Goal: Task Accomplishment & Management: Use online tool/utility

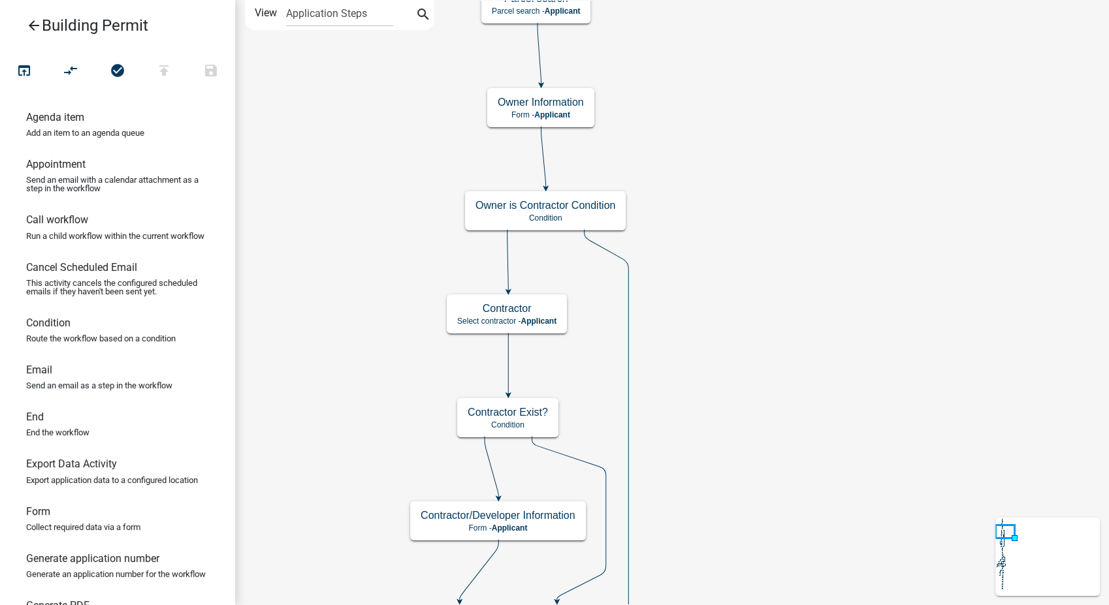
click at [30, 21] on icon "arrow_back" at bounding box center [34, 27] width 16 height 18
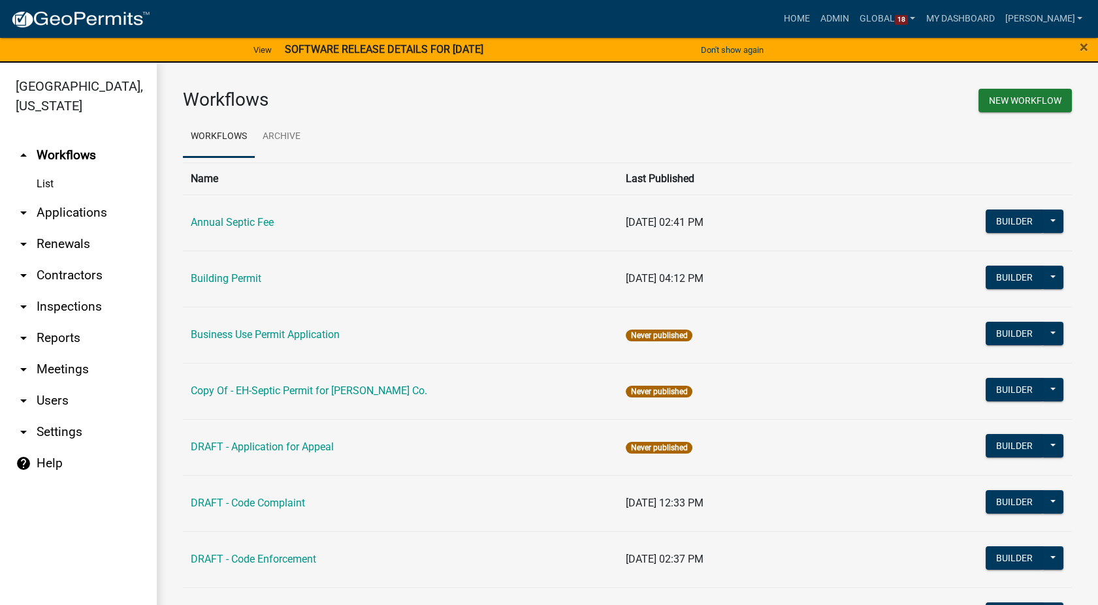
scroll to position [218, 0]
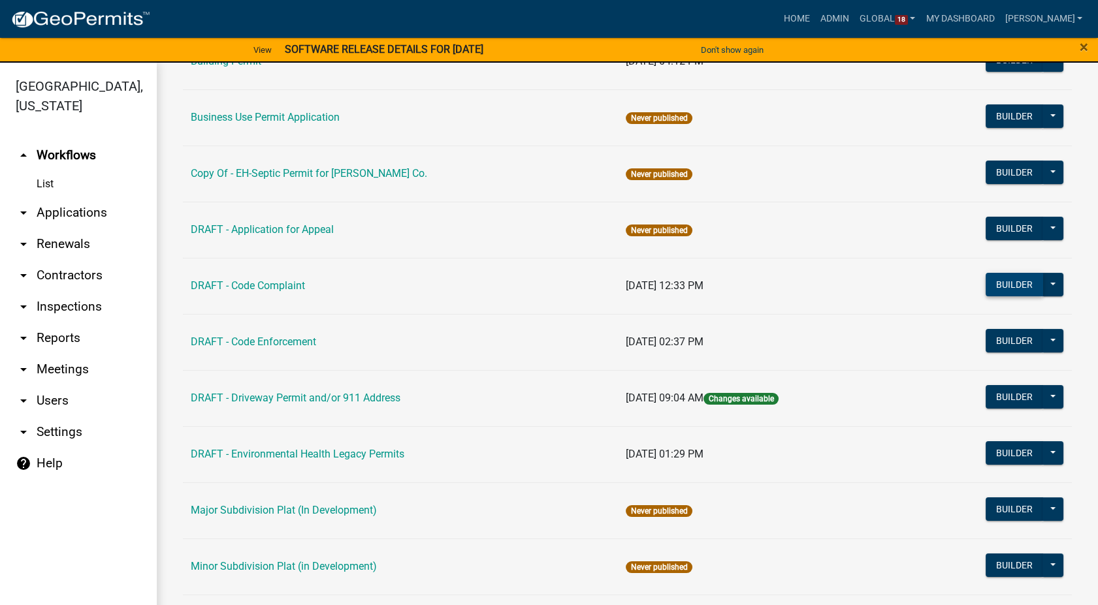
click at [991, 283] on button "Builder" at bounding box center [1014, 285] width 57 height 24
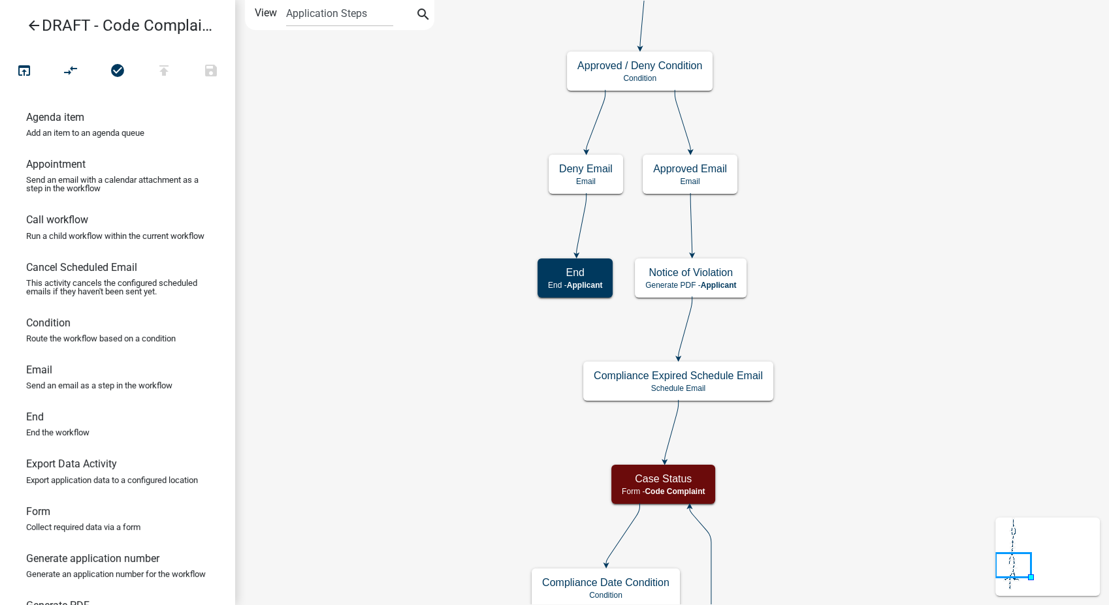
click at [37, 27] on icon "arrow_back" at bounding box center [34, 27] width 16 height 18
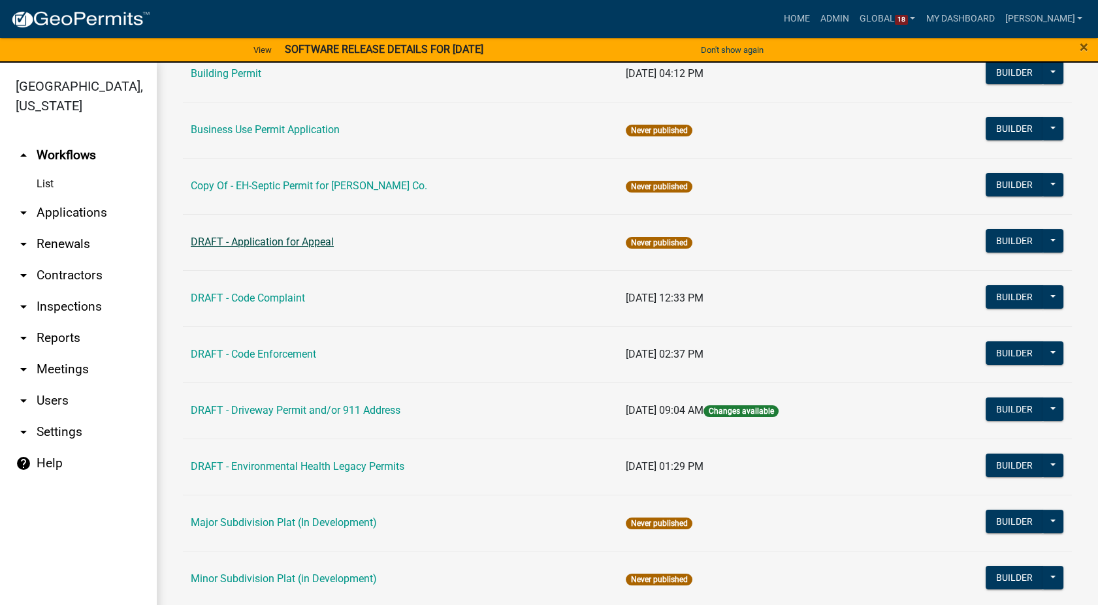
scroll to position [218, 0]
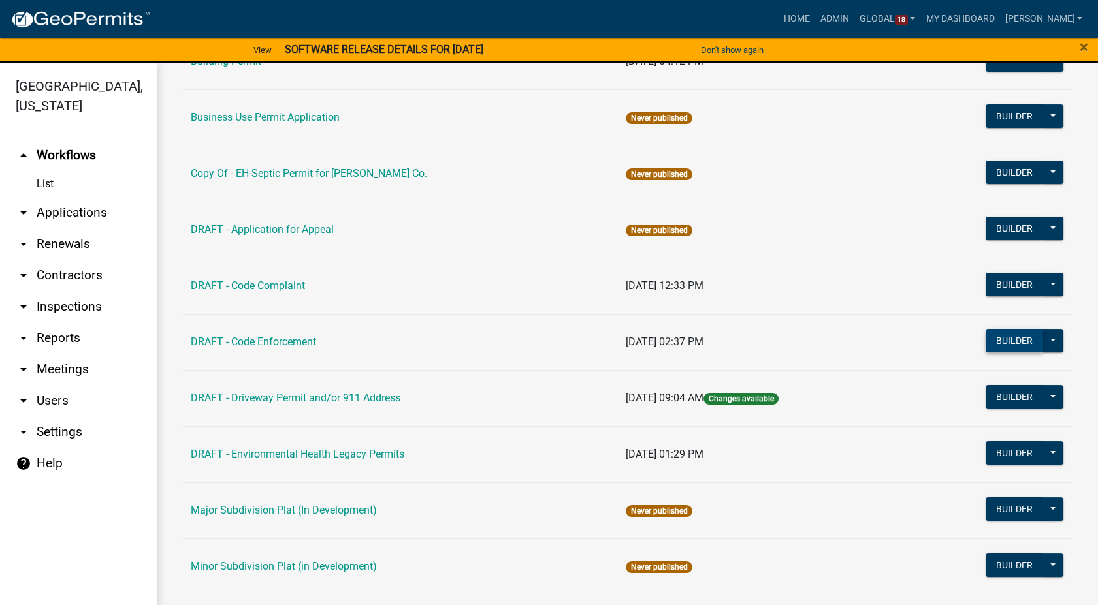
click at [1003, 349] on button "Builder" at bounding box center [1014, 341] width 57 height 24
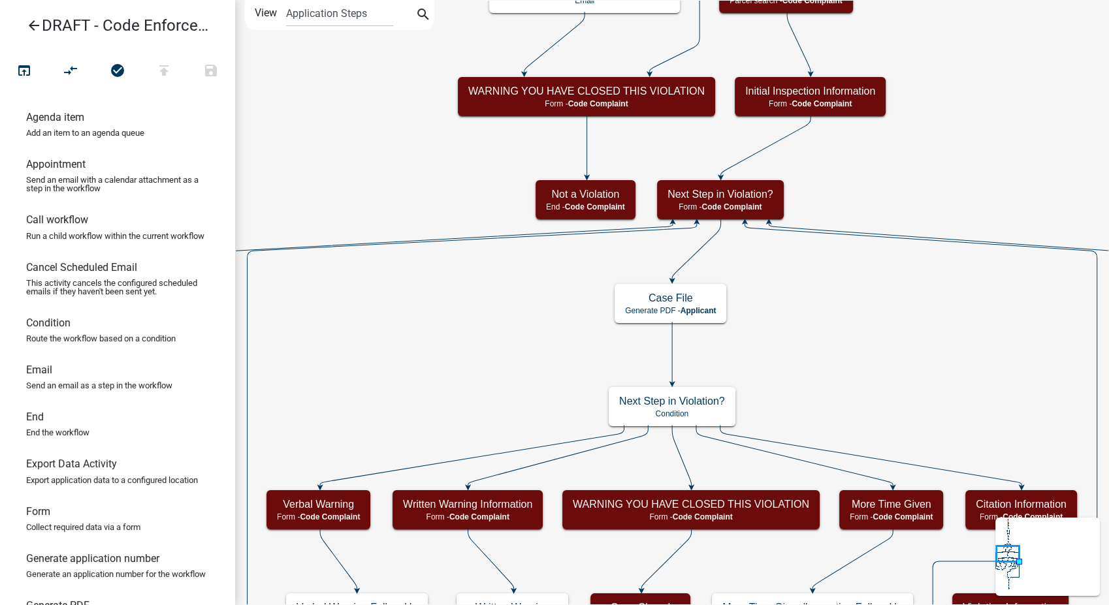
click at [35, 24] on icon "arrow_back" at bounding box center [34, 27] width 16 height 18
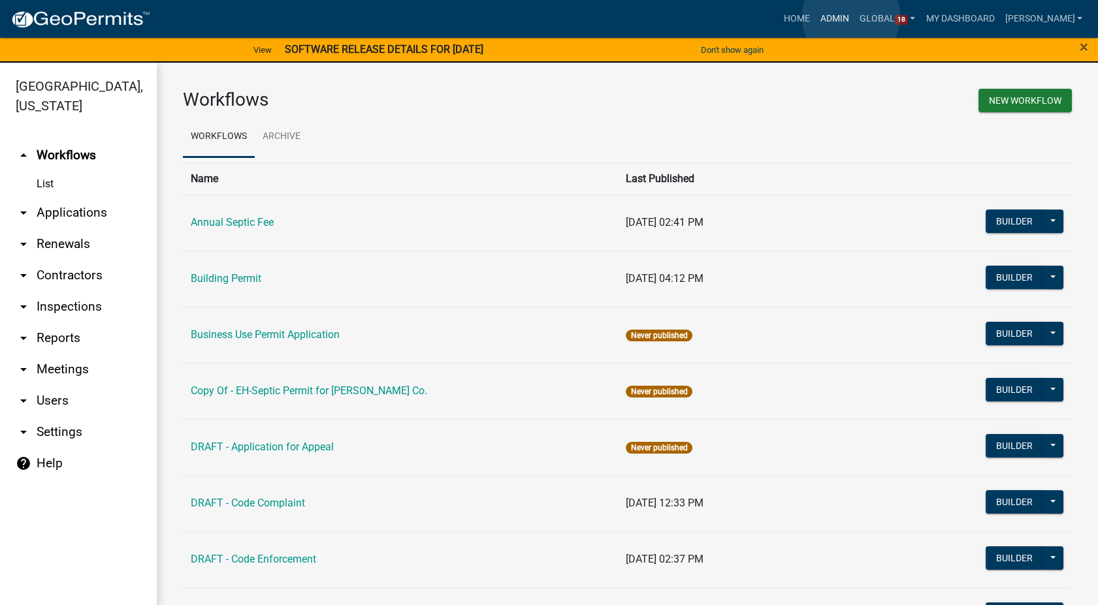
click at [851, 17] on link "Admin" at bounding box center [834, 19] width 39 height 25
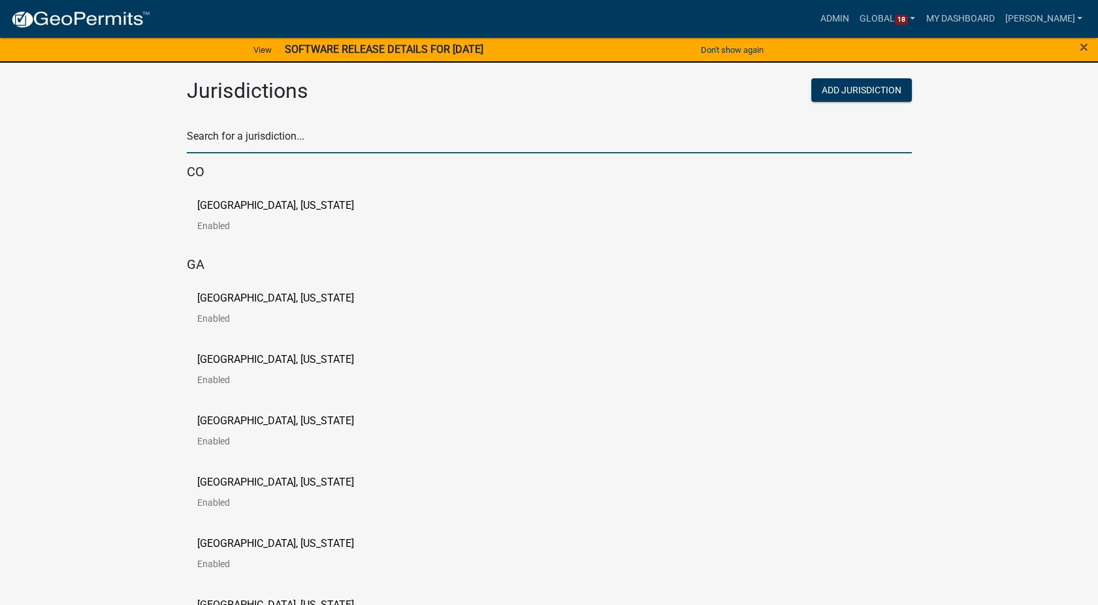
click at [265, 138] on input "text" at bounding box center [549, 140] width 725 height 27
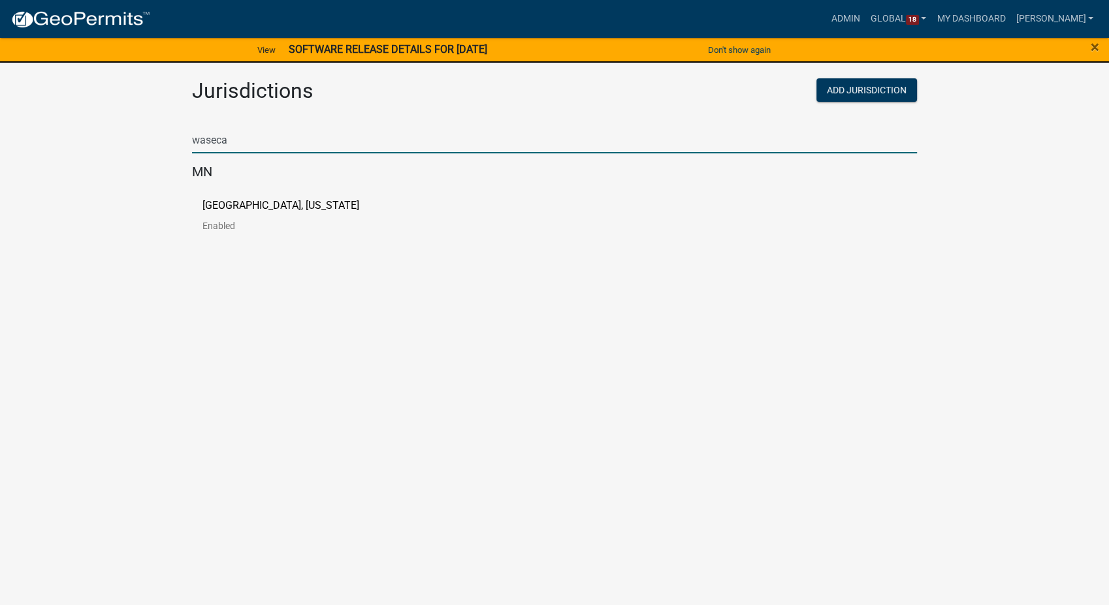
type input "waseca"
click at [270, 206] on p "[GEOGRAPHIC_DATA], [US_STATE]" at bounding box center [280, 206] width 157 height 10
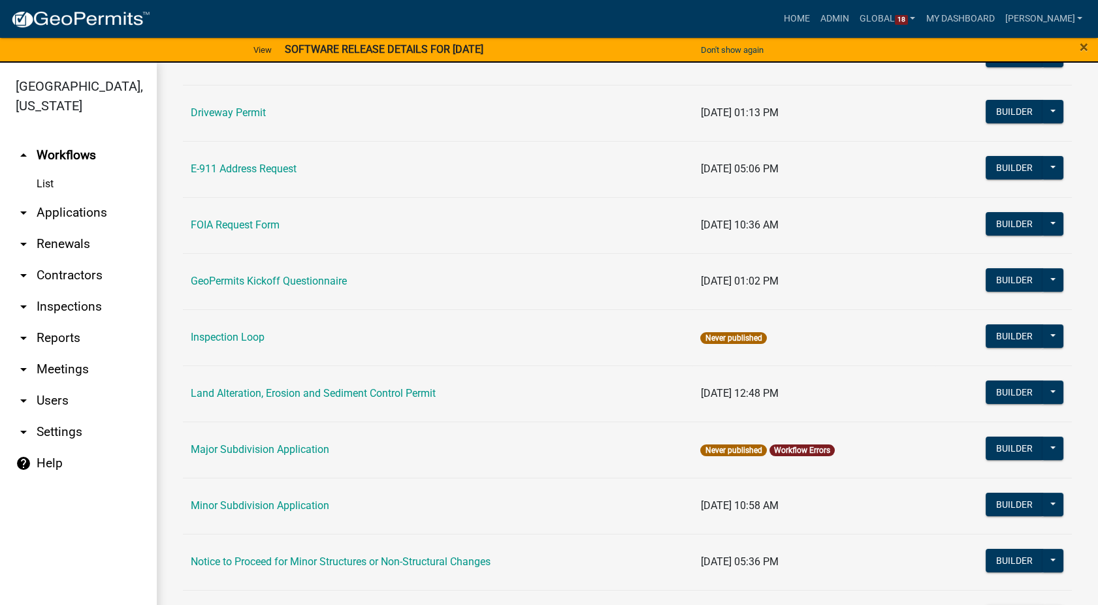
scroll to position [580, 0]
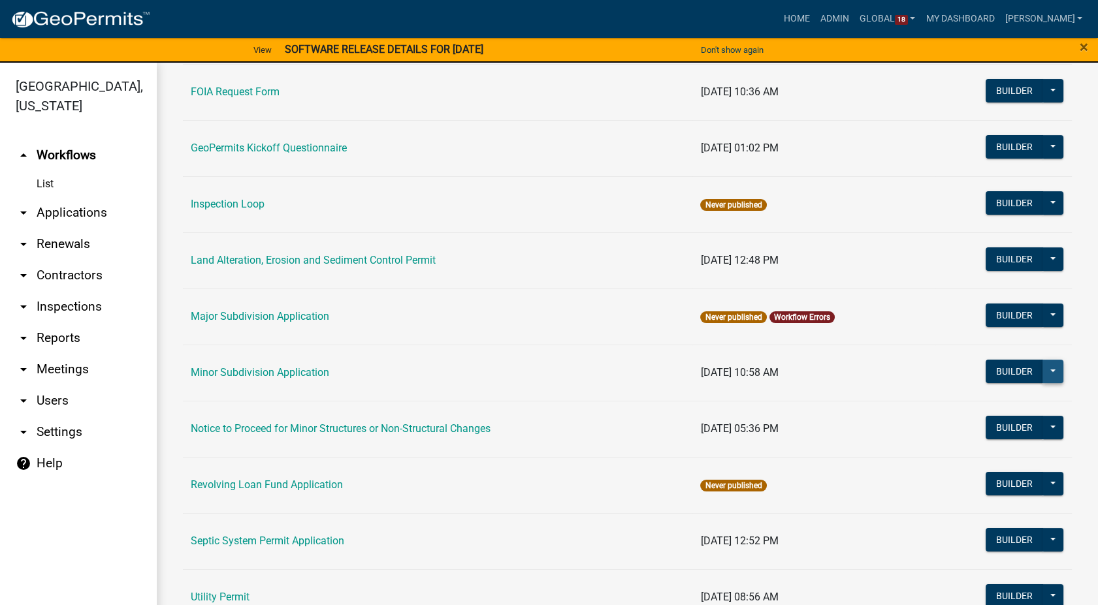
click at [1042, 368] on button at bounding box center [1052, 372] width 21 height 24
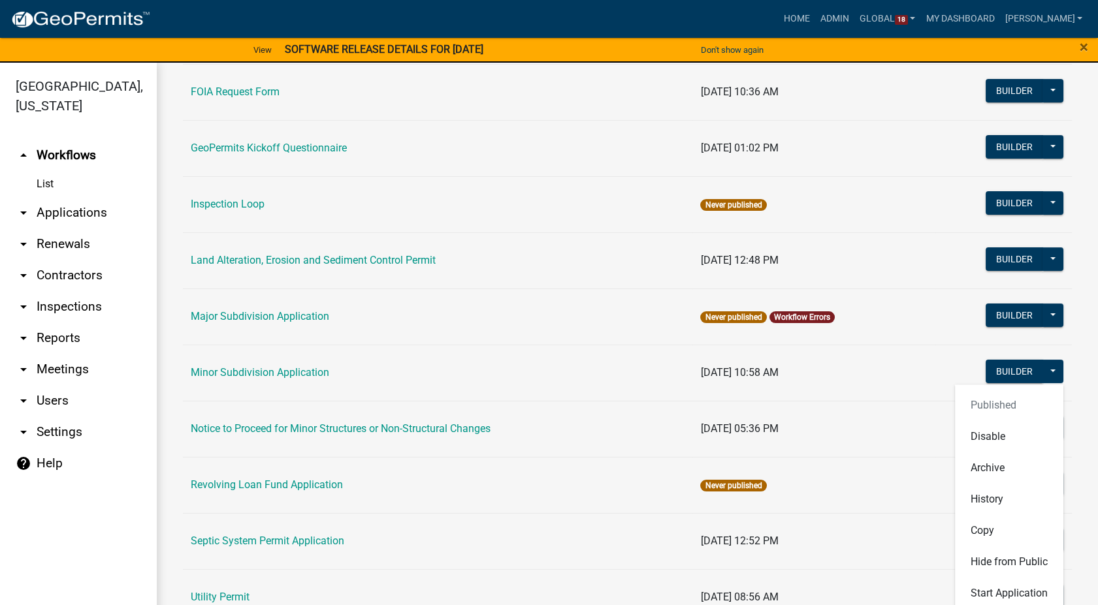
click at [841, 378] on td "08/06/2025, 10:58 AM" at bounding box center [813, 373] width 242 height 56
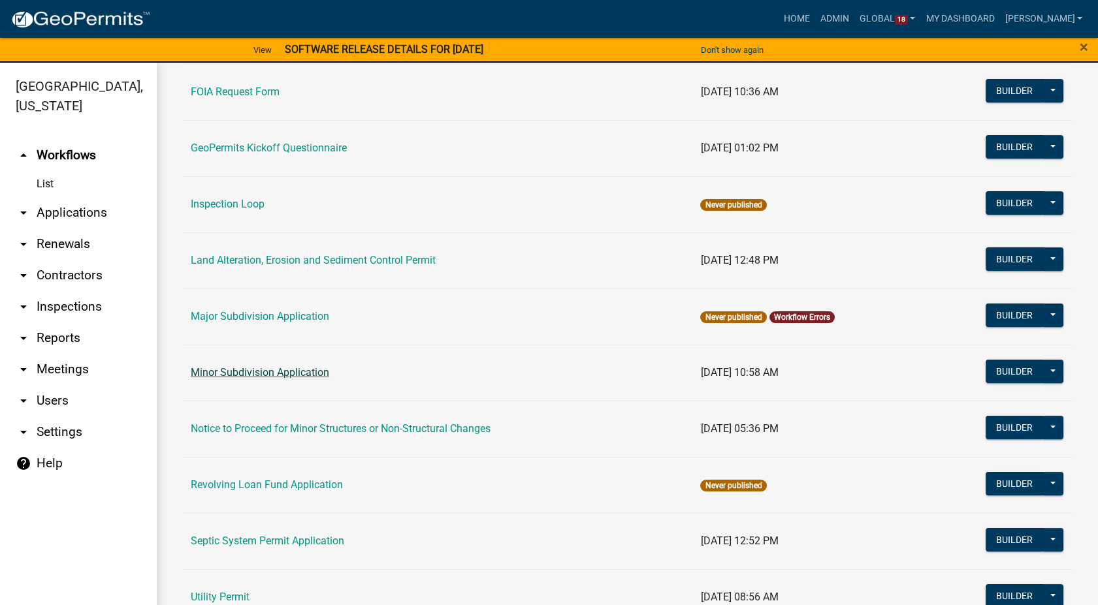
click at [260, 370] on link "Minor Subdivision Application" at bounding box center [260, 372] width 138 height 12
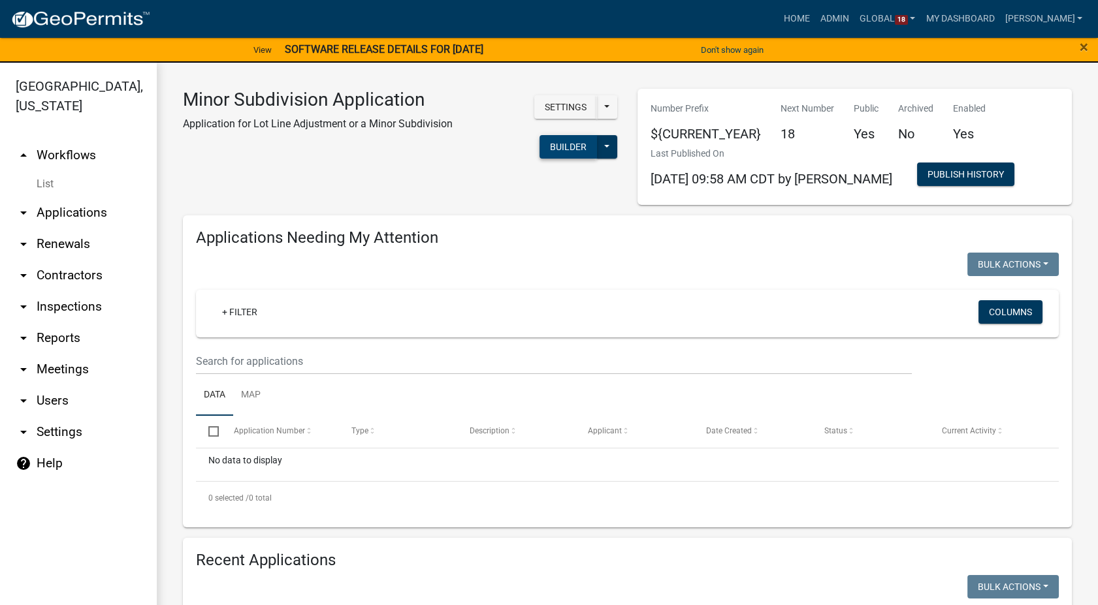
click at [562, 142] on button "Builder" at bounding box center [568, 147] width 57 height 24
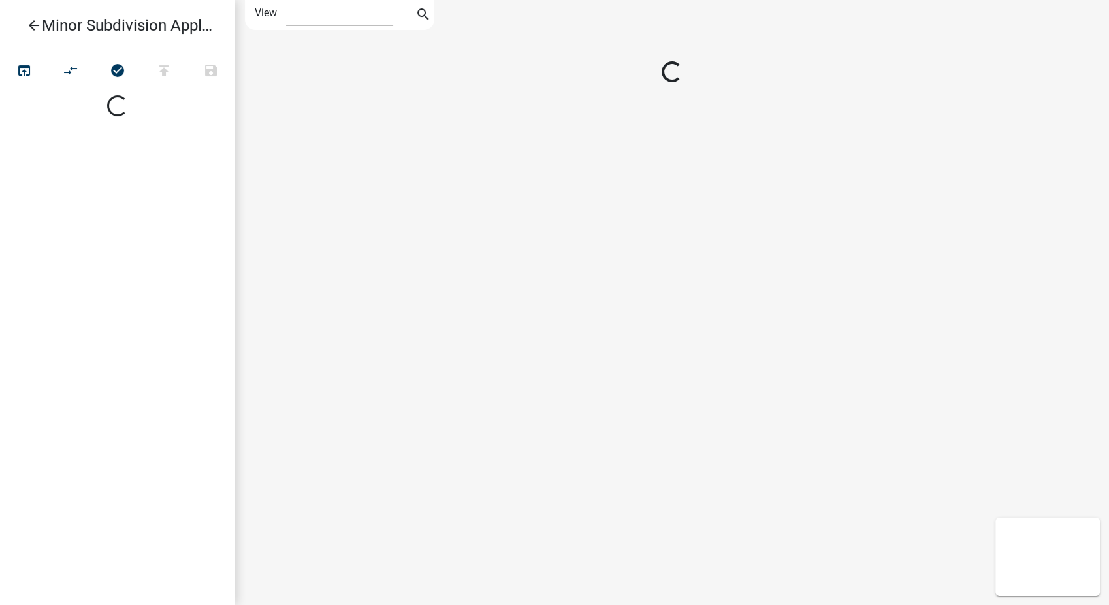
select select "1"
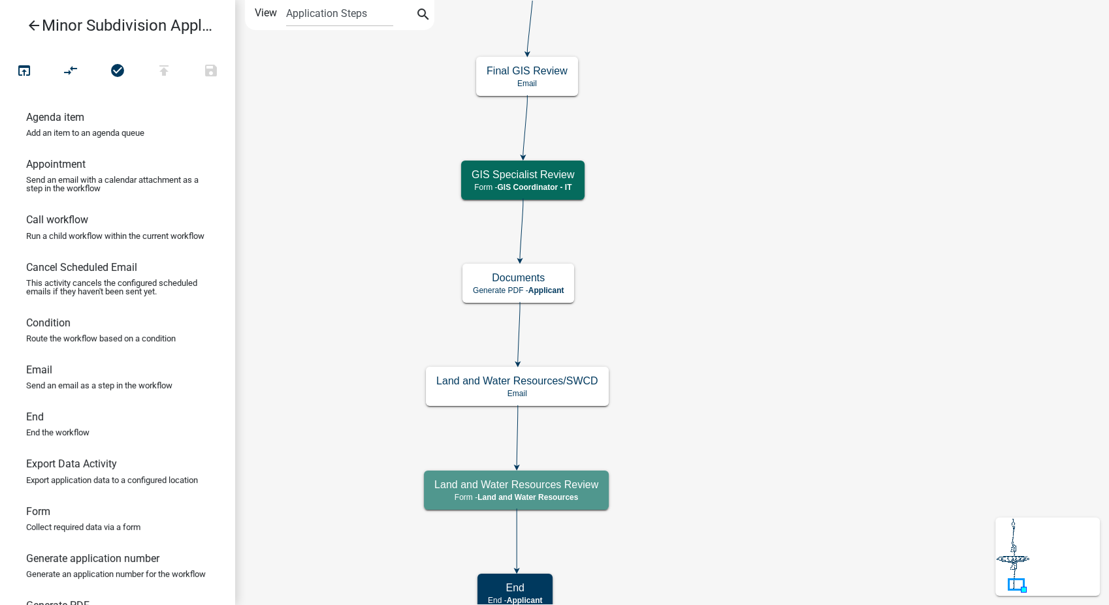
click at [31, 22] on icon "arrow_back" at bounding box center [34, 27] width 16 height 18
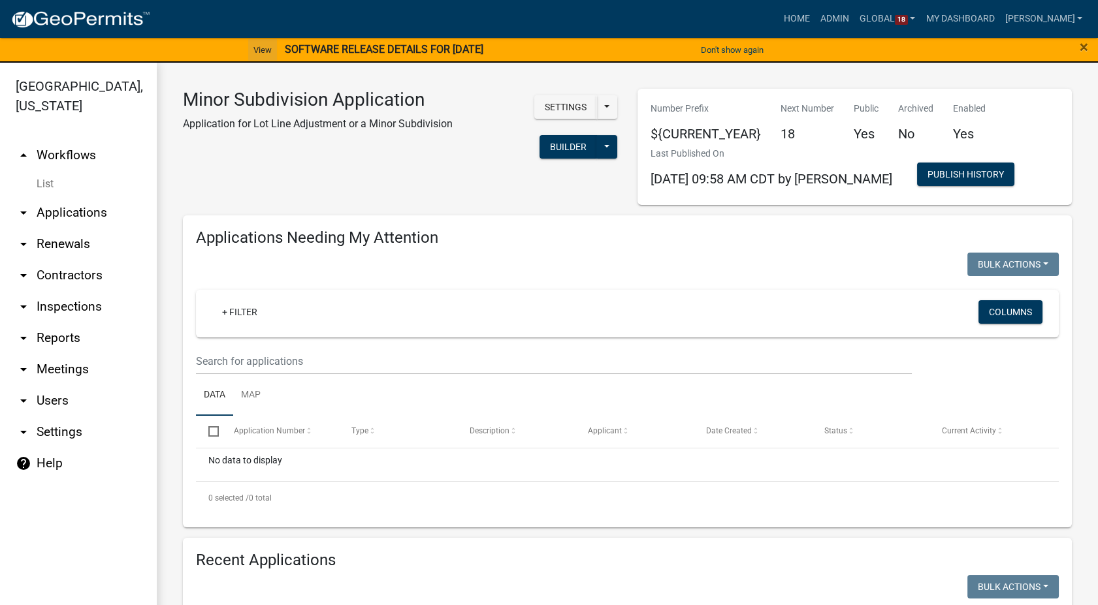
click at [254, 54] on link "View" at bounding box center [262, 50] width 29 height 22
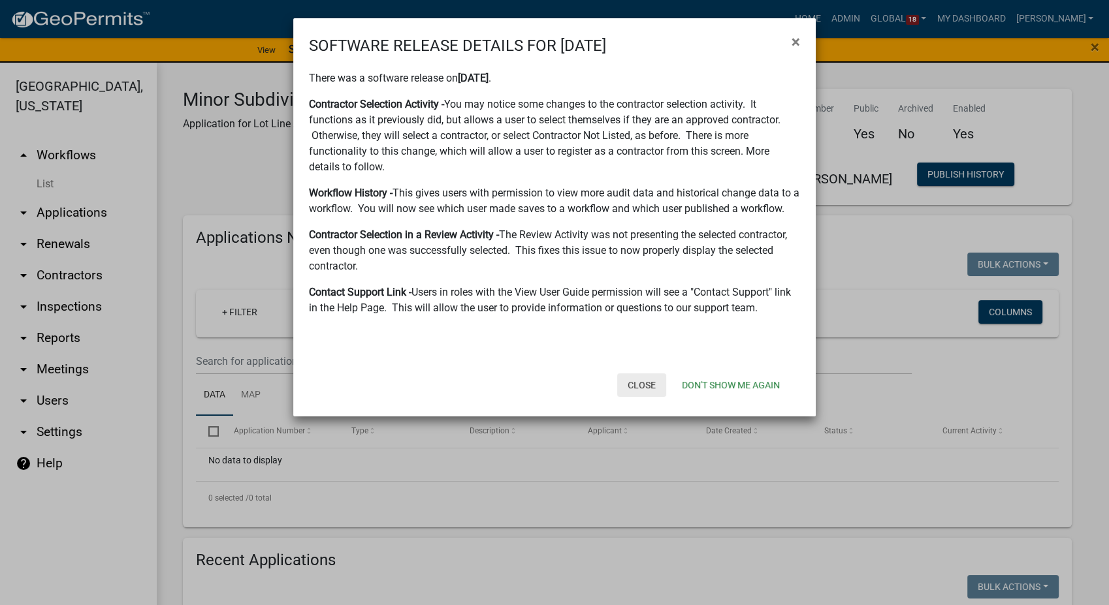
click at [644, 385] on button "Close" at bounding box center [641, 386] width 49 height 24
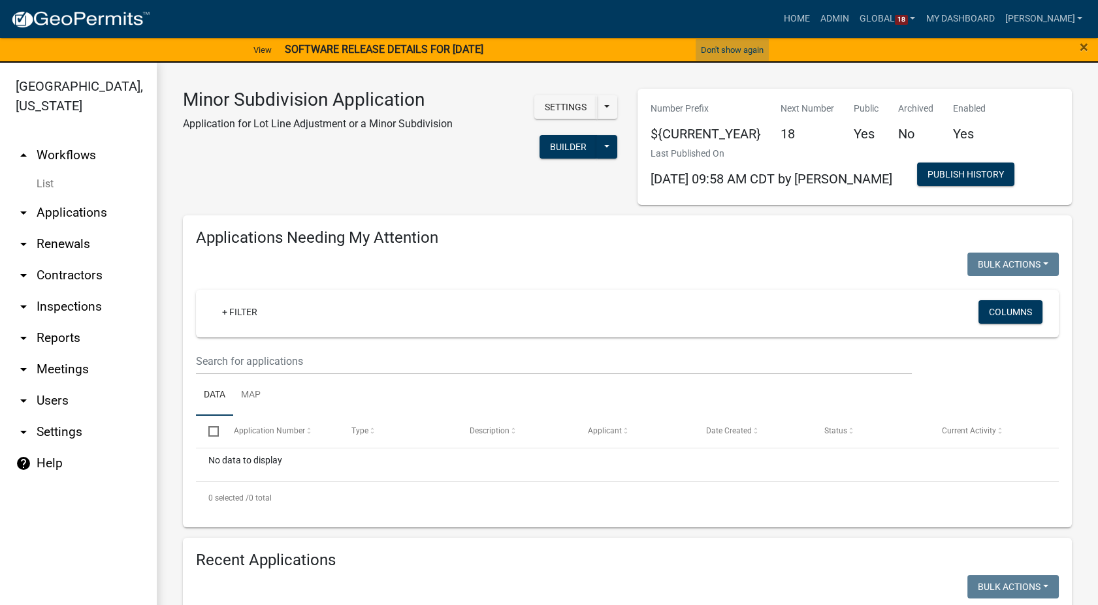
click at [713, 49] on button "Don't show again" at bounding box center [732, 50] width 73 height 22
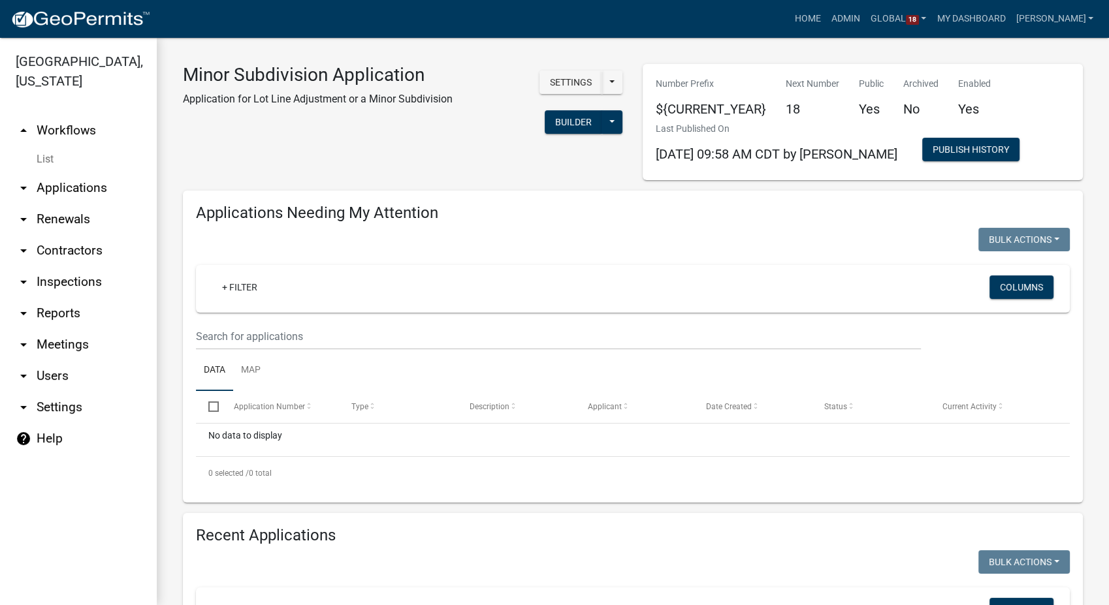
click at [40, 442] on link "help Help" at bounding box center [78, 438] width 157 height 31
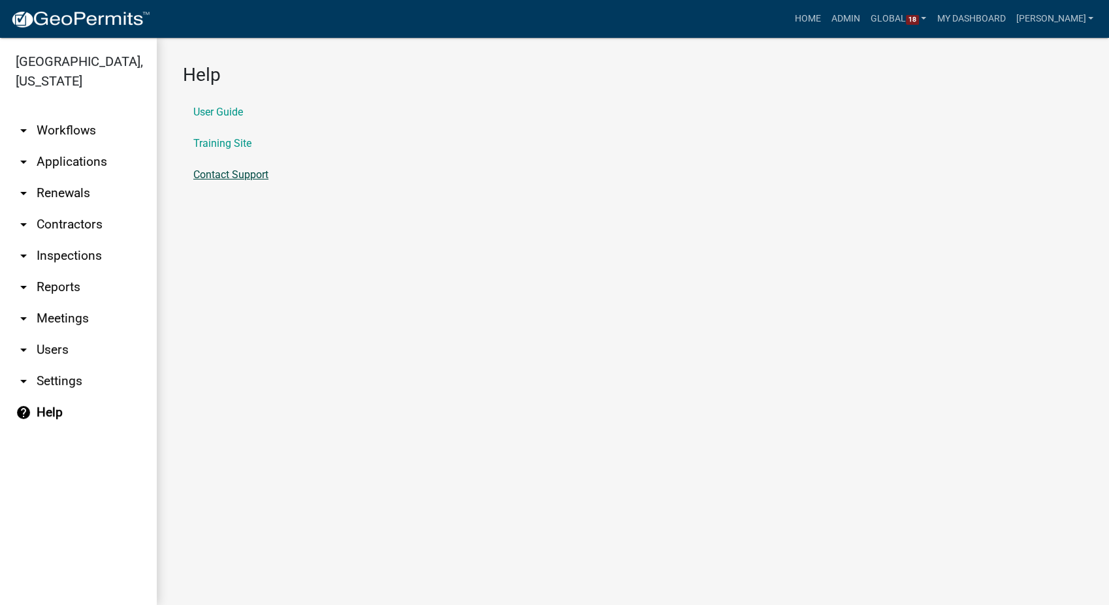
click at [210, 170] on link "Contact Support" at bounding box center [230, 175] width 75 height 10
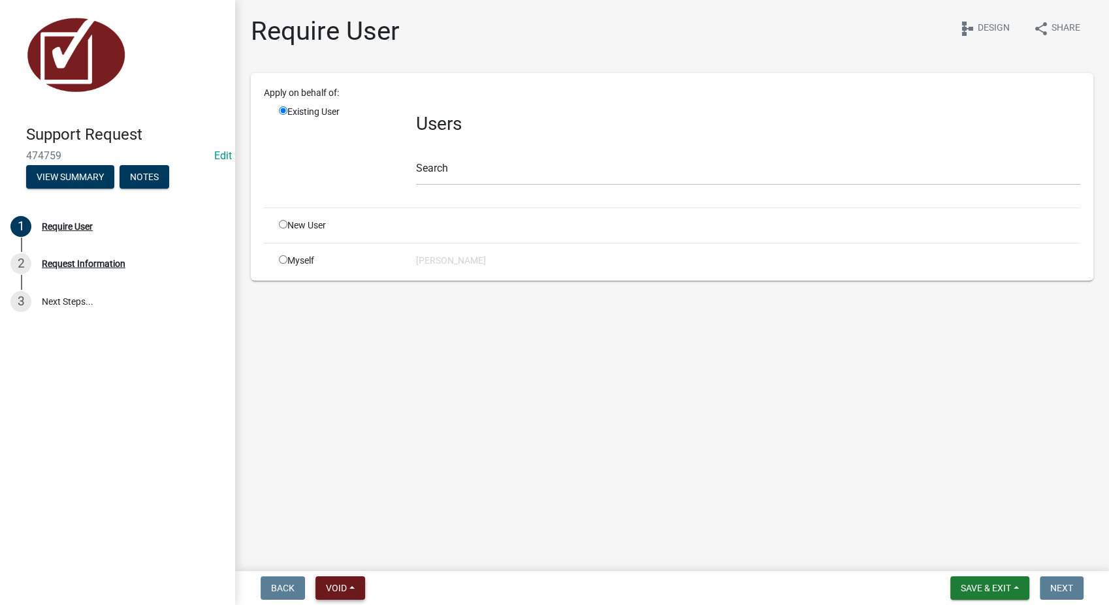
click at [351, 590] on button "Void" at bounding box center [340, 589] width 50 height 24
click at [354, 457] on button "Withdraw" at bounding box center [367, 460] width 105 height 31
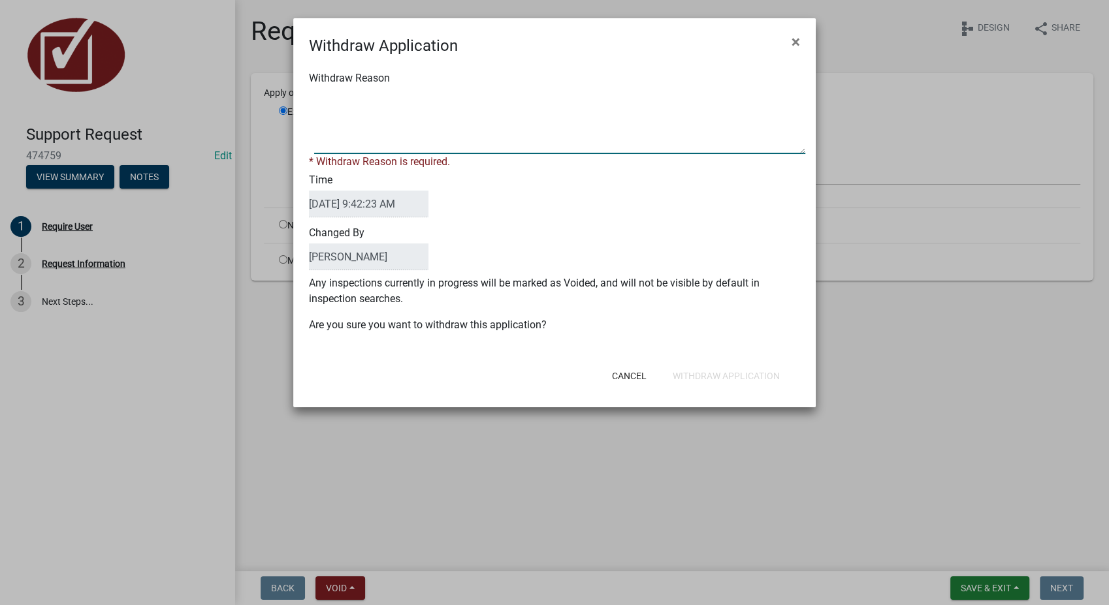
click at [384, 129] on textarea "Withdraw Reason" at bounding box center [559, 121] width 491 height 65
type textarea "Testing the link"
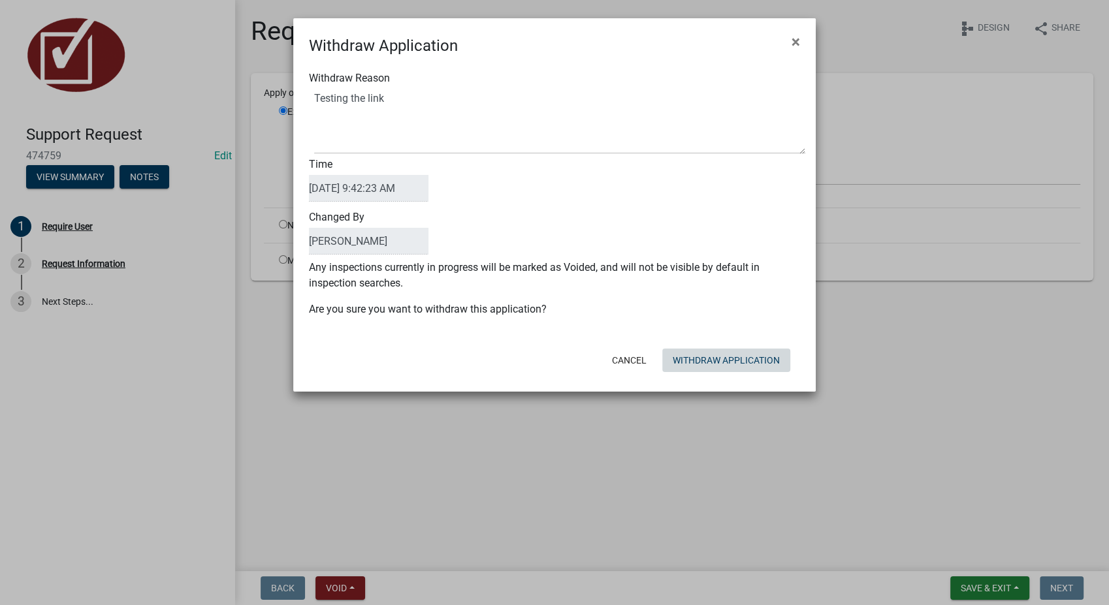
click at [708, 368] on button "Withdraw Application" at bounding box center [726, 361] width 128 height 24
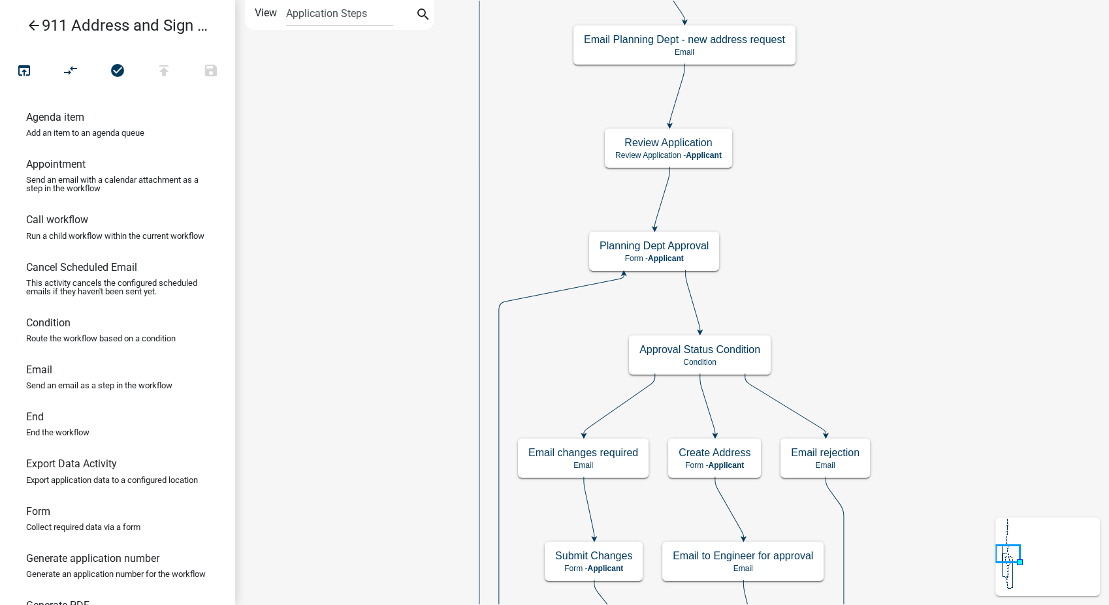
click at [40, 24] on icon "arrow_back" at bounding box center [34, 27] width 16 height 18
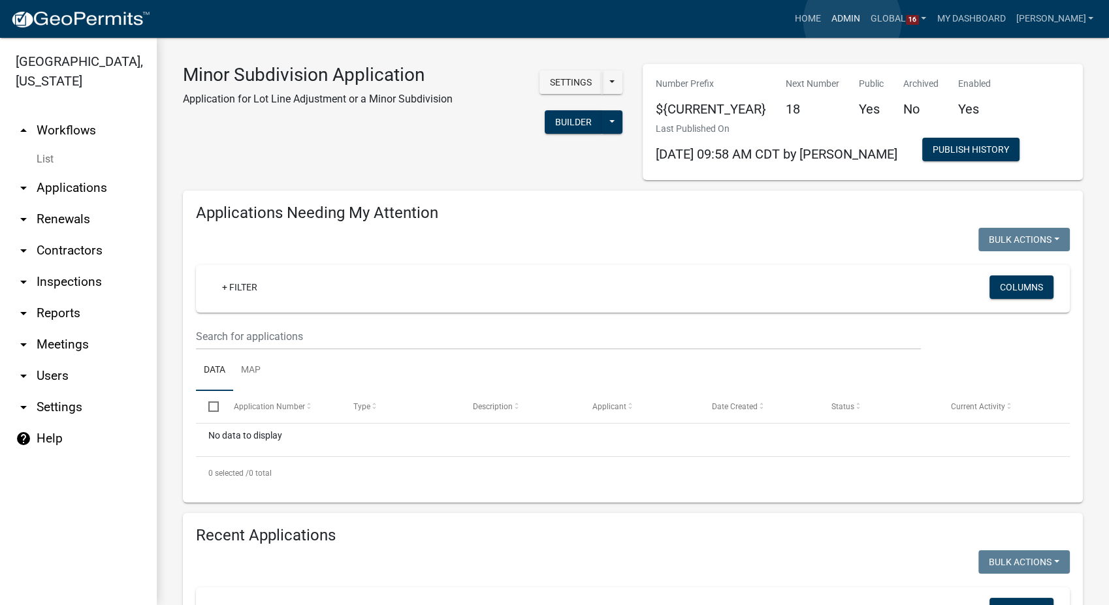
click at [852, 21] on link "Admin" at bounding box center [845, 19] width 39 height 25
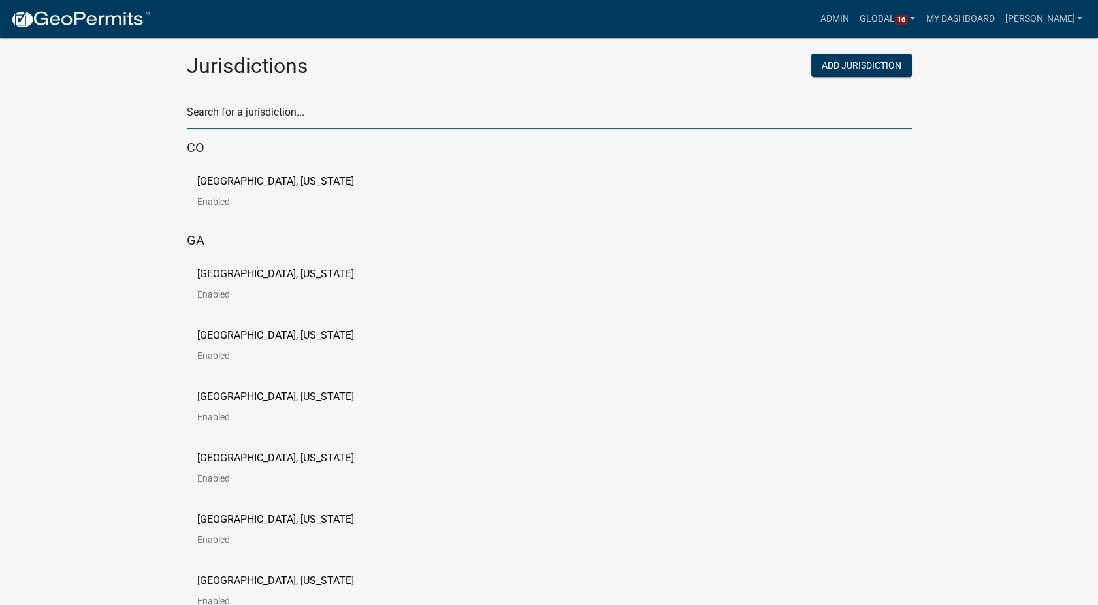
click at [293, 118] on input "text" at bounding box center [549, 116] width 725 height 27
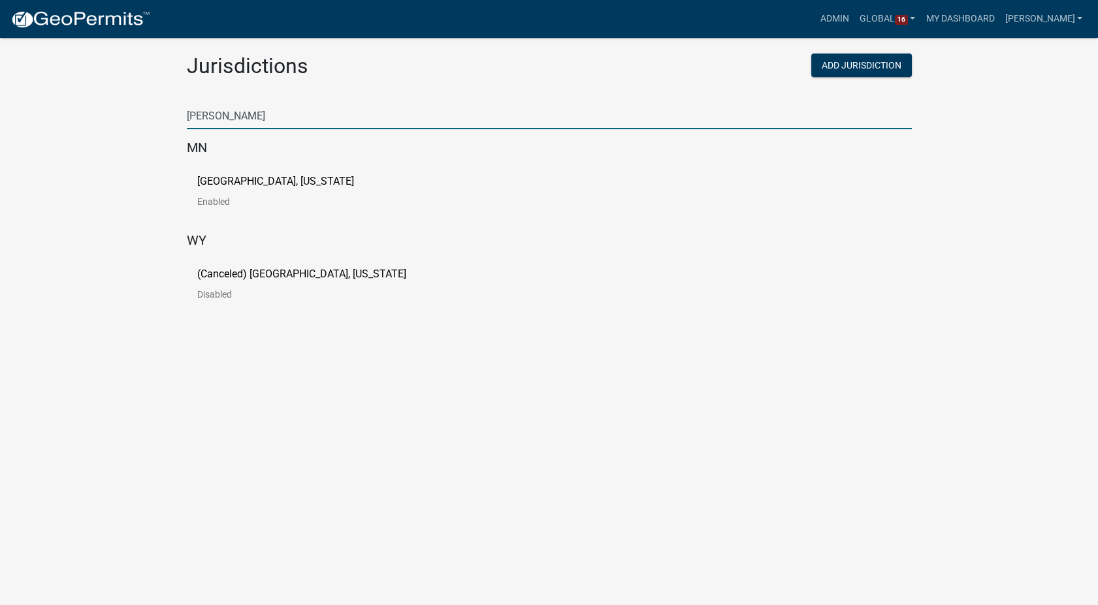
type input "[PERSON_NAME]"
click at [194, 185] on div "[GEOGRAPHIC_DATA], [US_STATE] Enabled" at bounding box center [549, 196] width 725 height 61
click at [201, 187] on p "[GEOGRAPHIC_DATA], [US_STATE]" at bounding box center [275, 181] width 157 height 10
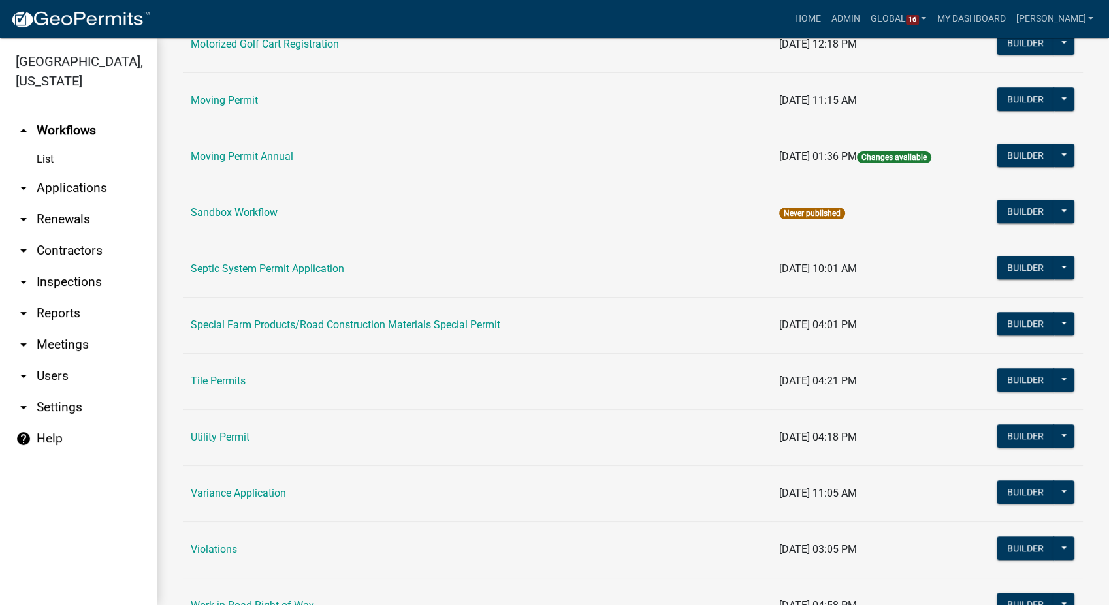
scroll to position [745, 0]
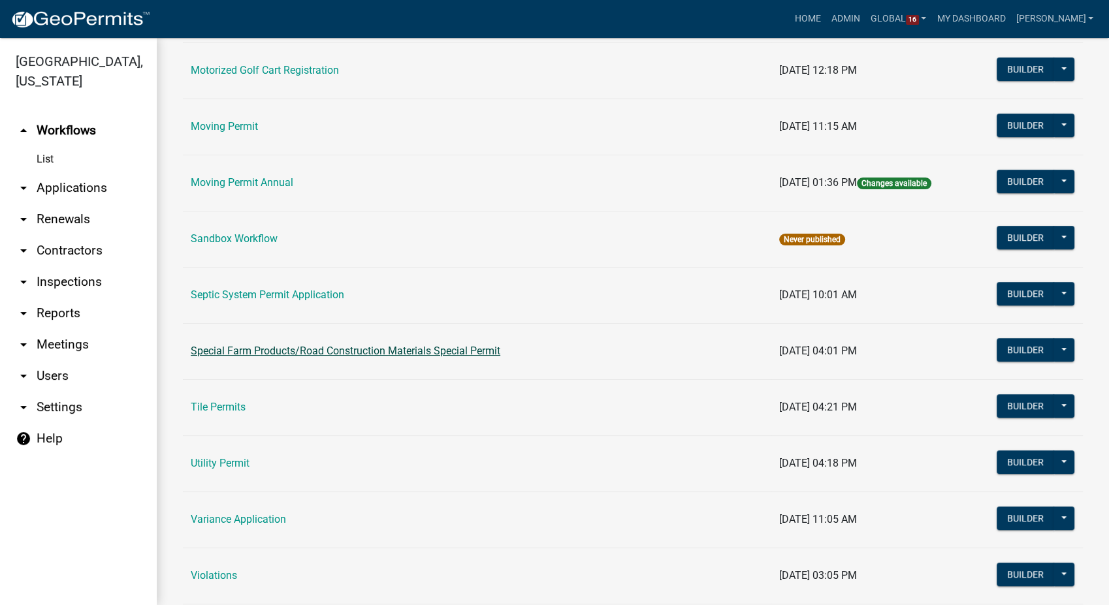
click at [327, 347] on link "Special Farm Products/Road Construction Materials Special Permit" at bounding box center [346, 351] width 310 height 12
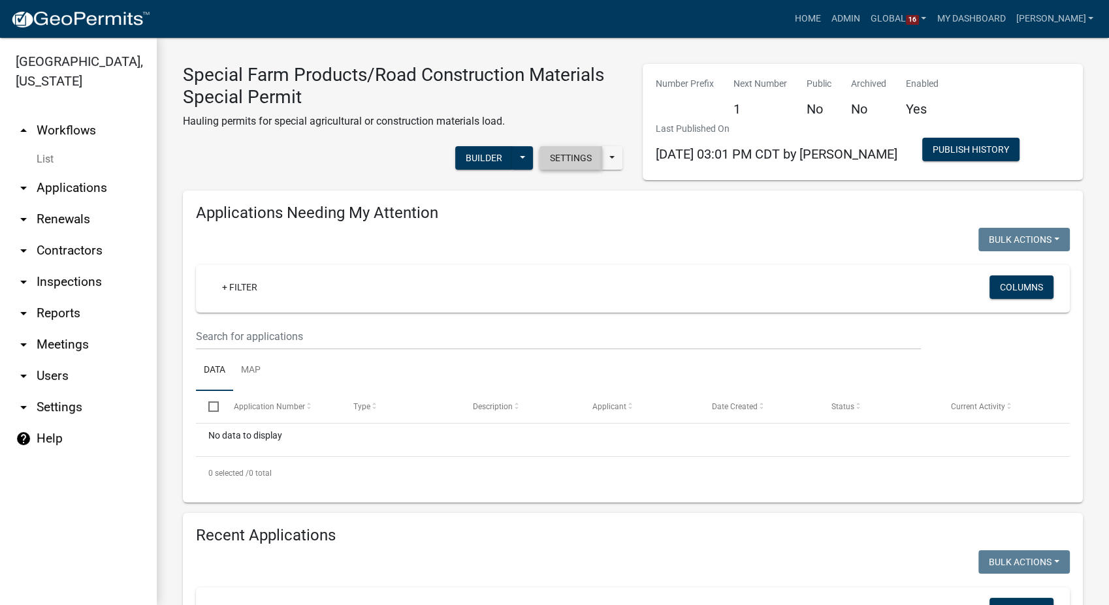
click at [573, 155] on button "Settings" at bounding box center [571, 158] width 63 height 24
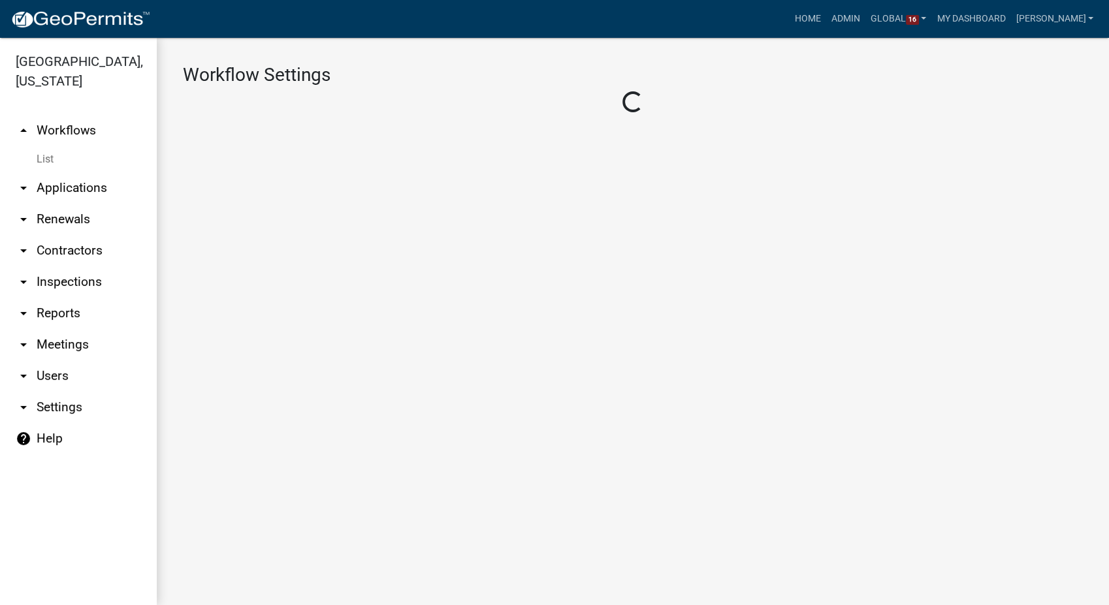
select select "1"
select select "5139c6f8-843f-4e07-b95d-caad06e0de61"
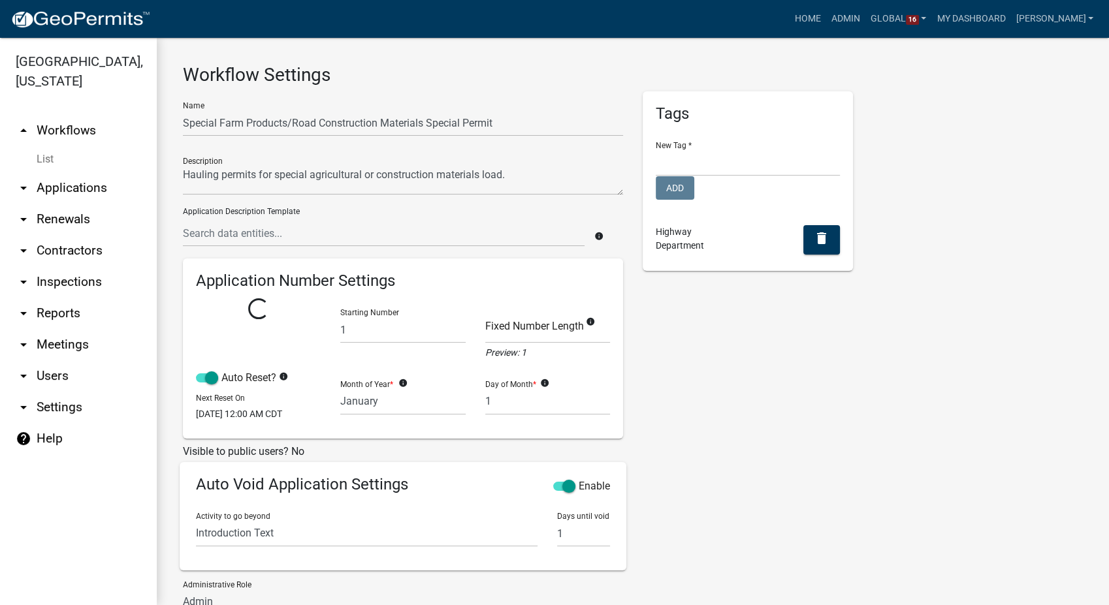
select select
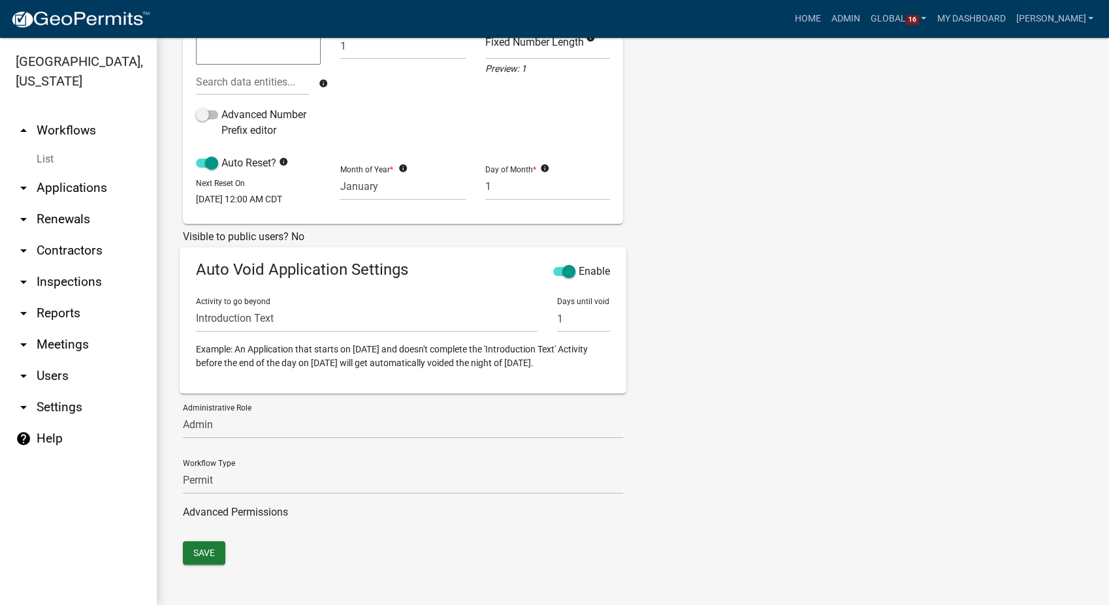
scroll to position [350, 0]
click at [325, 306] on select "Introduction Text Require User Posted Bridges Application Information Roads-Con…" at bounding box center [367, 319] width 342 height 27
select select "d3b30380-e768-4a96-b2dc-a67807a83b1f"
click at [196, 306] on select "Introduction Text Require User Posted Bridges Application Information Roads-Con…" at bounding box center [367, 319] width 342 height 27
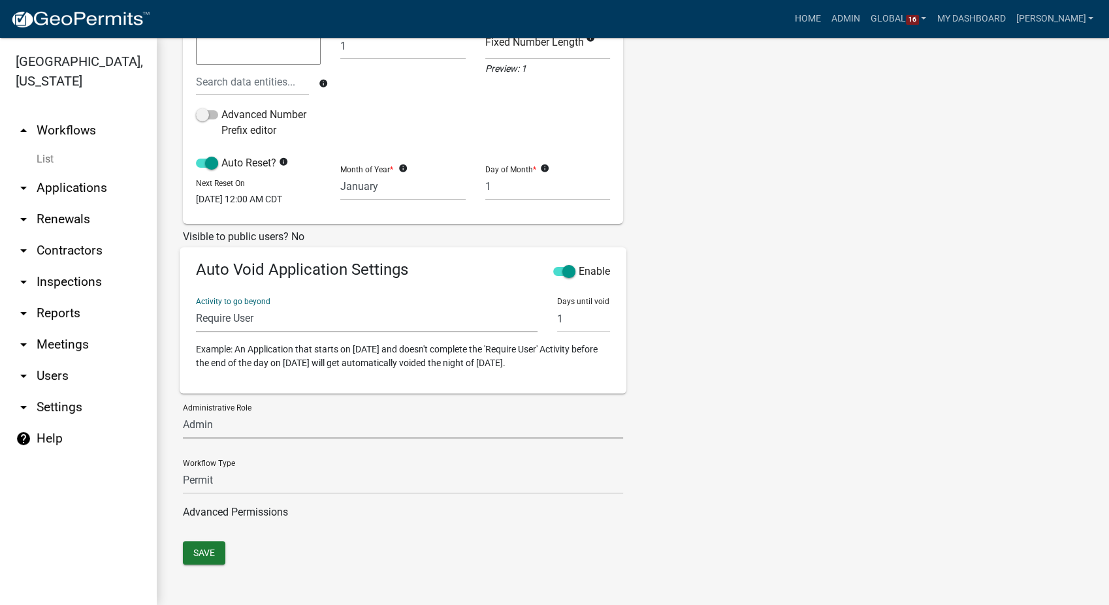
click at [259, 431] on select "Zoning and Environmental Administrator Highway Department Admin Highway Departm…" at bounding box center [403, 425] width 440 height 27
select select "1babb051-011d-440e-9d83-f11dccbac216"
click at [183, 412] on select "Zoning and Environmental Administrator Highway Department Admin Highway Departm…" at bounding box center [403, 425] width 440 height 27
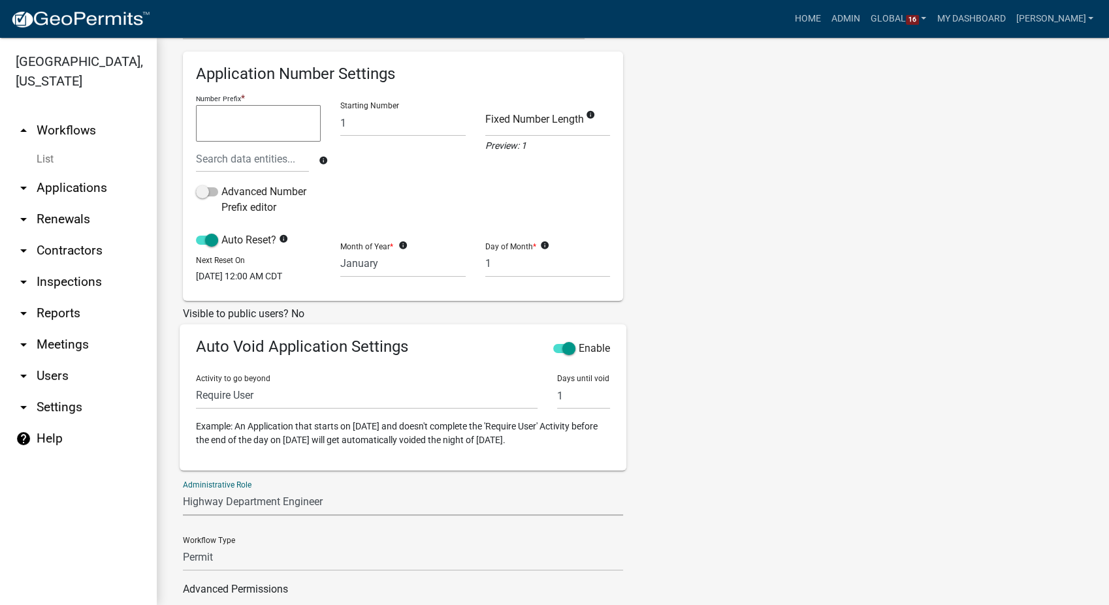
scroll to position [336, 0]
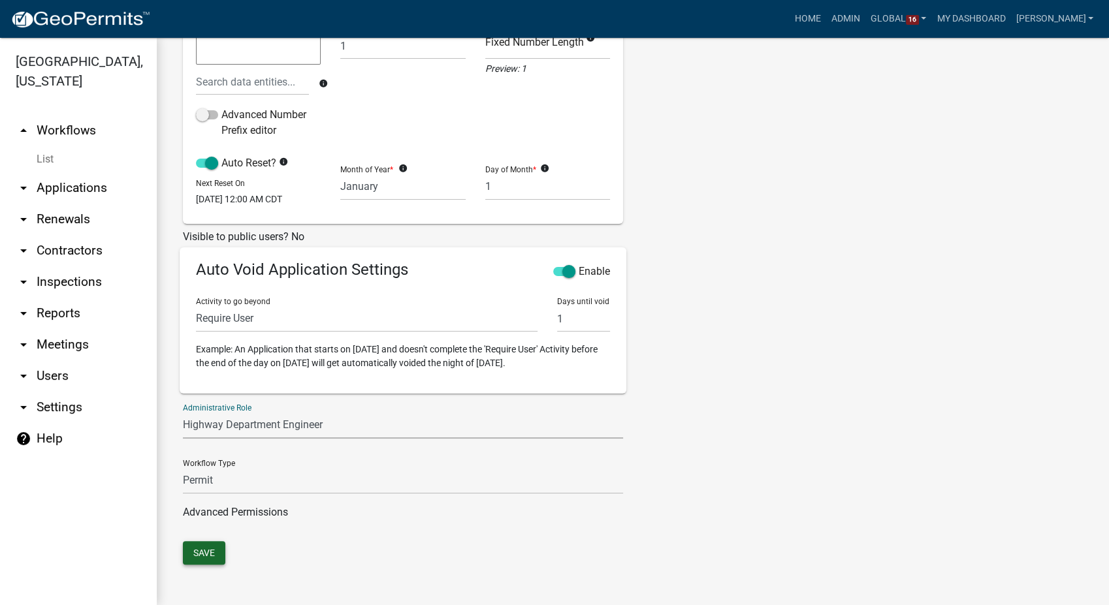
click at [201, 554] on button "Save" at bounding box center [204, 553] width 42 height 24
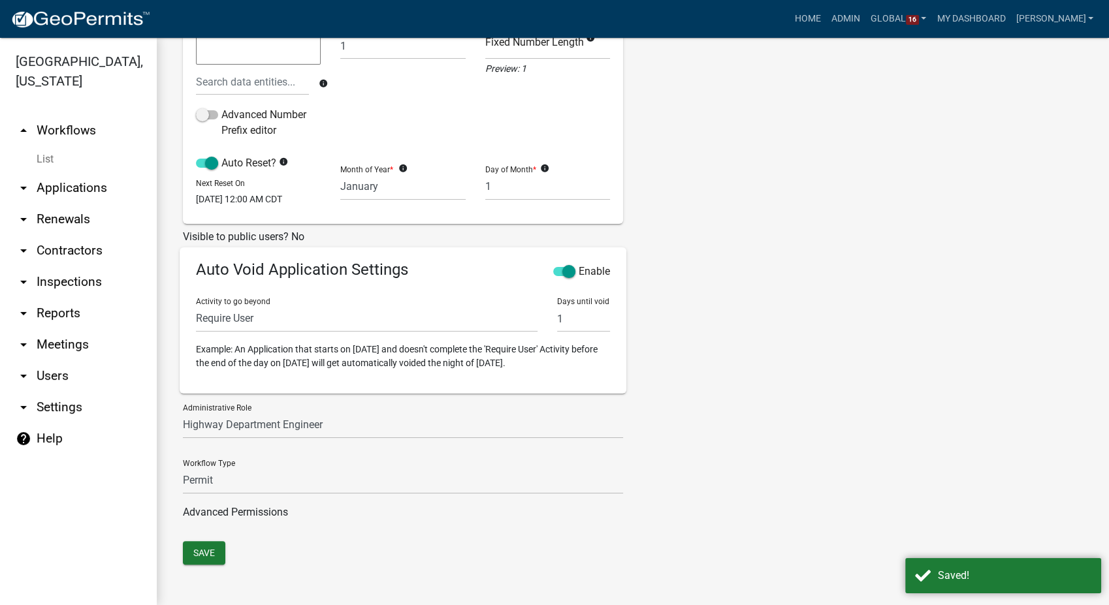
click at [48, 161] on link "List" at bounding box center [78, 159] width 157 height 26
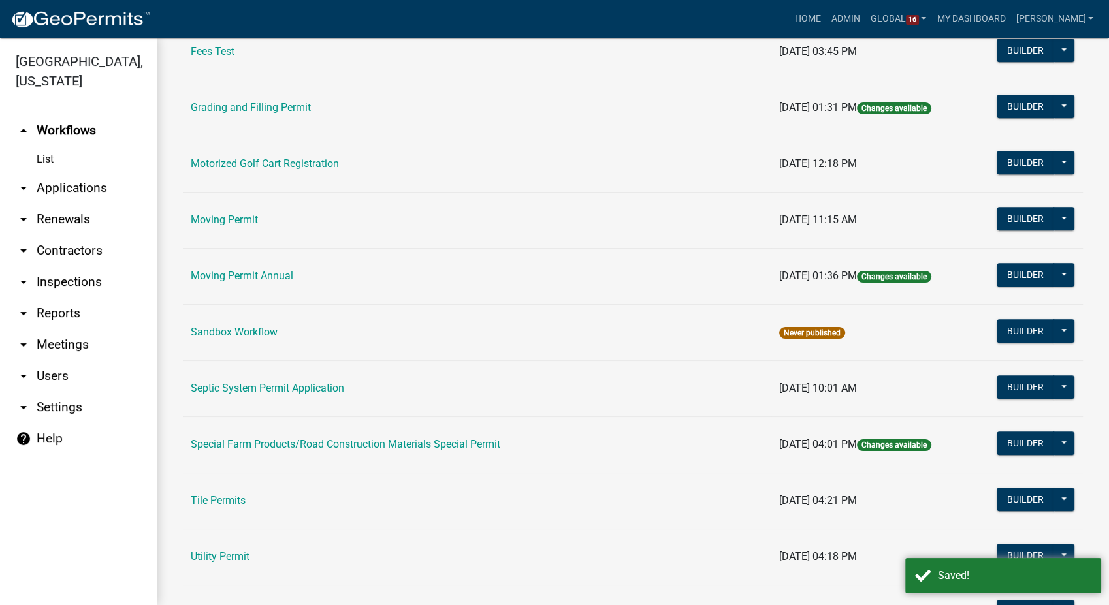
scroll to position [653, 0]
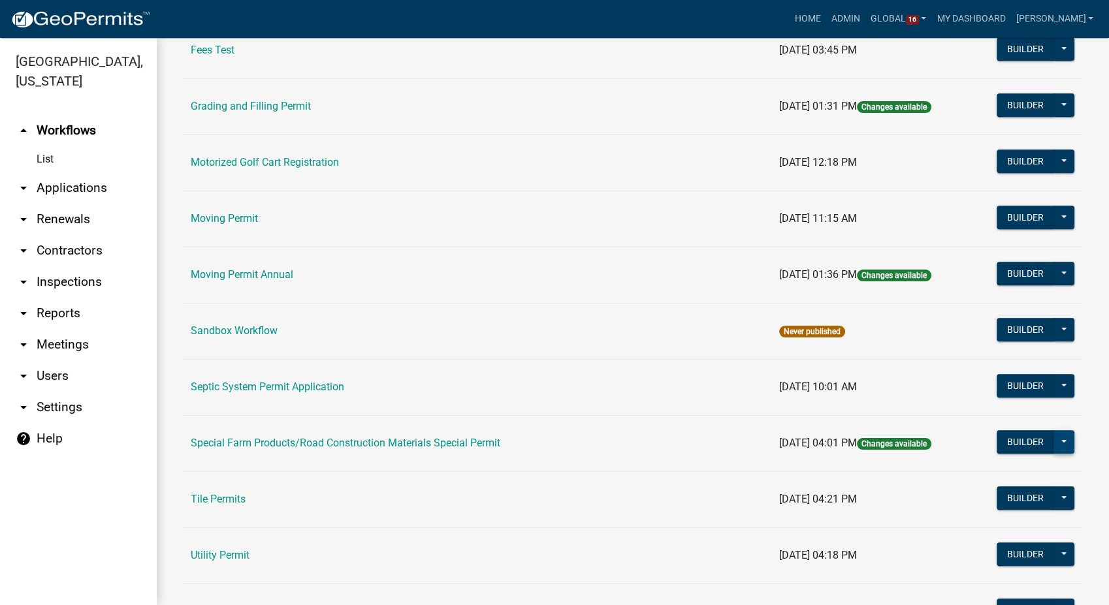
click at [1056, 436] on button at bounding box center [1064, 442] width 21 height 24
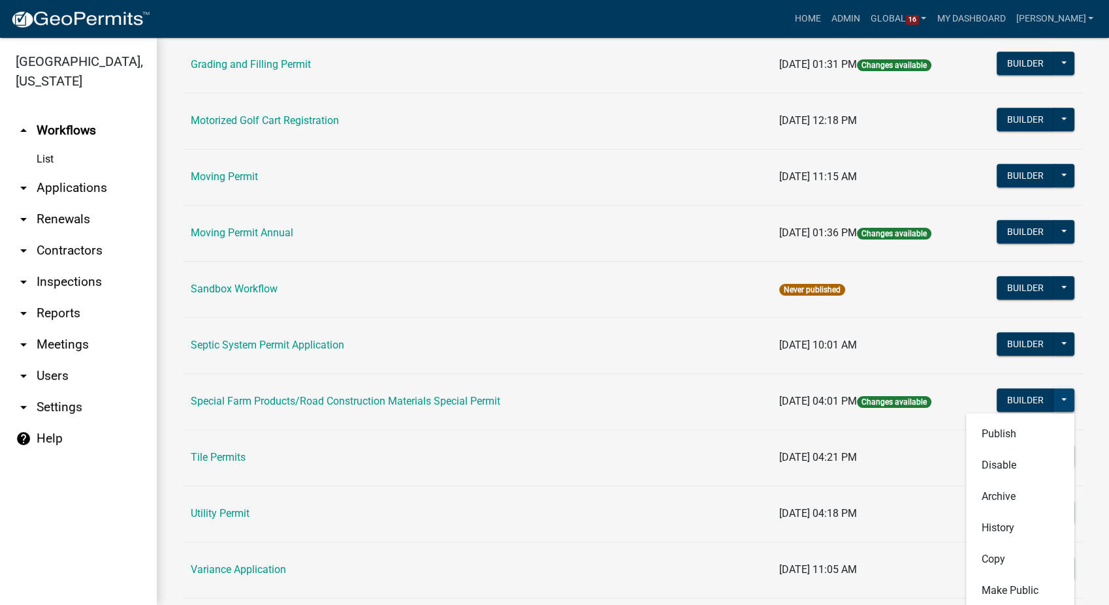
scroll to position [726, 0]
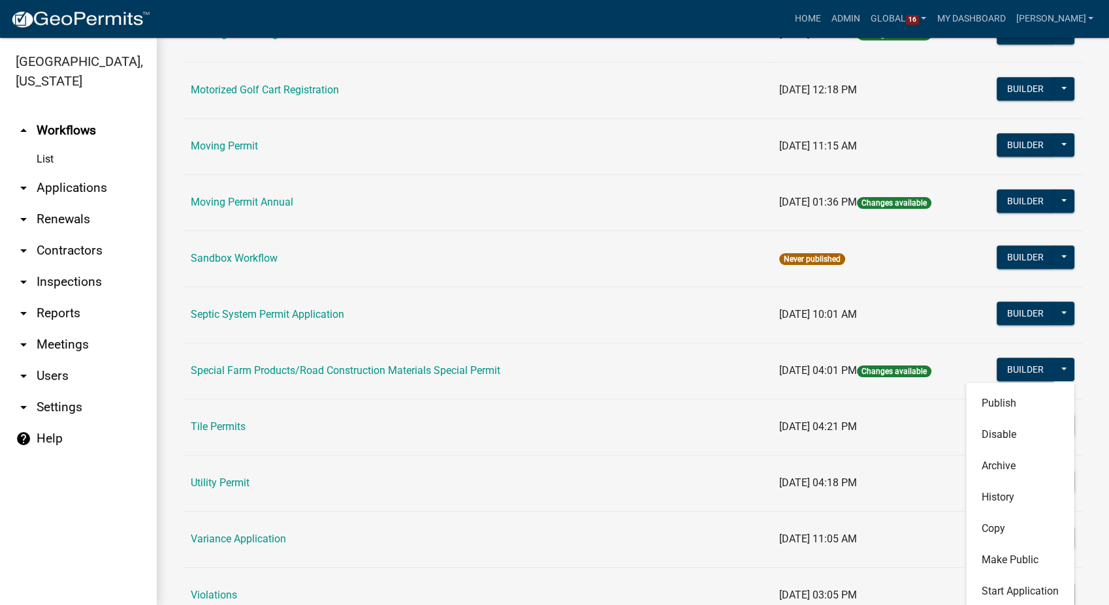
click at [867, 409] on td "[DATE] 04:21 PM" at bounding box center [870, 427] width 199 height 56
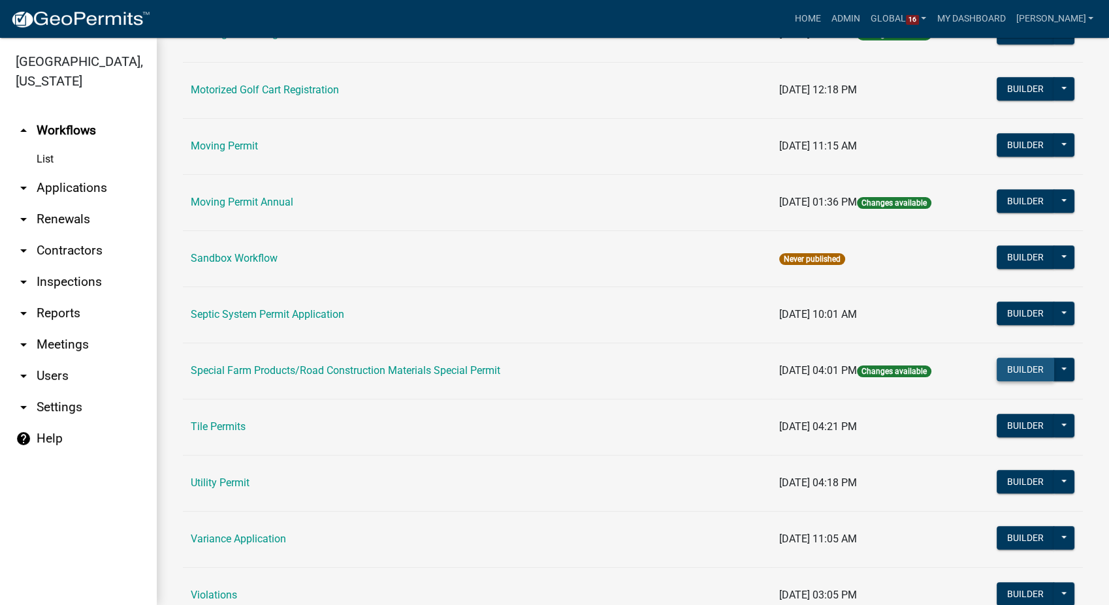
click at [1003, 365] on button "Builder" at bounding box center [1025, 370] width 57 height 24
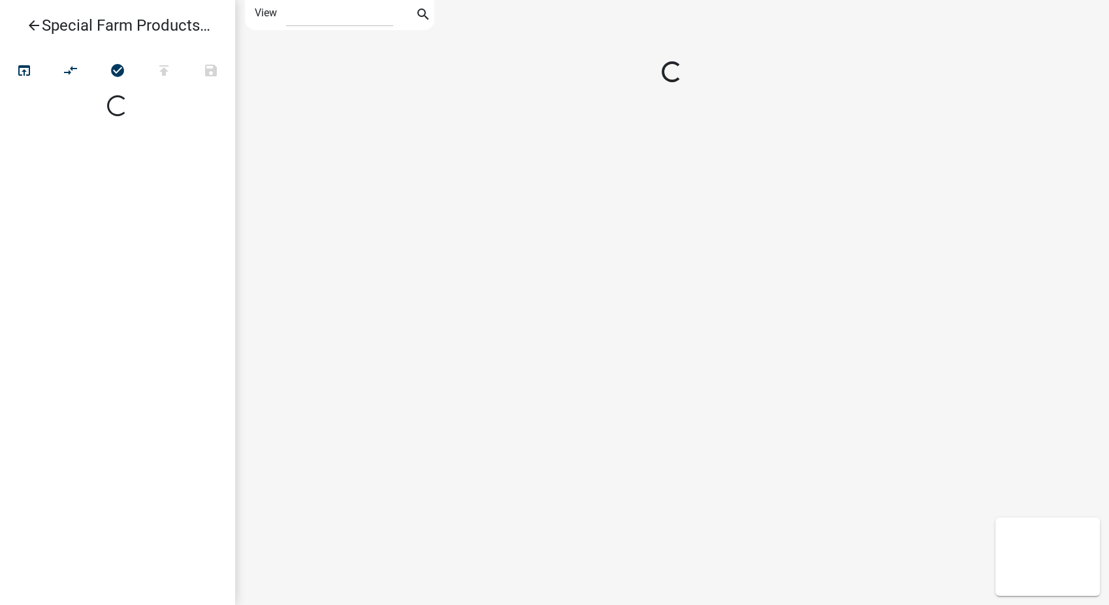
select select "1"
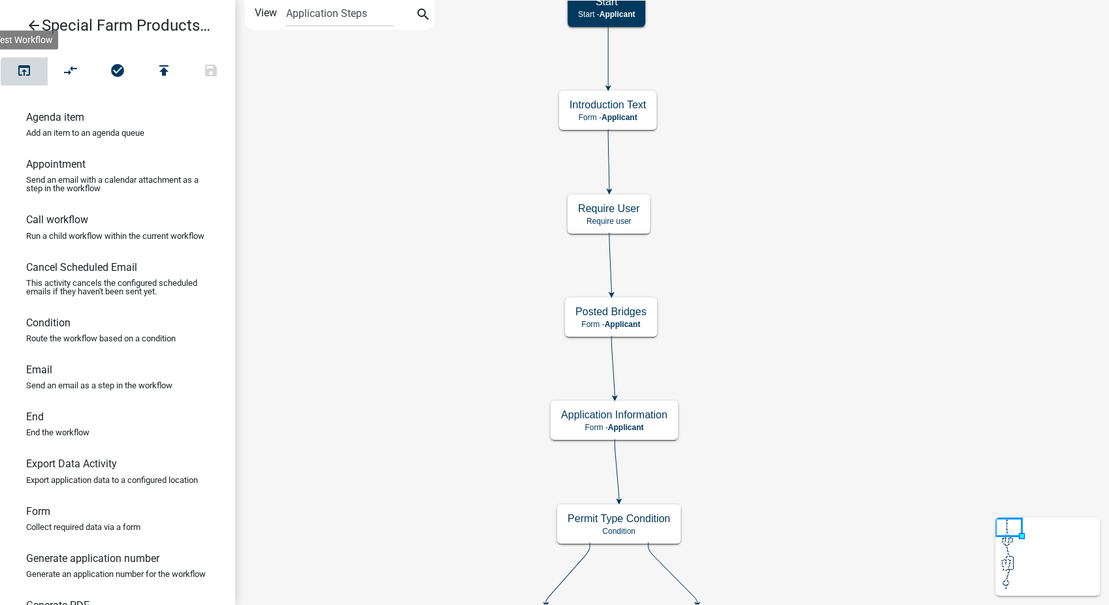
click at [25, 71] on icon "open_in_browser" at bounding box center [24, 72] width 16 height 18
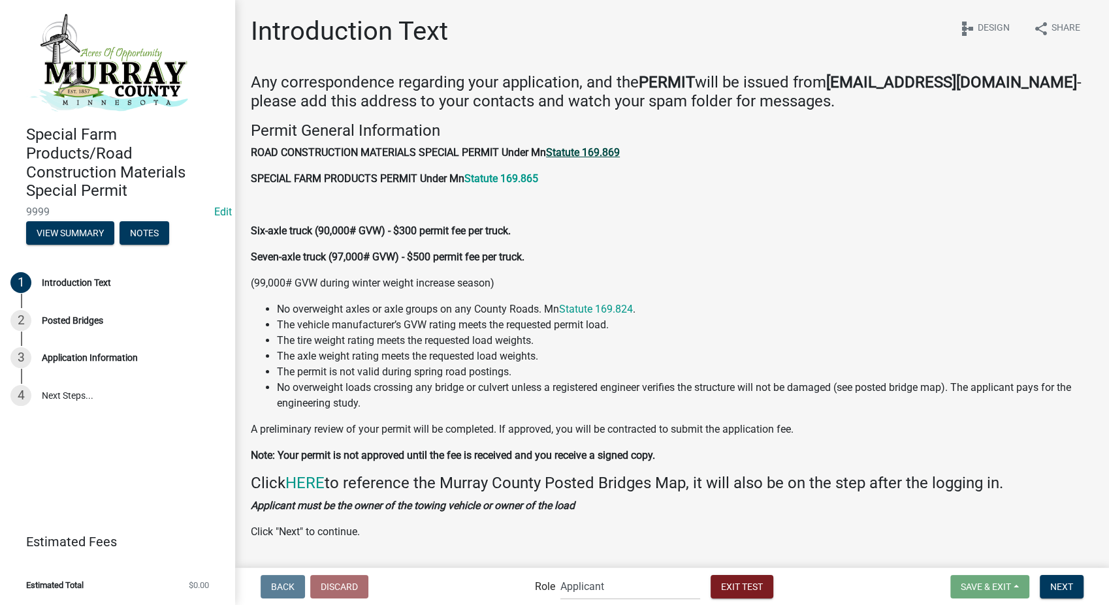
click at [592, 154] on strong "Statute 169.869" at bounding box center [583, 152] width 74 height 12
click at [506, 178] on strong "Statute 169.865" at bounding box center [501, 178] width 74 height 12
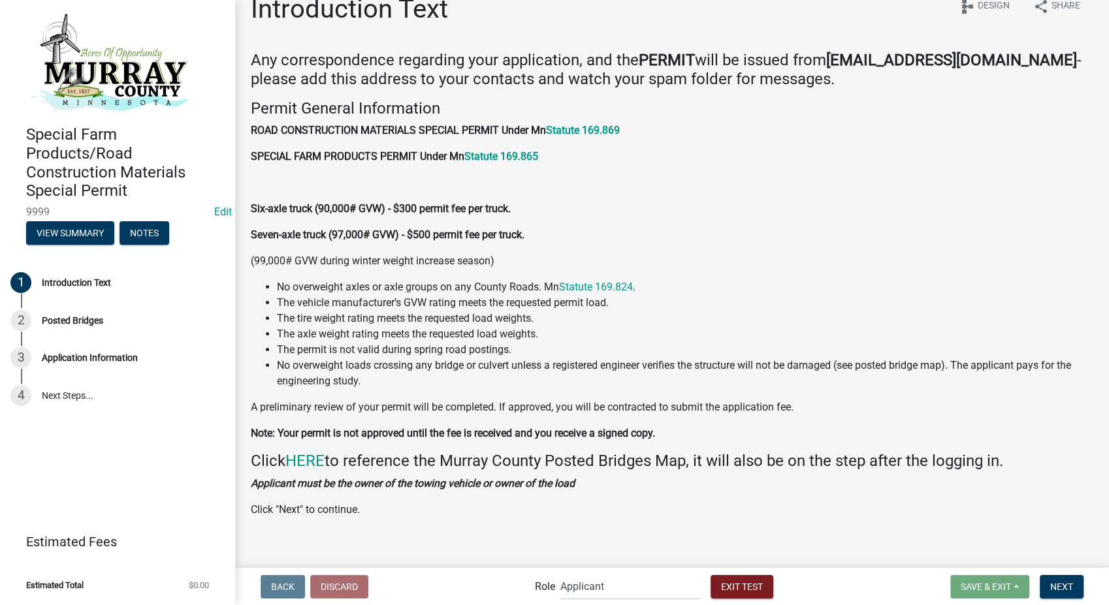
scroll to position [35, 0]
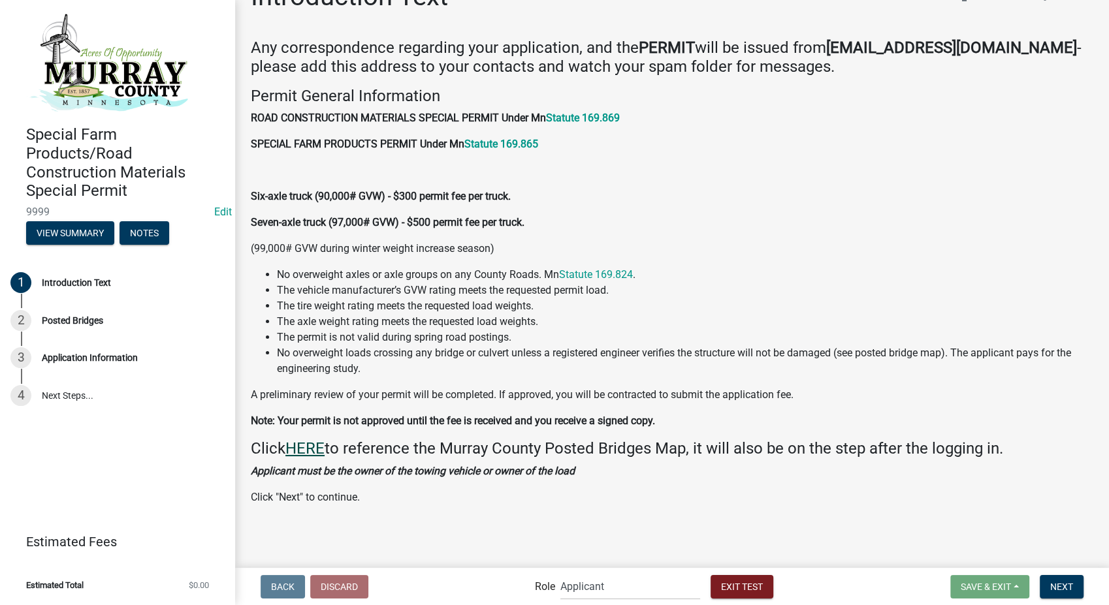
click at [308, 451] on link "HERE" at bounding box center [304, 449] width 39 height 18
click at [1053, 585] on span "Next" at bounding box center [1061, 586] width 23 height 10
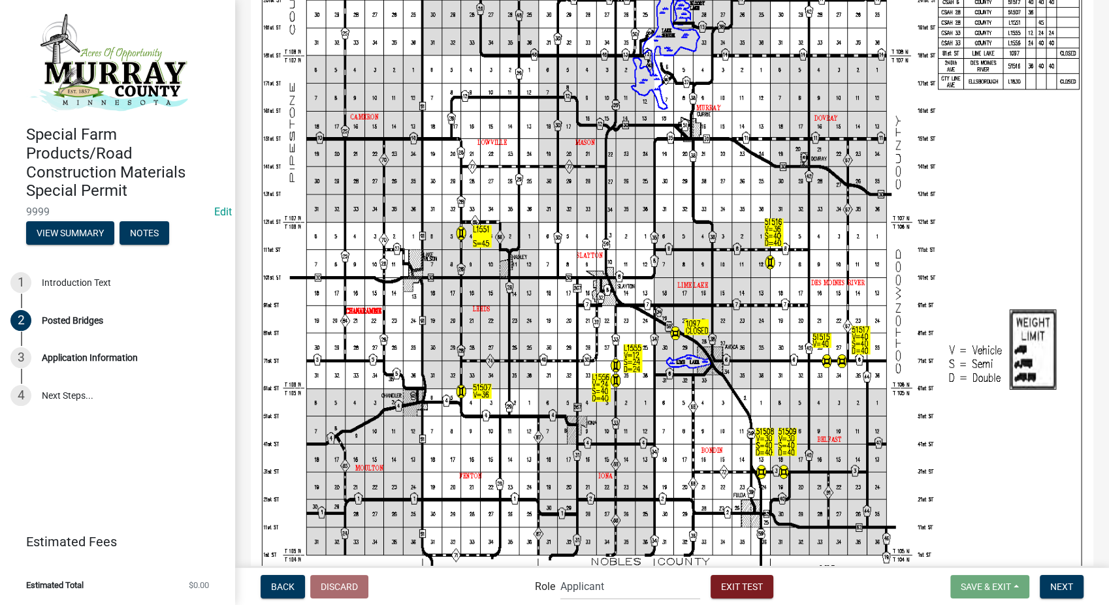
scroll to position [523, 0]
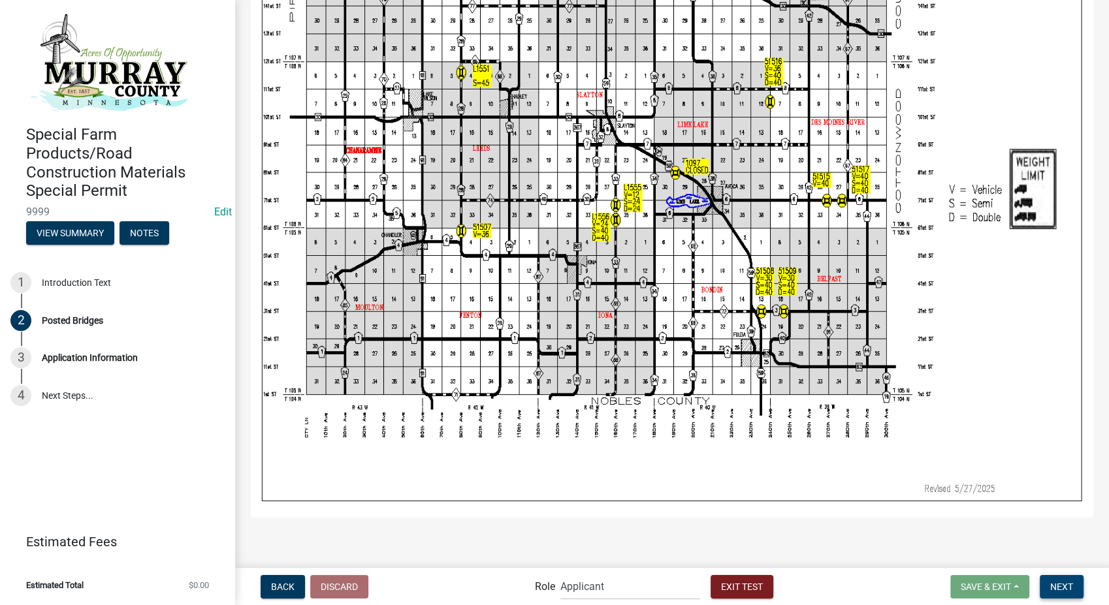
click at [1074, 592] on button "Next" at bounding box center [1062, 587] width 44 height 24
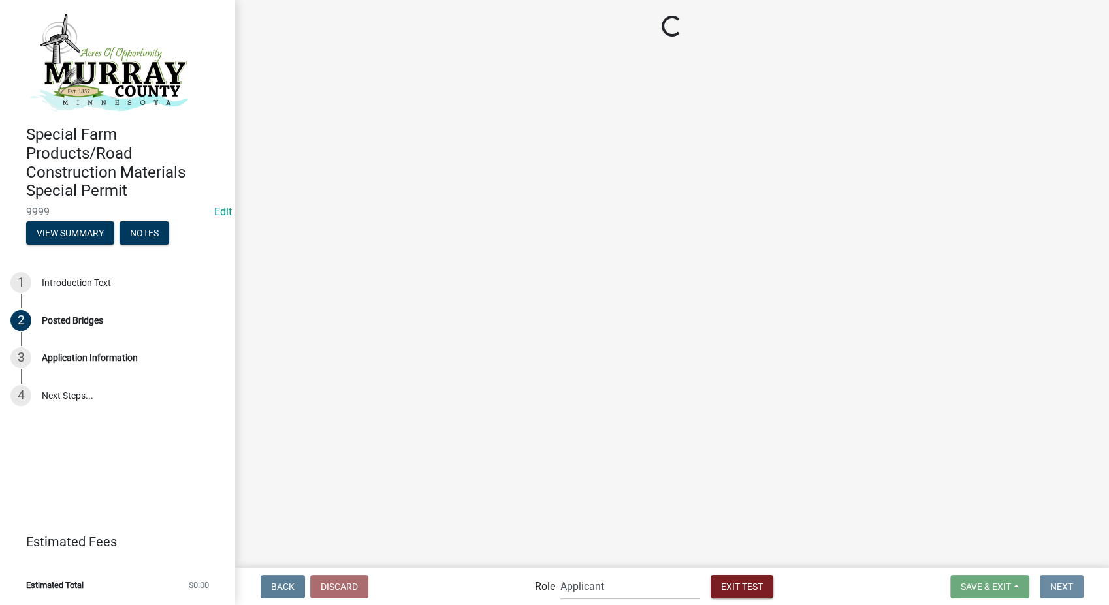
scroll to position [0, 0]
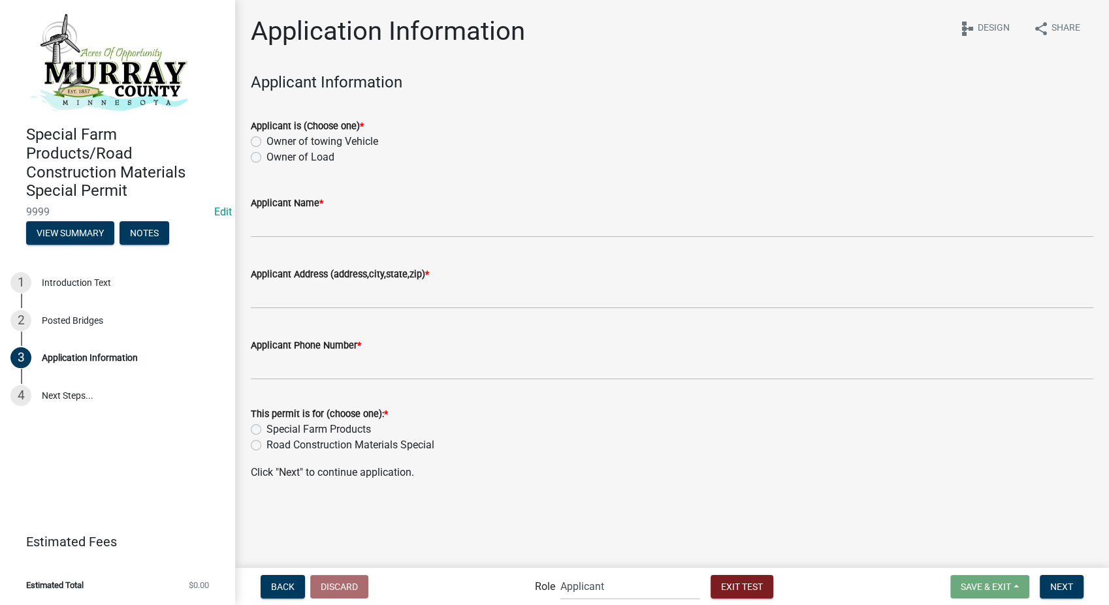
click at [266, 140] on label "Owner of towing Vehicle" at bounding box center [322, 142] width 112 height 16
click at [266, 140] on input "Owner of towing Vehicle" at bounding box center [270, 138] width 8 height 8
radio input "true"
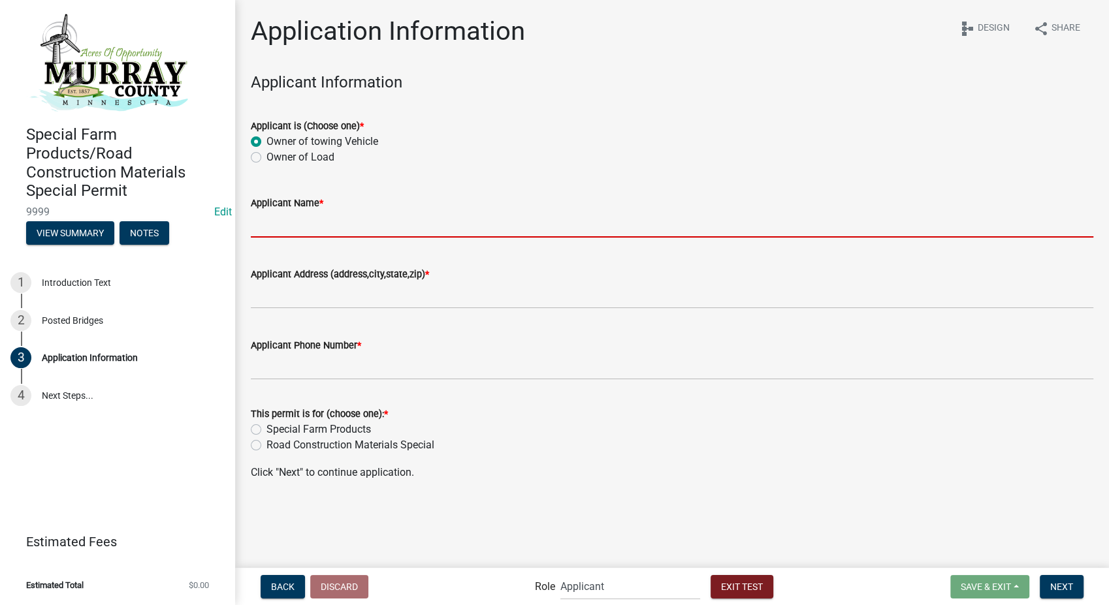
click at [266, 233] on input "Applicant Name *" at bounding box center [672, 224] width 843 height 27
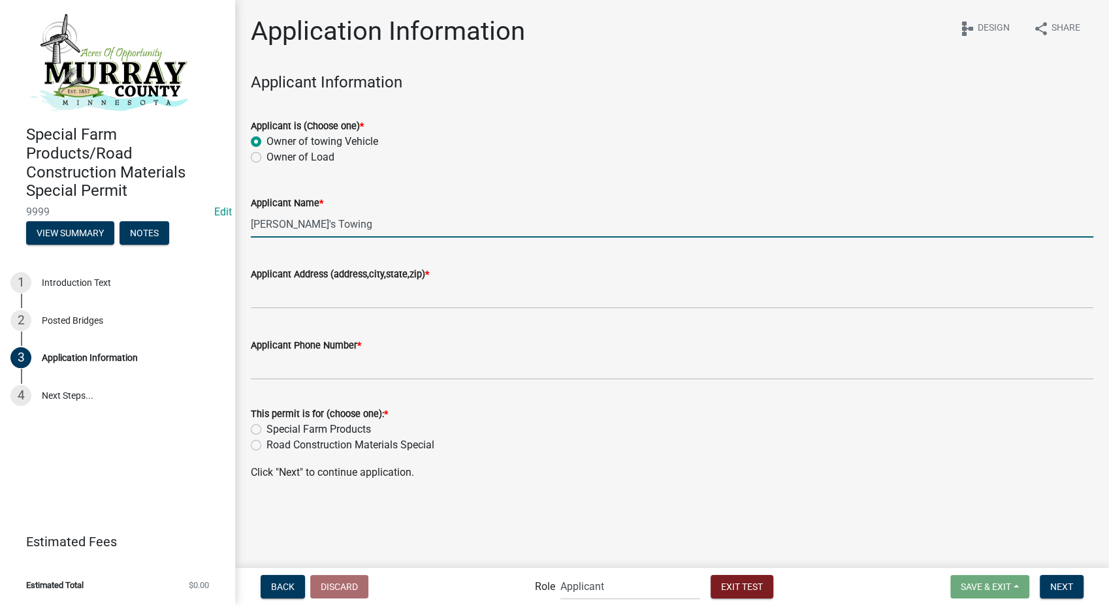
type input "Bob's Towing"
click at [275, 297] on input "Applicant Address (address,city,state,zip) *" at bounding box center [672, 295] width 843 height 27
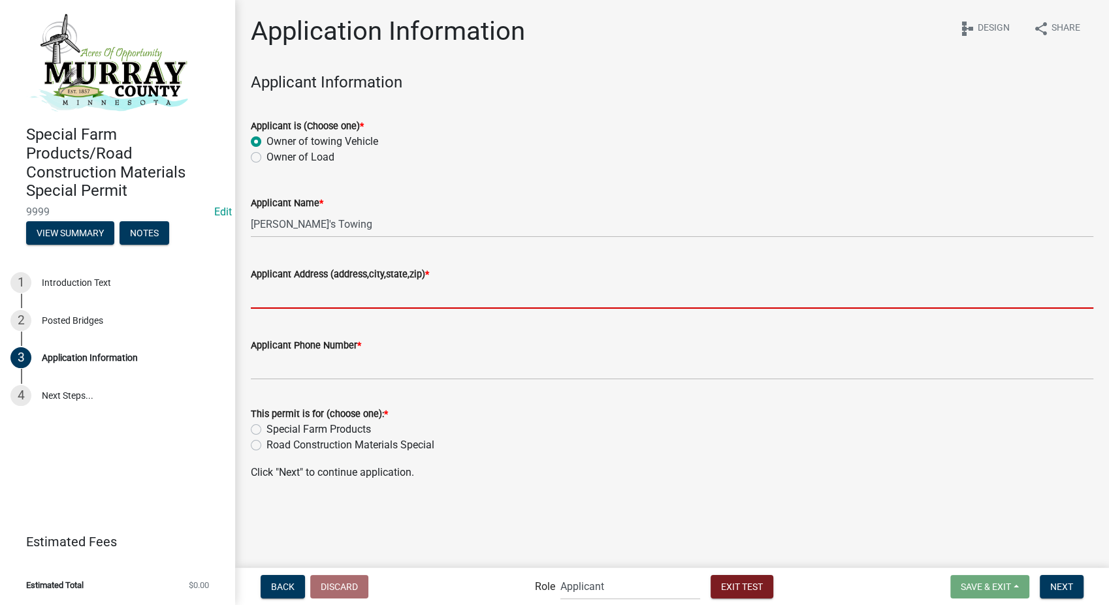
type input "8901 Otis Ave"
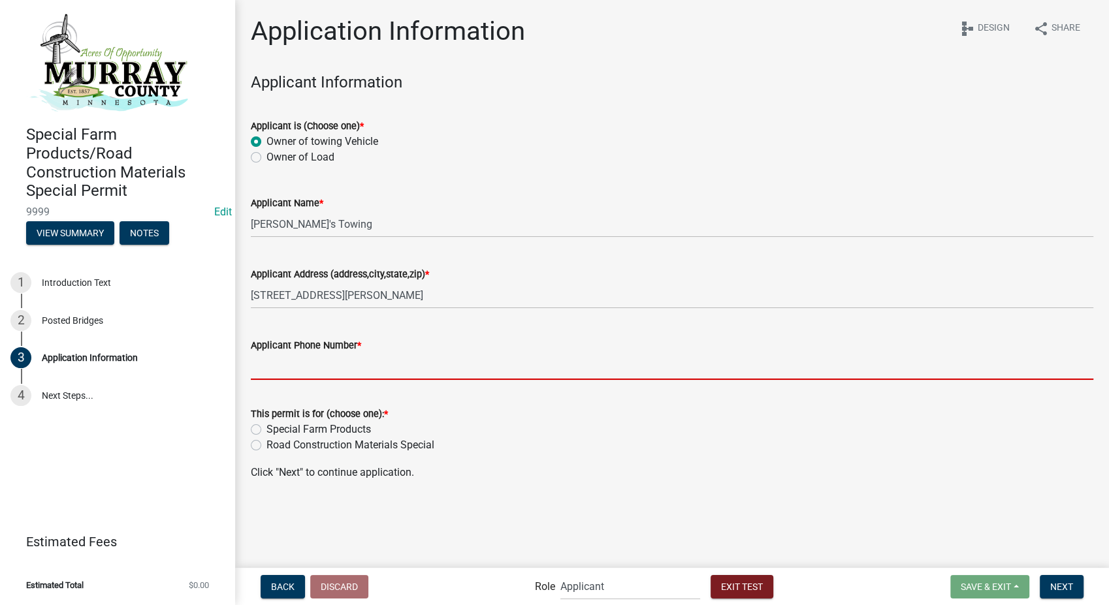
click at [300, 361] on input "Applicant Phone Number *" at bounding box center [672, 366] width 843 height 27
type input "3178267392"
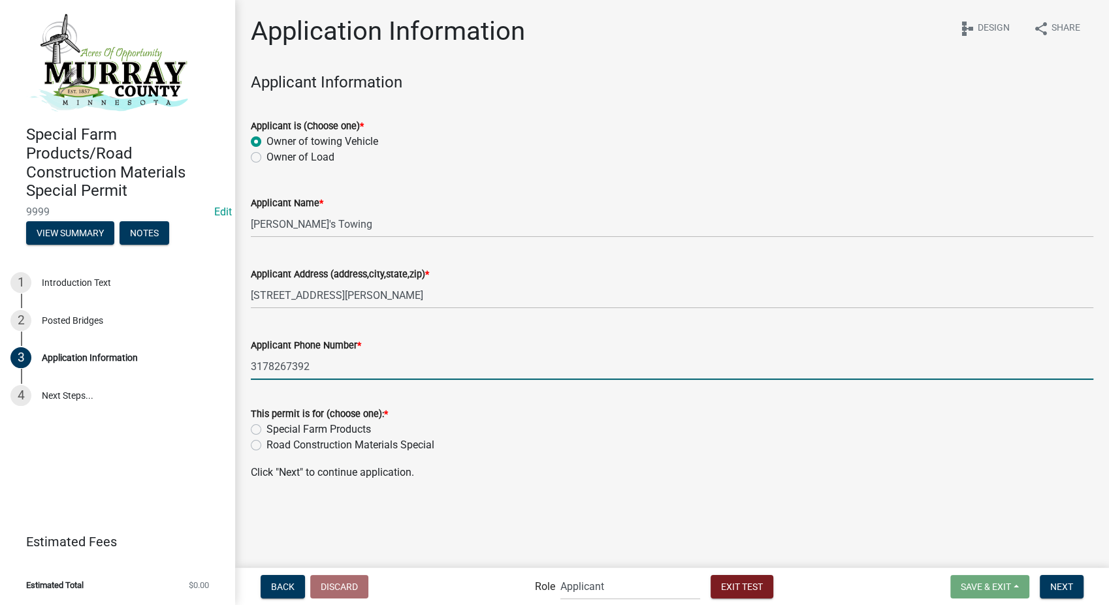
click at [266, 429] on label "Special Farm Products" at bounding box center [318, 430] width 105 height 16
click at [266, 429] on input "Special Farm Products" at bounding box center [270, 426] width 8 height 8
radio input "true"
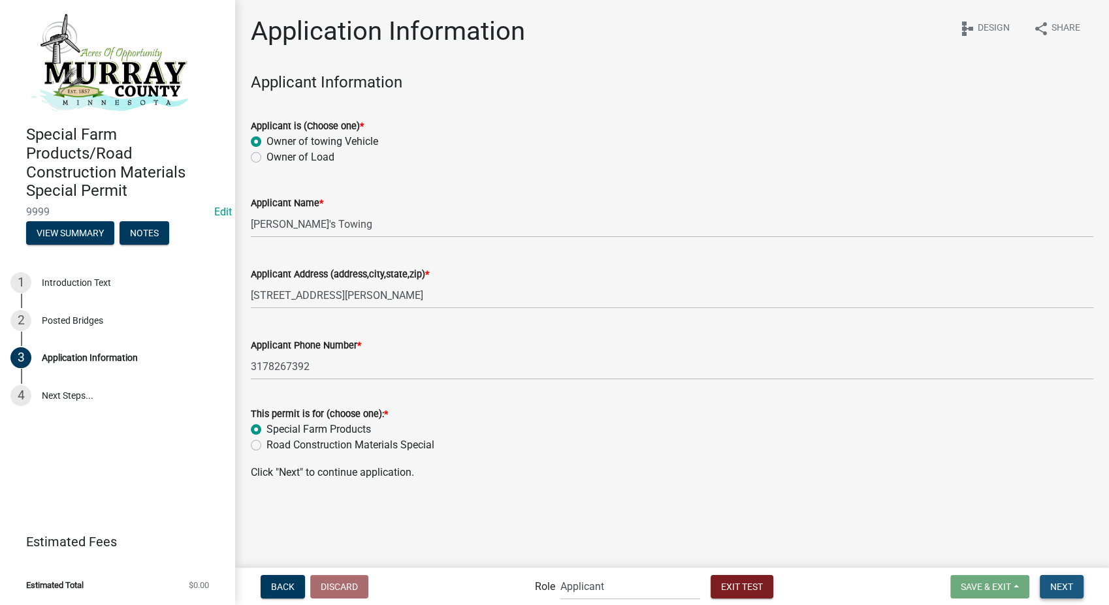
click at [1059, 587] on span "Next" at bounding box center [1061, 586] width 23 height 10
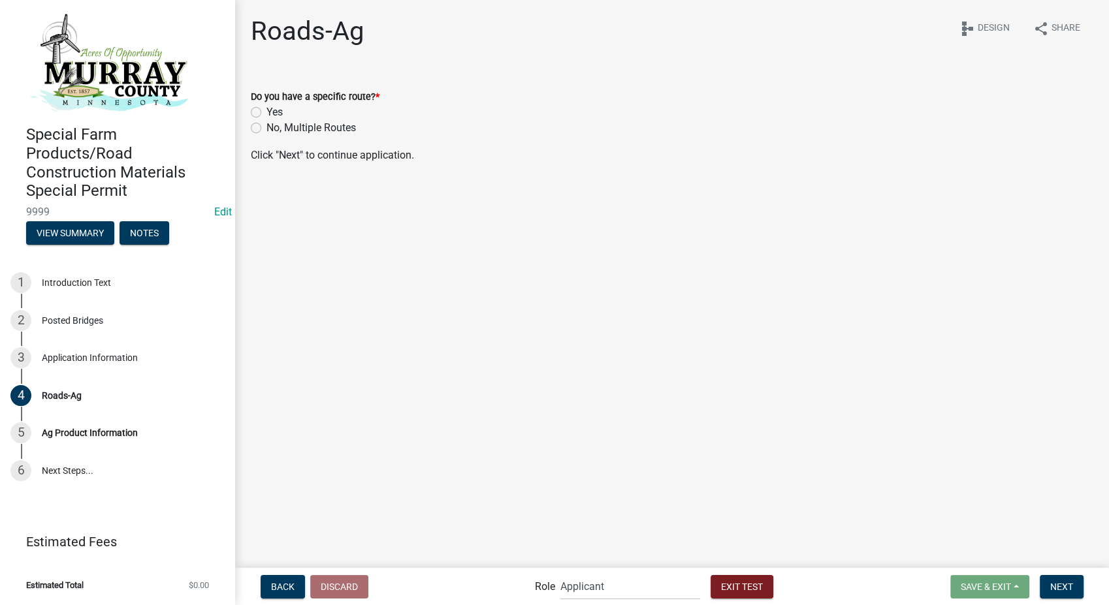
click at [266, 115] on label "Yes" at bounding box center [274, 113] width 16 height 16
click at [266, 113] on input "Yes" at bounding box center [270, 109] width 8 height 8
radio input "true"
click at [266, 187] on label "Yes" at bounding box center [274, 187] width 16 height 16
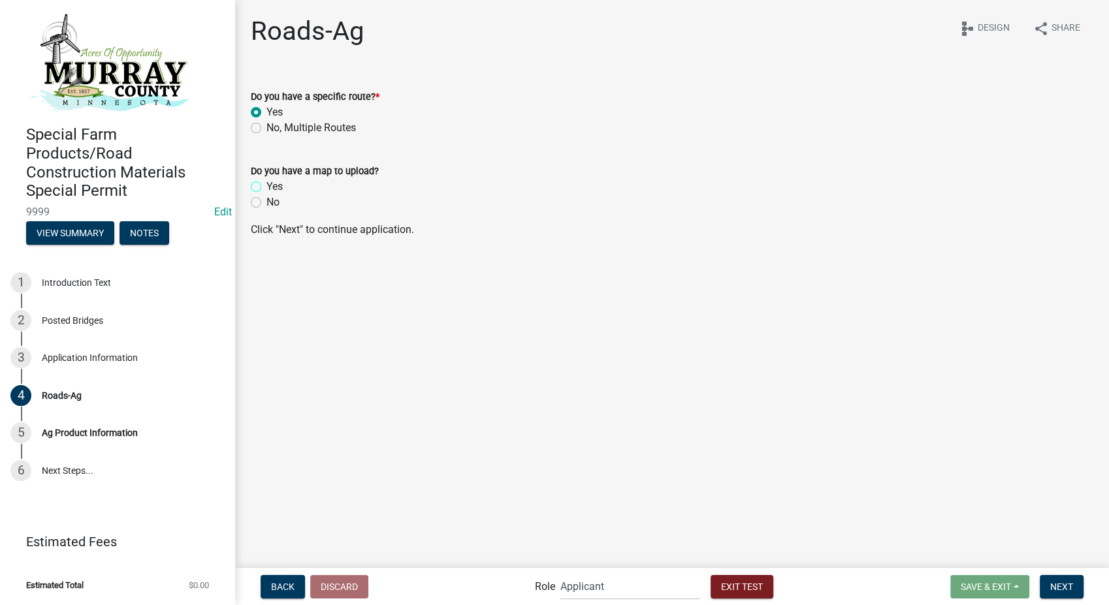
click at [266, 187] on input "Yes" at bounding box center [270, 183] width 8 height 8
radio input "true"
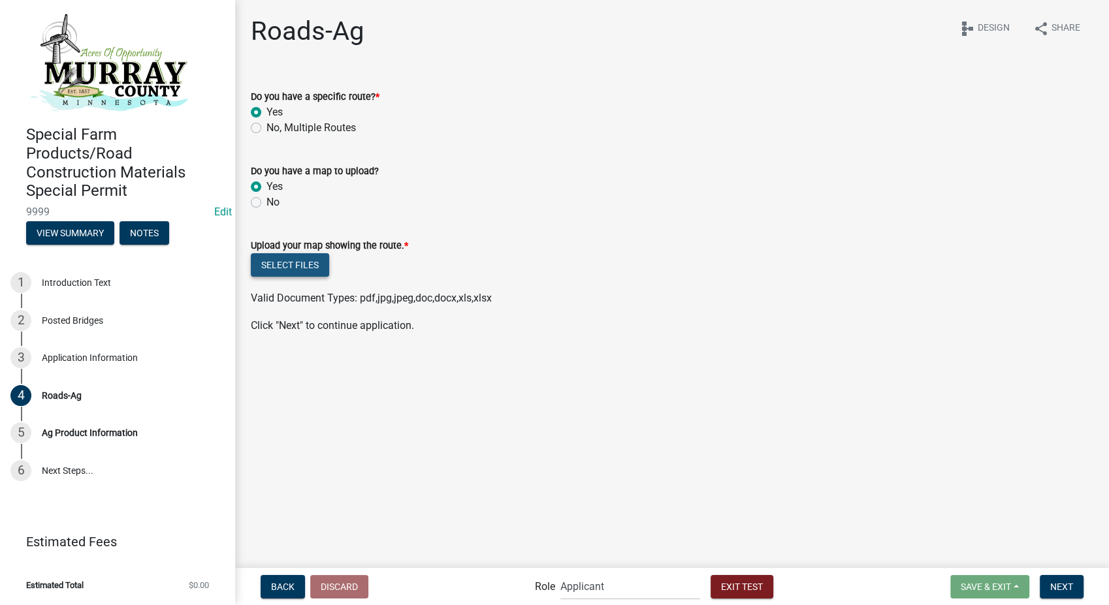
click at [302, 268] on button "Select files" at bounding box center [290, 265] width 78 height 24
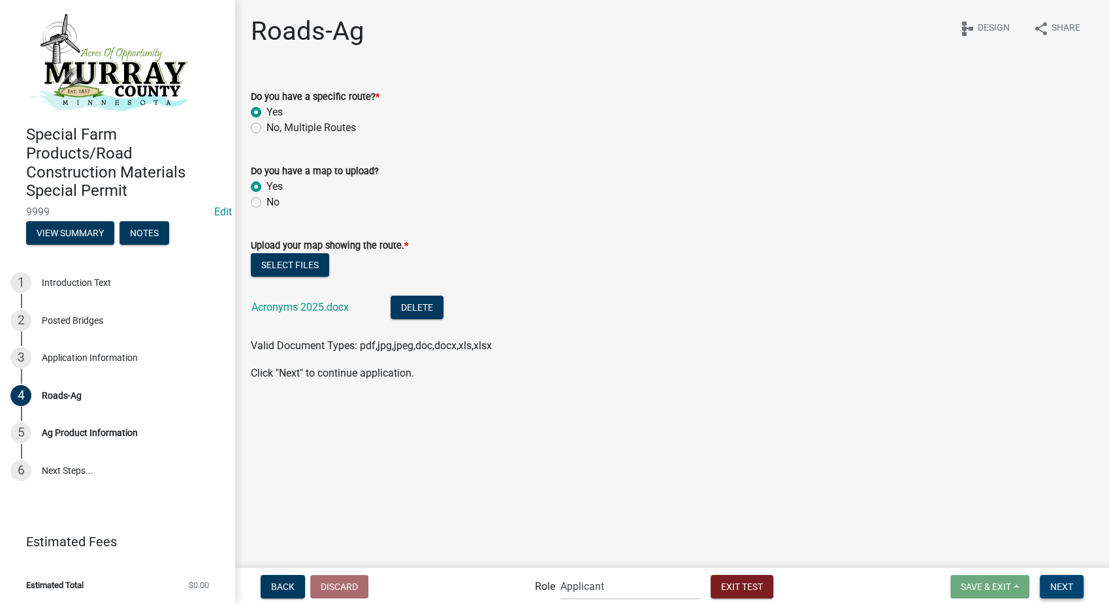
click at [1059, 581] on span "Next" at bounding box center [1061, 586] width 23 height 10
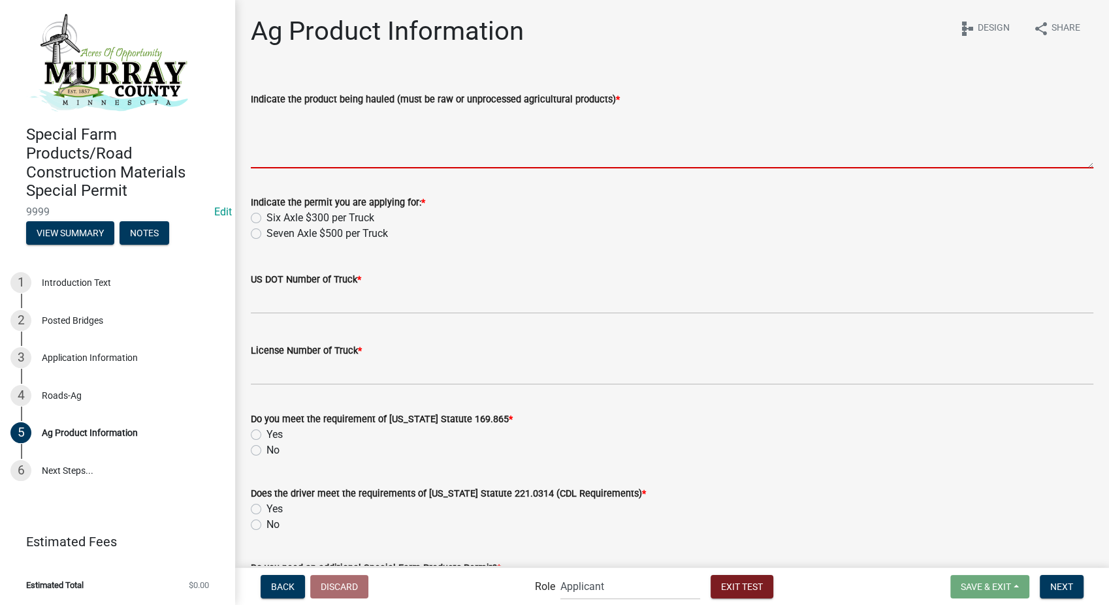
click at [272, 124] on textarea "Indicate the product being hauled (must be raw or unprocessed agricultural prod…" at bounding box center [672, 137] width 843 height 61
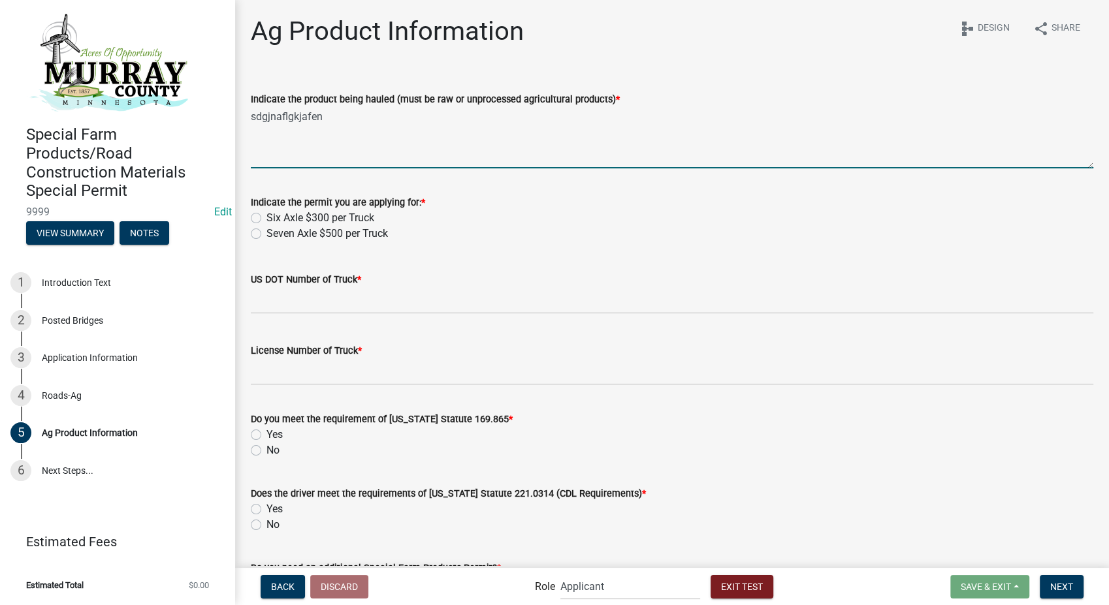
type textarea "sdgjnaflgkjafen"
click at [266, 220] on label "Six Axle $300 per Truck" at bounding box center [320, 218] width 108 height 16
click at [266, 219] on input "Six Axle $300 per Truck" at bounding box center [270, 214] width 8 height 8
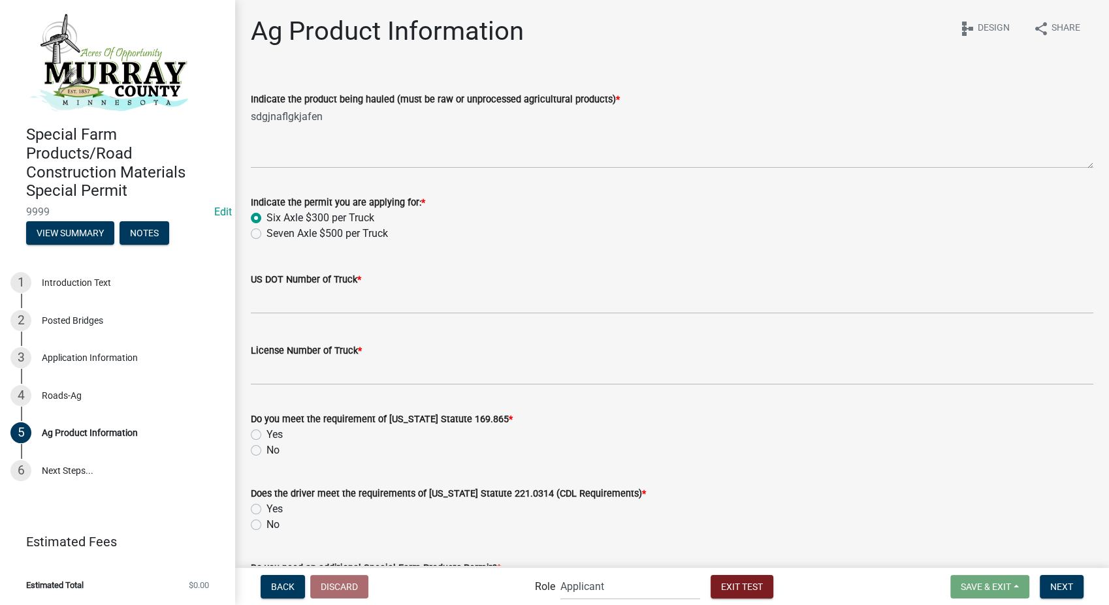
radio input "true"
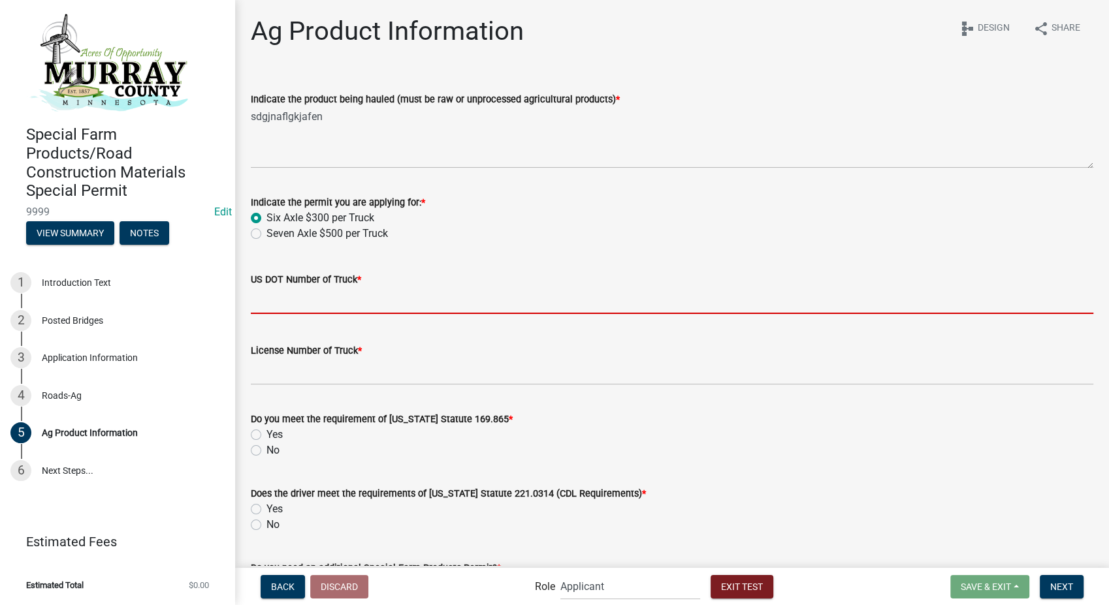
click at [271, 294] on input "US DOT Number of Truck *" at bounding box center [672, 300] width 843 height 27
type input "14582369"
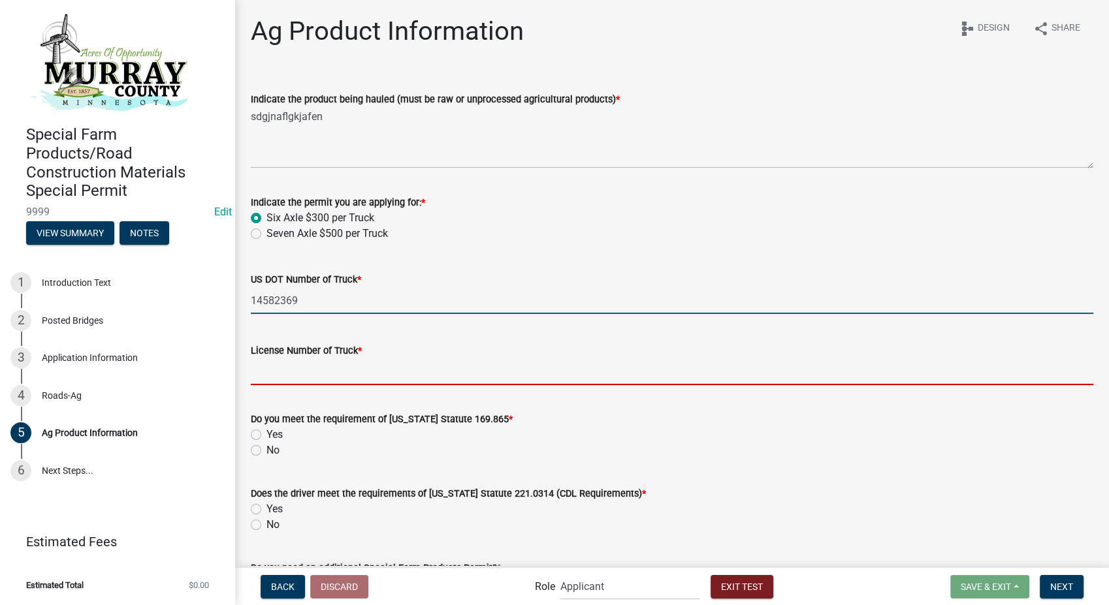
click at [304, 385] on input "License Number of Truck *" at bounding box center [672, 372] width 843 height 27
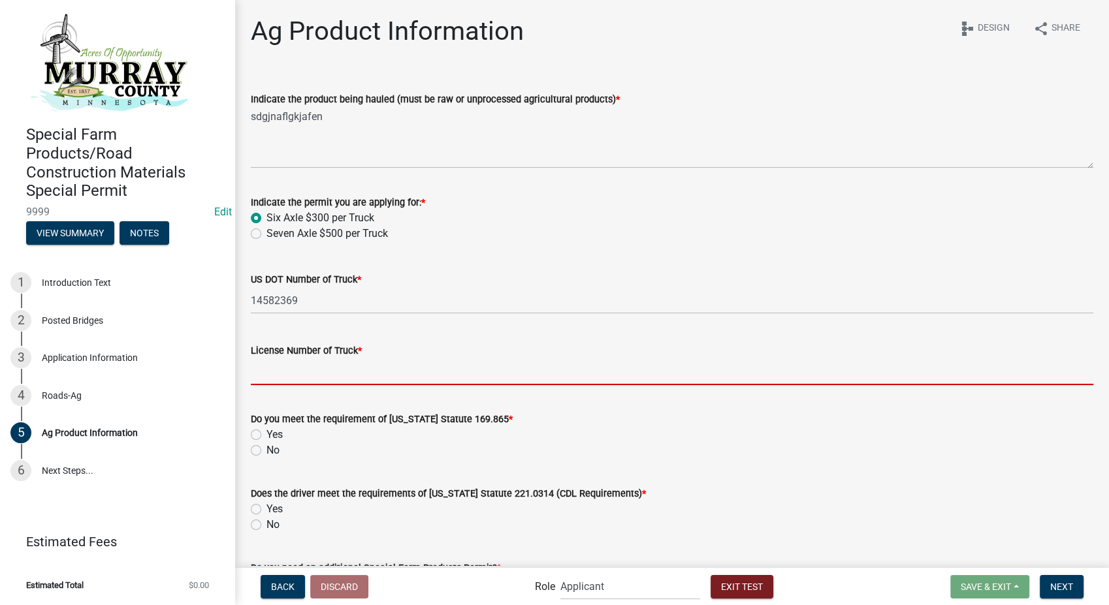
type input "145straw"
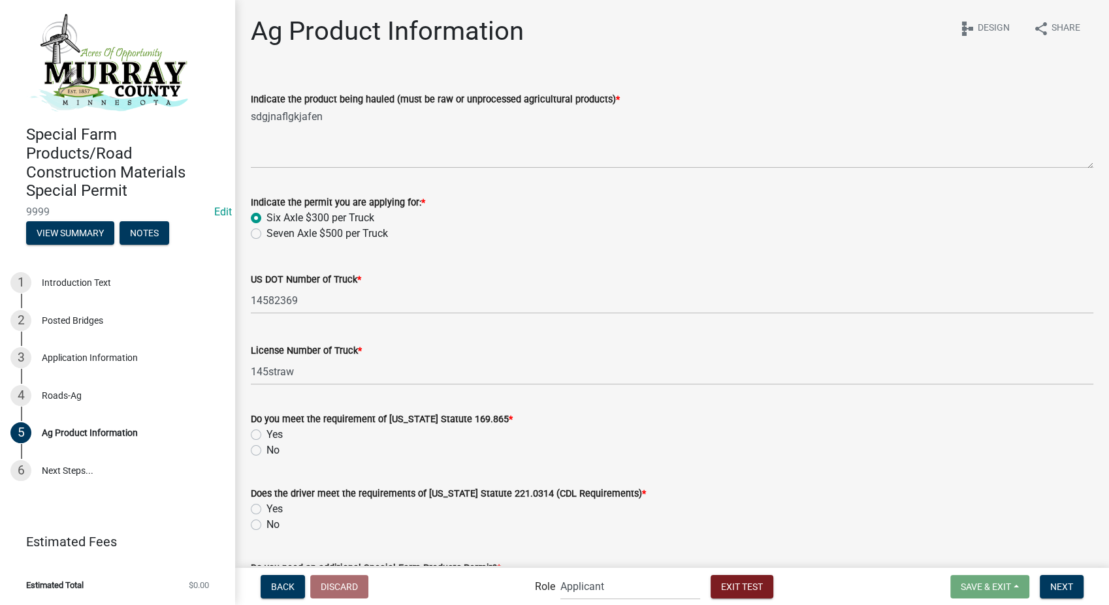
click at [266, 434] on label "Yes" at bounding box center [274, 435] width 16 height 16
click at [266, 434] on input "Yes" at bounding box center [270, 431] width 8 height 8
radio input "true"
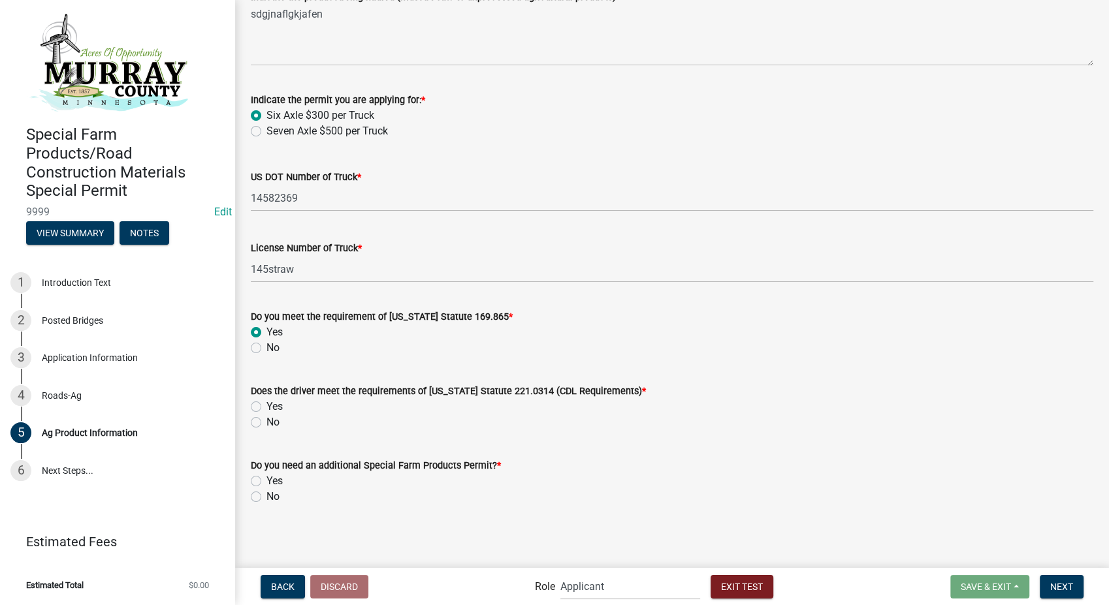
scroll to position [103, 0]
click at [266, 407] on label "Yes" at bounding box center [274, 406] width 16 height 16
click at [266, 407] on input "Yes" at bounding box center [270, 402] width 8 height 8
radio input "true"
click at [266, 481] on label "Yes" at bounding box center [274, 481] width 16 height 16
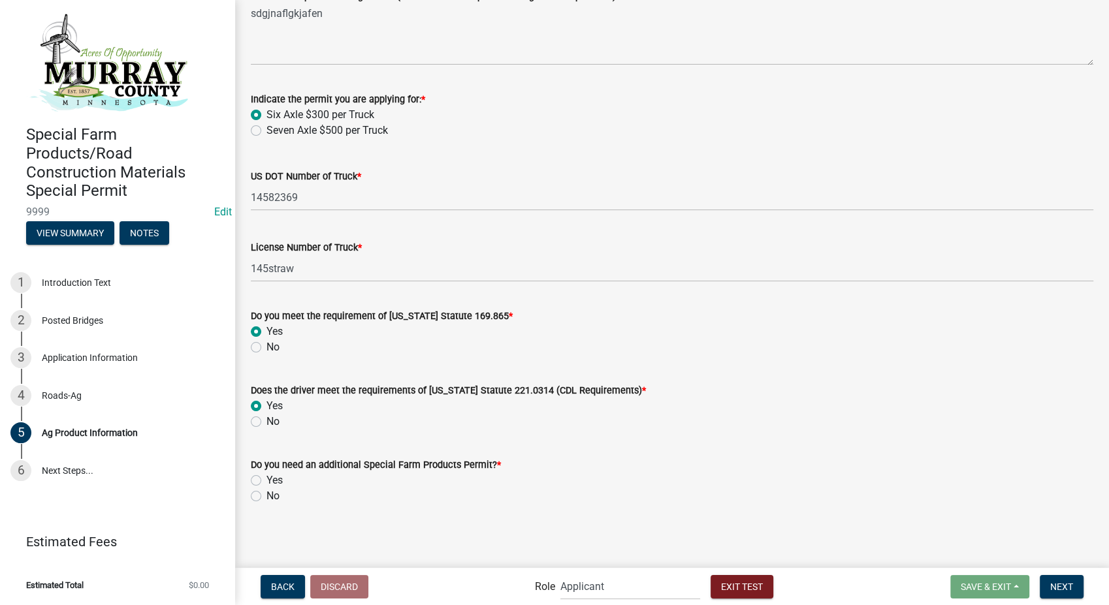
click at [266, 481] on input "Yes" at bounding box center [270, 477] width 8 height 8
radio input "true"
click at [1056, 578] on button "Next" at bounding box center [1062, 587] width 44 height 24
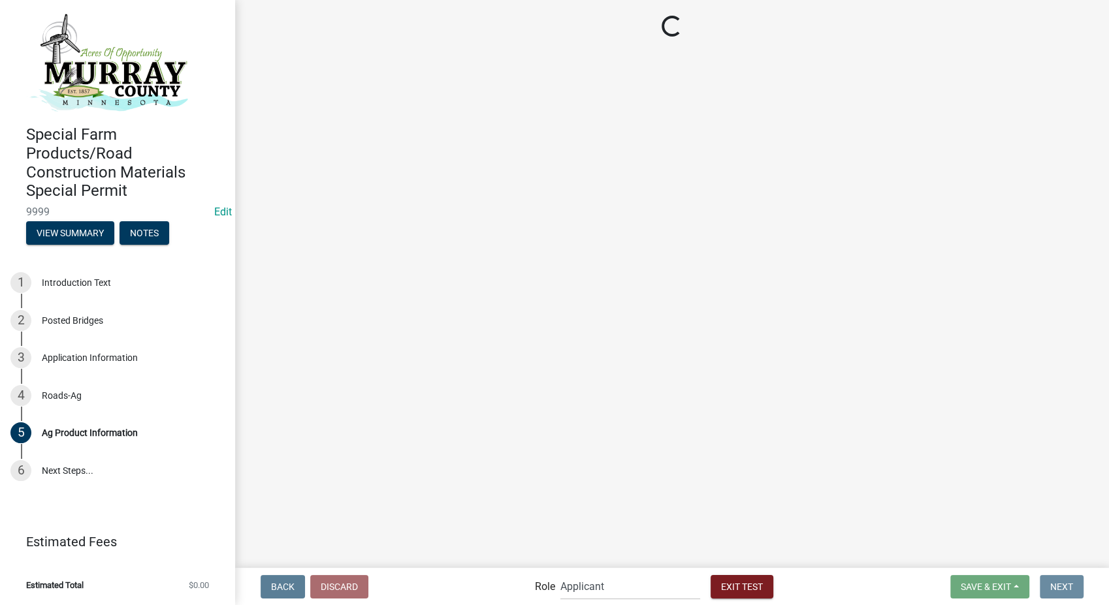
scroll to position [0, 0]
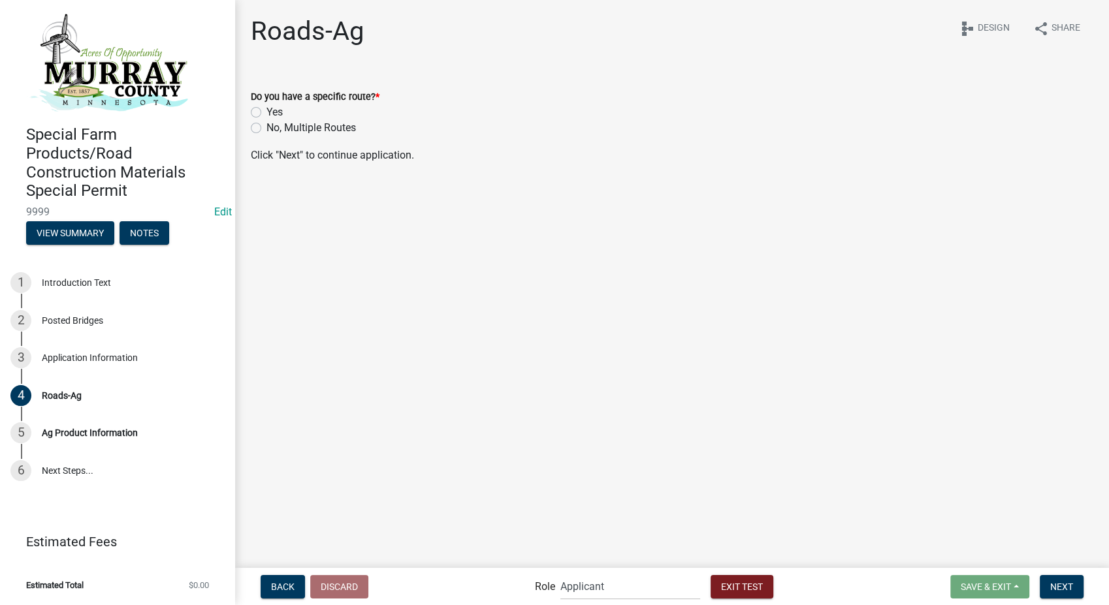
click at [266, 129] on label "No, Multiple Routes" at bounding box center [310, 128] width 89 height 16
click at [266, 129] on input "No, Multiple Routes" at bounding box center [270, 124] width 8 height 8
radio input "true"
click at [1059, 587] on span "Next" at bounding box center [1061, 586] width 23 height 10
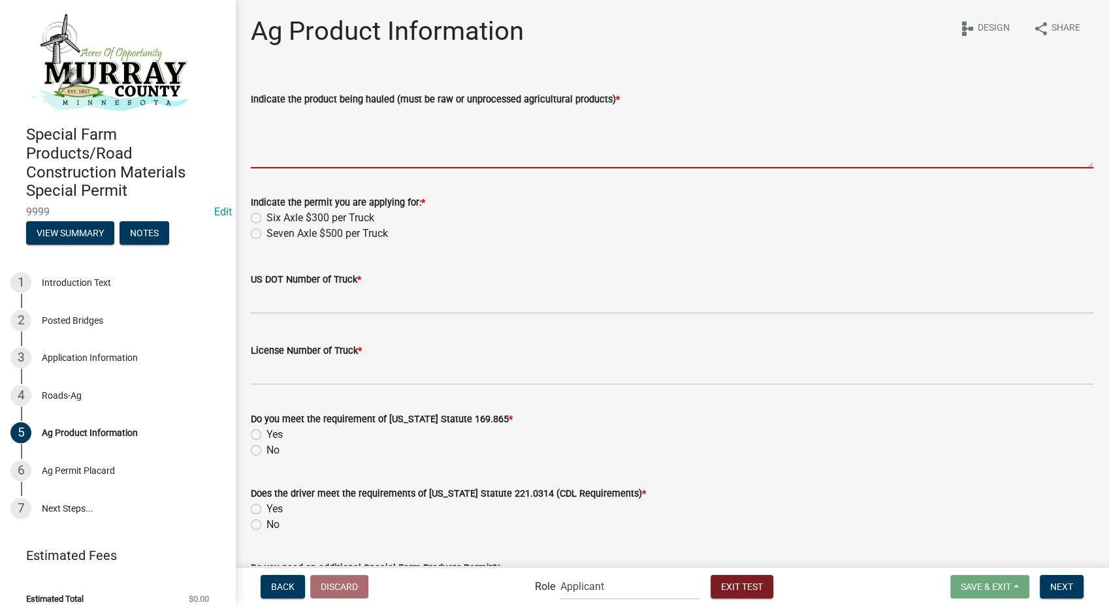
click at [355, 144] on textarea "Indicate the product being hauled (must be raw or unprocessed agricultural prod…" at bounding box center [672, 137] width 843 height 61
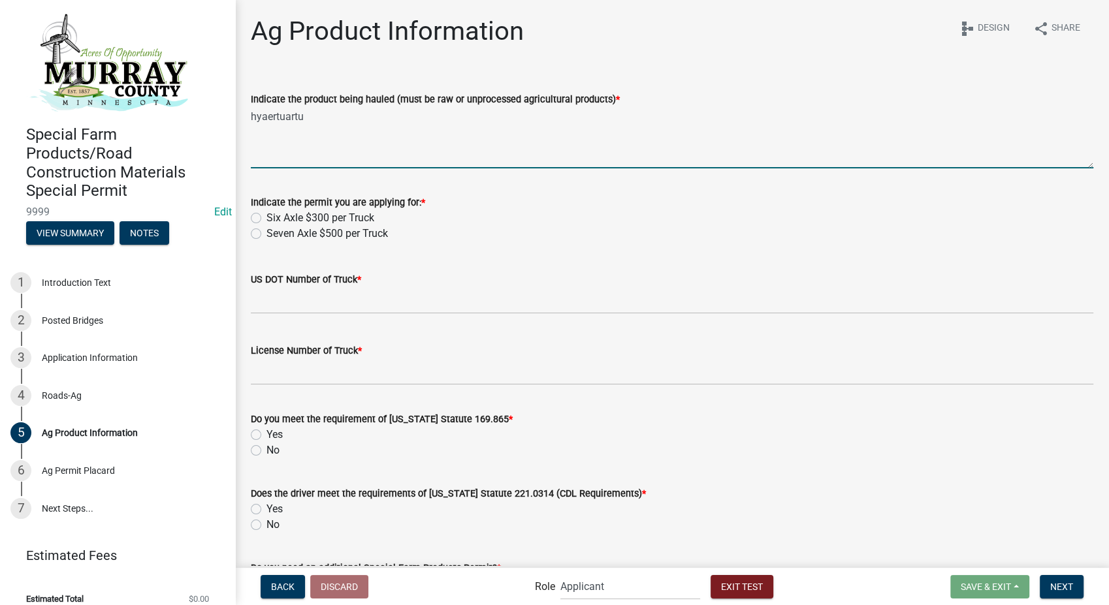
type textarea "hyaertuartu"
click at [266, 236] on label "Seven Axle $500 per Truck" at bounding box center [326, 234] width 121 height 16
click at [266, 234] on input "Seven Axle $500 per Truck" at bounding box center [270, 230] width 8 height 8
radio input "true"
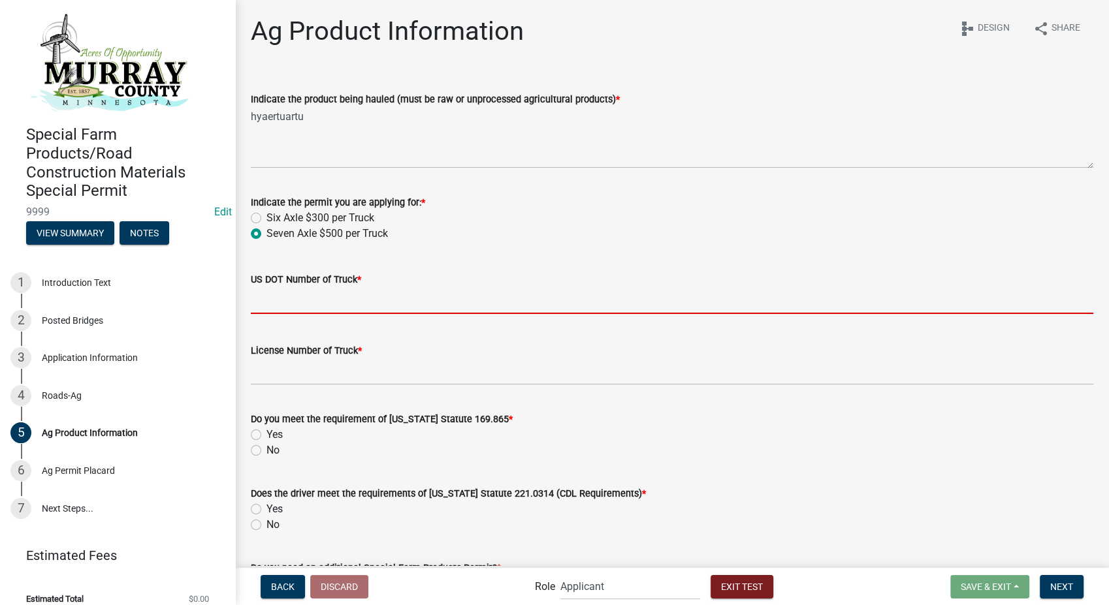
click at [272, 297] on input "US DOT Number of Truck *" at bounding box center [672, 300] width 843 height 27
type input "14582369"
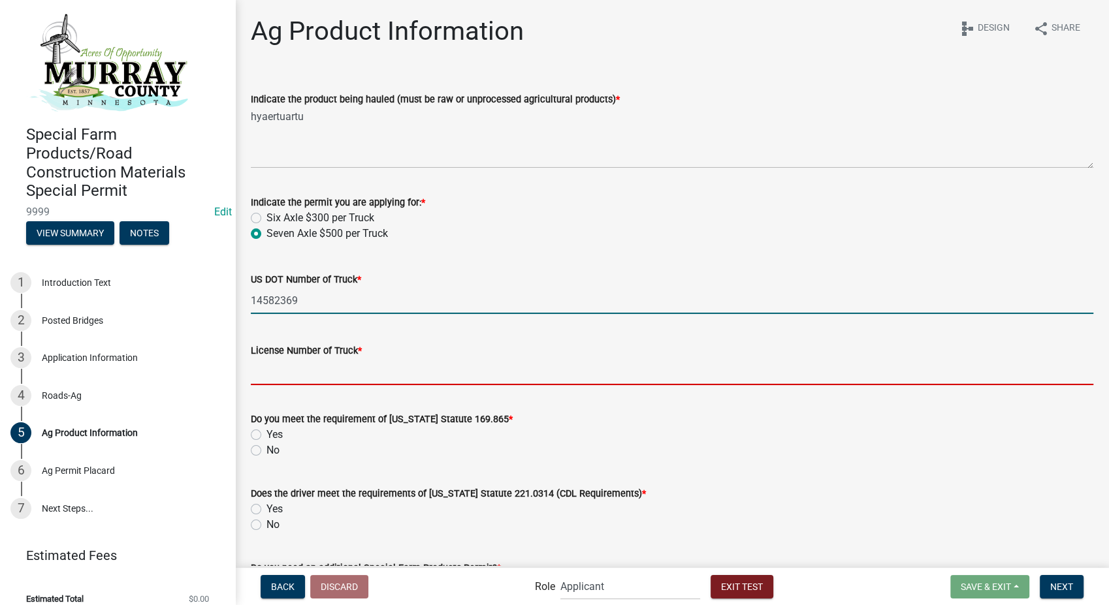
type input "145straw"
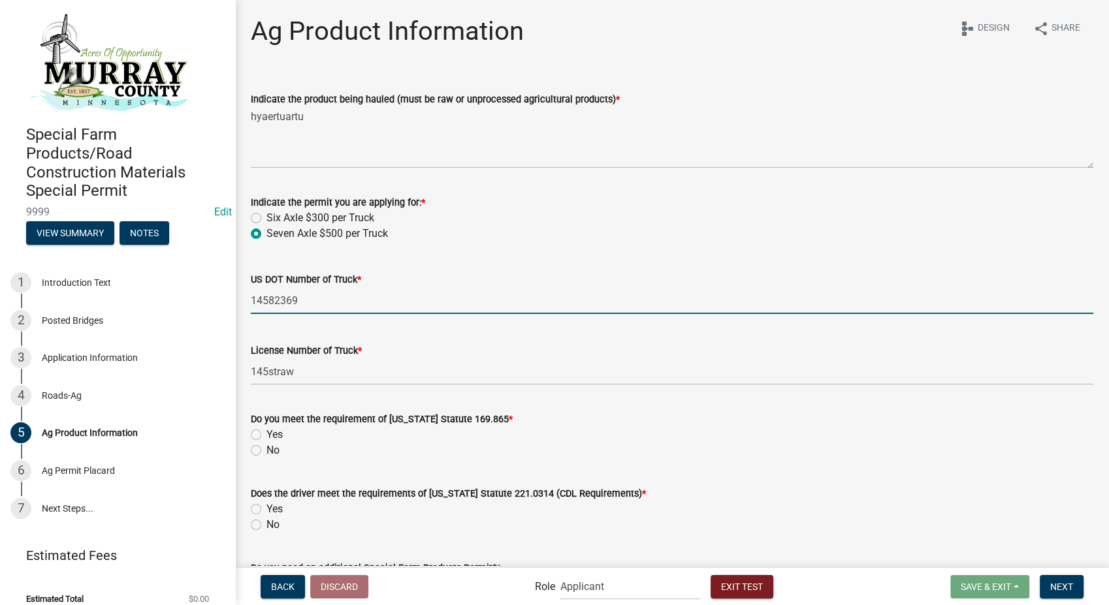
click at [266, 435] on label "Yes" at bounding box center [274, 435] width 16 height 16
click at [266, 435] on input "Yes" at bounding box center [270, 431] width 8 height 8
radio input "true"
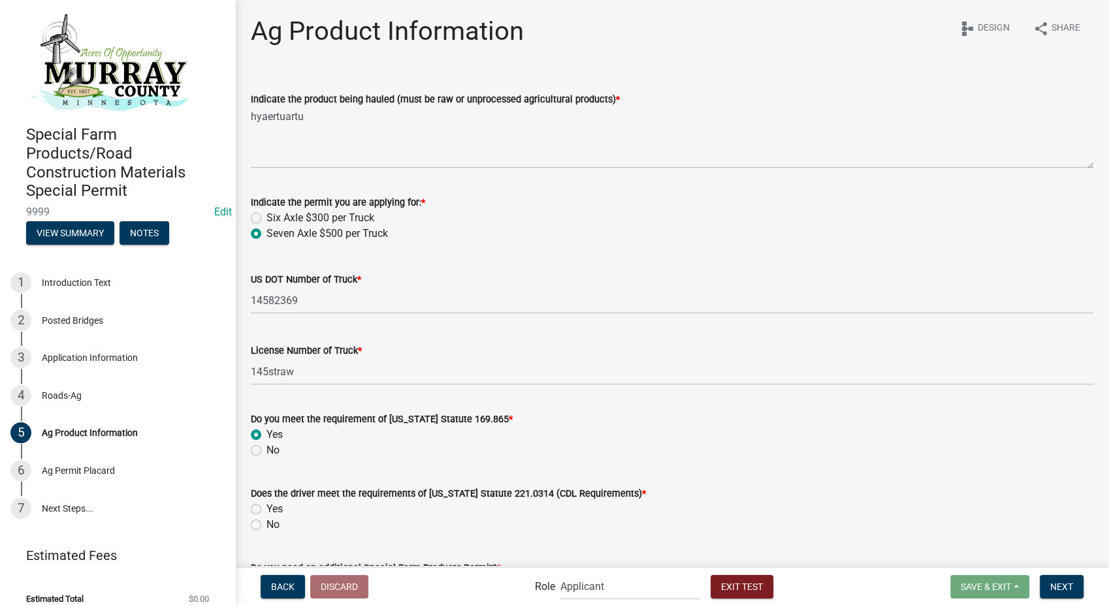
click at [266, 507] on label "Yes" at bounding box center [274, 510] width 16 height 16
click at [266, 507] on input "Yes" at bounding box center [270, 506] width 8 height 8
radio input "true"
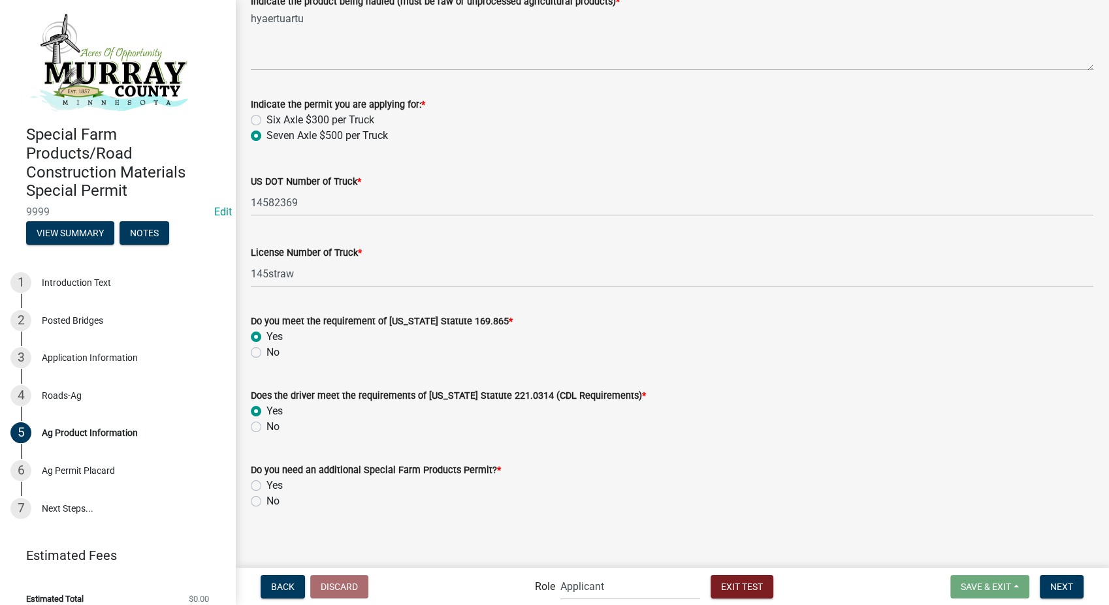
scroll to position [103, 0]
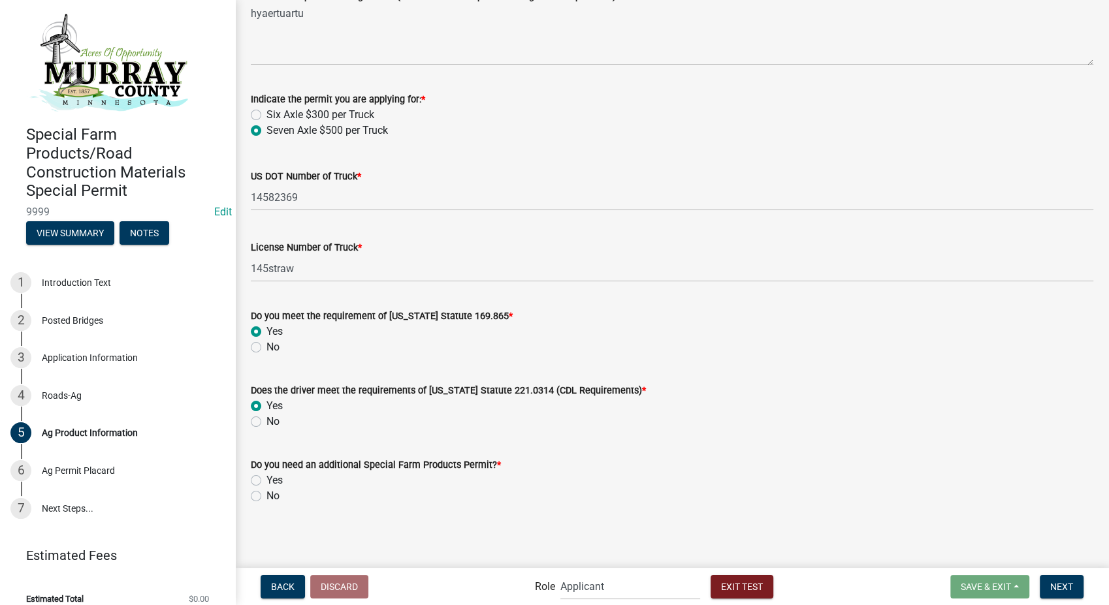
click at [266, 495] on label "No" at bounding box center [272, 497] width 13 height 16
click at [266, 495] on input "No" at bounding box center [270, 493] width 8 height 8
radio input "true"
click at [1053, 589] on span "Next" at bounding box center [1061, 586] width 23 height 10
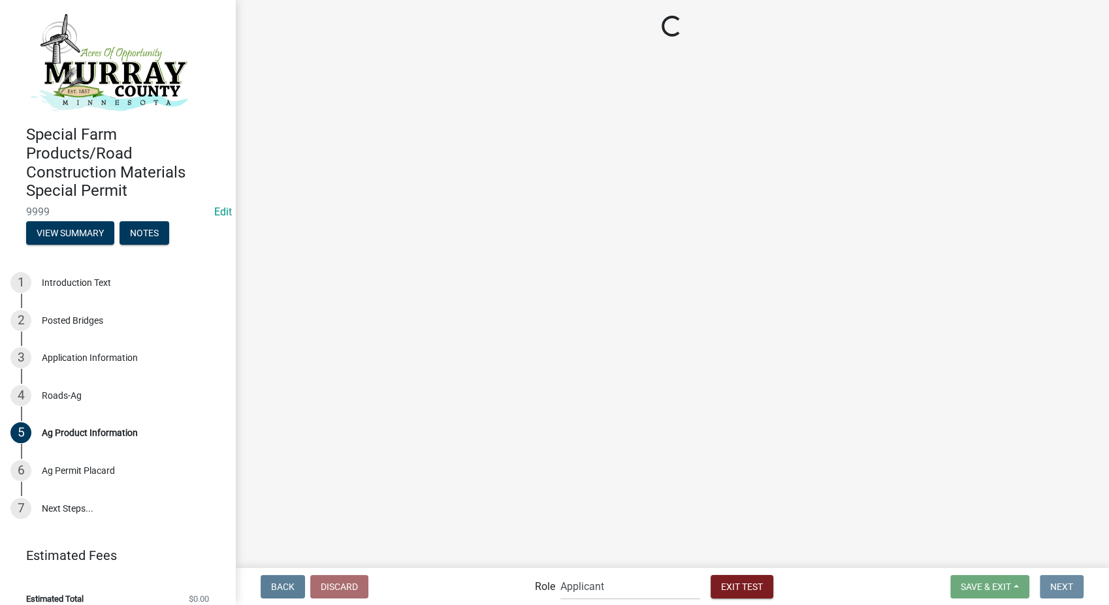
scroll to position [0, 0]
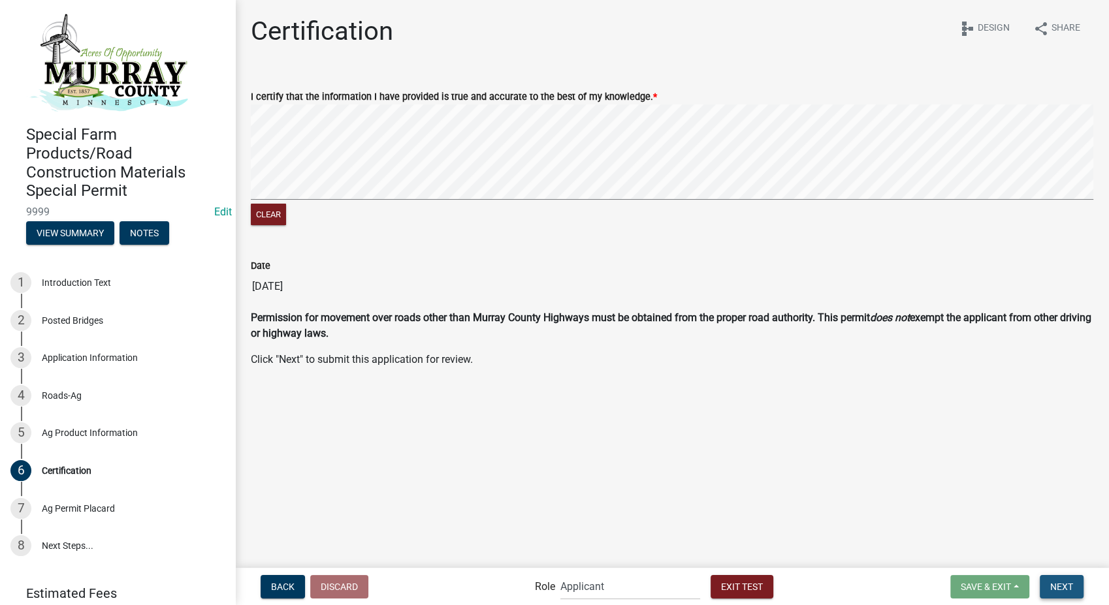
click at [1058, 588] on span "Next" at bounding box center [1061, 586] width 23 height 10
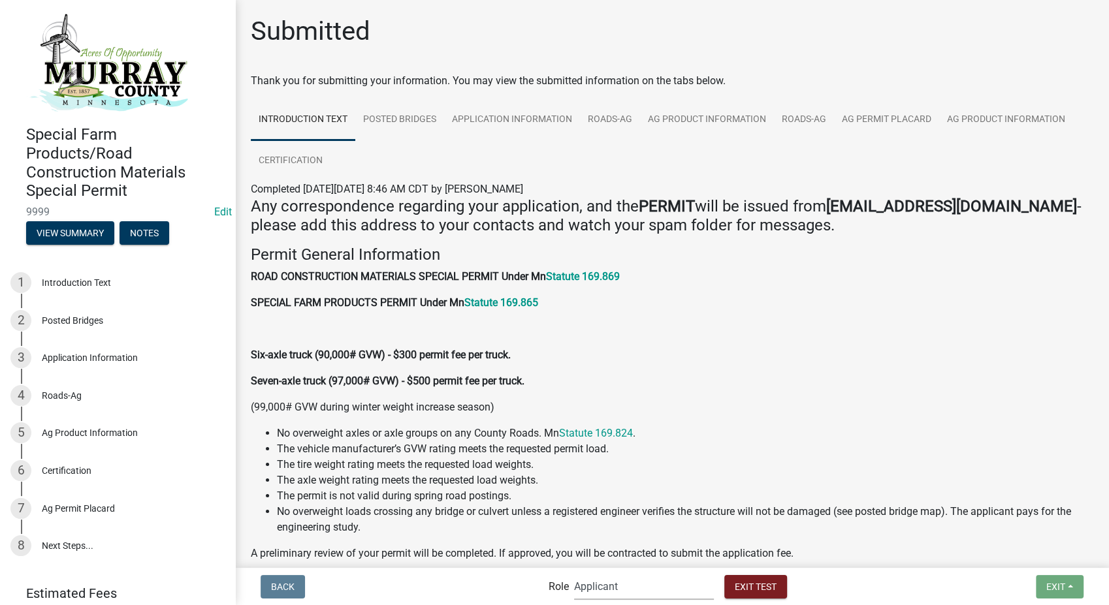
click at [650, 583] on select "Applicant Admin Highway Department Engineer" at bounding box center [644, 586] width 140 height 27
select select "1babb051-011d-440e-9d83-f11dccbac216"
click at [574, 573] on select "Applicant Admin Highway Department Engineer" at bounding box center [644, 586] width 140 height 27
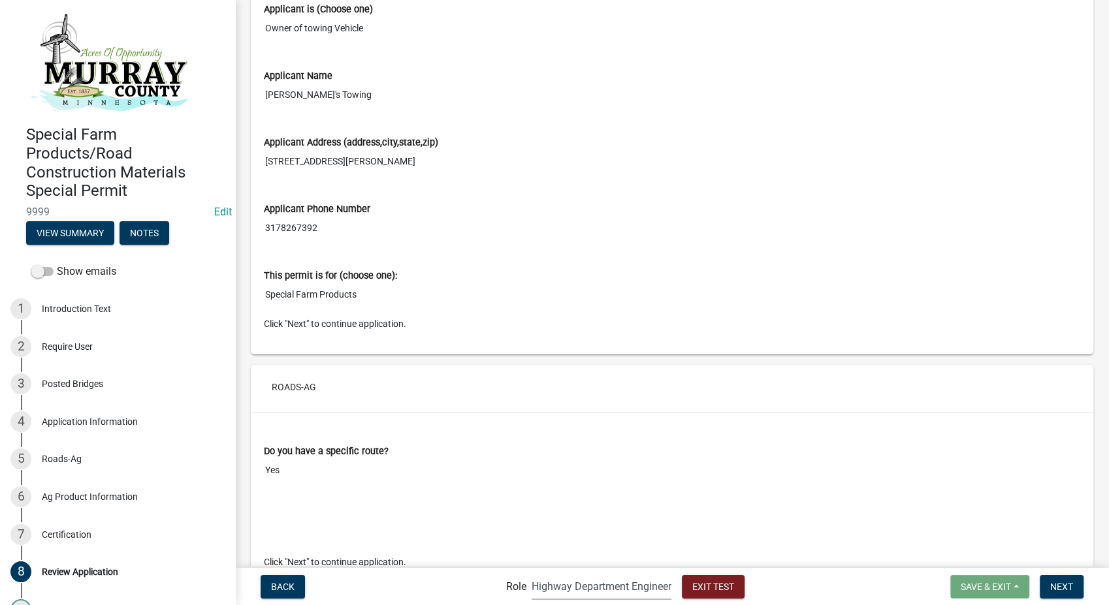
scroll to position [1948, 0]
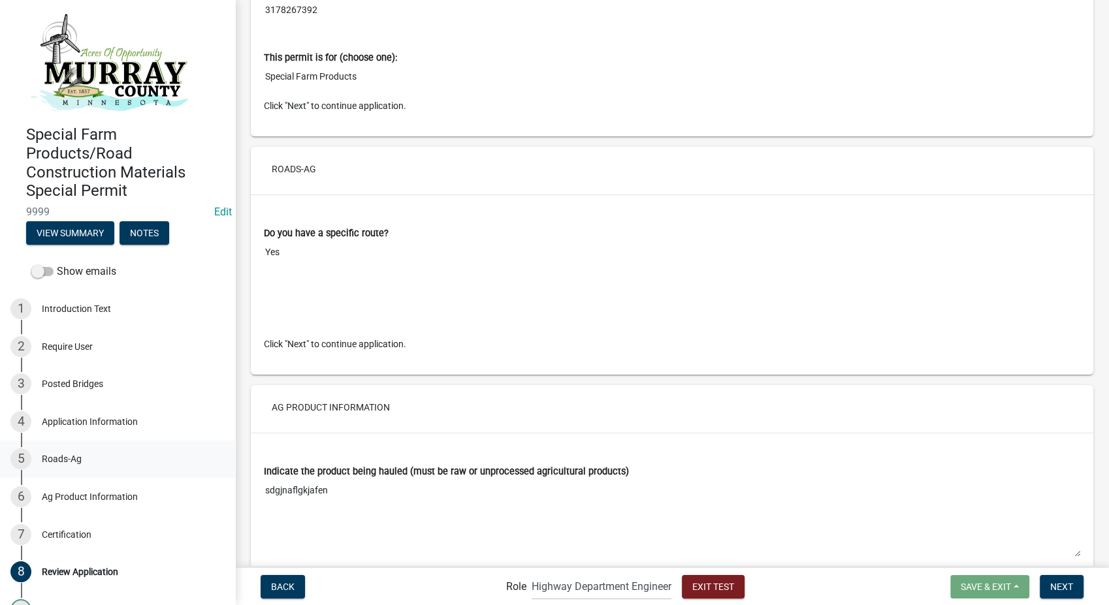
click at [52, 455] on div "Roads-Ag" at bounding box center [62, 459] width 40 height 9
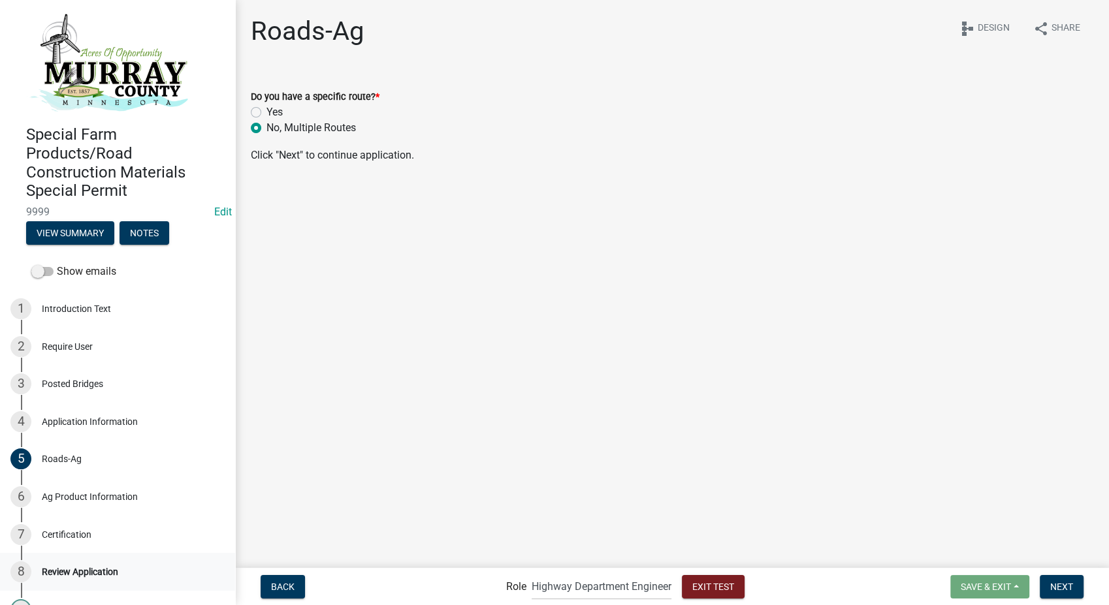
click at [50, 566] on div "8 Review Application" at bounding box center [112, 572] width 204 height 21
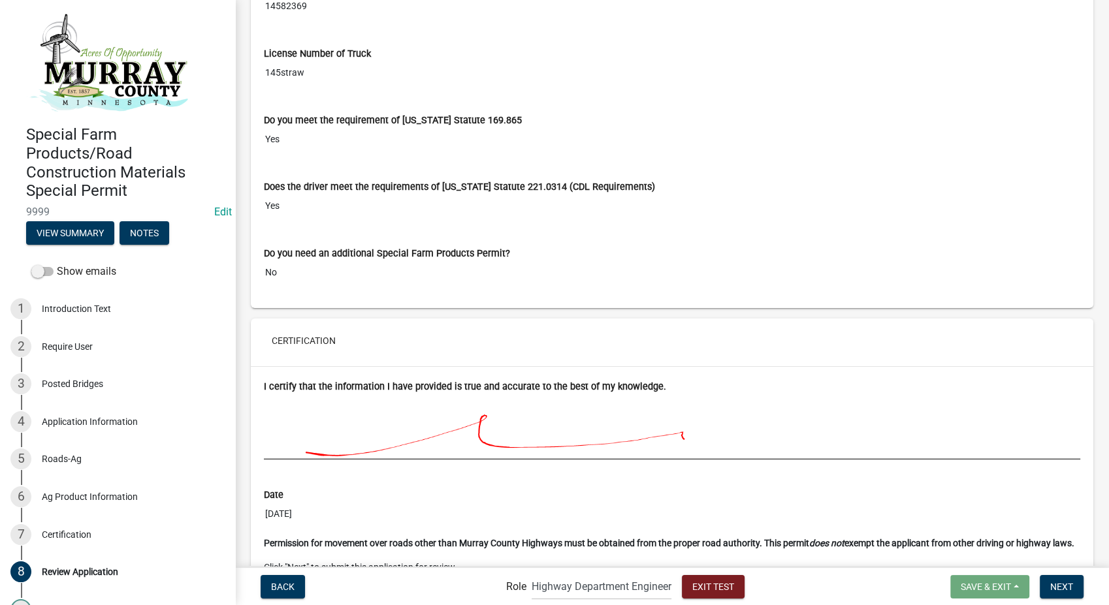
scroll to position [3544, 0]
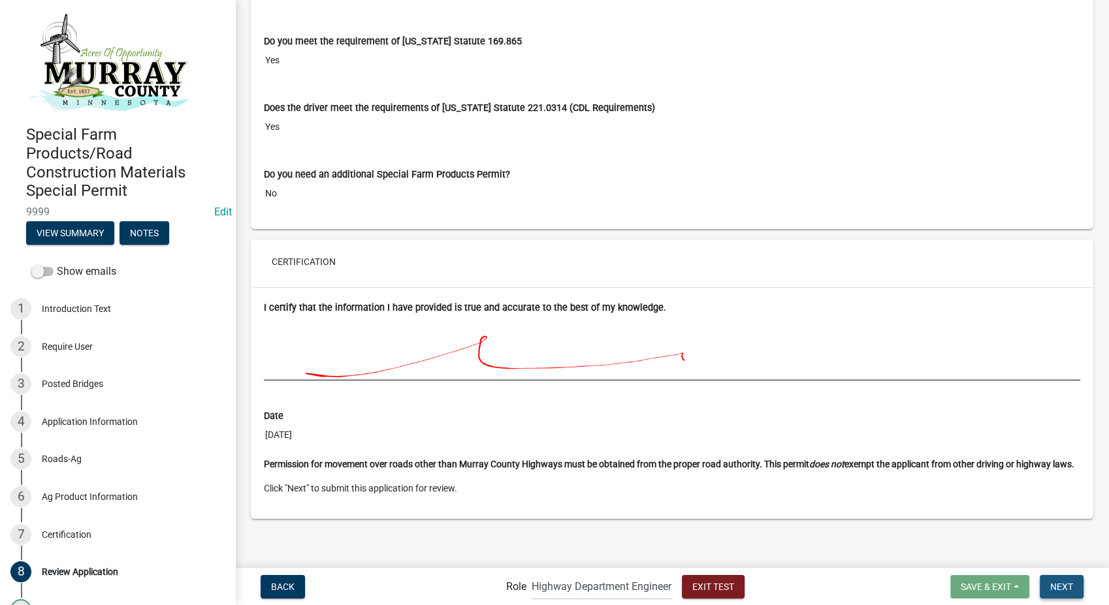
click at [1061, 582] on span "Next" at bounding box center [1061, 586] width 23 height 10
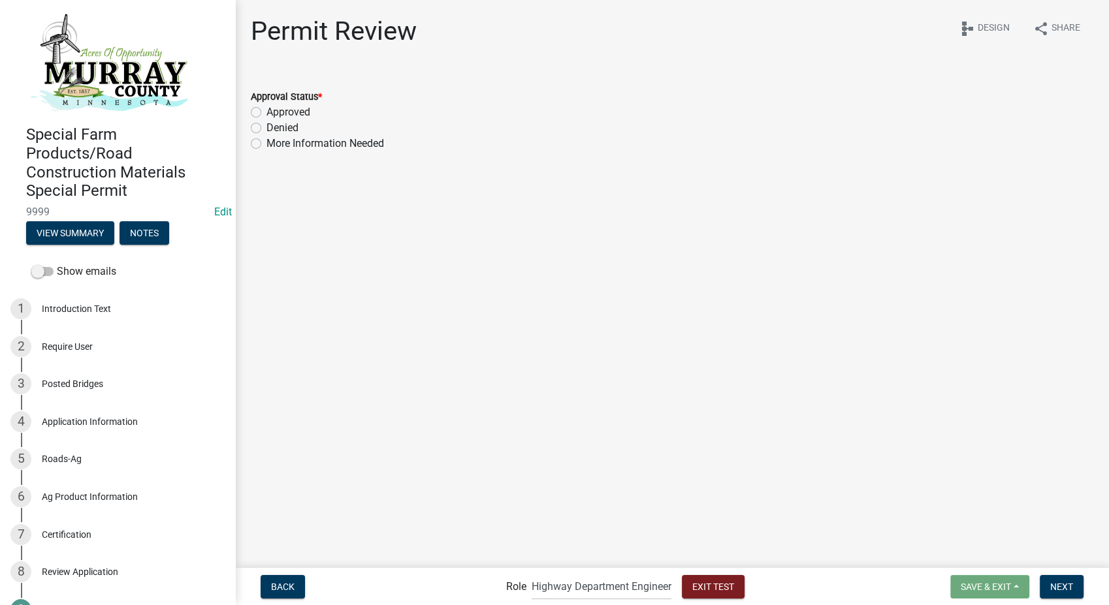
click at [266, 113] on label "Approved" at bounding box center [288, 113] width 44 height 16
click at [266, 113] on input "Approved" at bounding box center [270, 109] width 8 height 8
radio input "true"
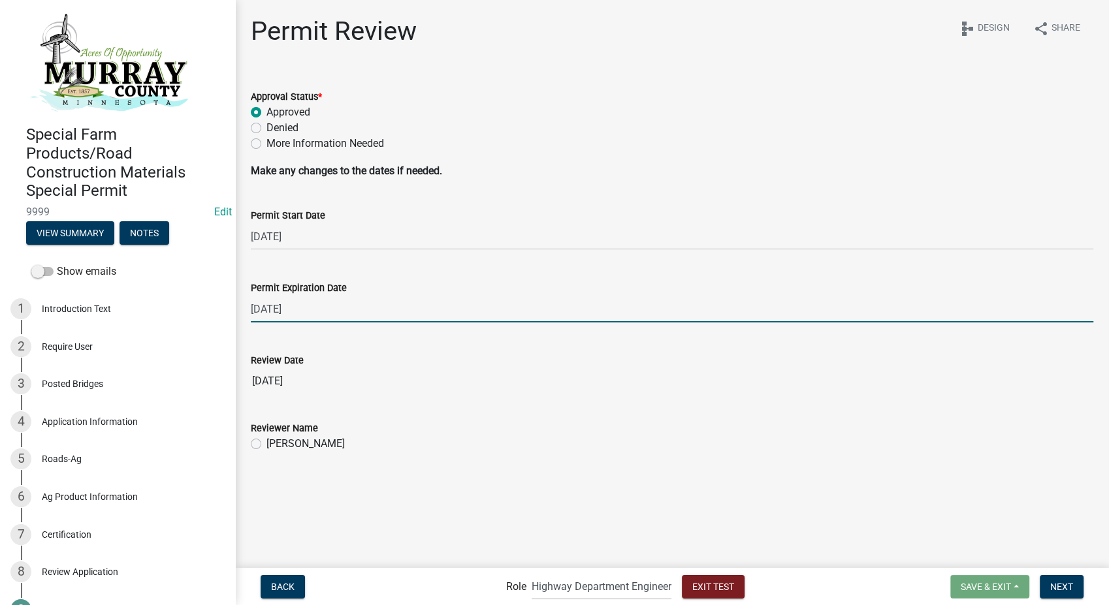
click at [355, 311] on input "09/07/2026" at bounding box center [672, 309] width 843 height 27
click at [266, 442] on label "Randy Groves" at bounding box center [305, 444] width 78 height 16
click at [266, 442] on input "Randy Groves" at bounding box center [270, 440] width 8 height 8
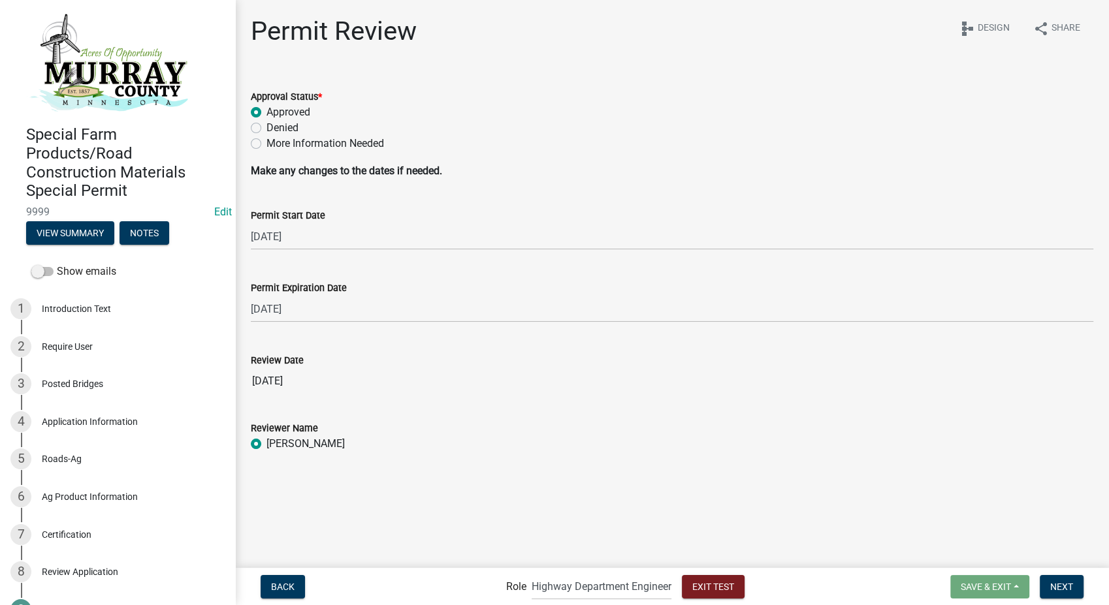
radio input "true"
click at [1059, 583] on span "Next" at bounding box center [1061, 586] width 23 height 10
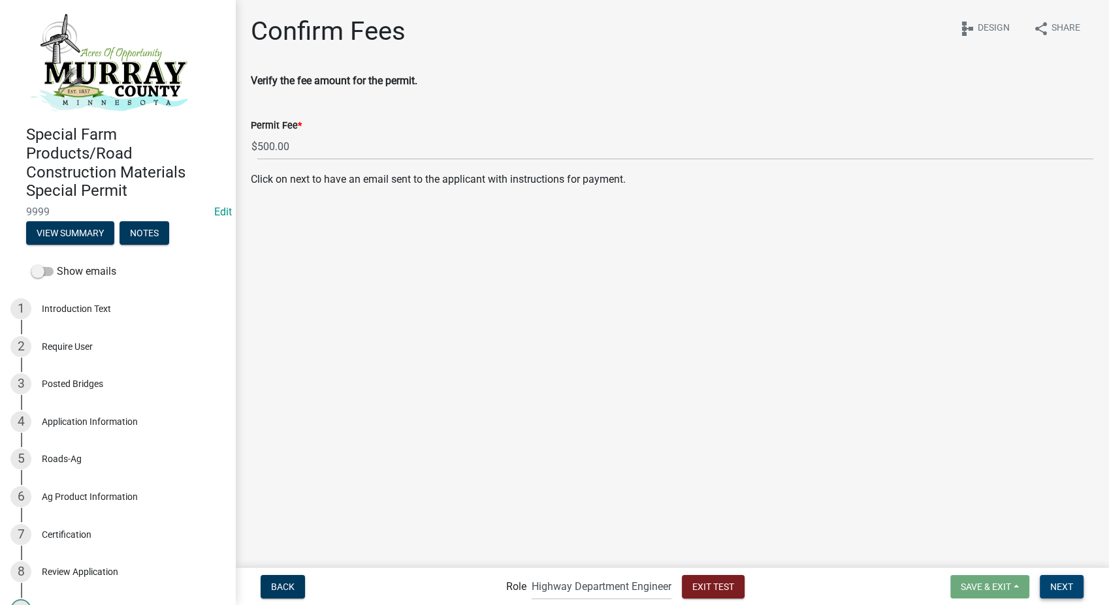
click at [1065, 578] on button "Next" at bounding box center [1062, 587] width 44 height 24
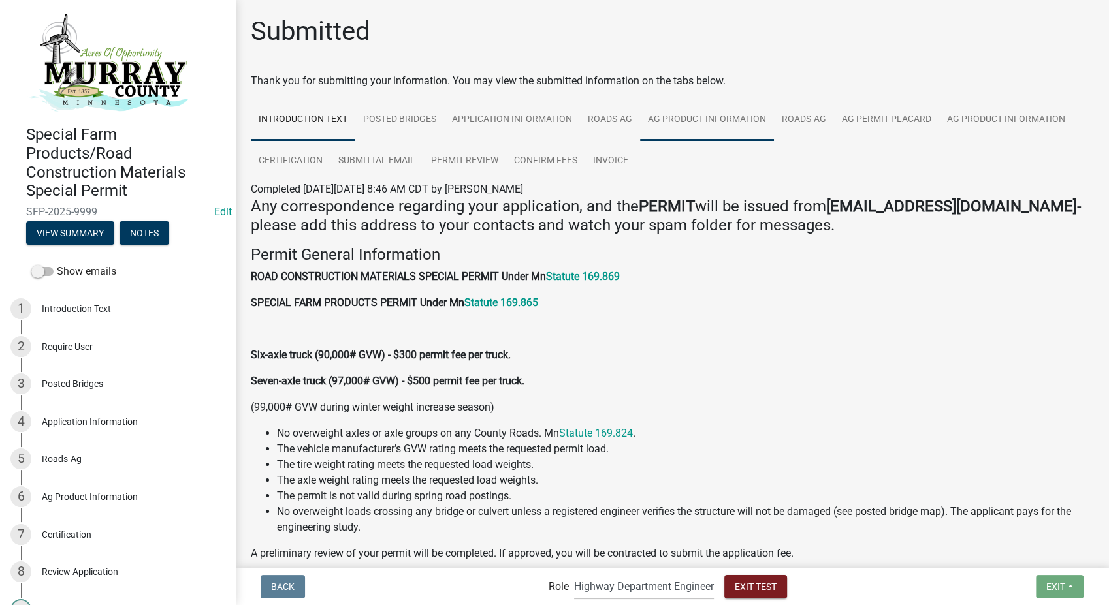
click at [715, 117] on link "Ag Product Information" at bounding box center [707, 120] width 134 height 42
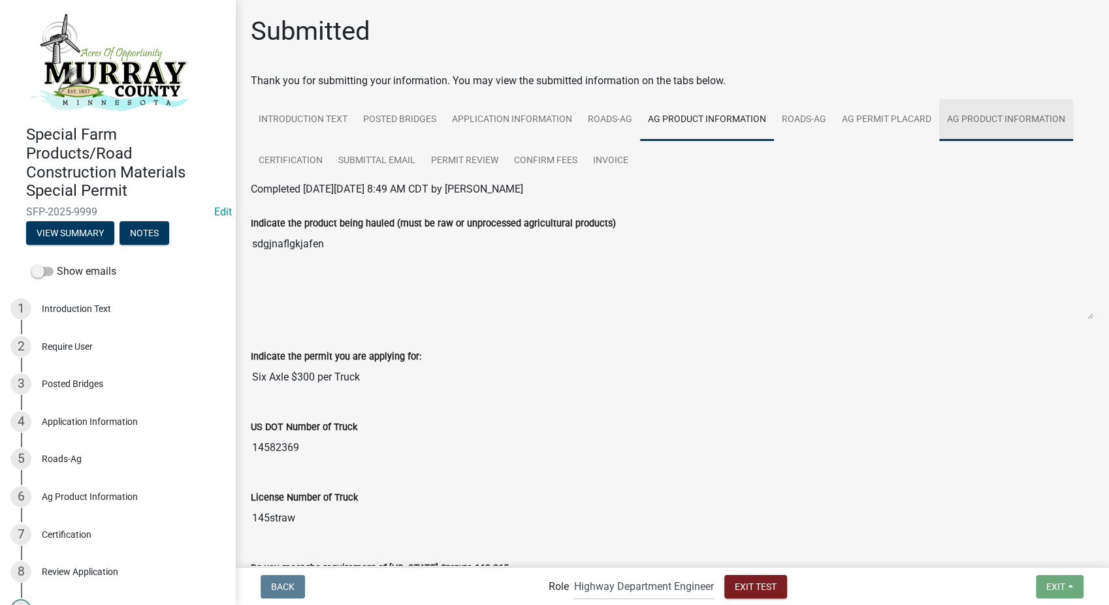
click at [999, 112] on link "Ag Product Information" at bounding box center [1006, 120] width 134 height 42
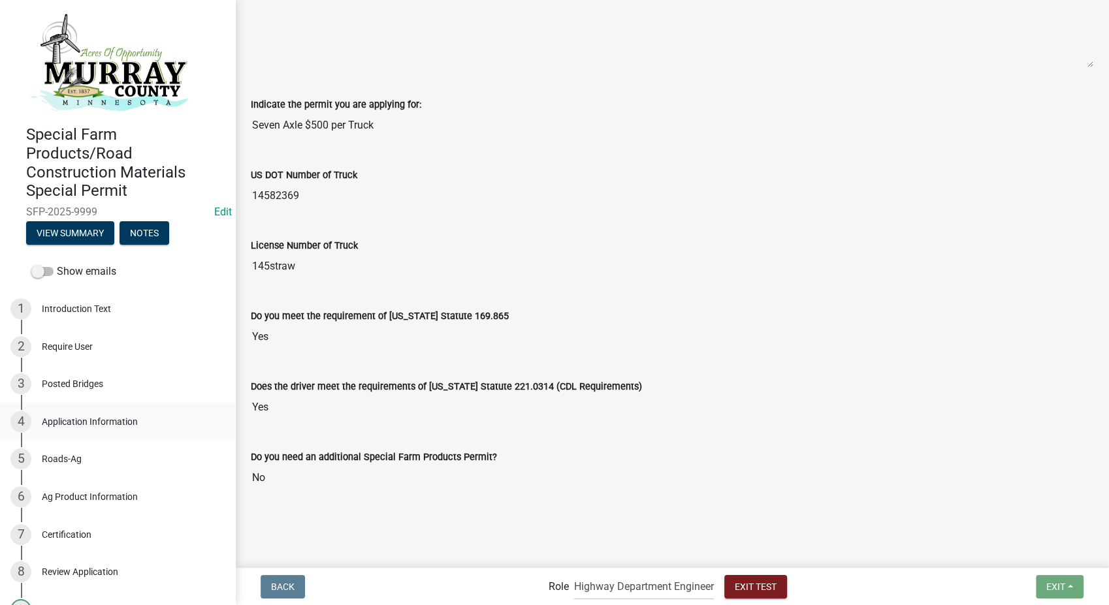
scroll to position [332, 0]
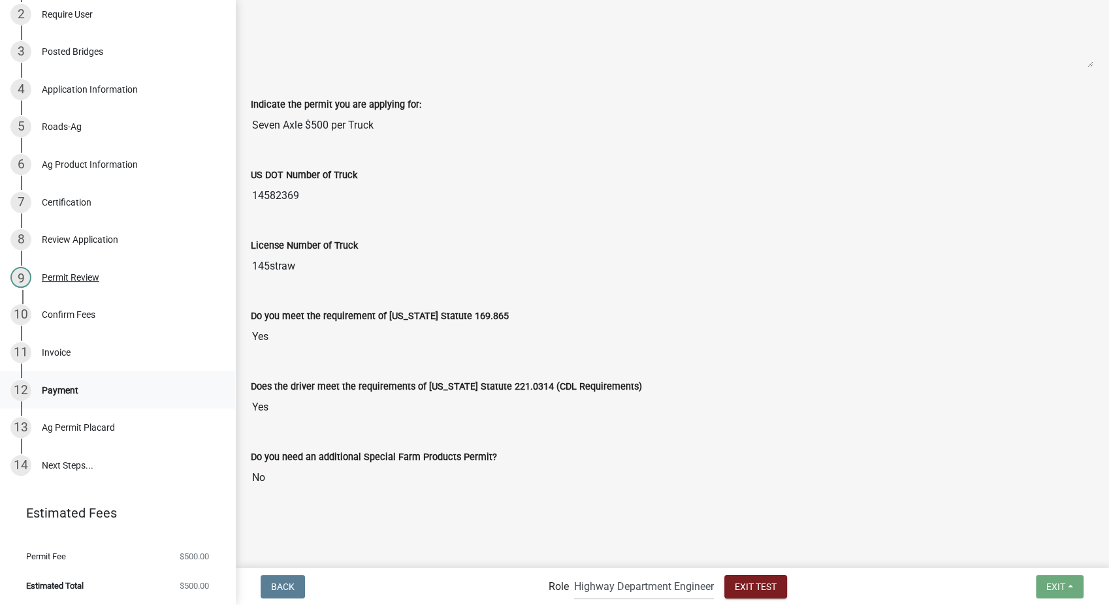
click at [51, 391] on div "Payment" at bounding box center [60, 390] width 37 height 9
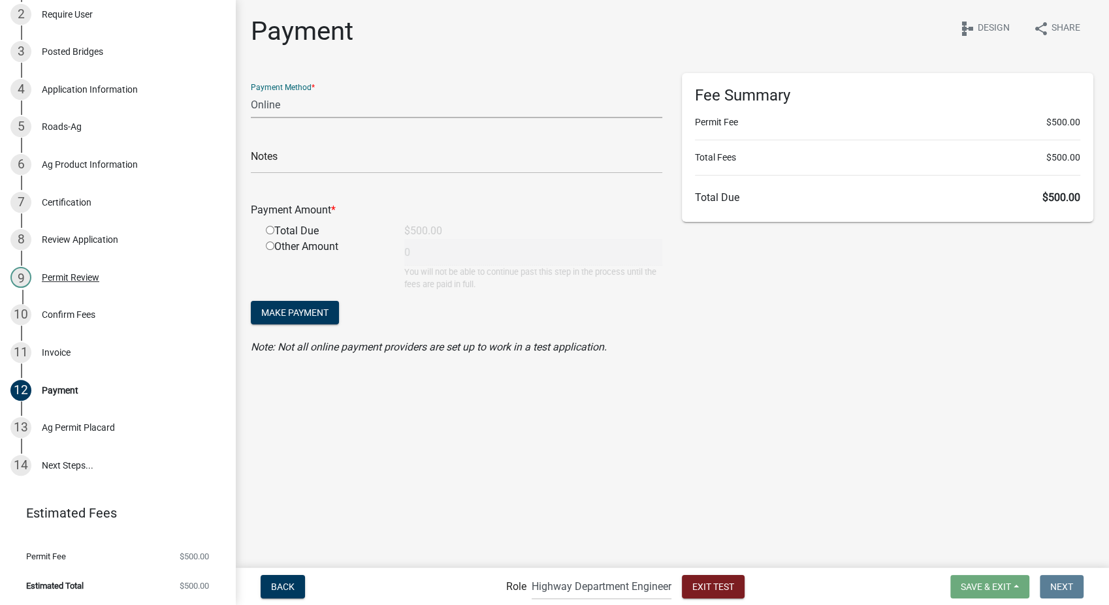
click at [301, 102] on select "Credit Card POS Check Cash Online" at bounding box center [456, 104] width 411 height 27
select select "1: 0"
click at [251, 91] on select "Credit Card POS Check Cash Online" at bounding box center [456, 104] width 411 height 27
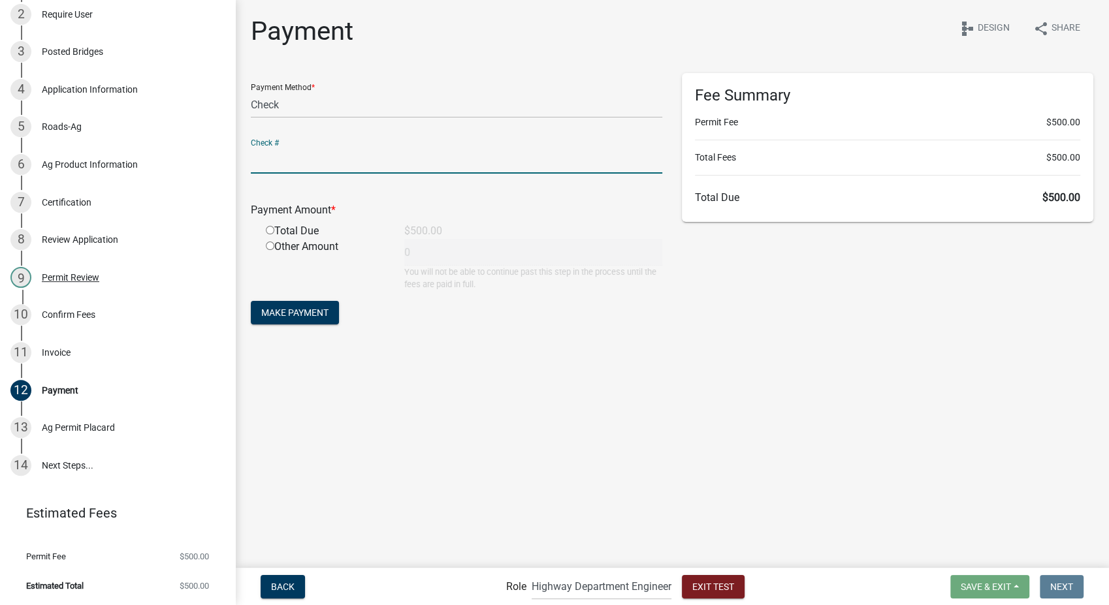
click at [298, 153] on input "text" at bounding box center [456, 160] width 411 height 27
type input "test"
click at [270, 231] on input "radio" at bounding box center [270, 230] width 8 height 8
radio input "true"
type input "500"
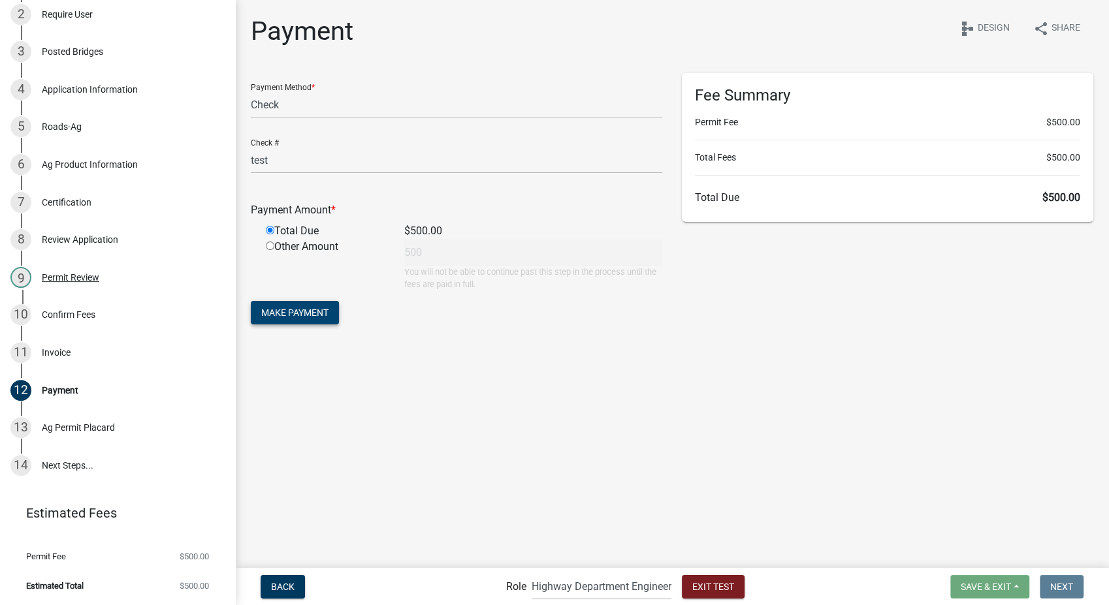
click at [282, 321] on button "Make Payment" at bounding box center [295, 313] width 88 height 24
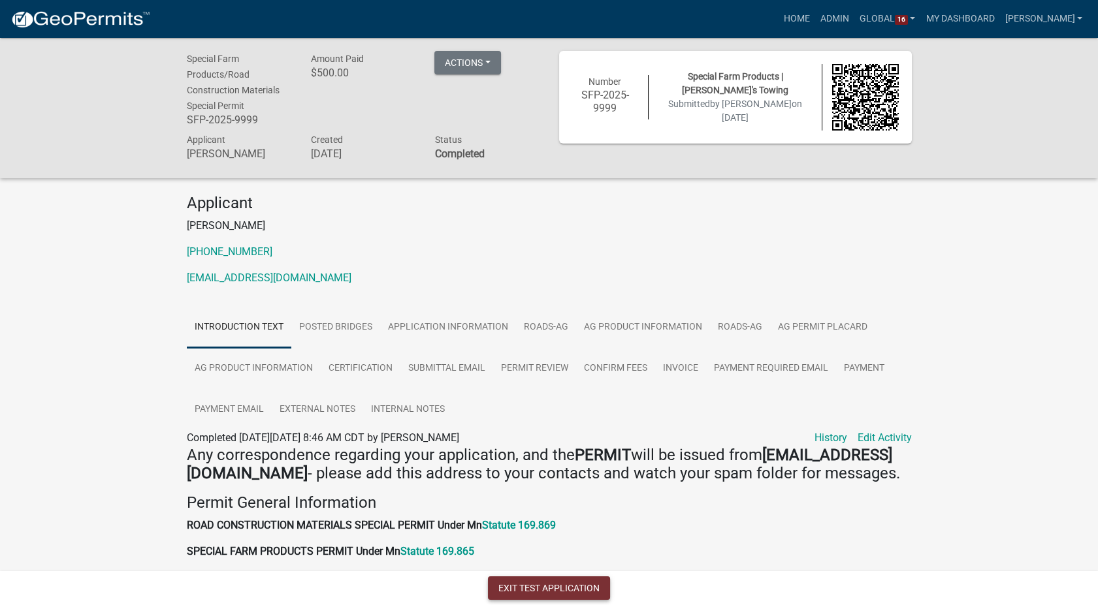
click at [527, 583] on button "Exit Test Application" at bounding box center [549, 589] width 122 height 24
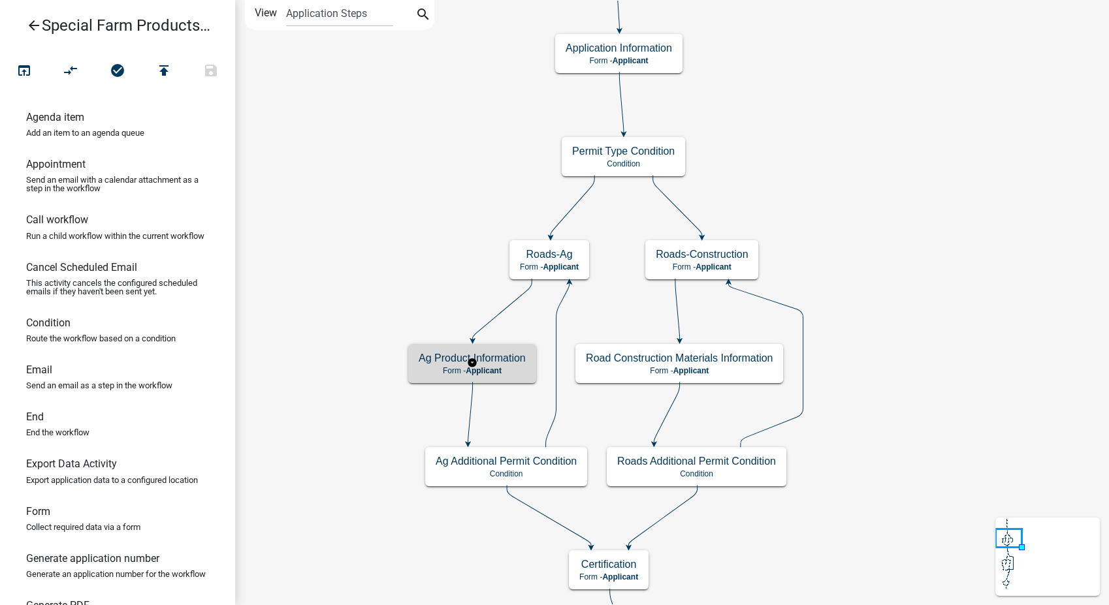
click at [486, 377] on div "Ag Product Information Form - Applicant" at bounding box center [472, 363] width 128 height 39
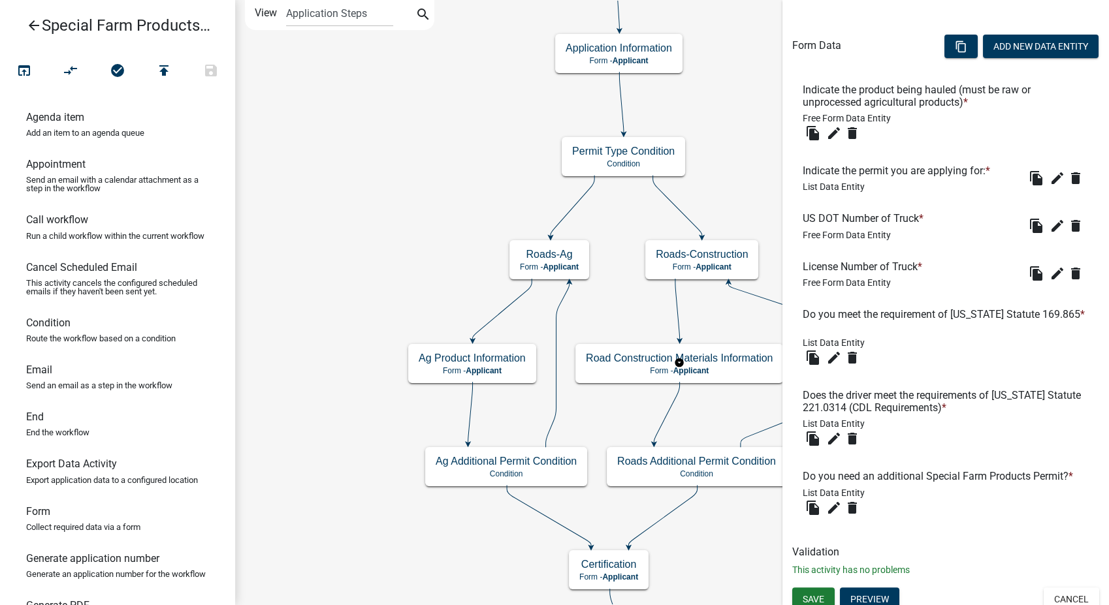
scroll to position [383, 0]
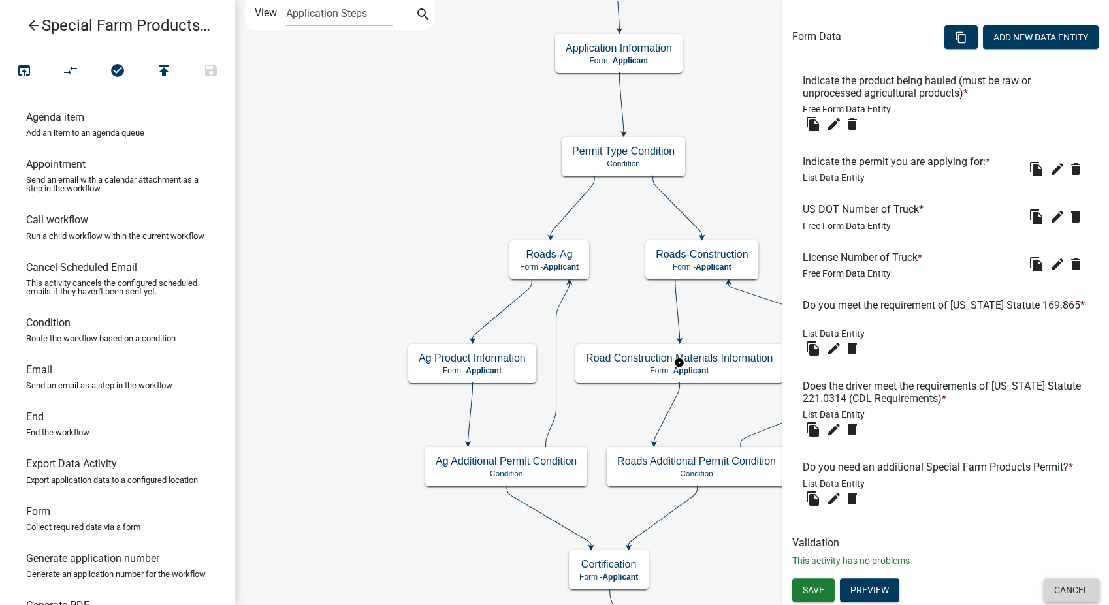
click at [1066, 589] on button "Cancel" at bounding box center [1072, 591] width 56 height 24
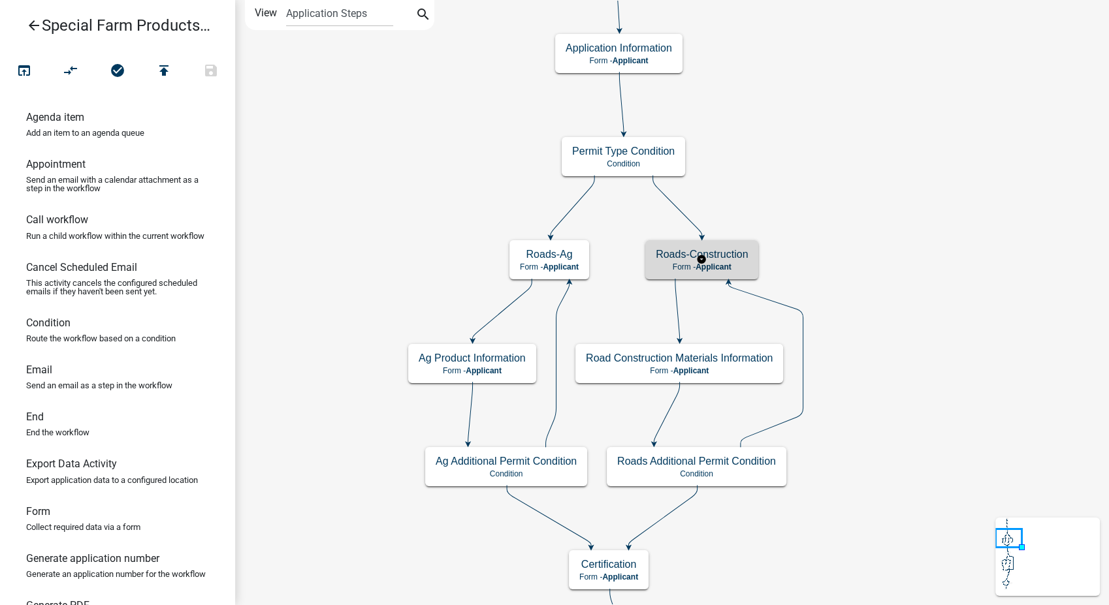
click at [743, 255] on h5 "Roads-Construction" at bounding box center [702, 254] width 92 height 12
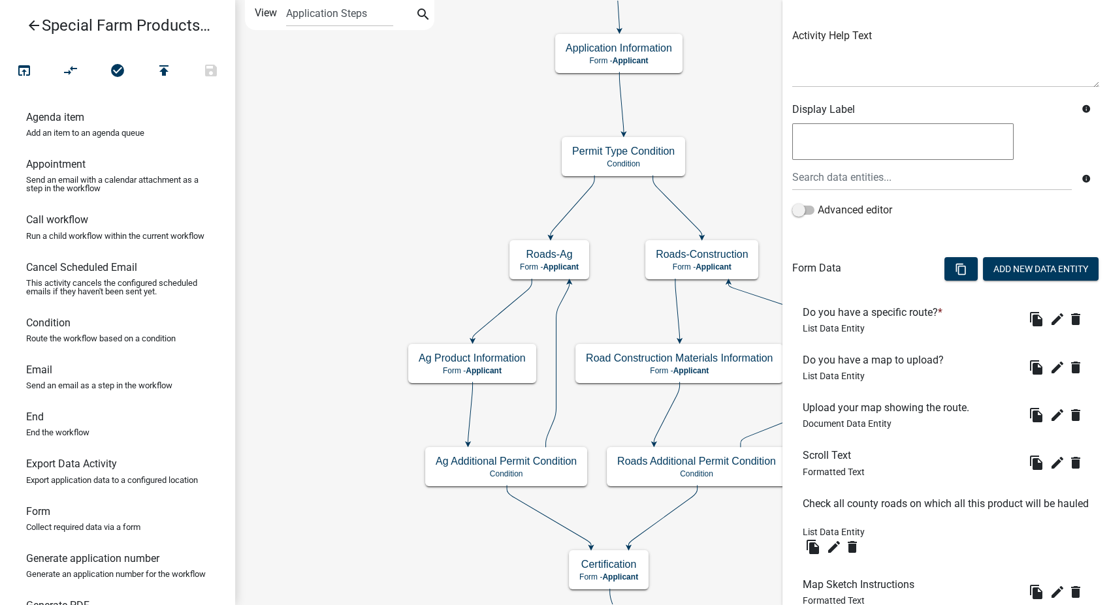
scroll to position [145, 0]
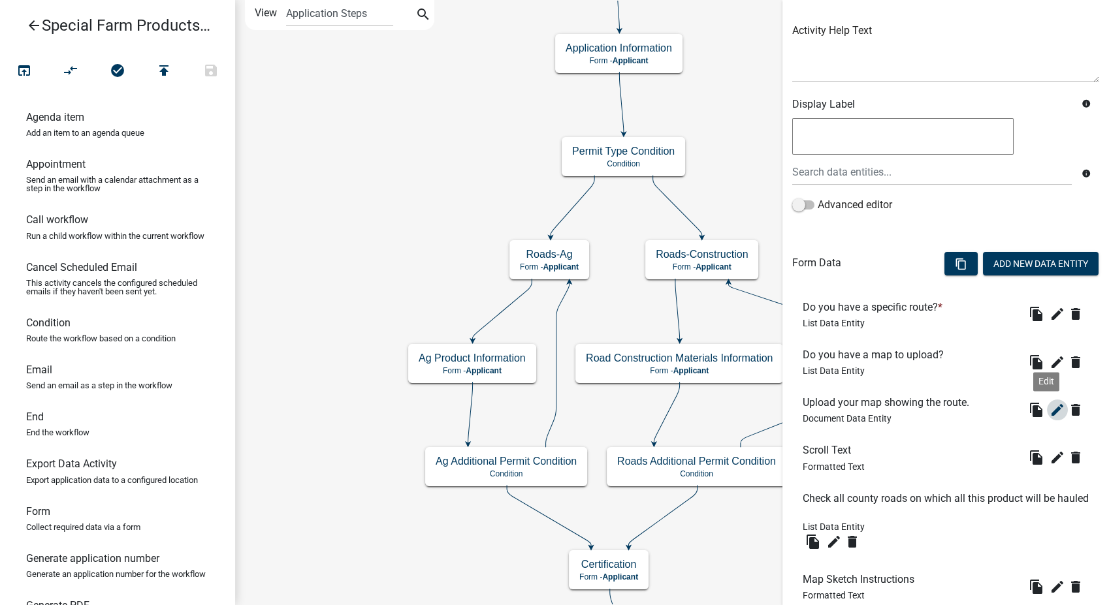
click at [1050, 408] on icon "edit" at bounding box center [1058, 410] width 16 height 16
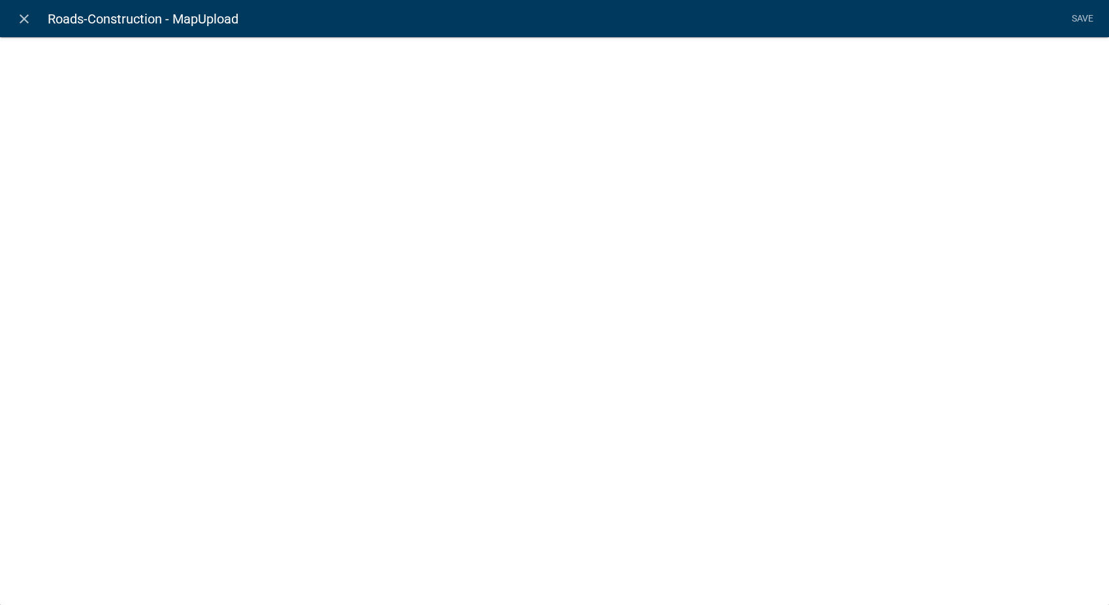
select select "document"
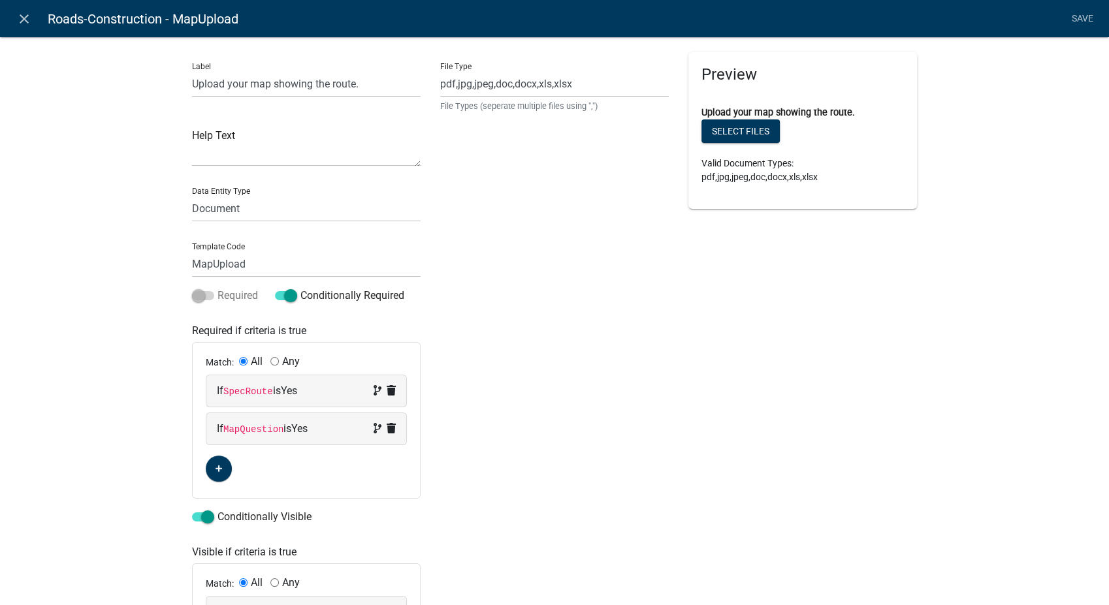
click at [195, 300] on span at bounding box center [203, 295] width 22 height 9
click at [282, 293] on span at bounding box center [286, 295] width 22 height 9
click at [300, 288] on input "Conditionally Required" at bounding box center [300, 288] width 0 height 0
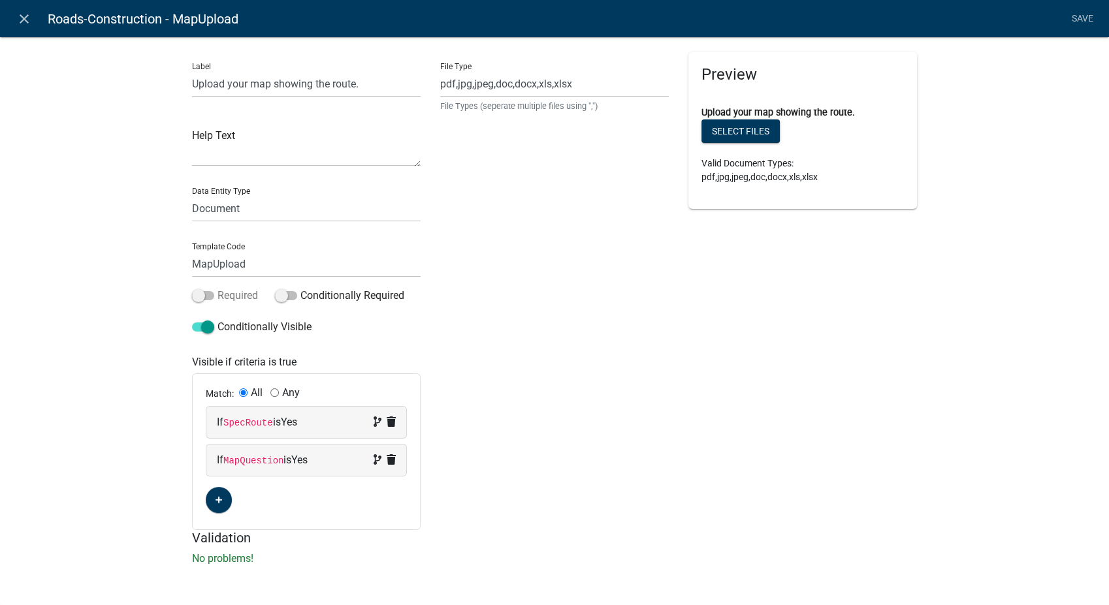
click at [199, 295] on span at bounding box center [203, 295] width 22 height 9
click at [218, 288] on input "Required" at bounding box center [218, 288] width 0 height 0
click at [1086, 14] on link "Save" at bounding box center [1082, 19] width 33 height 25
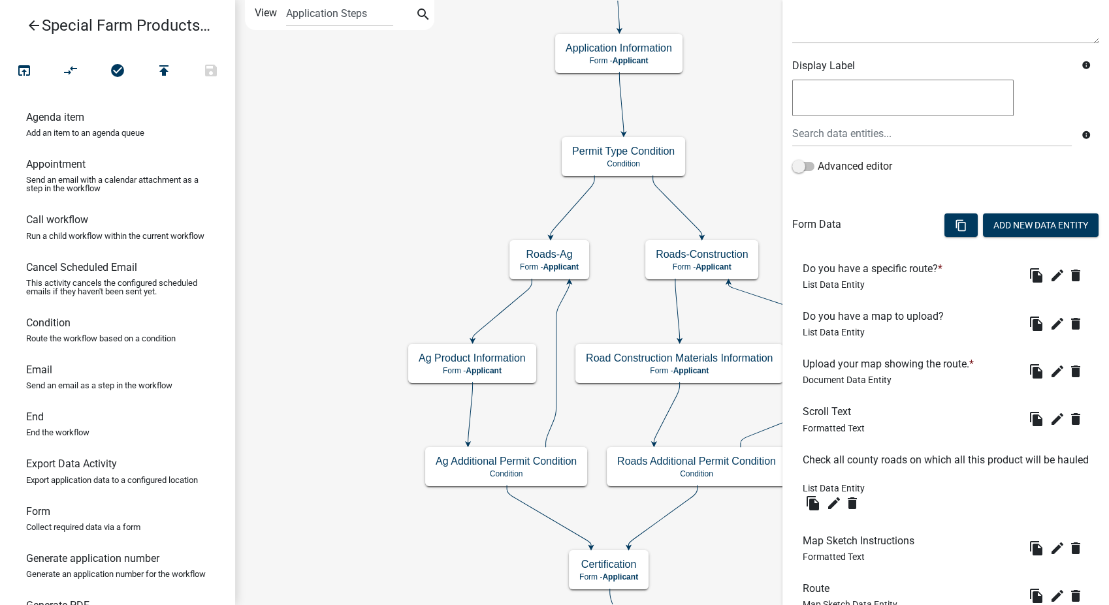
scroll to position [331, 0]
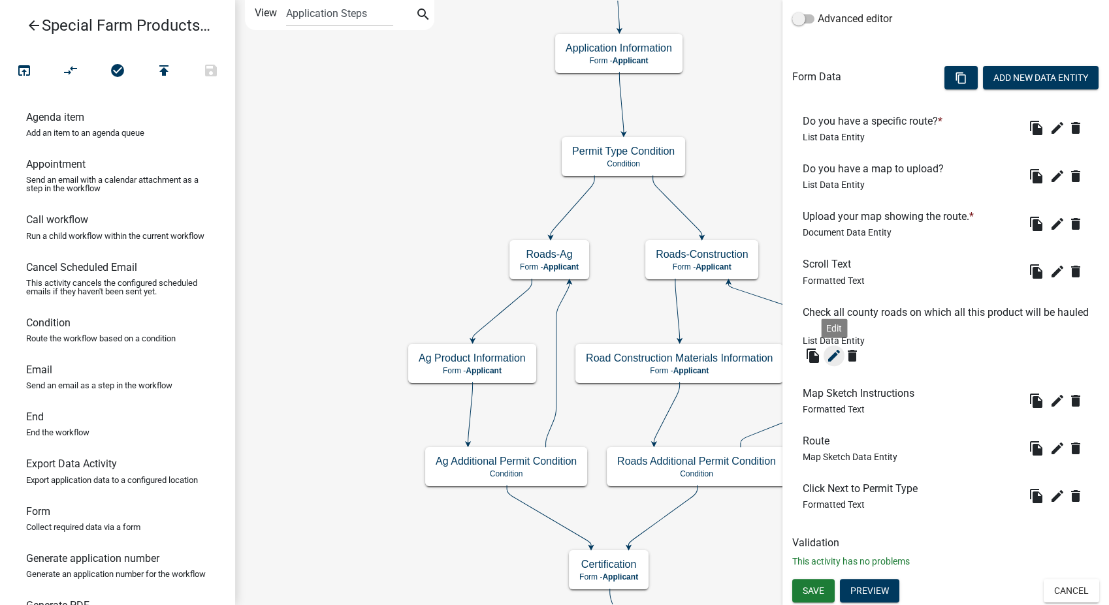
click at [837, 353] on icon "edit" at bounding box center [834, 356] width 16 height 16
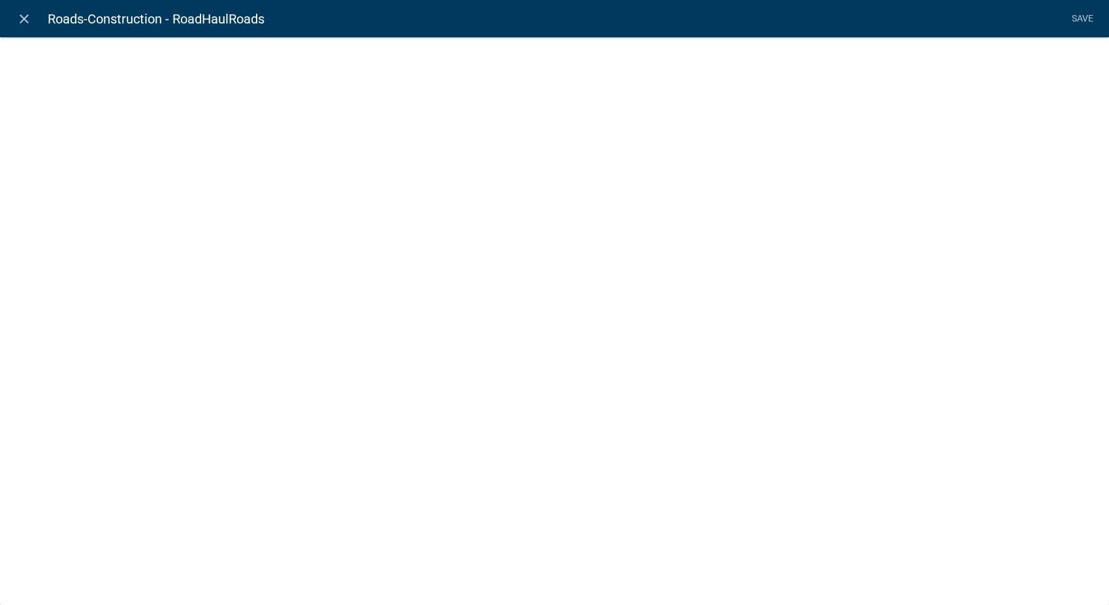
select select "list-data"
select select "custom-list-d8191ead-14b3-46d1-90e2-8c77ed7fe7ea"
select select
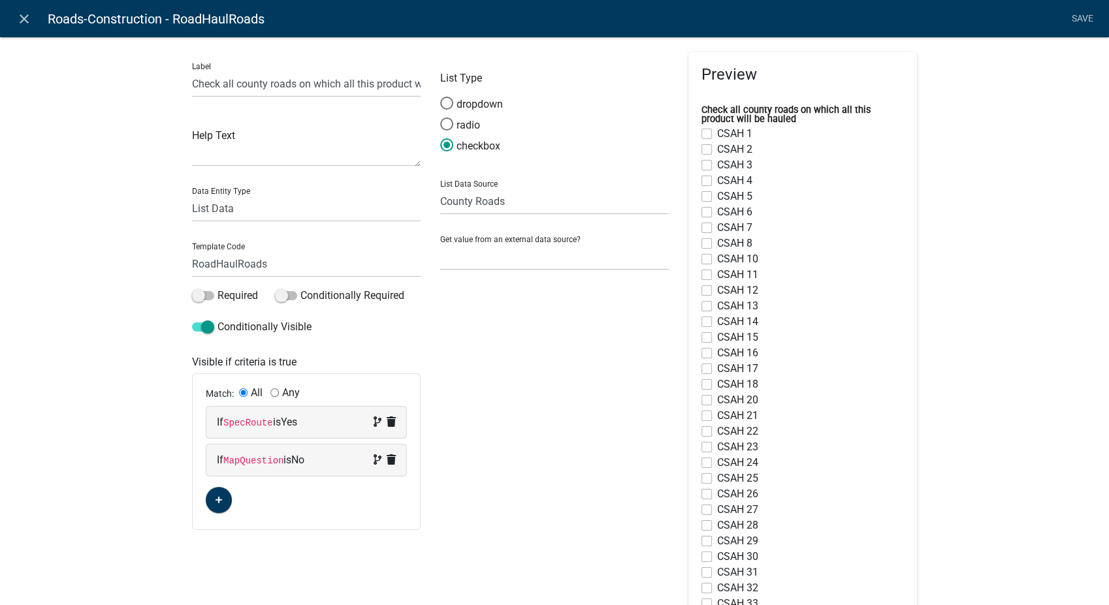
click at [355, 423] on div "If SpecRoute is Yes" at bounding box center [306, 423] width 179 height 16
select select "48: SpecRoute"
select select "1: Yes"
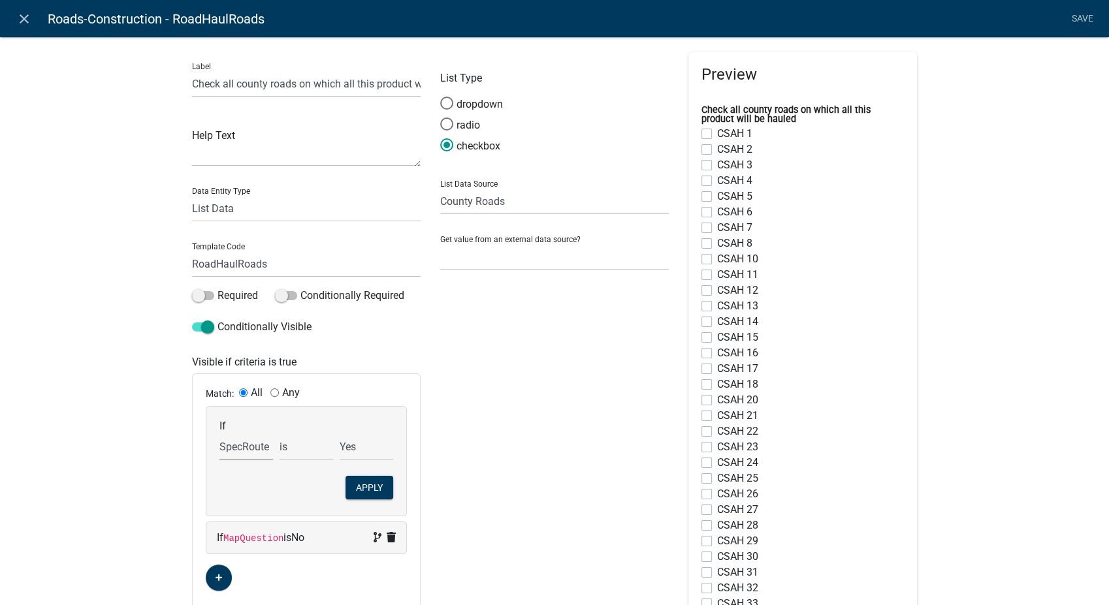
click at [260, 459] on select "Choose... ALL_FEE_RECIPIENTS AppHeader APPLICANT_CITY APPLICANT_EMAIL_ADDRESS A…" at bounding box center [246, 447] width 54 height 27
click at [27, 21] on icon "close" at bounding box center [24, 19] width 16 height 16
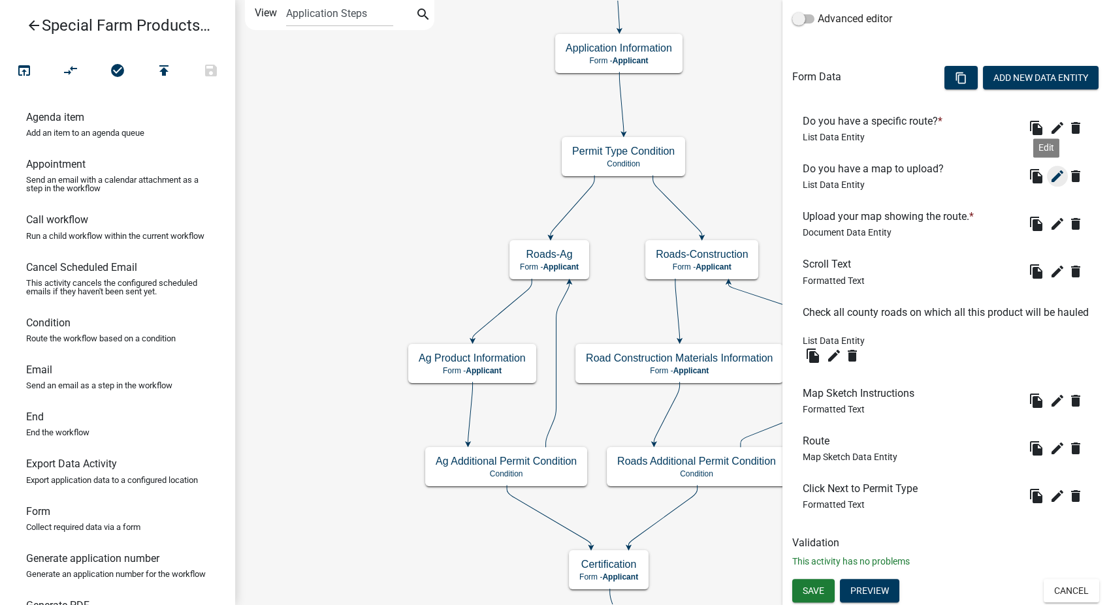
click at [1050, 174] on icon "edit" at bounding box center [1058, 177] width 16 height 16
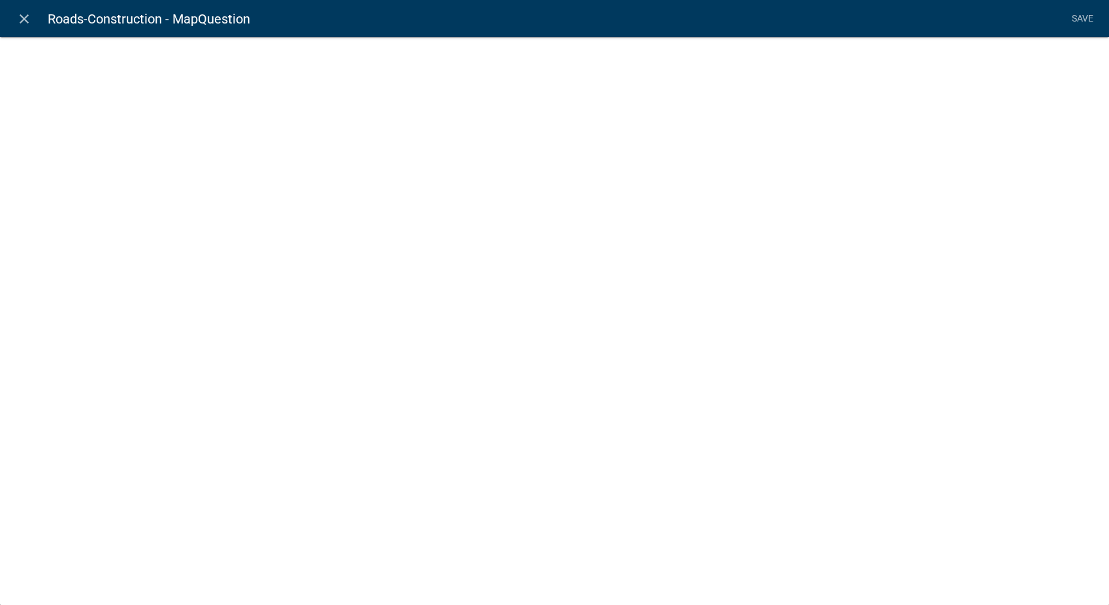
select select "list-data"
select select
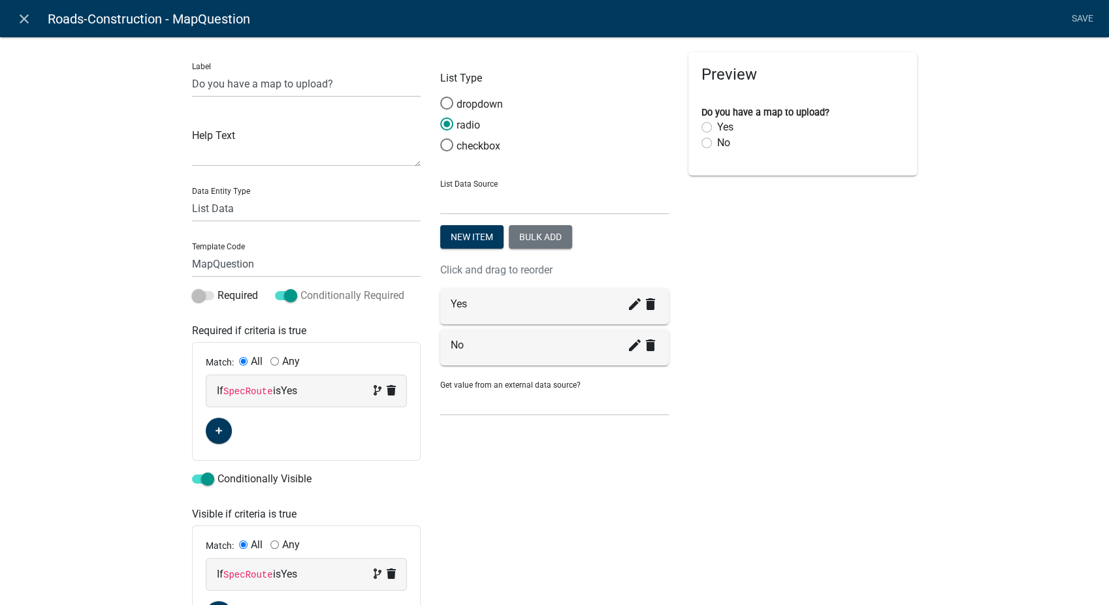
click at [286, 297] on span at bounding box center [286, 295] width 22 height 9
click at [300, 288] on input "Conditionally Required" at bounding box center [300, 288] width 0 height 0
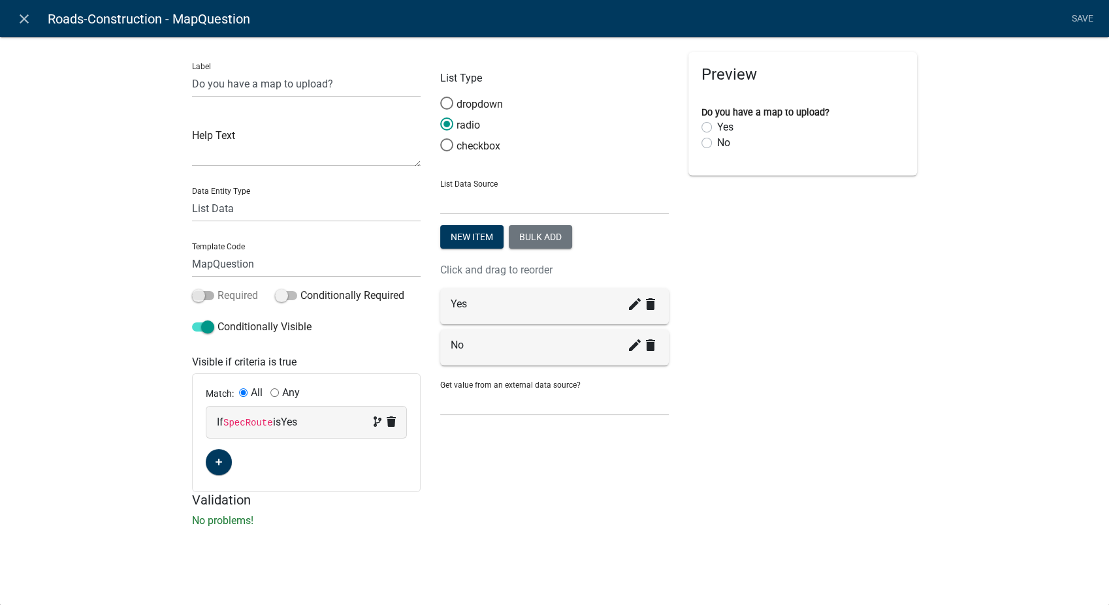
click at [199, 295] on span at bounding box center [203, 295] width 22 height 9
click at [218, 288] on input "Required" at bounding box center [218, 288] width 0 height 0
click at [1076, 17] on link "Save" at bounding box center [1082, 19] width 33 height 25
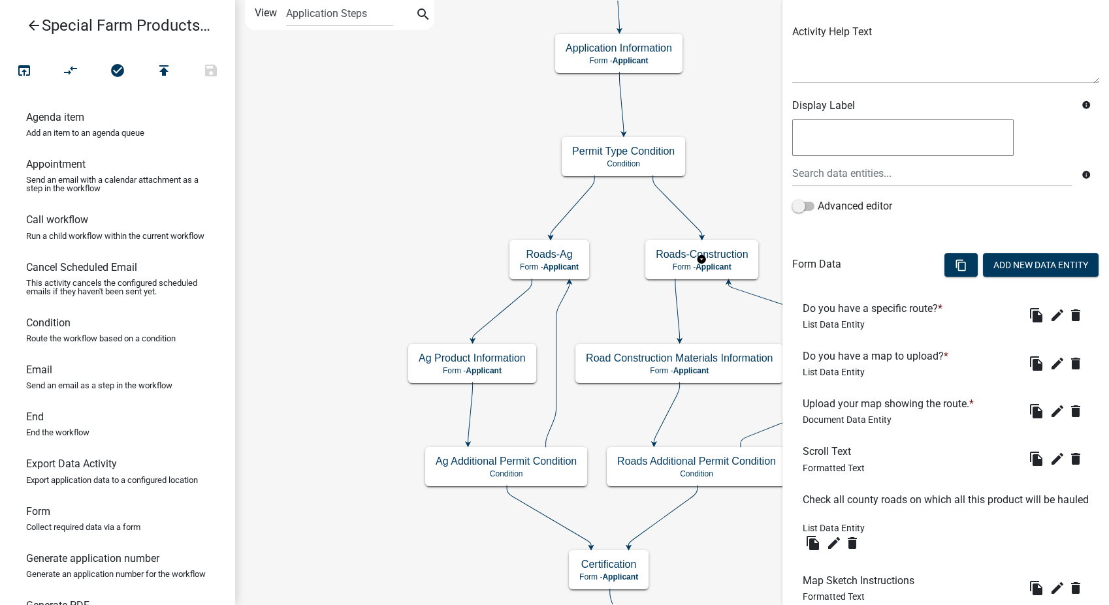
scroll to position [145, 0]
click at [1050, 355] on icon "edit" at bounding box center [1058, 363] width 16 height 16
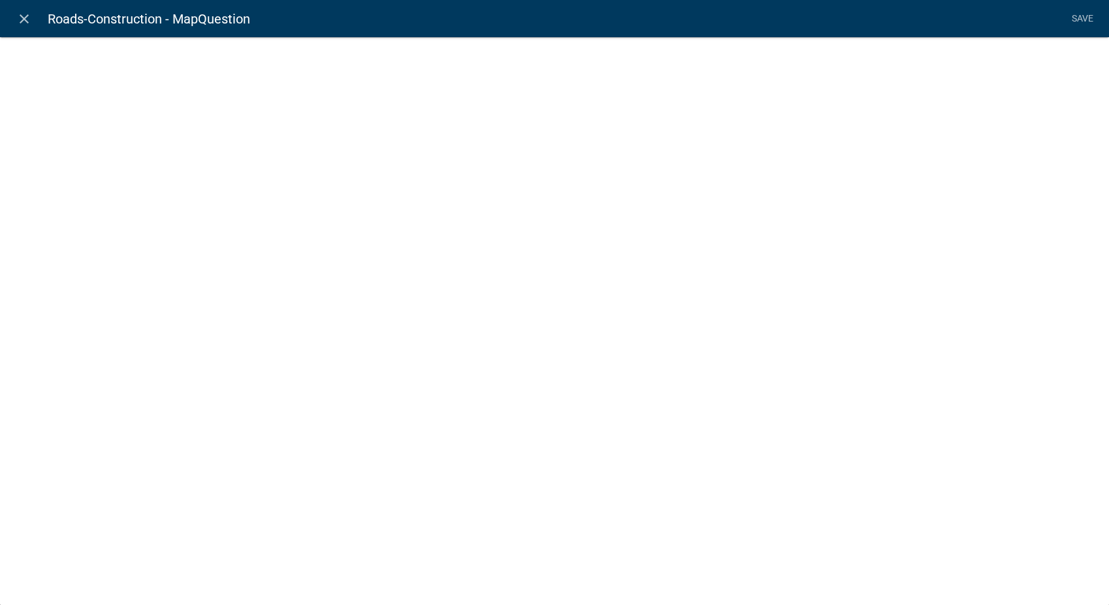
select select "list-data"
select select
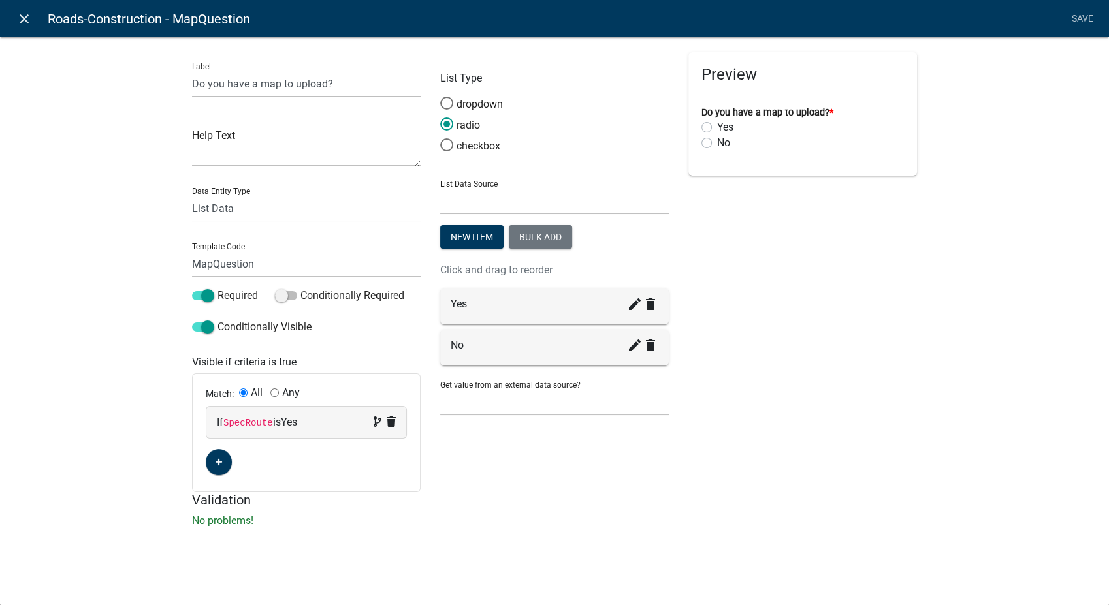
click at [27, 17] on icon "close" at bounding box center [24, 19] width 16 height 16
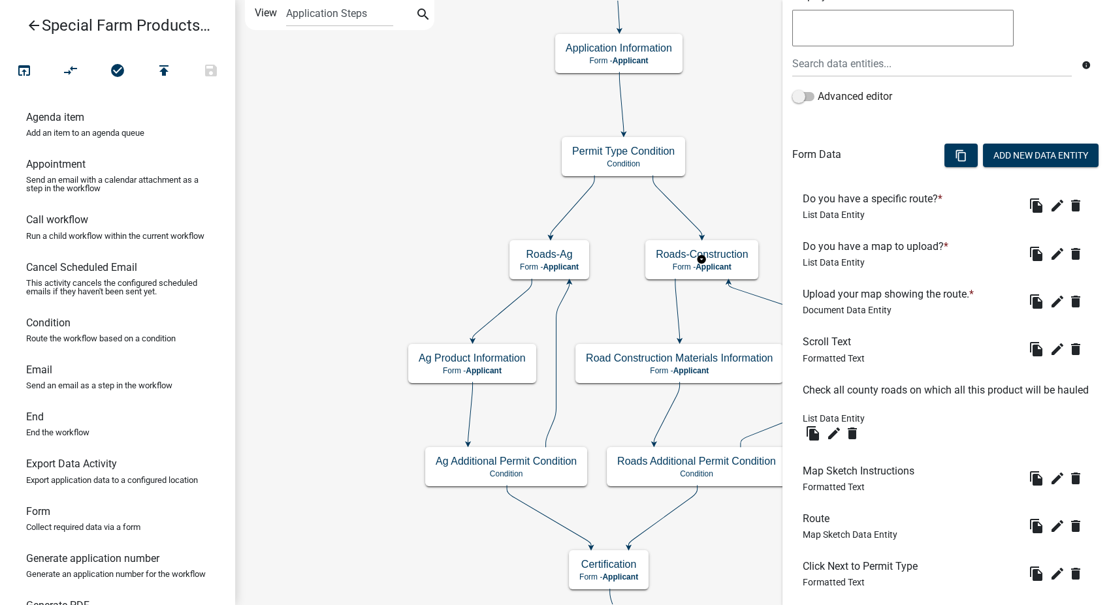
scroll to position [290, 0]
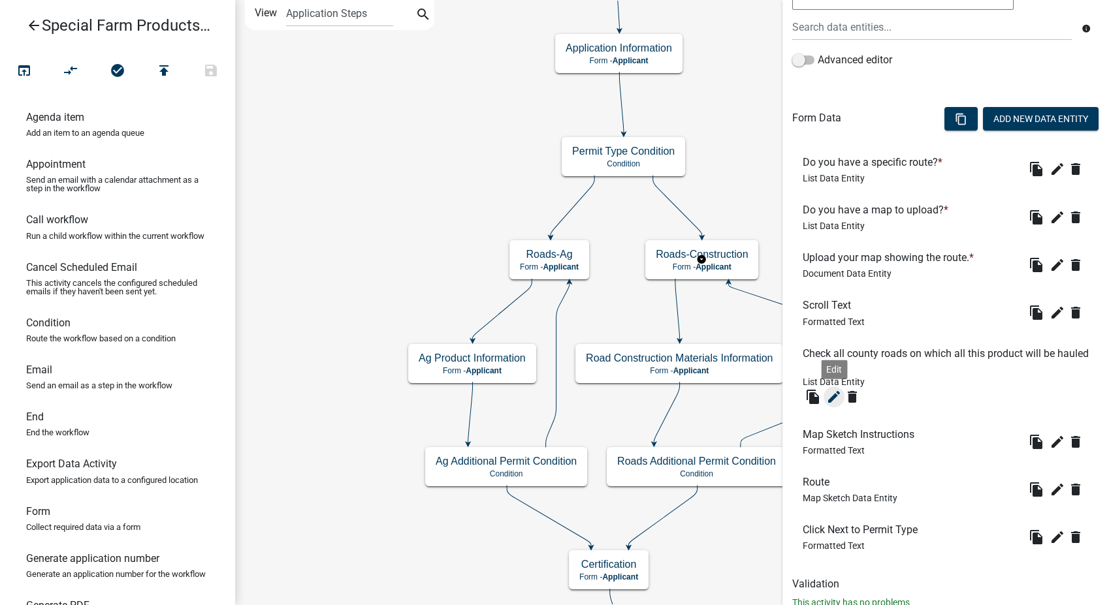
click at [841, 397] on icon "edit" at bounding box center [834, 397] width 16 height 16
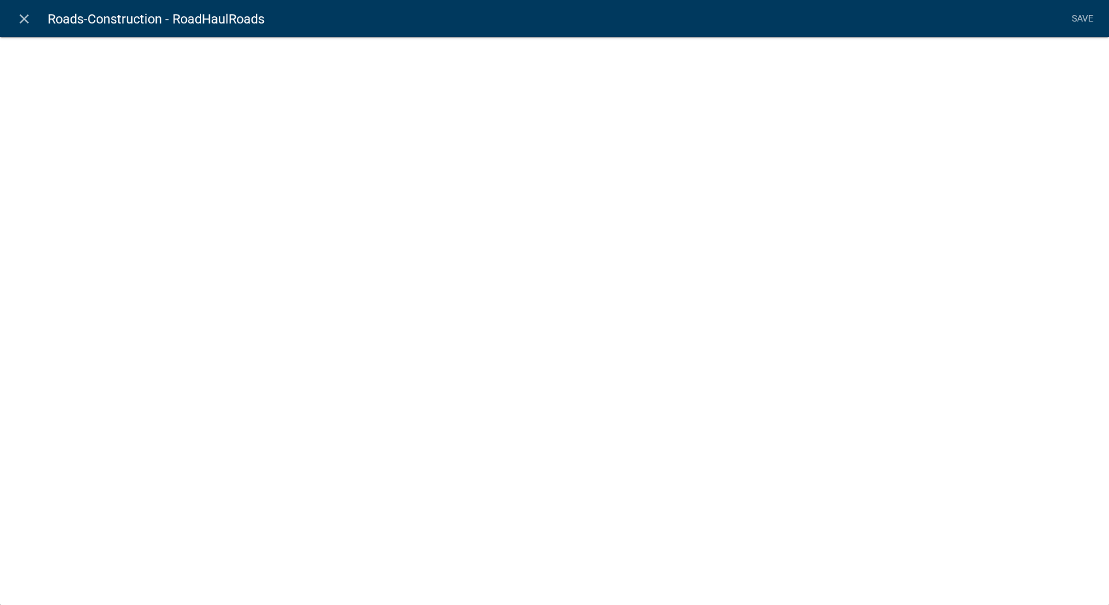
select select "list-data"
select select "custom-list-d8191ead-14b3-46d1-90e2-8c77ed7fe7ea"
select select
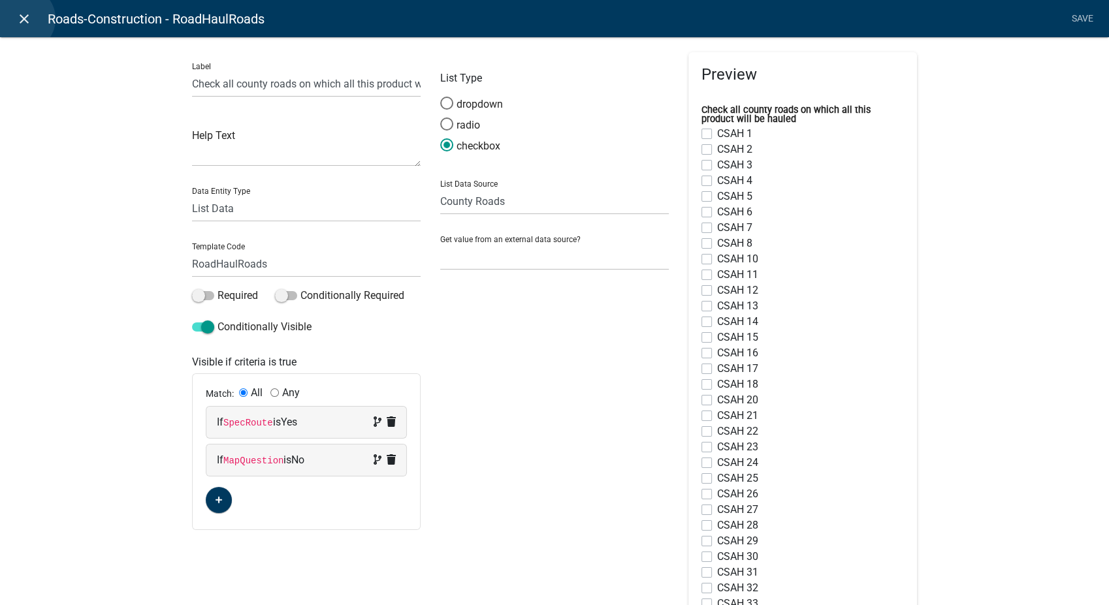
click at [22, 19] on icon "close" at bounding box center [24, 19] width 16 height 16
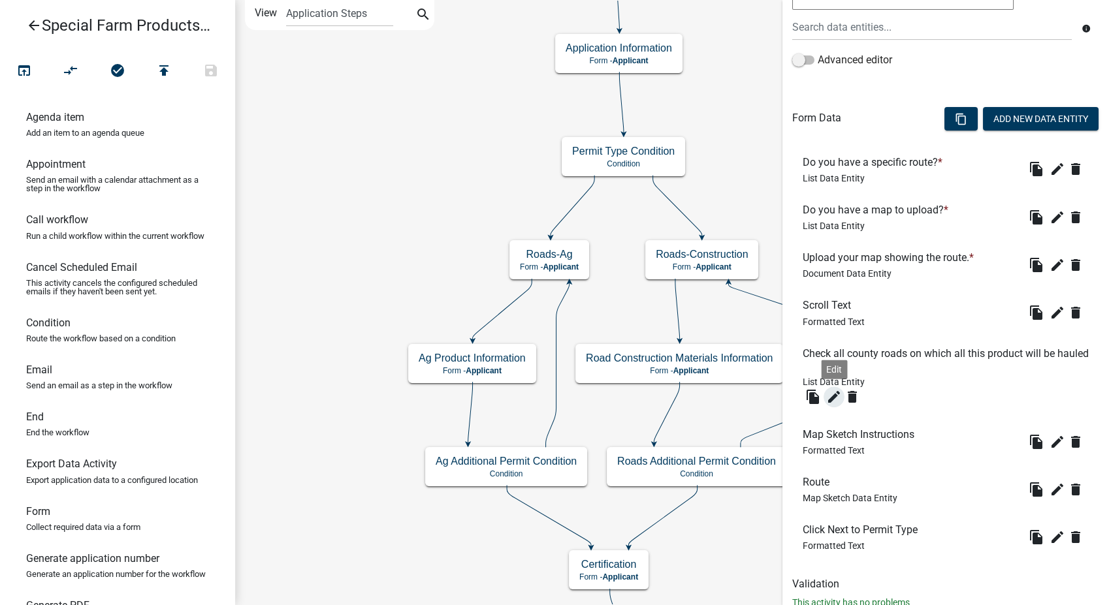
click at [828, 398] on icon "edit" at bounding box center [834, 397] width 16 height 16
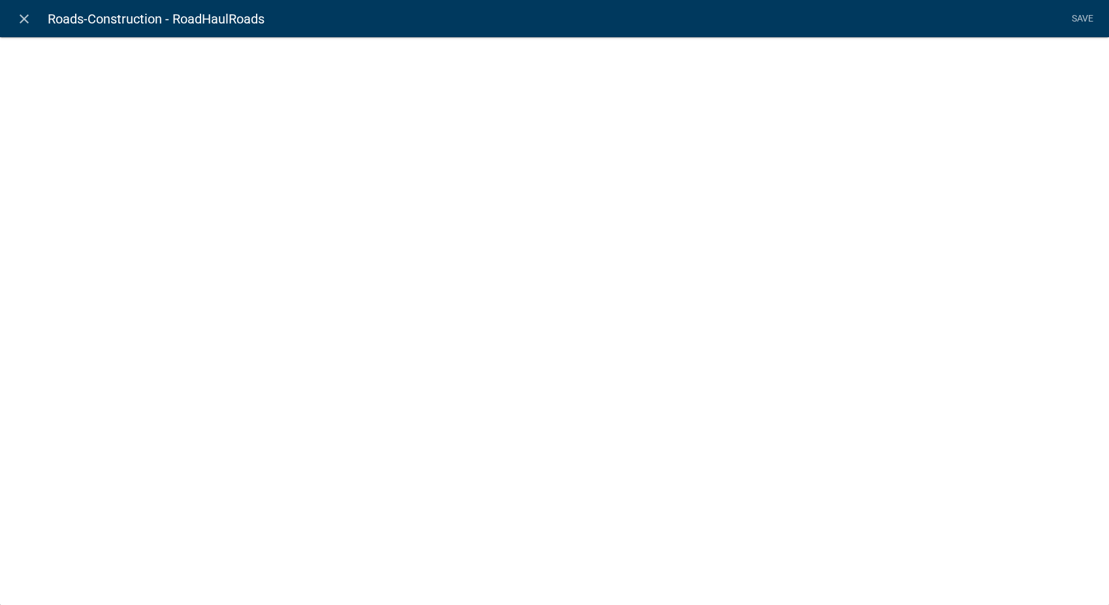
select select "list-data"
select select "custom-list-d8191ead-14b3-46d1-90e2-8c77ed7fe7ea"
select select
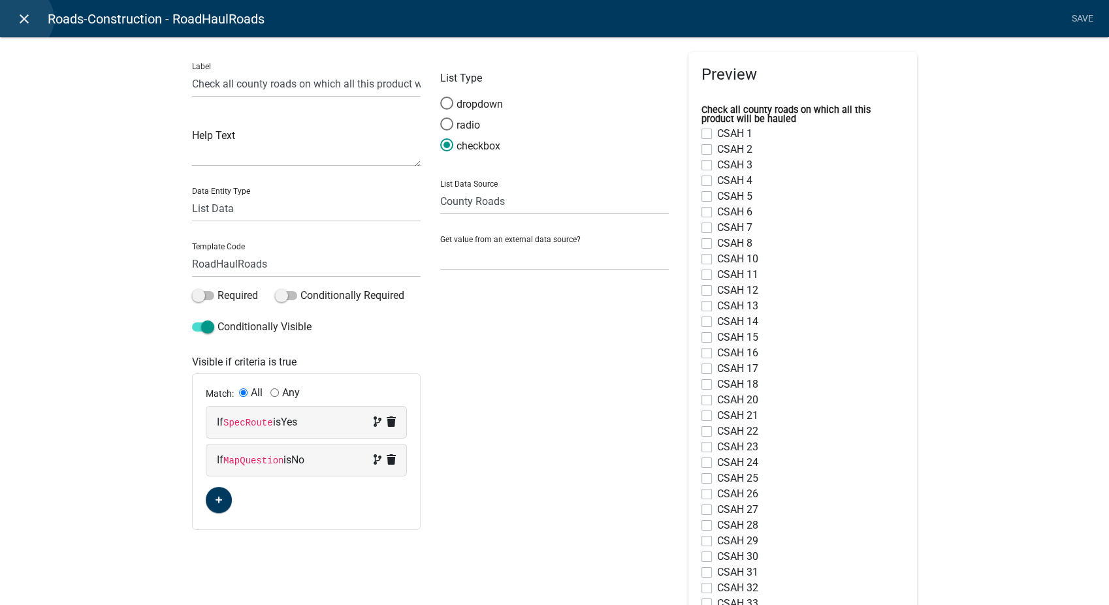
click at [21, 19] on icon "close" at bounding box center [24, 19] width 16 height 16
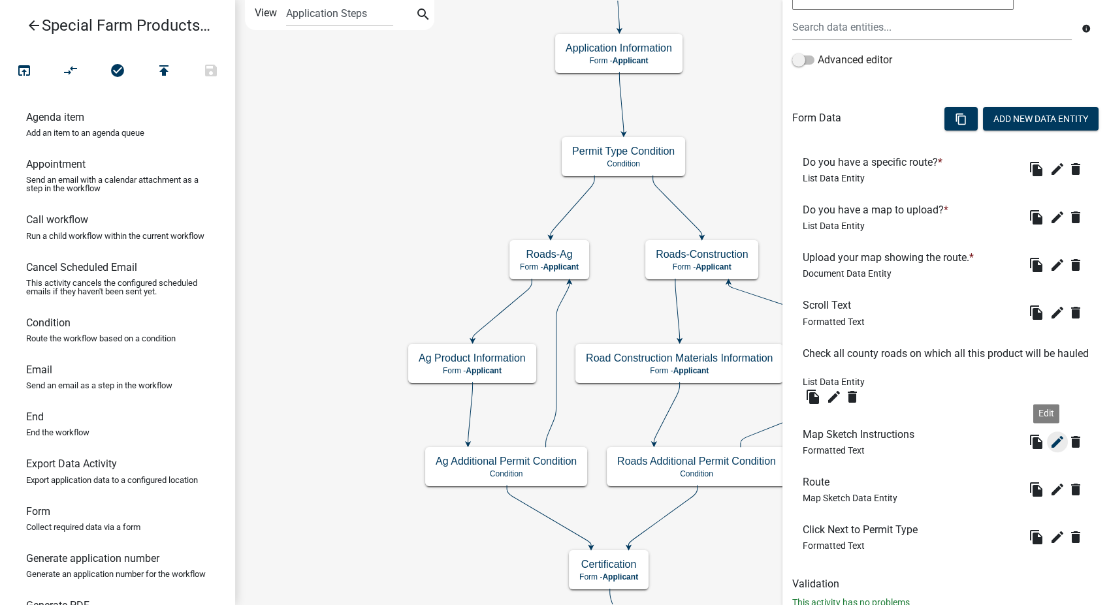
click at [1050, 437] on icon "edit" at bounding box center [1058, 442] width 16 height 16
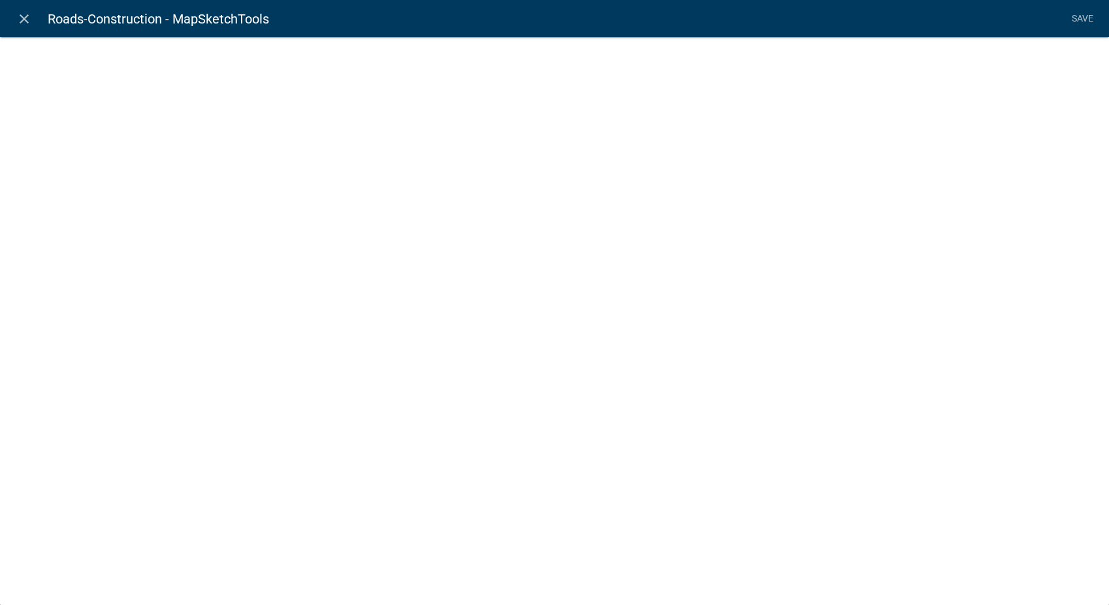
select select "rich-text"
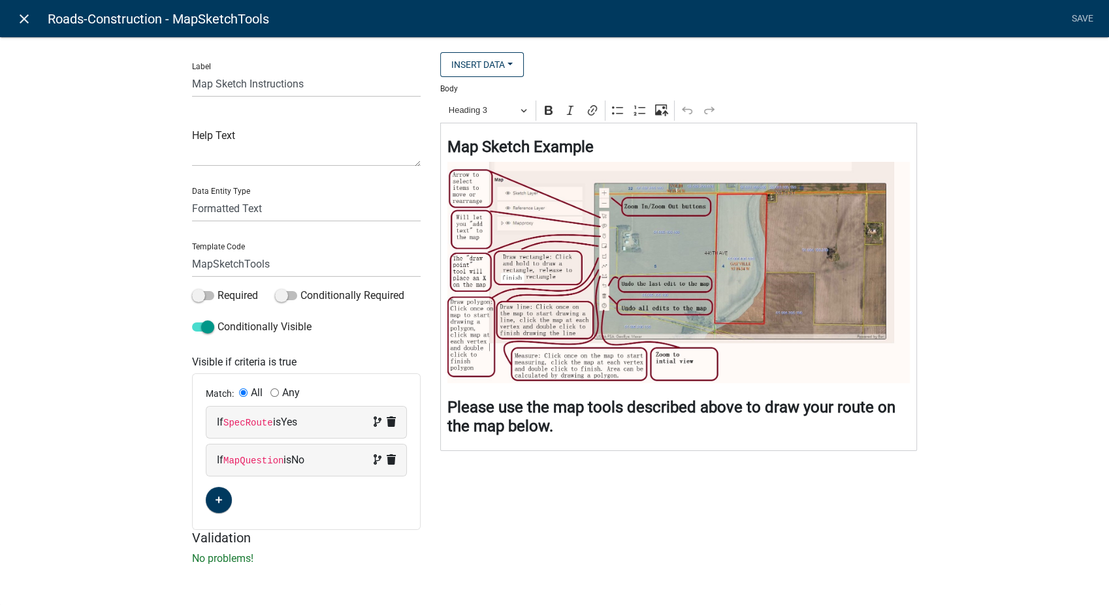
click at [18, 20] on icon "close" at bounding box center [24, 19] width 16 height 16
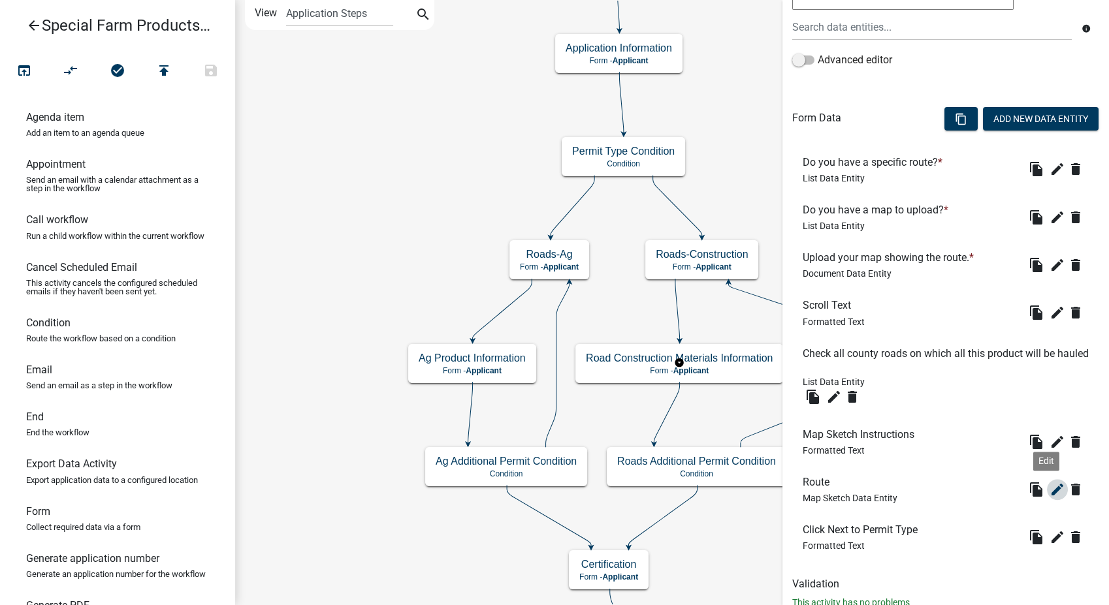
click at [1050, 485] on icon "edit" at bounding box center [1058, 490] width 16 height 16
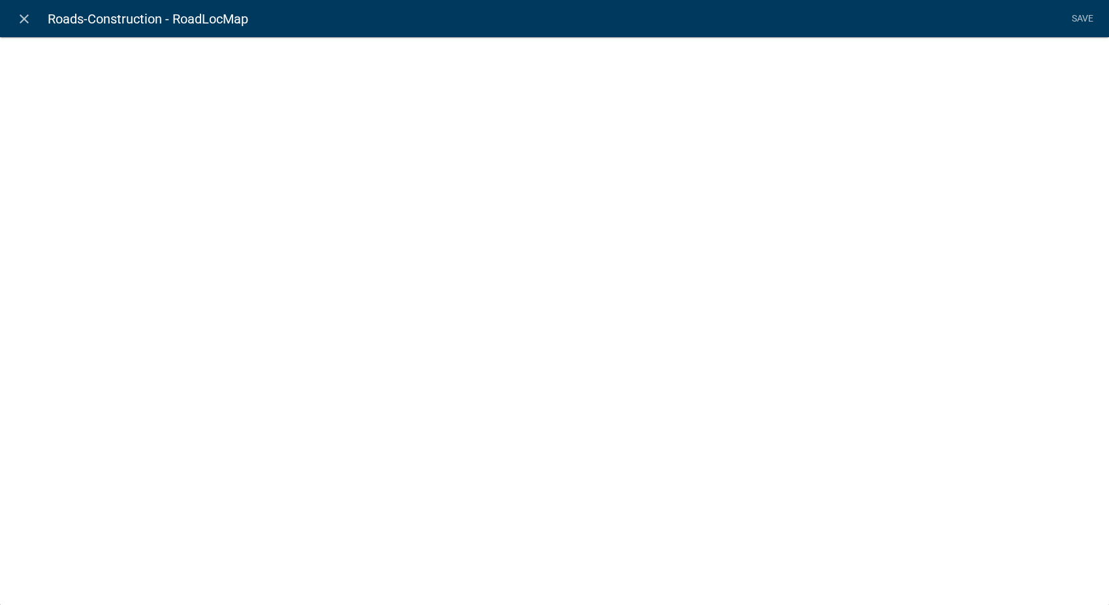
select select "mapsketch-data"
select select
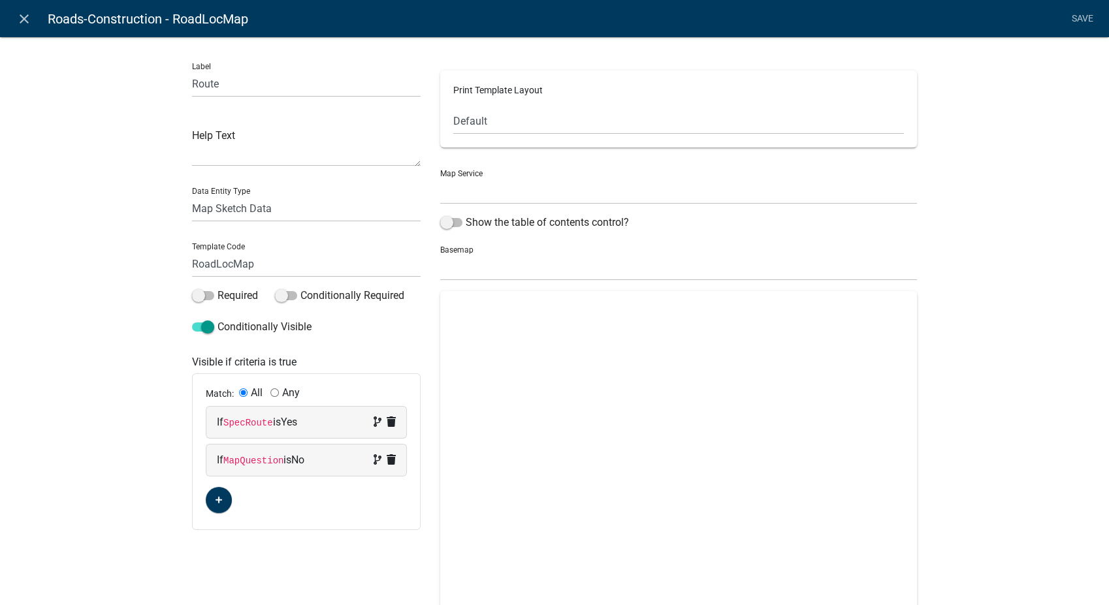
select select "0: Object"
click at [470, 266] on select "no basemap topo satellite hybrid gray terrain osm topo-vector streets-relief-ve…" at bounding box center [678, 267] width 477 height 27
select select "hybrid"
click at [440, 254] on select "no basemap topo satellite hybrid gray terrain osm topo-vector streets-relief-ve…" at bounding box center [678, 267] width 477 height 27
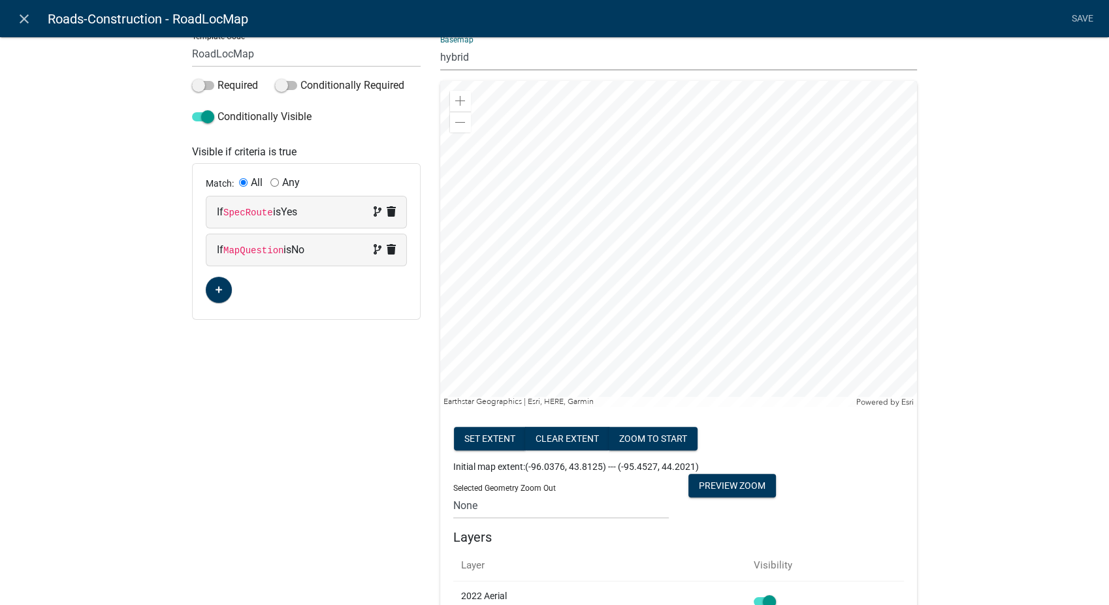
scroll to position [218, 0]
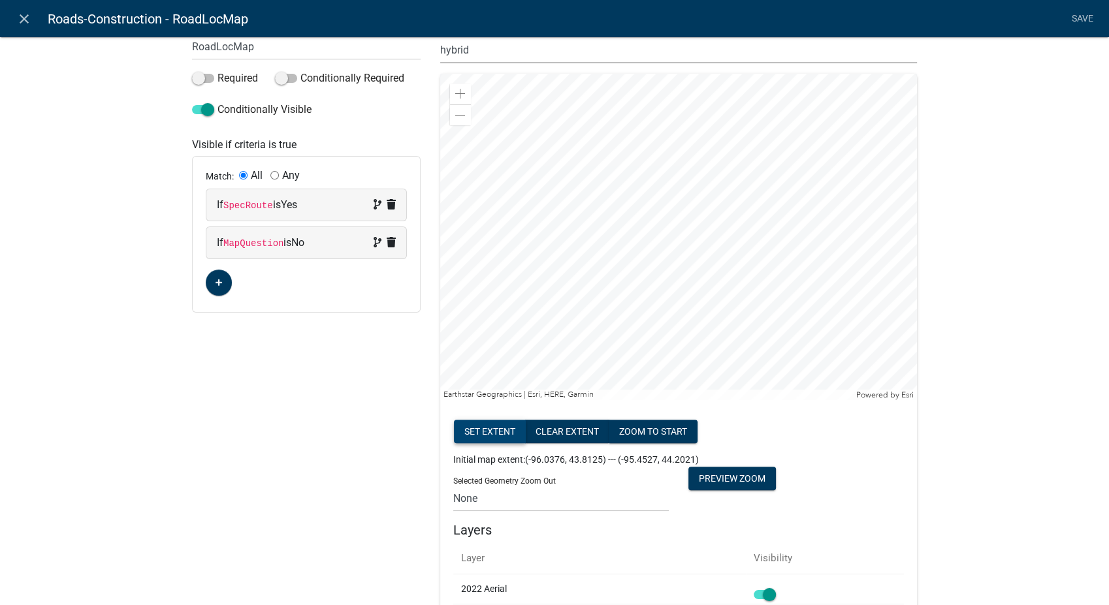
click at [487, 425] on button "Set extent" at bounding box center [490, 432] width 72 height 24
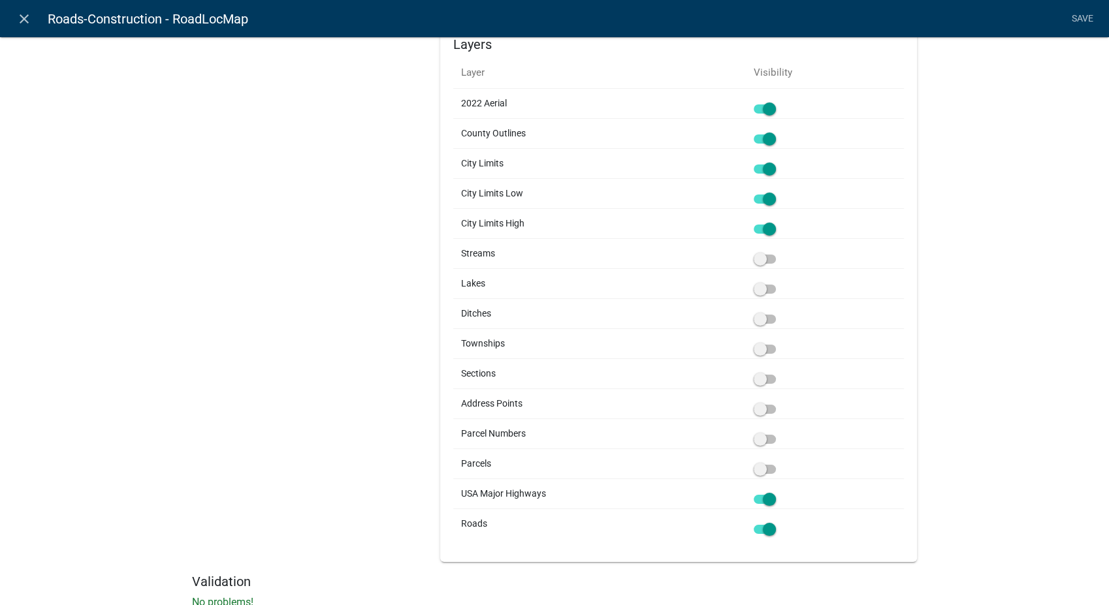
scroll to position [726, 0]
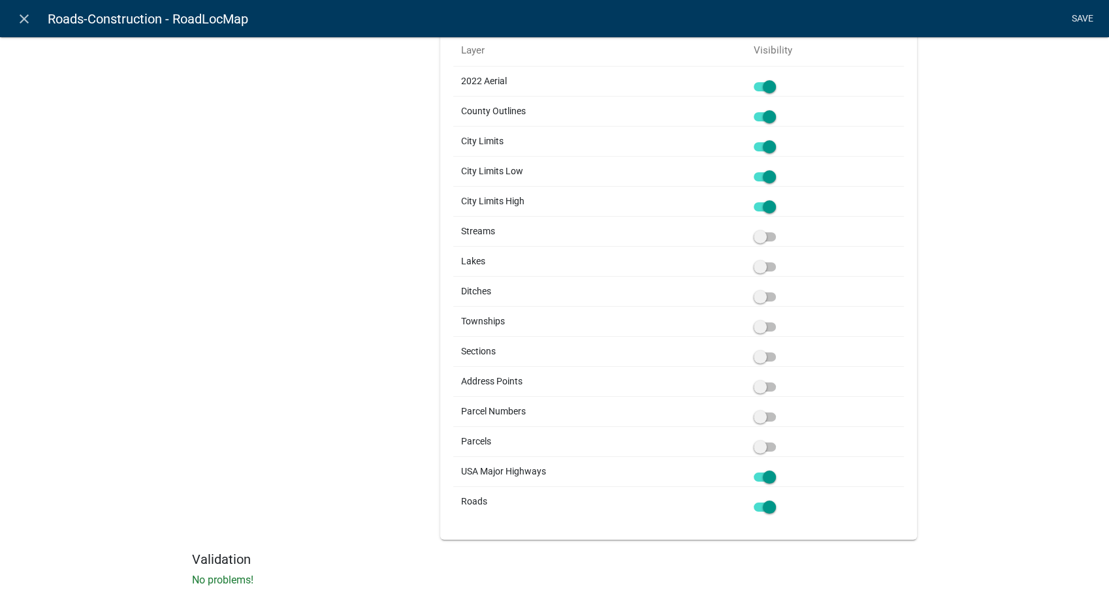
click at [1074, 12] on link "Save" at bounding box center [1082, 19] width 33 height 25
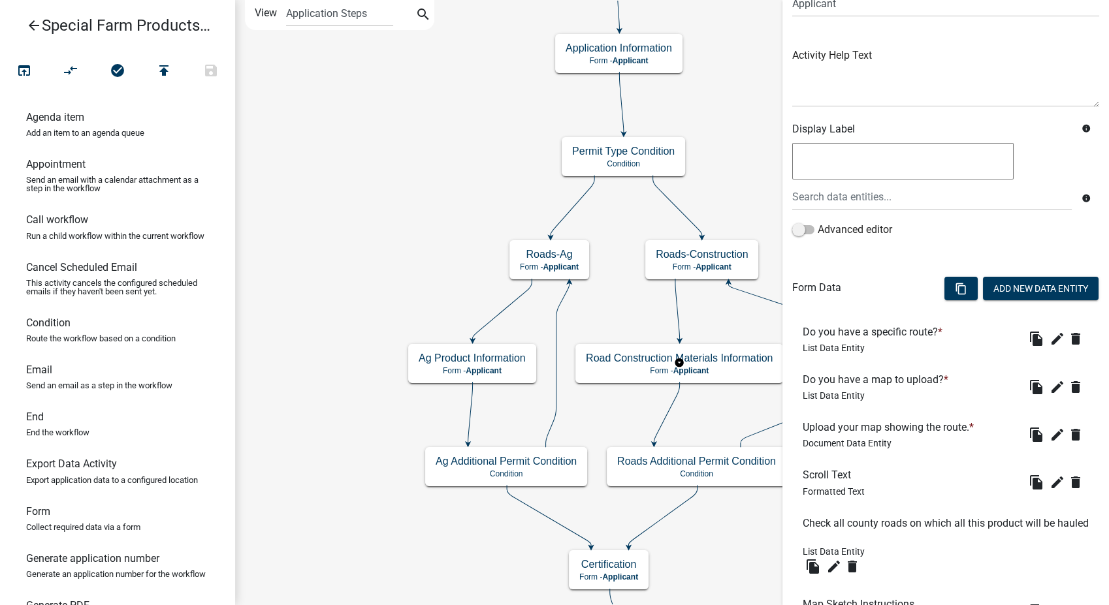
scroll to position [331, 0]
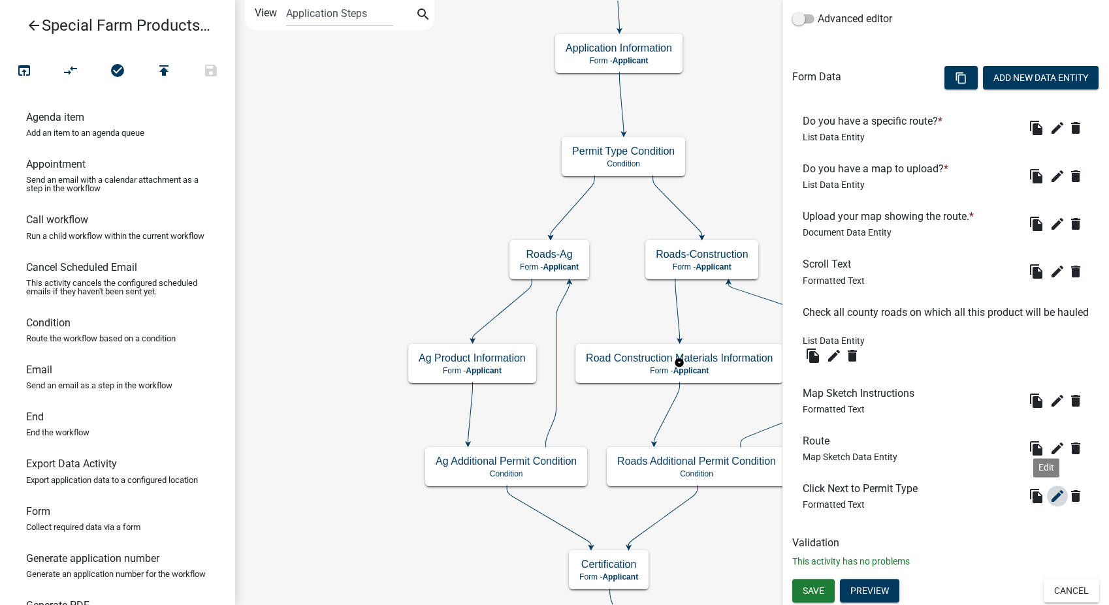
click at [1050, 497] on icon "edit" at bounding box center [1058, 497] width 16 height 16
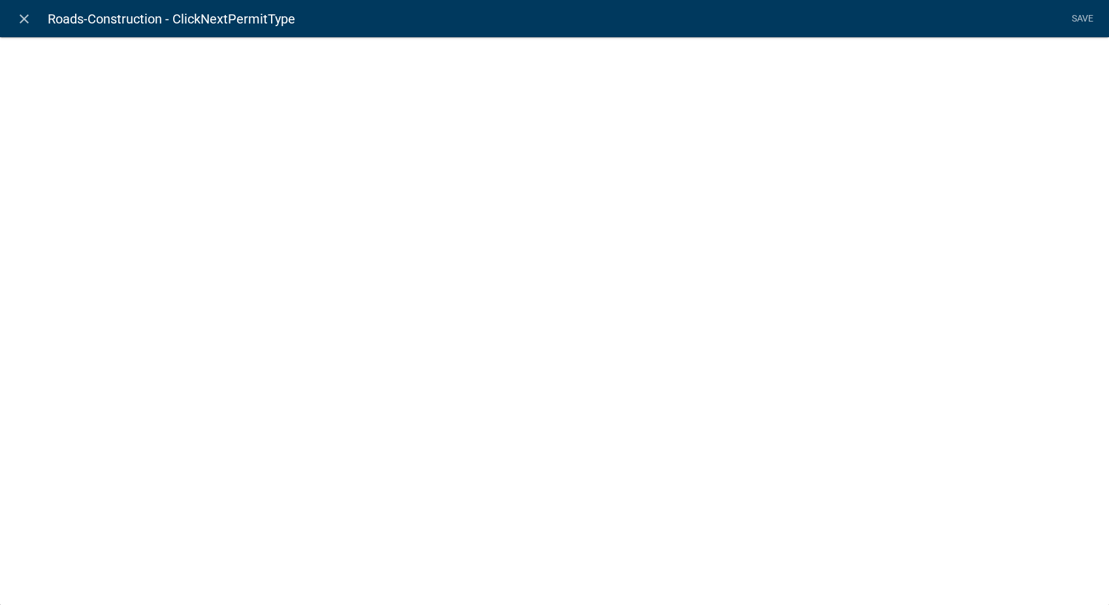
select select "rich-text"
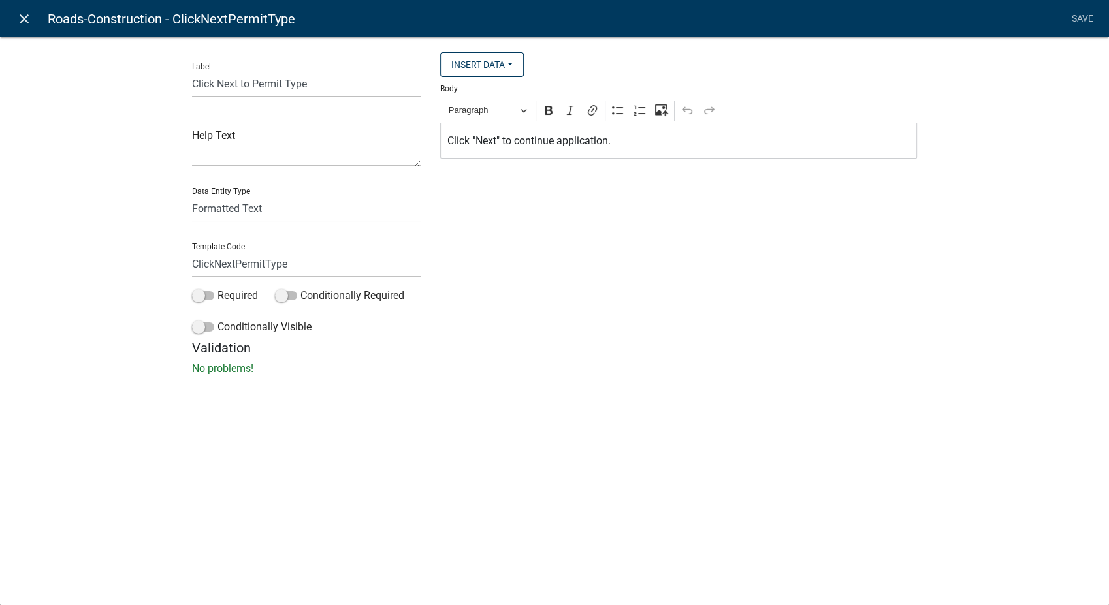
click at [26, 14] on icon "close" at bounding box center [24, 19] width 16 height 16
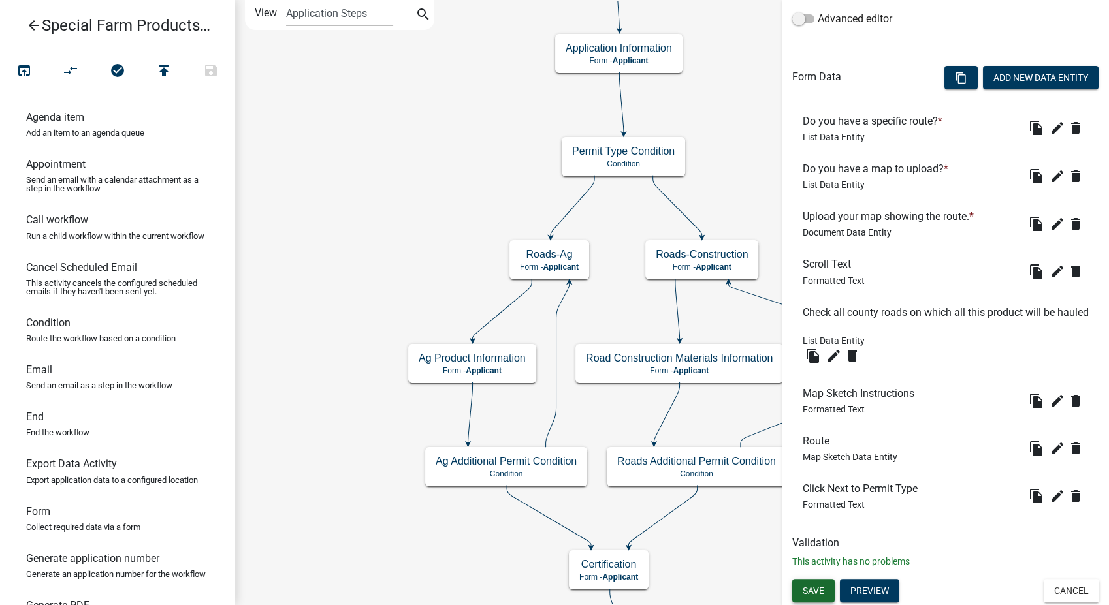
click at [820, 586] on span "Save" at bounding box center [814, 590] width 22 height 10
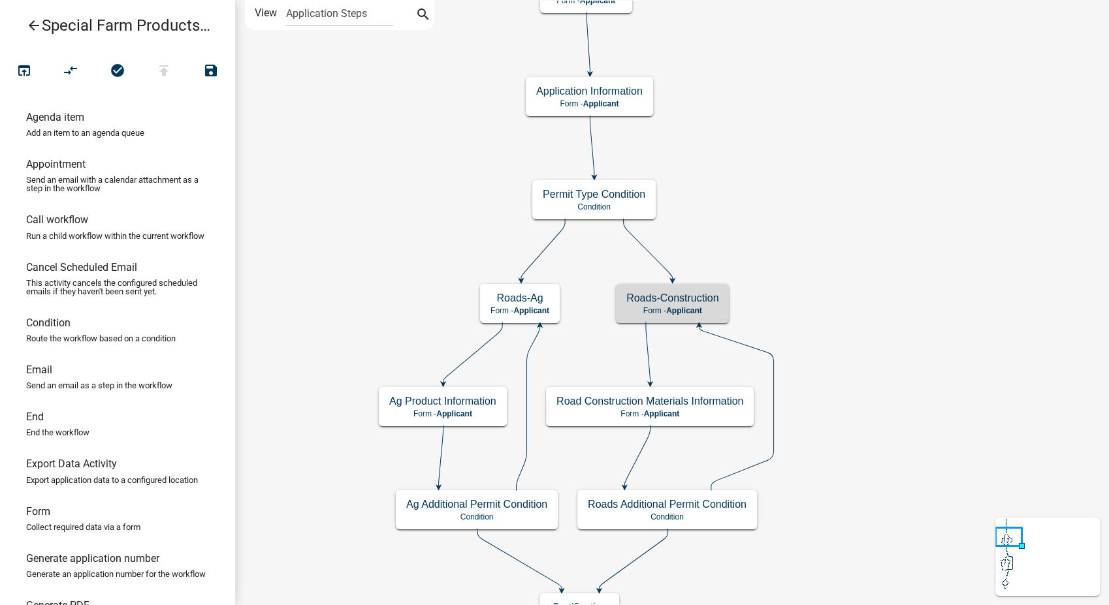
scroll to position [0, 0]
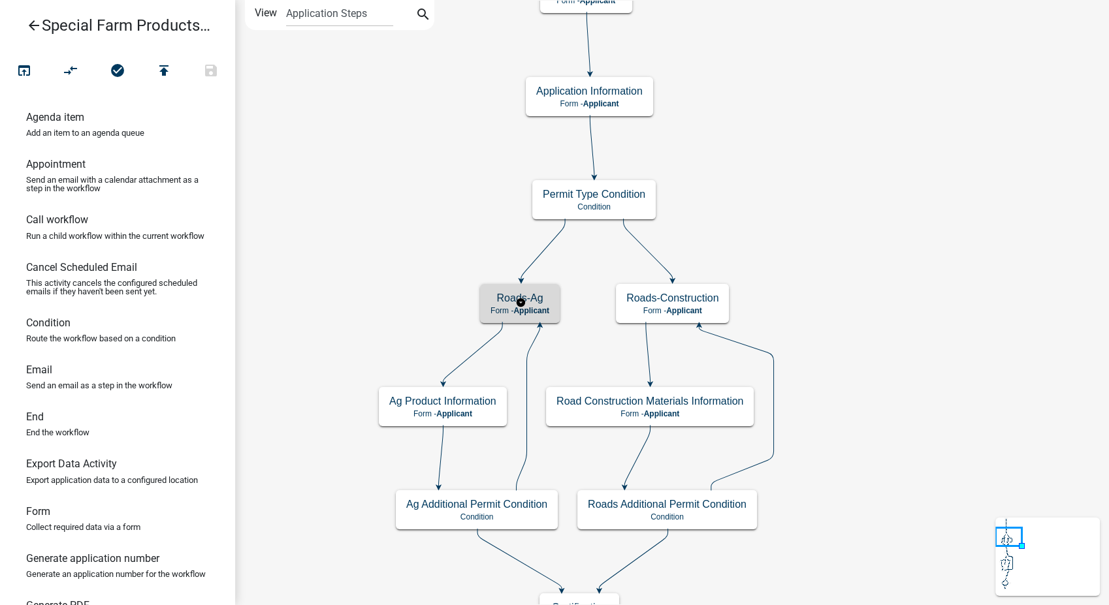
click at [504, 308] on p "Form - Applicant" at bounding box center [520, 310] width 59 height 9
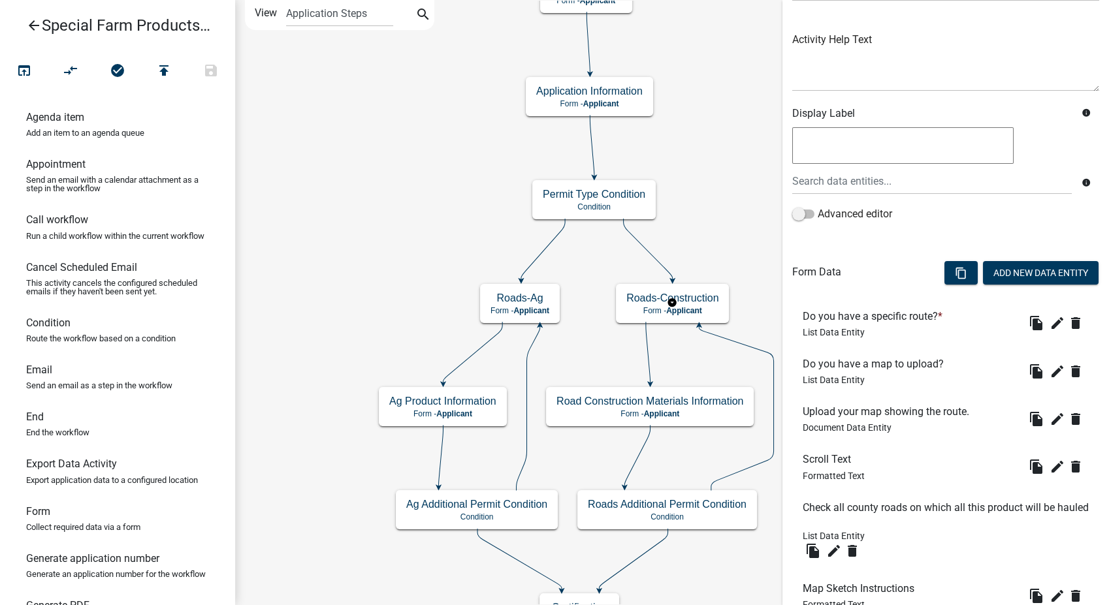
scroll to position [145, 0]
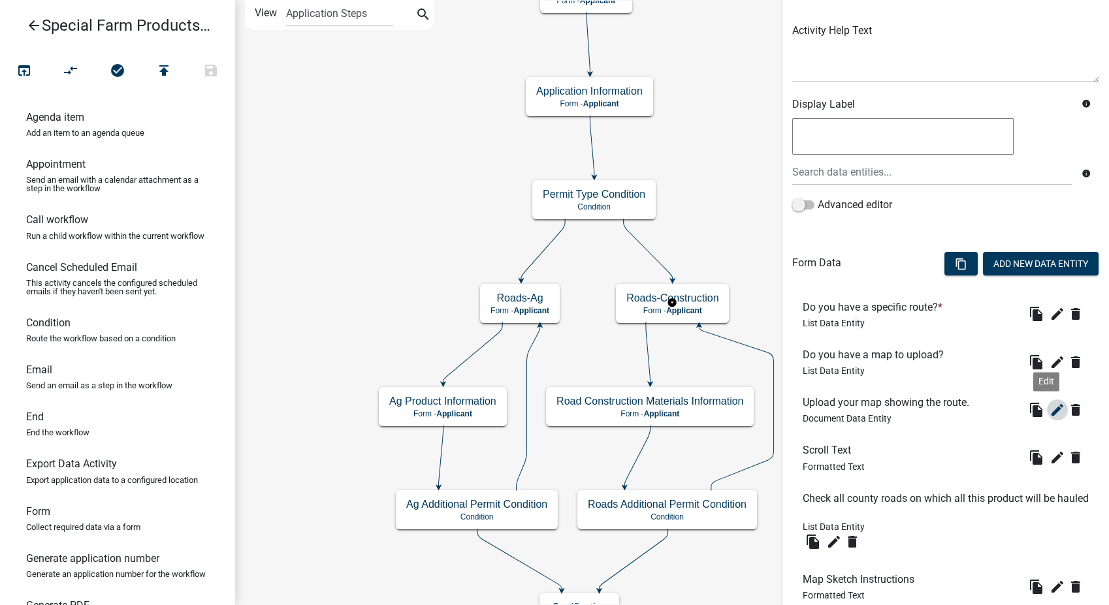
click at [1050, 407] on icon "edit" at bounding box center [1058, 410] width 16 height 16
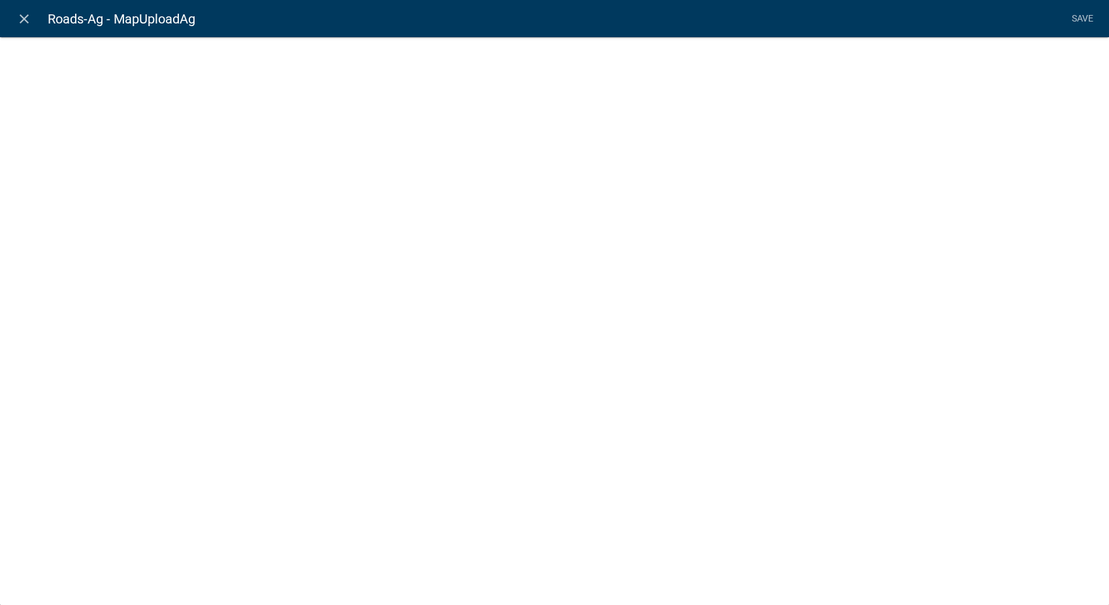
select select "document"
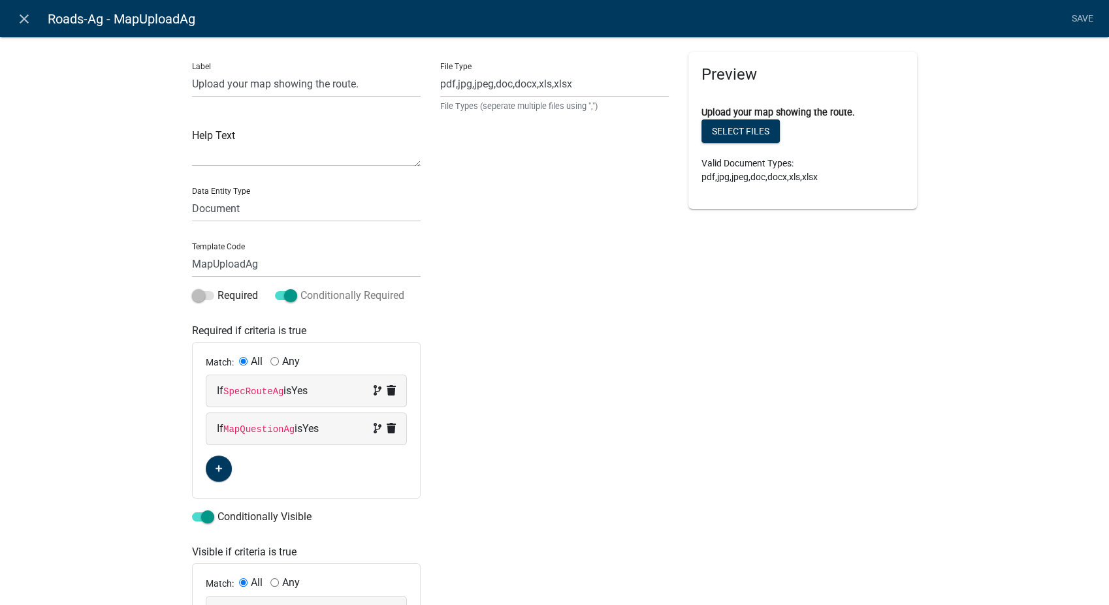
click at [289, 298] on span at bounding box center [286, 295] width 22 height 9
click at [300, 288] on input "Conditionally Required" at bounding box center [300, 288] width 0 height 0
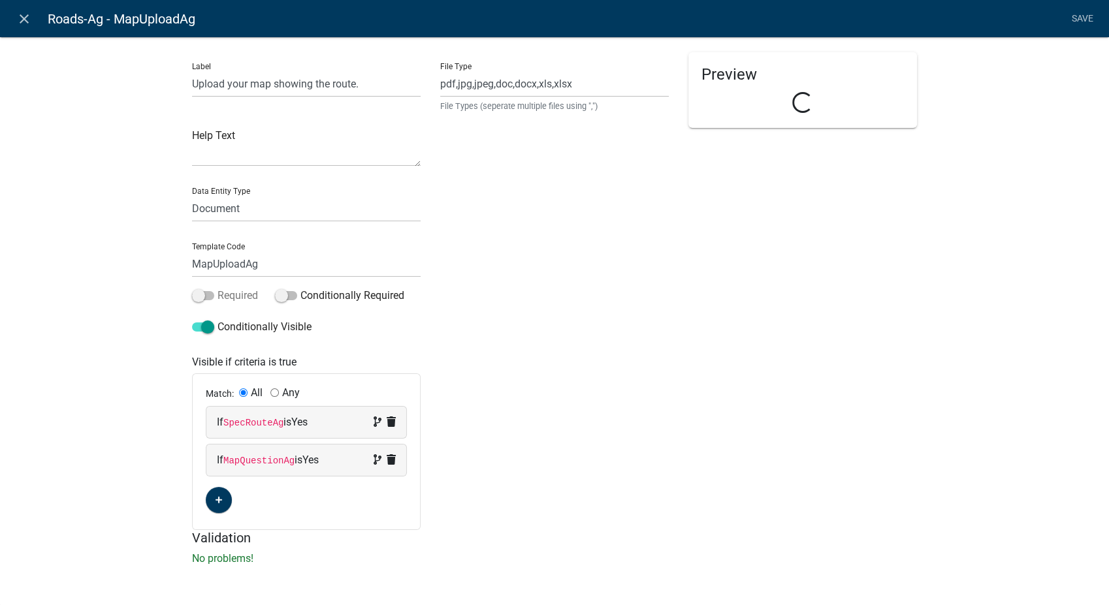
click at [199, 298] on span at bounding box center [203, 295] width 22 height 9
click at [218, 288] on input "Required" at bounding box center [218, 288] width 0 height 0
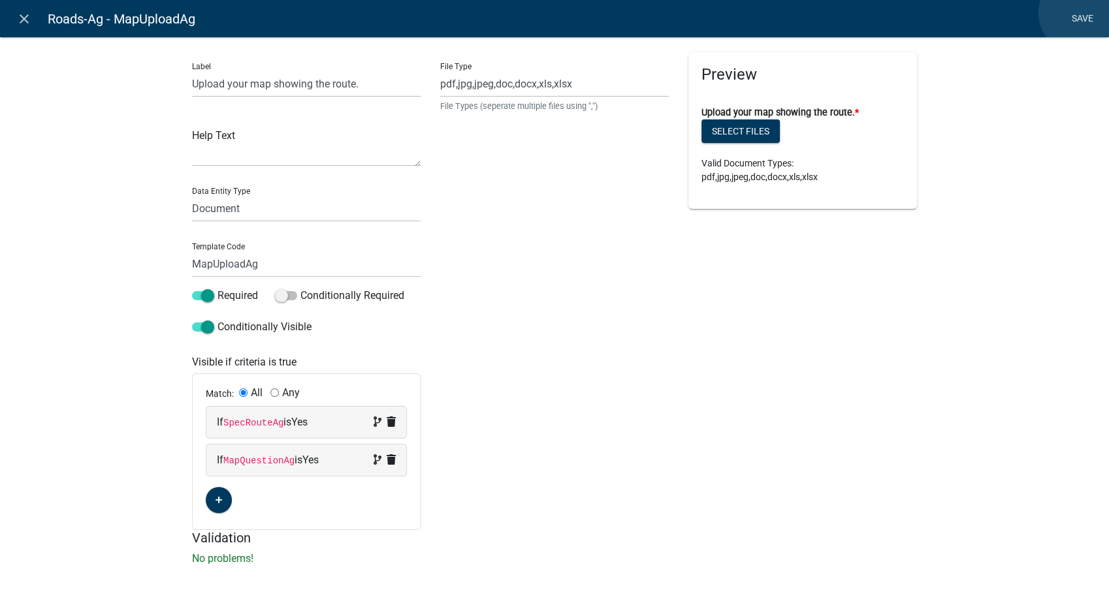
click at [1080, 12] on link "Save" at bounding box center [1082, 19] width 33 height 25
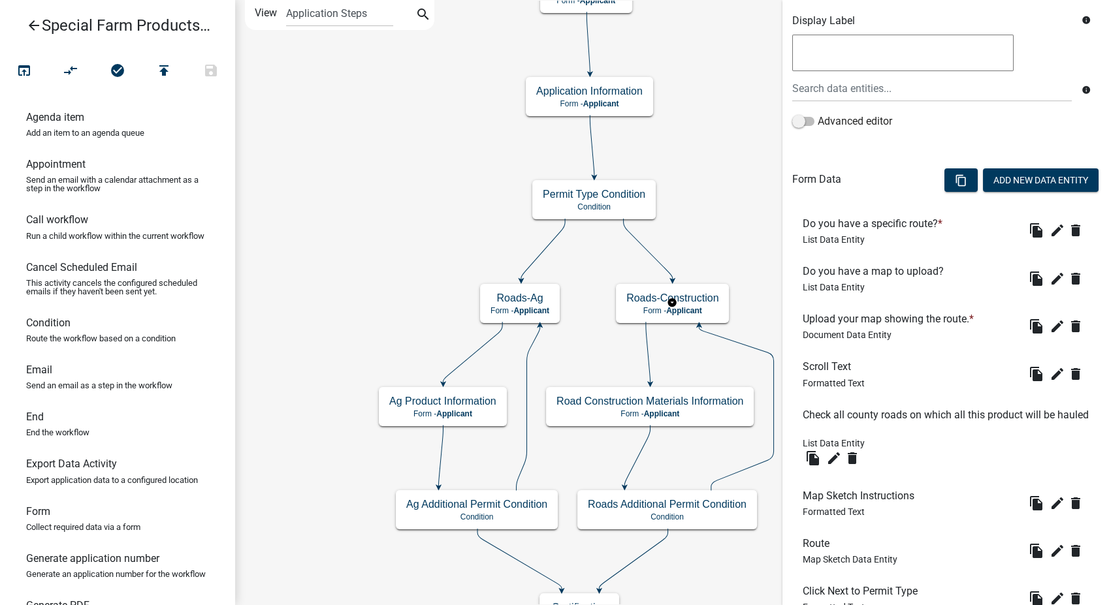
scroll to position [331, 0]
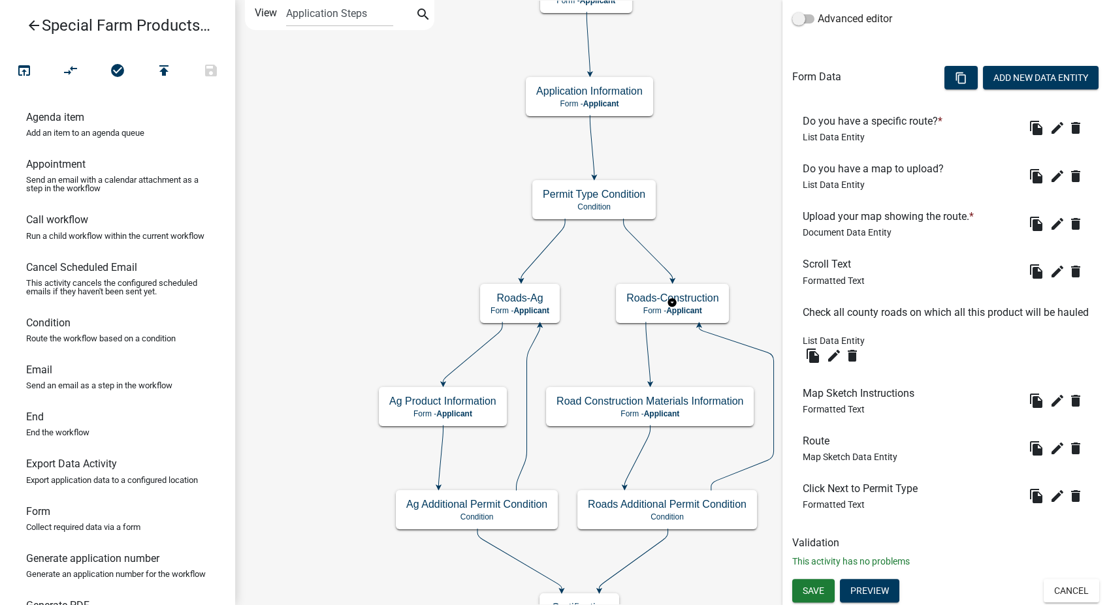
click at [1051, 261] on div "file_copy edit delete" at bounding box center [1057, 271] width 63 height 21
click at [1050, 265] on icon "edit" at bounding box center [1058, 272] width 16 height 16
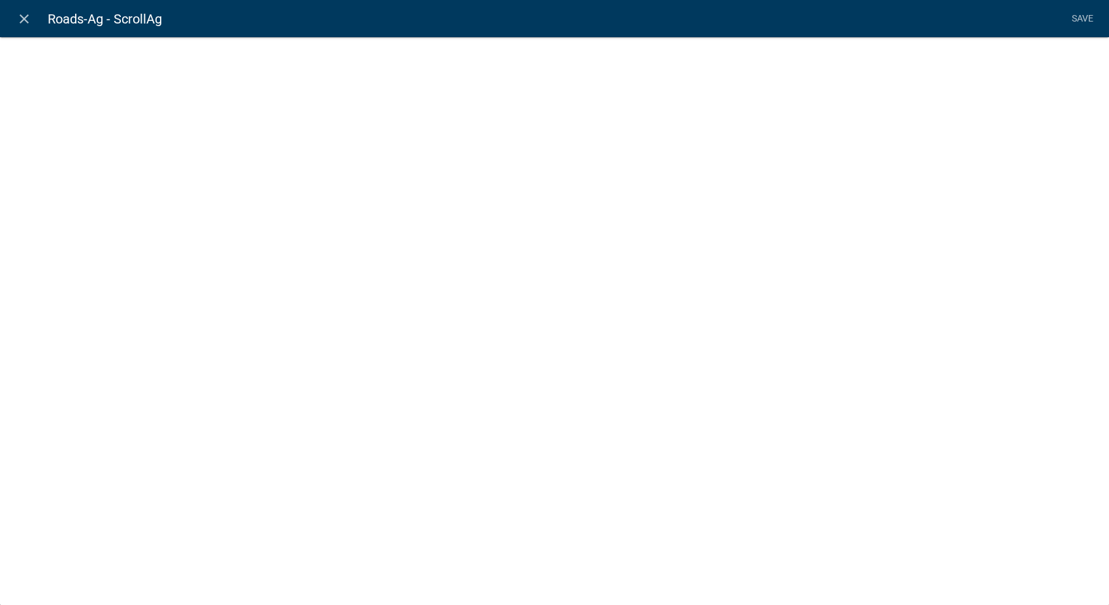
select select "rich-text"
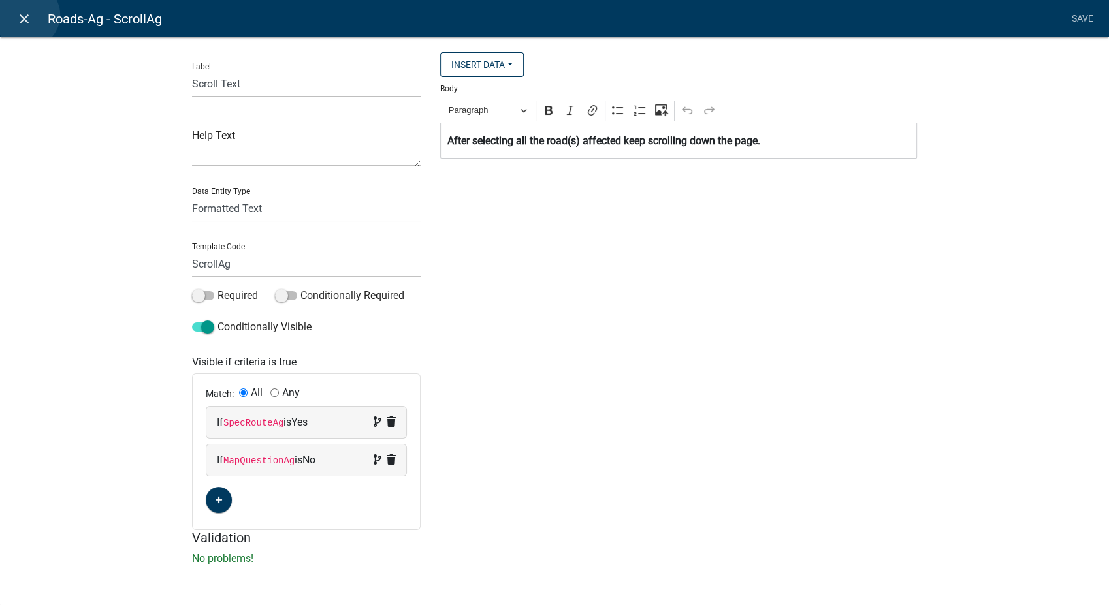
click at [27, 15] on icon "close" at bounding box center [24, 19] width 16 height 16
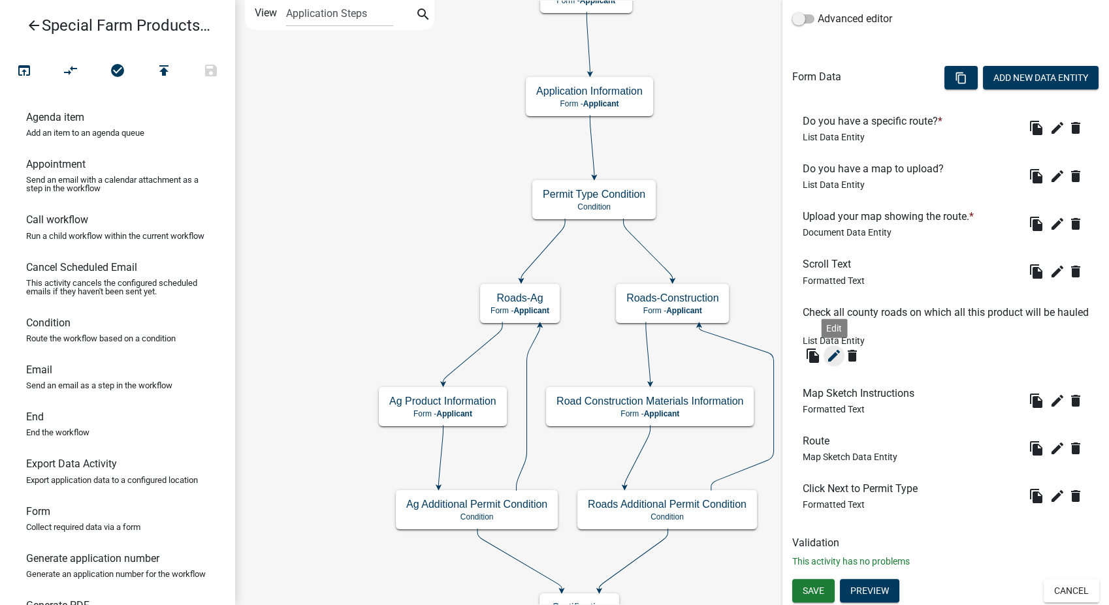
click at [831, 351] on icon "edit" at bounding box center [834, 356] width 16 height 16
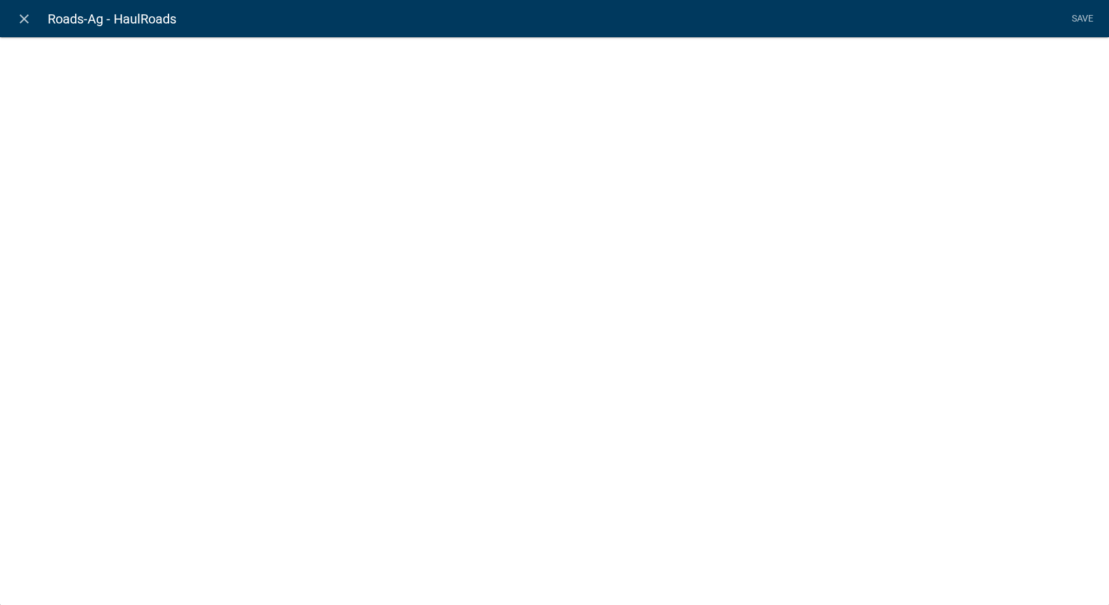
select select "list-data"
select select "custom-list-d8191ead-14b3-46d1-90e2-8c77ed7fe7ea"
select select
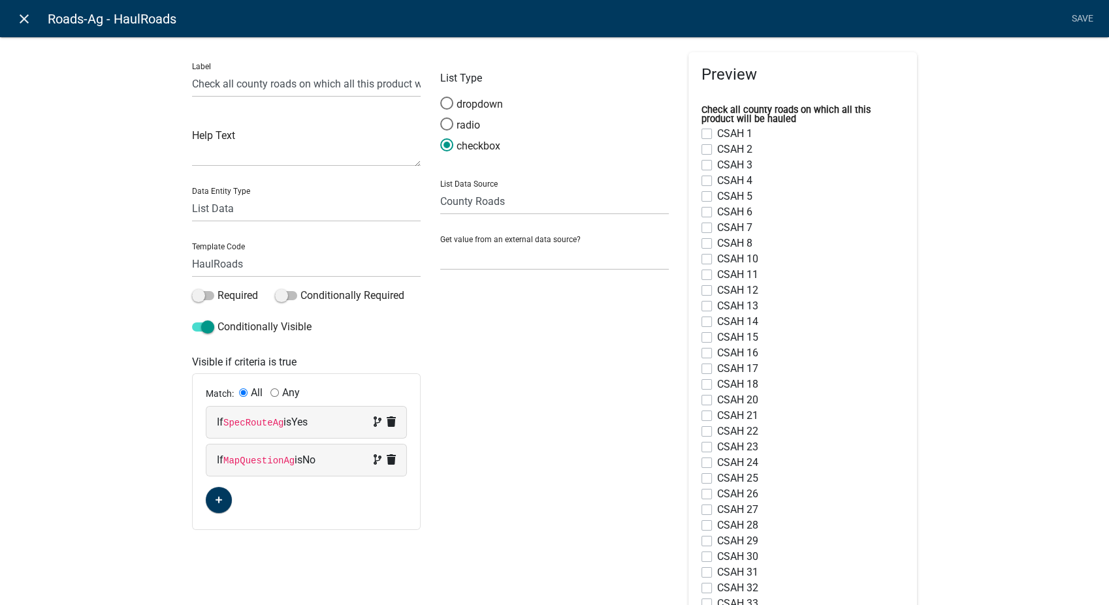
click at [25, 16] on icon "close" at bounding box center [24, 19] width 16 height 16
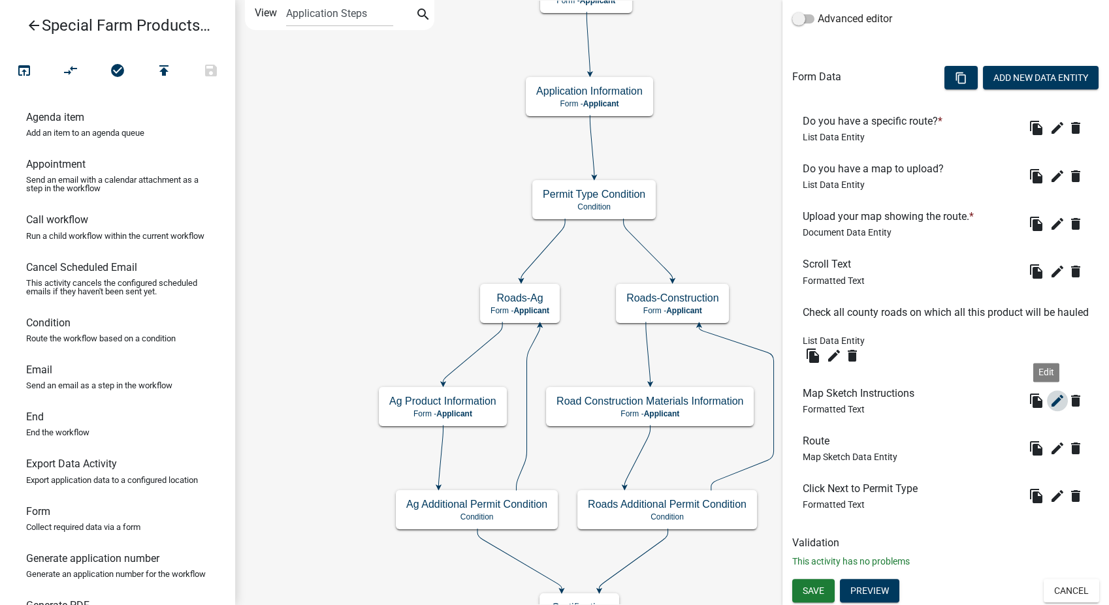
click at [1050, 395] on icon "edit" at bounding box center [1058, 401] width 16 height 16
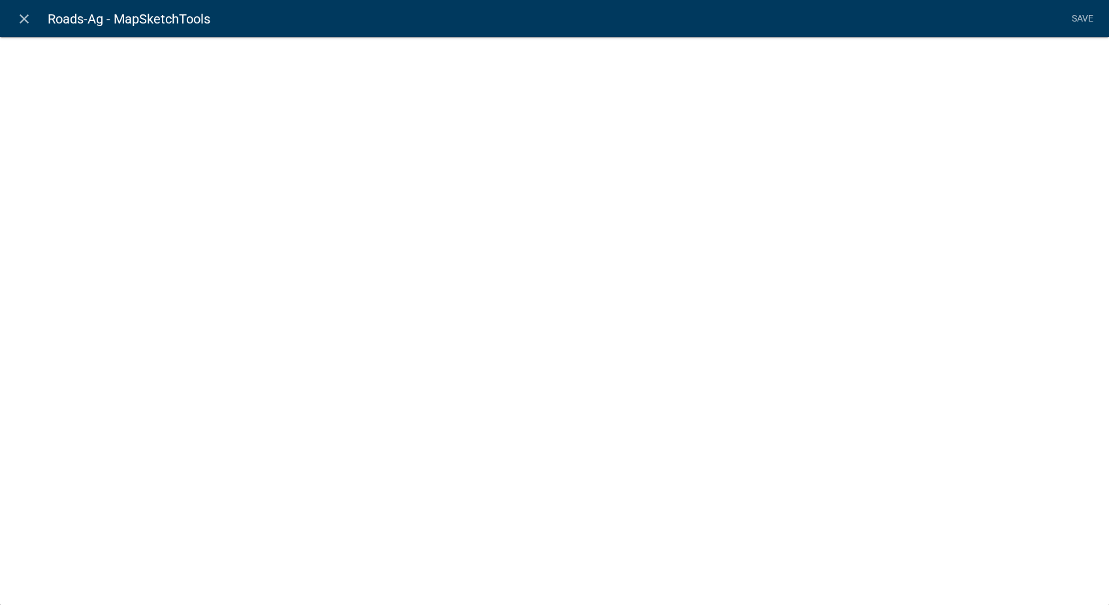
select select "rich-text"
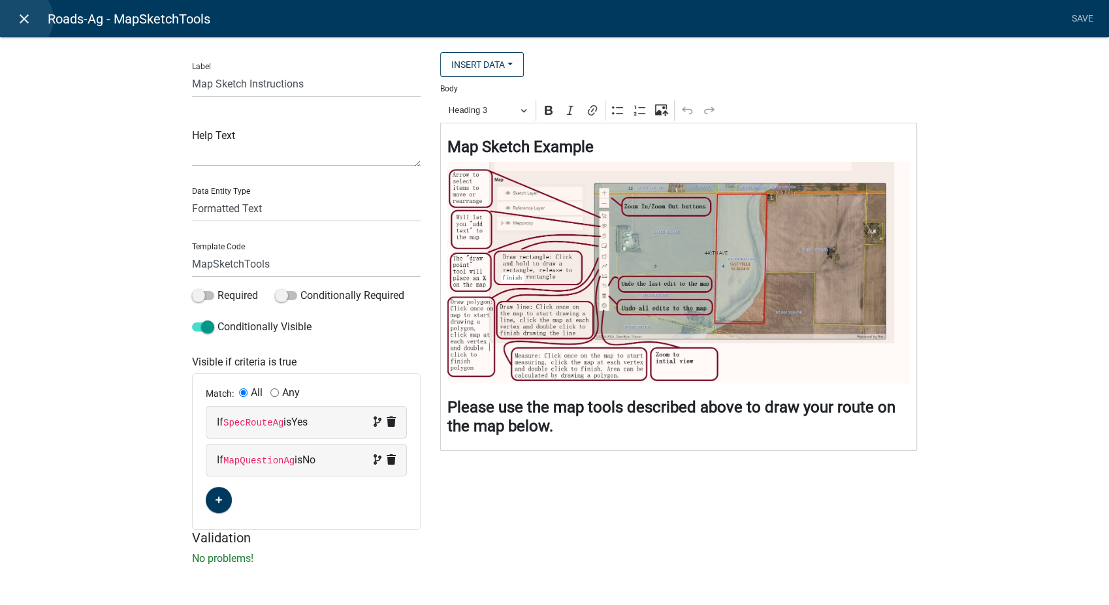
click at [20, 19] on icon "close" at bounding box center [24, 19] width 16 height 16
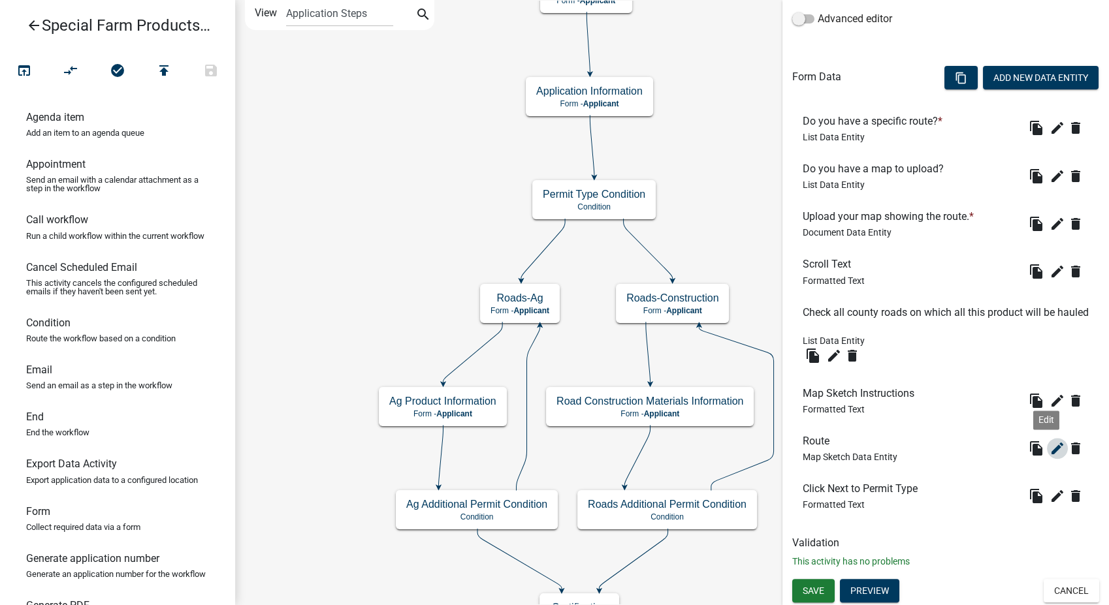
click at [1050, 445] on icon "edit" at bounding box center [1058, 449] width 16 height 16
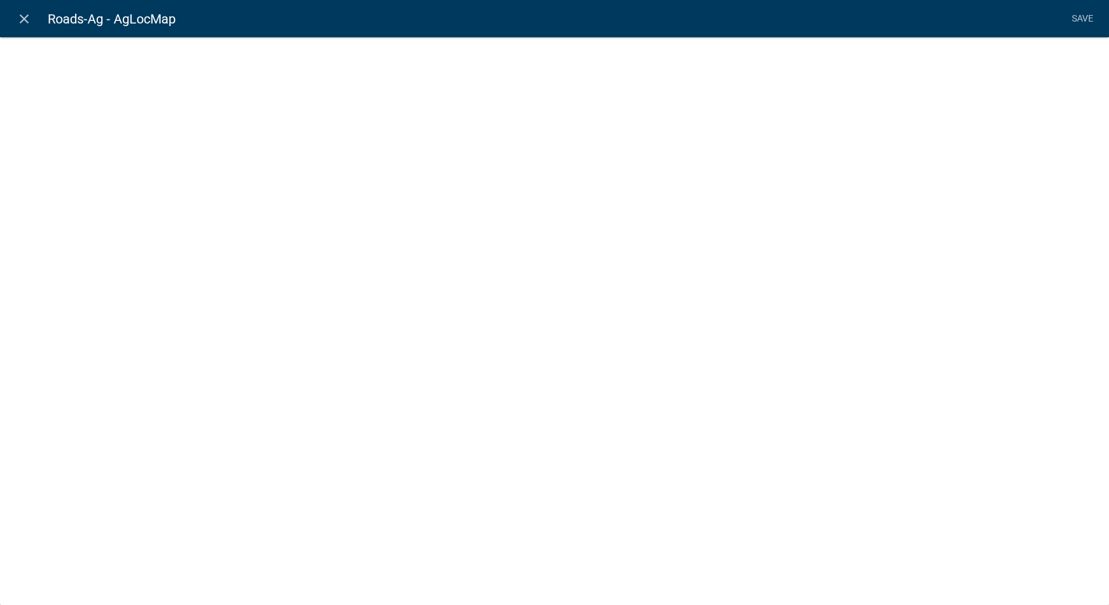
select select "mapsketch-data"
select select
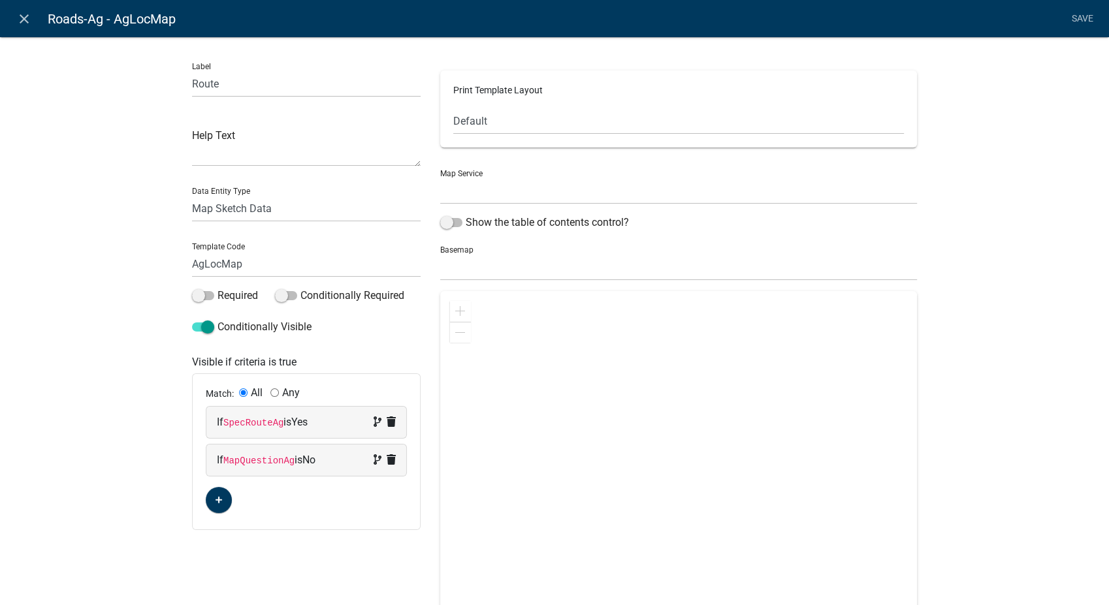
select select "0: Object"
click at [466, 274] on select "no basemap topo satellite hybrid gray terrain osm topo-vector streets-relief-ve…" at bounding box center [678, 267] width 477 height 27
select select "hybrid"
click at [440, 254] on select "no basemap topo satellite hybrid gray terrain osm topo-vector streets-relief-ve…" at bounding box center [678, 267] width 477 height 27
click at [1078, 14] on link "Save" at bounding box center [1082, 19] width 33 height 25
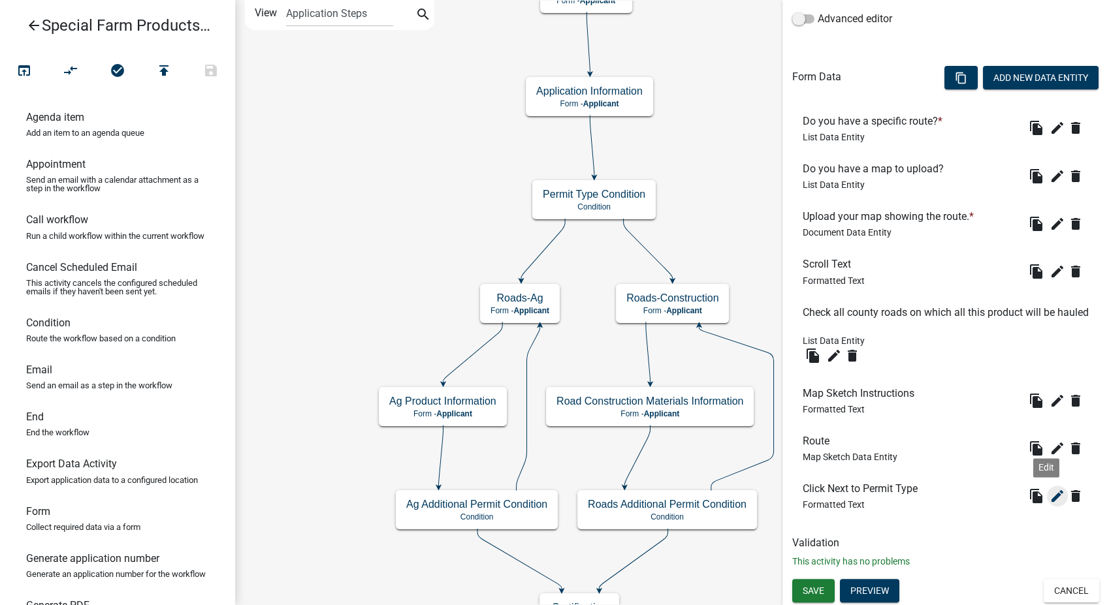
click at [1050, 498] on icon "edit" at bounding box center [1058, 497] width 16 height 16
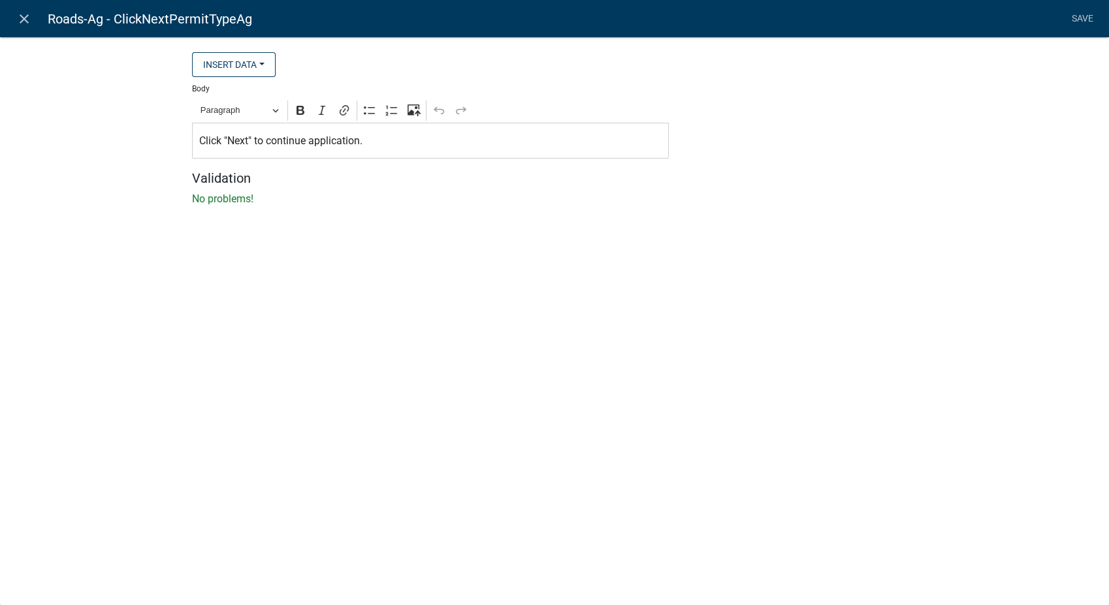
select select "rich-text"
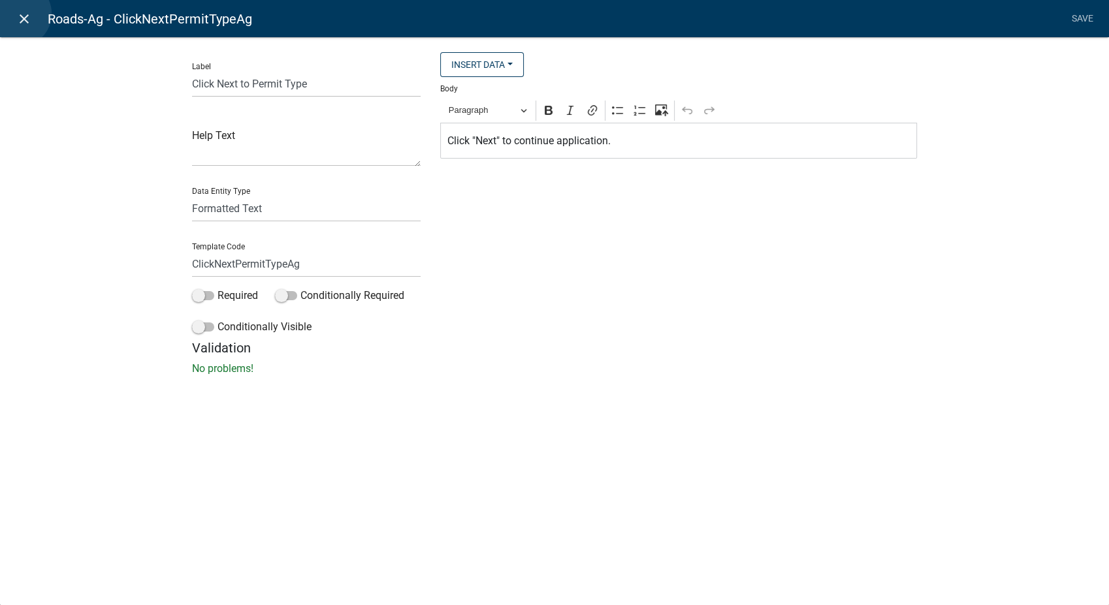
click at [18, 14] on icon "close" at bounding box center [24, 19] width 16 height 16
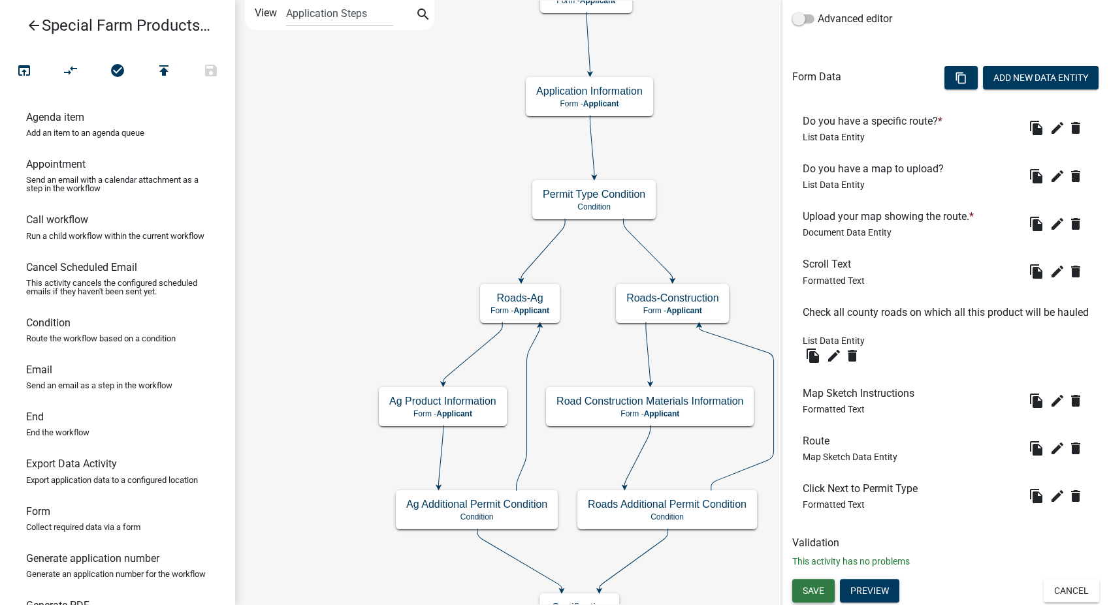
click at [810, 588] on span "Save" at bounding box center [814, 590] width 22 height 10
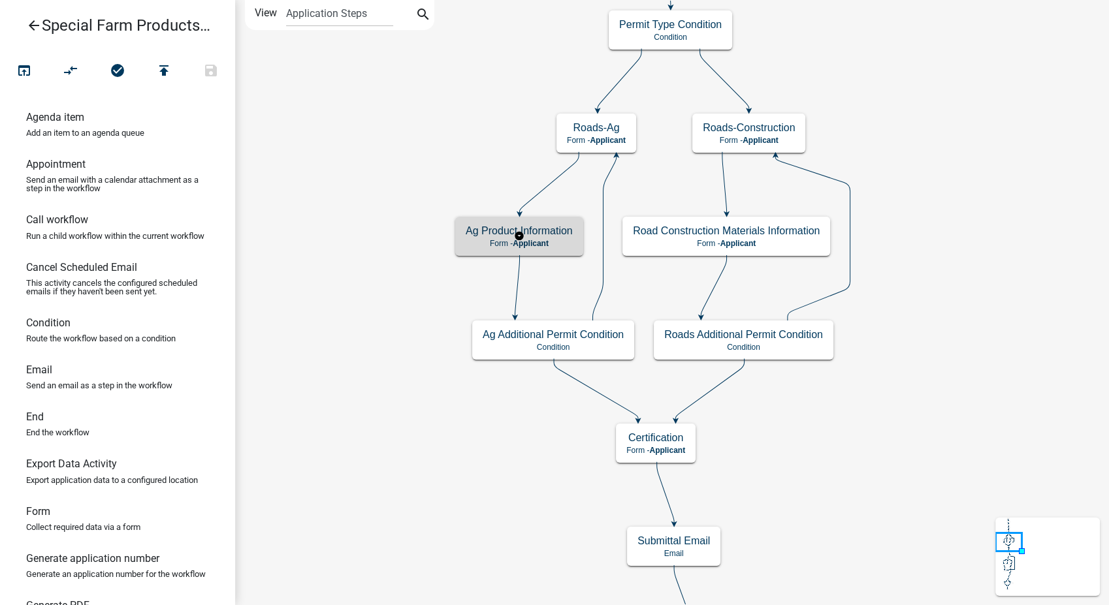
click at [555, 246] on p "Form - Applicant" at bounding box center [519, 243] width 107 height 9
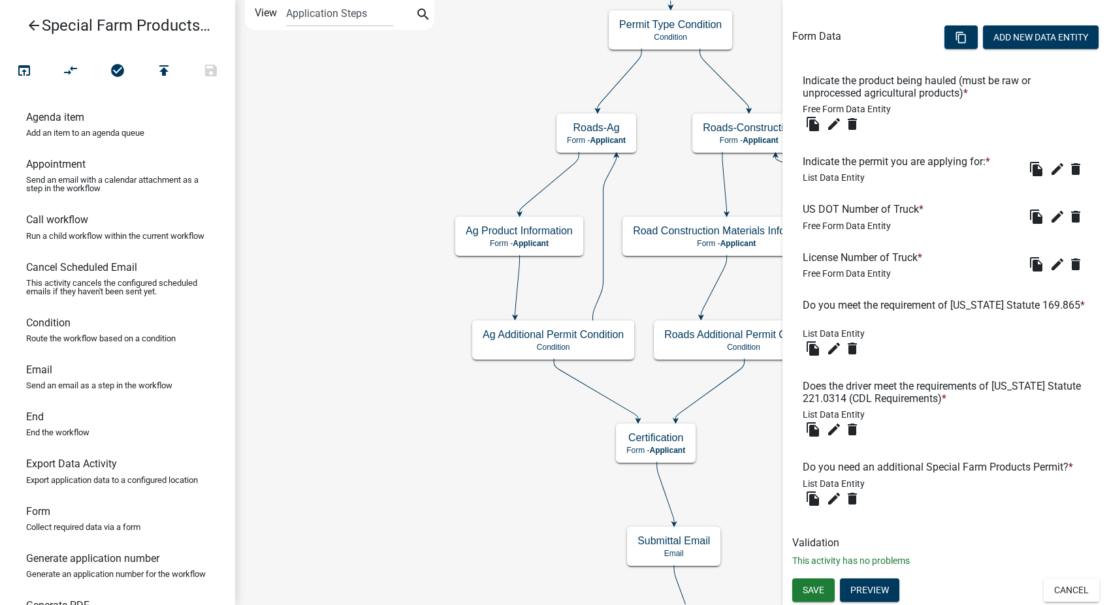
scroll to position [383, 0]
click at [1062, 600] on button "Cancel" at bounding box center [1072, 591] width 56 height 24
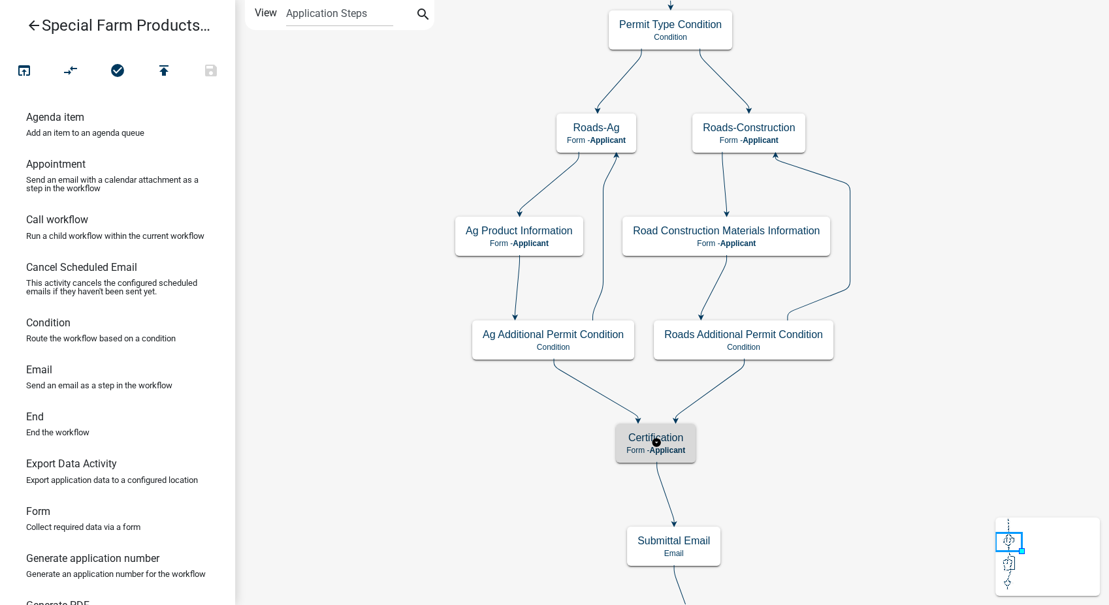
click at [684, 446] on span "Applicant" at bounding box center [667, 450] width 36 height 9
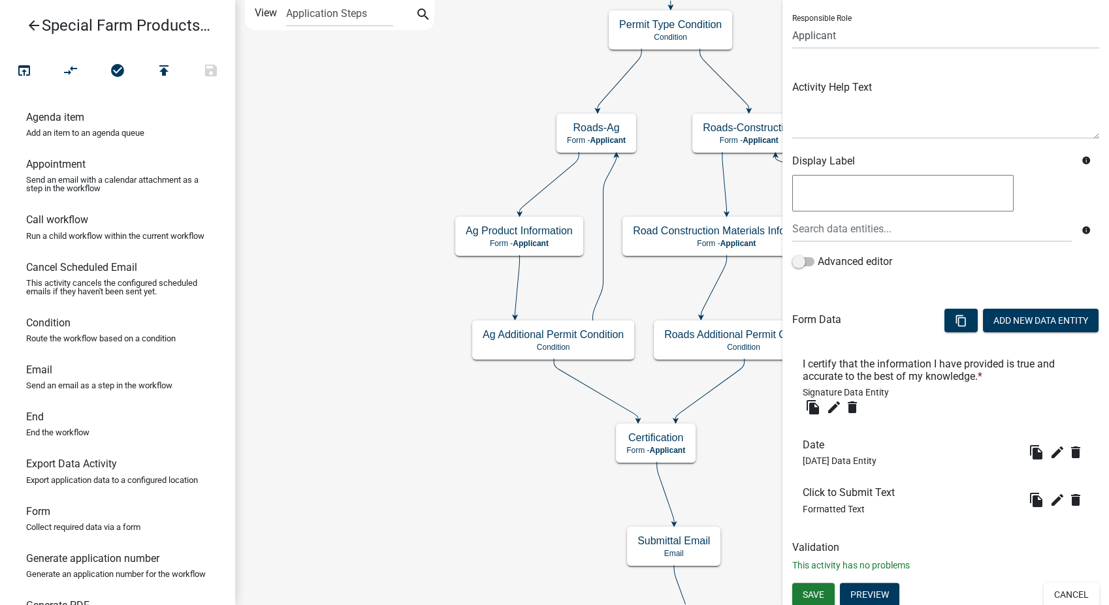
scroll to position [92, 0]
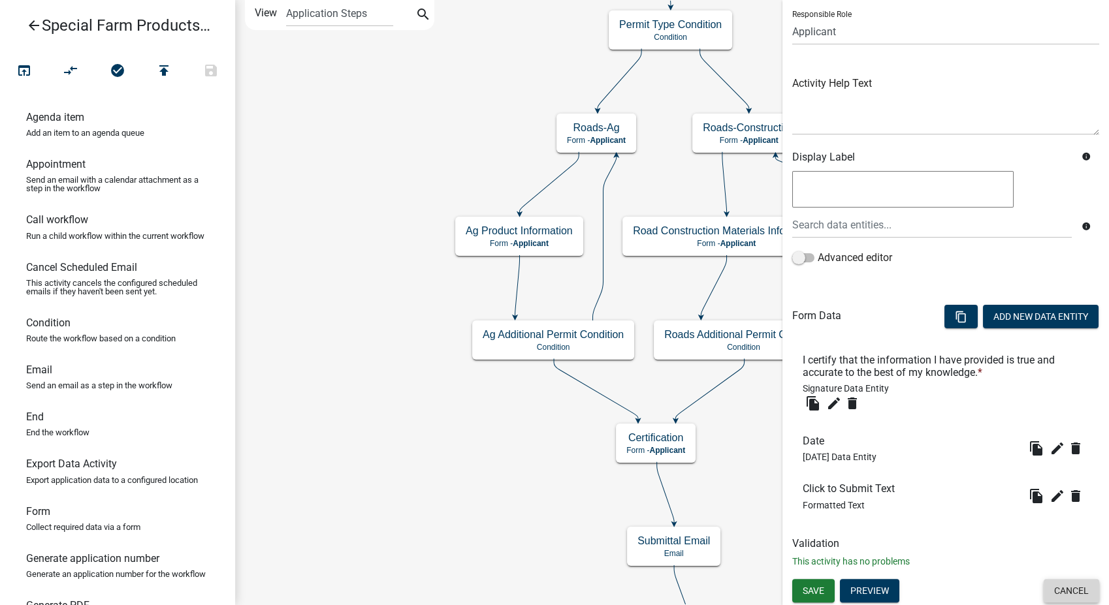
click at [1059, 585] on button "Cancel" at bounding box center [1072, 591] width 56 height 24
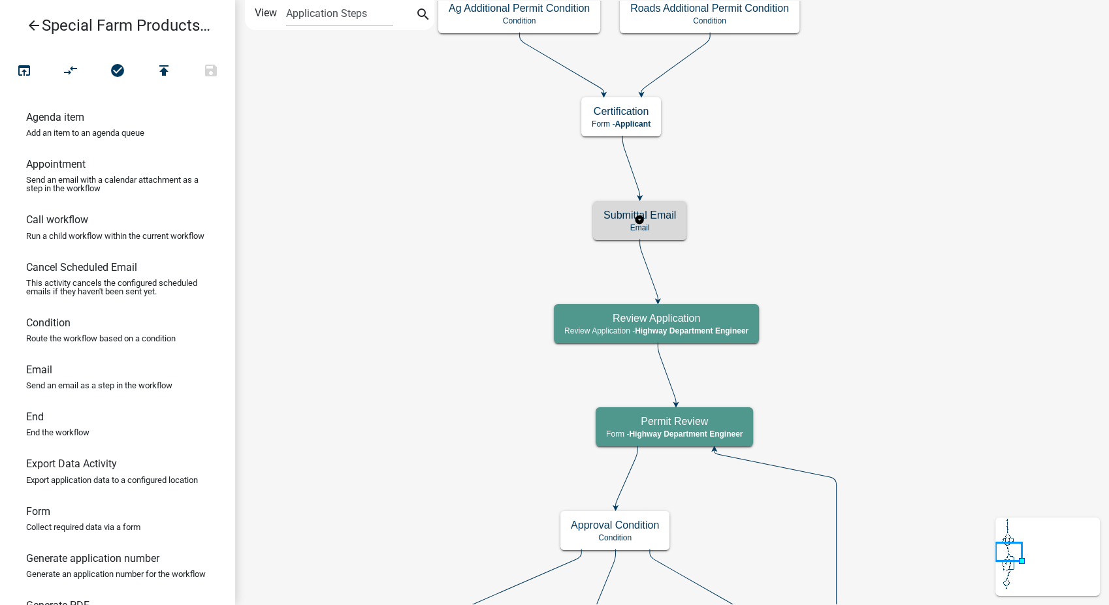
click at [676, 235] on div "Submittal Email Email" at bounding box center [639, 220] width 93 height 39
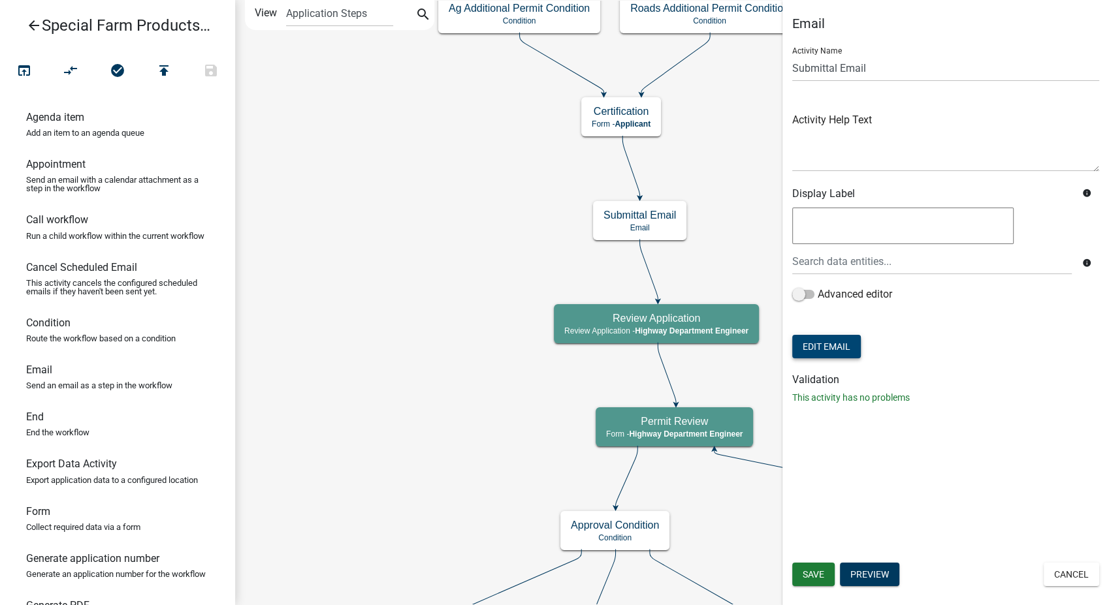
click at [826, 352] on button "Edit Email" at bounding box center [826, 347] width 69 height 24
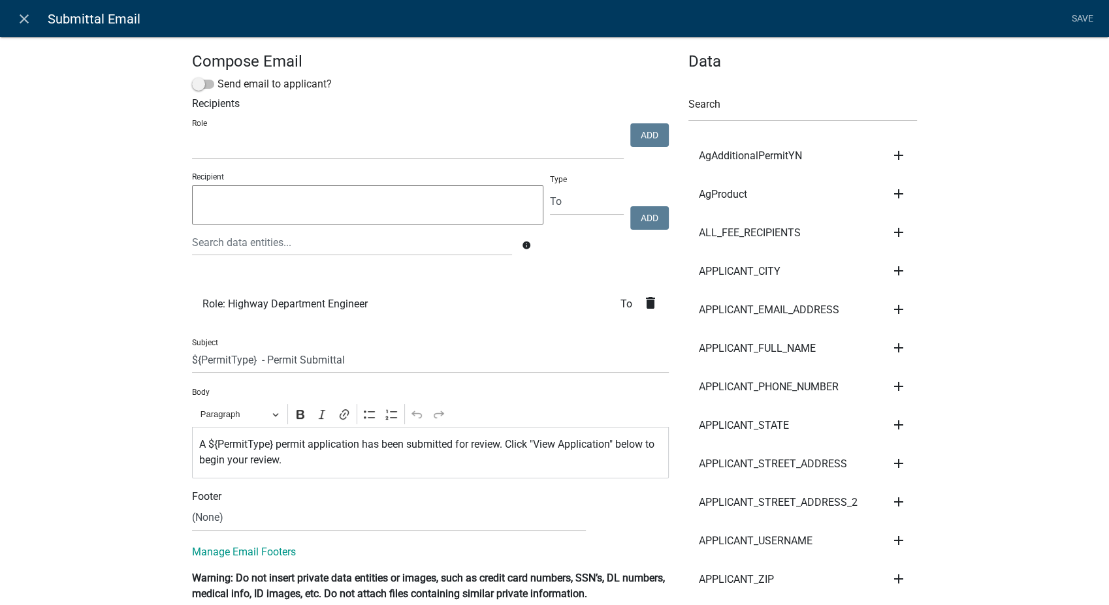
select select
click at [25, 21] on icon "close" at bounding box center [24, 19] width 16 height 16
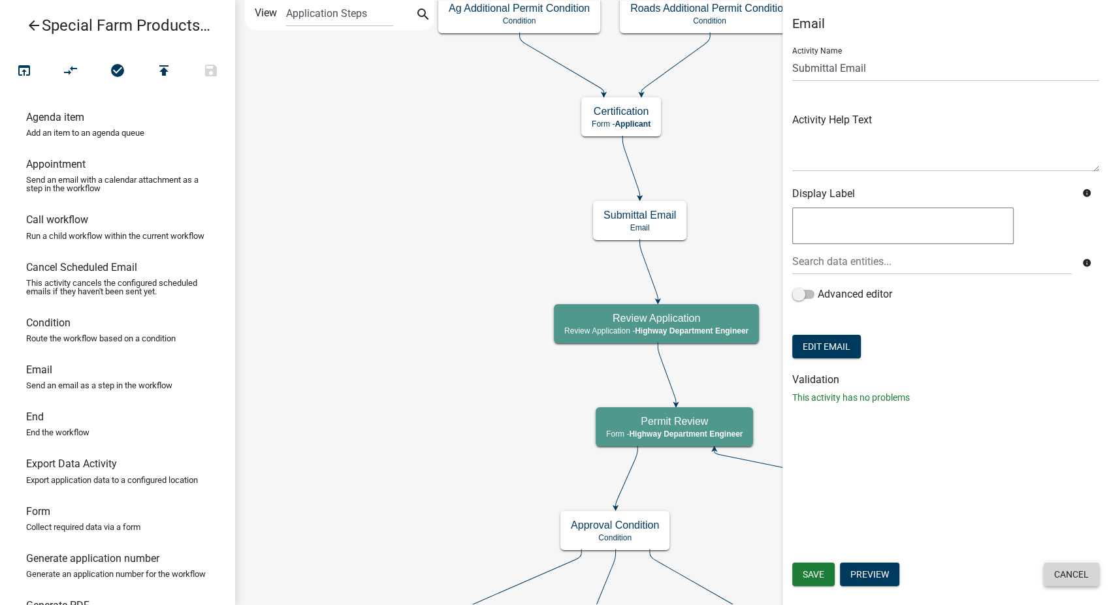
click at [1060, 575] on button "Cancel" at bounding box center [1072, 575] width 56 height 24
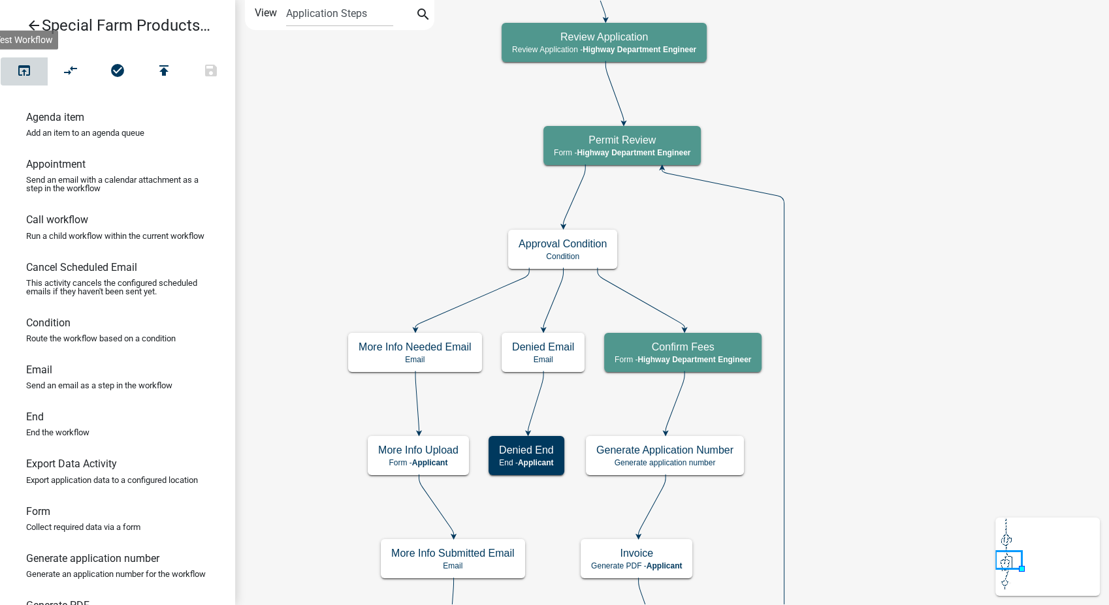
click at [29, 71] on icon "open_in_browser" at bounding box center [24, 72] width 16 height 18
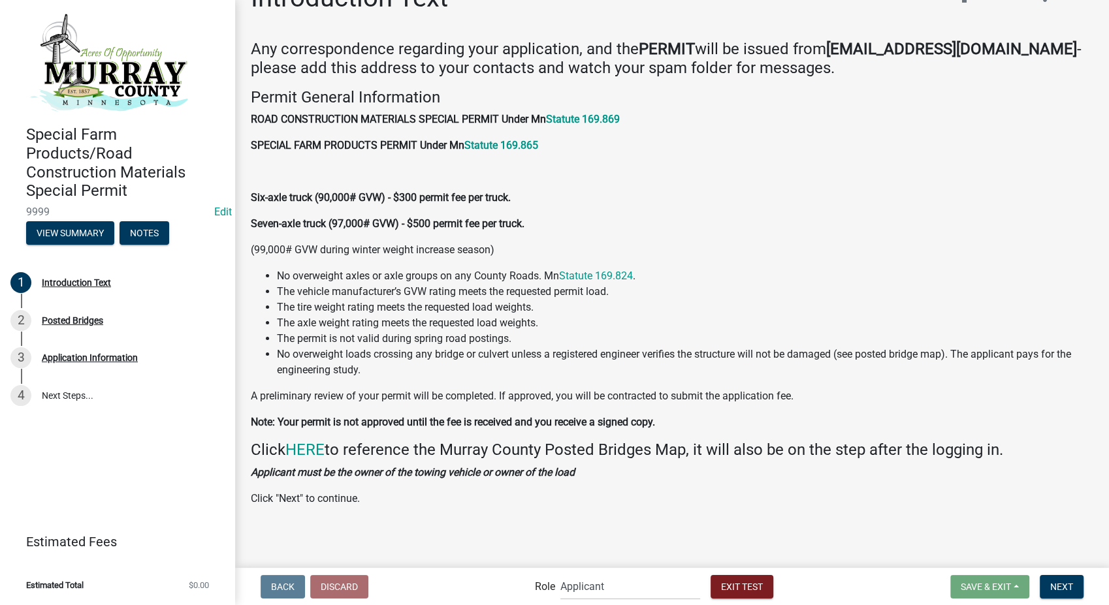
scroll to position [35, 0]
click at [1064, 585] on span "Next" at bounding box center [1061, 586] width 23 height 10
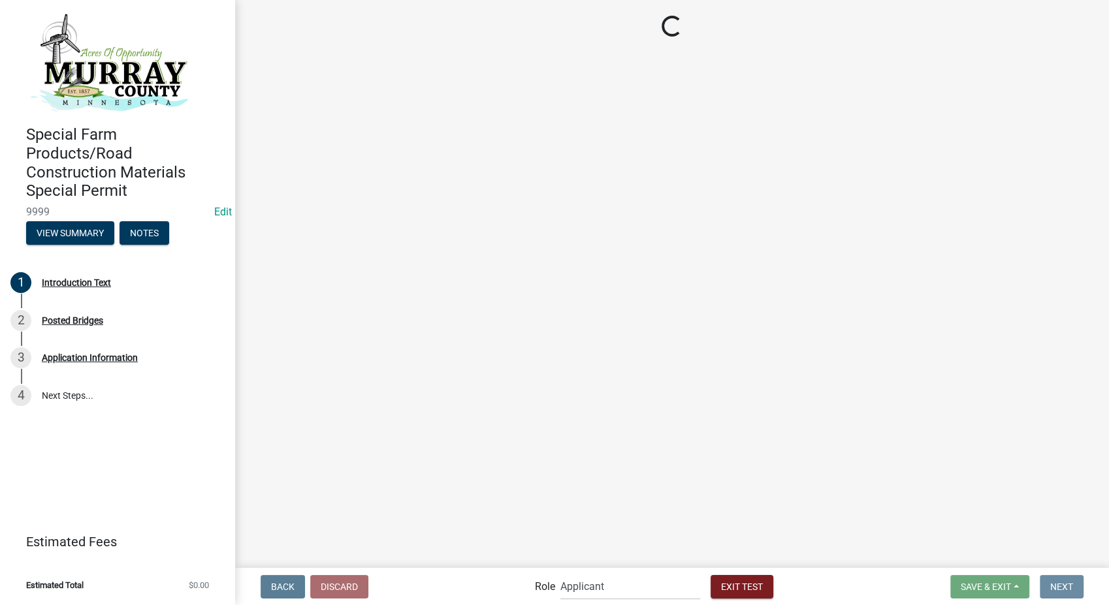
scroll to position [0, 0]
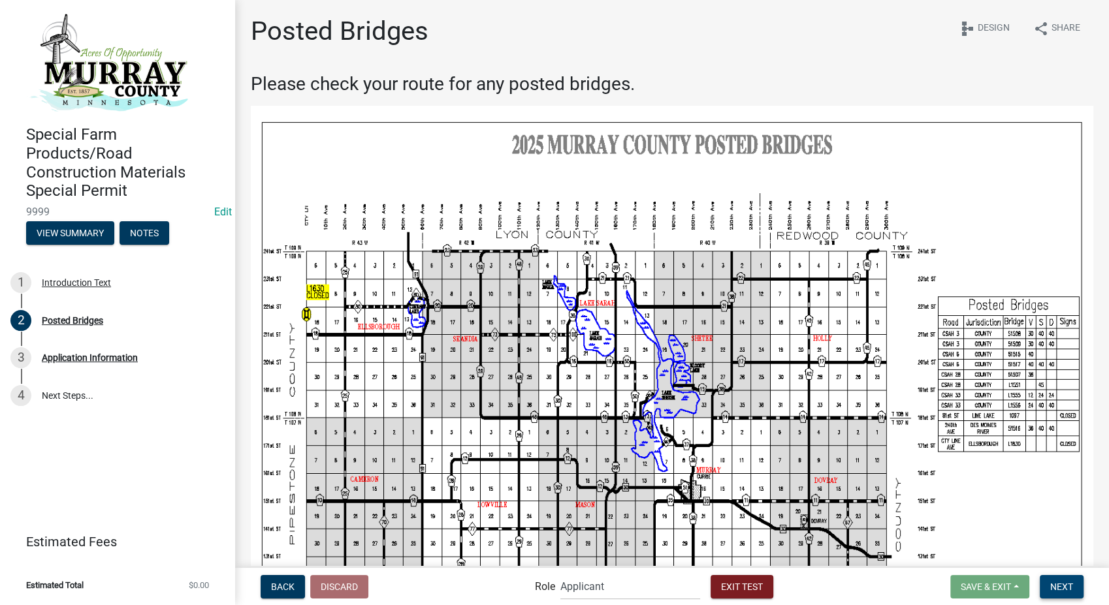
click at [1058, 584] on span "Next" at bounding box center [1061, 586] width 23 height 10
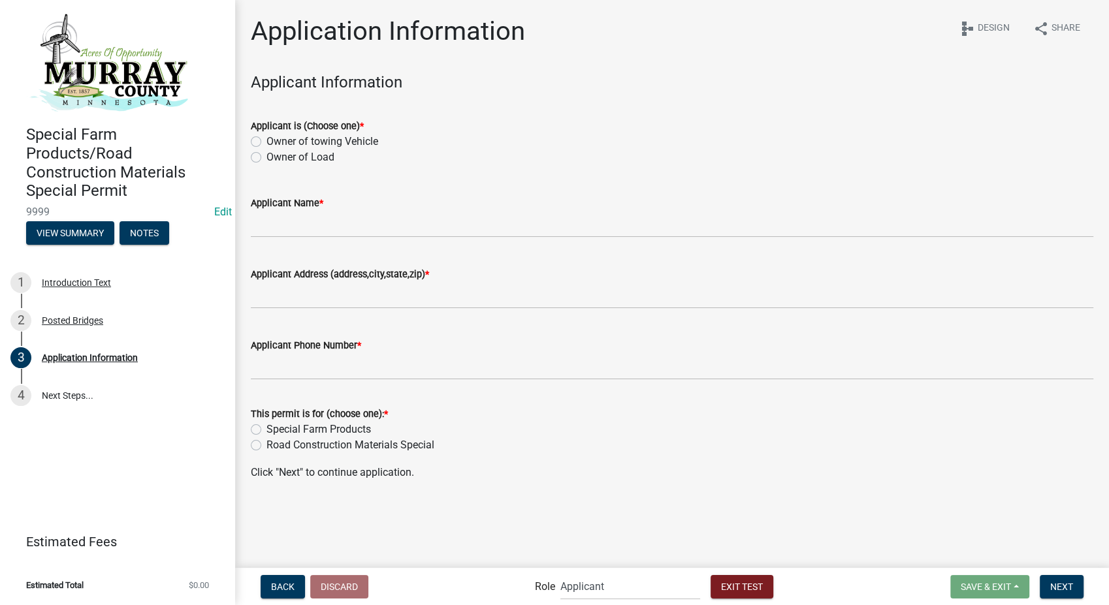
click at [266, 158] on label "Owner of Load" at bounding box center [300, 158] width 68 height 16
click at [266, 158] on input "Owner of Load" at bounding box center [270, 154] width 8 height 8
radio input "true"
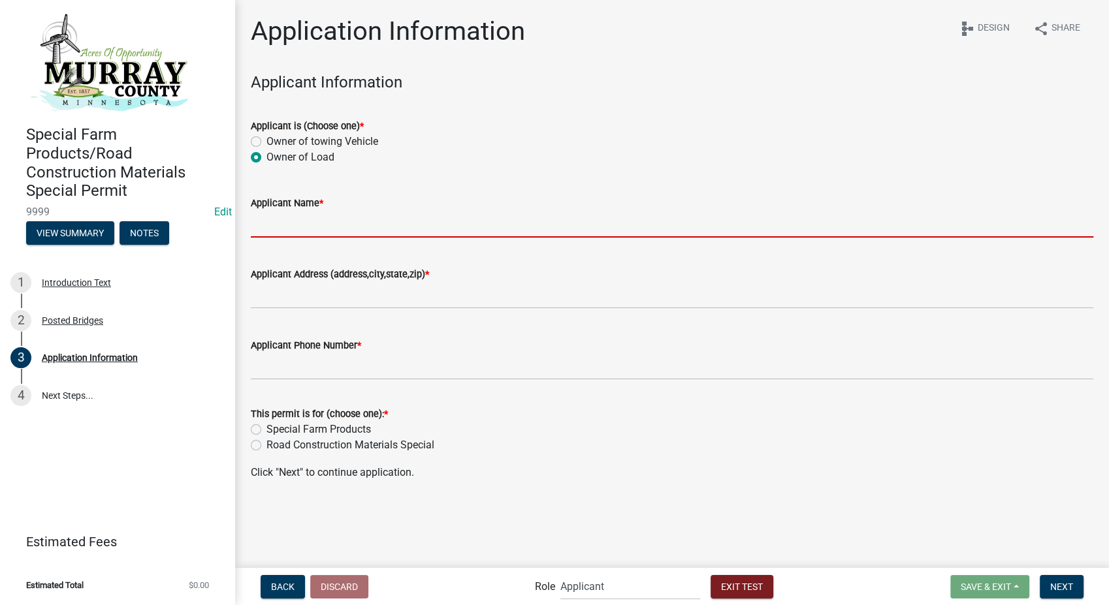
click at [277, 227] on input "Applicant Name *" at bounding box center [672, 224] width 843 height 27
type input "Bob's Towing"
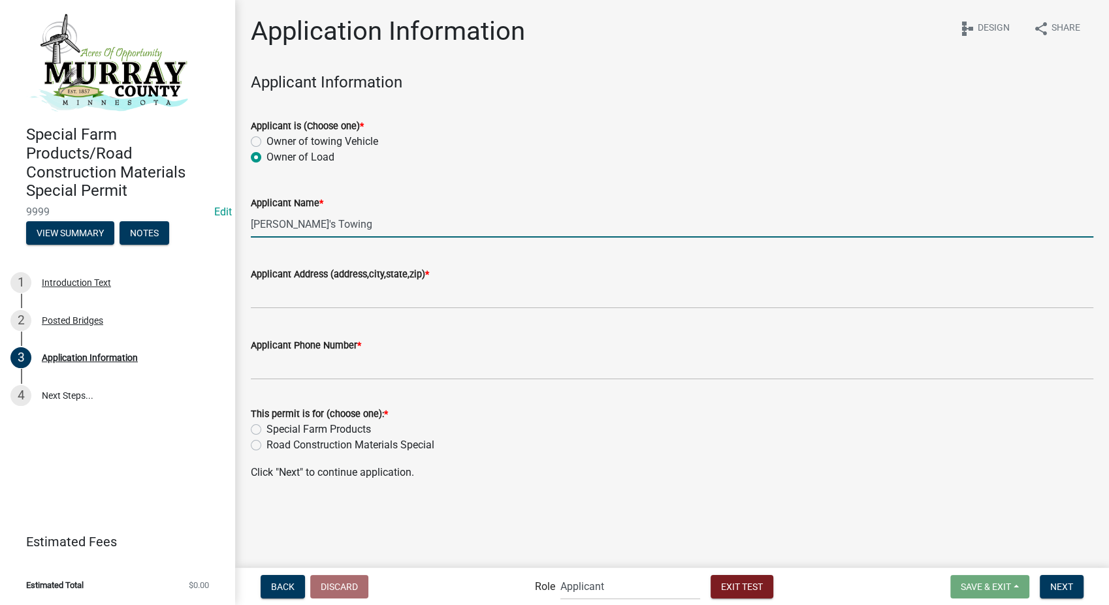
type input "8901 Otis Ave"
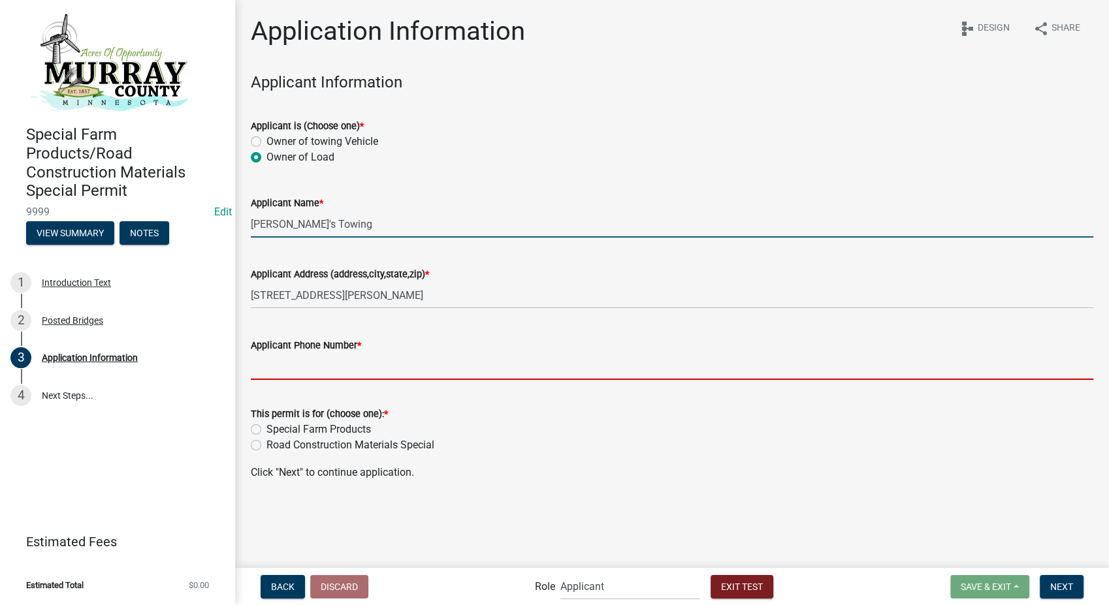
type input "3178267392"
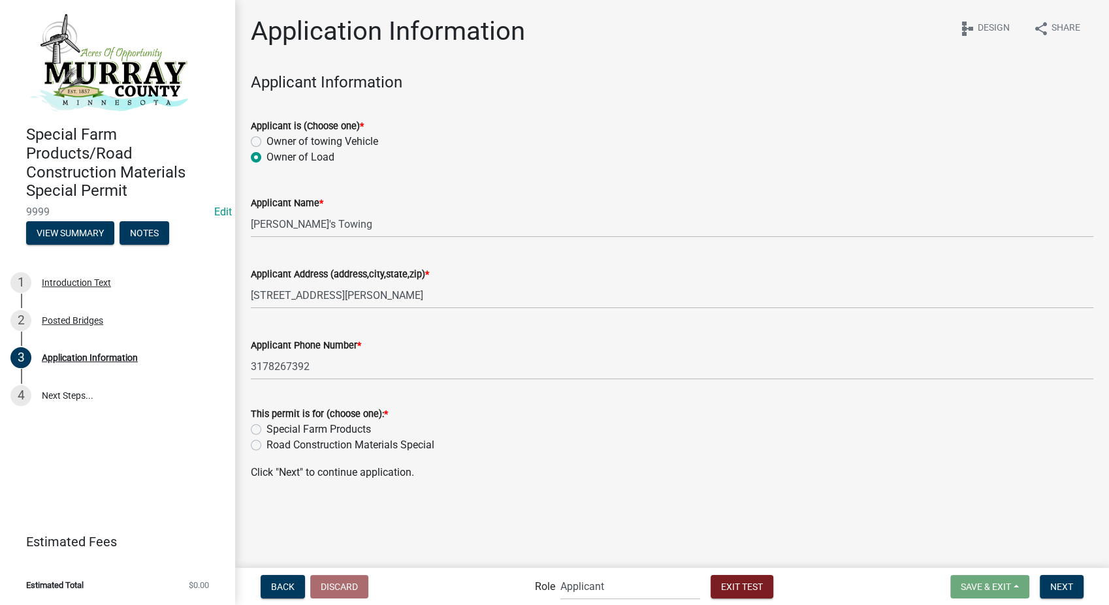
click at [266, 447] on label "Road Construction Materials Special" at bounding box center [350, 446] width 168 height 16
click at [266, 446] on input "Road Construction Materials Special" at bounding box center [270, 442] width 8 height 8
radio input "true"
click at [1054, 589] on span "Next" at bounding box center [1061, 586] width 23 height 10
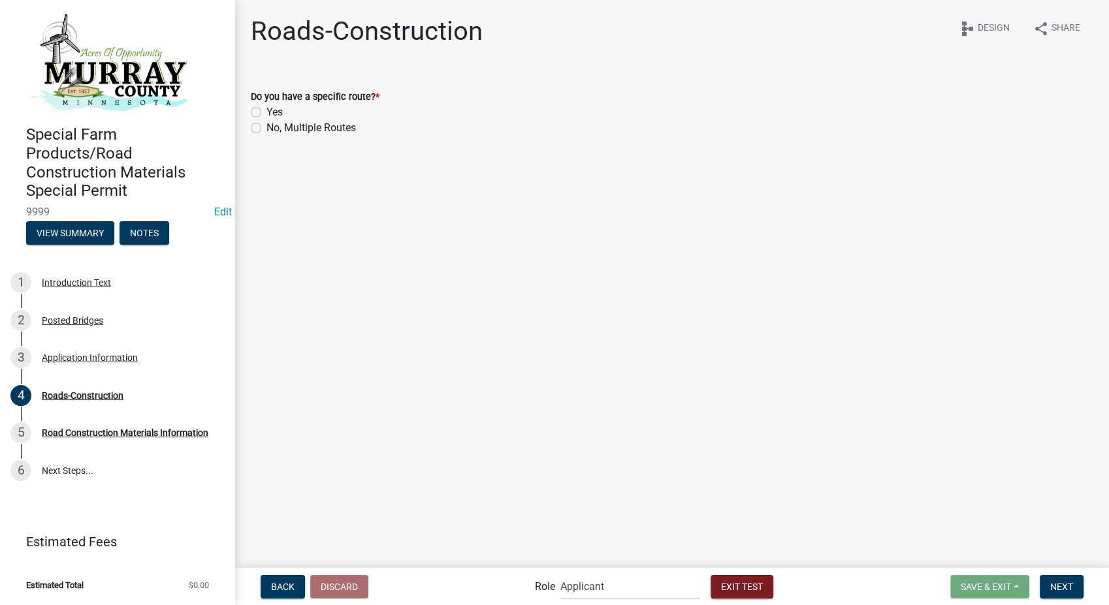
click at [266, 114] on label "Yes" at bounding box center [274, 113] width 16 height 16
click at [266, 113] on input "Yes" at bounding box center [270, 109] width 8 height 8
radio input "true"
click at [266, 206] on label "No" at bounding box center [272, 203] width 13 height 16
click at [266, 203] on input "No" at bounding box center [270, 199] width 8 height 8
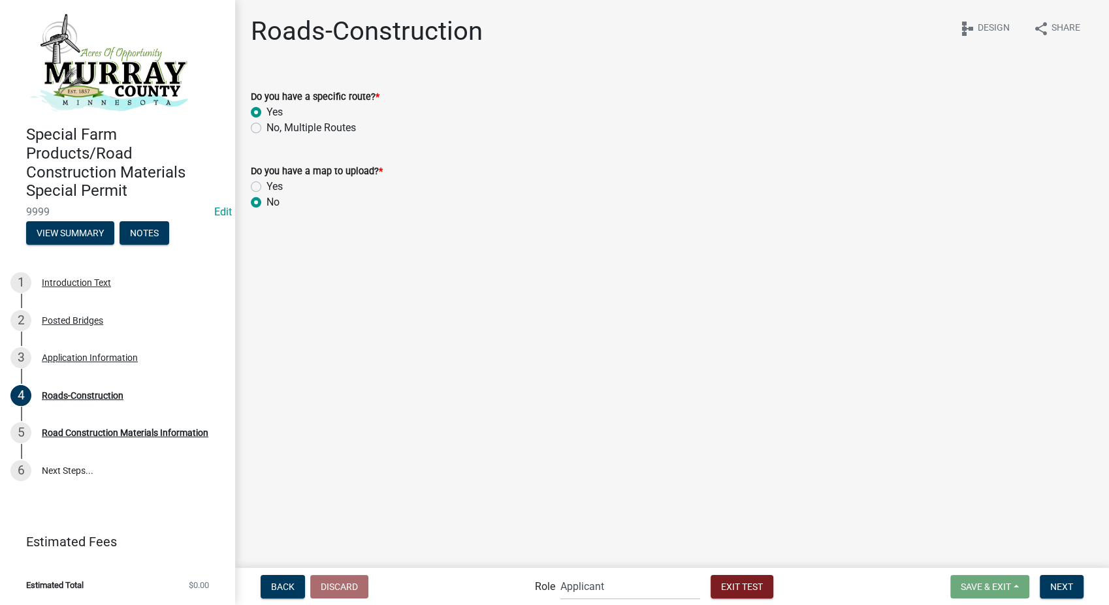
radio input "true"
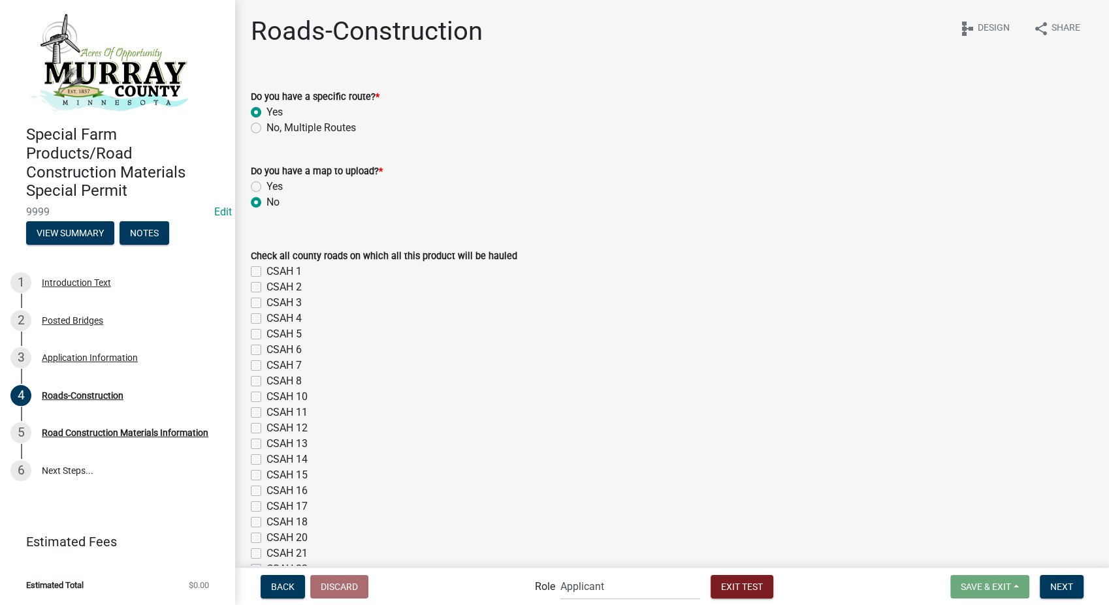
scroll to position [73, 0]
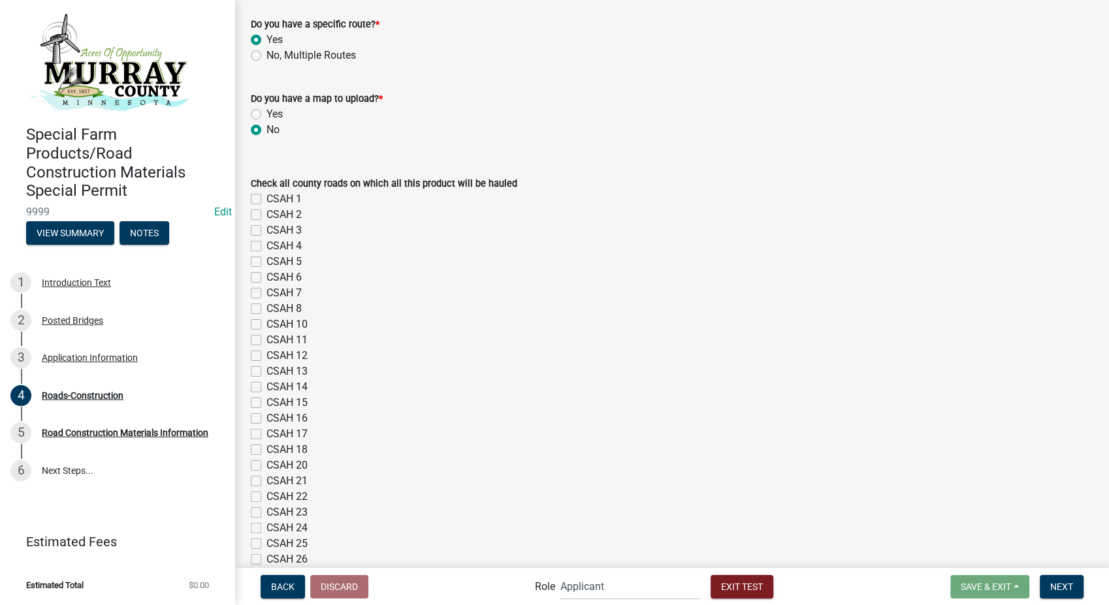
click at [266, 312] on label "CSAH 8" at bounding box center [283, 309] width 35 height 16
click at [266, 310] on input "CSAH 8" at bounding box center [270, 305] width 8 height 8
checkbox input "true"
checkbox input "false"
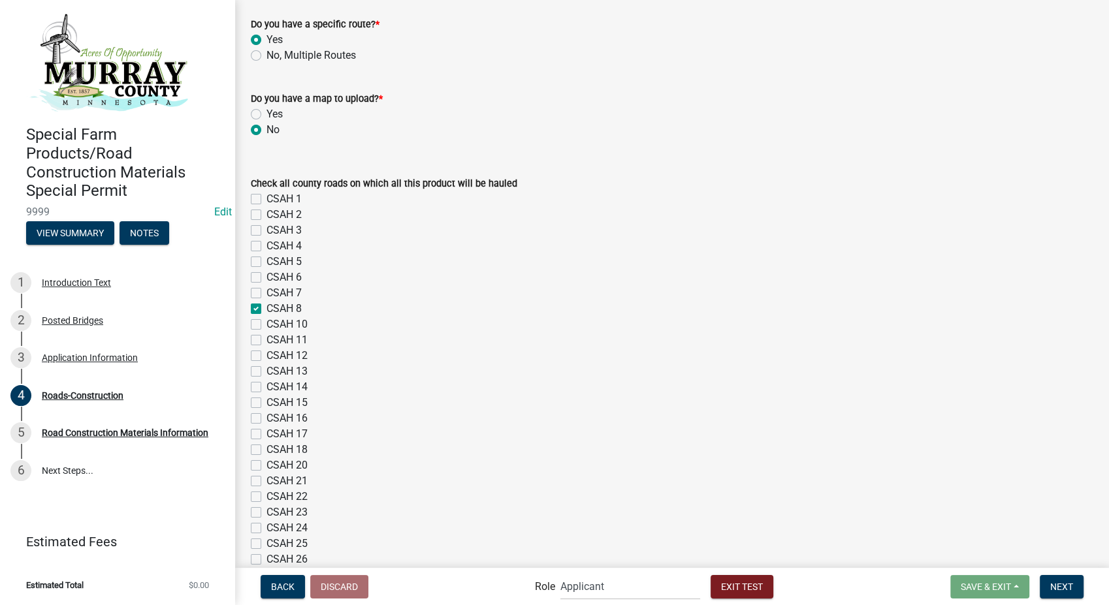
checkbox input "false"
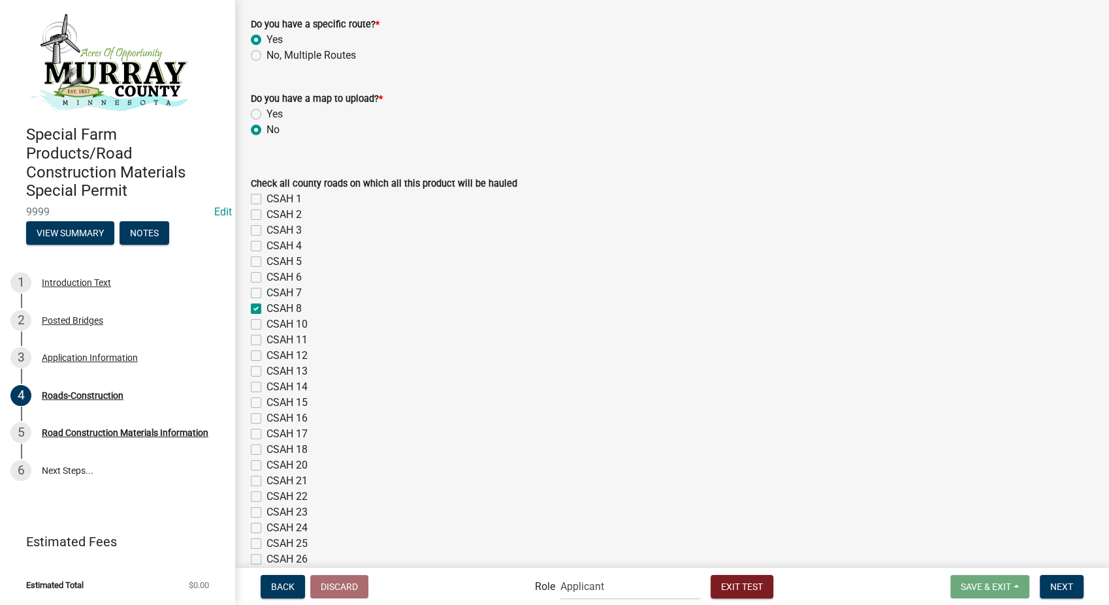
checkbox input "true"
checkbox input "false"
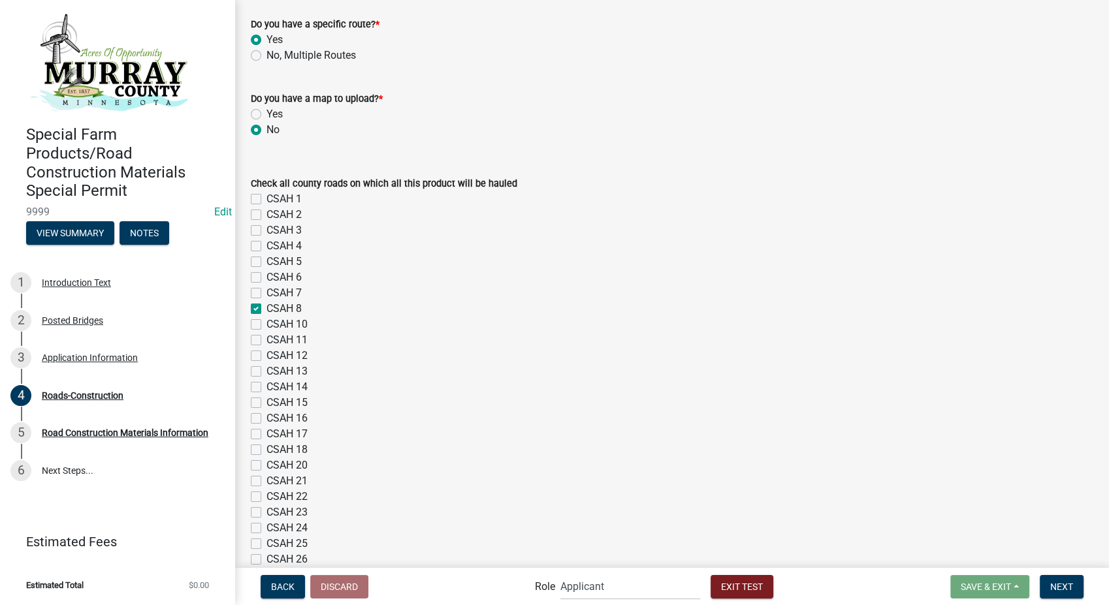
checkbox input "false"
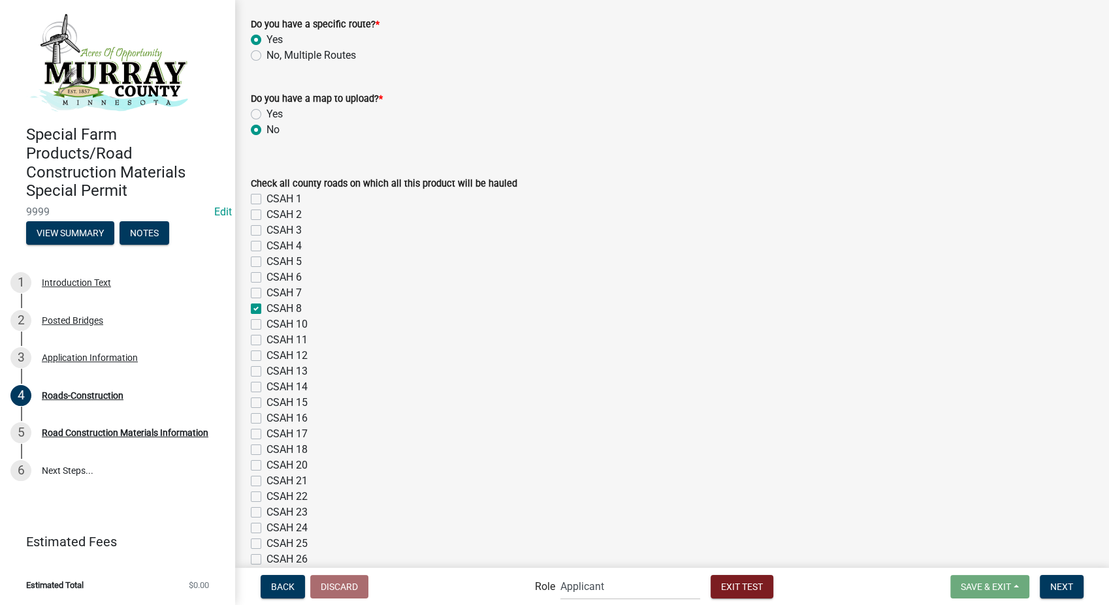
checkbox input "false"
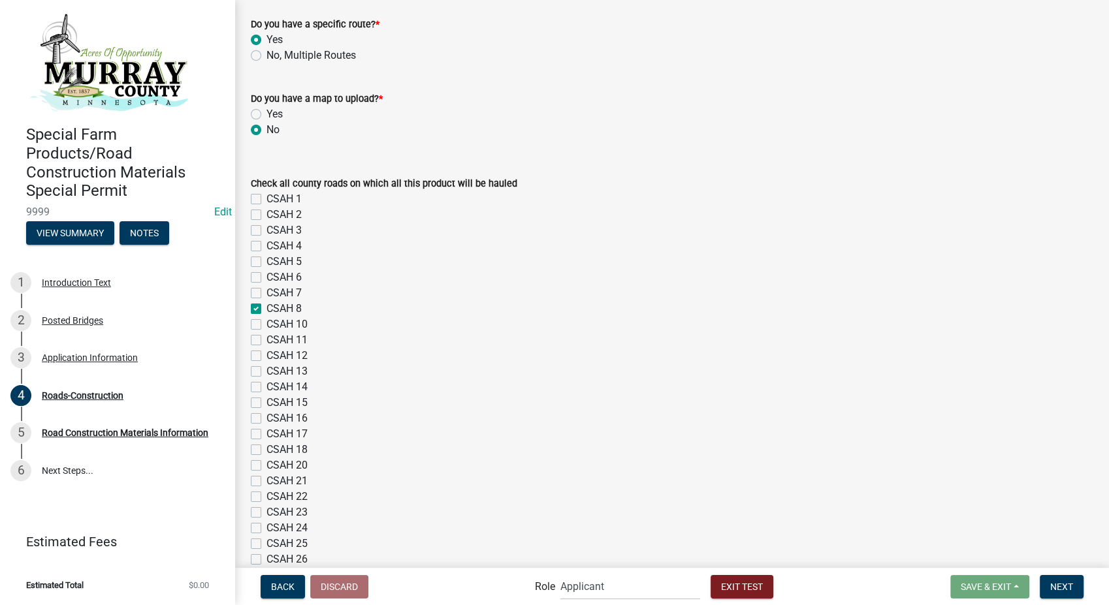
checkbox input "false"
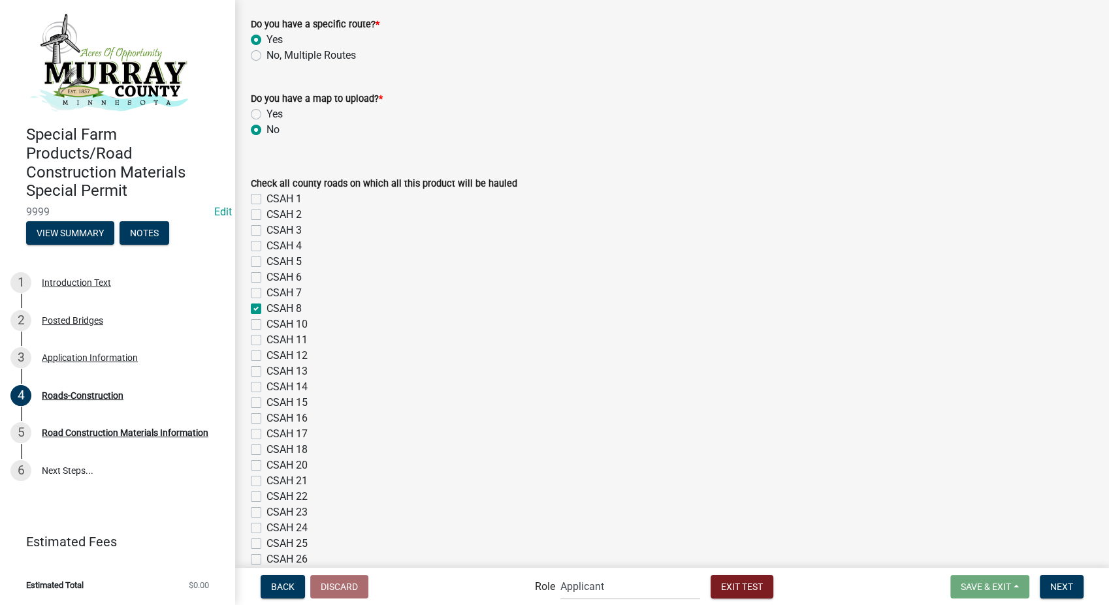
checkbox input "false"
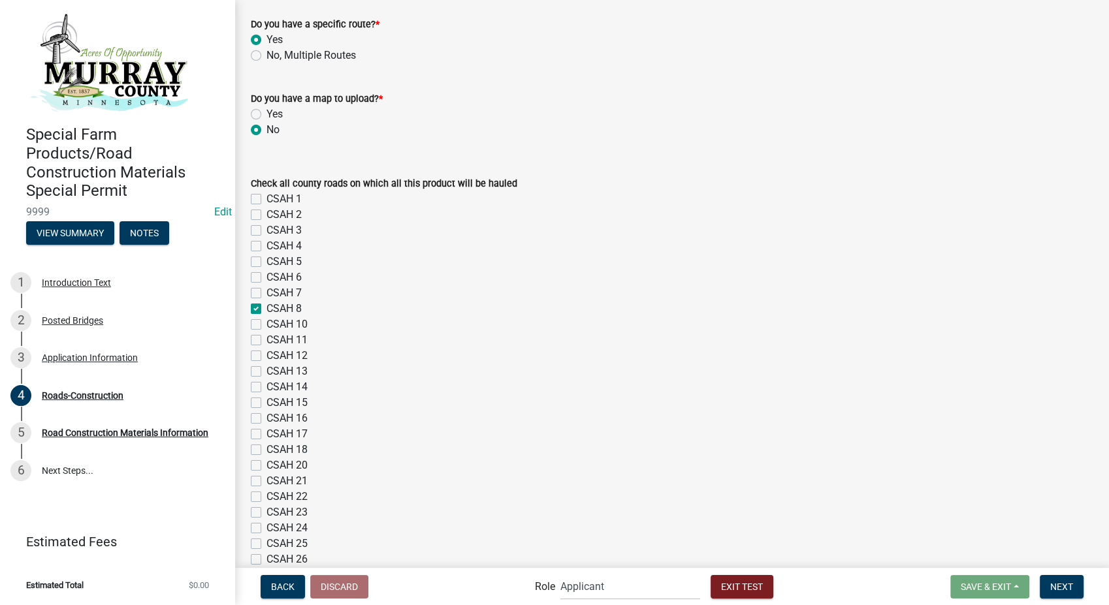
checkbox input "false"
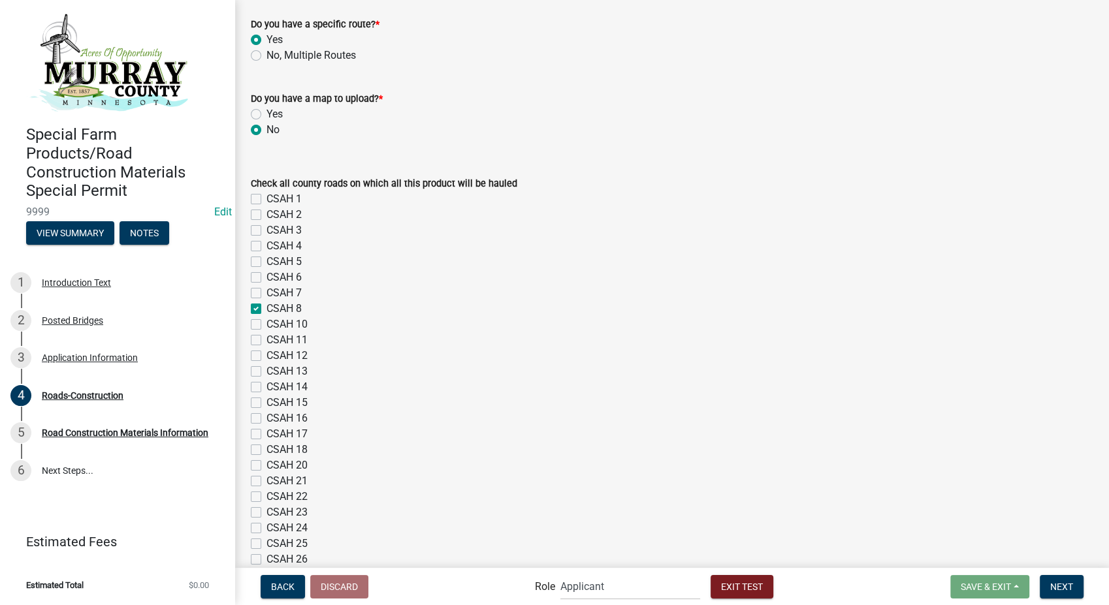
checkbox input "false"
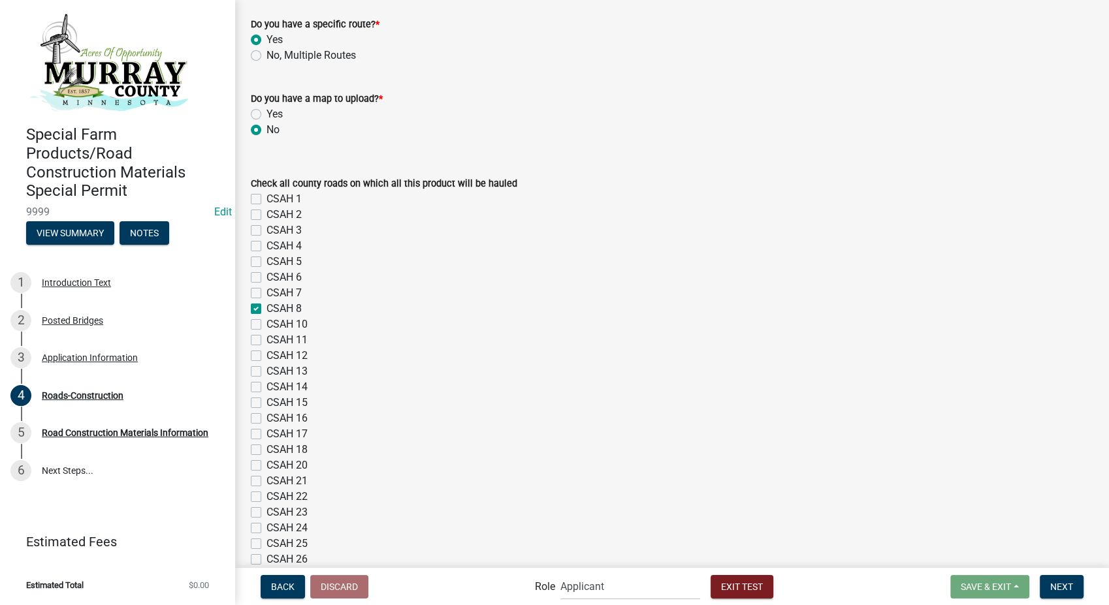
checkbox input "false"
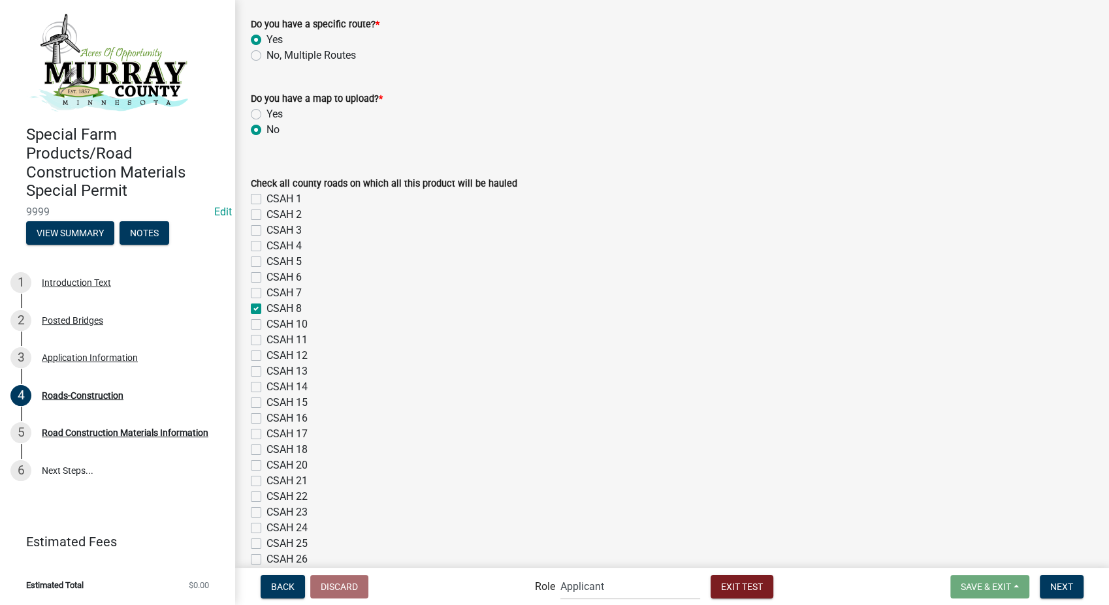
checkbox input "false"
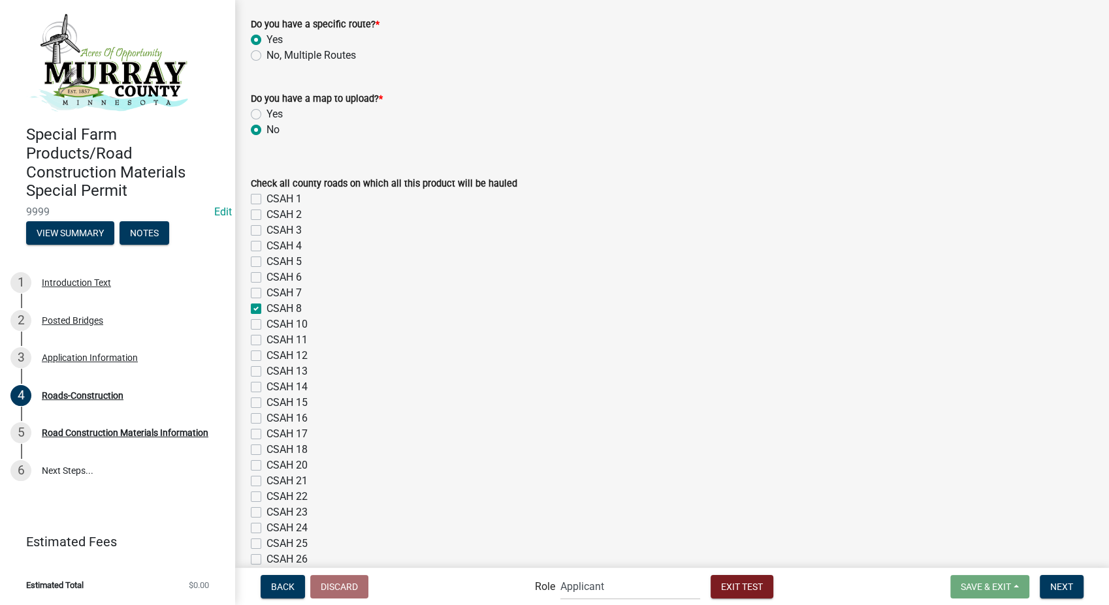
checkbox input "false"
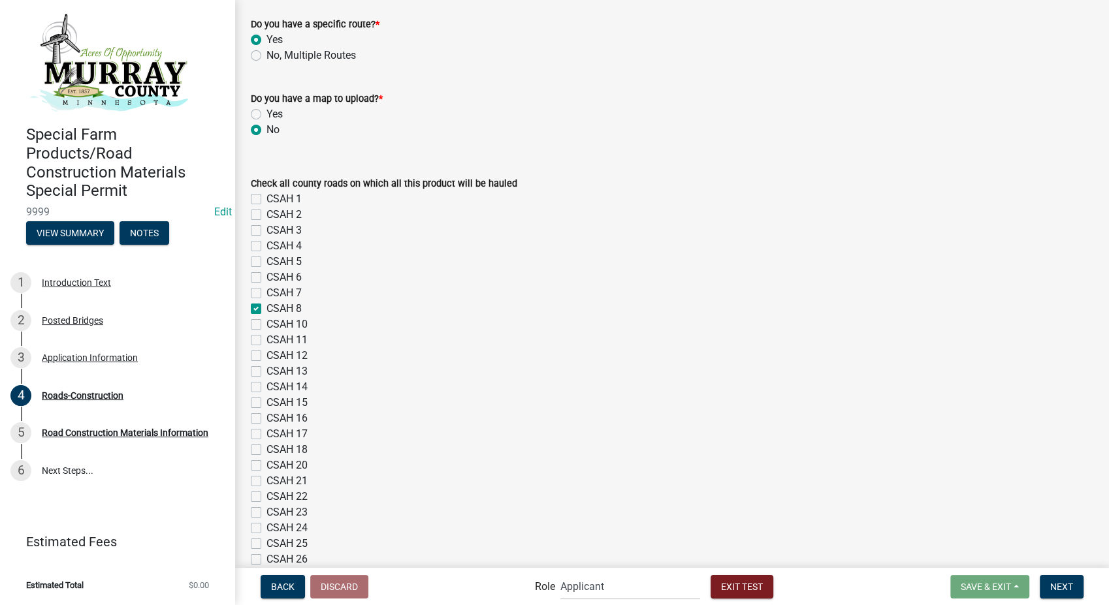
checkbox input "false"
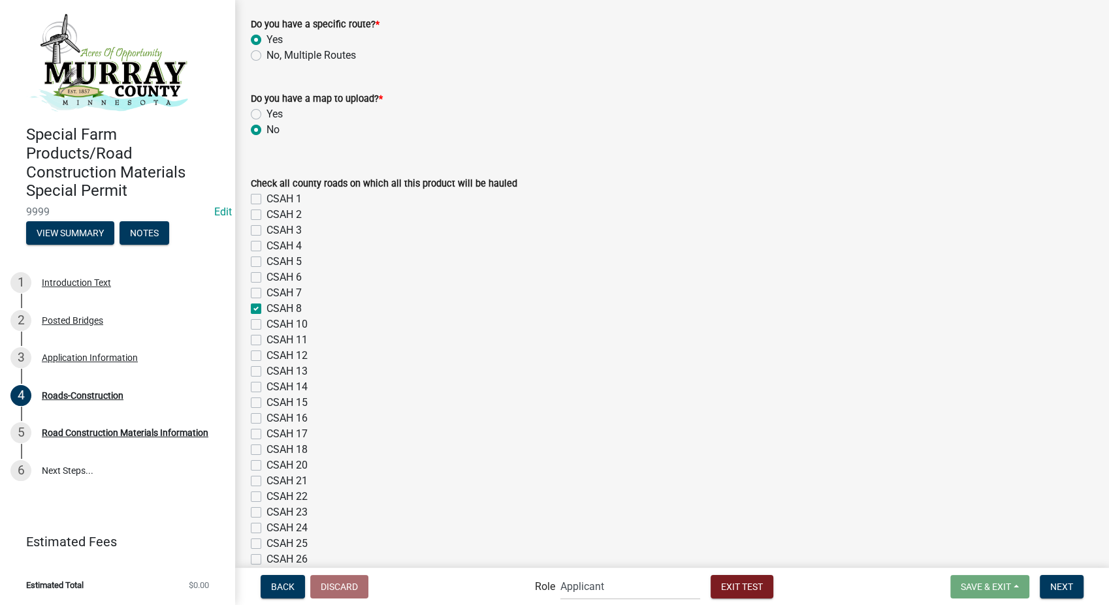
checkbox input "false"
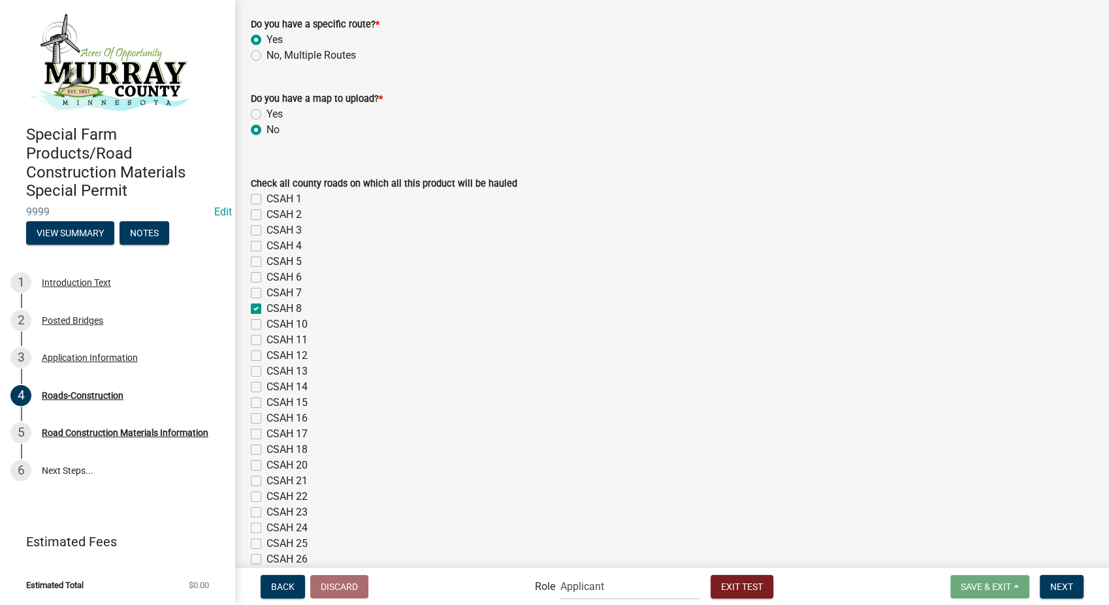
checkbox input "false"
click at [266, 355] on label "CSAH 12" at bounding box center [286, 356] width 41 height 16
click at [266, 355] on input "CSAH 12" at bounding box center [270, 352] width 8 height 8
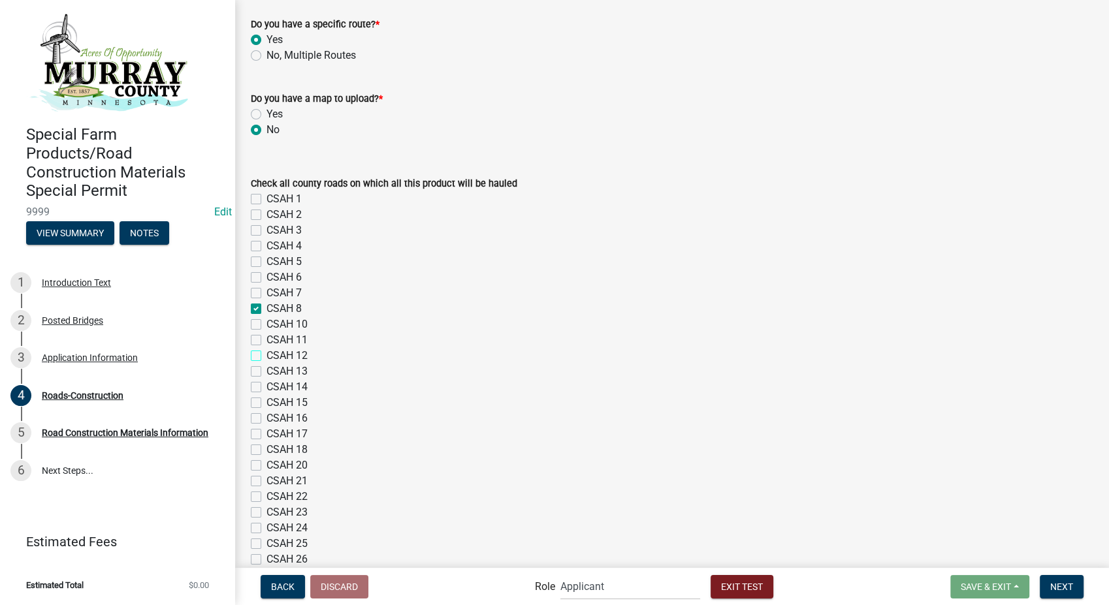
checkbox input "true"
checkbox input "false"
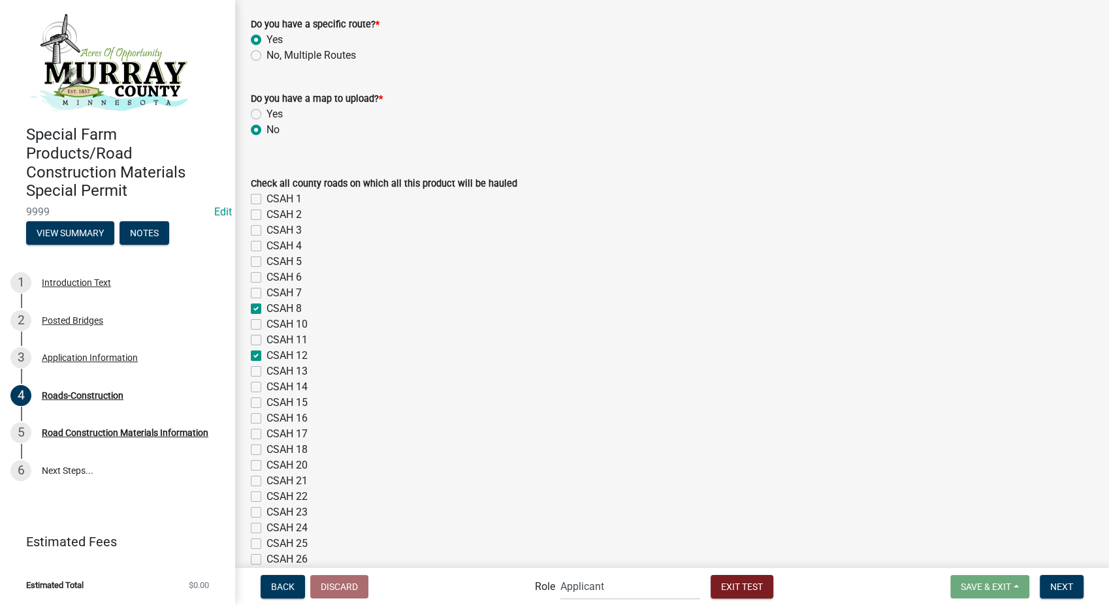
checkbox input "false"
checkbox input "true"
checkbox input "false"
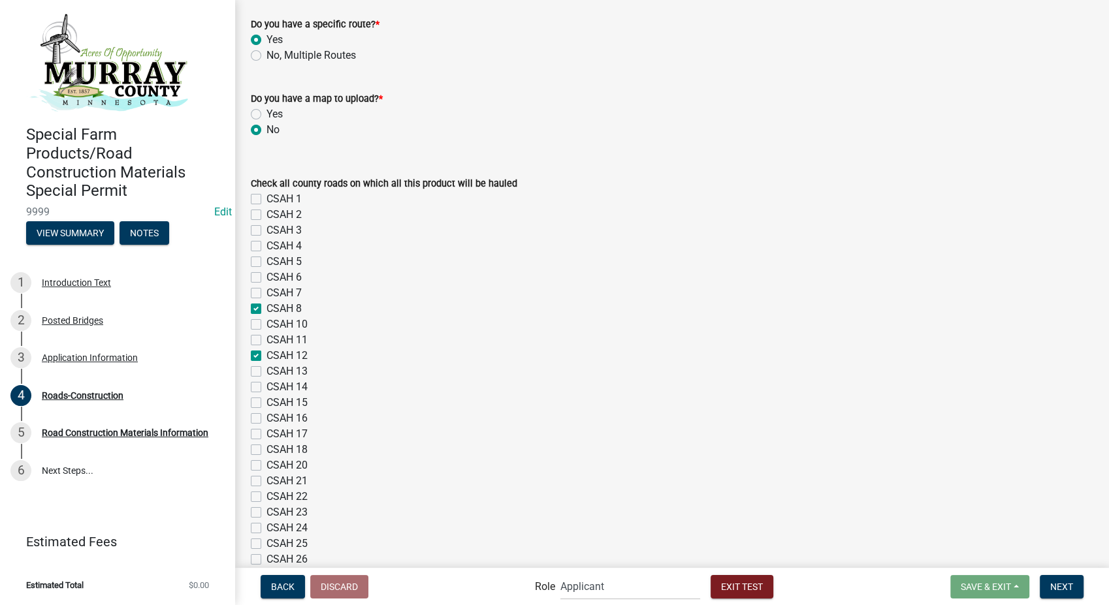
checkbox input "false"
checkbox input "true"
checkbox input "false"
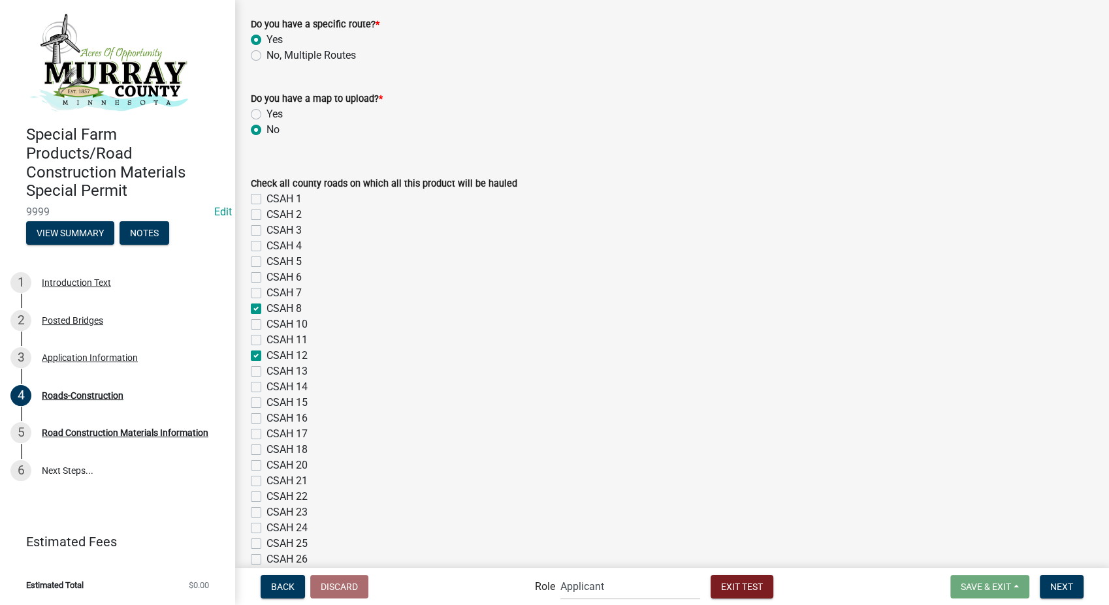
checkbox input "false"
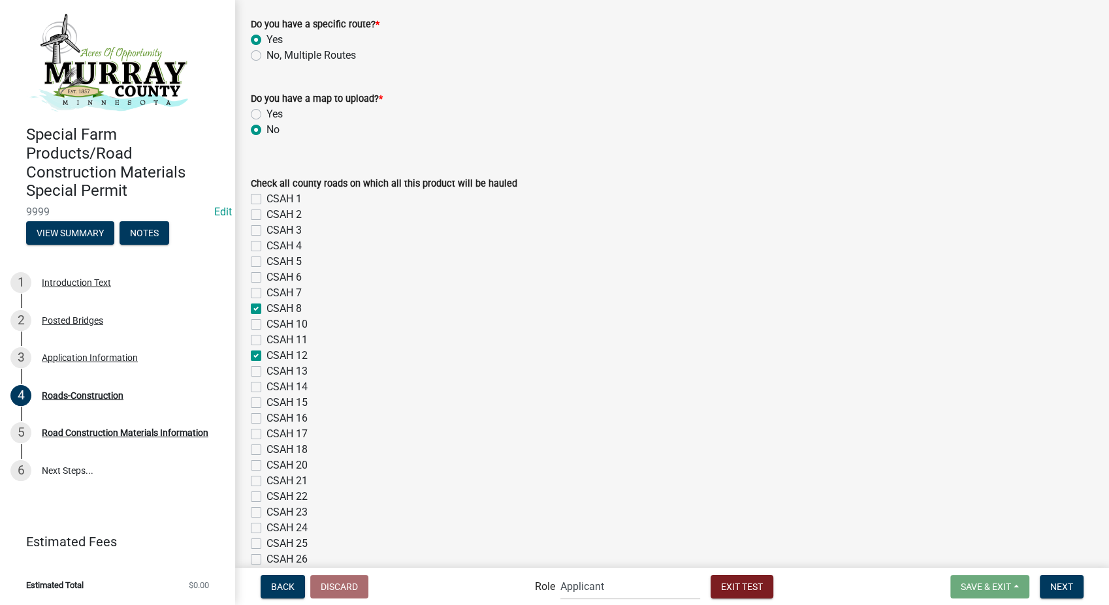
checkbox input "false"
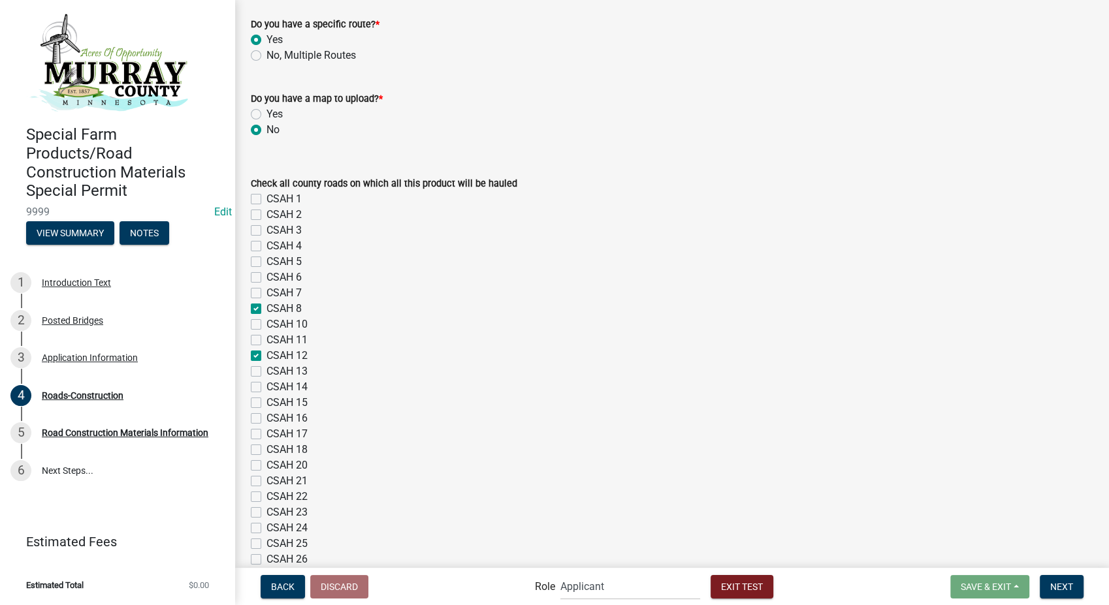
checkbox input "false"
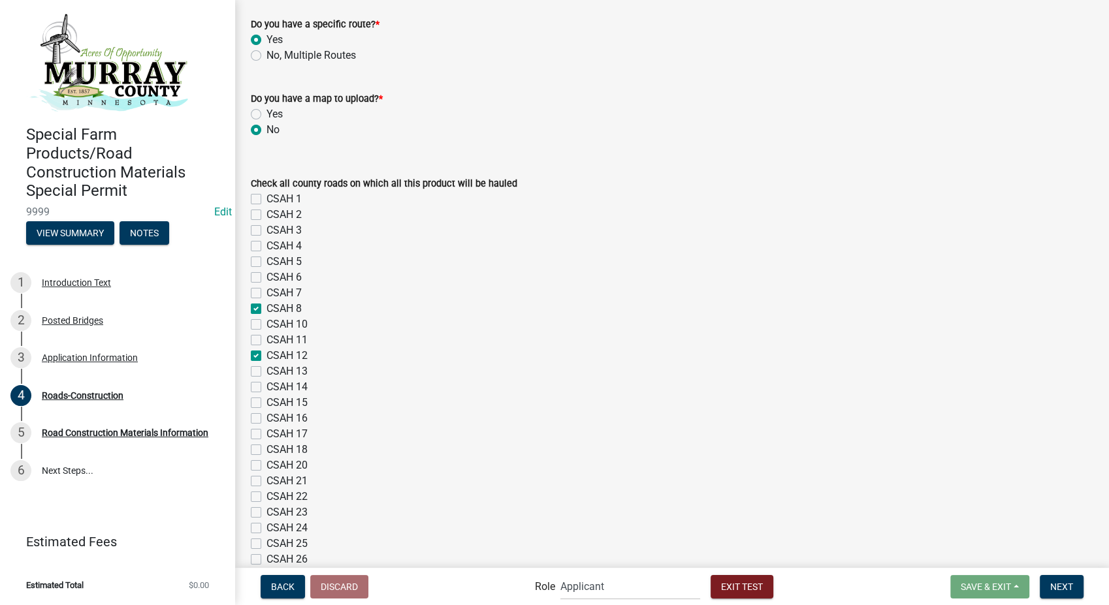
checkbox input "false"
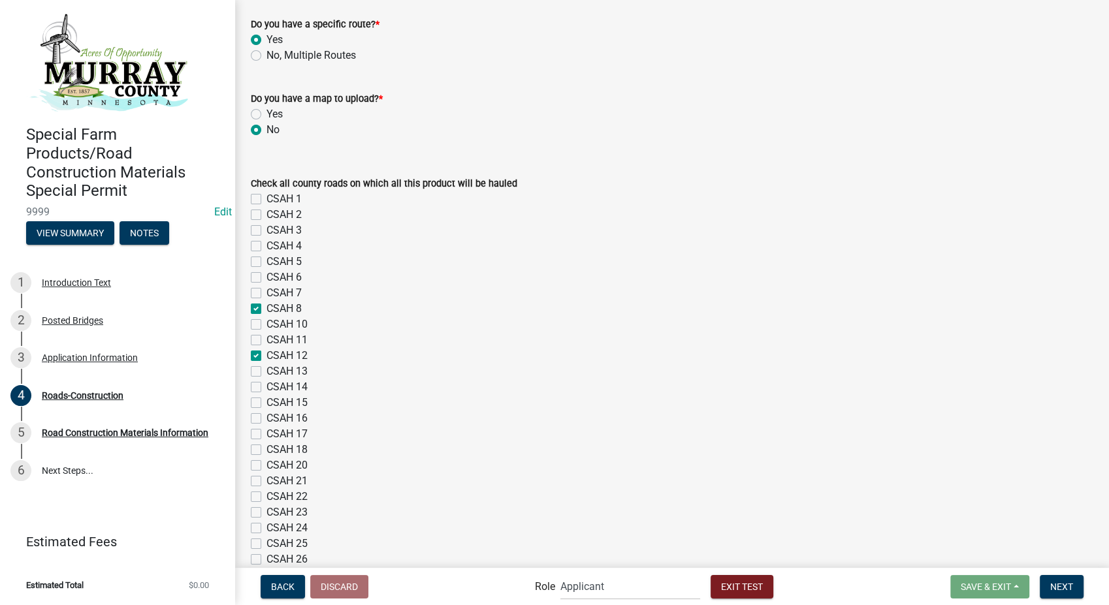
checkbox input "false"
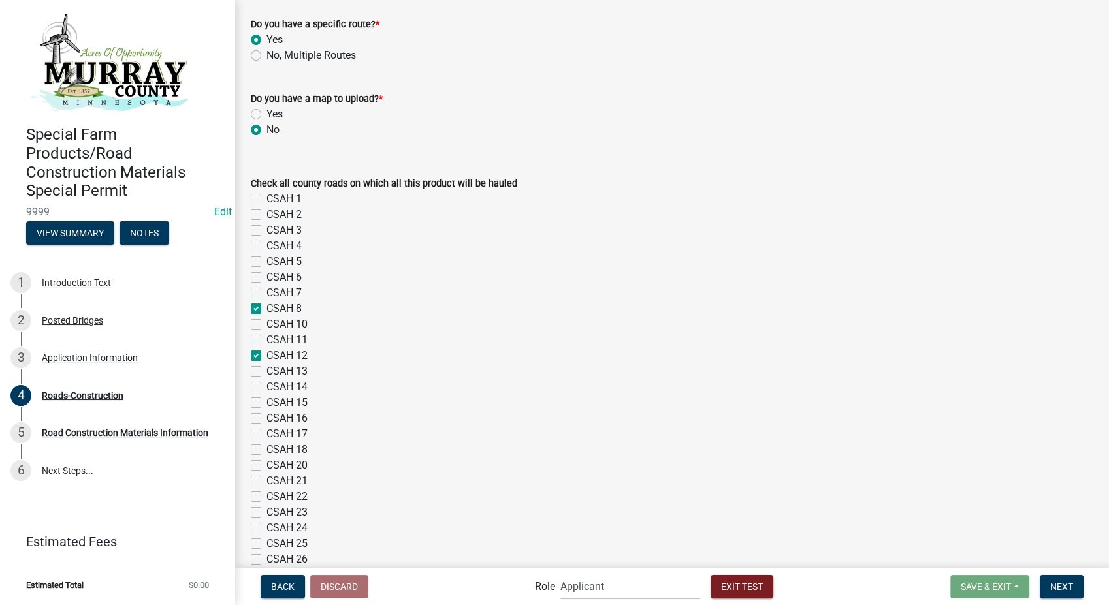
checkbox input "false"
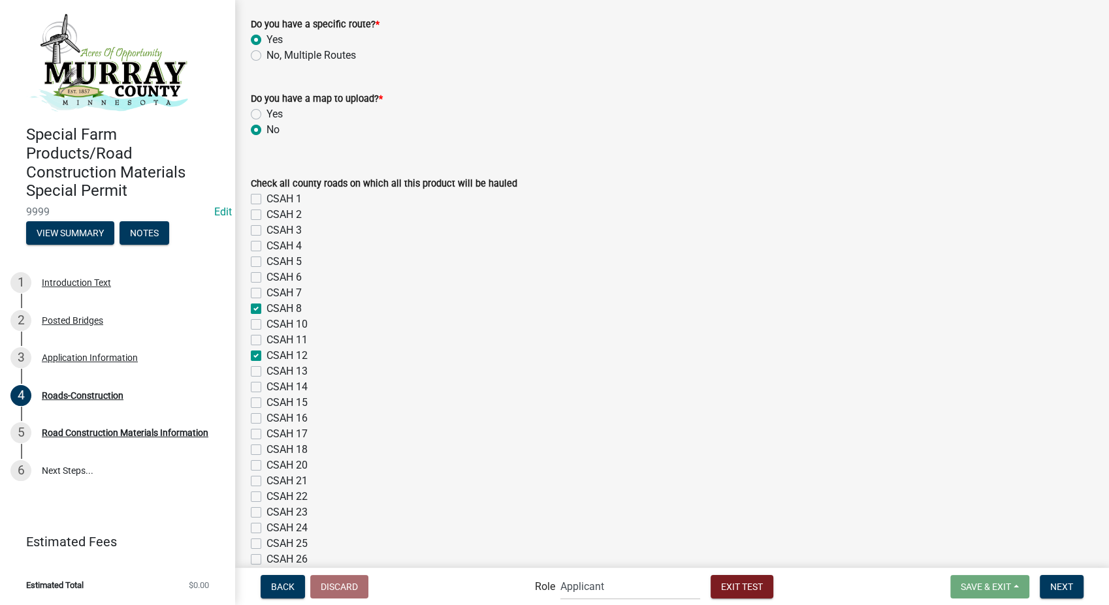
checkbox input "false"
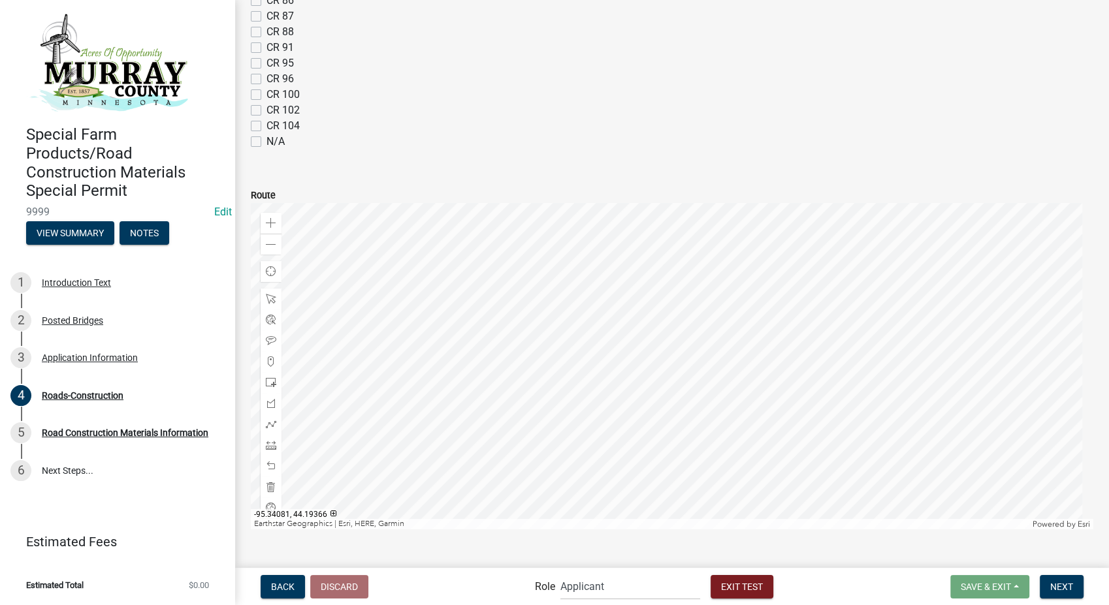
scroll to position [1248, 0]
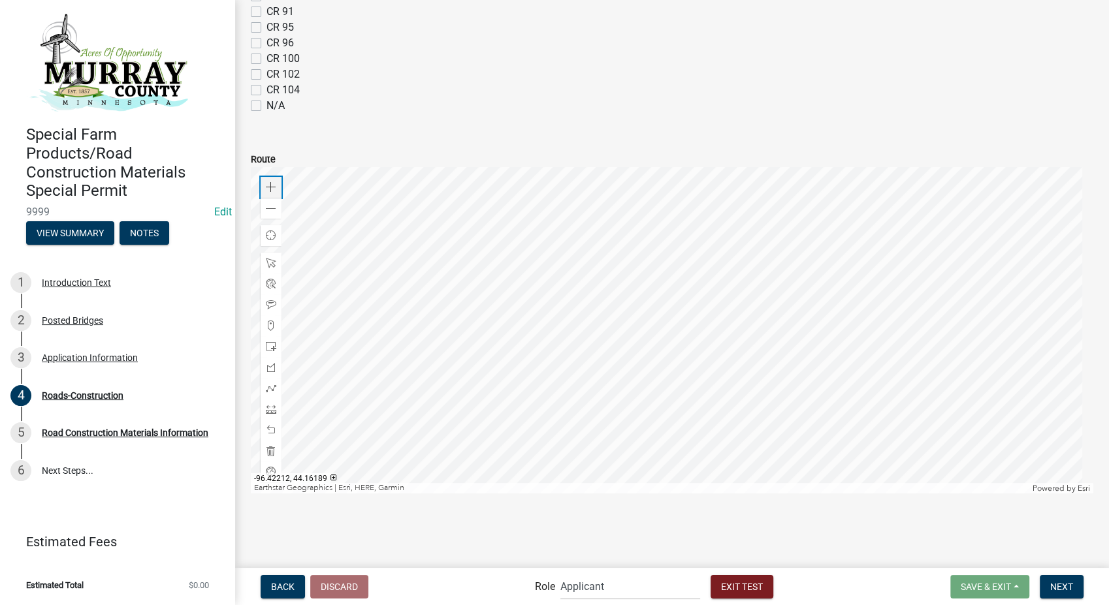
click at [276, 192] on span at bounding box center [271, 187] width 10 height 10
click at [270, 384] on span at bounding box center [271, 388] width 10 height 10
click at [575, 405] on div at bounding box center [672, 330] width 843 height 327
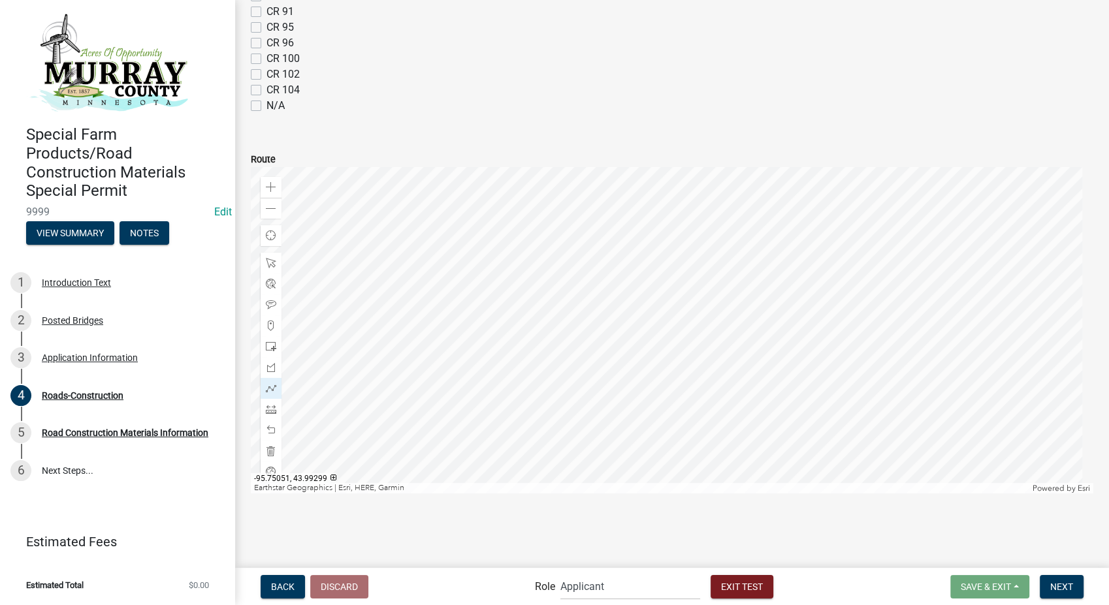
click at [646, 406] on div at bounding box center [672, 330] width 843 height 327
click at [631, 234] on div at bounding box center [672, 330] width 843 height 327
click at [497, 237] on div at bounding box center [672, 330] width 843 height 327
click at [1058, 581] on span "Next" at bounding box center [1061, 586] width 23 height 10
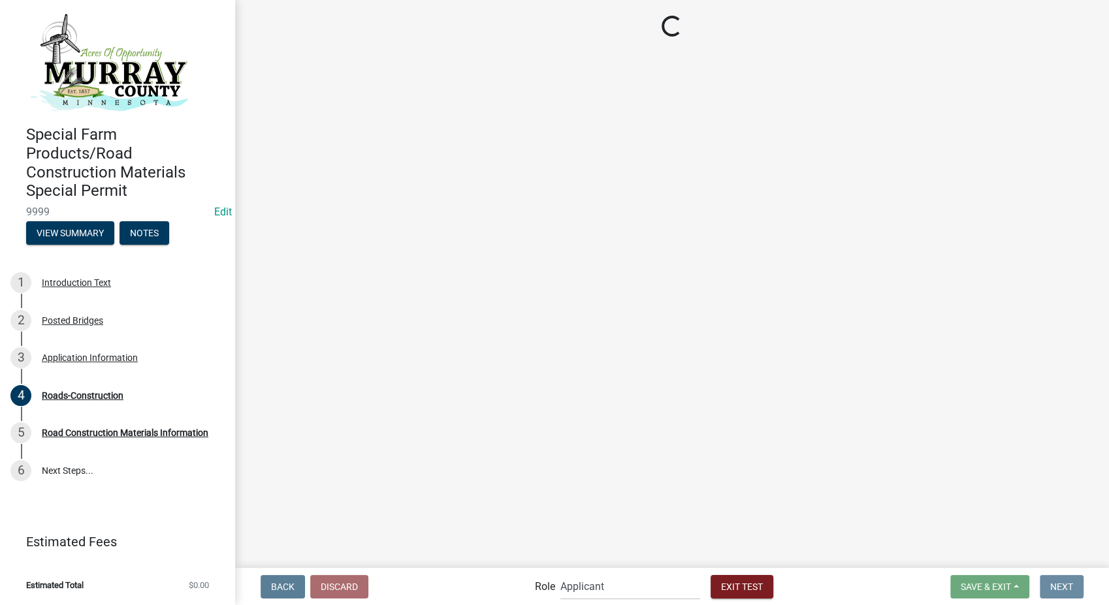
scroll to position [0, 0]
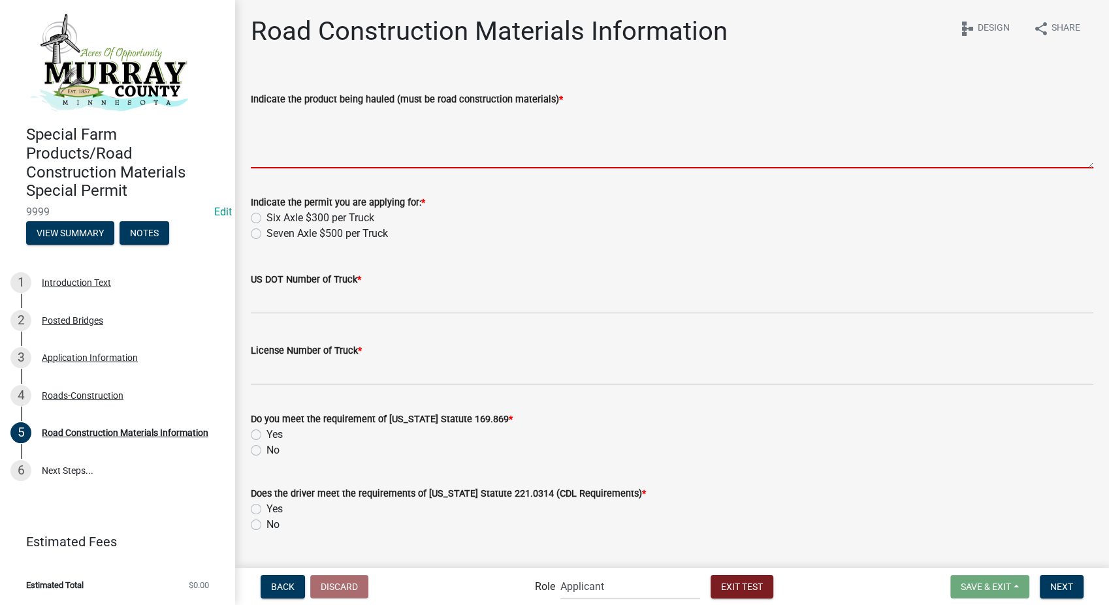
click at [394, 152] on textarea "Indicate the product being hauled (must be road construction materials) *" at bounding box center [672, 137] width 843 height 61
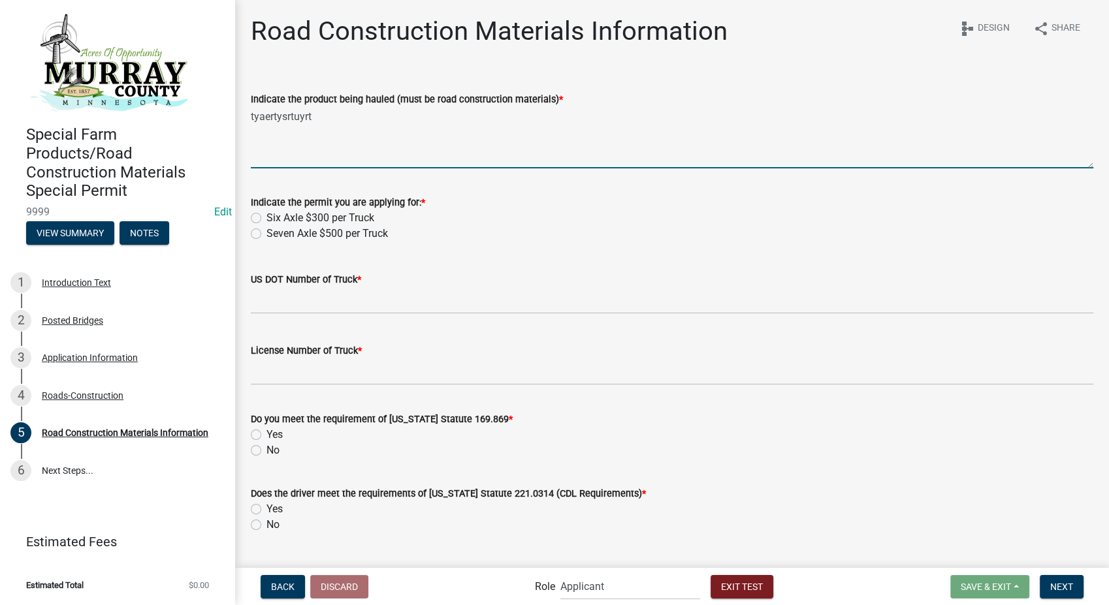
click at [266, 219] on label "Six Axle $300 per Truck" at bounding box center [320, 218] width 108 height 16
click at [266, 219] on input "Six Axle $300 per Truck" at bounding box center [270, 214] width 8 height 8
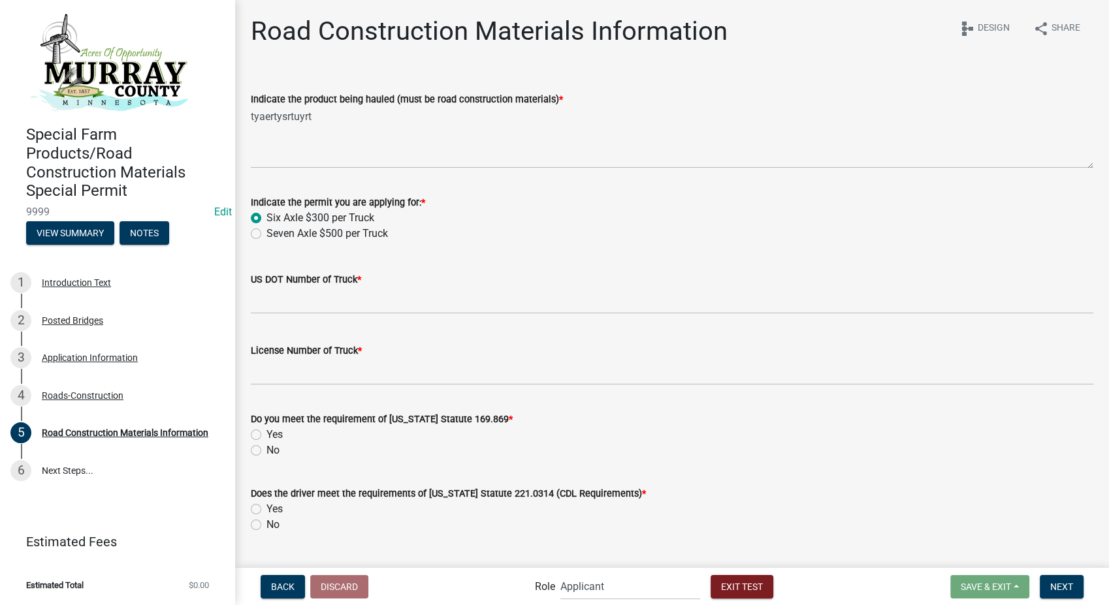
scroll to position [176, 0]
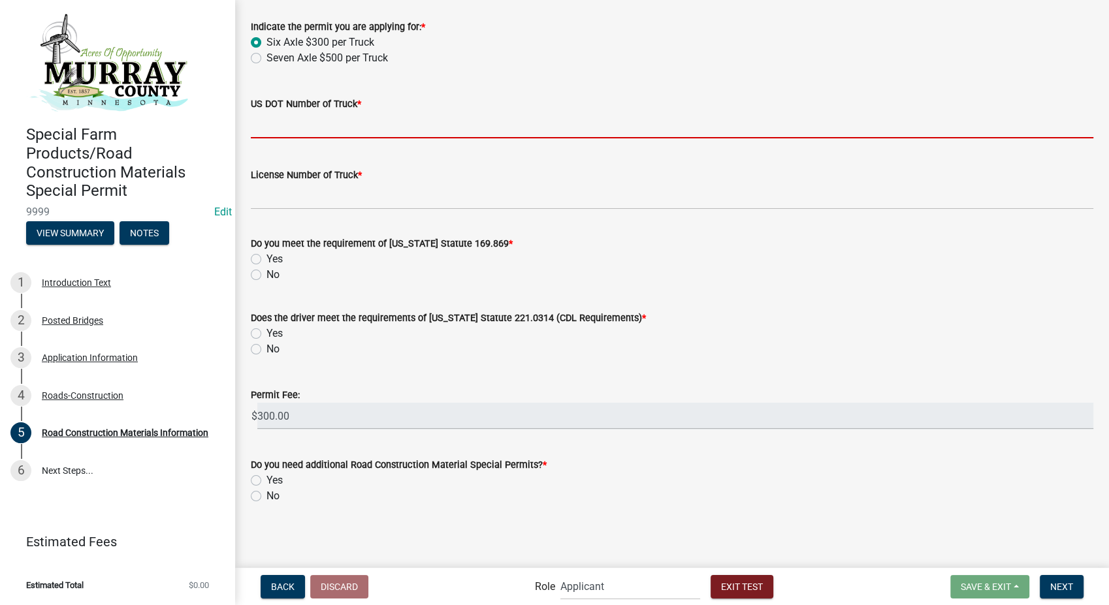
click at [282, 132] on input "US DOT Number of Truck *" at bounding box center [672, 125] width 843 height 27
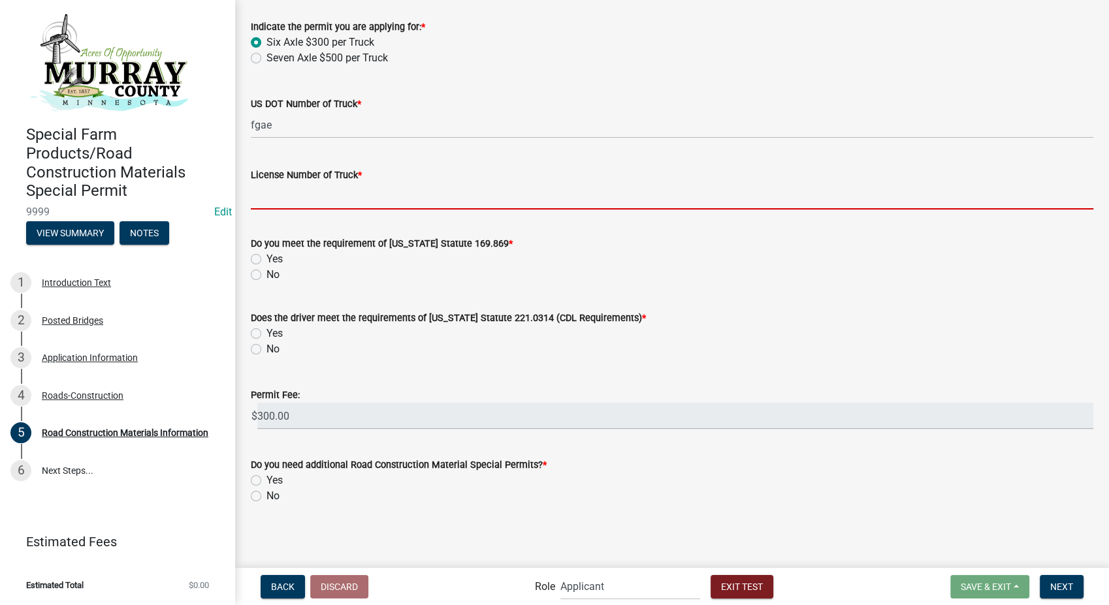
click at [289, 205] on input "License Number of Truck *" at bounding box center [672, 196] width 843 height 27
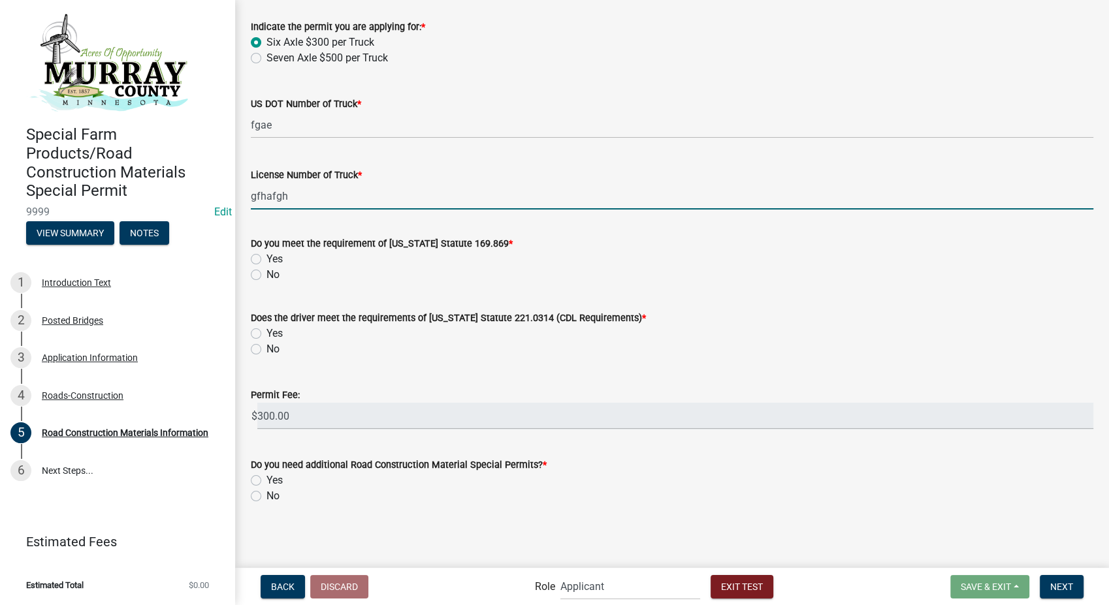
click at [266, 257] on label "Yes" at bounding box center [274, 259] width 16 height 16
click at [266, 257] on input "Yes" at bounding box center [270, 255] width 8 height 8
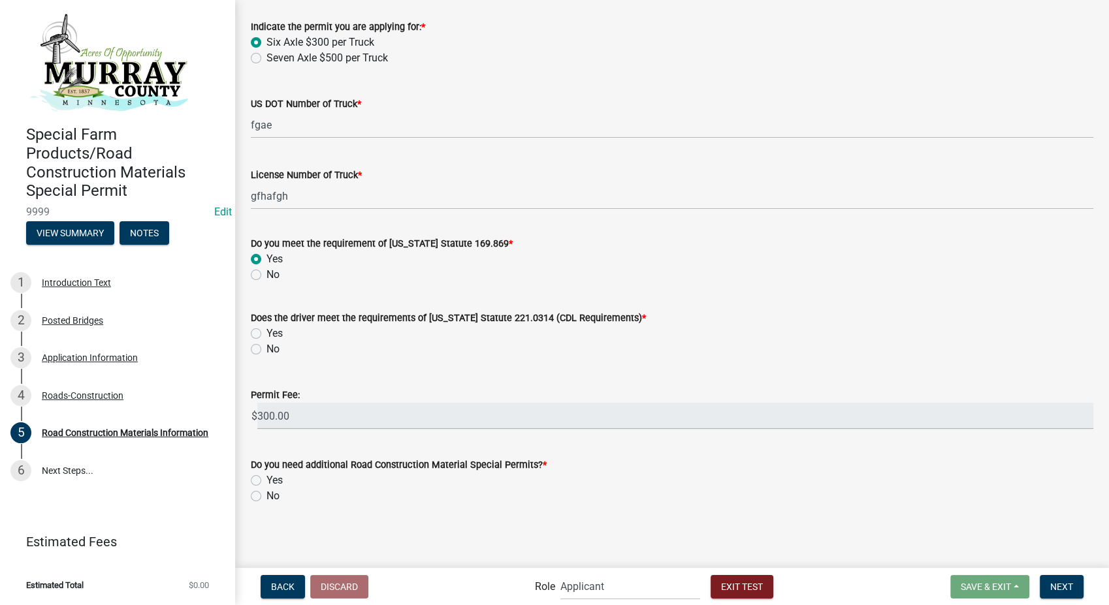
click at [266, 331] on label "Yes" at bounding box center [274, 334] width 16 height 16
click at [266, 331] on input "Yes" at bounding box center [270, 330] width 8 height 8
click at [266, 482] on label "Yes" at bounding box center [274, 481] width 16 height 16
click at [266, 481] on input "Yes" at bounding box center [270, 477] width 8 height 8
click at [1050, 585] on button "Next" at bounding box center [1062, 587] width 44 height 24
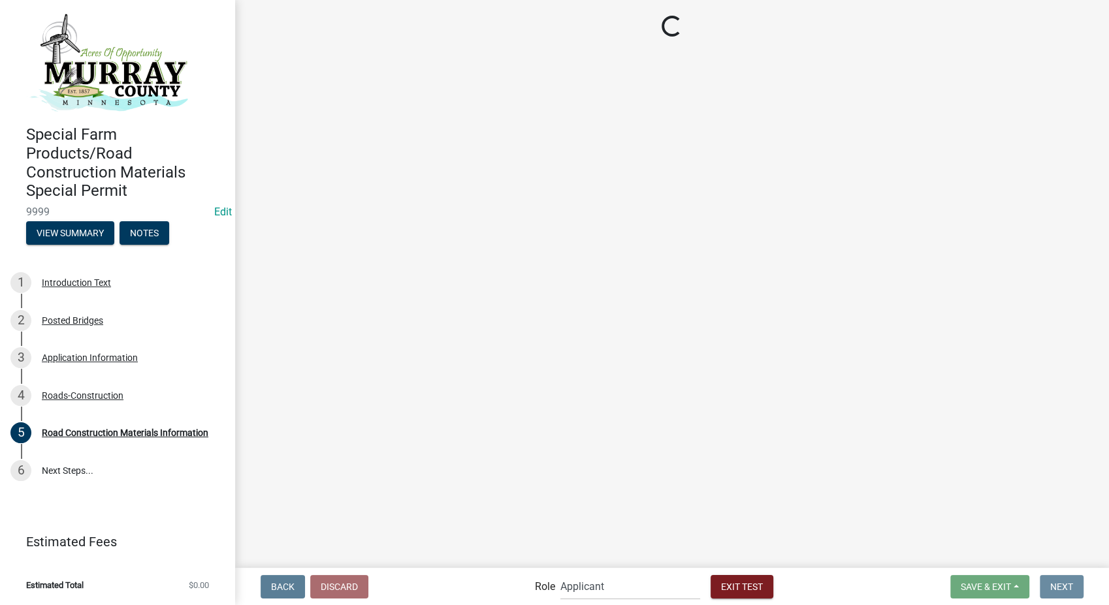
scroll to position [0, 0]
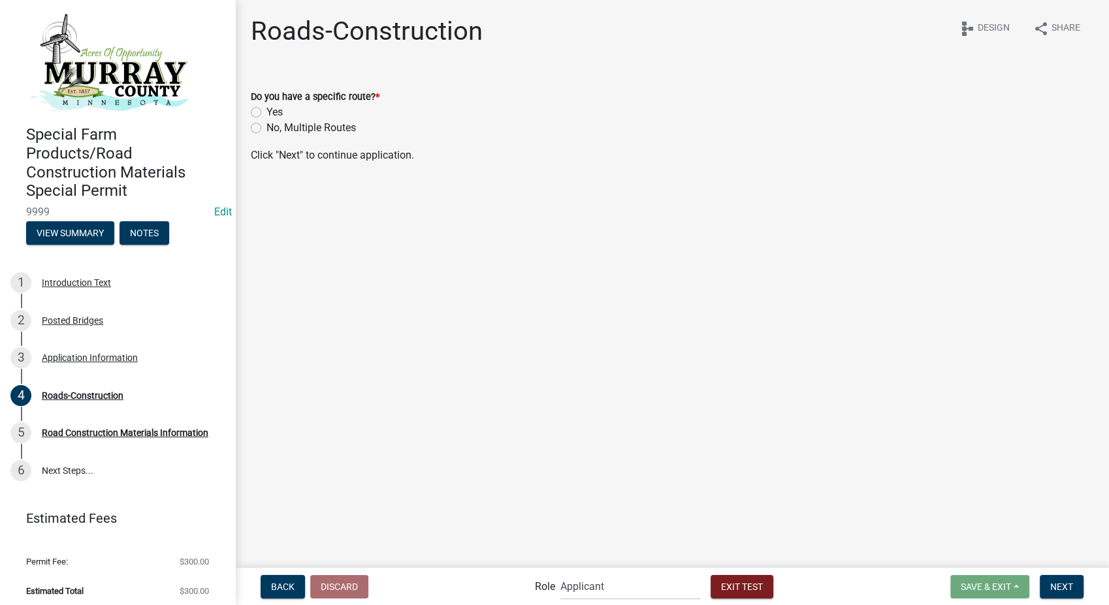
click at [266, 130] on label "No, Multiple Routes" at bounding box center [310, 128] width 89 height 16
click at [266, 129] on input "No, Multiple Routes" at bounding box center [270, 124] width 8 height 8
click at [1058, 594] on button "Next" at bounding box center [1062, 587] width 44 height 24
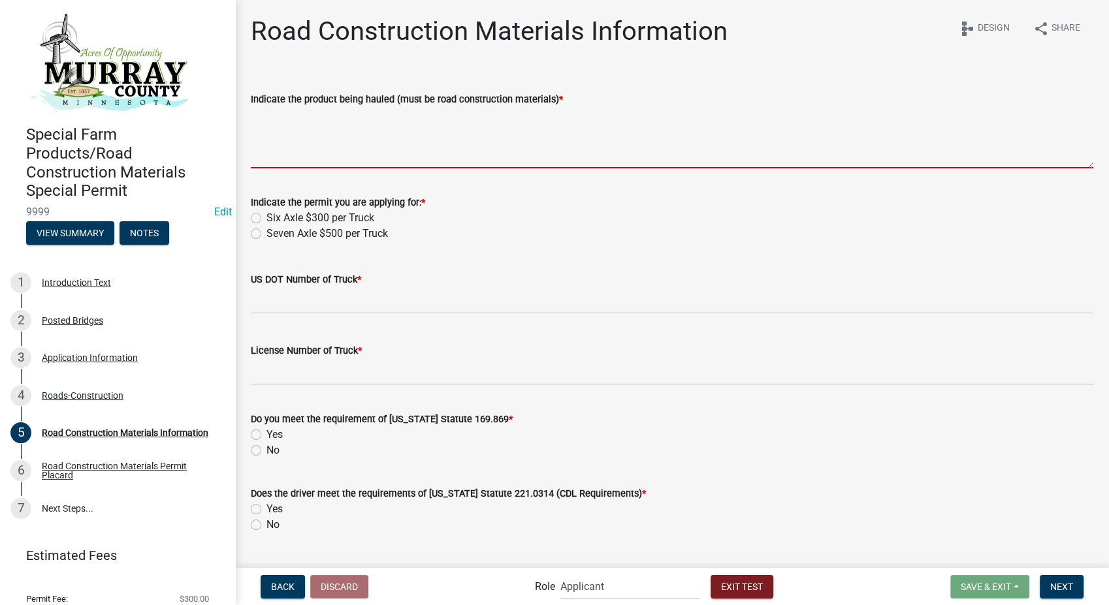
click at [400, 120] on textarea "Indicate the product being hauled (must be road construction materials) *" at bounding box center [672, 137] width 843 height 61
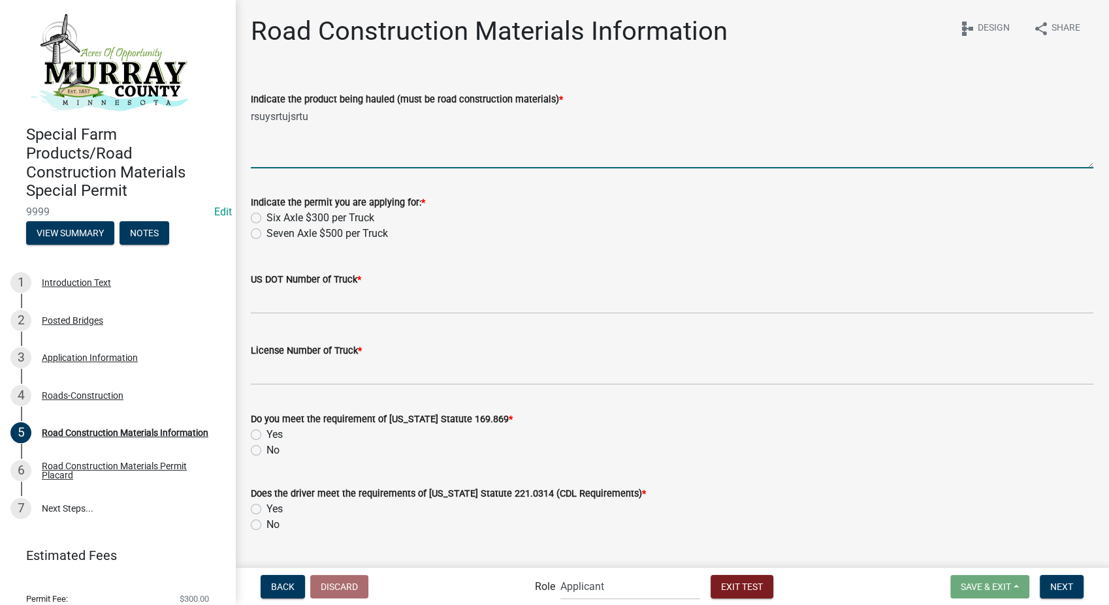
click at [266, 235] on label "Seven Axle $500 per Truck" at bounding box center [326, 234] width 121 height 16
click at [266, 234] on input "Seven Axle $500 per Truck" at bounding box center [270, 230] width 8 height 8
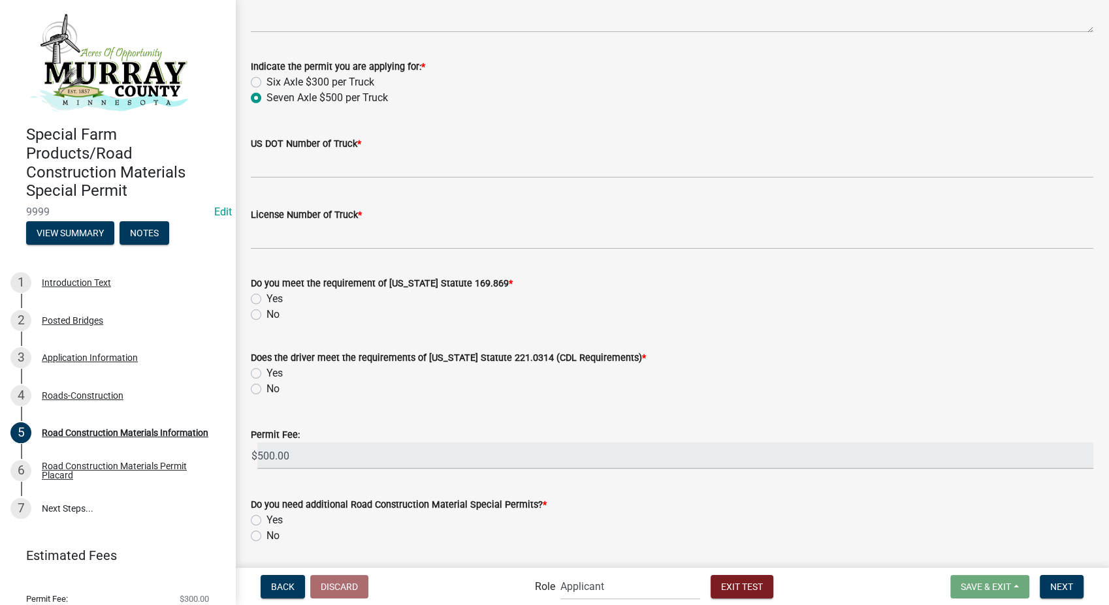
scroll to position [145, 0]
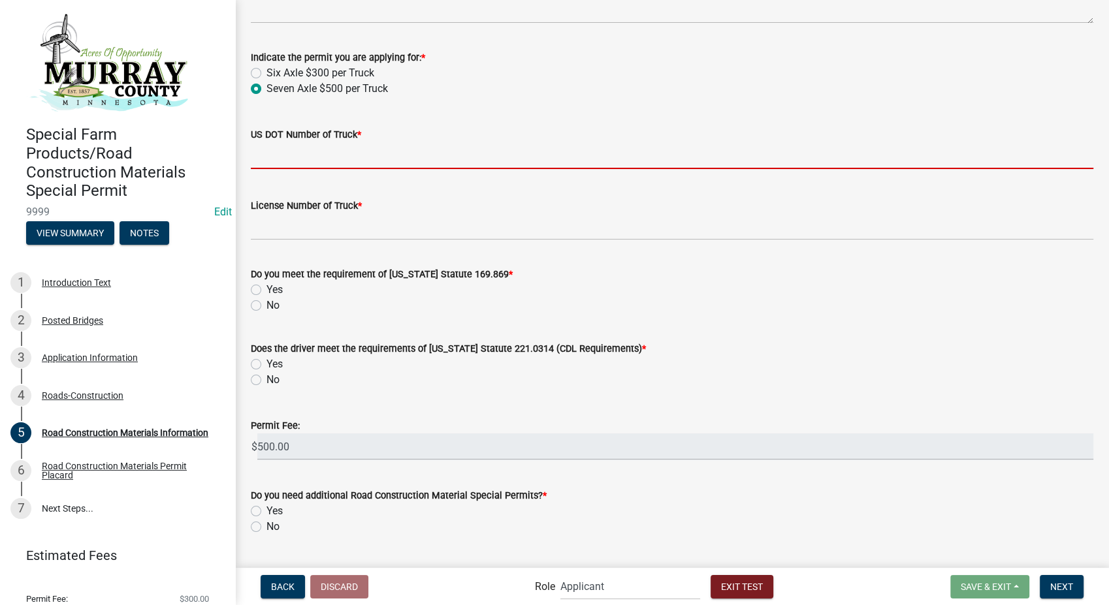
click at [323, 159] on input "US DOT Number of Truck *" at bounding box center [672, 155] width 843 height 27
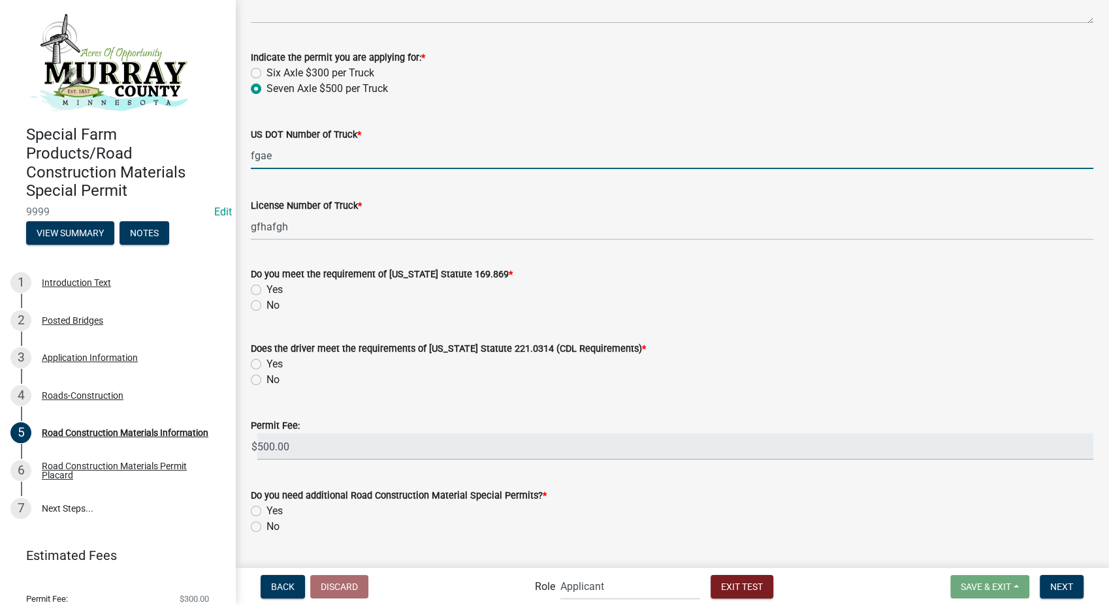
click at [266, 293] on label "Yes" at bounding box center [274, 290] width 16 height 16
click at [266, 291] on input "Yes" at bounding box center [270, 286] width 8 height 8
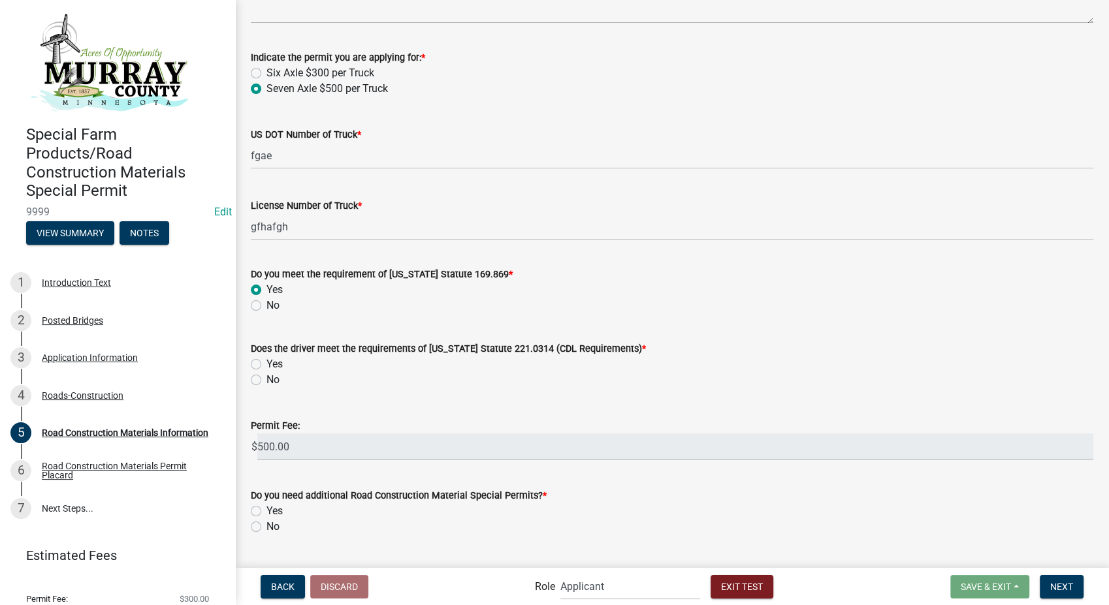
click at [266, 365] on label "Yes" at bounding box center [274, 365] width 16 height 16
click at [266, 365] on input "Yes" at bounding box center [270, 361] width 8 height 8
click at [266, 530] on label "No" at bounding box center [272, 527] width 13 height 16
click at [266, 528] on input "No" at bounding box center [270, 523] width 8 height 8
click at [1071, 596] on button "Next" at bounding box center [1062, 587] width 44 height 24
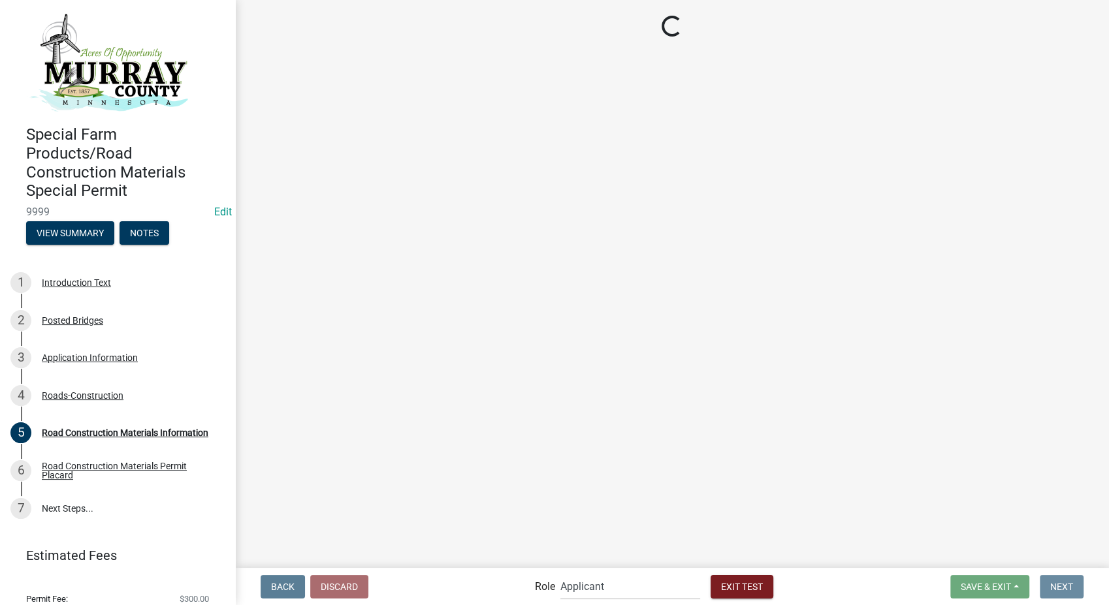
scroll to position [0, 0]
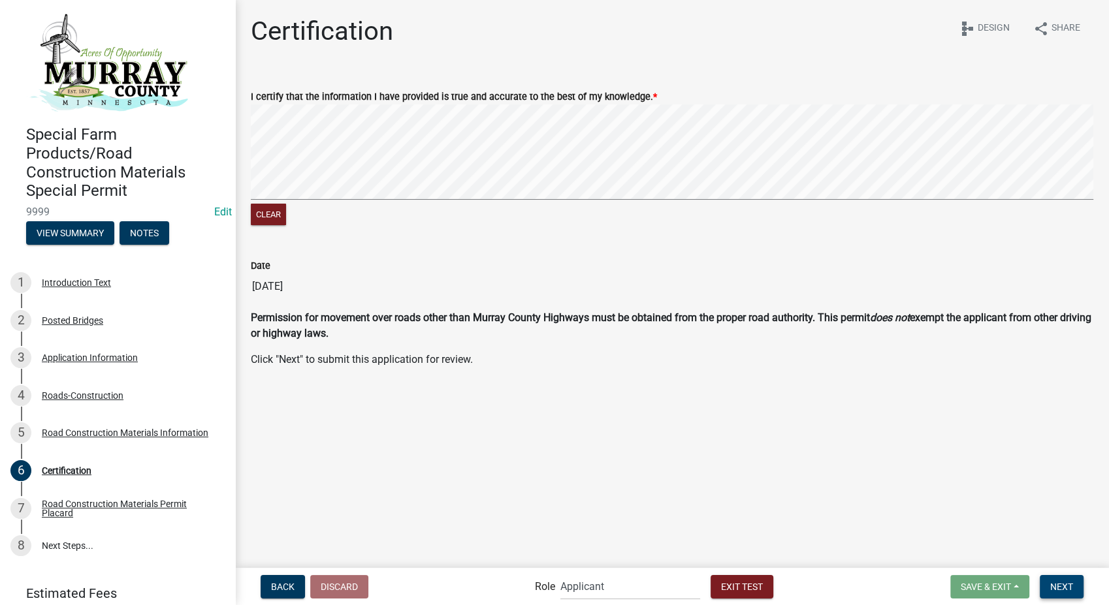
click at [1054, 581] on span "Next" at bounding box center [1061, 586] width 23 height 10
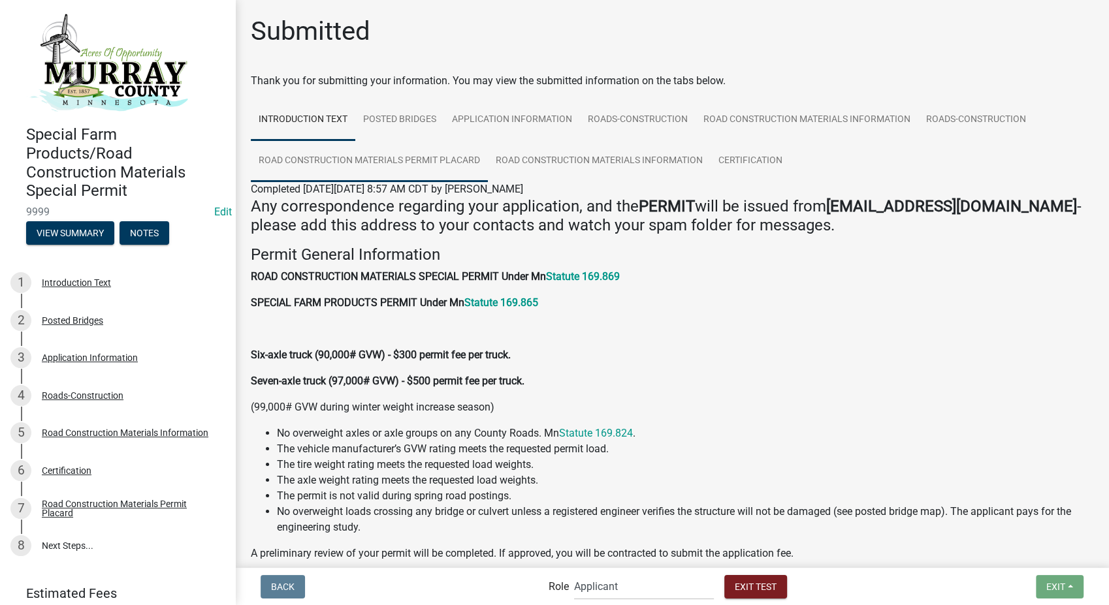
click at [449, 158] on link "Road Construction Materials Permit Placard" at bounding box center [369, 161] width 237 height 42
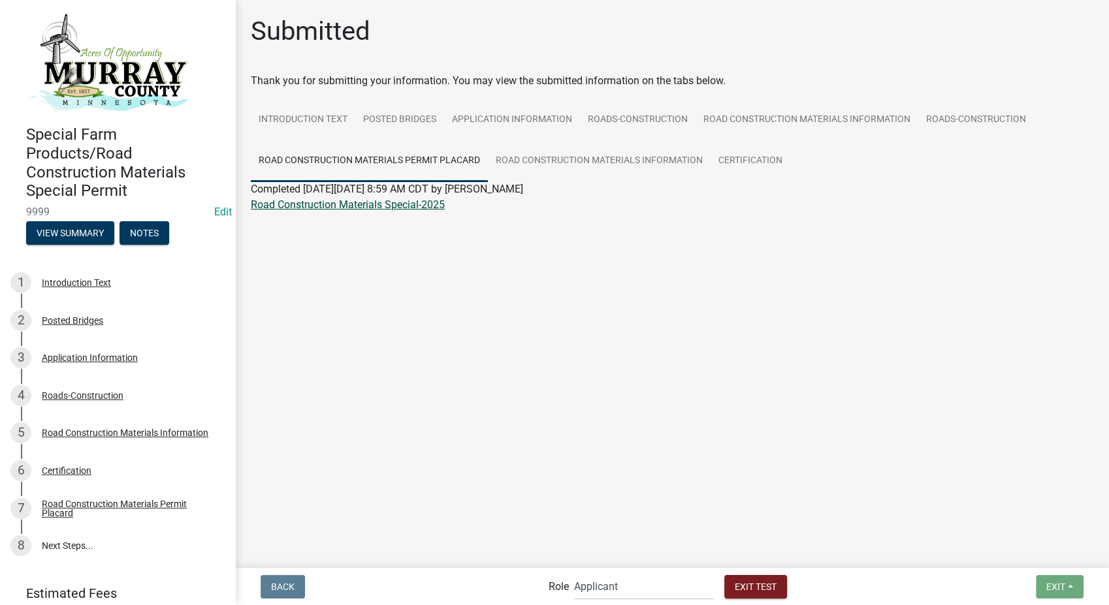
click at [413, 206] on link "Road Construction Materials Special-2025" at bounding box center [348, 205] width 194 height 12
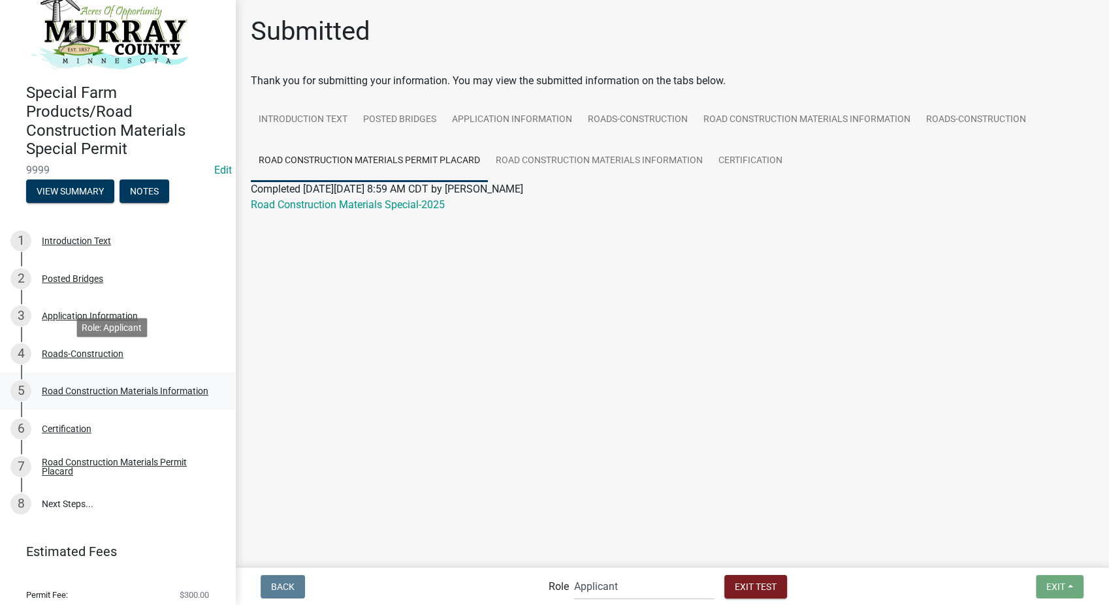
scroll to position [73, 0]
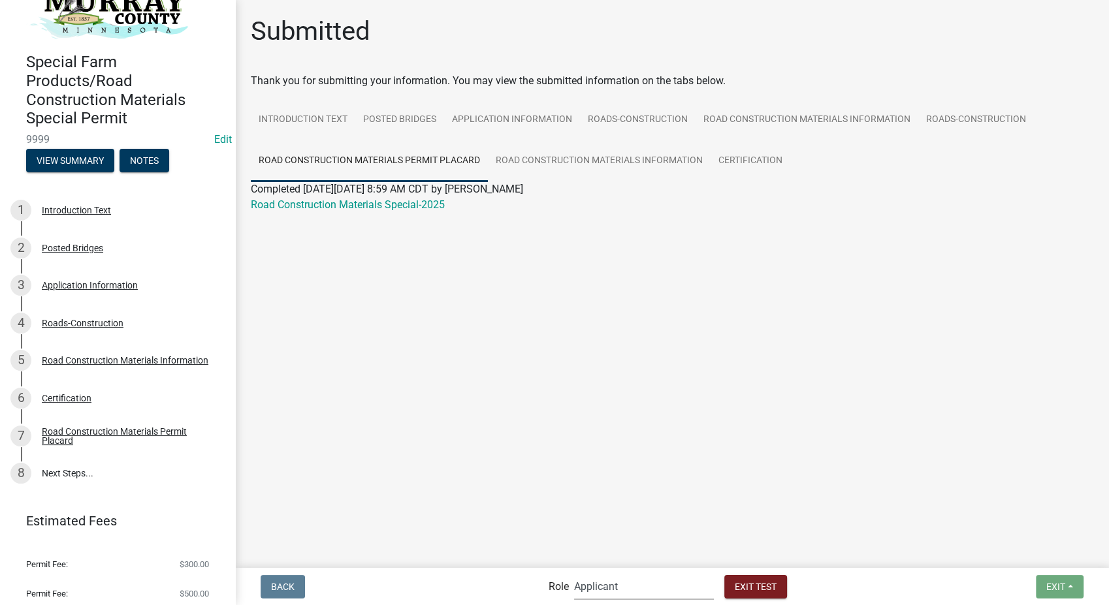
click at [681, 590] on select "Applicant Admin Highway Department Engineer" at bounding box center [644, 586] width 140 height 27
click at [574, 573] on select "Applicant Admin Highway Department Engineer" at bounding box center [644, 586] width 140 height 27
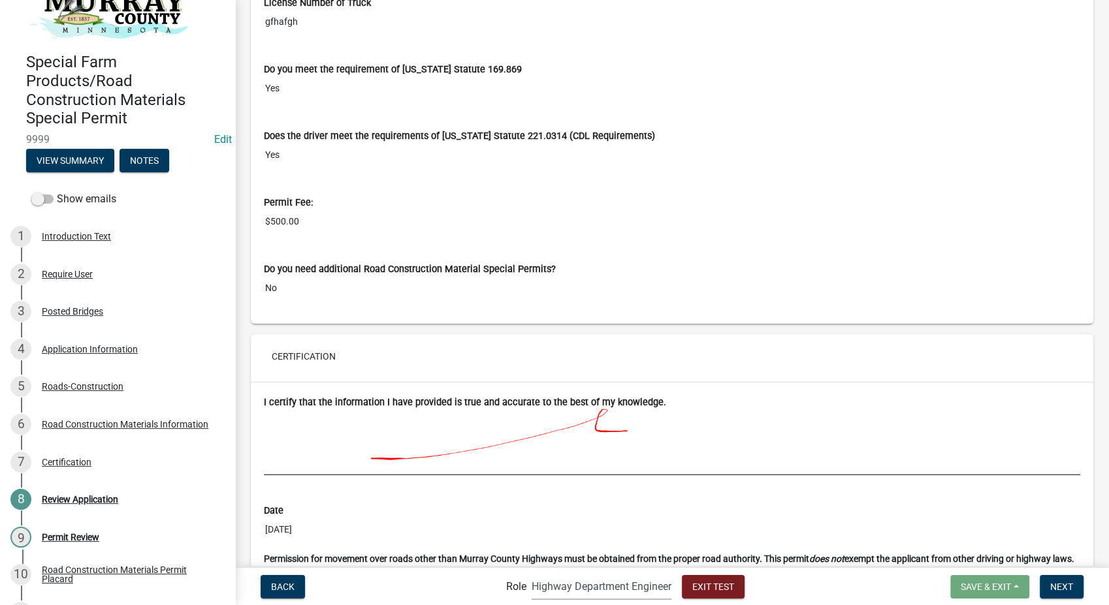
scroll to position [3459, 0]
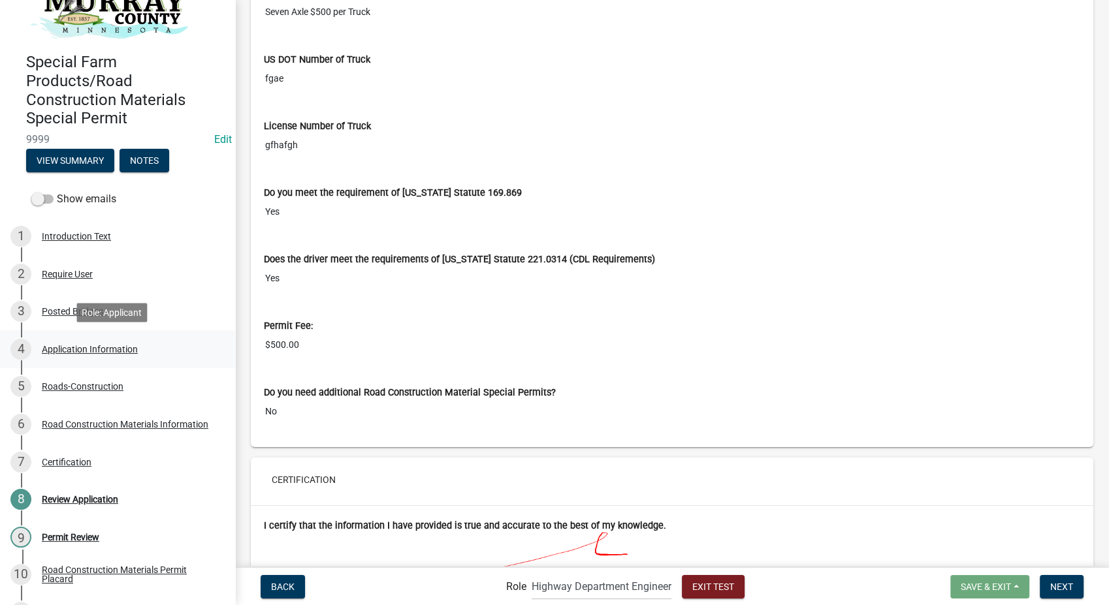
click at [68, 350] on div "Application Information" at bounding box center [90, 349] width 96 height 9
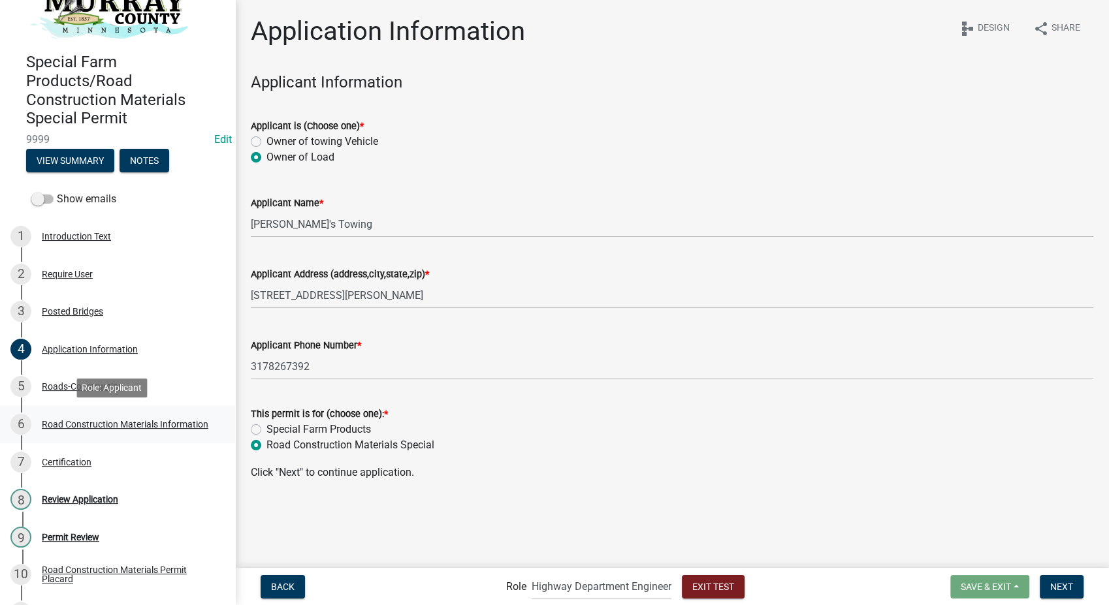
click at [61, 420] on div "Road Construction Materials Information" at bounding box center [125, 424] width 167 height 9
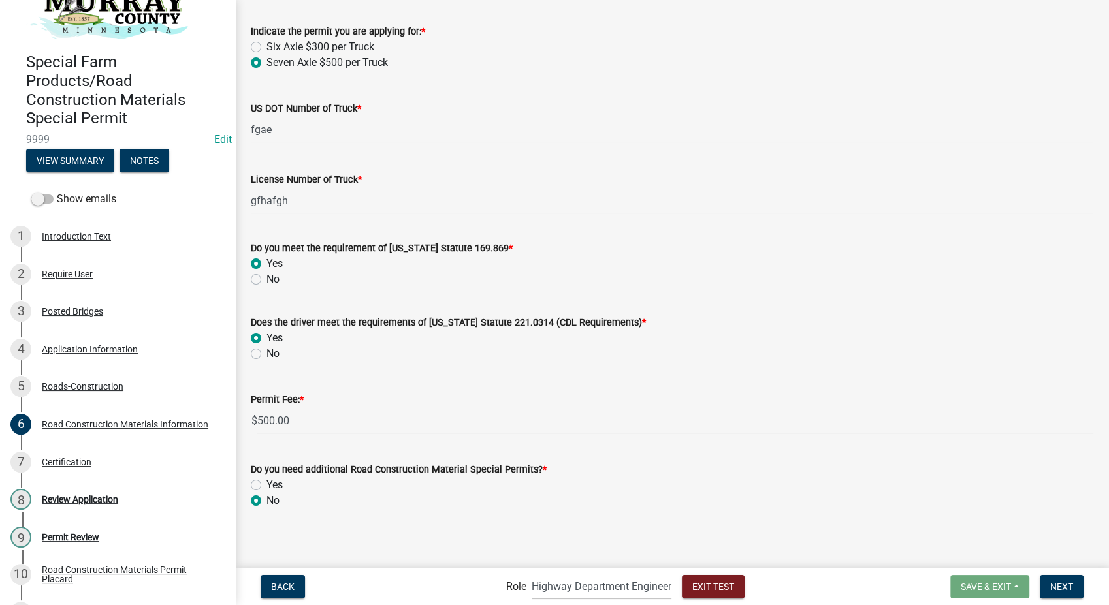
scroll to position [176, 0]
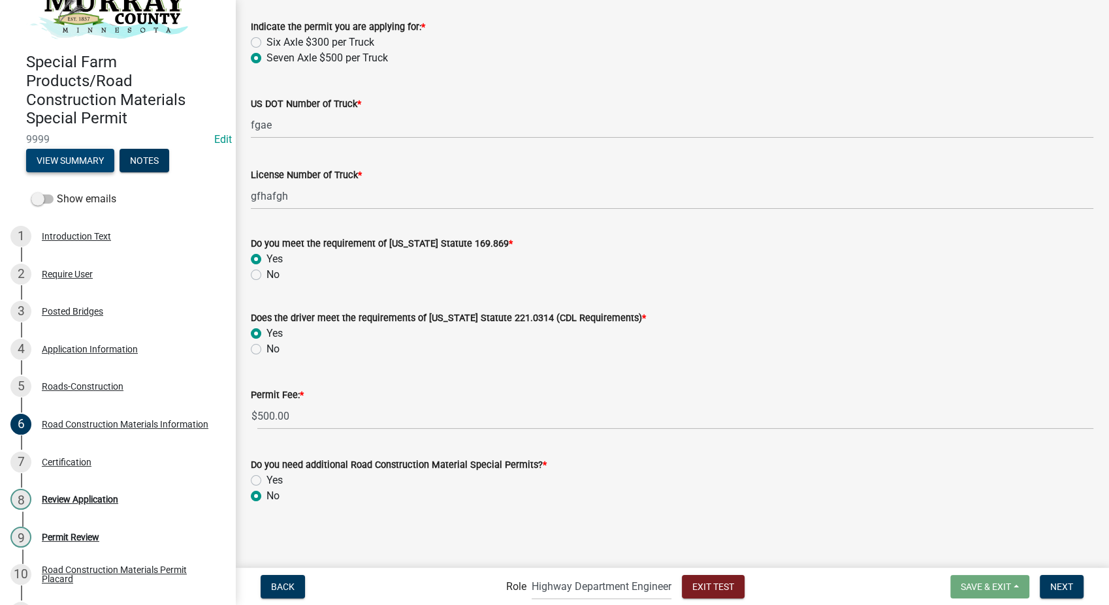
click at [84, 159] on button "View Summary" at bounding box center [70, 161] width 88 height 24
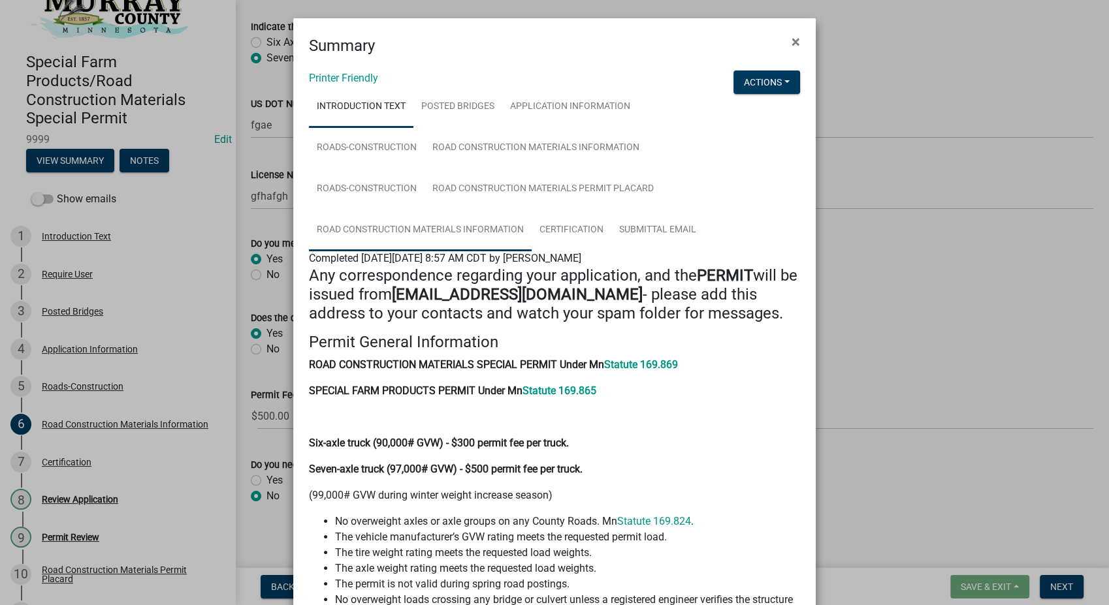
click at [428, 231] on link "Road Construction Materials Information" at bounding box center [420, 231] width 223 height 42
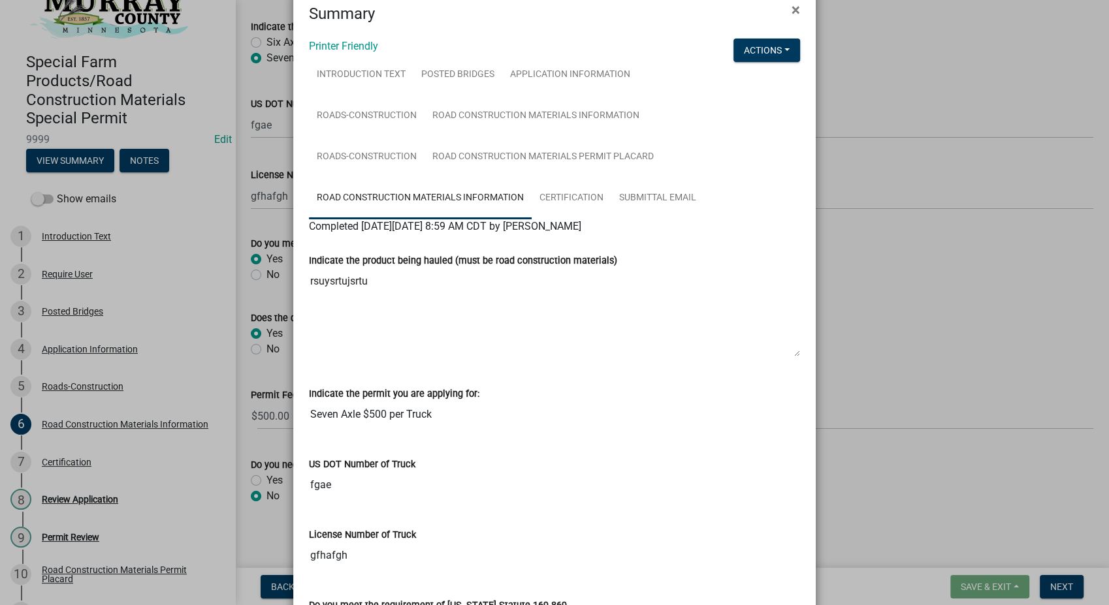
scroll to position [0, 0]
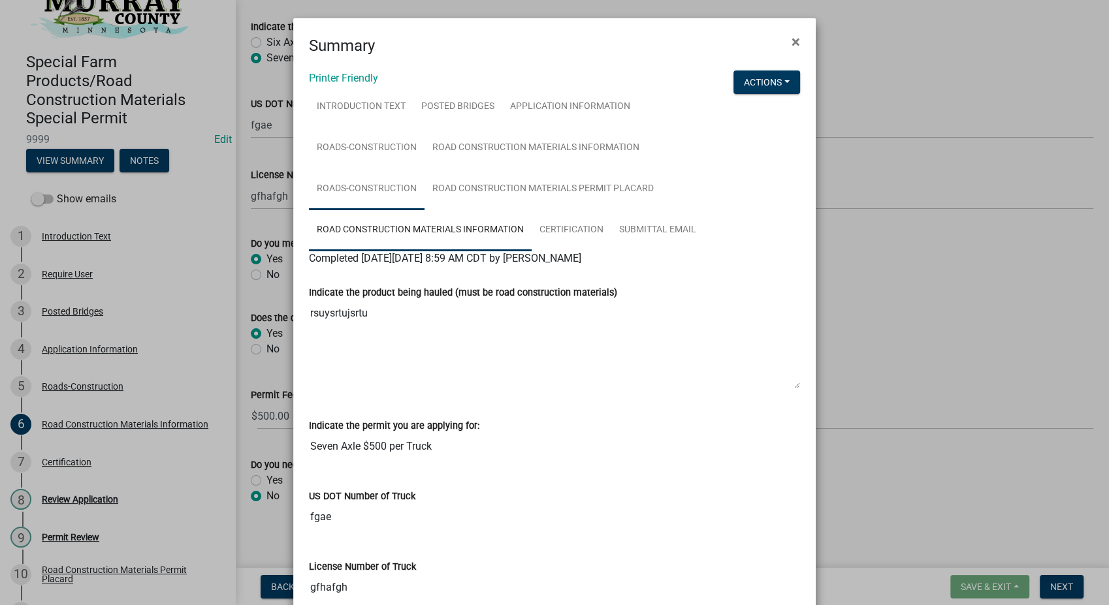
click at [350, 191] on link "Roads-Construction" at bounding box center [367, 190] width 116 height 42
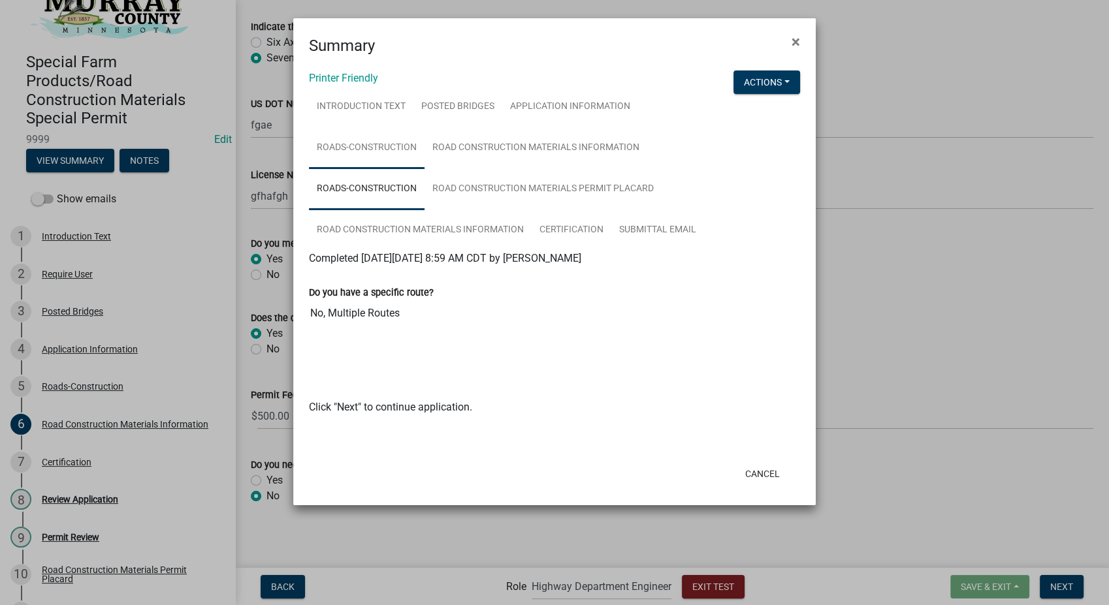
click at [396, 143] on link "Roads-Construction" at bounding box center [367, 148] width 116 height 42
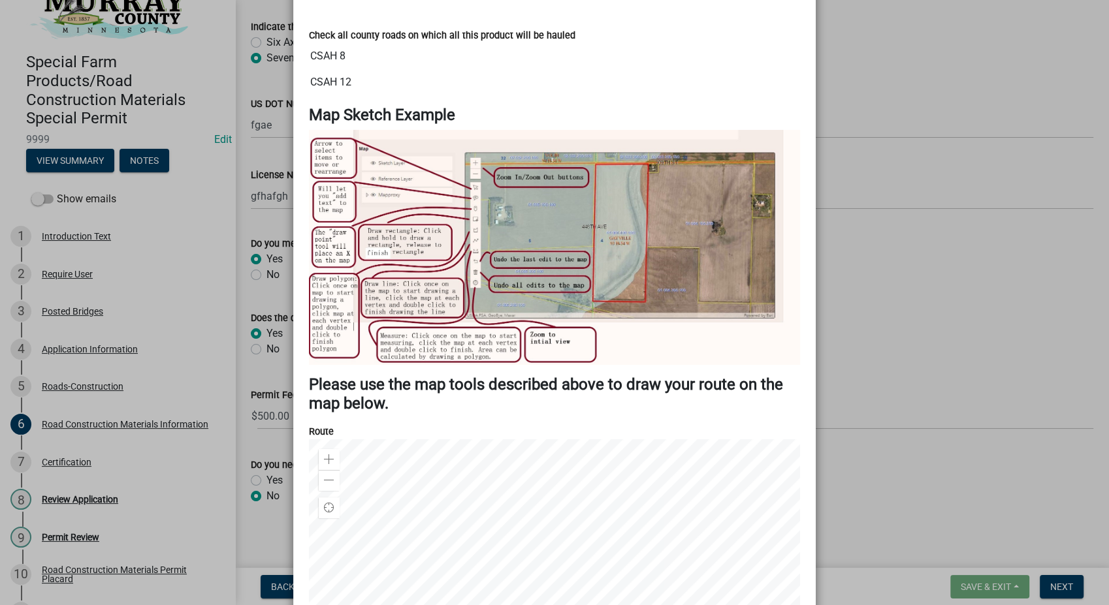
scroll to position [728, 0]
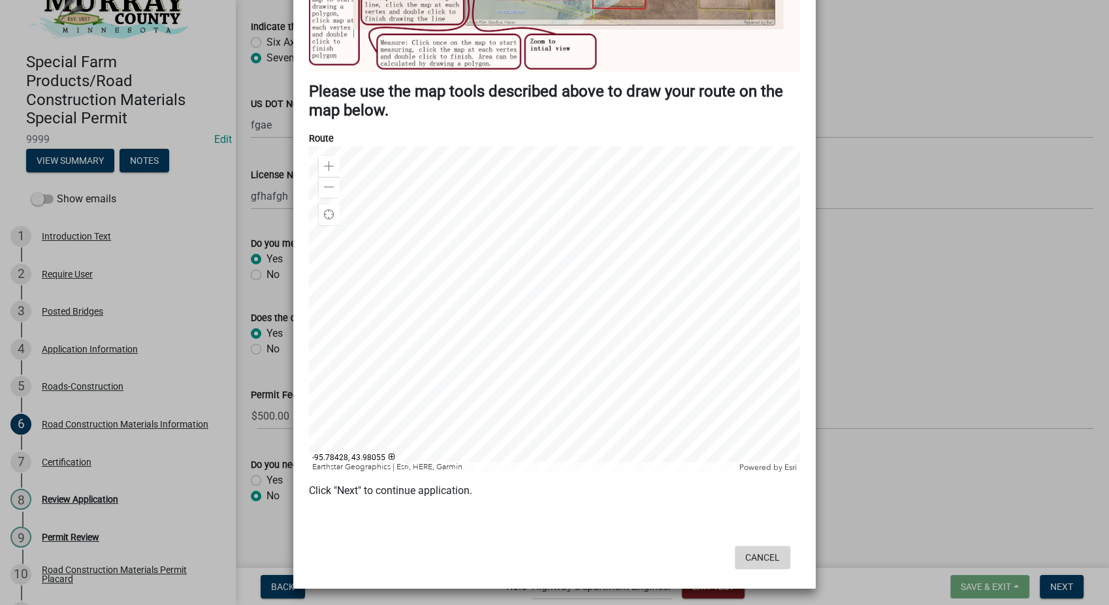
click at [752, 560] on button "Cancel" at bounding box center [763, 558] width 56 height 24
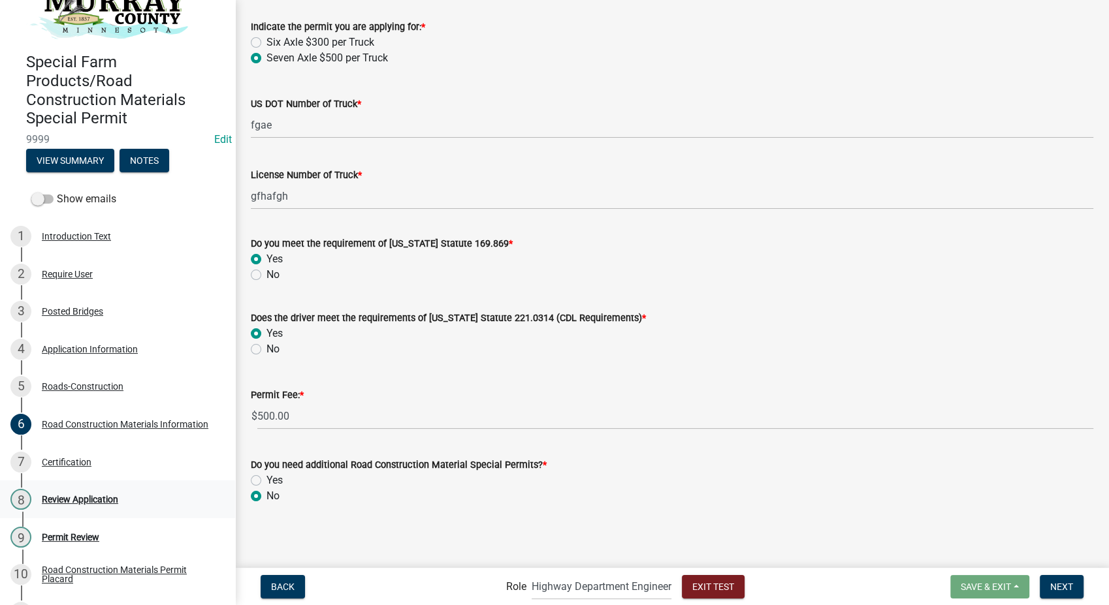
click at [57, 495] on div "Review Application" at bounding box center [80, 499] width 76 height 9
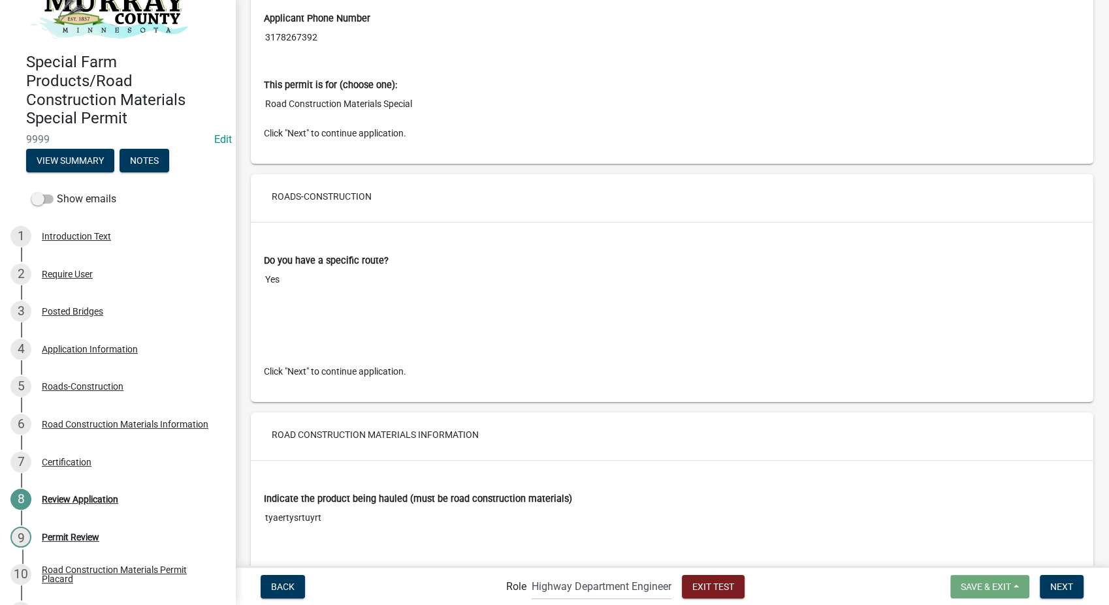
scroll to position [1886, 0]
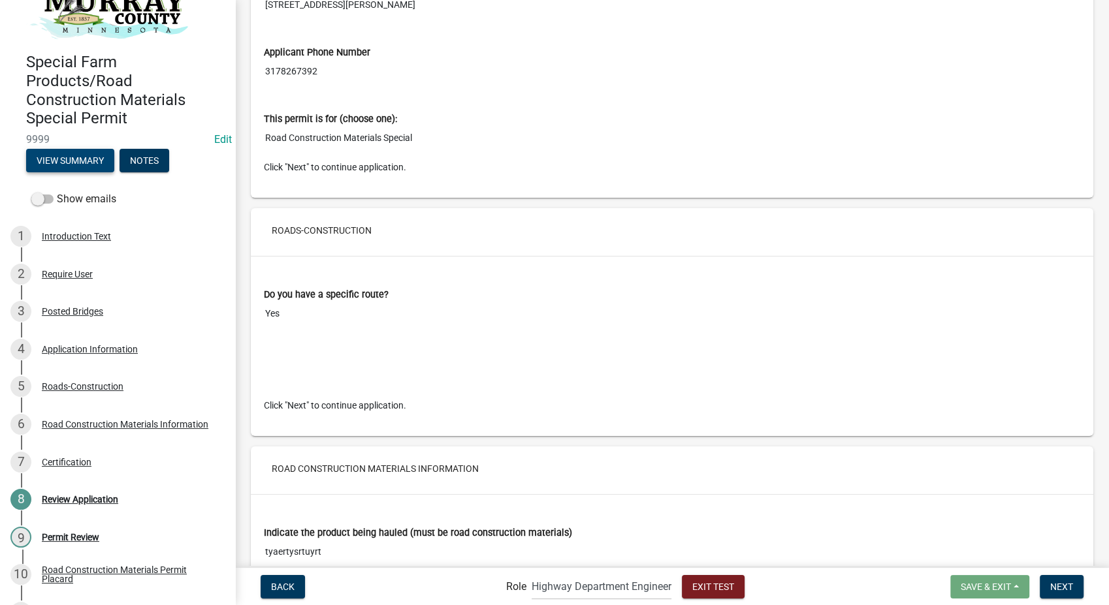
click at [82, 157] on button "View Summary" at bounding box center [70, 161] width 88 height 24
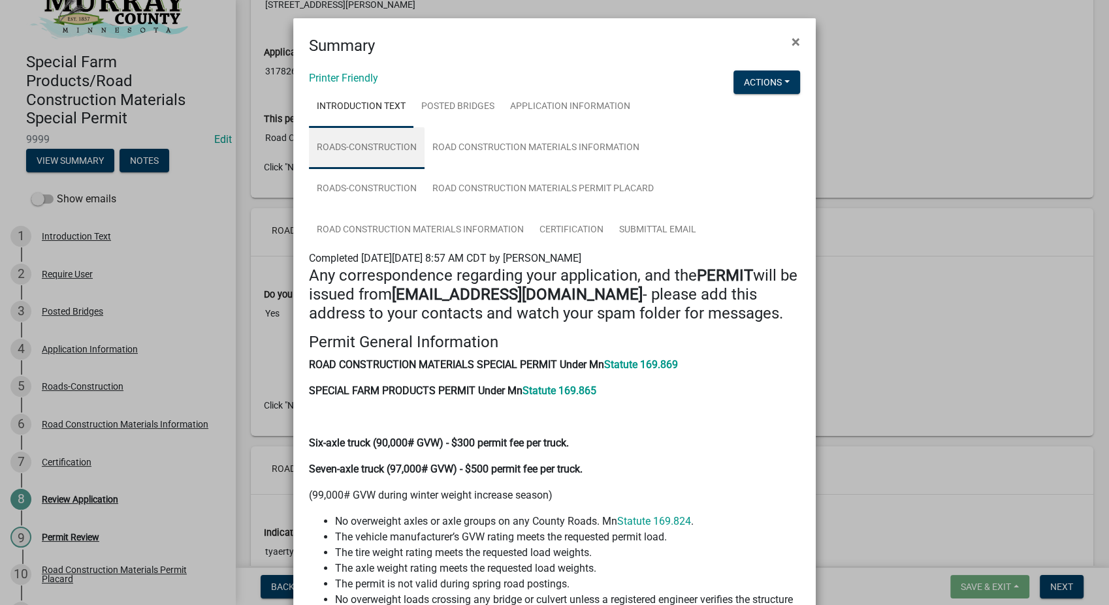
click at [376, 139] on link "Roads-Construction" at bounding box center [367, 148] width 116 height 42
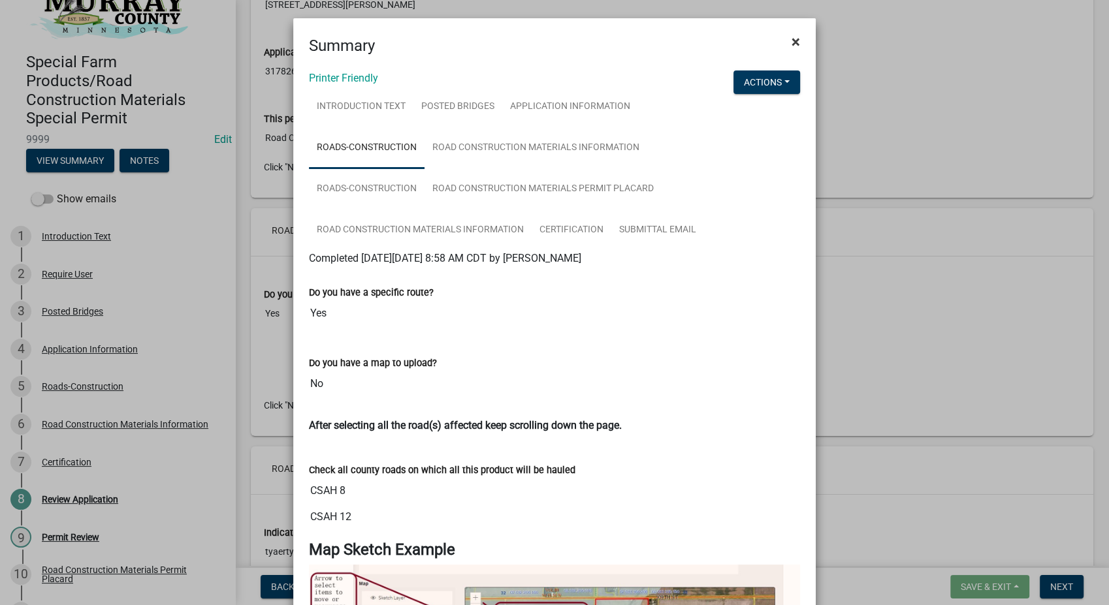
click at [792, 41] on span "×" at bounding box center [796, 42] width 8 height 18
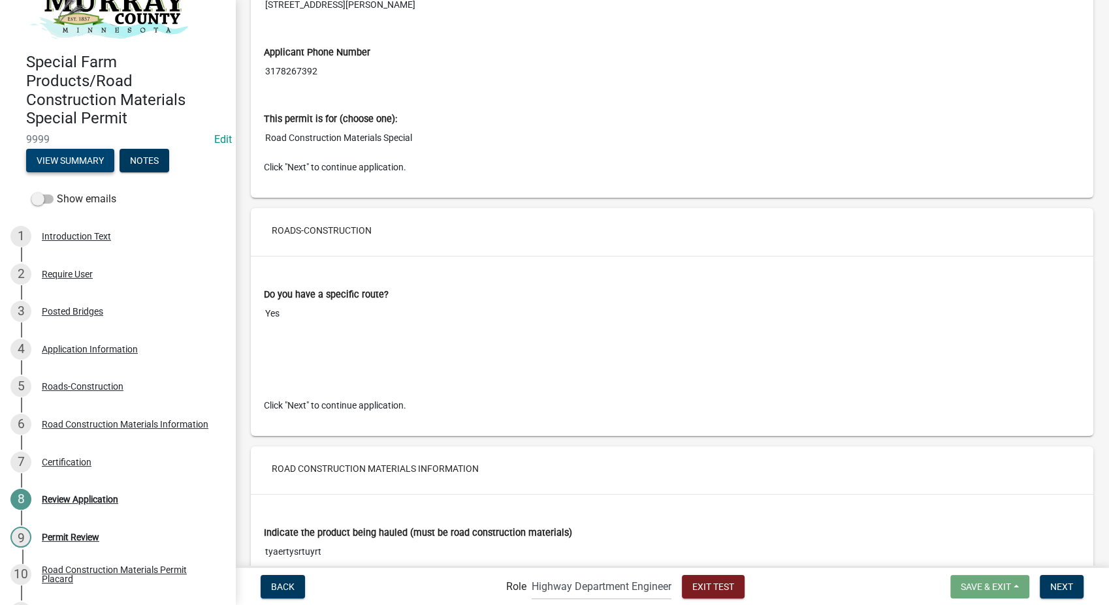
click at [57, 169] on button "View Summary" at bounding box center [70, 161] width 88 height 24
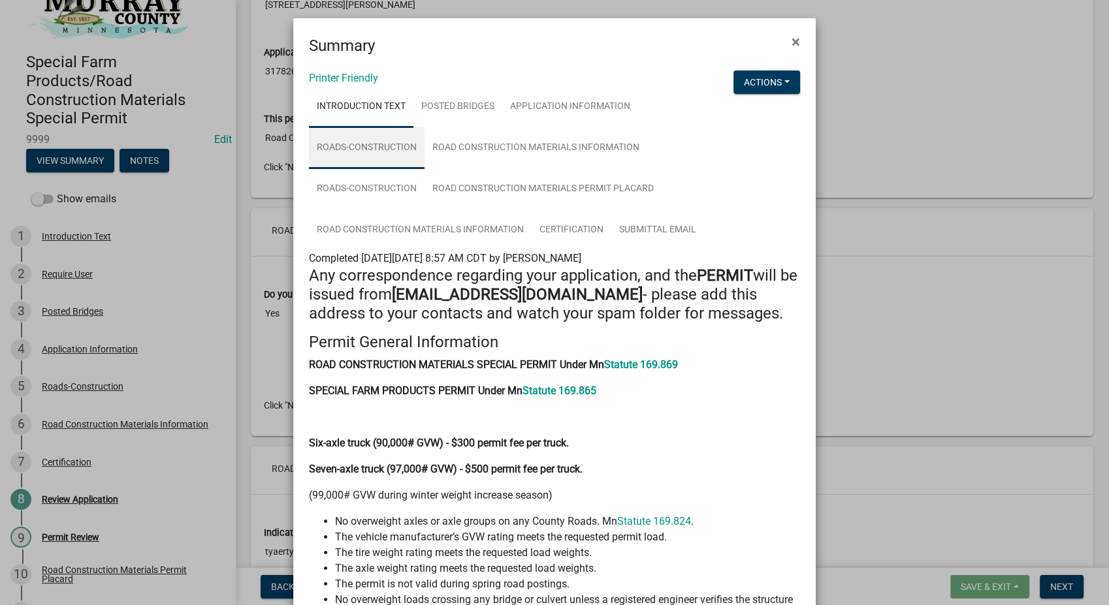
click at [367, 143] on link "Roads-Construction" at bounding box center [367, 148] width 116 height 42
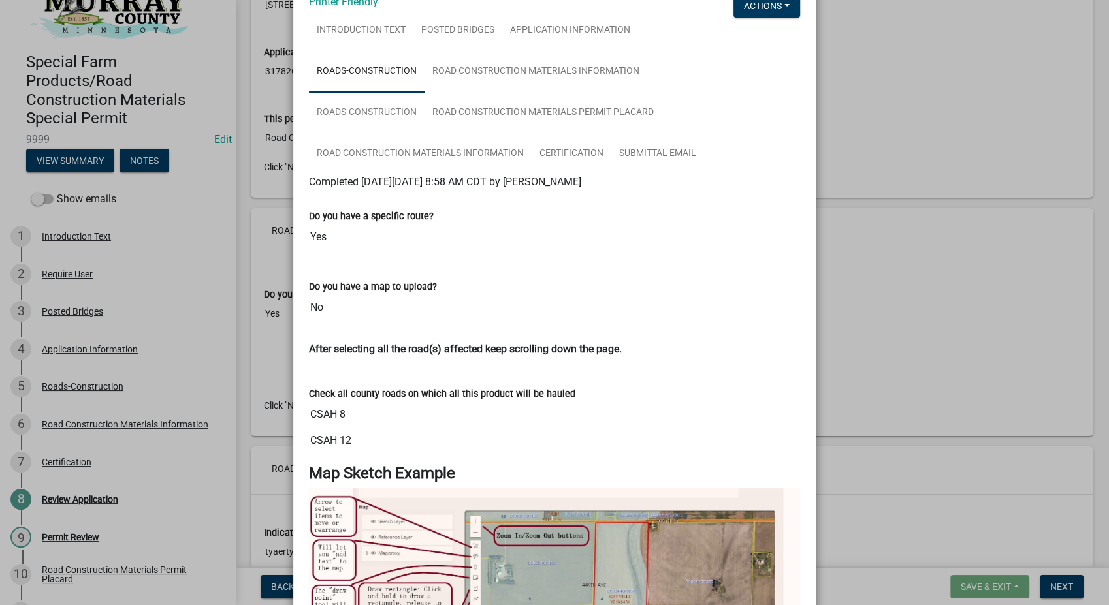
scroll to position [0, 0]
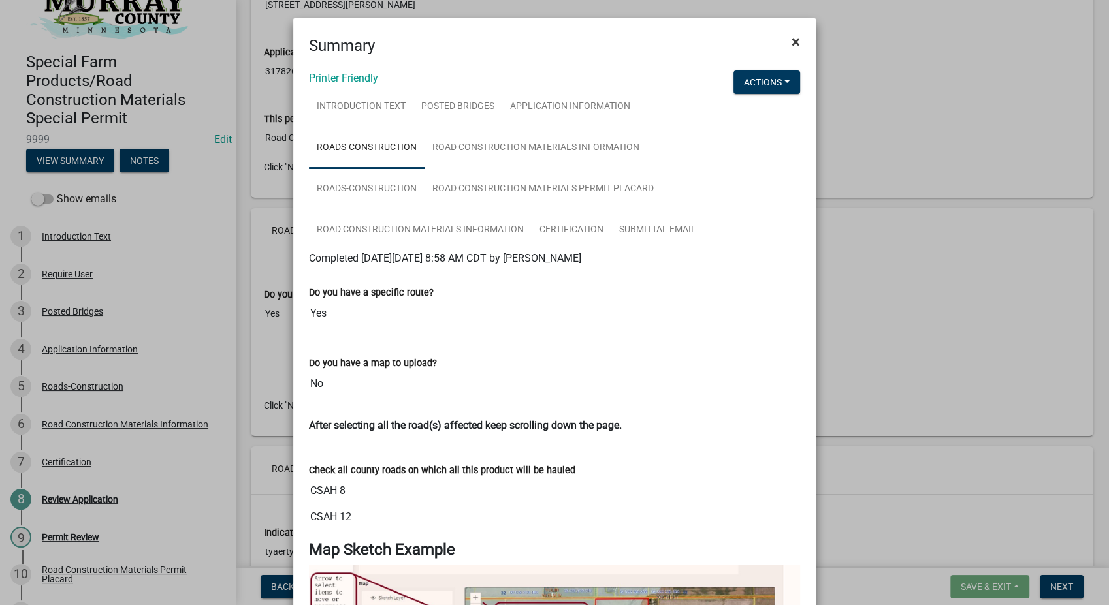
click at [792, 42] on span "×" at bounding box center [796, 42] width 8 height 18
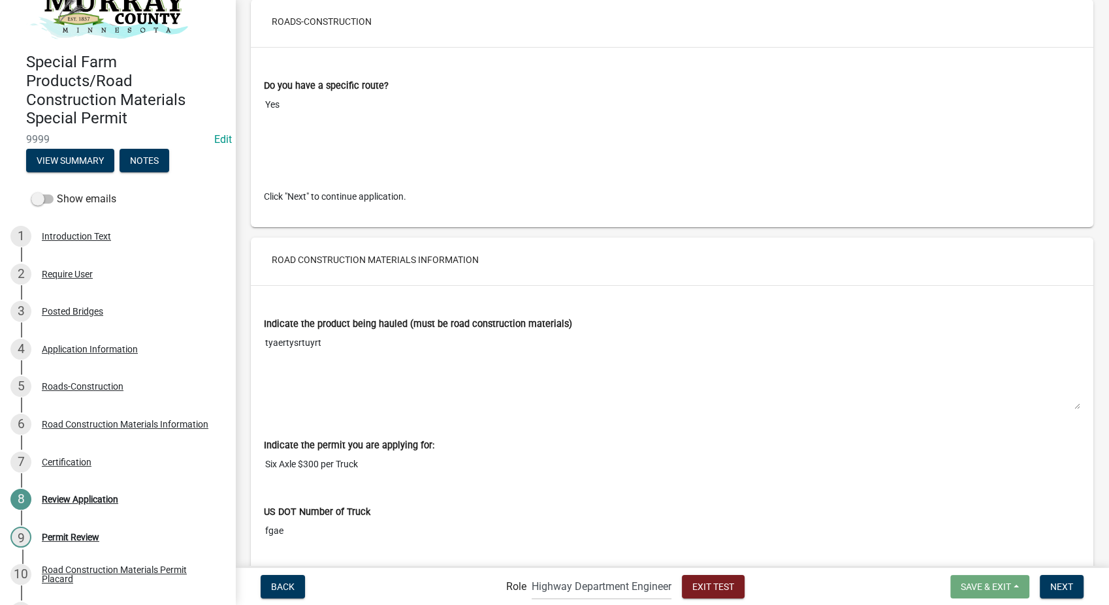
scroll to position [2105, 0]
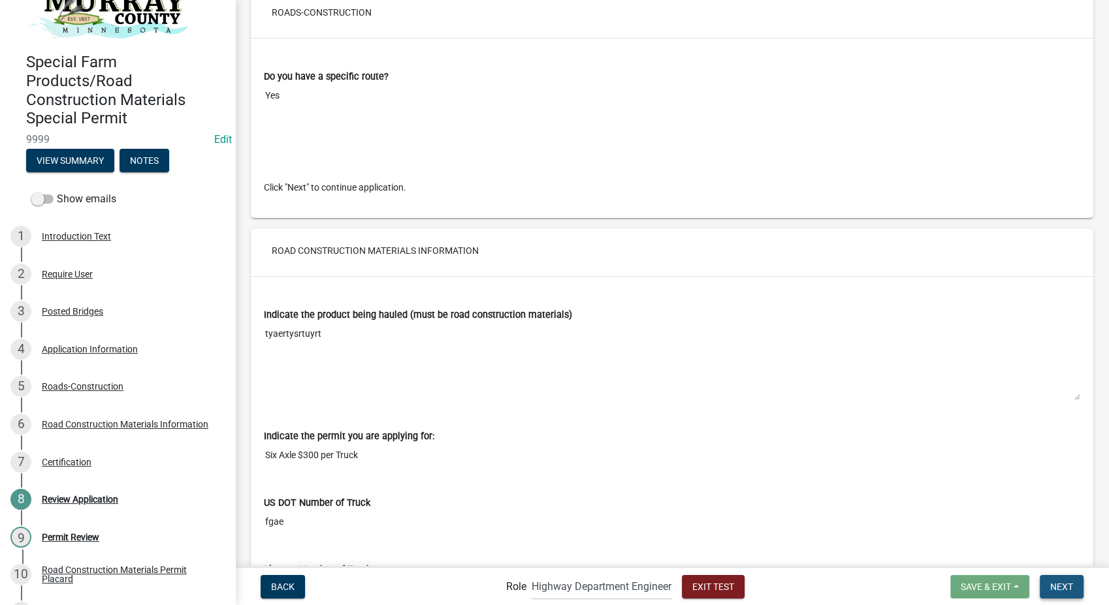
click at [1058, 592] on span "Next" at bounding box center [1061, 586] width 23 height 10
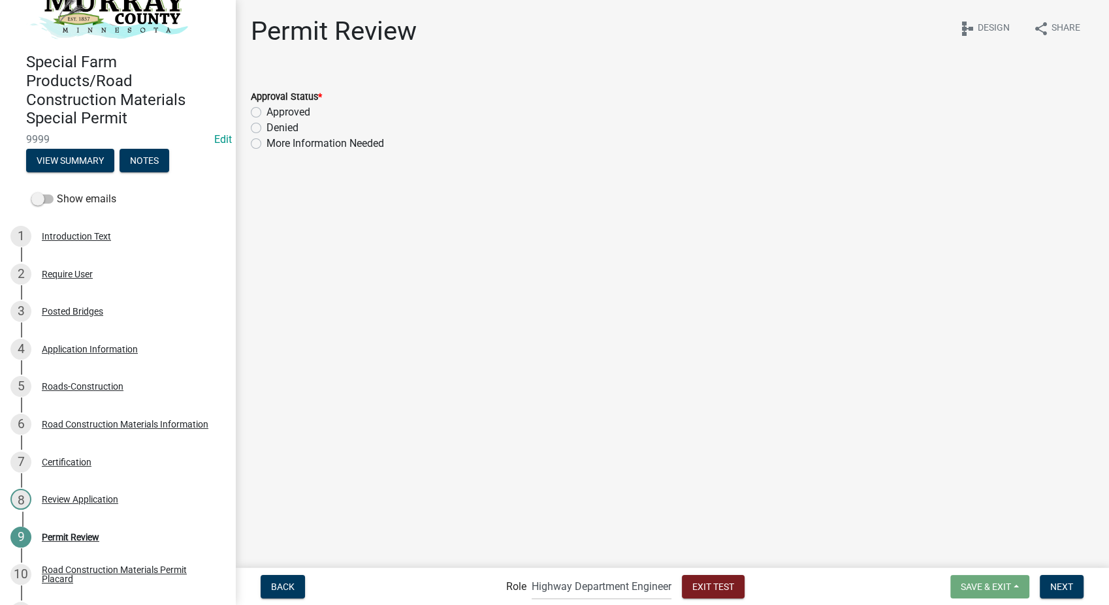
click at [266, 114] on label "Approved" at bounding box center [288, 113] width 44 height 16
click at [266, 113] on input "Approved" at bounding box center [270, 109] width 8 height 8
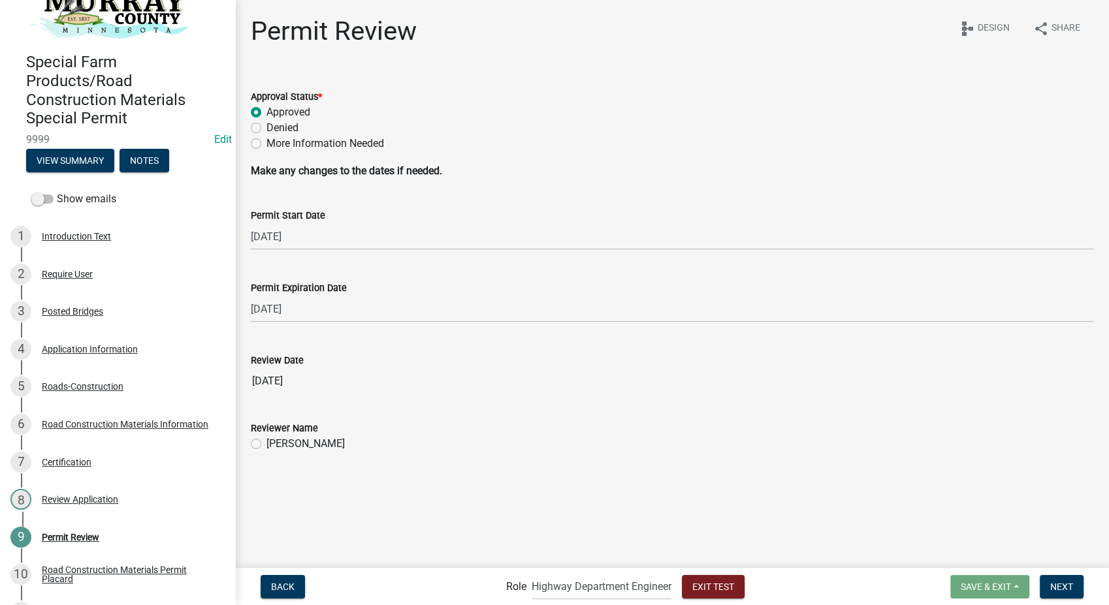
click at [266, 444] on label "Randy Groves" at bounding box center [305, 444] width 78 height 16
click at [266, 444] on input "Randy Groves" at bounding box center [270, 440] width 8 height 8
click at [1050, 588] on button "Next" at bounding box center [1062, 587] width 44 height 24
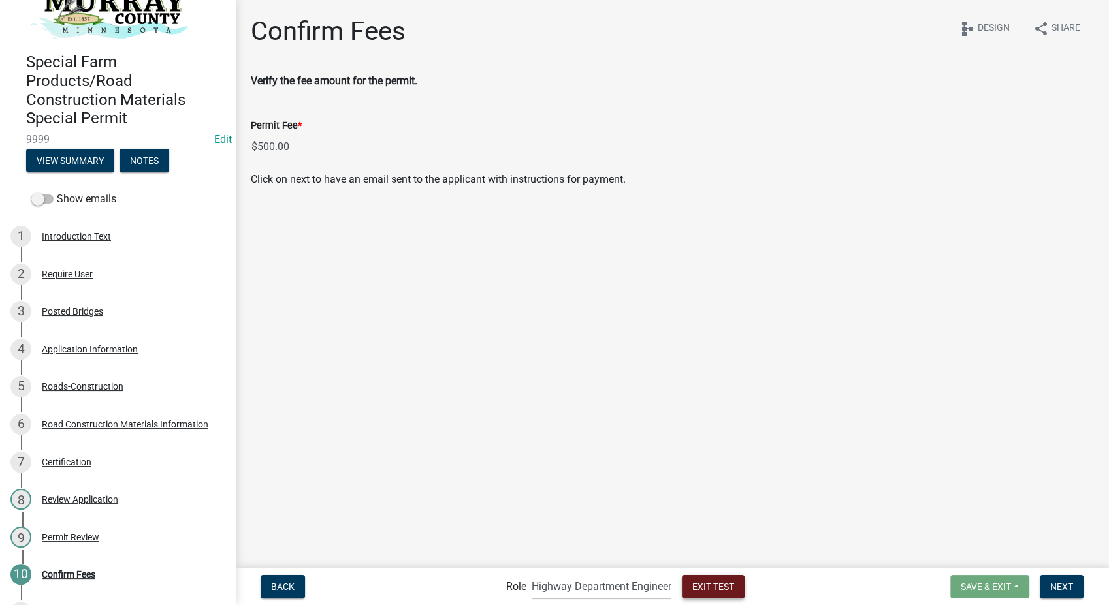
click at [703, 593] on button "Exit Test" at bounding box center [713, 587] width 63 height 24
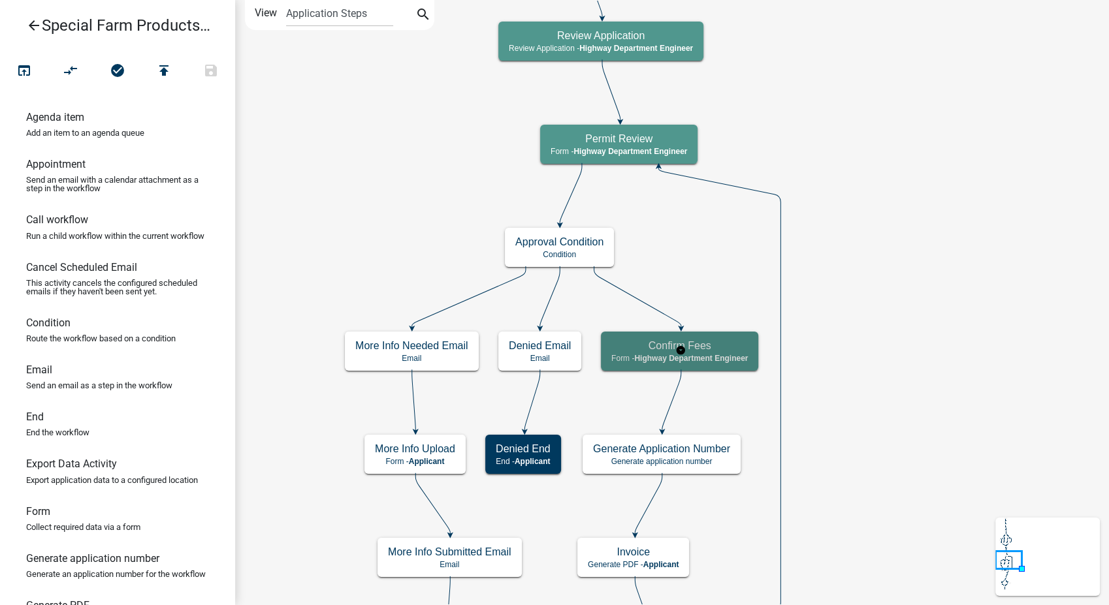
click at [740, 356] on span "Highway Department Engineer" at bounding box center [691, 358] width 114 height 9
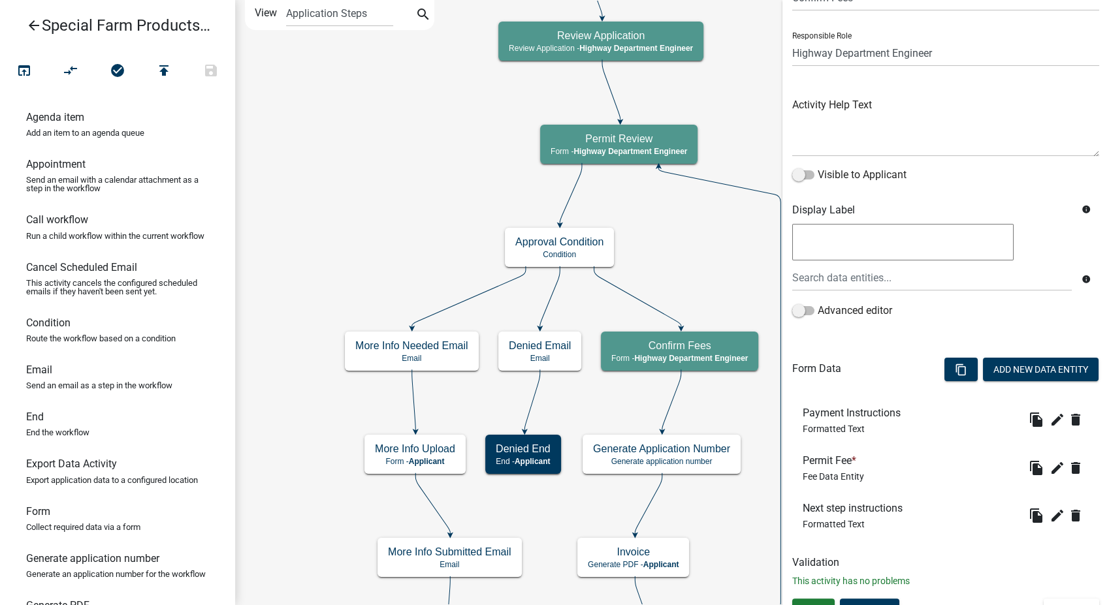
scroll to position [89, 0]
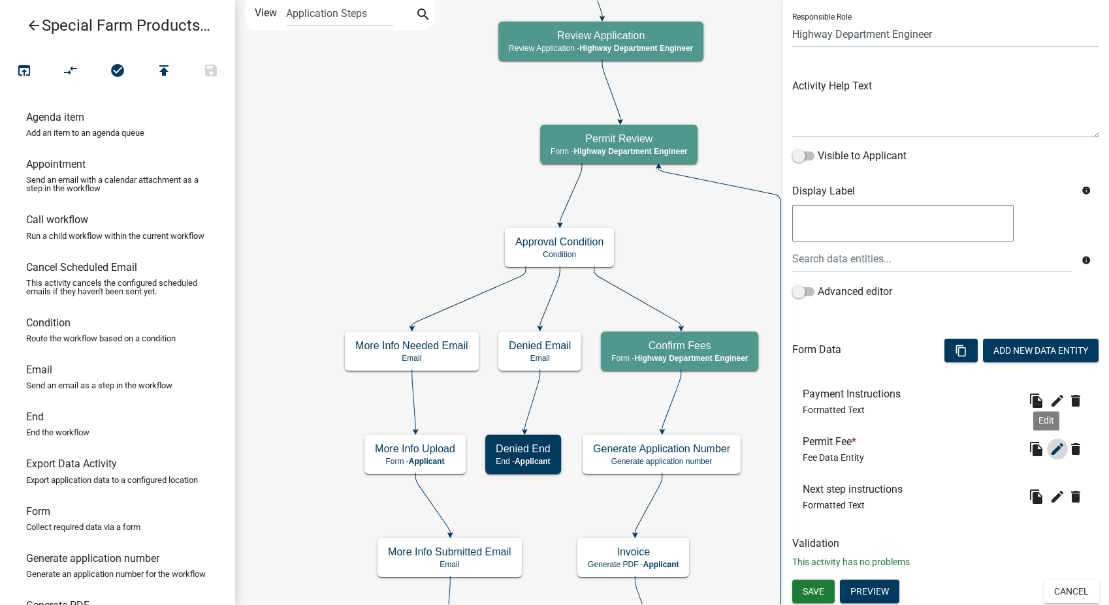
click at [1050, 443] on icon "edit" at bounding box center [1058, 450] width 16 height 16
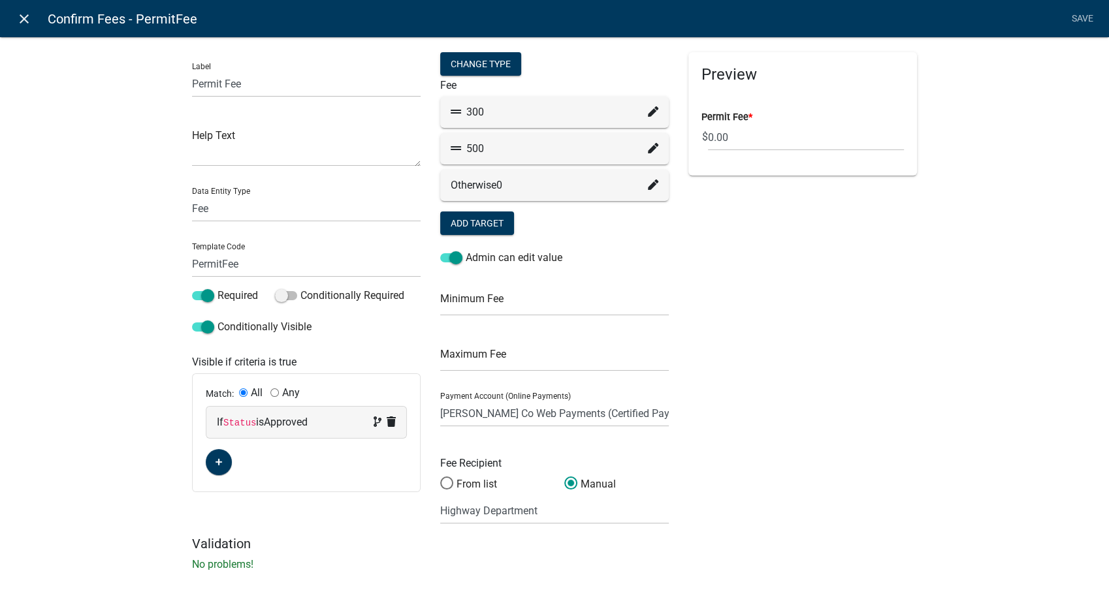
click at [29, 15] on icon "close" at bounding box center [24, 19] width 16 height 16
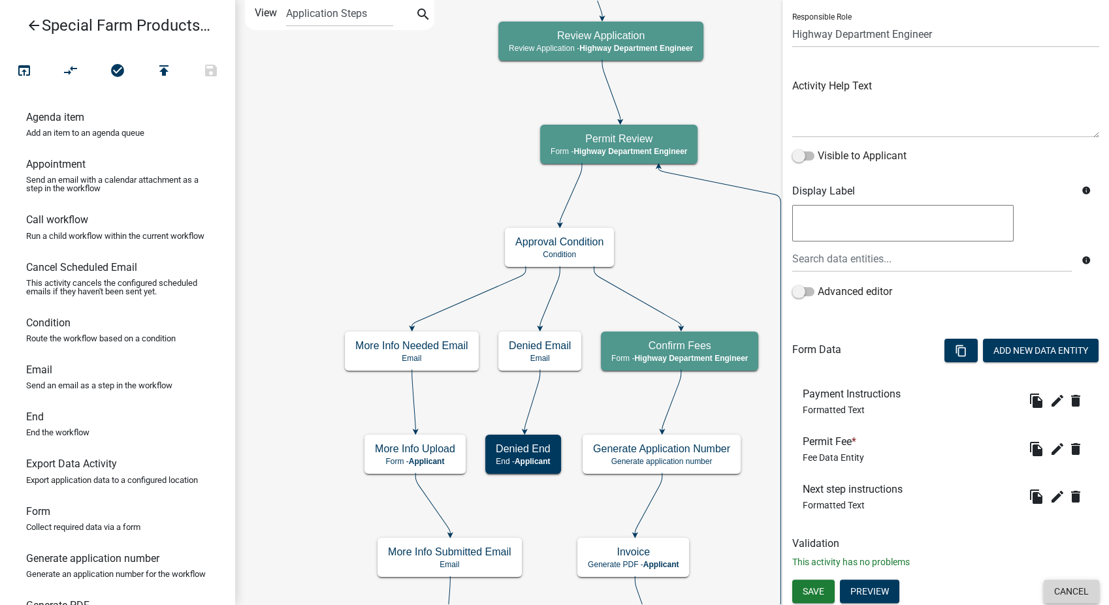
click at [1060, 588] on button "Cancel" at bounding box center [1072, 592] width 56 height 24
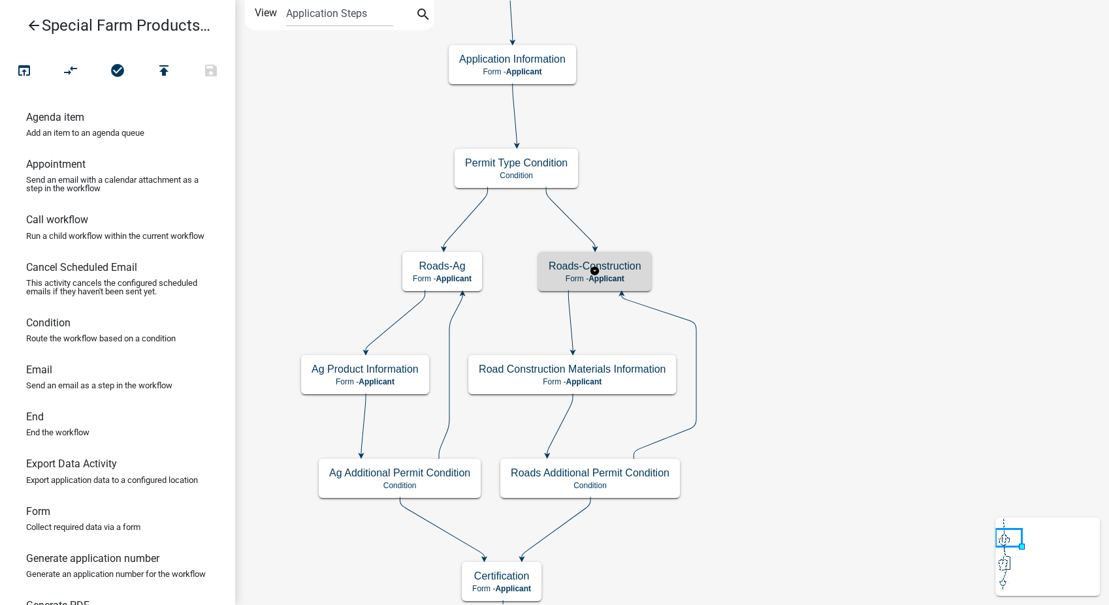
click at [627, 276] on p "Form - Applicant" at bounding box center [595, 278] width 92 height 9
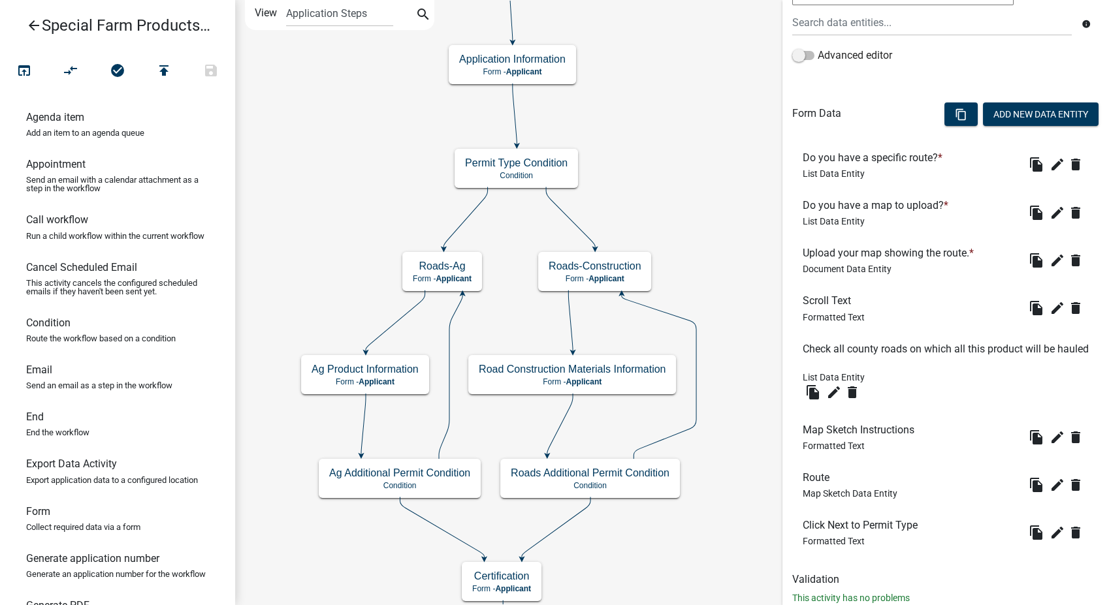
scroll to position [331, 0]
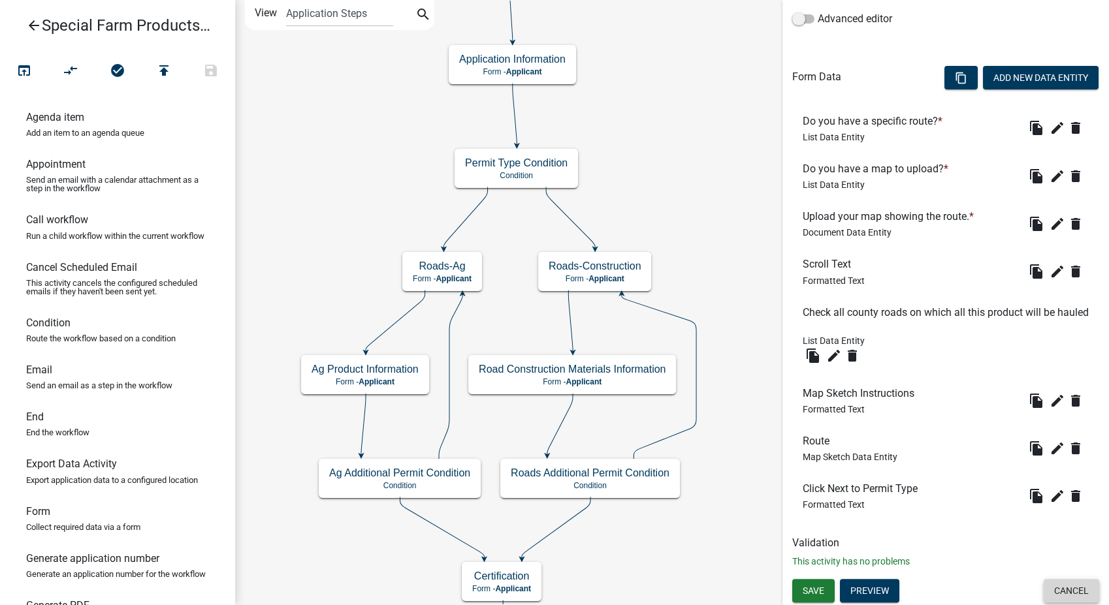
click at [1061, 588] on button "Cancel" at bounding box center [1072, 591] width 56 height 24
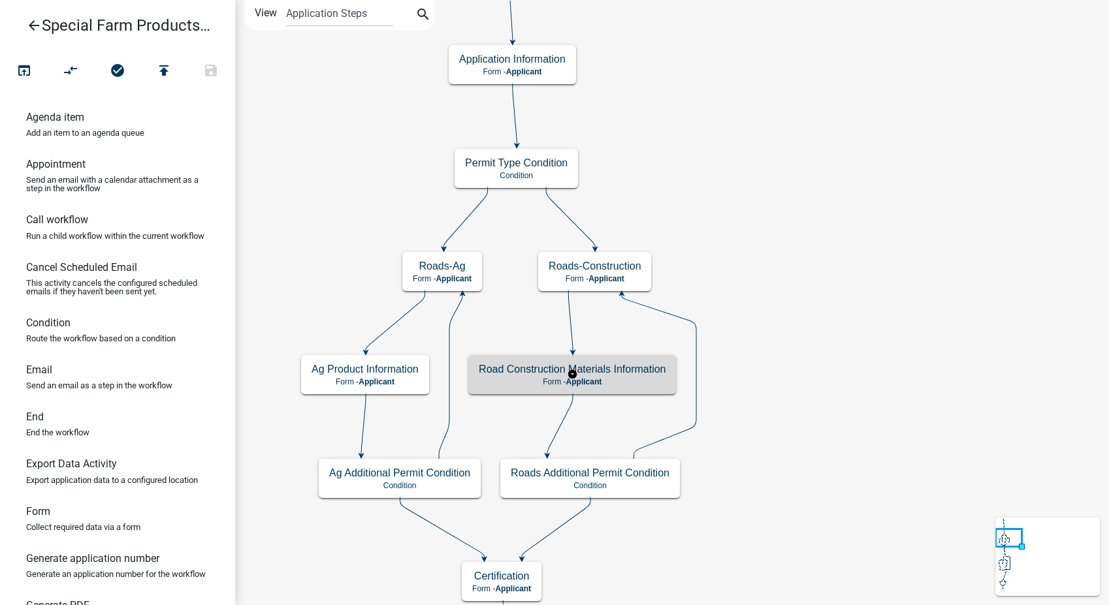
click at [622, 383] on p "Form - Applicant" at bounding box center [572, 382] width 187 height 9
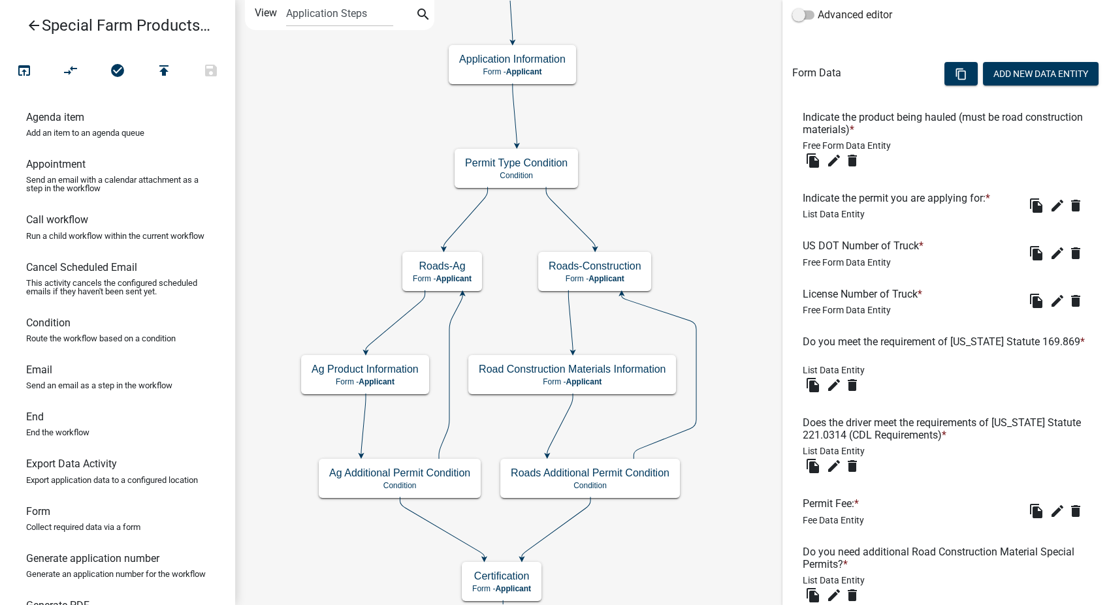
scroll to position [431, 0]
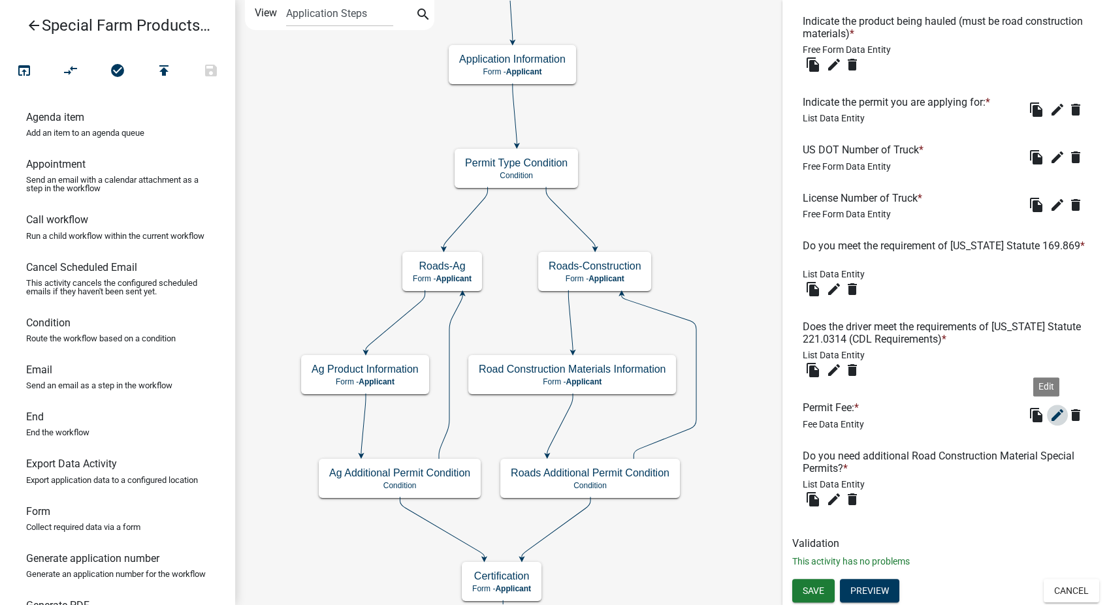
click at [1050, 413] on icon "edit" at bounding box center [1058, 416] width 16 height 16
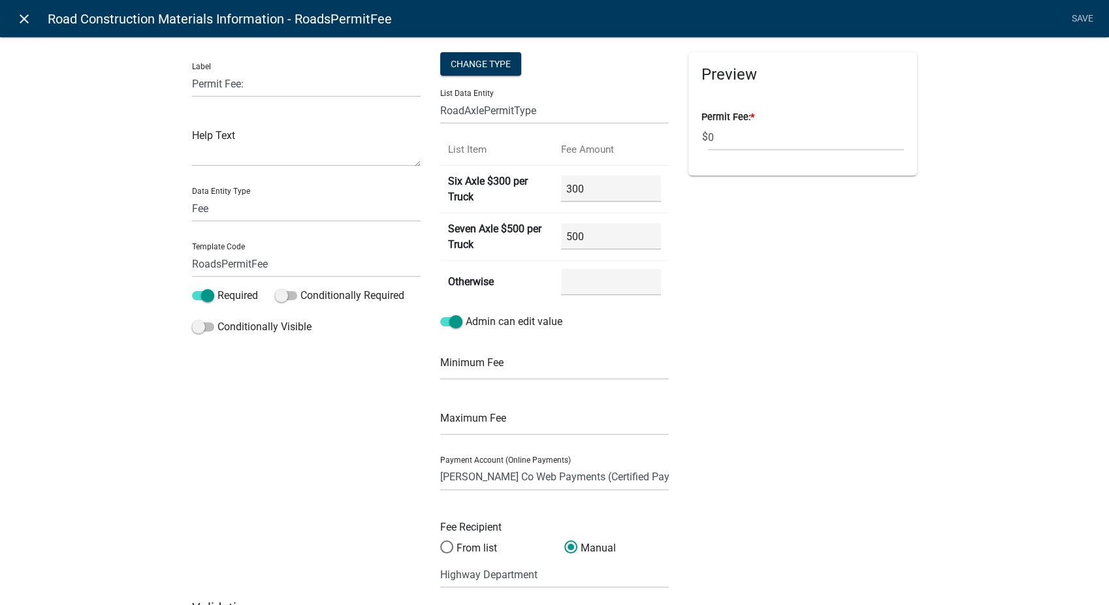
click at [20, 15] on icon "close" at bounding box center [24, 19] width 16 height 16
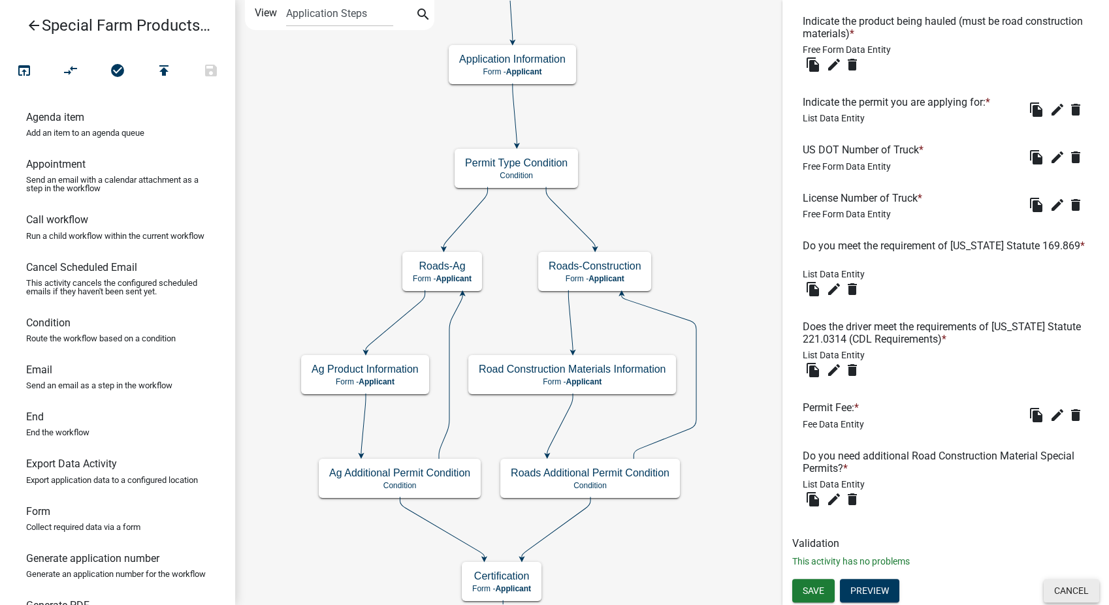
click at [1052, 602] on button "Cancel" at bounding box center [1072, 591] width 56 height 24
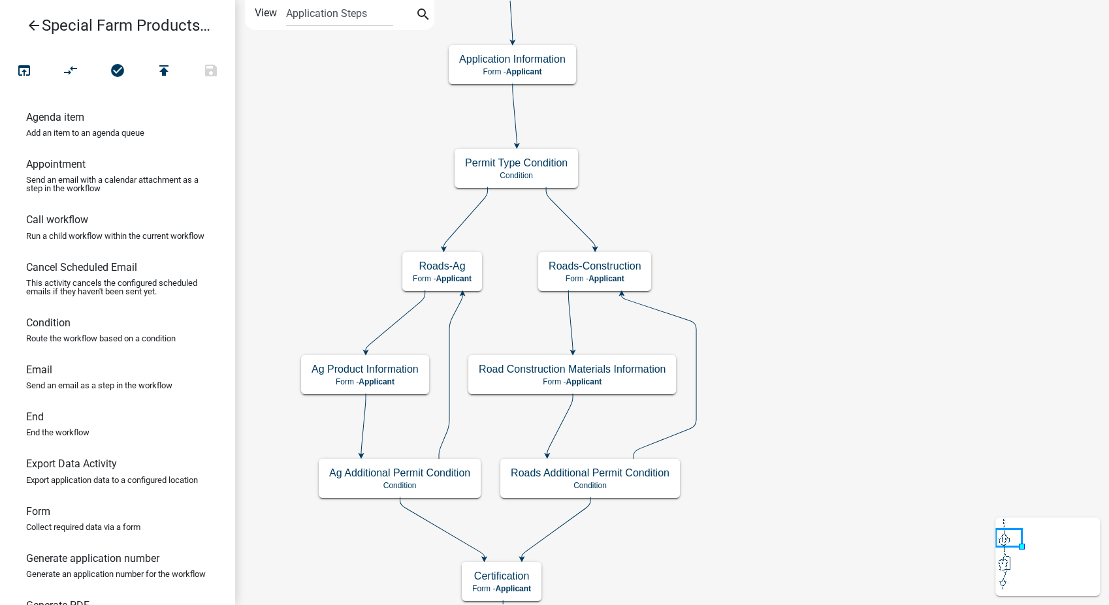
scroll to position [0, 0]
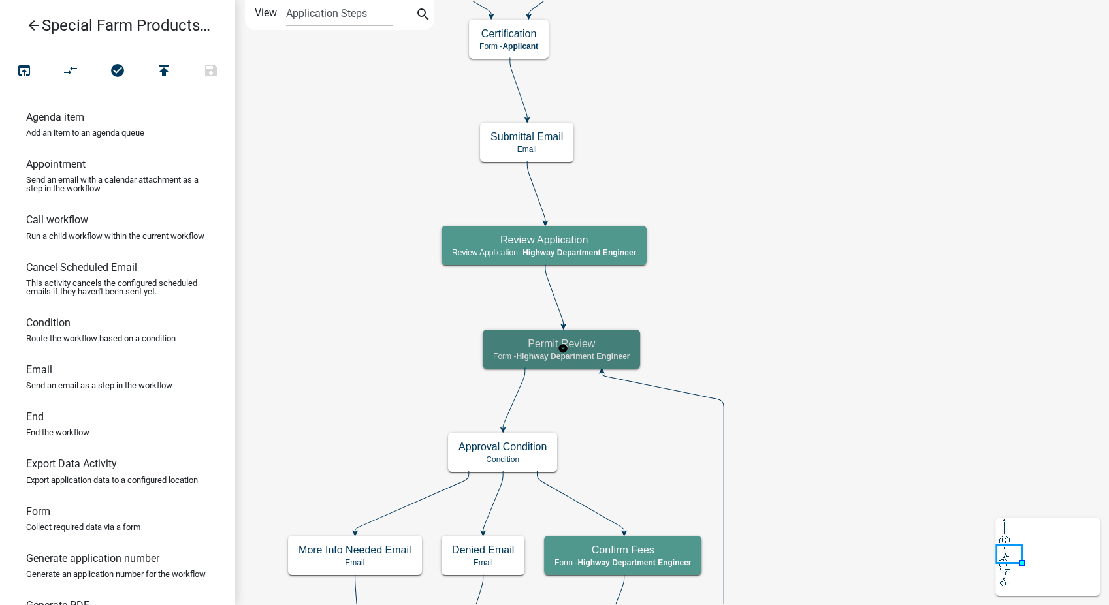
click at [615, 336] on div "Permit Review Form - Highway Department Engineer" at bounding box center [561, 349] width 157 height 39
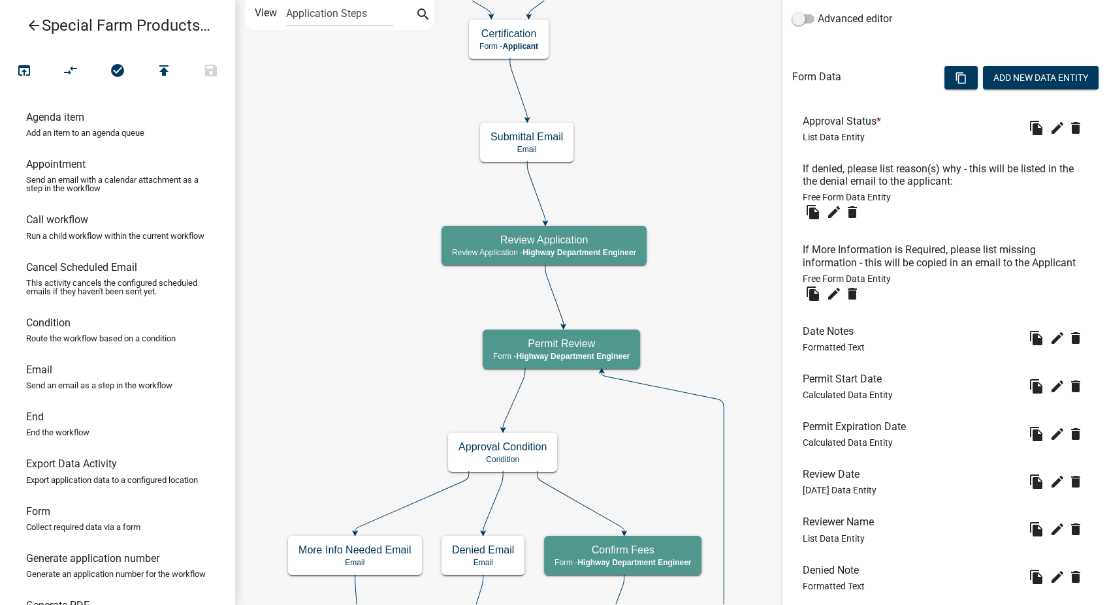
scroll to position [504, 0]
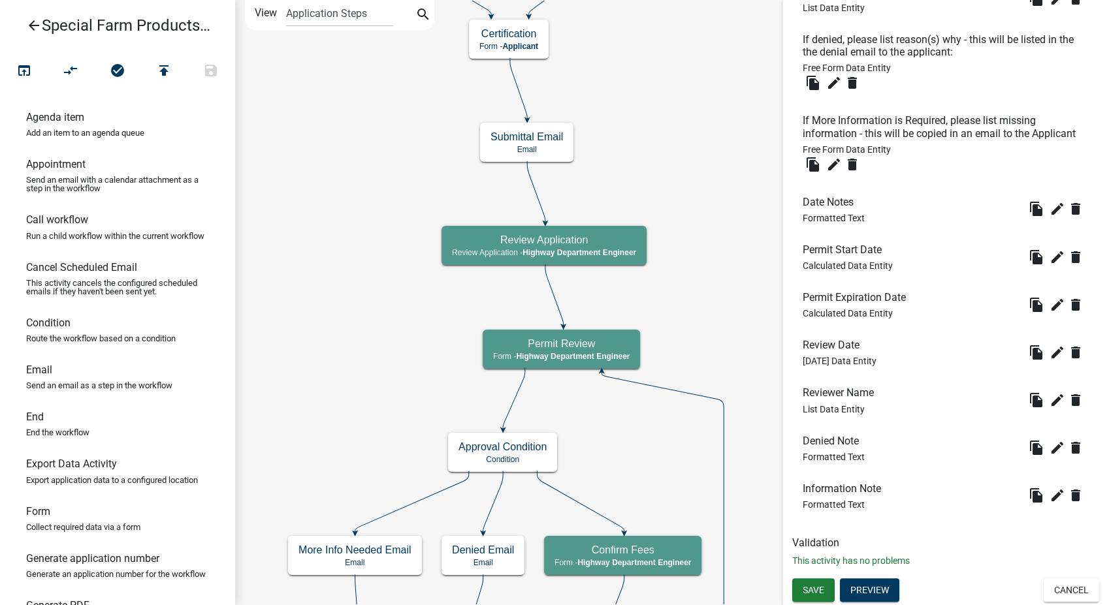
click at [1074, 577] on div "Form Activity Name Permit Review Responsible Role Applicant Zoning and Environm…" at bounding box center [945, 51] width 327 height 1055
click at [1069, 602] on div "Save Preview Cancel" at bounding box center [945, 592] width 327 height 27
click at [1066, 589] on button "Cancel" at bounding box center [1072, 591] width 56 height 24
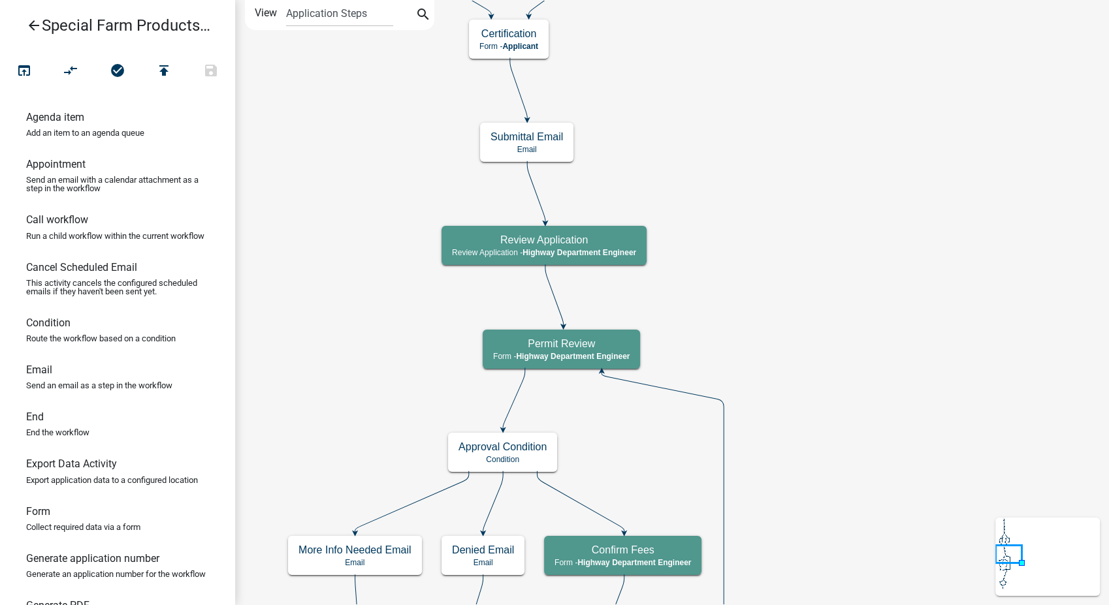
scroll to position [0, 0]
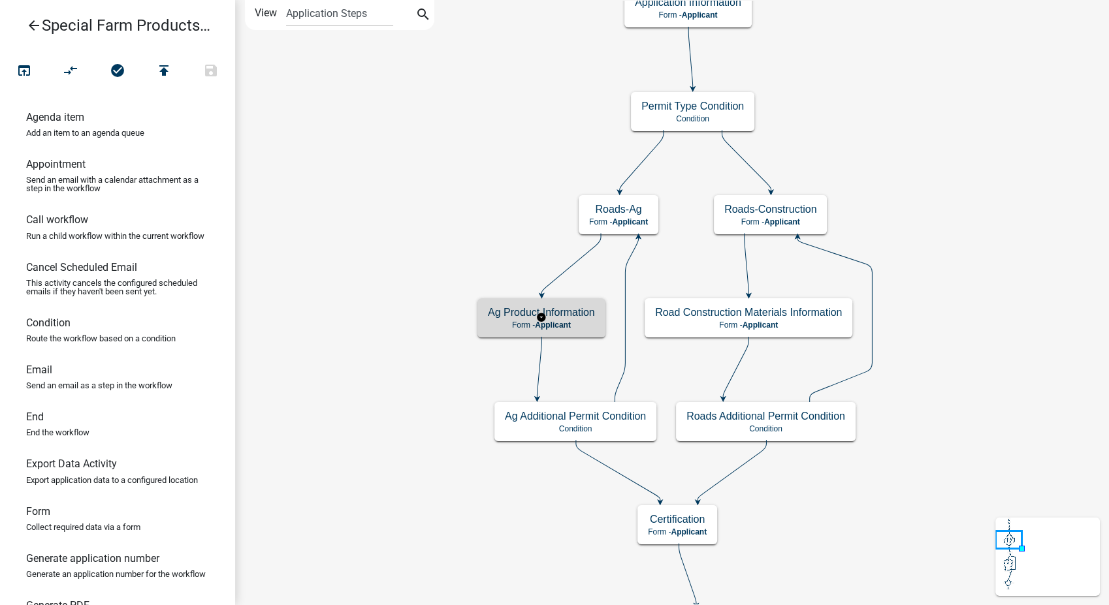
click at [582, 328] on p "Form - Applicant" at bounding box center [541, 325] width 107 height 9
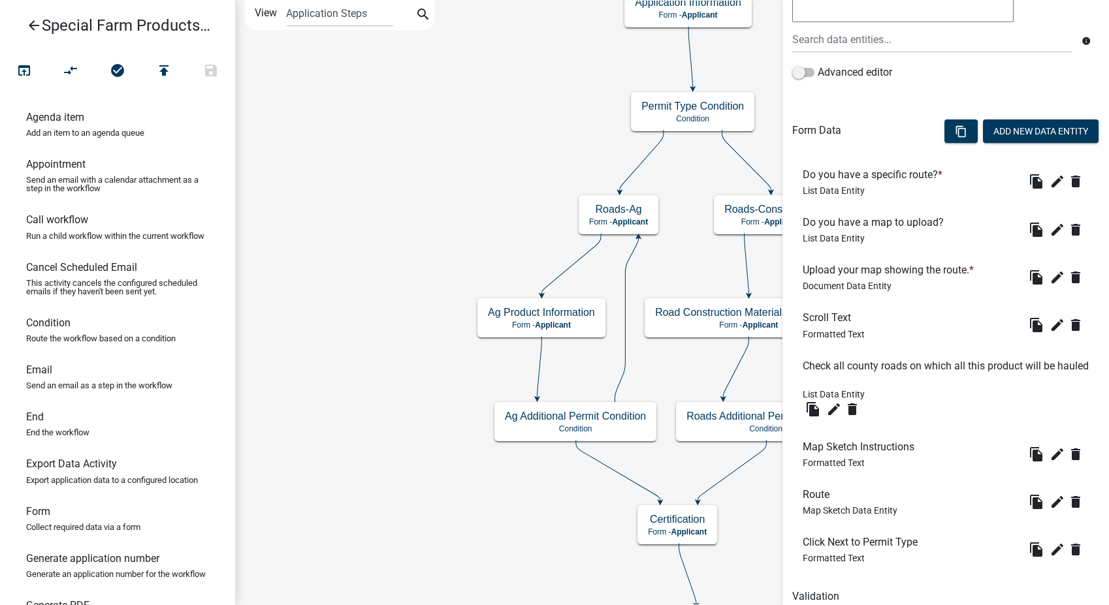
scroll to position [331, 0]
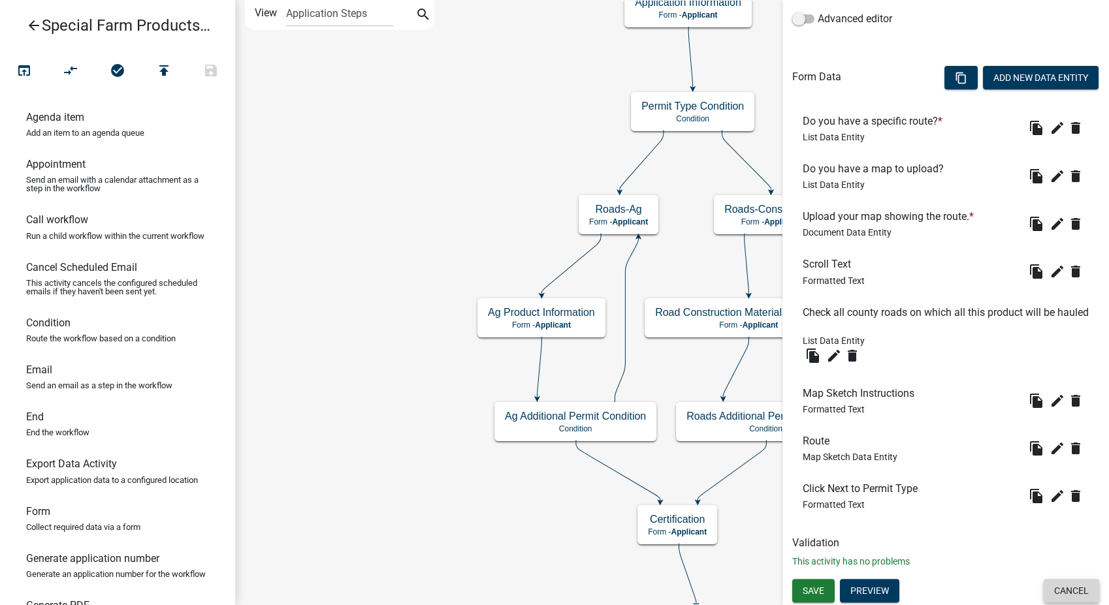
click at [1046, 596] on button "Cancel" at bounding box center [1072, 591] width 56 height 24
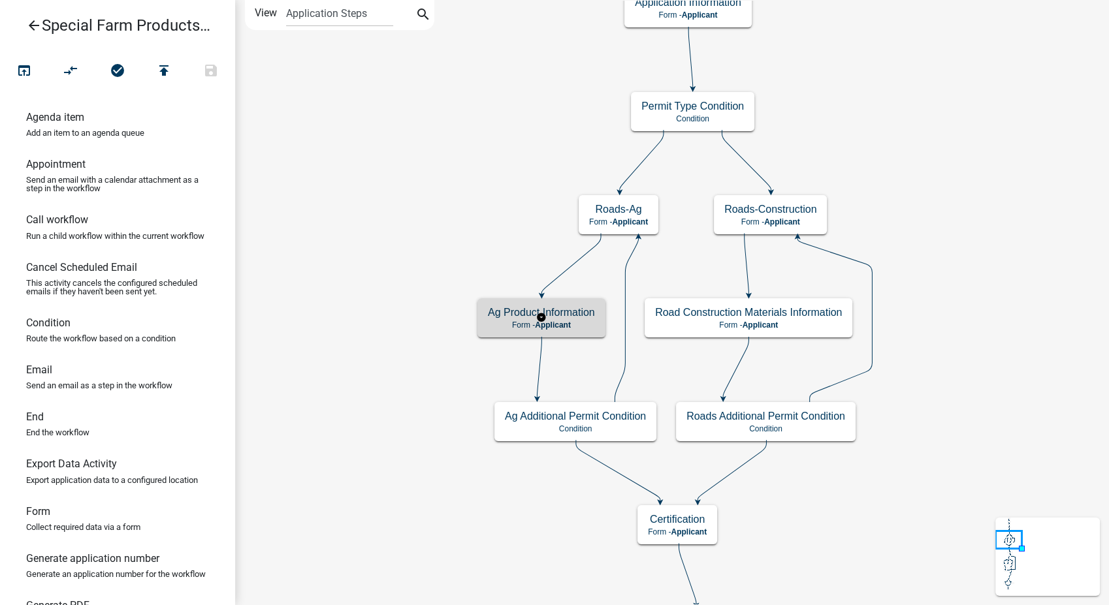
click at [573, 329] on p "Form - Applicant" at bounding box center [541, 325] width 107 height 9
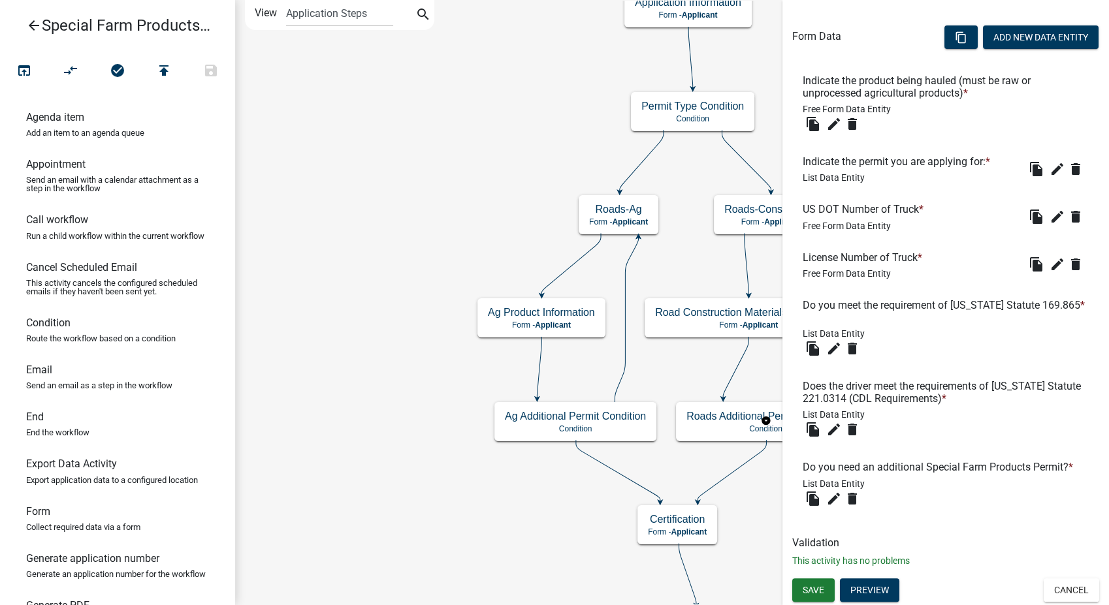
scroll to position [383, 0]
click at [886, 585] on button "Preview" at bounding box center [869, 591] width 59 height 24
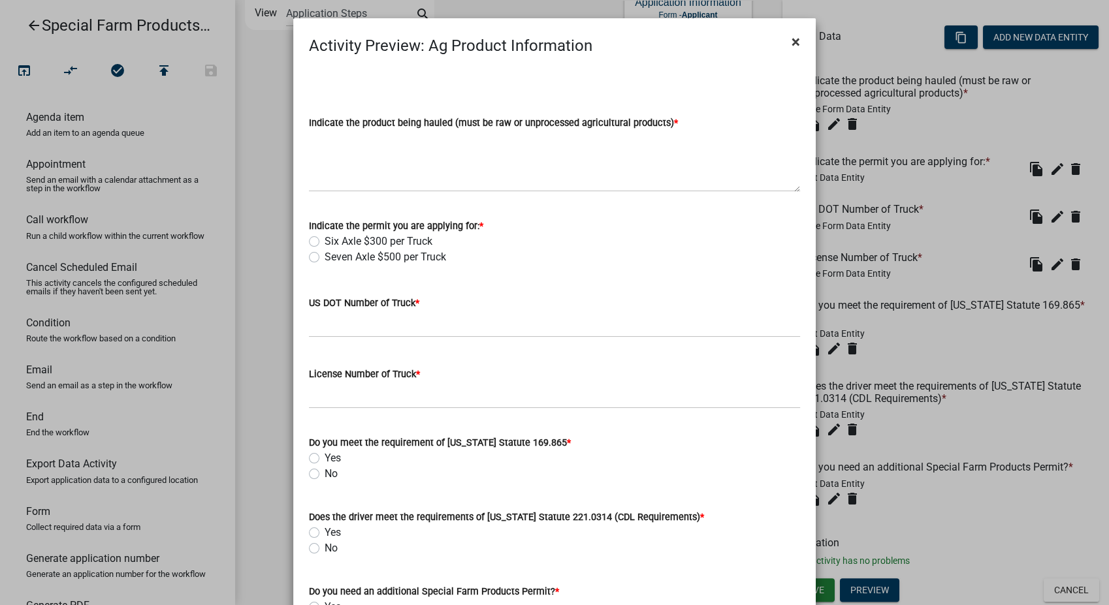
click at [792, 44] on span "×" at bounding box center [796, 42] width 8 height 18
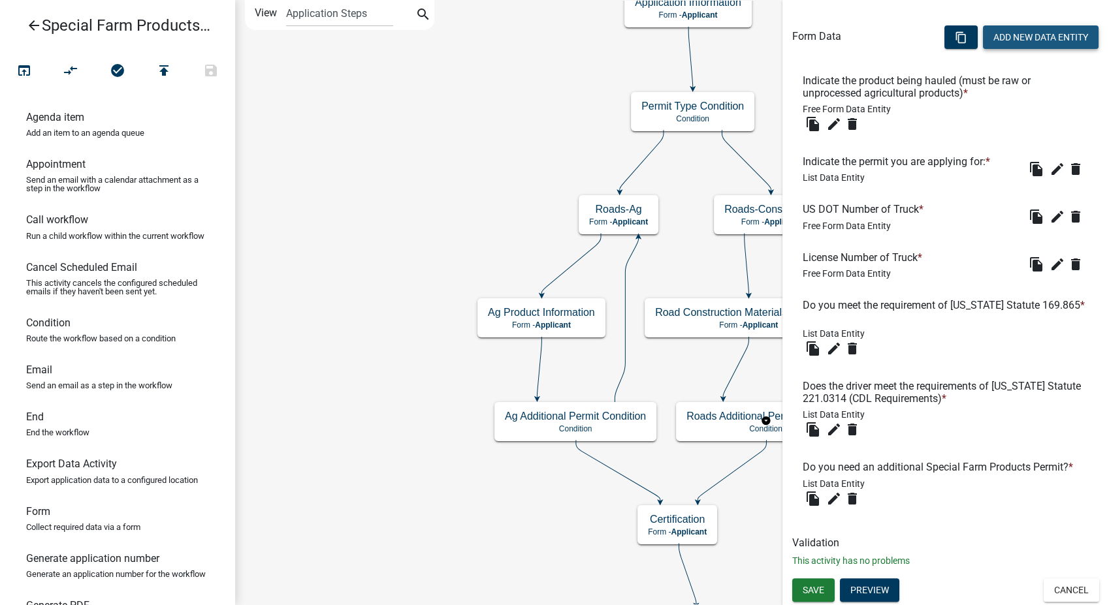
click at [983, 30] on button "Add New Data Entity" at bounding box center [1041, 37] width 116 height 24
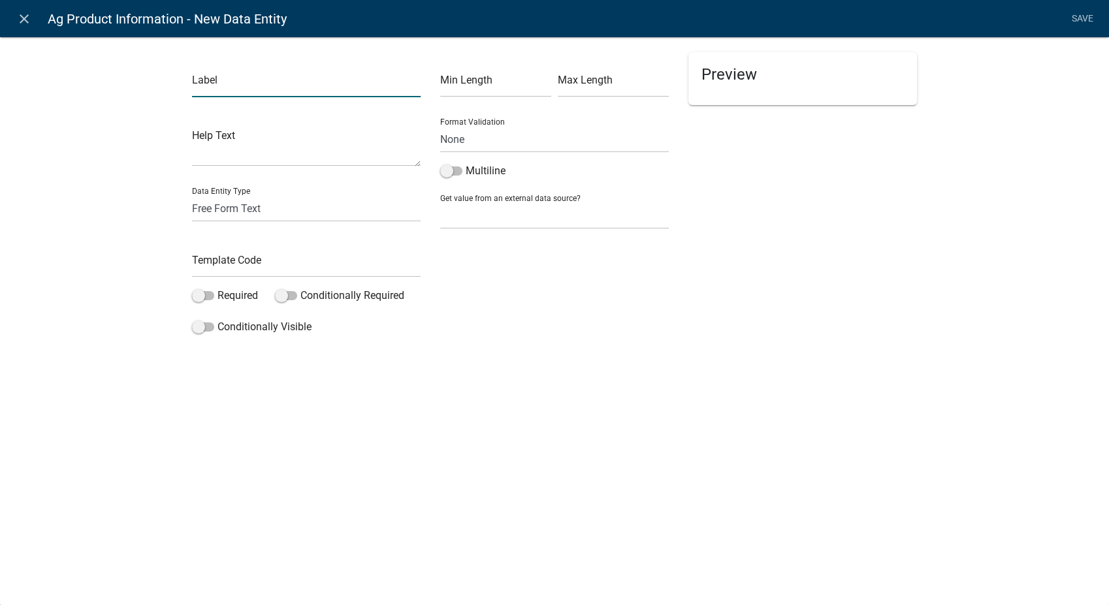
click at [236, 89] on input "text" at bounding box center [306, 84] width 229 height 27
click at [245, 214] on select "Free Form Text Document Display Entity Value Fee Numeric Data Date Map Sketch D…" at bounding box center [306, 208] width 229 height 27
click at [192, 195] on select "Free Form Text Document Display Entity Value Fee Numeric Data Date Map Sketch D…" at bounding box center [306, 208] width 229 height 27
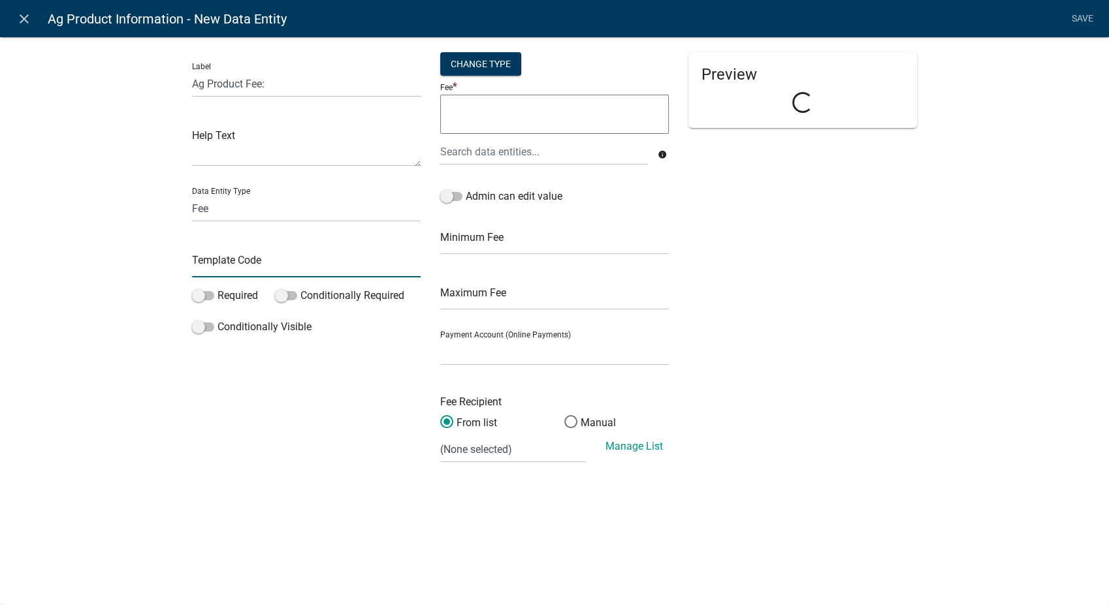
click at [233, 267] on input "text" at bounding box center [306, 264] width 229 height 27
click at [464, 65] on div "Change Type" at bounding box center [480, 64] width 81 height 24
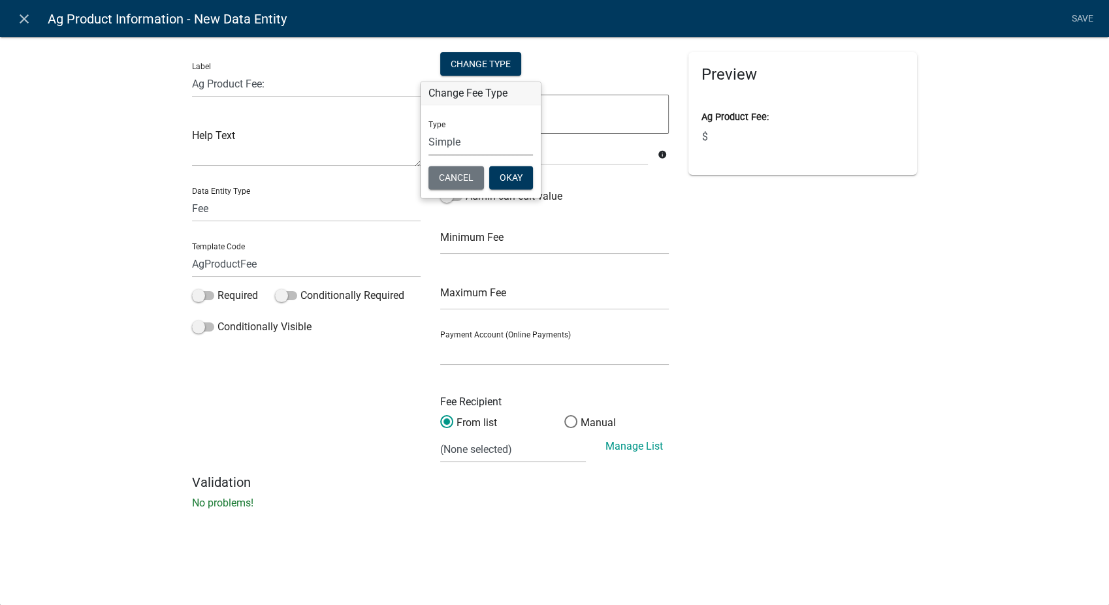
click at [464, 139] on select "Simple List Advanced" at bounding box center [480, 142] width 105 height 27
click at [428, 156] on select "Simple List Advanced" at bounding box center [480, 142] width 105 height 27
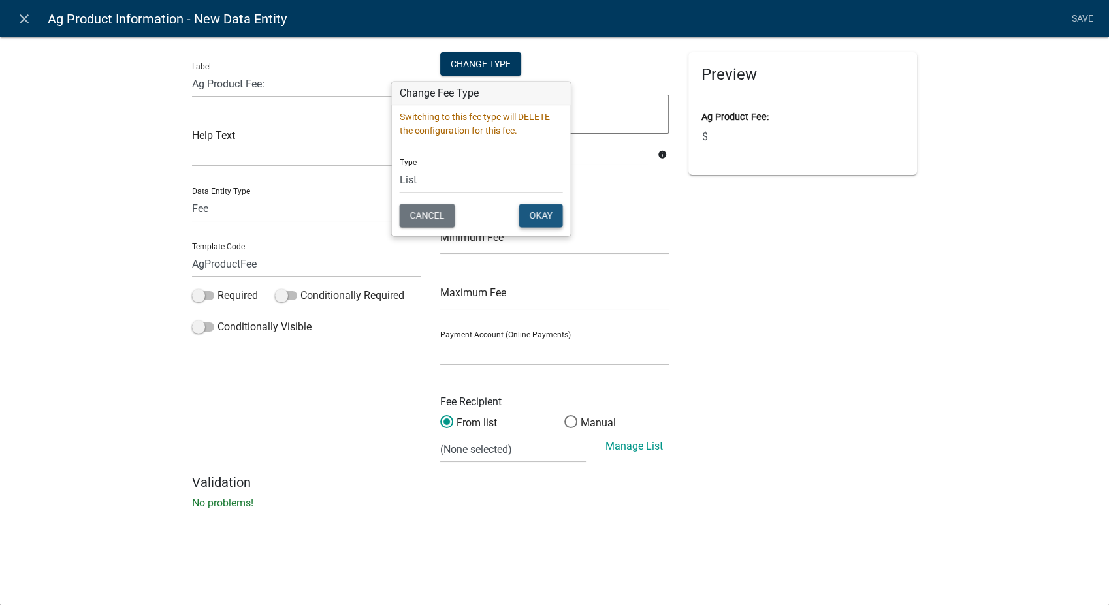
click at [541, 210] on button "Okay" at bounding box center [541, 216] width 44 height 24
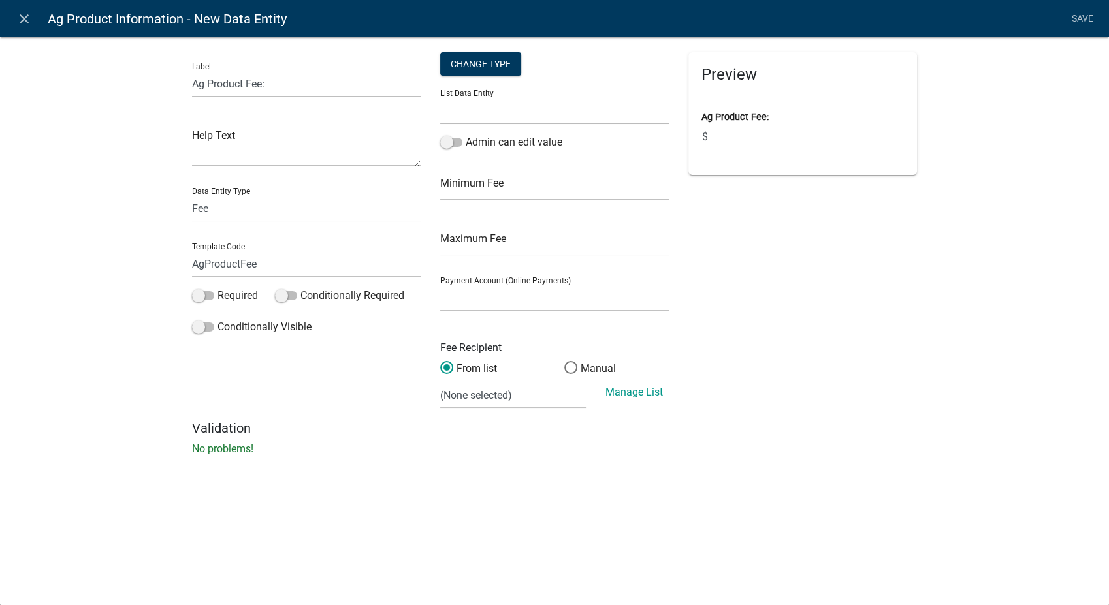
click at [532, 114] on select "AgAdditionalPermitYN ALL_FEE_RECIPIENTS ApplicantIs APPLICATION_STATUS AxlePerm…" at bounding box center [554, 110] width 229 height 27
click at [440, 97] on select "AgAdditionalPermitYN ALL_FEE_RECIPIENTS ApplicantIs APPLICATION_STATUS AxlePerm…" at bounding box center [554, 110] width 229 height 27
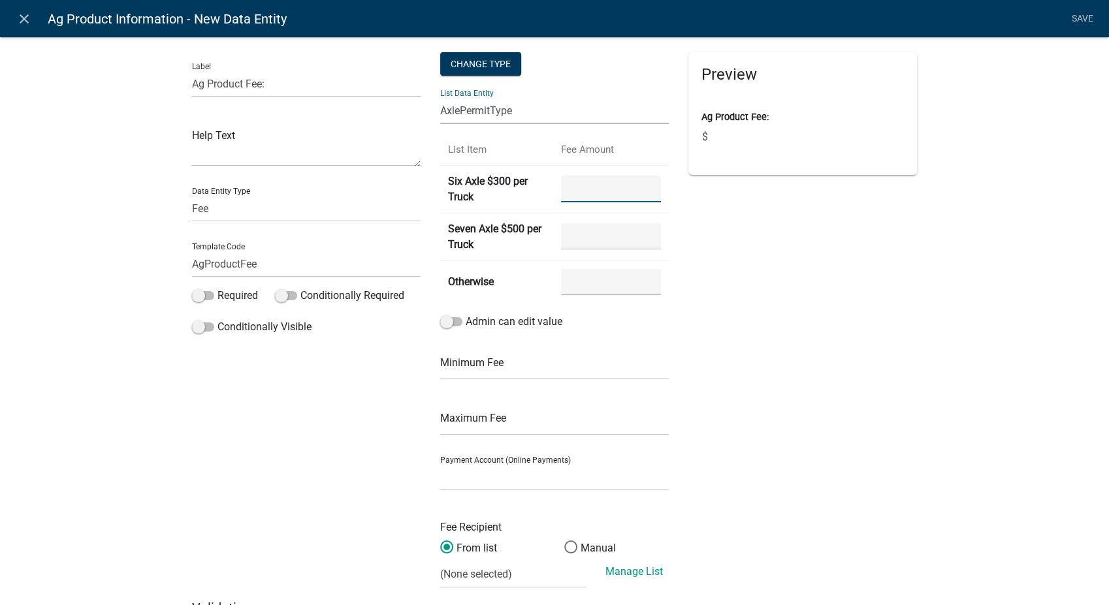
click at [580, 197] on Axle "number" at bounding box center [611, 189] width 100 height 27
click at [577, 238] on Axle "number" at bounding box center [611, 236] width 100 height 27
click at [589, 287] on input "number" at bounding box center [611, 282] width 100 height 27
click at [440, 322] on span at bounding box center [451, 321] width 22 height 9
click at [466, 314] on input "Admin can edit value" at bounding box center [466, 314] width 0 height 0
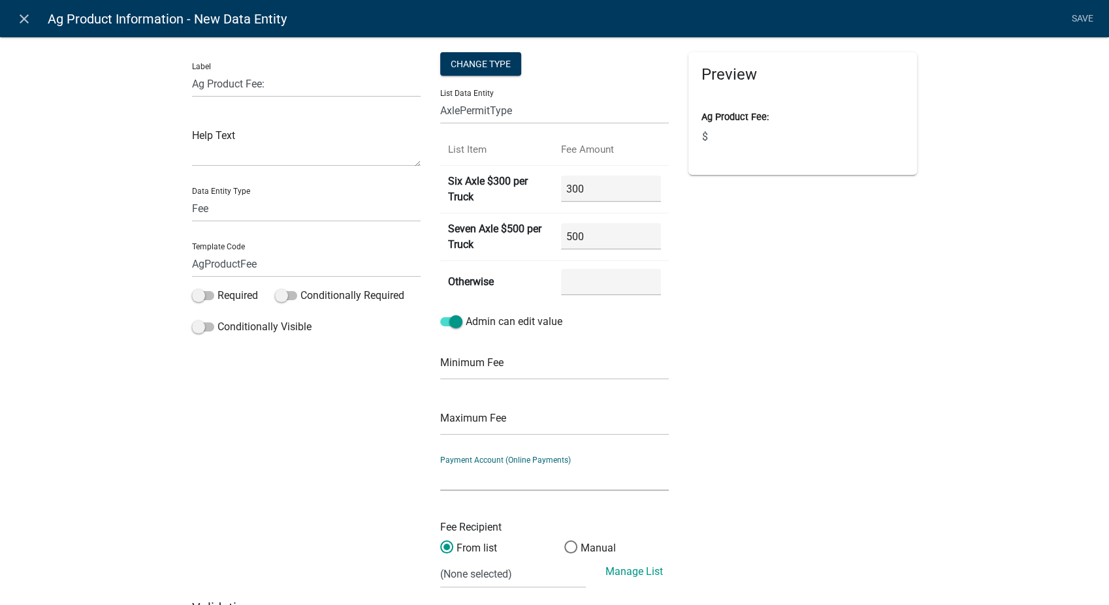
click at [479, 485] on select "Murray Co Web Payments (Certified Payments)" at bounding box center [554, 477] width 229 height 27
click at [440, 464] on select "Murray Co Web Payments (Certified Payments)" at bounding box center [554, 477] width 229 height 27
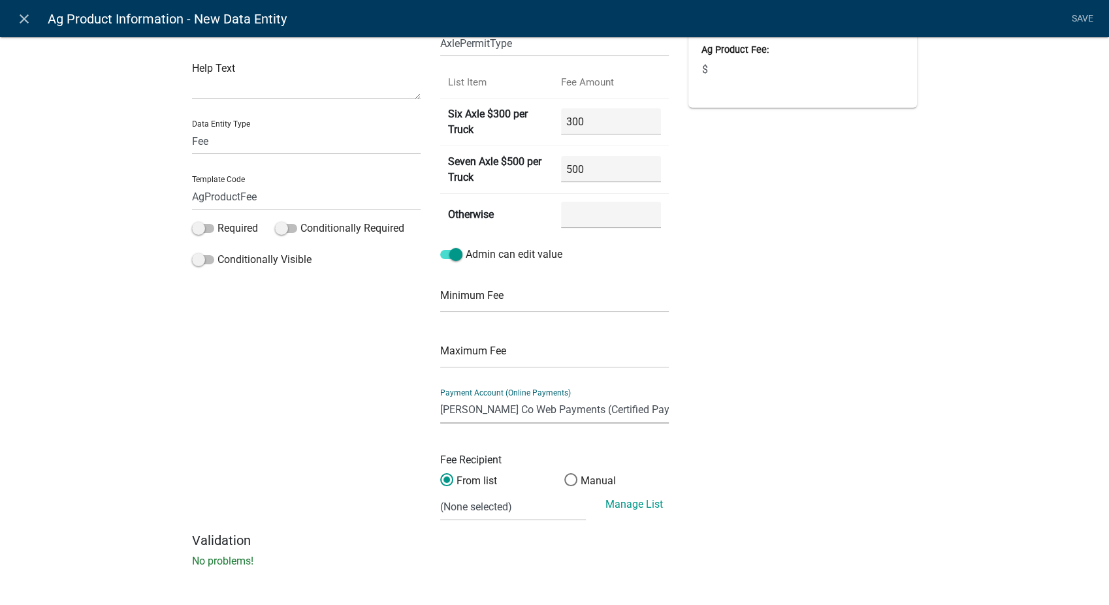
scroll to position [70, 0]
click at [525, 511] on select "(None selected)" at bounding box center [513, 505] width 146 height 27
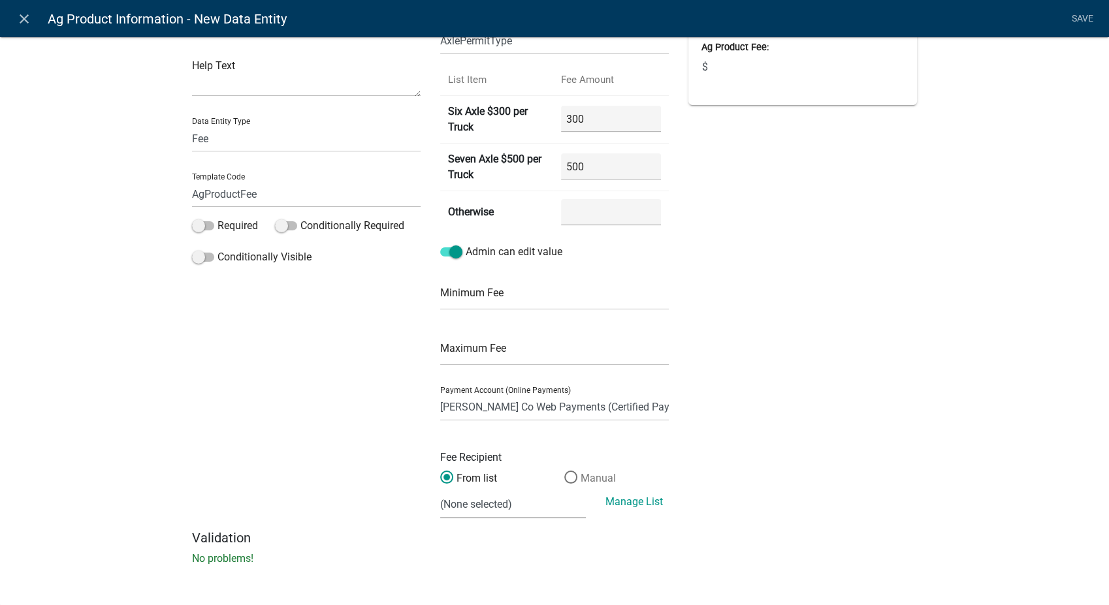
click at [565, 474] on span at bounding box center [570, 478] width 27 height 28
click at [564, 471] on input "Manual" at bounding box center [564, 471] width 0 height 0
click at [495, 505] on input "text" at bounding box center [554, 505] width 229 height 27
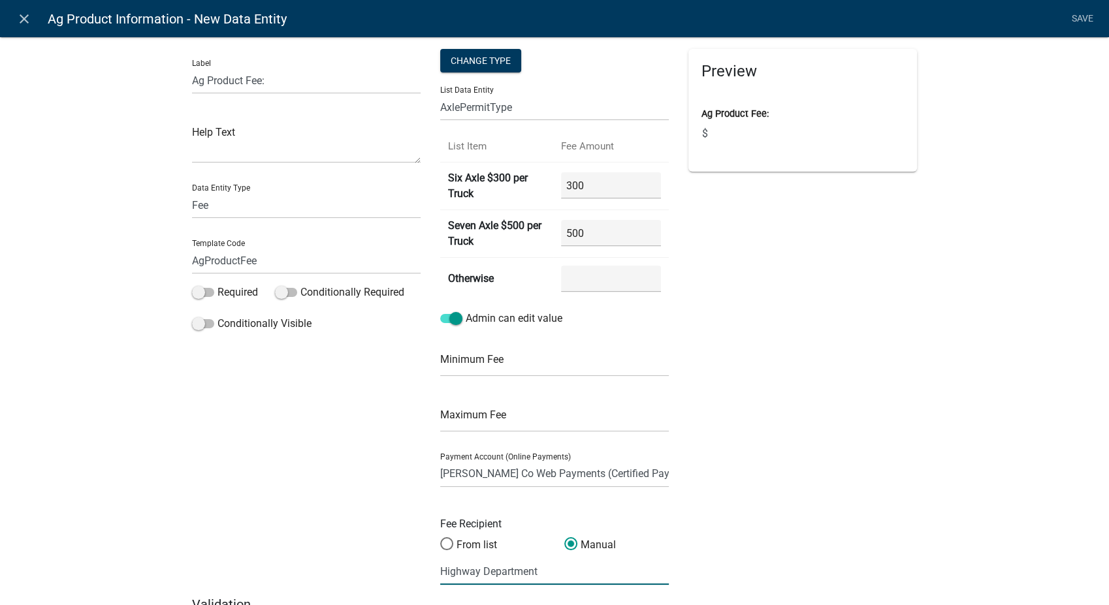
scroll to position [0, 0]
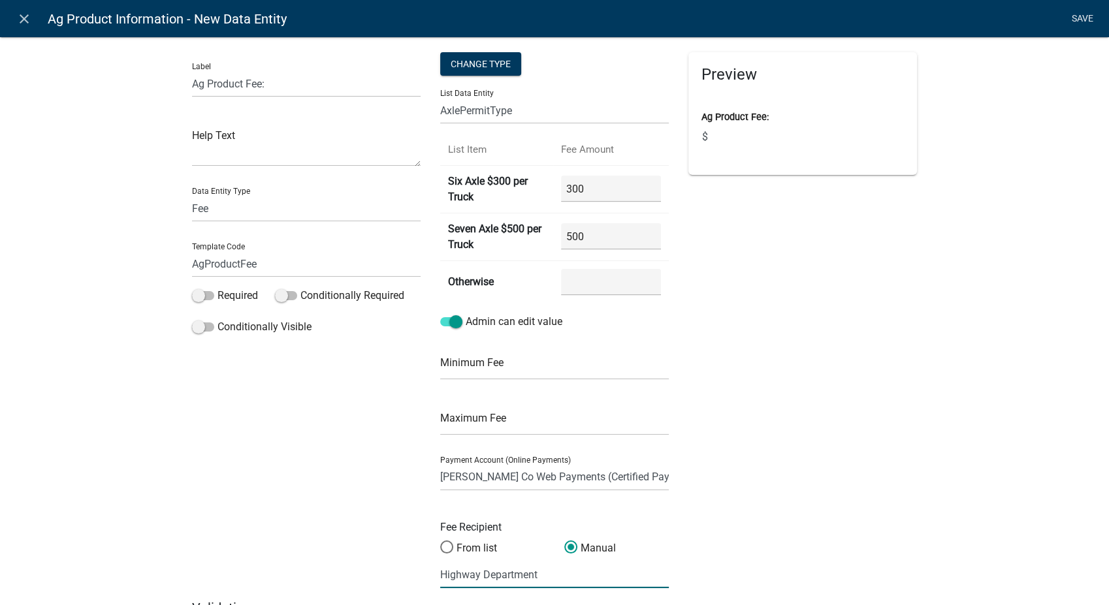
click at [1076, 21] on link "Save" at bounding box center [1082, 19] width 33 height 25
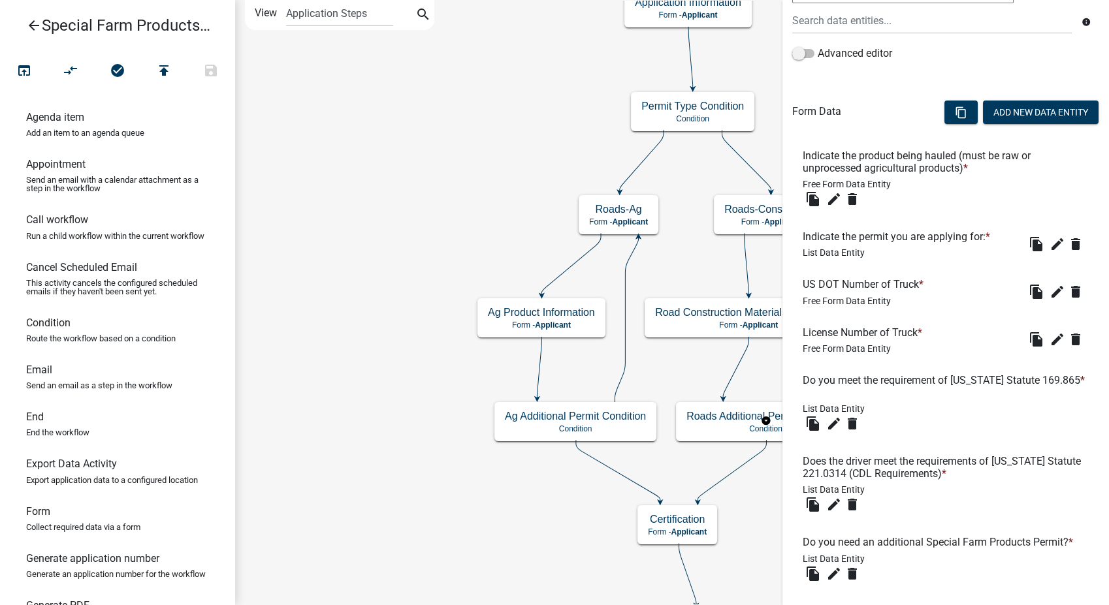
scroll to position [363, 0]
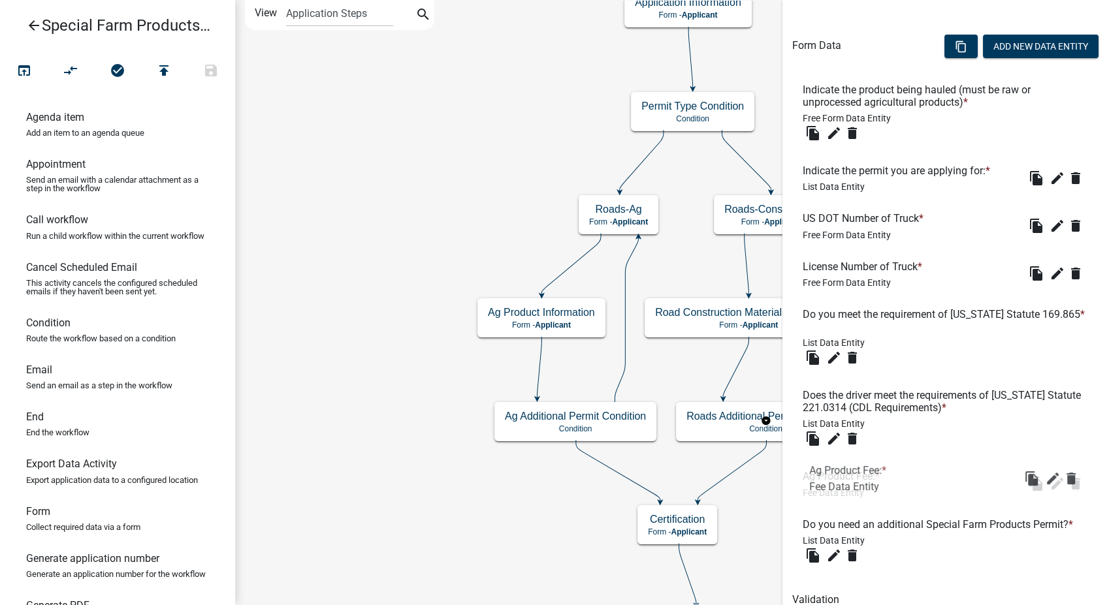
drag, startPoint x: 834, startPoint y: 559, endPoint x: 841, endPoint y: 468, distance: 91.0
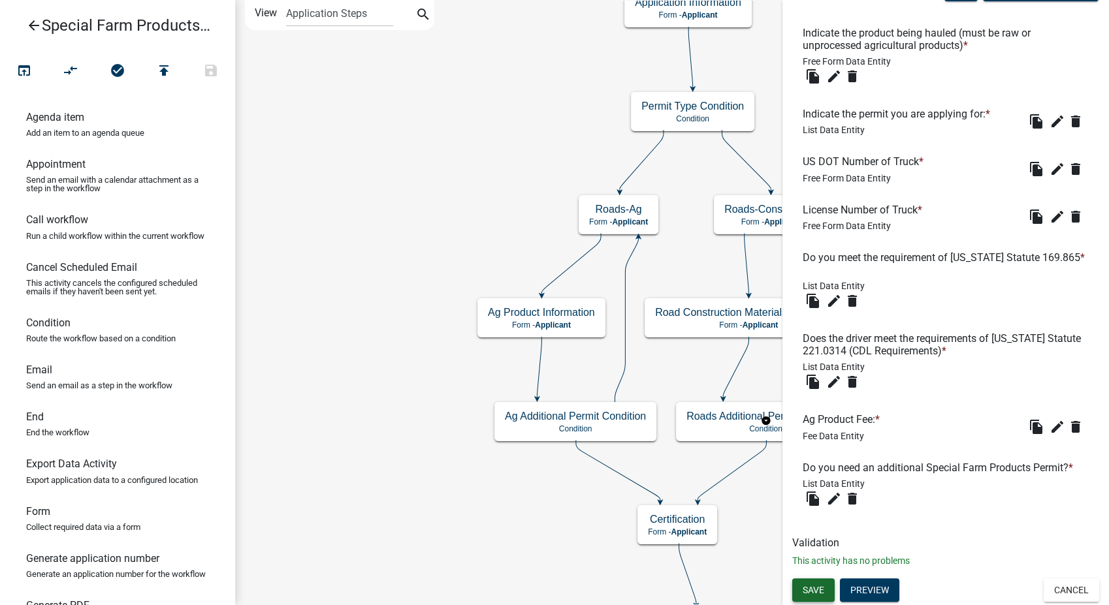
click at [812, 590] on span "Save" at bounding box center [814, 590] width 22 height 10
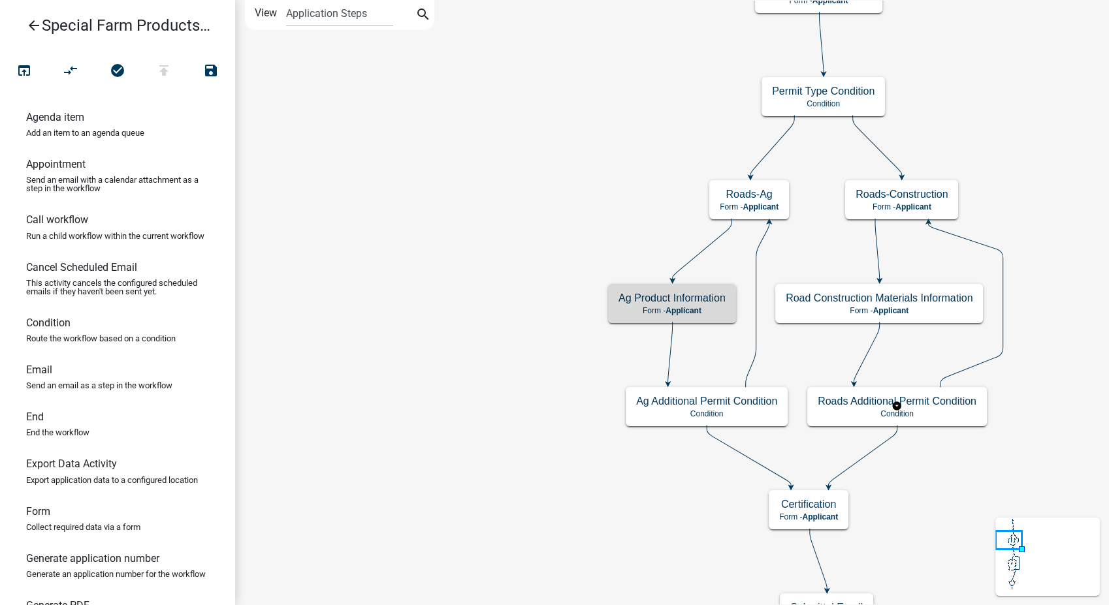
scroll to position [0, 0]
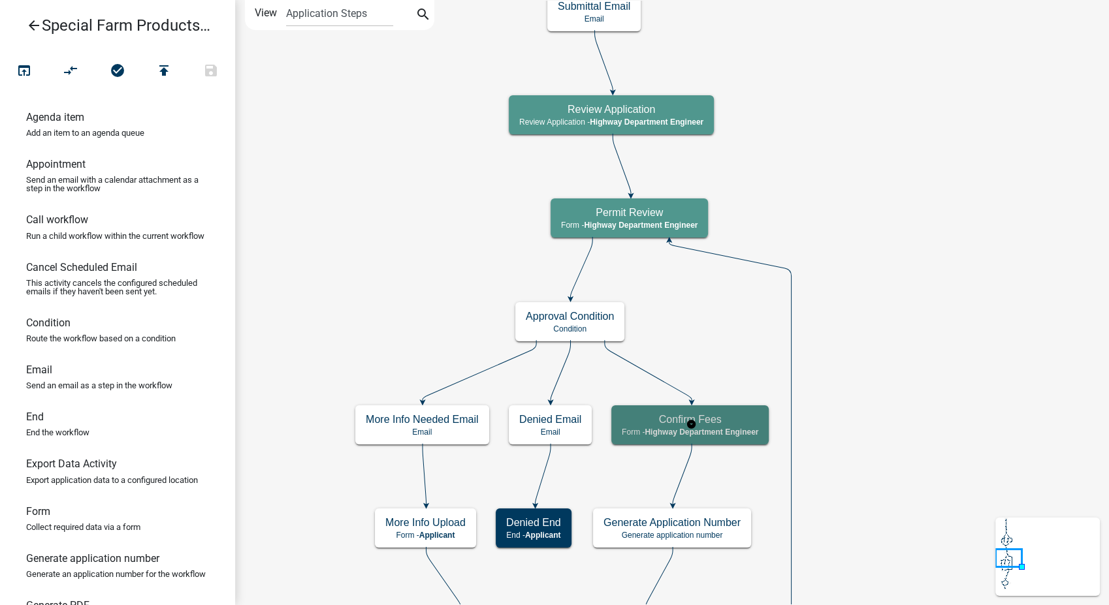
click at [716, 432] on span "Highway Department Engineer" at bounding box center [702, 432] width 114 height 9
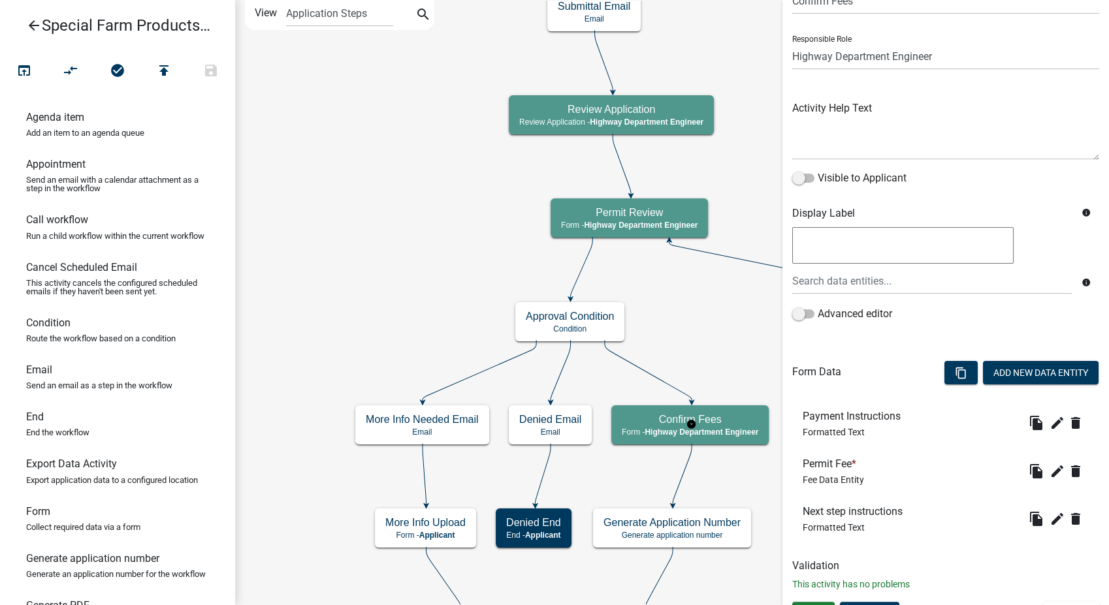
scroll to position [89, 0]
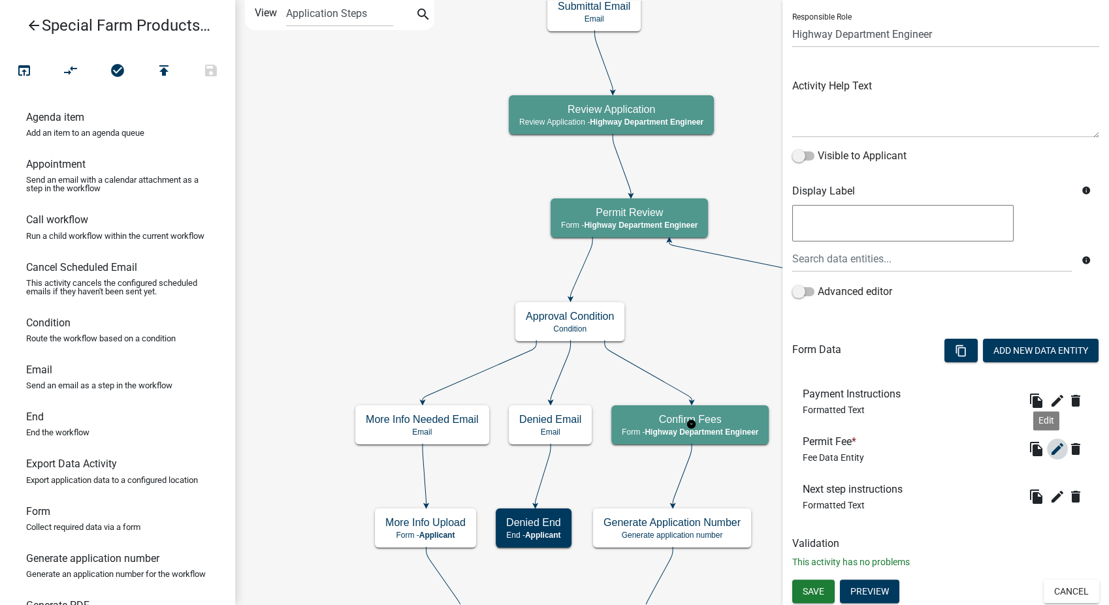
click at [1050, 449] on icon "edit" at bounding box center [1058, 450] width 16 height 16
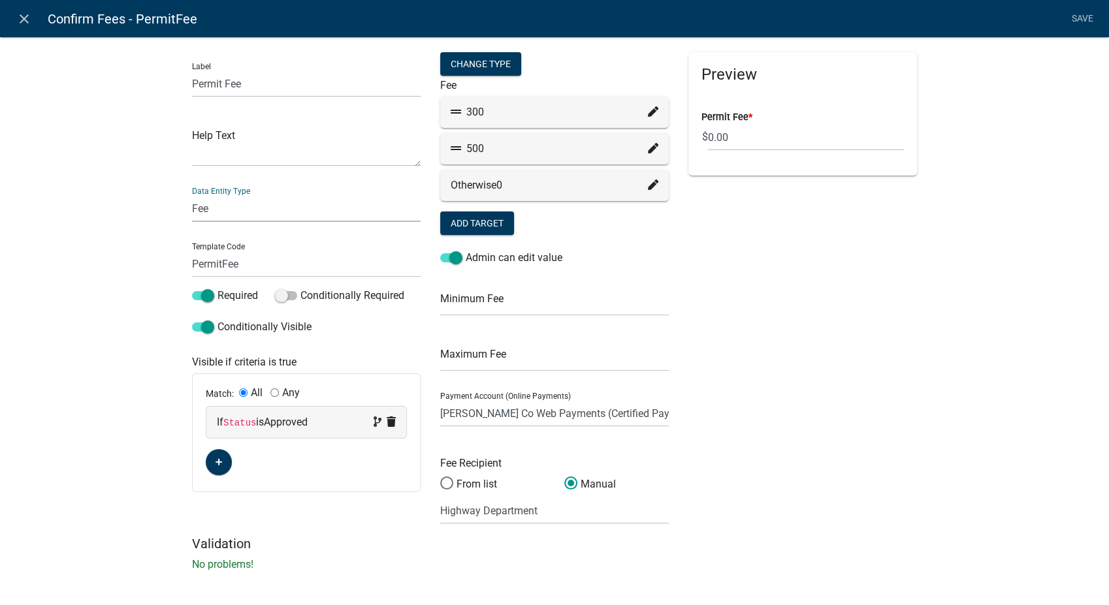
click at [214, 210] on select "Free Form Text Document Display Entity Value Fee Numeric Data Date Map Sketch D…" at bounding box center [306, 208] width 229 height 27
click at [192, 195] on select "Free Form Text Document Display Entity Value Fee Numeric Data Date Map Sketch D…" at bounding box center [306, 208] width 229 height 27
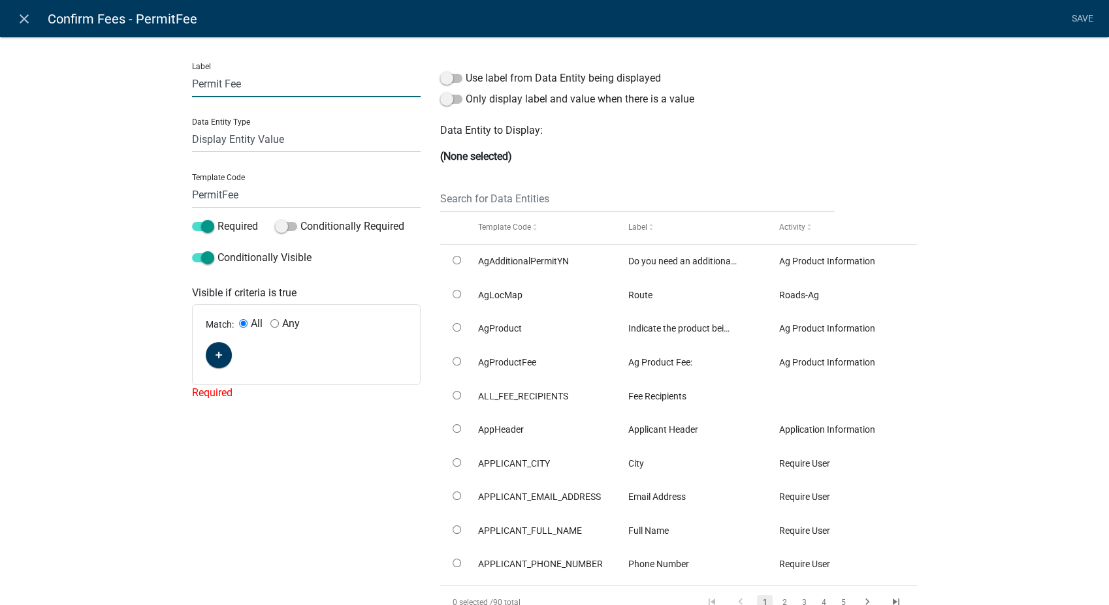
click at [192, 86] on input "Permit Fee" at bounding box center [306, 84] width 229 height 27
click at [216, 357] on icon "button" at bounding box center [219, 355] width 7 height 8
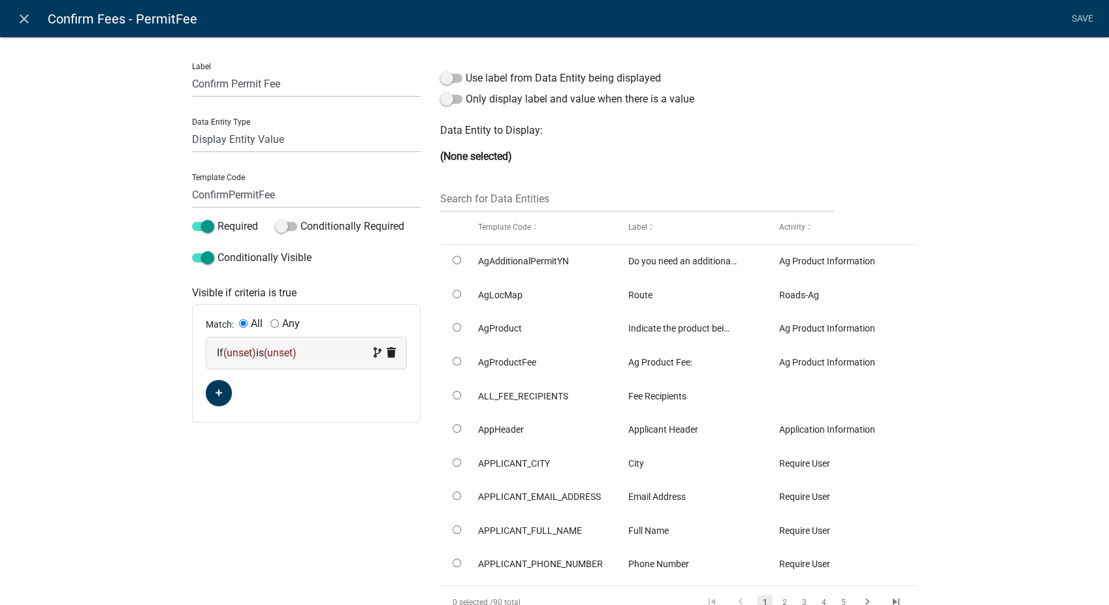
click at [329, 353] on div "If (unset) is (unset)" at bounding box center [306, 354] width 179 height 16
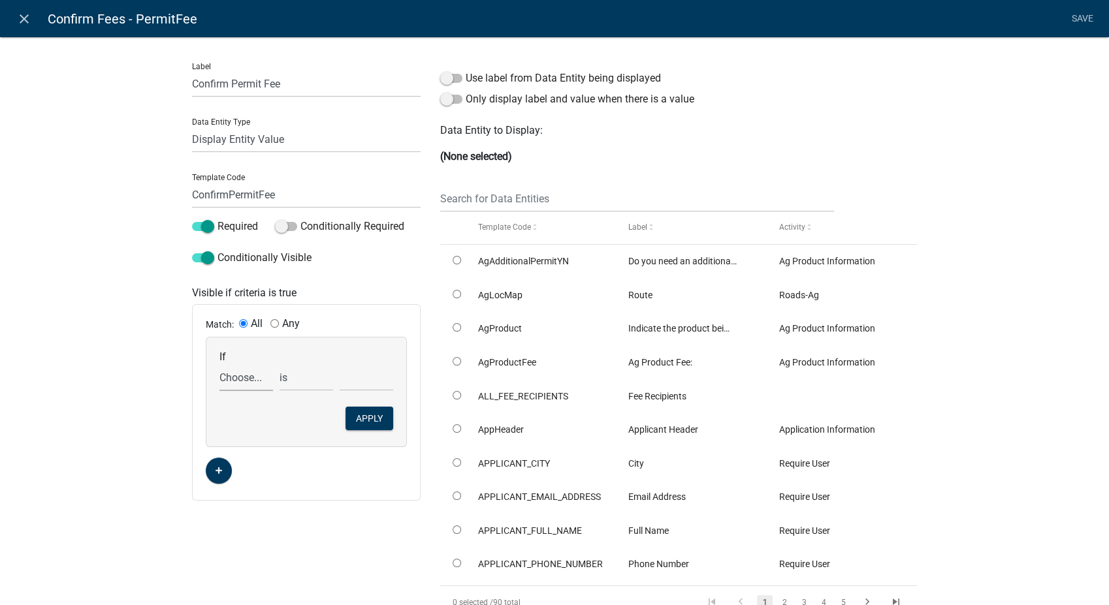
click at [229, 381] on select "Choose... AgAdditionalPermitYN AgLocMap AgProduct AgProductFee ALL_FEE_RECIPIEN…" at bounding box center [246, 377] width 54 height 27
click at [219, 364] on select "Choose... AgAdditionalPermitYN AgLocMap AgProduct AgProductFee ALL_FEE_RECIPIEN…" at bounding box center [246, 377] width 54 height 27
click at [342, 377] on select "Choose... Approved Denied More Information Needed" at bounding box center [367, 377] width 54 height 27
click at [340, 364] on select "Choose... Approved Denied More Information Needed" at bounding box center [367, 377] width 54 height 27
click at [362, 419] on button "Apply" at bounding box center [370, 419] width 48 height 24
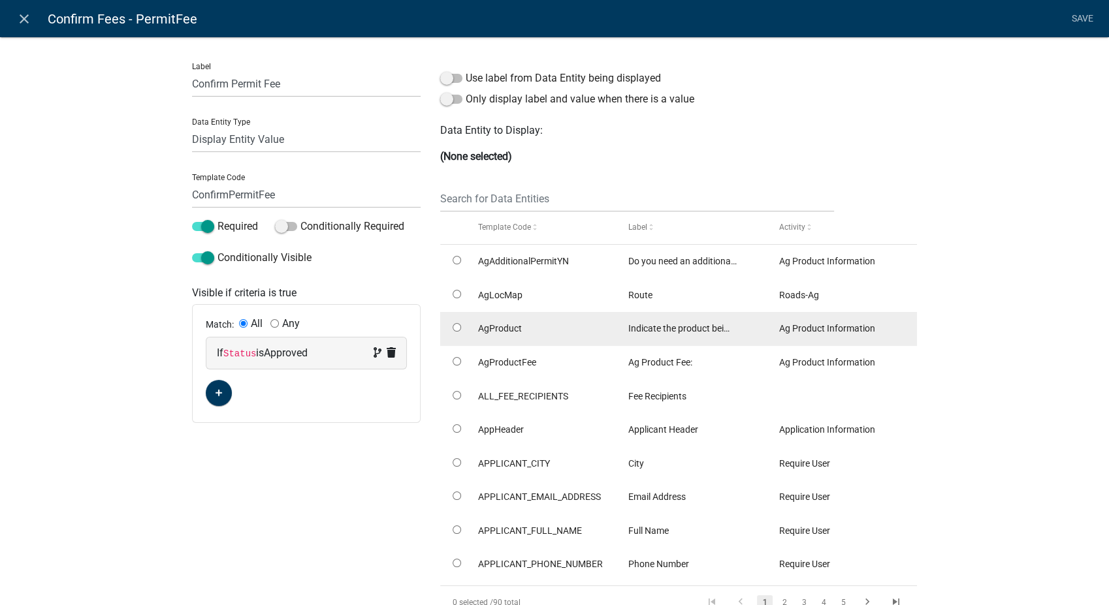
scroll to position [73, 0]
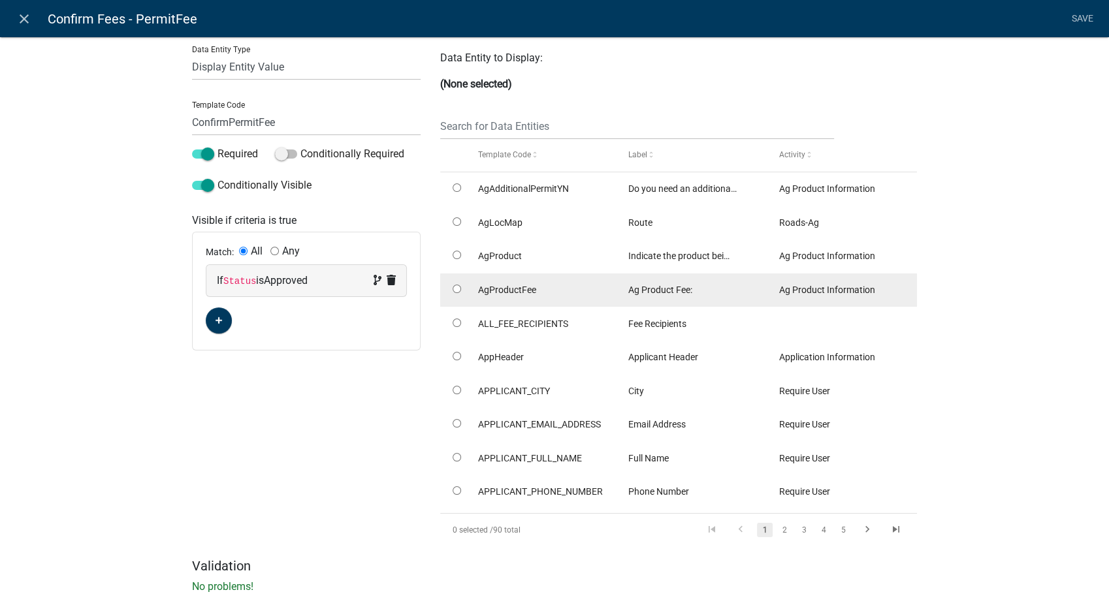
click at [453, 291] on input "radio" at bounding box center [457, 289] width 8 height 8
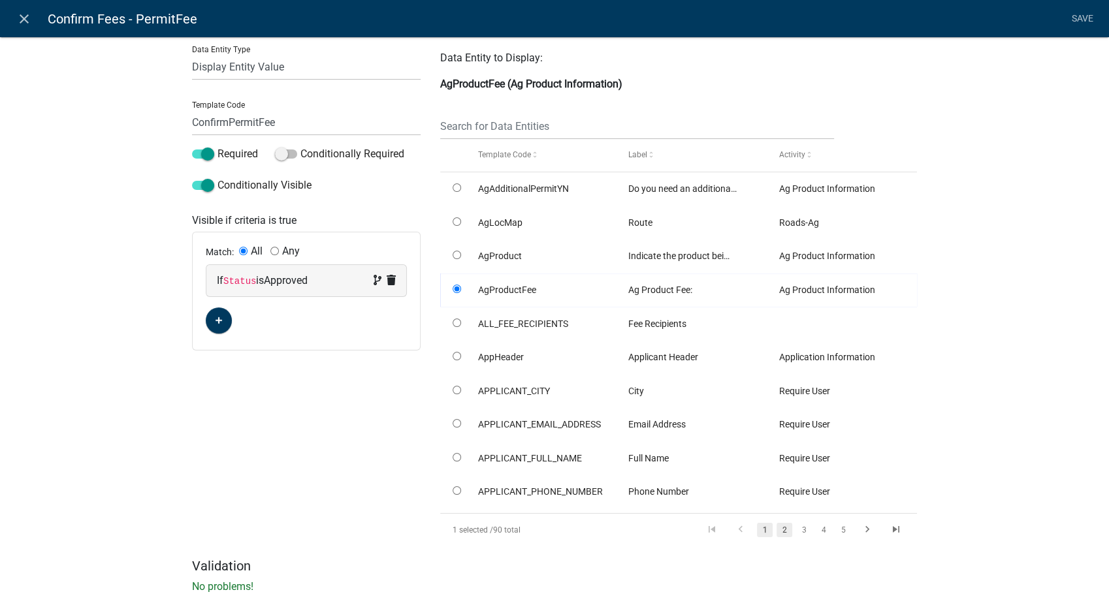
click at [779, 528] on link "2" at bounding box center [785, 530] width 16 height 14
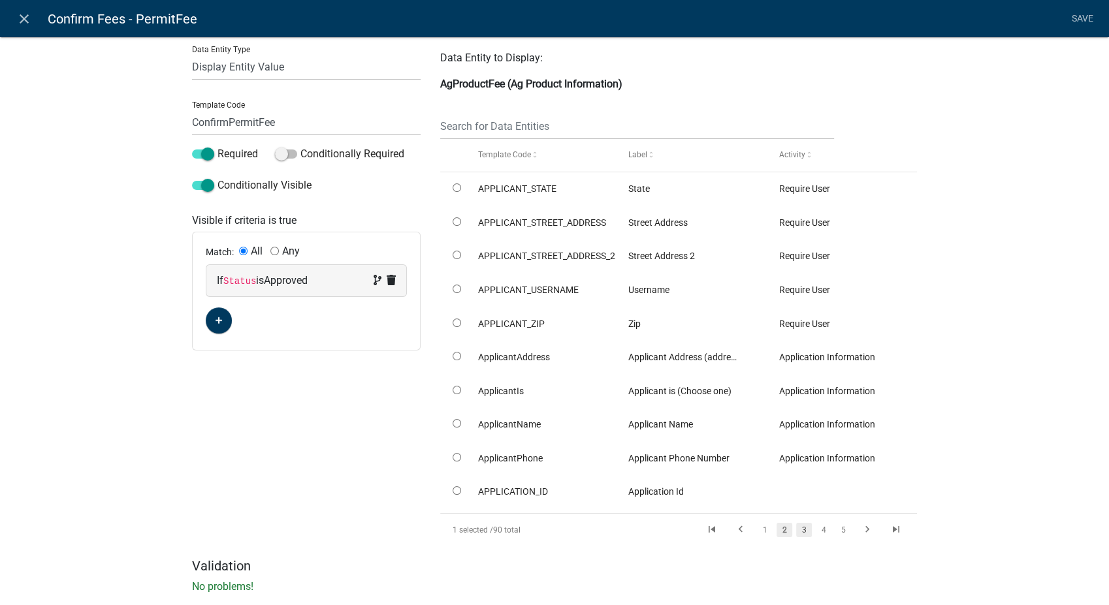
click at [804, 536] on link "3" at bounding box center [804, 530] width 16 height 14
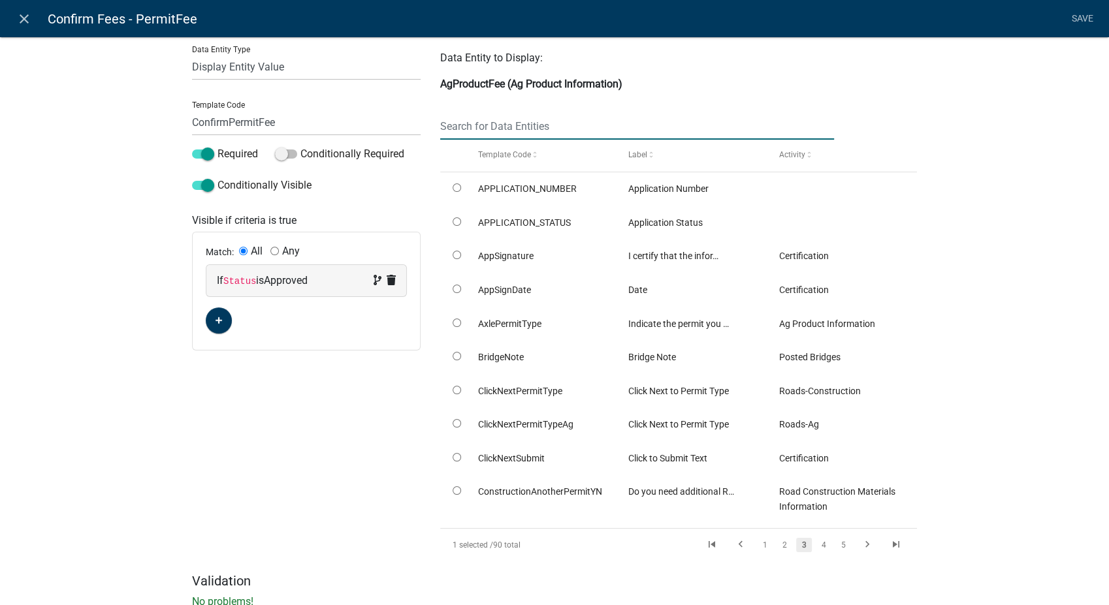
click at [460, 131] on input "text" at bounding box center [637, 126] width 394 height 27
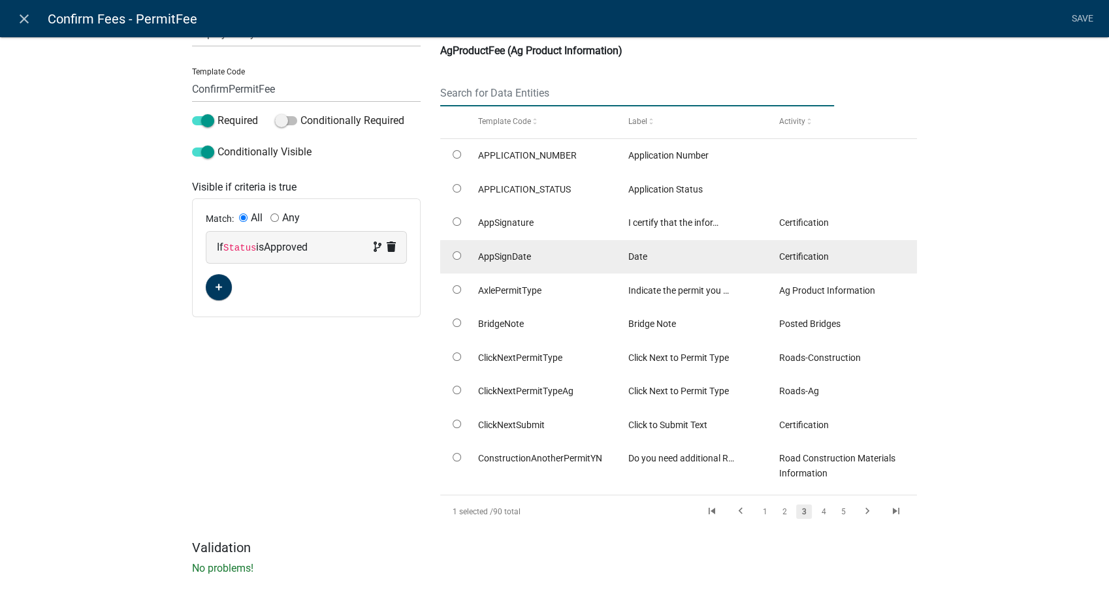
scroll to position [116, 0]
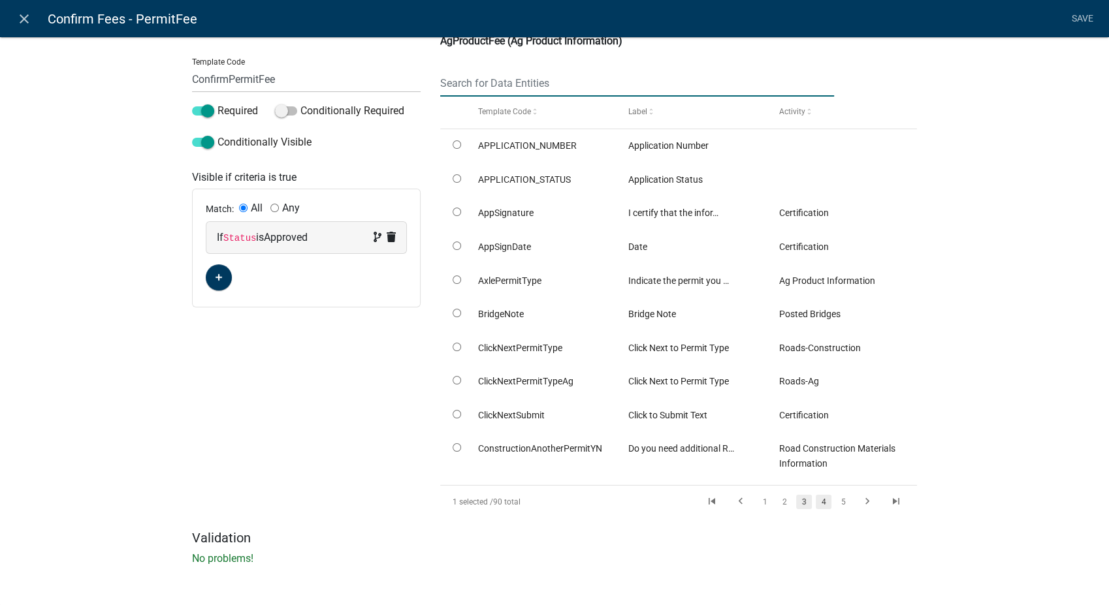
click at [818, 501] on link "4" at bounding box center [824, 502] width 16 height 14
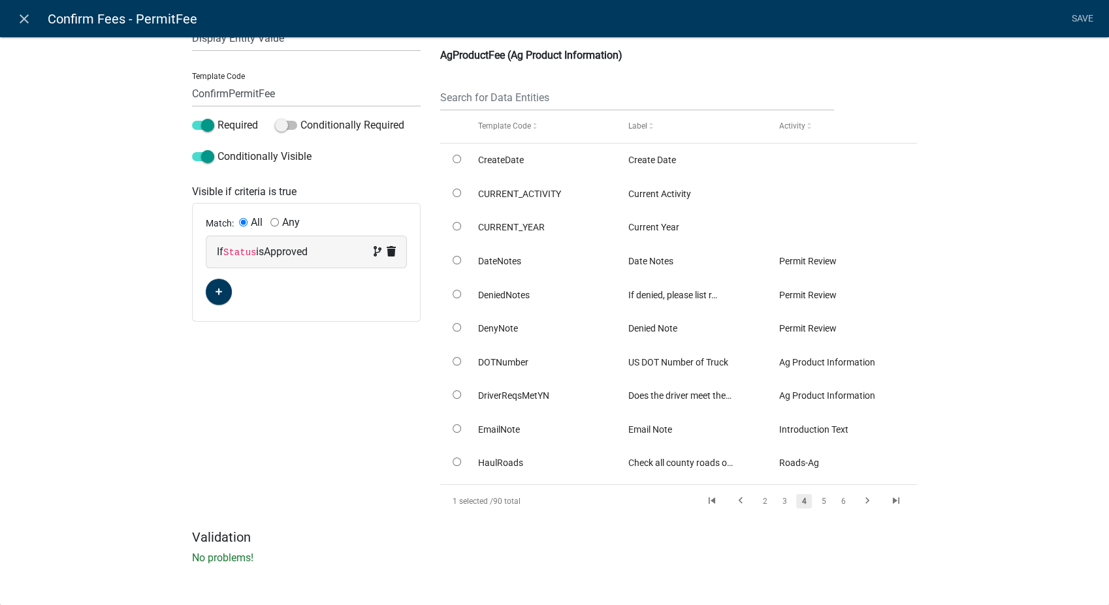
scroll to position [101, 0]
click at [820, 500] on link "5" at bounding box center [824, 501] width 16 height 14
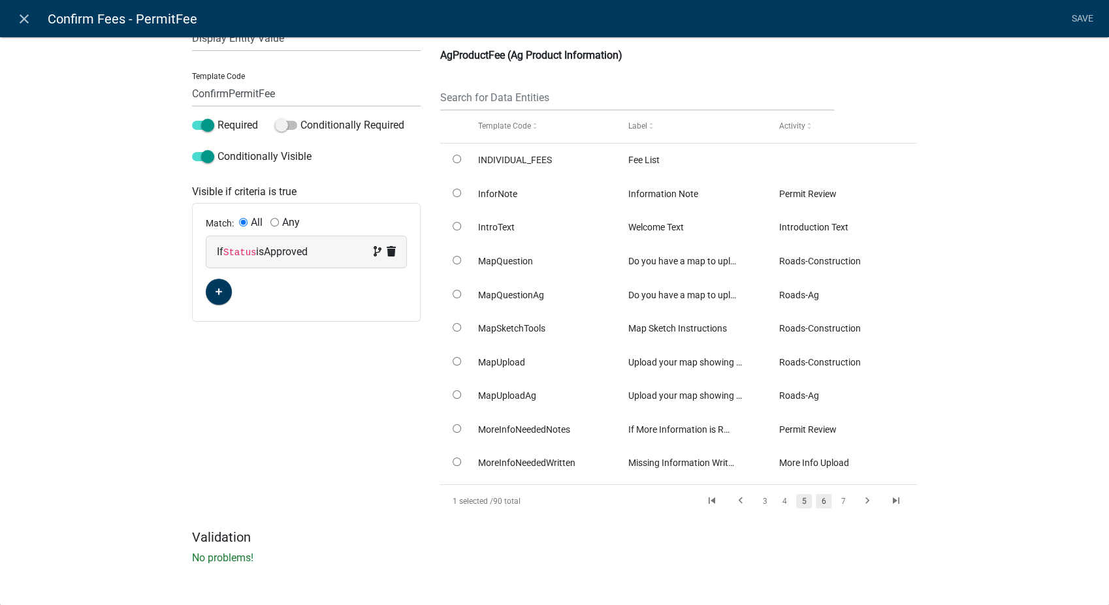
click at [820, 500] on link "6" at bounding box center [824, 501] width 16 height 14
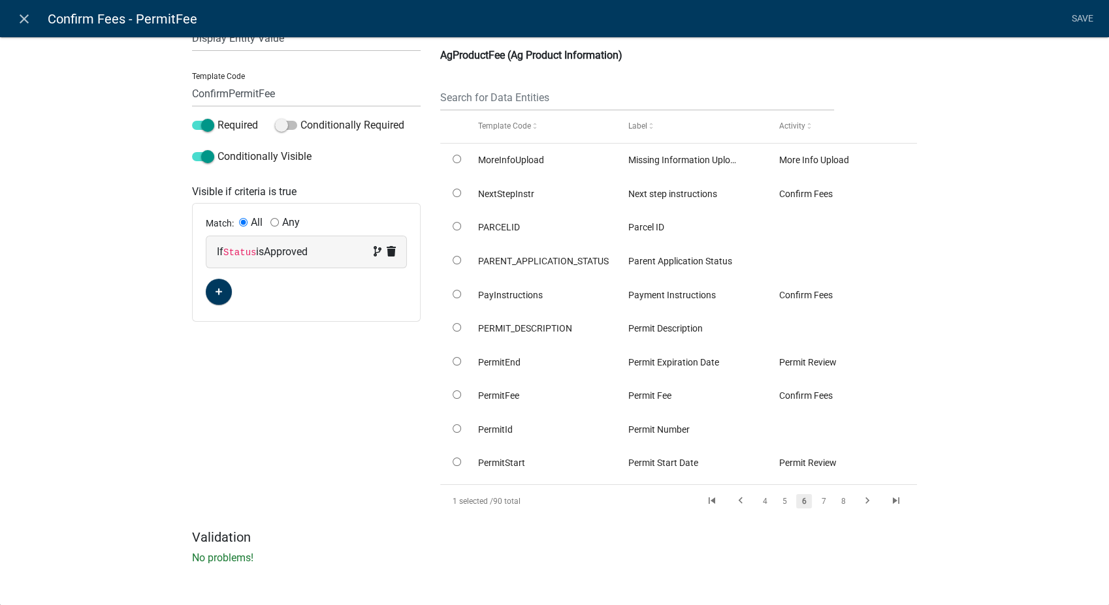
click at [820, 500] on link "7" at bounding box center [824, 501] width 16 height 14
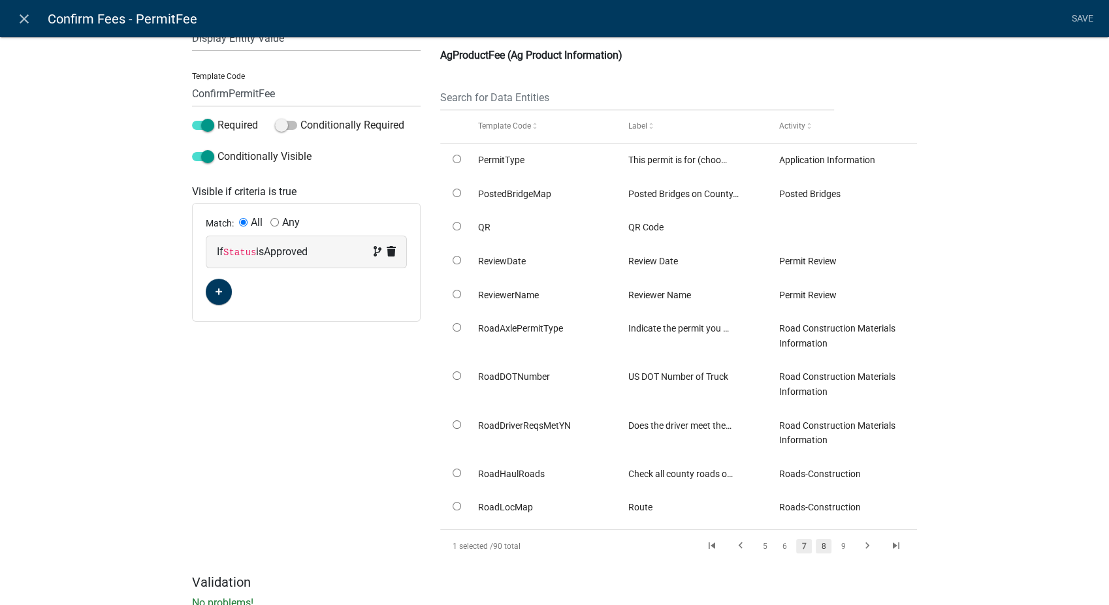
click at [821, 545] on link "8" at bounding box center [824, 547] width 16 height 14
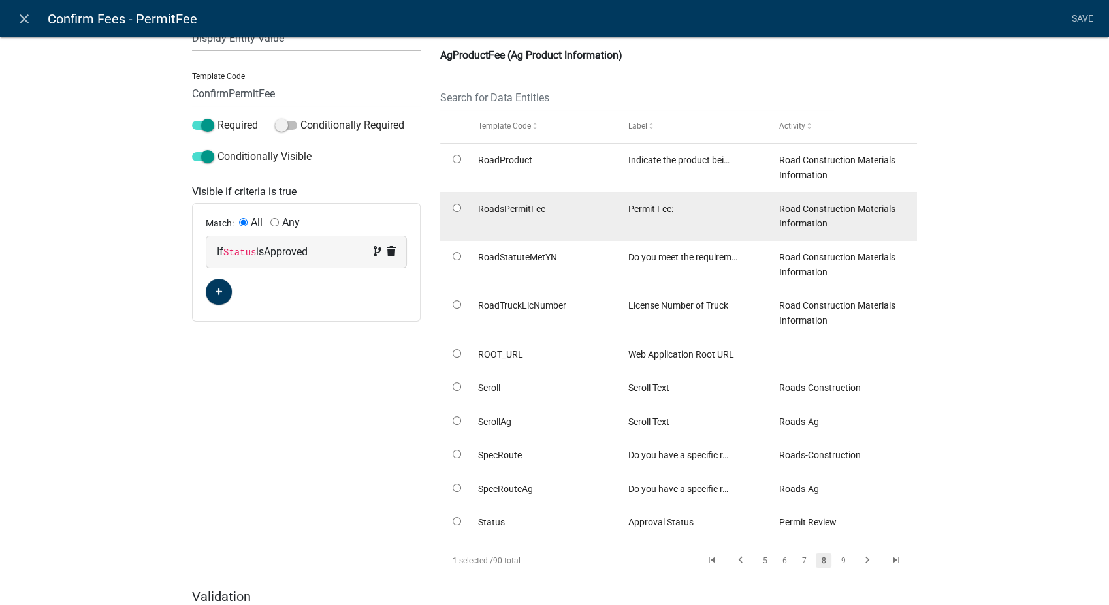
click at [453, 208] on input "radio" at bounding box center [457, 208] width 8 height 8
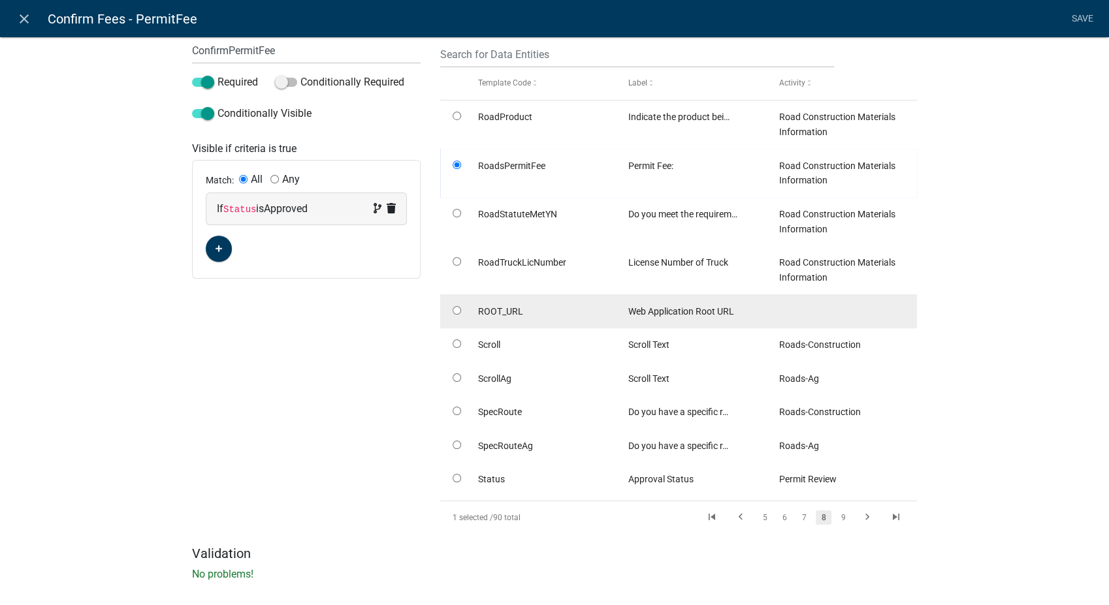
scroll to position [145, 0]
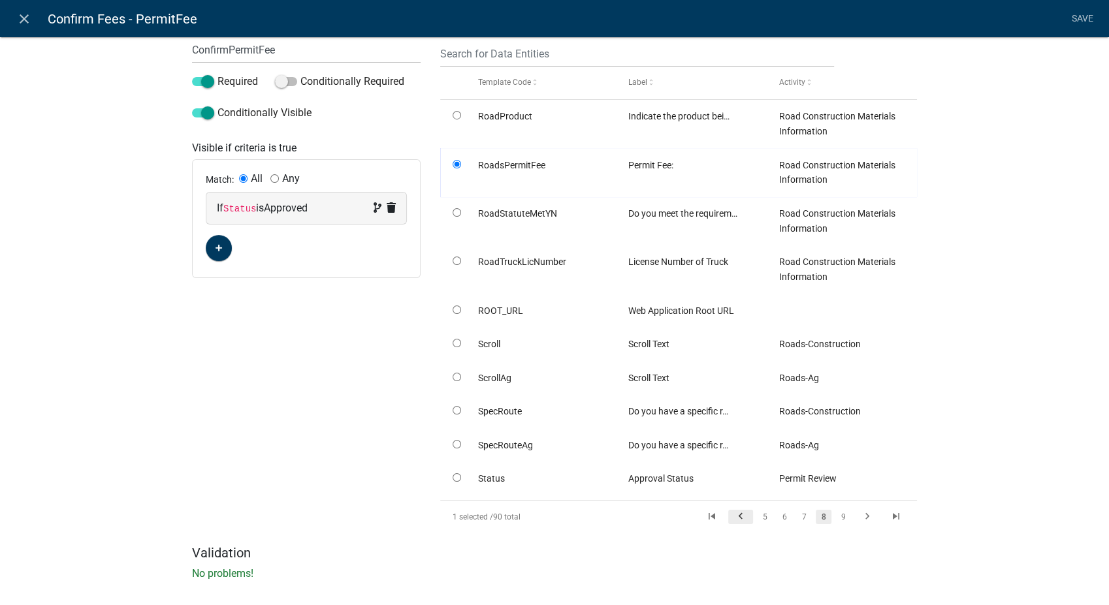
click at [732, 514] on icon "go to previous page" at bounding box center [740, 519] width 17 height 16
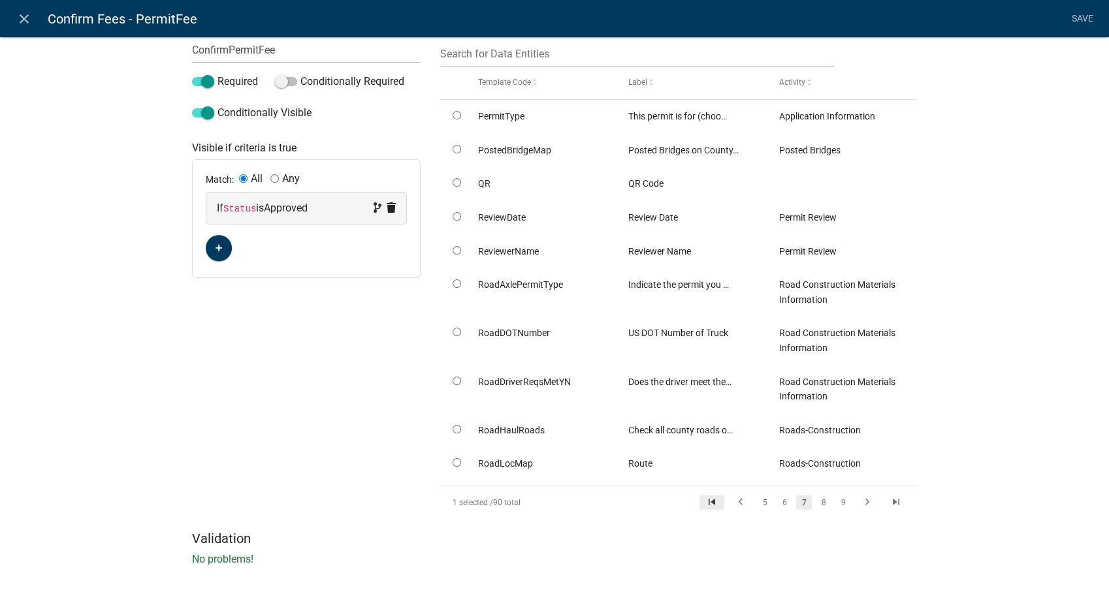
click at [711, 499] on icon "go to first page" at bounding box center [711, 504] width 17 height 16
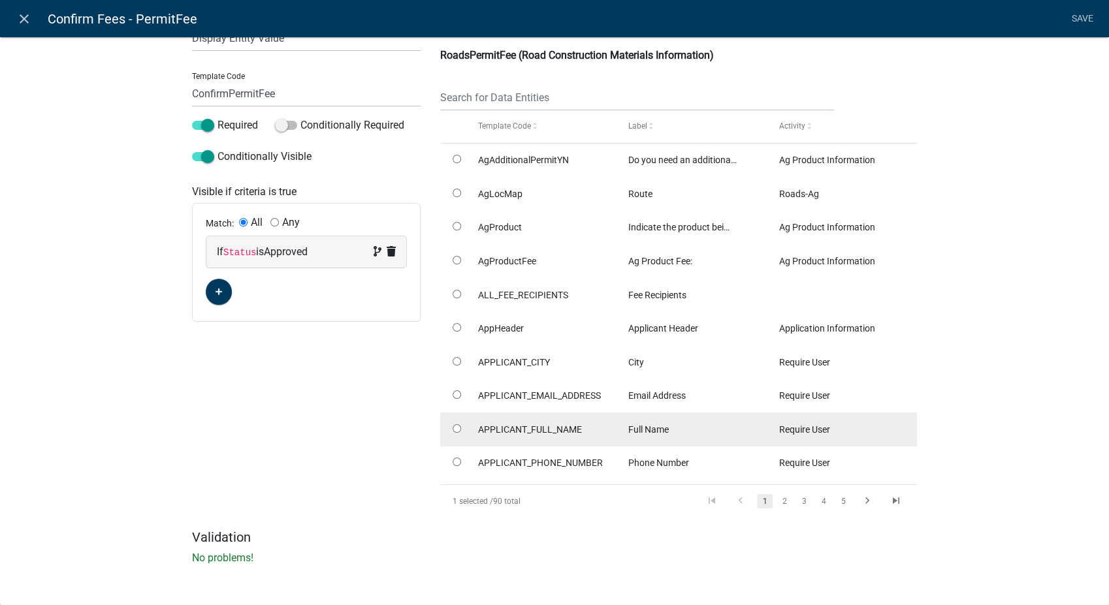
scroll to position [0, 0]
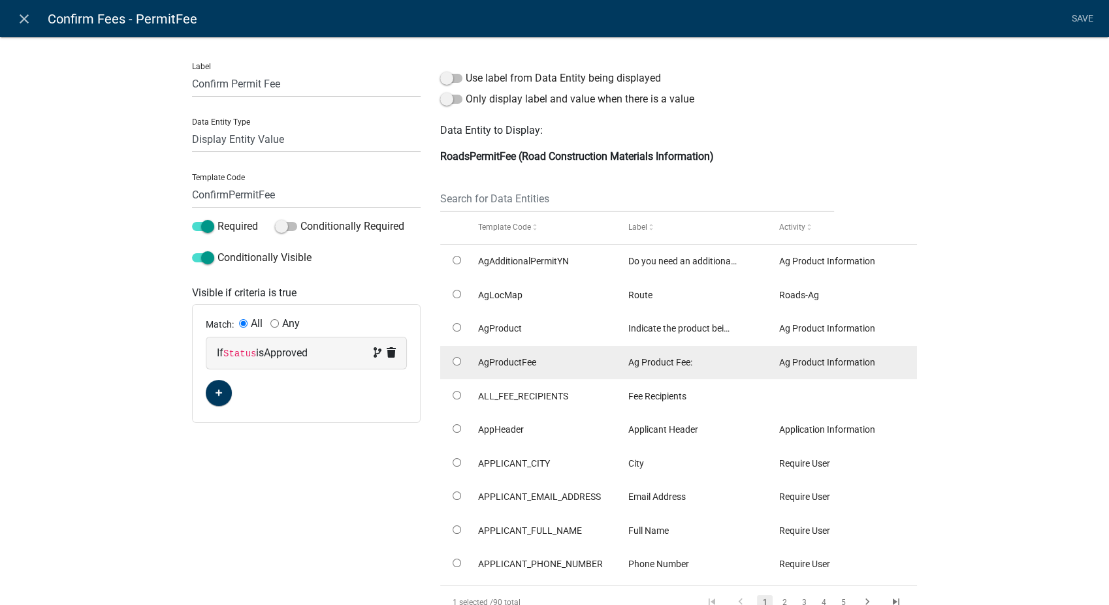
click at [453, 358] on input "radio" at bounding box center [457, 361] width 8 height 8
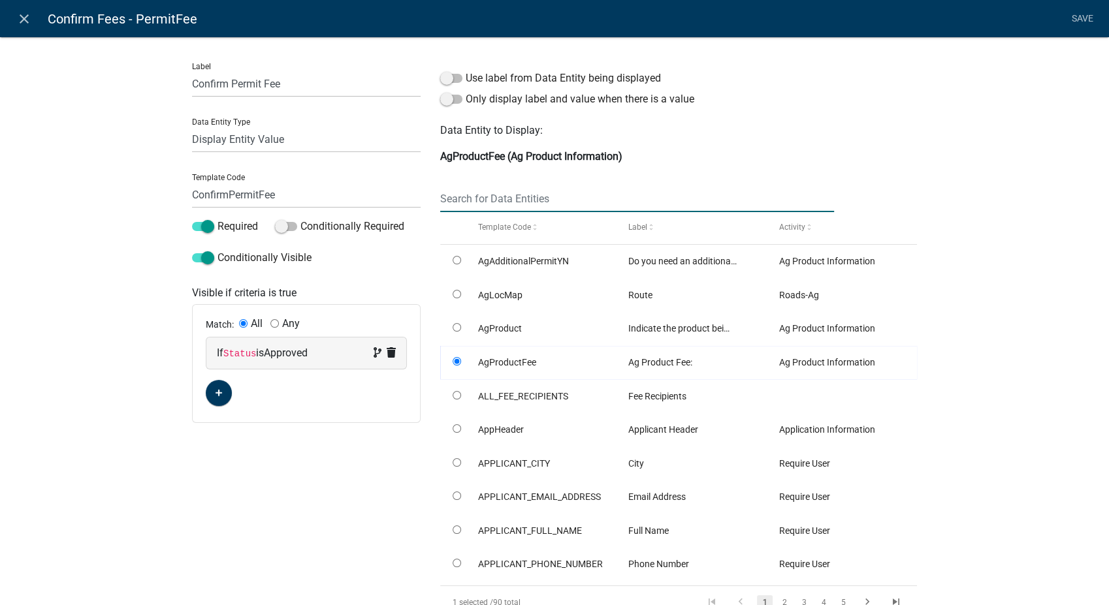
click at [553, 202] on input "text" at bounding box center [637, 198] width 394 height 27
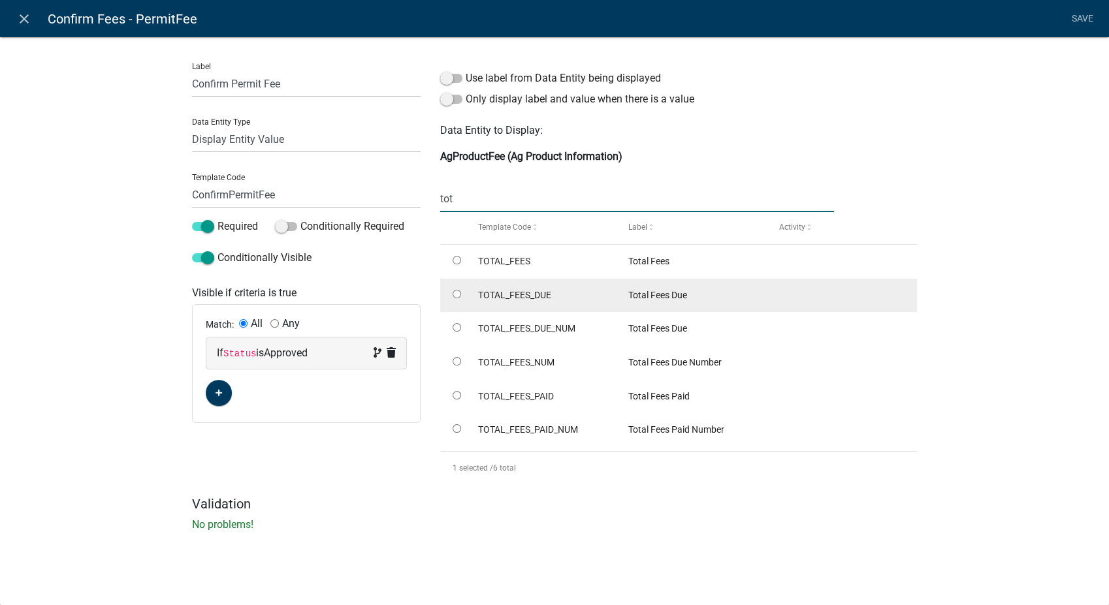
click at [456, 295] on input "radio" at bounding box center [457, 294] width 8 height 8
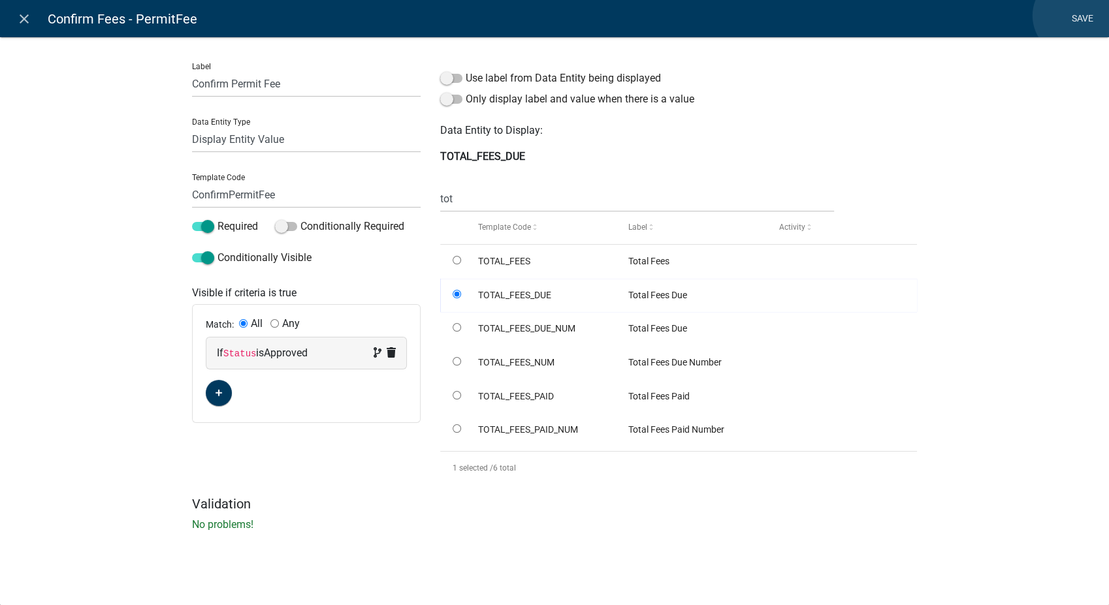
click at [1074, 16] on link "Save" at bounding box center [1082, 19] width 33 height 25
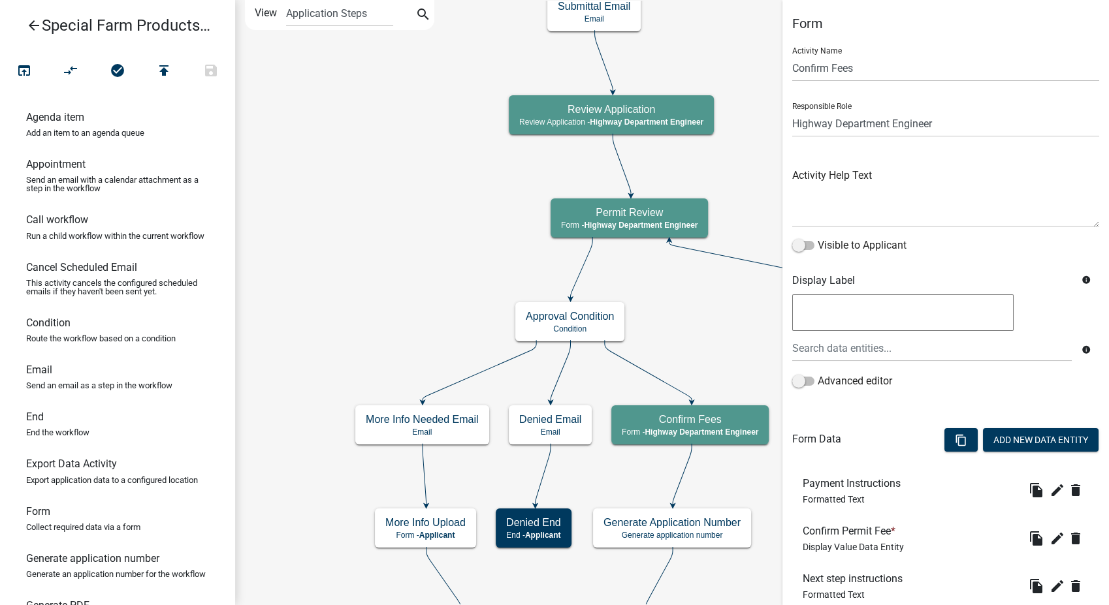
scroll to position [89, 0]
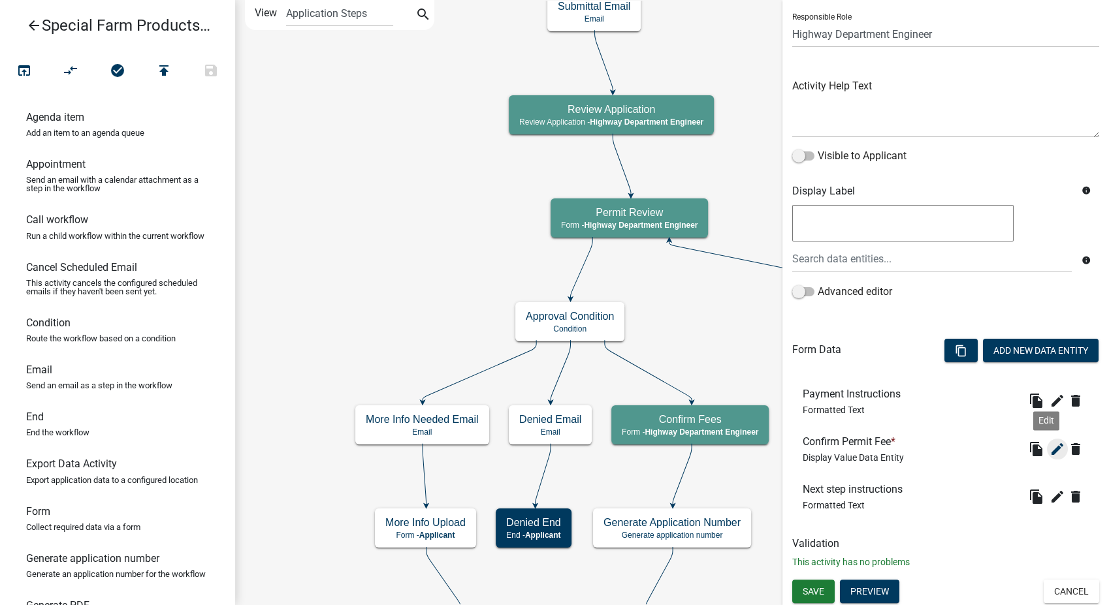
click at [1052, 449] on icon "edit" at bounding box center [1058, 450] width 16 height 16
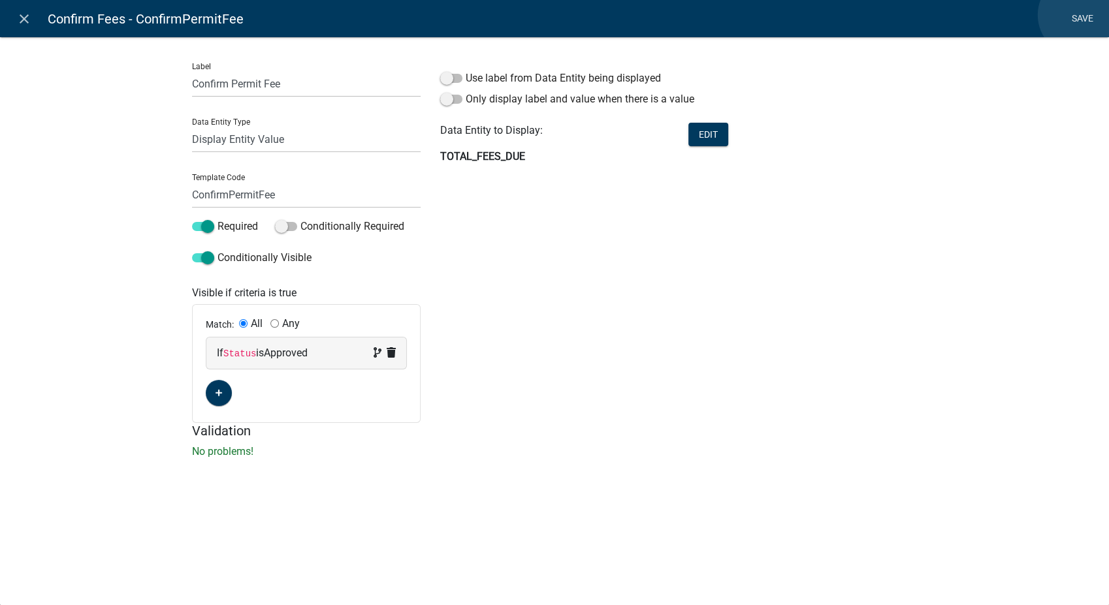
click at [1079, 15] on link "Save" at bounding box center [1082, 19] width 33 height 25
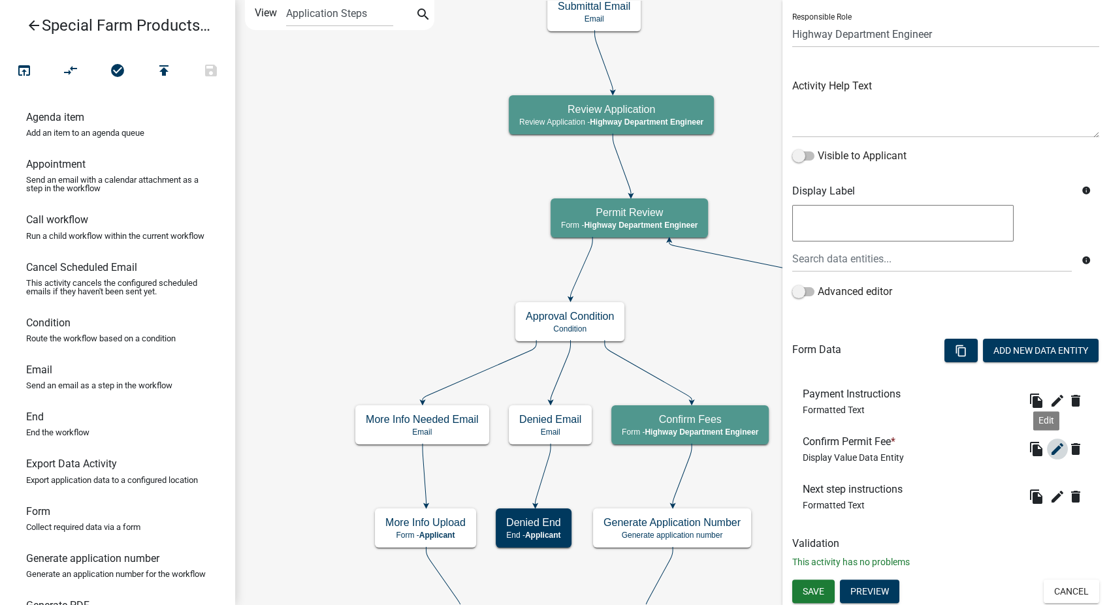
click at [1050, 444] on icon "edit" at bounding box center [1058, 450] width 16 height 16
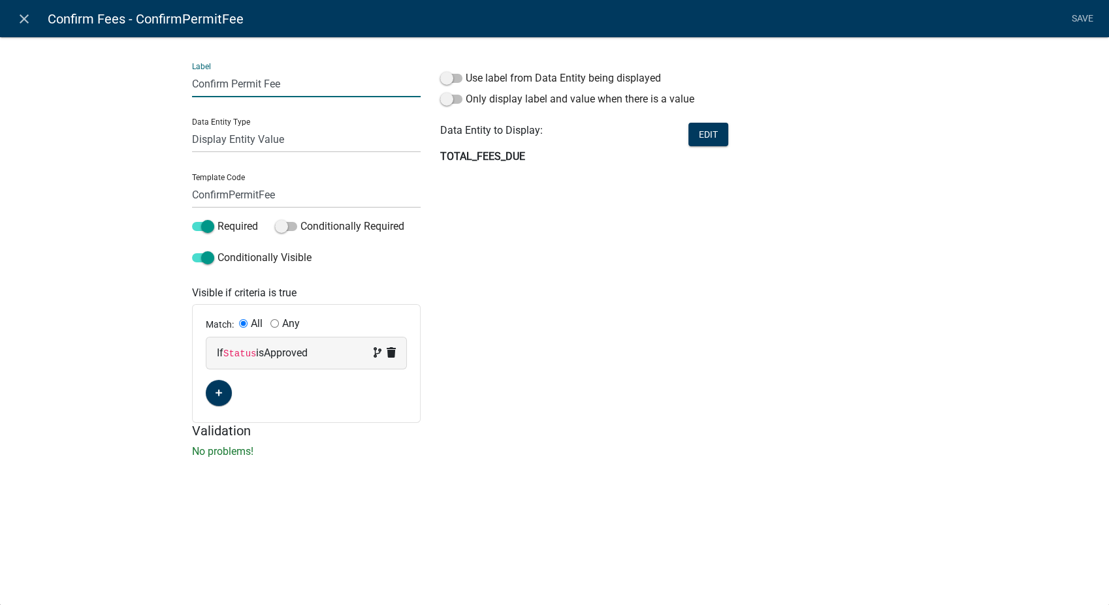
click at [233, 82] on input "Confirm Permit Fee" at bounding box center [306, 84] width 229 height 27
click at [227, 195] on input "ConfirmPermitFee" at bounding box center [306, 195] width 229 height 27
click at [1076, 20] on li "Save" at bounding box center [1082, 19] width 33 height 25
click at [1081, 20] on link "Save" at bounding box center [1082, 19] width 33 height 25
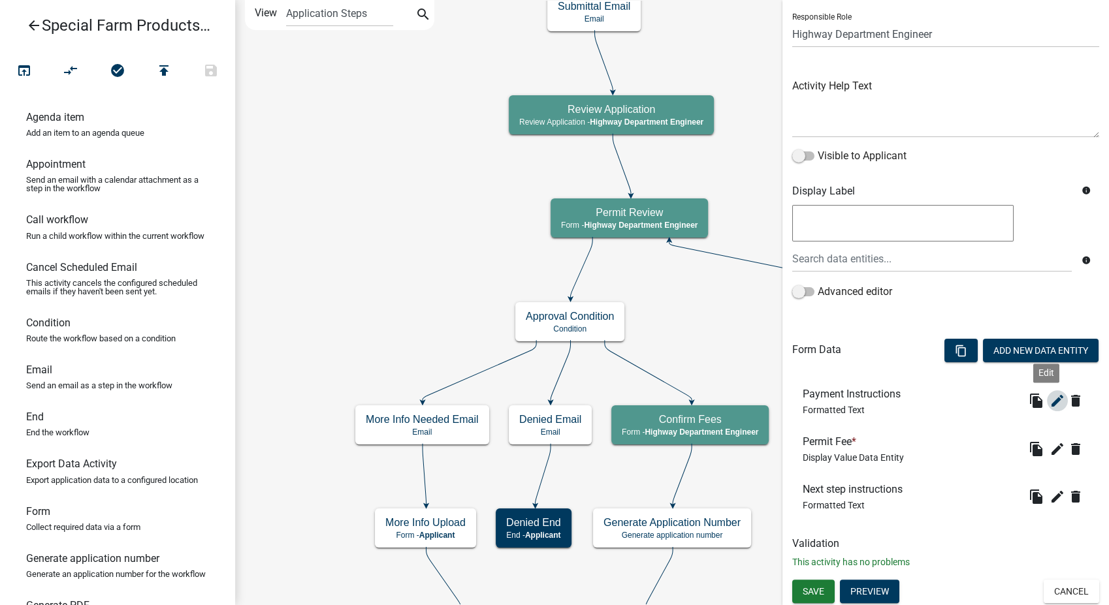
click at [1050, 395] on icon "edit" at bounding box center [1058, 401] width 16 height 16
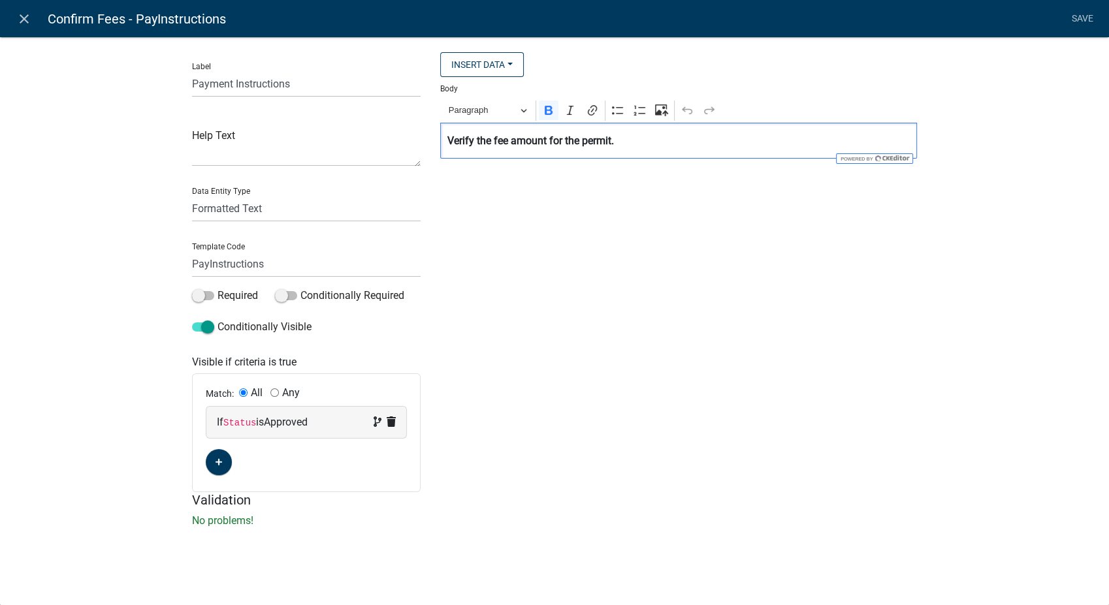
click at [642, 144] on p "⁠⁠⁠⁠⁠⁠⁠ Verify the fee amount for the permit." at bounding box center [678, 141] width 463 height 16
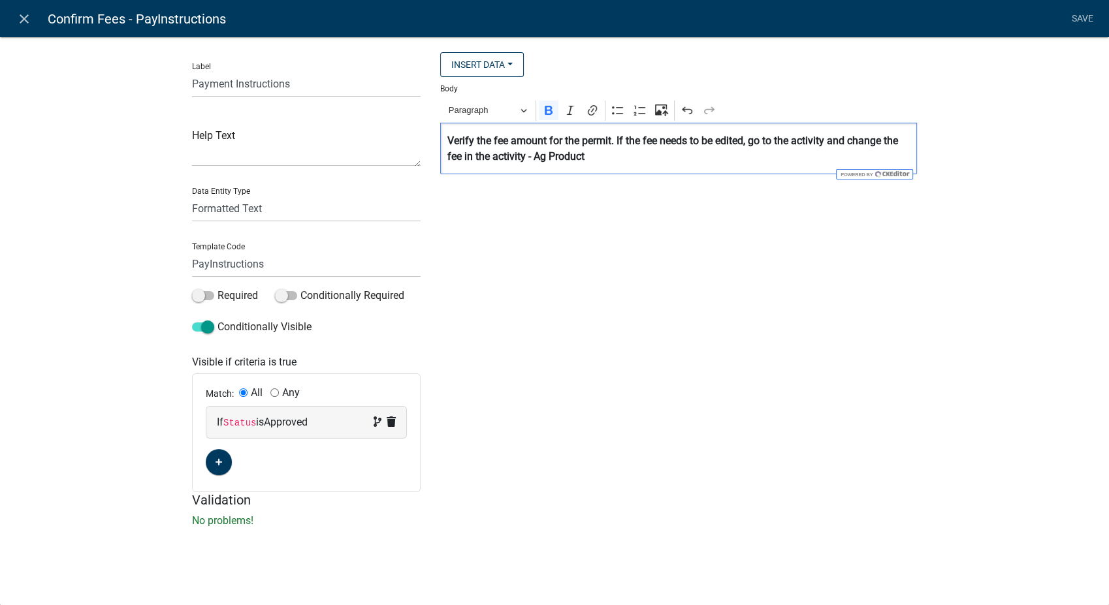
click at [602, 163] on p "Verify the fee amount for the permit. If the fee needs to be edited, go to the …" at bounding box center [678, 148] width 463 height 31
click at [694, 160] on strong "Verify the fee amount for the permit. If the fee needs to be edited, go to the …" at bounding box center [672, 149] width 451 height 28
click at [658, 158] on strong "Verify the fee amount for the permit. If the fee needs to be edited, go to the …" at bounding box center [672, 149] width 451 height 28
click at [1077, 18] on link "Save" at bounding box center [1082, 19] width 33 height 25
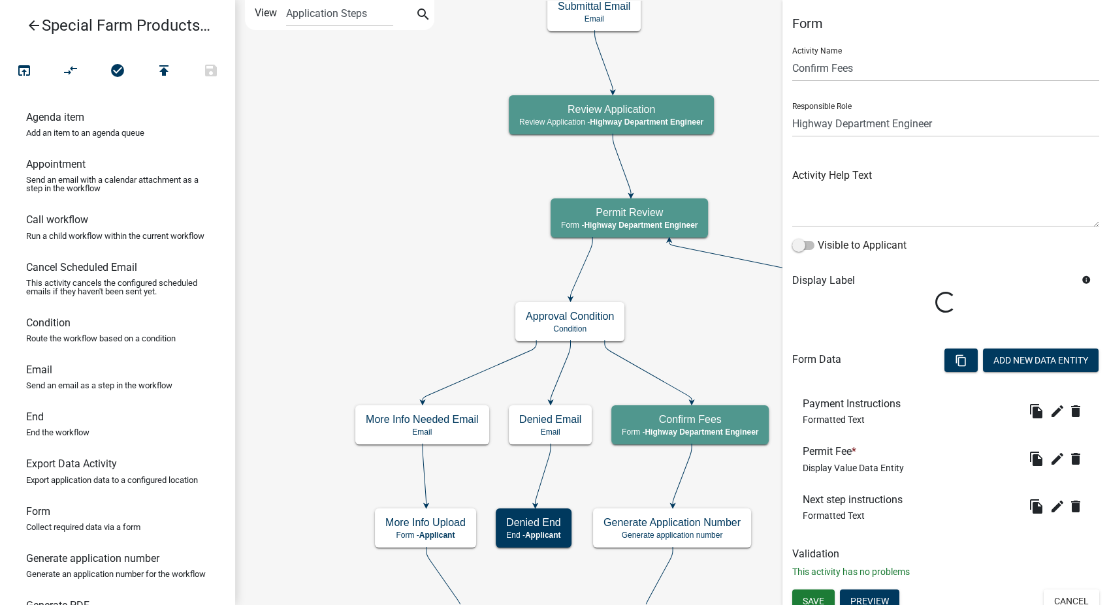
scroll to position [10, 0]
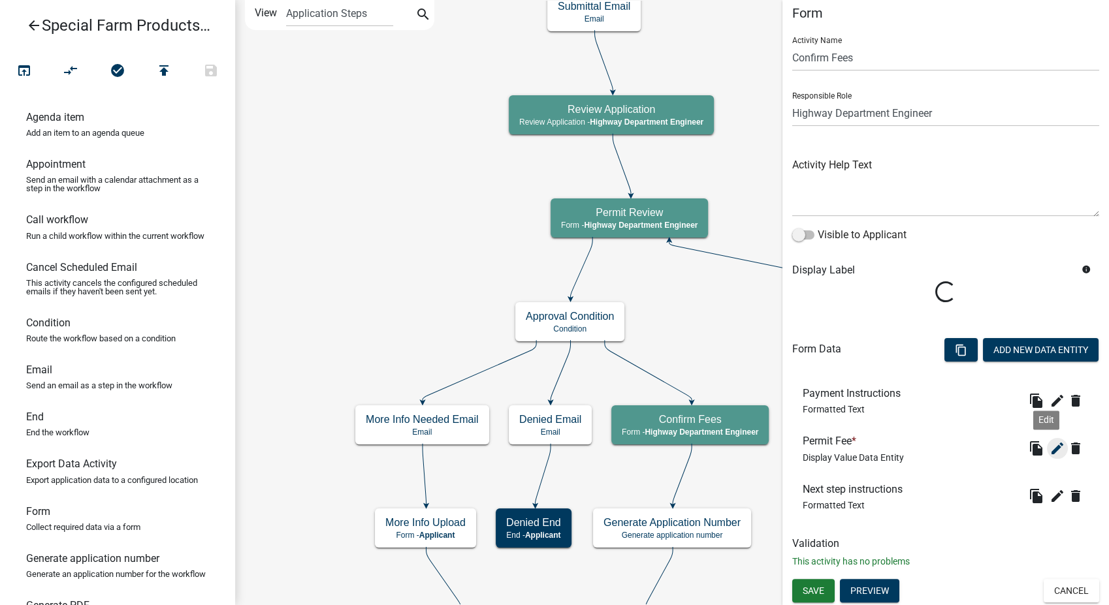
click at [1050, 444] on icon "edit" at bounding box center [1058, 449] width 16 height 16
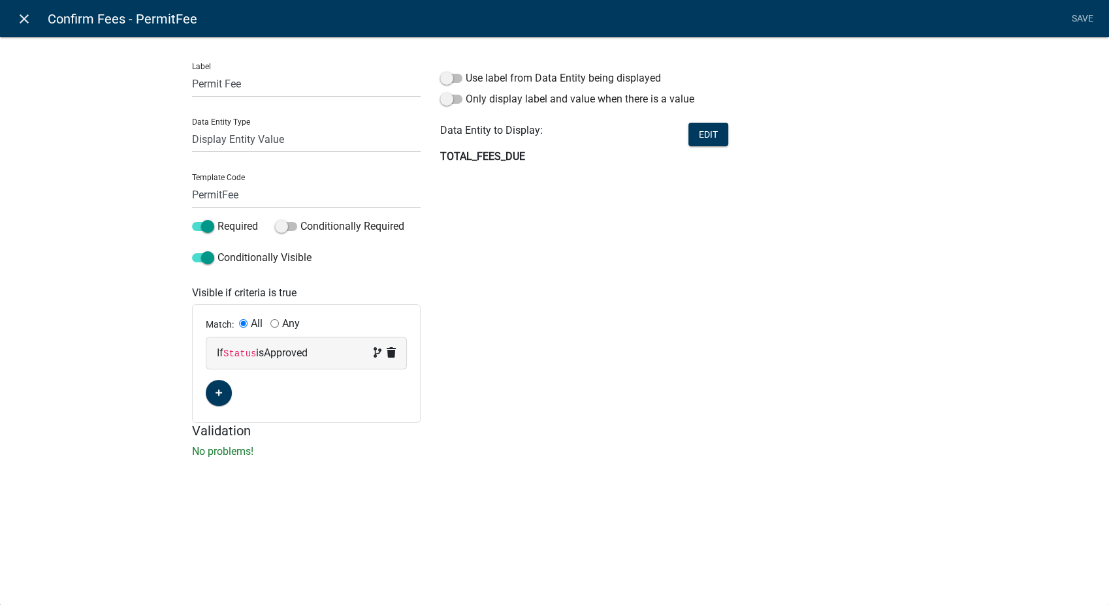
click at [24, 16] on icon "close" at bounding box center [24, 19] width 16 height 16
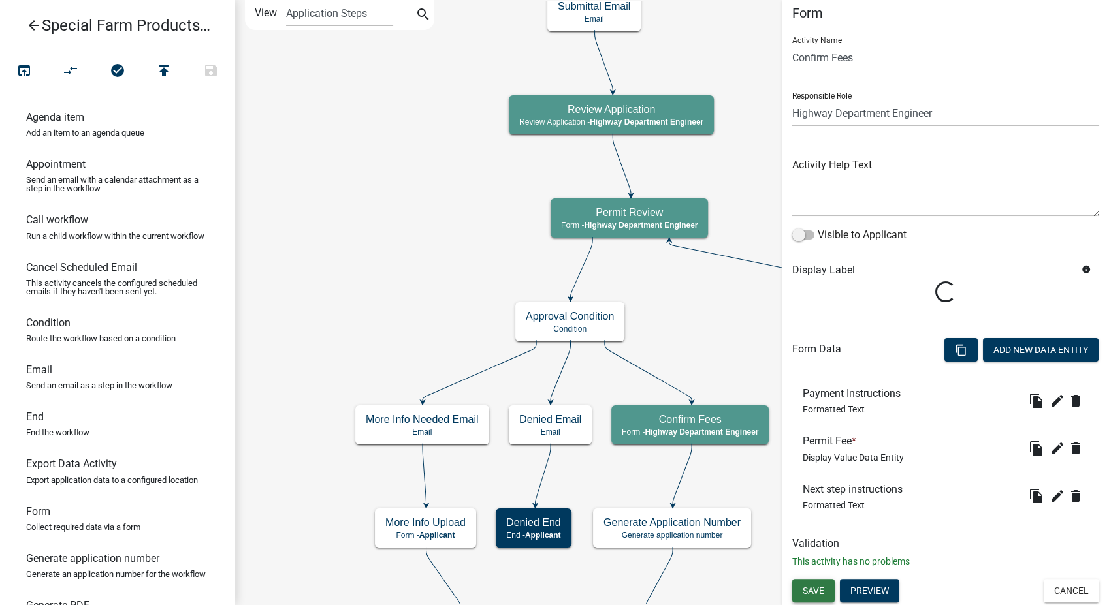
click at [811, 587] on span "Save" at bounding box center [814, 590] width 22 height 10
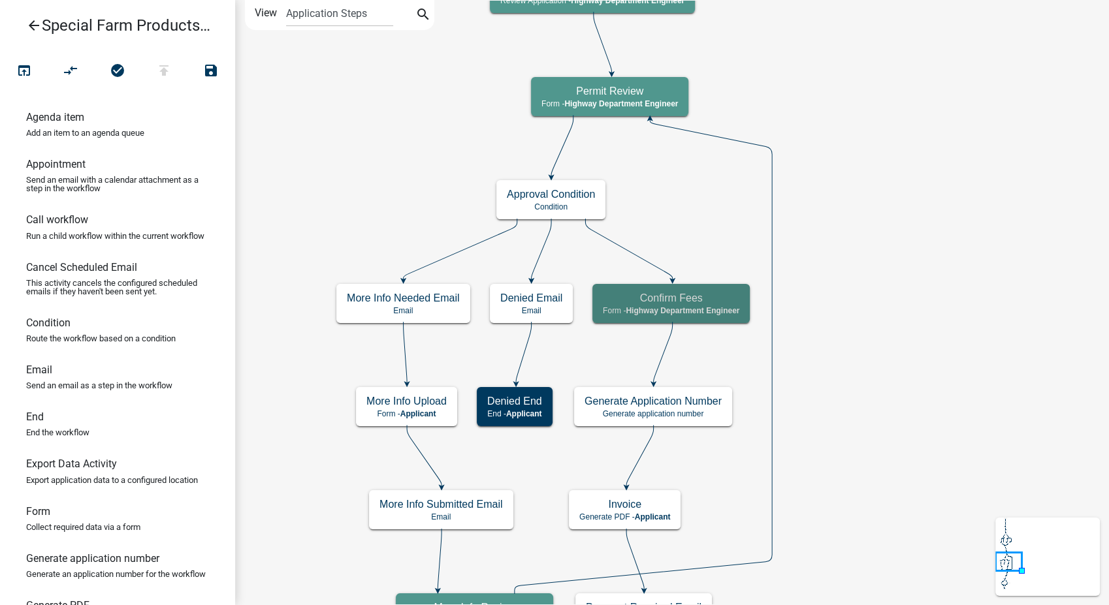
scroll to position [0, 0]
click at [699, 321] on div "Confirm Fees Form - Highway Department Engineer" at bounding box center [670, 303] width 157 height 39
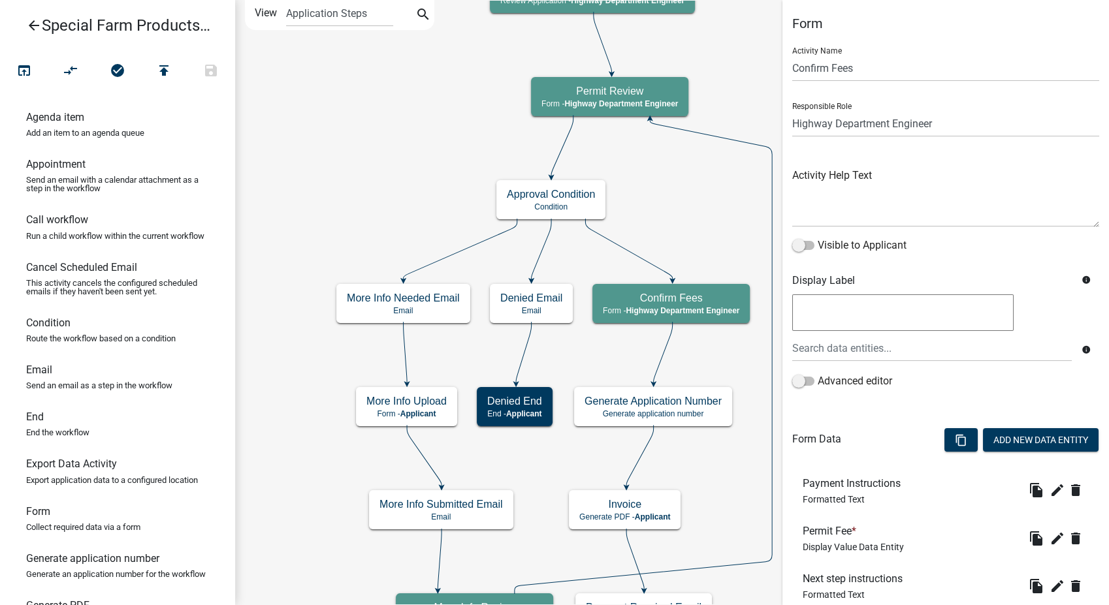
scroll to position [89, 0]
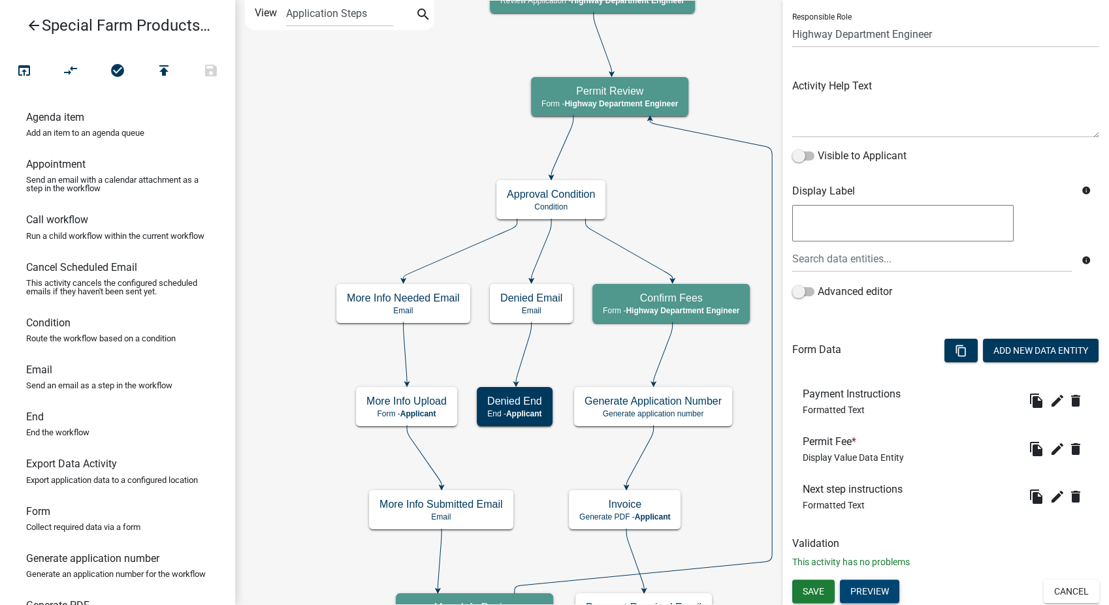
click at [867, 592] on button "Preview" at bounding box center [869, 592] width 59 height 24
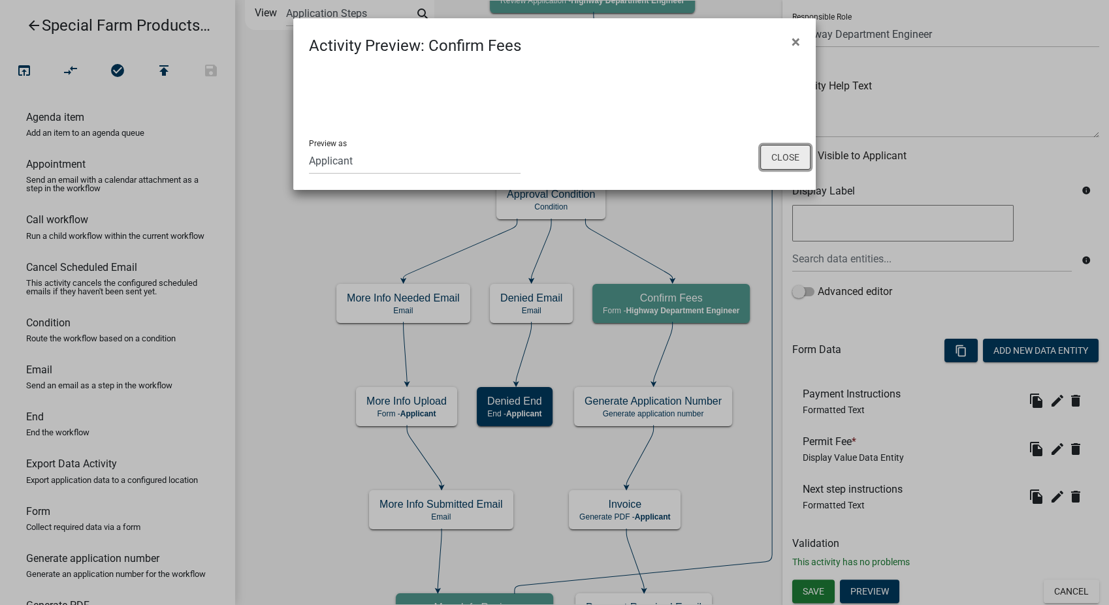
click at [769, 157] on button "Close" at bounding box center [785, 157] width 50 height 25
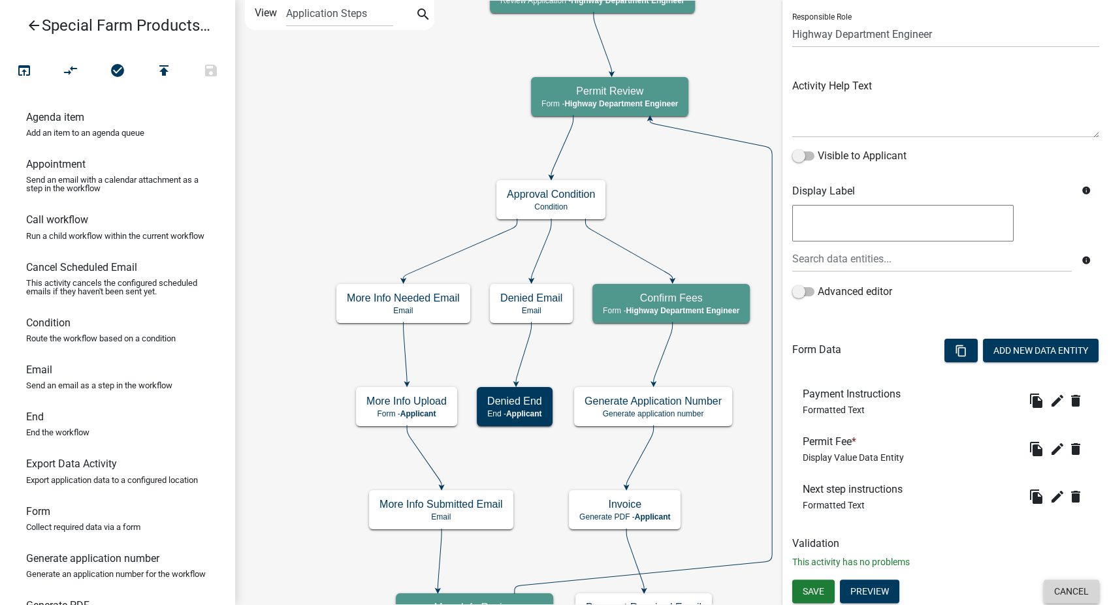
click at [1061, 592] on button "Cancel" at bounding box center [1072, 592] width 56 height 24
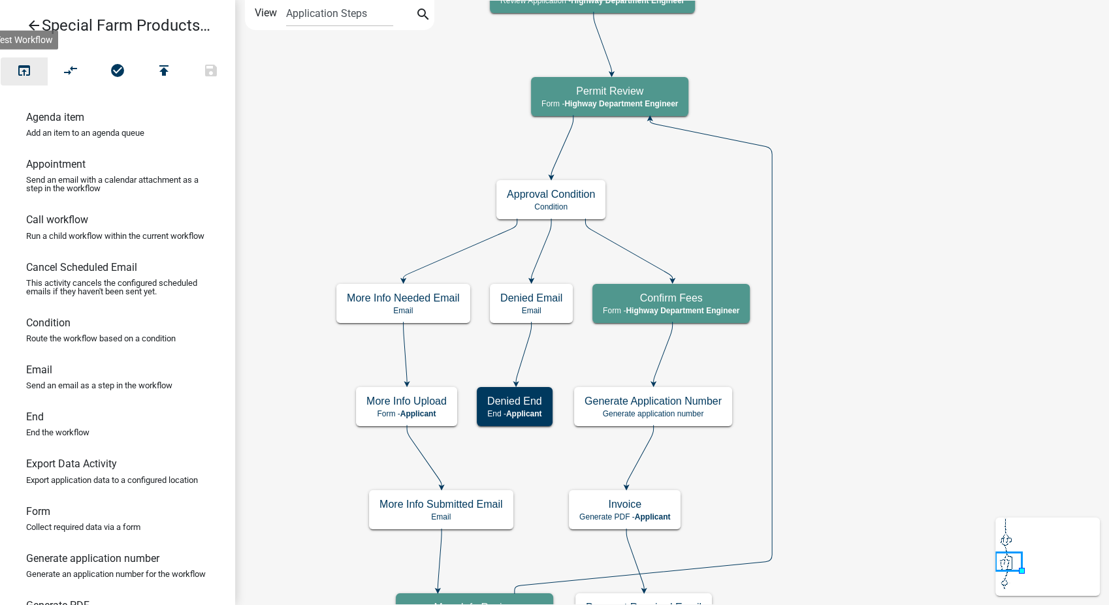
click at [21, 71] on icon "open_in_browser" at bounding box center [24, 72] width 16 height 18
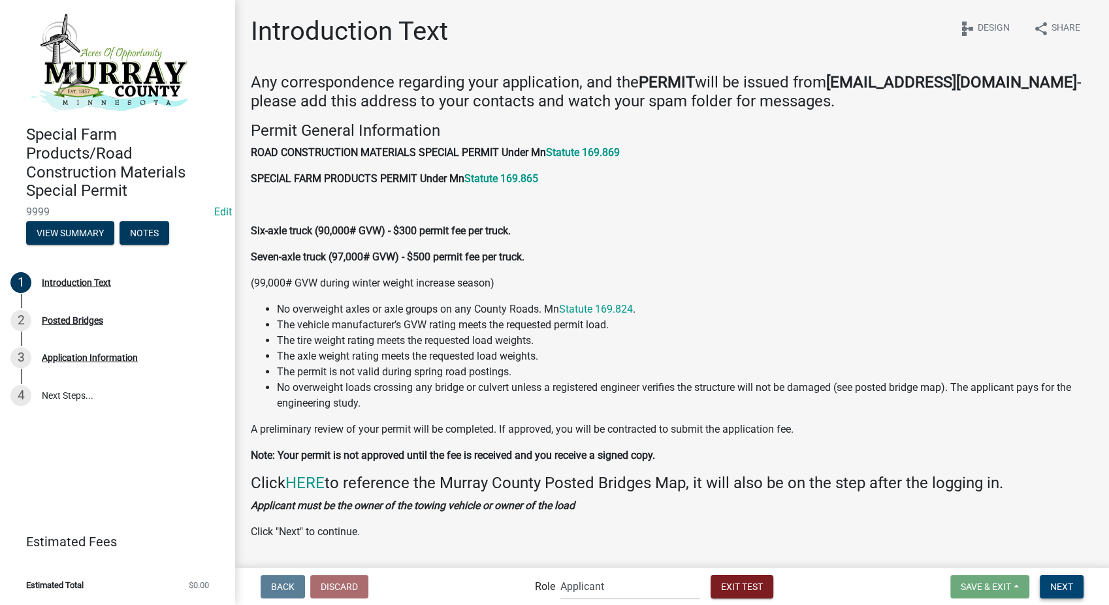
click at [1061, 592] on span "Next" at bounding box center [1061, 586] width 23 height 10
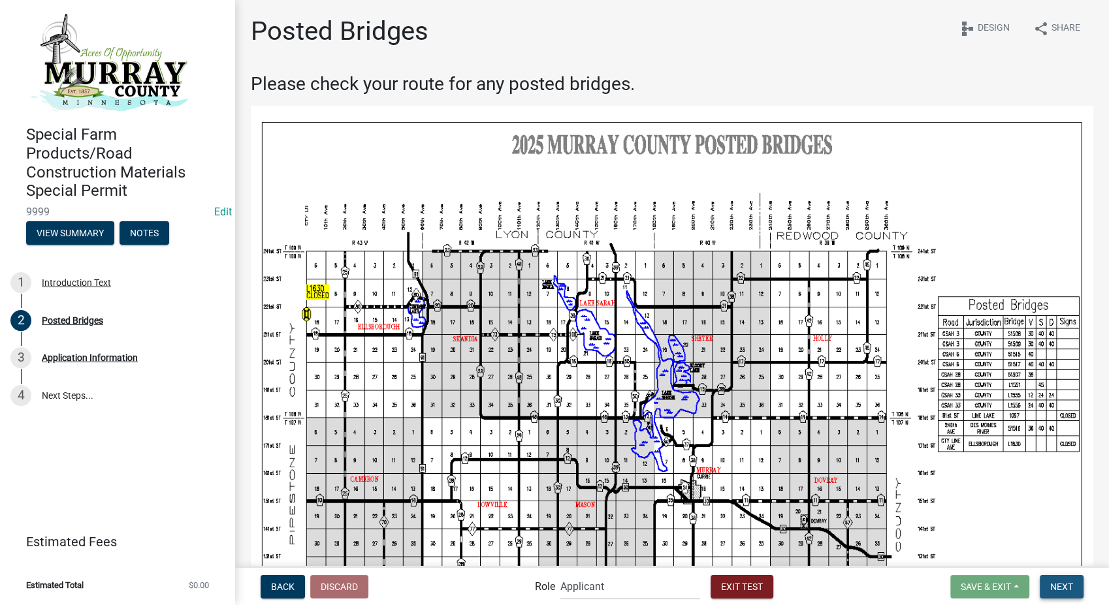
click at [1061, 585] on span "Next" at bounding box center [1061, 586] width 23 height 10
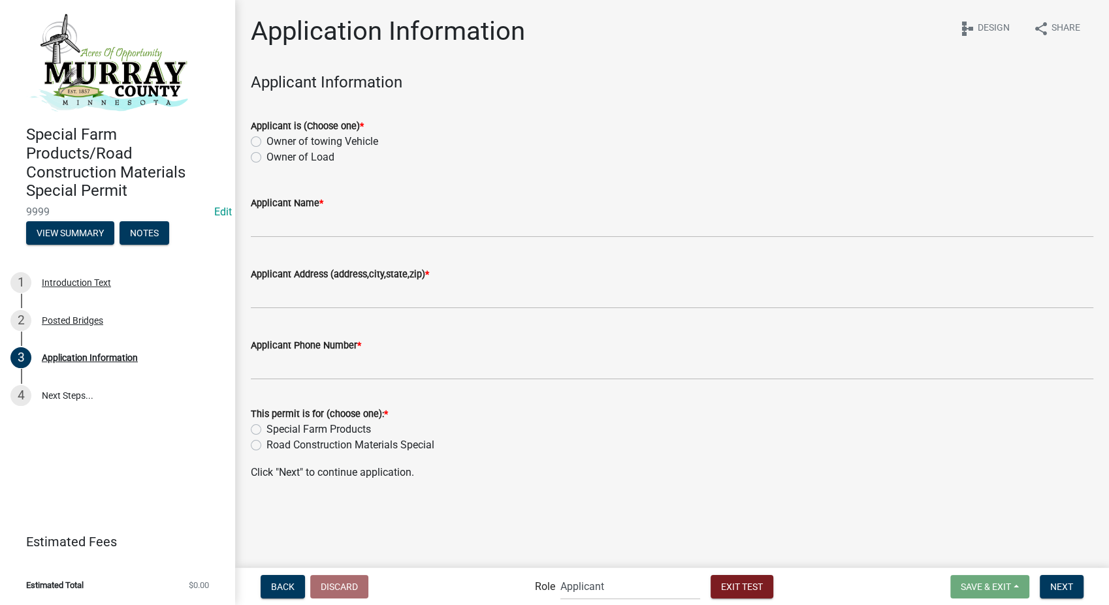
click at [266, 142] on label "Owner of towing Vehicle" at bounding box center [322, 142] width 112 height 16
click at [266, 142] on input "Owner of towing Vehicle" at bounding box center [270, 138] width 8 height 8
click at [266, 207] on label "Applicant Name *" at bounding box center [287, 203] width 73 height 9
click at [266, 211] on input "Applicant Name *" at bounding box center [672, 224] width 843 height 27
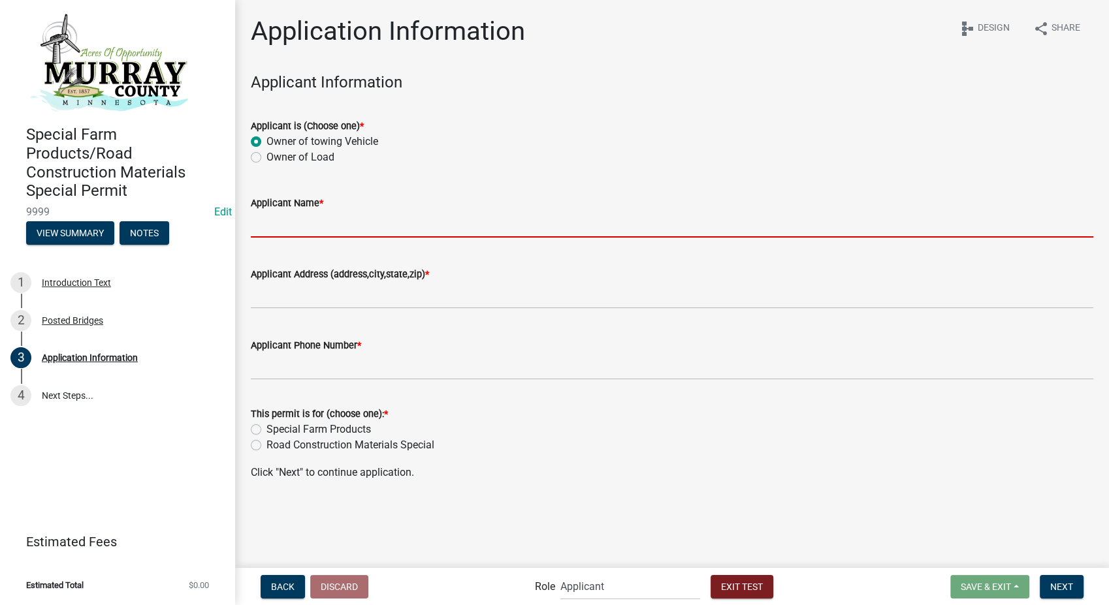
click at [268, 225] on input "Applicant Name *" at bounding box center [672, 224] width 843 height 27
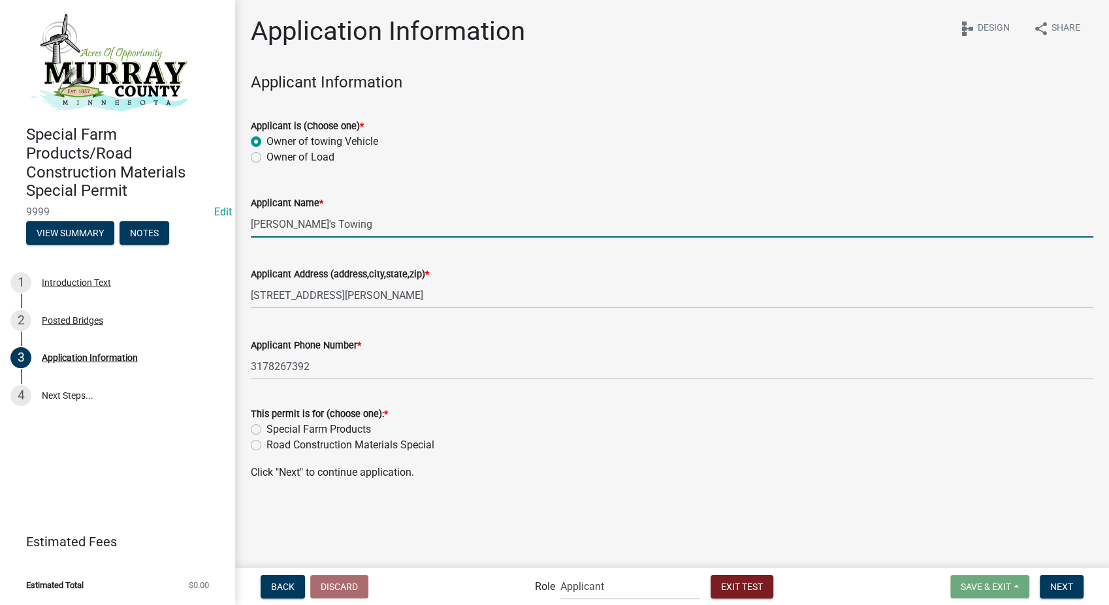
click at [266, 430] on label "Special Farm Products" at bounding box center [318, 430] width 105 height 16
click at [266, 430] on input "Special Farm Products" at bounding box center [270, 426] width 8 height 8
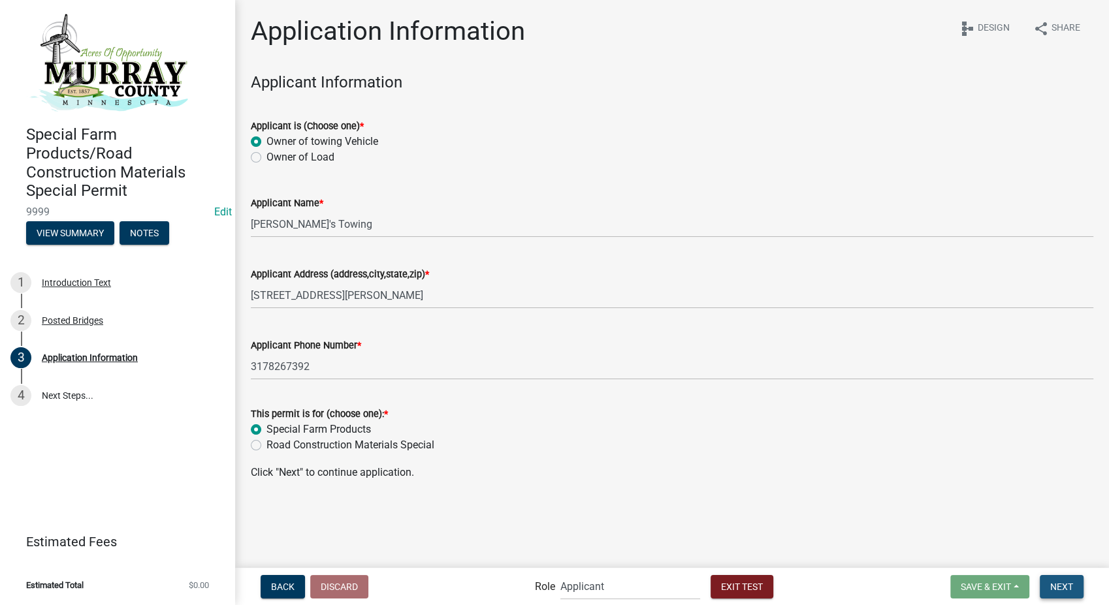
click at [1061, 590] on span "Next" at bounding box center [1061, 586] width 23 height 10
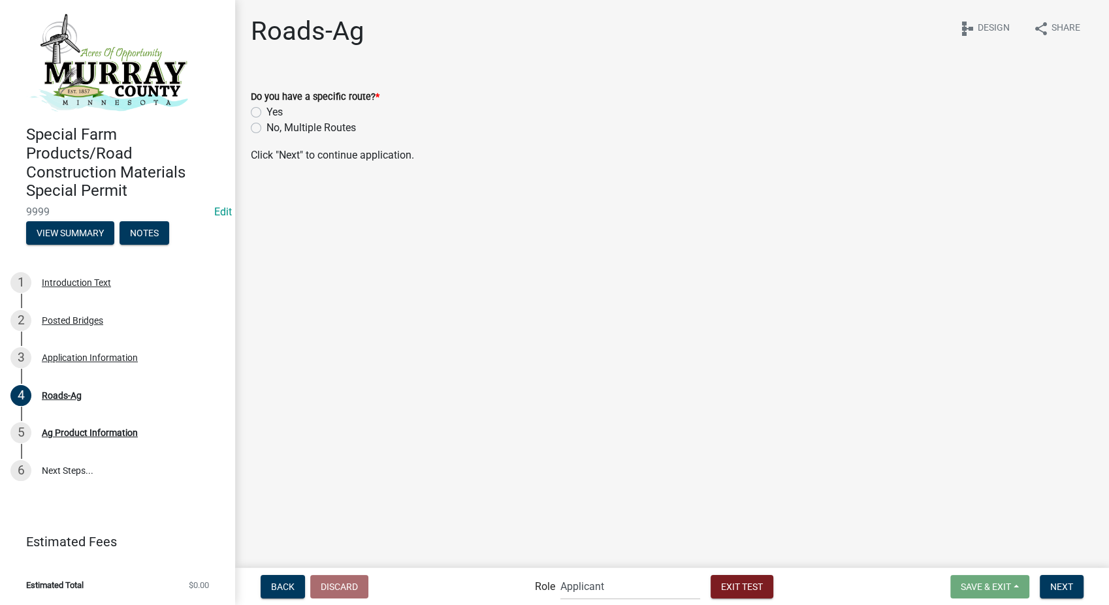
click at [266, 112] on label "Yes" at bounding box center [274, 113] width 16 height 16
click at [266, 112] on input "Yes" at bounding box center [270, 109] width 8 height 8
click at [266, 187] on label "Yes" at bounding box center [274, 187] width 16 height 16
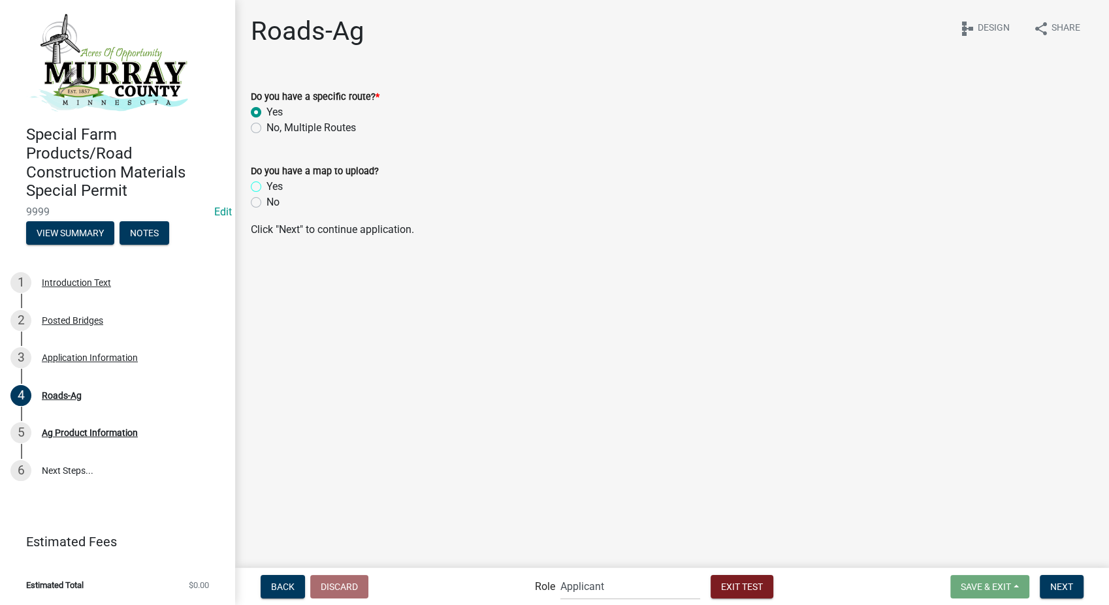
click at [266, 187] on input "Yes" at bounding box center [270, 183] width 8 height 8
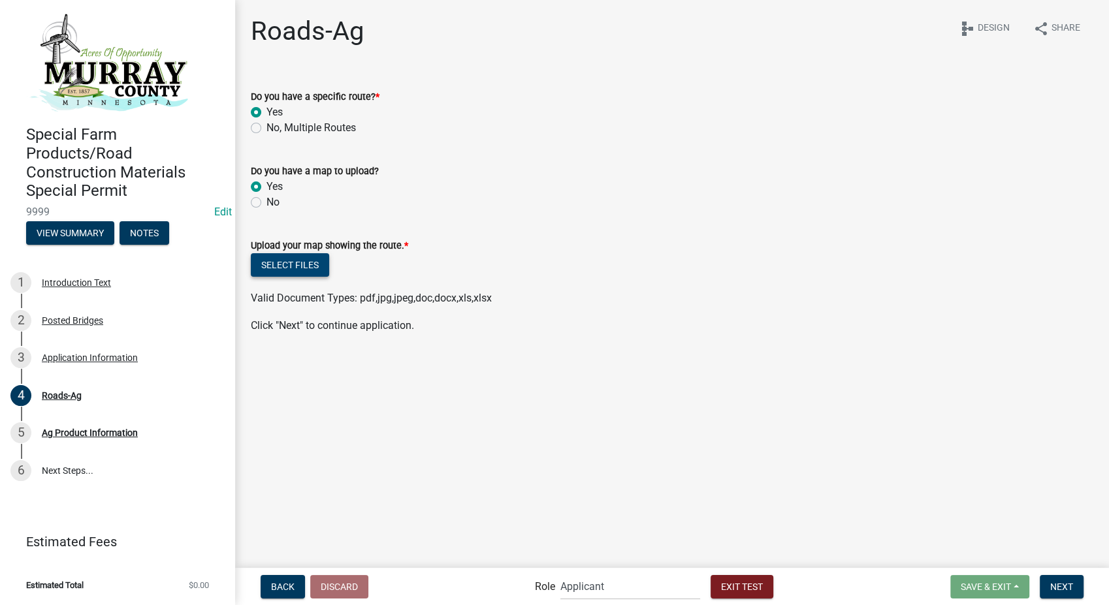
click at [287, 262] on button "Select files" at bounding box center [290, 265] width 78 height 24
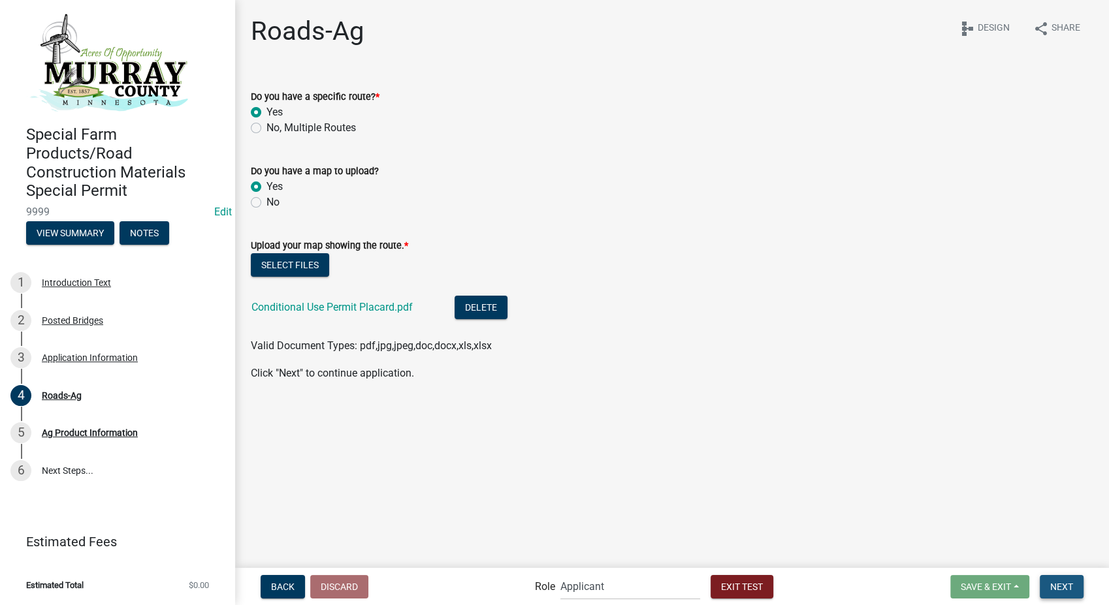
click at [1056, 583] on span "Next" at bounding box center [1061, 586] width 23 height 10
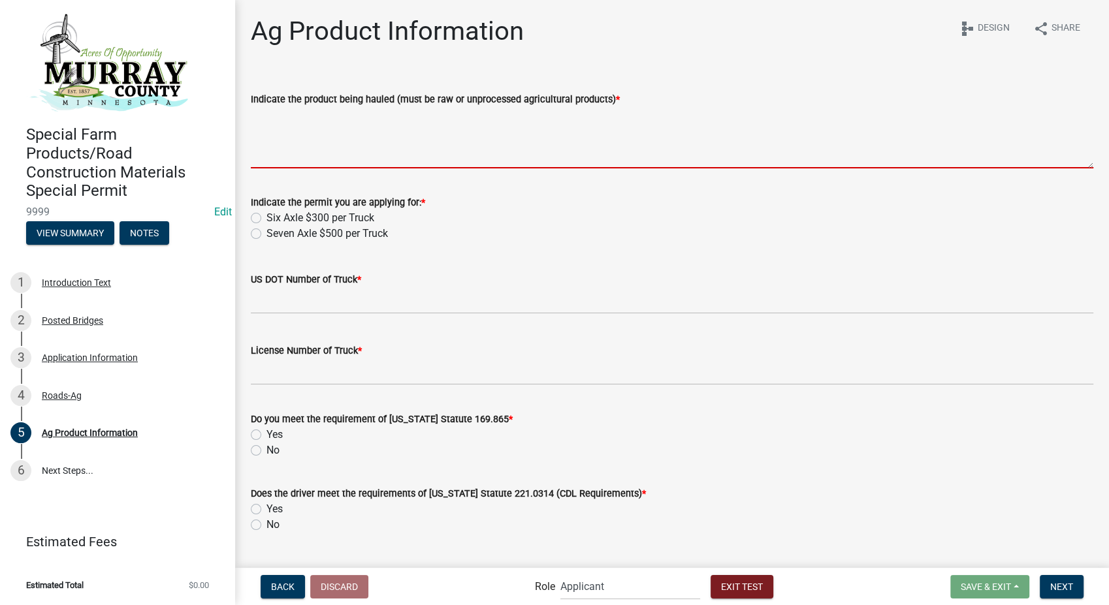
click at [306, 123] on textarea "Indicate the product being hauled (must be raw or unprocessed agricultural prod…" at bounding box center [672, 137] width 843 height 61
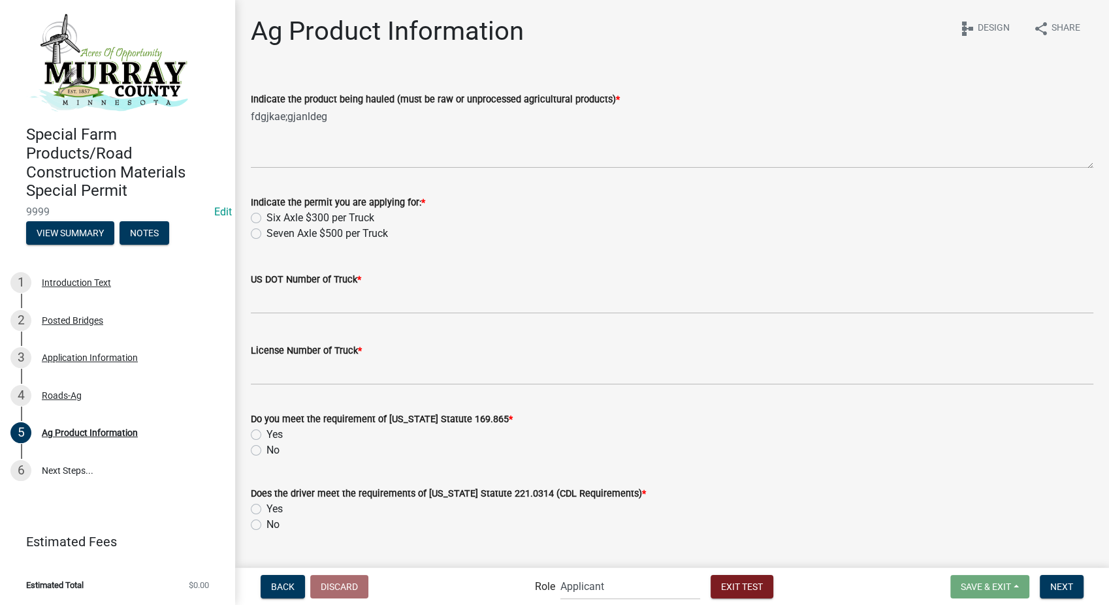
click at [266, 214] on label "Six Axle $300 per Truck" at bounding box center [320, 218] width 108 height 16
click at [266, 214] on input "Six Axle $300 per Truck" at bounding box center [270, 214] width 8 height 8
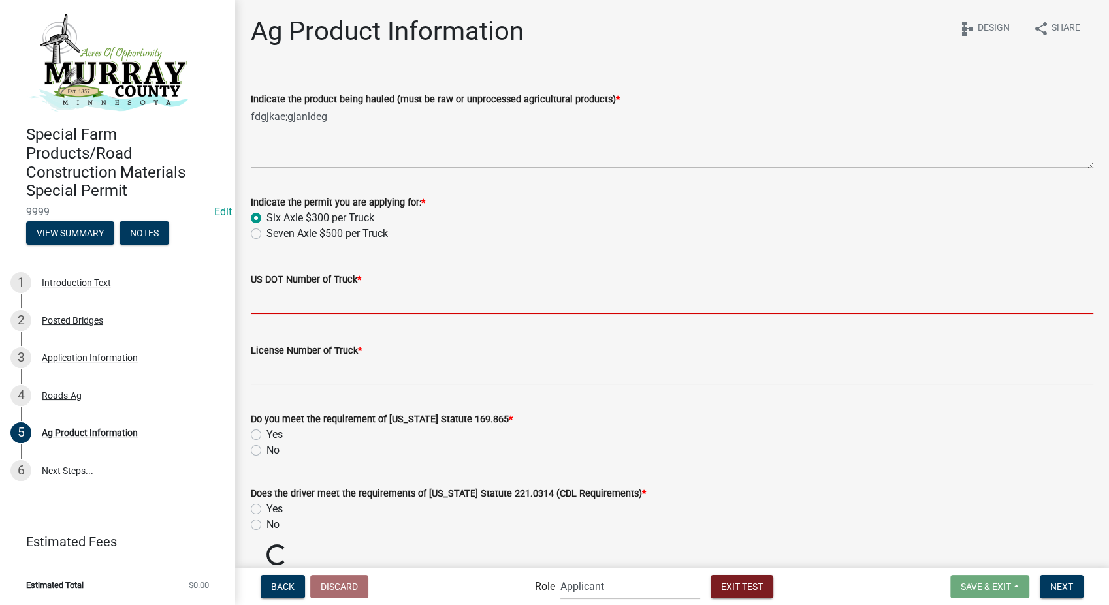
click at [275, 303] on input "US DOT Number of Truck *" at bounding box center [672, 300] width 843 height 27
click at [302, 308] on input "US DOT Number of Truck *" at bounding box center [672, 300] width 843 height 27
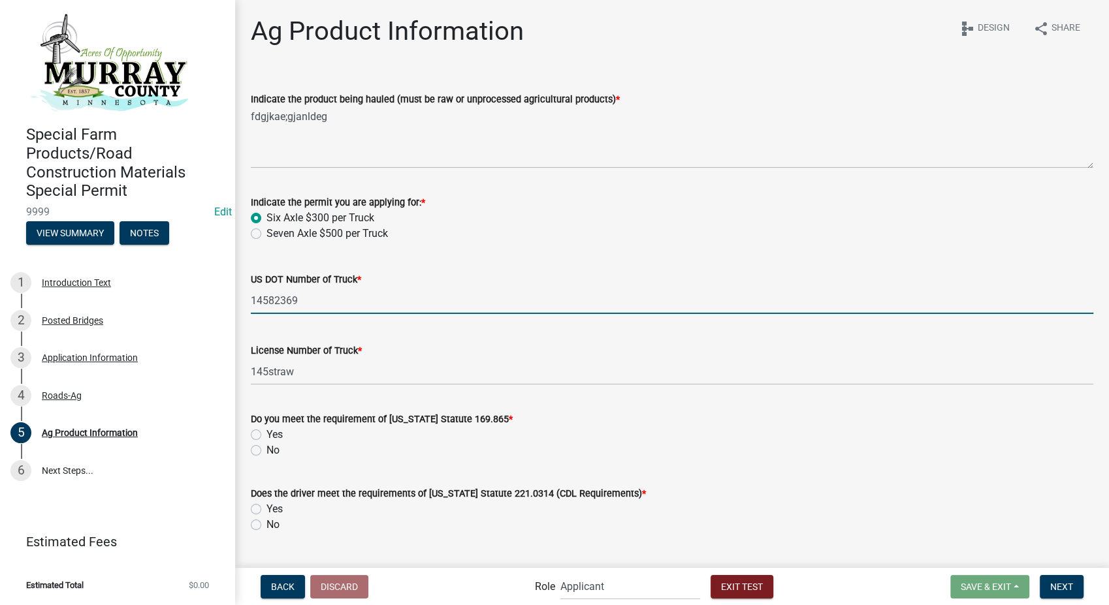
scroll to position [176, 0]
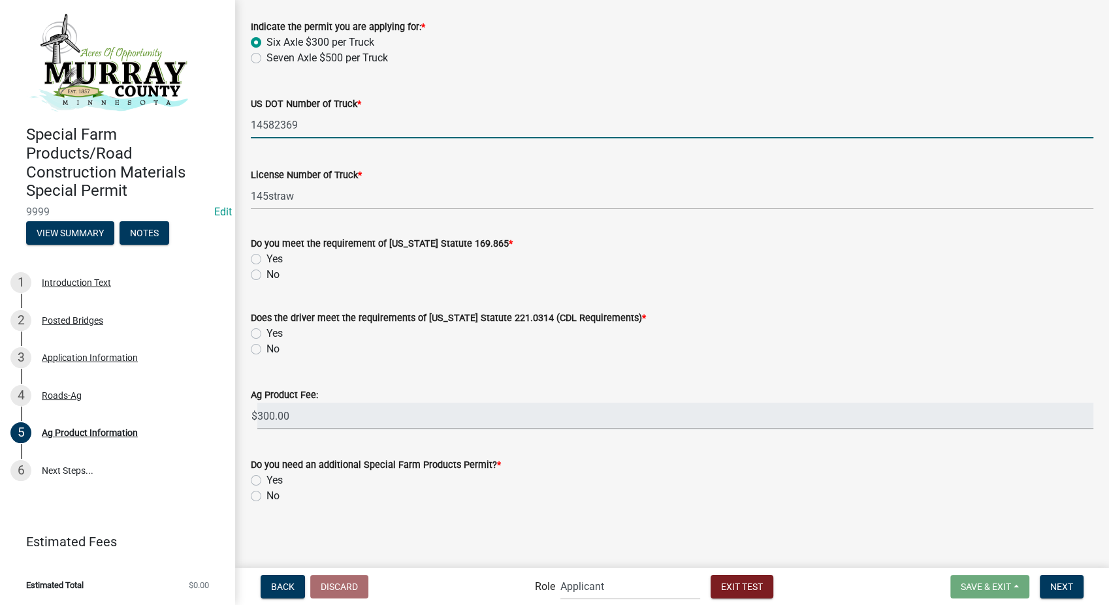
click at [266, 258] on label "Yes" at bounding box center [274, 259] width 16 height 16
click at [266, 258] on input "Yes" at bounding box center [270, 255] width 8 height 8
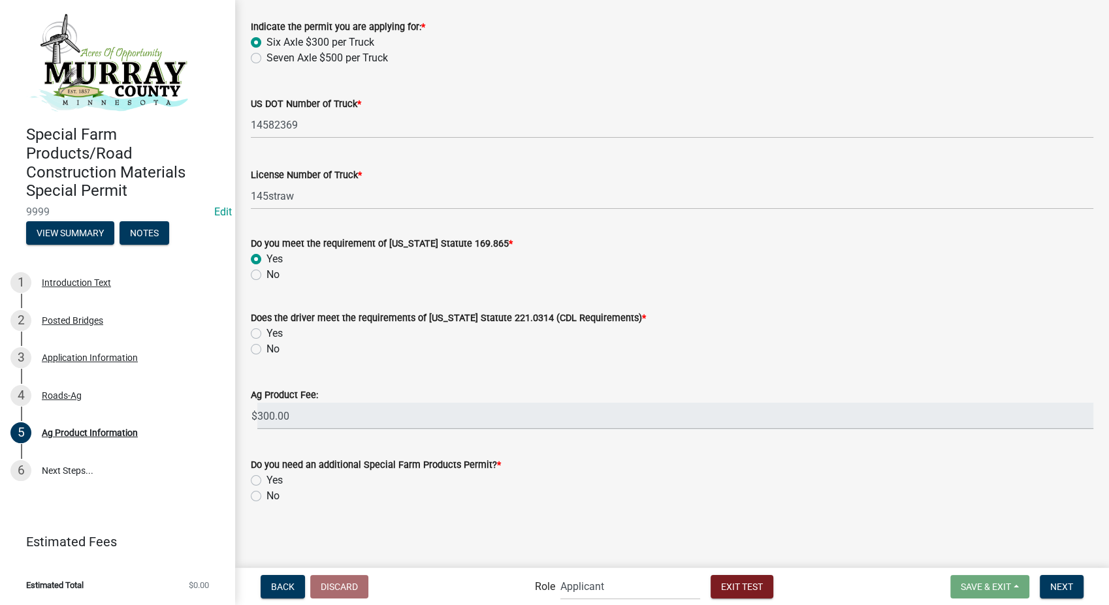
click at [266, 332] on label "Yes" at bounding box center [274, 334] width 16 height 16
click at [266, 332] on input "Yes" at bounding box center [270, 330] width 8 height 8
click at [266, 479] on label "Yes" at bounding box center [274, 481] width 16 height 16
click at [266, 479] on input "Yes" at bounding box center [270, 477] width 8 height 8
click at [1054, 590] on span "Next" at bounding box center [1061, 586] width 23 height 10
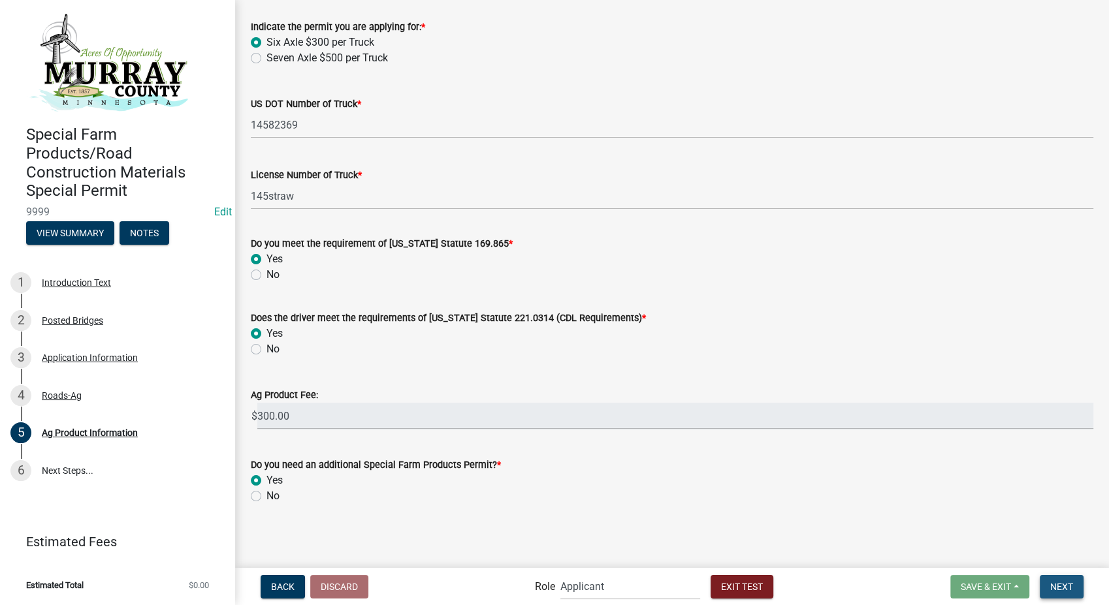
scroll to position [0, 0]
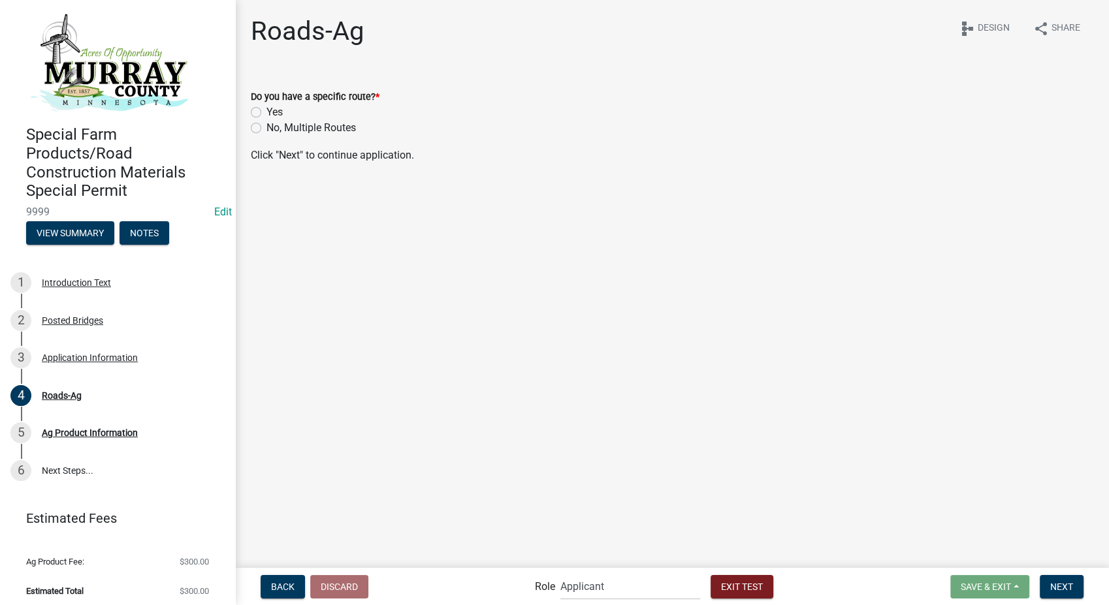
click at [266, 127] on label "No, Multiple Routes" at bounding box center [310, 128] width 89 height 16
click at [266, 127] on input "No, Multiple Routes" at bounding box center [270, 124] width 8 height 8
click at [1062, 582] on span "Next" at bounding box center [1061, 586] width 23 height 10
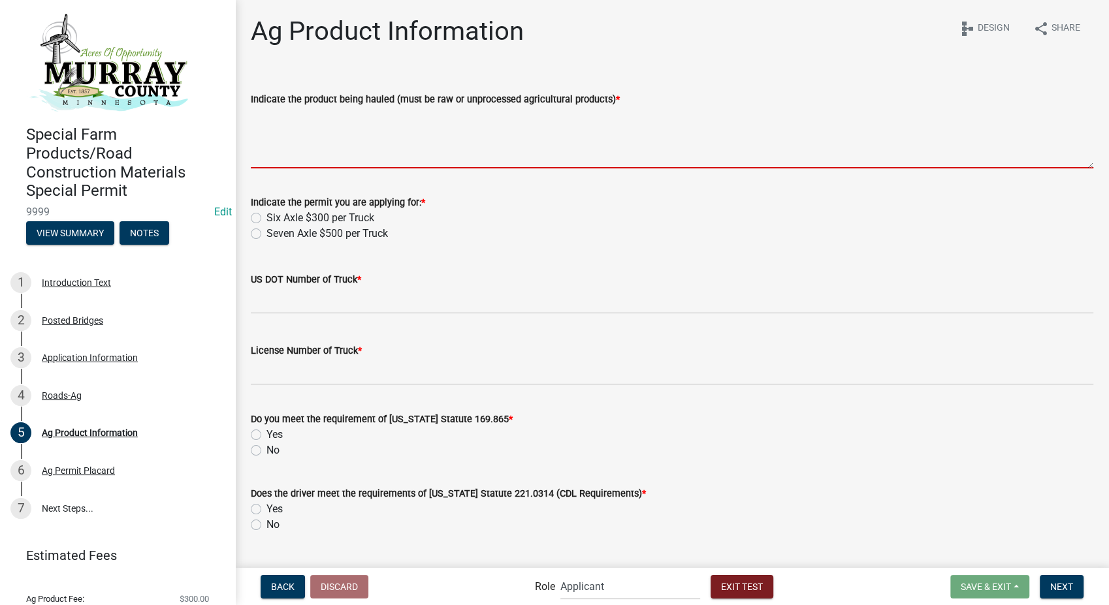
click at [356, 130] on textarea "Indicate the product being hauled (must be raw or unprocessed agricultural prod…" at bounding box center [672, 137] width 843 height 61
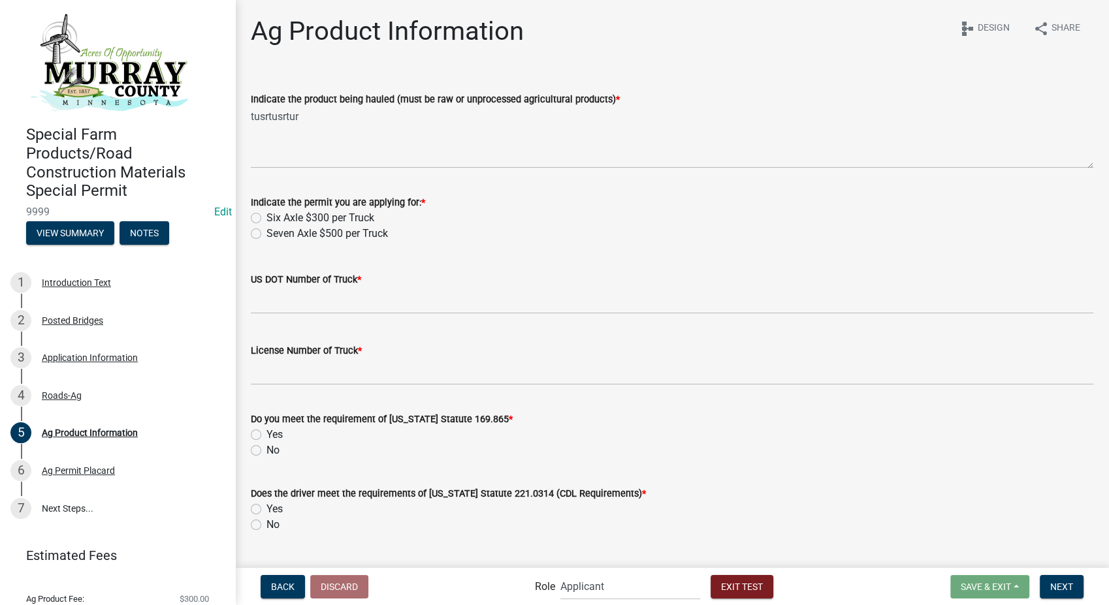
click at [266, 236] on label "Seven Axle $500 per Truck" at bounding box center [326, 234] width 121 height 16
click at [266, 234] on input "Seven Axle $500 per Truck" at bounding box center [270, 230] width 8 height 8
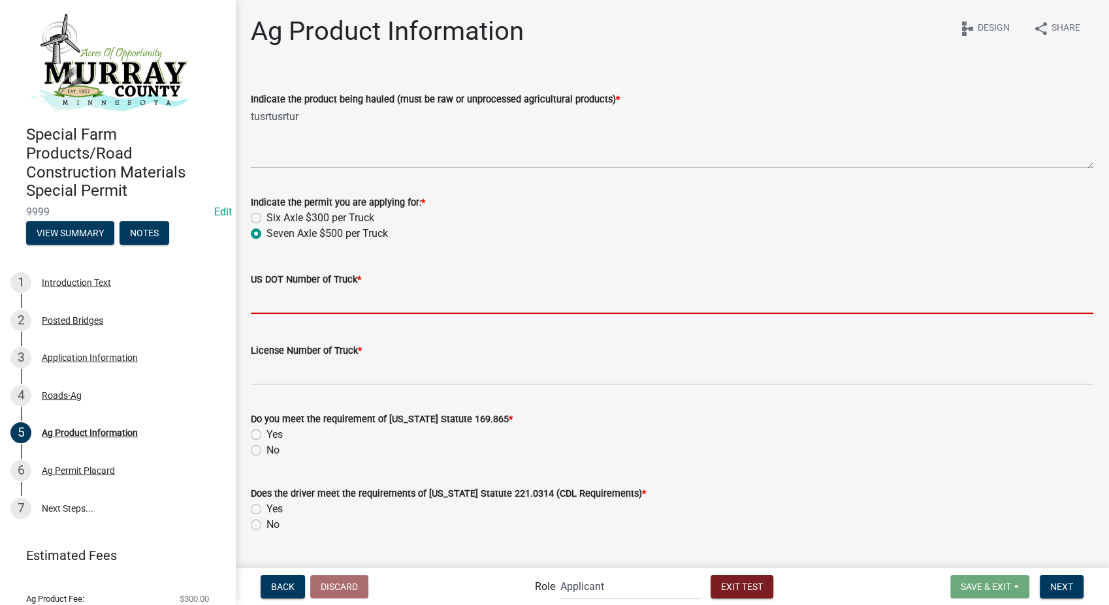
click at [285, 305] on input "US DOT Number of Truck *" at bounding box center [672, 300] width 843 height 27
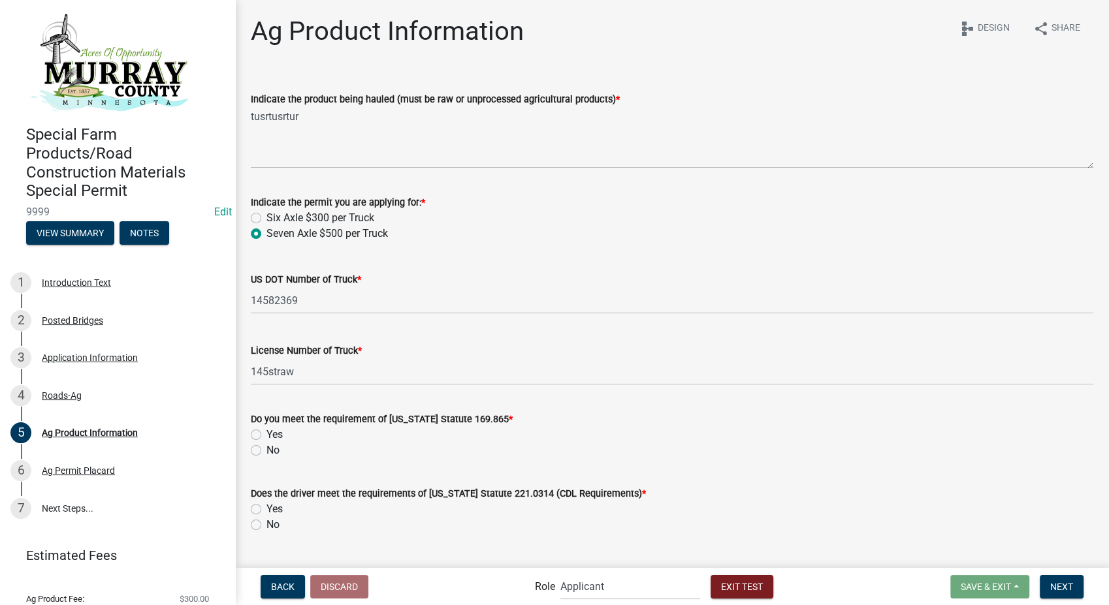
click at [266, 436] on label "Yes" at bounding box center [274, 435] width 16 height 16
click at [266, 436] on input "Yes" at bounding box center [270, 431] width 8 height 8
click at [266, 509] on label "Yes" at bounding box center [274, 510] width 16 height 16
click at [266, 509] on input "Yes" at bounding box center [270, 506] width 8 height 8
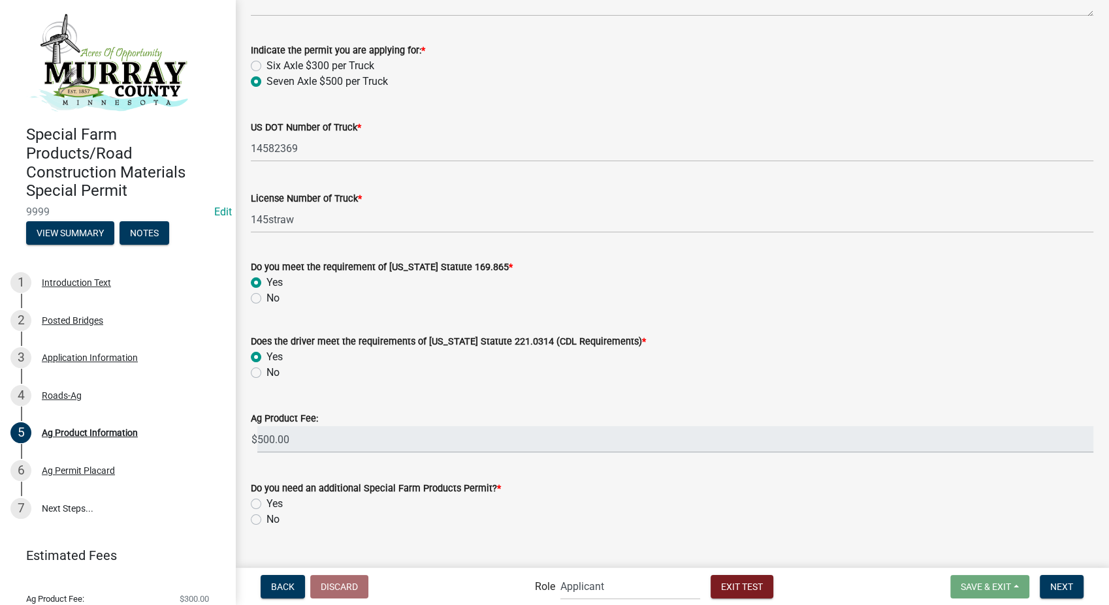
scroll to position [176, 0]
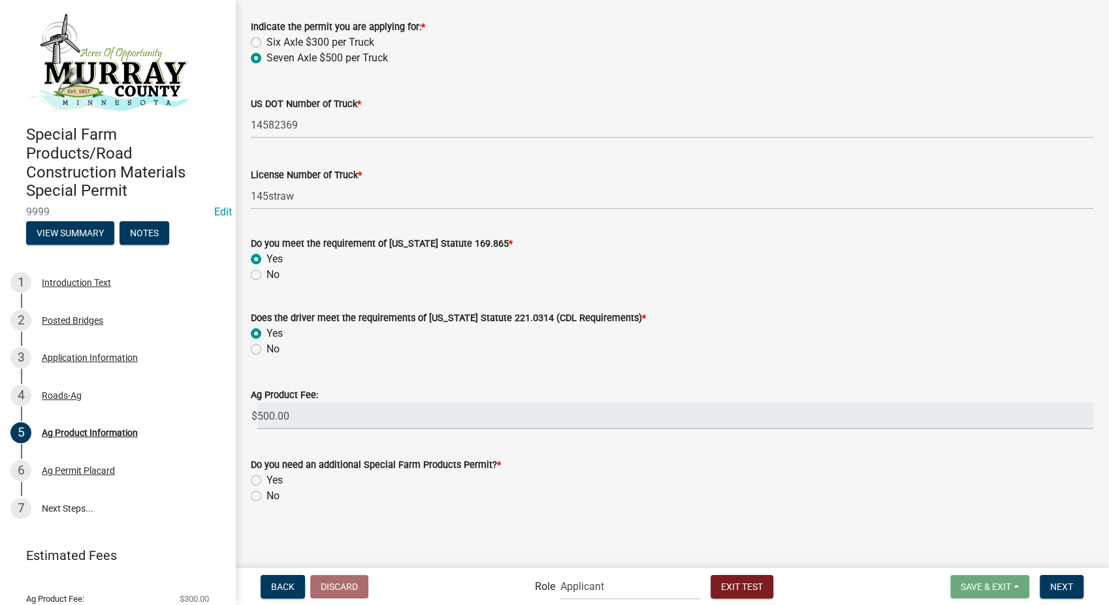
click at [266, 497] on label "No" at bounding box center [272, 497] width 13 height 16
click at [266, 497] on input "No" at bounding box center [270, 493] width 8 height 8
click at [1056, 584] on span "Next" at bounding box center [1061, 586] width 23 height 10
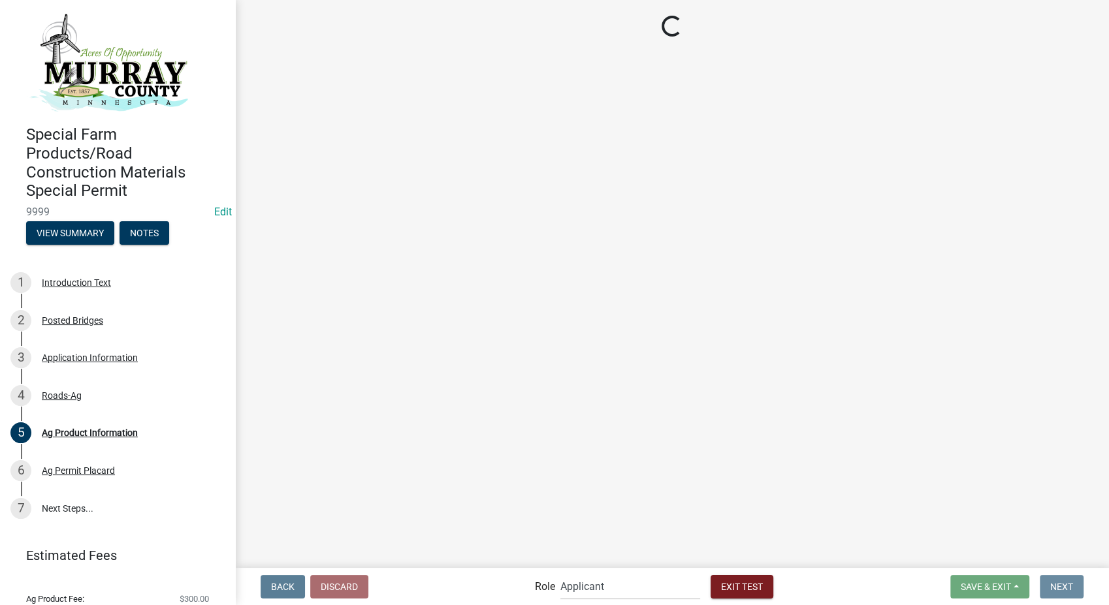
scroll to position [0, 0]
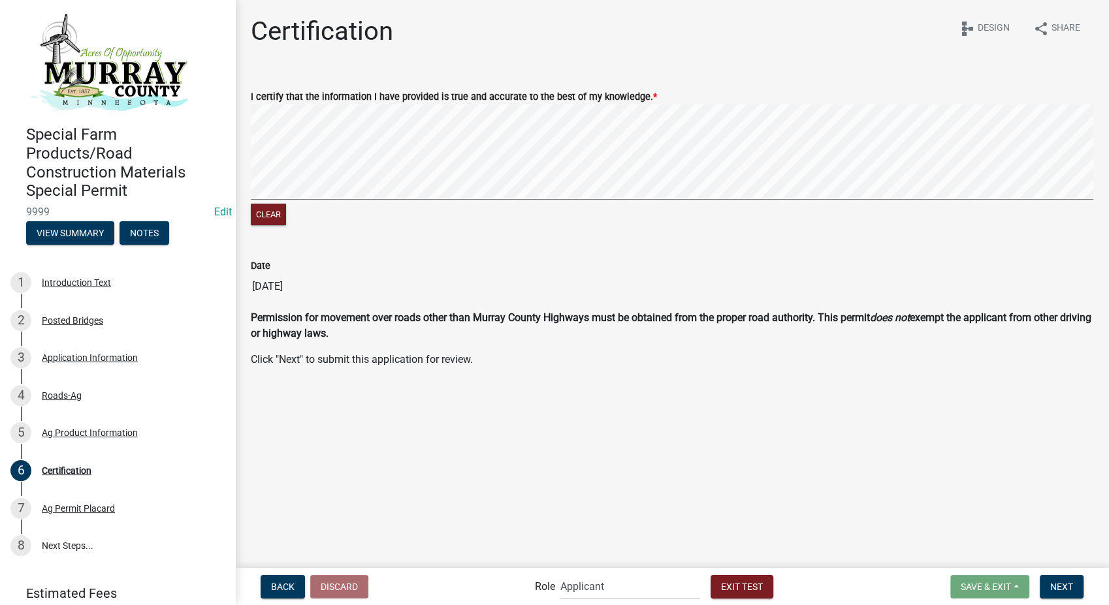
click at [1001, 96] on form "I certify that the information I have provided is true and accurate to the best…" at bounding box center [672, 150] width 843 height 155
click at [1070, 580] on button "Next" at bounding box center [1062, 587] width 44 height 24
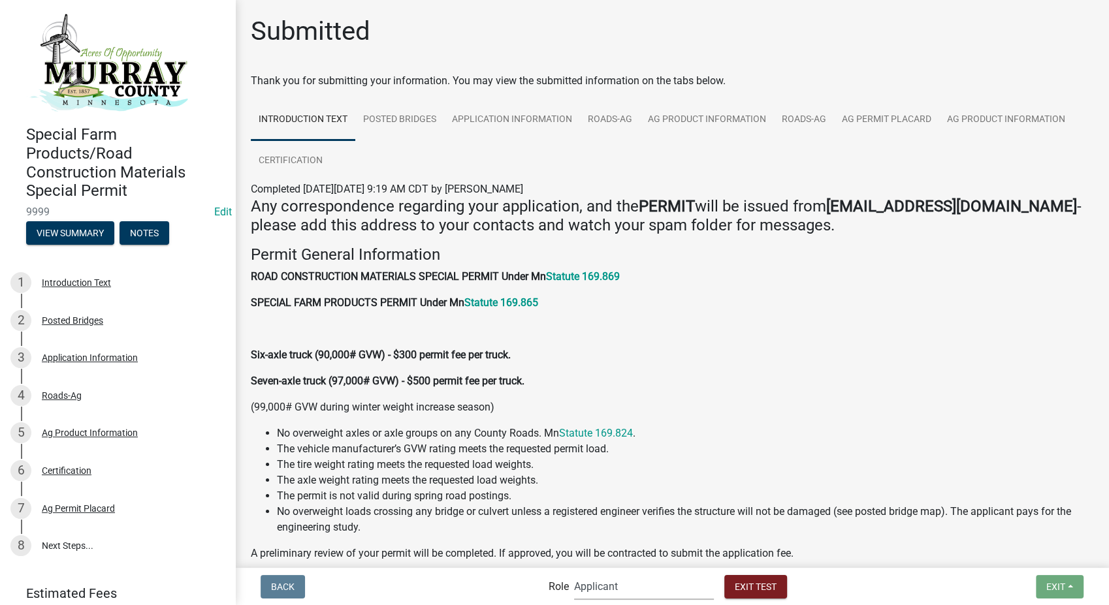
click at [678, 598] on select "Applicant Admin Highway Department Engineer" at bounding box center [644, 586] width 140 height 27
click at [574, 573] on select "Applicant Admin Highway Department Engineer" at bounding box center [644, 586] width 140 height 27
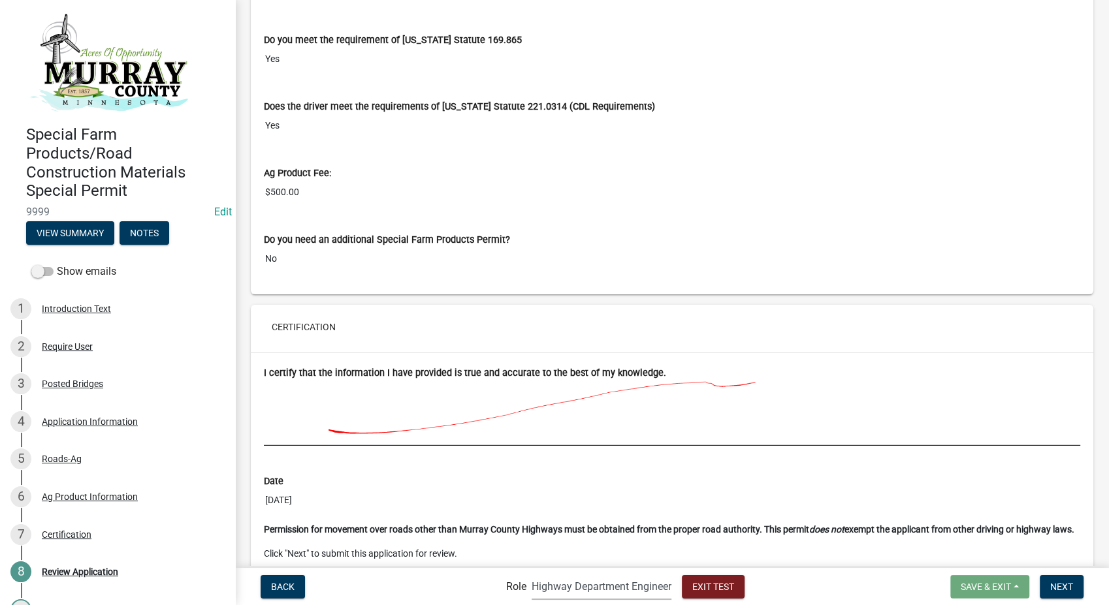
scroll to position [3677, 0]
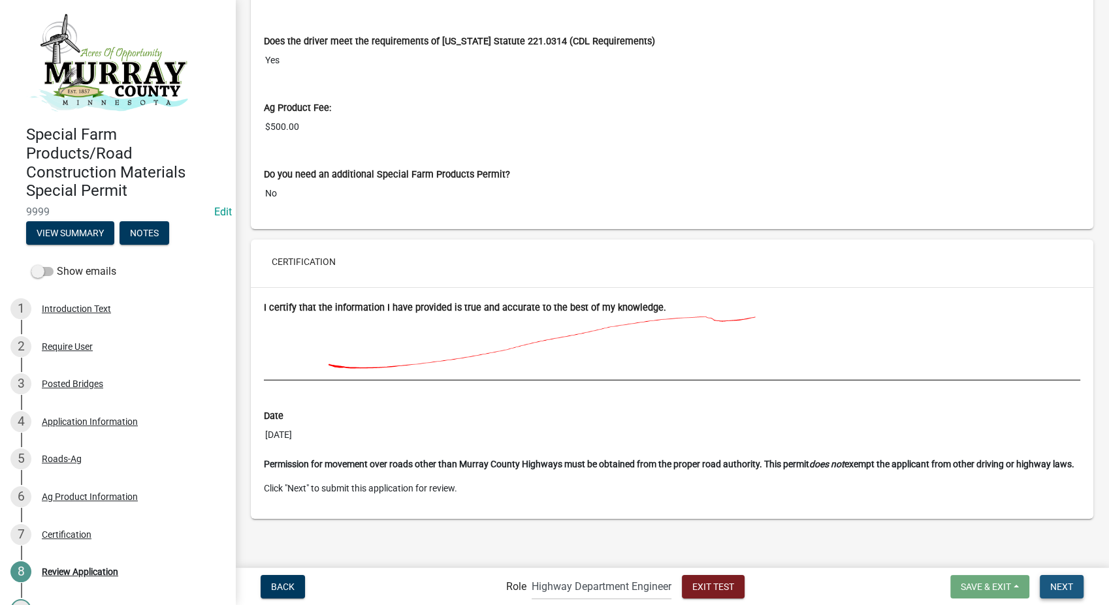
click at [1069, 582] on span "Next" at bounding box center [1061, 586] width 23 height 10
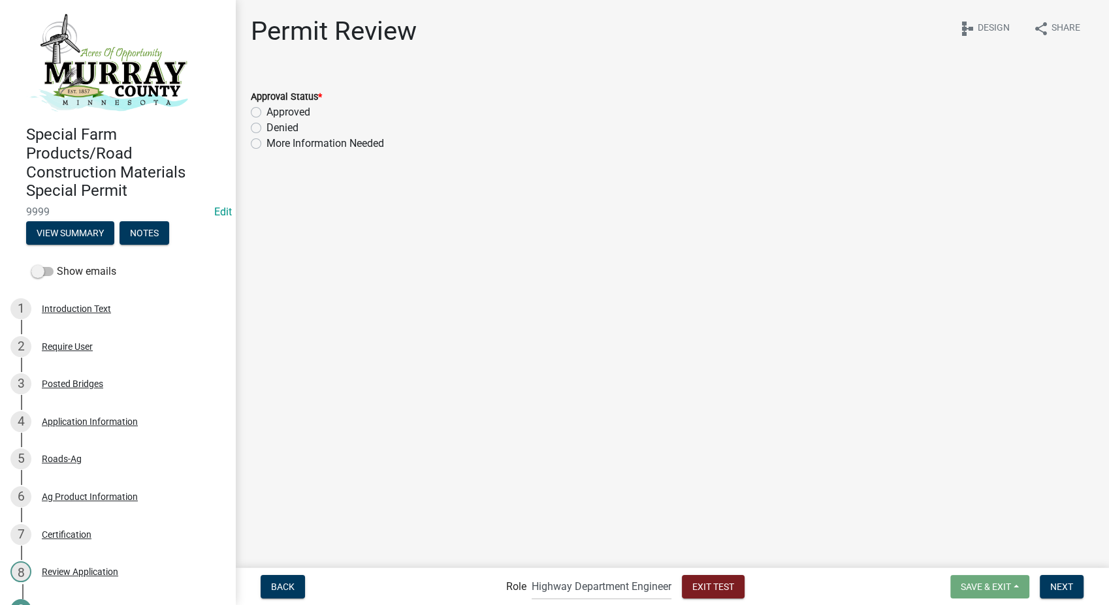
click at [255, 118] on div "Approved" at bounding box center [672, 113] width 843 height 16
click at [266, 113] on label "Approved" at bounding box center [288, 113] width 44 height 16
click at [266, 113] on input "Approved" at bounding box center [270, 109] width 8 height 8
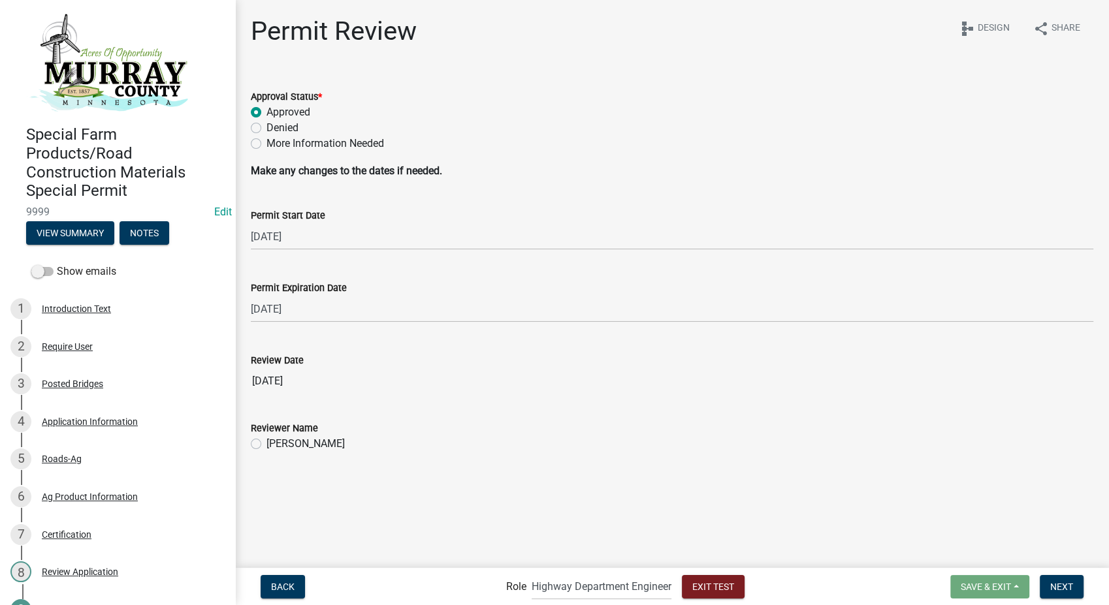
click at [266, 444] on label "Randy Groves" at bounding box center [305, 444] width 78 height 16
click at [266, 444] on input "Randy Groves" at bounding box center [270, 440] width 8 height 8
click at [1053, 586] on span "Next" at bounding box center [1061, 586] width 23 height 10
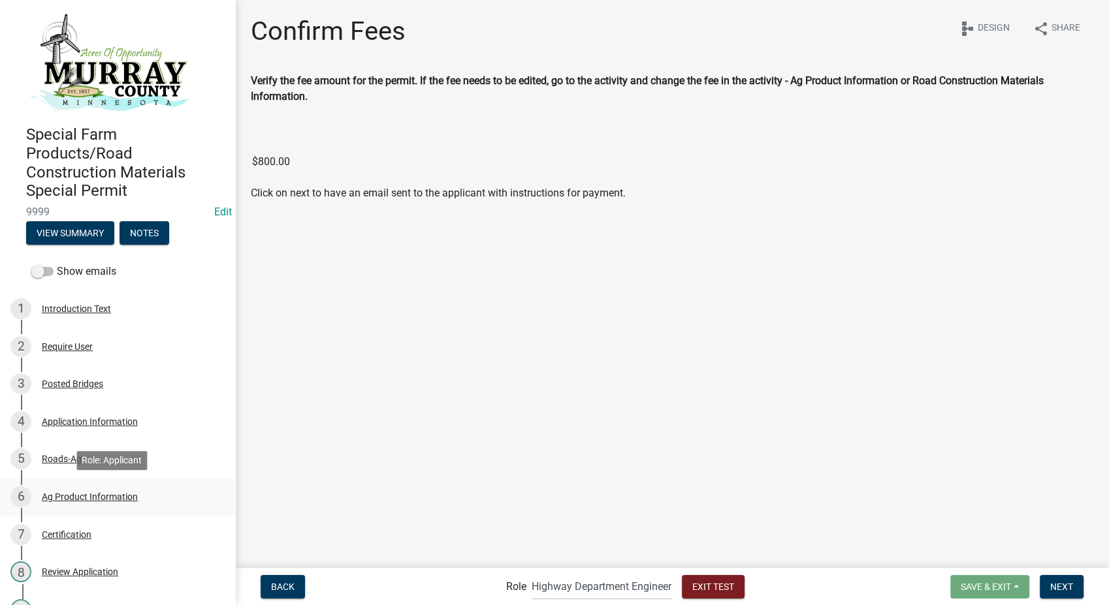
click at [61, 500] on div "Ag Product Information" at bounding box center [90, 496] width 96 height 9
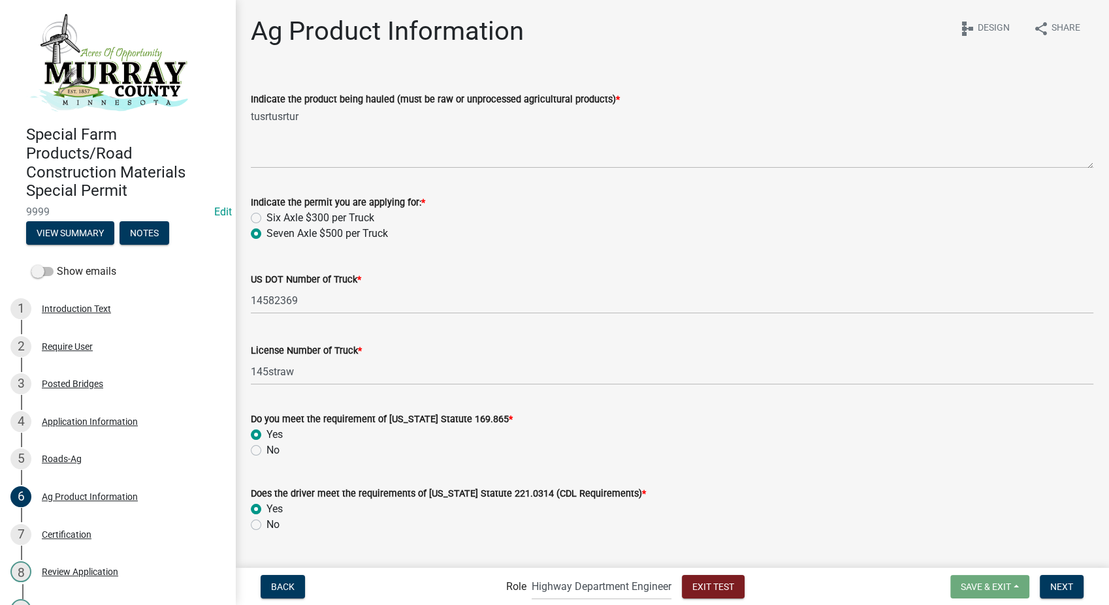
click at [266, 219] on label "Six Axle $300 per Truck" at bounding box center [320, 218] width 108 height 16
click at [266, 219] on input "Six Axle $300 per Truck" at bounding box center [270, 214] width 8 height 8
click at [1067, 588] on span "Next" at bounding box center [1061, 586] width 23 height 10
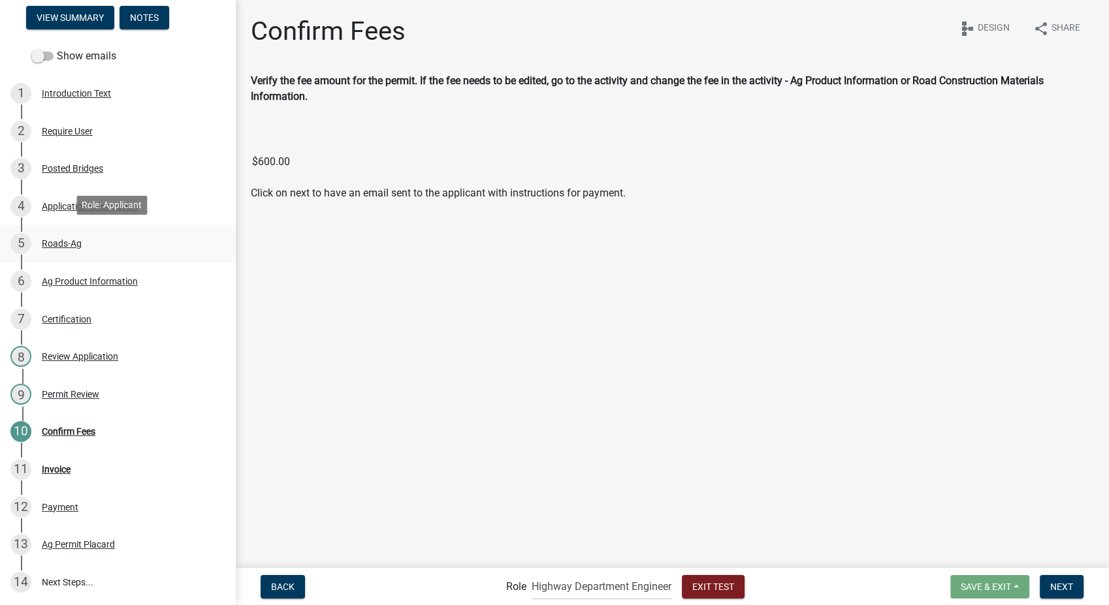
scroll to position [218, 0]
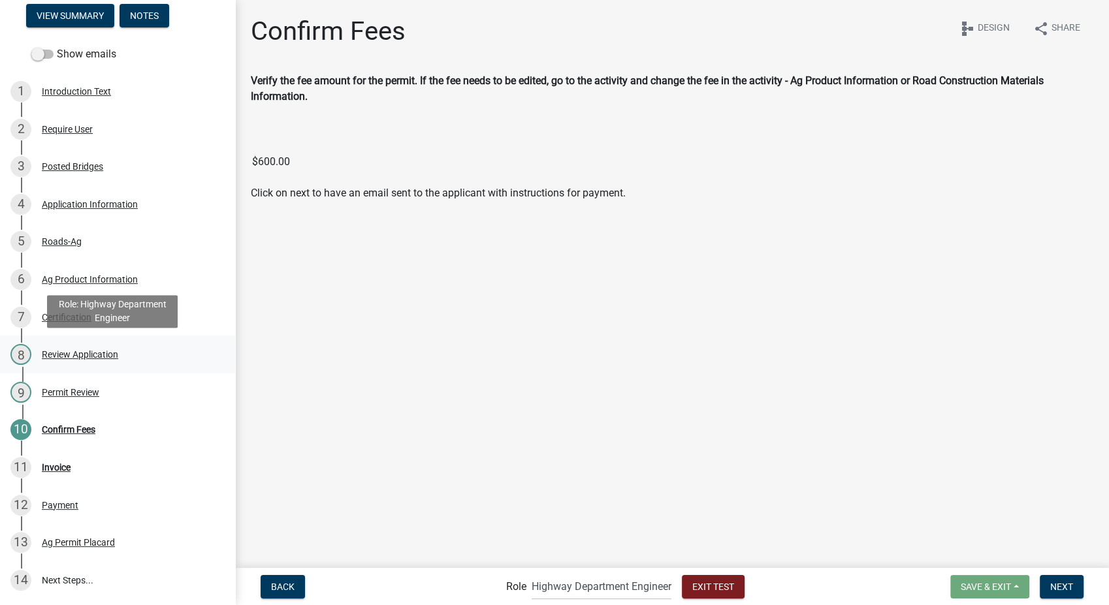
click at [76, 347] on div "8 Review Application" at bounding box center [112, 354] width 204 height 21
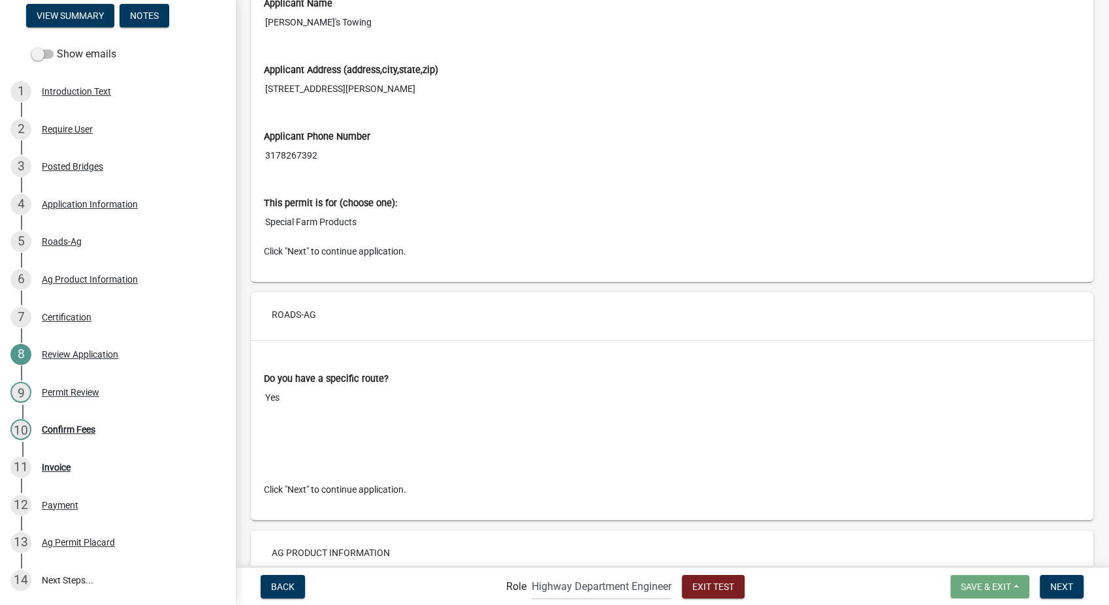
scroll to position [1886, 0]
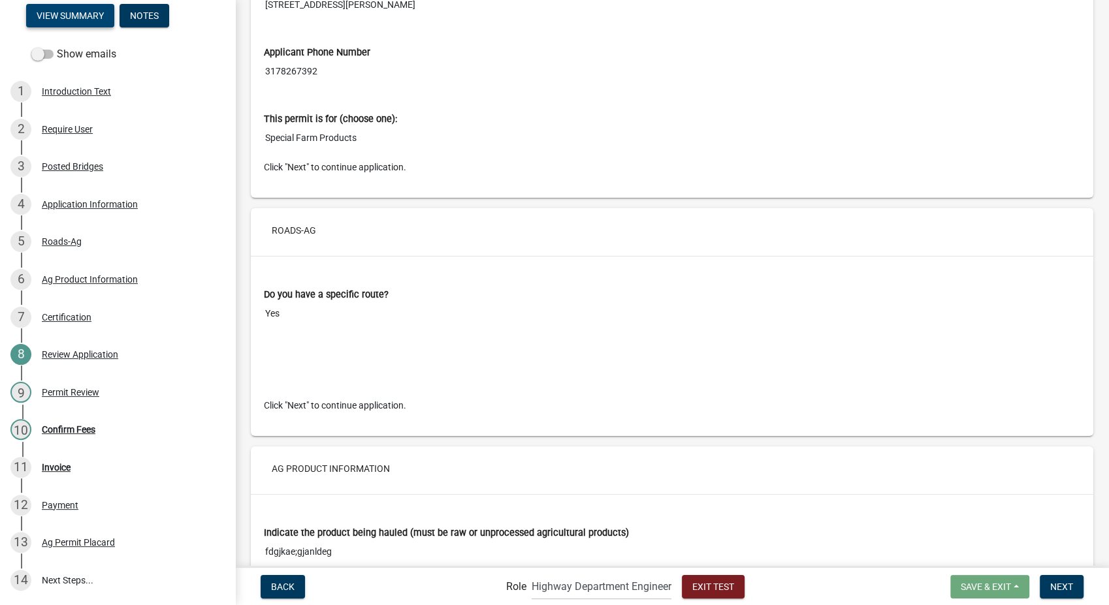
click at [51, 17] on button "View Summary" at bounding box center [70, 16] width 88 height 24
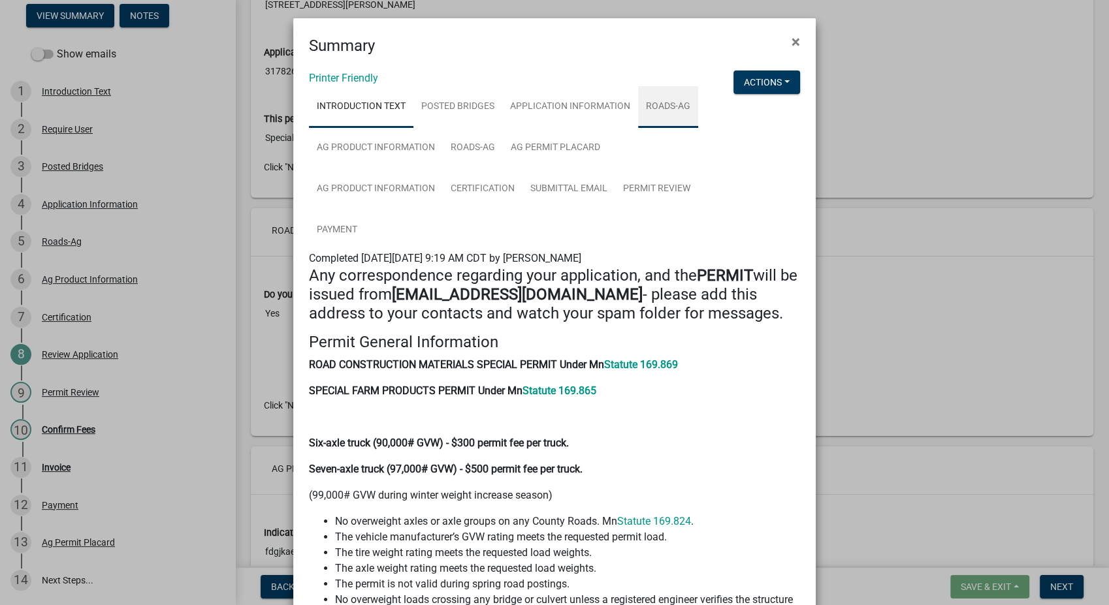
click at [668, 101] on link "Roads-Ag" at bounding box center [668, 107] width 60 height 42
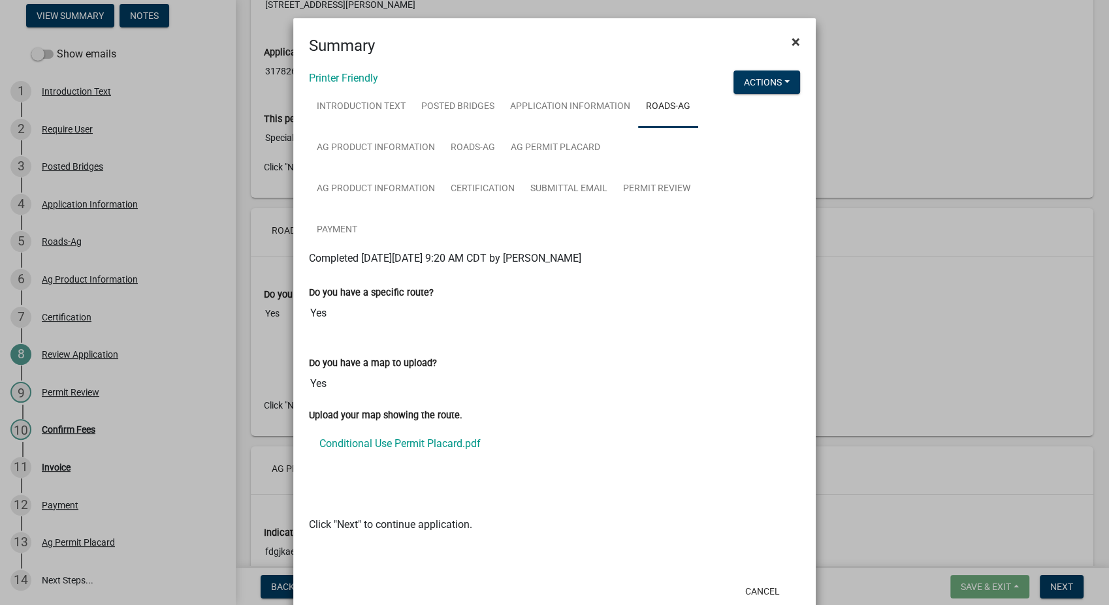
click at [792, 38] on span "×" at bounding box center [796, 42] width 8 height 18
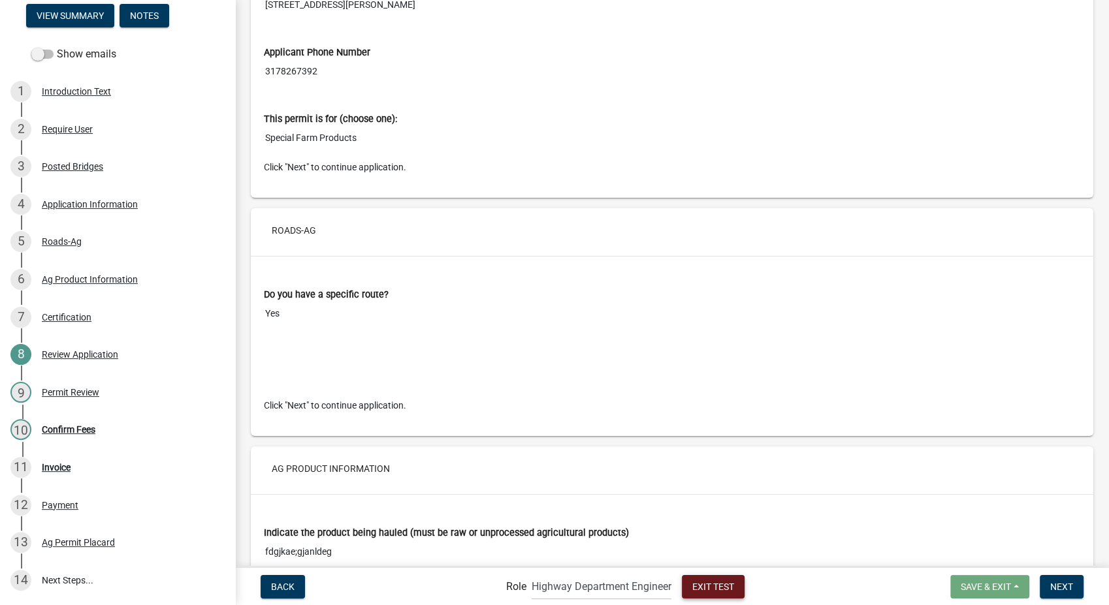
click at [716, 587] on span "Exit Test" at bounding box center [713, 586] width 42 height 10
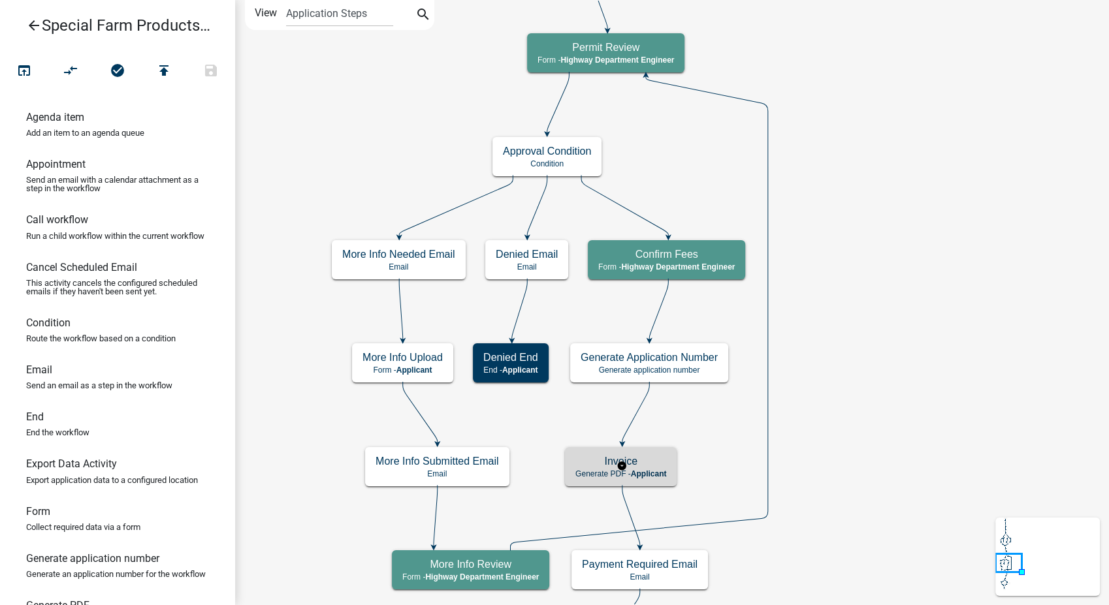
click at [631, 470] on p "Generate PDF - Applicant" at bounding box center [620, 474] width 91 height 9
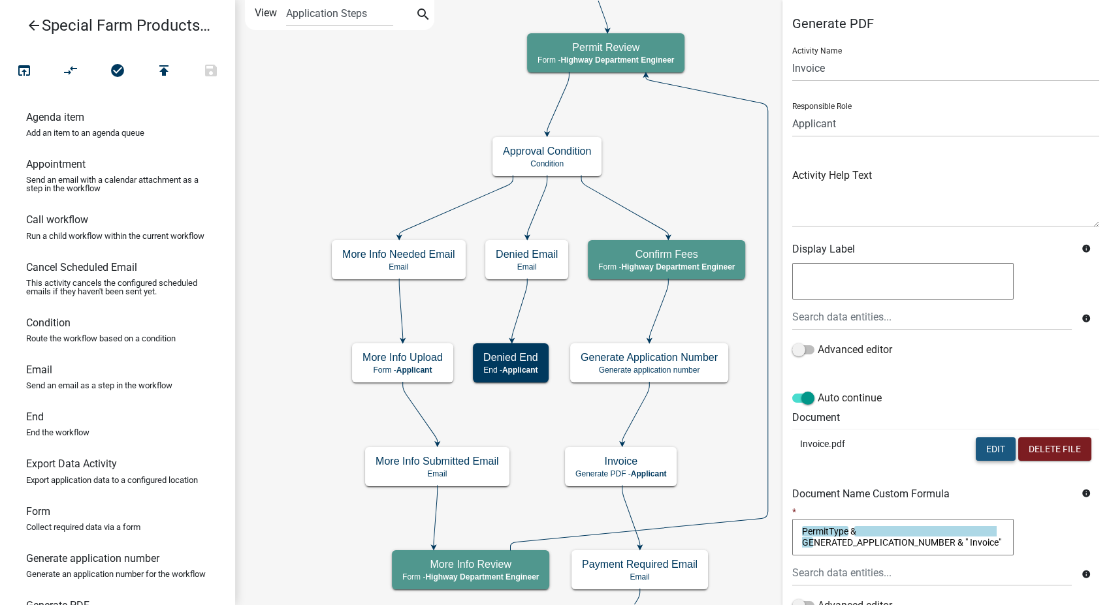
click at [976, 442] on button "Edit" at bounding box center [996, 450] width 40 height 24
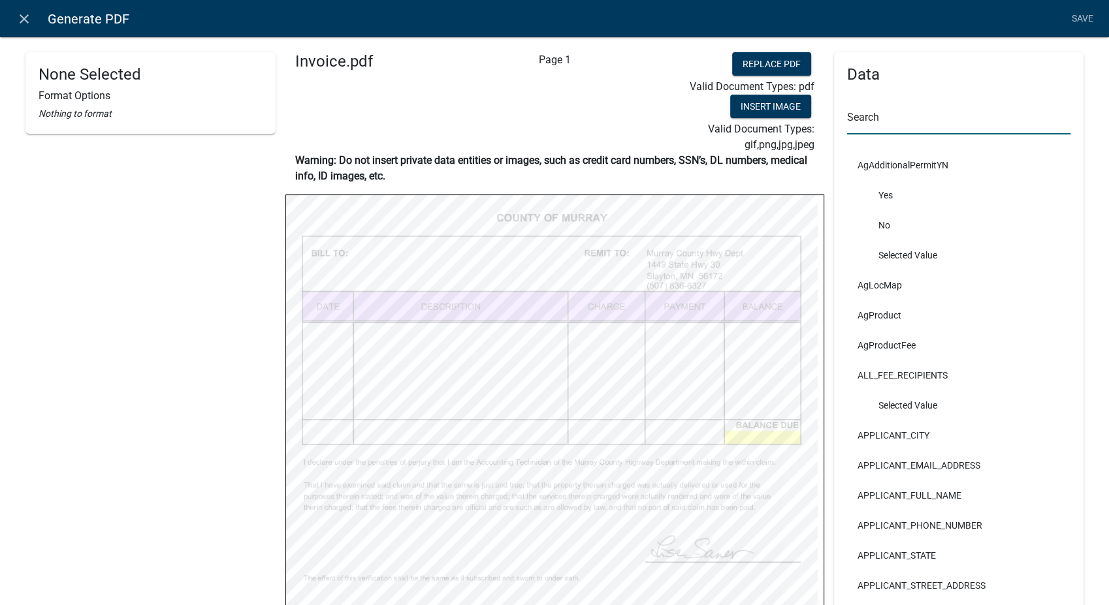
click at [886, 123] on input "text" at bounding box center [959, 121] width 224 height 27
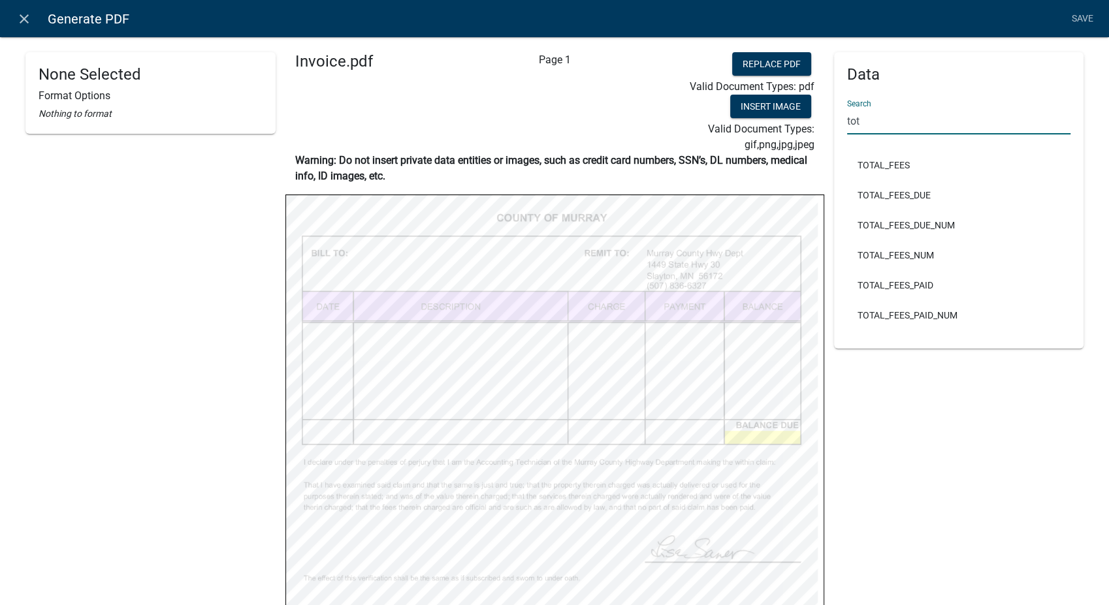
click at [1016, 287] on li "TOTAL_FEES_PAID" at bounding box center [959, 285] width 224 height 30
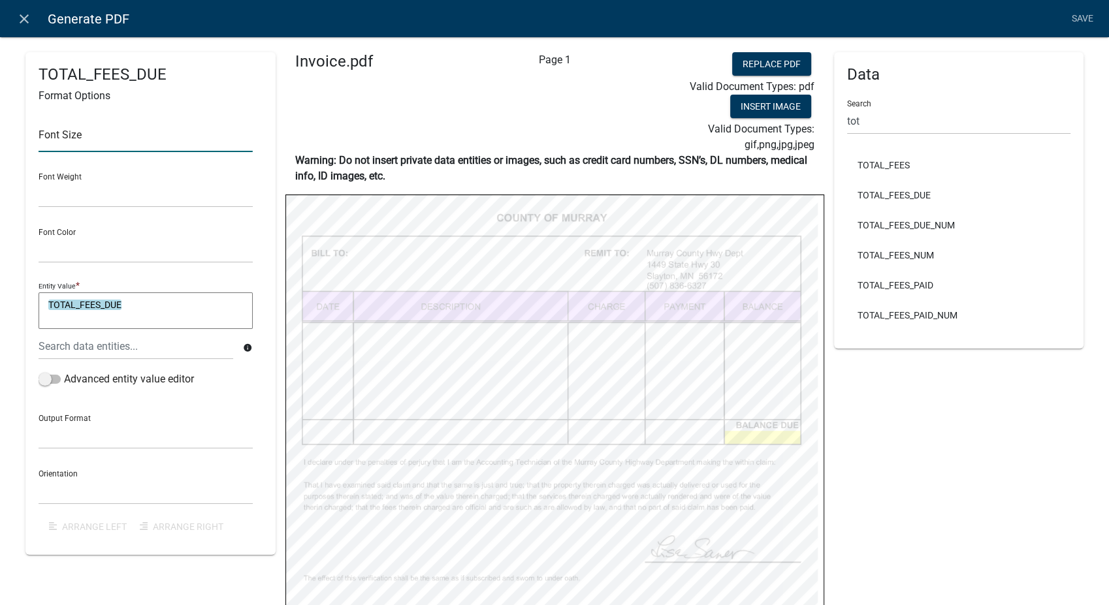
click at [67, 130] on input "text" at bounding box center [146, 138] width 214 height 27
click at [55, 197] on select "Normal Bold" at bounding box center [146, 194] width 214 height 27
click at [39, 181] on select "Normal Bold" at bounding box center [146, 194] width 214 height 27
click at [55, 248] on select "Black Red" at bounding box center [146, 249] width 214 height 27
click at [39, 236] on select "Black Red" at bounding box center [146, 249] width 214 height 27
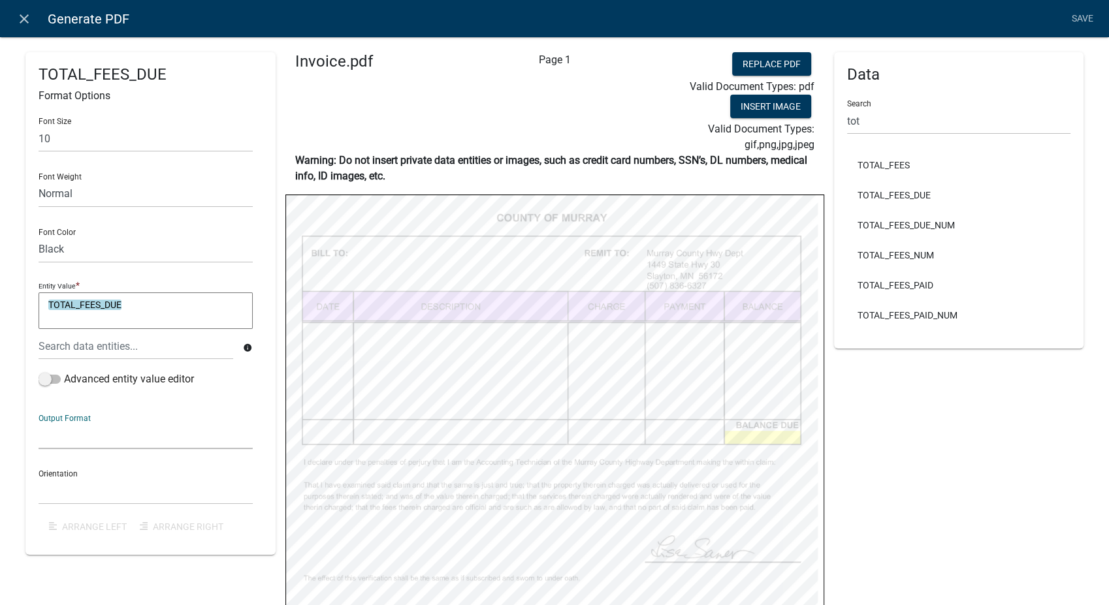
click at [124, 436] on select "General Text Number Decimal Date Date & Time" at bounding box center [146, 436] width 214 height 27
click at [39, 423] on select "General Text Number Decimal Date Date & Time" at bounding box center [146, 436] width 214 height 27
click at [65, 496] on select "Horizontal Vertical" at bounding box center [146, 491] width 214 height 27
click at [39, 478] on select "Horizontal Vertical" at bounding box center [146, 491] width 214 height 27
click at [84, 137] on input "text" at bounding box center [146, 138] width 214 height 27
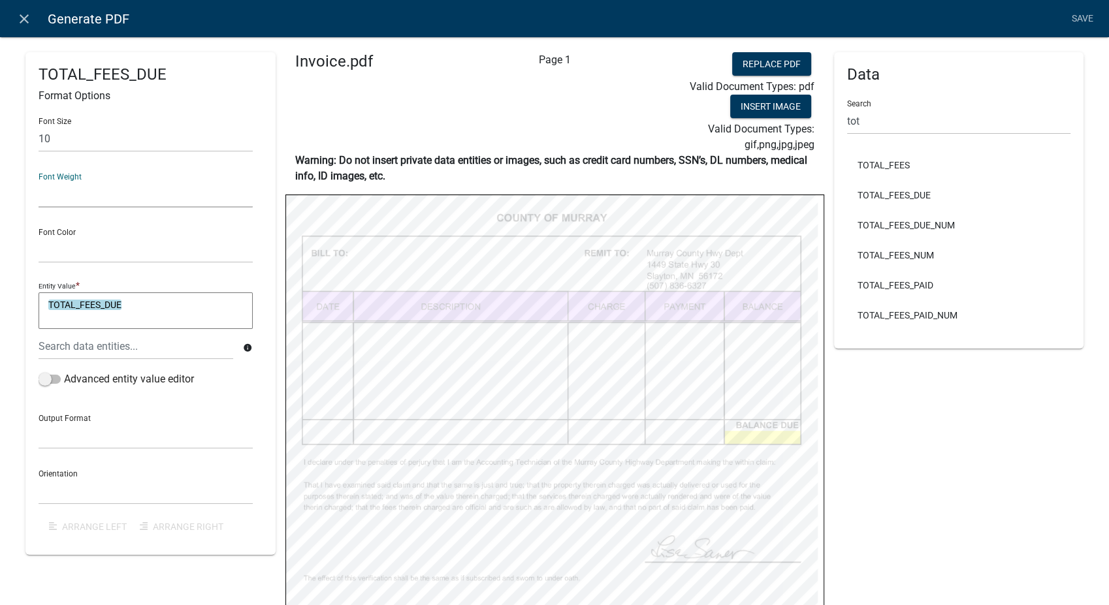
click at [80, 192] on select "Normal Bold" at bounding box center [146, 194] width 214 height 27
click at [39, 181] on select "Normal Bold" at bounding box center [146, 194] width 214 height 27
click at [63, 250] on select "Black Red" at bounding box center [146, 249] width 214 height 27
click at [39, 236] on select "Black Red" at bounding box center [146, 249] width 214 height 27
click at [67, 429] on select "General Text Number Decimal Date Date & Time" at bounding box center [146, 436] width 214 height 27
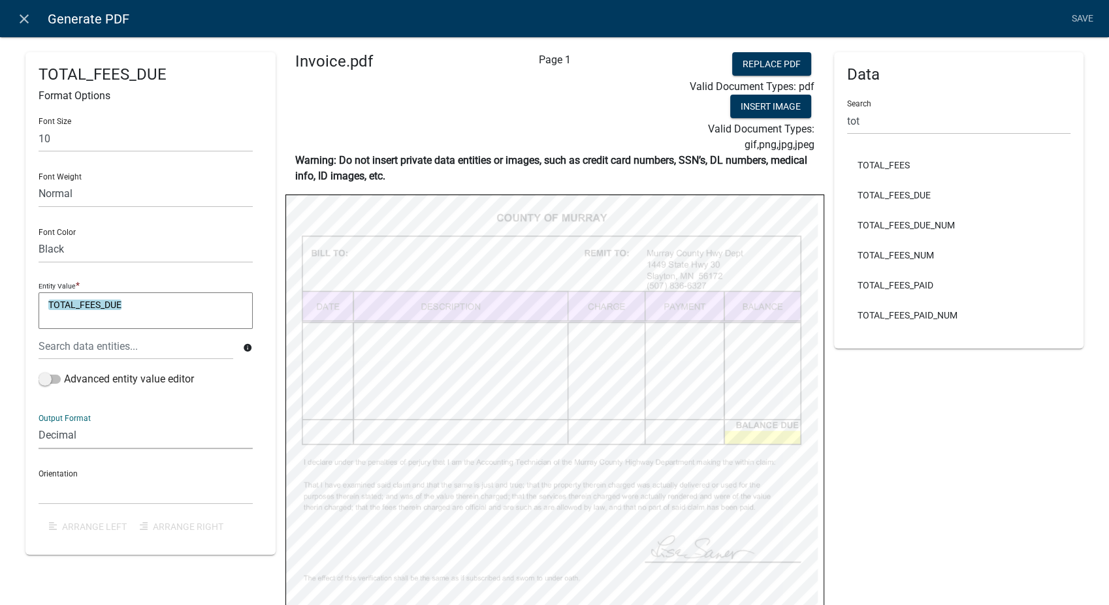
click at [39, 423] on select "General Text Number Decimal Date Date & Time" at bounding box center [146, 436] width 214 height 27
click at [65, 496] on select "Horizontal Vertical" at bounding box center [146, 491] width 214 height 27
click at [39, 478] on select "Horizontal Vertical" at bounding box center [146, 491] width 214 height 27
click at [68, 135] on input "text" at bounding box center [146, 138] width 214 height 27
click at [68, 201] on select "Normal Bold" at bounding box center [146, 194] width 214 height 27
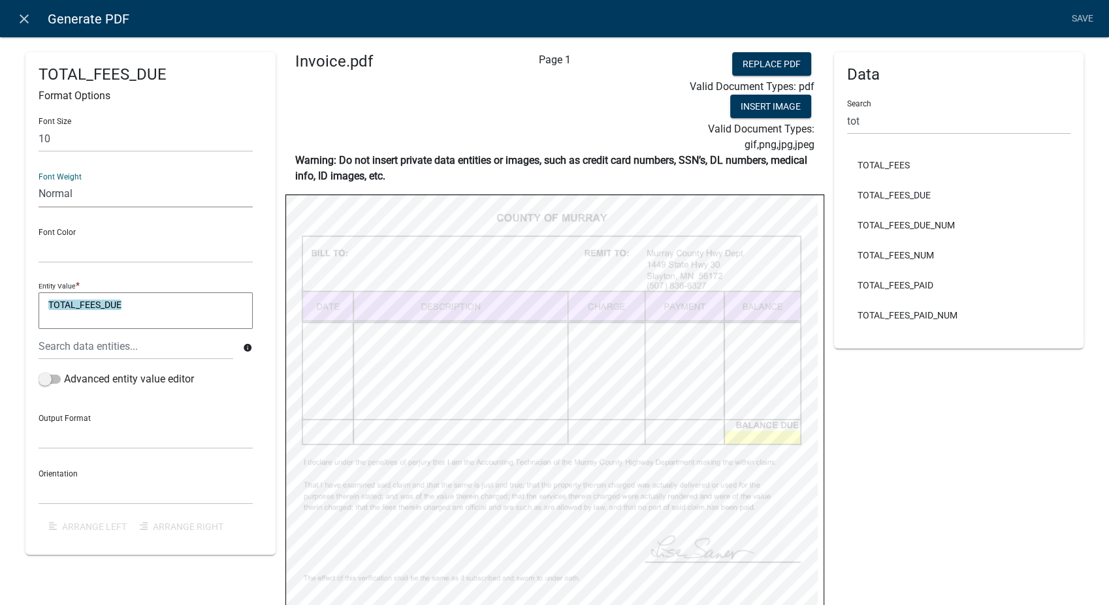
click at [39, 181] on select "Normal Bold" at bounding box center [146, 194] width 214 height 27
click at [63, 240] on select "Black Red" at bounding box center [146, 249] width 214 height 27
click at [39, 236] on select "Black Red" at bounding box center [146, 249] width 214 height 27
click at [61, 444] on select "General Text Number Decimal Date Date & Time" at bounding box center [146, 436] width 214 height 27
click at [39, 423] on select "General Text Number Decimal Date Date & Time" at bounding box center [146, 436] width 214 height 27
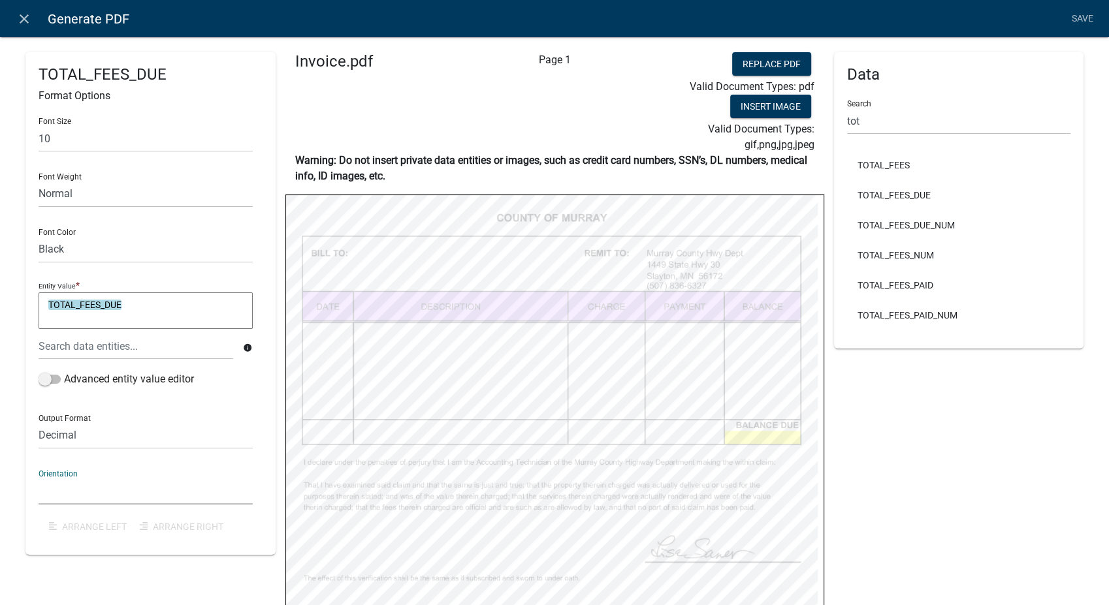
click at [84, 484] on select "Horizontal Vertical" at bounding box center [146, 491] width 214 height 27
click at [39, 478] on select "Horizontal Vertical" at bounding box center [146, 491] width 214 height 27
click at [1079, 14] on link "Save" at bounding box center [1082, 19] width 33 height 25
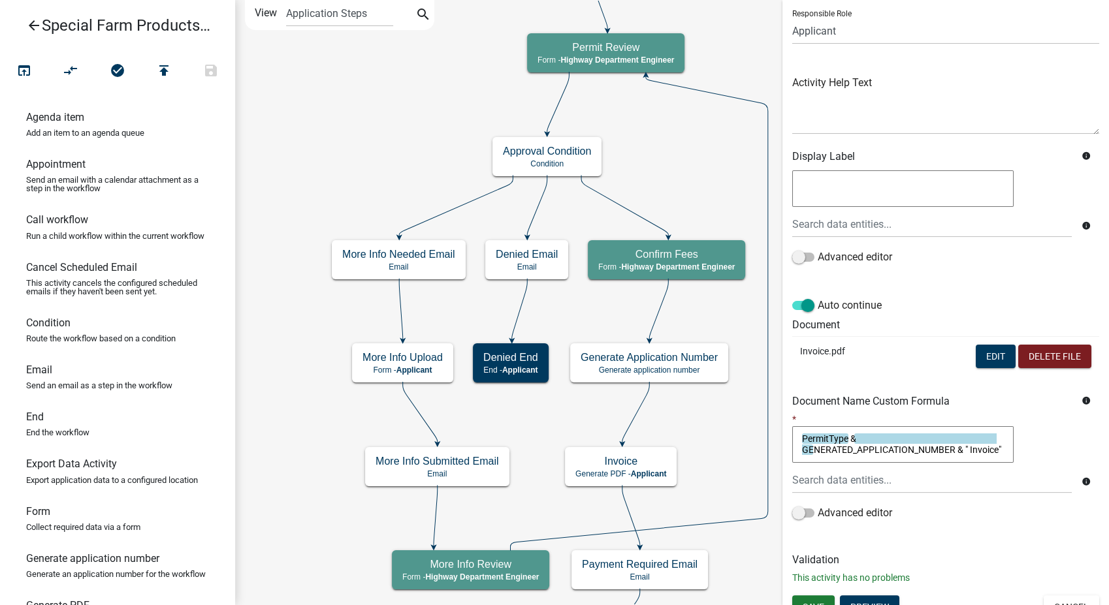
scroll to position [109, 0]
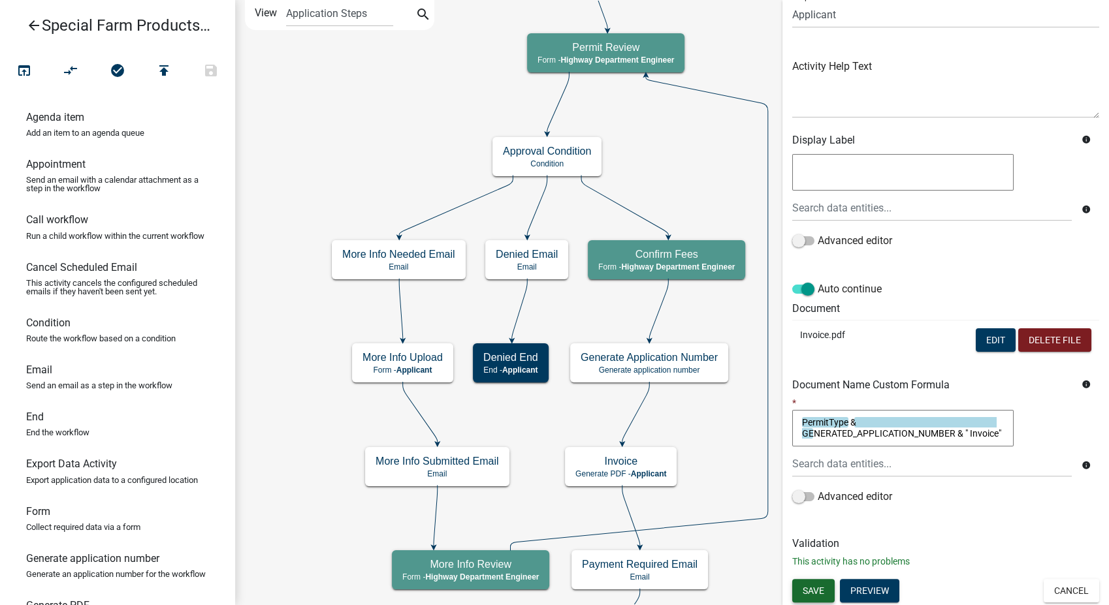
click at [820, 583] on button "Save" at bounding box center [813, 591] width 42 height 24
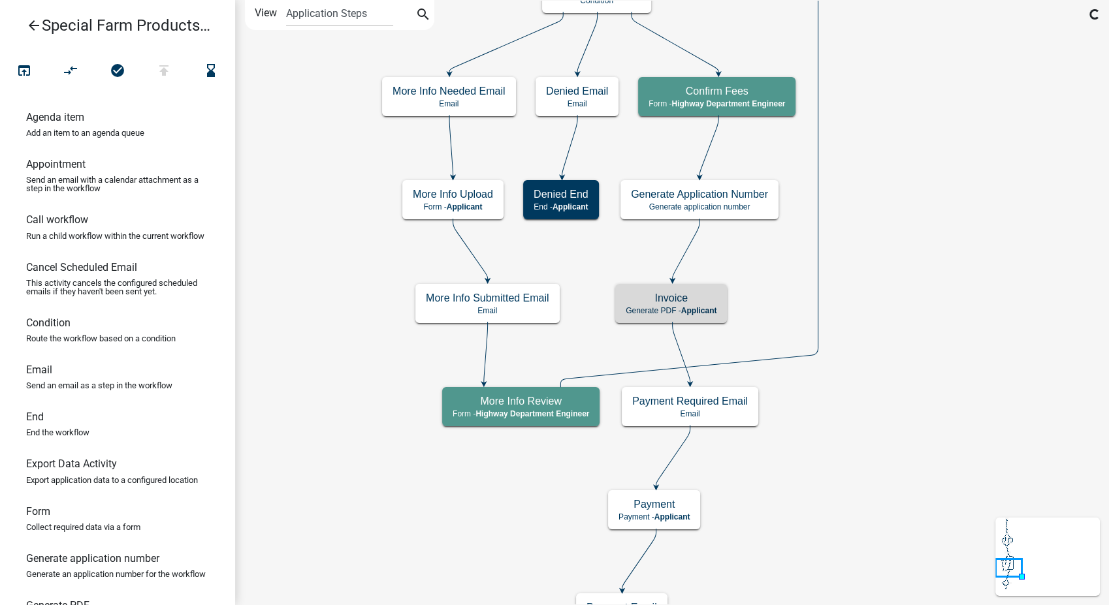
scroll to position [0, 0]
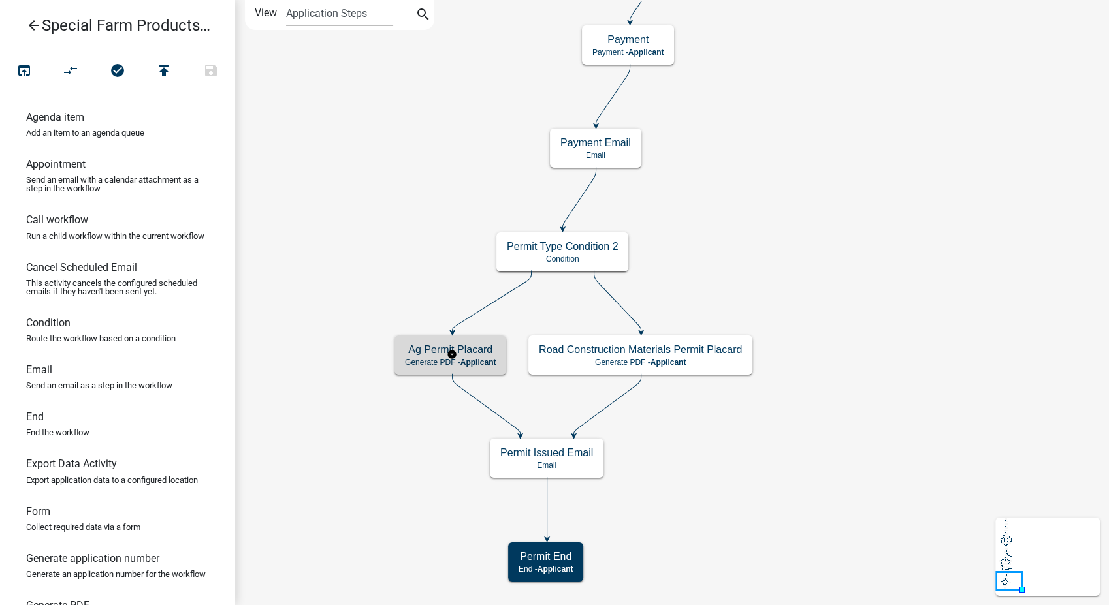
click at [468, 358] on span "Applicant" at bounding box center [478, 362] width 36 height 9
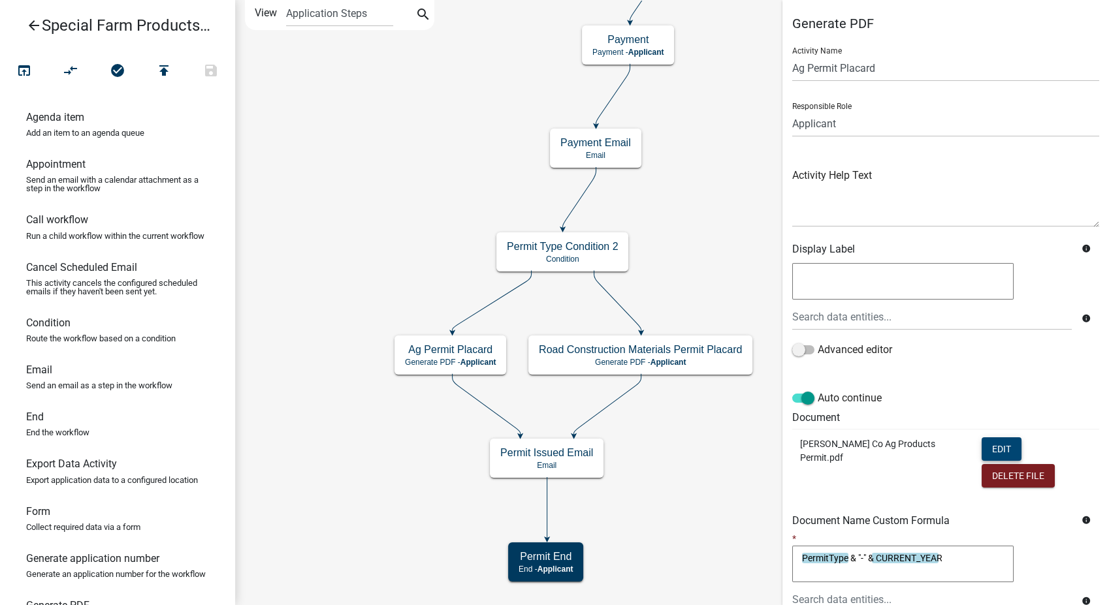
click at [982, 445] on button "Edit" at bounding box center [1002, 450] width 40 height 24
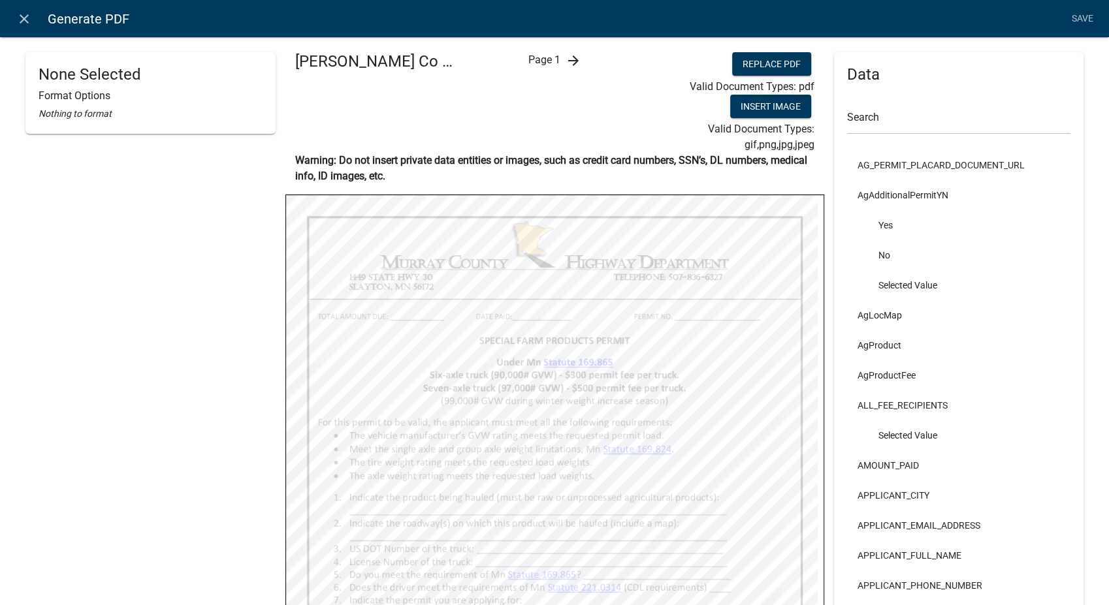
click at [570, 64] on icon "arrow_forward" at bounding box center [573, 61] width 16 height 16
click at [24, 16] on icon "close" at bounding box center [24, 19] width 16 height 16
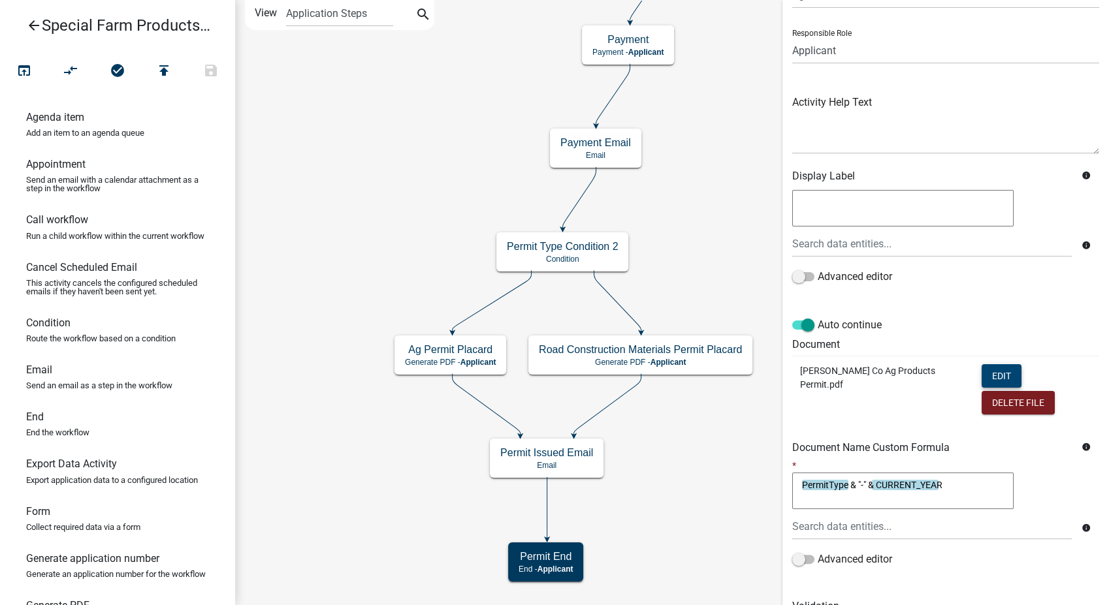
scroll to position [109, 0]
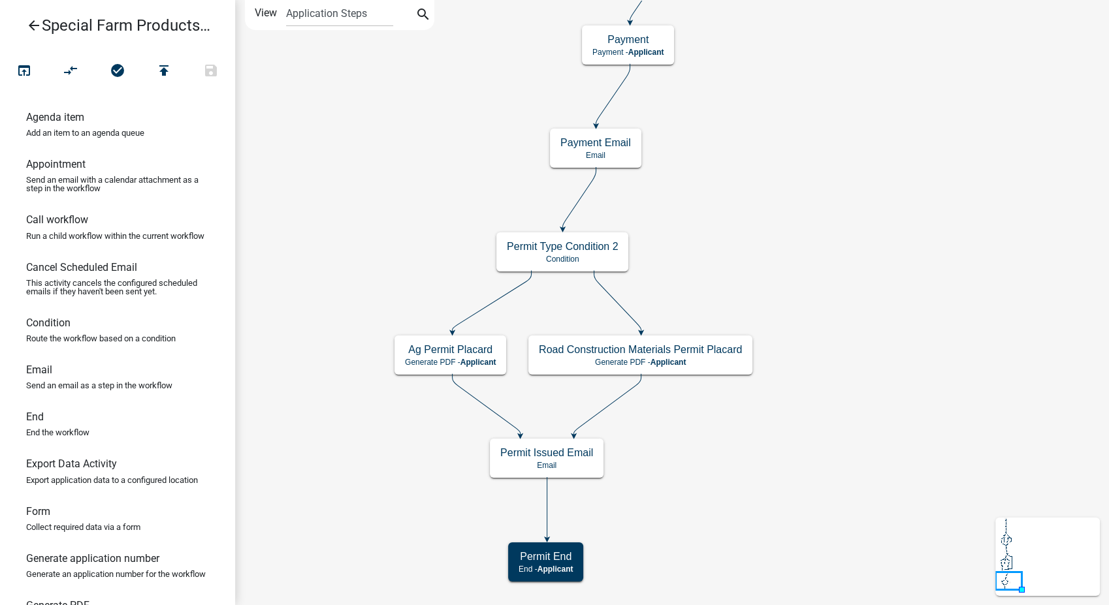
scroll to position [0, 0]
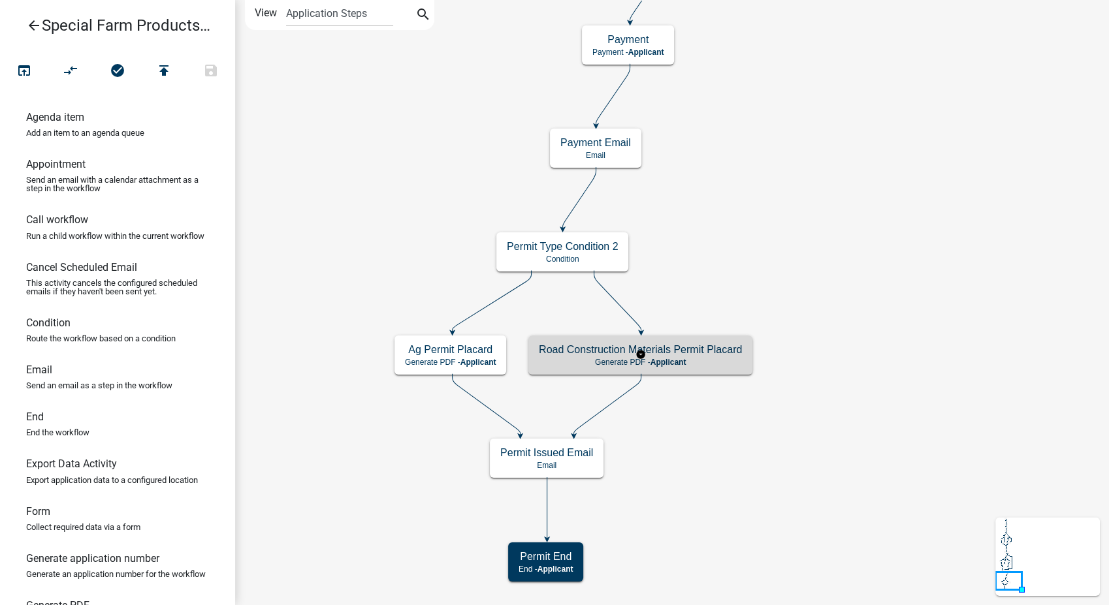
click at [741, 361] on p "Generate PDF - Applicant" at bounding box center [640, 362] width 203 height 9
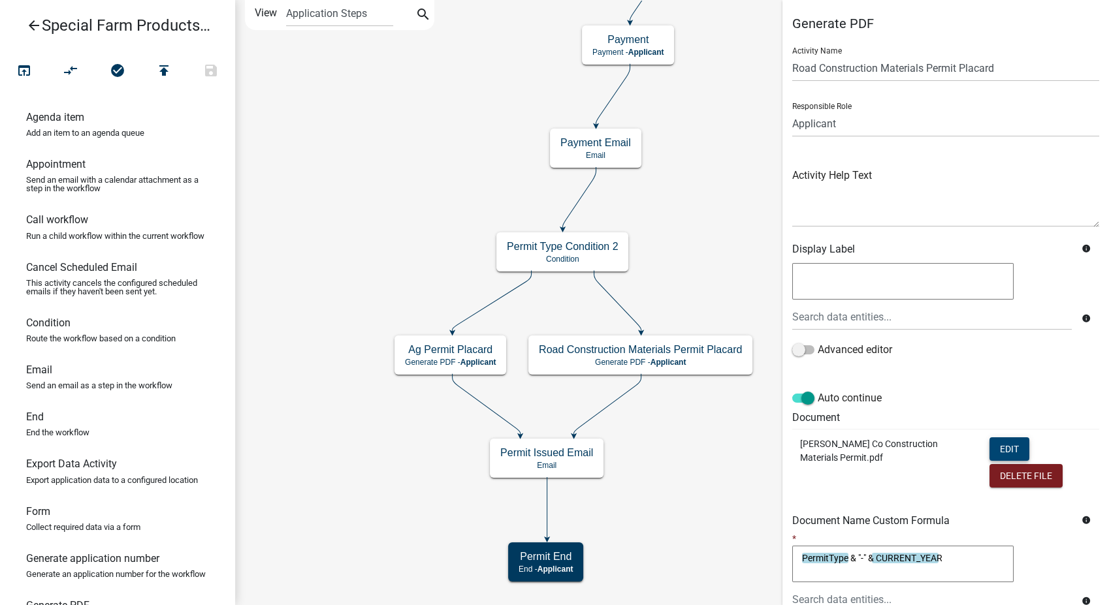
click at [993, 449] on button "Edit" at bounding box center [1010, 450] width 40 height 24
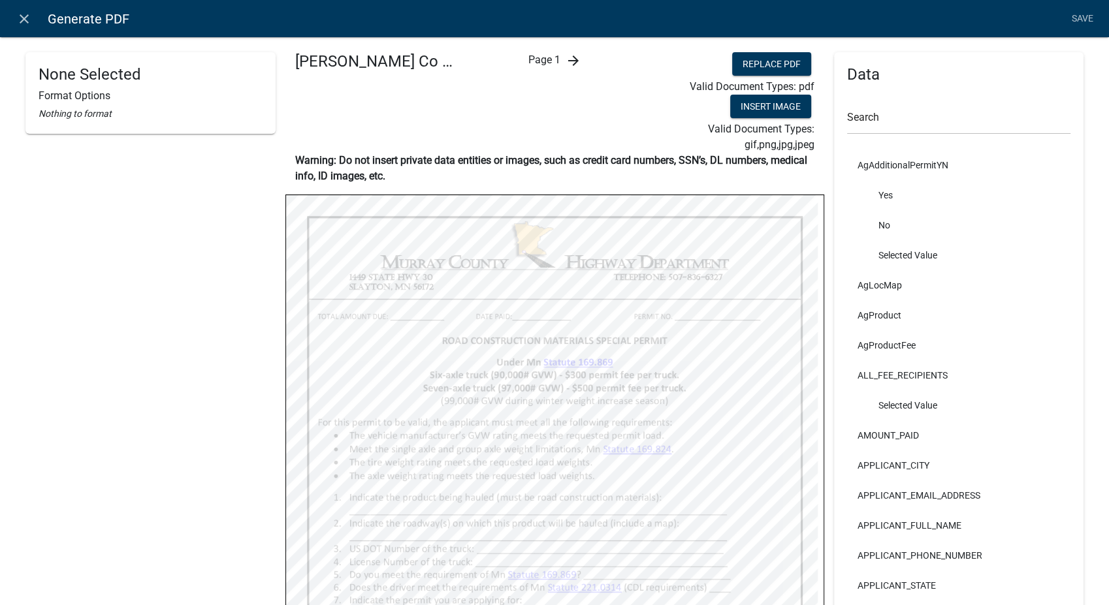
click at [572, 63] on icon "arrow_forward" at bounding box center [573, 61] width 16 height 16
click at [29, 13] on icon "close" at bounding box center [24, 19] width 16 height 16
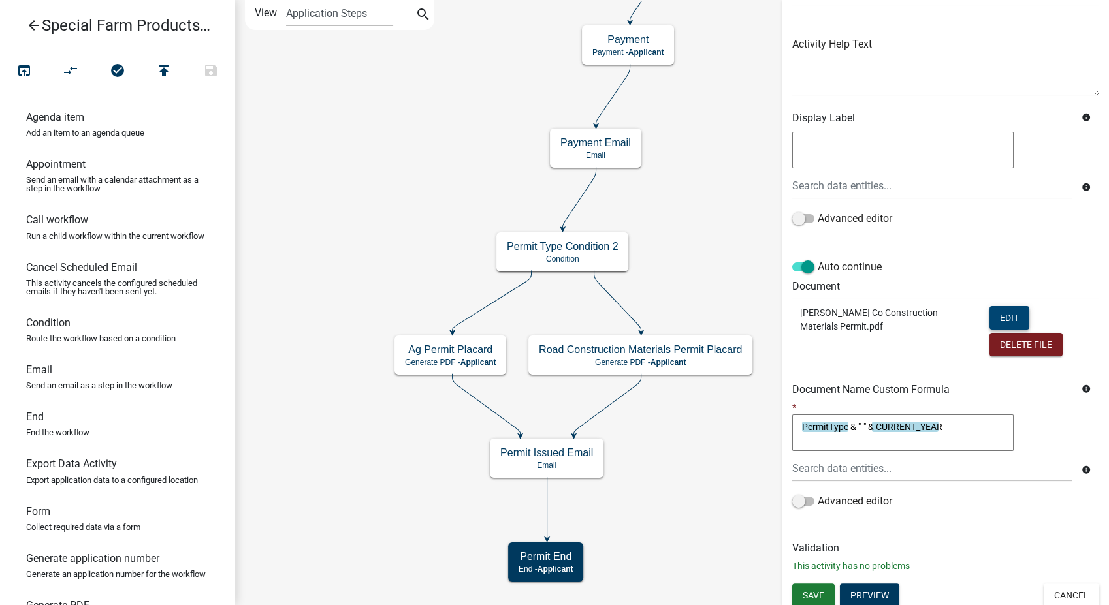
scroll to position [136, 0]
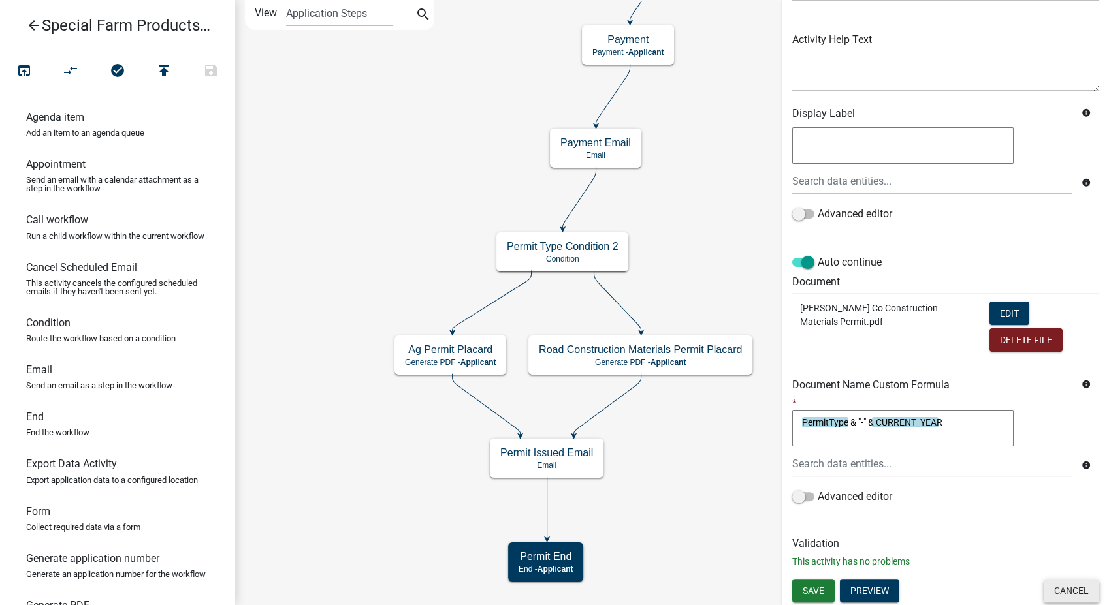
click at [1052, 584] on button "Cancel" at bounding box center [1072, 591] width 56 height 24
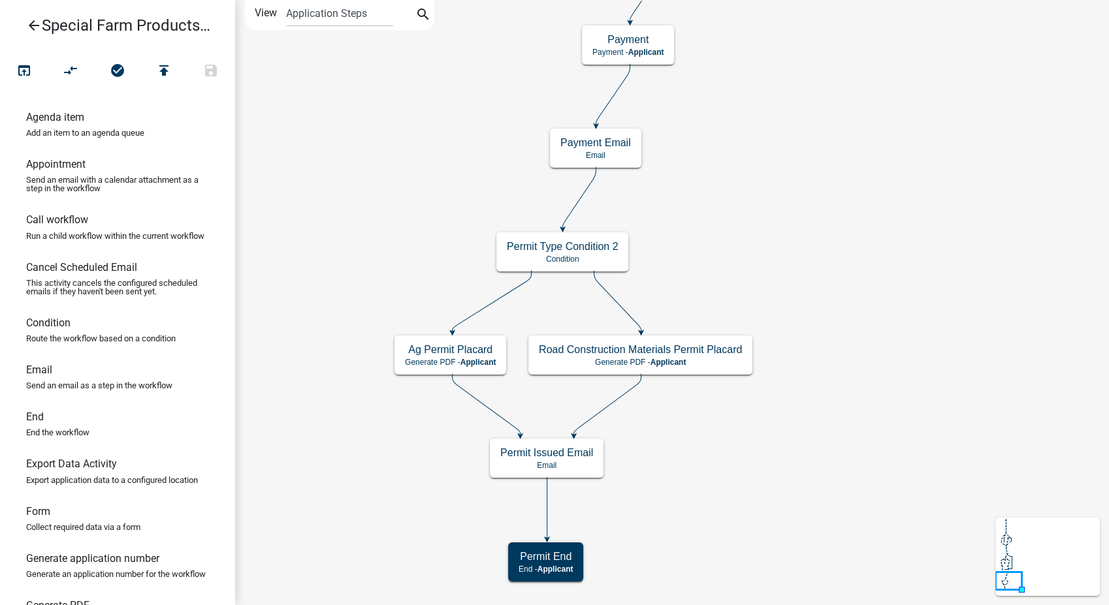
scroll to position [0, 0]
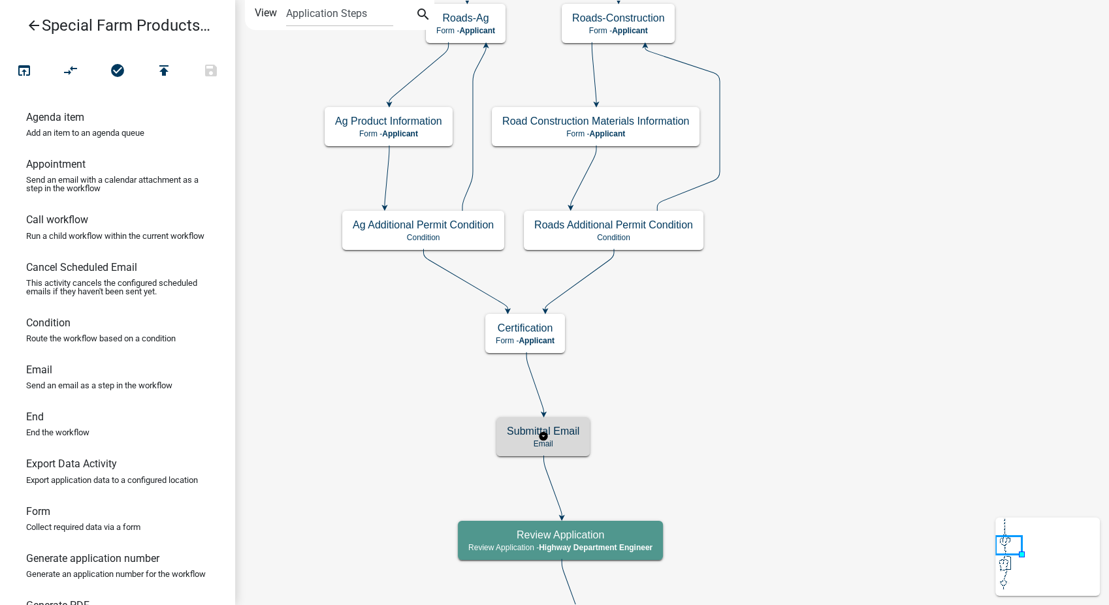
click at [573, 436] on h5 "Submittal Email" at bounding box center [543, 431] width 73 height 12
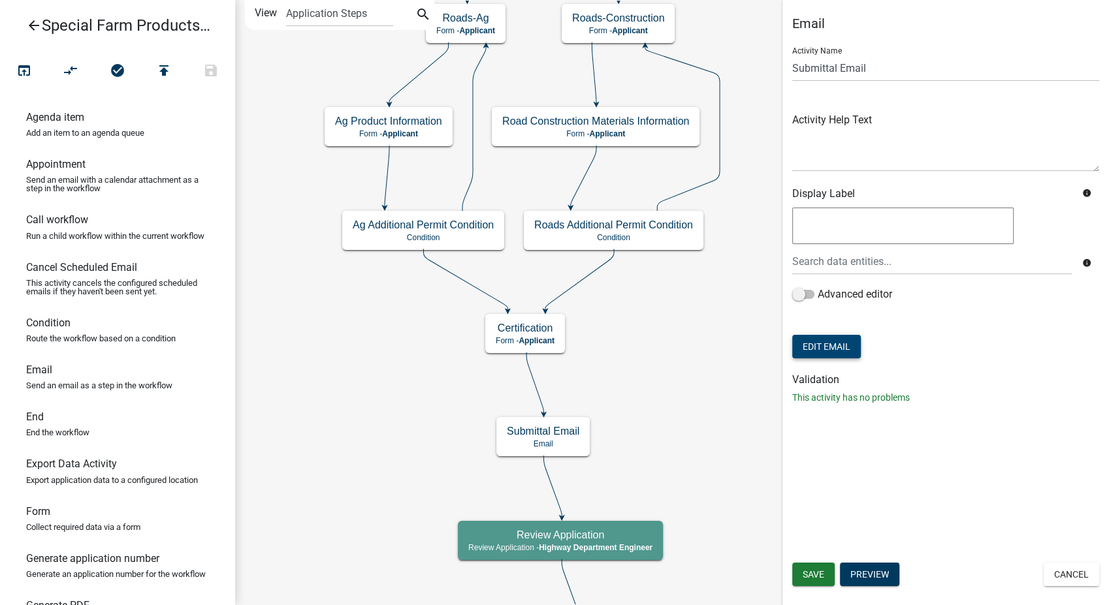
click at [829, 351] on button "Edit Email" at bounding box center [826, 347] width 69 height 24
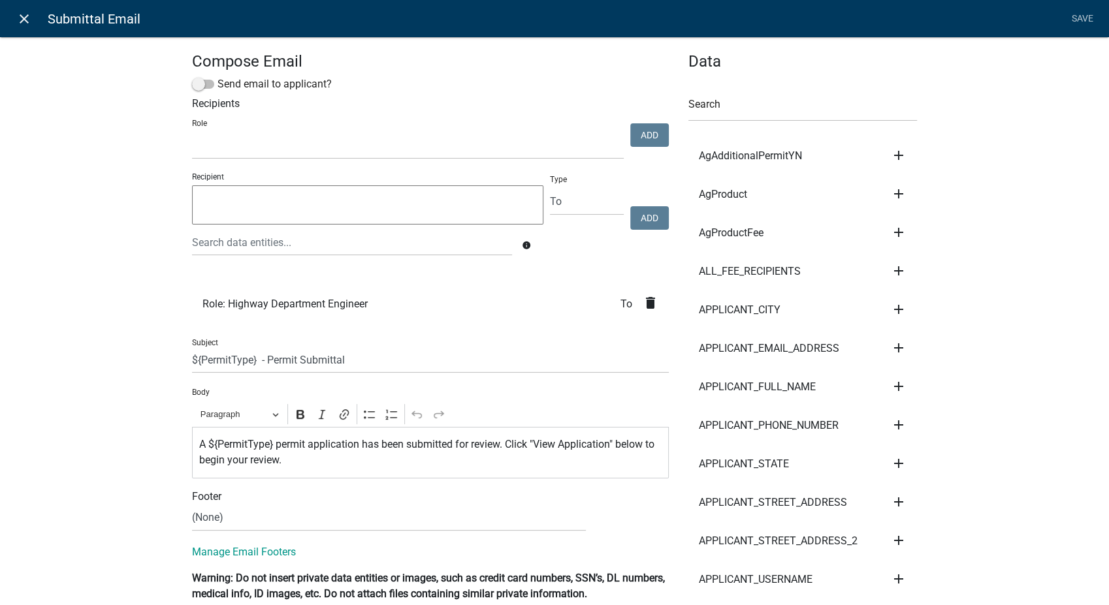
click at [24, 20] on icon "close" at bounding box center [24, 19] width 16 height 16
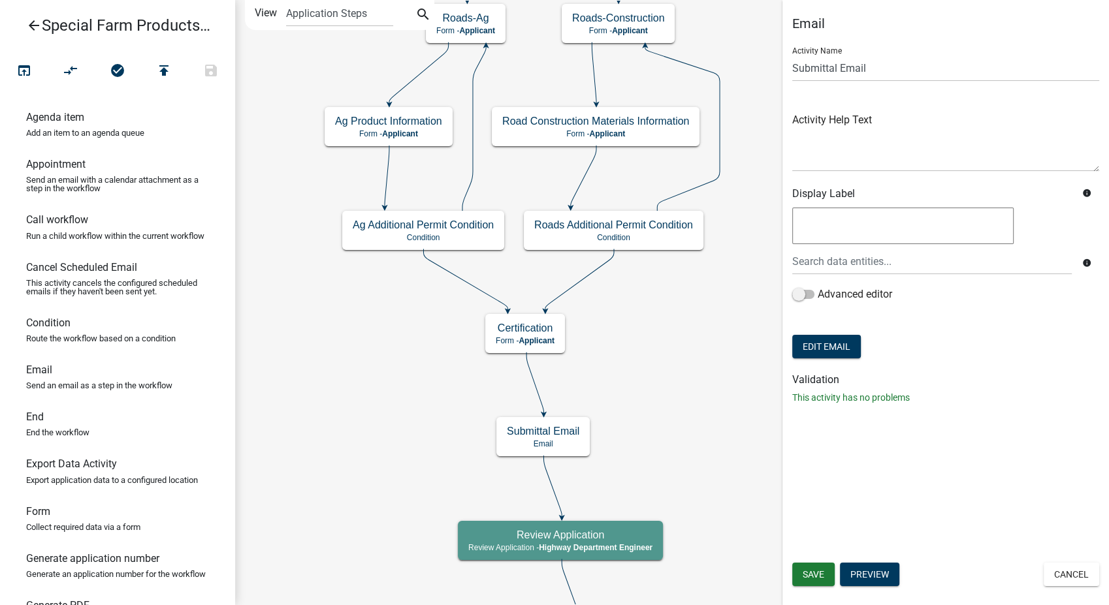
click at [1075, 561] on div "Email Activity Name Submittal Email Activity Help Text Display Label info info …" at bounding box center [945, 302] width 327 height 605
click at [1078, 579] on button "Cancel" at bounding box center [1072, 575] width 56 height 24
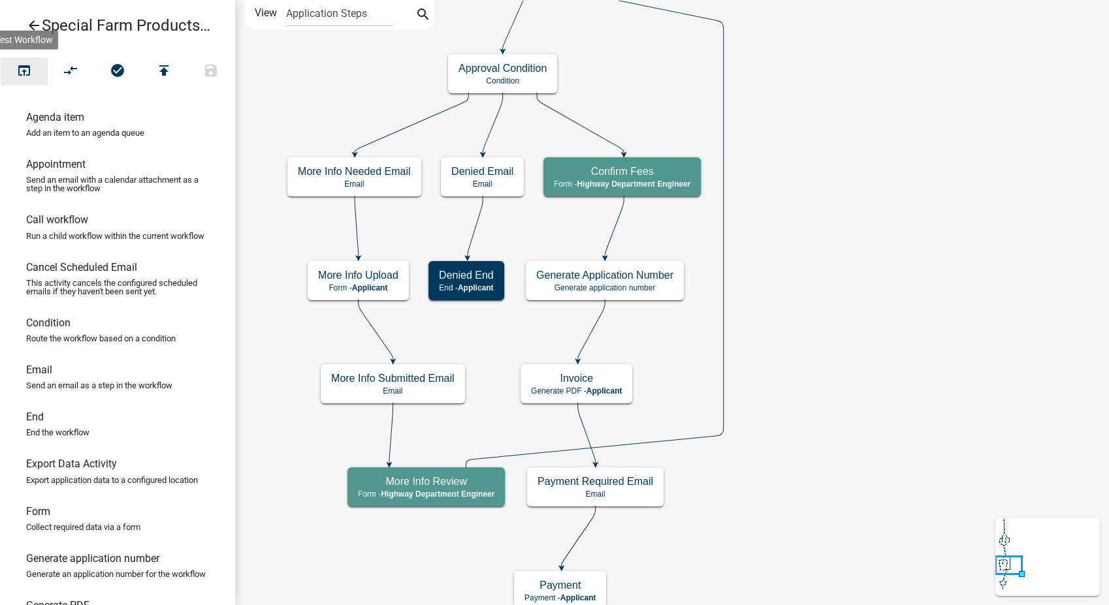
click at [24, 63] on icon "open_in_browser" at bounding box center [24, 72] width 16 height 18
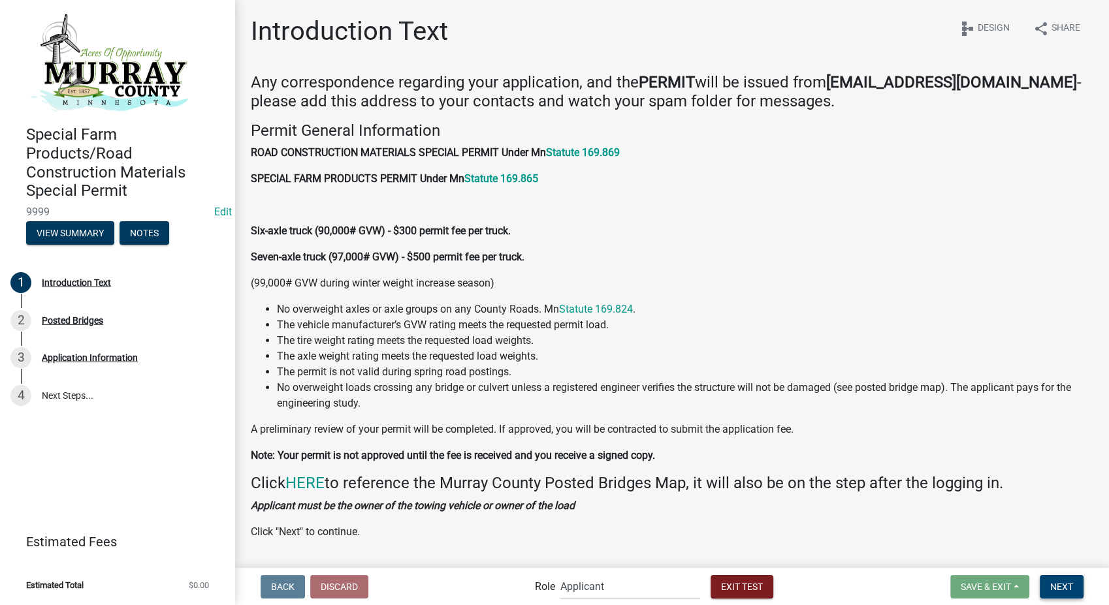
click at [1071, 590] on span "Next" at bounding box center [1061, 586] width 23 height 10
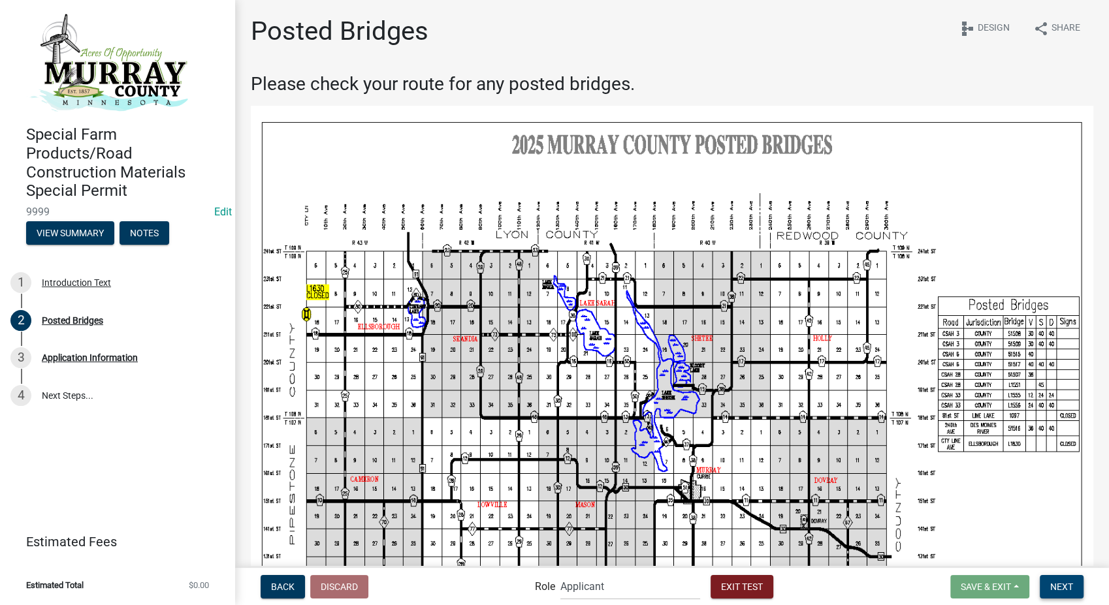
click at [1071, 590] on span "Next" at bounding box center [1061, 586] width 23 height 10
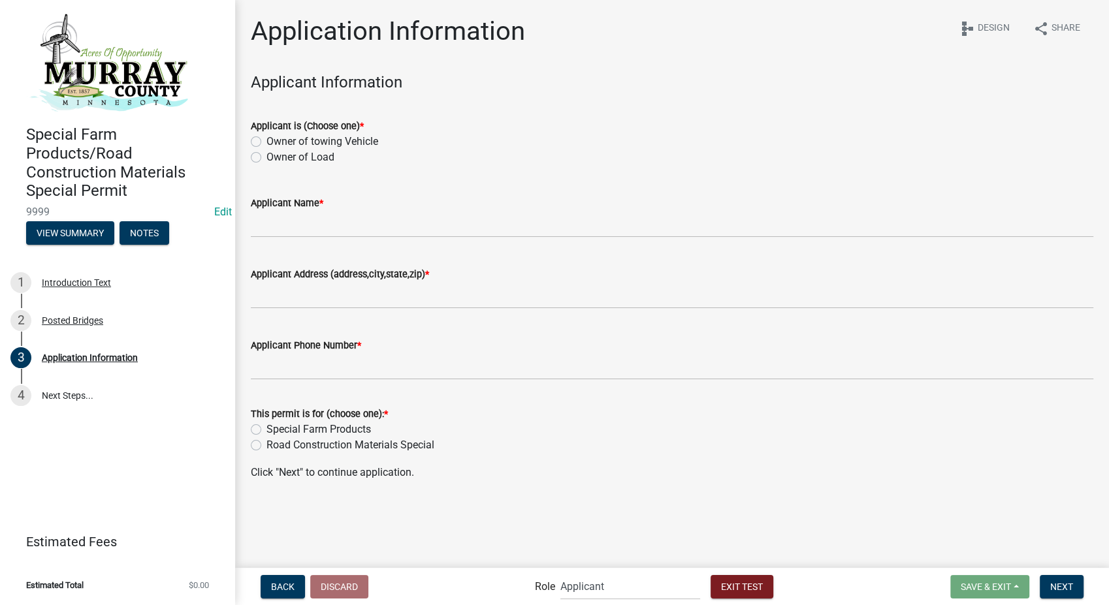
click at [266, 139] on label "Owner of towing Vehicle" at bounding box center [322, 142] width 112 height 16
click at [266, 139] on input "Owner of towing Vehicle" at bounding box center [270, 138] width 8 height 8
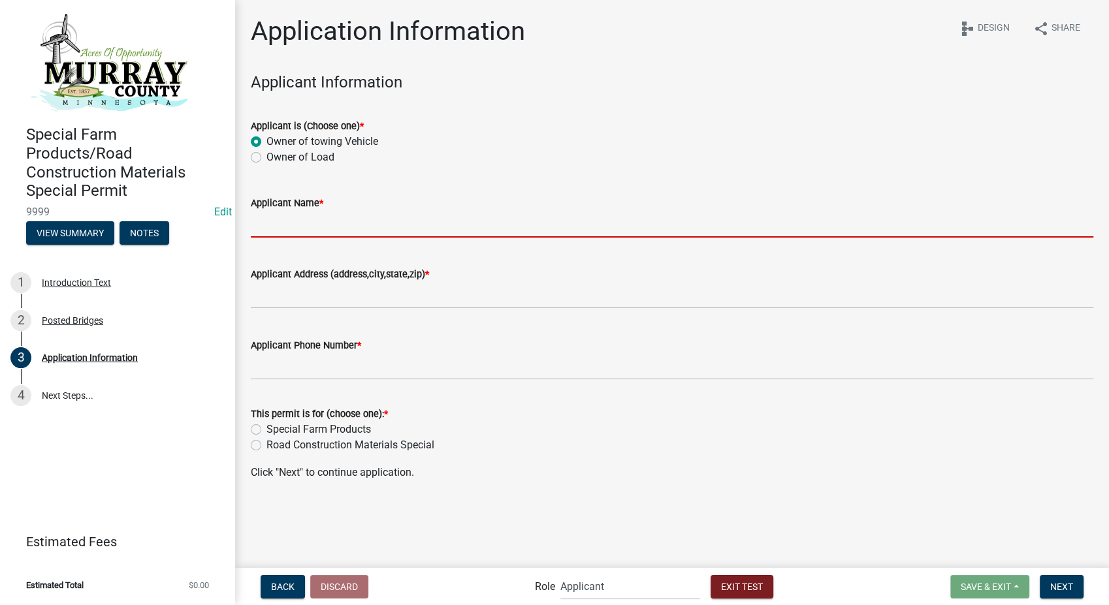
click at [277, 228] on input "Applicant Name *" at bounding box center [672, 224] width 843 height 27
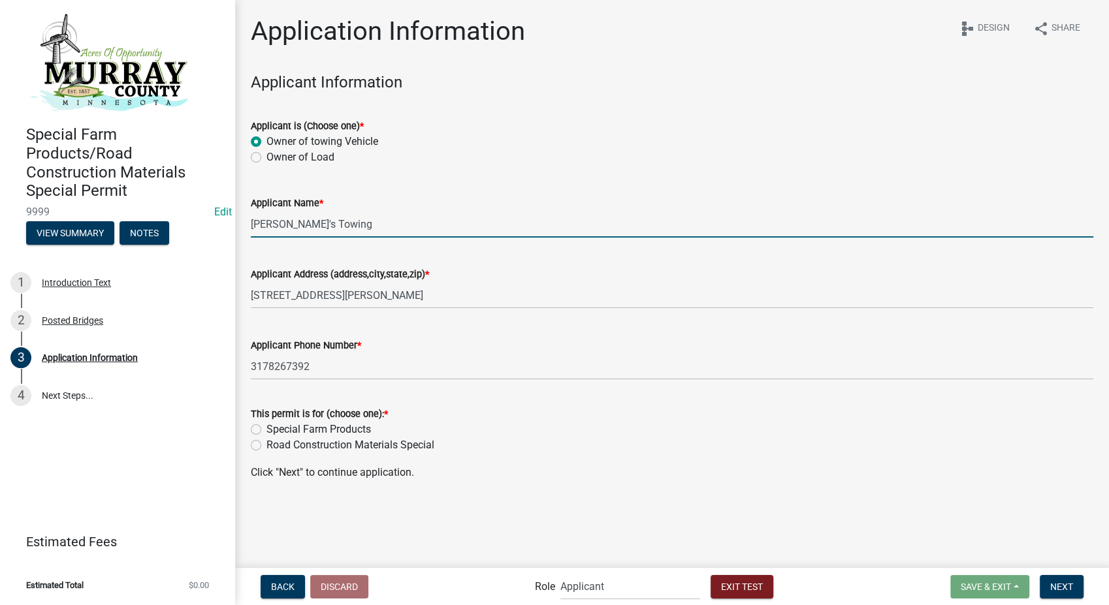
click at [266, 428] on label "Special Farm Products" at bounding box center [318, 430] width 105 height 16
click at [266, 428] on input "Special Farm Products" at bounding box center [270, 426] width 8 height 8
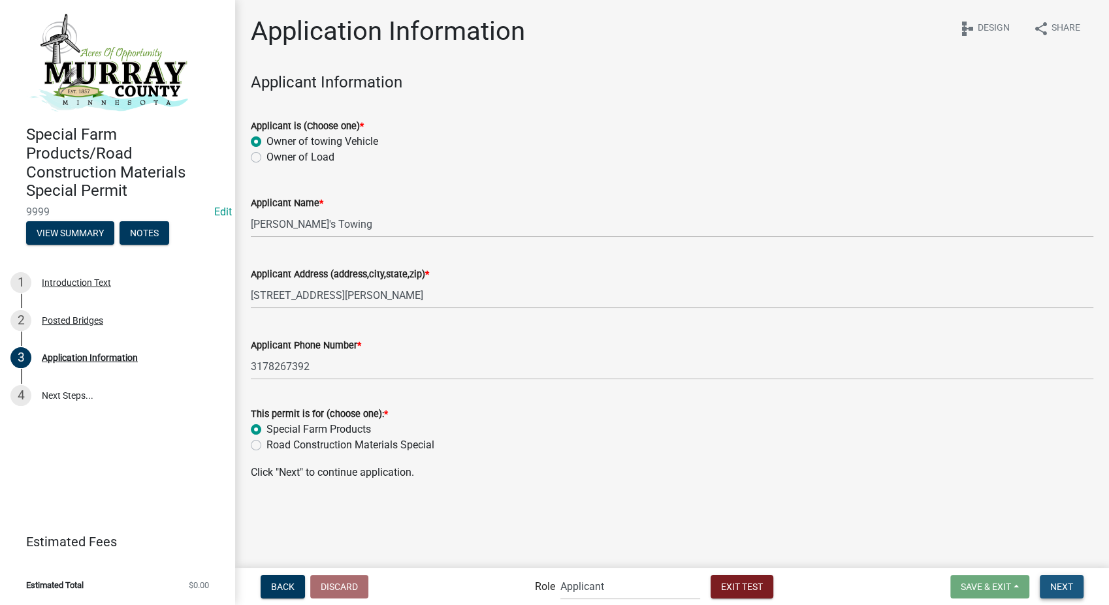
click at [1065, 594] on button "Next" at bounding box center [1062, 587] width 44 height 24
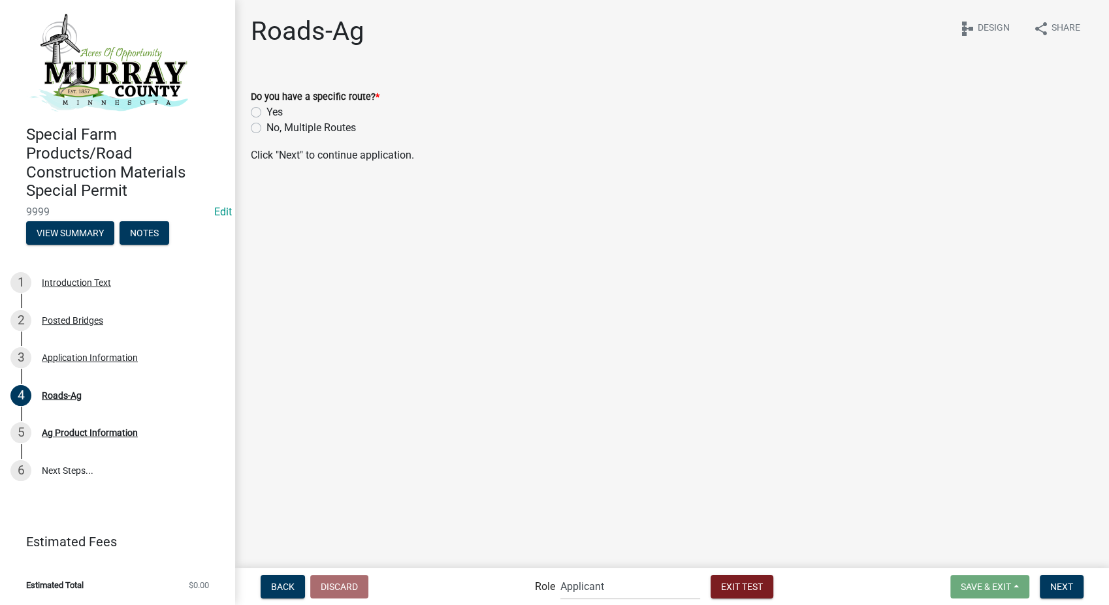
click at [266, 112] on label "Yes" at bounding box center [274, 113] width 16 height 16
click at [266, 112] on input "Yes" at bounding box center [270, 109] width 8 height 8
click at [266, 185] on label "Yes" at bounding box center [274, 187] width 16 height 16
click at [266, 185] on input "Yes" at bounding box center [270, 183] width 8 height 8
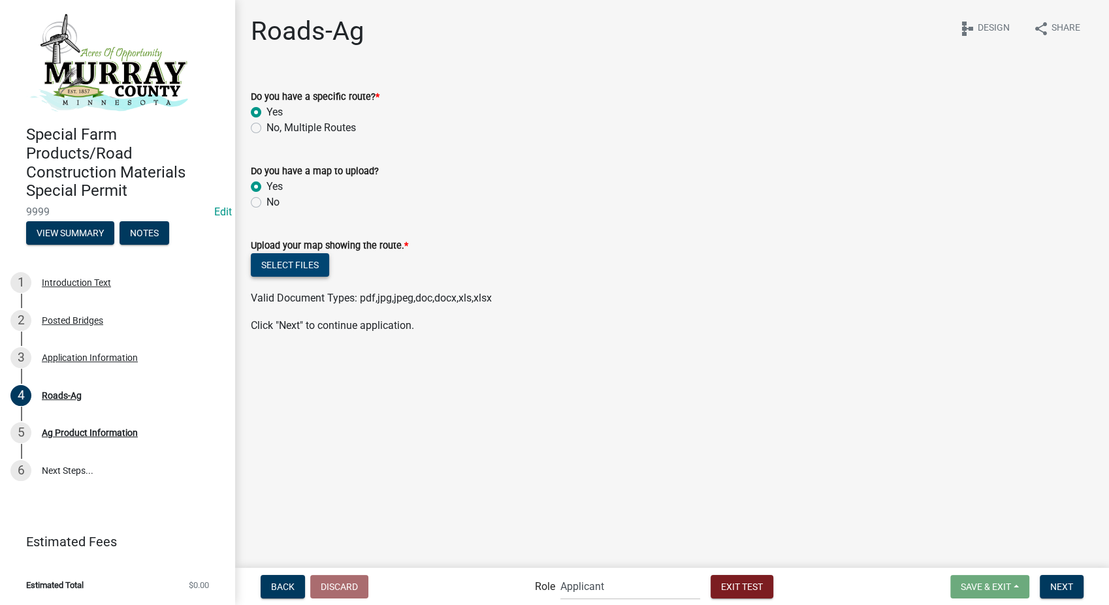
click at [287, 268] on button "Select files" at bounding box center [290, 265] width 78 height 24
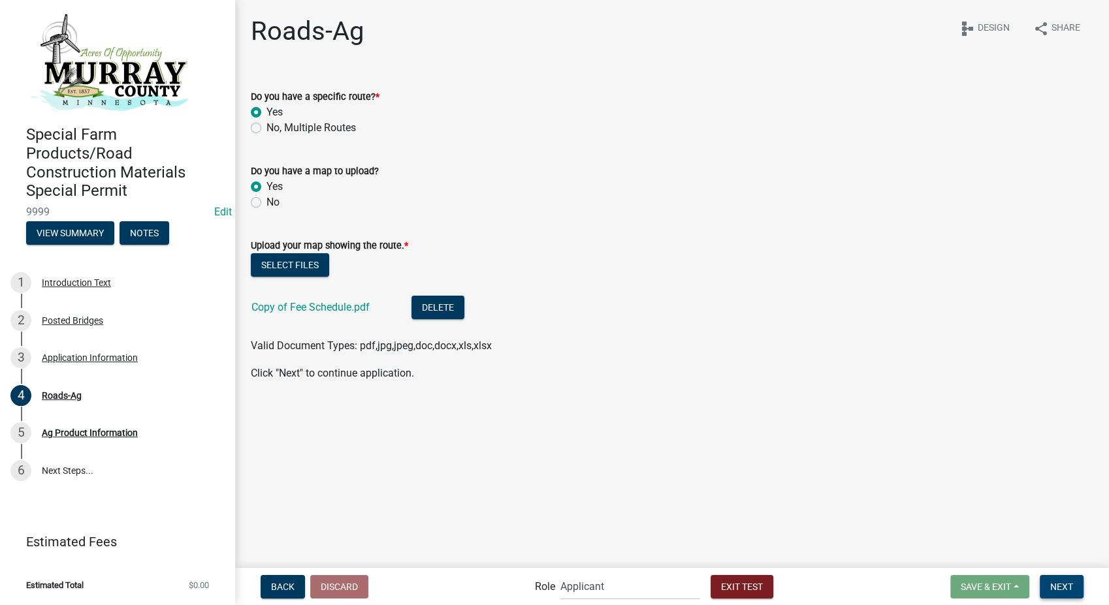
click at [1066, 583] on span "Next" at bounding box center [1061, 586] width 23 height 10
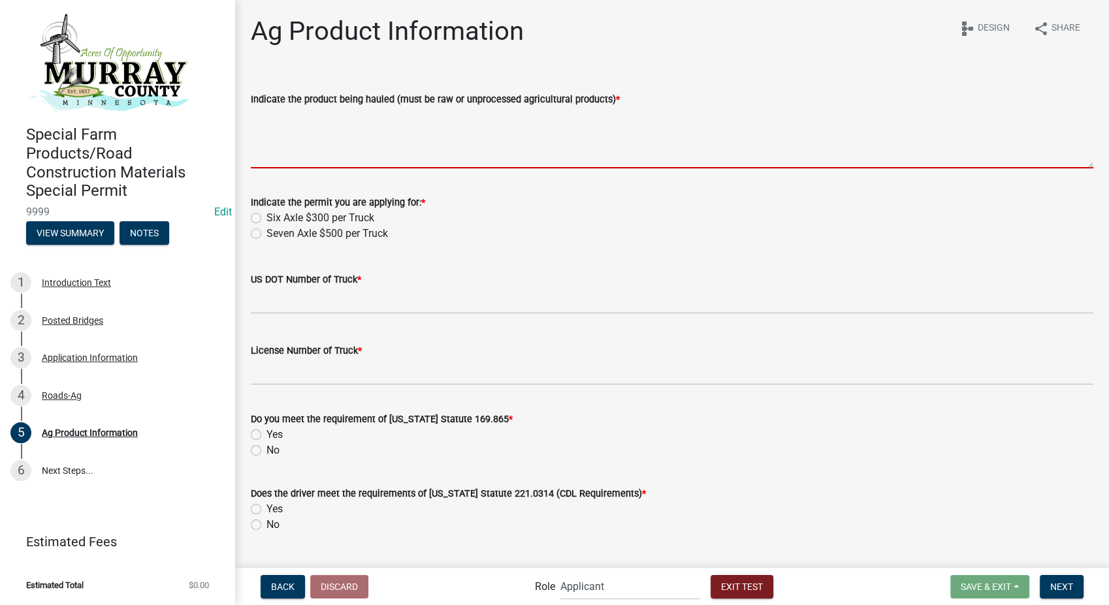
click at [279, 119] on textarea "Indicate the product being hauled (must be raw or unprocessed agricultural prod…" at bounding box center [672, 137] width 843 height 61
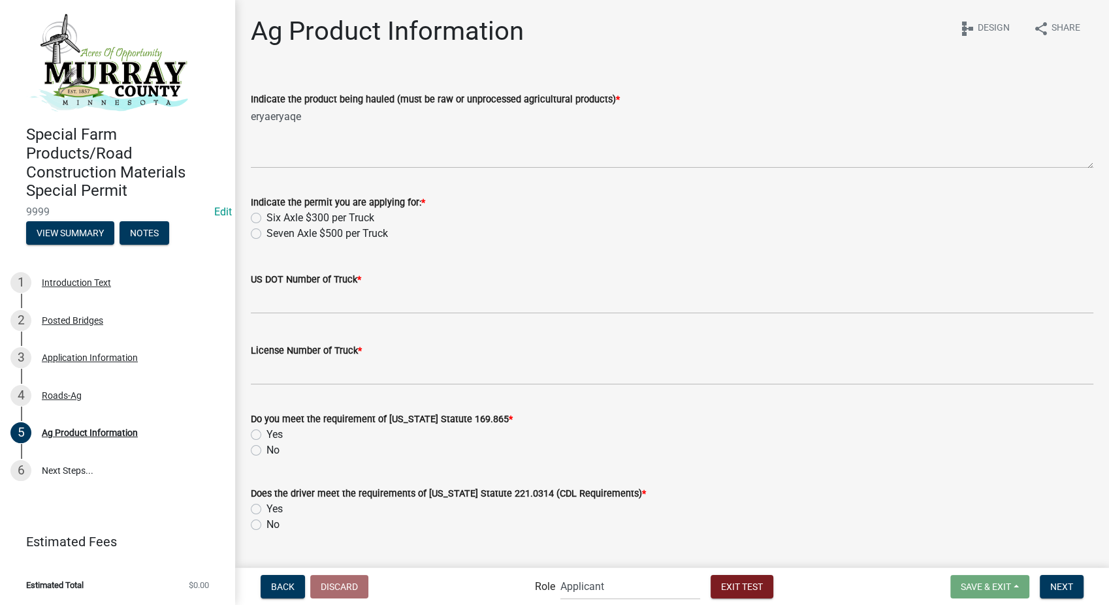
click at [266, 219] on label "Six Axle $300 per Truck" at bounding box center [320, 218] width 108 height 16
click at [266, 219] on input "Six Axle $300 per Truck" at bounding box center [270, 214] width 8 height 8
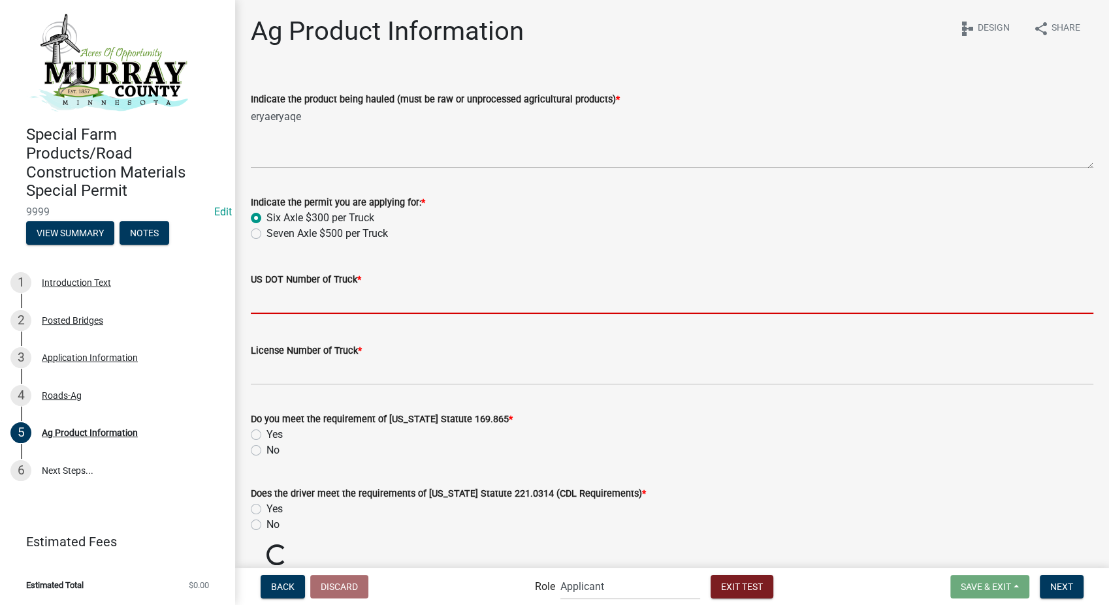
click at [274, 306] on input "US DOT Number of Truck *" at bounding box center [672, 300] width 843 height 27
click at [286, 304] on input "US DOT Number of Truck *" at bounding box center [672, 300] width 843 height 27
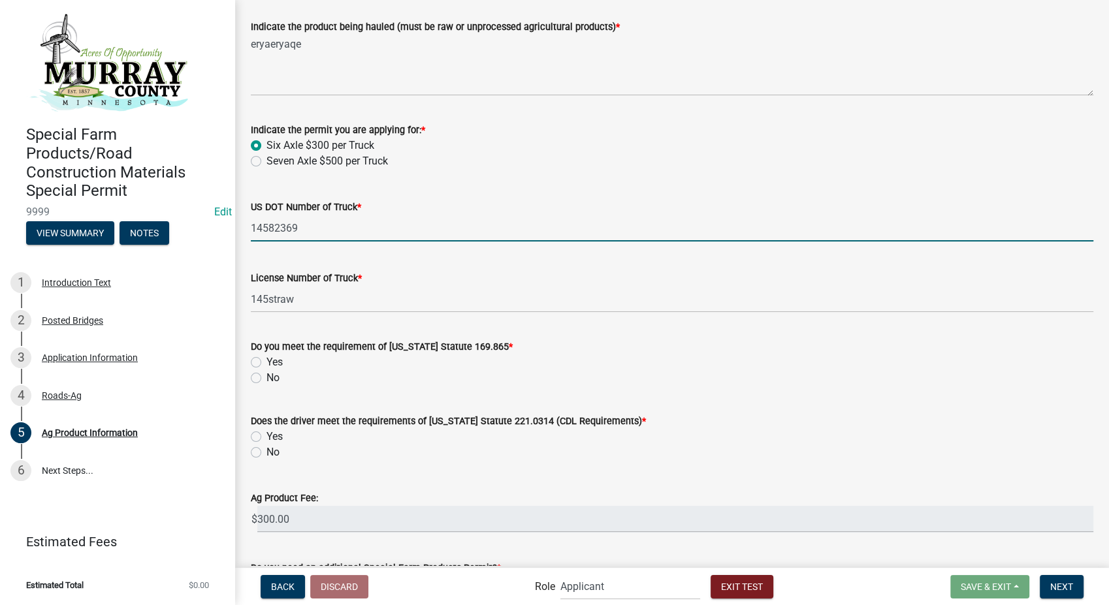
scroll to position [176, 0]
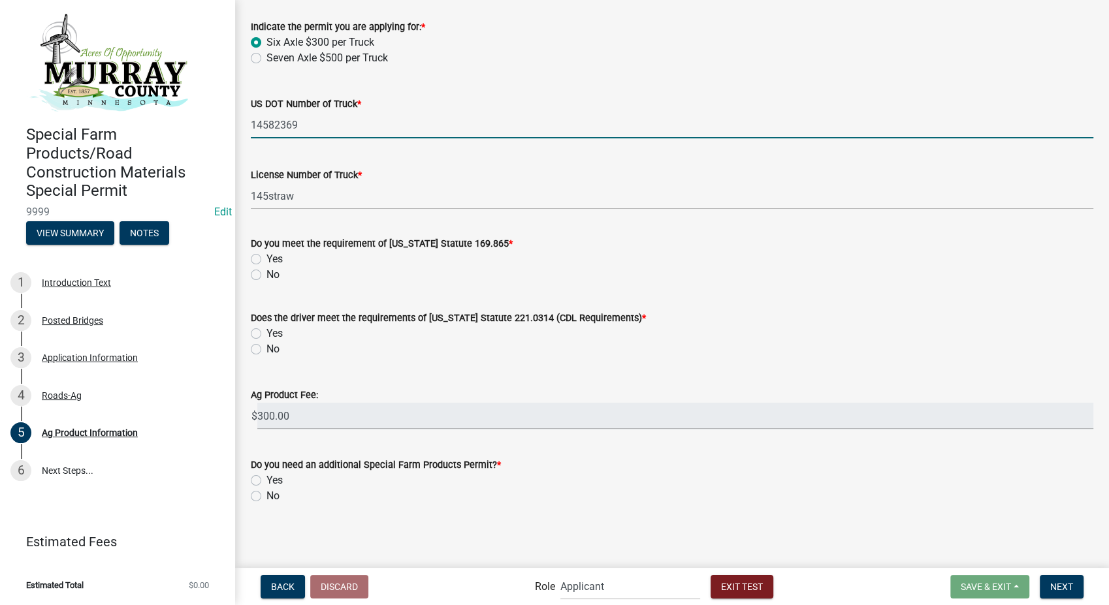
click at [266, 258] on label "Yes" at bounding box center [274, 259] width 16 height 16
click at [266, 258] on input "Yes" at bounding box center [270, 255] width 8 height 8
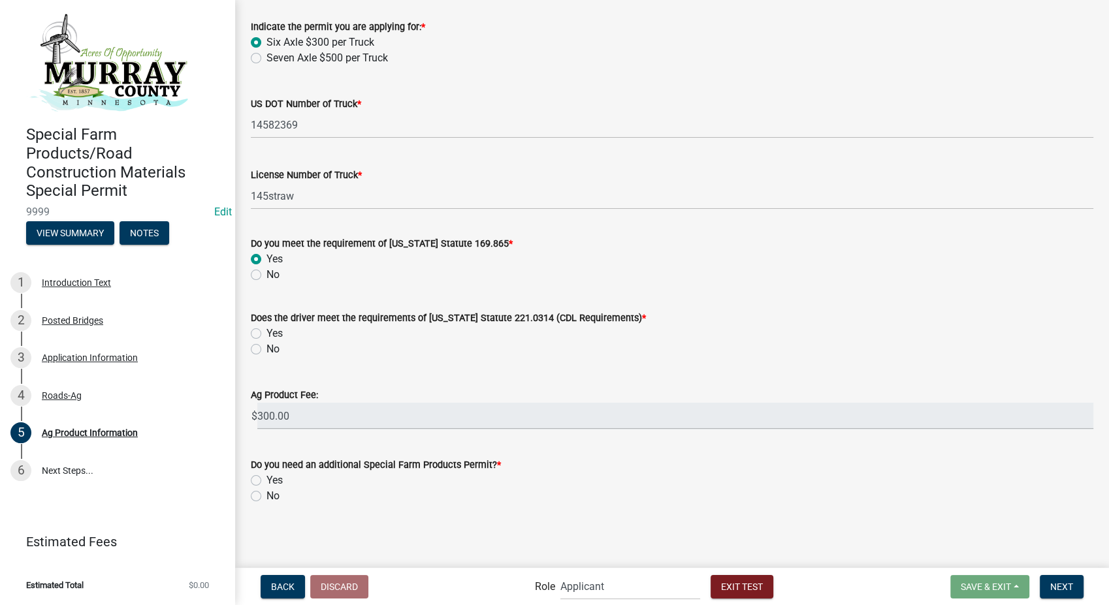
click at [266, 333] on label "Yes" at bounding box center [274, 334] width 16 height 16
click at [266, 333] on input "Yes" at bounding box center [270, 330] width 8 height 8
click at [266, 497] on label "No" at bounding box center [272, 497] width 13 height 16
click at [266, 497] on input "No" at bounding box center [270, 493] width 8 height 8
click at [1056, 588] on span "Next" at bounding box center [1061, 586] width 23 height 10
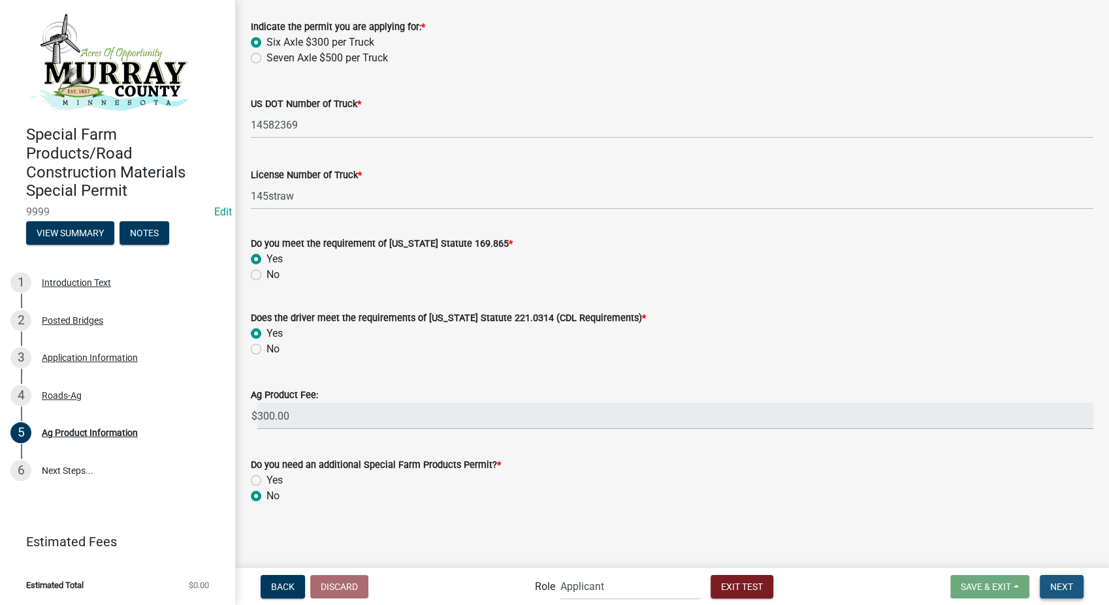
scroll to position [0, 0]
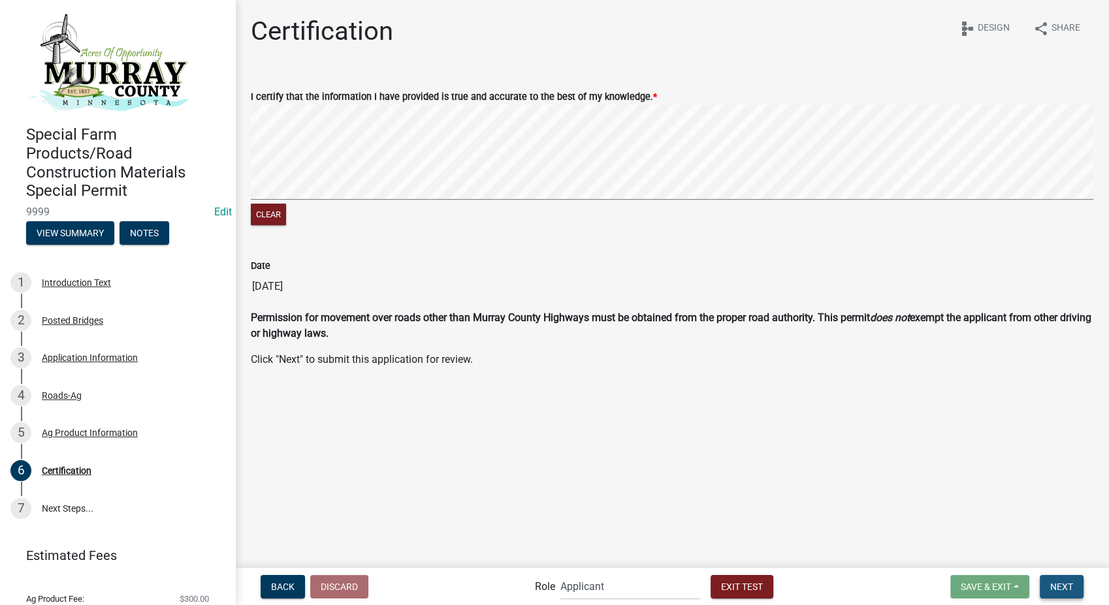
click at [1060, 590] on span "Next" at bounding box center [1061, 586] width 23 height 10
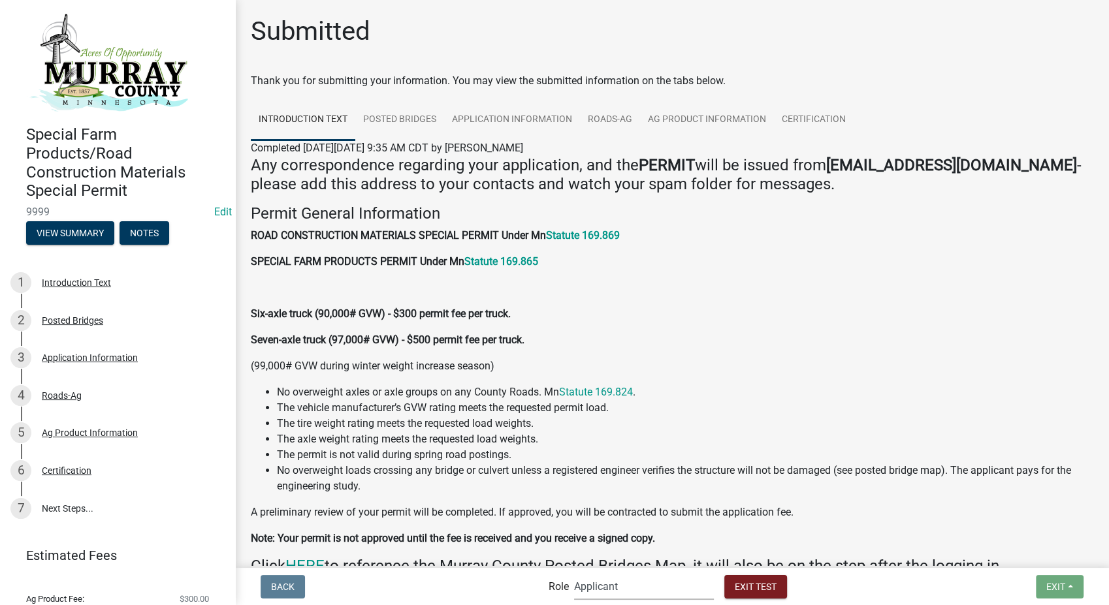
click at [688, 587] on select "Applicant Admin Highway Department Engineer" at bounding box center [644, 586] width 140 height 27
click at [574, 573] on select "Applicant Admin Highway Department Engineer" at bounding box center [644, 586] width 140 height 27
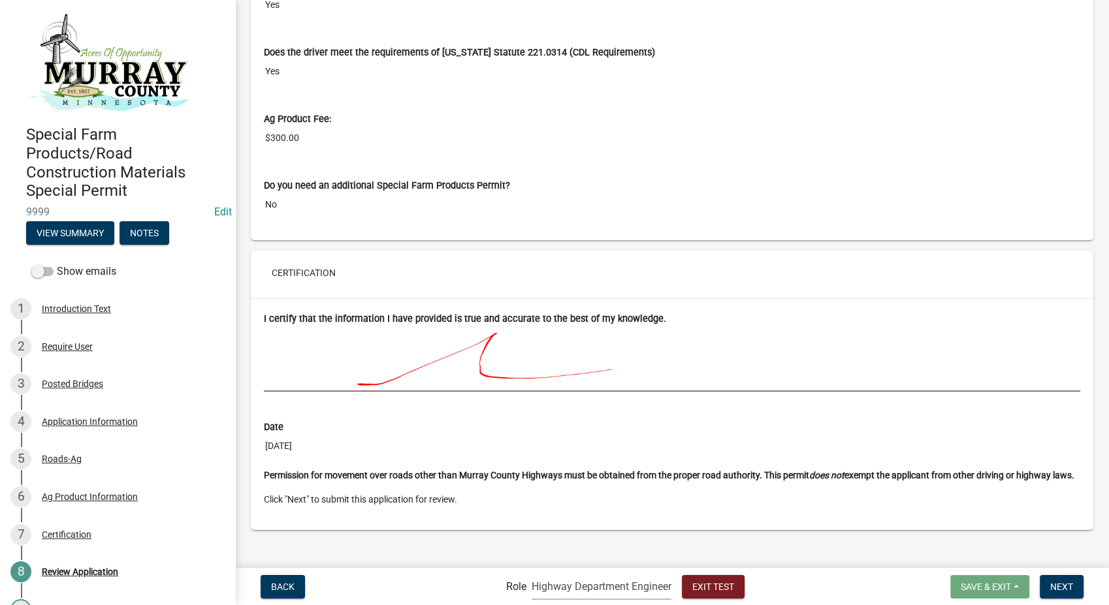
scroll to position [2768, 0]
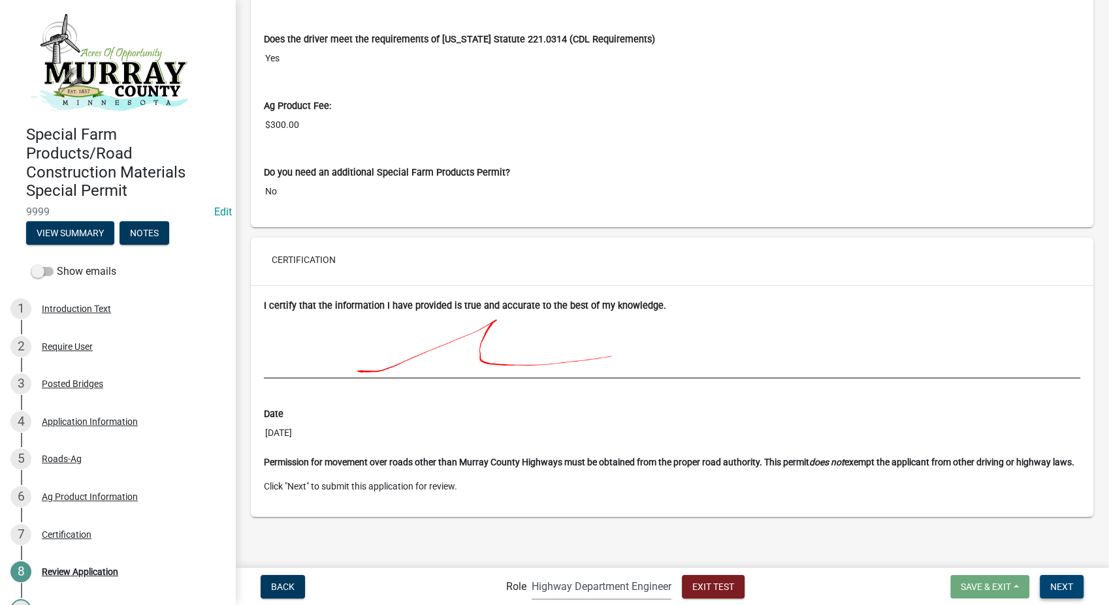
click at [1061, 585] on span "Next" at bounding box center [1061, 586] width 23 height 10
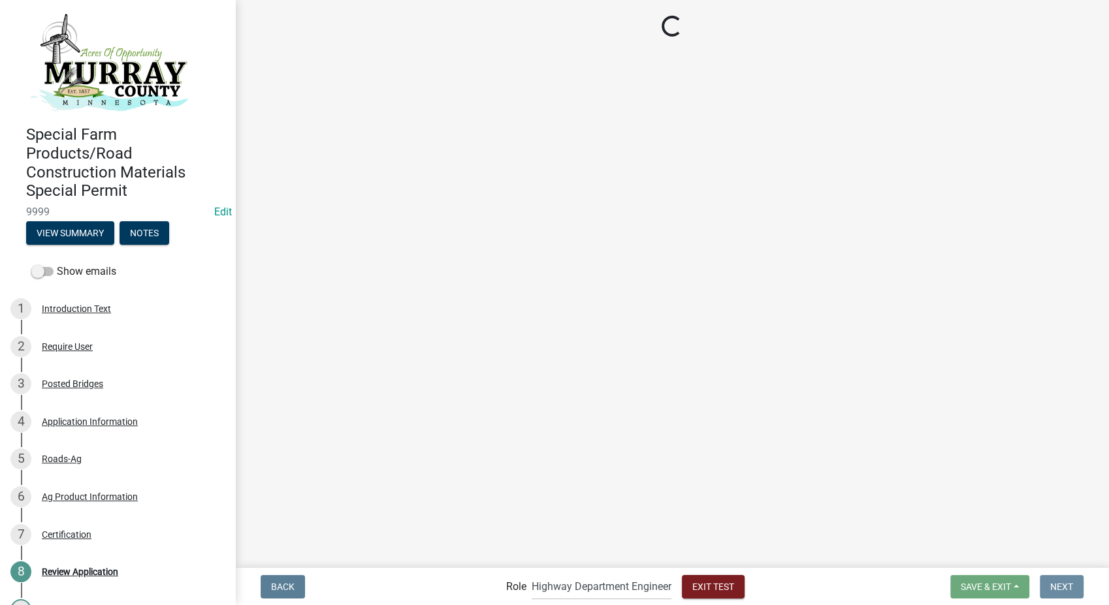
scroll to position [0, 0]
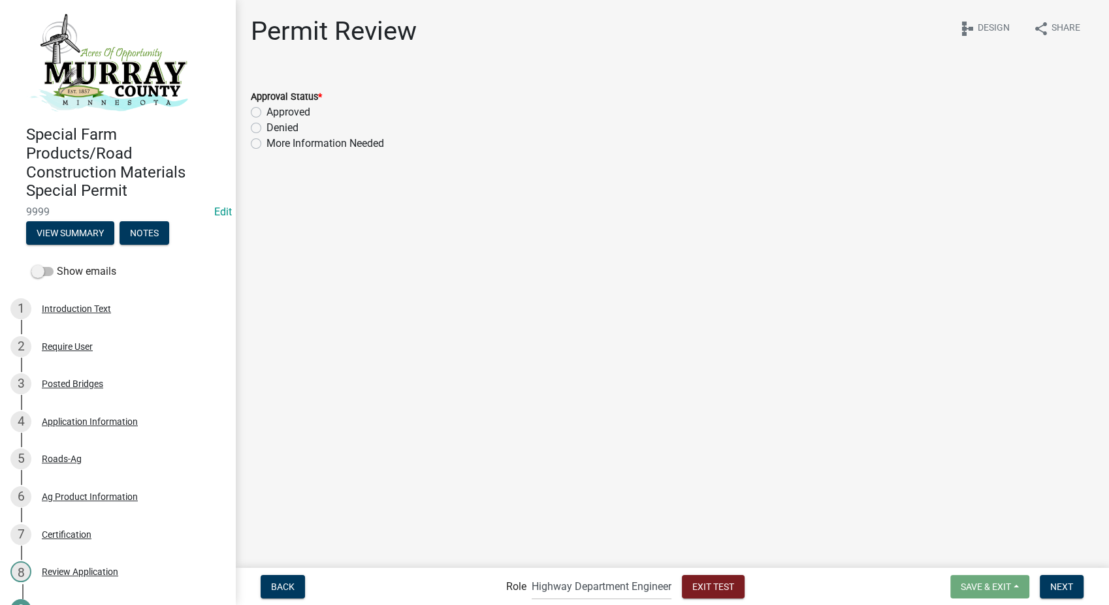
click at [257, 118] on div "Approved" at bounding box center [672, 113] width 843 height 16
click at [266, 110] on label "Approved" at bounding box center [288, 113] width 44 height 16
click at [266, 110] on input "Approved" at bounding box center [270, 109] width 8 height 8
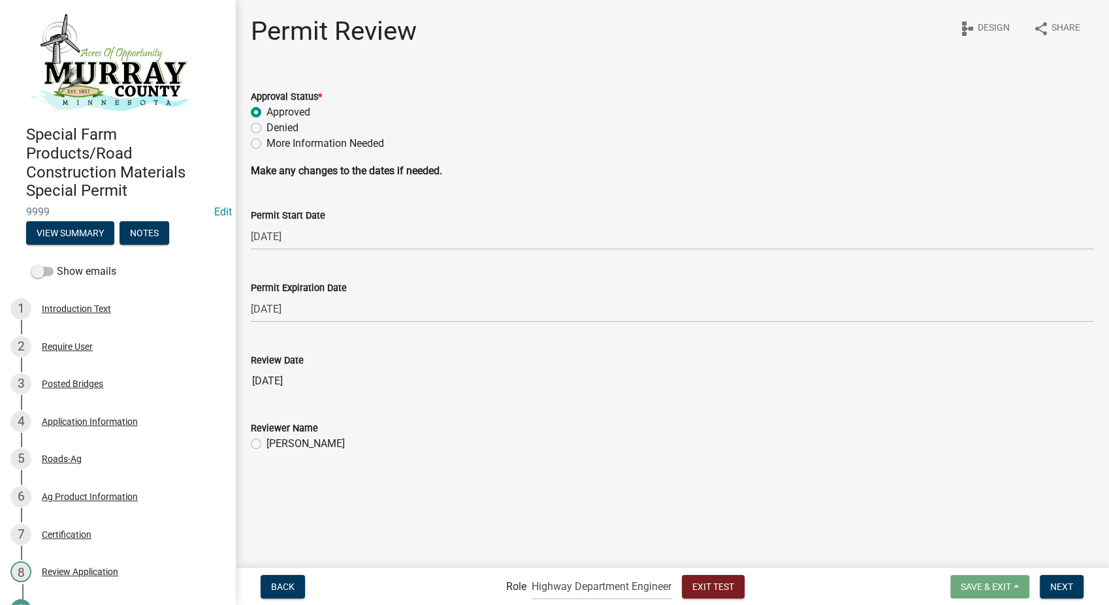
click at [266, 444] on label "Randy Groves" at bounding box center [305, 444] width 78 height 16
click at [266, 444] on input "Randy Groves" at bounding box center [270, 440] width 8 height 8
click at [1073, 588] on button "Next" at bounding box center [1062, 587] width 44 height 24
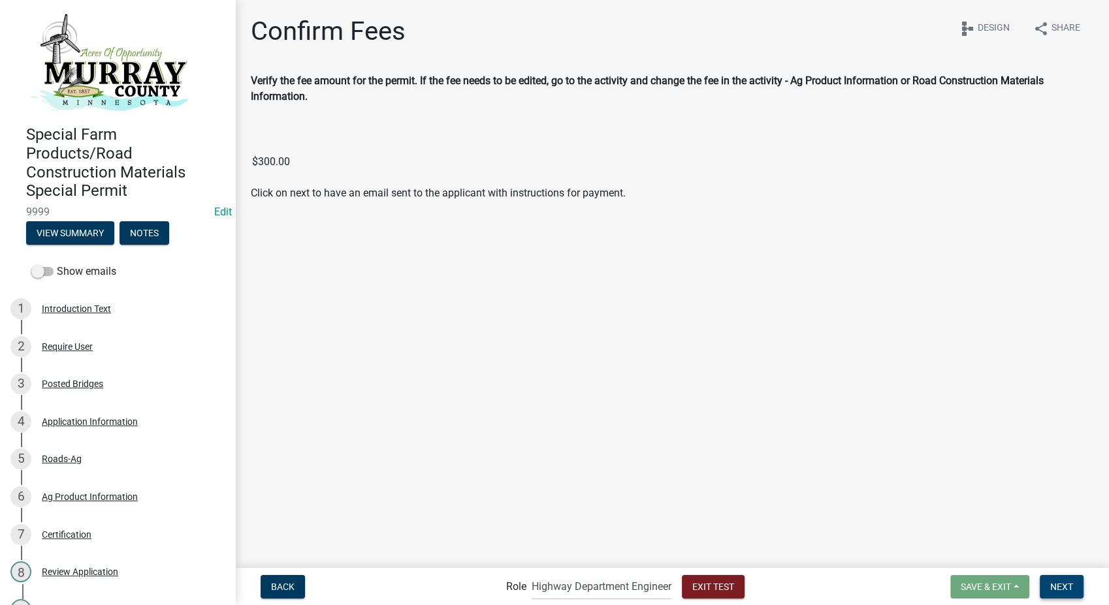
click at [1060, 587] on span "Next" at bounding box center [1061, 586] width 23 height 10
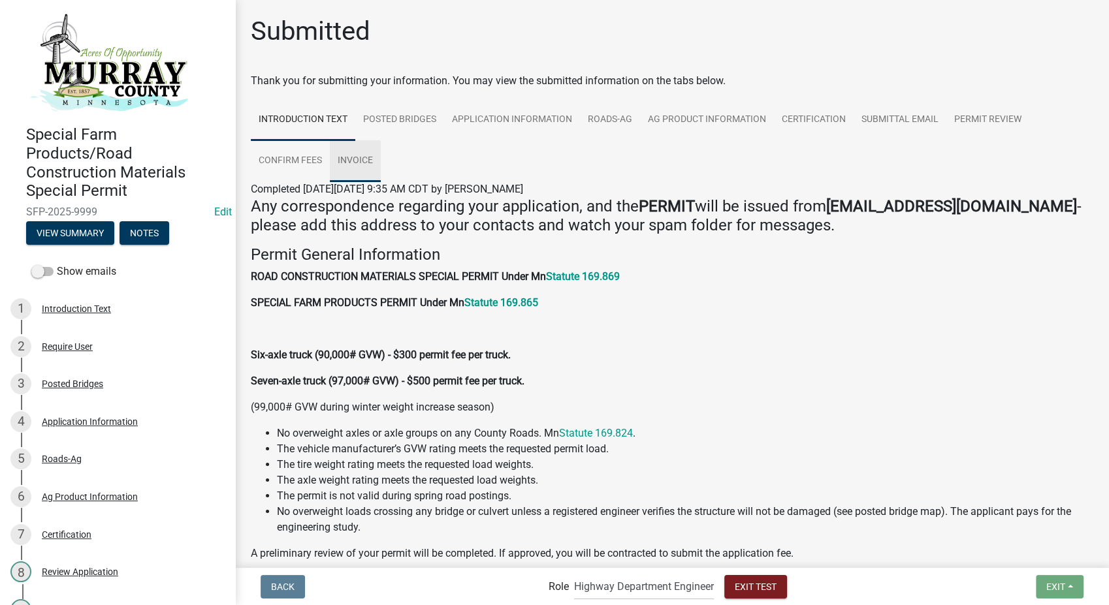
click at [357, 155] on link "Invoice" at bounding box center [355, 161] width 51 height 42
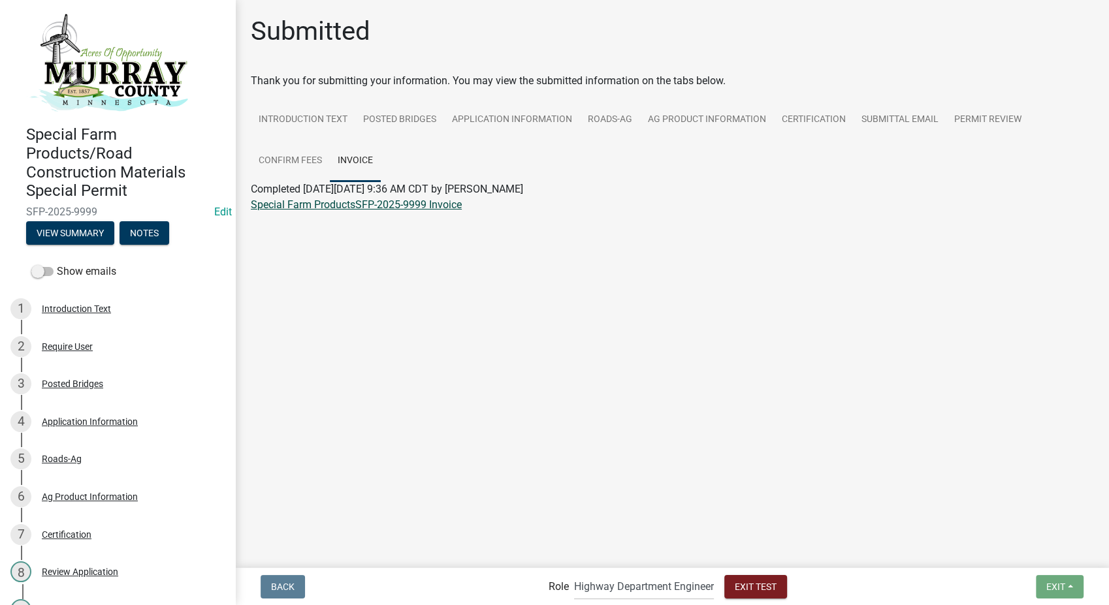
click at [335, 206] on link "Special Farm ProductsSFP-2025-9999 Invoice" at bounding box center [356, 205] width 211 height 12
click at [750, 588] on span "Exit Test" at bounding box center [756, 586] width 42 height 10
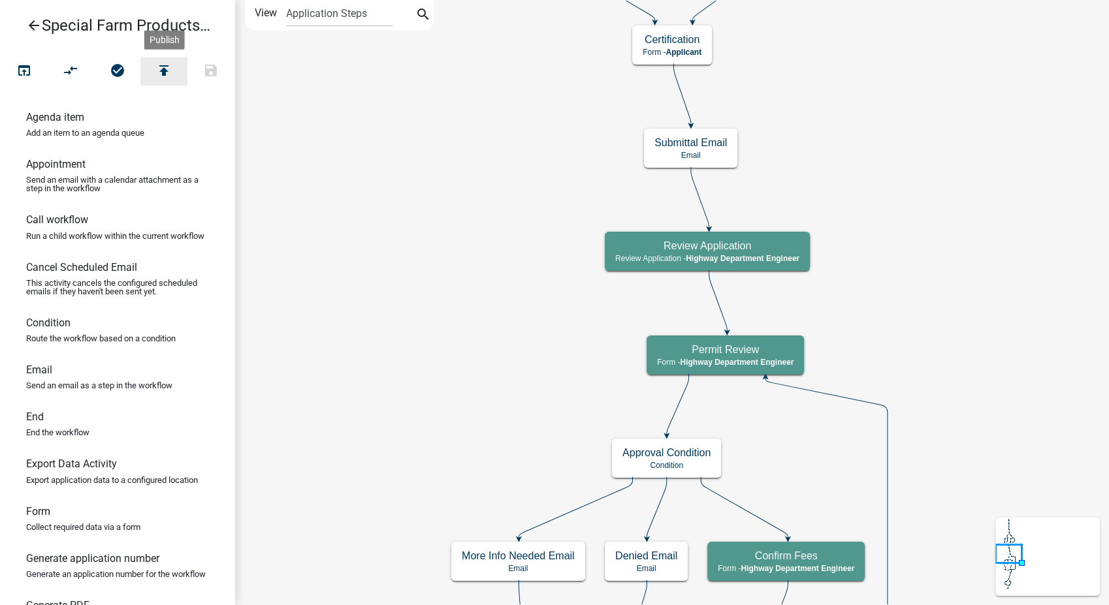
click at [165, 59] on button "publish" at bounding box center [163, 71] width 47 height 28
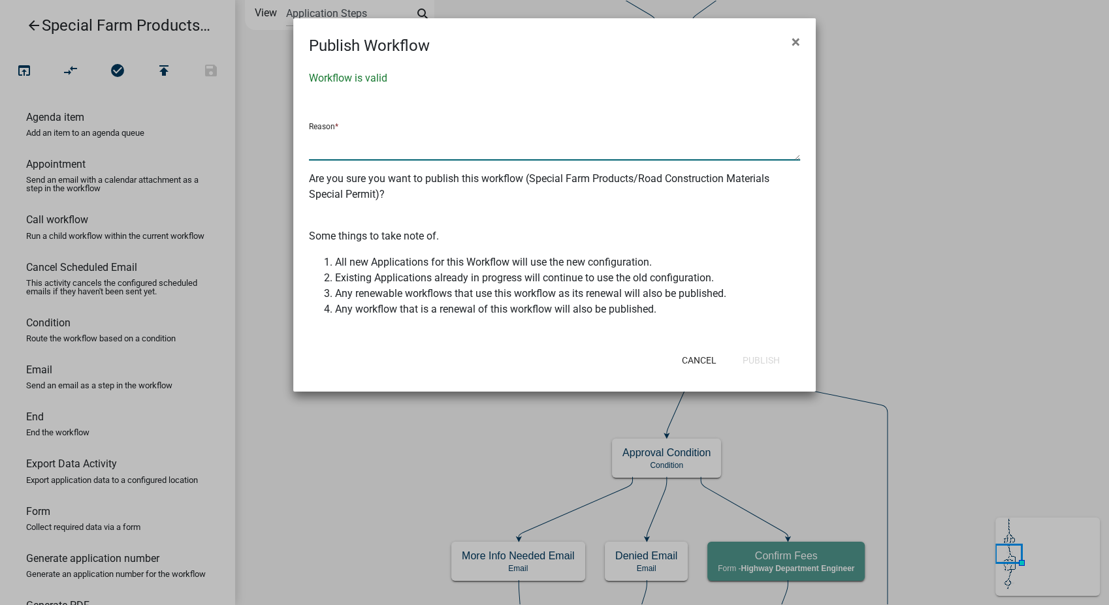
click at [347, 139] on textarea at bounding box center [554, 146] width 491 height 30
click at [782, 361] on button "Publish" at bounding box center [761, 361] width 58 height 24
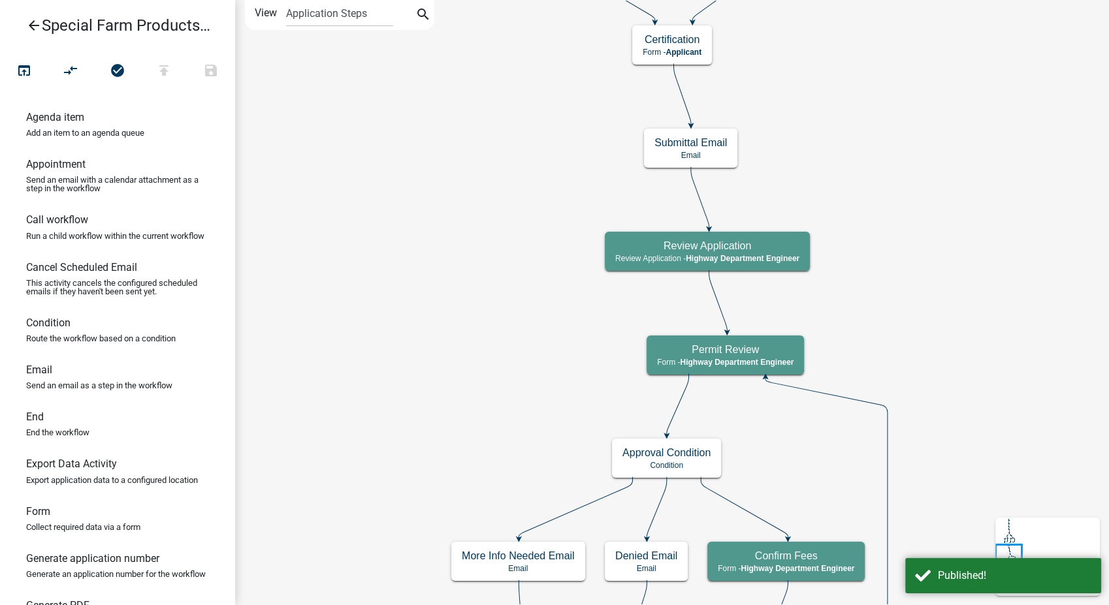
click at [35, 27] on icon "arrow_back" at bounding box center [34, 27] width 16 height 18
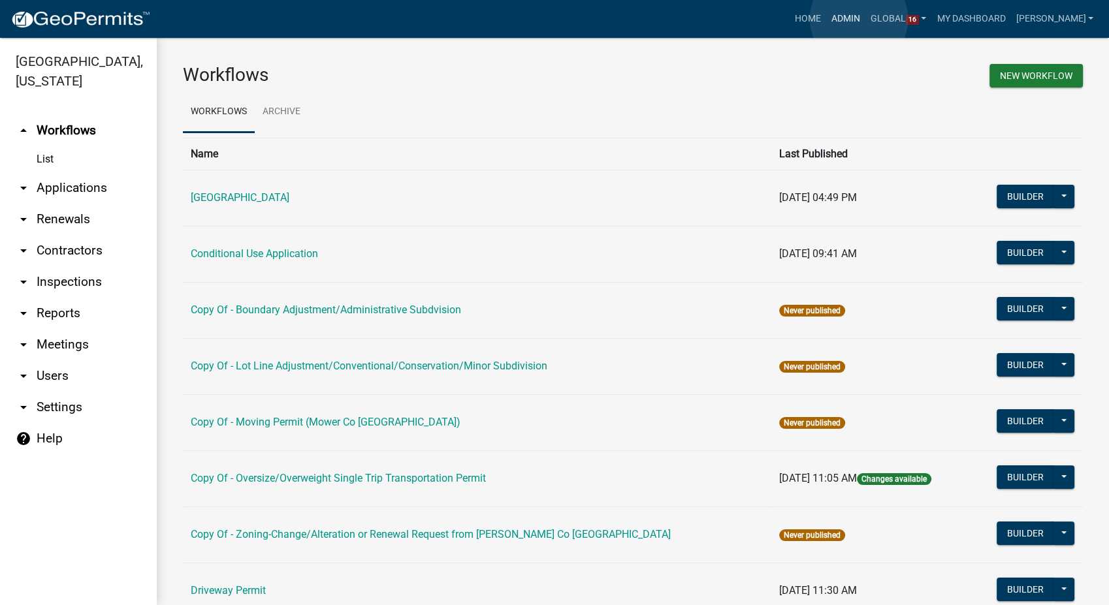
click at [859, 19] on link "Admin" at bounding box center [845, 19] width 39 height 25
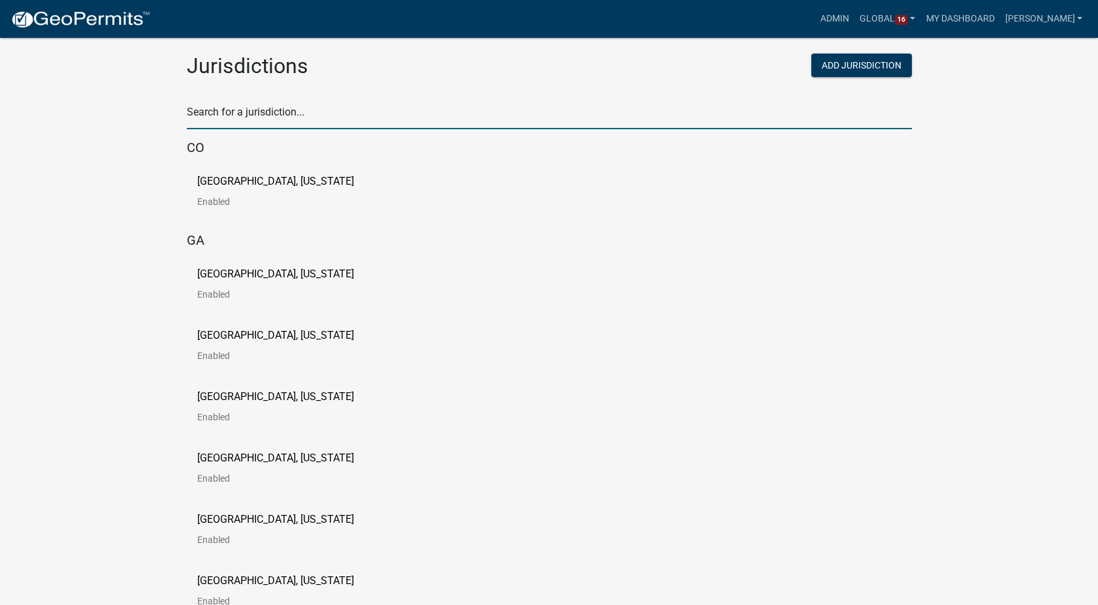
click at [283, 121] on input "text" at bounding box center [549, 116] width 725 height 27
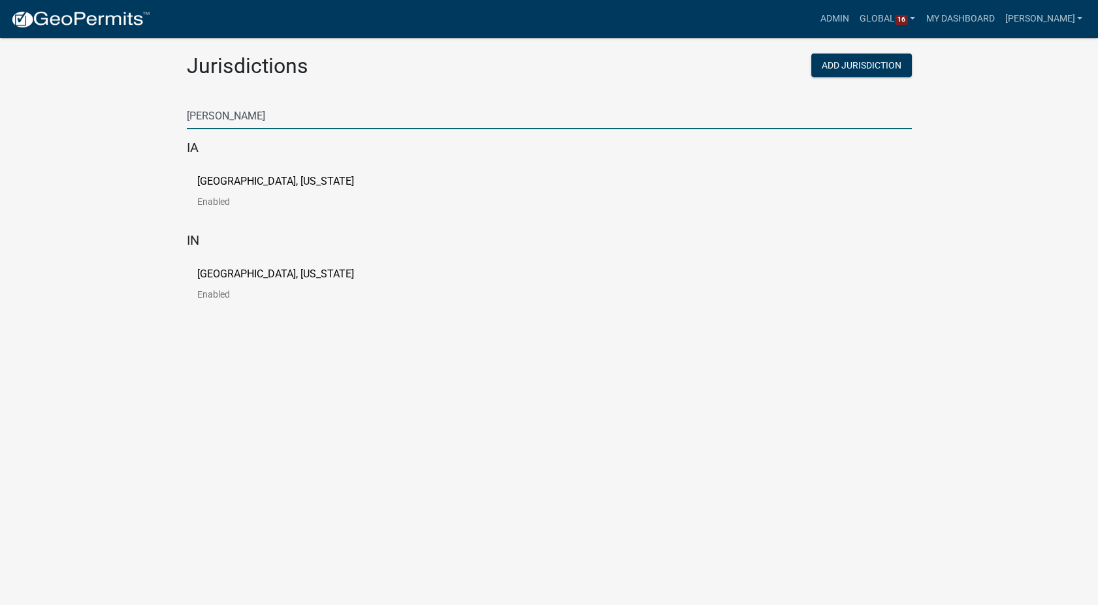
click at [259, 181] on p "[GEOGRAPHIC_DATA], [US_STATE]" at bounding box center [275, 181] width 157 height 10
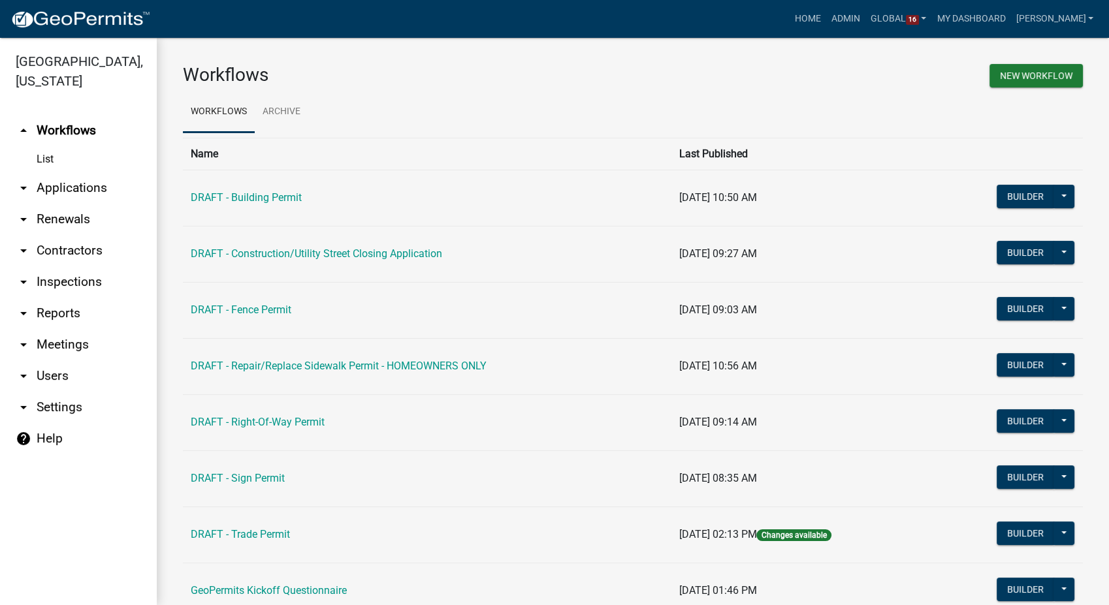
click at [44, 235] on link "arrow_drop_down Contractors" at bounding box center [78, 250] width 157 height 31
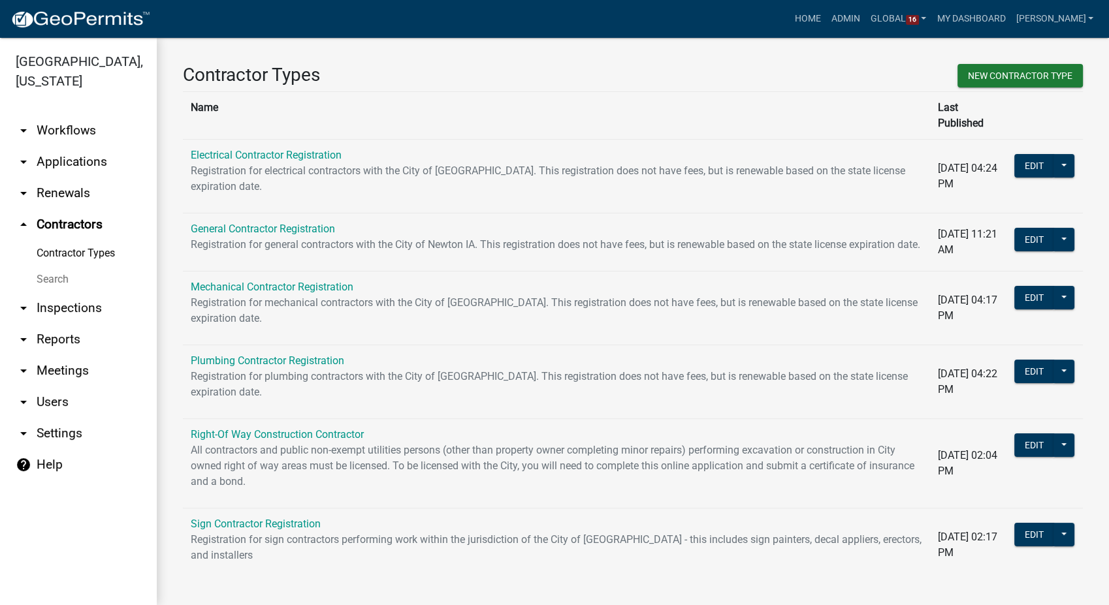
scroll to position [12, 0]
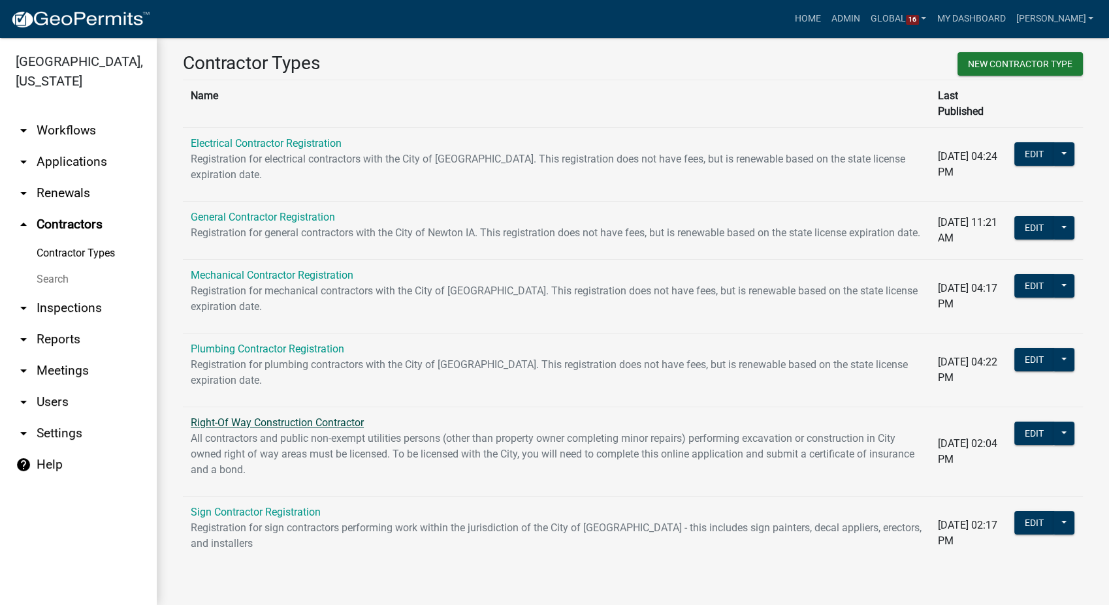
click at [288, 427] on link "Right-Of Way Construction Contractor" at bounding box center [277, 423] width 173 height 12
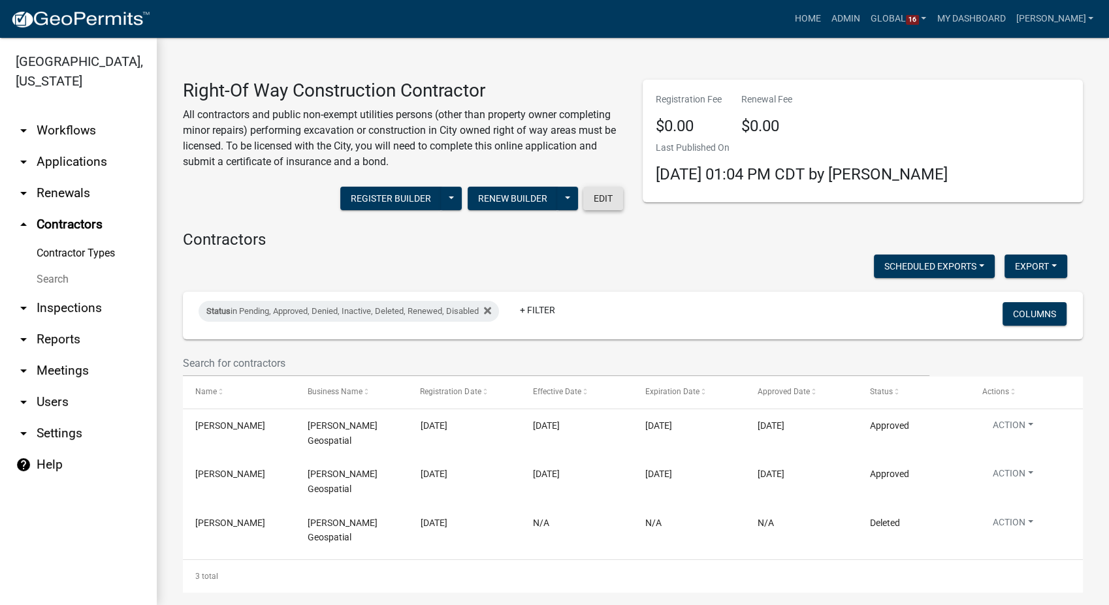
click at [595, 209] on button "Edit" at bounding box center [603, 199] width 40 height 24
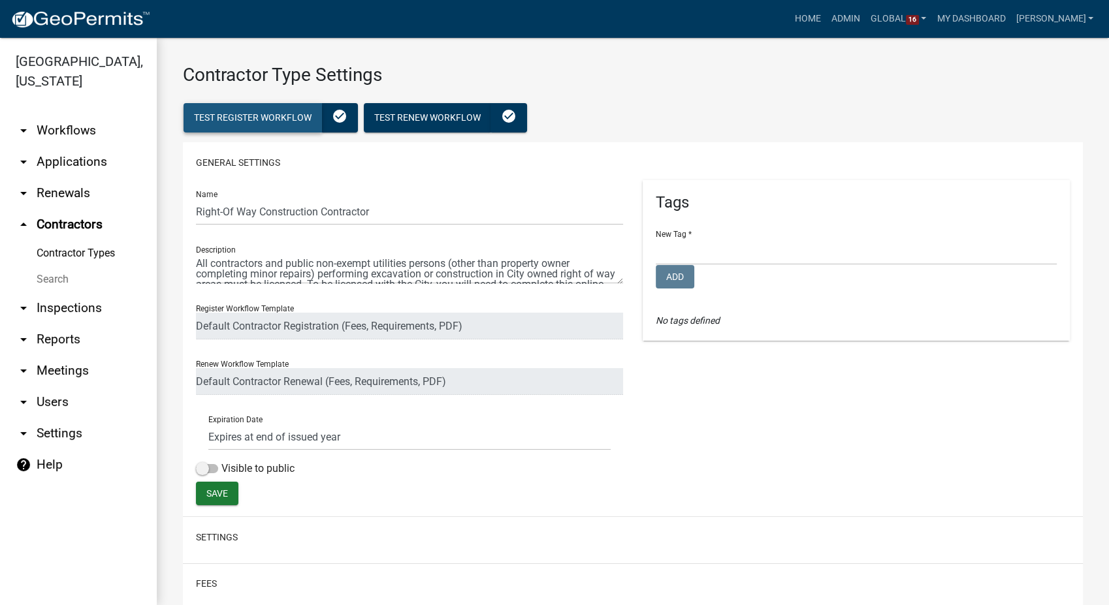
click at [273, 116] on span "Test Register Workflow" at bounding box center [253, 117] width 118 height 10
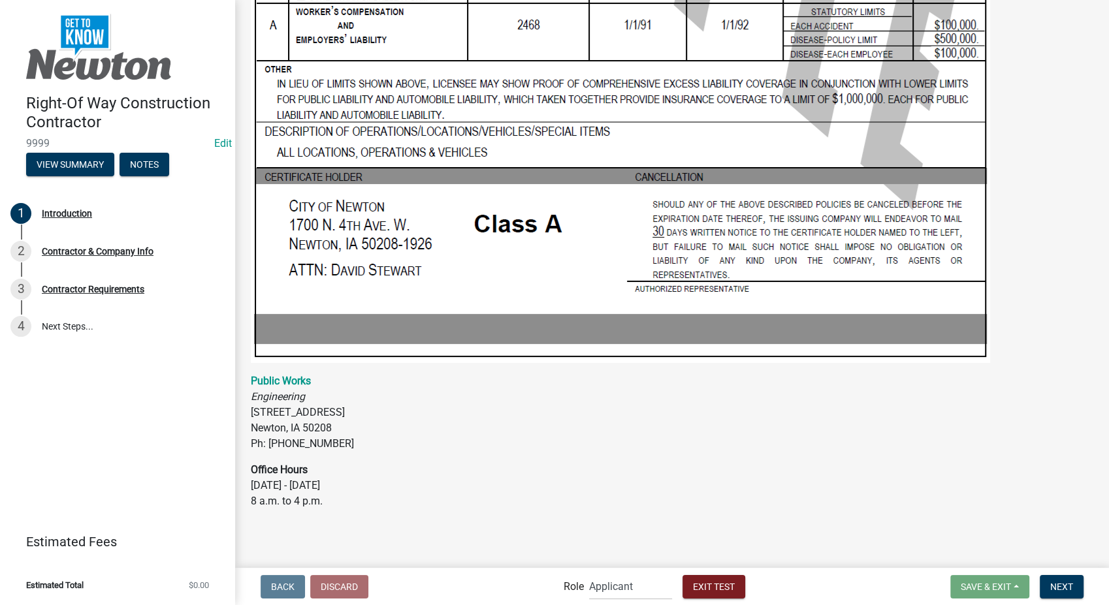
scroll to position [1423, 0]
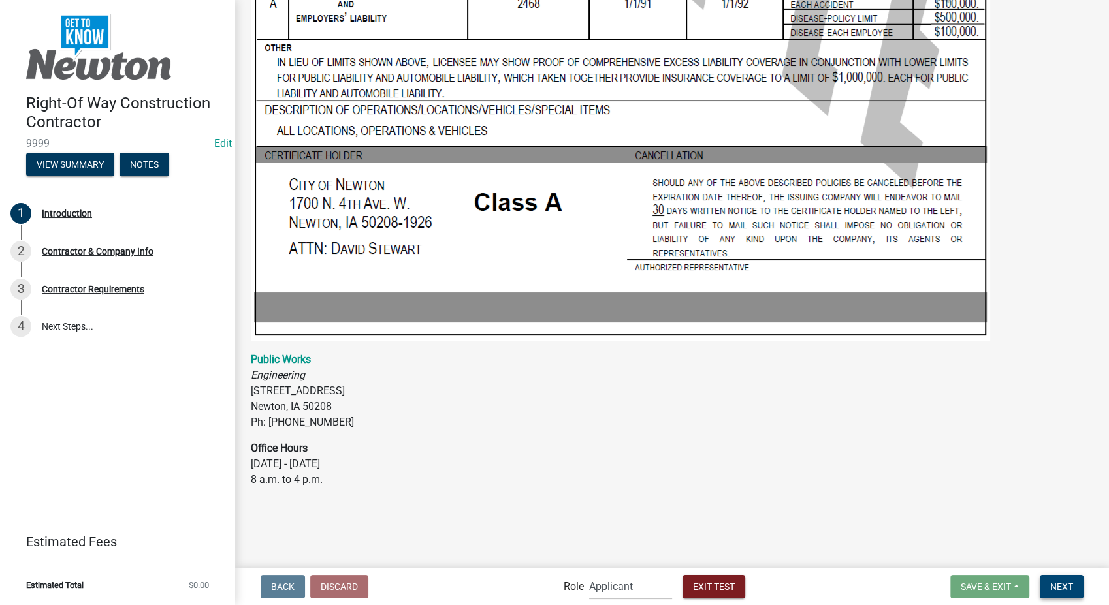
click at [1066, 582] on span "Next" at bounding box center [1061, 586] width 23 height 10
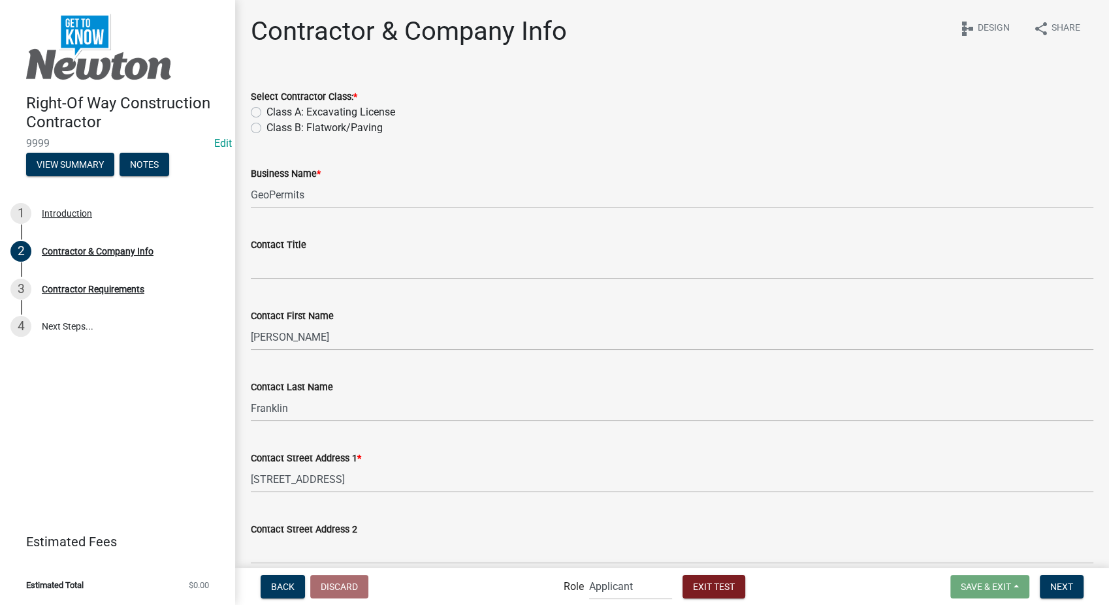
click at [266, 112] on label "Class A: Excavating License" at bounding box center [330, 113] width 129 height 16
click at [266, 112] on input "Class A: Excavating License" at bounding box center [270, 109] width 8 height 8
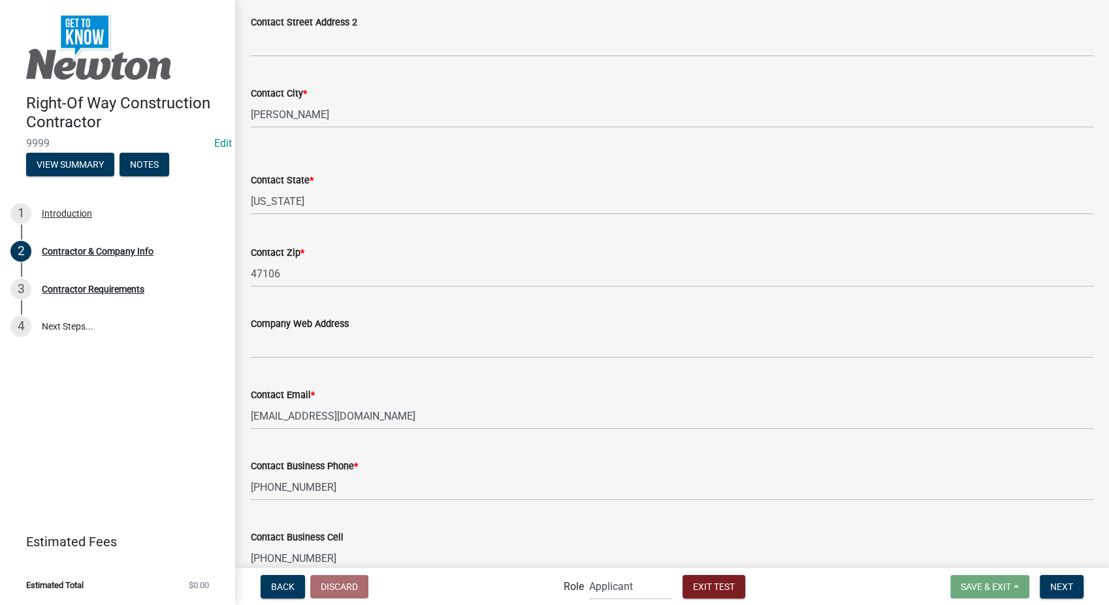
scroll to position [645, 0]
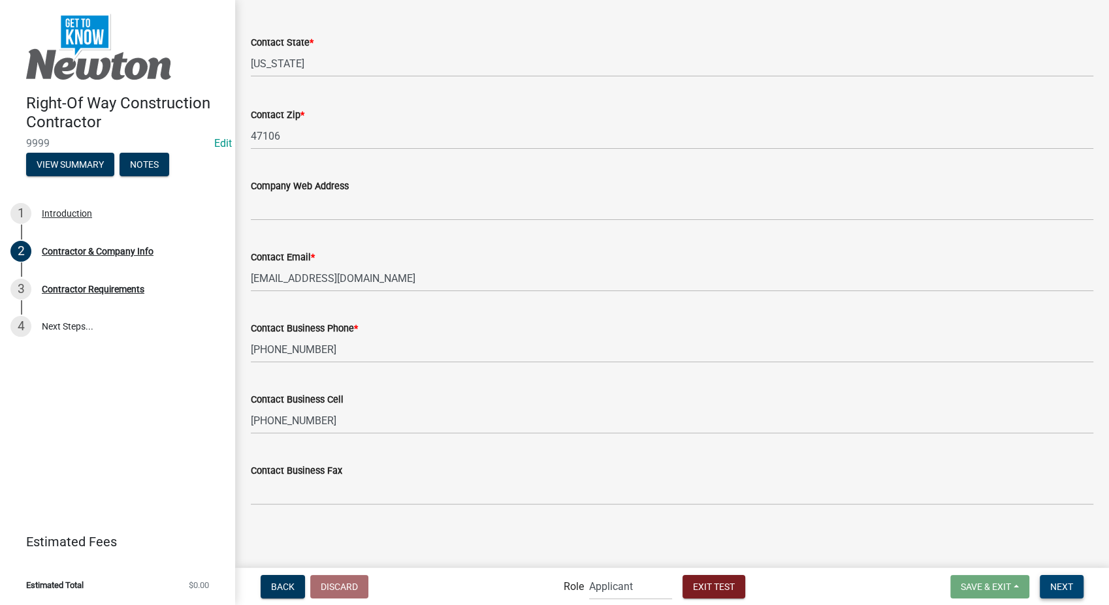
click at [1067, 581] on span "Next" at bounding box center [1061, 586] width 23 height 10
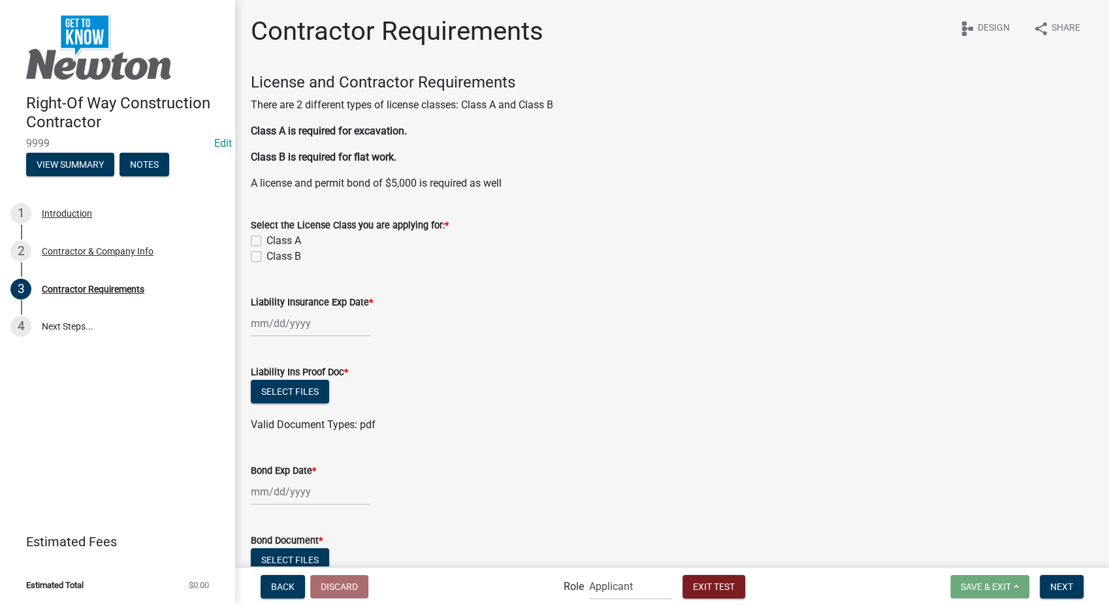
click at [266, 238] on label "Class A" at bounding box center [283, 241] width 35 height 16
click at [266, 238] on input "Class A" at bounding box center [270, 237] width 8 height 8
click at [278, 326] on div at bounding box center [311, 323] width 120 height 27
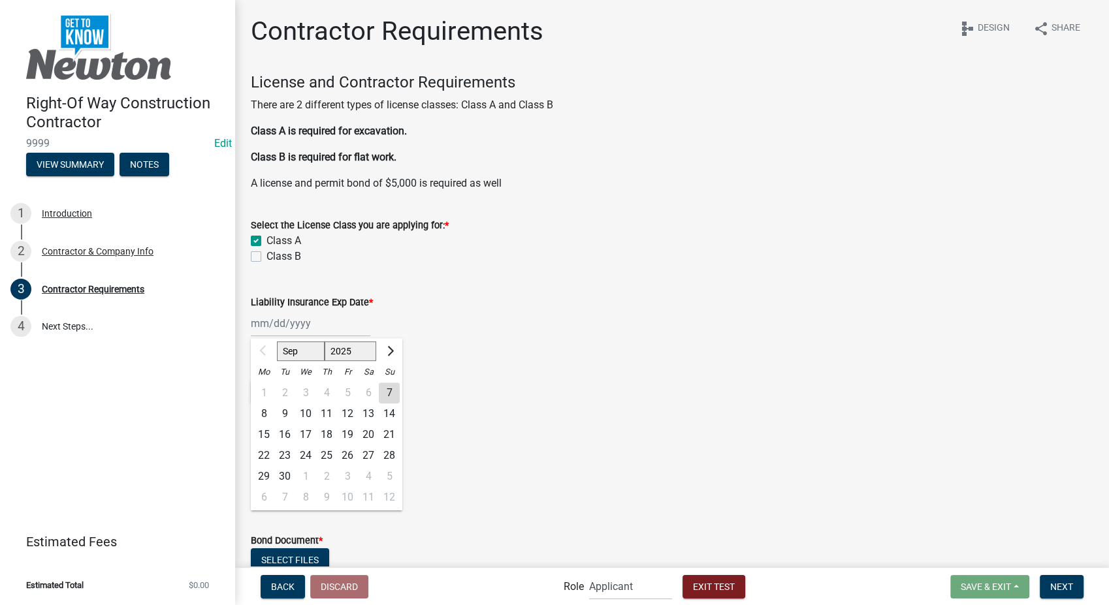
click at [368, 351] on select "2025 2026 2027 2028 2029 2030 2031 2032 2033 2034 2035 2036 2037 2038 2039 2040…" at bounding box center [351, 352] width 52 height 20
click at [325, 342] on select "2025 2026 2027 2028 2029 2030 2031 2032 2033 2034 2035 2036 2037 2038 2039 2040…" at bounding box center [351, 352] width 52 height 20
click at [536, 322] on div "Jan Feb Mar Apr May Jun Jul Aug Sep Oct Nov Dec 2025 2026 2027 2028 2029 2030 2…" at bounding box center [672, 323] width 843 height 27
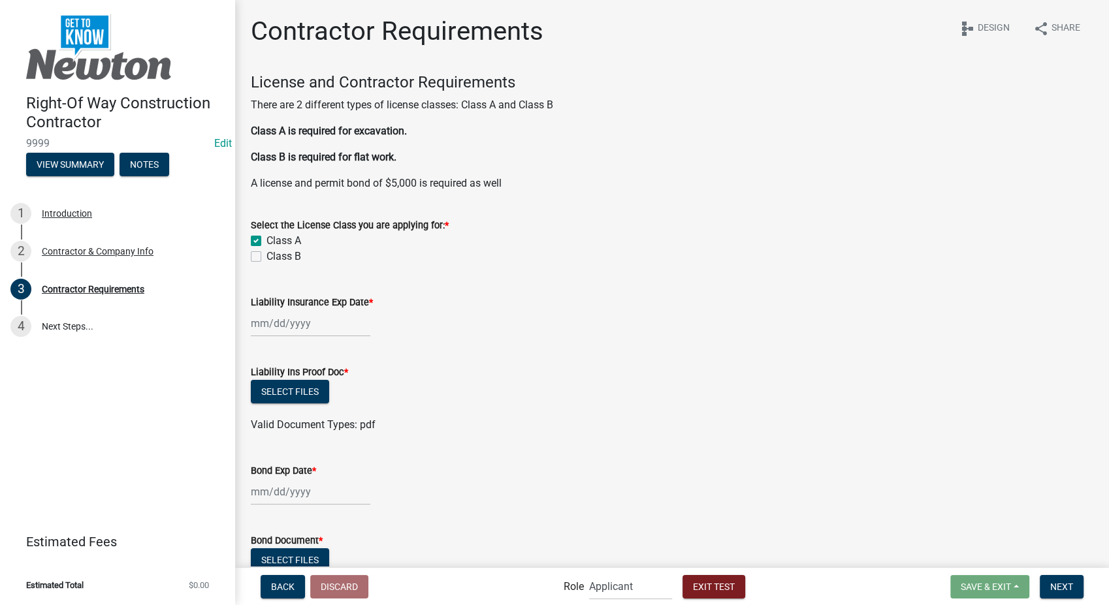
click at [350, 323] on div at bounding box center [311, 323] width 120 height 27
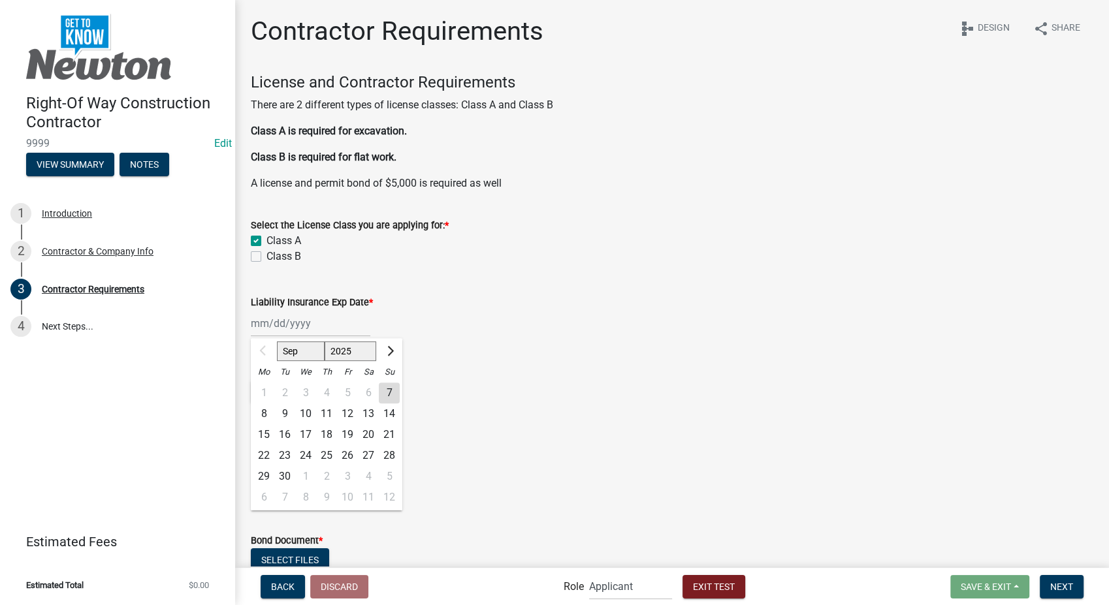
click at [366, 355] on select "2025 2026 2027 2028 2029 2030 2031 2032 2033 2034 2035 2036 2037 2038 2039 2040…" at bounding box center [351, 352] width 52 height 20
click at [325, 342] on select "2025 2026 2027 2028 2029 2030 2031 2032 2033 2034 2035 2036 2037 2038 2039 2040…" at bounding box center [351, 352] width 52 height 20
click at [308, 391] on div "1" at bounding box center [305, 393] width 21 height 21
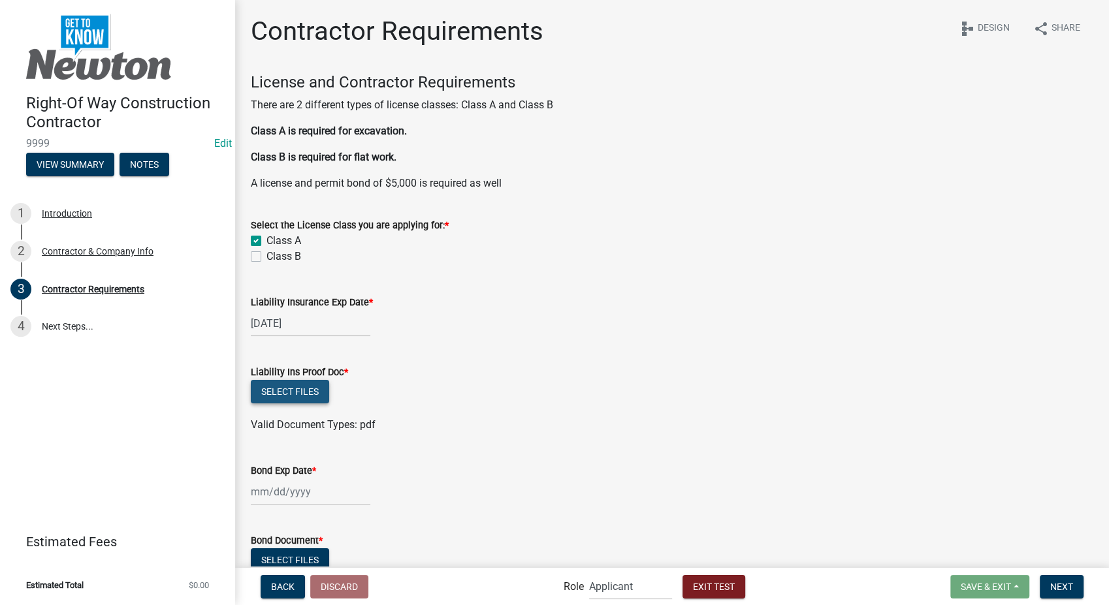
click at [308, 390] on button "Select files" at bounding box center [290, 392] width 78 height 24
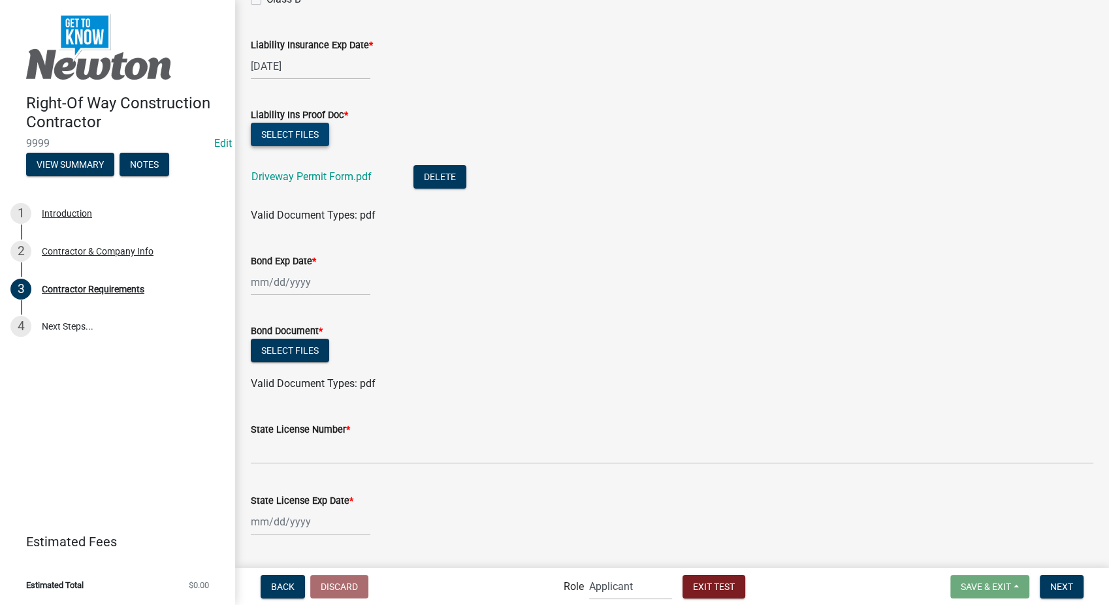
scroll to position [437, 0]
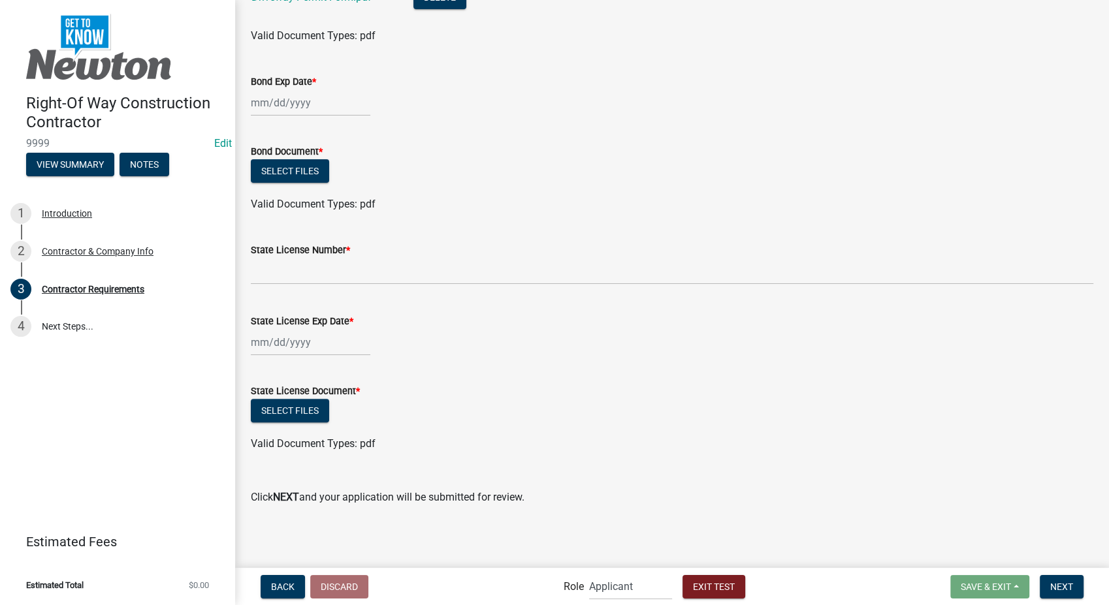
click at [283, 107] on div at bounding box center [311, 102] width 120 height 27
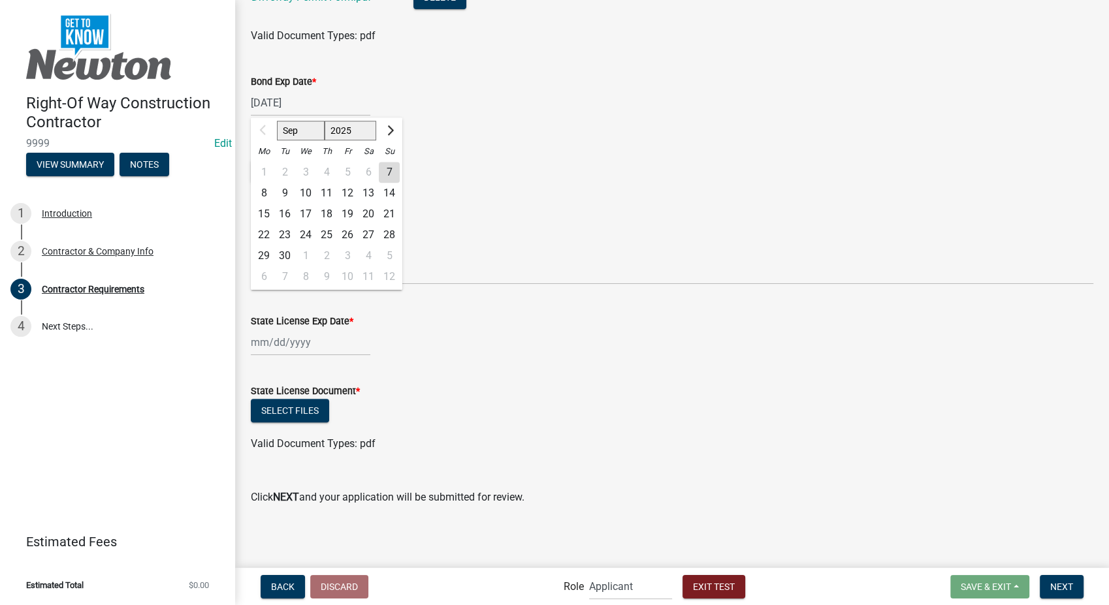
click at [558, 180] on div "Select files" at bounding box center [672, 172] width 843 height 27
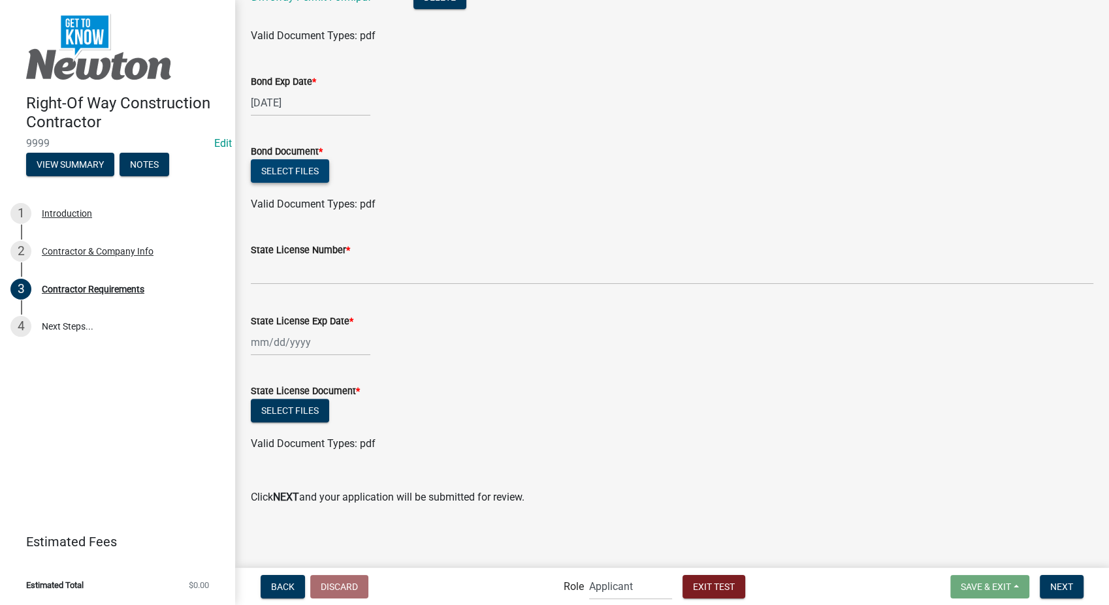
click at [311, 170] on button "Select files" at bounding box center [290, 171] width 78 height 24
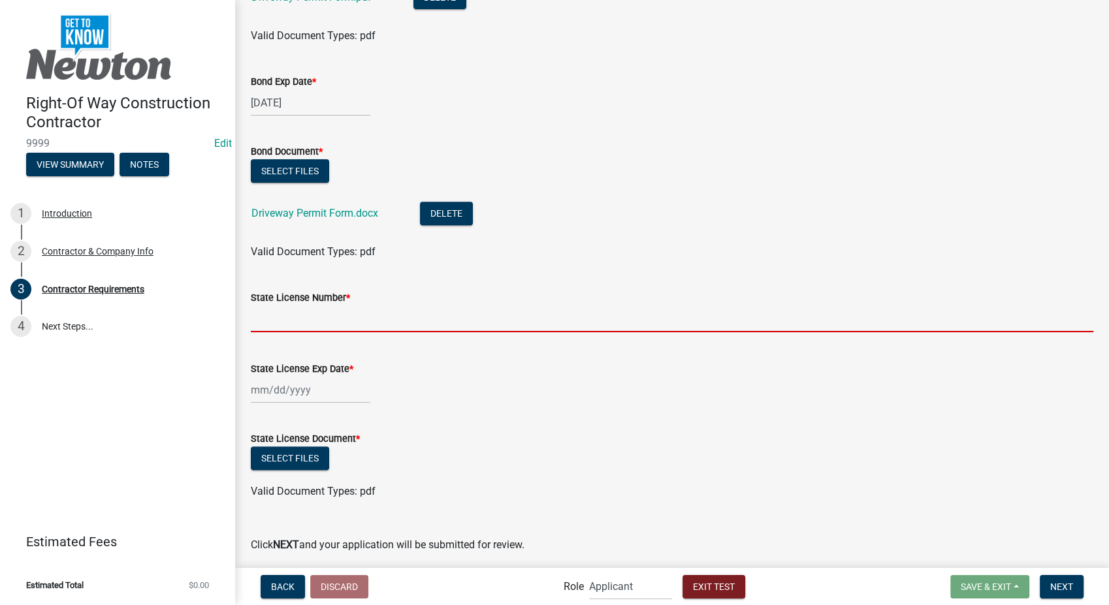
click at [268, 310] on input "State License Number *" at bounding box center [672, 319] width 843 height 27
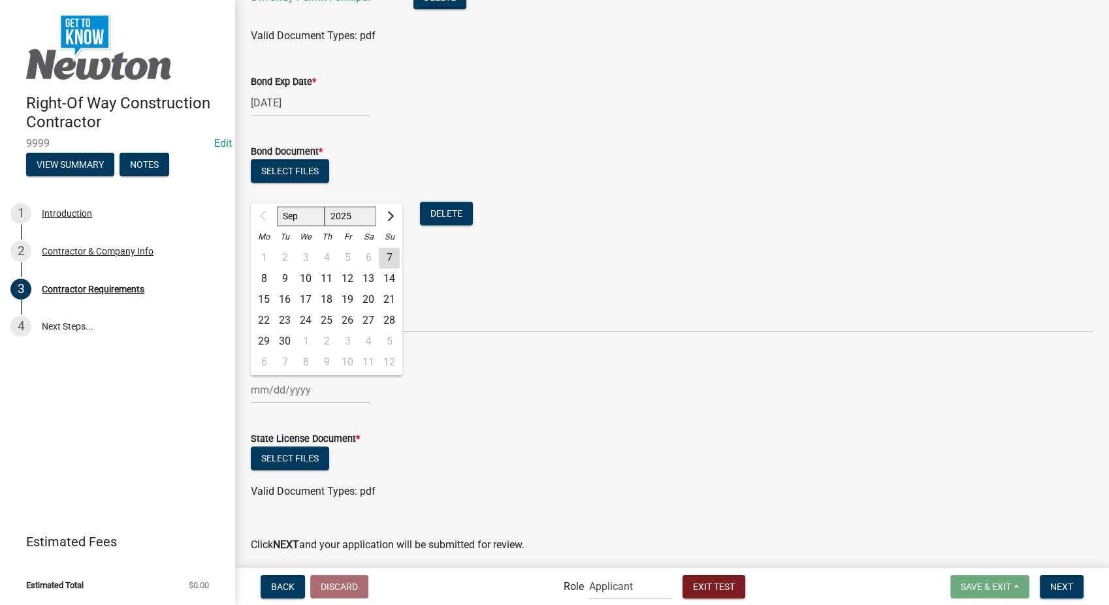
click at [318, 390] on div "Sep Oct Nov Dec 2025 2026 2027 2028 2029 2030 2031 2032 2033 2034 2035 2036 203…" at bounding box center [311, 390] width 120 height 27
click at [386, 214] on span "Next month" at bounding box center [389, 216] width 10 height 10
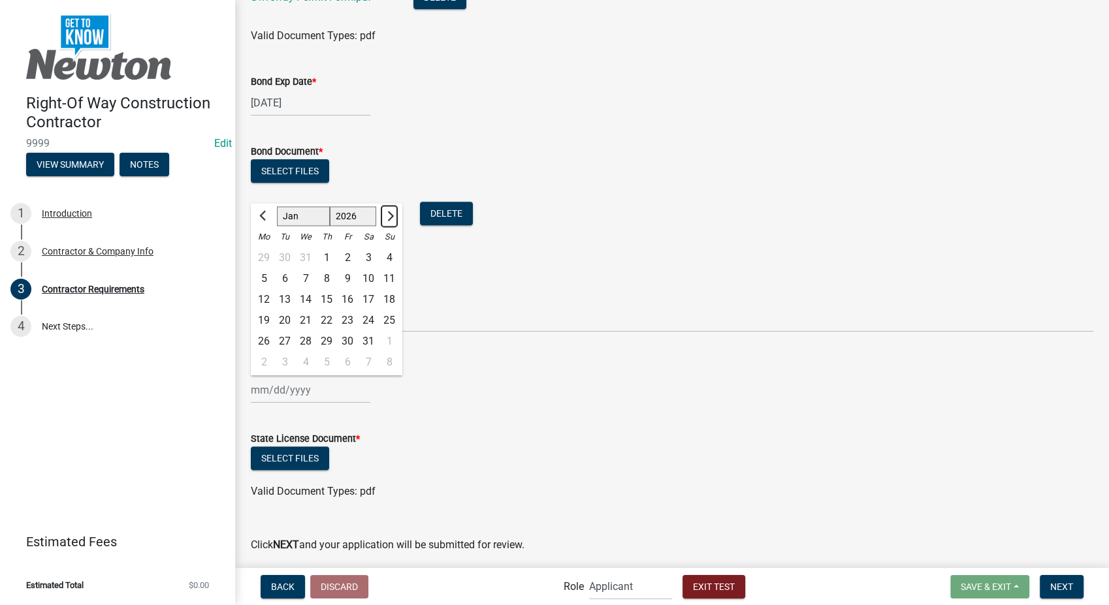
click at [386, 214] on span "Next month" at bounding box center [389, 216] width 10 height 10
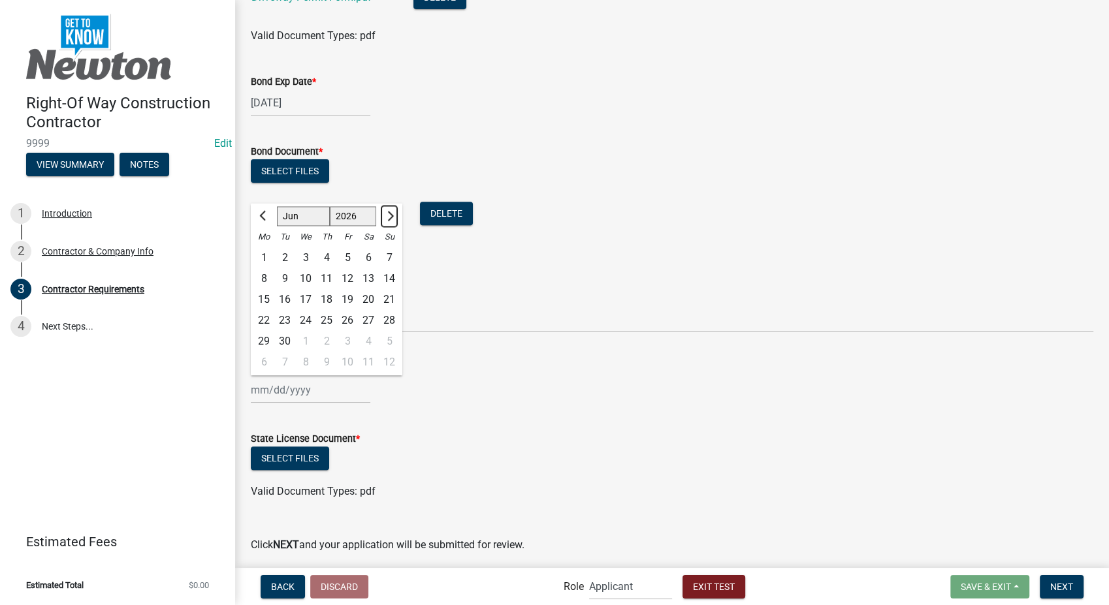
click at [386, 214] on span "Next month" at bounding box center [389, 216] width 10 height 10
click at [285, 259] on div "1" at bounding box center [284, 258] width 21 height 21
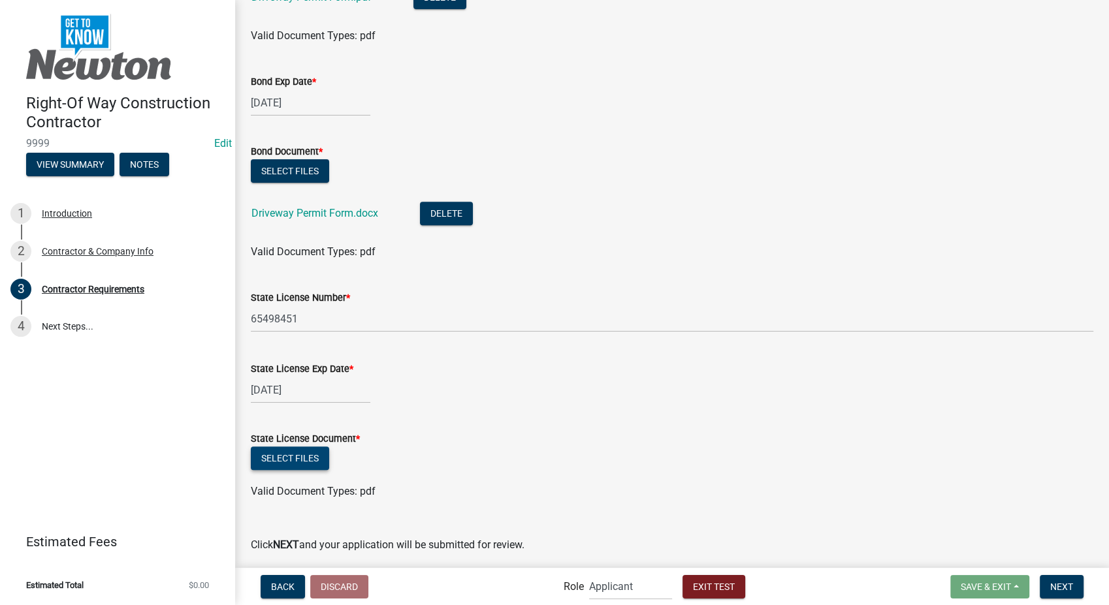
click at [300, 457] on button "Select files" at bounding box center [290, 459] width 78 height 24
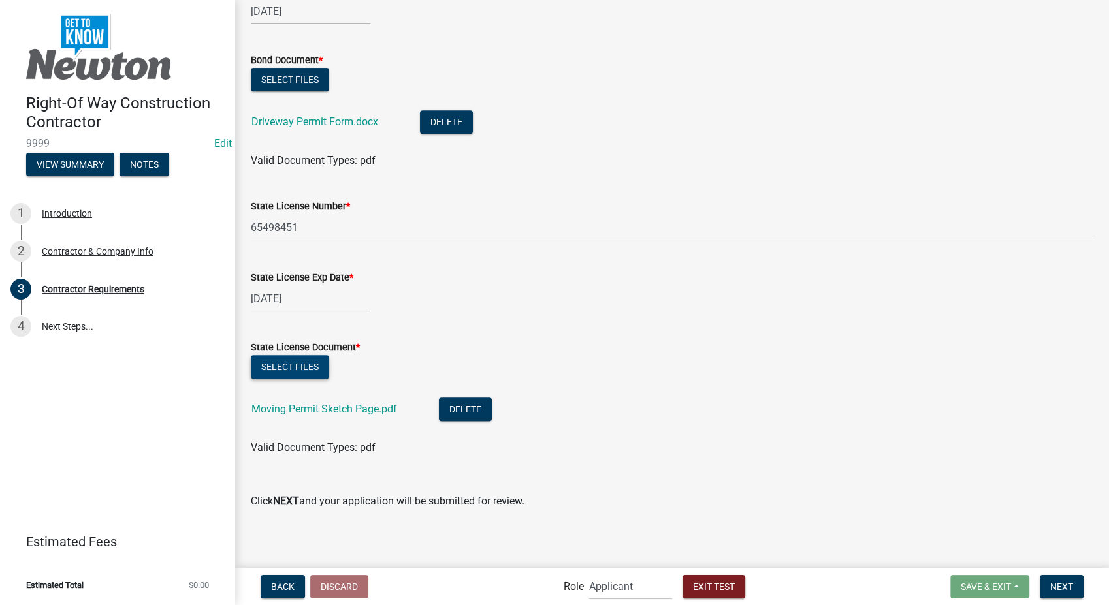
scroll to position [532, 0]
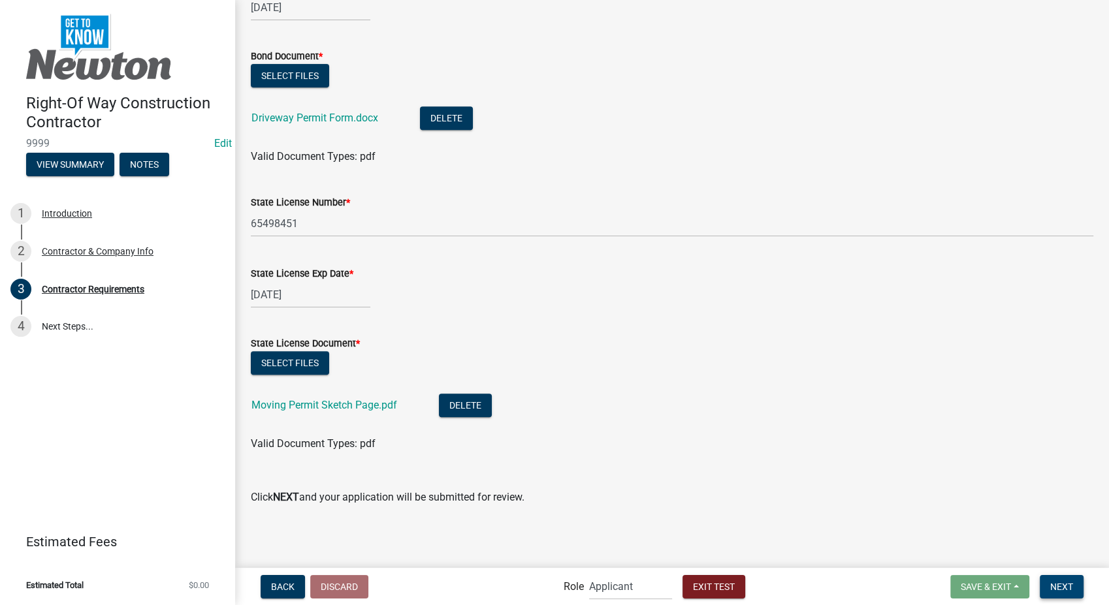
click at [1059, 590] on span "Next" at bounding box center [1061, 586] width 23 height 10
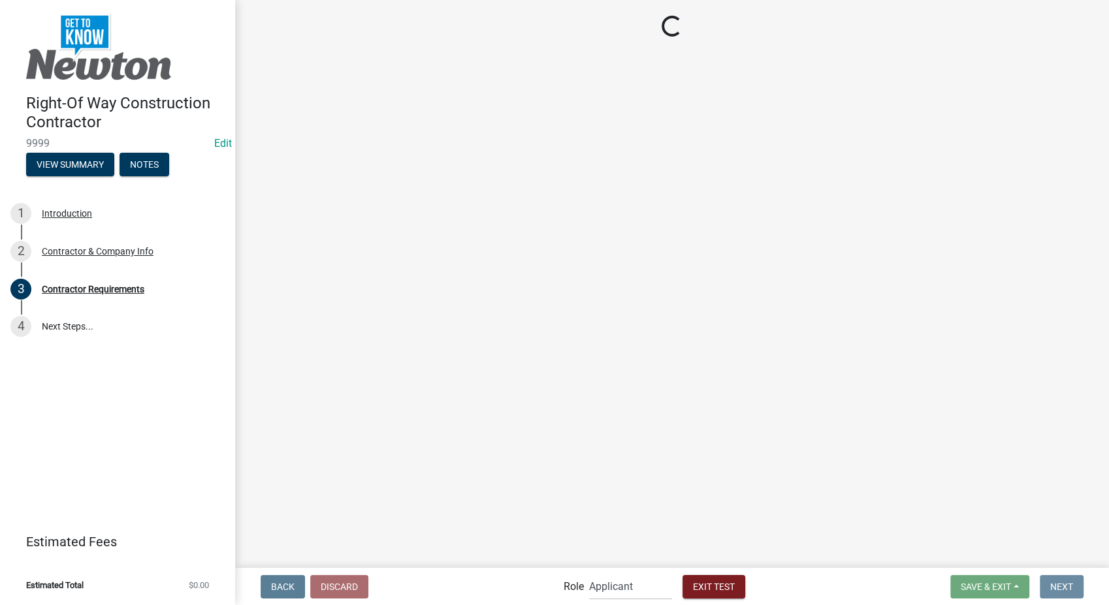
scroll to position [0, 0]
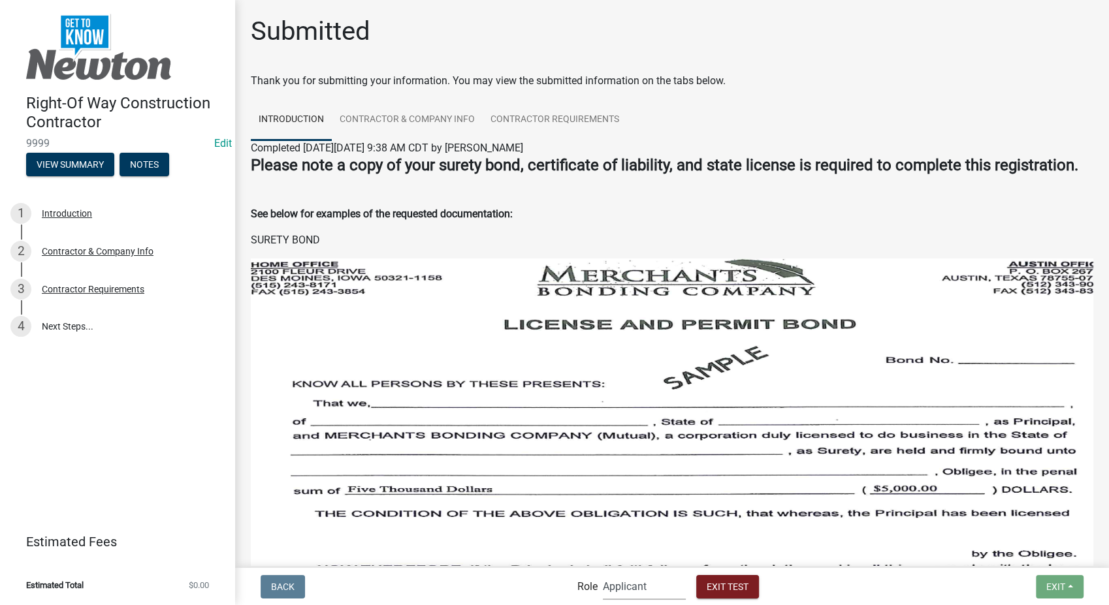
click at [647, 589] on select "Applicant Permit Technician Admin" at bounding box center [644, 586] width 83 height 27
click at [603, 573] on select "Applicant Permit Technician Admin" at bounding box center [644, 586] width 83 height 27
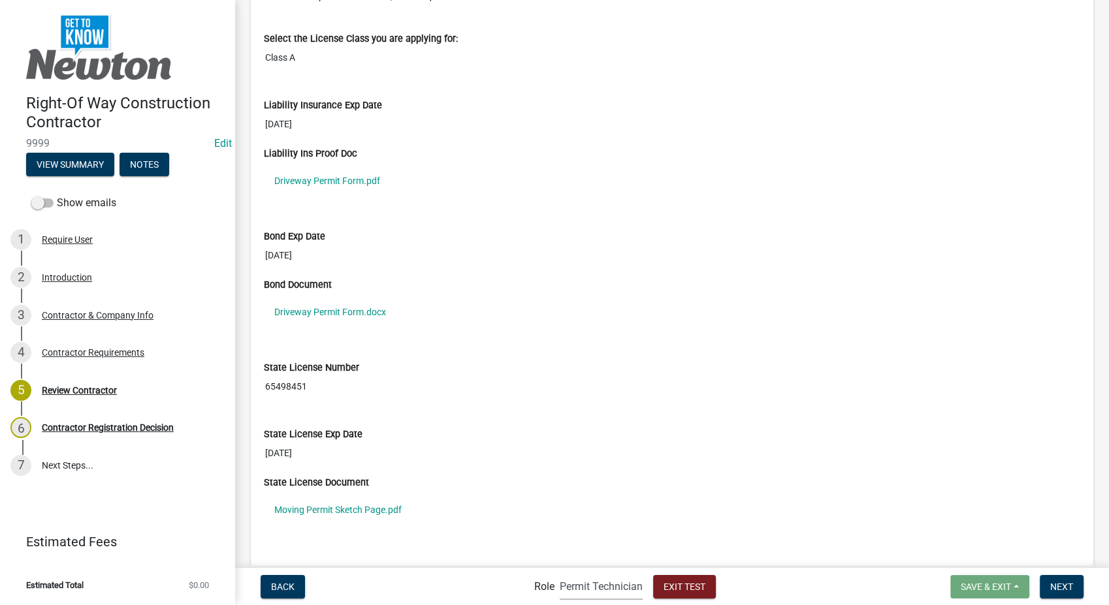
scroll to position [3334, 0]
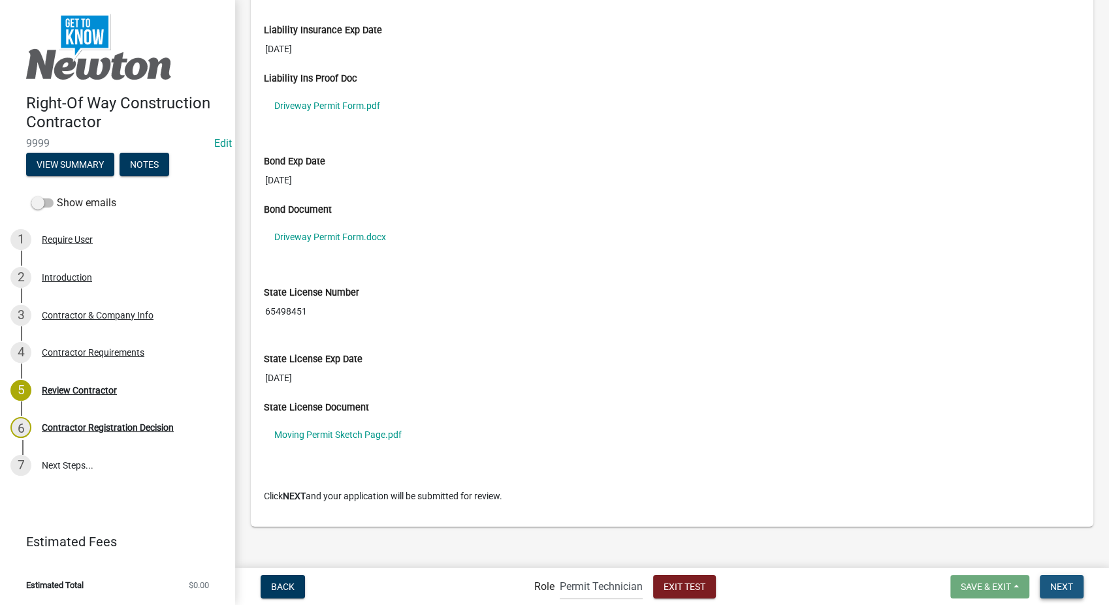
click at [1073, 590] on button "Next" at bounding box center [1062, 587] width 44 height 24
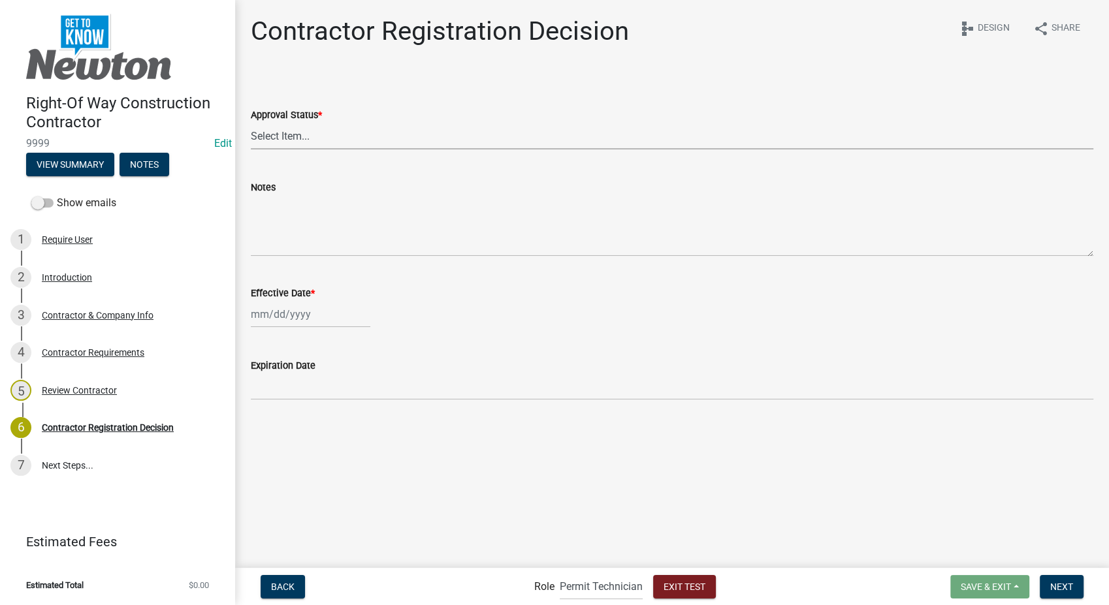
click at [288, 144] on select "Select Item... Approved Denied" at bounding box center [672, 136] width 843 height 27
click at [251, 123] on select "Select Item... Approved Denied" at bounding box center [672, 136] width 843 height 27
click at [275, 316] on div at bounding box center [311, 314] width 120 height 27
click at [391, 380] on div "7" at bounding box center [389, 384] width 21 height 21
click at [1080, 589] on button "Next" at bounding box center [1062, 587] width 44 height 24
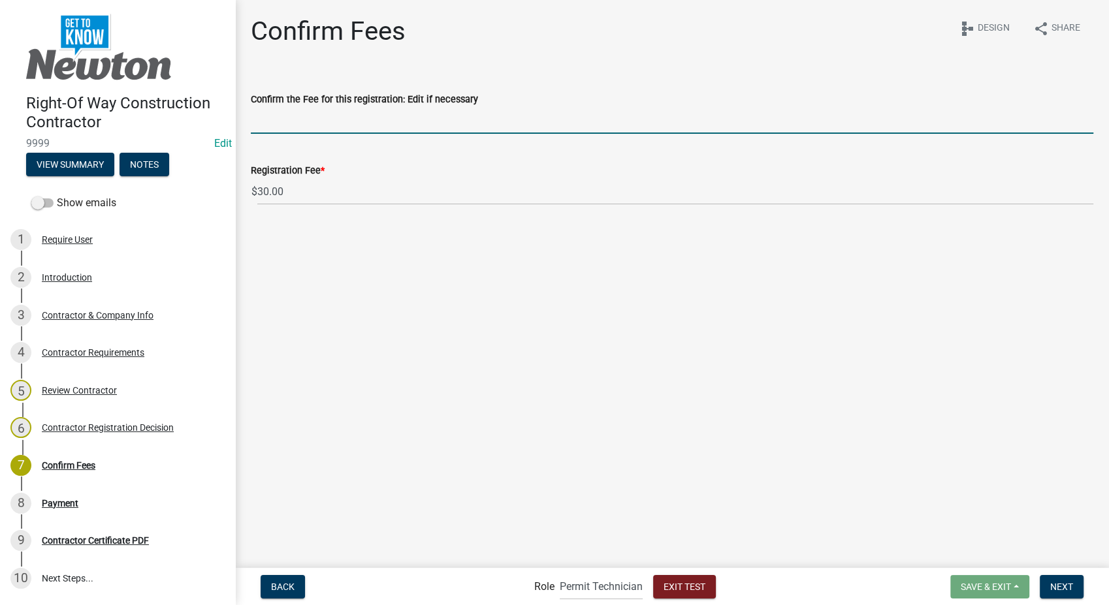
click at [357, 119] on input "Confirm the Fee for this registration: Edit if necessary" at bounding box center [672, 120] width 843 height 27
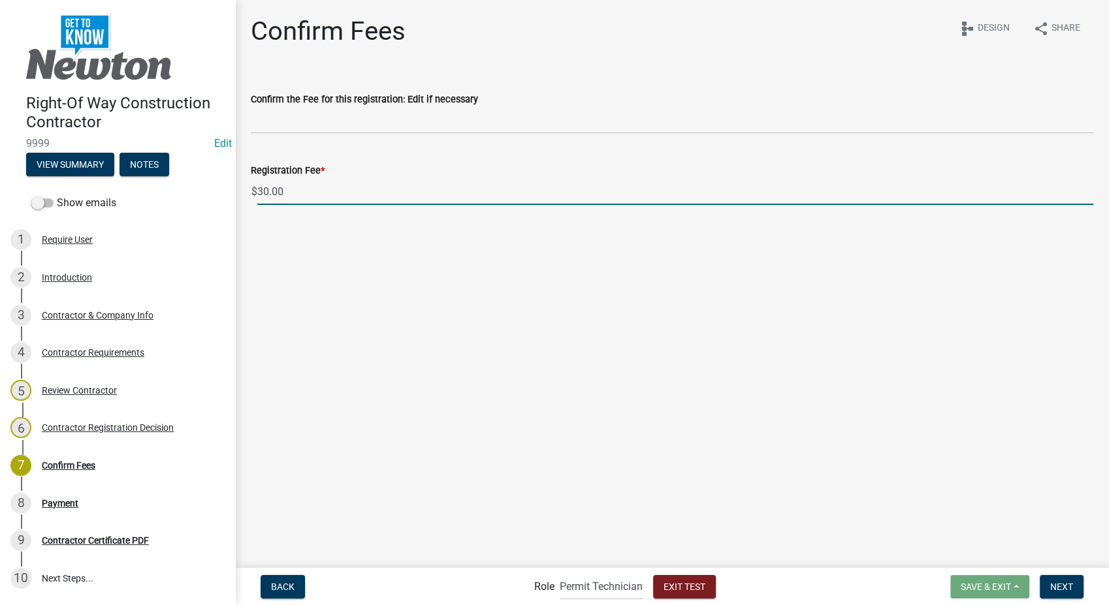
click at [319, 182] on input "30.00" at bounding box center [675, 191] width 836 height 27
click at [1062, 589] on span "Next" at bounding box center [1061, 586] width 23 height 10
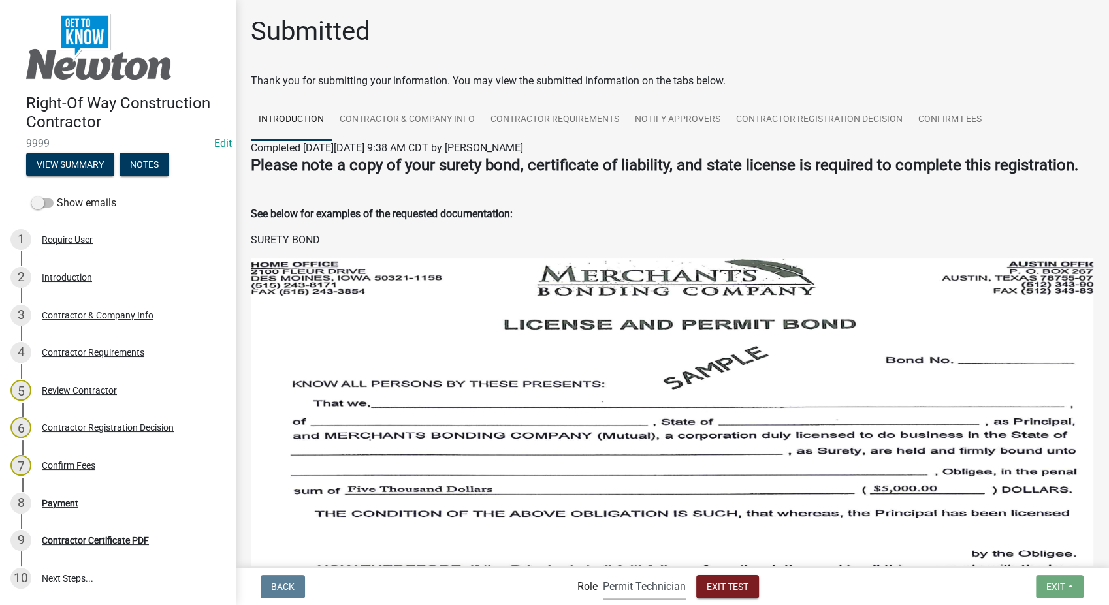
click at [628, 600] on select "Applicant Permit Technician Admin" at bounding box center [644, 586] width 83 height 27
click at [603, 573] on select "Applicant Permit Technician Admin" at bounding box center [644, 586] width 83 height 27
click at [71, 500] on div "Payment" at bounding box center [60, 503] width 37 height 9
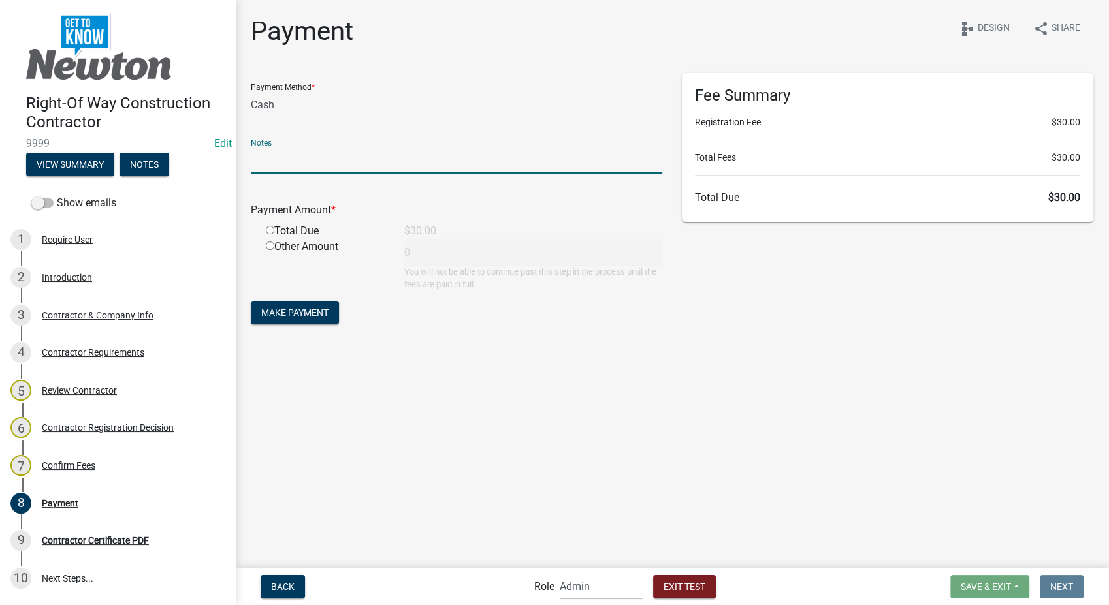
click at [313, 162] on input "text" at bounding box center [456, 160] width 411 height 27
click at [266, 229] on input "radio" at bounding box center [270, 230] width 8 height 8
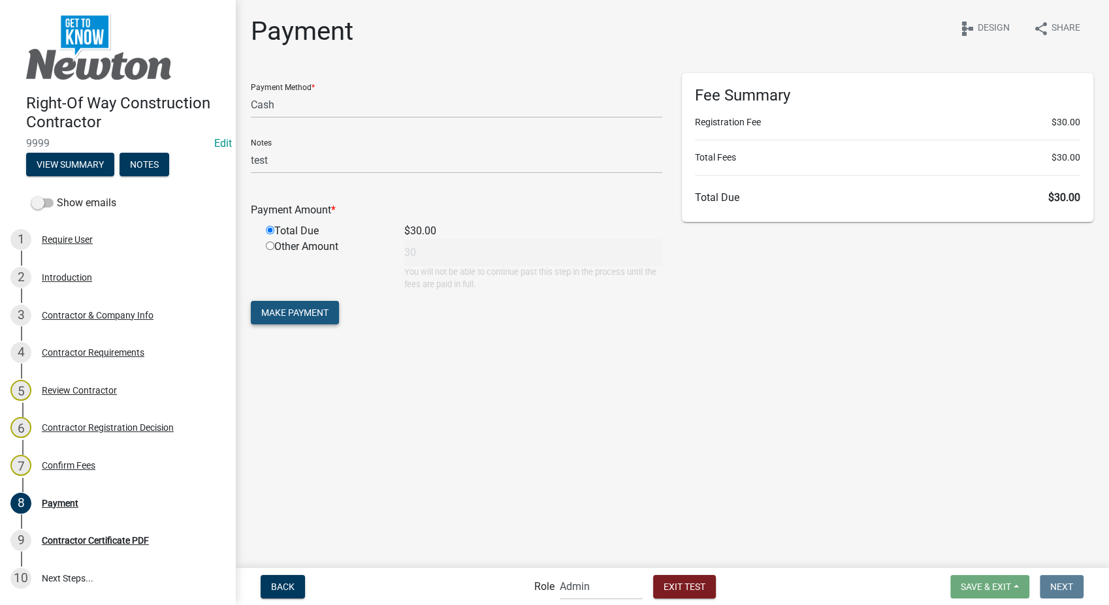
click at [284, 315] on span "Make Payment" at bounding box center [294, 313] width 67 height 10
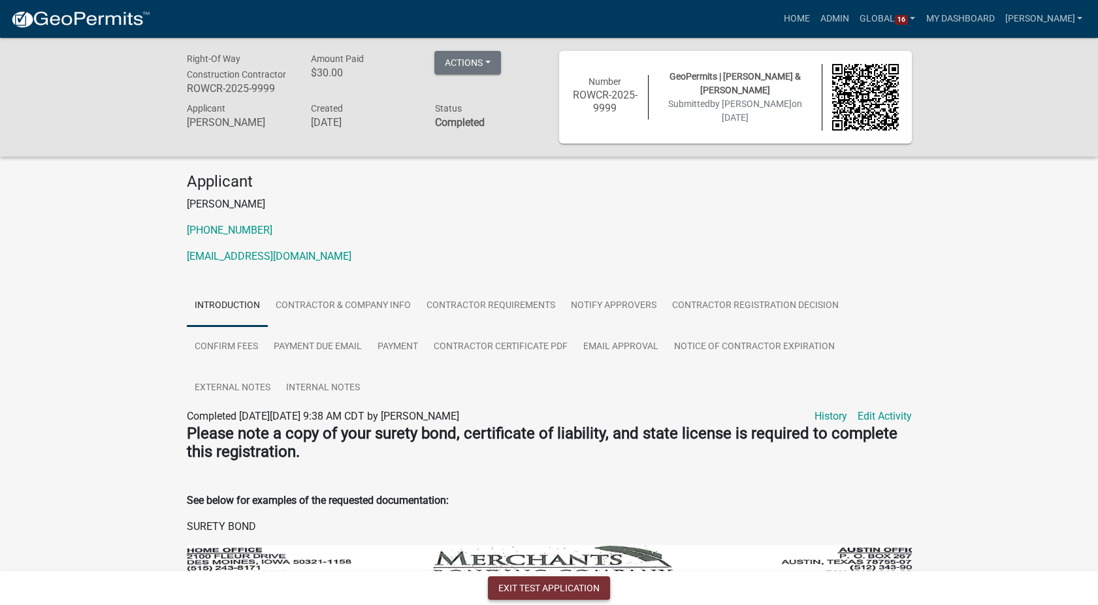
click at [555, 592] on button "Exit Test Application" at bounding box center [549, 589] width 122 height 24
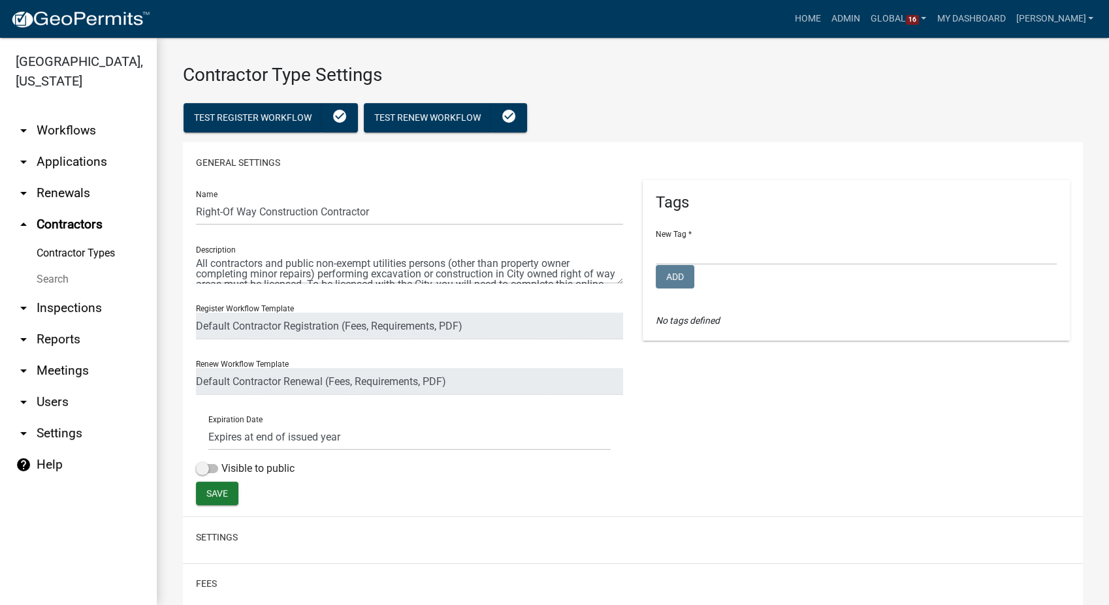
click at [69, 240] on link "Contractor Types" at bounding box center [78, 253] width 157 height 26
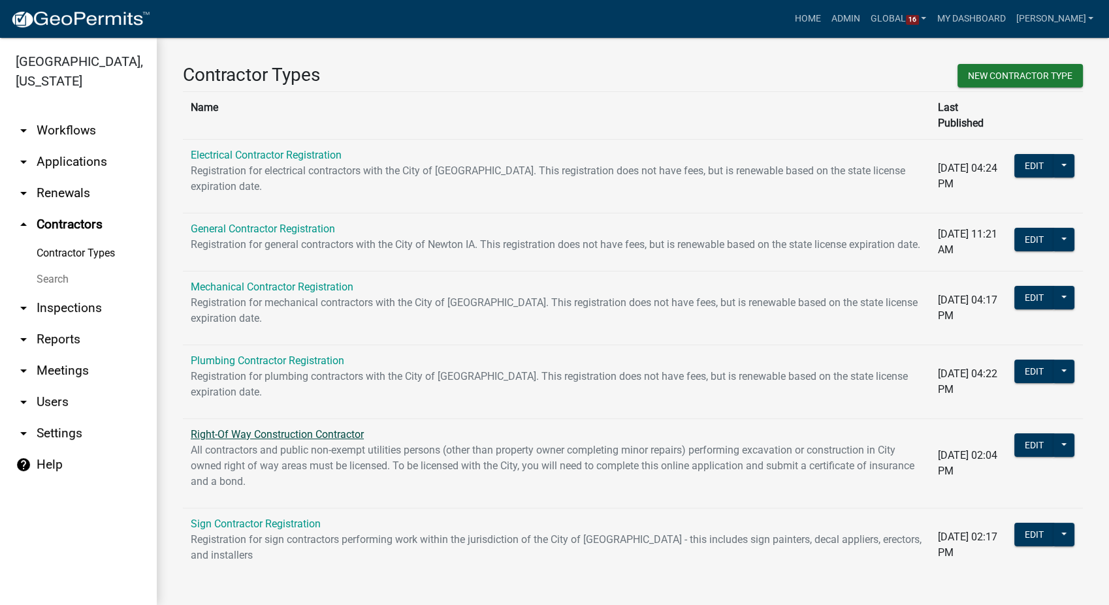
click at [234, 434] on link "Right-Of Way Construction Contractor" at bounding box center [277, 434] width 173 height 12
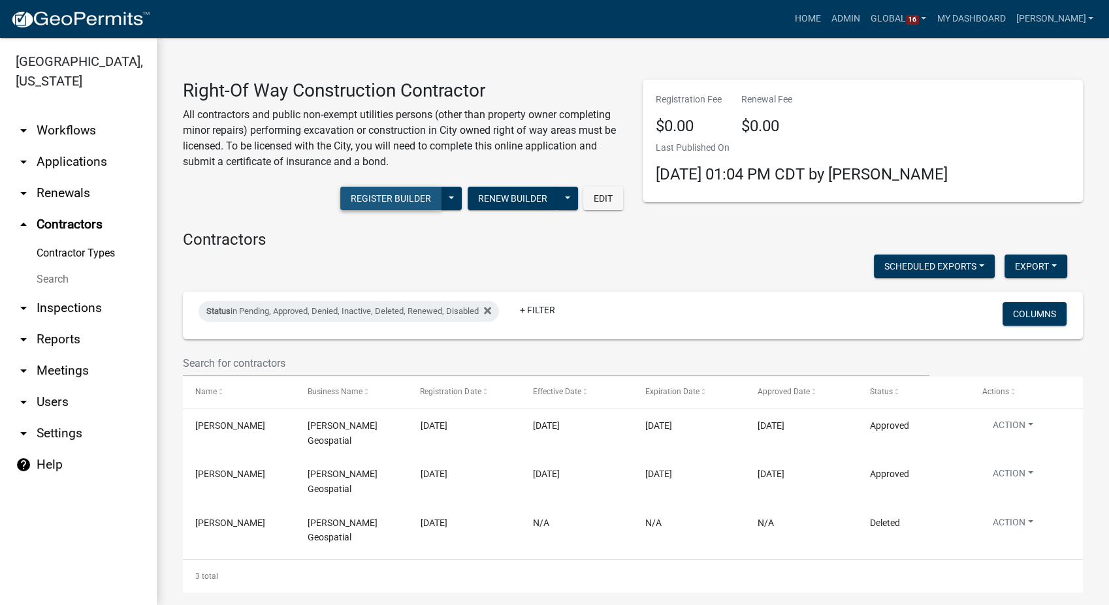
click at [393, 196] on button "Register Builder" at bounding box center [390, 199] width 101 height 24
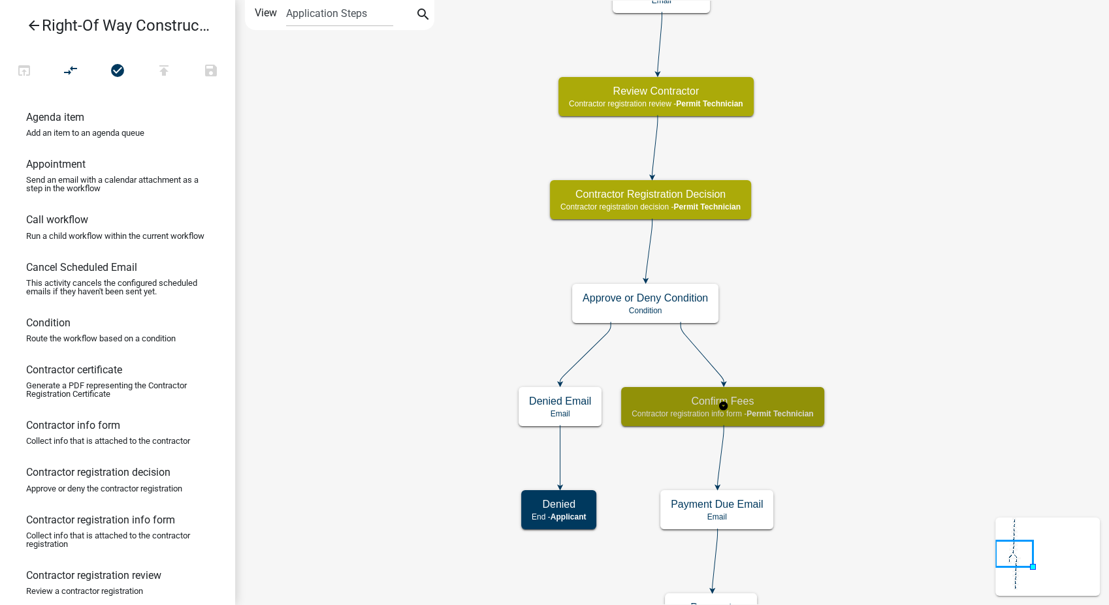
click at [809, 410] on span "Permit Technician" at bounding box center [780, 414] width 67 height 9
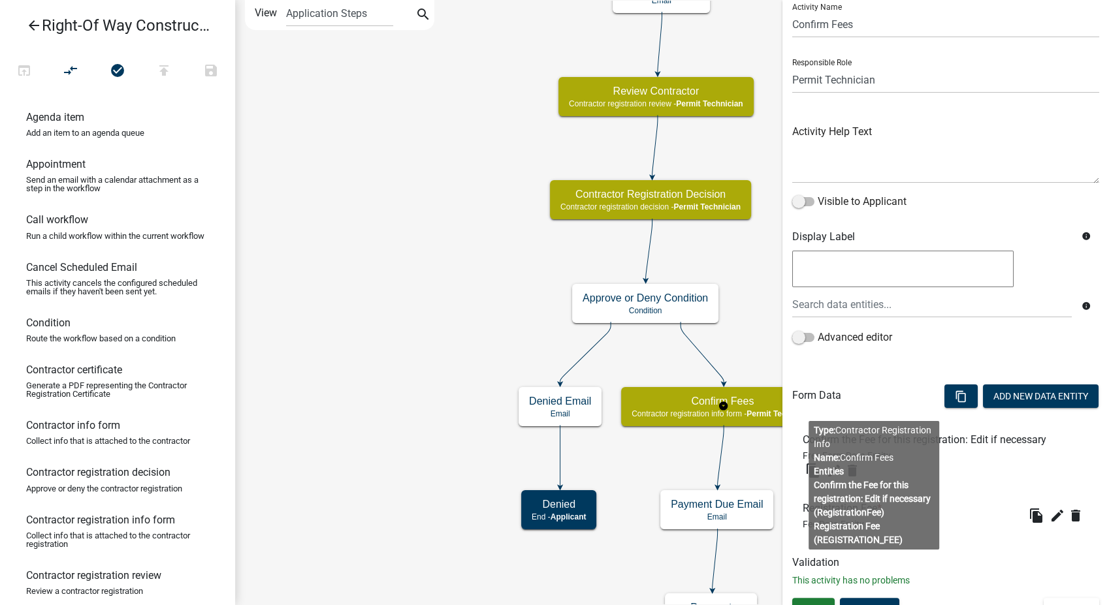
scroll to position [63, 0]
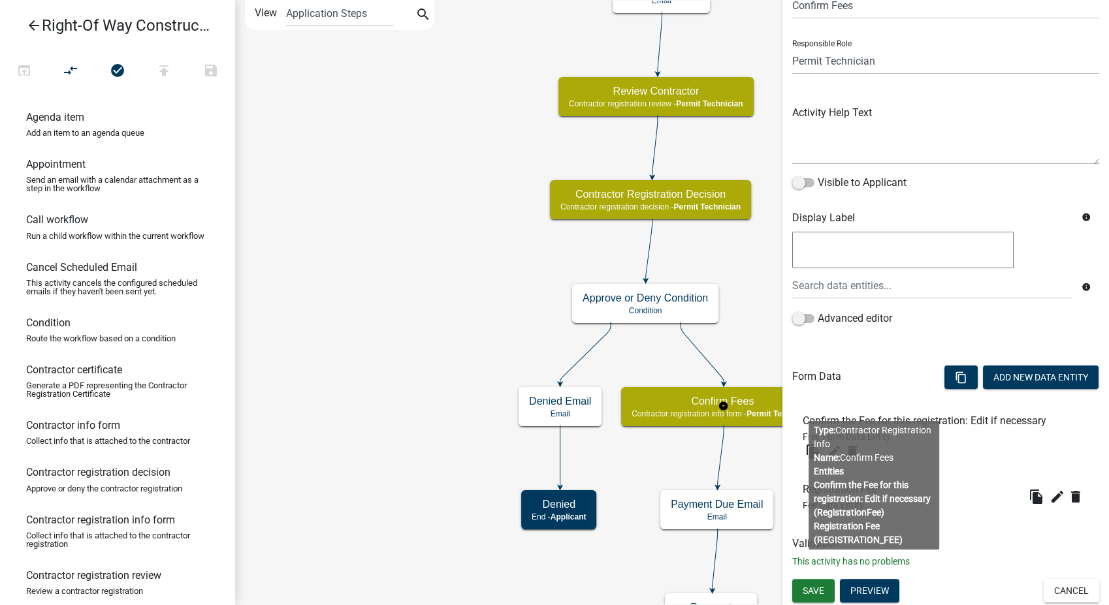
click at [925, 446] on body "Internet Explorer does NOT work with GeoPermits. Get a new browser for more sec…" at bounding box center [554, 302] width 1109 height 605
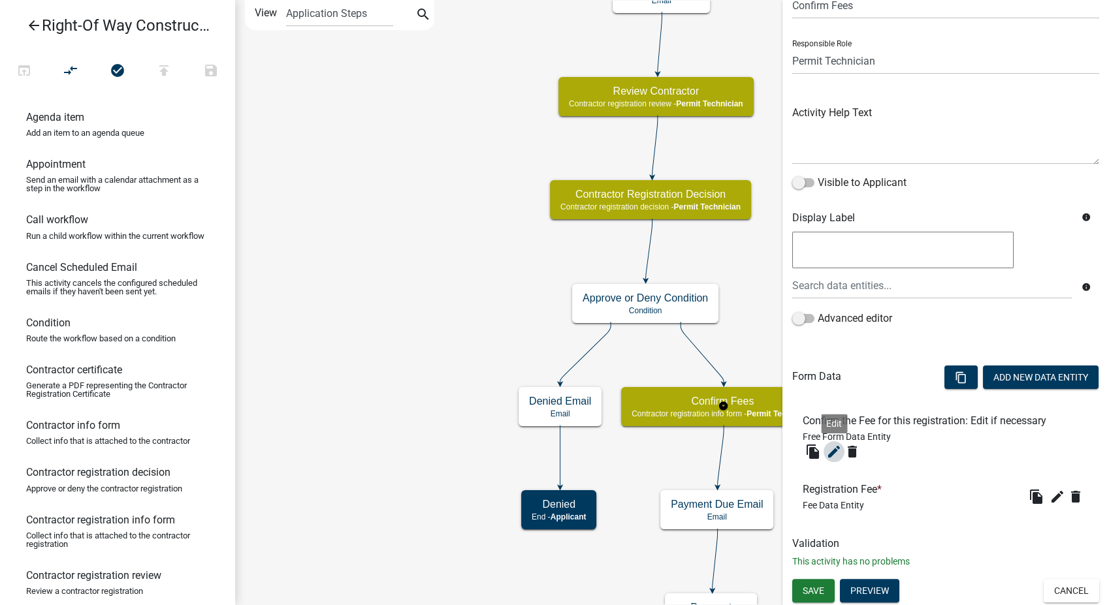
click at [831, 452] on icon "edit" at bounding box center [834, 452] width 16 height 16
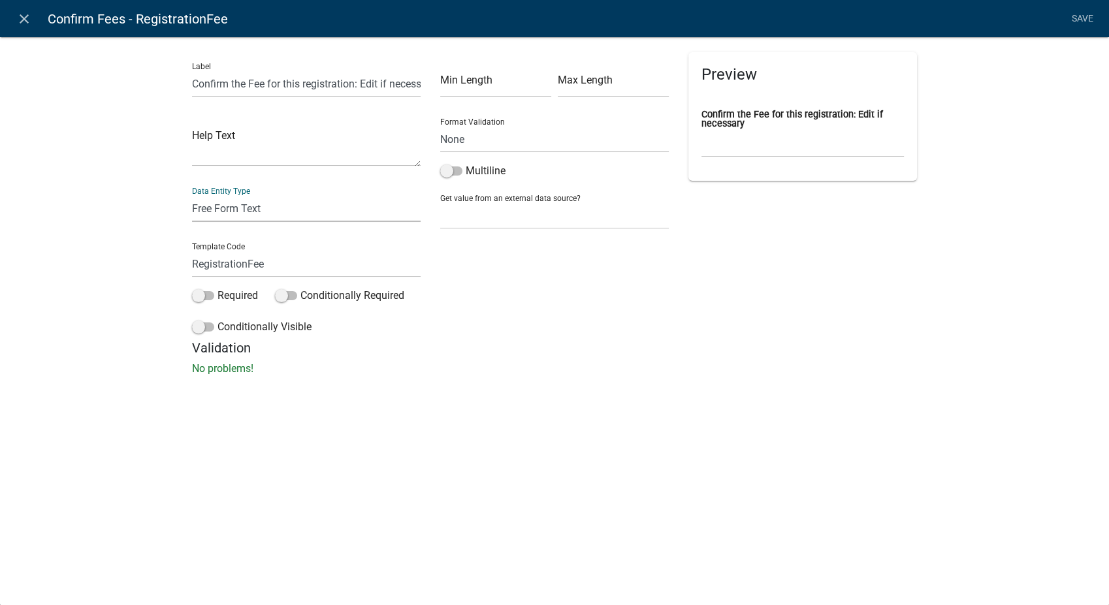
click at [276, 210] on select "Free Form Text Display Entity Value Fee Numeric Data Date Map Sketch Data List …" at bounding box center [306, 208] width 229 height 27
click at [192, 195] on select "Free Form Text Display Entity Value Fee Numeric Data Date Map Sketch Data List …" at bounding box center [306, 208] width 229 height 27
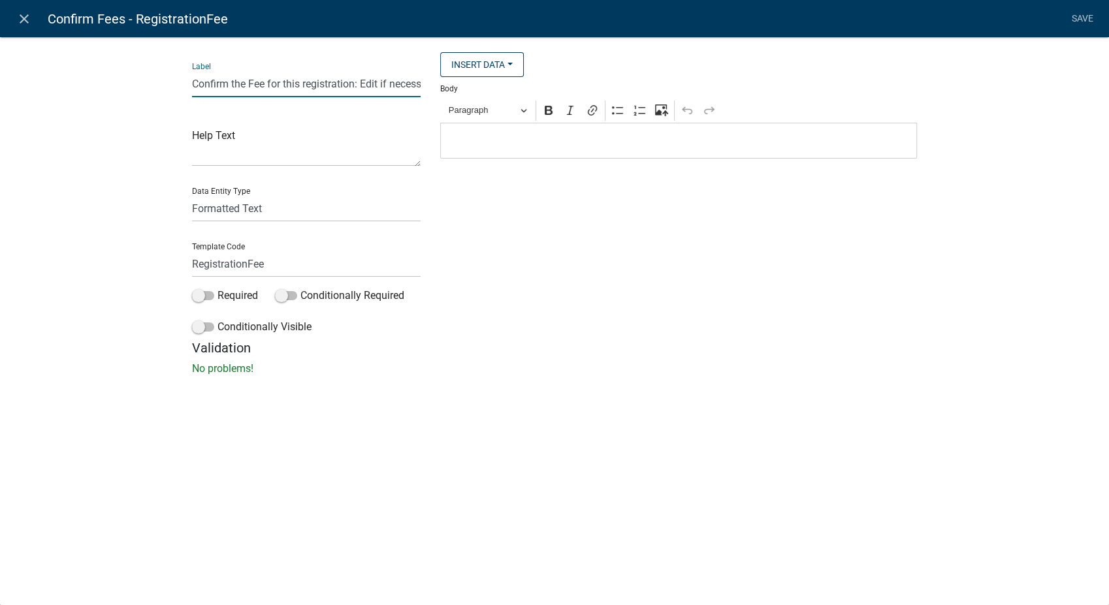
click at [396, 85] on input "Confirm the Fee for this registration: Edit if necessary" at bounding box center [306, 84] width 229 height 27
click at [515, 138] on p "Editor editing area: main. Press Alt+0 for help." at bounding box center [678, 141] width 463 height 16
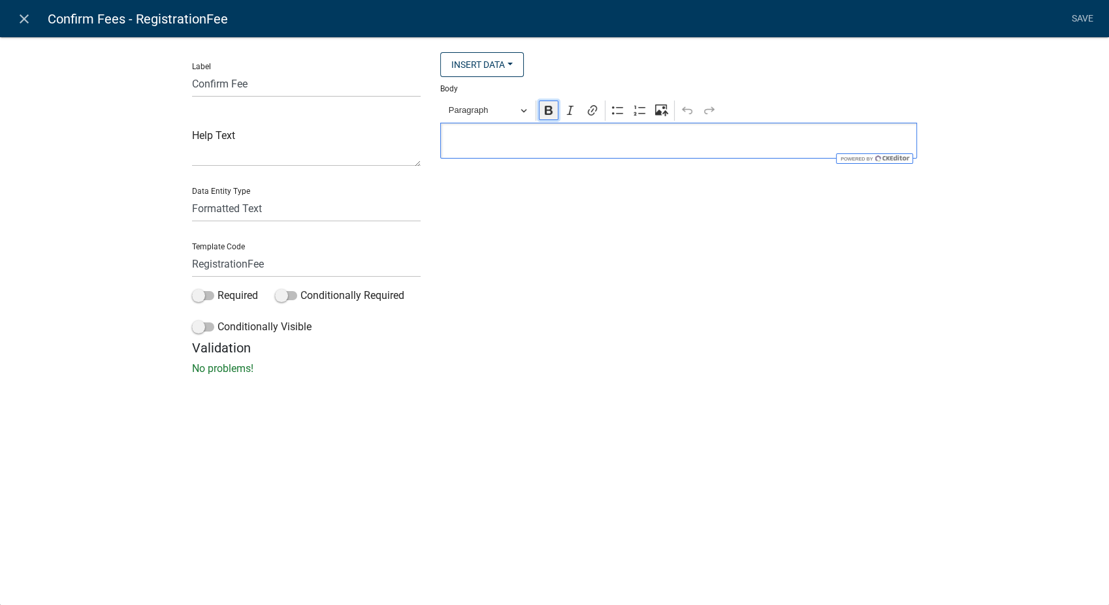
click at [549, 112] on icon "Editor toolbar" at bounding box center [548, 110] width 13 height 13
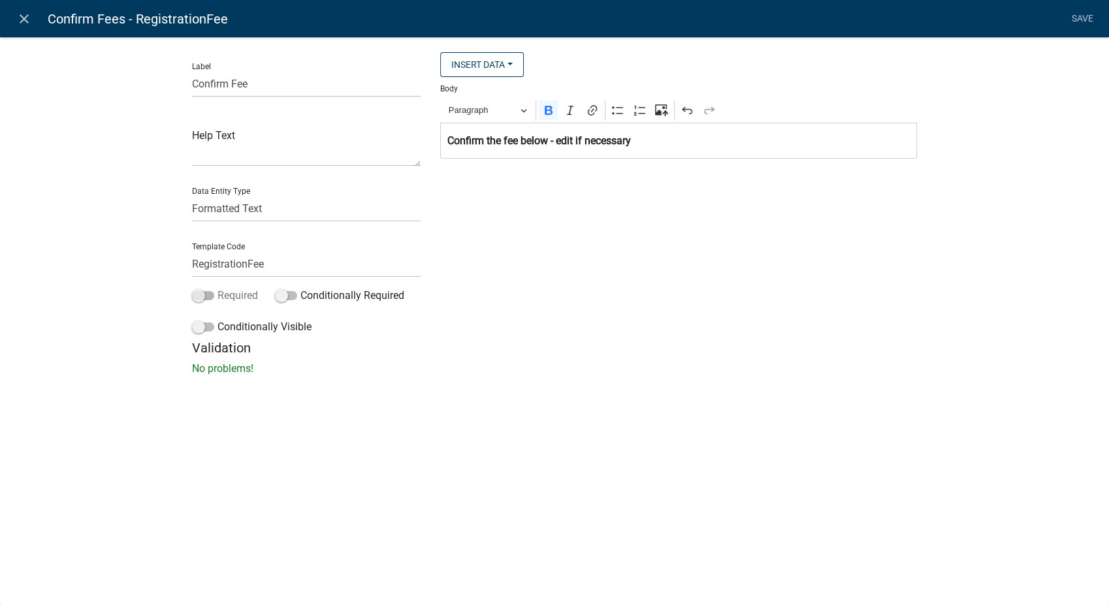
click at [195, 297] on span at bounding box center [203, 295] width 22 height 9
click at [218, 288] on input "Required" at bounding box center [218, 288] width 0 height 0
click at [1088, 13] on link "Save" at bounding box center [1082, 19] width 33 height 25
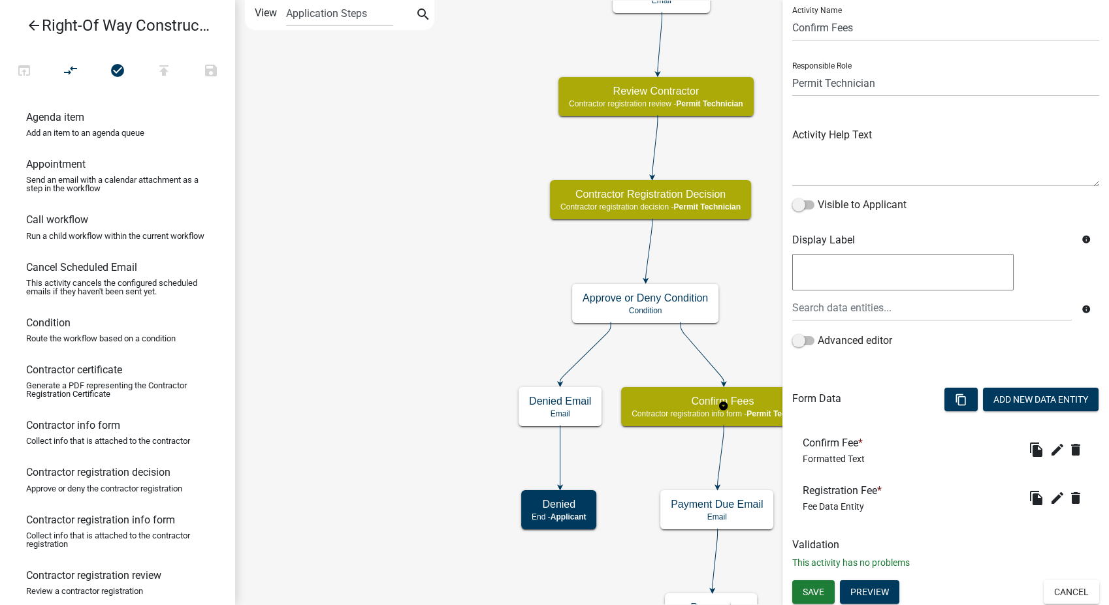
scroll to position [42, 0]
click at [1050, 494] on icon "edit" at bounding box center [1058, 497] width 16 height 16
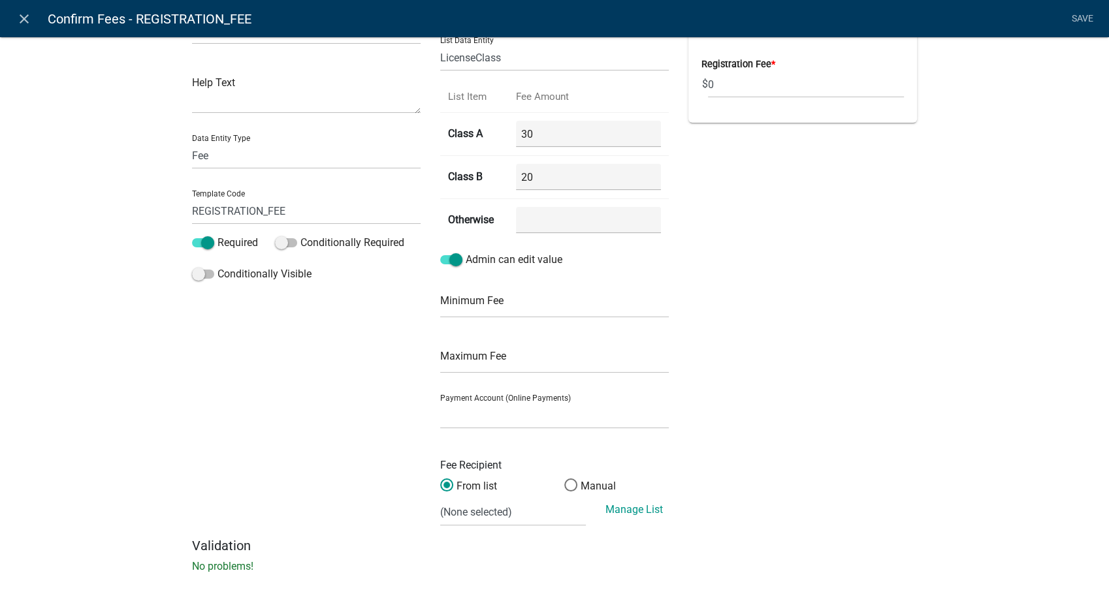
scroll to position [61, 0]
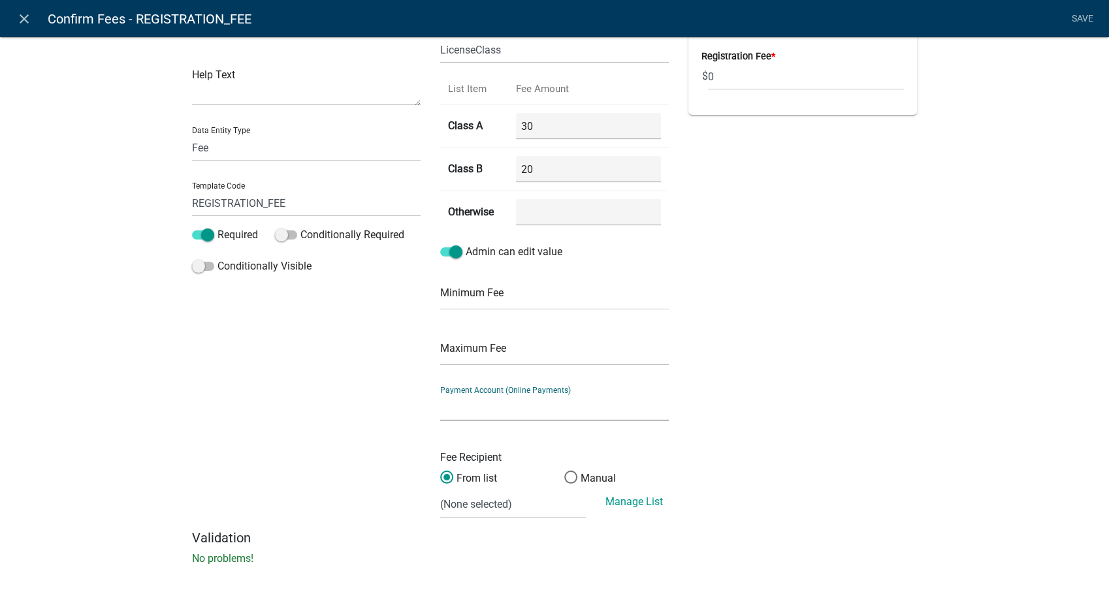
click at [479, 406] on select "City of Newton IA WEB (Certified Payments)" at bounding box center [554, 408] width 229 height 27
click at [440, 395] on select "City of Newton IA WEB (Certified Payments)" at bounding box center [554, 408] width 229 height 27
click at [476, 513] on select "(None selected) Building Division Utilities Dept." at bounding box center [513, 505] width 146 height 27
click at [440, 492] on select "(None selected) Building Division Utilities Dept." at bounding box center [513, 505] width 146 height 27
click at [1089, 14] on link "Save" at bounding box center [1082, 19] width 33 height 25
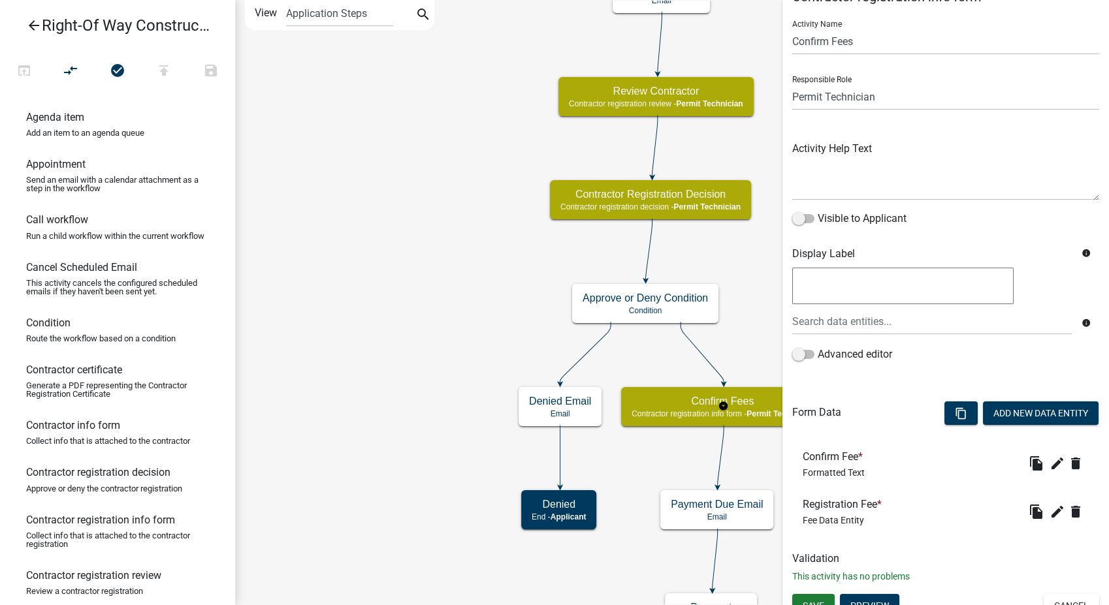
scroll to position [42, 0]
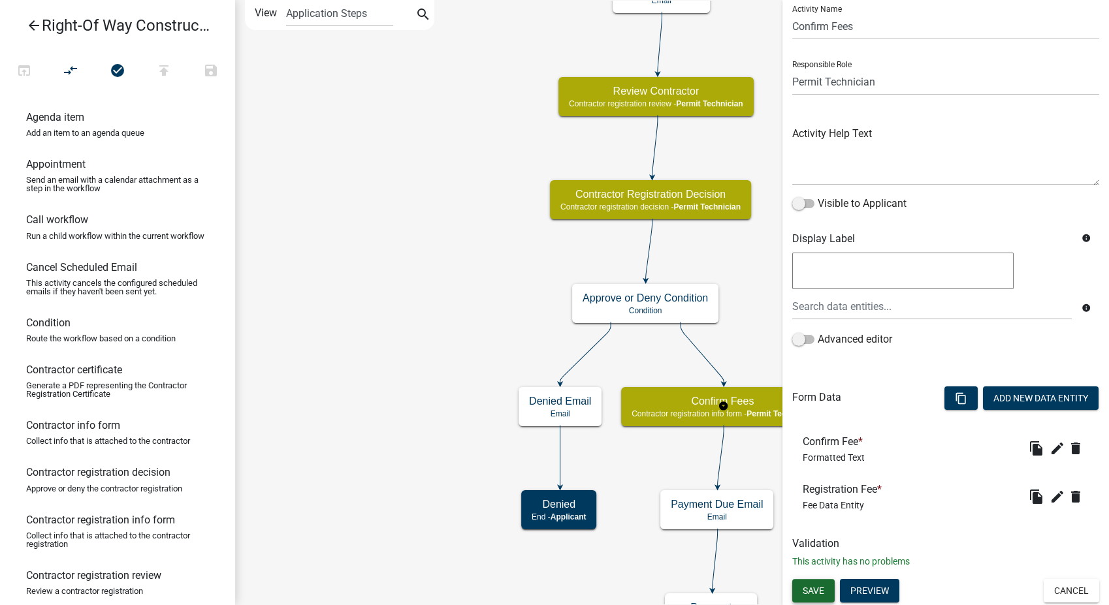
click at [807, 596] on button "Save" at bounding box center [813, 591] width 42 height 24
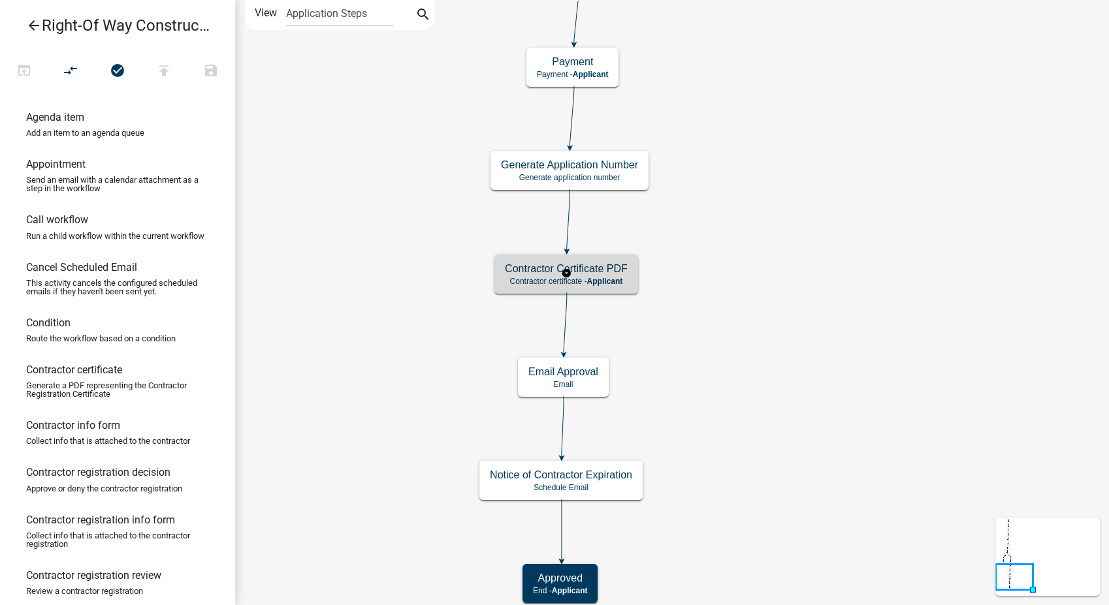
click at [619, 270] on h5 "Contractor Certificate PDF" at bounding box center [566, 269] width 123 height 12
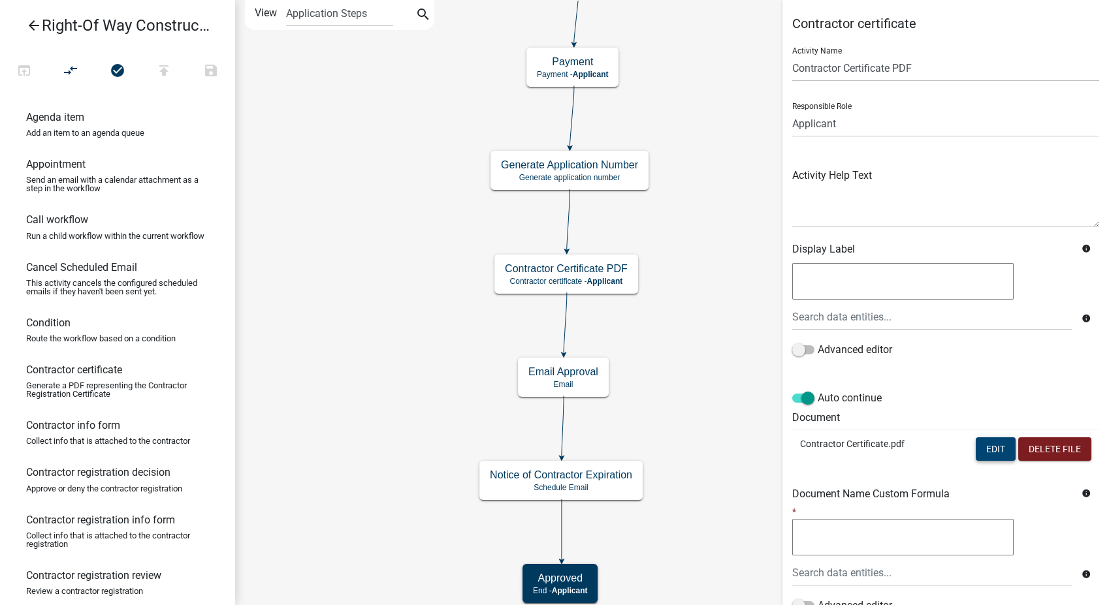
click at [983, 455] on button "Edit" at bounding box center [996, 450] width 40 height 24
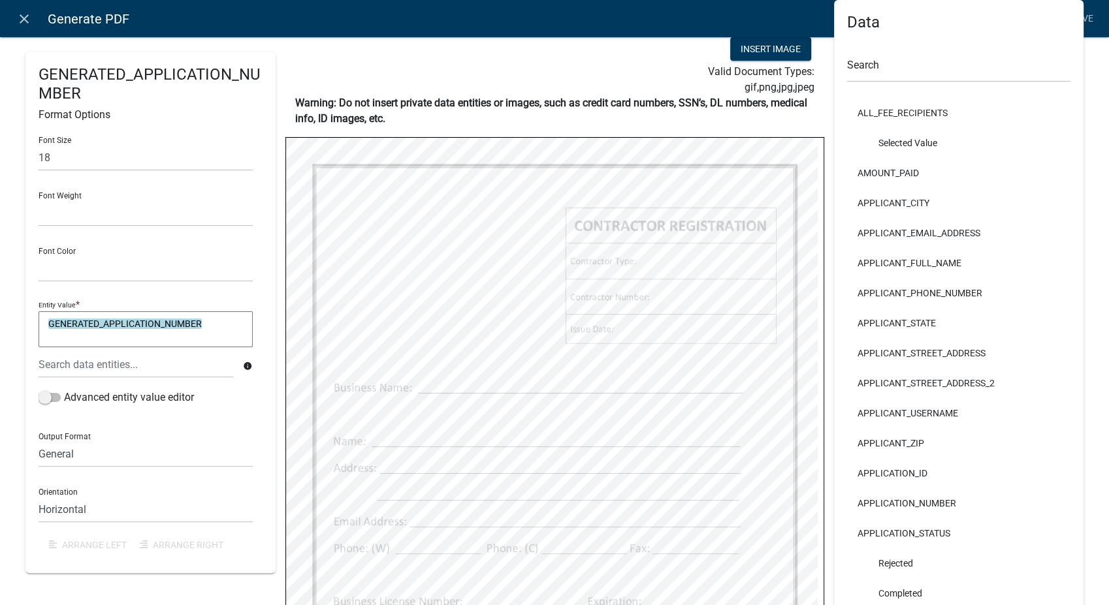
scroll to position [73, 0]
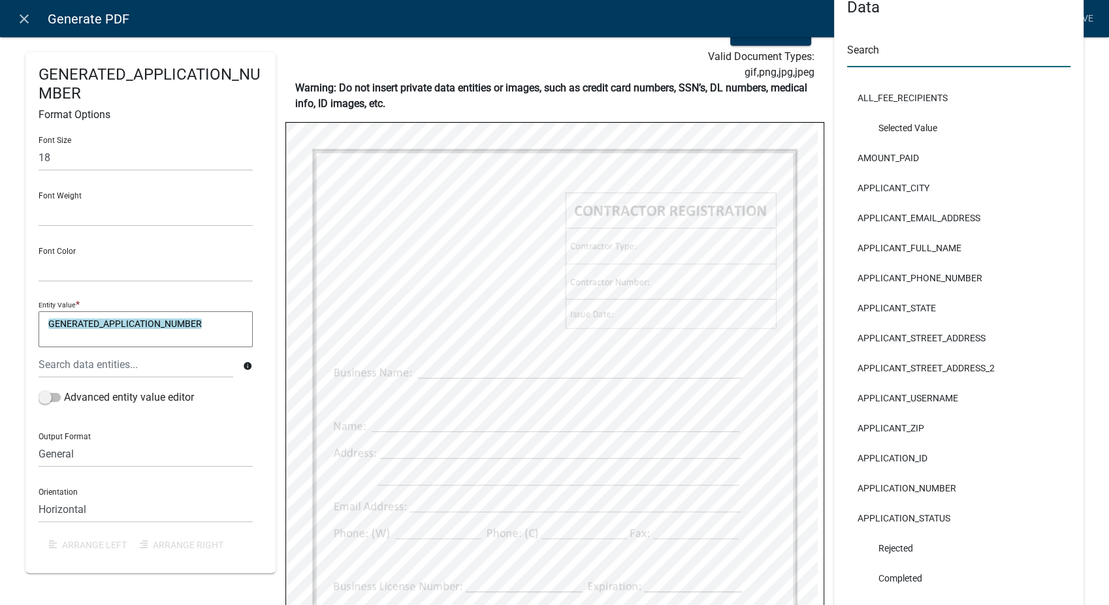
click at [911, 46] on input "text" at bounding box center [959, 53] width 224 height 27
click at [880, 317] on li "APPLICANT_STATE" at bounding box center [959, 308] width 224 height 30
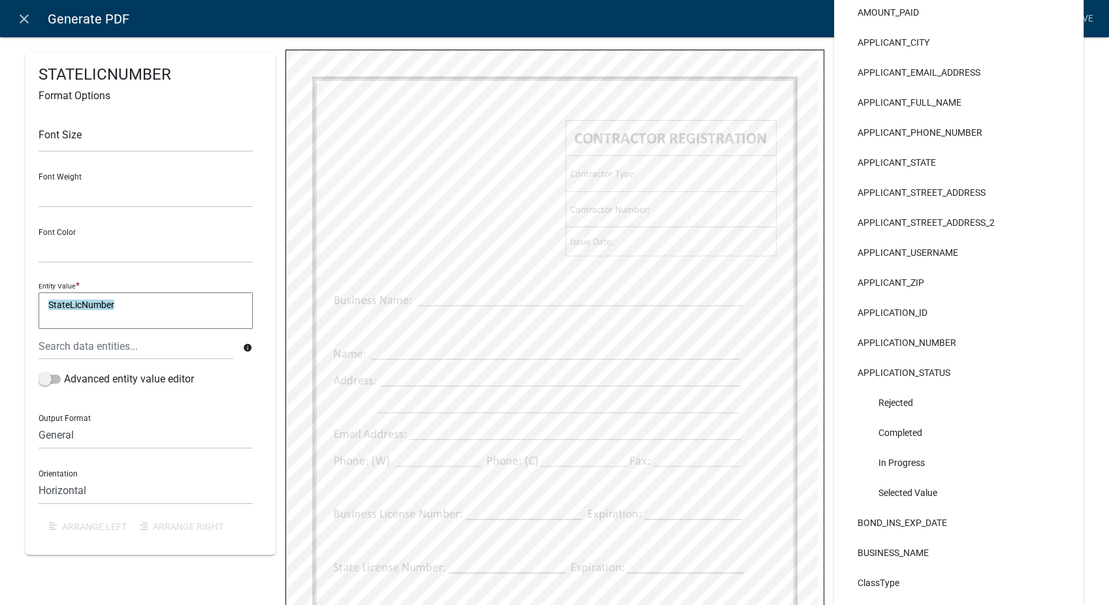
scroll to position [0, 0]
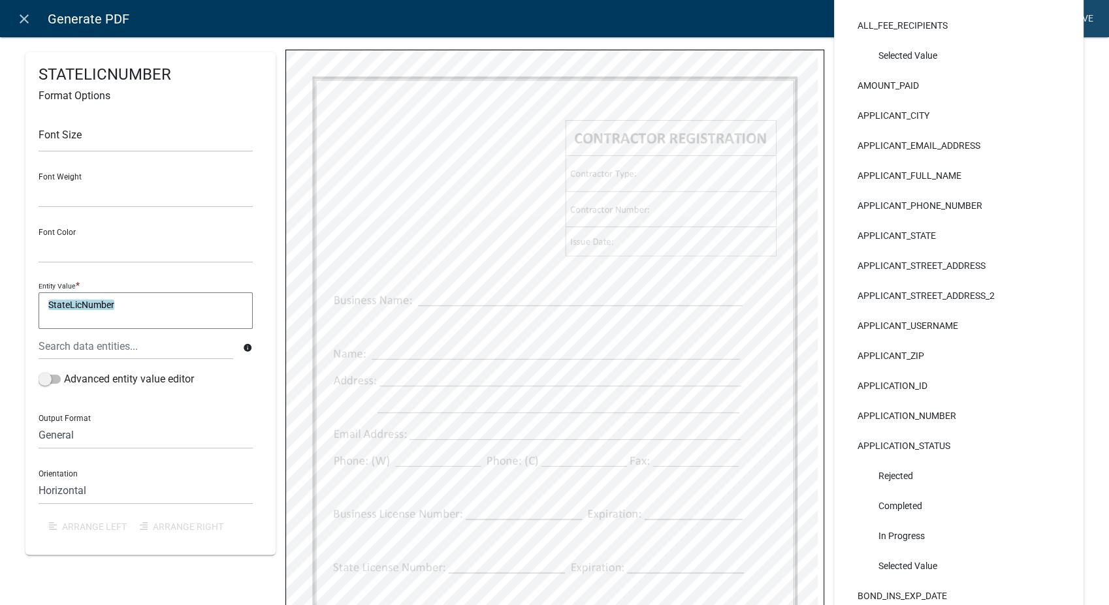
click at [1085, 13] on link "Save" at bounding box center [1082, 19] width 33 height 25
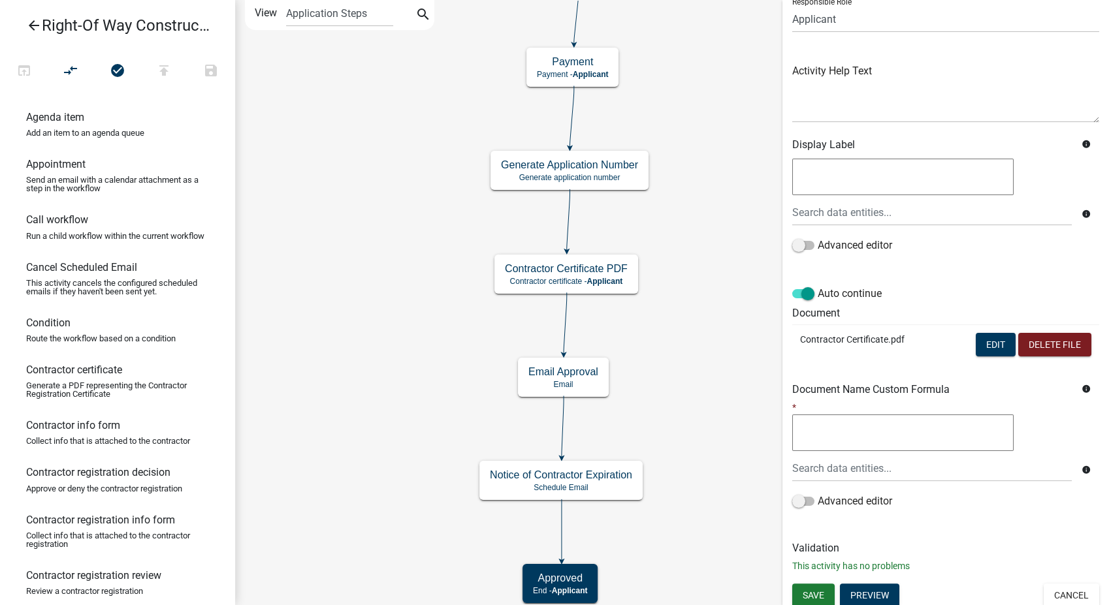
scroll to position [109, 0]
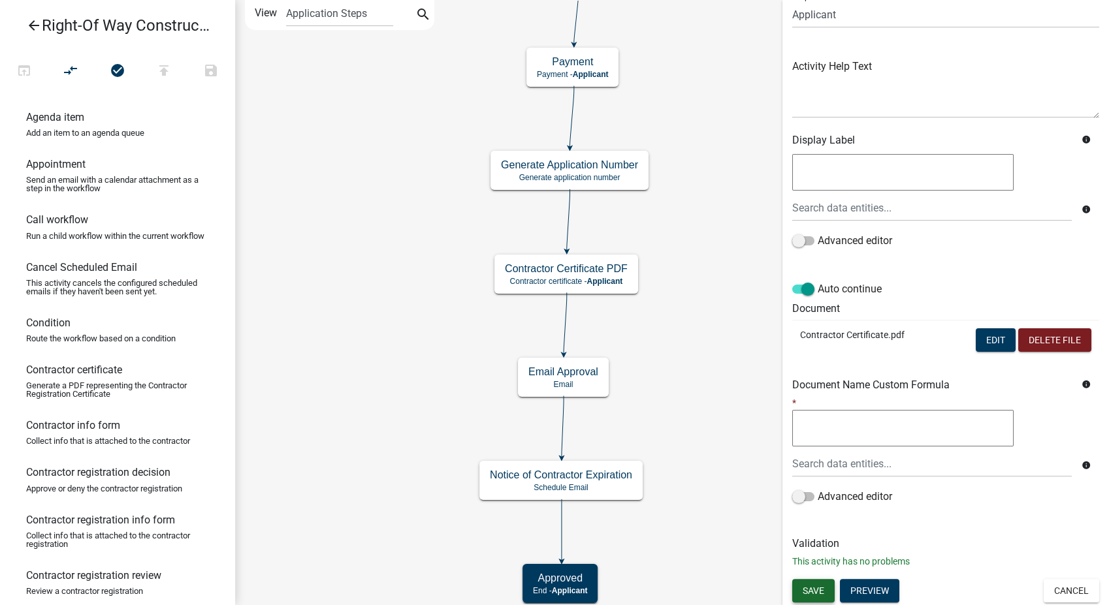
click at [824, 595] on button "Save" at bounding box center [813, 591] width 42 height 24
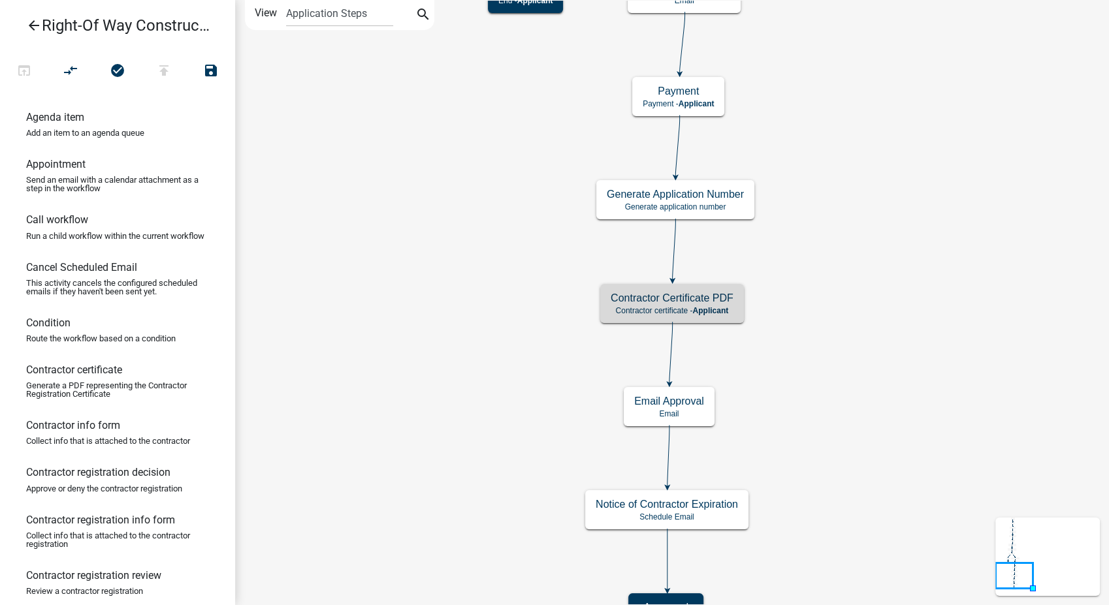
scroll to position [0, 0]
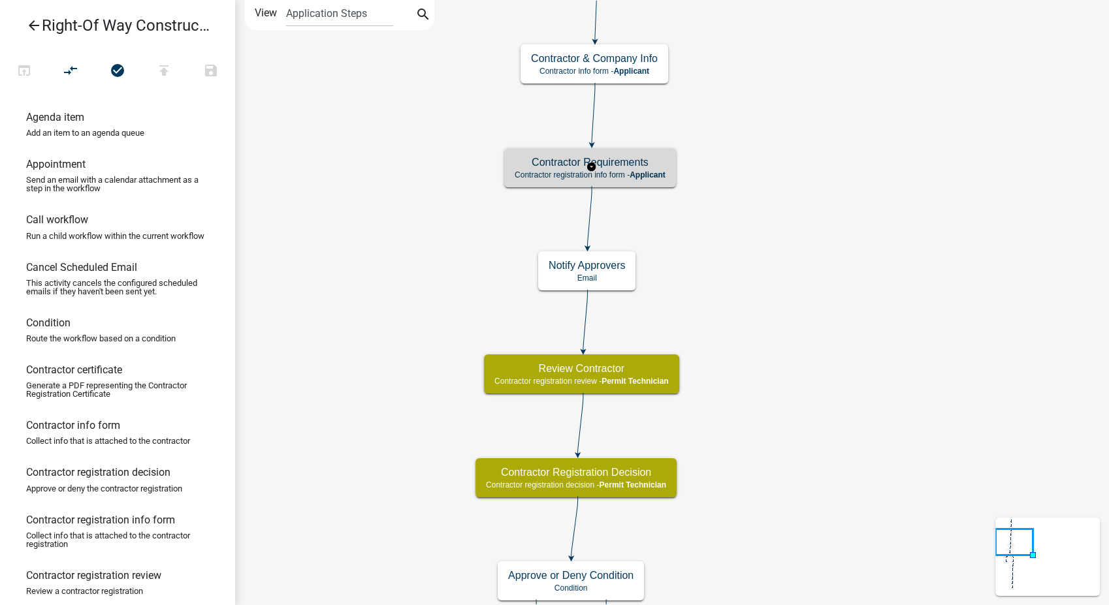
click at [649, 176] on span "Applicant" at bounding box center [648, 174] width 36 height 9
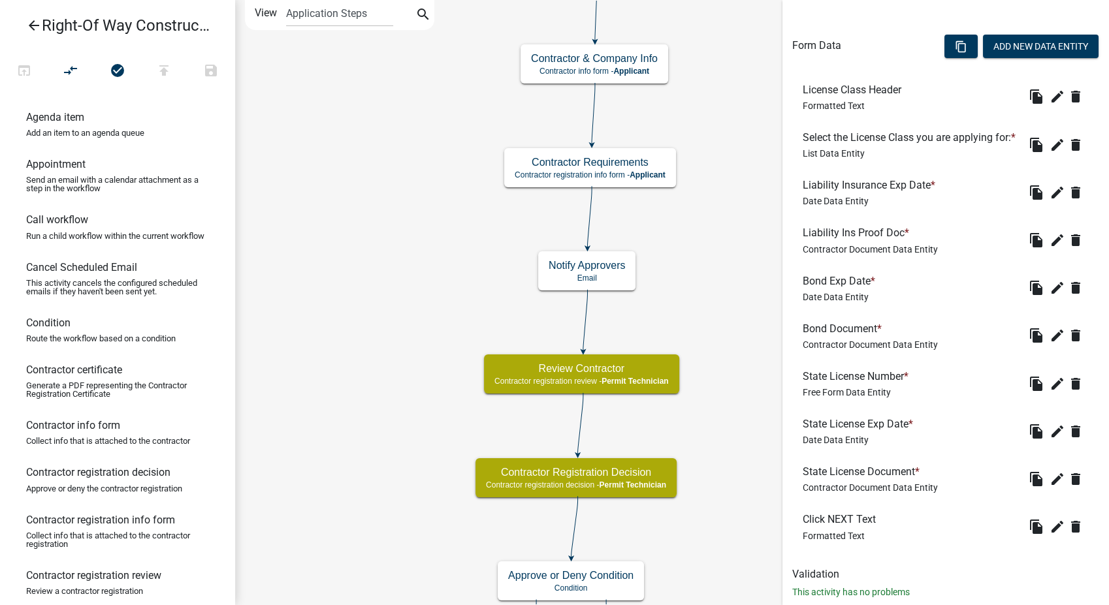
scroll to position [414, 0]
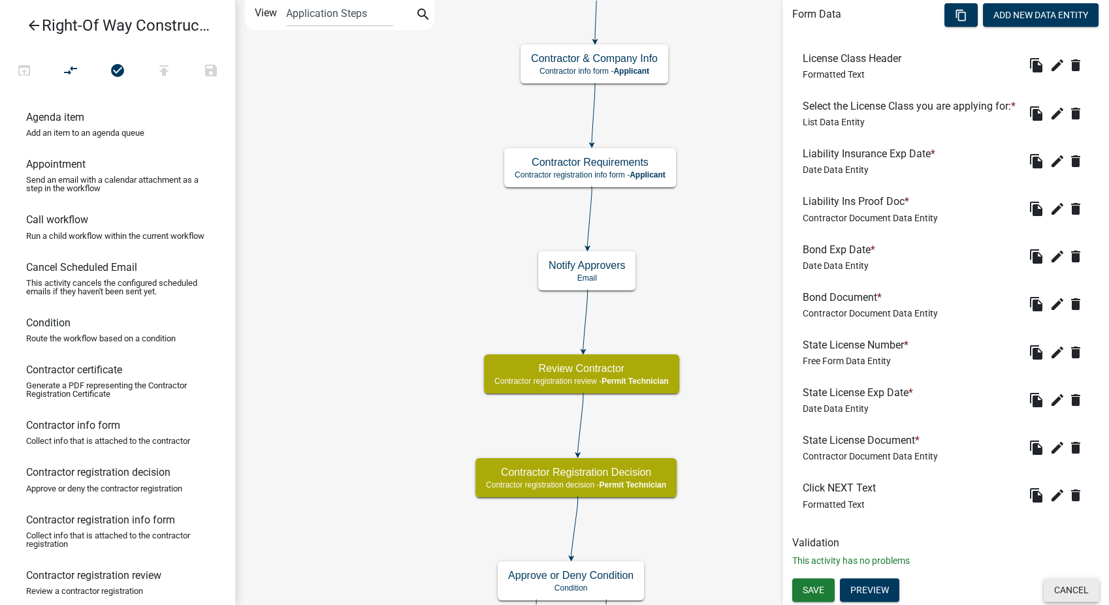
click at [1049, 593] on button "Cancel" at bounding box center [1072, 591] width 56 height 24
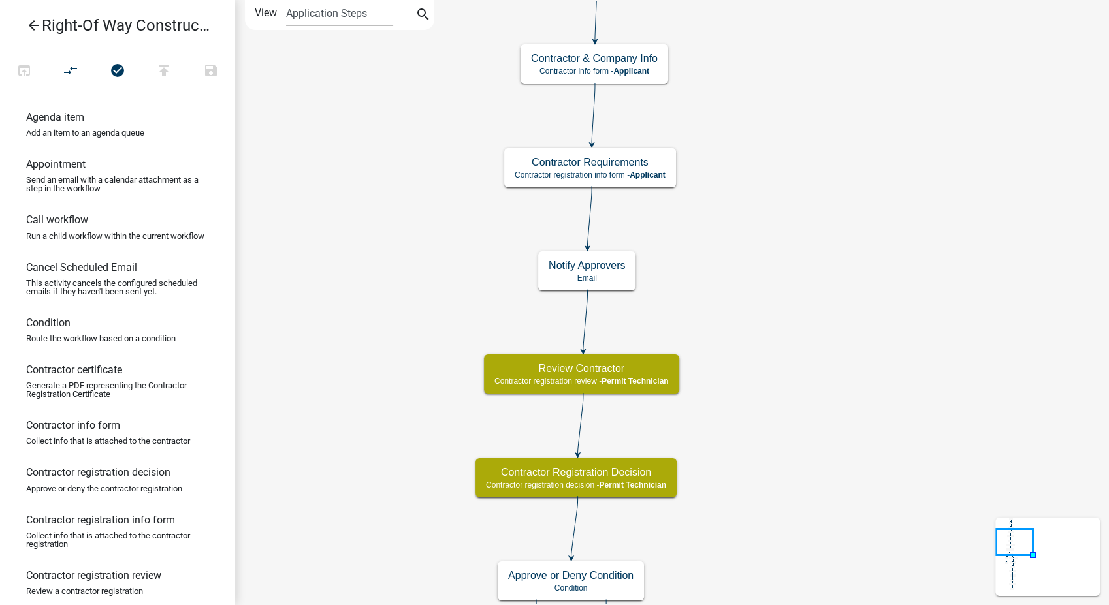
scroll to position [0, 0]
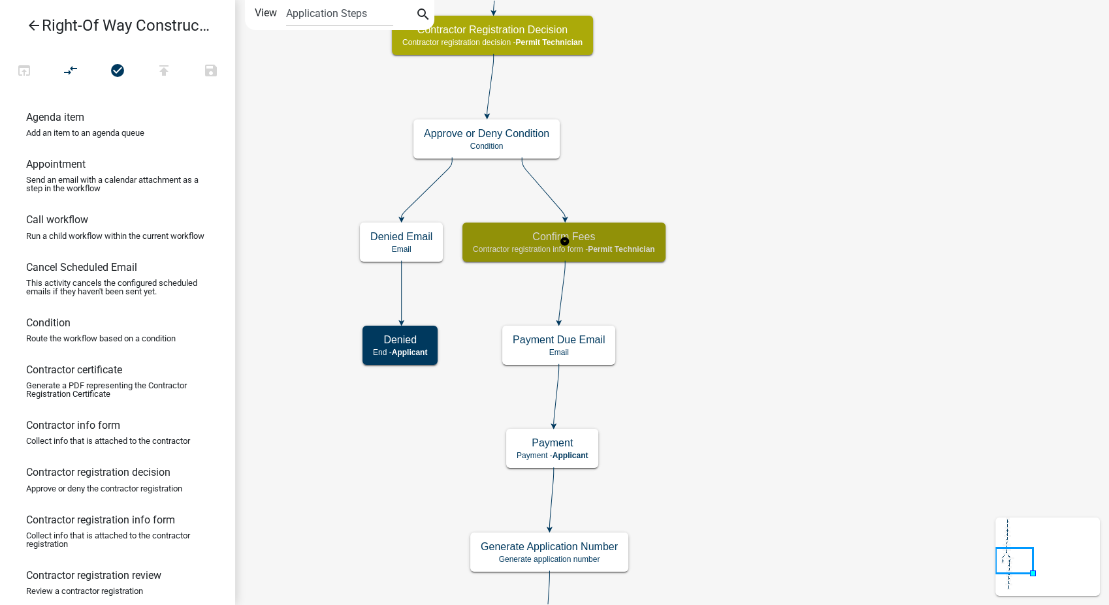
click at [613, 246] on span "Permit Technician" at bounding box center [621, 249] width 67 height 9
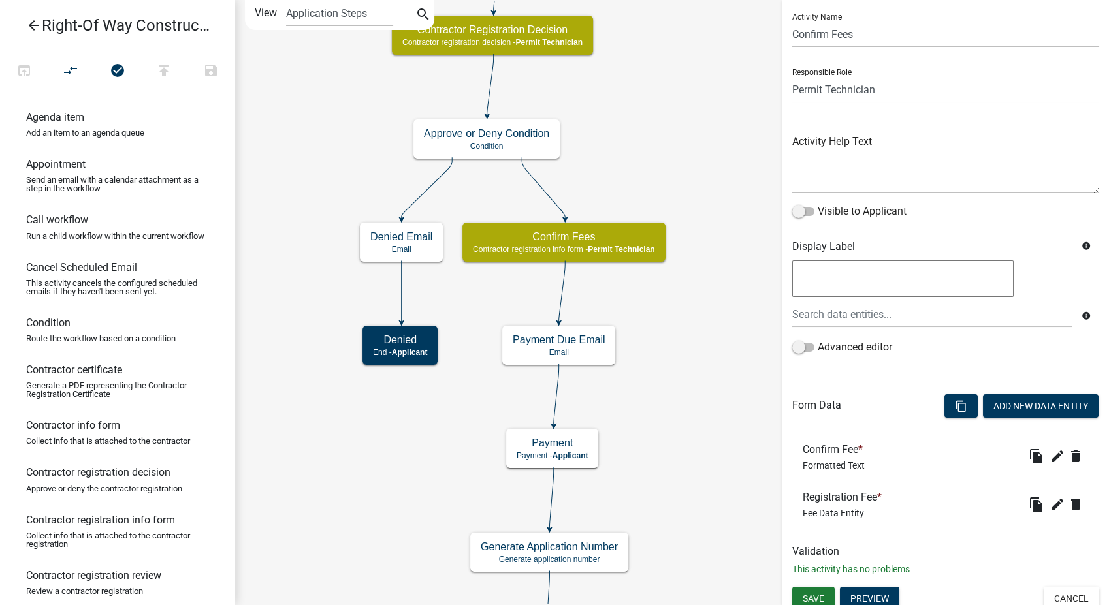
scroll to position [42, 0]
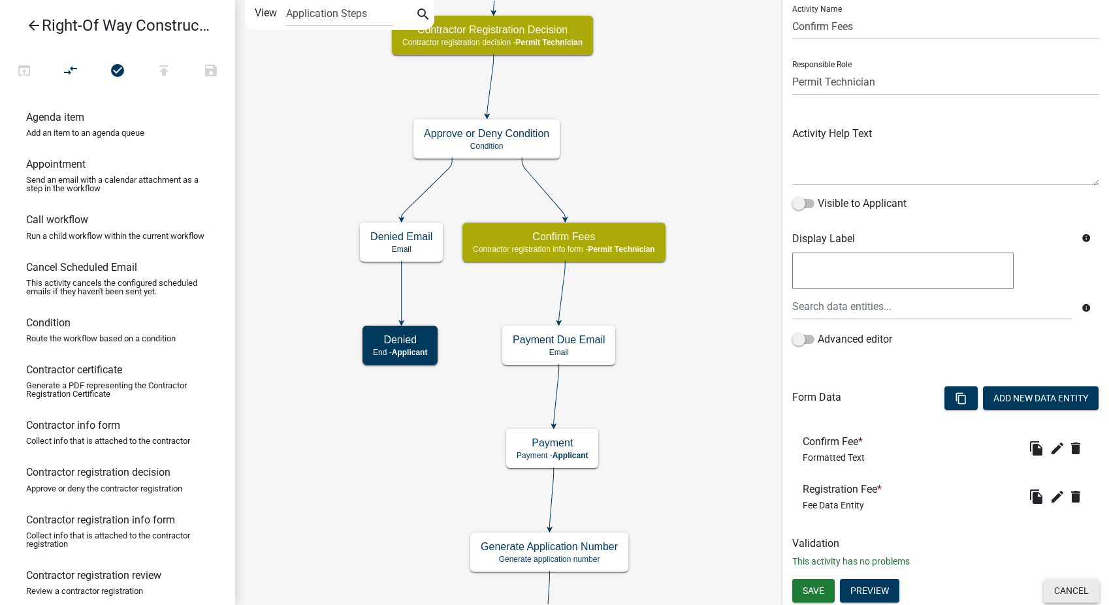
click at [1061, 599] on button "Cancel" at bounding box center [1072, 591] width 56 height 24
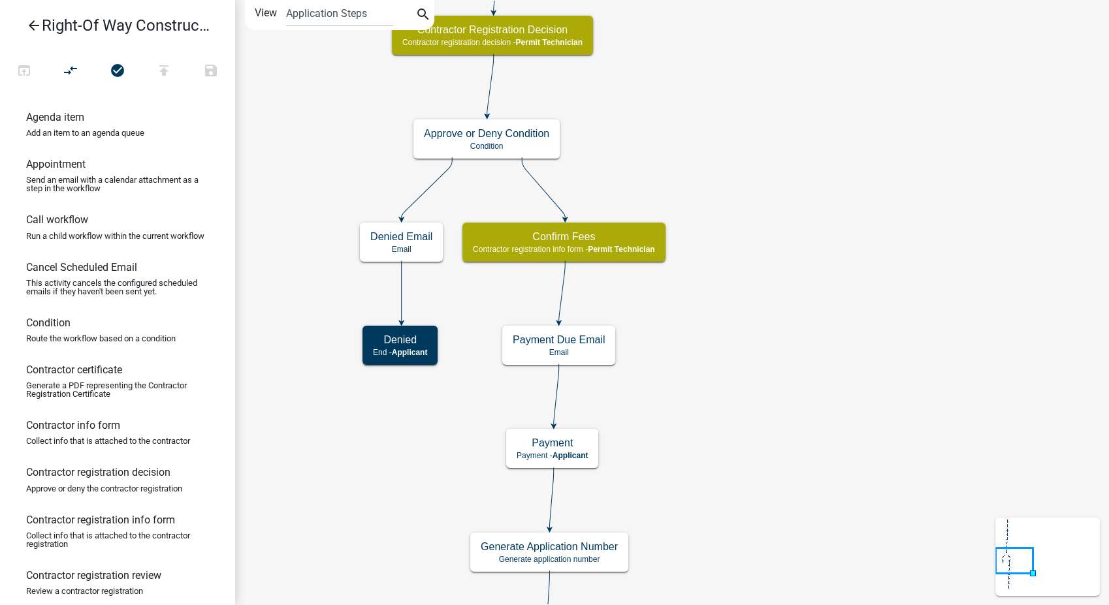
scroll to position [0, 0]
click at [30, 26] on icon "arrow_back" at bounding box center [34, 27] width 16 height 18
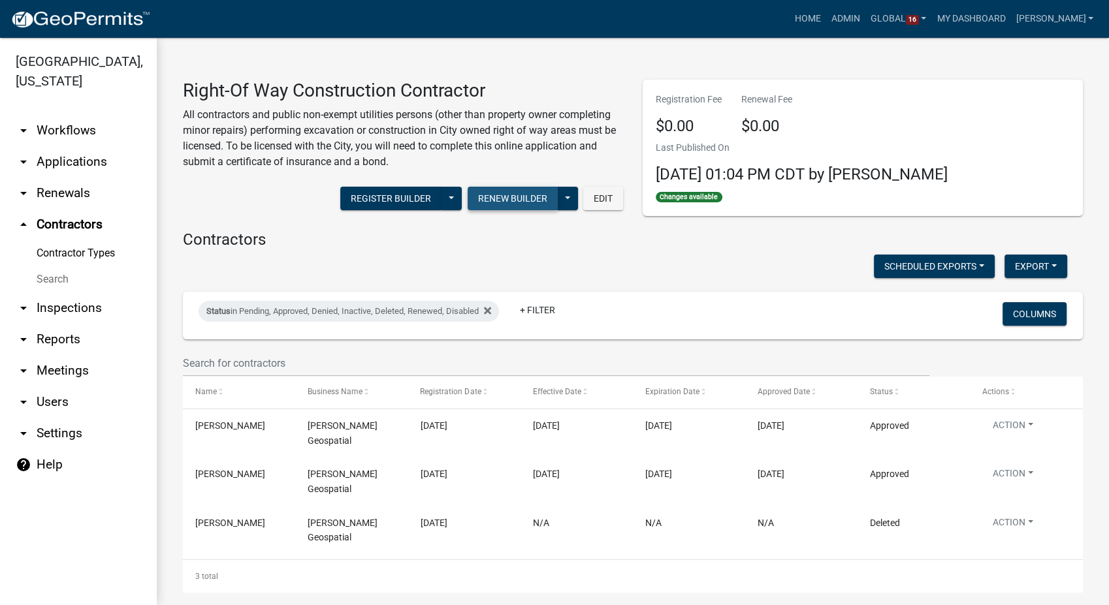
click at [507, 204] on button "Renew Builder" at bounding box center [513, 199] width 90 height 24
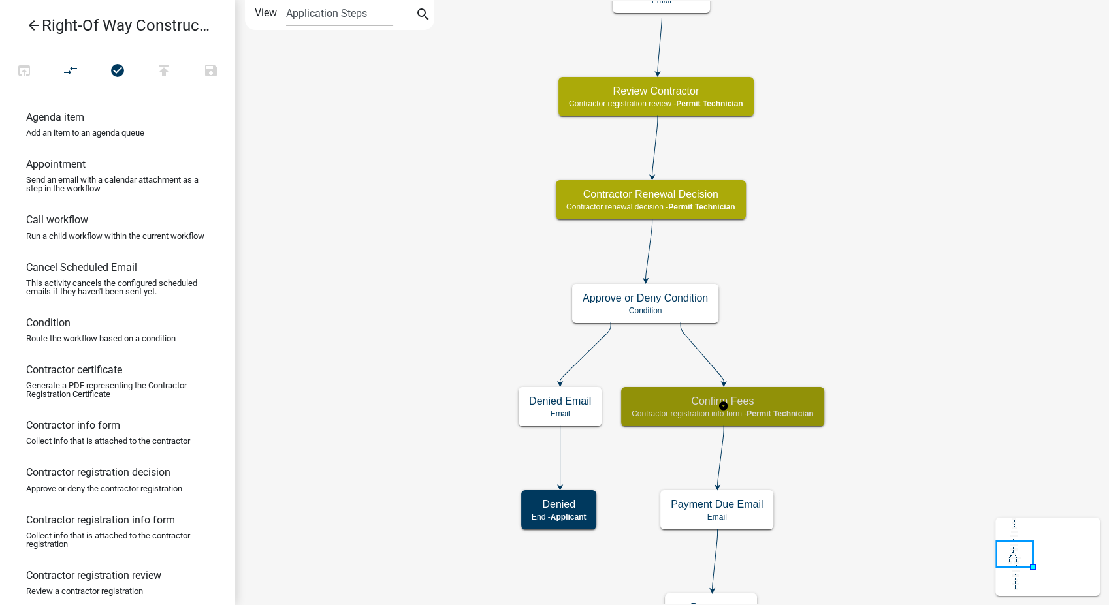
click at [757, 424] on div "Confirm Fees Contractor registration info form - Permit Technician" at bounding box center [722, 406] width 203 height 39
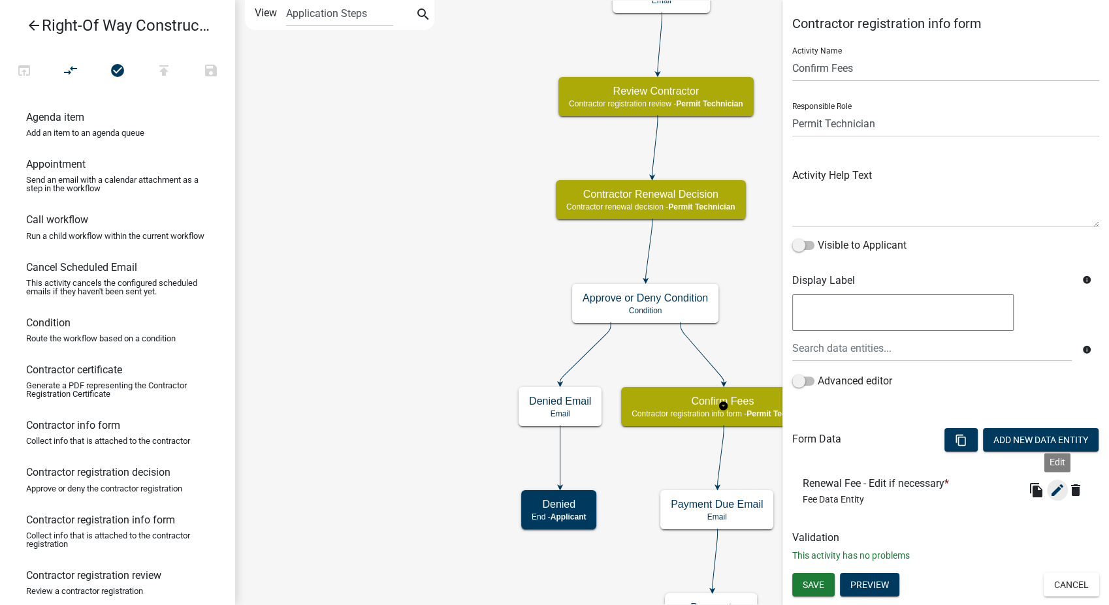
click at [1058, 488] on icon "edit" at bounding box center [1058, 491] width 16 height 16
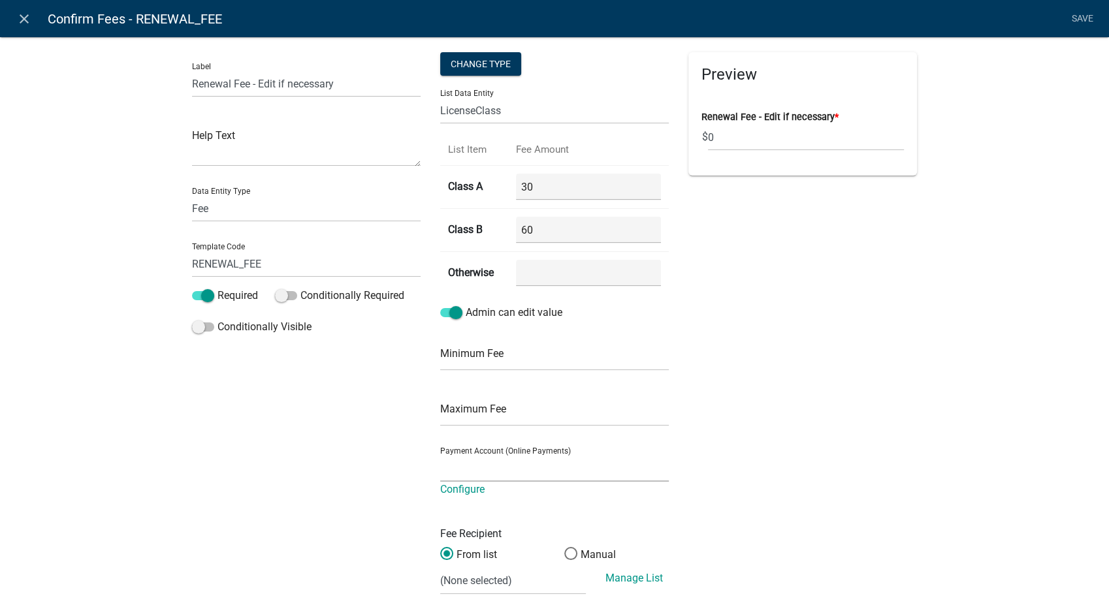
click at [537, 470] on select "City of Newton IA WEB (Certified Payments)" at bounding box center [554, 468] width 229 height 27
click at [440, 455] on select "City of Newton IA WEB (Certified Payments)" at bounding box center [554, 468] width 229 height 27
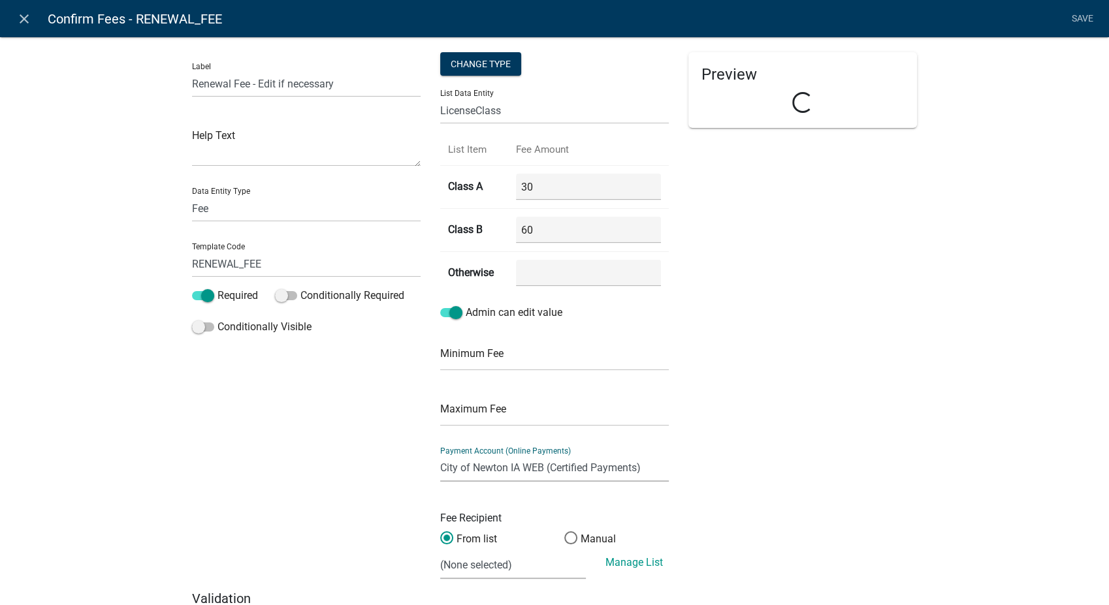
click at [501, 566] on select "(None selected) Building Division Utilities Dept." at bounding box center [513, 566] width 146 height 27
click at [440, 553] on select "(None selected) Building Division Utilities Dept." at bounding box center [513, 566] width 146 height 27
click at [1083, 13] on link "Save" at bounding box center [1082, 19] width 33 height 25
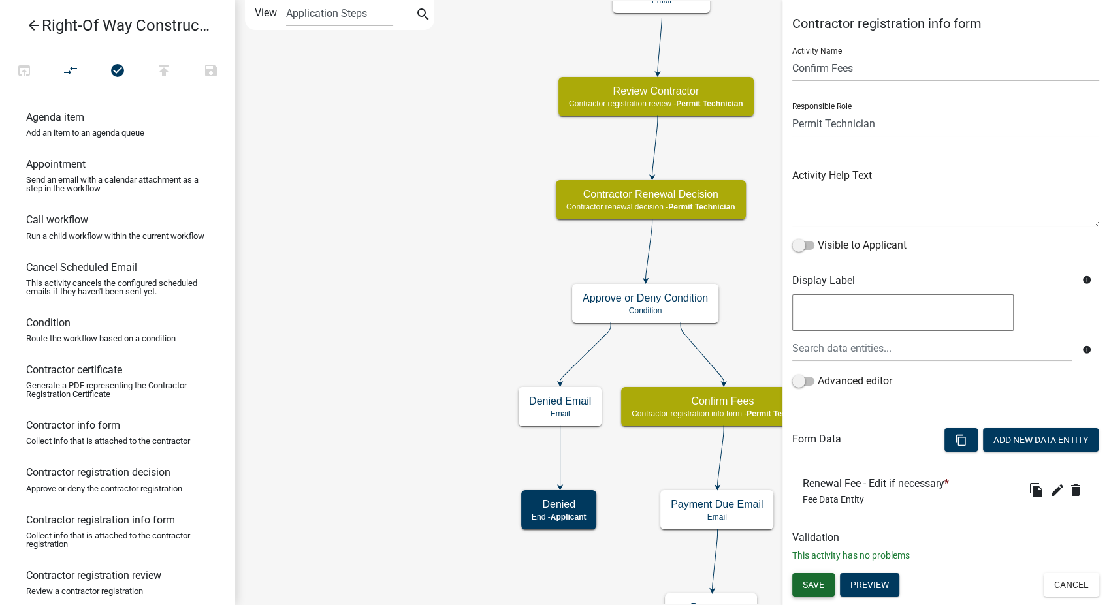
click at [811, 588] on span "Save" at bounding box center [814, 585] width 22 height 10
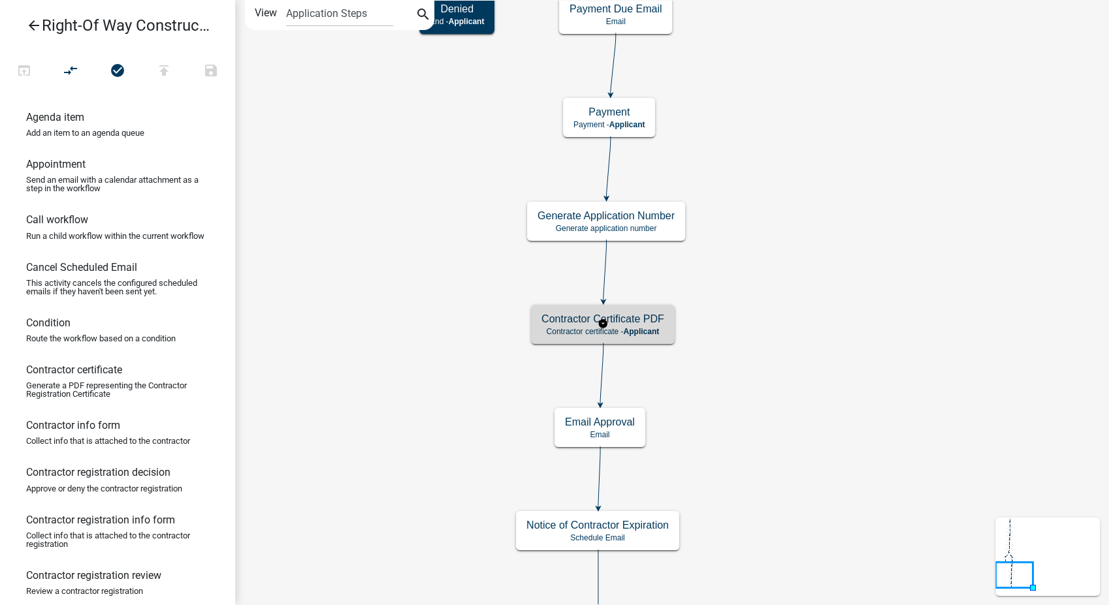
click at [630, 335] on span "Applicant" at bounding box center [641, 331] width 36 height 9
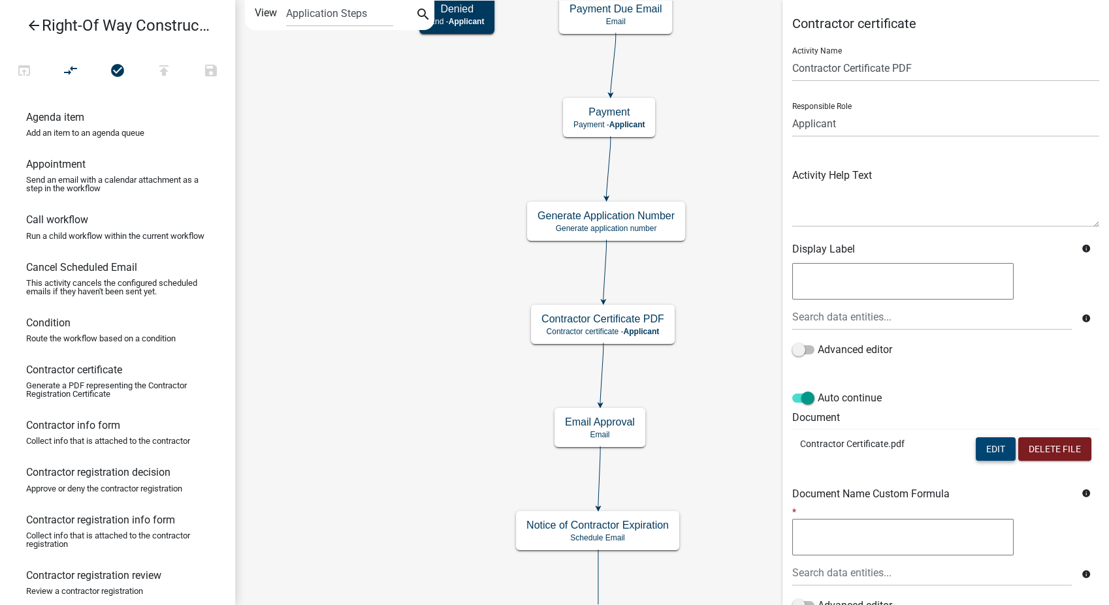
click at [976, 453] on button "Edit" at bounding box center [996, 450] width 40 height 24
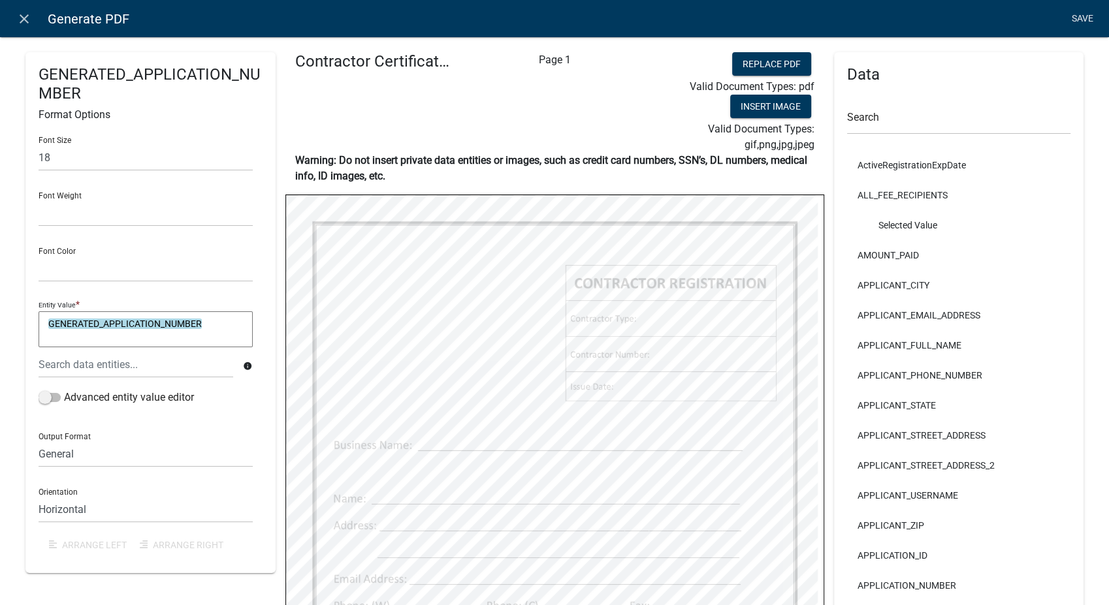
click at [1076, 14] on link "Save" at bounding box center [1082, 19] width 33 height 25
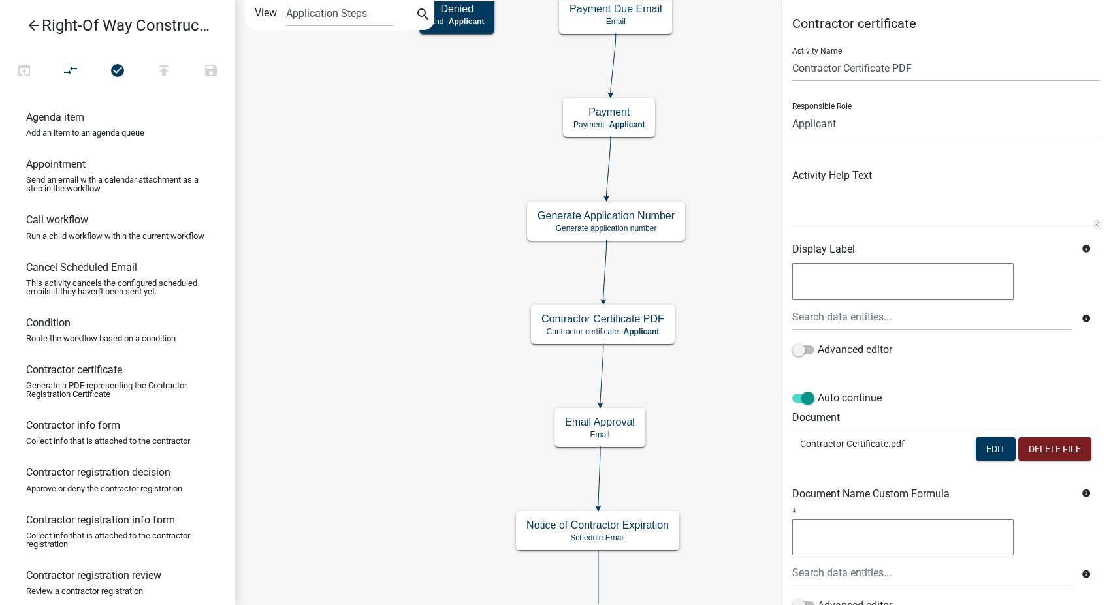
scroll to position [109, 0]
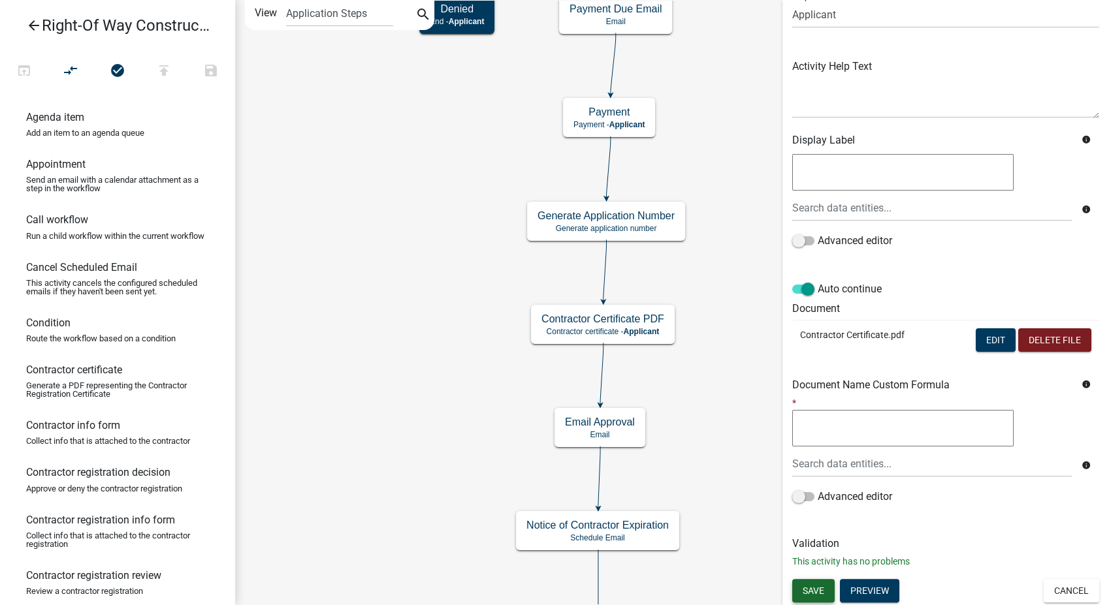
click at [818, 596] on button "Save" at bounding box center [813, 591] width 42 height 24
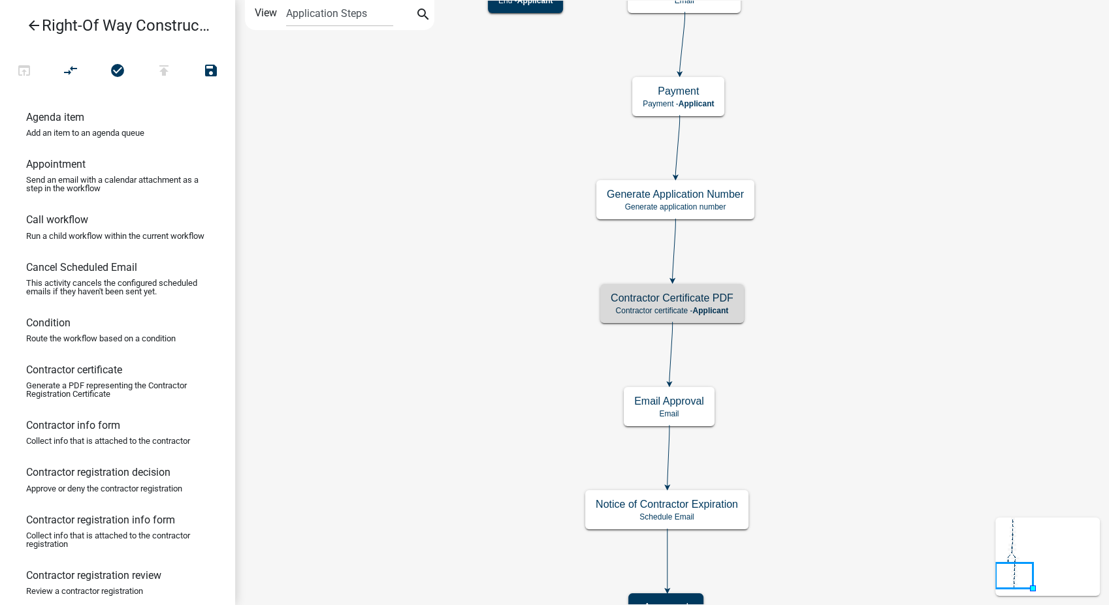
scroll to position [0, 0]
click at [32, 28] on icon "arrow_back" at bounding box center [34, 27] width 16 height 18
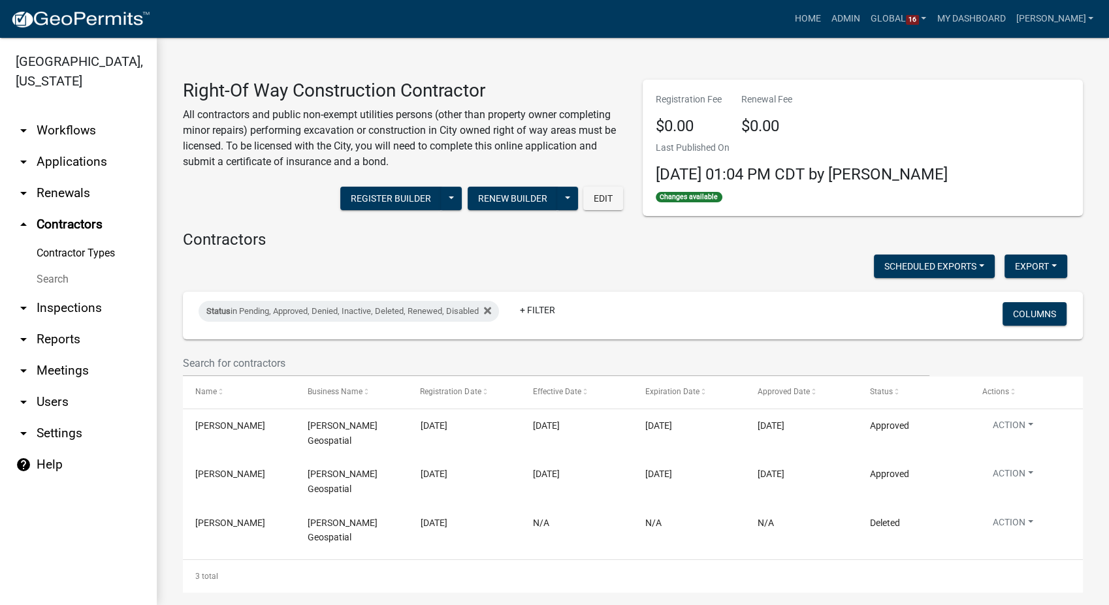
click at [89, 240] on link "Contractor Types" at bounding box center [78, 253] width 157 height 26
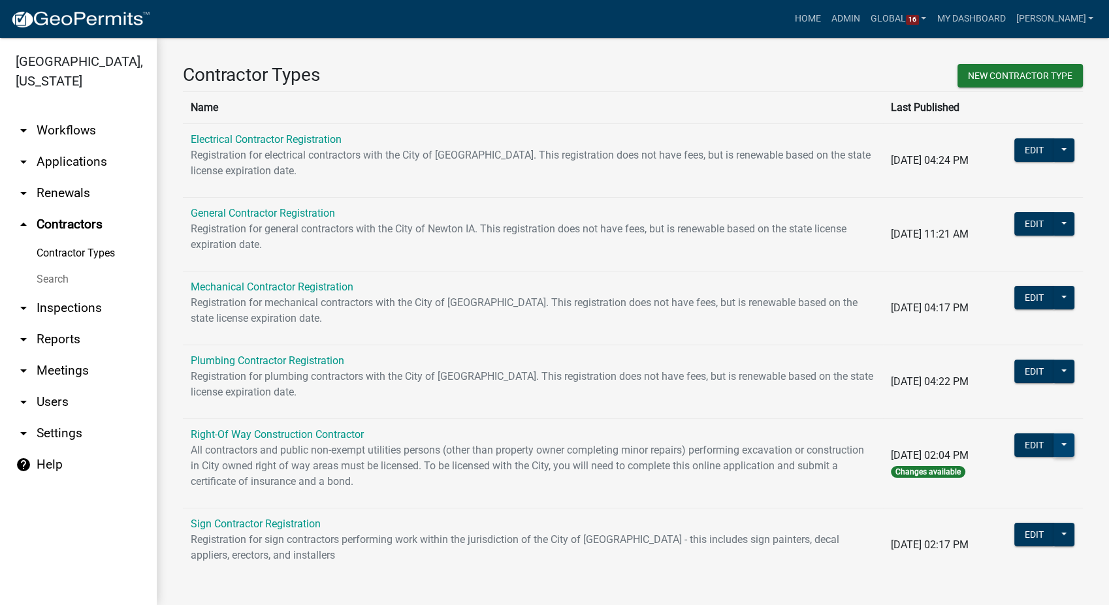
click at [1054, 444] on button at bounding box center [1064, 446] width 21 height 24
click at [978, 481] on button "Publish" at bounding box center [1015, 479] width 120 height 31
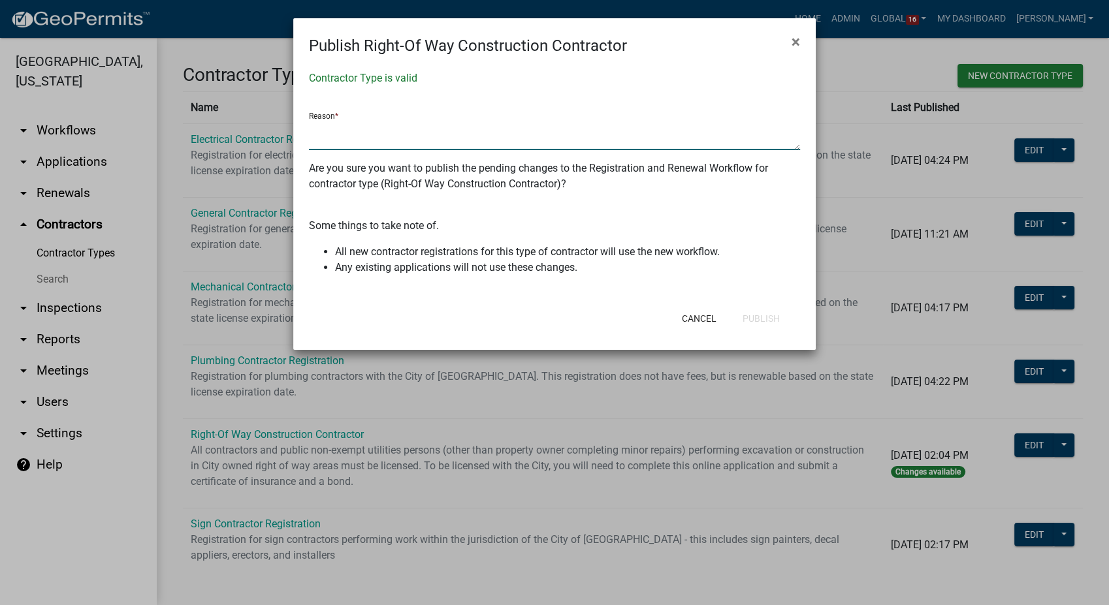
click at [374, 136] on textarea at bounding box center [554, 135] width 491 height 30
click at [773, 321] on button "Publish" at bounding box center [761, 319] width 58 height 24
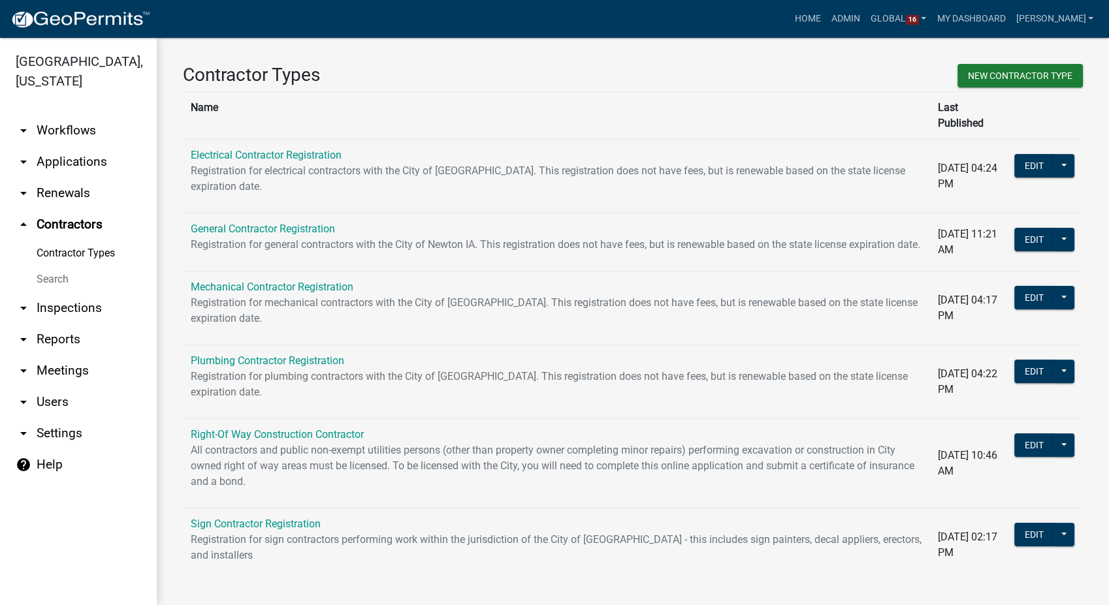
click at [54, 115] on link "arrow_drop_down Workflows" at bounding box center [78, 130] width 157 height 31
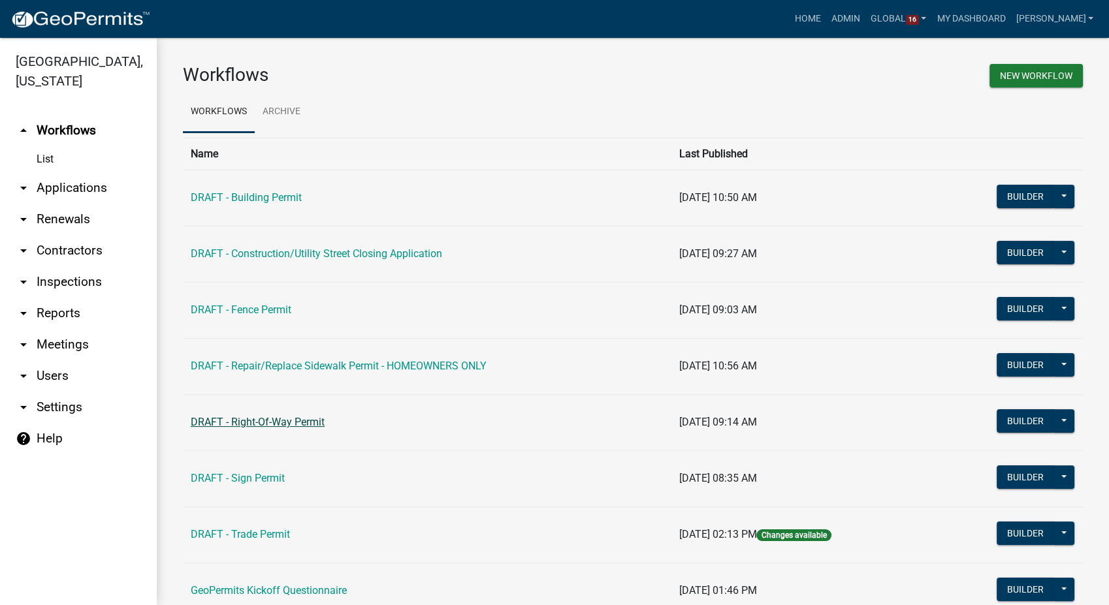
click at [246, 426] on link "DRAFT - Right-Of-Way Permit" at bounding box center [258, 422] width 134 height 12
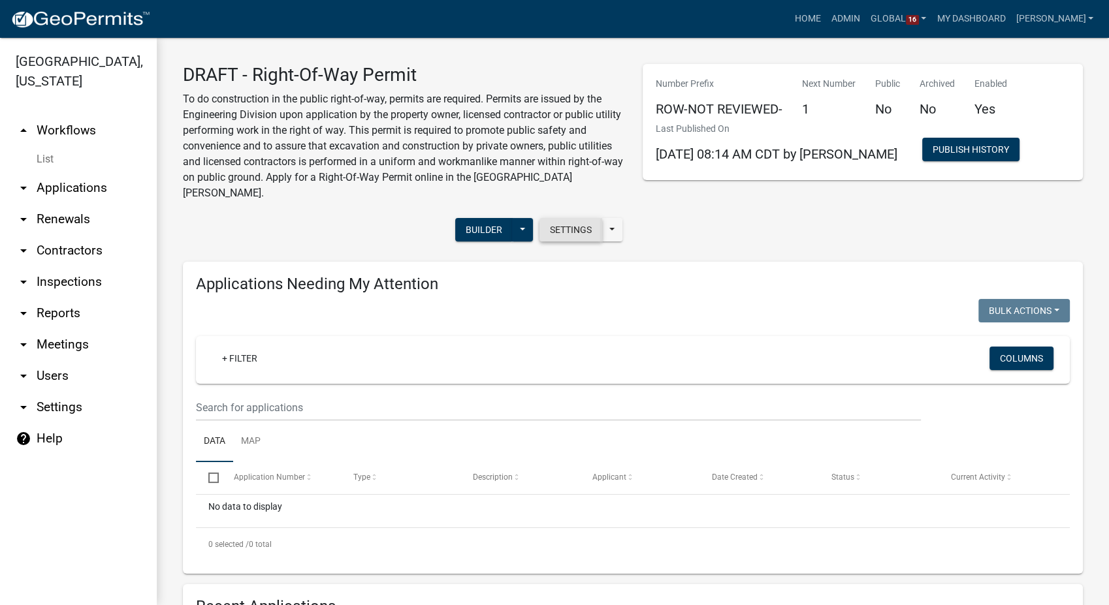
click at [573, 218] on button "Settings" at bounding box center [571, 230] width 63 height 24
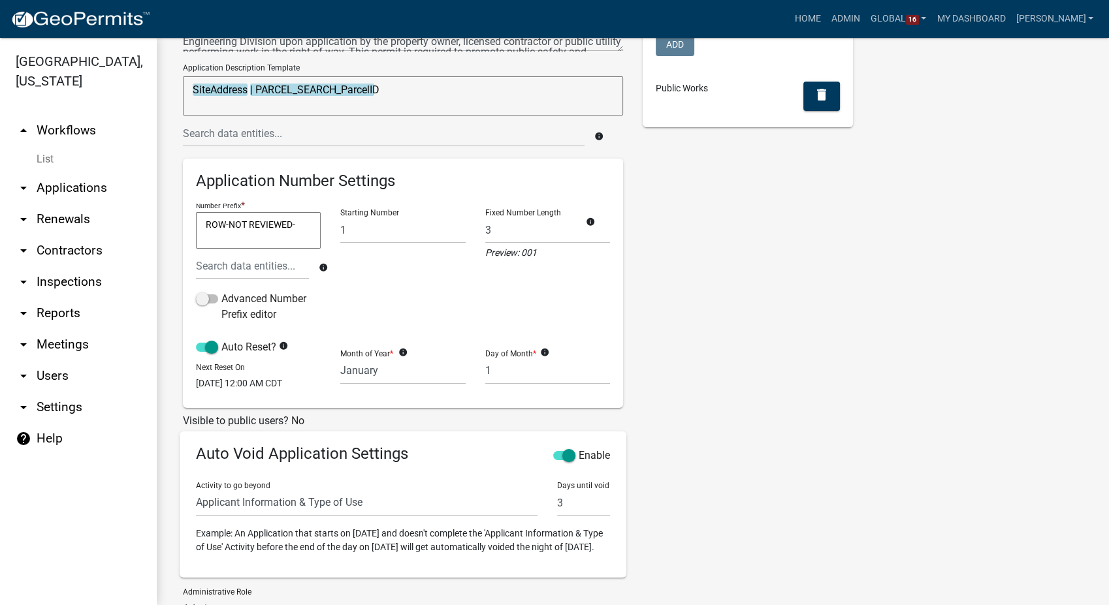
scroll to position [145, 0]
click at [376, 515] on select "Require User Introduction Parcel search Select ROW Contractor Non-Jurisdictiona…" at bounding box center [367, 502] width 342 height 27
click at [714, 458] on div "Tags New Tag * Community Development Planning & Zoning & Building Add Public Wo…" at bounding box center [748, 335] width 230 height 778
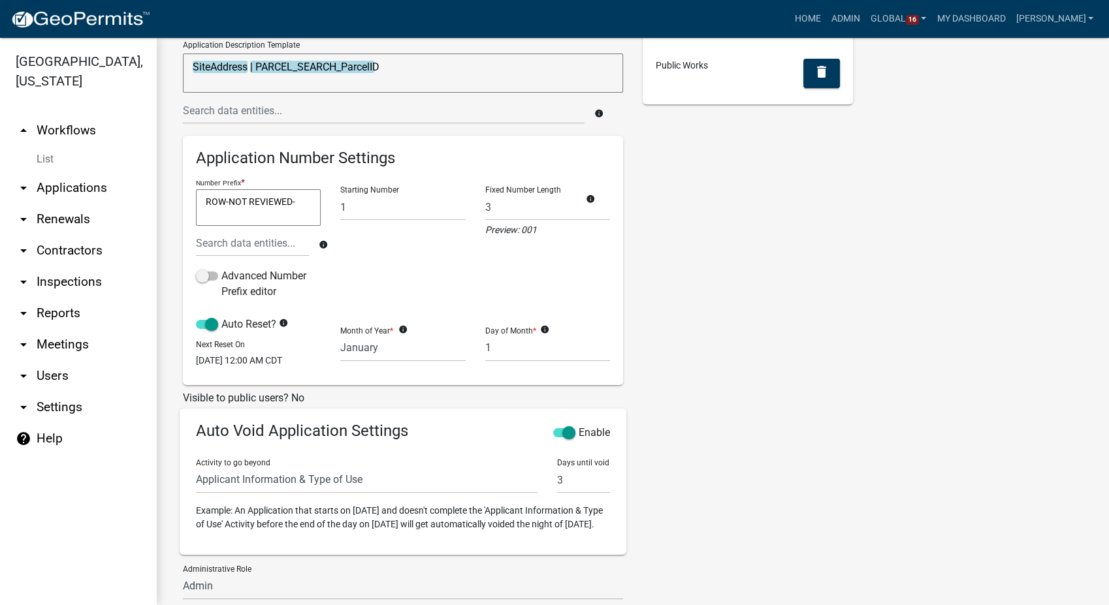
scroll to position [290, 0]
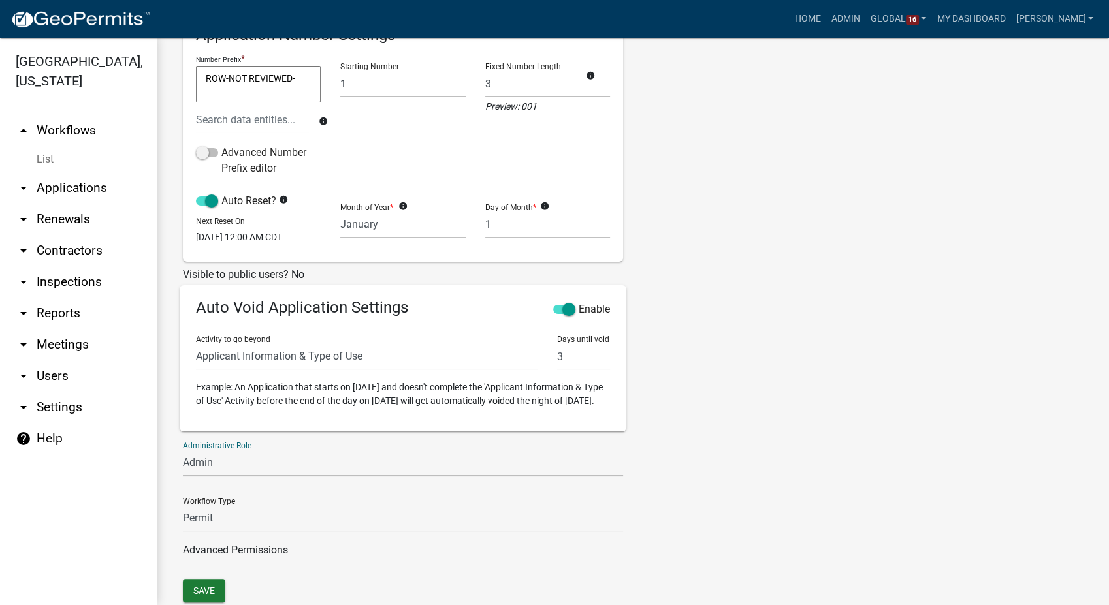
click at [240, 477] on select "Permit Technician Admin" at bounding box center [403, 463] width 440 height 27
click at [742, 432] on div "Tags New Tag * Community Development Planning & Zoning & Building Add Public Wo…" at bounding box center [748, 190] width 230 height 778
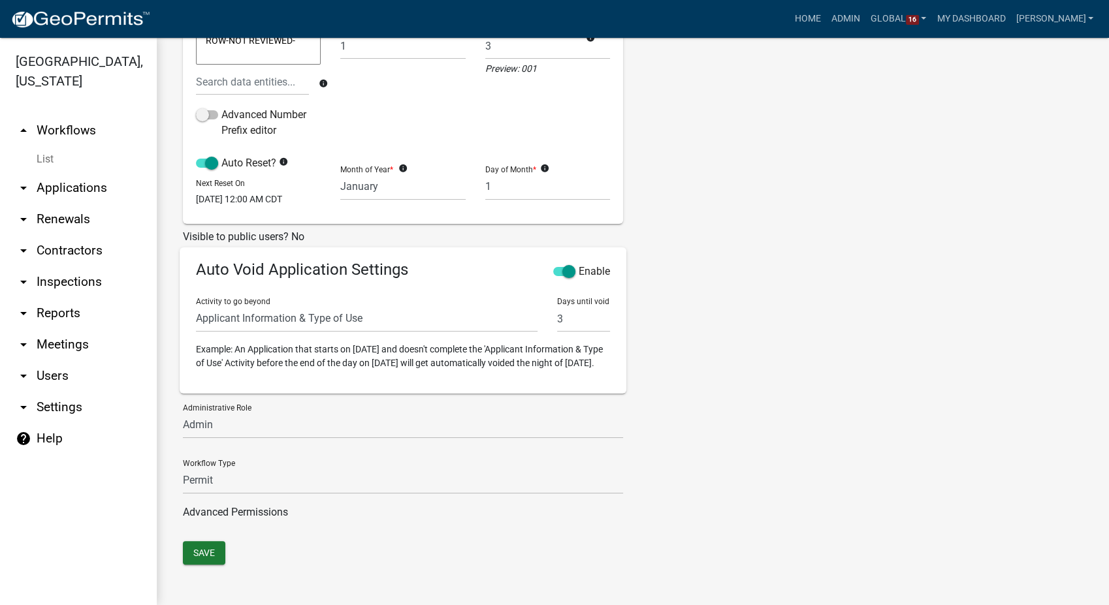
click at [42, 146] on link "List" at bounding box center [78, 159] width 157 height 26
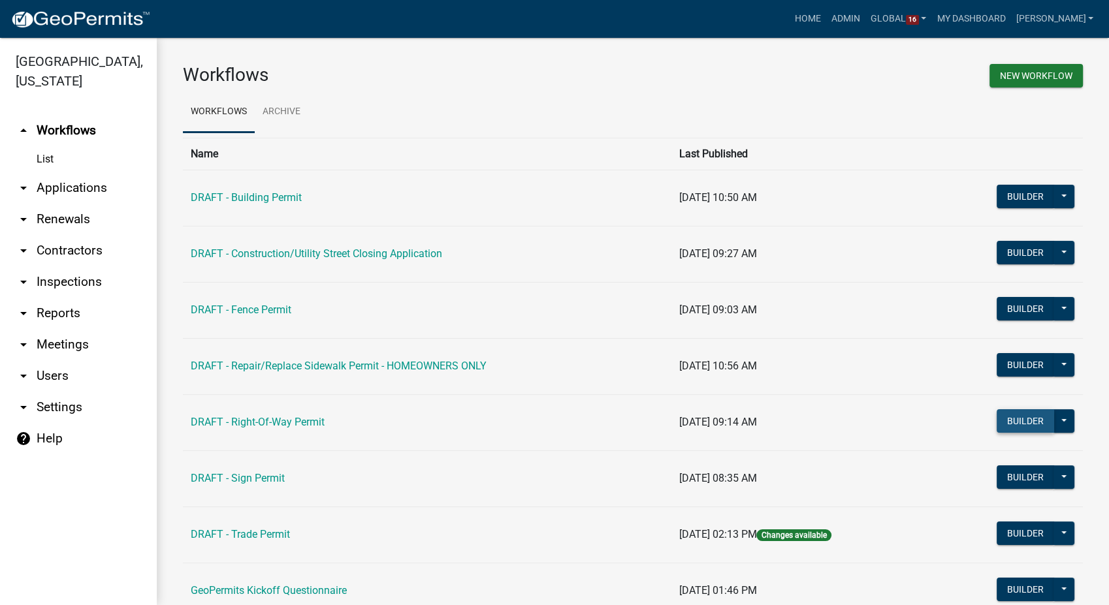
click at [1010, 426] on button "Builder" at bounding box center [1025, 422] width 57 height 24
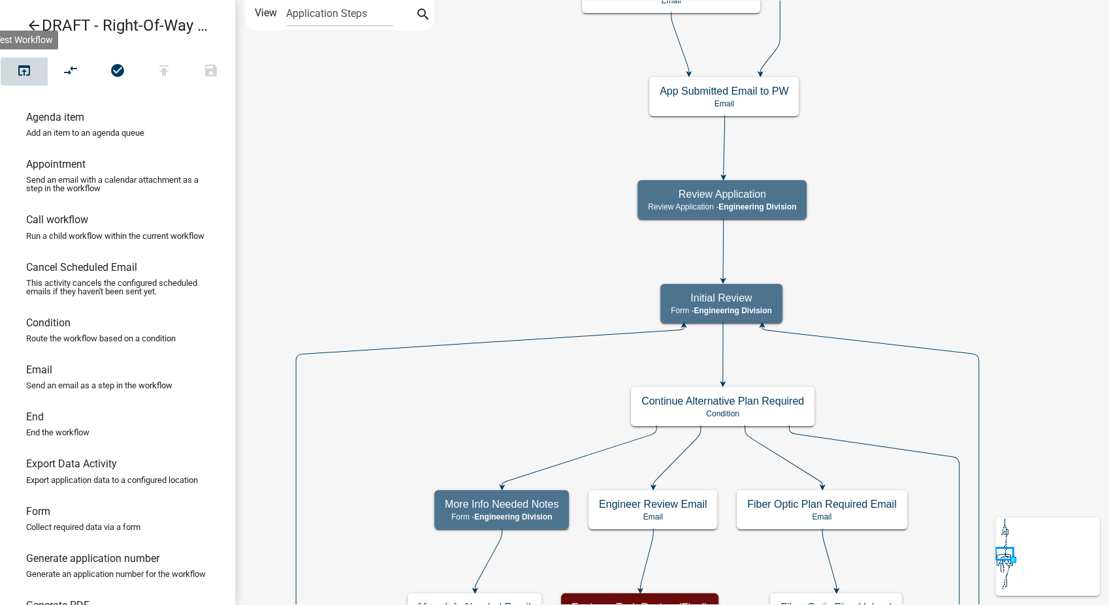
click at [28, 66] on icon "open_in_browser" at bounding box center [24, 72] width 16 height 18
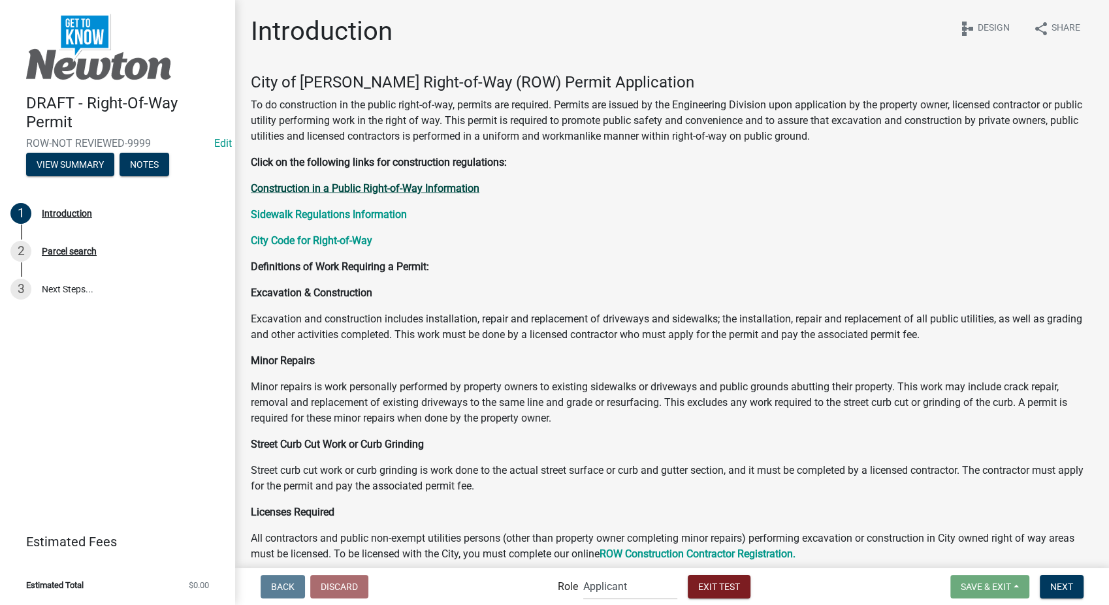
click at [327, 185] on strong "Construction in a Public Right-of-Way Information" at bounding box center [365, 188] width 229 height 12
click at [271, 212] on strong "Sidewalk Regulations Information" at bounding box center [329, 214] width 156 height 12
click at [273, 245] on strong "City Code for Right-of-Way" at bounding box center [311, 240] width 121 height 12
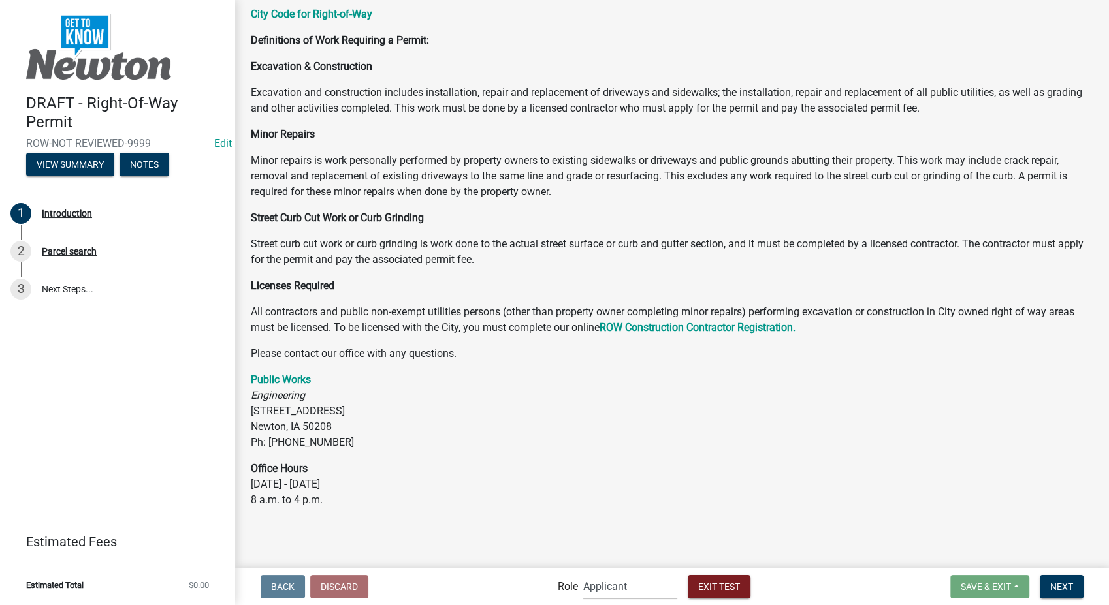
scroll to position [229, 0]
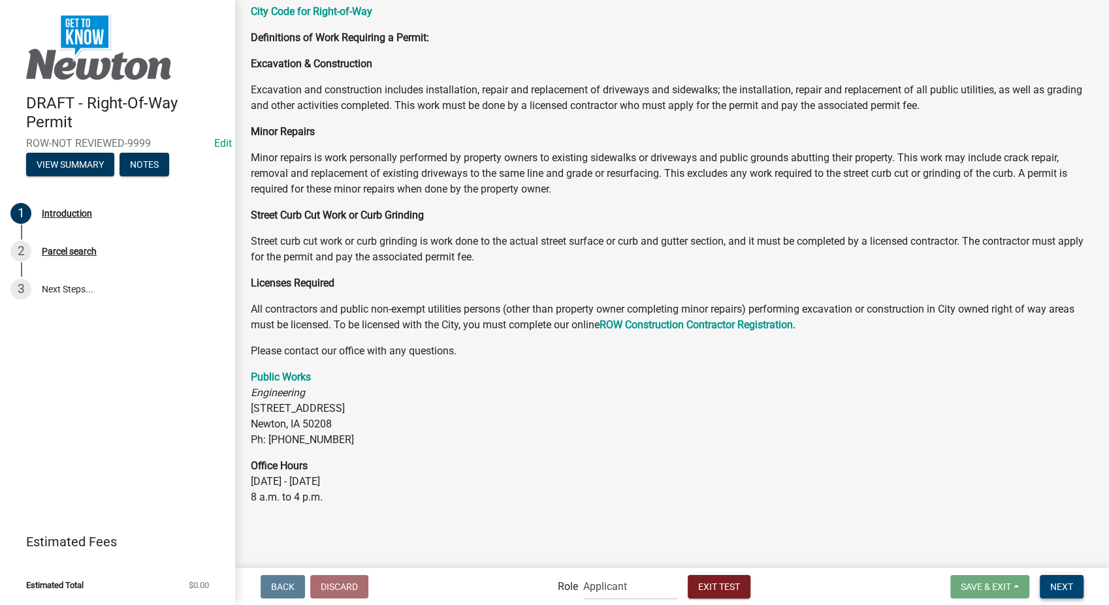
click at [1069, 583] on span "Next" at bounding box center [1061, 586] width 23 height 10
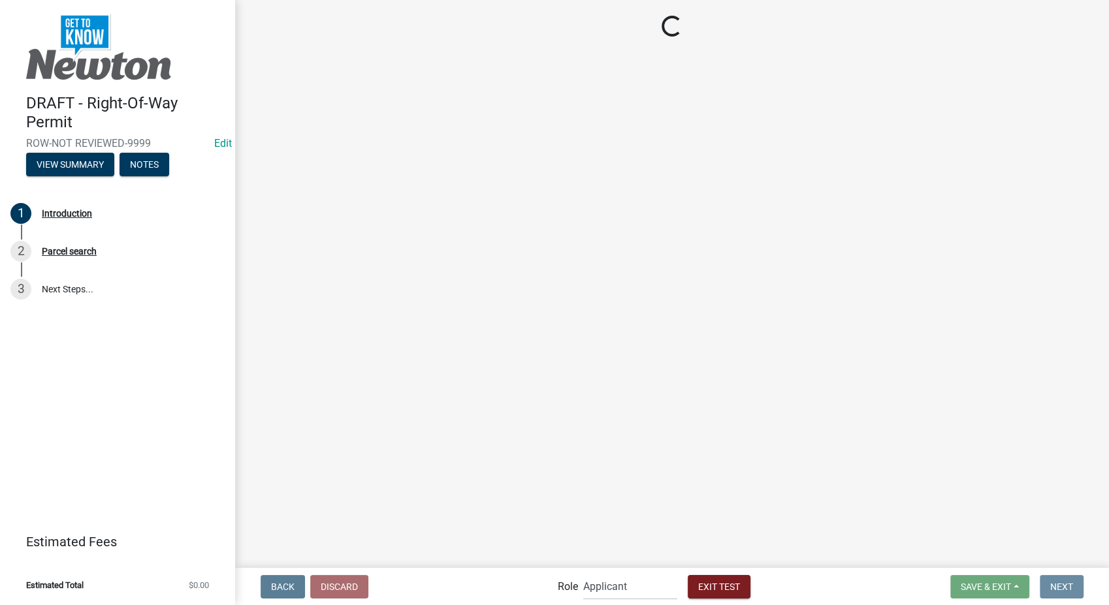
scroll to position [0, 0]
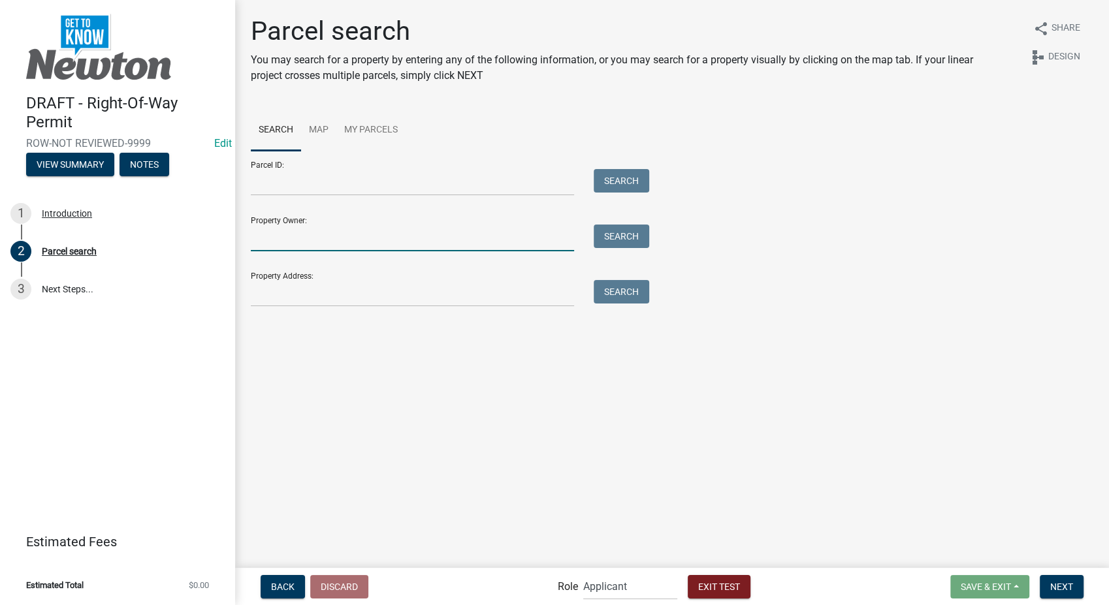
click at [327, 232] on input "Property Owner:" at bounding box center [412, 238] width 323 height 27
click at [618, 239] on button "Search" at bounding box center [622, 237] width 56 height 24
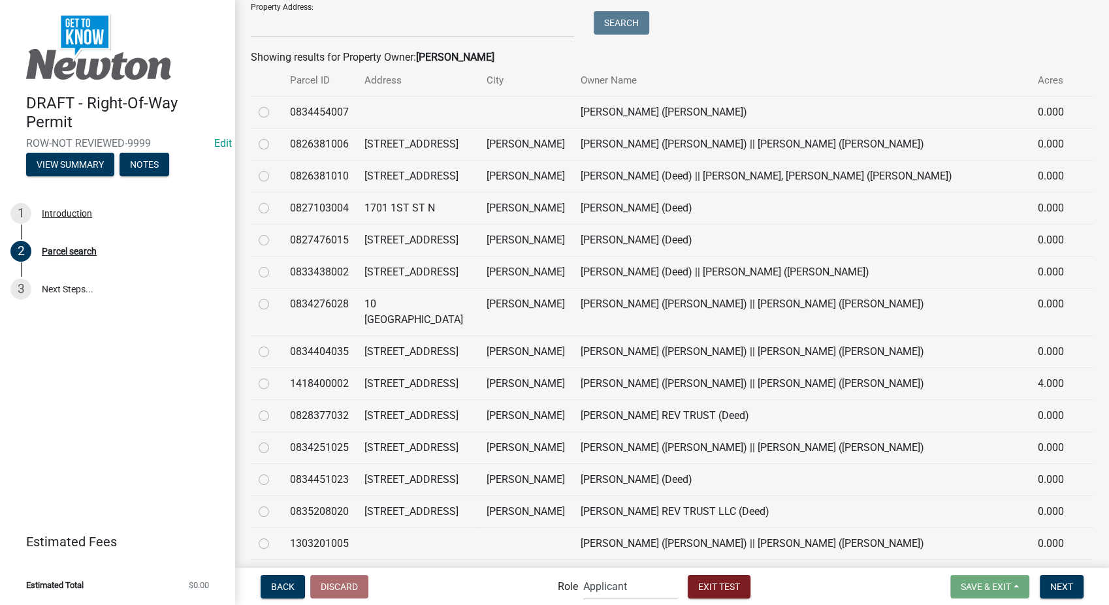
scroll to position [290, 0]
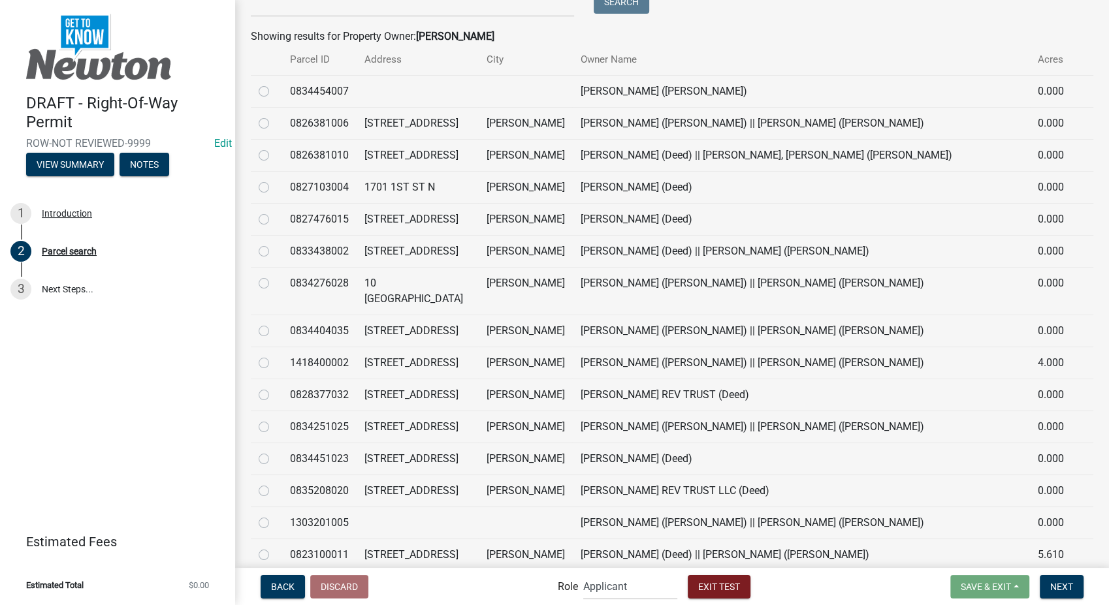
click at [274, 355] on label at bounding box center [274, 355] width 0 height 0
click at [274, 364] on input "radio" at bounding box center [278, 359] width 8 height 8
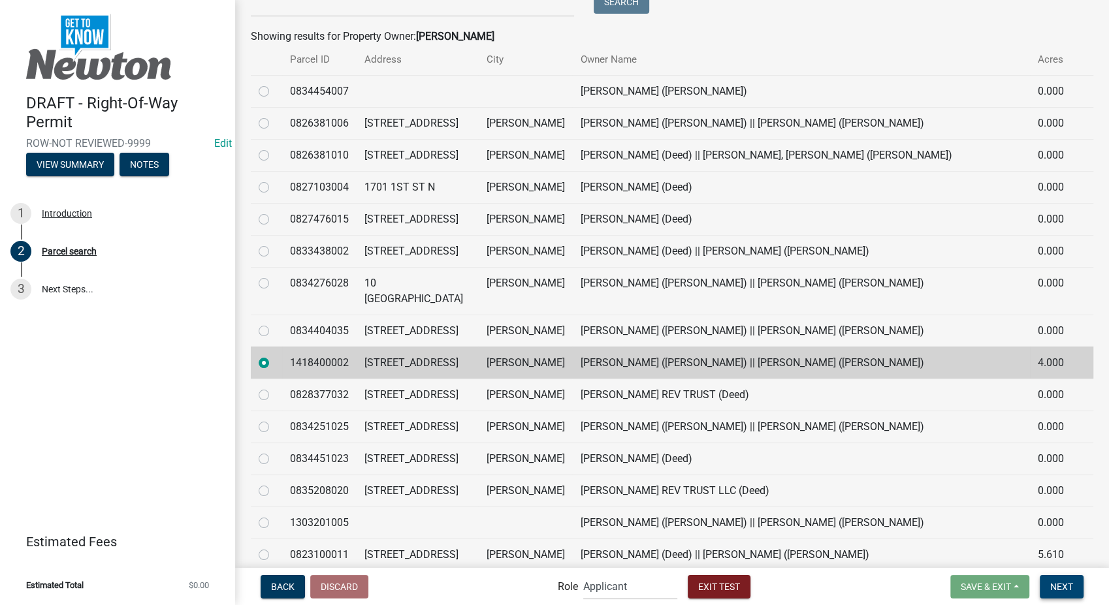
click at [1056, 578] on button "Next" at bounding box center [1062, 587] width 44 height 24
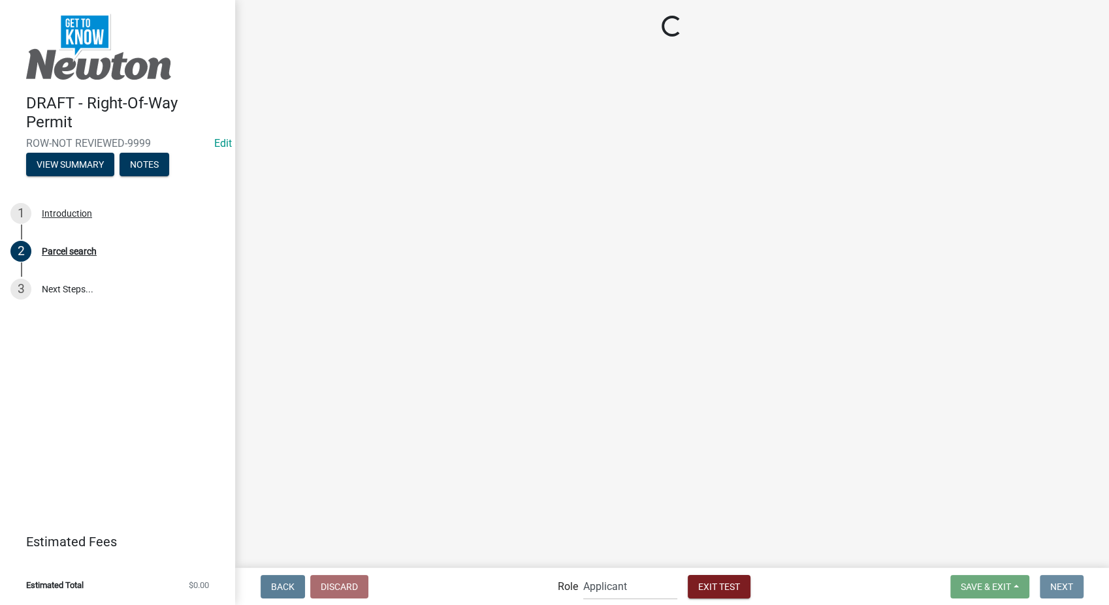
scroll to position [0, 0]
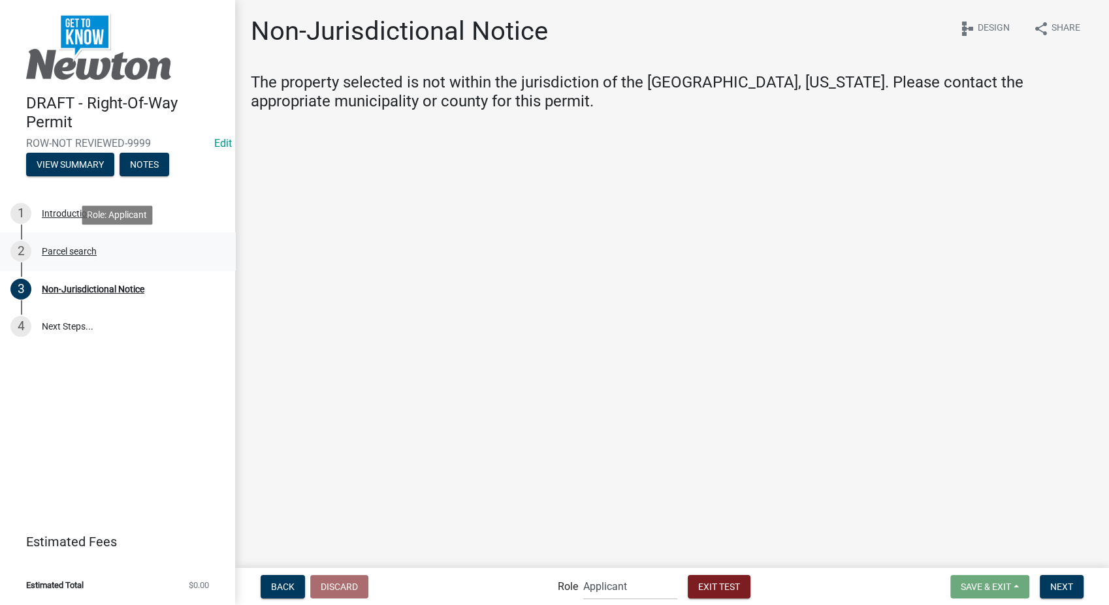
click at [62, 247] on div "Parcel search" at bounding box center [69, 251] width 55 height 9
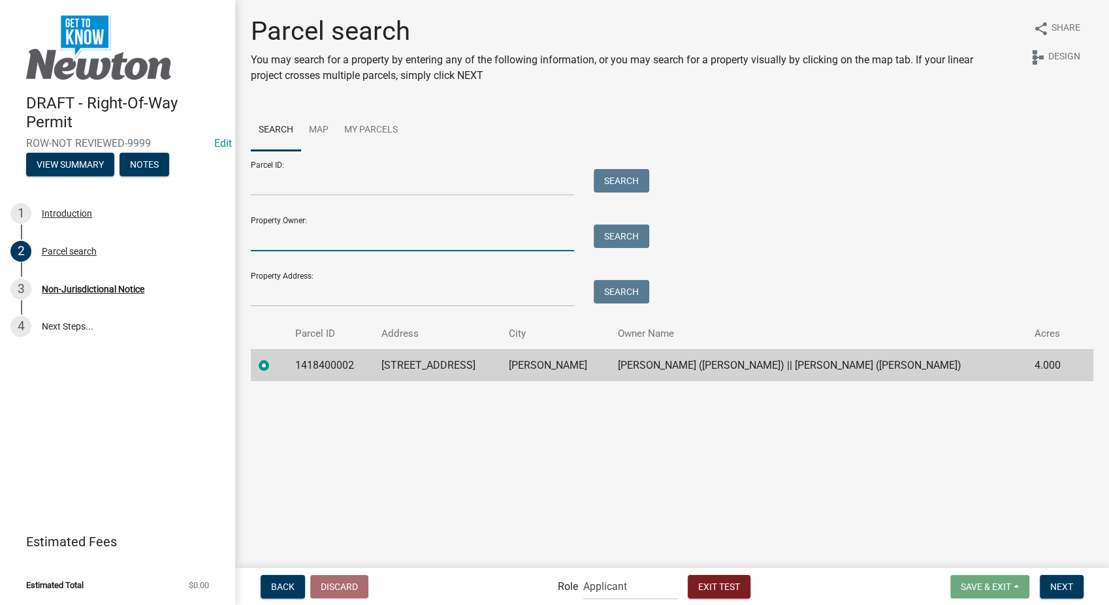
click at [353, 237] on input "Property Owner:" at bounding box center [412, 238] width 323 height 27
click at [622, 229] on button "Search" at bounding box center [622, 237] width 56 height 24
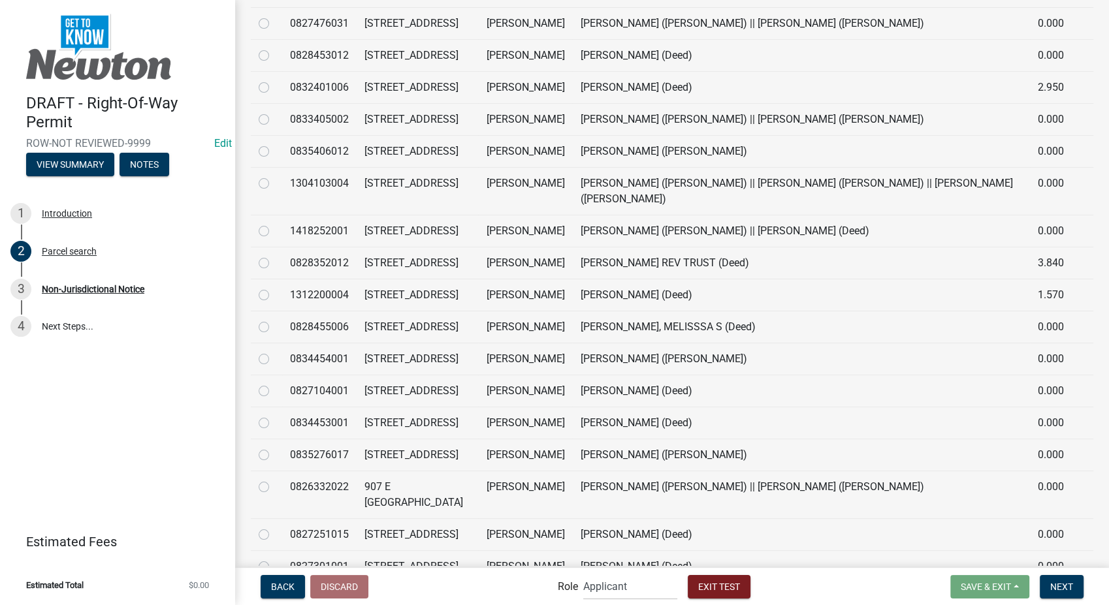
scroll to position [1472, 0]
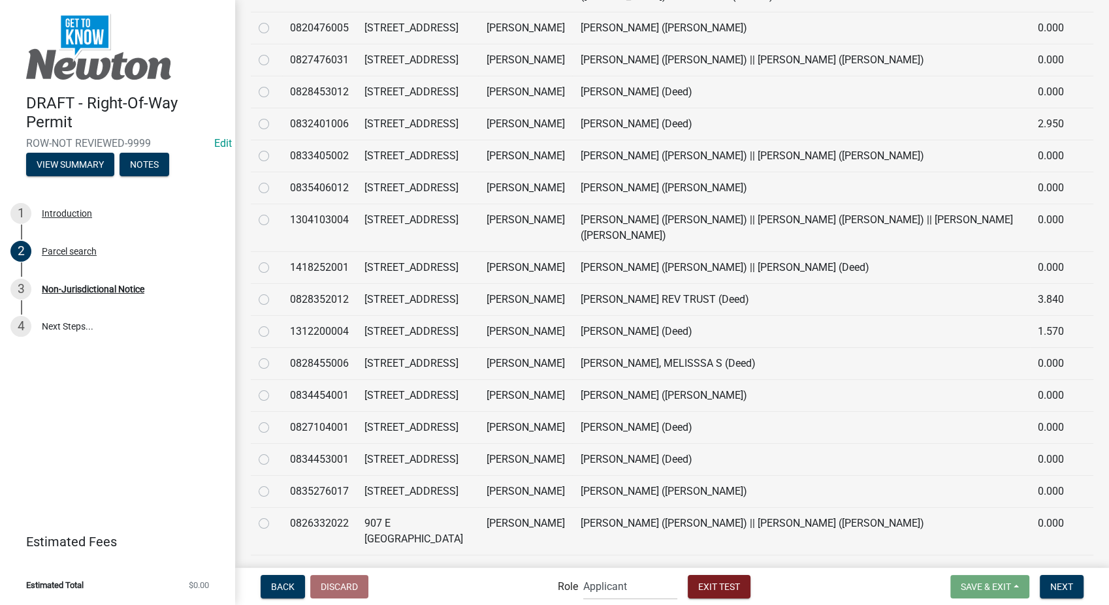
click at [274, 324] on label at bounding box center [274, 324] width 0 height 0
click at [274, 328] on input "radio" at bounding box center [278, 328] width 8 height 8
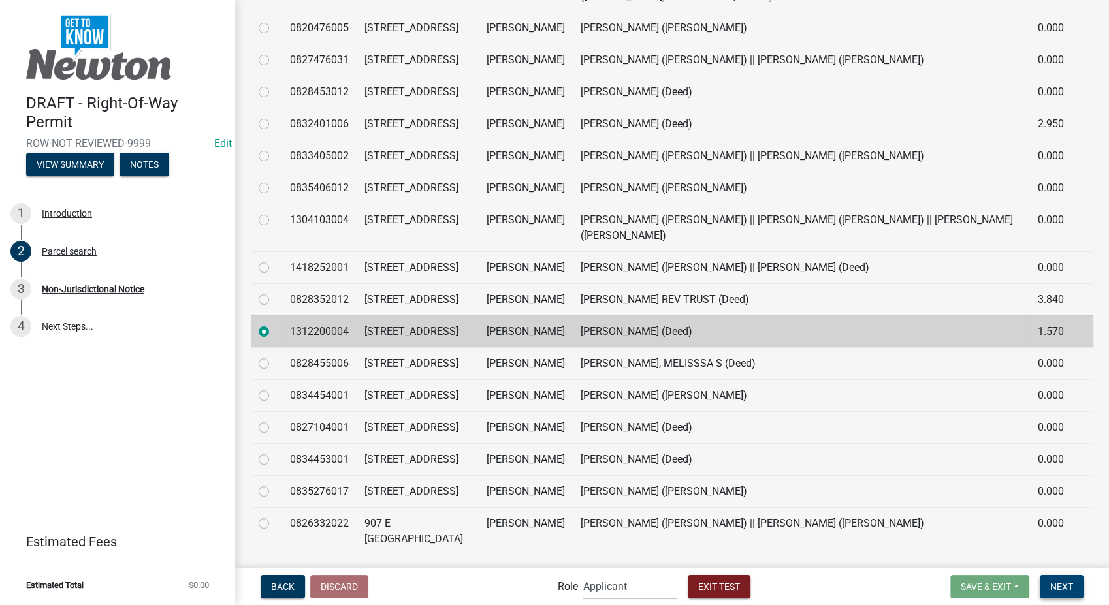
click at [1061, 581] on span "Next" at bounding box center [1061, 586] width 23 height 10
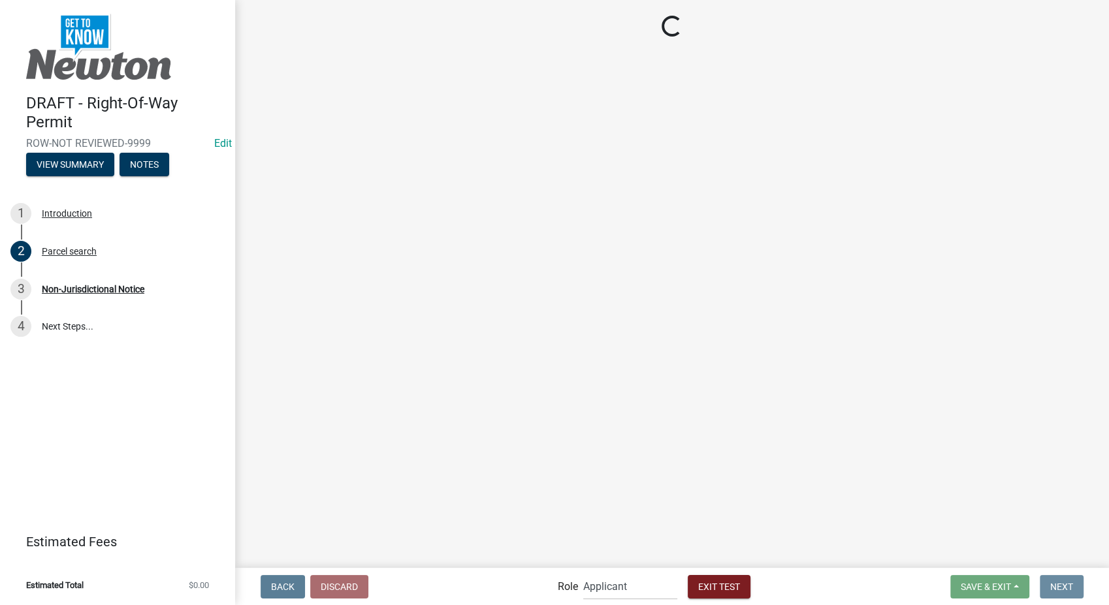
scroll to position [0, 0]
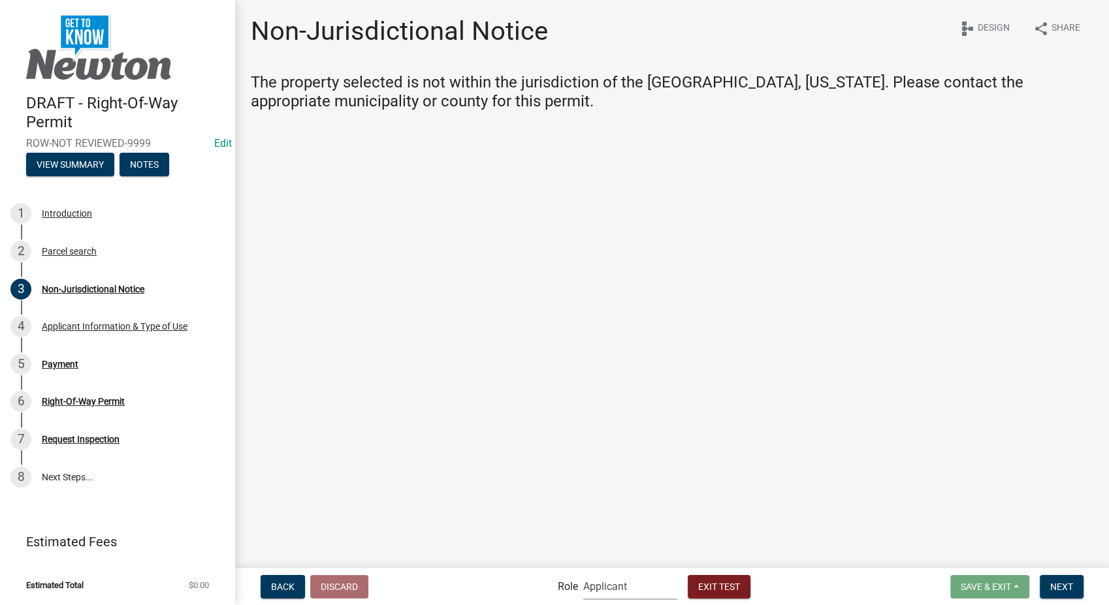
click at [642, 588] on select "Applicant PWD Director Admin Engineering Division" at bounding box center [630, 586] width 94 height 27
click at [53, 253] on div "Parcel search" at bounding box center [69, 251] width 55 height 9
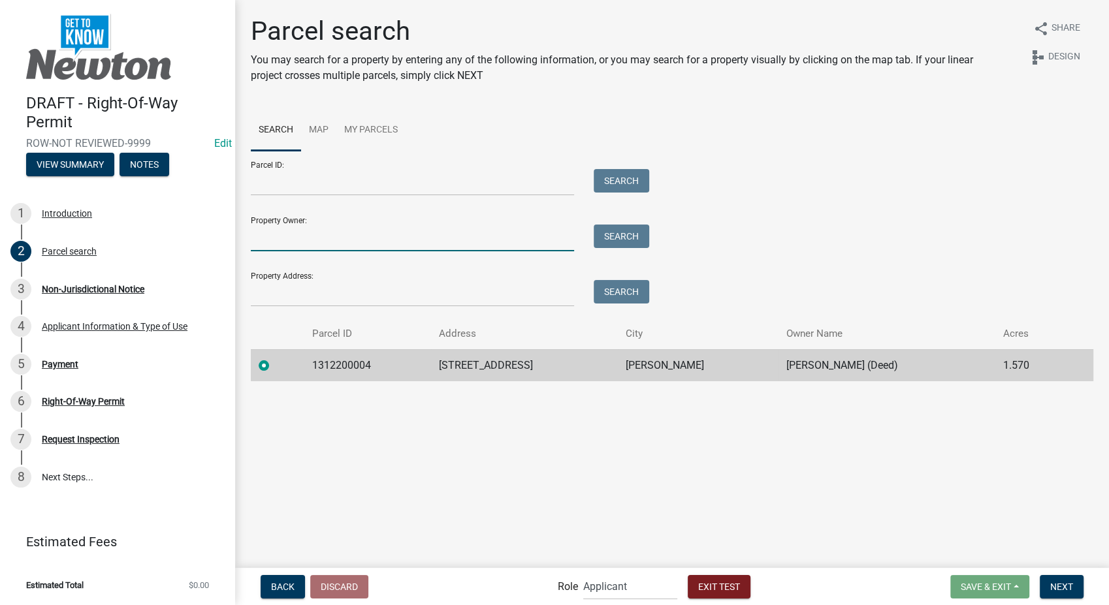
click at [369, 238] on input "Property Owner:" at bounding box center [412, 238] width 323 height 27
click at [611, 234] on button "Search" at bounding box center [622, 237] width 56 height 24
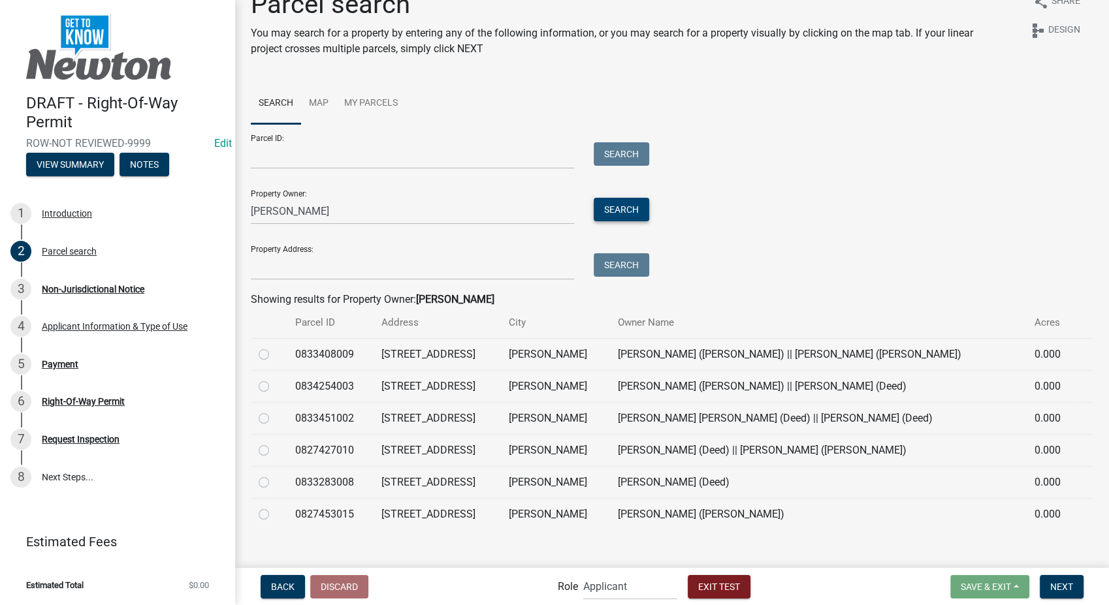
scroll to position [40, 0]
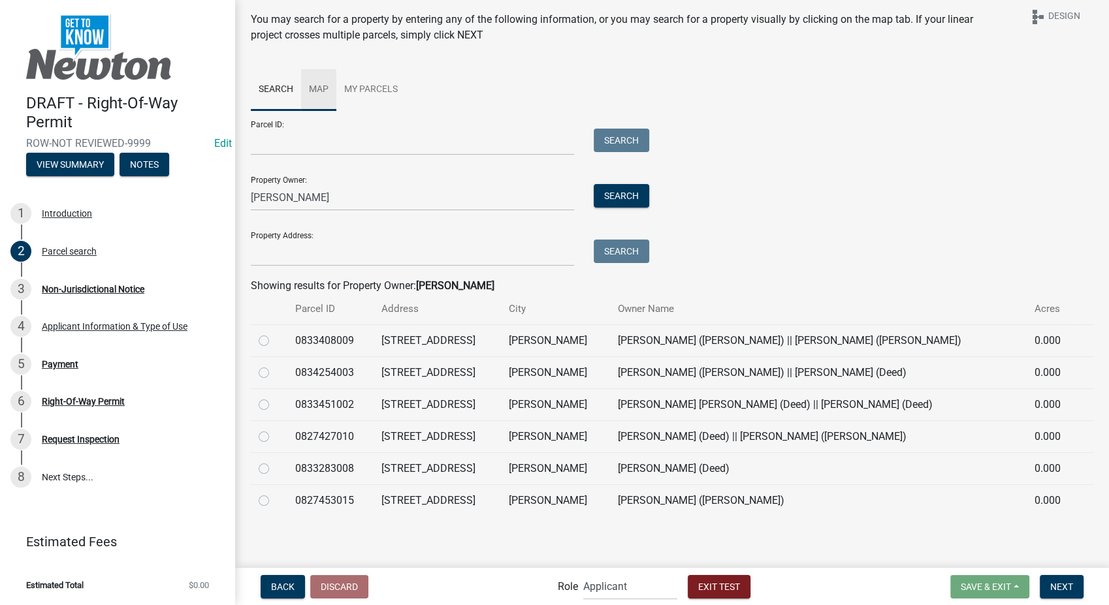
click at [319, 83] on link "Map" at bounding box center [318, 90] width 35 height 42
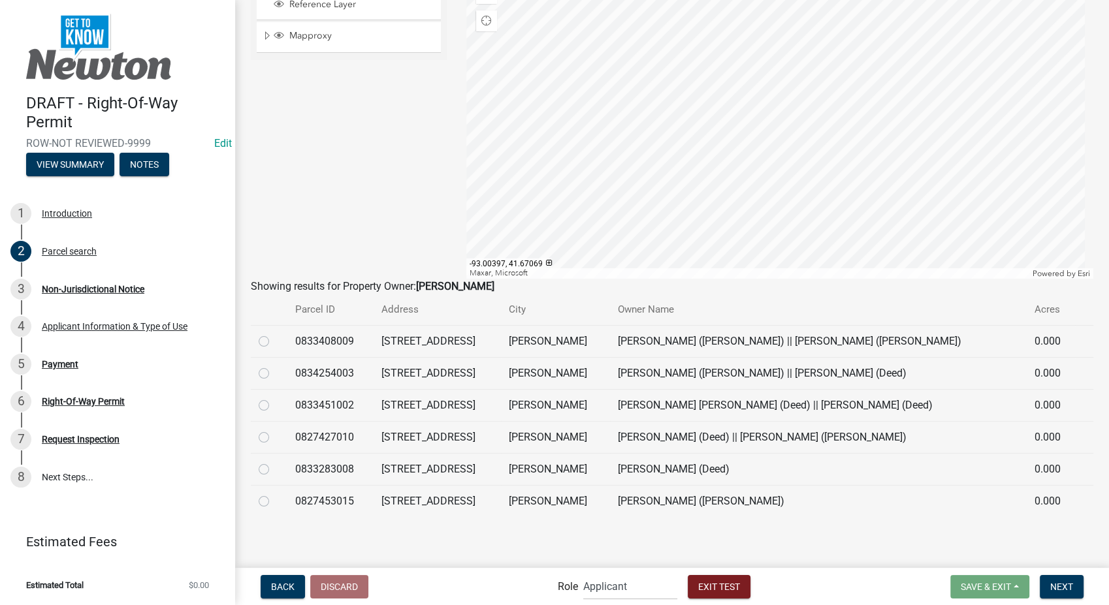
scroll to position [0, 0]
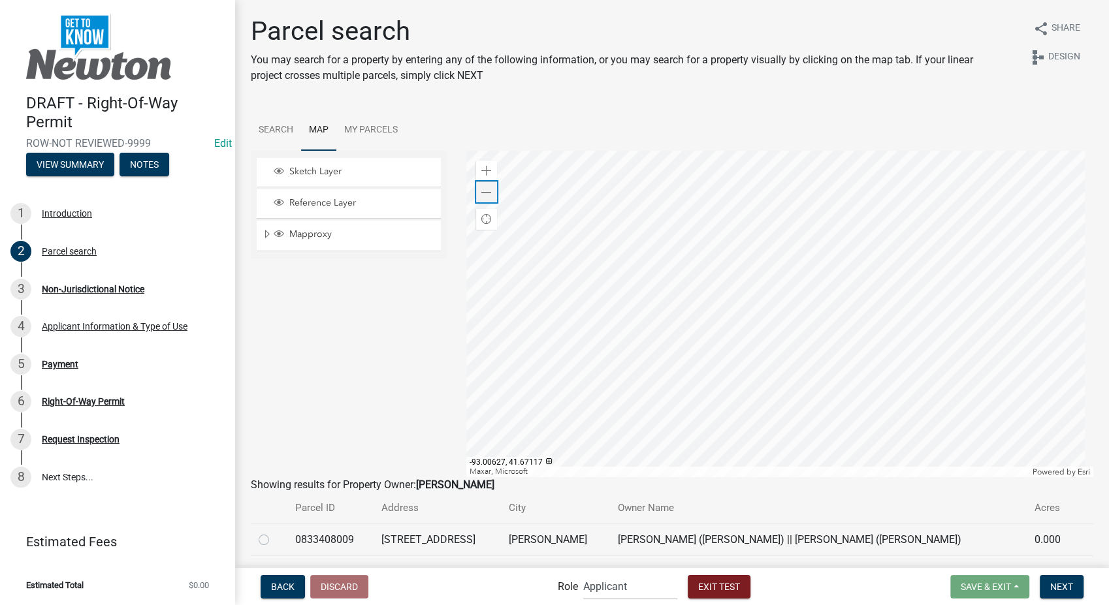
click at [487, 195] on span at bounding box center [486, 192] width 10 height 10
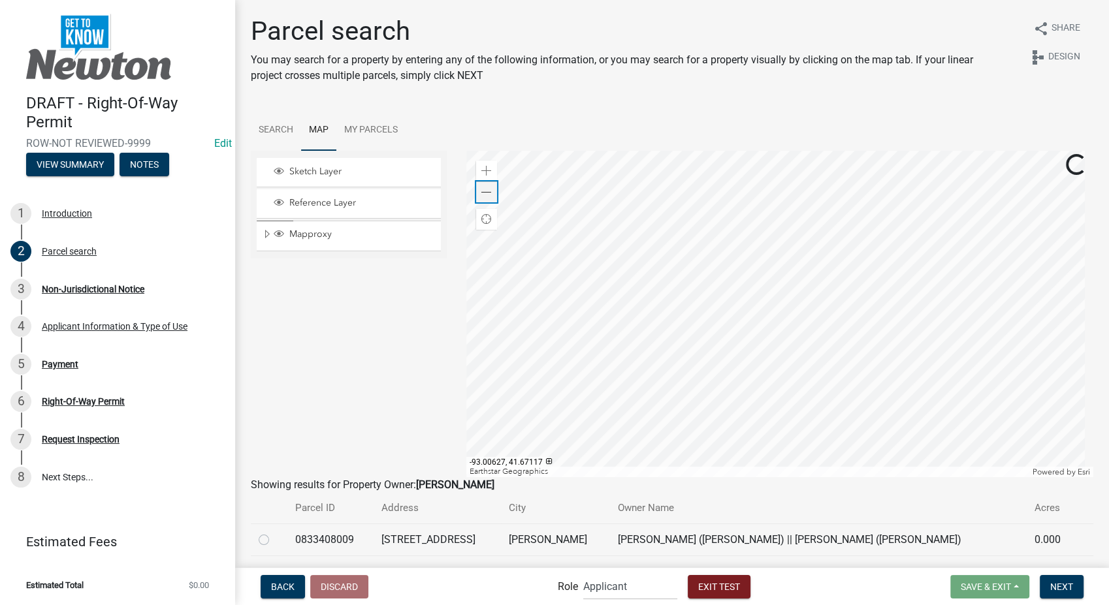
click at [487, 195] on span at bounding box center [486, 192] width 10 height 10
click at [687, 417] on div at bounding box center [779, 314] width 627 height 327
click at [483, 172] on span at bounding box center [486, 171] width 10 height 10
click at [653, 151] on div at bounding box center [779, 314] width 627 height 327
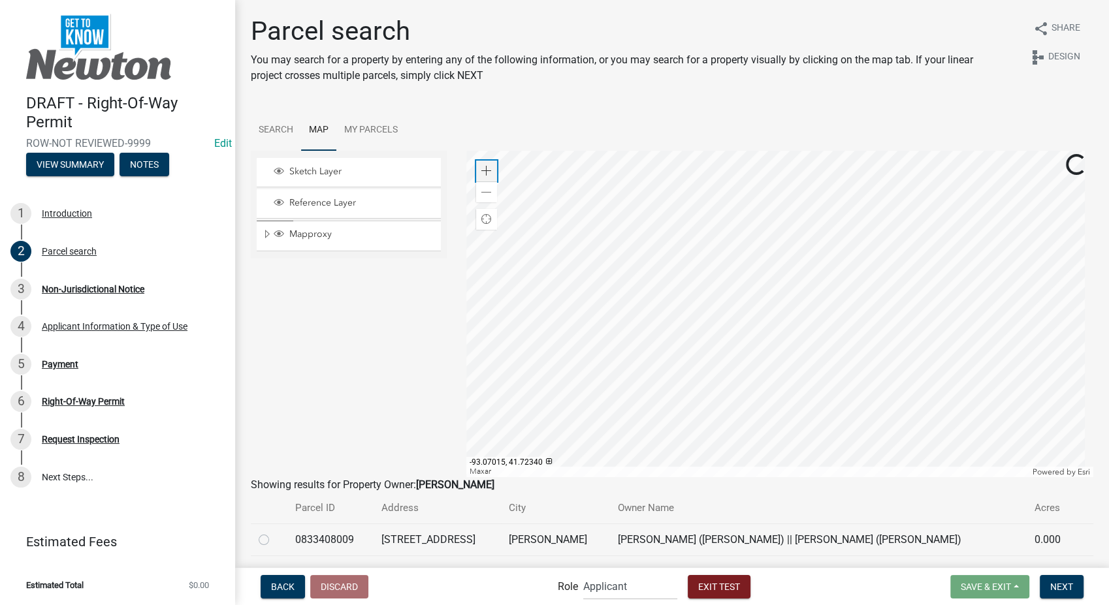
click at [485, 178] on div "Zoom in" at bounding box center [486, 171] width 21 height 21
click at [731, 242] on div at bounding box center [779, 314] width 627 height 327
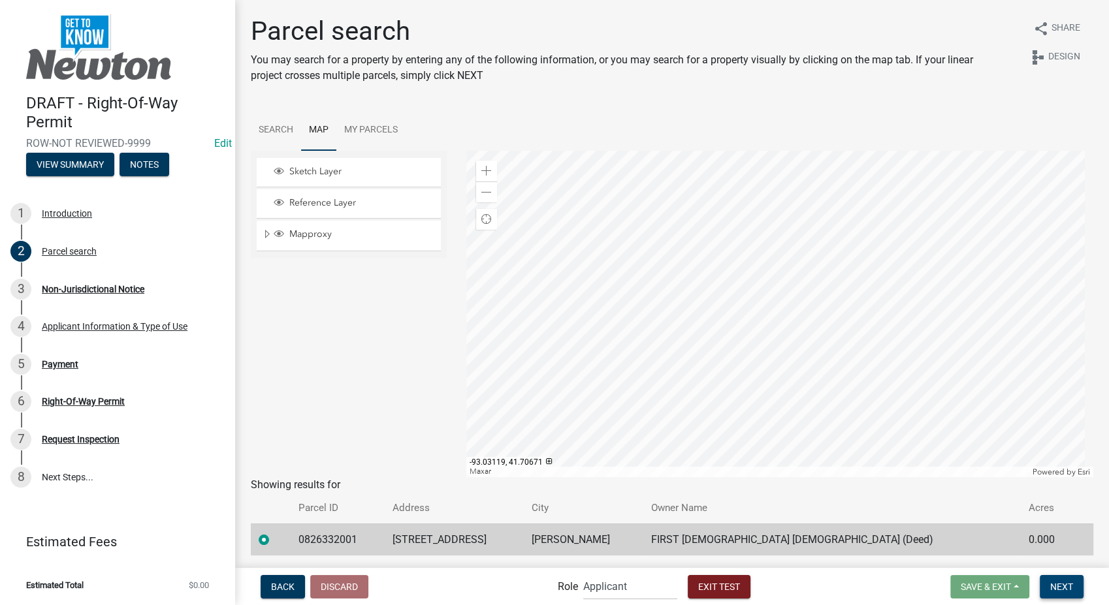
click at [1063, 589] on span "Next" at bounding box center [1061, 586] width 23 height 10
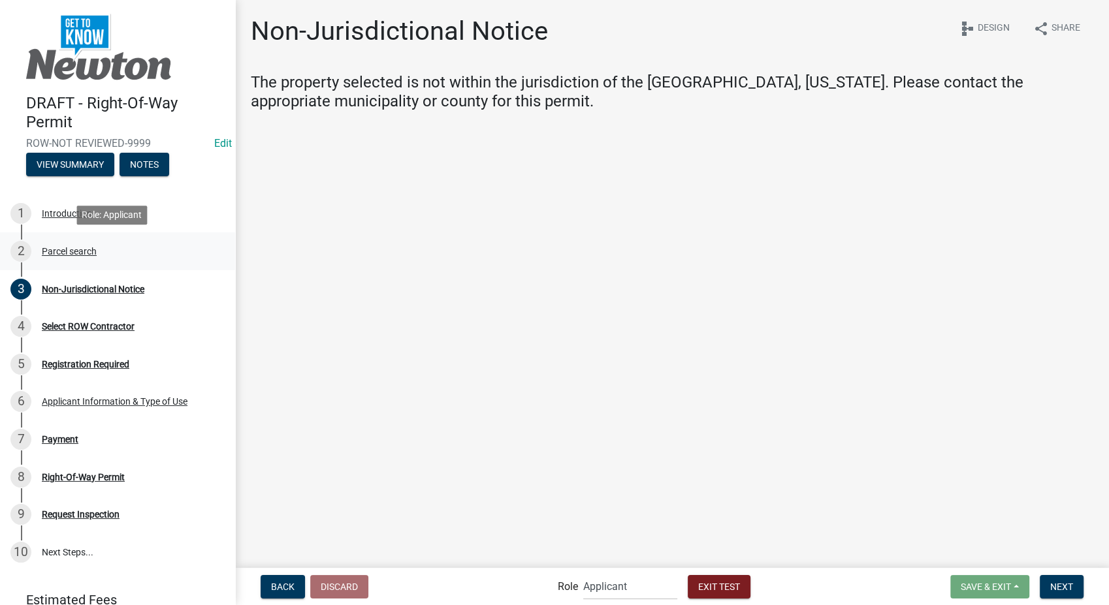
click at [67, 251] on div "Parcel search" at bounding box center [69, 251] width 55 height 9
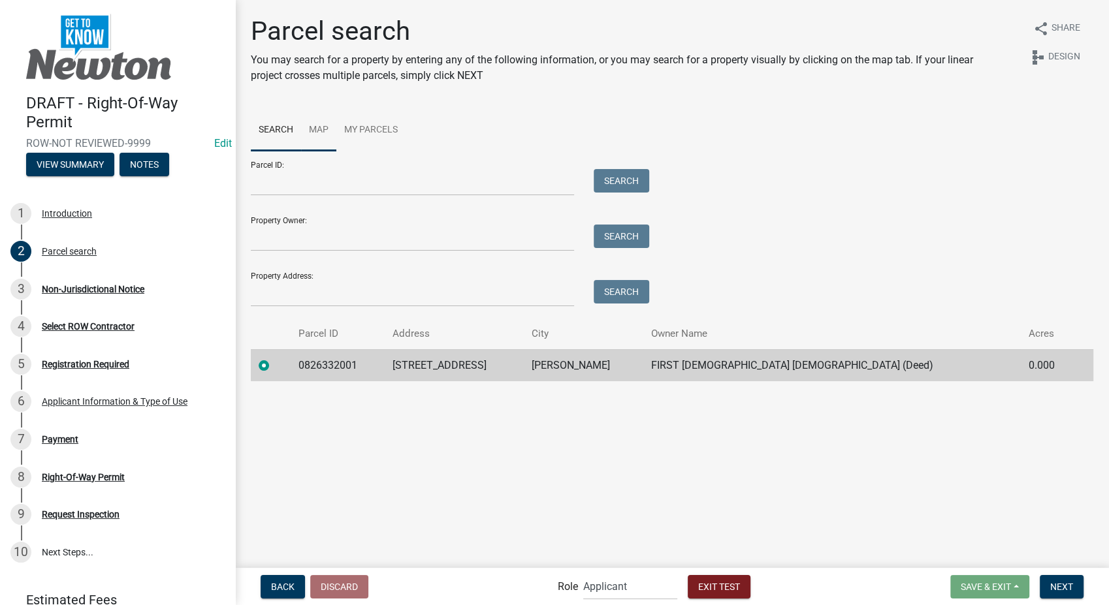
click at [327, 123] on link "Map" at bounding box center [318, 131] width 35 height 42
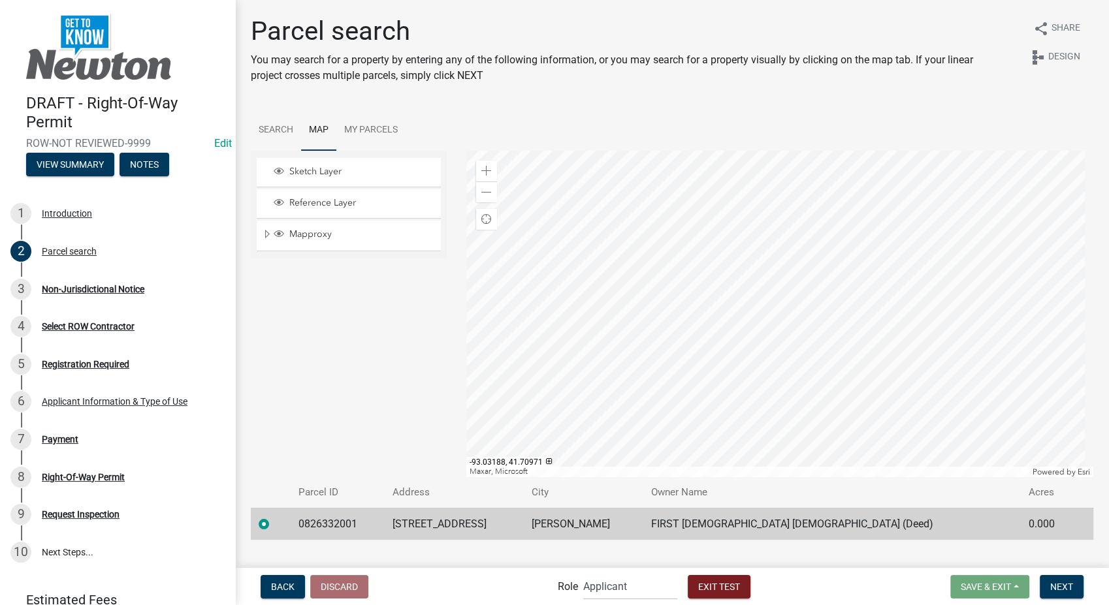
click at [805, 438] on div at bounding box center [779, 314] width 627 height 327
click at [487, 192] on span at bounding box center [486, 192] width 10 height 10
click at [753, 369] on div at bounding box center [779, 314] width 627 height 327
click at [903, 477] on div at bounding box center [779, 314] width 627 height 327
click at [1020, 255] on div at bounding box center [779, 314] width 627 height 327
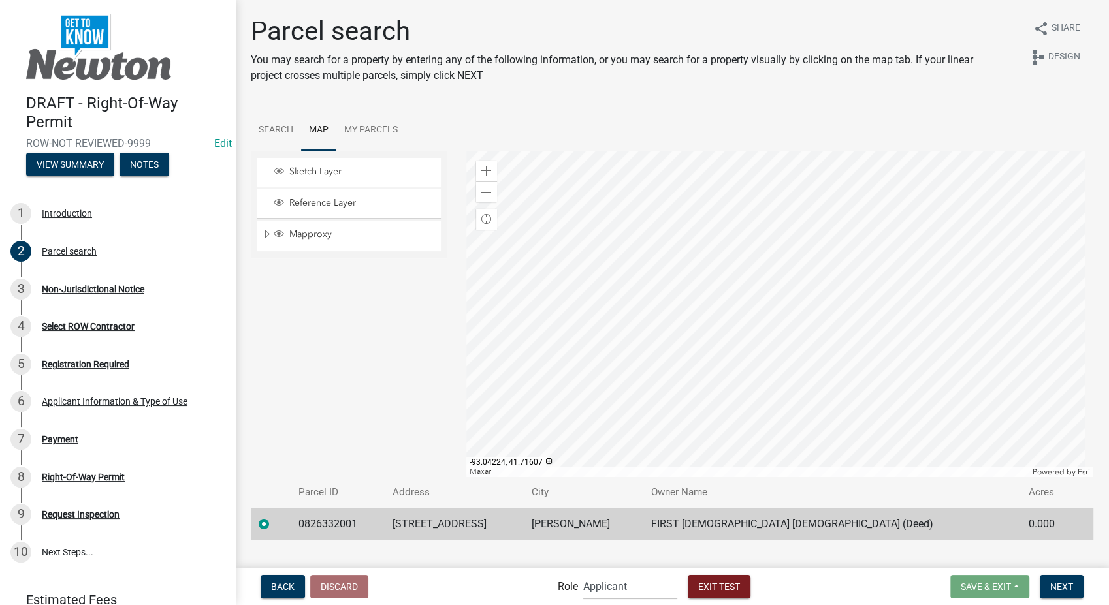
click at [622, 381] on div at bounding box center [779, 314] width 627 height 327
click at [476, 191] on div "Zoom out" at bounding box center [486, 192] width 21 height 21
click at [484, 193] on span at bounding box center [486, 192] width 10 height 10
click at [777, 201] on div at bounding box center [779, 314] width 627 height 327
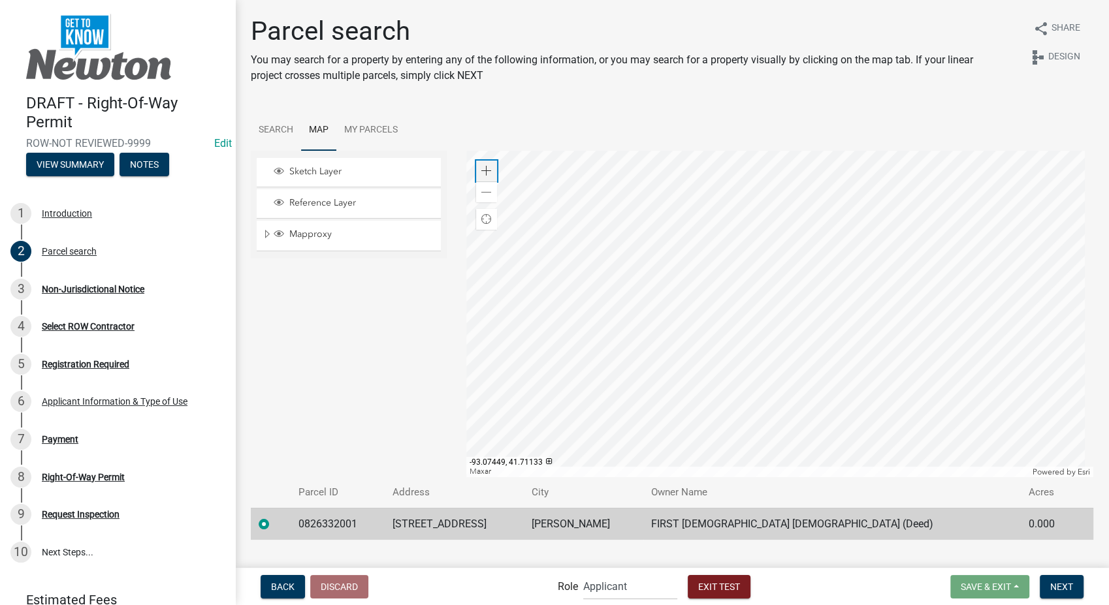
click at [481, 171] on span at bounding box center [486, 171] width 10 height 10
click at [745, 223] on div at bounding box center [779, 314] width 627 height 327
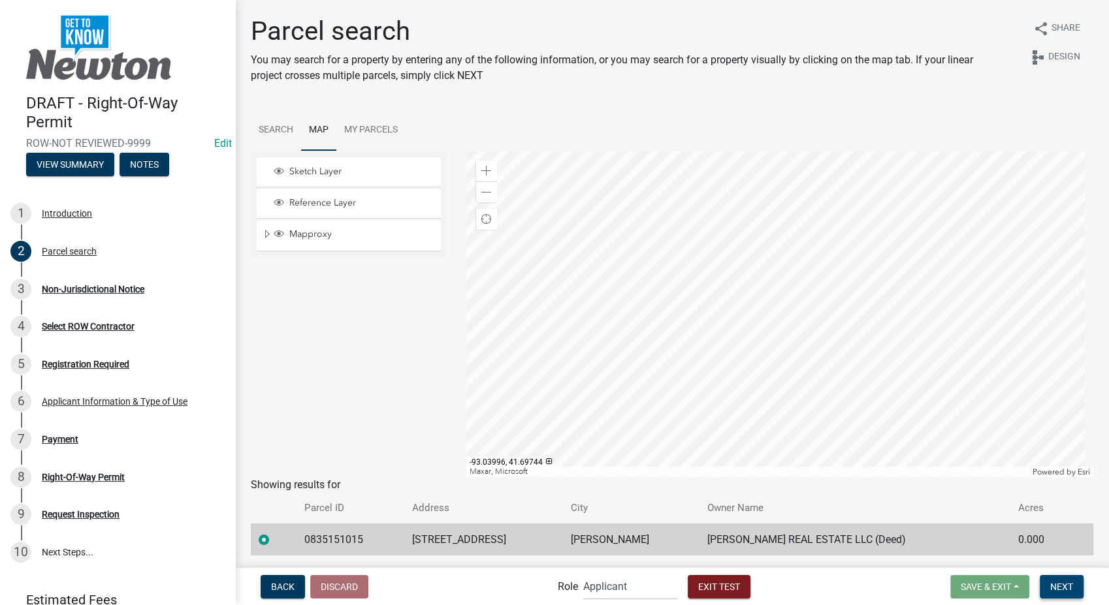
click at [1059, 586] on span "Next" at bounding box center [1061, 586] width 23 height 10
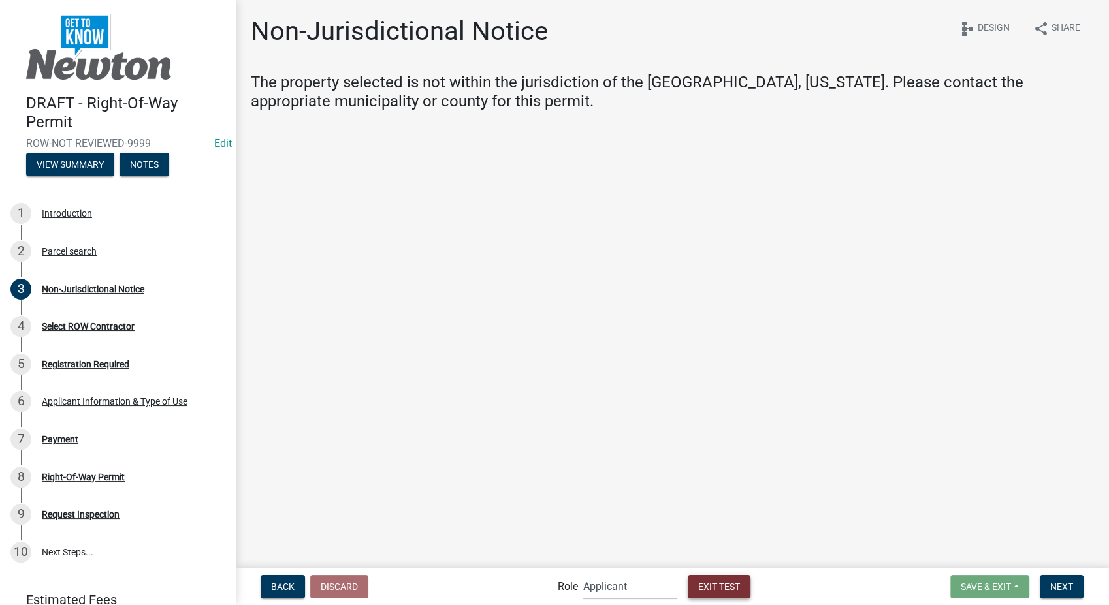
click at [707, 585] on span "Exit Test" at bounding box center [719, 586] width 42 height 10
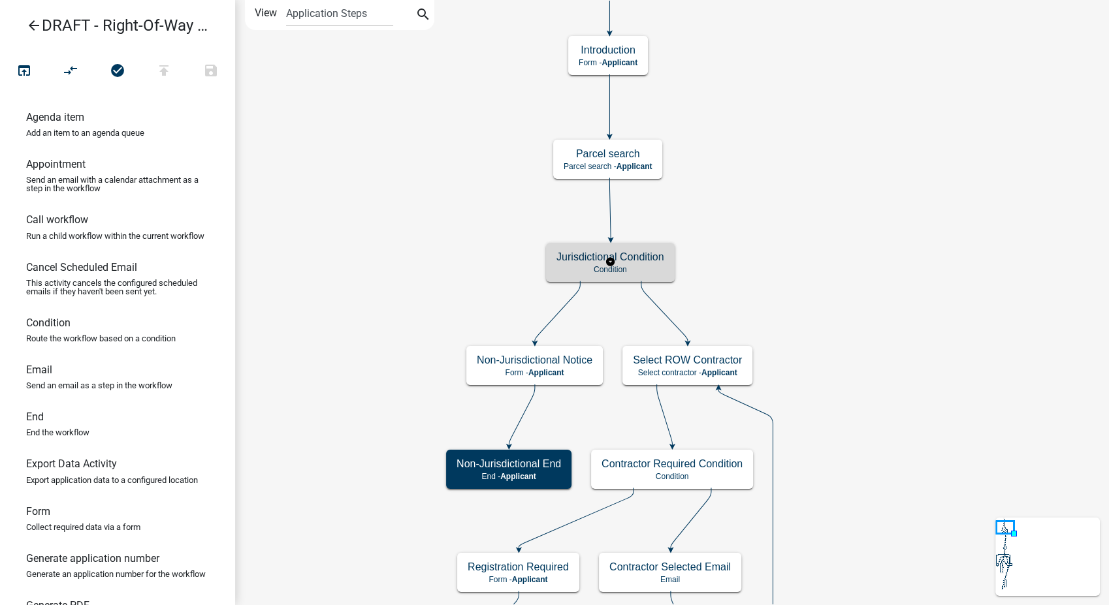
click at [637, 279] on div "Jurisdictional Condition Condition" at bounding box center [610, 262] width 129 height 39
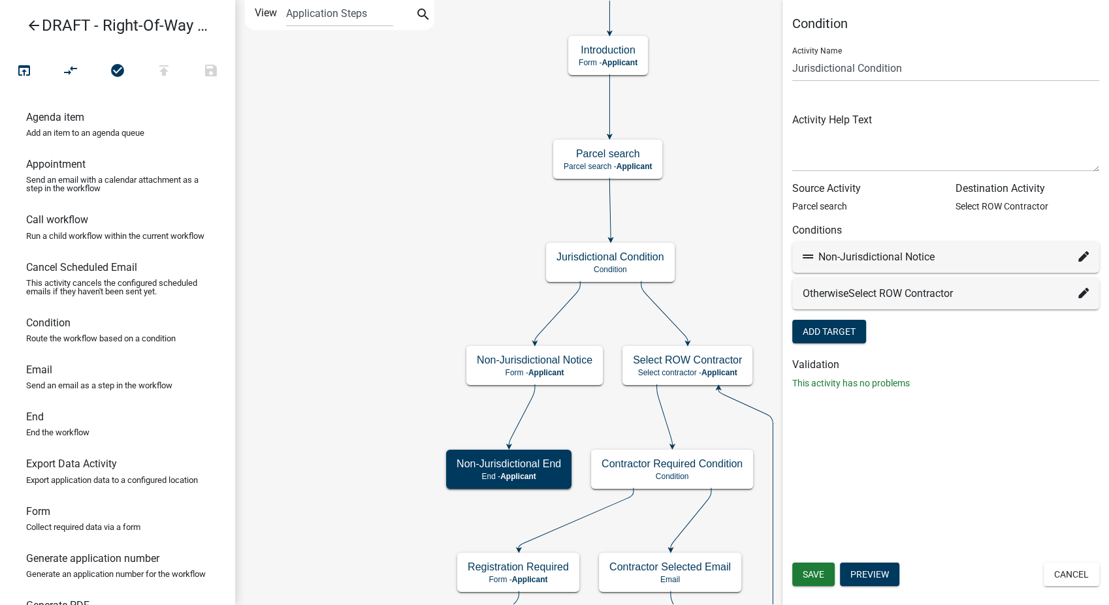
click at [1084, 251] on icon at bounding box center [1083, 256] width 10 height 10
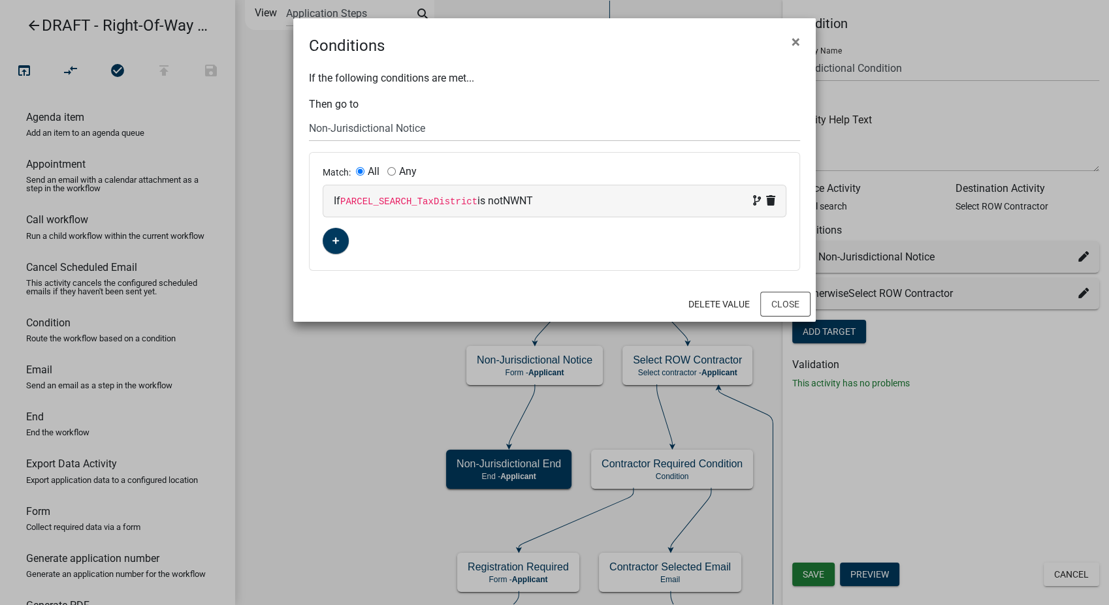
click at [566, 196] on div "If PARCEL_SEARCH_TaxDistrict is not NWNT" at bounding box center [555, 201] width 442 height 16
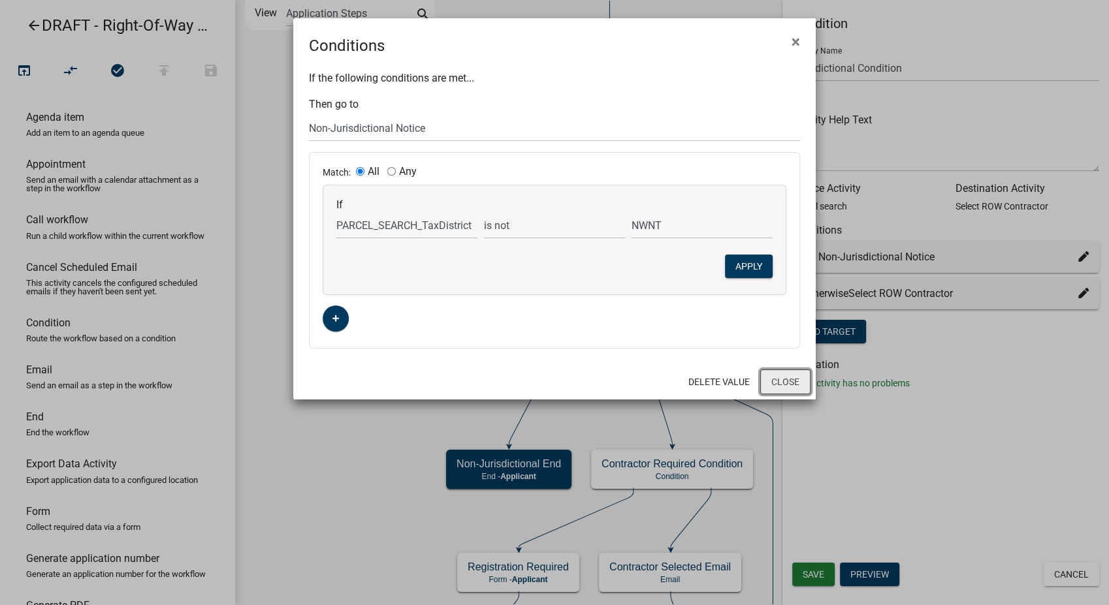
click at [781, 382] on button "Close" at bounding box center [785, 382] width 50 height 25
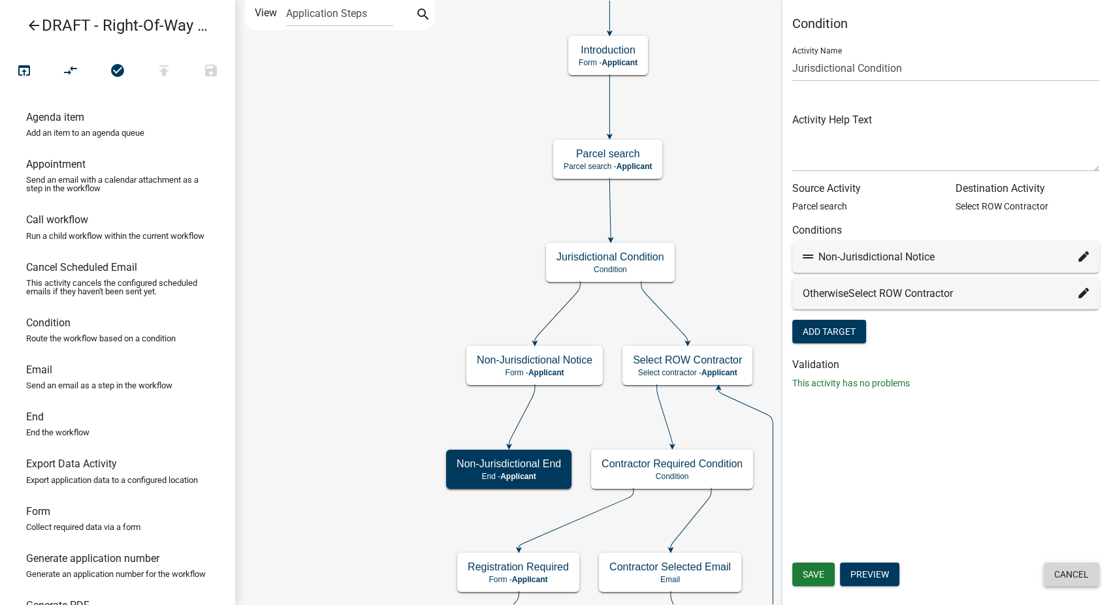
click at [1061, 568] on button "Cancel" at bounding box center [1072, 575] width 56 height 24
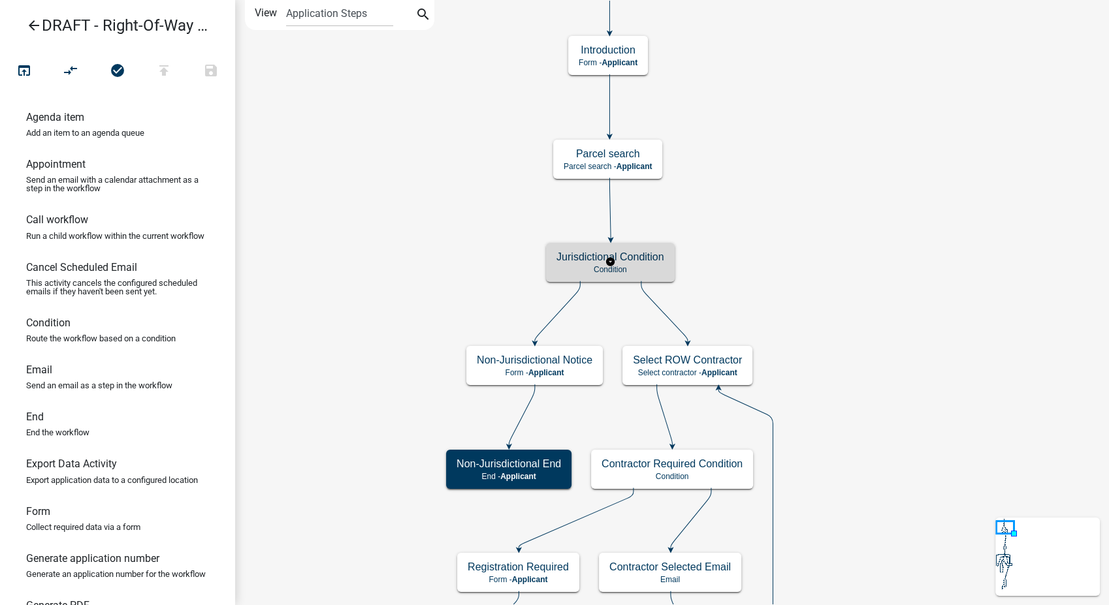
click at [643, 268] on p "Condition" at bounding box center [610, 269] width 108 height 9
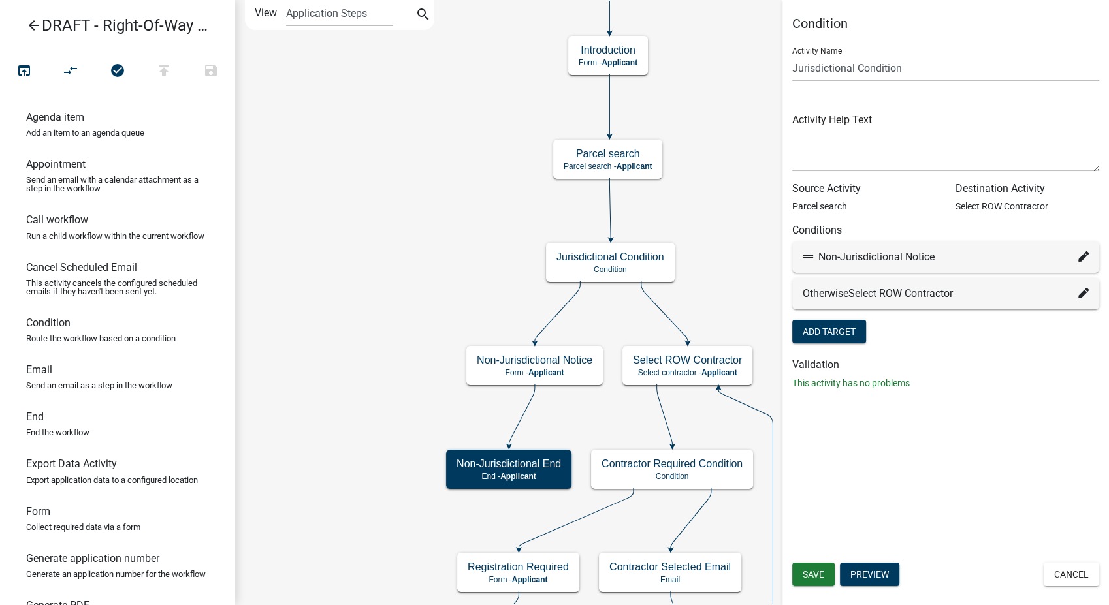
click at [31, 24] on icon "arrow_back" at bounding box center [34, 27] width 16 height 18
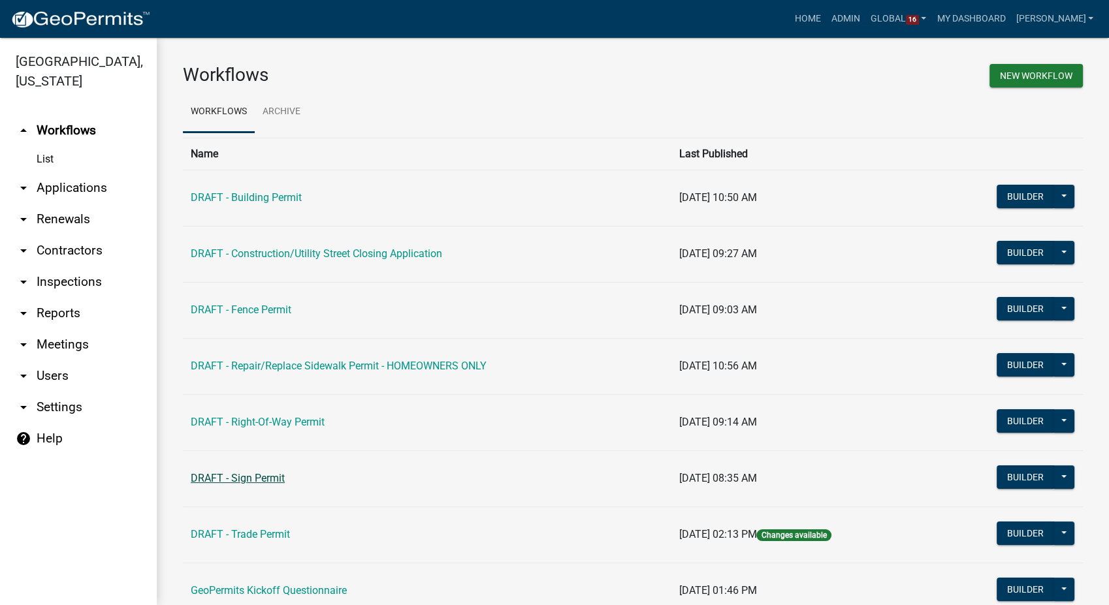
scroll to position [105, 0]
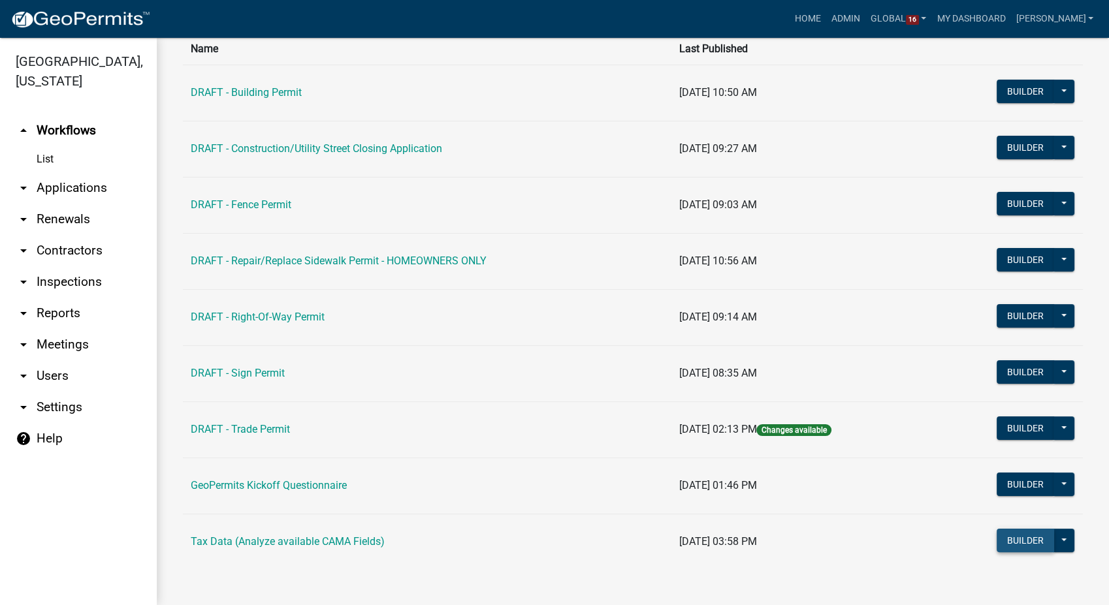
click at [1033, 536] on button "Builder" at bounding box center [1025, 541] width 57 height 24
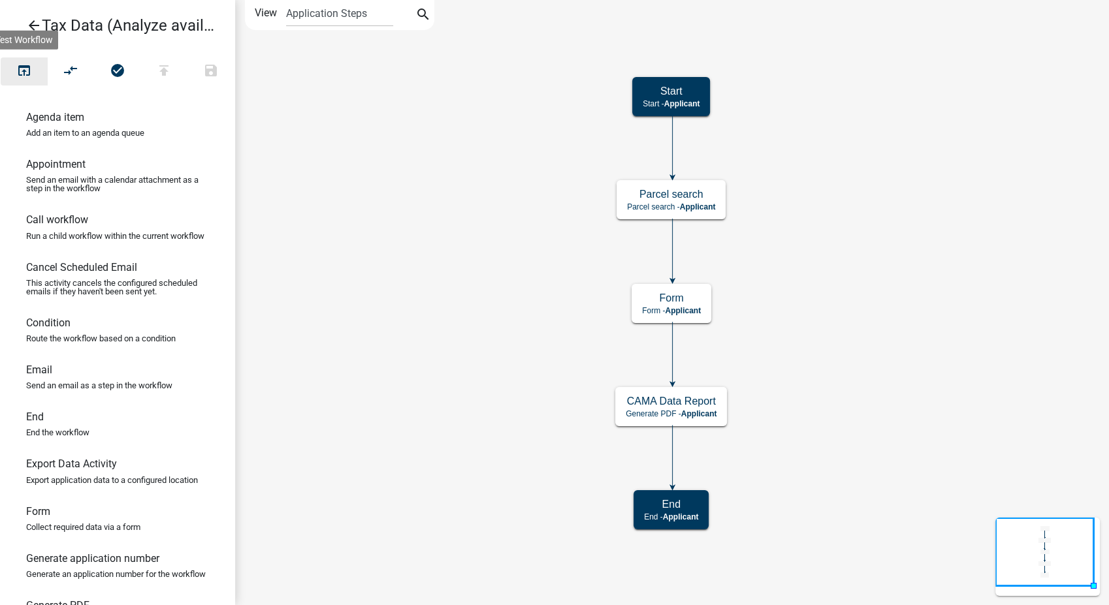
click at [25, 65] on icon "open_in_browser" at bounding box center [24, 72] width 16 height 18
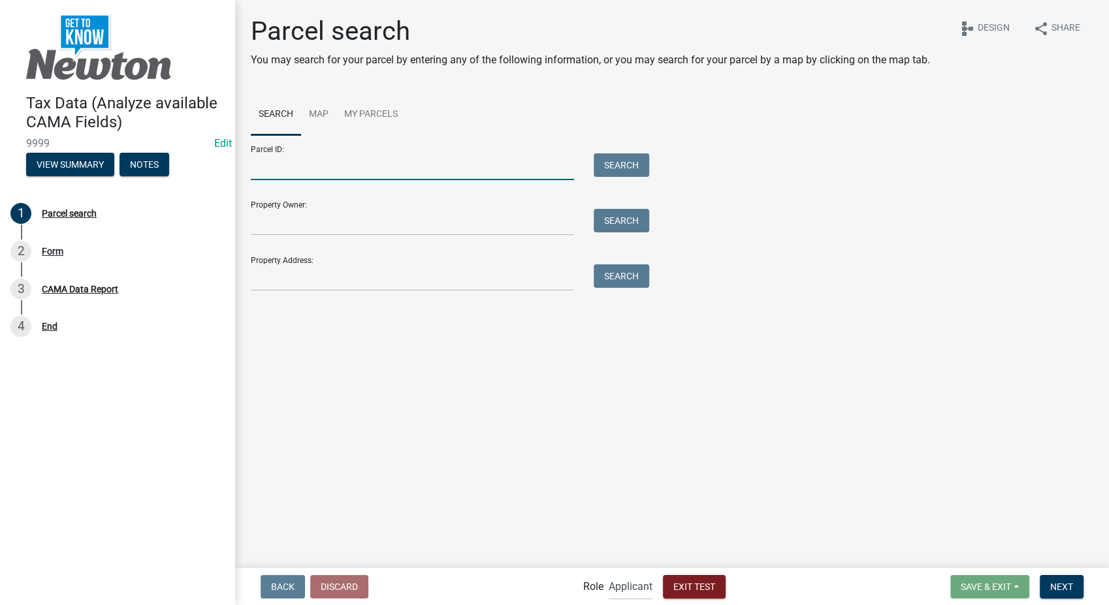
click at [275, 168] on input "Parcel ID:" at bounding box center [412, 166] width 323 height 27
paste input "0834231019"
click at [622, 165] on button "Search" at bounding box center [622, 165] width 56 height 24
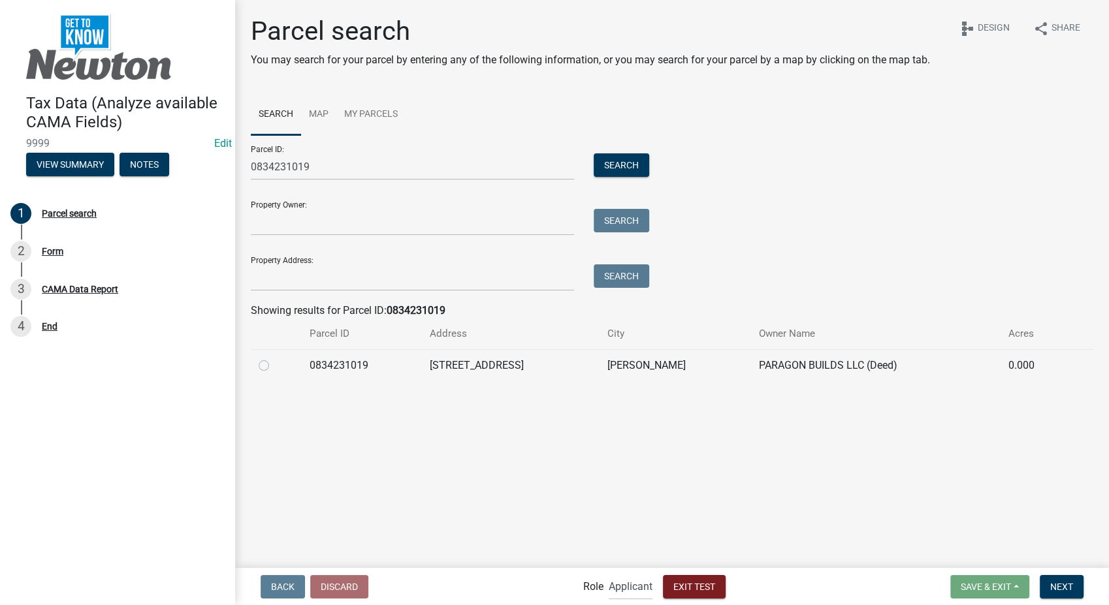
click at [274, 358] on label at bounding box center [274, 358] width 0 height 0
click at [274, 362] on input "radio" at bounding box center [278, 362] width 8 height 8
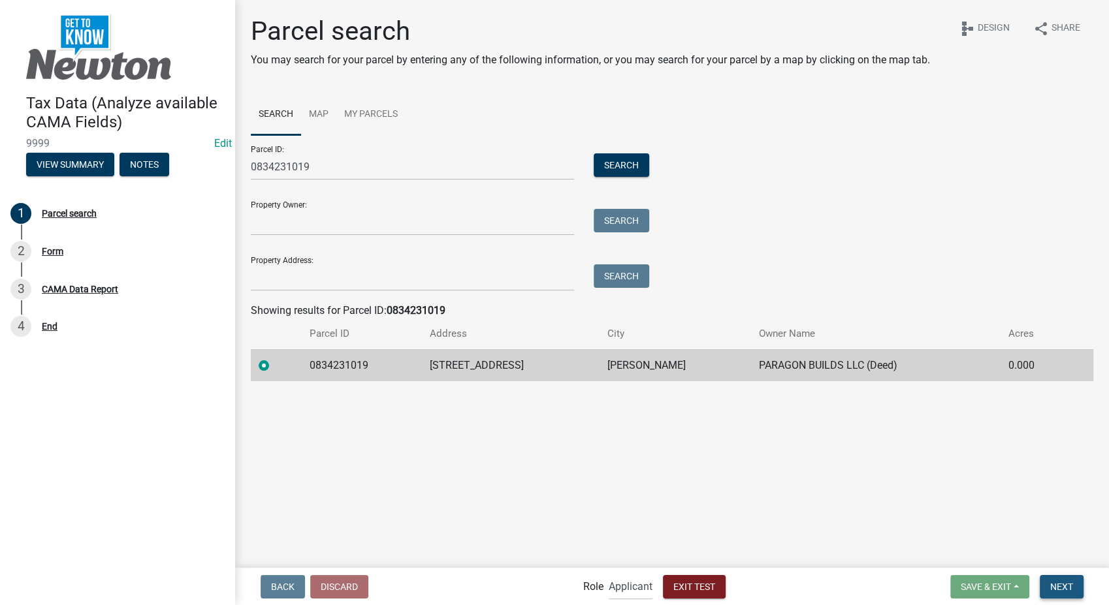
click at [1061, 593] on button "Next" at bounding box center [1062, 587] width 44 height 24
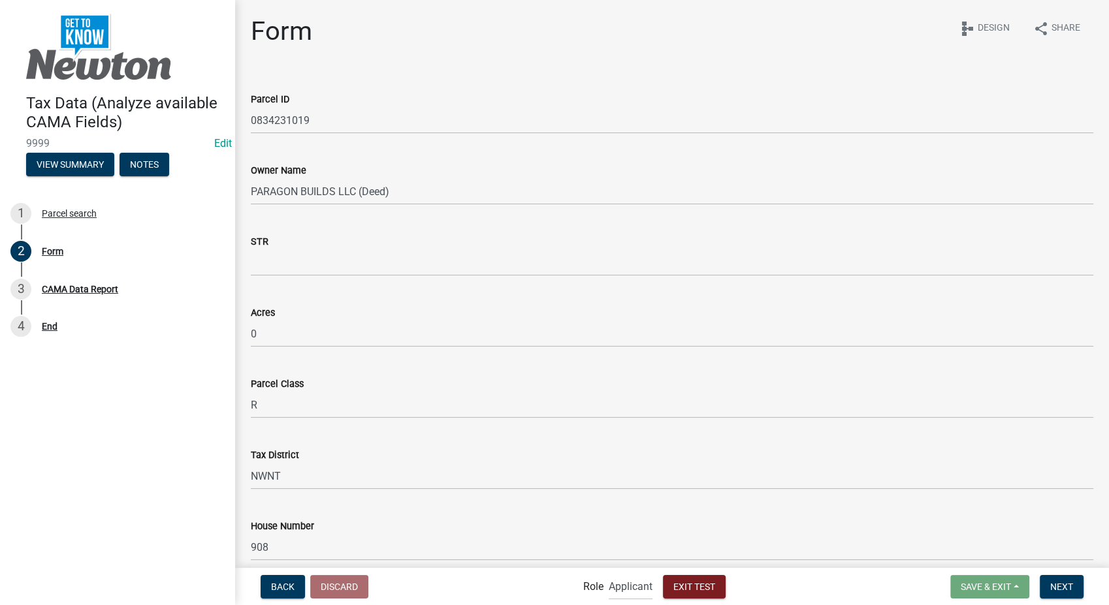
scroll to position [73, 0]
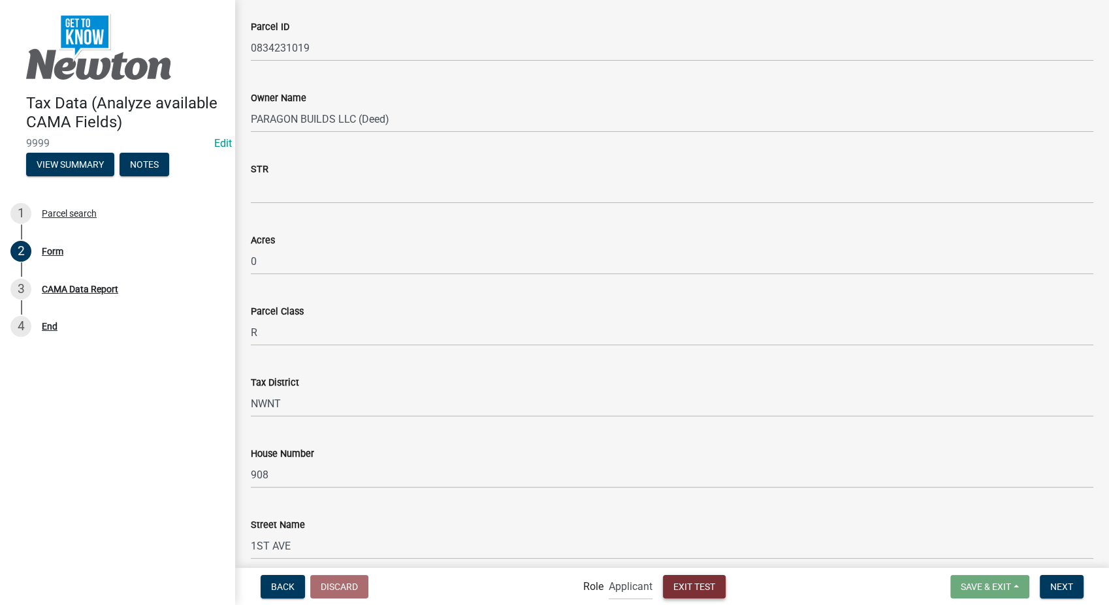
click at [681, 585] on span "Exit Test" at bounding box center [694, 586] width 42 height 10
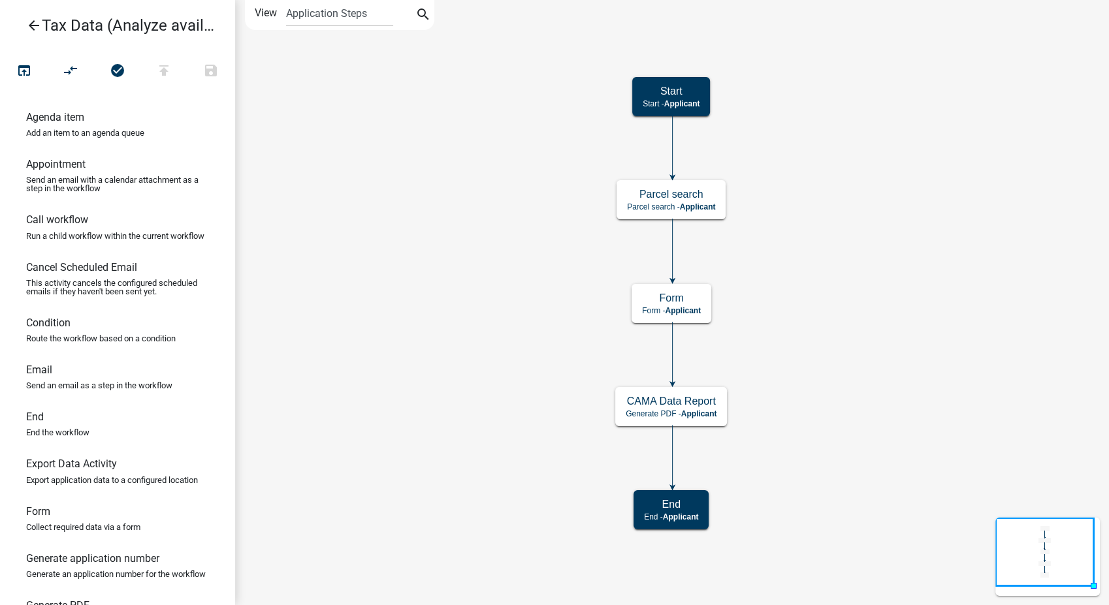
click at [30, 27] on icon "arrow_back" at bounding box center [34, 27] width 16 height 18
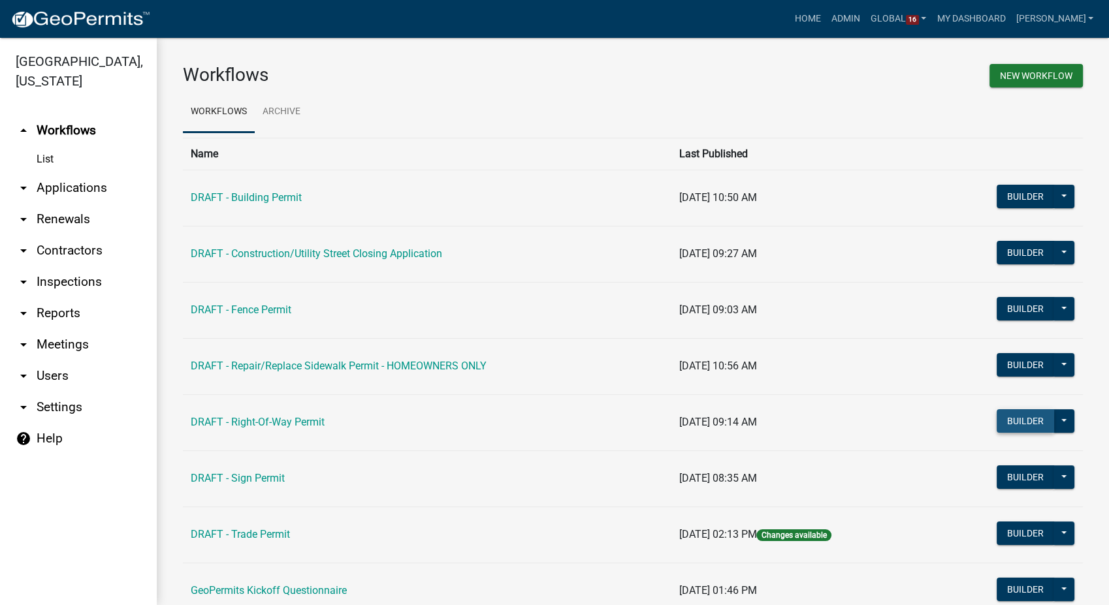
click at [1022, 417] on button "Builder" at bounding box center [1025, 422] width 57 height 24
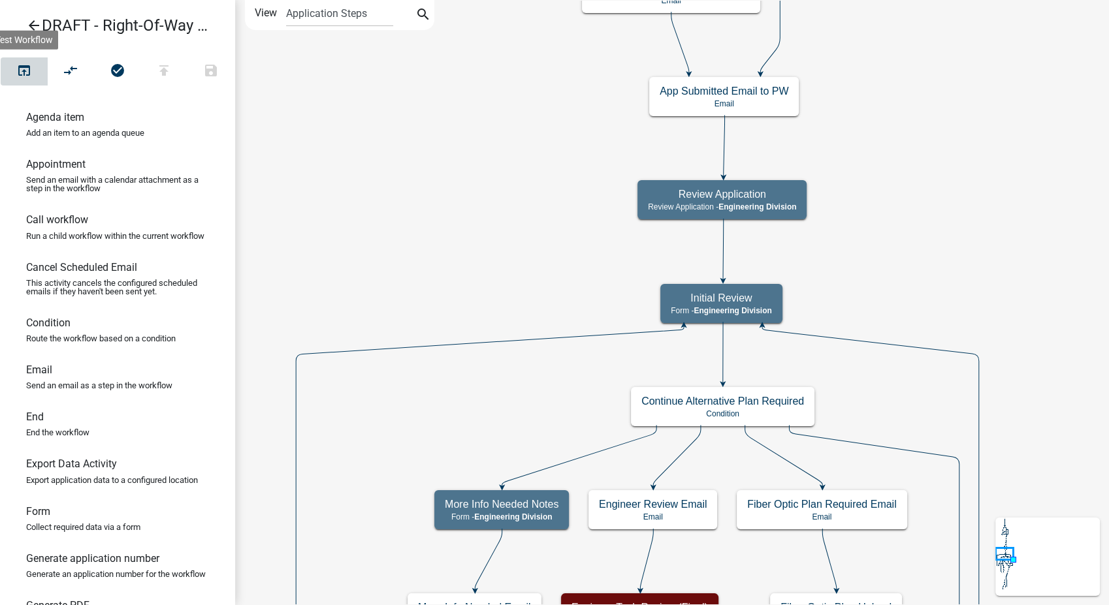
click at [21, 68] on icon "open_in_browser" at bounding box center [24, 72] width 16 height 18
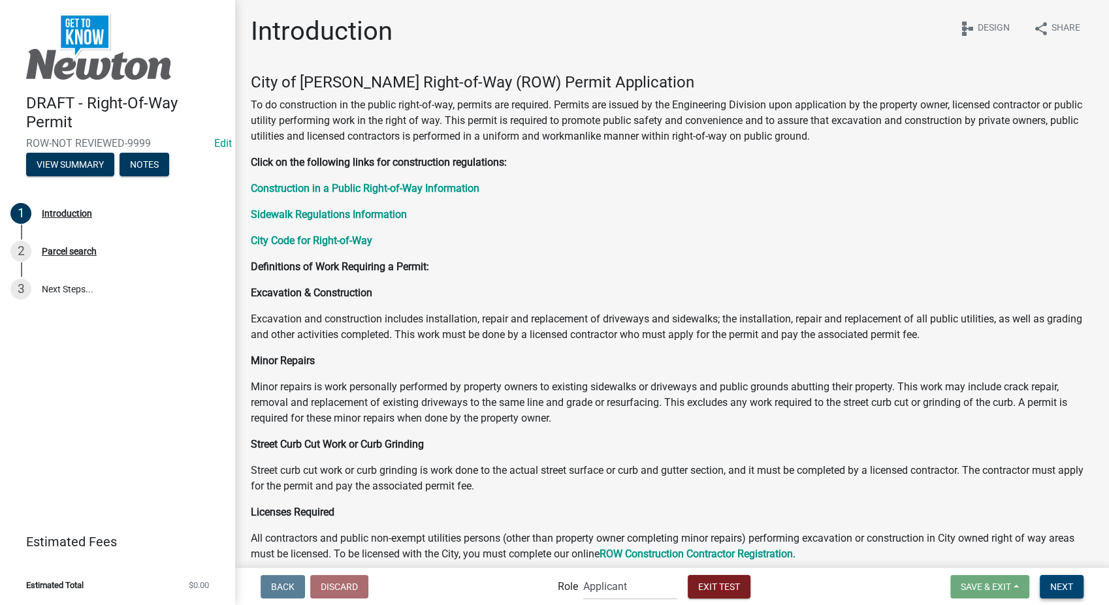
click at [1077, 582] on button "Next" at bounding box center [1062, 587] width 44 height 24
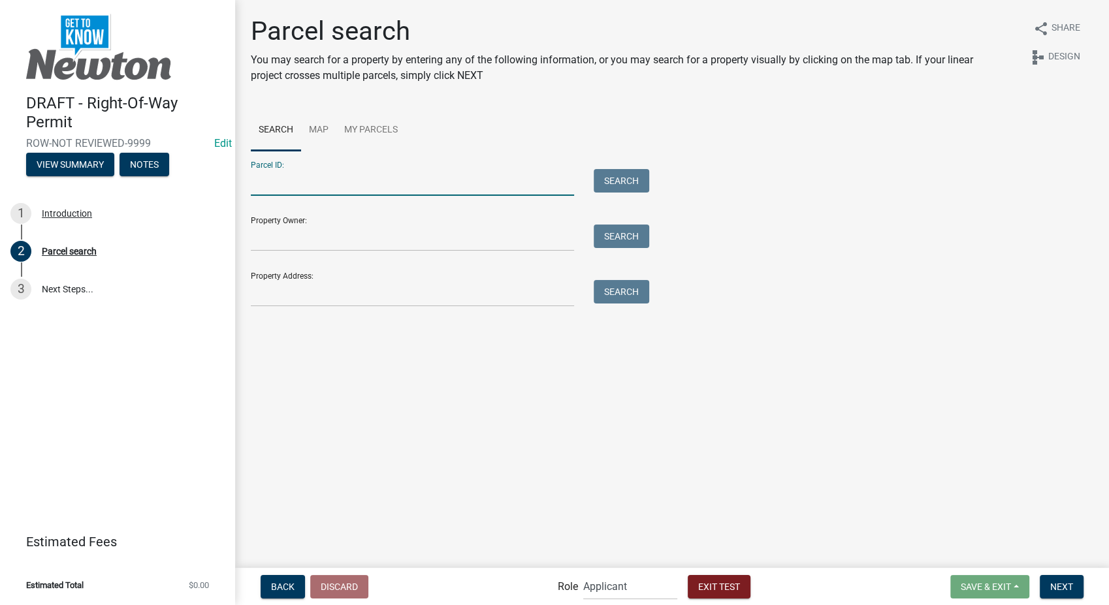
paste input "0834231019"
click at [646, 178] on button "Search" at bounding box center [622, 181] width 56 height 24
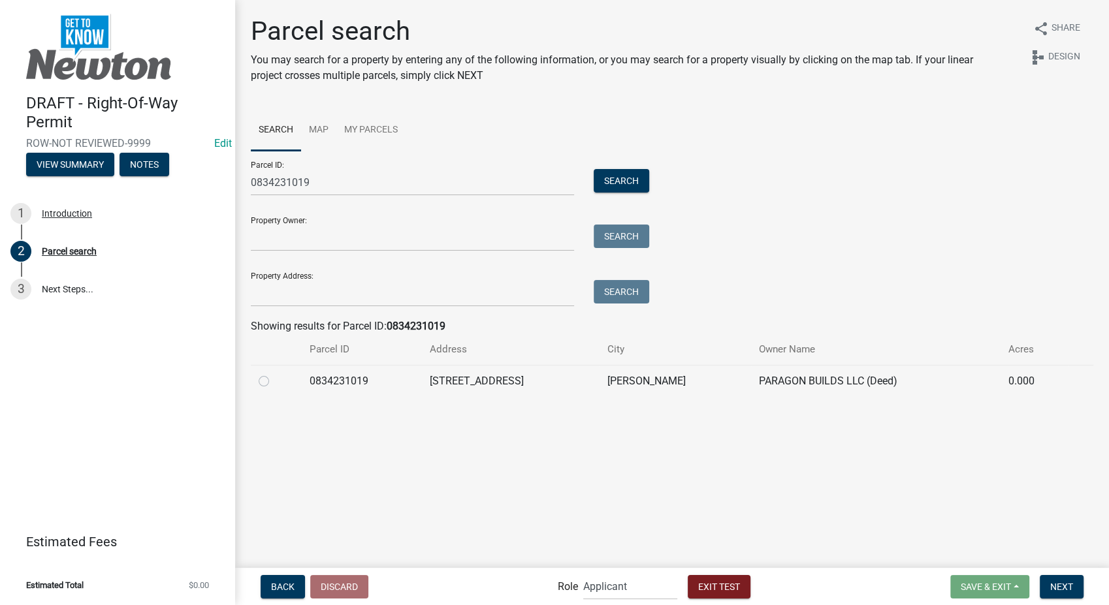
click at [274, 374] on label at bounding box center [274, 374] width 0 height 0
click at [274, 378] on input "radio" at bounding box center [278, 378] width 8 height 8
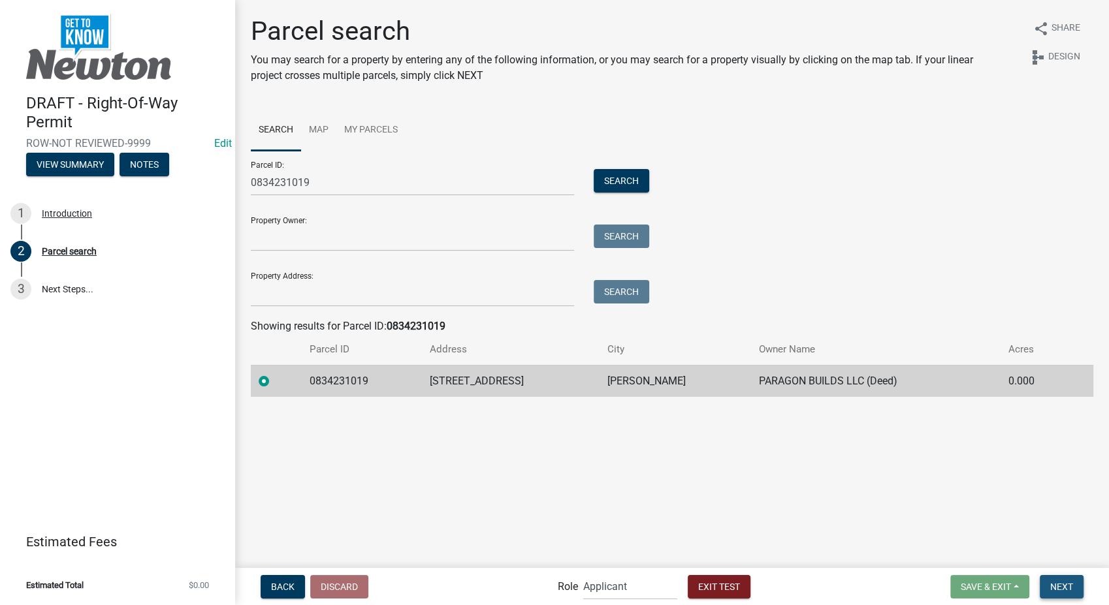
click at [1056, 592] on span "Next" at bounding box center [1061, 586] width 23 height 10
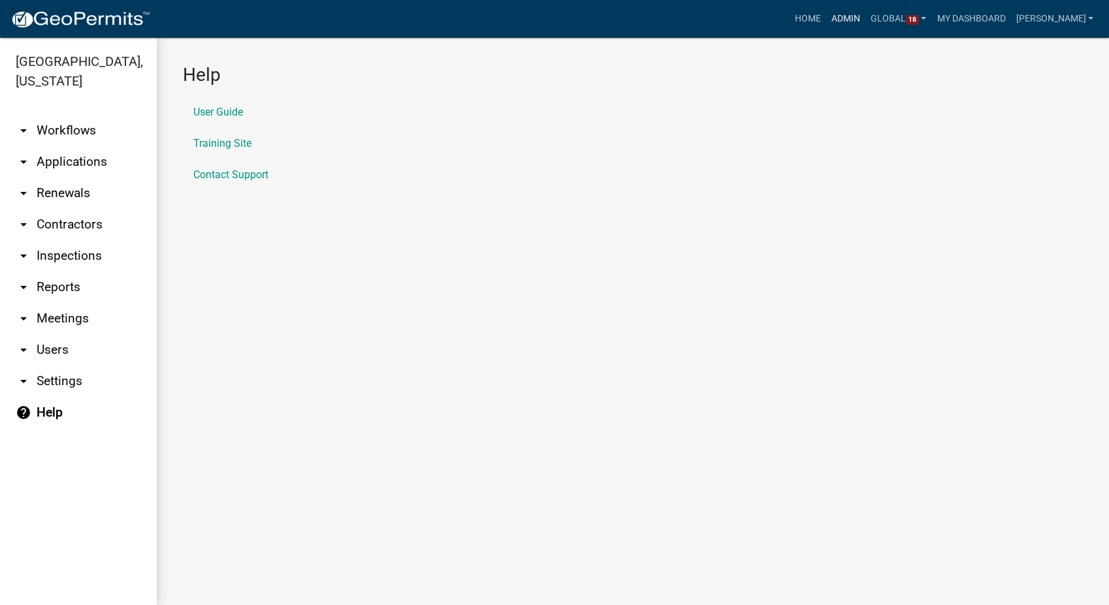
click at [861, 20] on link "Admin" at bounding box center [845, 19] width 39 height 25
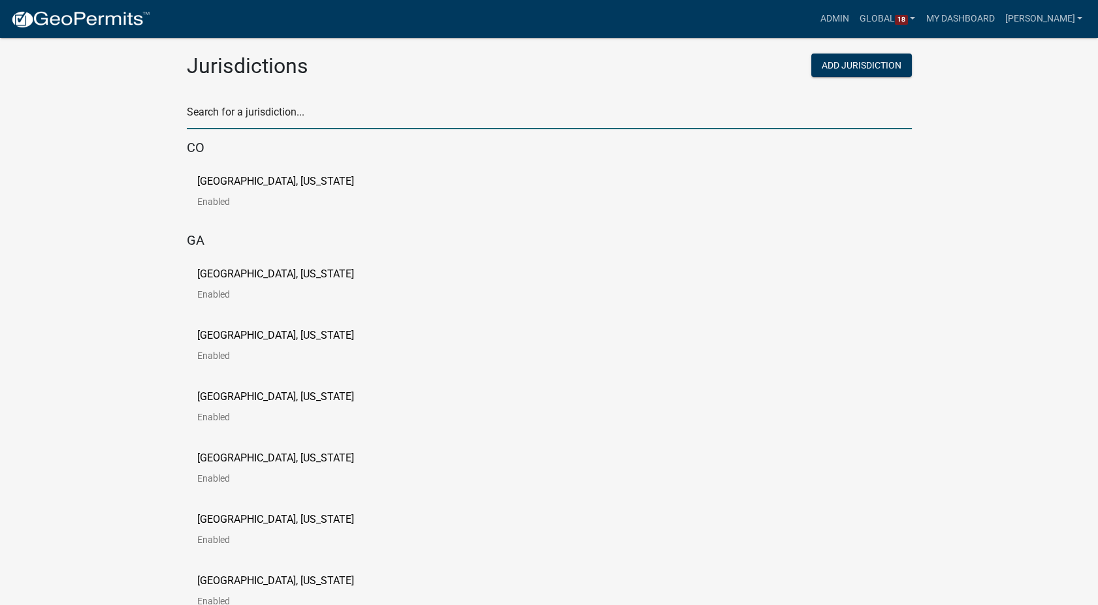
click at [293, 112] on input "text" at bounding box center [549, 116] width 725 height 27
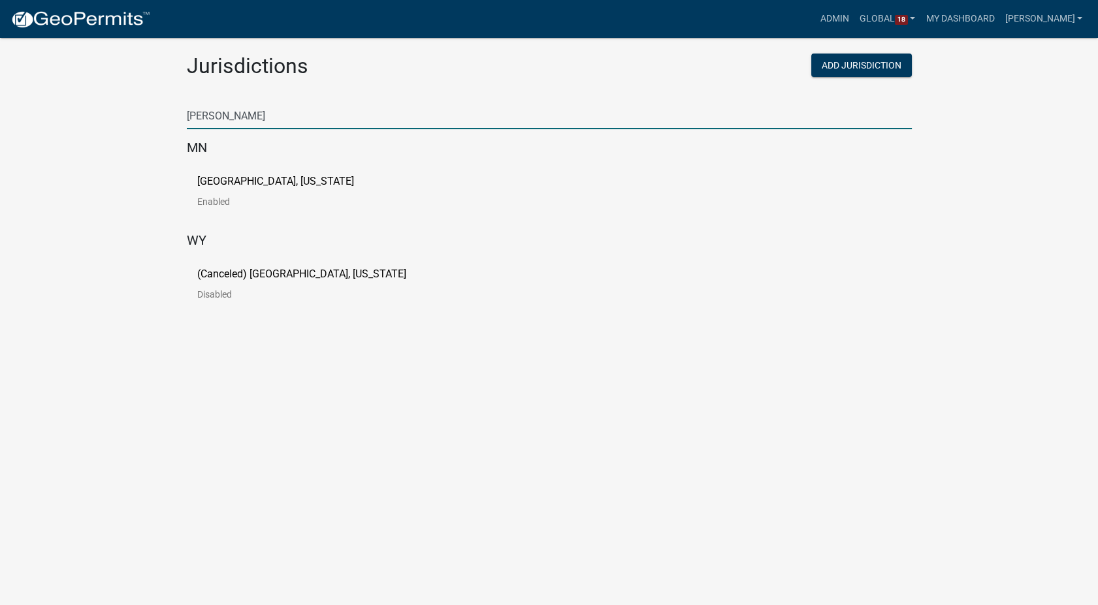
type input "murray"
click at [208, 176] on p "Murray County, Minnesota" at bounding box center [275, 181] width 157 height 10
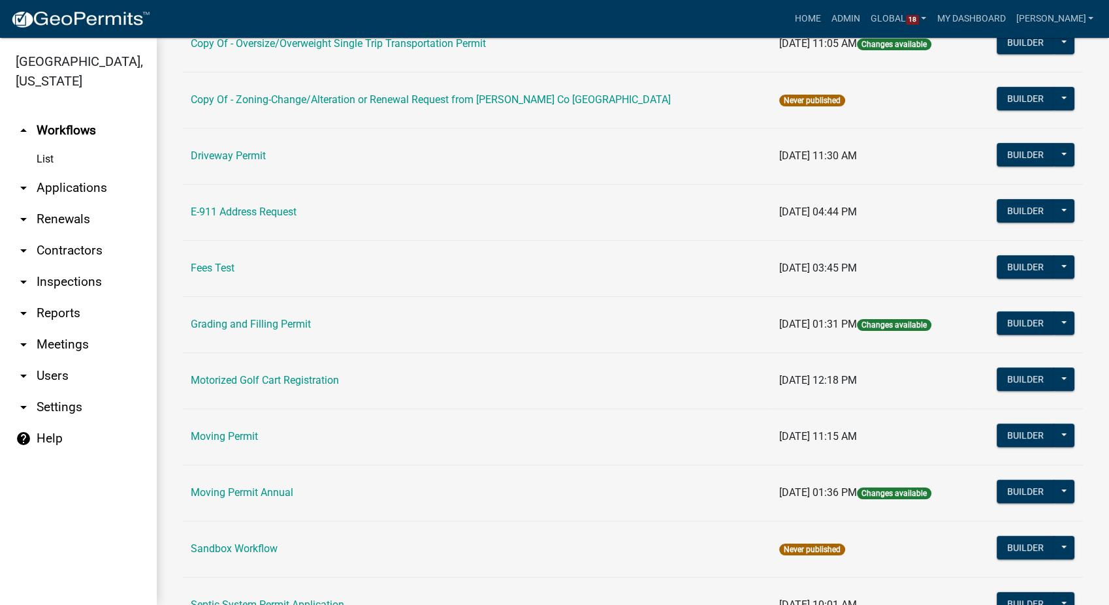
scroll to position [726, 0]
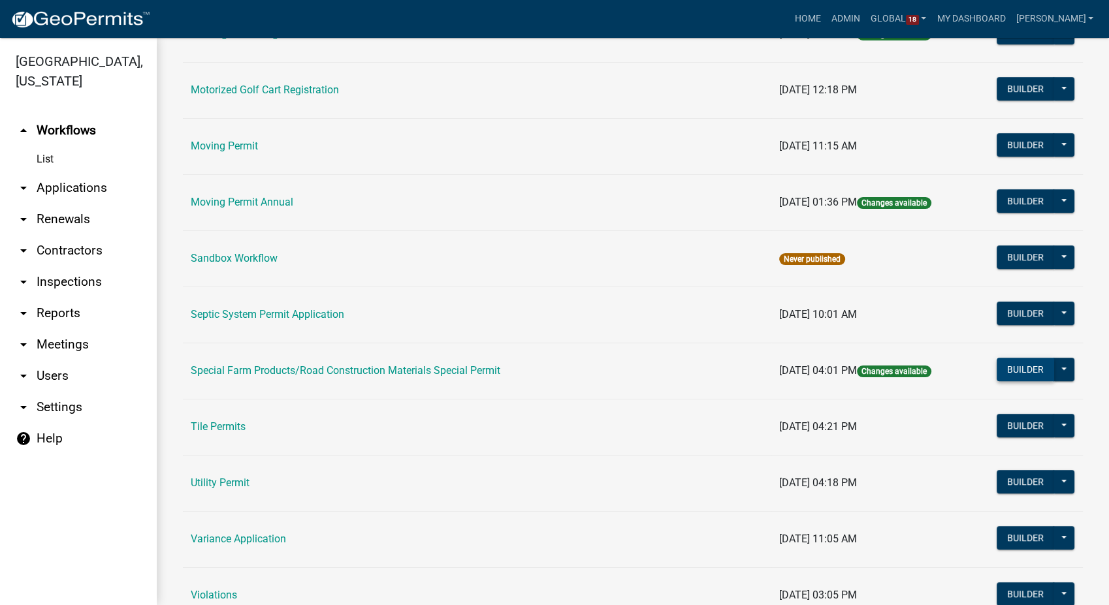
click at [1029, 369] on button "Builder" at bounding box center [1025, 370] width 57 height 24
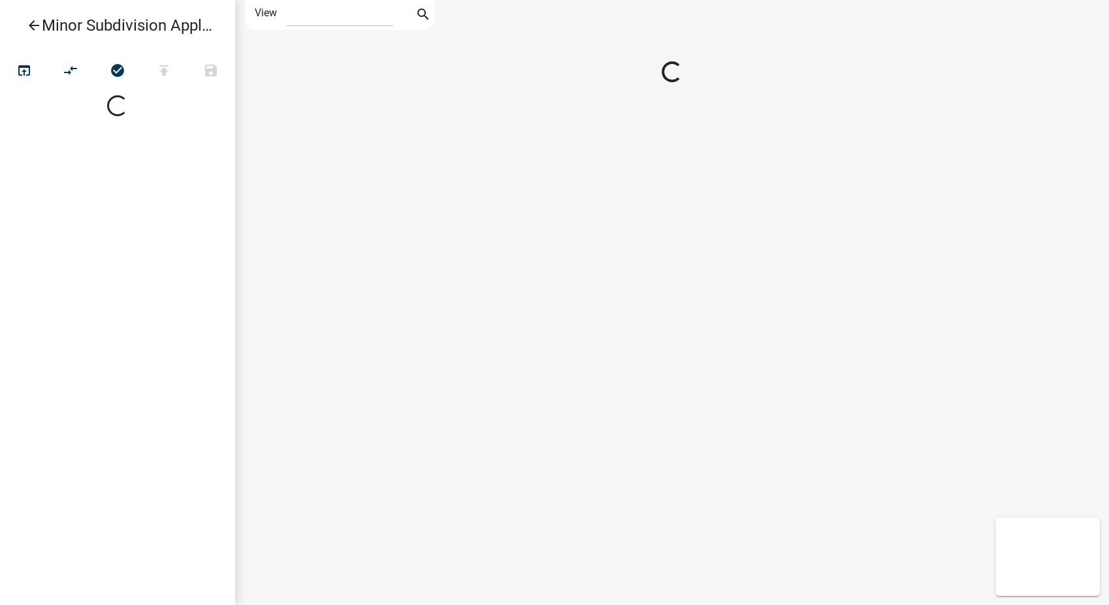
select select "1"
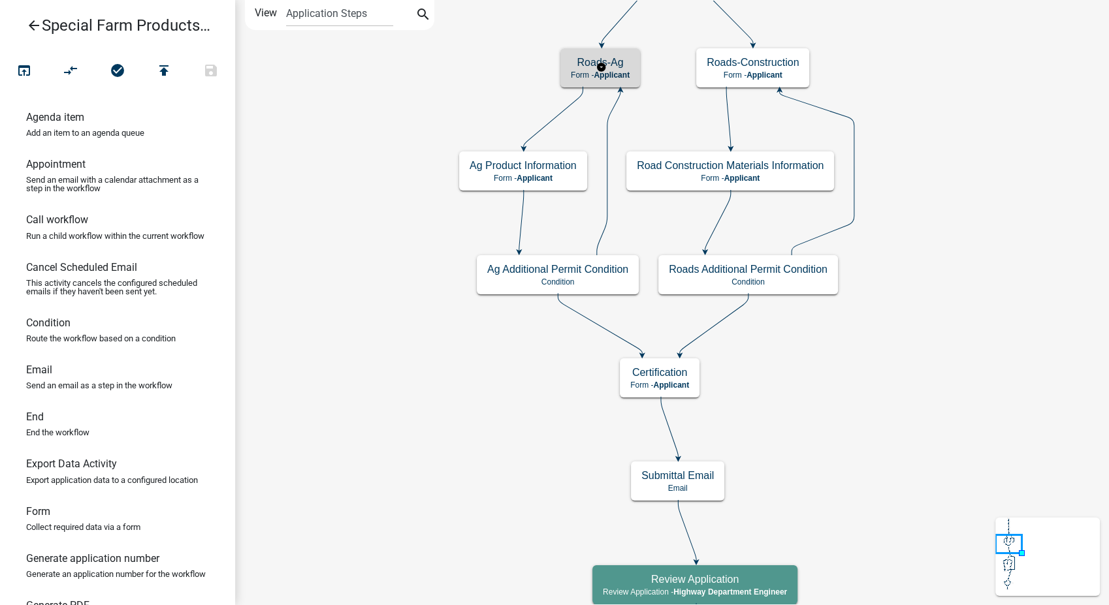
click at [587, 73] on p "Form - Applicant" at bounding box center [600, 75] width 59 height 9
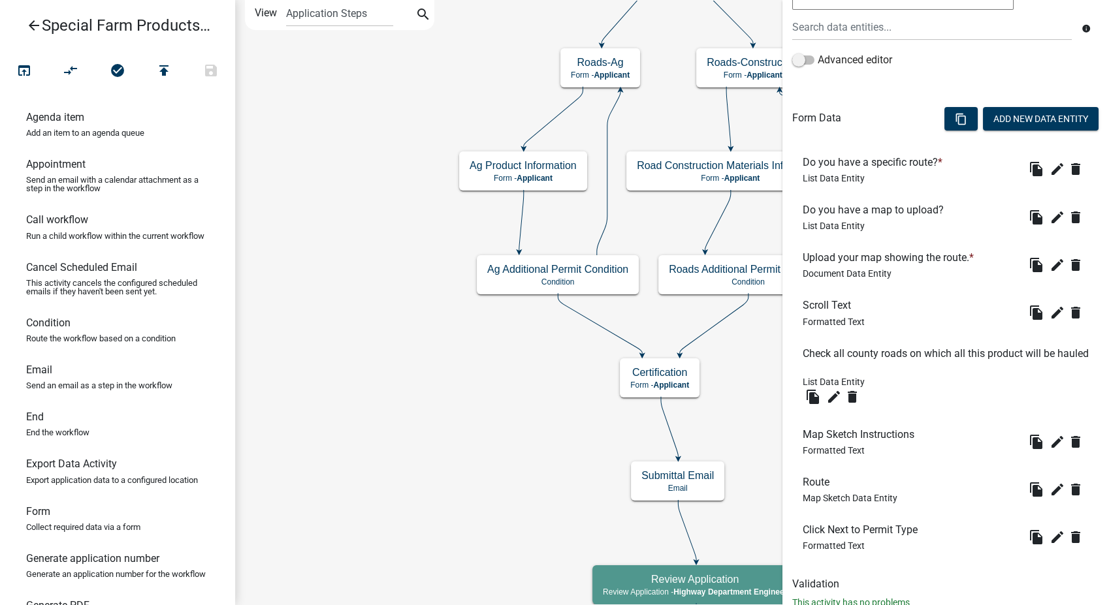
scroll to position [331, 0]
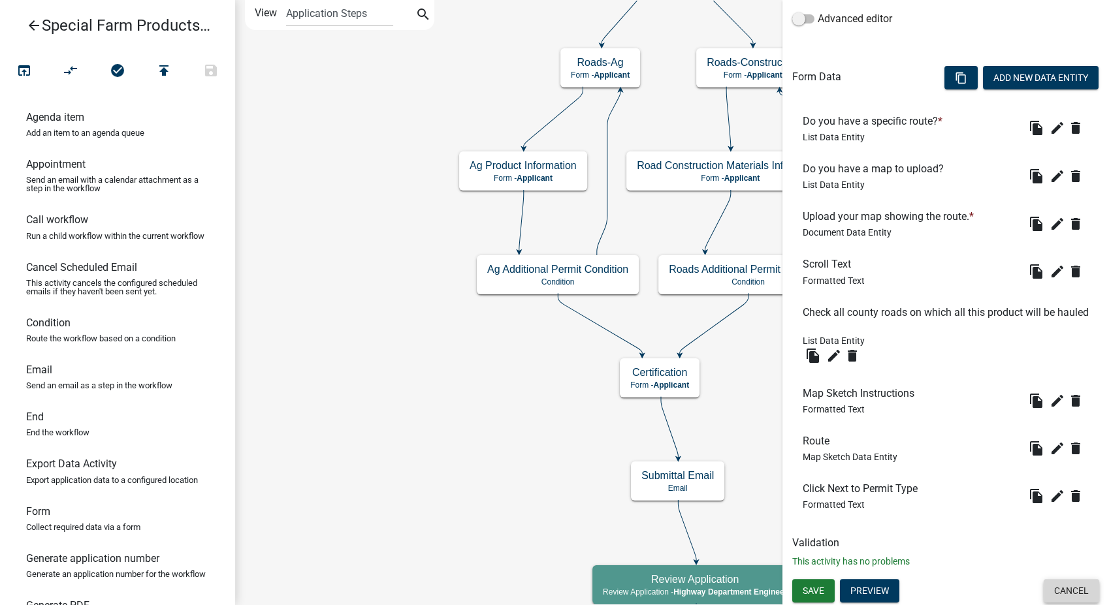
click at [1057, 579] on button "Cancel" at bounding box center [1072, 591] width 56 height 24
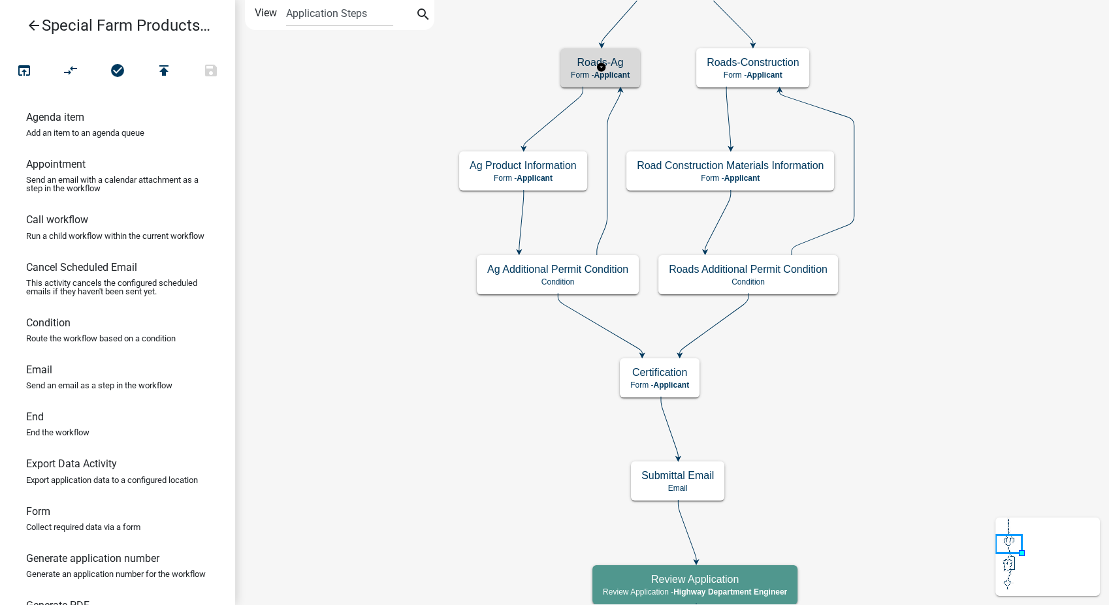
click at [589, 65] on h5 "Roads-Ag" at bounding box center [600, 62] width 59 height 12
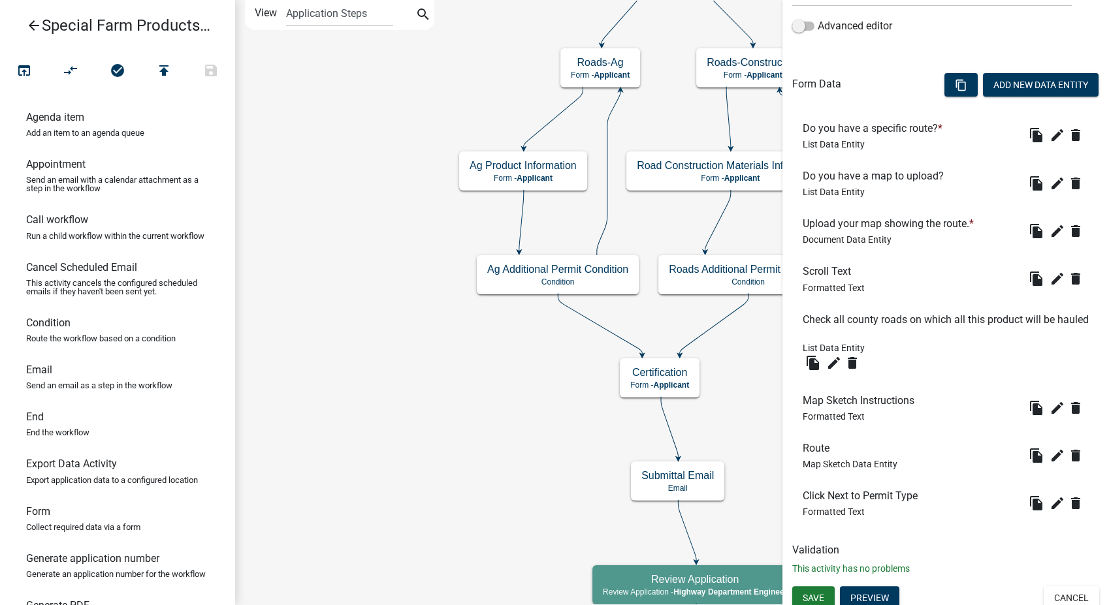
scroll to position [331, 0]
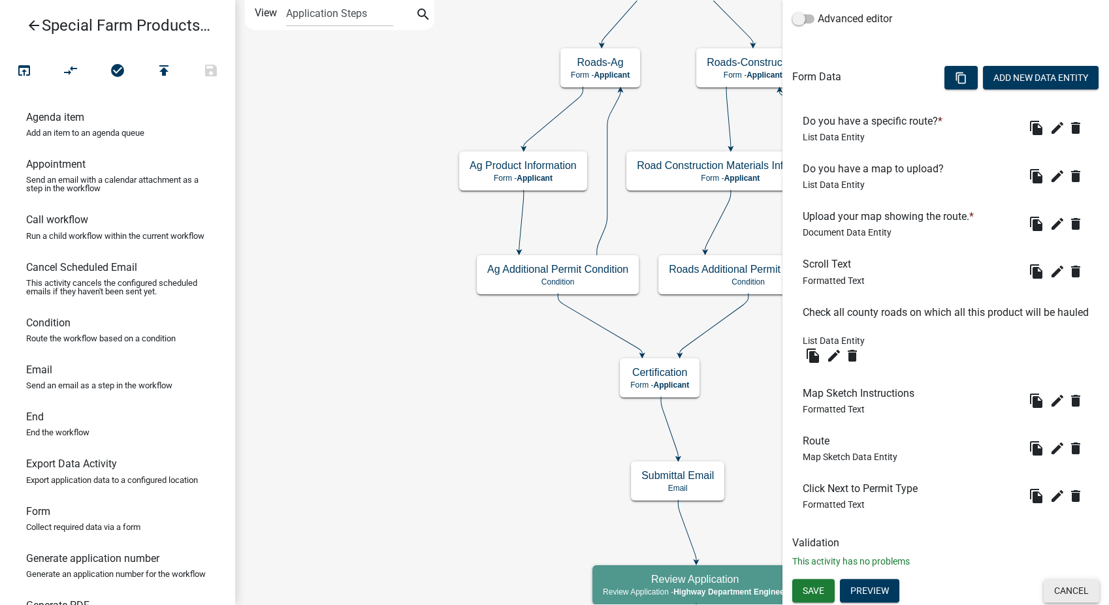
click at [1059, 596] on button "Cancel" at bounding box center [1072, 591] width 56 height 24
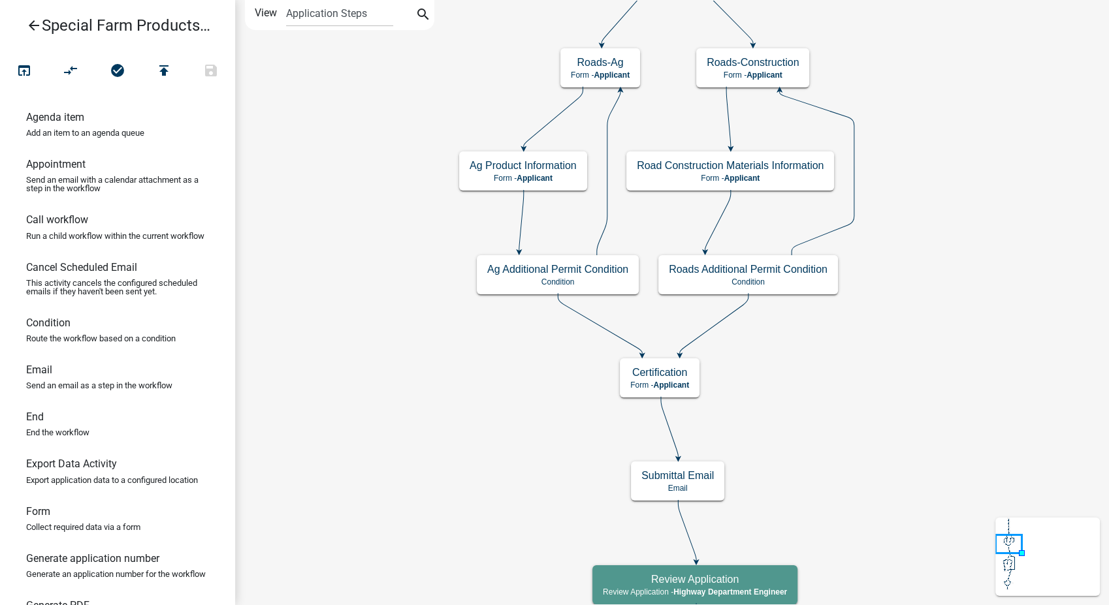
scroll to position [0, 0]
click at [528, 170] on h5 "Ag Product Information" at bounding box center [523, 165] width 107 height 12
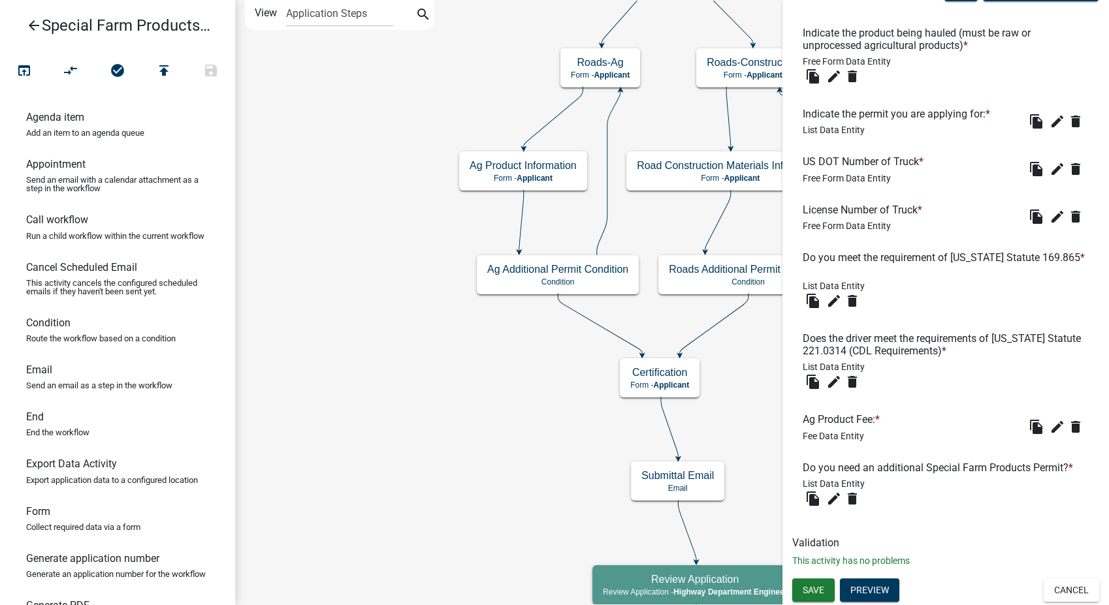
scroll to position [431, 0]
click at [1050, 585] on button "Cancel" at bounding box center [1072, 591] width 56 height 24
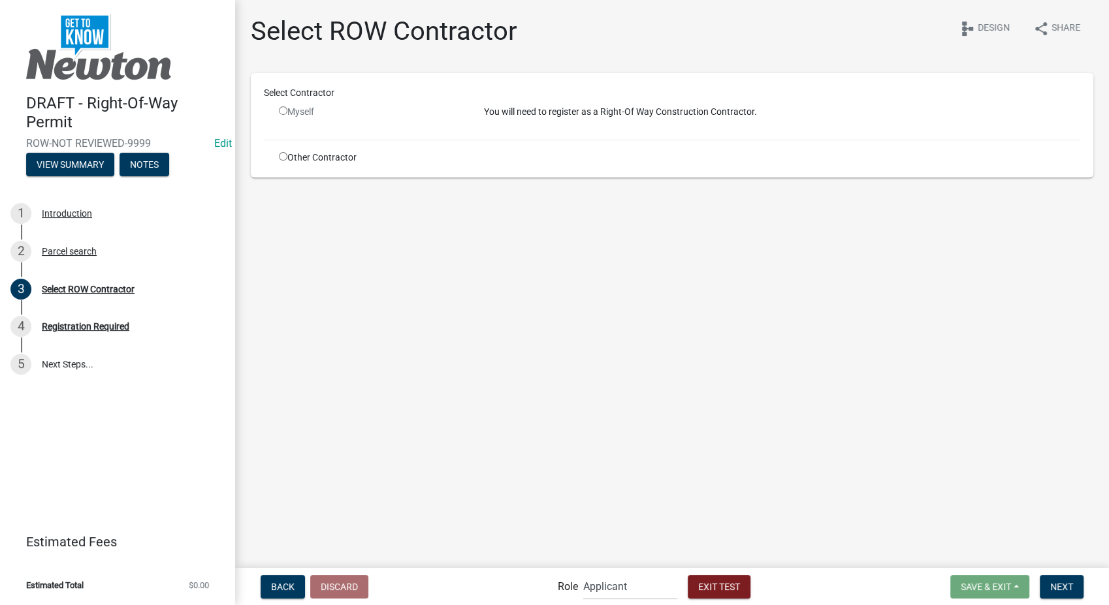
click at [284, 159] on input "radio" at bounding box center [283, 156] width 8 height 8
radio input "true"
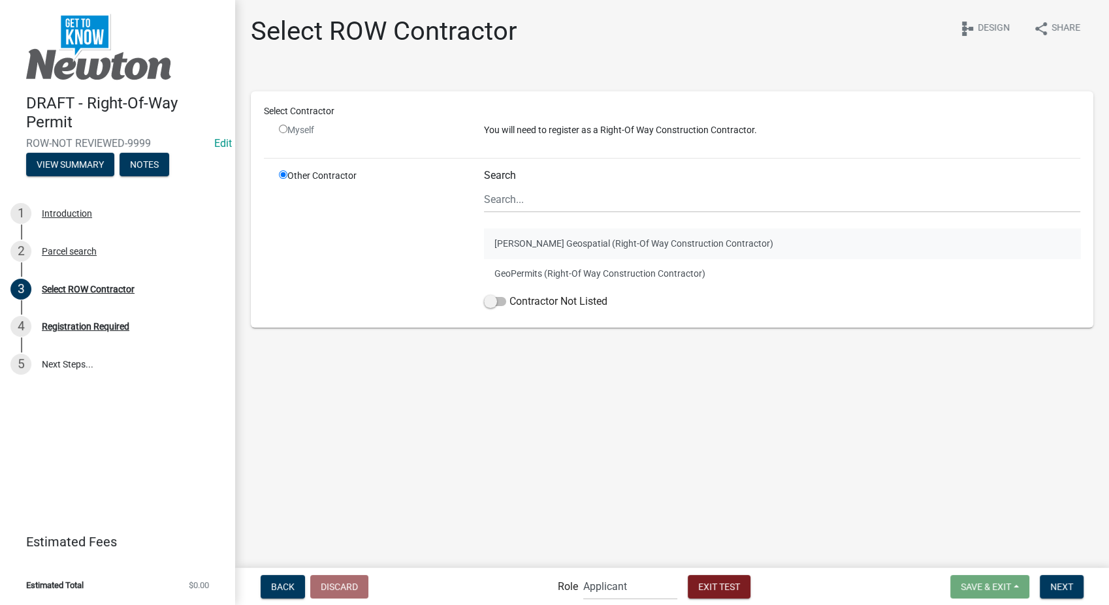
click at [638, 237] on button "[PERSON_NAME] Geospatial (Right-Of Way Construction Contractor)" at bounding box center [782, 244] width 596 height 30
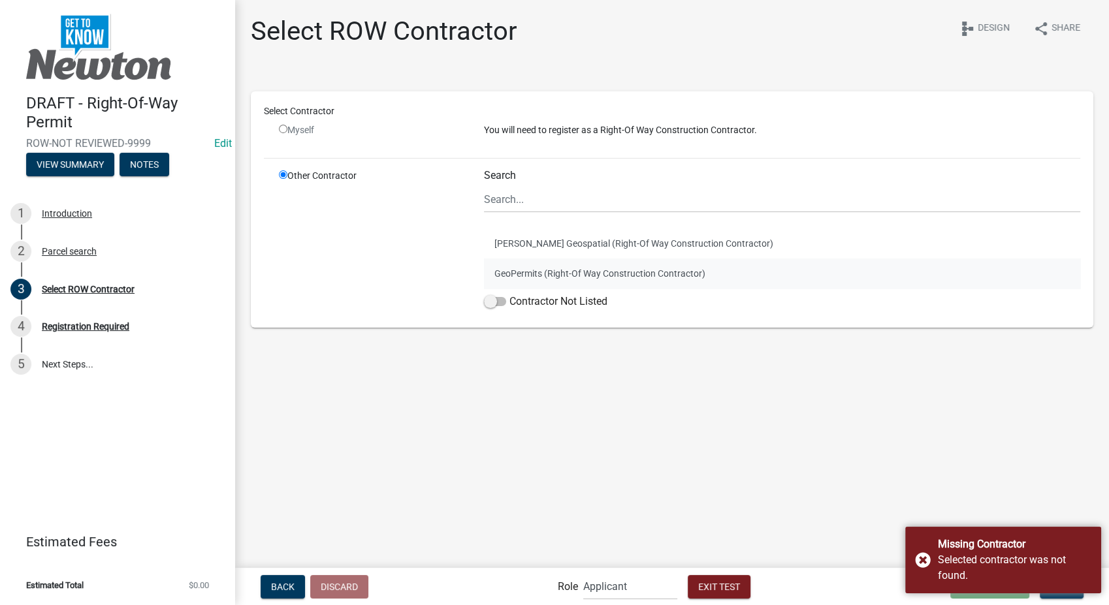
click at [602, 279] on button "GeoPermits (Right-Of Way Construction Contractor)" at bounding box center [782, 274] width 596 height 30
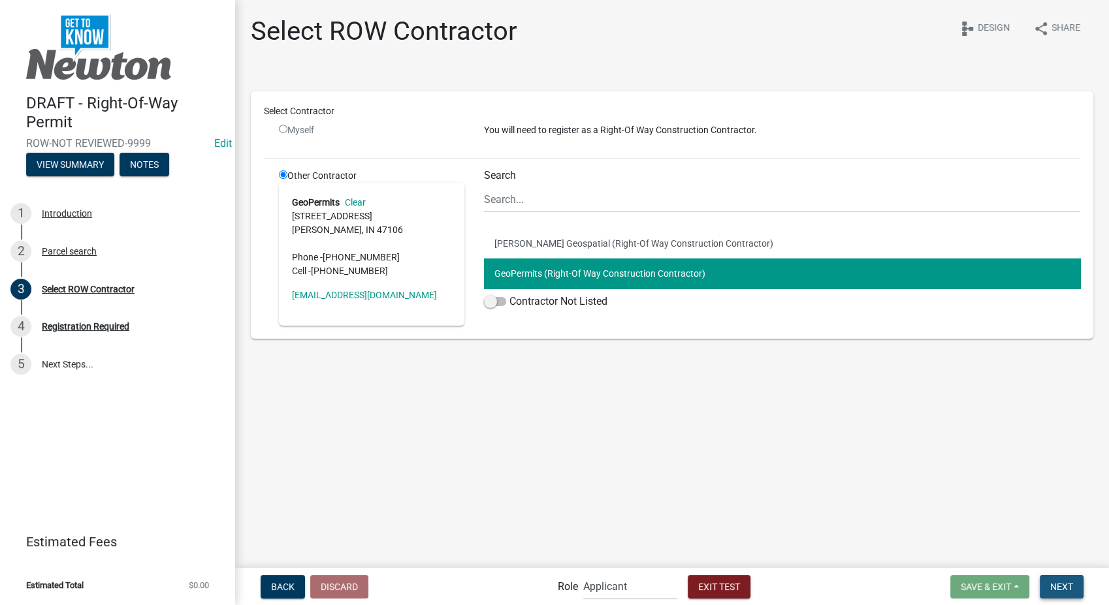
click at [1071, 593] on button "Next" at bounding box center [1062, 587] width 44 height 24
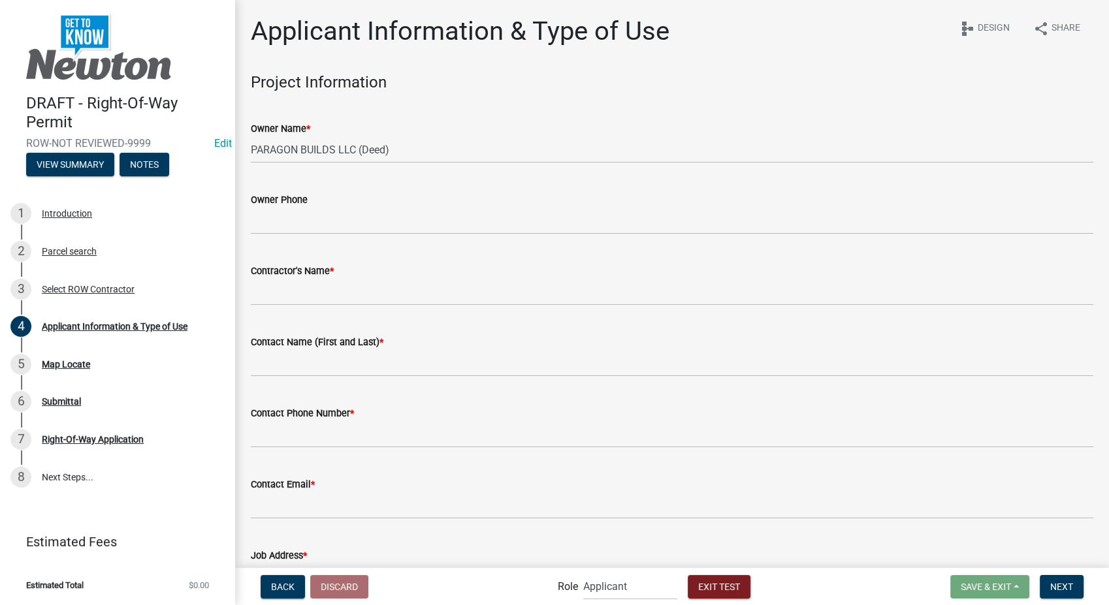
click at [285, 278] on div "Contractor's Name *" at bounding box center [672, 271] width 843 height 16
click at [285, 299] on input "Contractor's Name *" at bounding box center [672, 292] width 843 height 27
type input "Schneider"
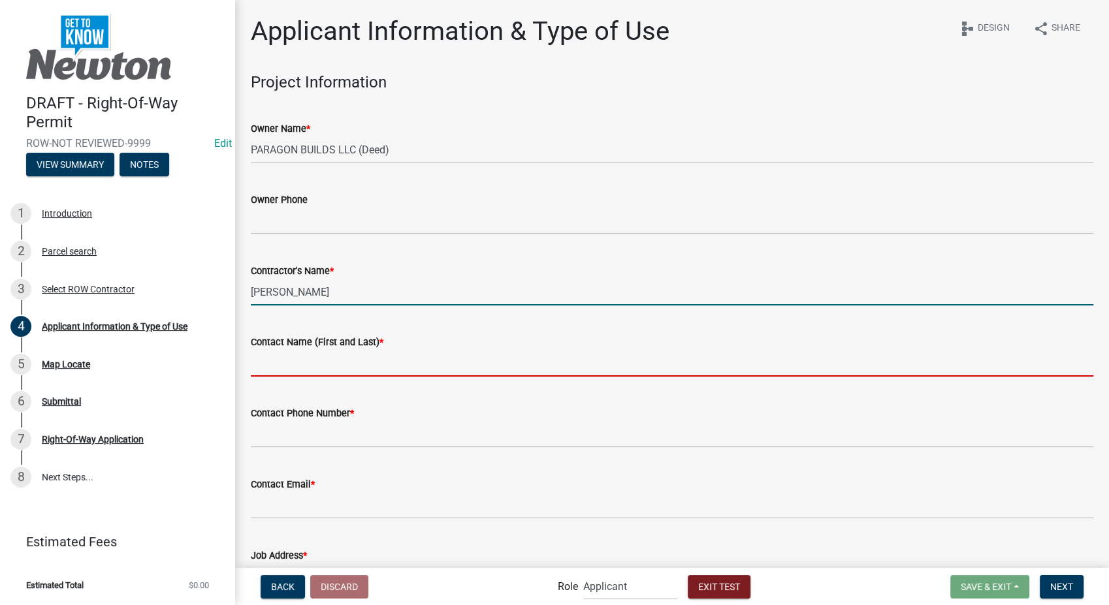
click at [304, 368] on input "Contact Name (First and Last) *" at bounding box center [672, 363] width 843 height 27
type input "Franklin"
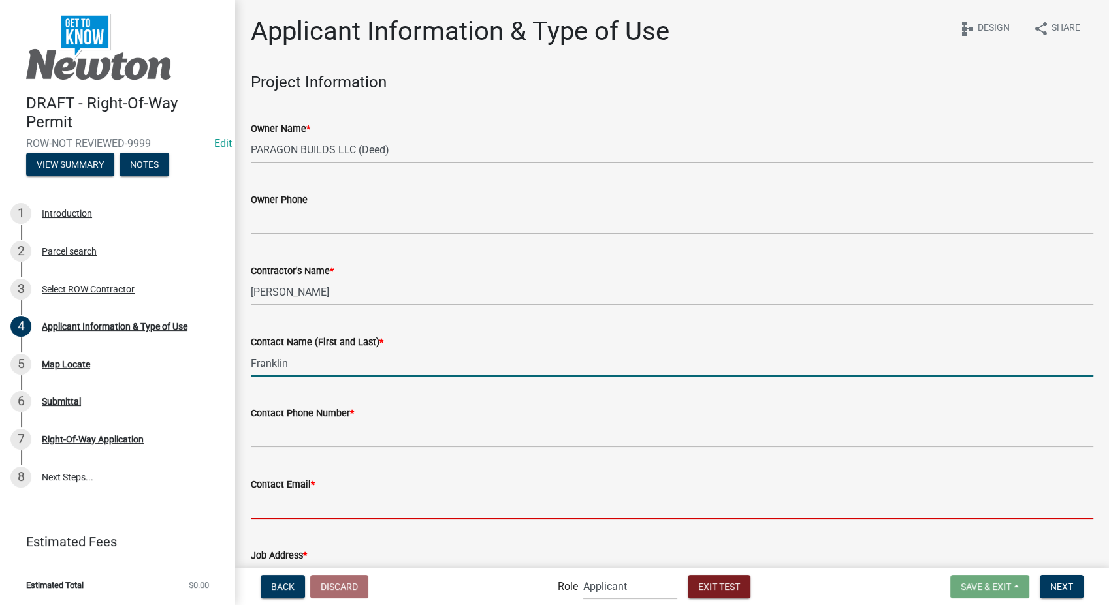
type input "[EMAIL_ADDRESS][DOMAIN_NAME]"
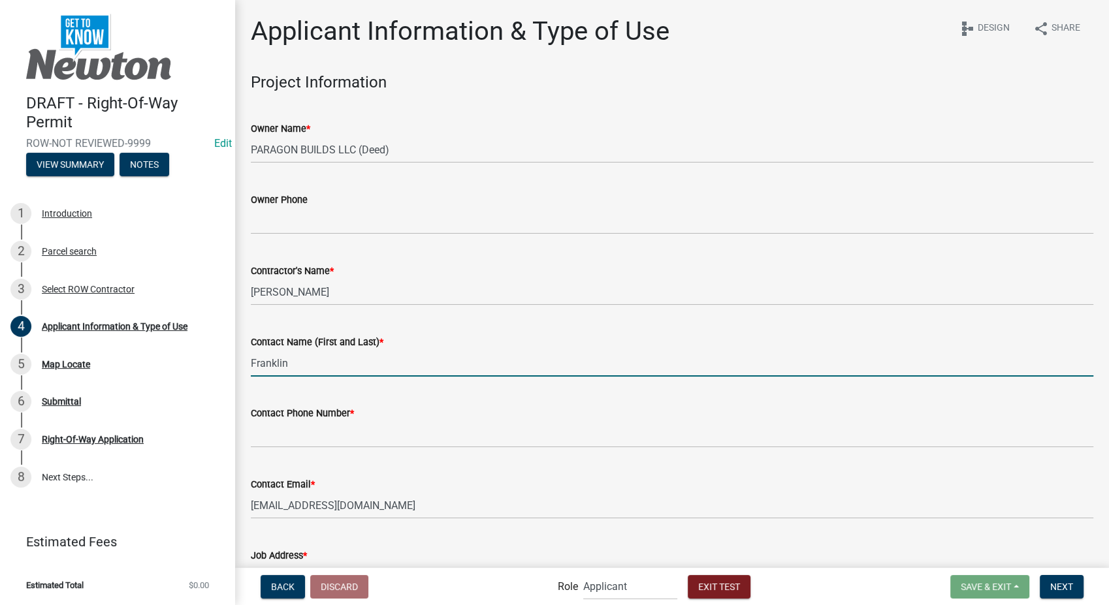
select select "9"
select select "2025"
select select "9"
select select "2025"
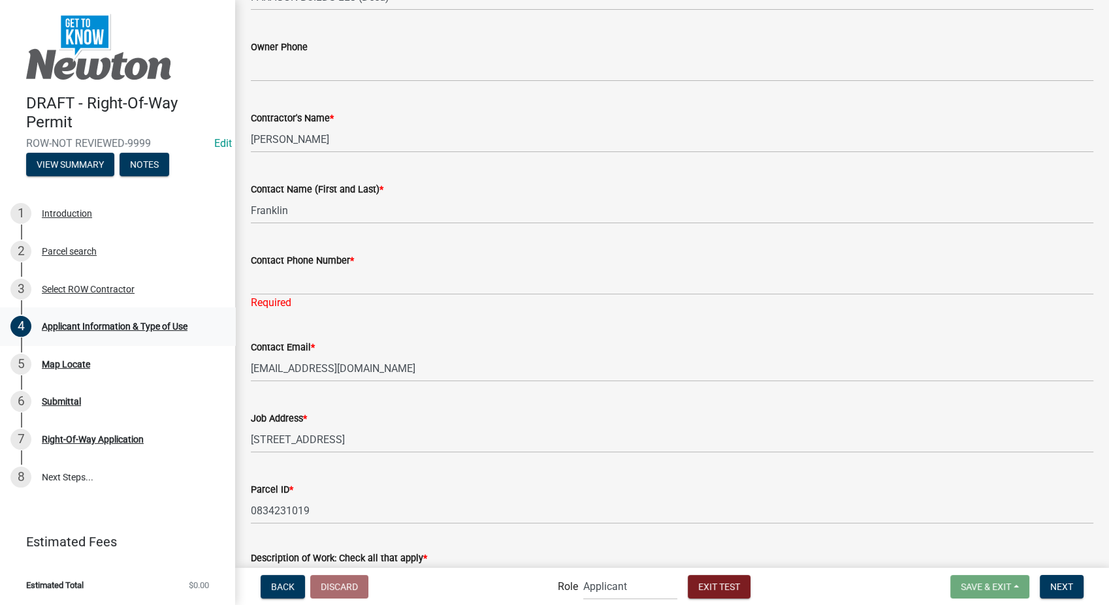
scroll to position [120, 0]
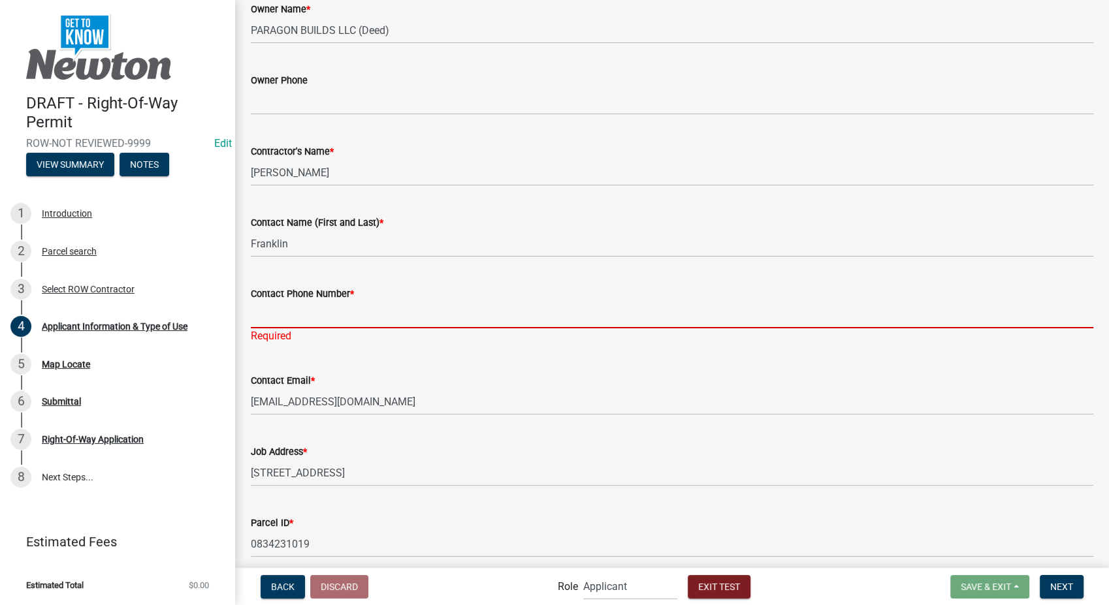
click at [277, 315] on input "Contact Phone Number *" at bounding box center [672, 315] width 843 height 27
type input "[PHONE_NUMBER]"
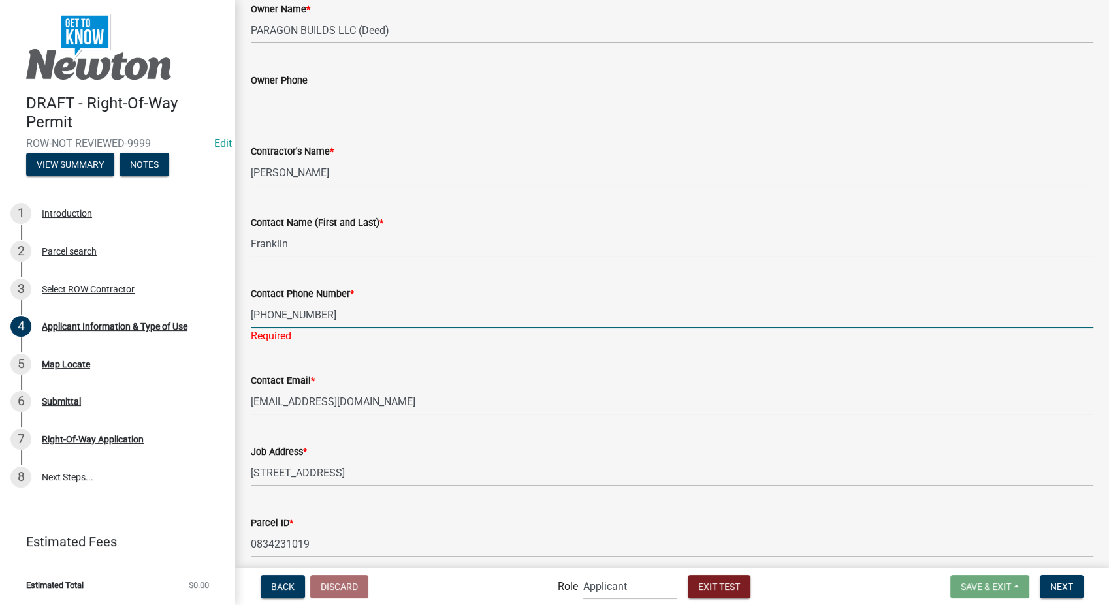
select select "9"
select select "2025"
select select "9"
select select "2025"
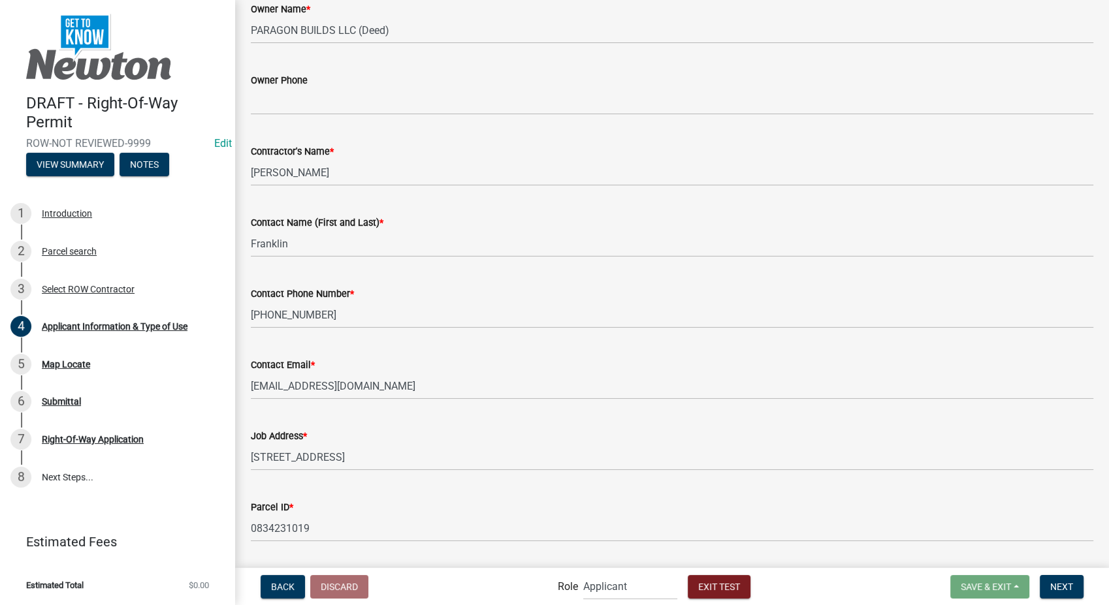
scroll to position [1198, 0]
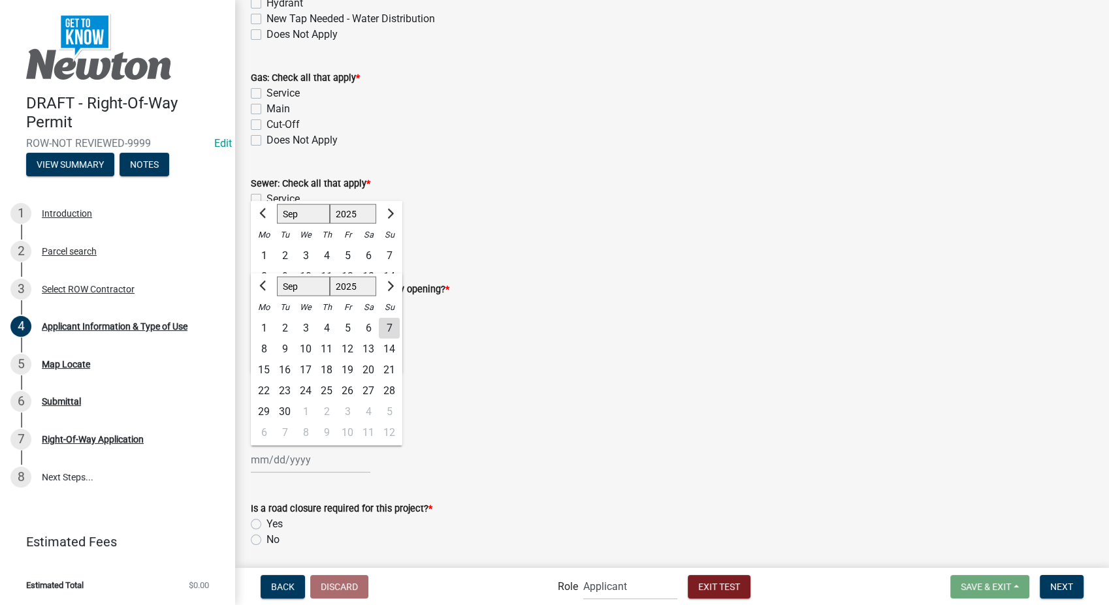
click at [519, 351] on div "Start Date * Jan Feb Mar Apr May Jun Jul Aug Sep Oct Nov Dec 1525 1526 1527 152…" at bounding box center [672, 370] width 843 height 61
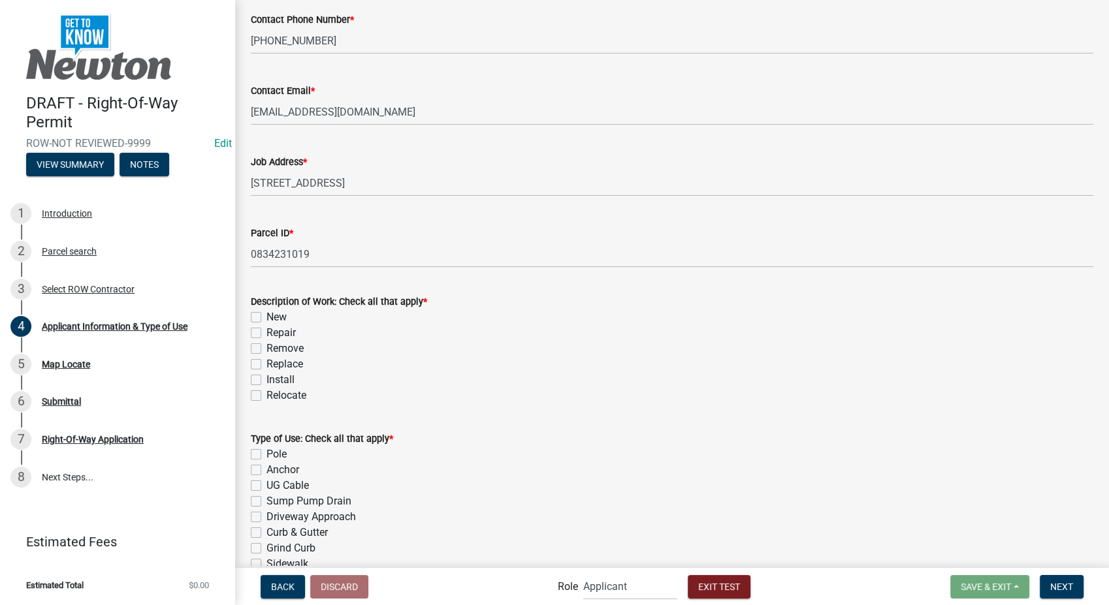
scroll to position [472, 0]
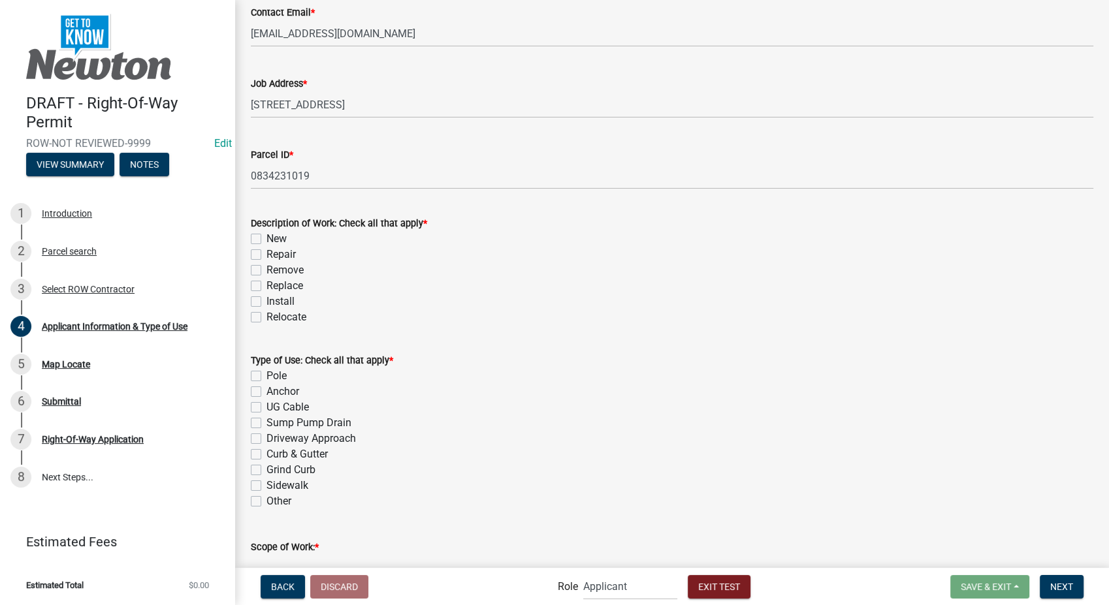
click at [266, 238] on label "New" at bounding box center [276, 239] width 20 height 16
click at [266, 238] on input "New" at bounding box center [270, 235] width 8 height 8
checkbox input "true"
checkbox input "false"
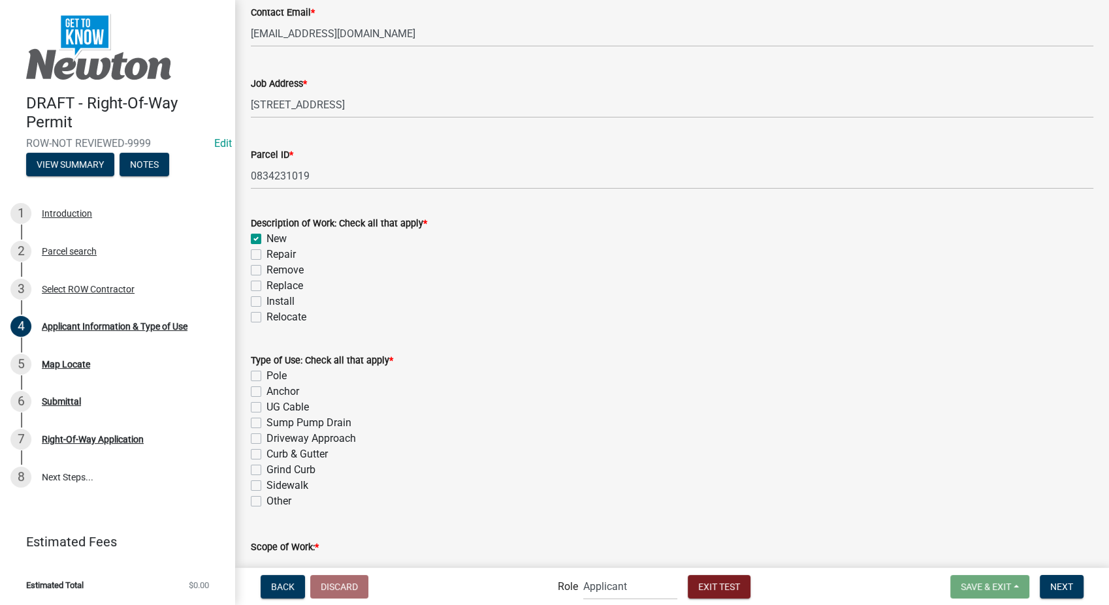
checkbox input "false"
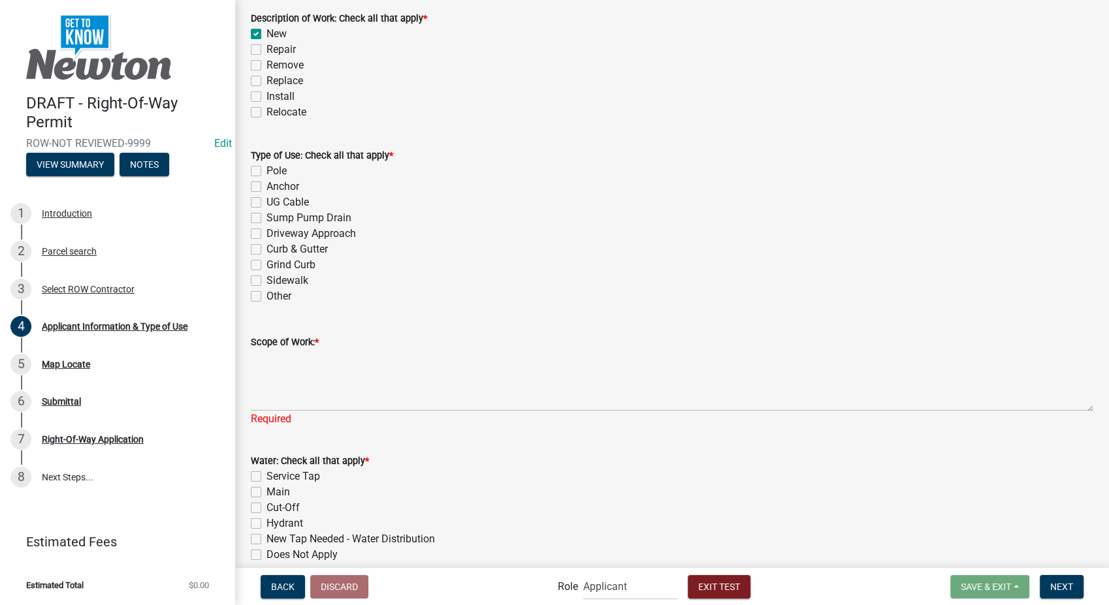
scroll to position [690, 0]
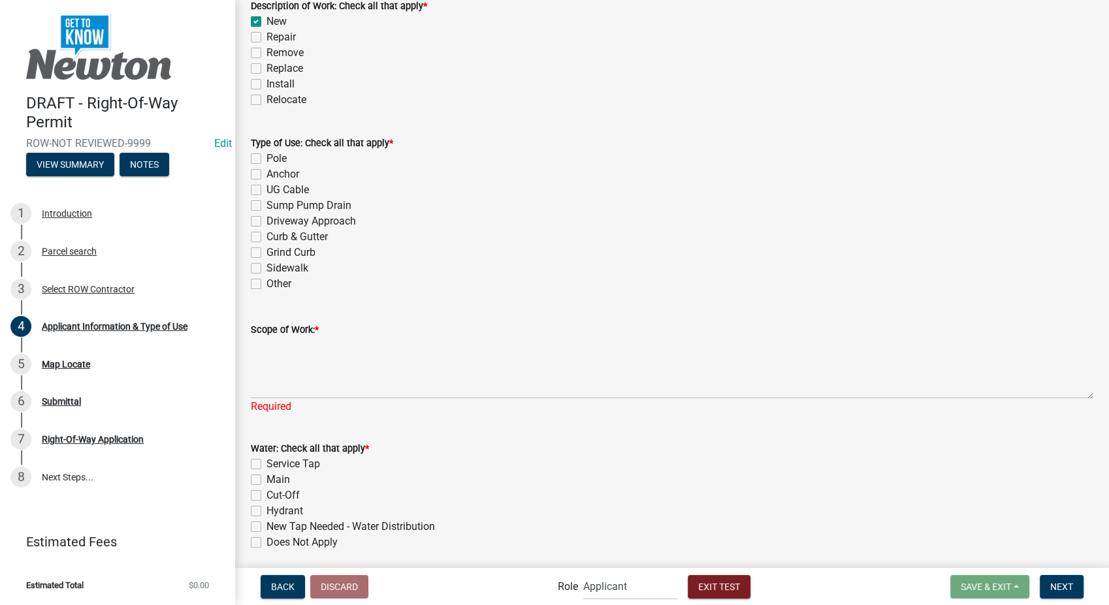
click at [266, 191] on label "UG Cable" at bounding box center [287, 190] width 42 height 16
click at [266, 191] on input "UG Cable" at bounding box center [270, 186] width 8 height 8
checkbox input "true"
checkbox input "false"
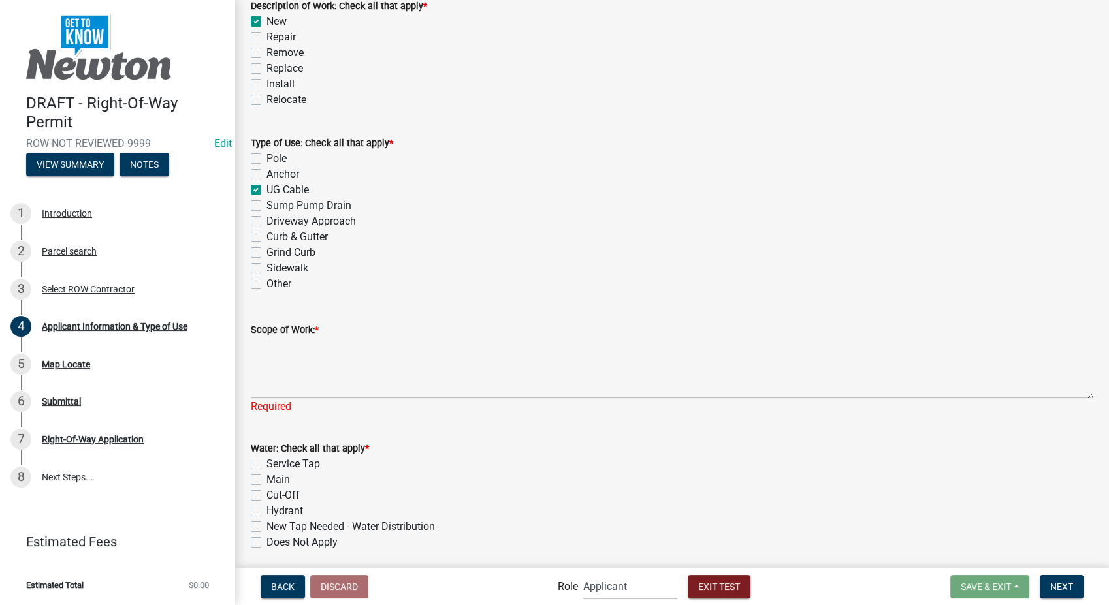
checkbox input "true"
checkbox input "false"
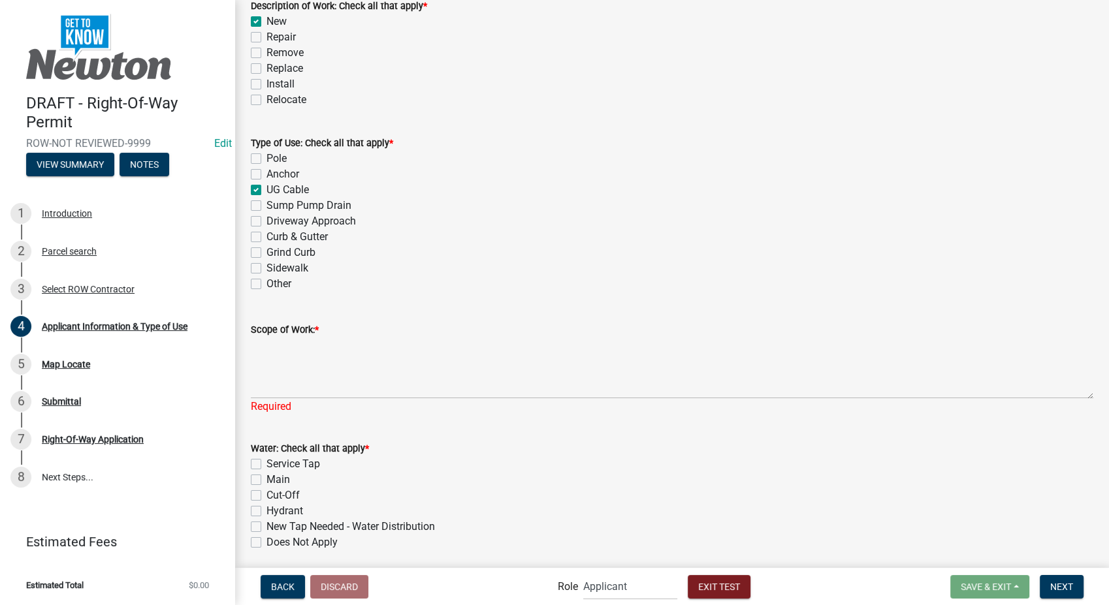
checkbox input "false"
click at [283, 346] on textarea "Scope of Work: *" at bounding box center [672, 368] width 843 height 61
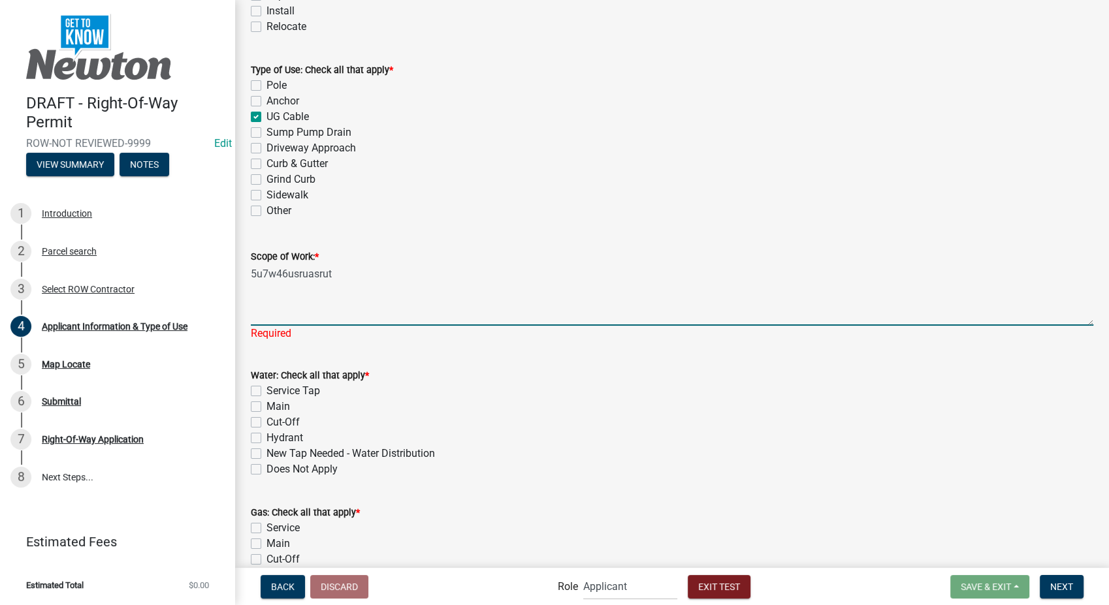
scroll to position [1053, 0]
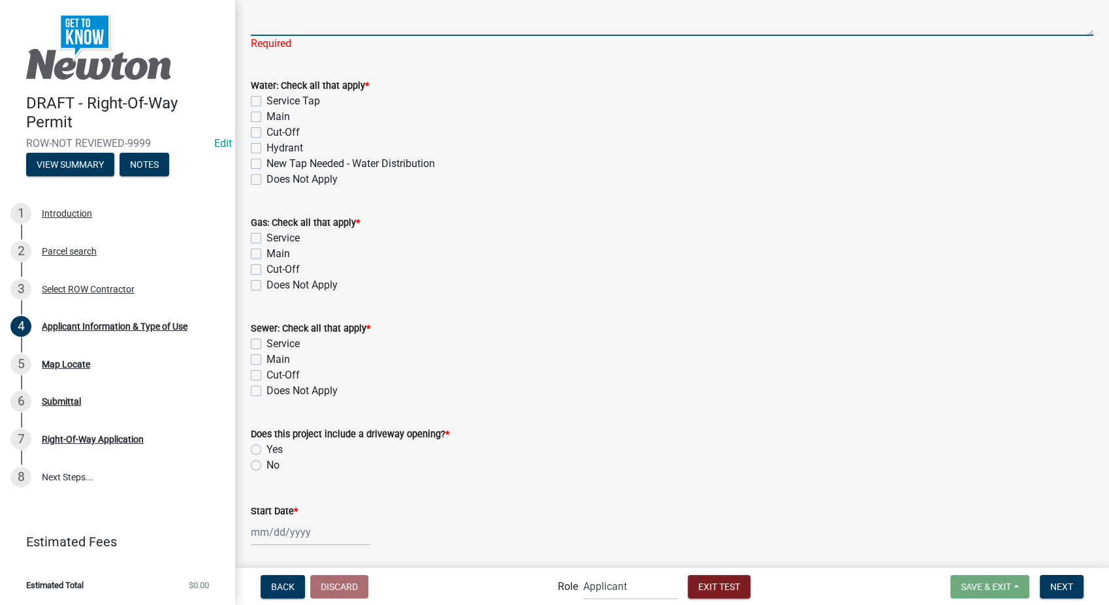
type textarea "5u7w46usruasrut"
click at [255, 119] on div "Water: Check all that apply * Service Tap Main Cut-Off Hydrant New Tap Needed -…" at bounding box center [672, 133] width 843 height 110
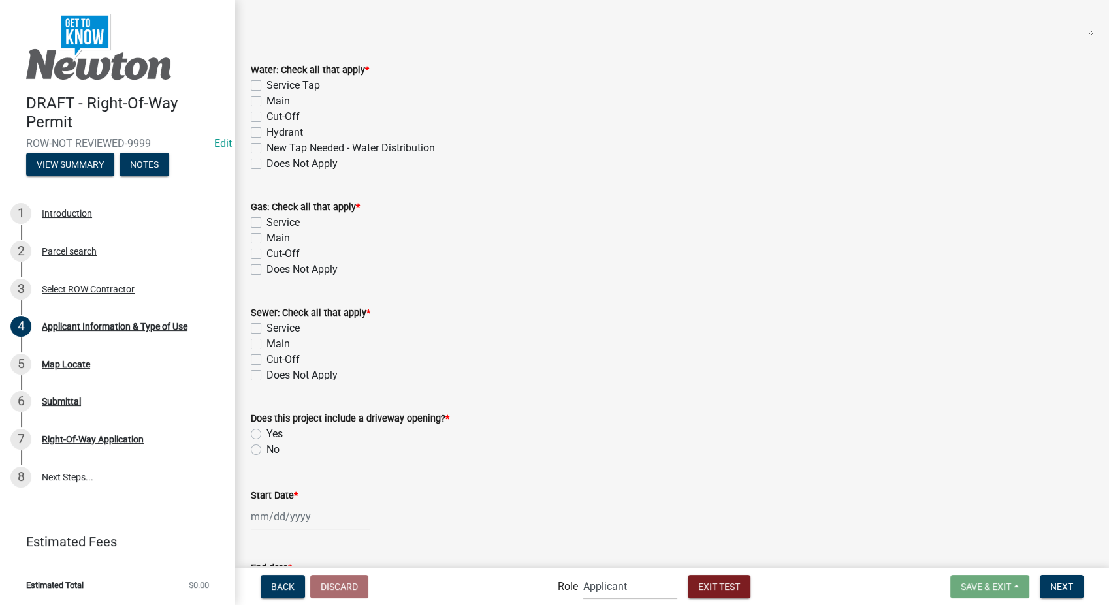
click at [266, 99] on label "Main" at bounding box center [278, 101] width 24 height 16
click at [266, 99] on input "Main" at bounding box center [270, 97] width 8 height 8
checkbox input "true"
checkbox input "false"
checkbox input "true"
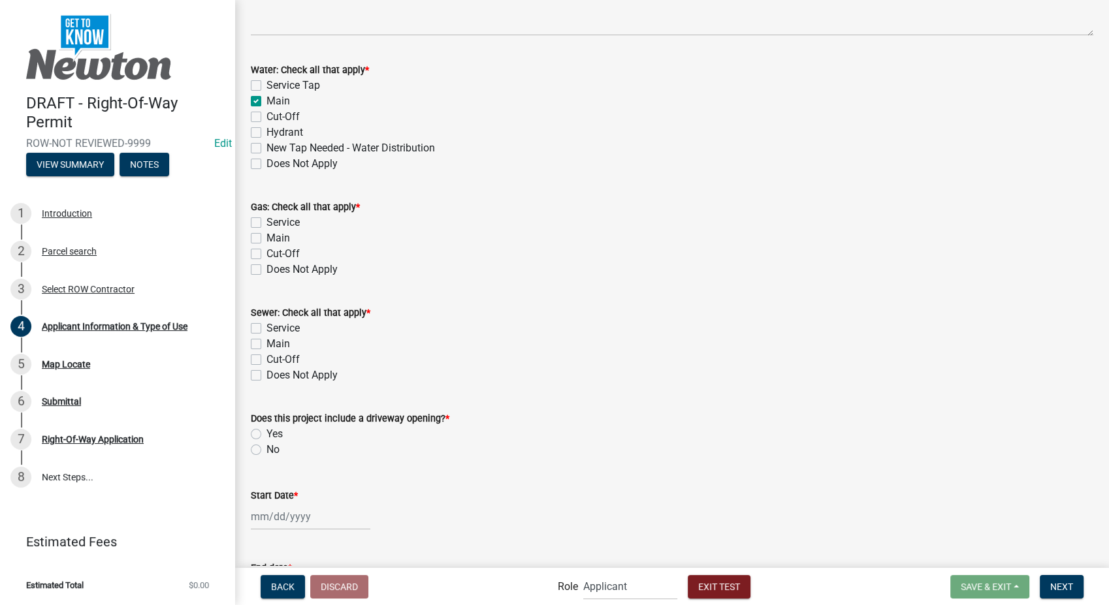
checkbox input "false"
click at [266, 240] on label "Main" at bounding box center [278, 239] width 24 height 16
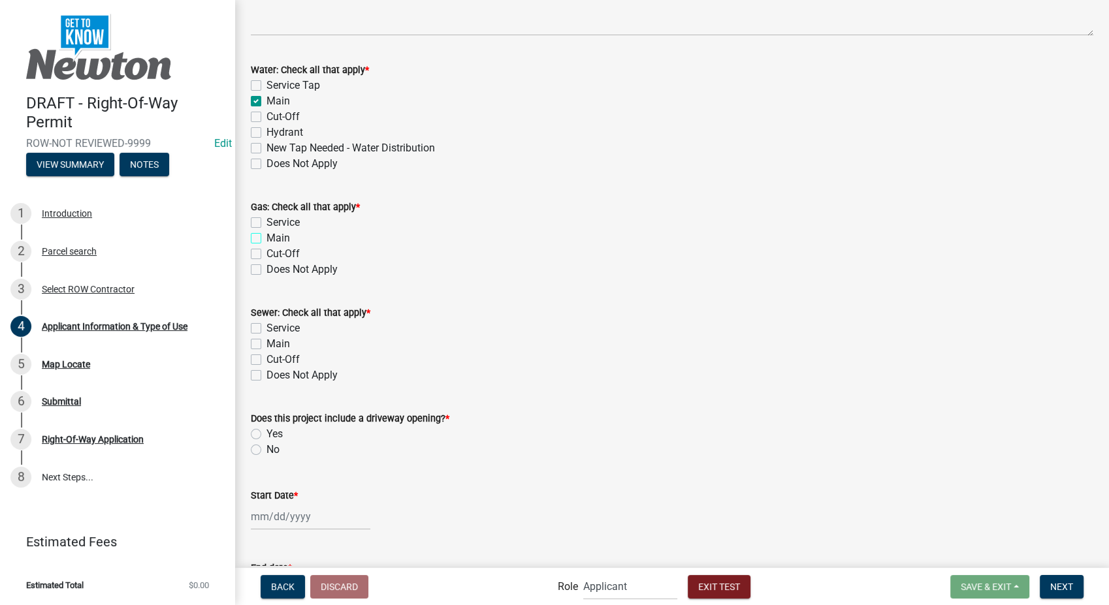
click at [266, 239] on input "Main" at bounding box center [270, 235] width 8 height 8
checkbox input "true"
checkbox input "false"
checkbox input "true"
checkbox input "false"
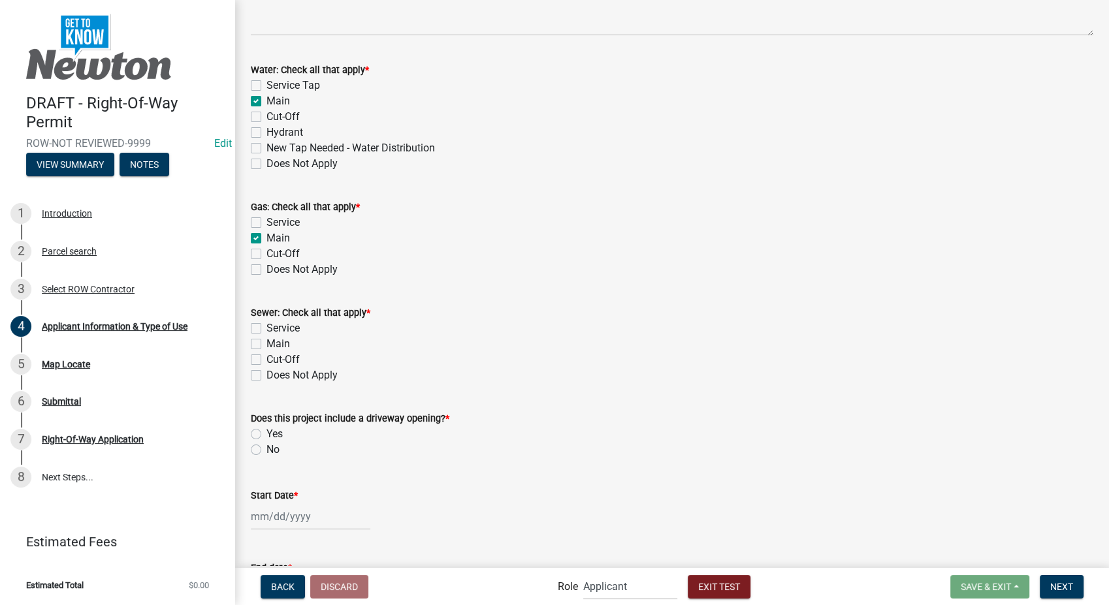
checkbox input "false"
click at [266, 376] on label "Does Not Apply" at bounding box center [301, 376] width 71 height 16
click at [266, 376] on input "Does Not Apply" at bounding box center [270, 372] width 8 height 8
checkbox input "true"
checkbox input "false"
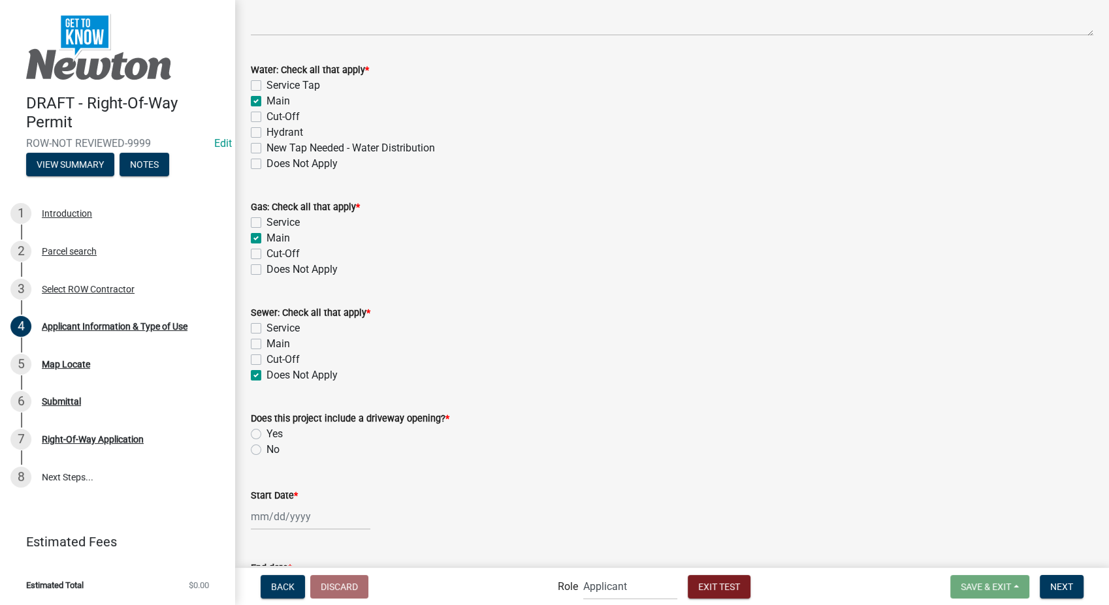
checkbox input "false"
checkbox input "true"
click at [266, 451] on label "No" at bounding box center [272, 450] width 13 height 16
click at [266, 451] on input "No" at bounding box center [270, 446] width 8 height 8
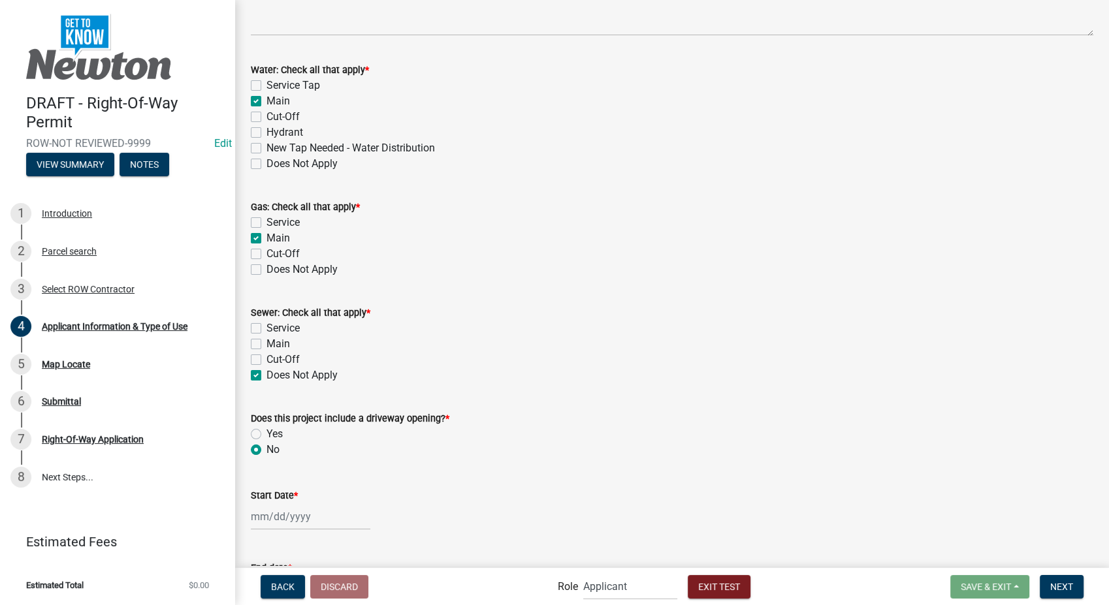
radio input "true"
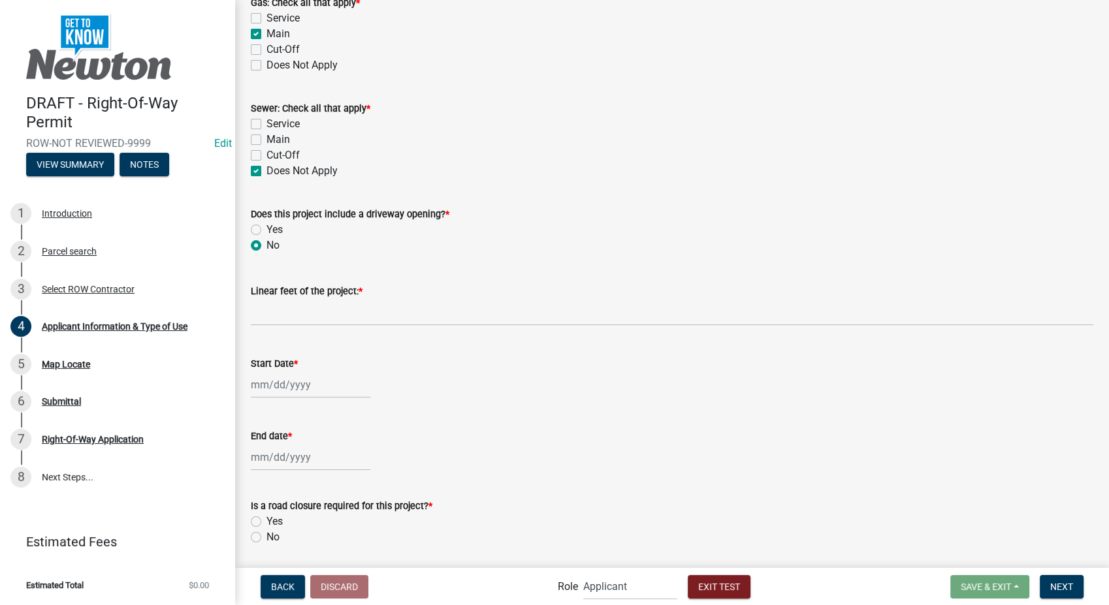
scroll to position [1270, 0]
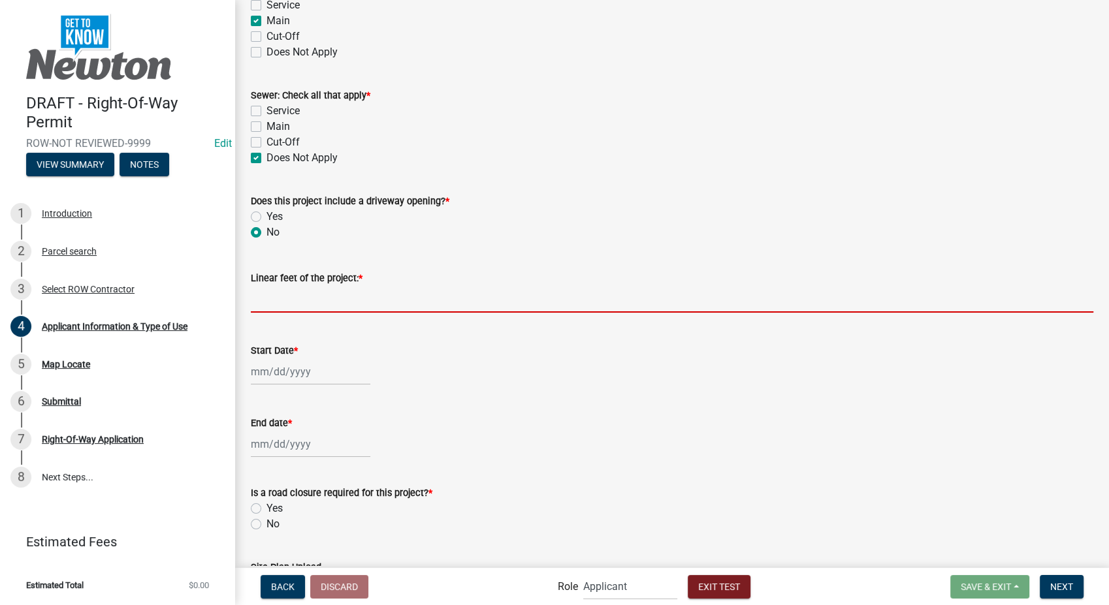
click at [323, 298] on input "text" at bounding box center [672, 299] width 843 height 27
type input "250"
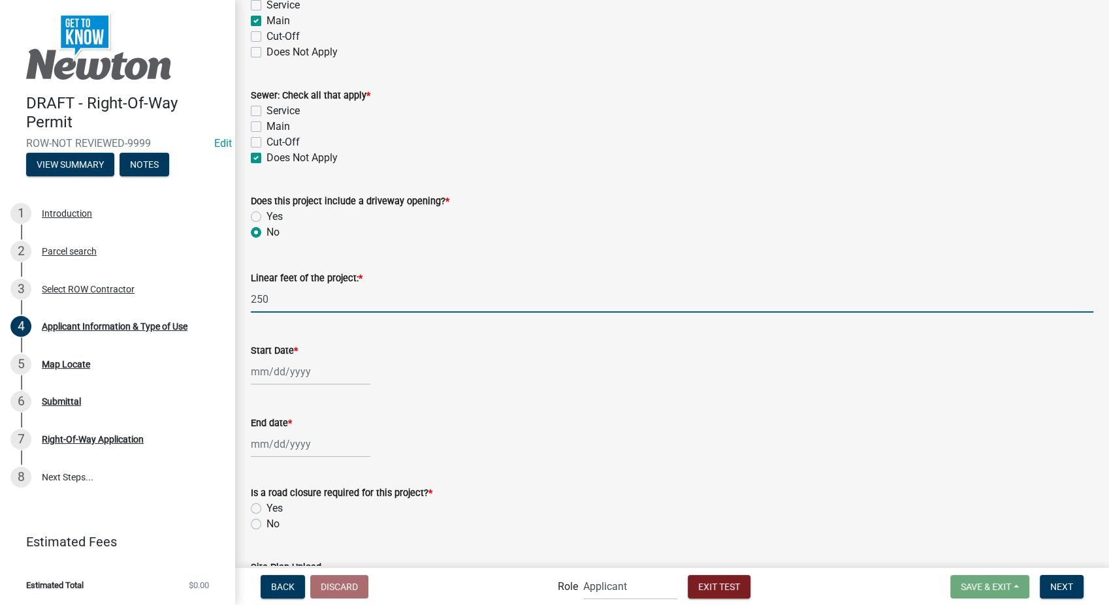
select select "9"
select select "2025"
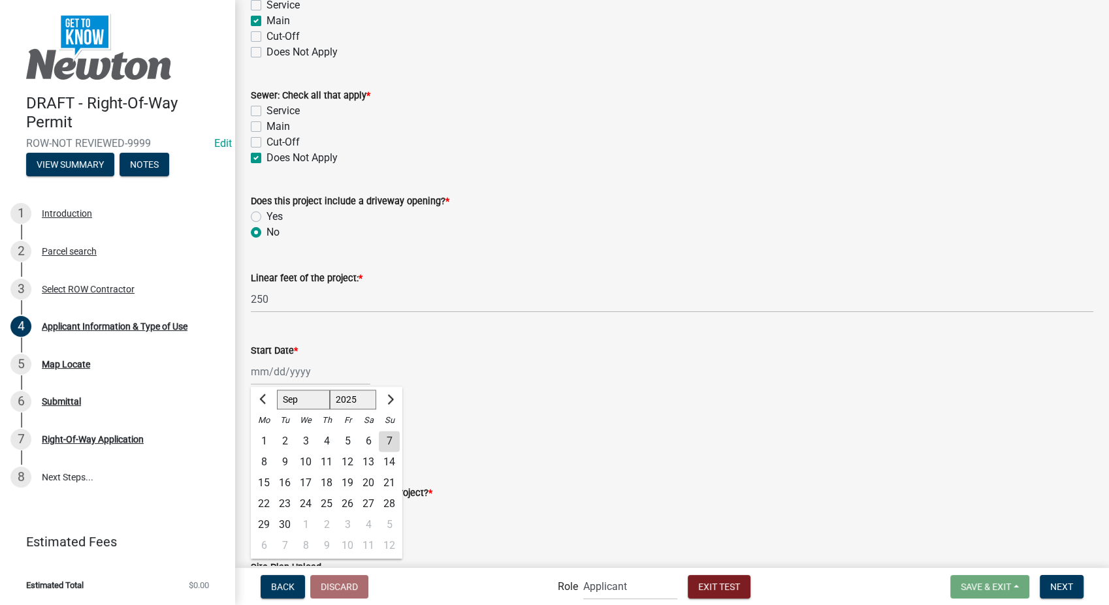
click at [292, 368] on div "Jan Feb Mar Apr May Jun Jul Aug Sep Oct Nov Dec 1525 1526 1527 1528 1529 1530 1…" at bounding box center [311, 372] width 120 height 27
click at [368, 462] on div "13" at bounding box center [368, 462] width 21 height 21
type input "09/13/2025"
select select "9"
select select "2025"
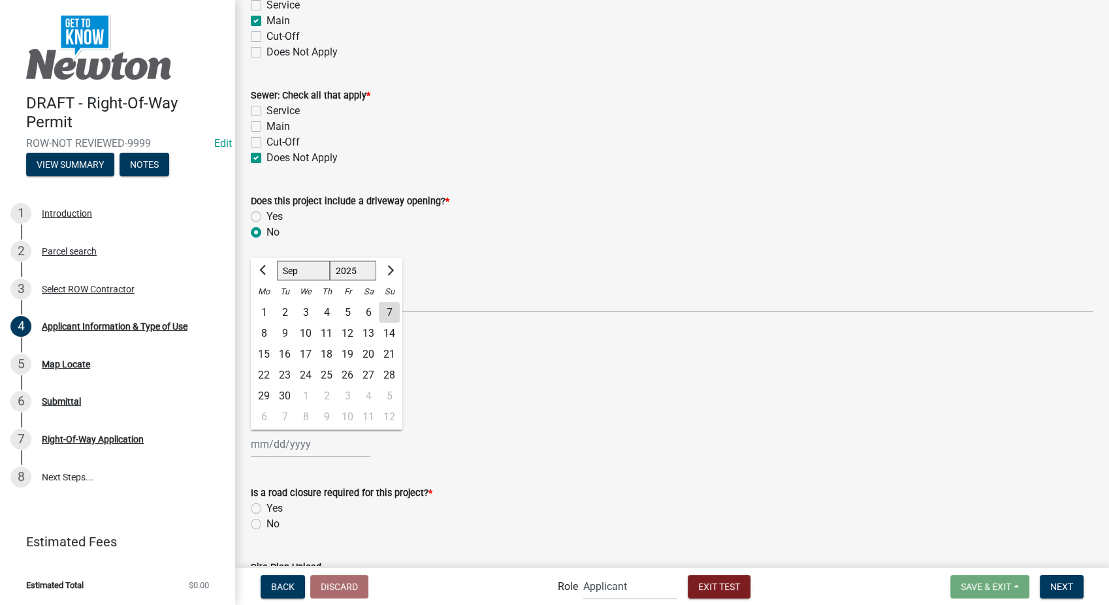
click at [287, 448] on div "Jan Feb Mar Apr May Jun Jul Aug Sep Oct Nov Dec 1525 1526 1527 1528 1529 1530 1…" at bounding box center [311, 444] width 120 height 27
click at [371, 376] on div "27" at bounding box center [368, 374] width 21 height 21
type input "09/27/2025"
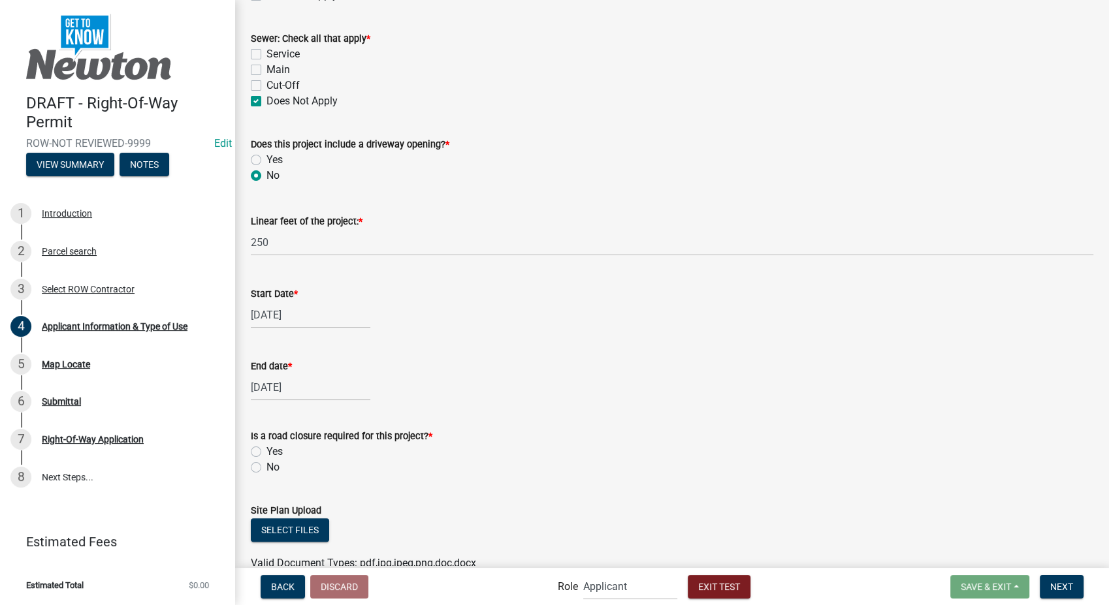
scroll to position [1395, 0]
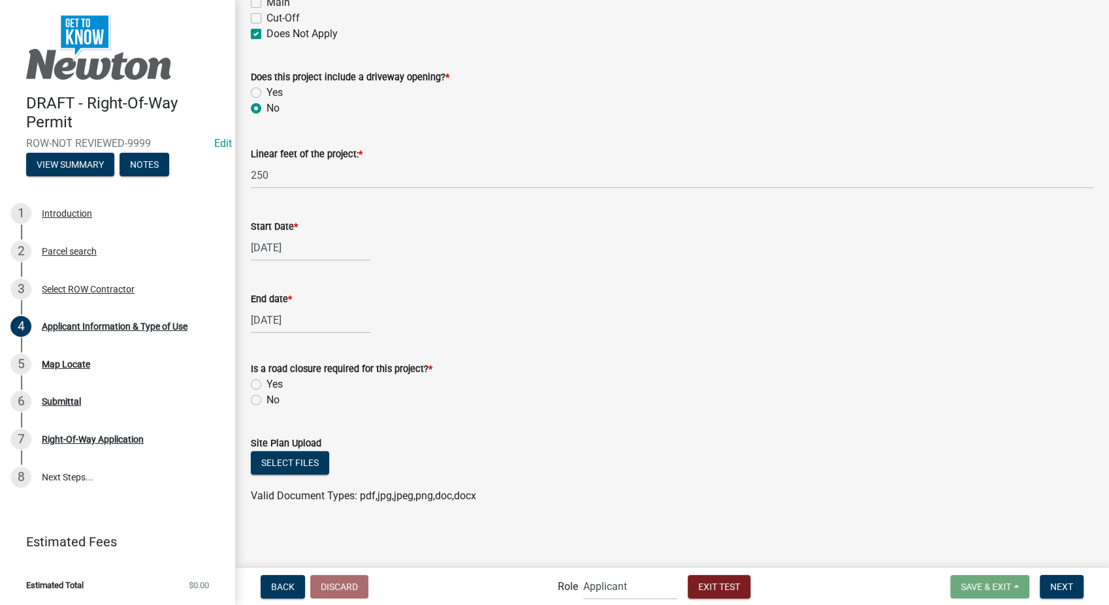
click at [266, 399] on label "No" at bounding box center [272, 401] width 13 height 16
click at [266, 399] on input "No" at bounding box center [270, 397] width 8 height 8
radio input "true"
click at [305, 459] on button "Select files" at bounding box center [290, 463] width 78 height 24
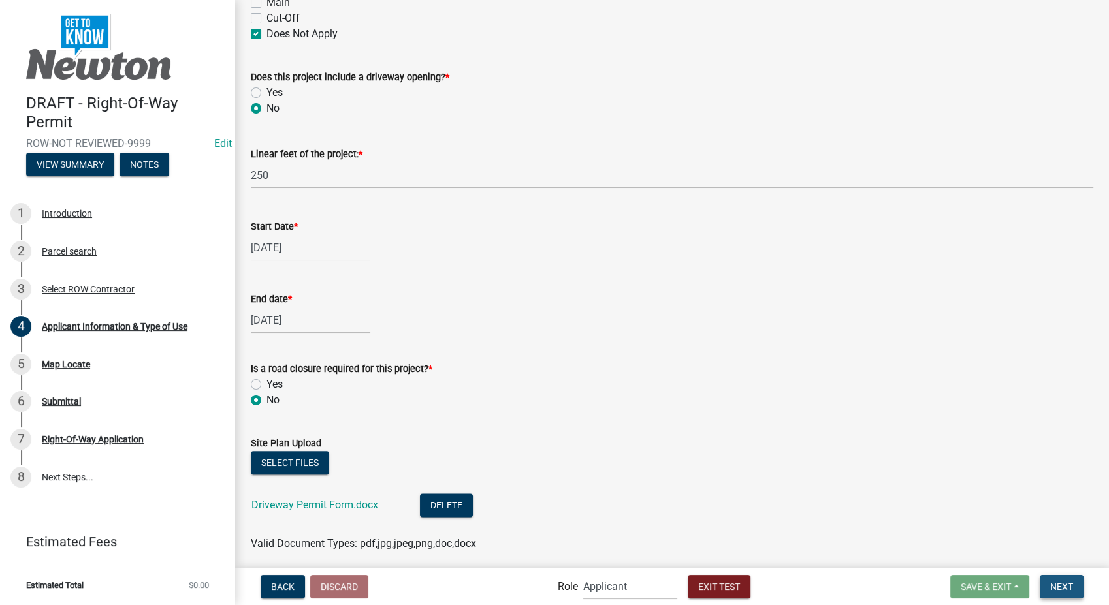
click at [1054, 583] on span "Next" at bounding box center [1061, 586] width 23 height 10
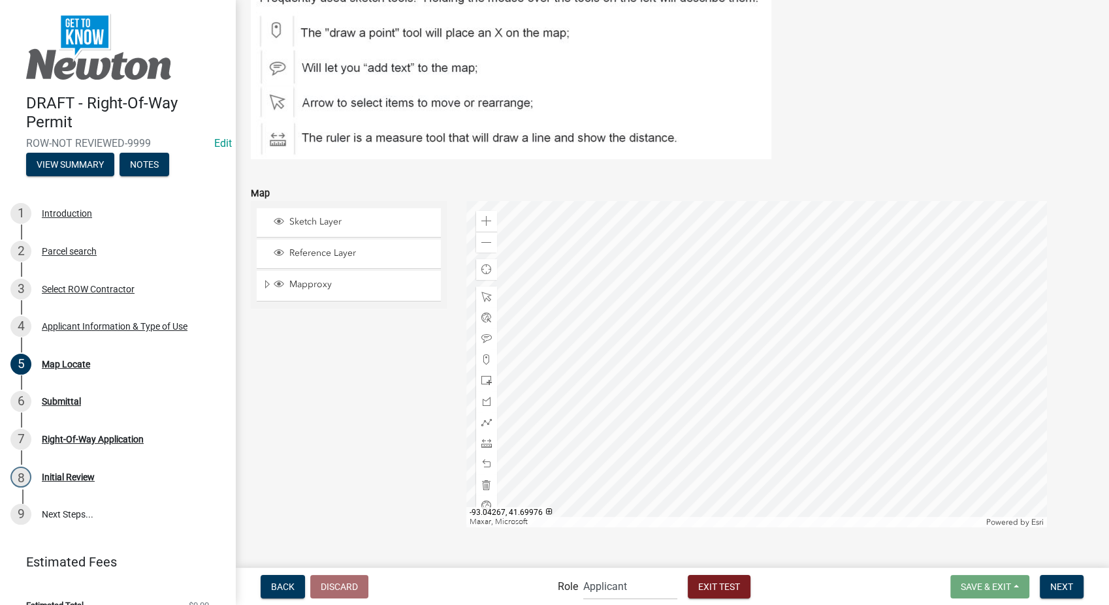
scroll to position [169, 0]
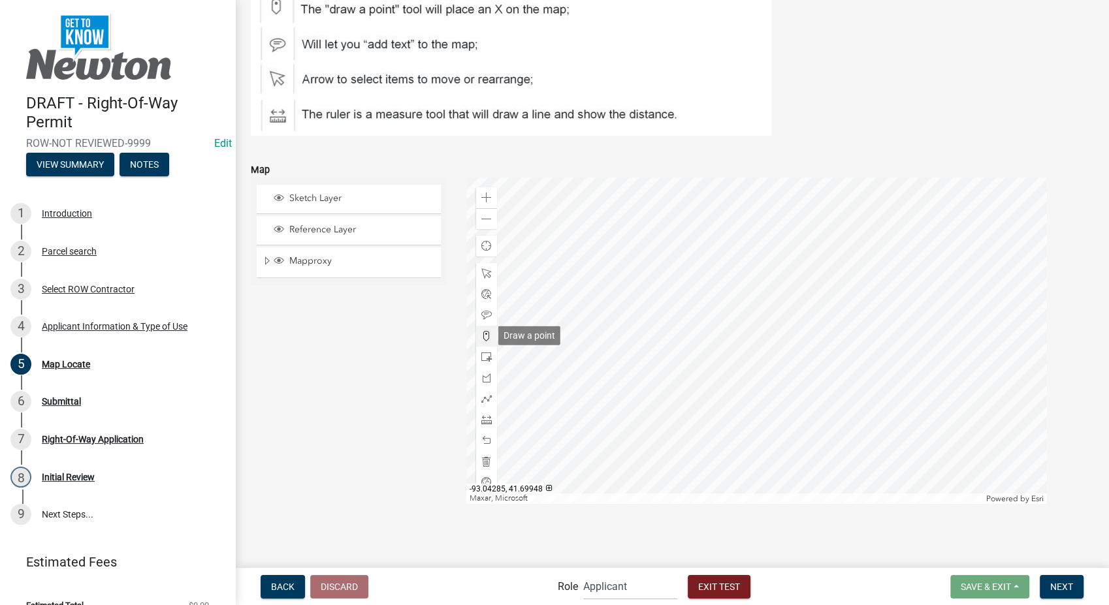
click at [483, 337] on span at bounding box center [486, 336] width 10 height 10
click at [732, 425] on div at bounding box center [756, 341] width 581 height 327
click at [486, 395] on span at bounding box center [486, 399] width 10 height 10
click at [731, 427] on div at bounding box center [756, 341] width 581 height 327
click at [799, 423] on div at bounding box center [756, 341] width 581 height 327
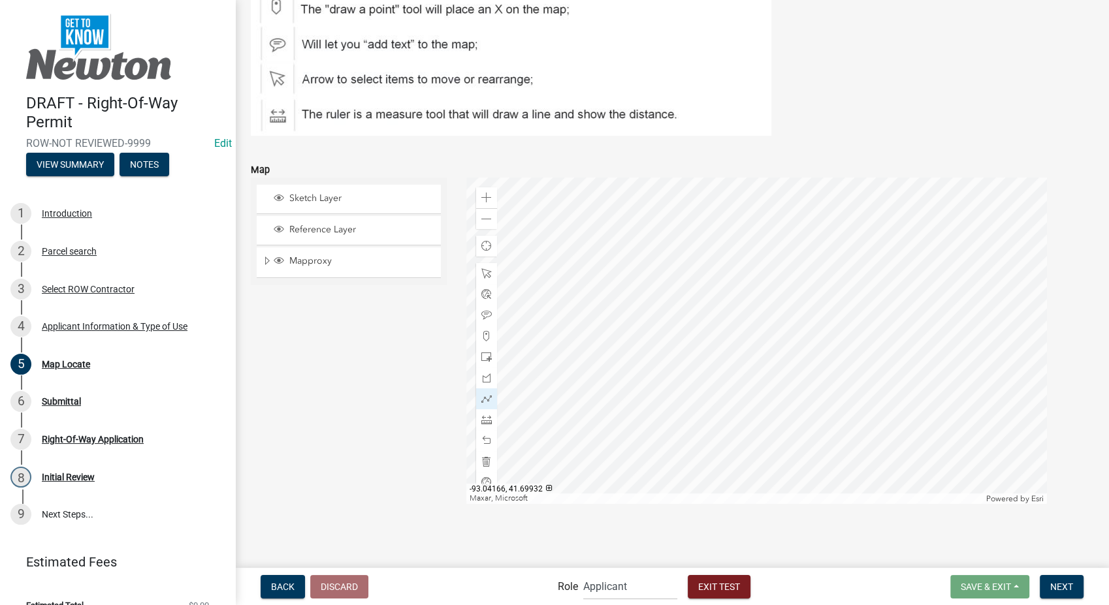
click at [799, 423] on div at bounding box center [756, 341] width 581 height 327
click at [476, 332] on div at bounding box center [486, 336] width 21 height 21
click at [799, 423] on div at bounding box center [756, 341] width 581 height 327
click at [1067, 583] on span "Next" at bounding box center [1061, 586] width 23 height 10
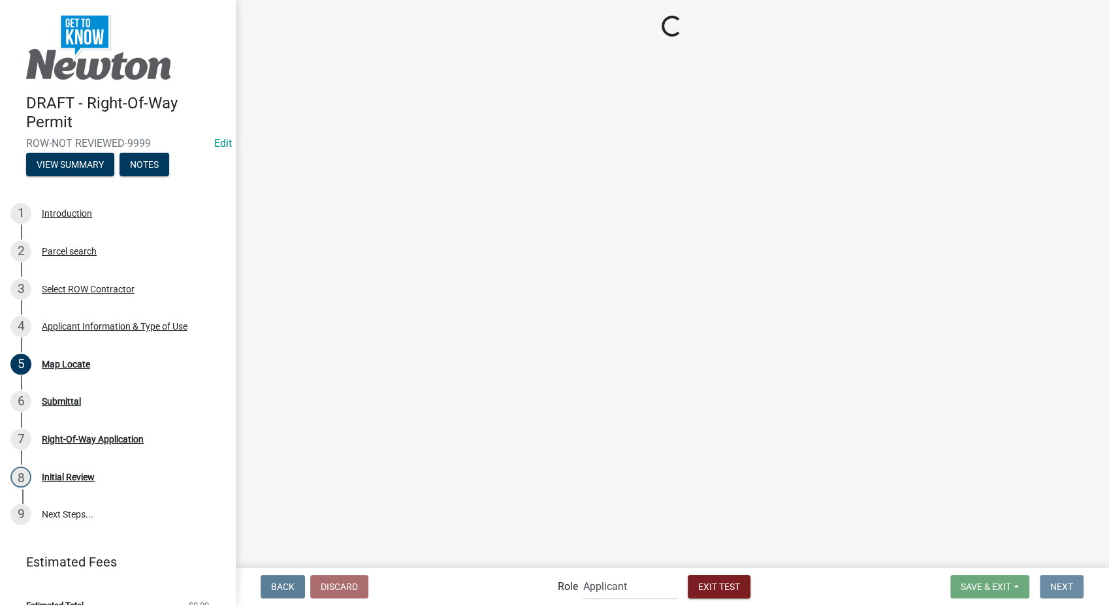
scroll to position [0, 0]
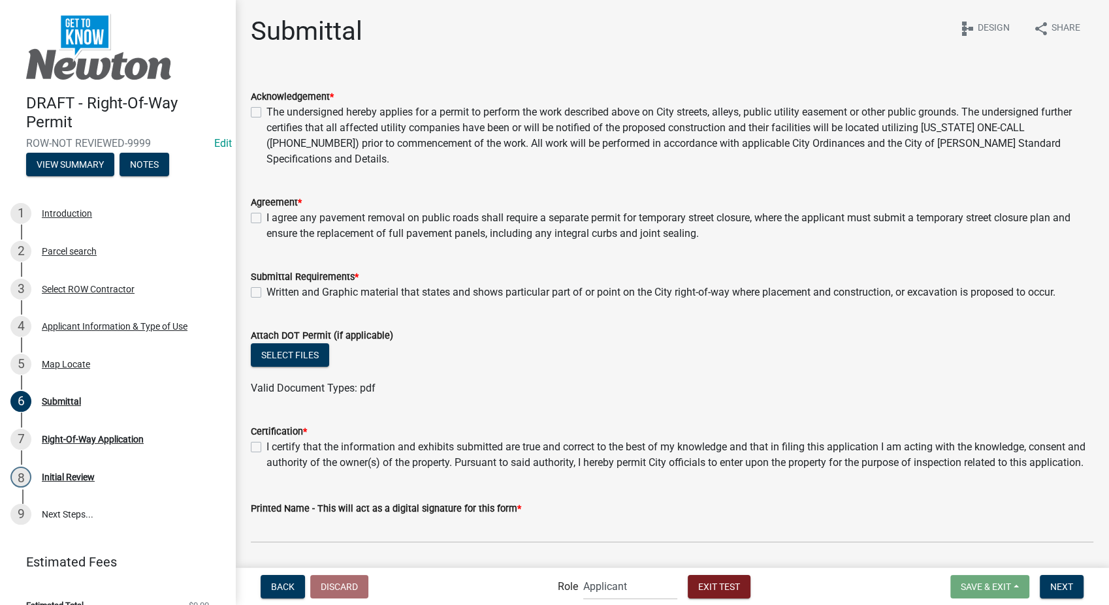
click at [266, 108] on label "The undersigned hereby applies for a permit to perform the work described above…" at bounding box center [679, 136] width 827 height 63
click at [266, 108] on input "The undersigned hereby applies for a permit to perform the work described above…" at bounding box center [270, 109] width 8 height 8
checkbox input "true"
click at [266, 221] on label "I agree any pavement removal on public roads shall require a separate permit fo…" at bounding box center [679, 225] width 827 height 31
click at [266, 219] on input "I agree any pavement removal on public roads shall require a separate permit fo…" at bounding box center [270, 214] width 8 height 8
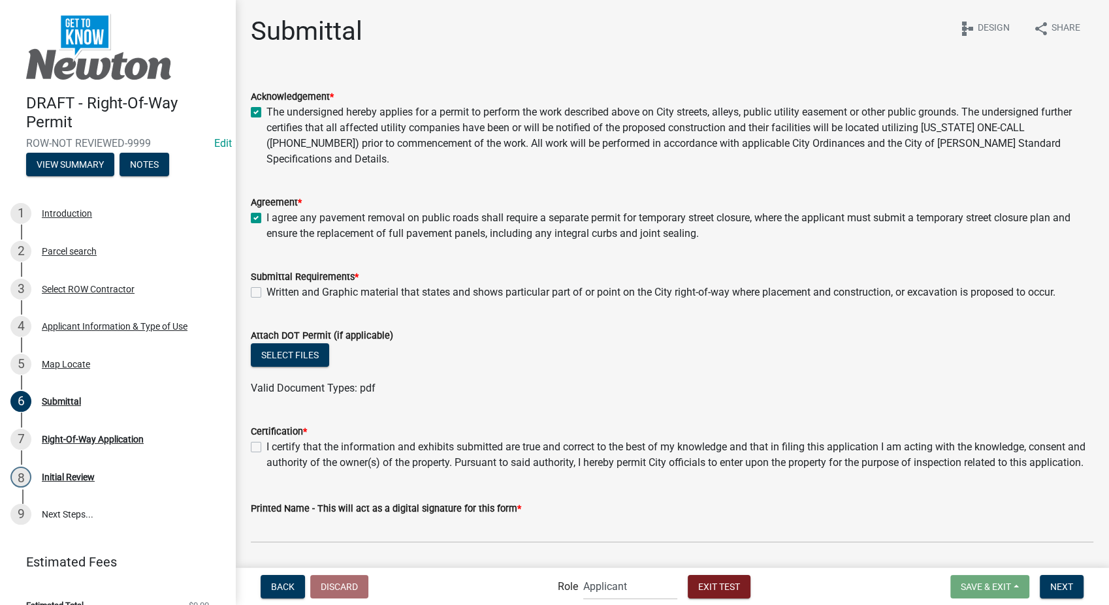
checkbox input "true"
click at [266, 290] on label "Written and Graphic material that states and shows particular part of or point …" at bounding box center [660, 293] width 789 height 16
click at [266, 290] on input "Written and Graphic material that states and shows particular part of or point …" at bounding box center [270, 289] width 8 height 8
checkbox input "true"
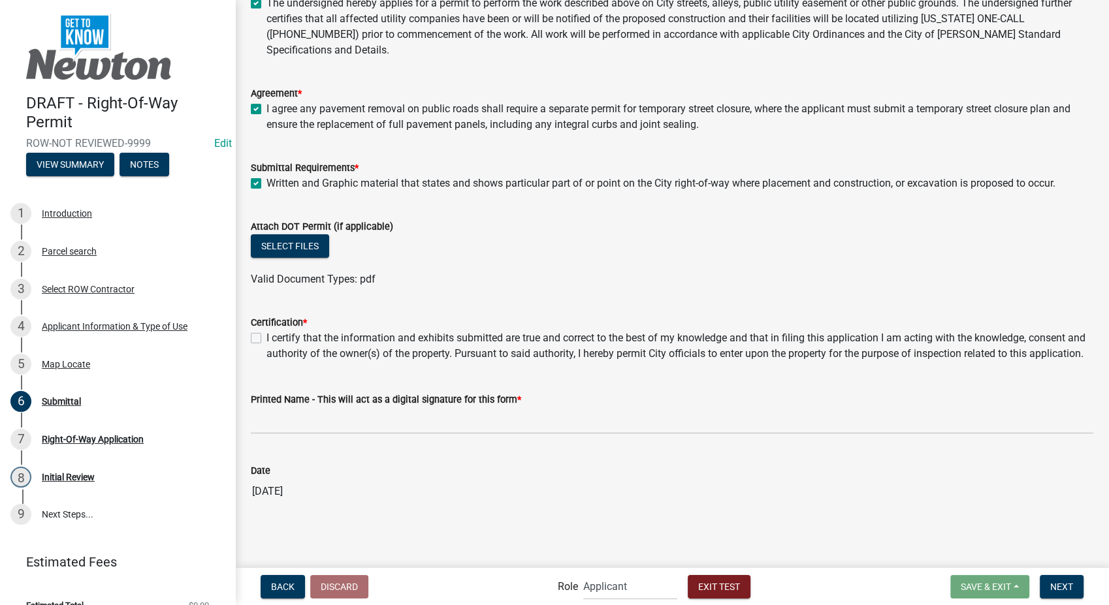
scroll to position [124, 0]
click at [266, 331] on label "I certify that the information and exhibits submitted are true and correct to t…" at bounding box center [679, 346] width 827 height 31
click at [266, 331] on input "I certify that the information and exhibits submitted are true and correct to t…" at bounding box center [270, 335] width 8 height 8
checkbox input "true"
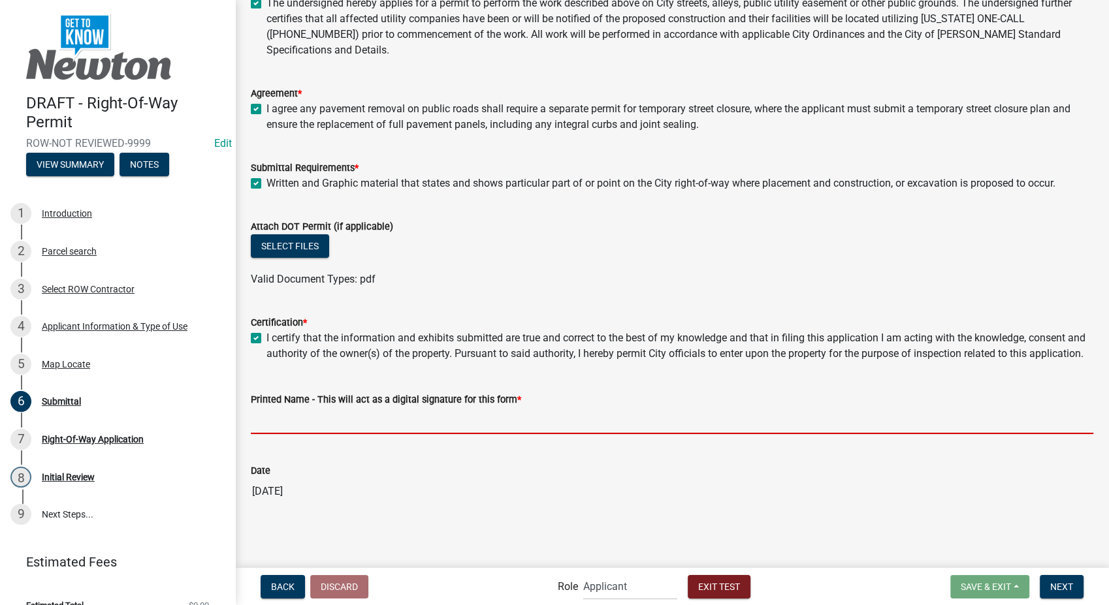
click at [268, 431] on input "Printed Name - This will act as a digital signature for this form *" at bounding box center [672, 421] width 843 height 27
type input "Stacia Franklin"
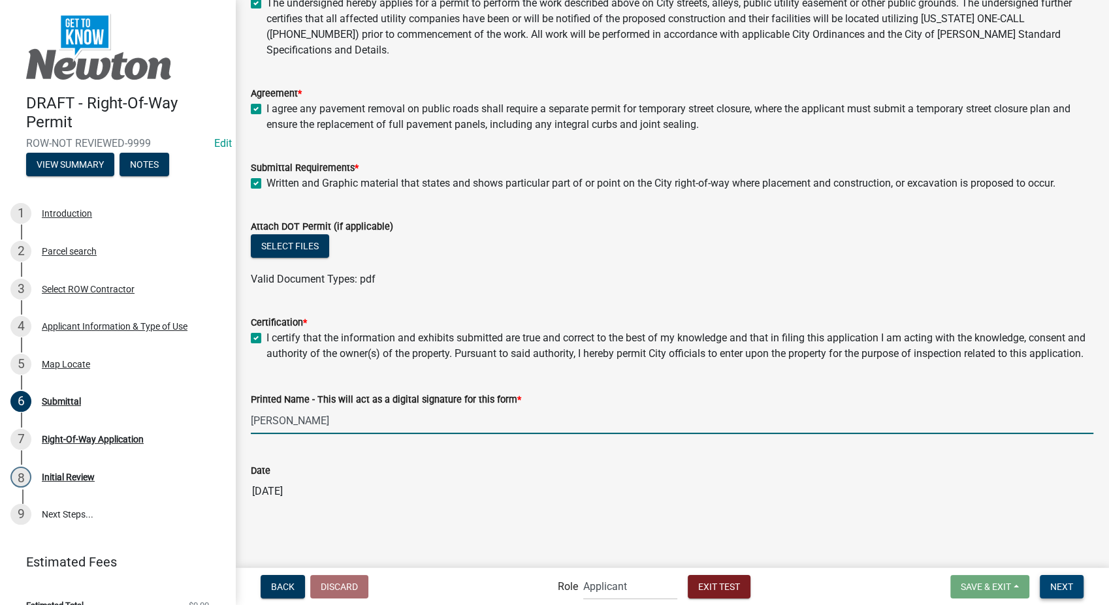
click at [1060, 590] on span "Next" at bounding box center [1061, 586] width 23 height 10
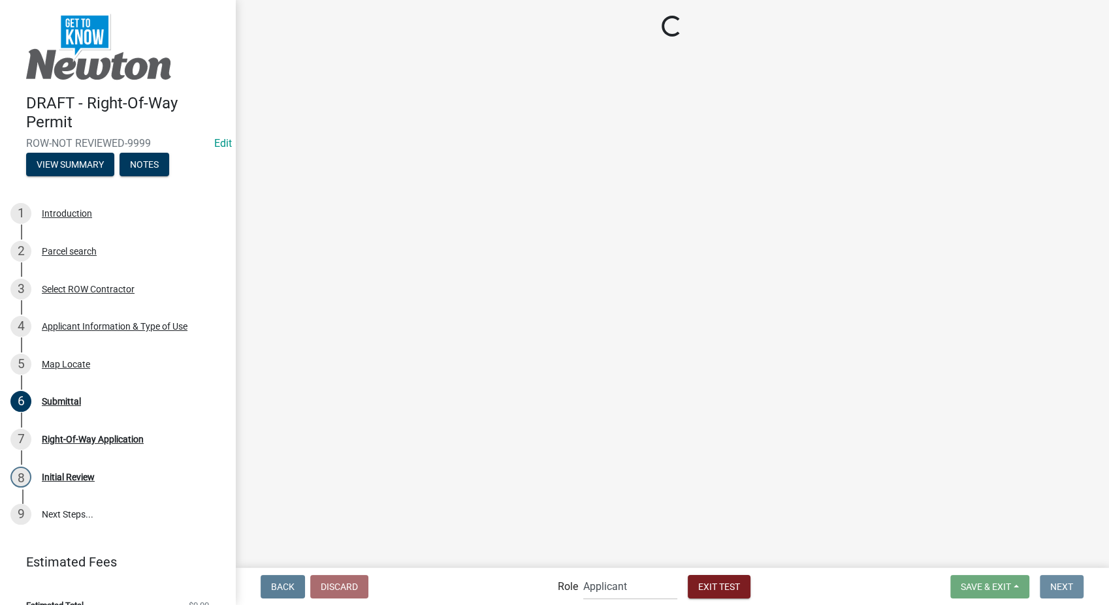
scroll to position [0, 0]
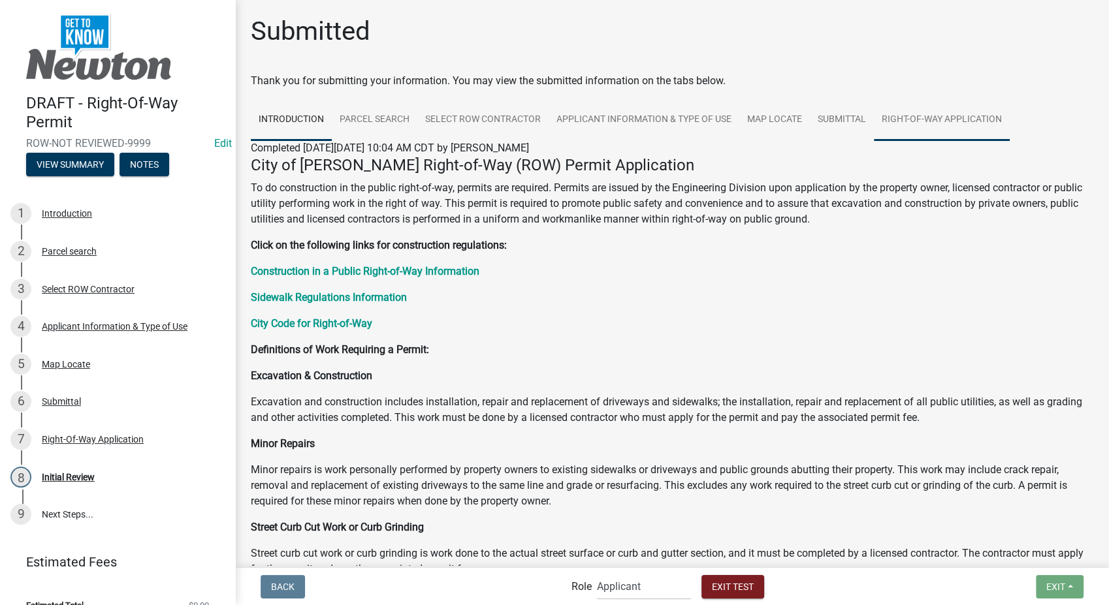
click at [930, 115] on link "Right-Of-Way Application" at bounding box center [942, 120] width 136 height 42
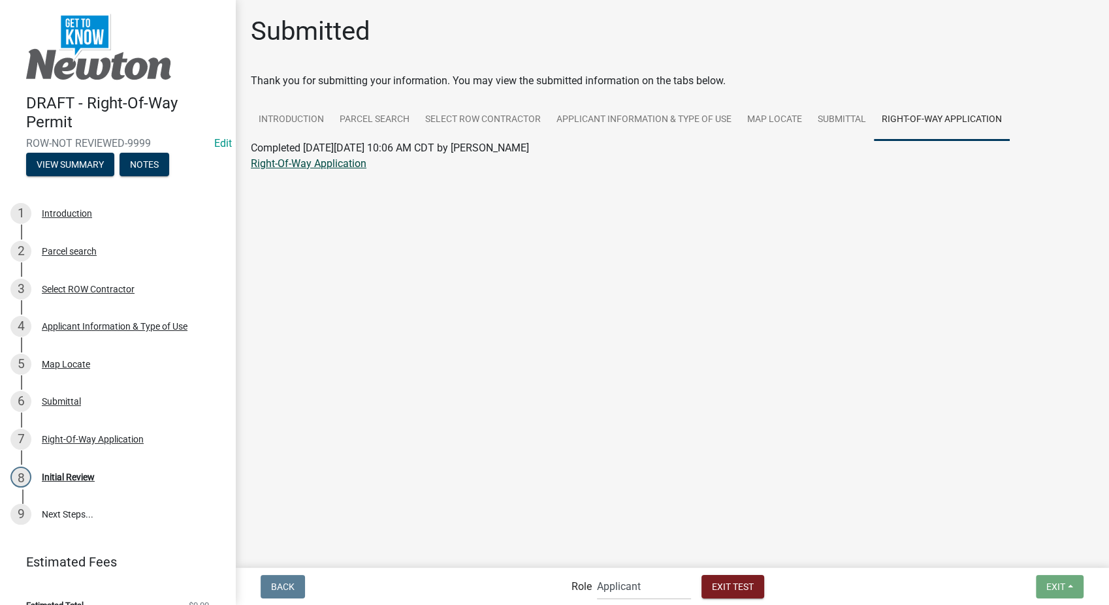
click at [331, 165] on link "Right-Of-Way Application" at bounding box center [309, 163] width 116 height 12
click at [640, 604] on nav "Back Role Applicant PWD Director Admin Engineering Division Exit Test Exit Save…" at bounding box center [672, 586] width 874 height 37
click at [641, 589] on select "Applicant PWD Director Admin Engineering Division" at bounding box center [644, 586] width 94 height 27
select select "2eabd35e-ce6d-461f-ba3b-875f04b0d107"
click at [597, 573] on select "Applicant PWD Director Admin Engineering Division" at bounding box center [644, 586] width 94 height 27
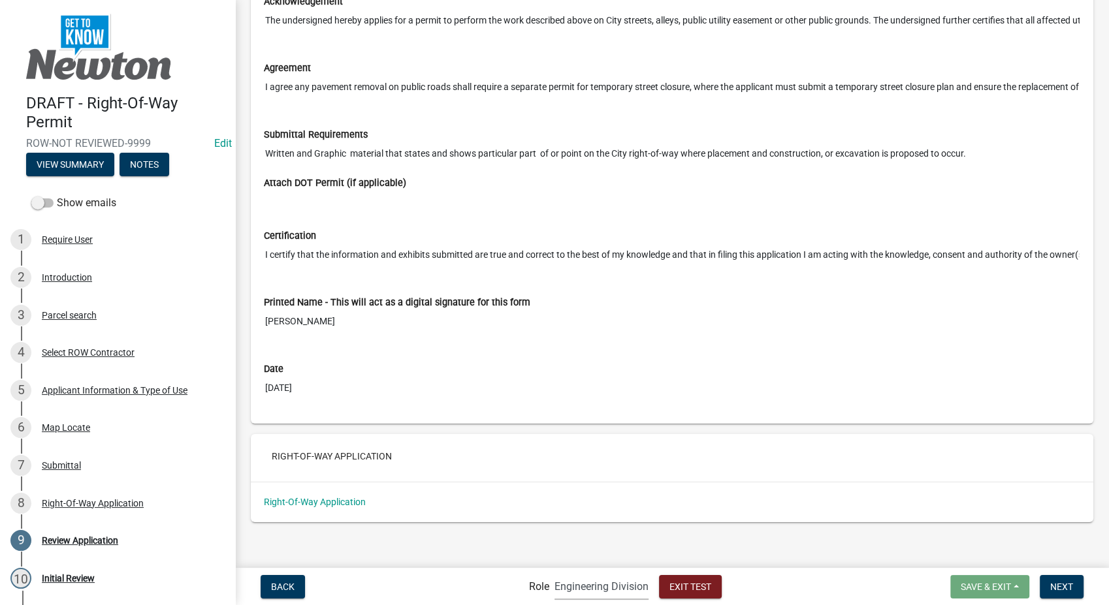
scroll to position [3720, 0]
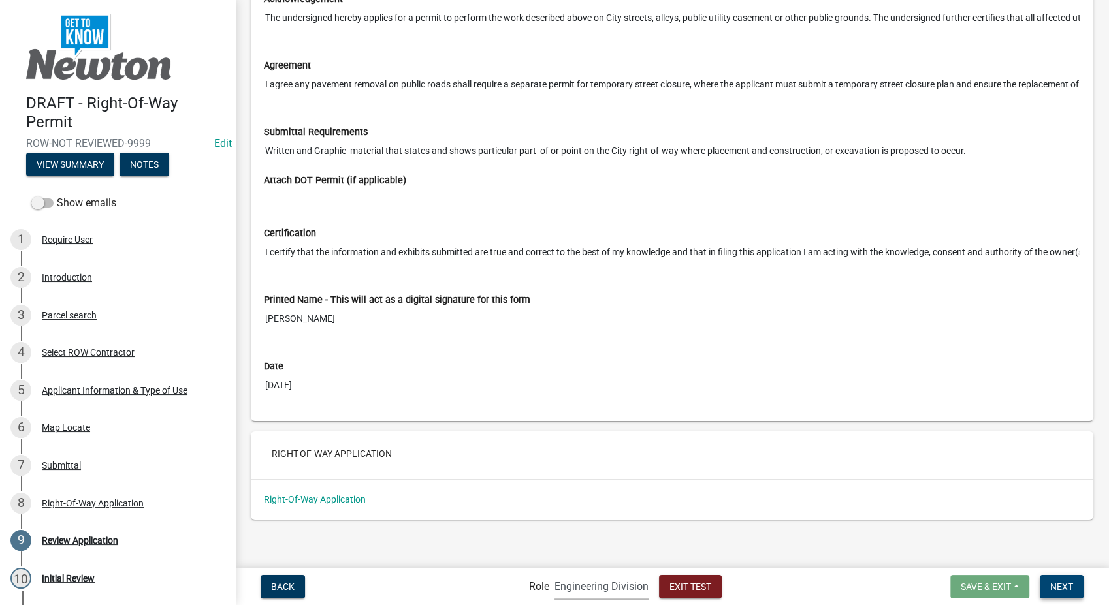
click at [1065, 577] on button "Next" at bounding box center [1062, 587] width 44 height 24
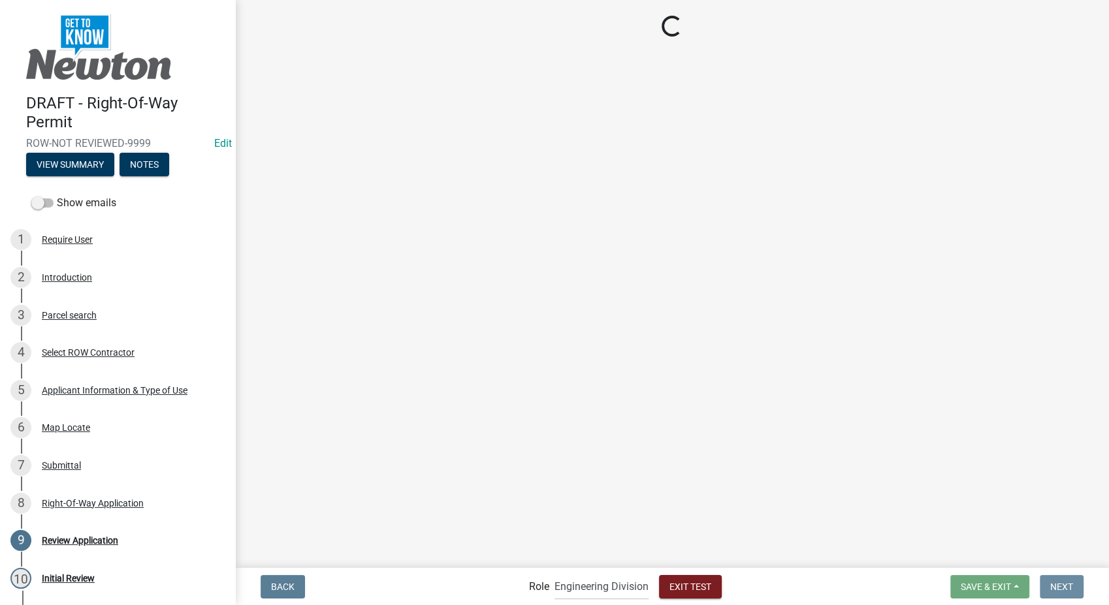
scroll to position [0, 0]
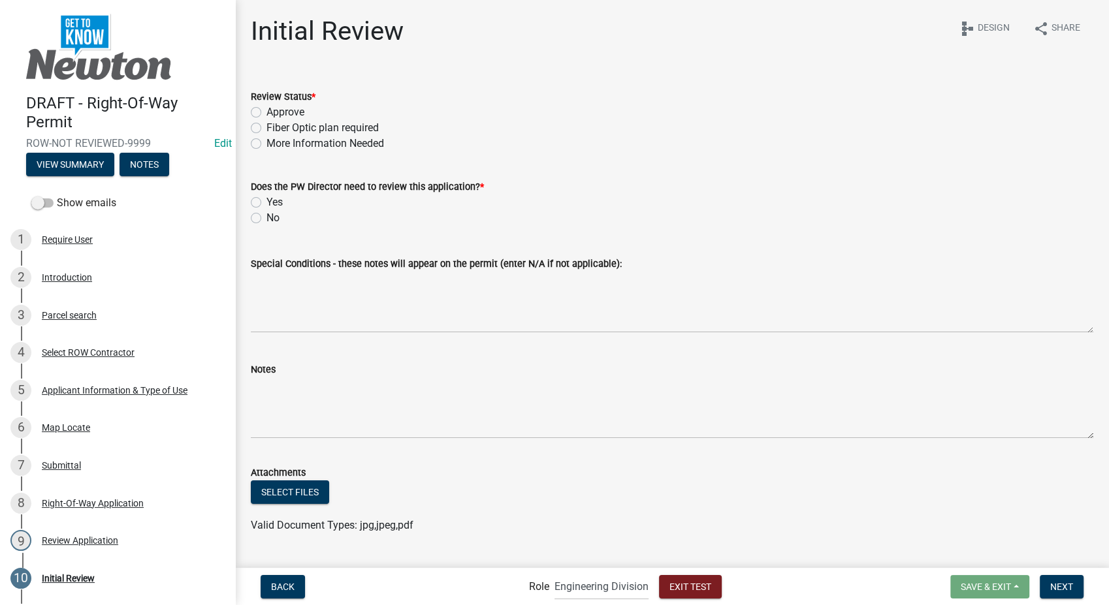
click at [266, 126] on label "Fiber Optic plan required" at bounding box center [322, 128] width 112 height 16
click at [266, 126] on input "Fiber Optic plan required" at bounding box center [270, 124] width 8 height 8
radio input "true"
click at [266, 204] on label "Yes" at bounding box center [274, 203] width 16 height 16
click at [266, 203] on input "Yes" at bounding box center [270, 199] width 8 height 8
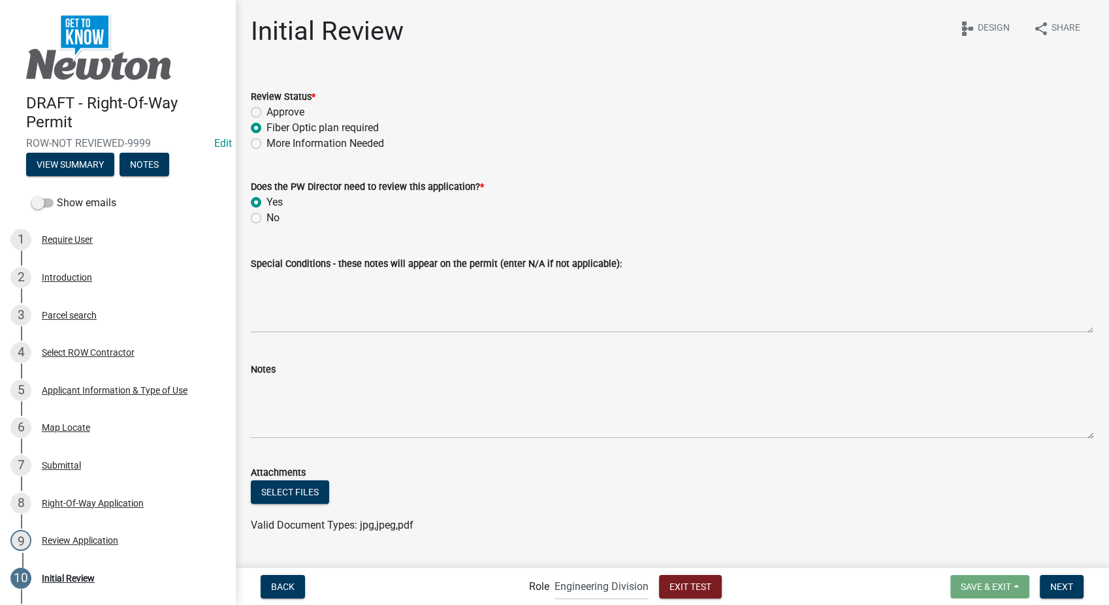
radio input "true"
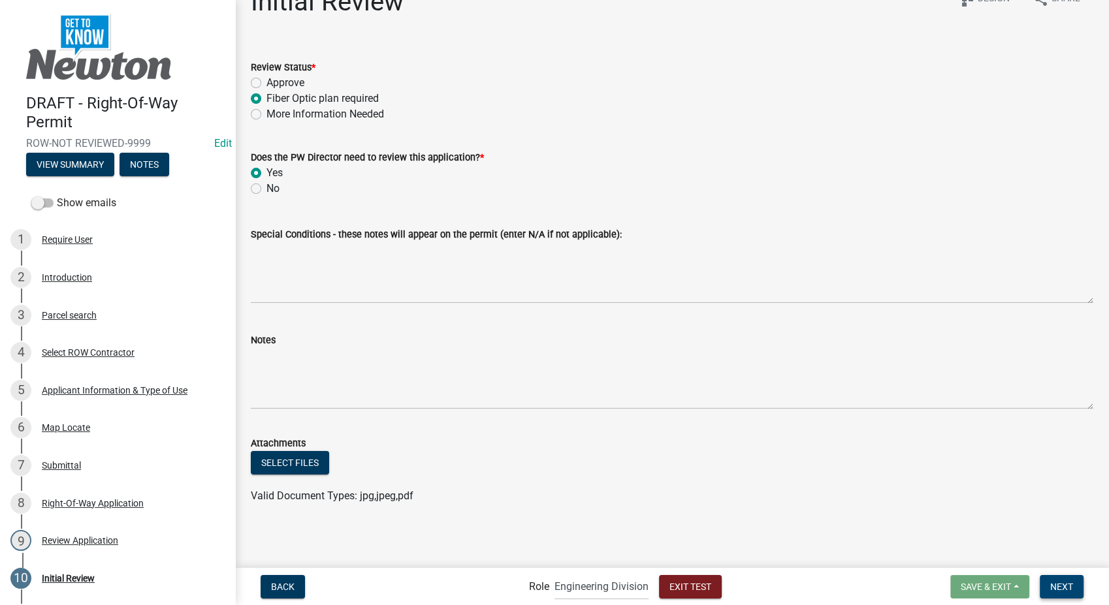
click at [1057, 586] on span "Next" at bounding box center [1061, 586] width 23 height 10
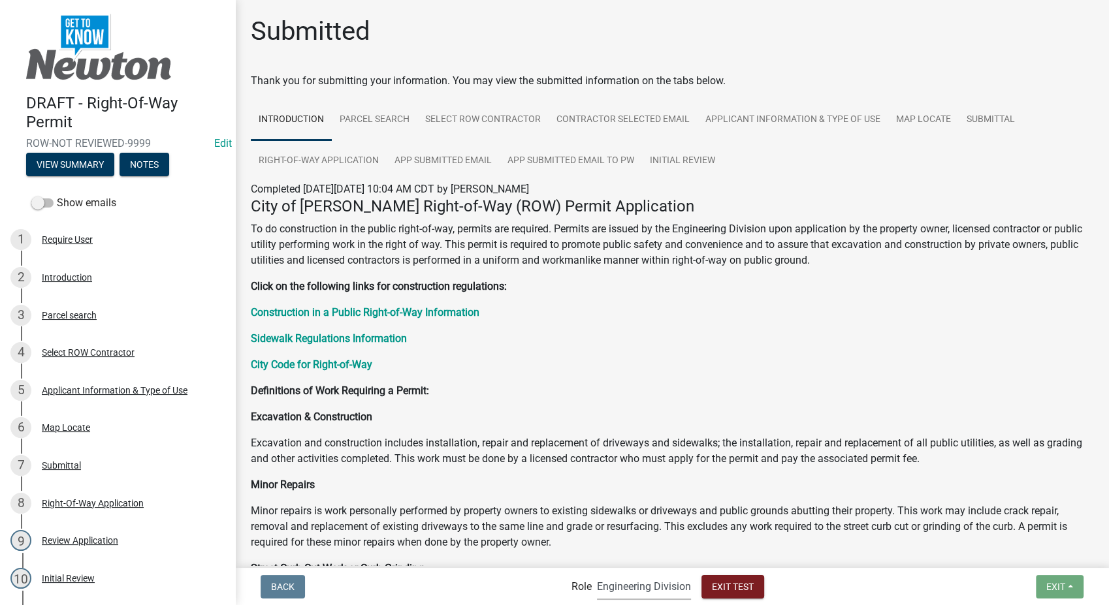
click at [635, 596] on select "Applicant PWD Director Admin Engineering Division" at bounding box center [644, 586] width 94 height 27
click at [597, 573] on select "Applicant PWD Director Admin Engineering Division" at bounding box center [644, 586] width 94 height 27
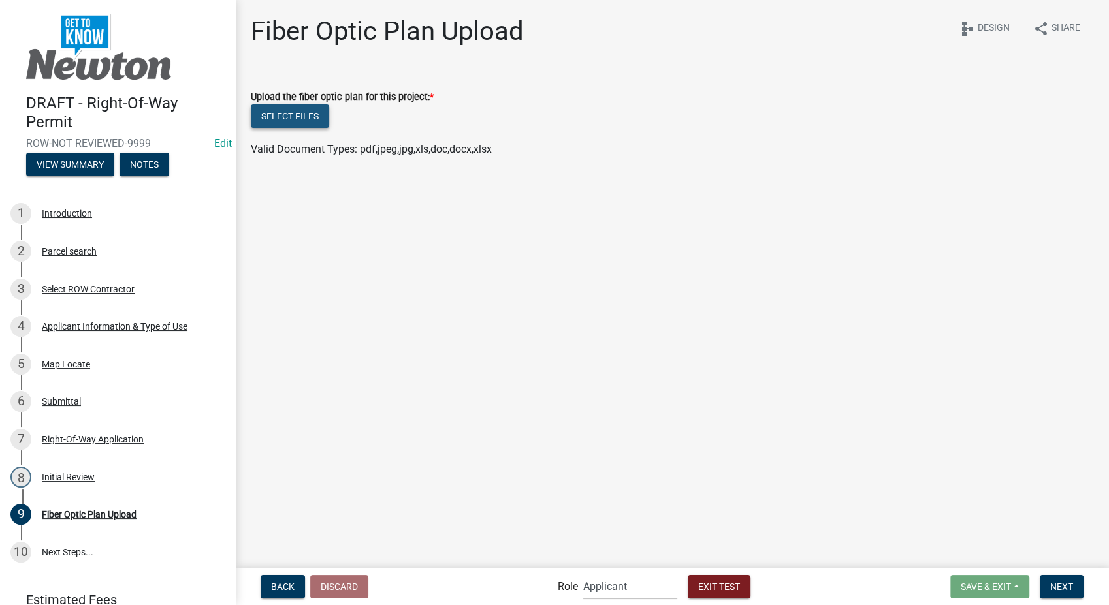
click at [298, 114] on button "Select files" at bounding box center [290, 117] width 78 height 24
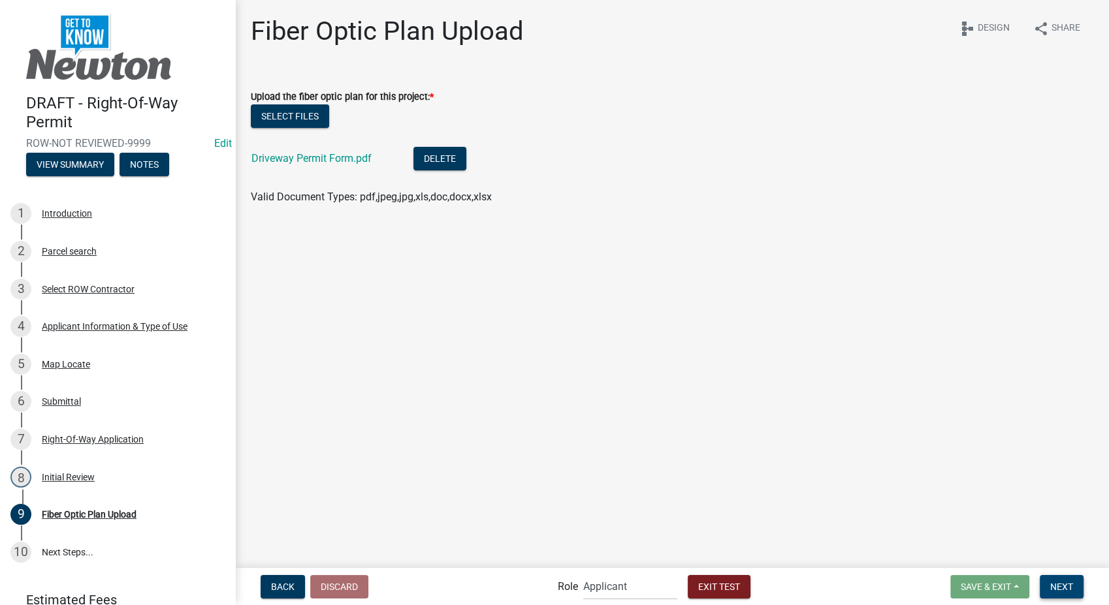
click at [1061, 583] on span "Next" at bounding box center [1061, 586] width 23 height 10
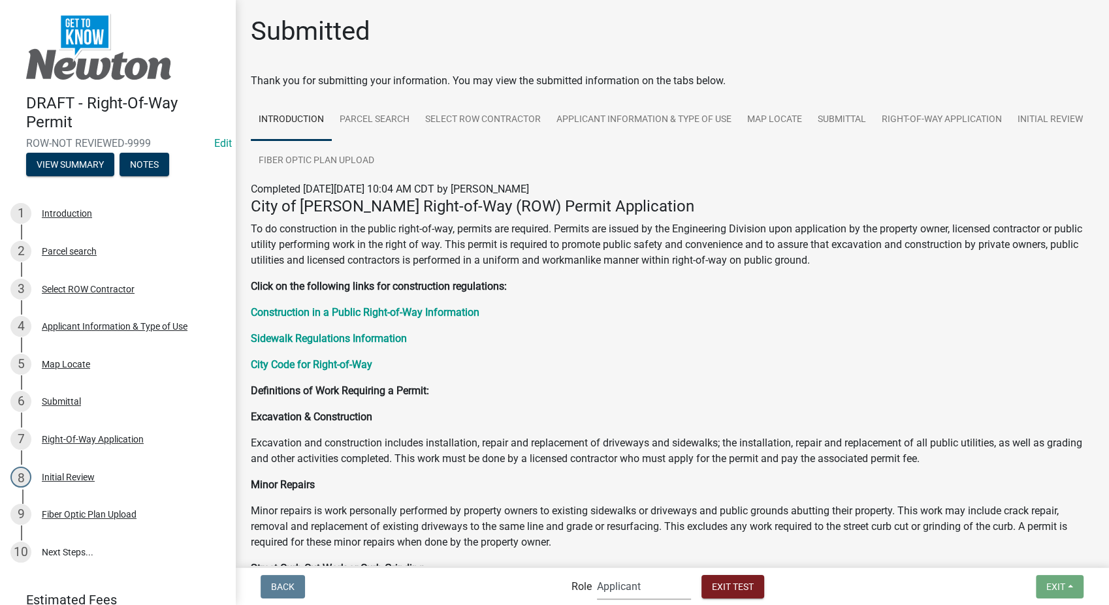
click at [648, 593] on select "Applicant PWD Director Admin Engineering Division" at bounding box center [644, 586] width 94 height 27
select select "2eabd35e-ce6d-461f-ba3b-875f04b0d107"
click at [597, 573] on select "Applicant PWD Director Admin Engineering Division" at bounding box center [644, 586] width 94 height 27
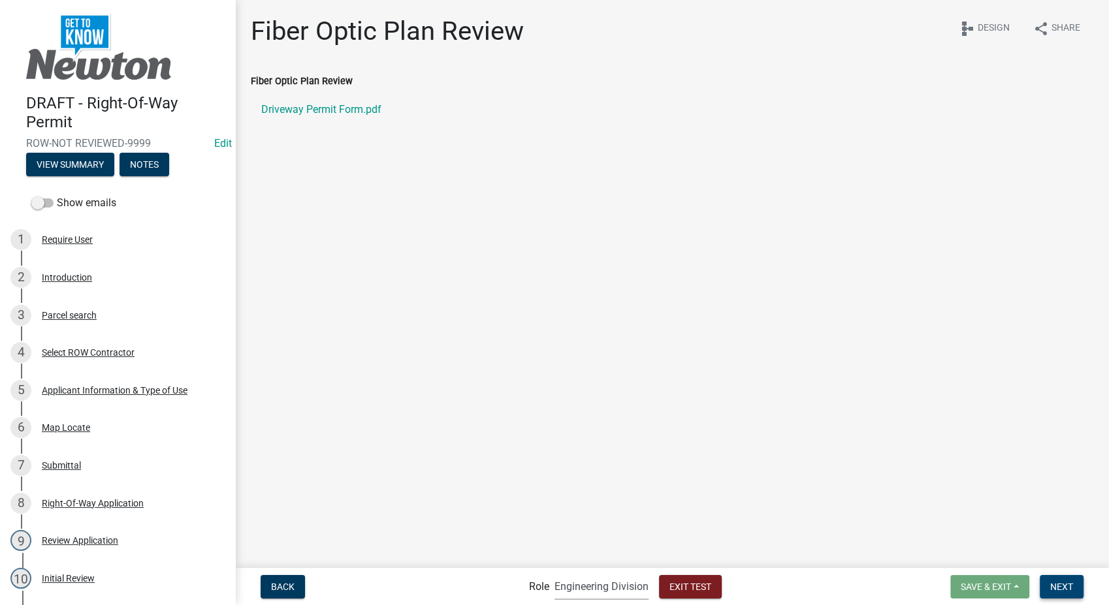
click at [1063, 593] on button "Next" at bounding box center [1062, 587] width 44 height 24
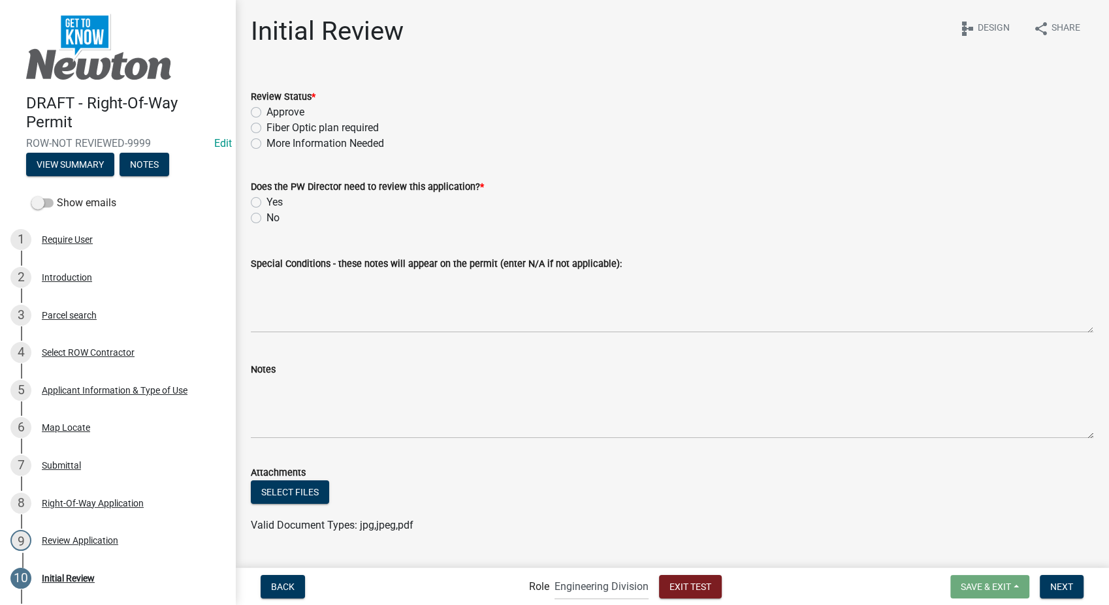
click at [266, 110] on label "Approve" at bounding box center [285, 113] width 38 height 16
click at [266, 110] on input "Approve" at bounding box center [270, 109] width 8 height 8
radio input "true"
click at [266, 204] on label "Yes" at bounding box center [274, 203] width 16 height 16
click at [266, 203] on input "Yes" at bounding box center [270, 199] width 8 height 8
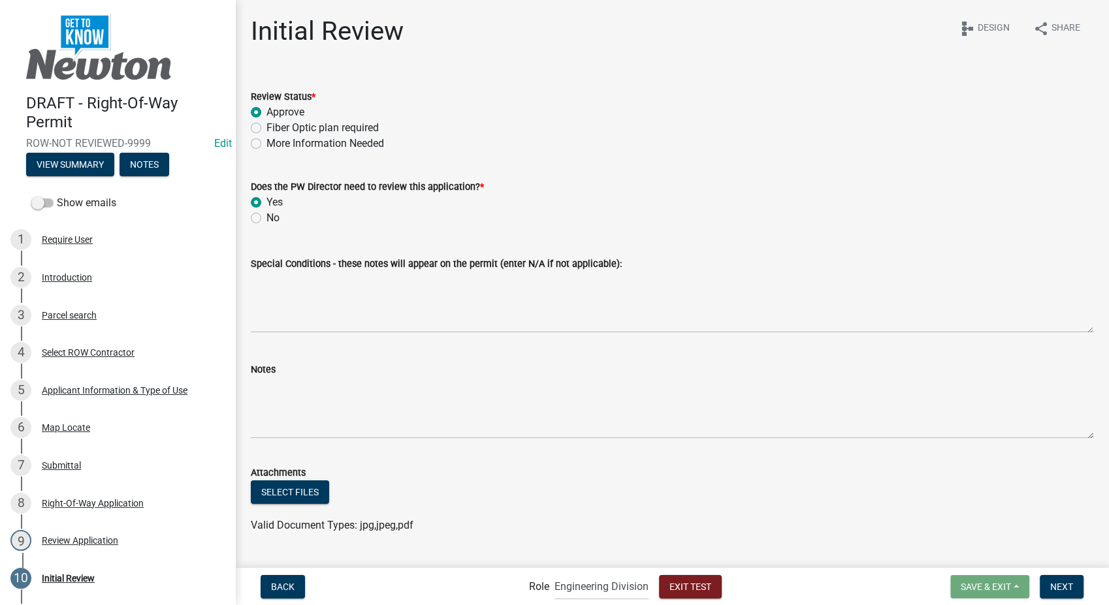
radio input "true"
click at [1063, 590] on span "Next" at bounding box center [1061, 586] width 23 height 10
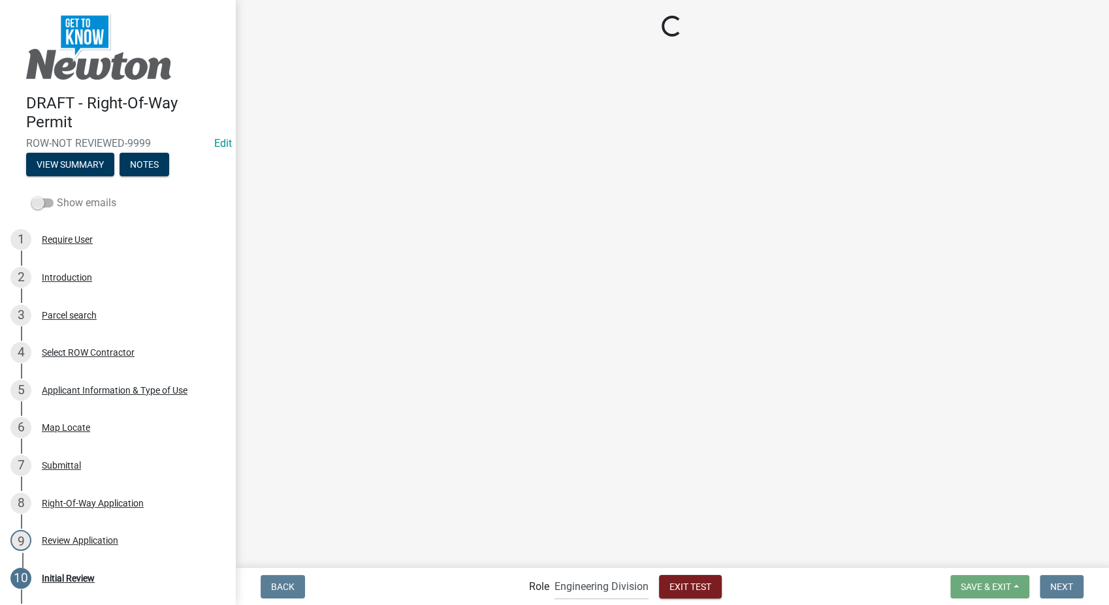
click at [39, 208] on label "Show emails" at bounding box center [73, 203] width 85 height 16
click at [57, 195] on input "Show emails" at bounding box center [57, 195] width 0 height 0
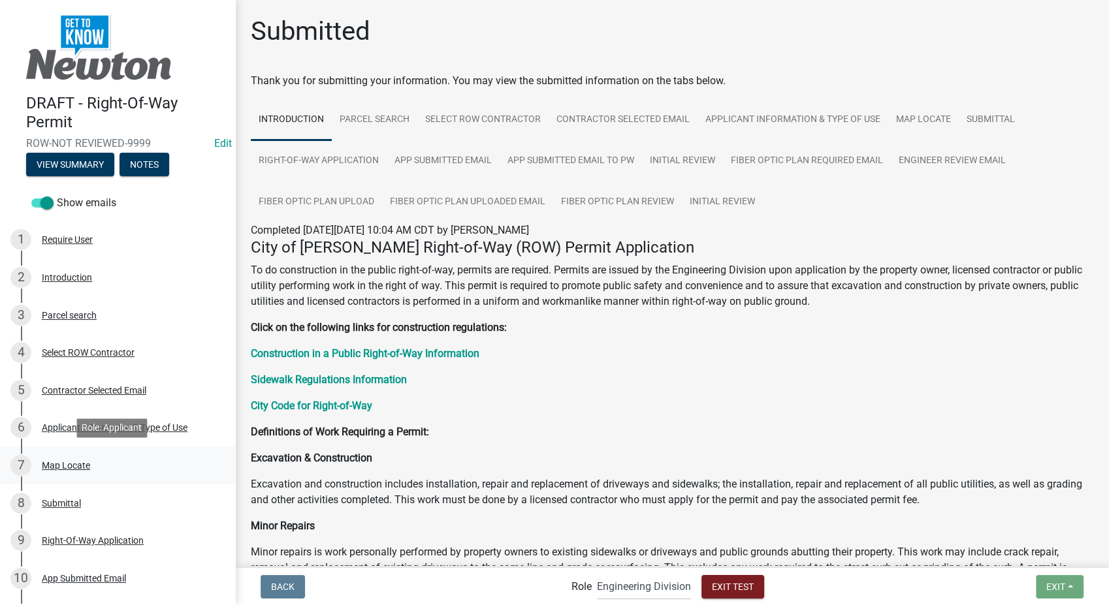
scroll to position [363, 0]
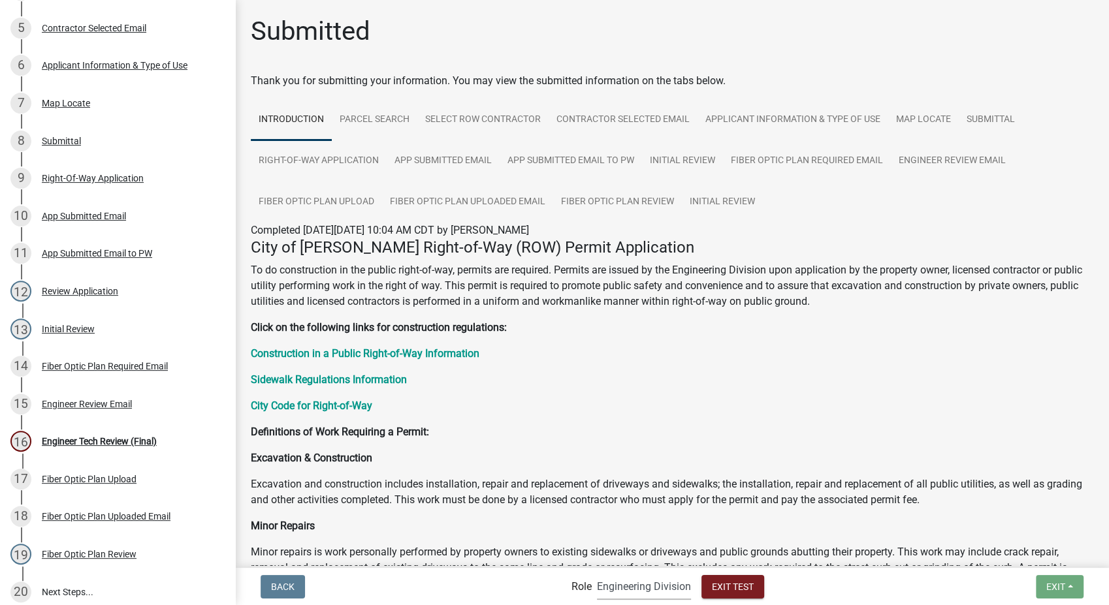
click at [645, 583] on select "Applicant PWD Director Admin Engineering Division" at bounding box center [644, 586] width 94 height 27
select select "6f1dab81-19c3-45c3-a7b8-0ac3b0bbd312"
click at [597, 573] on select "Applicant PWD Director Admin Engineering Division" at bounding box center [644, 586] width 94 height 27
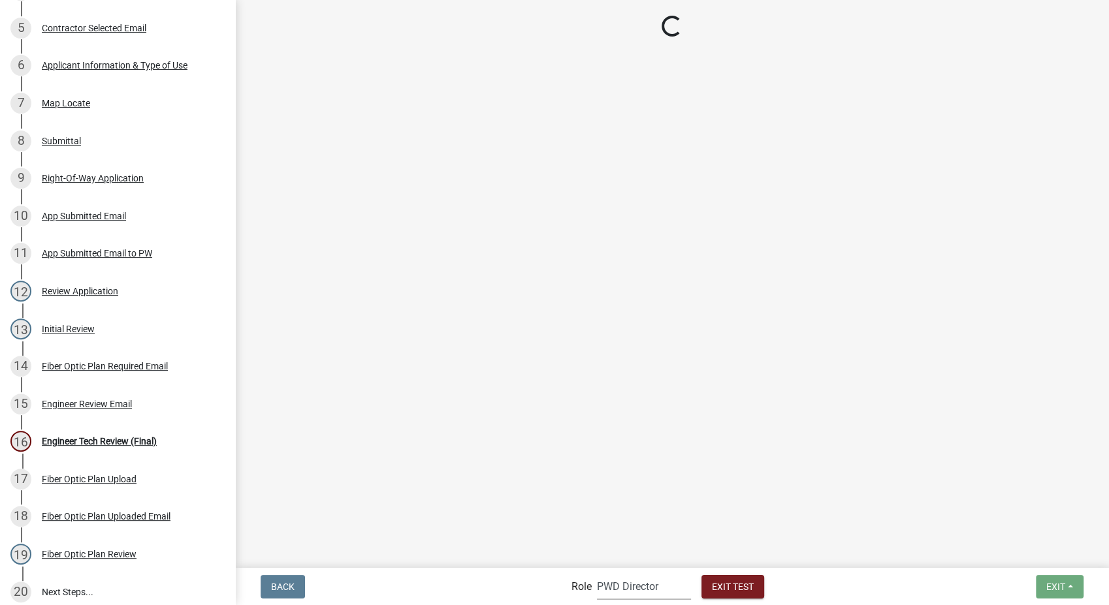
scroll to position [325, 0]
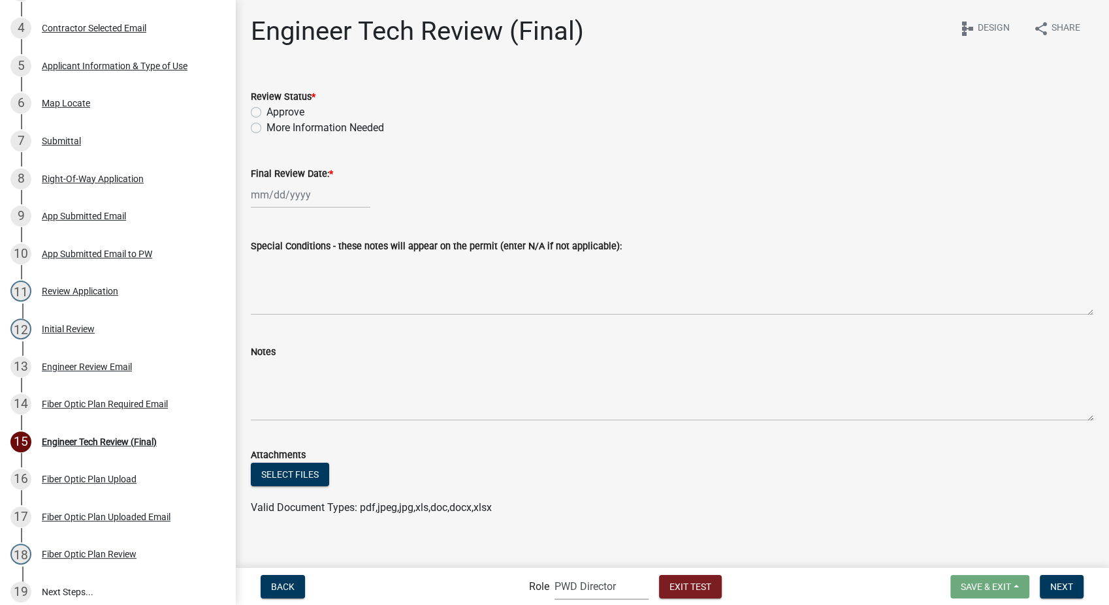
click at [266, 113] on label "Approve" at bounding box center [285, 113] width 38 height 16
click at [266, 113] on input "Approve" at bounding box center [270, 109] width 8 height 8
radio input "true"
click at [274, 191] on div at bounding box center [311, 195] width 120 height 27
select select "9"
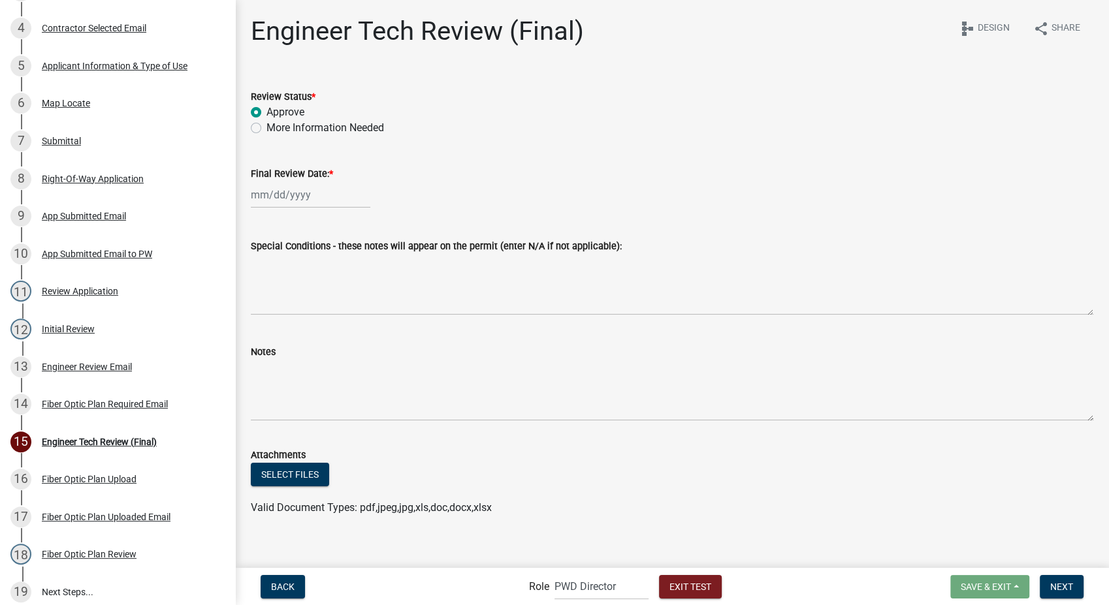
select select "2025"
click at [388, 265] on div "7" at bounding box center [389, 264] width 21 height 21
type input "09/07/2025"
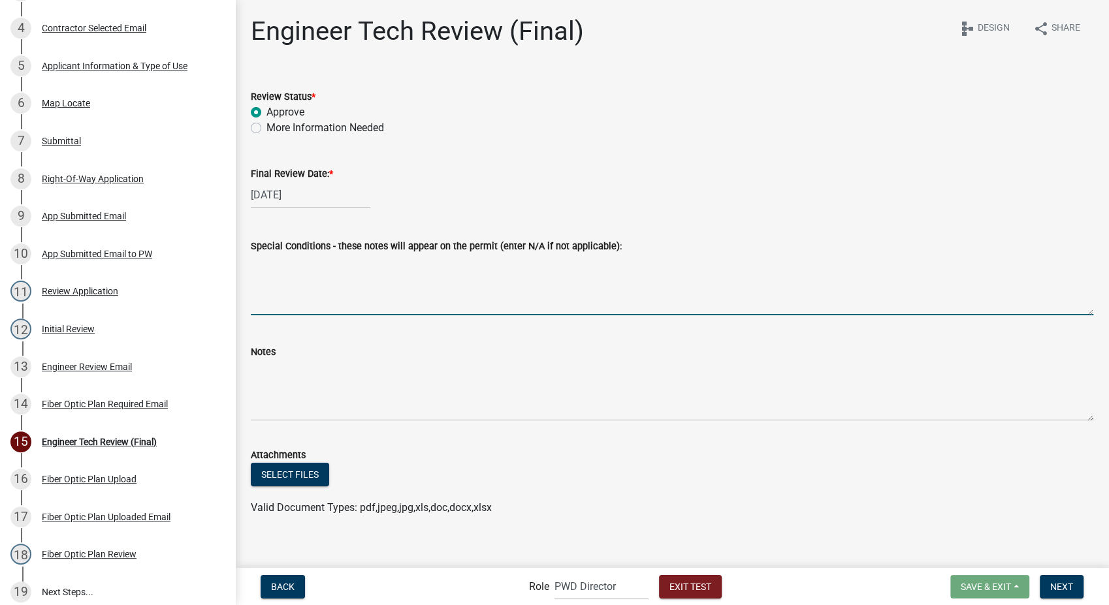
click at [315, 282] on textarea "Special Conditions - these notes will appear on the permit (enter N/A if not ap…" at bounding box center [672, 284] width 843 height 61
type textarea "zdfjgbeljgbalejgbalfhgbkfajuhgde"
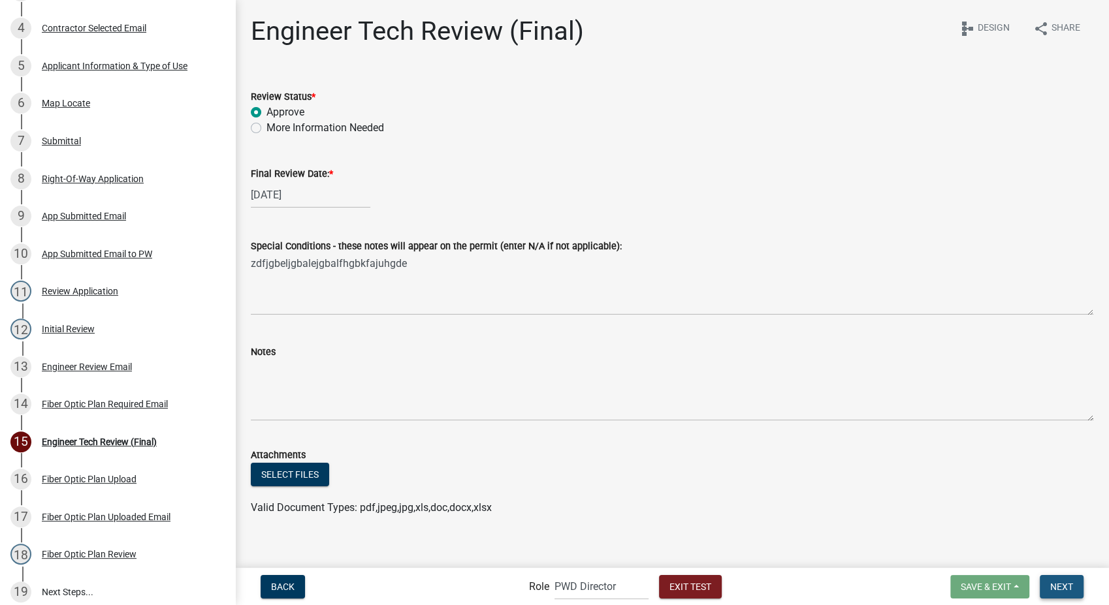
click at [1063, 581] on span "Next" at bounding box center [1061, 586] width 23 height 10
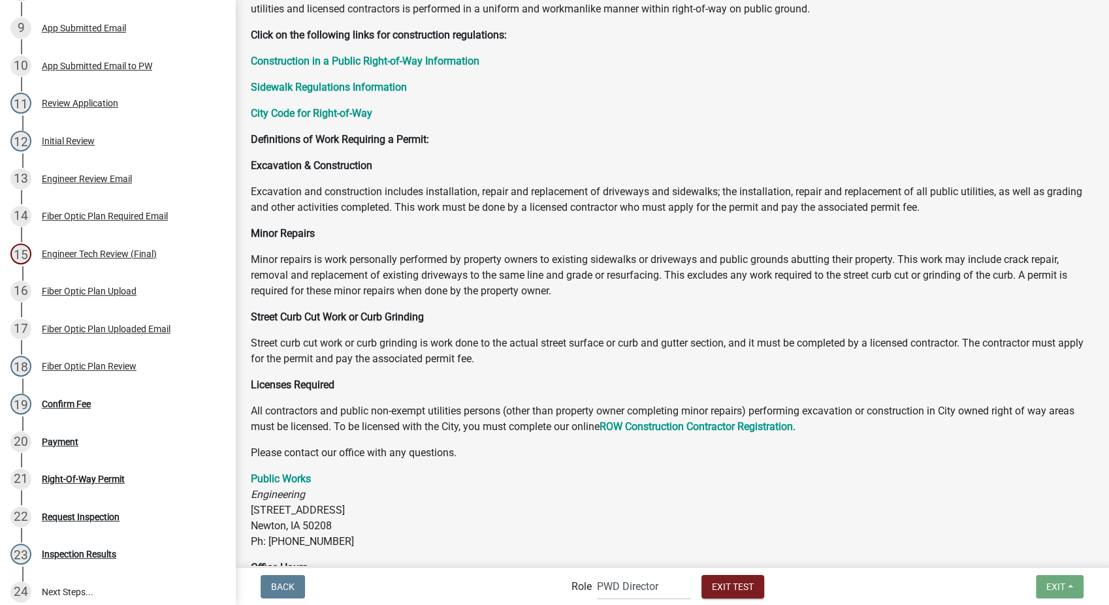
scroll to position [363, 0]
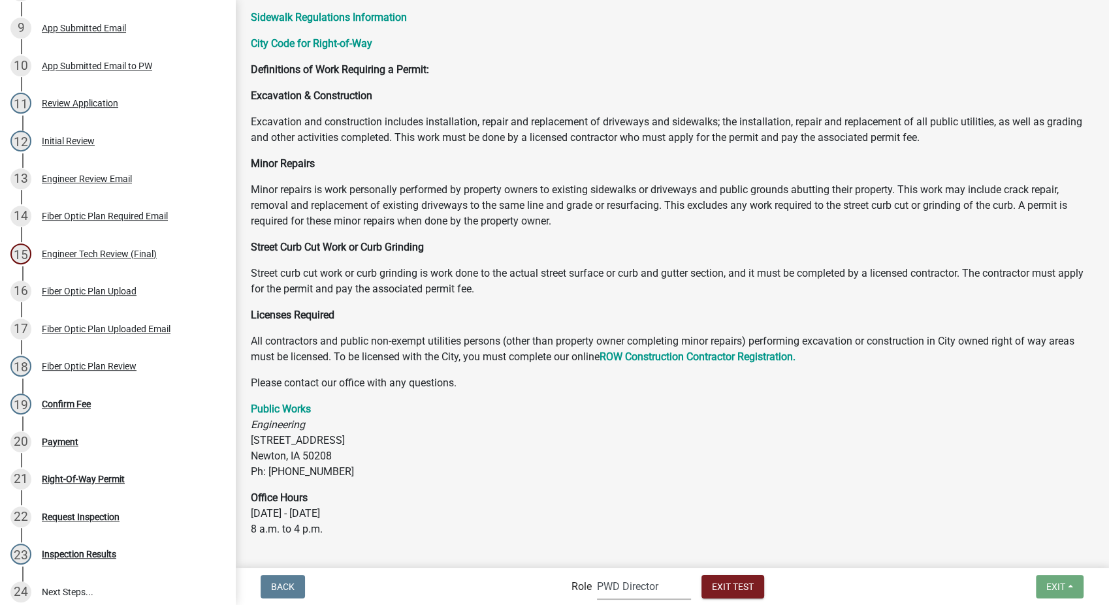
click at [649, 595] on select "Applicant PWD Director Admin Engineering Division" at bounding box center [644, 586] width 94 height 27
click at [597, 573] on select "Applicant PWD Director Admin Engineering Division" at bounding box center [644, 586] width 94 height 27
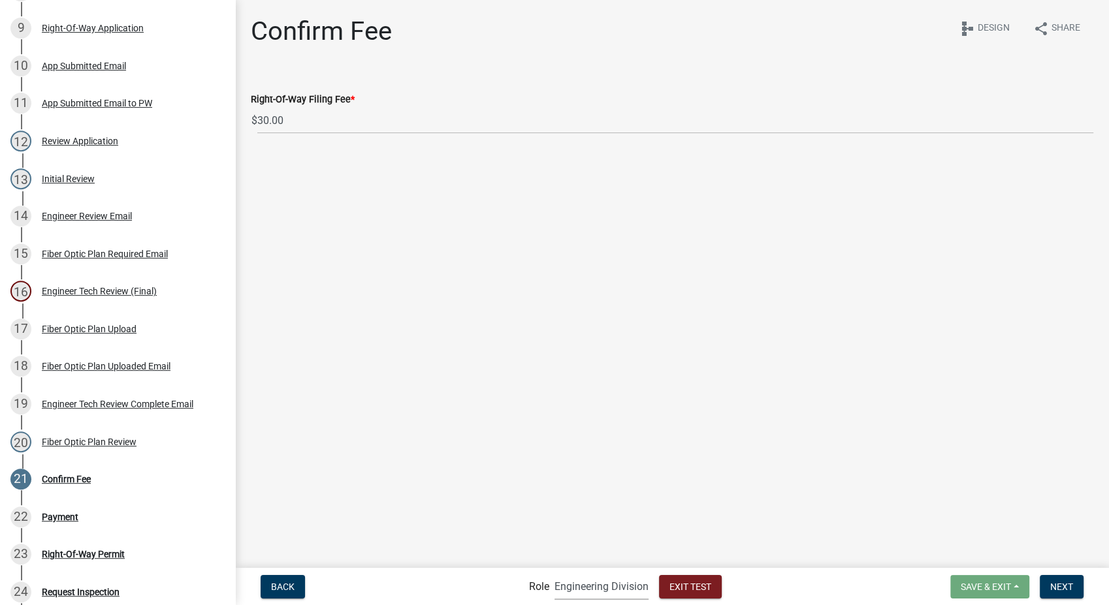
scroll to position [589, 0]
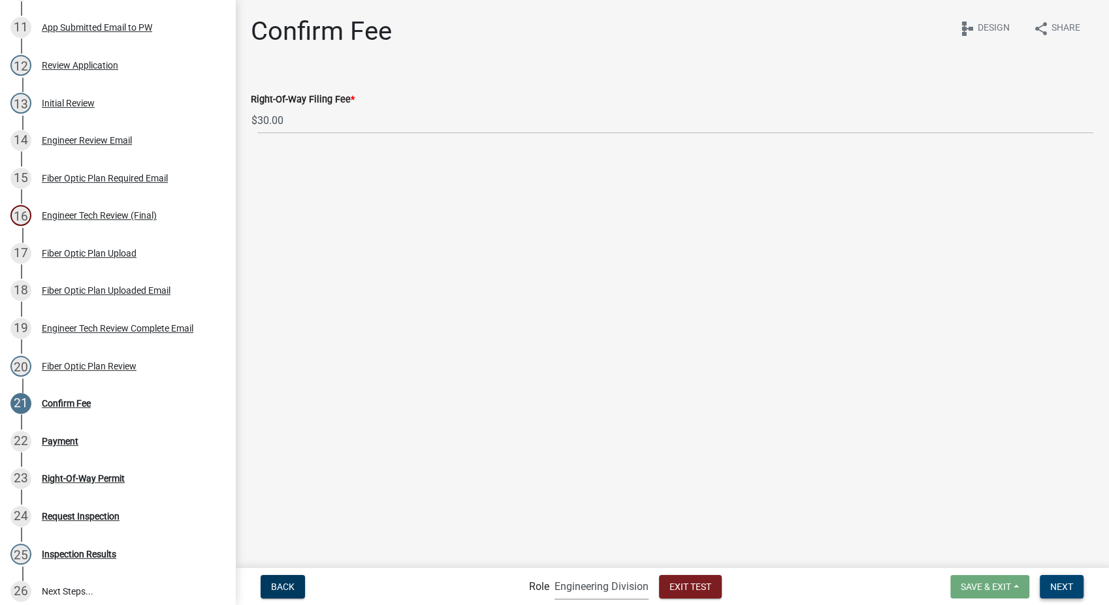
click at [1050, 578] on button "Next" at bounding box center [1062, 587] width 44 height 24
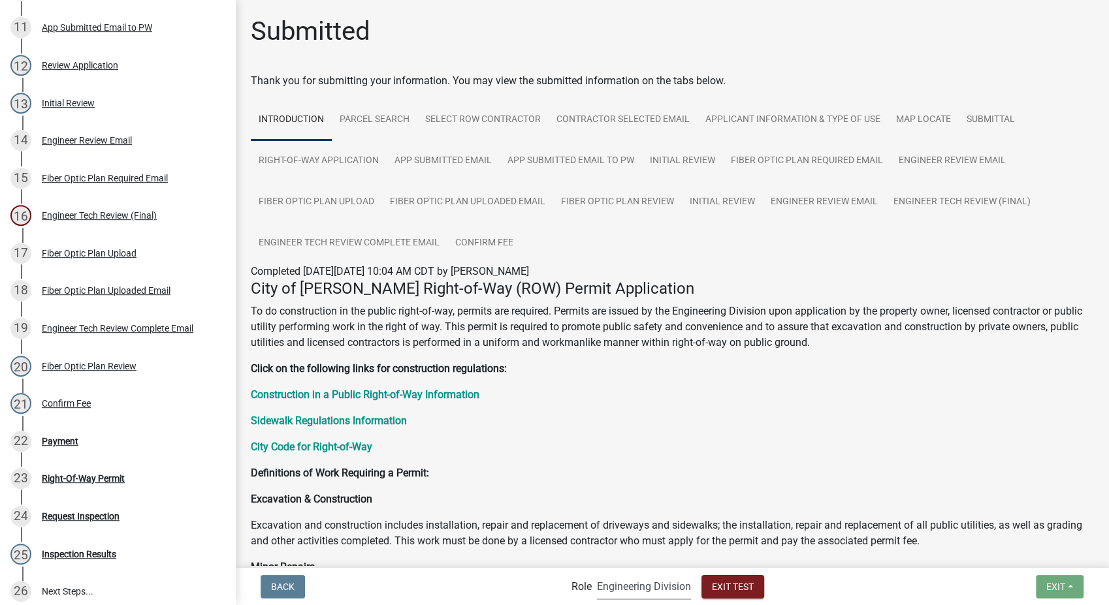
click at [617, 588] on select "Applicant PWD Director Admin Engineering Division" at bounding box center [644, 586] width 94 height 27
select select "5355c76e-d333-4ae7-ad4c-4a073e072dbd"
click at [597, 573] on select "Applicant PWD Director Admin Engineering Division" at bounding box center [644, 586] width 94 height 27
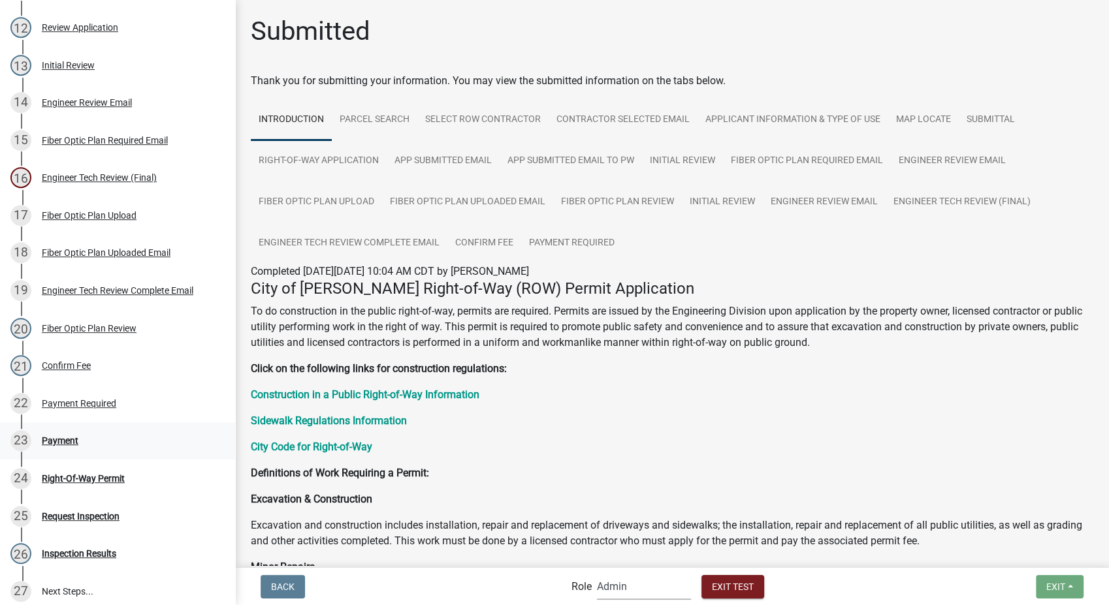
click at [89, 445] on div "23 Payment" at bounding box center [112, 440] width 204 height 21
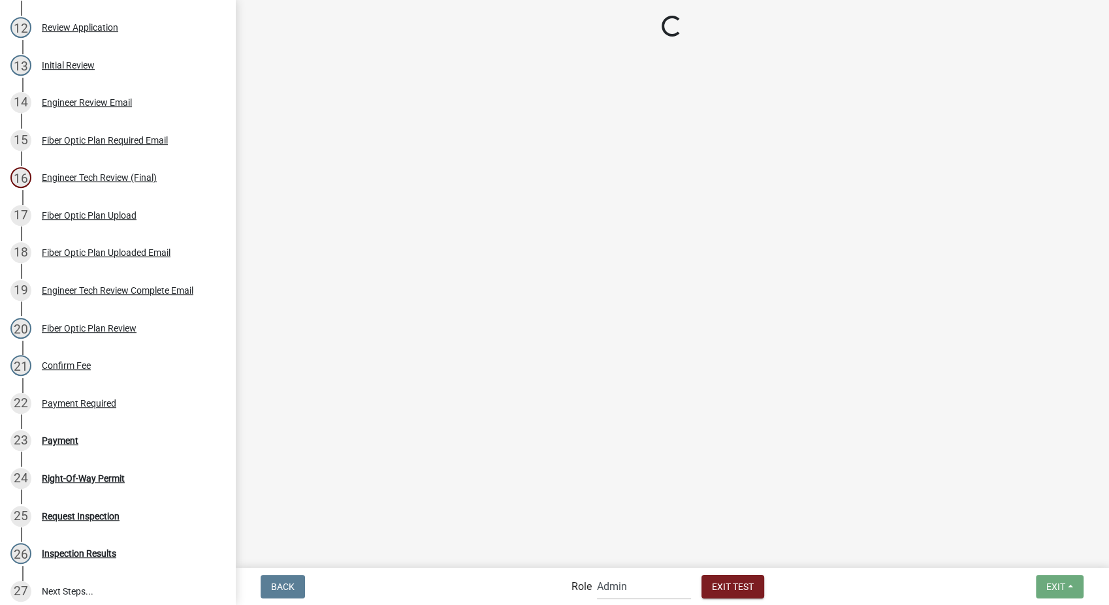
select select "2: 1"
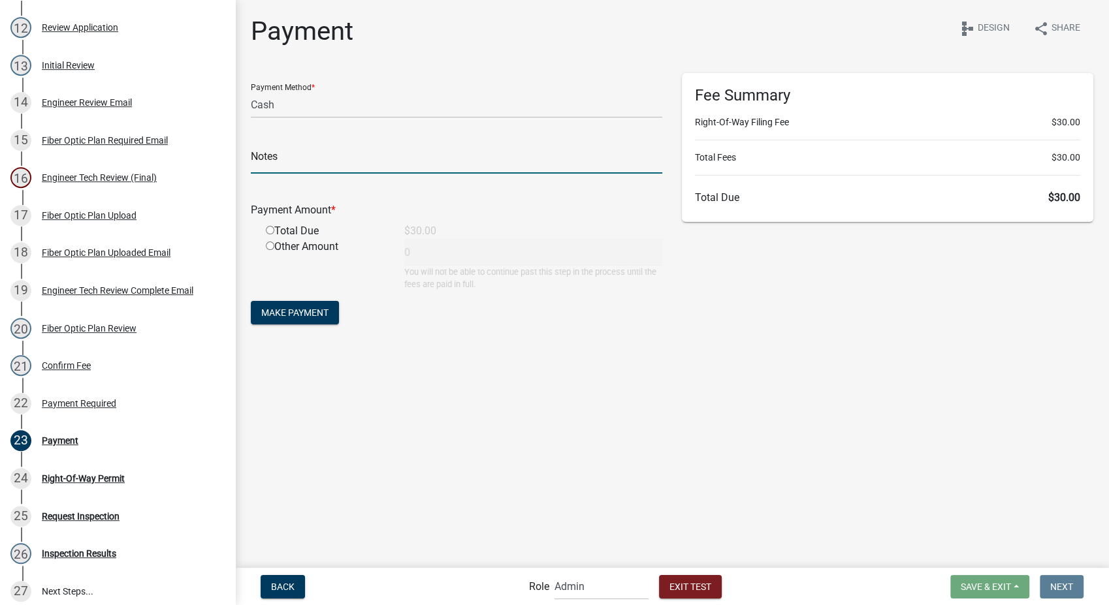
click at [314, 165] on input "text" at bounding box center [456, 160] width 411 height 27
type input "test"
click at [269, 229] on input "radio" at bounding box center [270, 230] width 8 height 8
radio input "true"
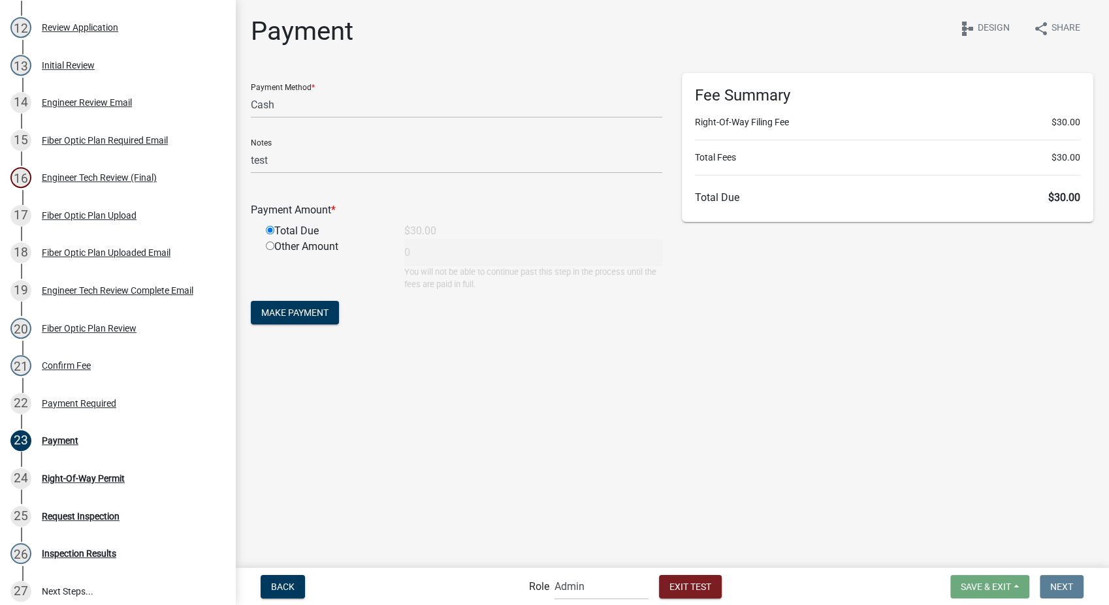
type input "30"
click at [287, 310] on span "Make Payment" at bounding box center [294, 313] width 67 height 10
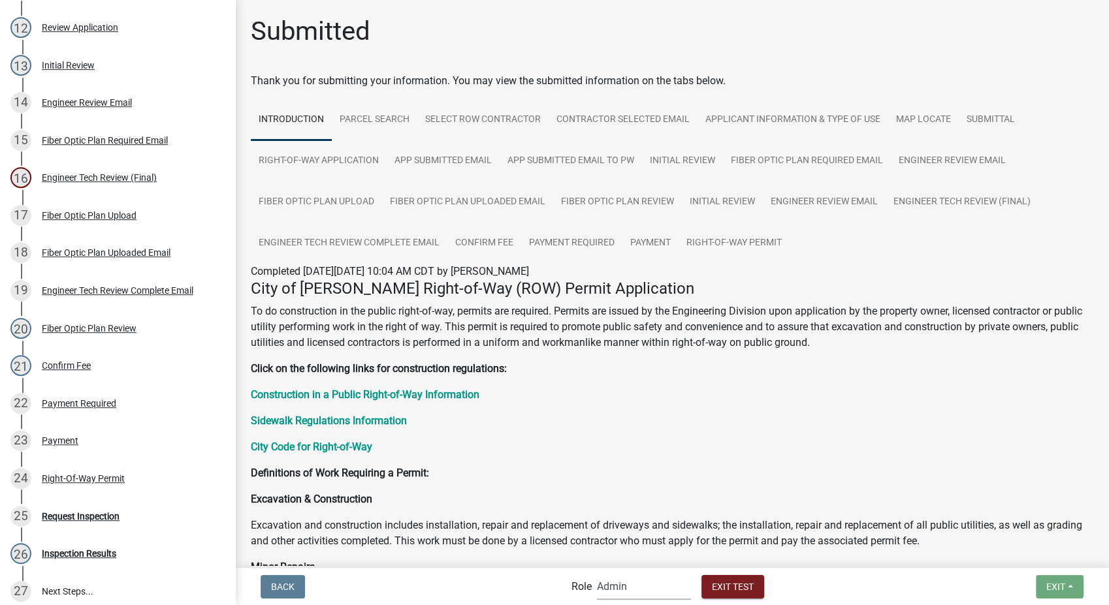
click at [647, 585] on select "Applicant PWD Director Admin Engineering Division" at bounding box center [644, 586] width 94 height 27
select select "46f061d0-ca05-4526-87ad-bae6256f3e47"
click at [597, 573] on select "Applicant PWD Director Admin Engineering Division" at bounding box center [644, 586] width 94 height 27
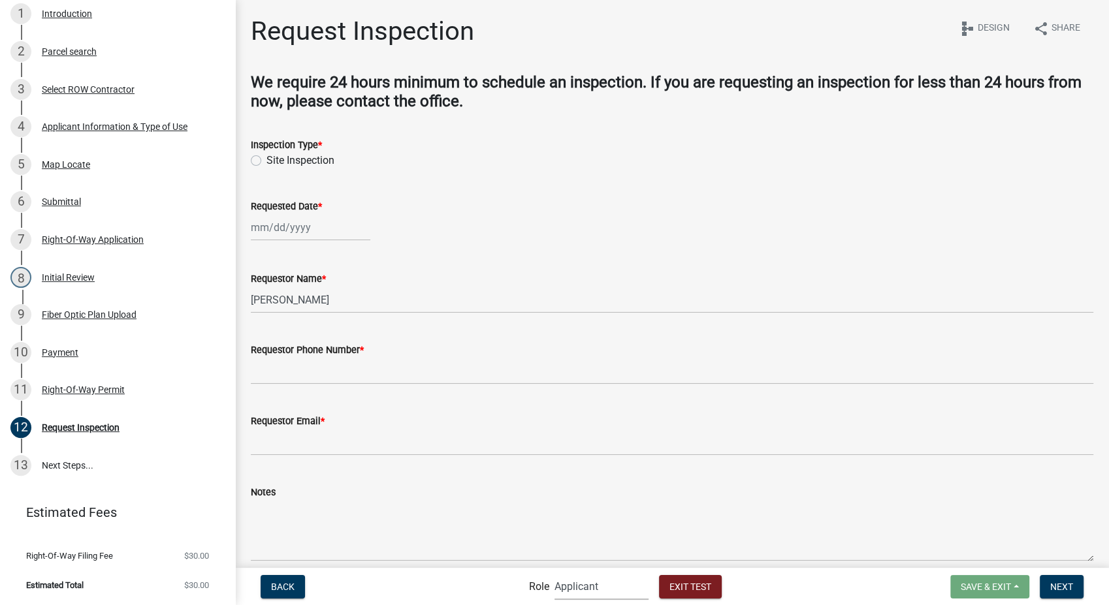
scroll to position [73, 0]
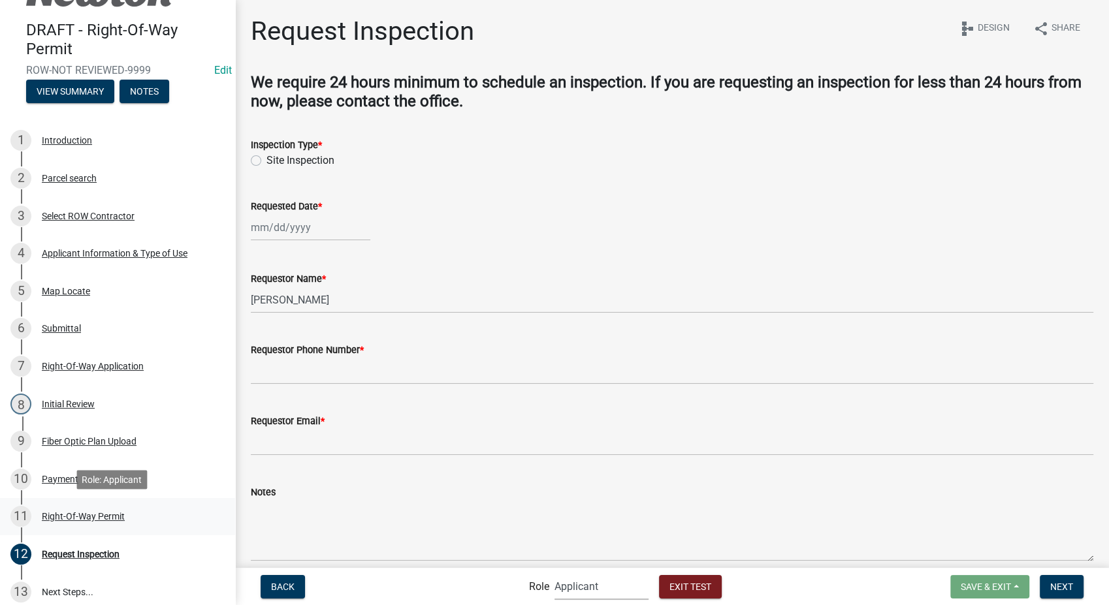
click at [93, 513] on div "Right-Of-Way Permit" at bounding box center [83, 516] width 83 height 9
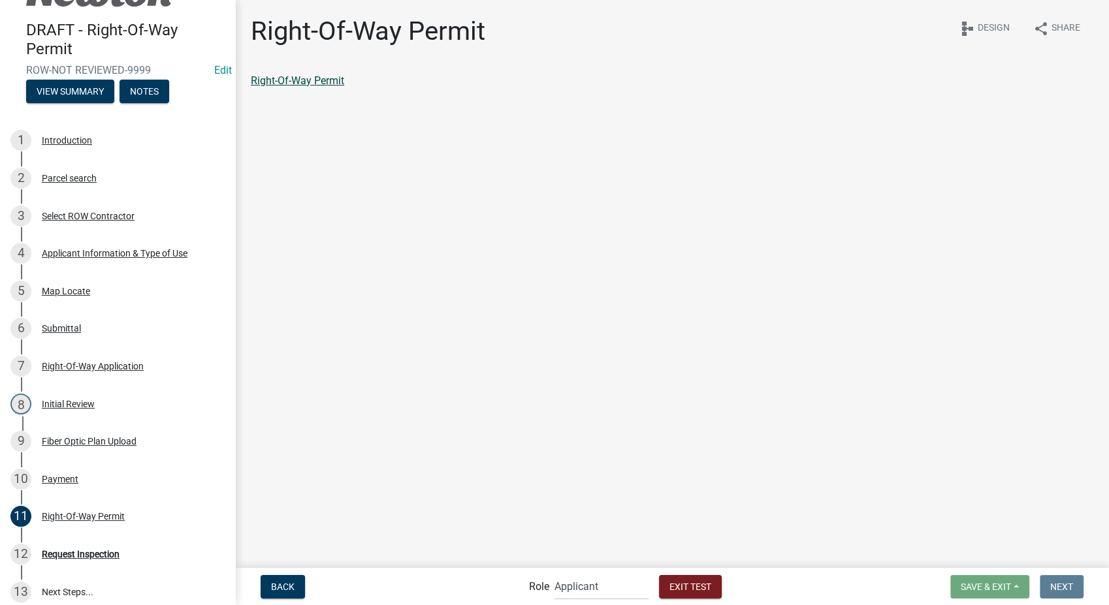
click at [320, 82] on link "Right-Of-Way Permit" at bounding box center [297, 80] width 93 height 12
click at [59, 550] on div "Request Inspection" at bounding box center [81, 554] width 78 height 9
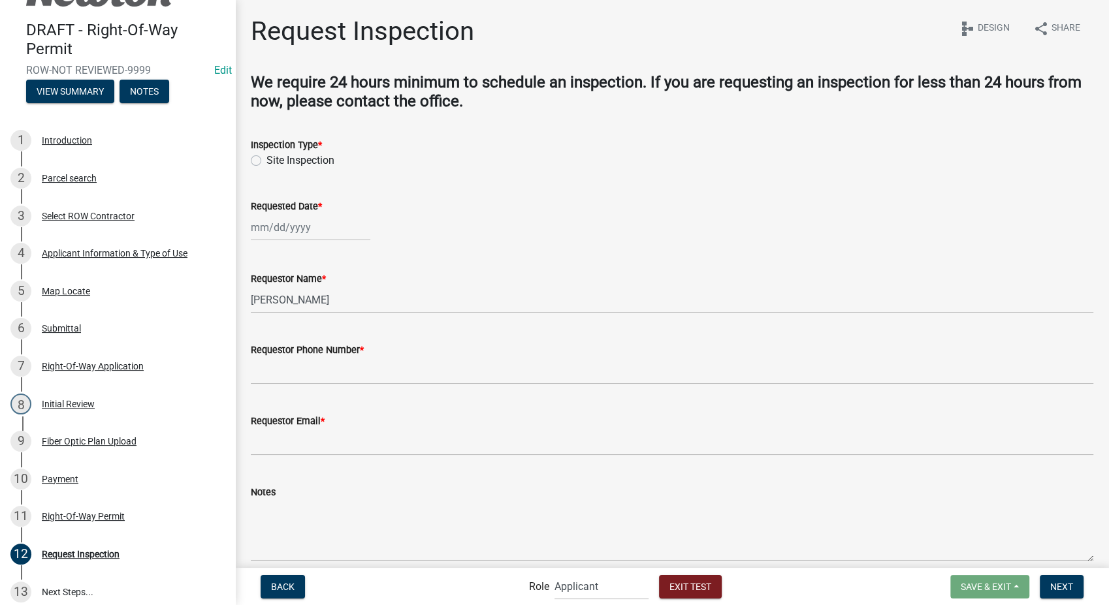
click at [266, 161] on label "Site Inspection" at bounding box center [300, 161] width 68 height 16
click at [266, 161] on input "Site Inspection" at bounding box center [270, 157] width 8 height 8
radio input "true"
select select "9"
select select "2025"
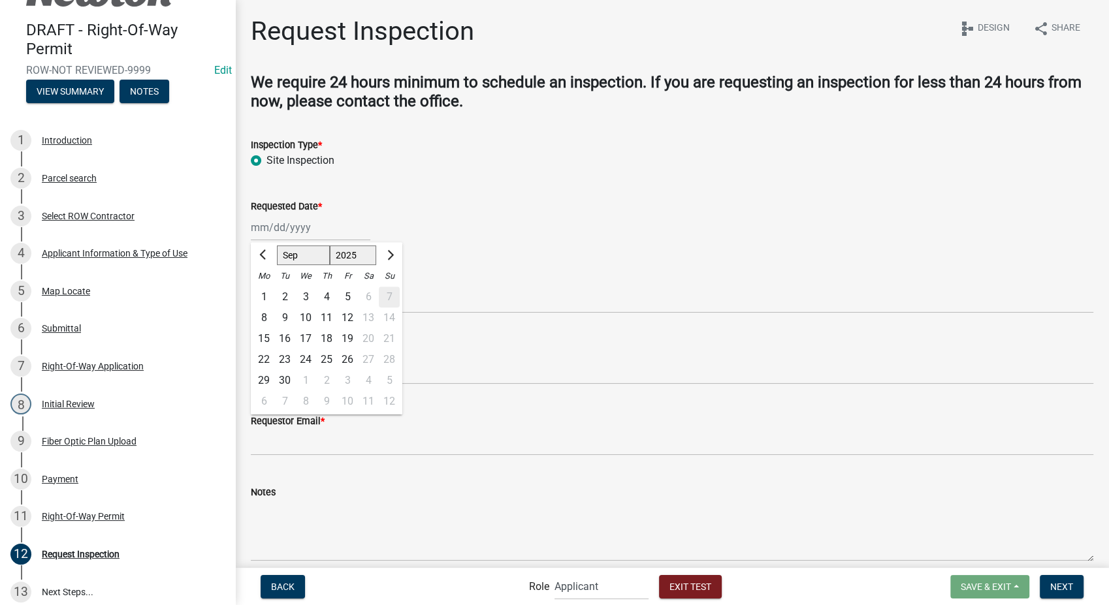
click at [259, 222] on div "Jan Feb Mar Apr May Jun Jul Aug Sep Oct Nov Dec 1525 1526 1527 1528 1529 1530 1…" at bounding box center [311, 227] width 120 height 27
click at [343, 311] on div "12" at bounding box center [347, 318] width 21 height 21
type input "09/12/2025"
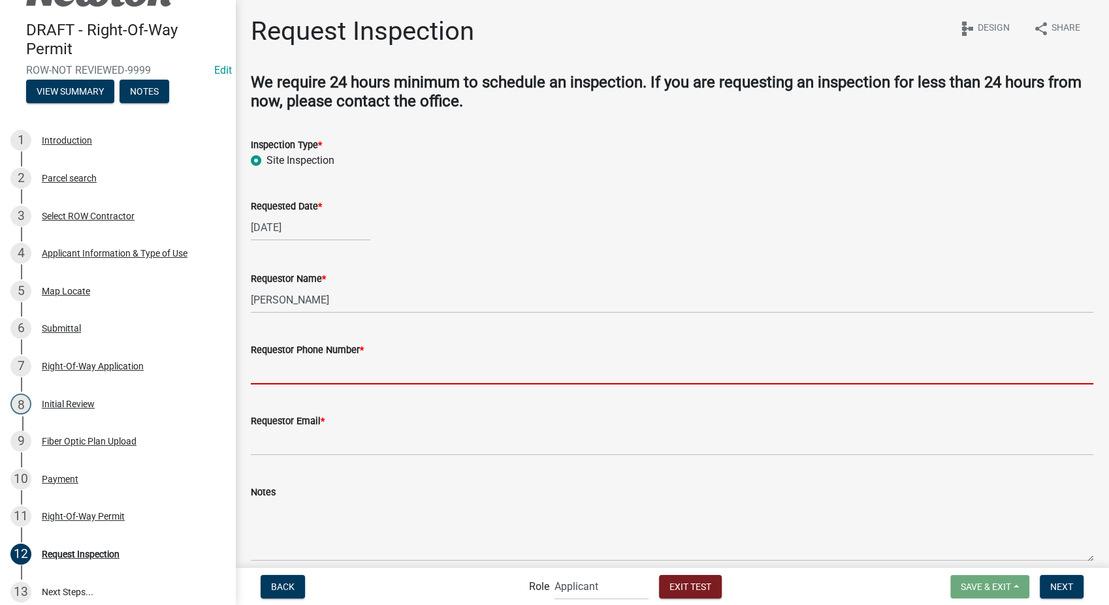
click at [327, 379] on input "Requestor Phone Number *" at bounding box center [672, 371] width 843 height 27
type input "3178267392"
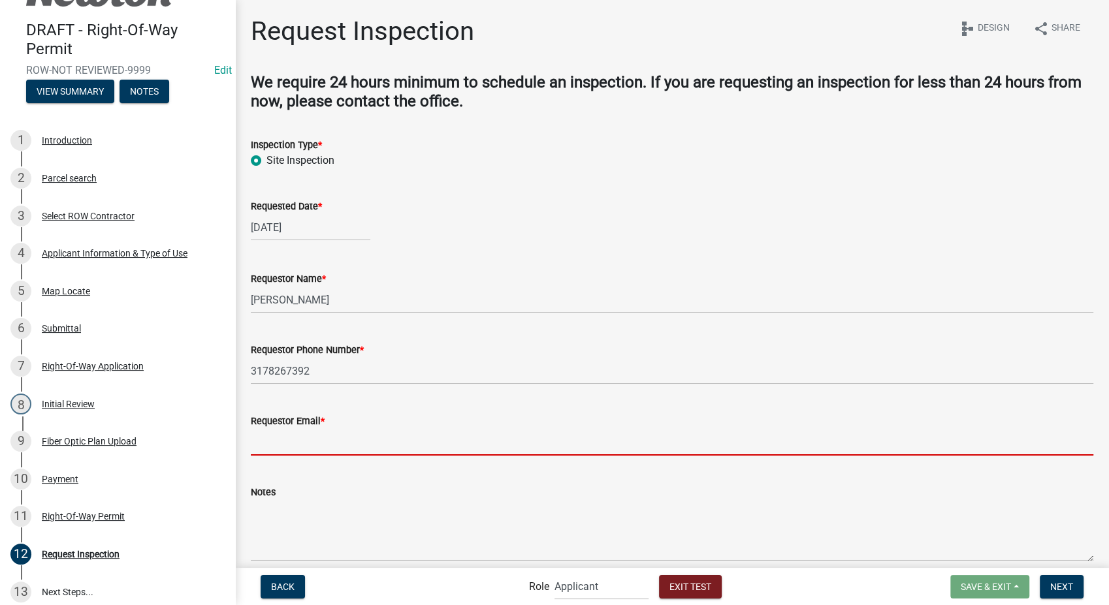
click at [303, 438] on input "Requestor Email *" at bounding box center [672, 442] width 843 height 27
type input "[EMAIL_ADDRESS][DOMAIN_NAME]"
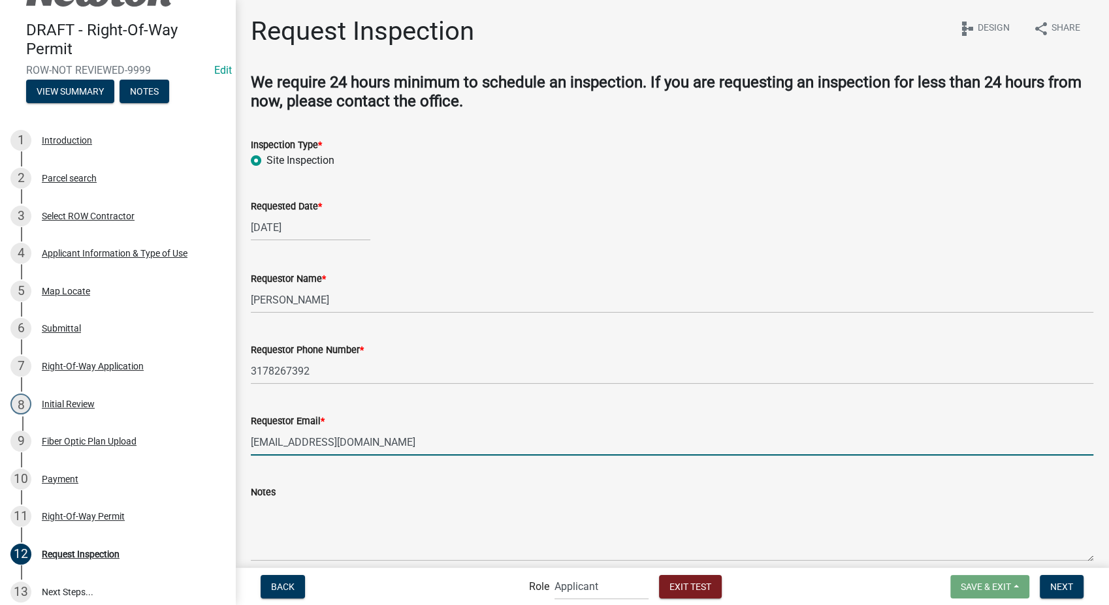
scroll to position [56, 0]
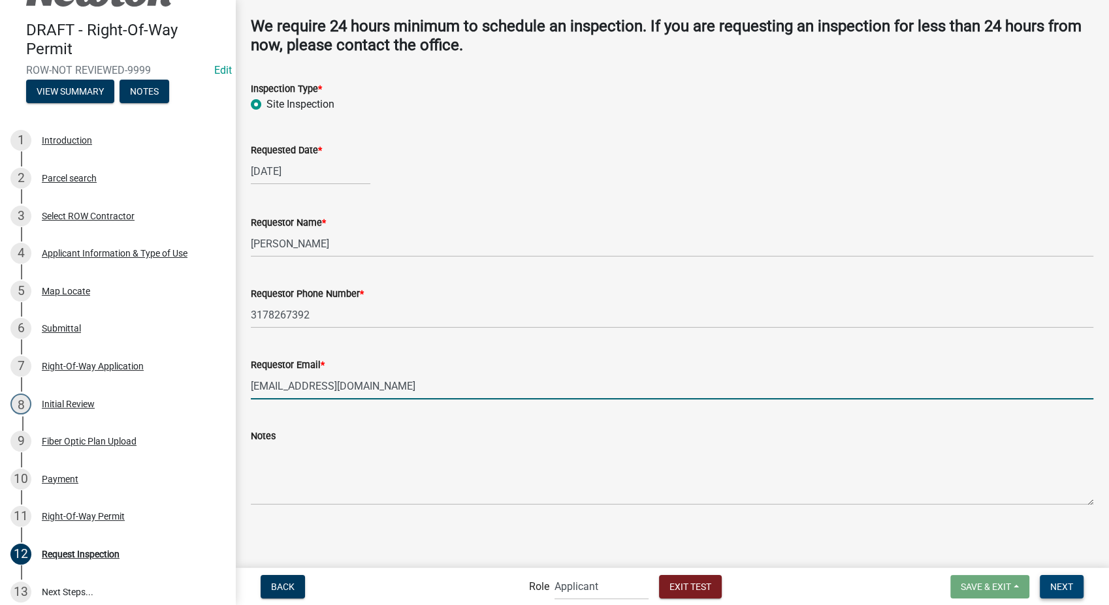
click at [1054, 590] on span "Next" at bounding box center [1061, 586] width 23 height 10
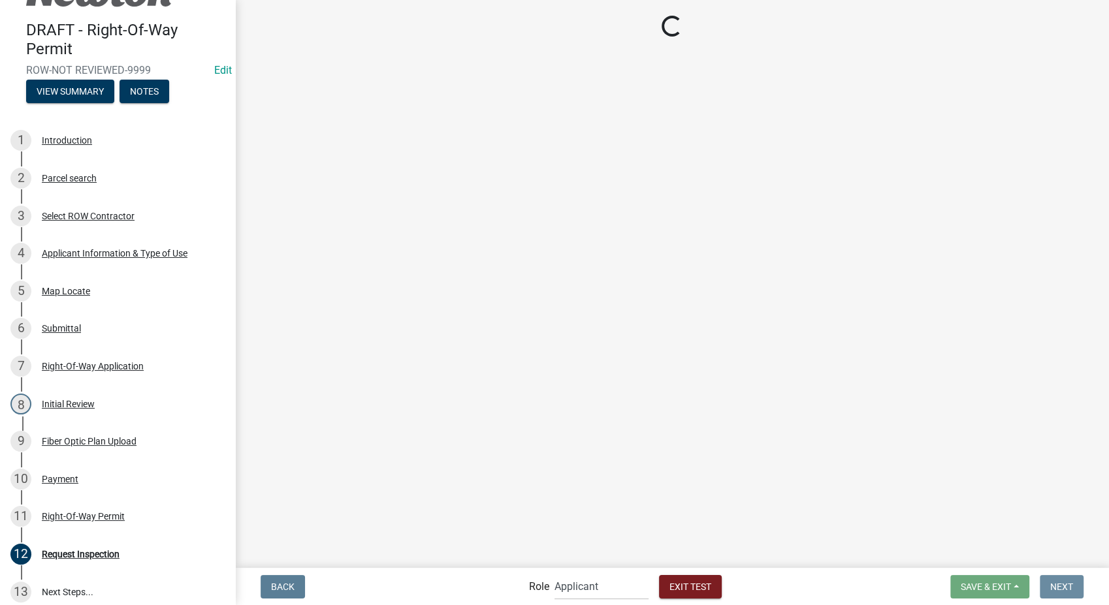
scroll to position [0, 0]
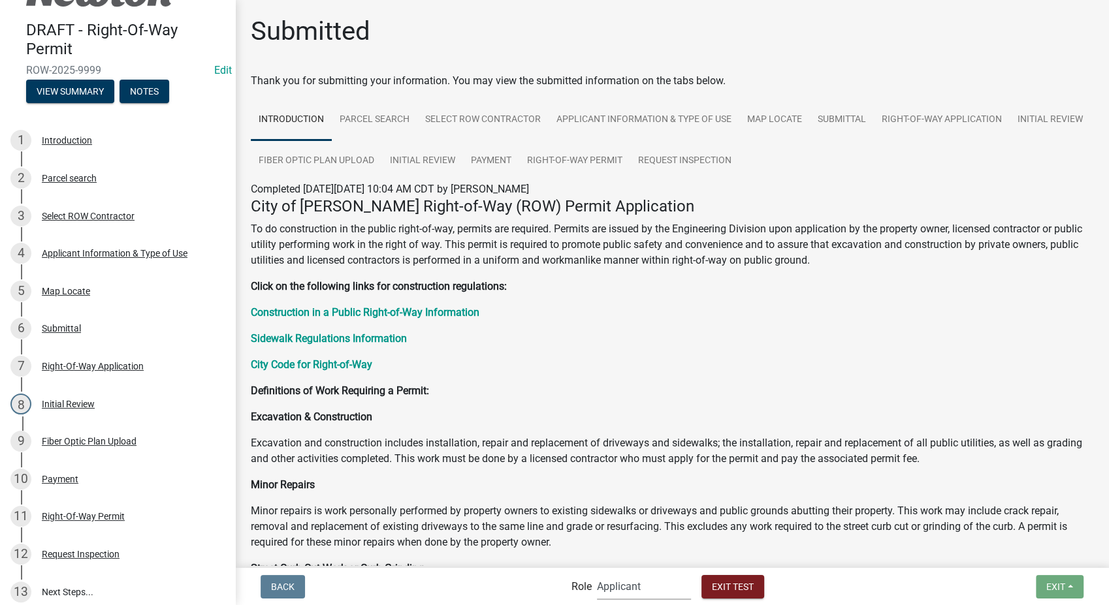
click at [635, 585] on select "Applicant PWD Director Admin Engineering Division" at bounding box center [644, 586] width 94 height 27
select select "2eabd35e-ce6d-461f-ba3b-875f04b0d107"
click at [597, 573] on select "Applicant PWD Director Admin Engineering Division" at bounding box center [644, 586] width 94 height 27
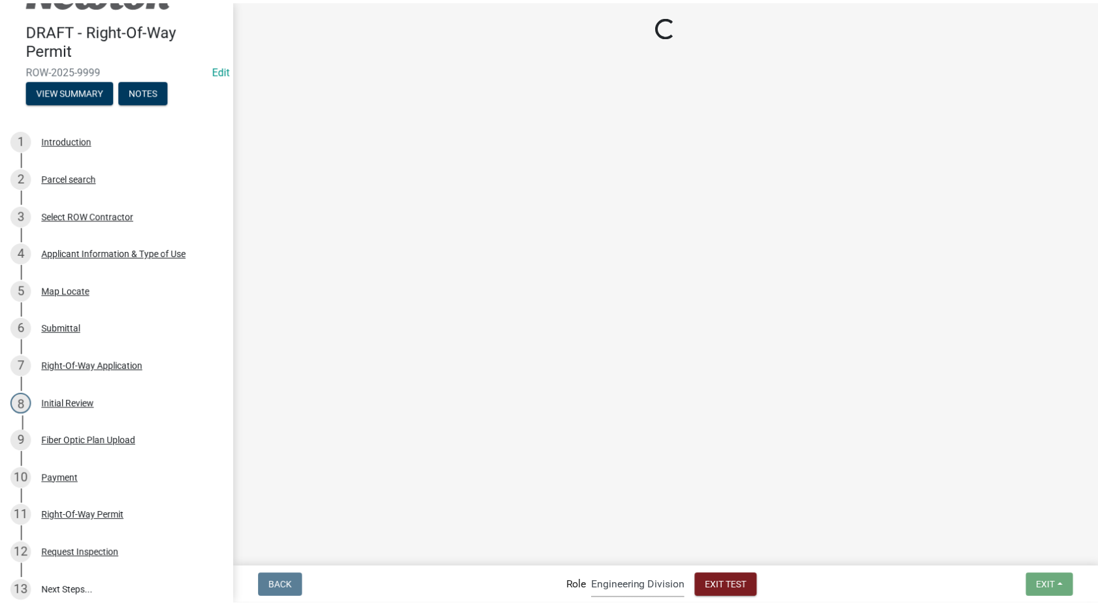
scroll to position [701, 0]
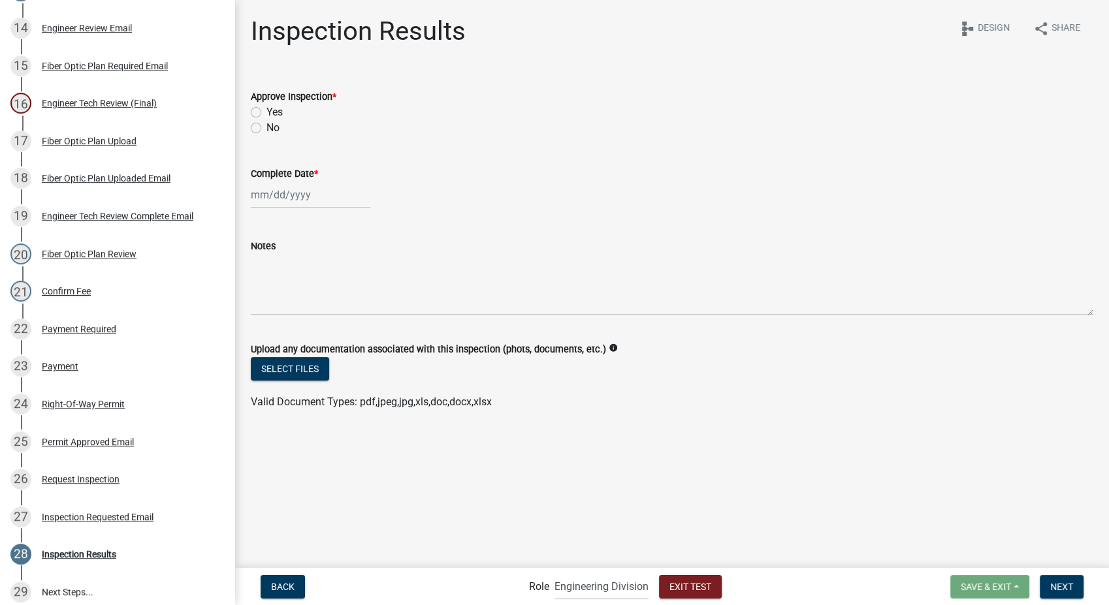
click at [266, 113] on label "Yes" at bounding box center [274, 113] width 16 height 16
click at [266, 113] on input "Yes" at bounding box center [270, 109] width 8 height 8
radio input "true"
click at [288, 204] on div at bounding box center [311, 195] width 120 height 27
select select "9"
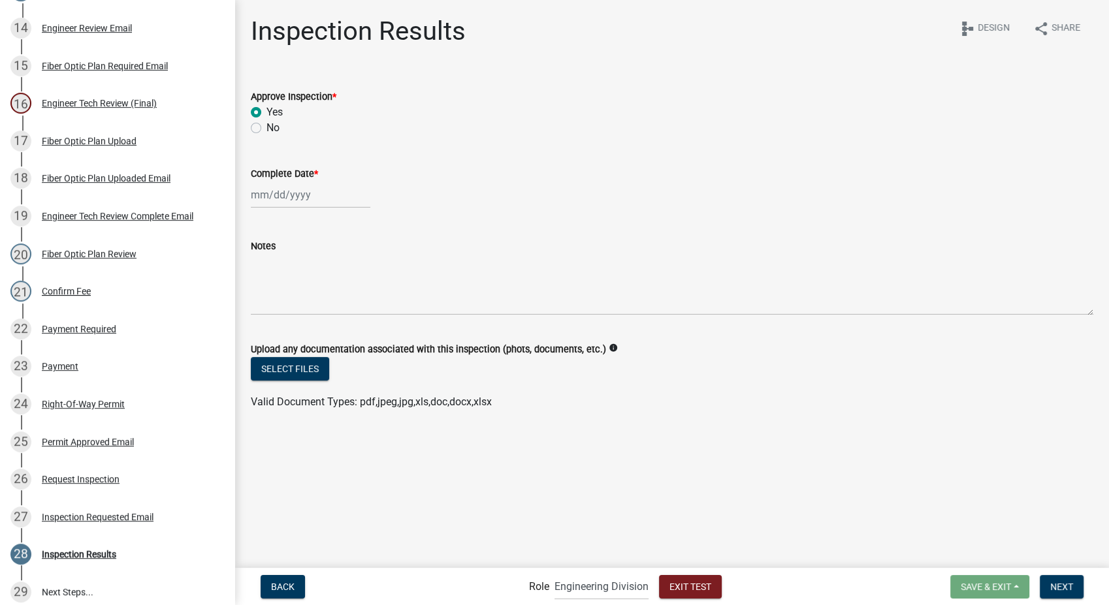
select select "2025"
click at [353, 306] on div "19" at bounding box center [347, 306] width 21 height 21
type input "09/19/2025"
click at [1073, 587] on button "Next" at bounding box center [1062, 587] width 44 height 24
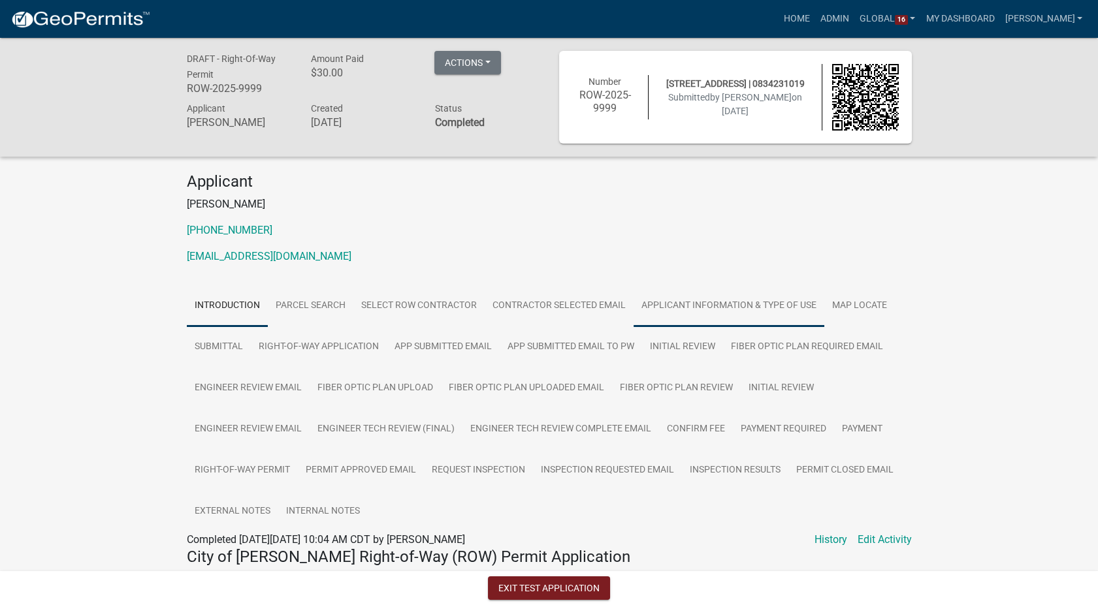
click at [699, 306] on link "Applicant Information & Type of Use" at bounding box center [729, 306] width 191 height 42
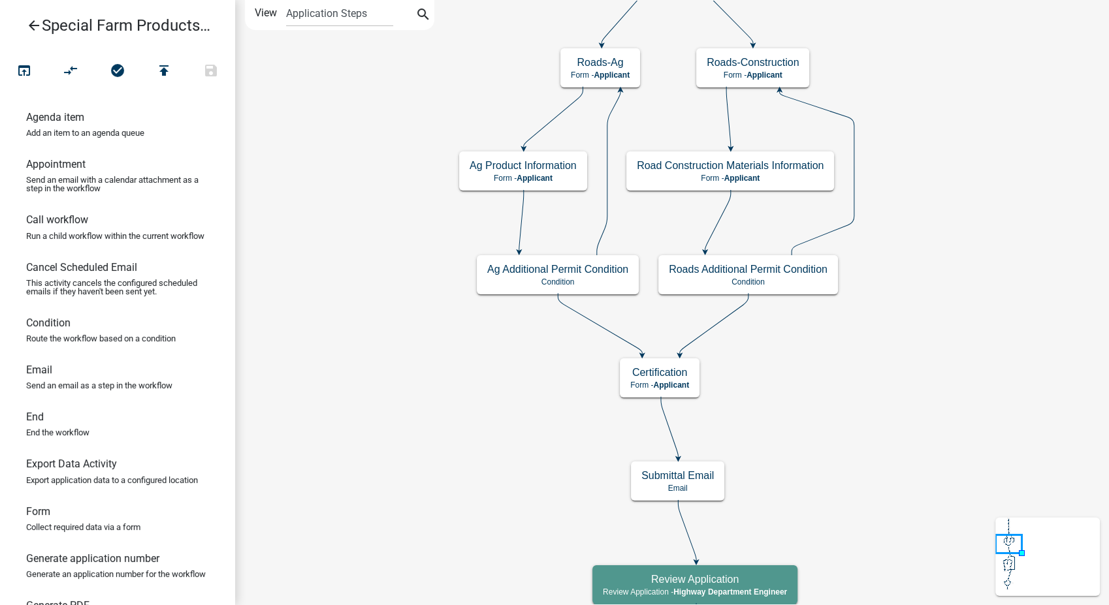
click at [32, 24] on icon "arrow_back" at bounding box center [34, 27] width 16 height 18
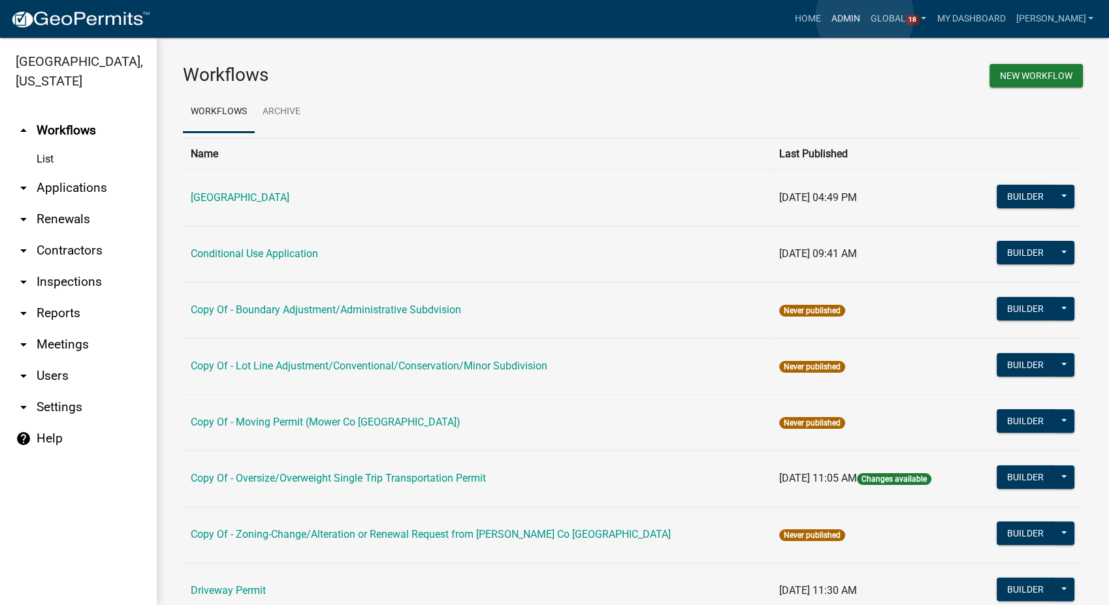
click at [865, 16] on link "Admin" at bounding box center [845, 19] width 39 height 25
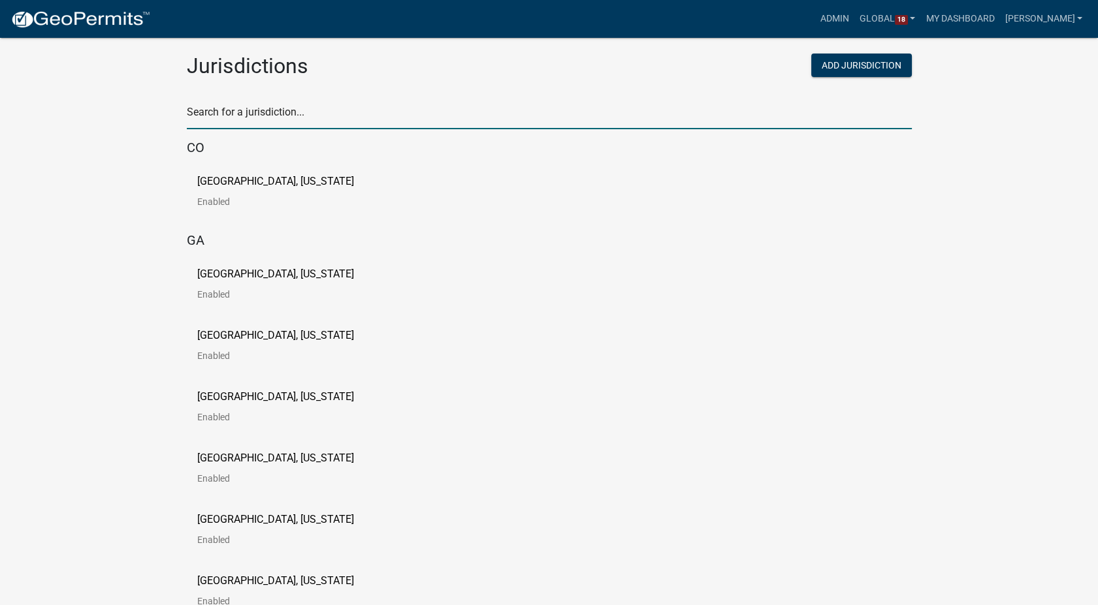
click at [300, 112] on input "text" at bounding box center [549, 116] width 725 height 27
type input "[PERSON_NAME]"
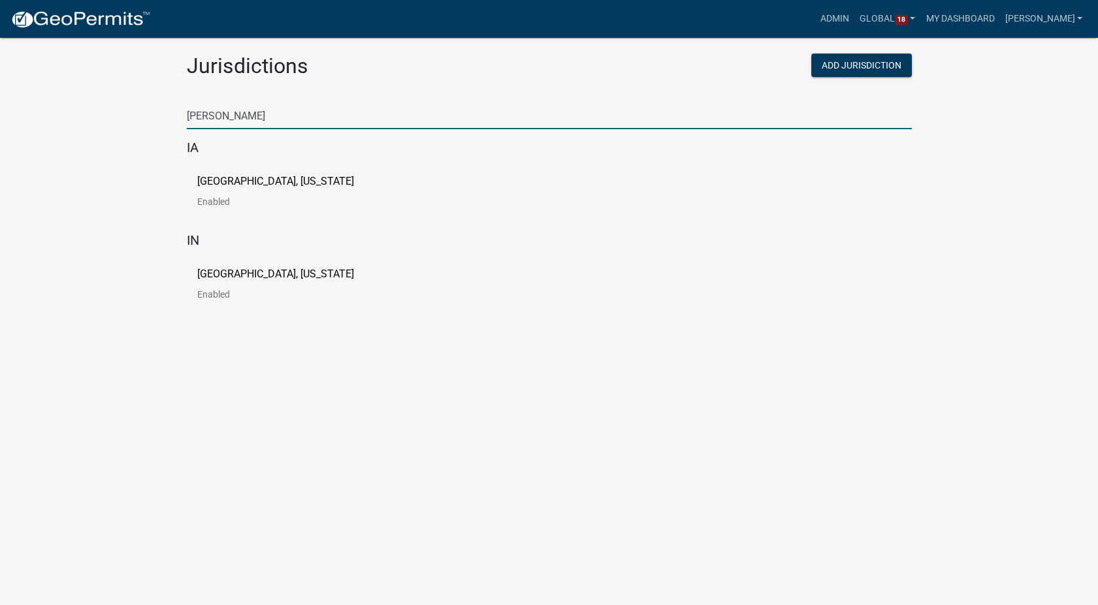
click at [246, 184] on p "[GEOGRAPHIC_DATA], [US_STATE]" at bounding box center [275, 181] width 157 height 10
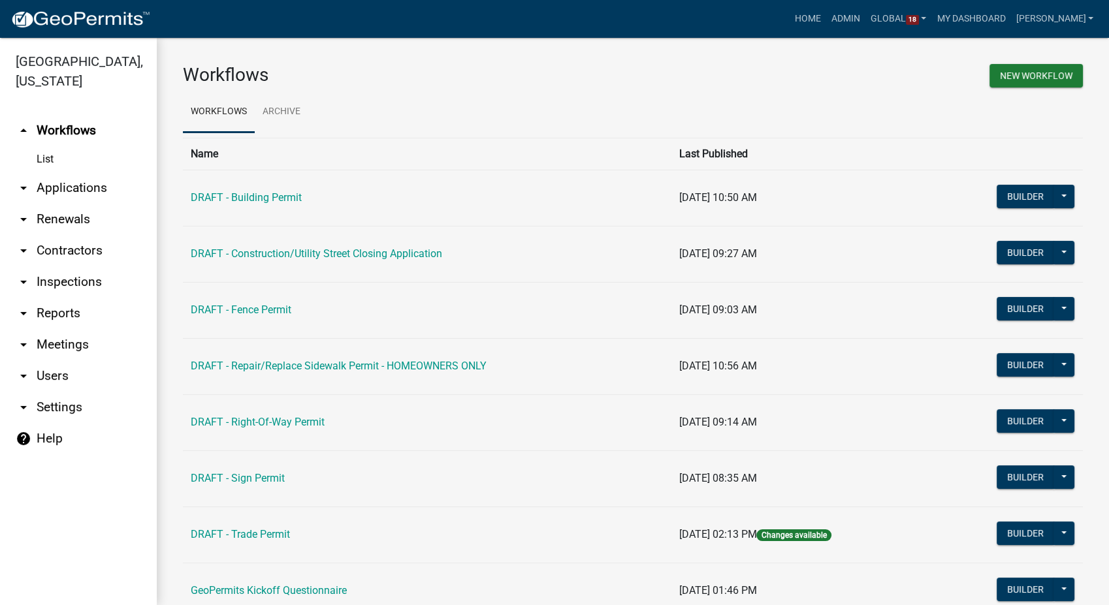
scroll to position [105, 0]
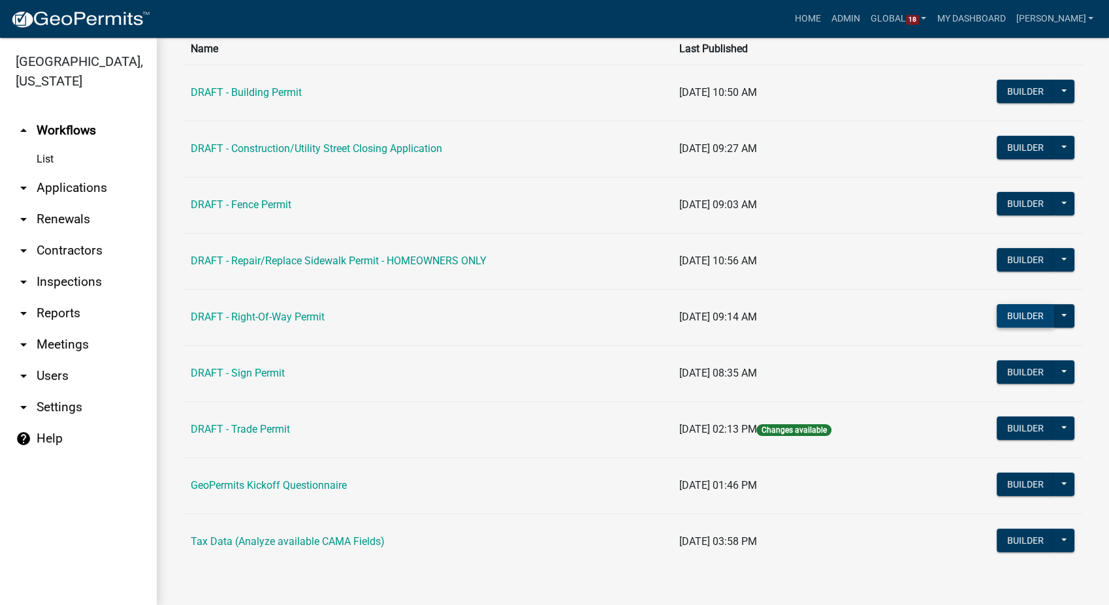
click at [1008, 314] on button "Builder" at bounding box center [1025, 316] width 57 height 24
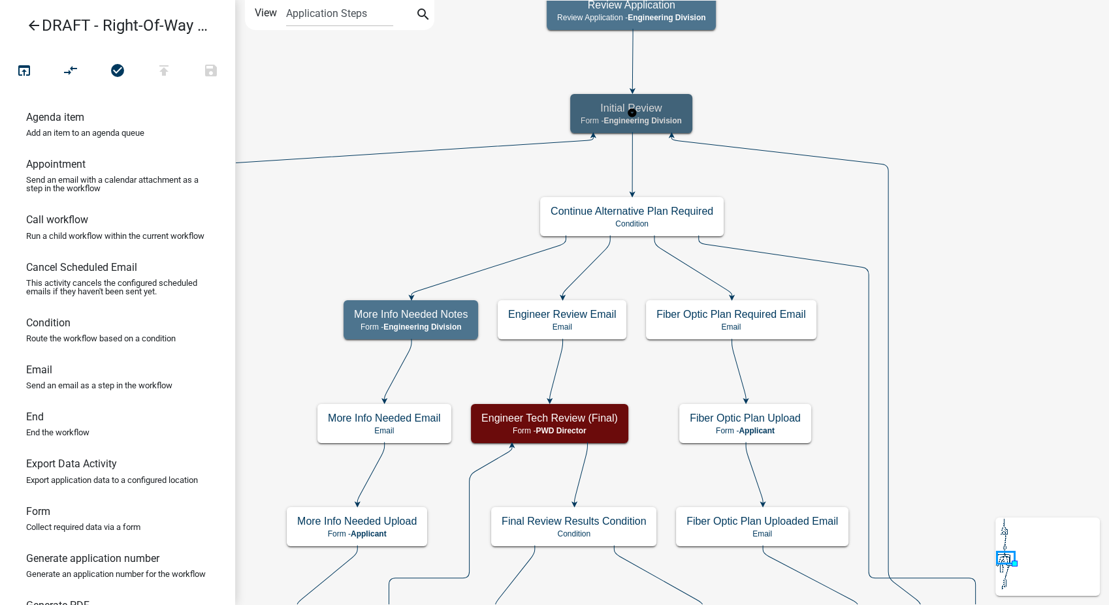
click at [671, 124] on span "Engineering Division" at bounding box center [643, 120] width 78 height 9
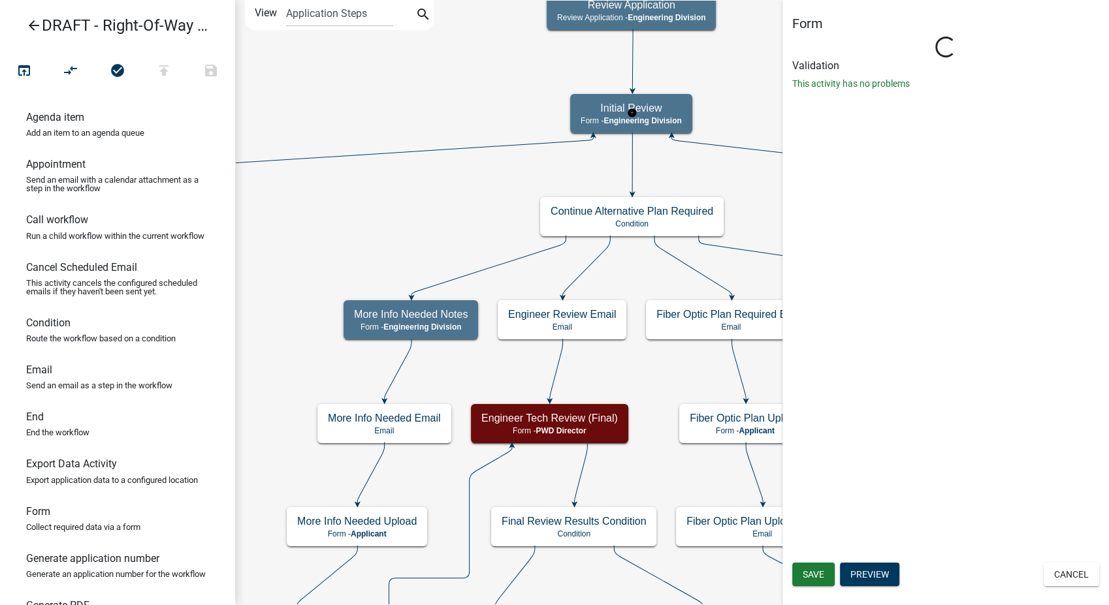
select select "2EABD35E-CE6D-461F-BA3B-875F04B0D107"
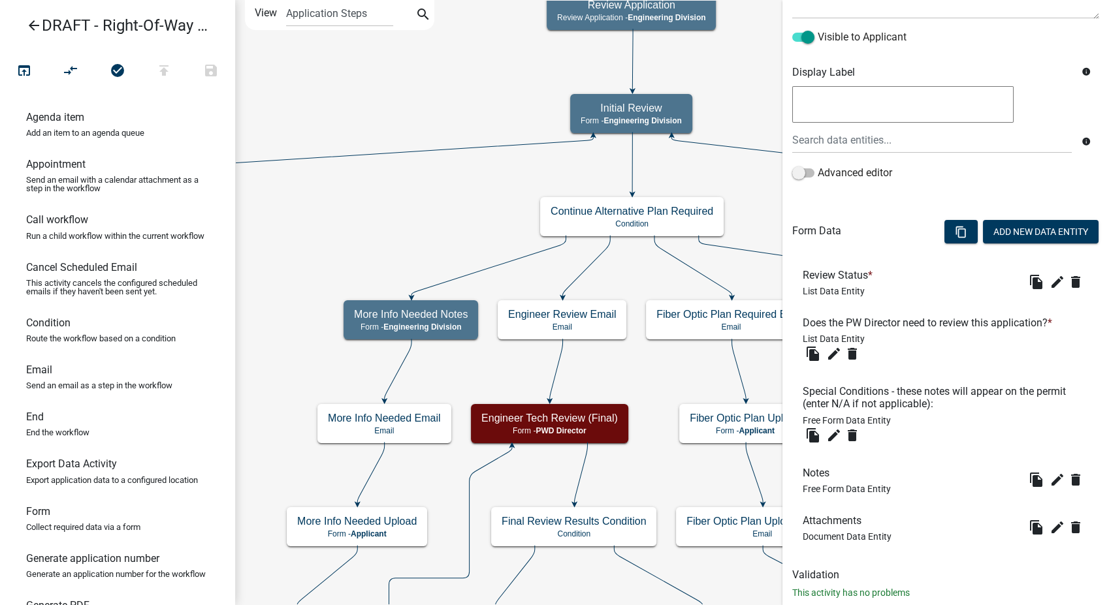
scroll to position [240, 0]
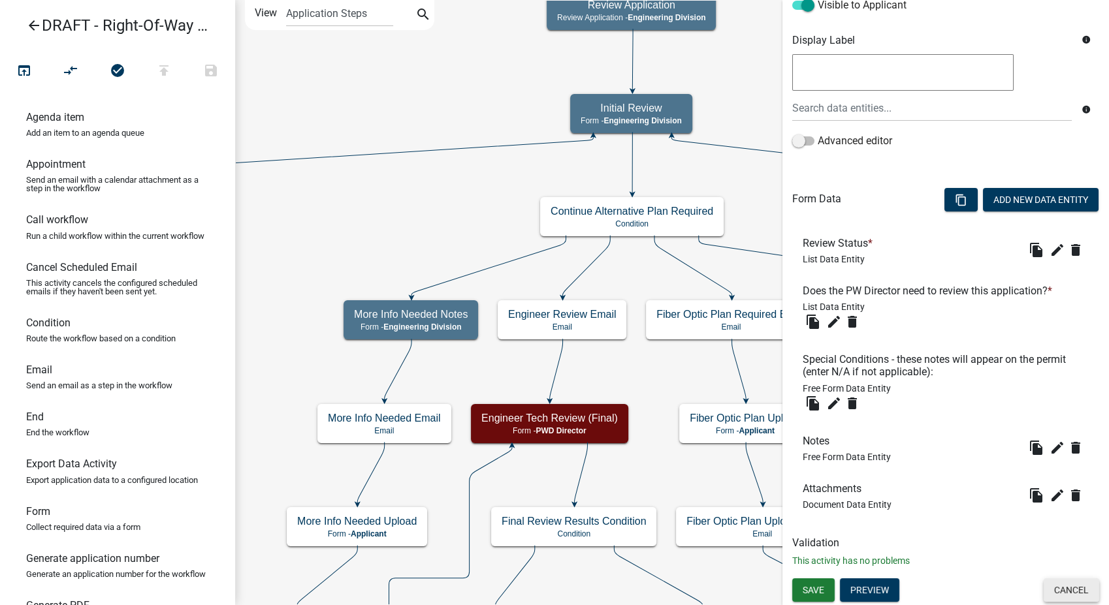
click at [1062, 580] on button "Cancel" at bounding box center [1072, 591] width 56 height 24
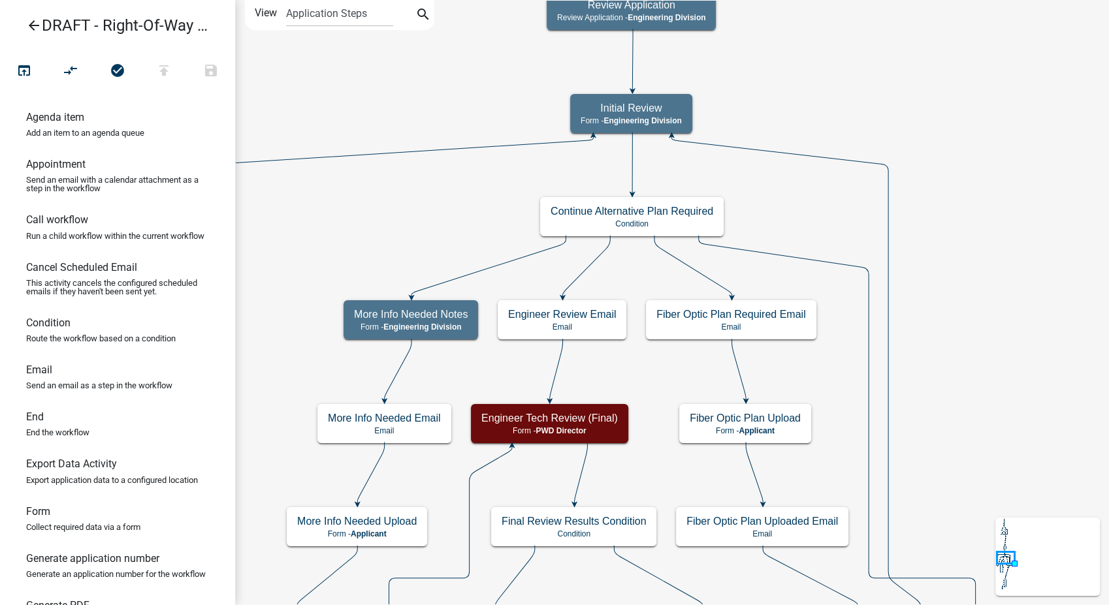
scroll to position [0, 0]
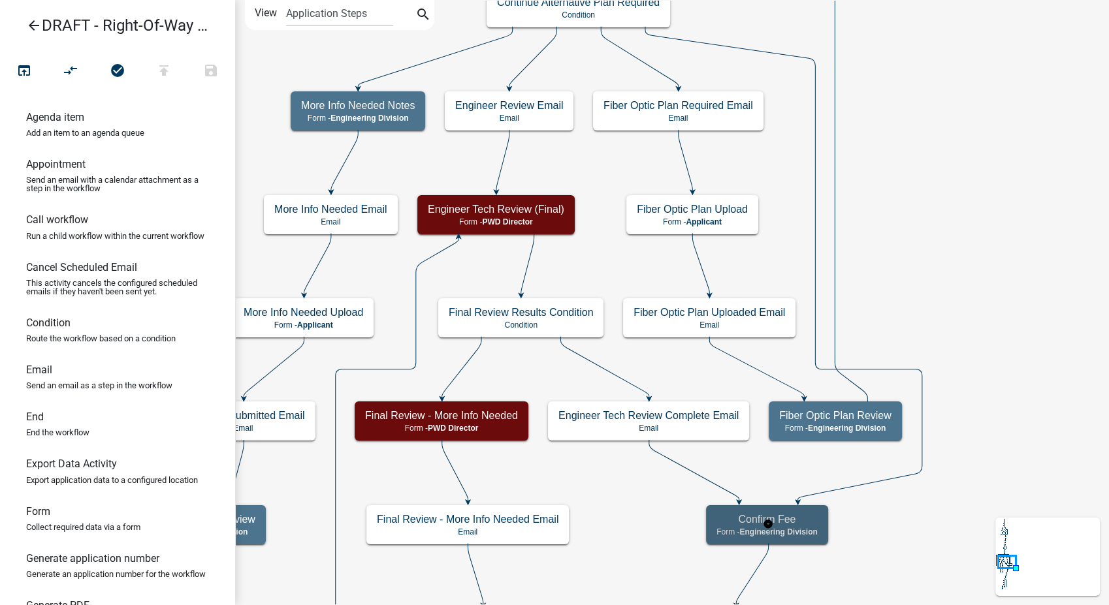
click at [749, 534] on span "Engineering Division" at bounding box center [778, 532] width 78 height 9
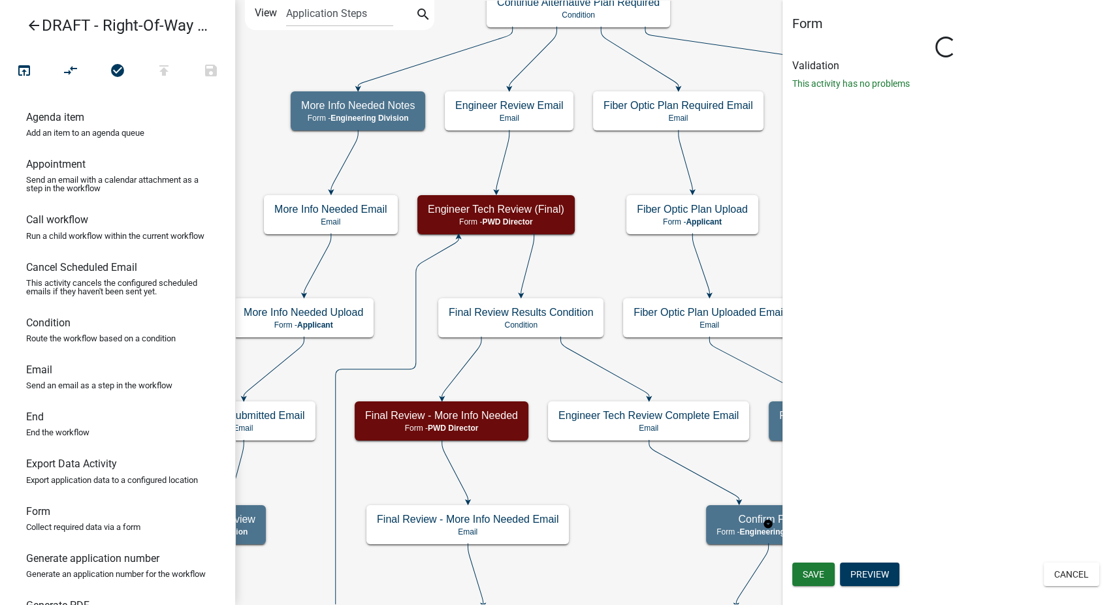
select select "2EABD35E-CE6D-461F-BA3B-875F04B0D107"
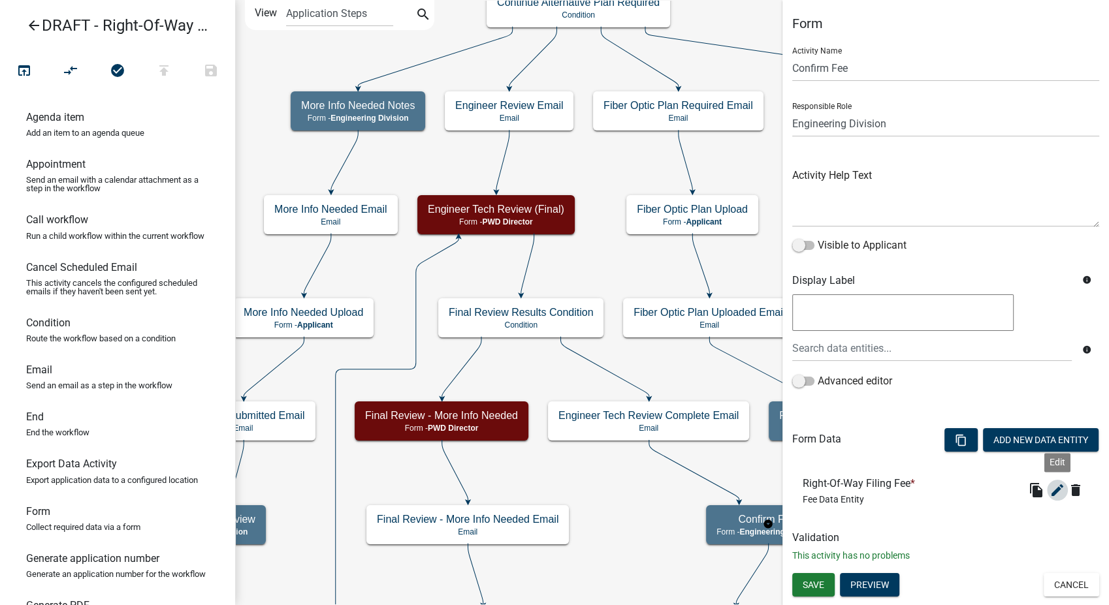
click at [1055, 491] on icon "edit" at bounding box center [1058, 491] width 16 height 16
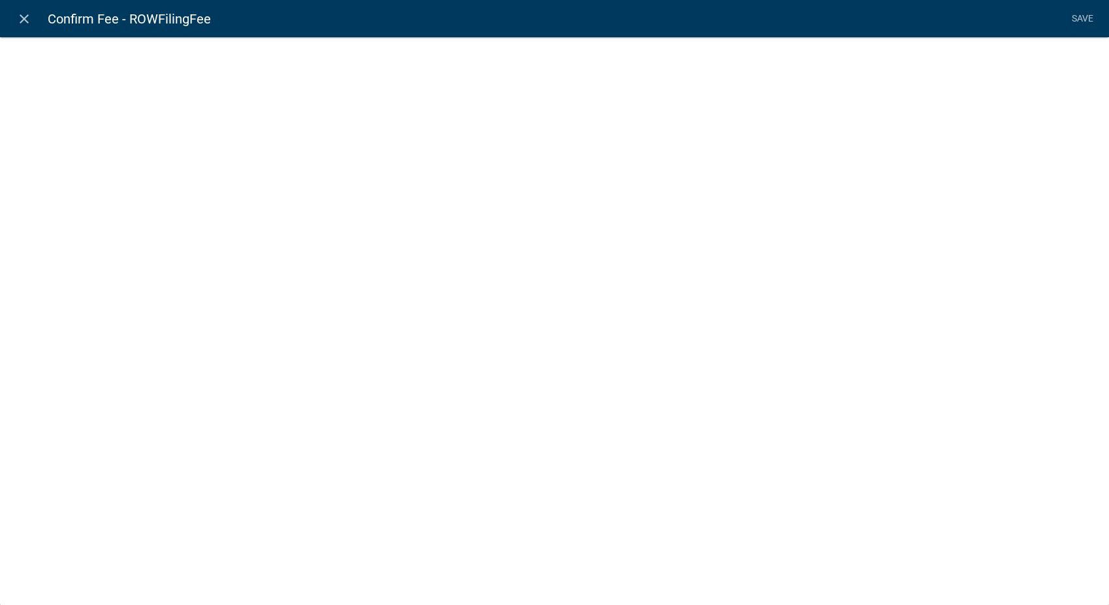
select select "fee"
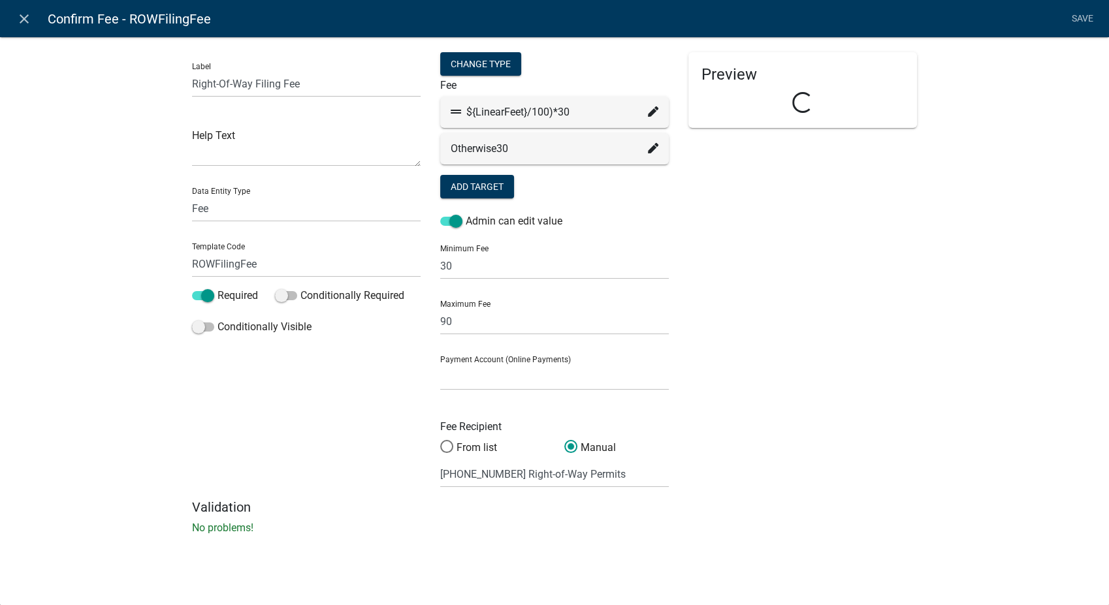
select select
click at [651, 110] on icon at bounding box center [653, 111] width 10 height 10
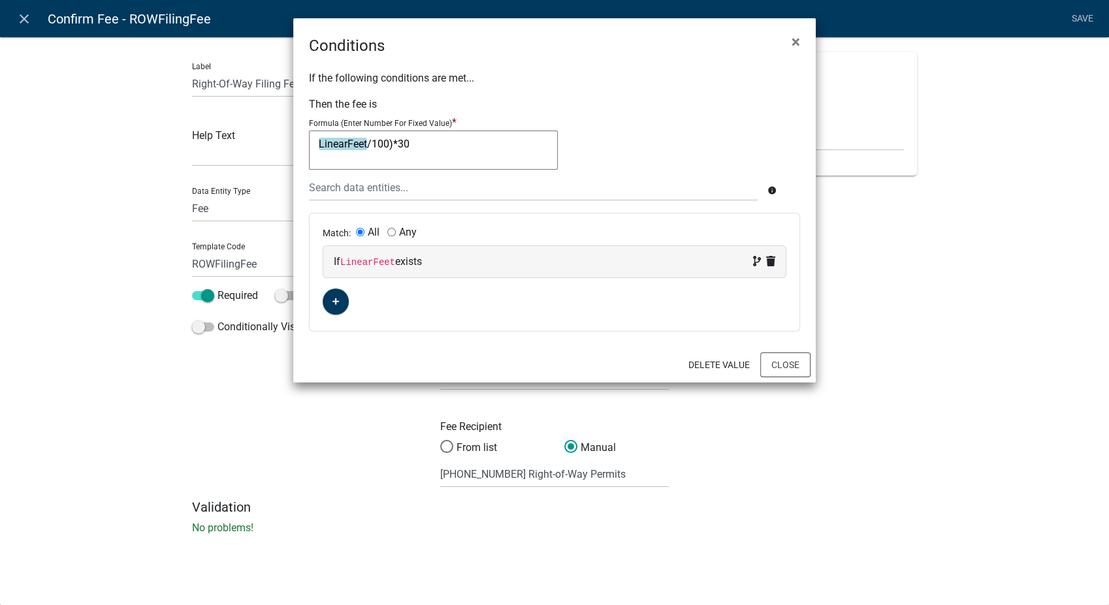
click at [449, 261] on div "If LinearFeet exists" at bounding box center [555, 262] width 442 height 16
select select "45: LinearFeet"
select select "2: !!"
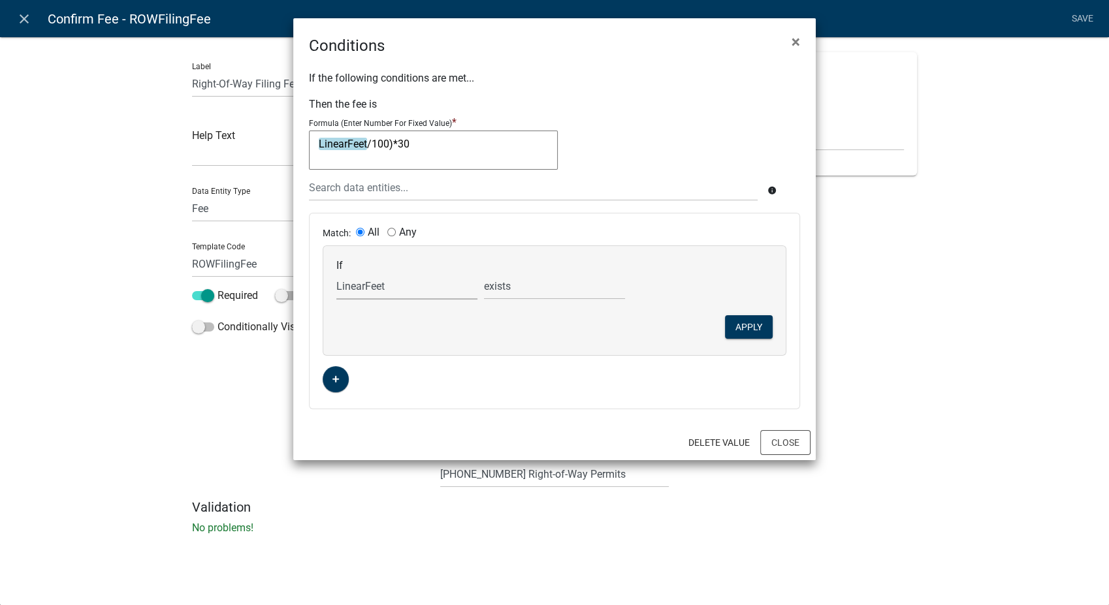
click at [397, 281] on select "Choose... Acknowledgement Agreement ALL_FEE_RECIPIENTS APPLICANT_CITY APPLICANT…" at bounding box center [406, 286] width 141 height 27
click at [907, 270] on ngb-modal-window "Conditions × If the following conditions are met... Then the fee is Formula (En…" at bounding box center [554, 302] width 1109 height 605
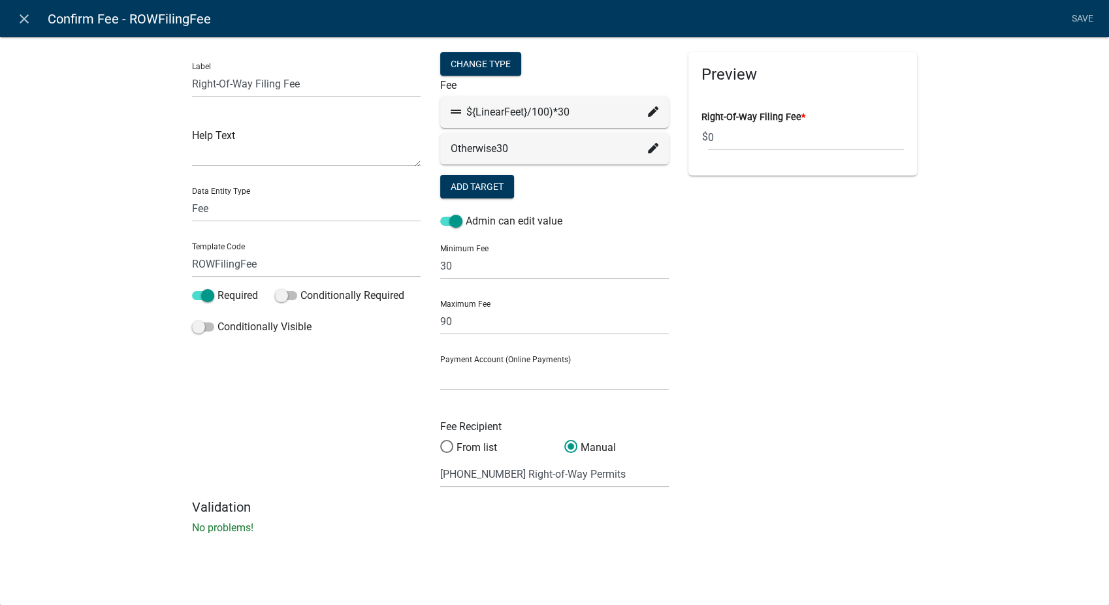
click at [653, 107] on icon at bounding box center [653, 111] width 10 height 10
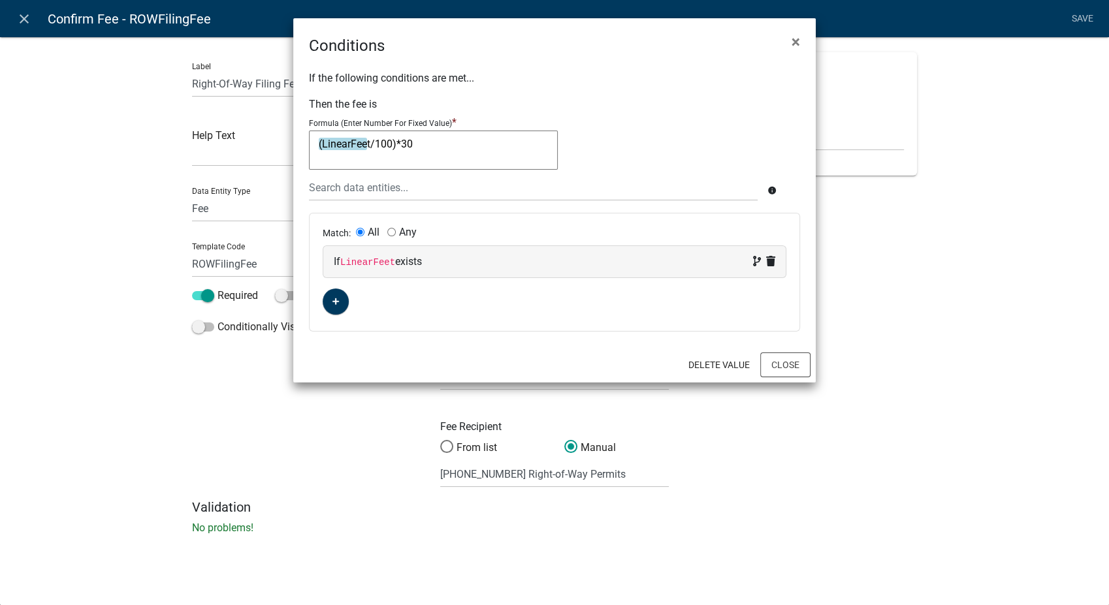
type textarea "(LinearFeet/100)*30"
click at [713, 111] on div "If the following conditions are met... Then the fee is Formula (Enter Number Fo…" at bounding box center [554, 202] width 523 height 290
click at [796, 369] on button "Close" at bounding box center [785, 365] width 50 height 25
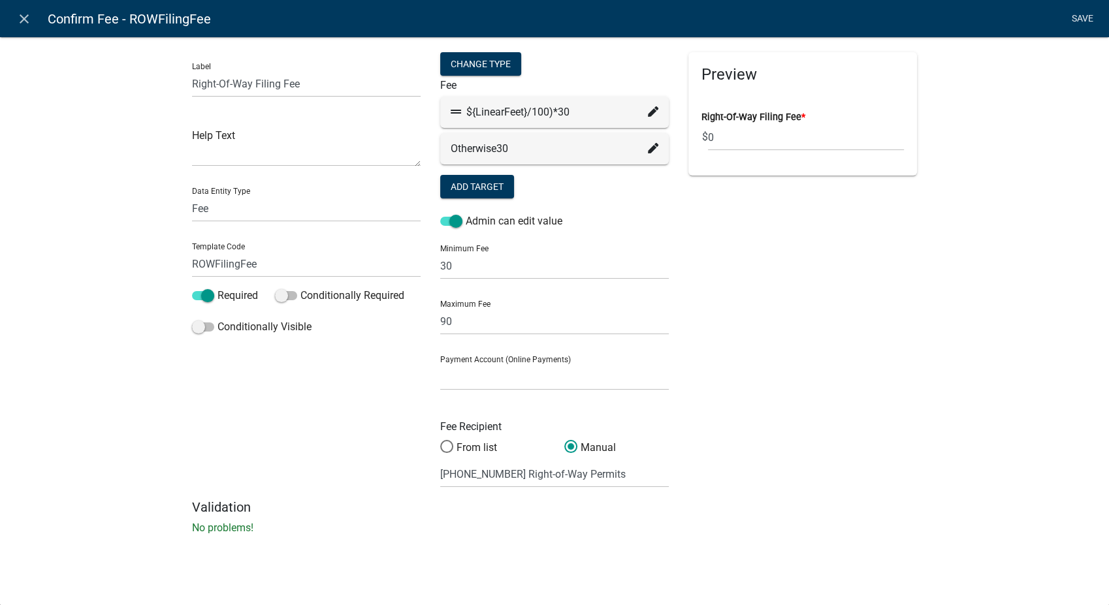
click at [1083, 12] on link "Save" at bounding box center [1082, 19] width 33 height 25
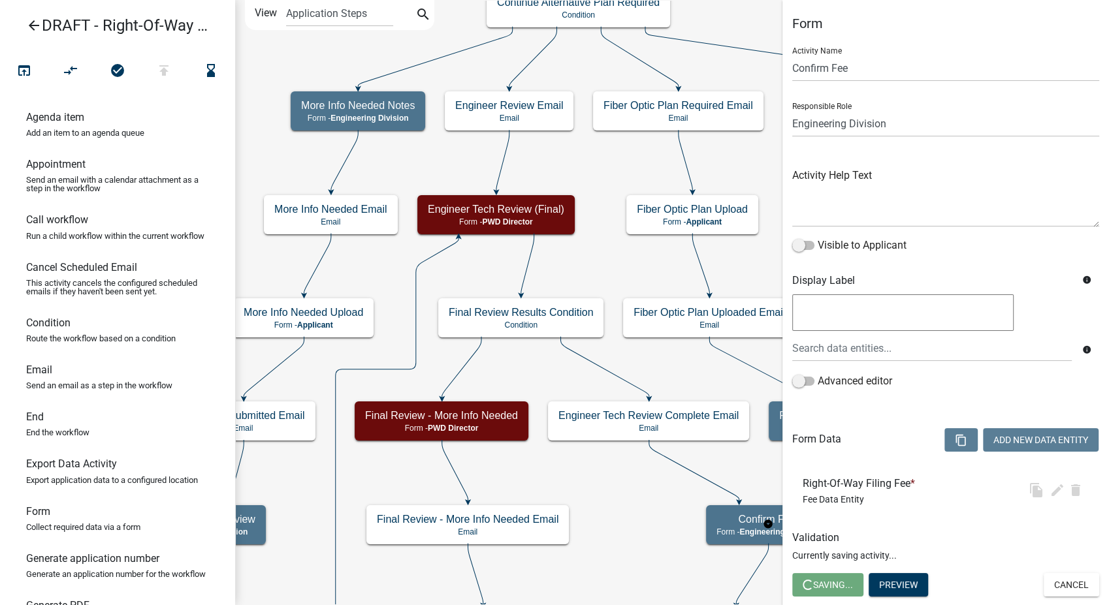
select select "2EABD35E-CE6D-461F-BA3B-875F04B0D107"
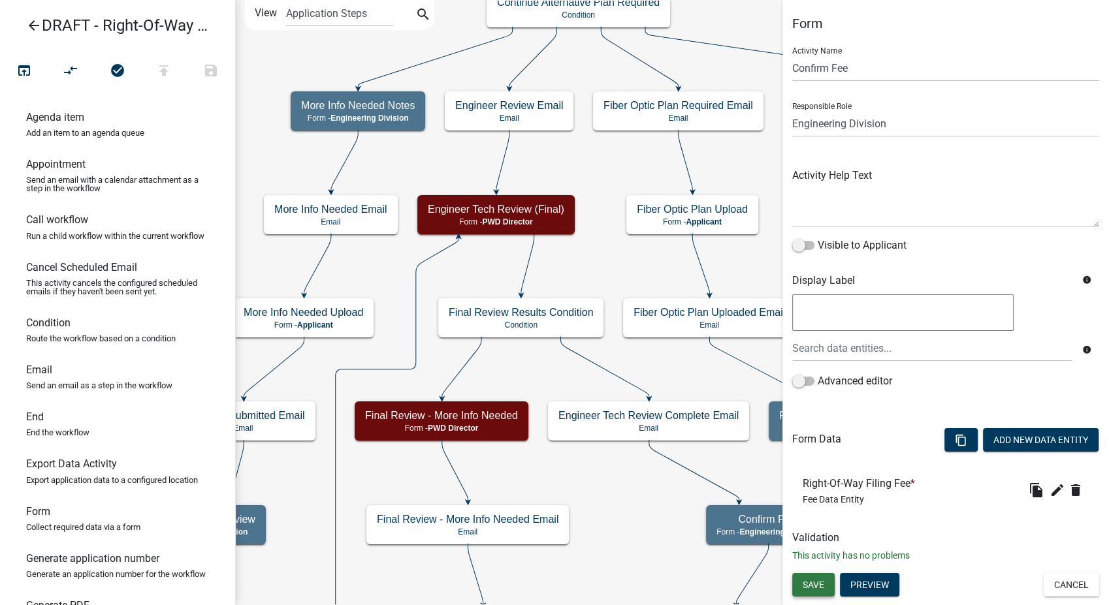
click at [814, 575] on button "Save" at bounding box center [813, 585] width 42 height 24
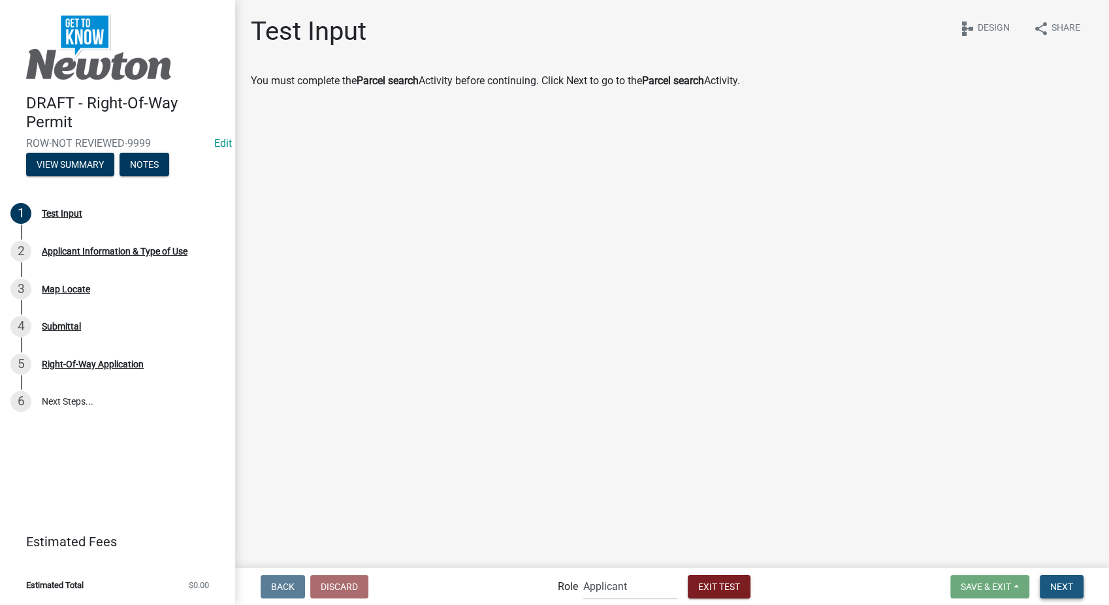
click at [1063, 583] on span "Next" at bounding box center [1061, 586] width 23 height 10
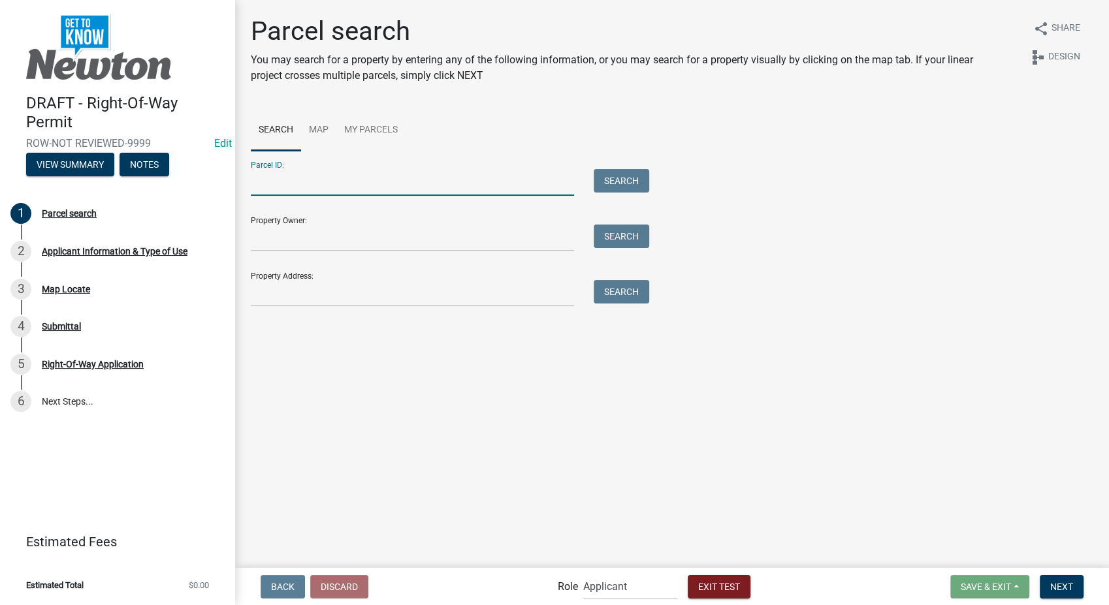
paste input "0834231019"
type input "0834231019"
click at [637, 182] on button "Search" at bounding box center [622, 181] width 56 height 24
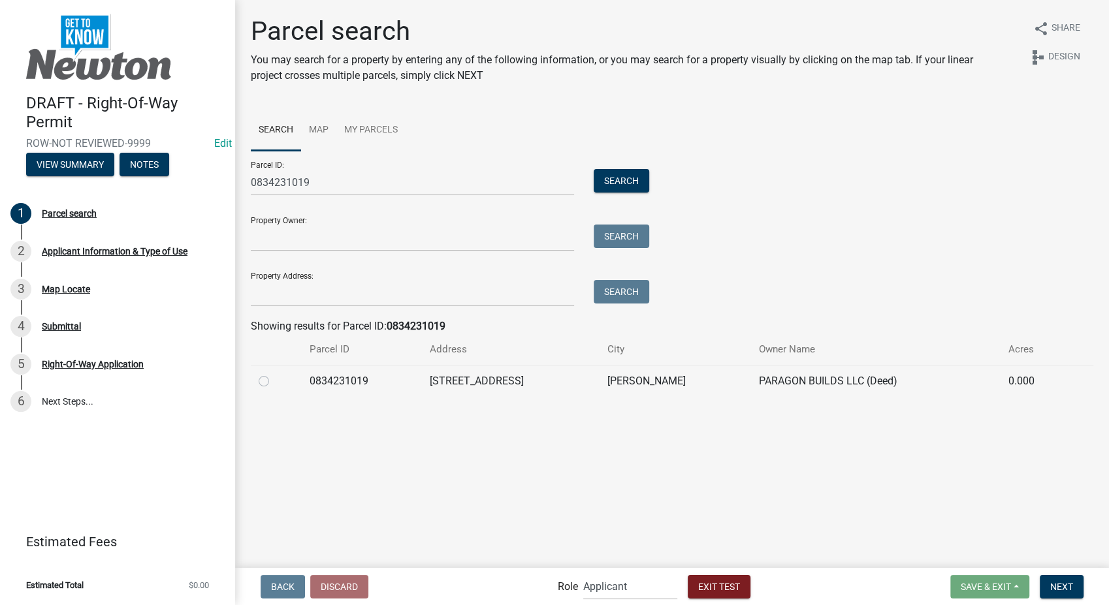
click at [274, 374] on label at bounding box center [274, 374] width 0 height 0
click at [274, 380] on input "radio" at bounding box center [278, 378] width 8 height 8
radio input "true"
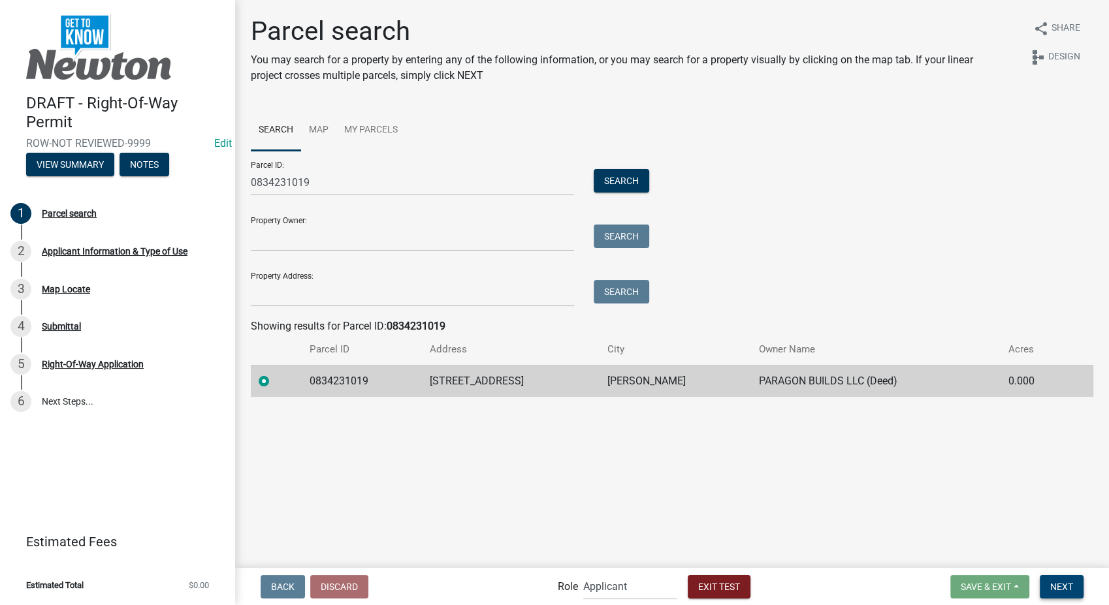
click at [1073, 596] on button "Next" at bounding box center [1062, 587] width 44 height 24
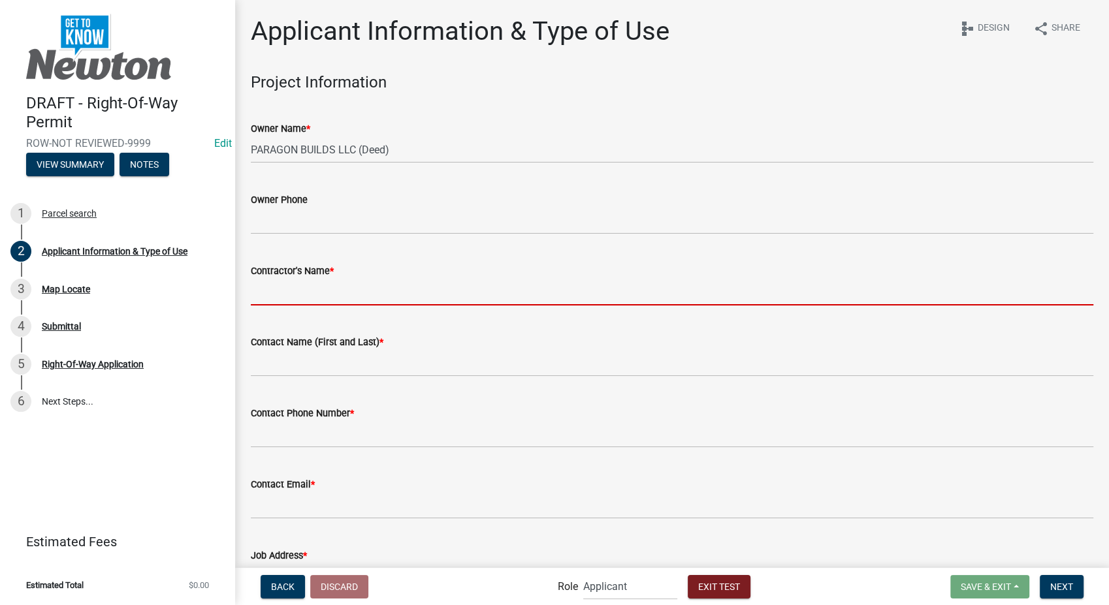
click at [322, 289] on input "Contractor's Name *" at bounding box center [672, 292] width 843 height 27
type input "Schneider"
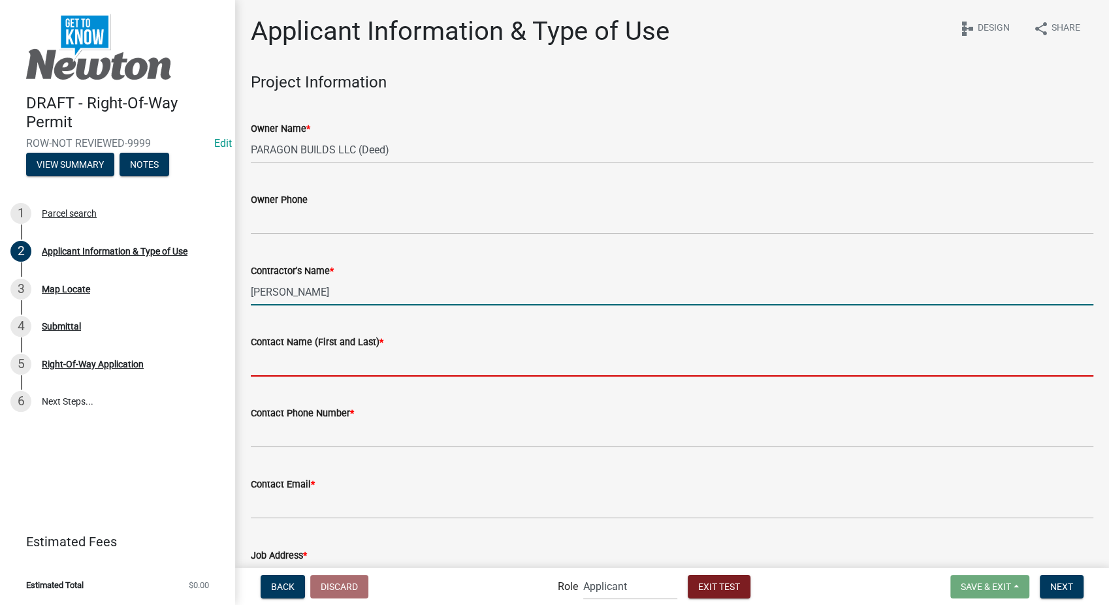
type input "Franklin"
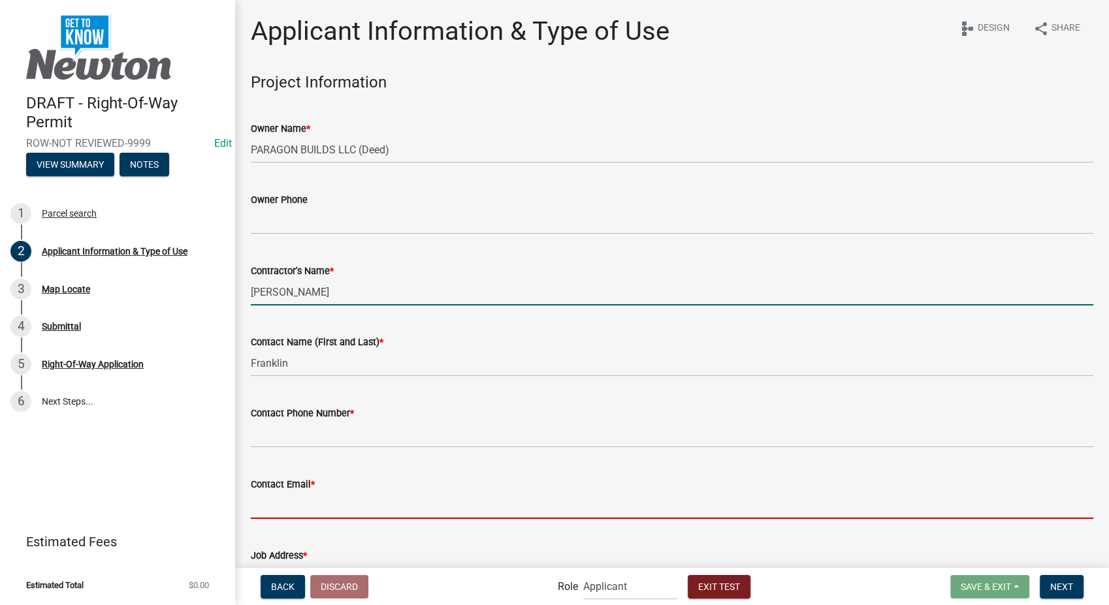
type input "[EMAIL_ADDRESS][DOMAIN_NAME]"
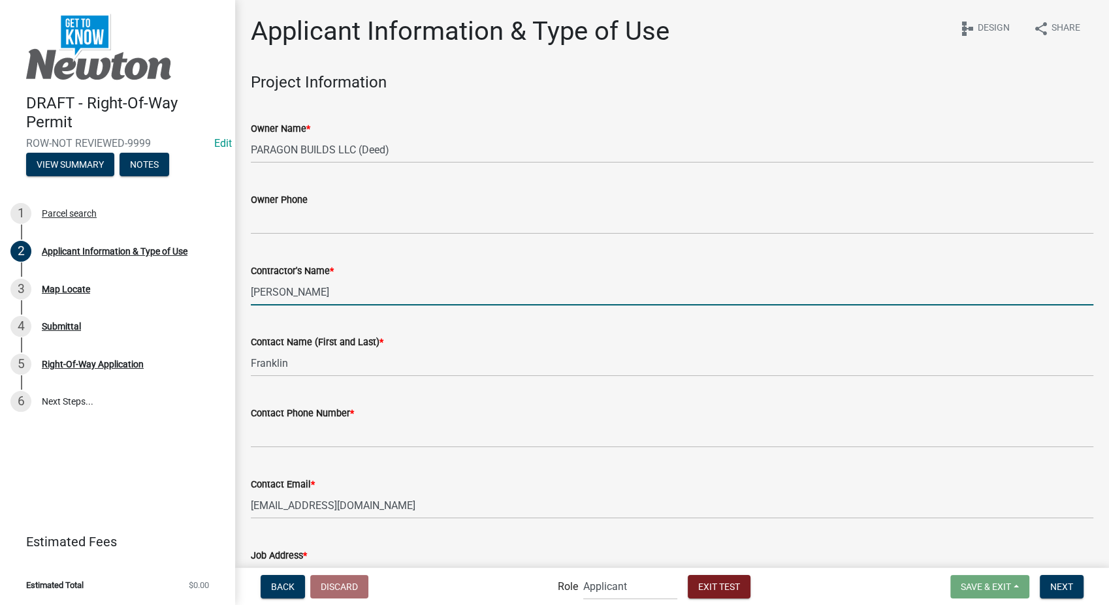
type input "09/13/2025"
select select "9"
select select "2025"
select select "9"
select select "2025"
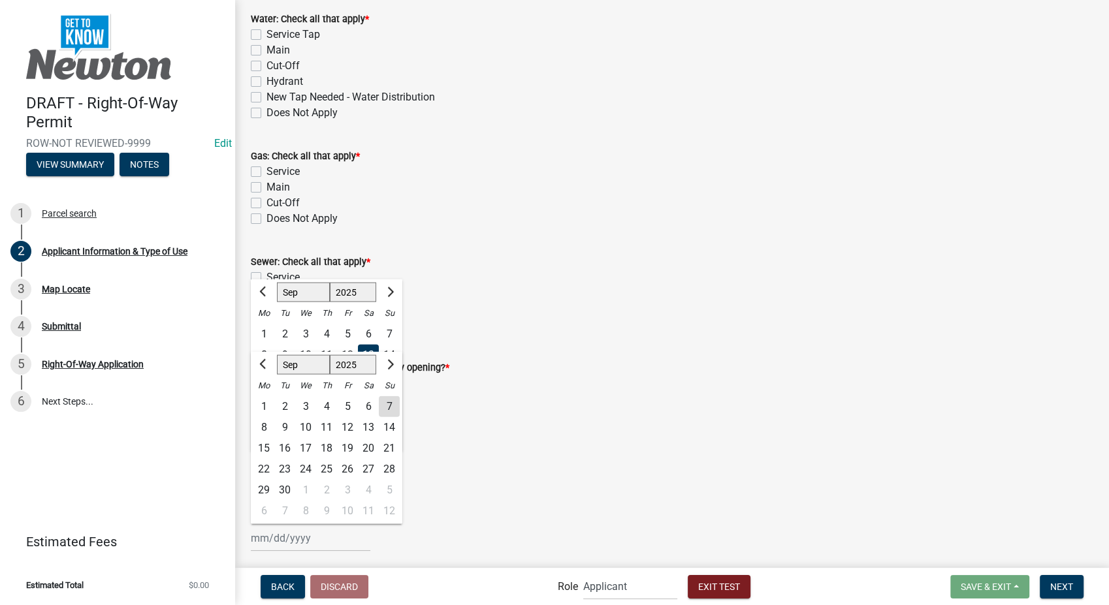
scroll to position [555, 0]
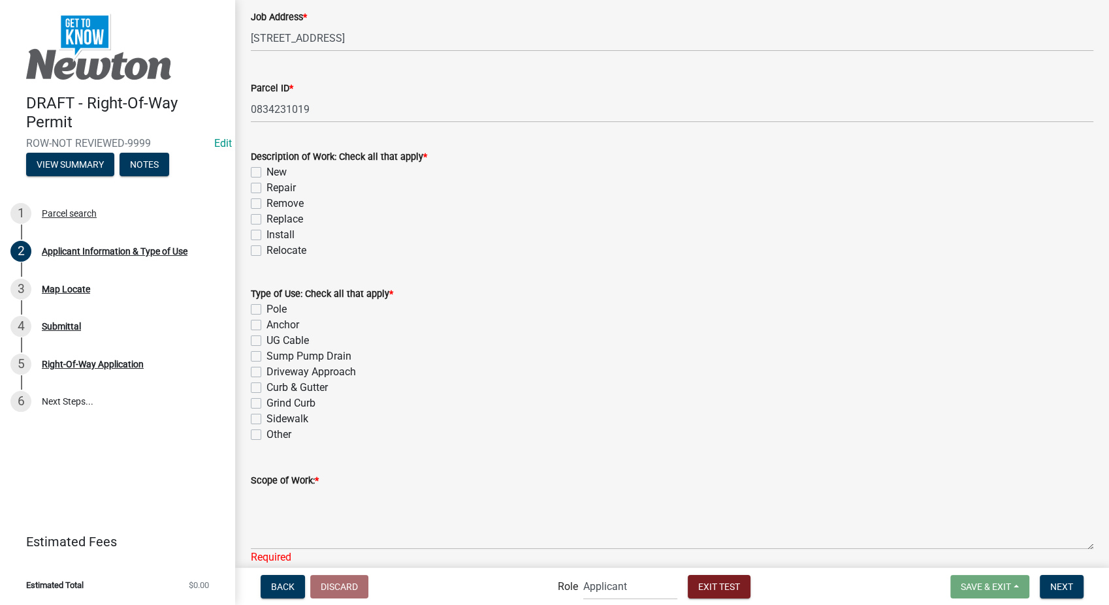
click at [266, 174] on label "New" at bounding box center [276, 173] width 20 height 16
click at [266, 173] on input "New" at bounding box center [270, 169] width 8 height 8
checkbox input "true"
checkbox input "false"
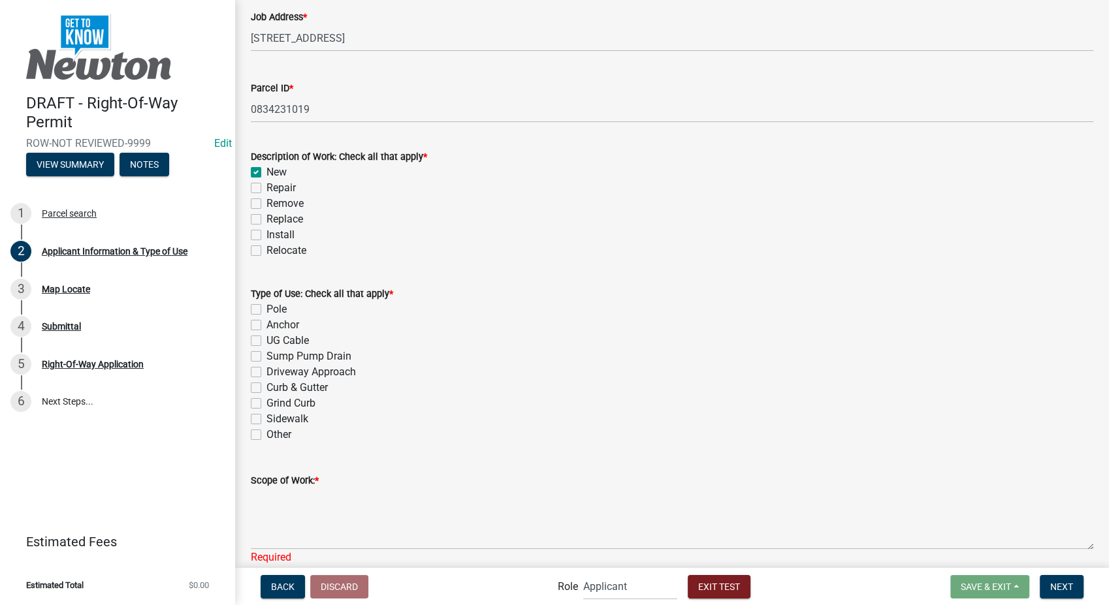
checkbox input "false"
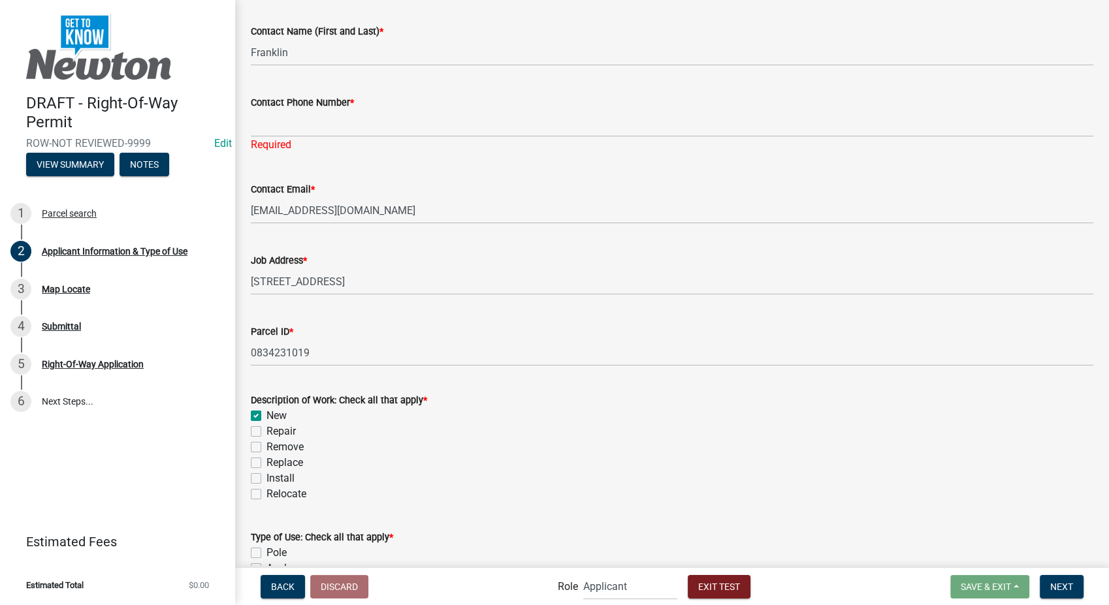
scroll to position [265, 0]
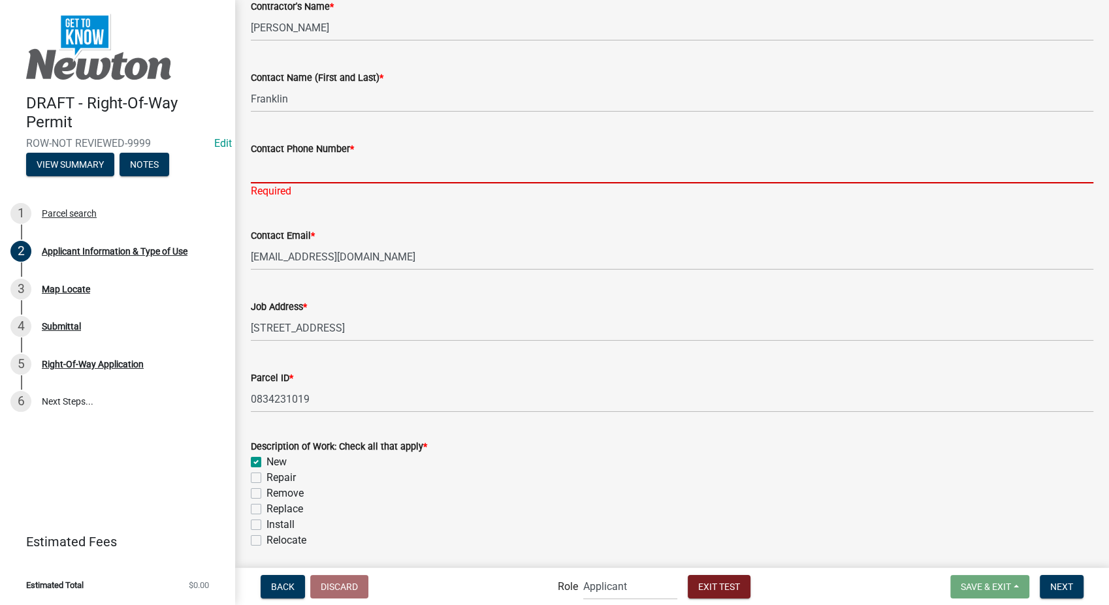
click at [278, 172] on input "Contact Phone Number *" at bounding box center [672, 170] width 843 height 27
type input "812-888-8888"
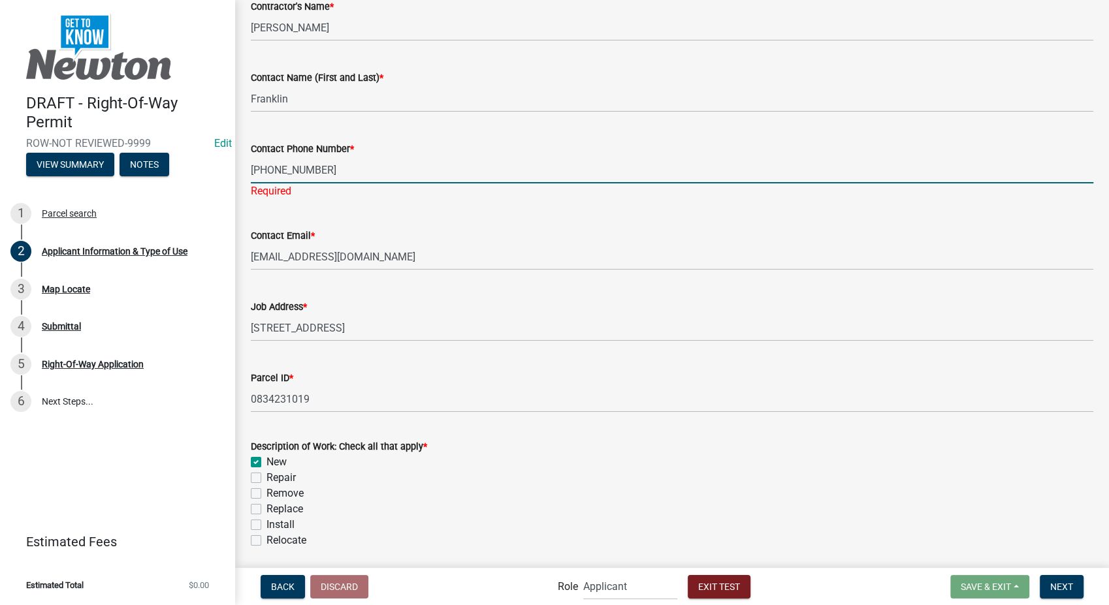
select select "9"
select select "2025"
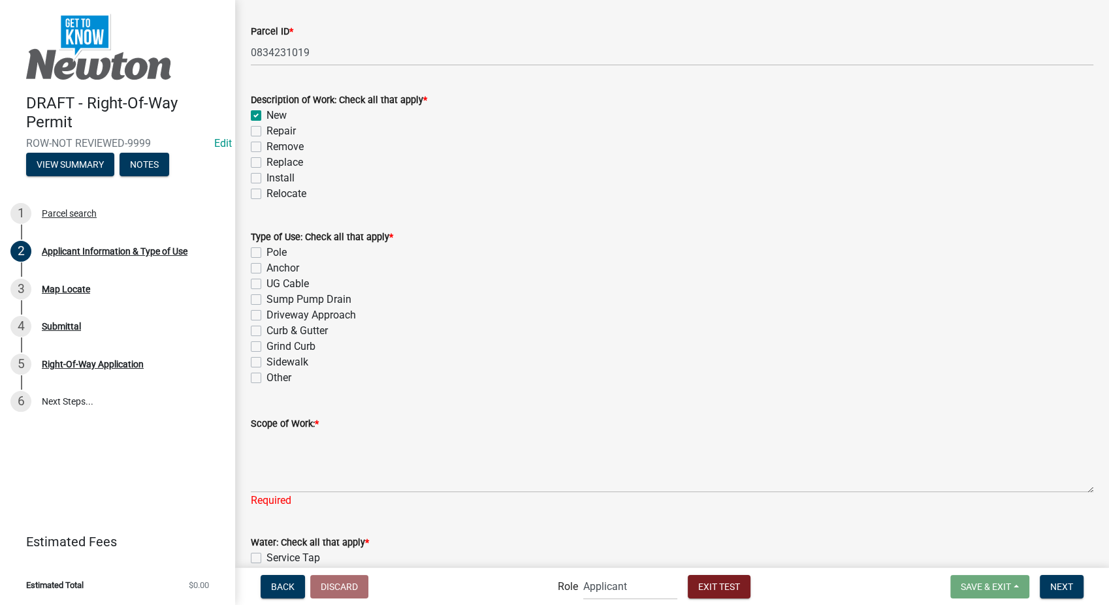
scroll to position [611, 0]
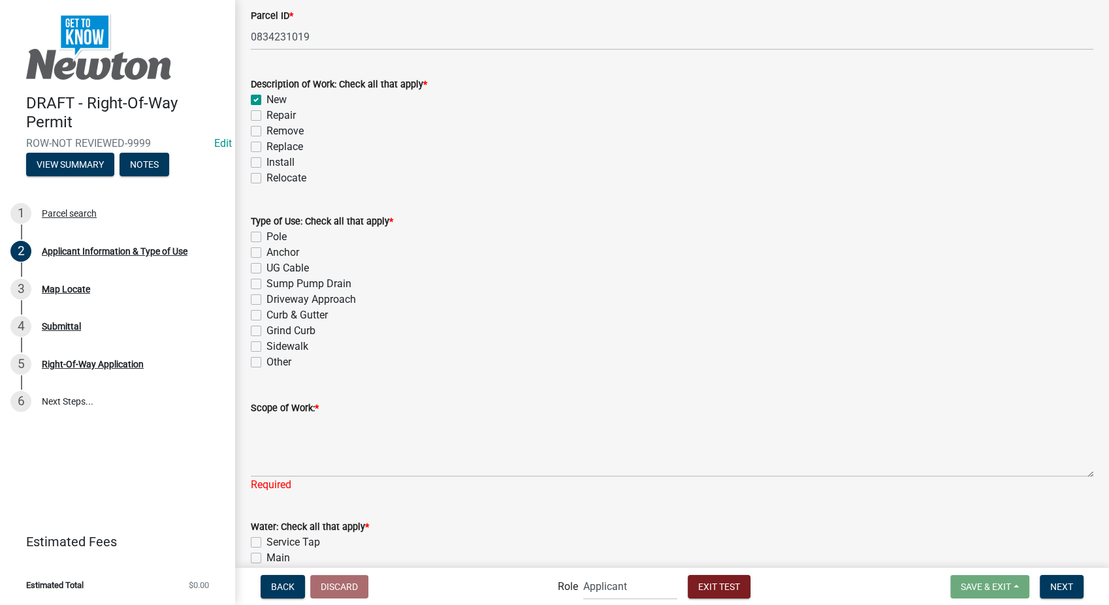
click at [266, 269] on label "UG Cable" at bounding box center [287, 269] width 42 height 16
click at [266, 269] on input "UG Cable" at bounding box center [270, 265] width 8 height 8
checkbox input "true"
checkbox input "false"
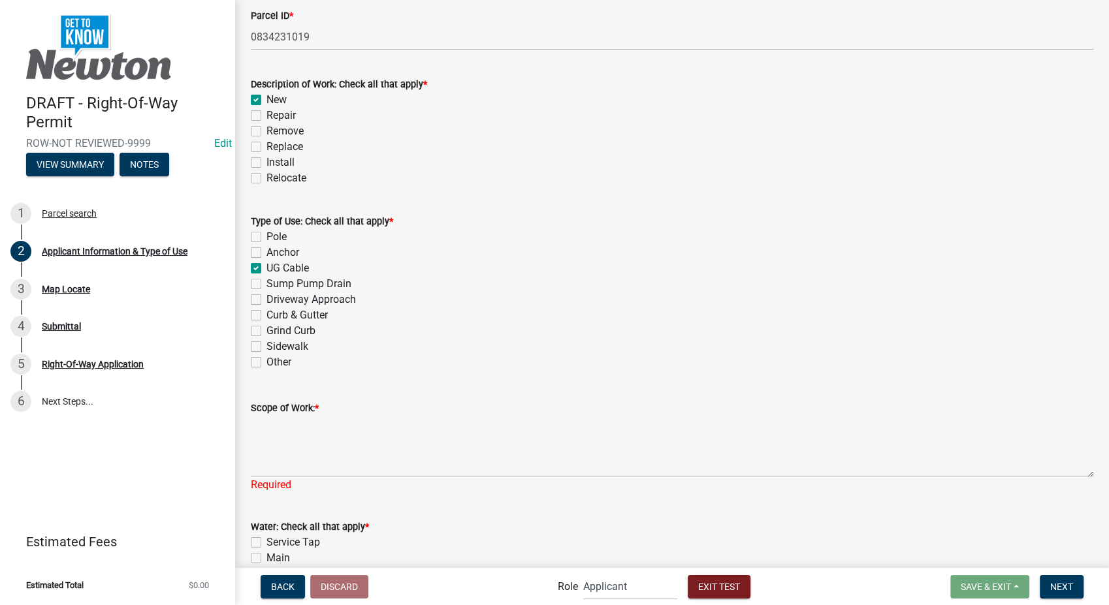
checkbox input "true"
checkbox input "false"
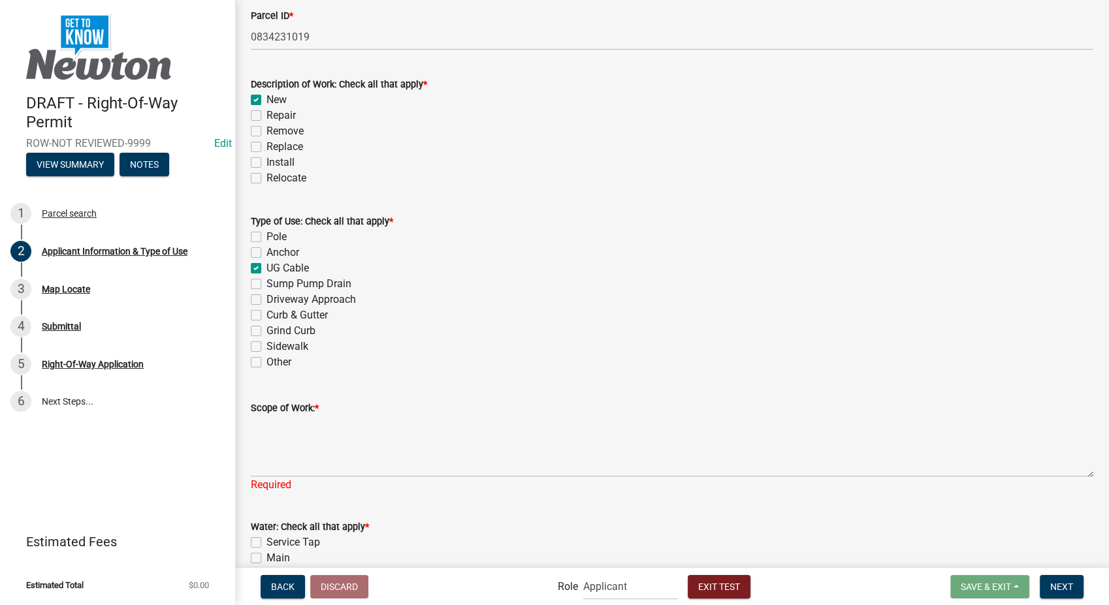
checkbox input "false"
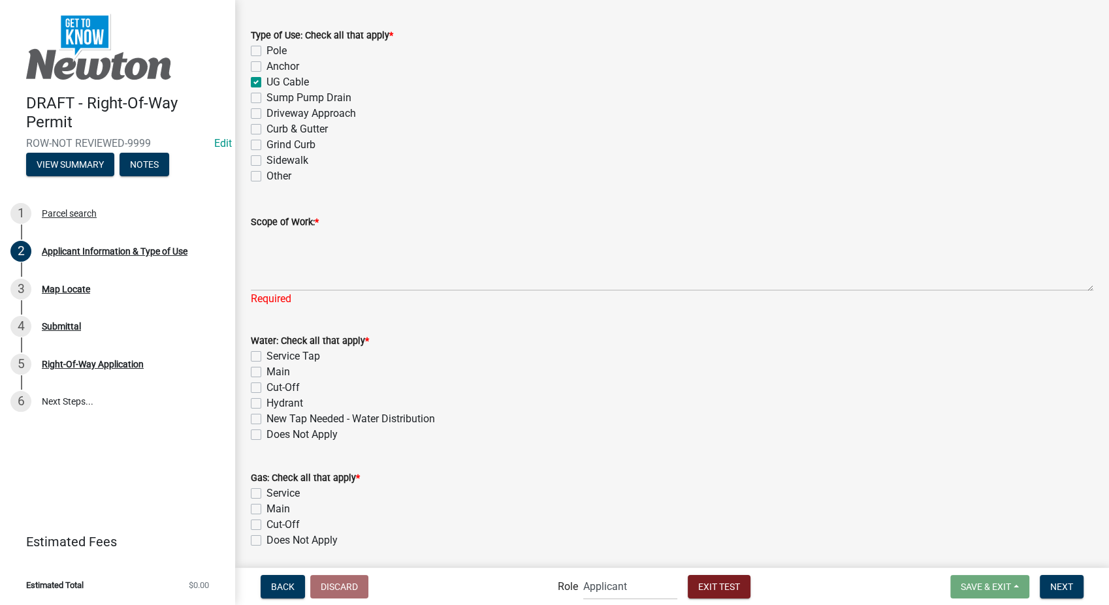
scroll to position [798, 0]
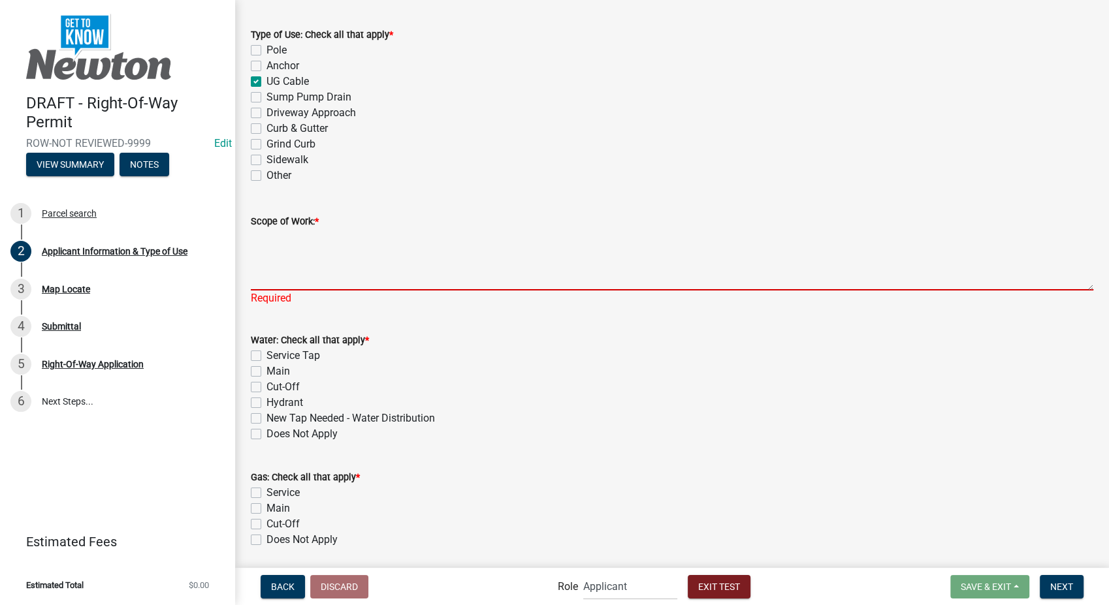
click at [278, 260] on textarea "Scope of Work: *" at bounding box center [672, 259] width 843 height 61
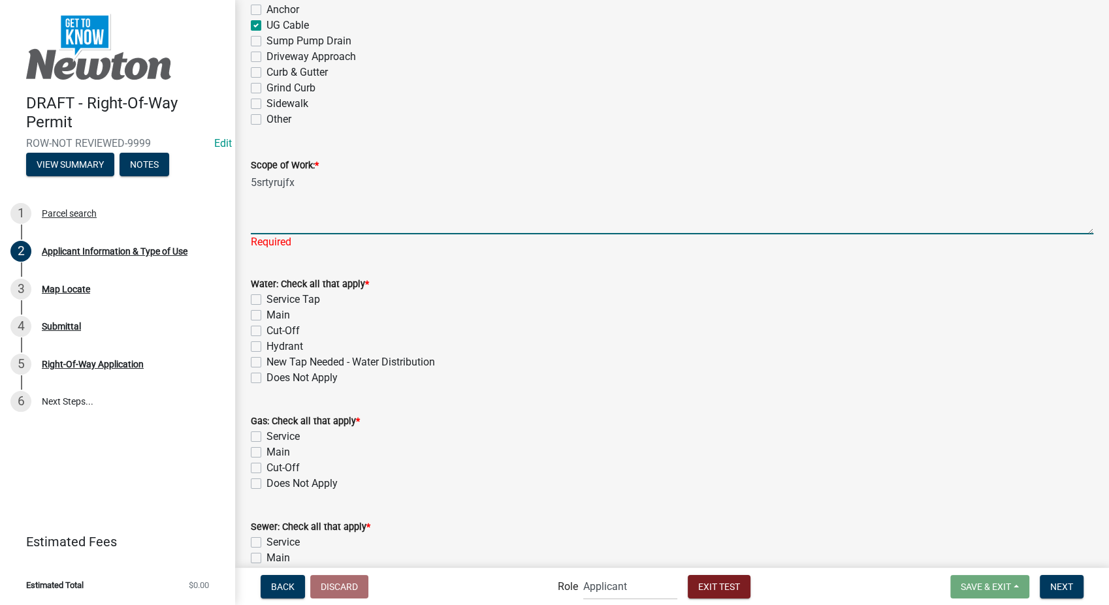
scroll to position [871, 0]
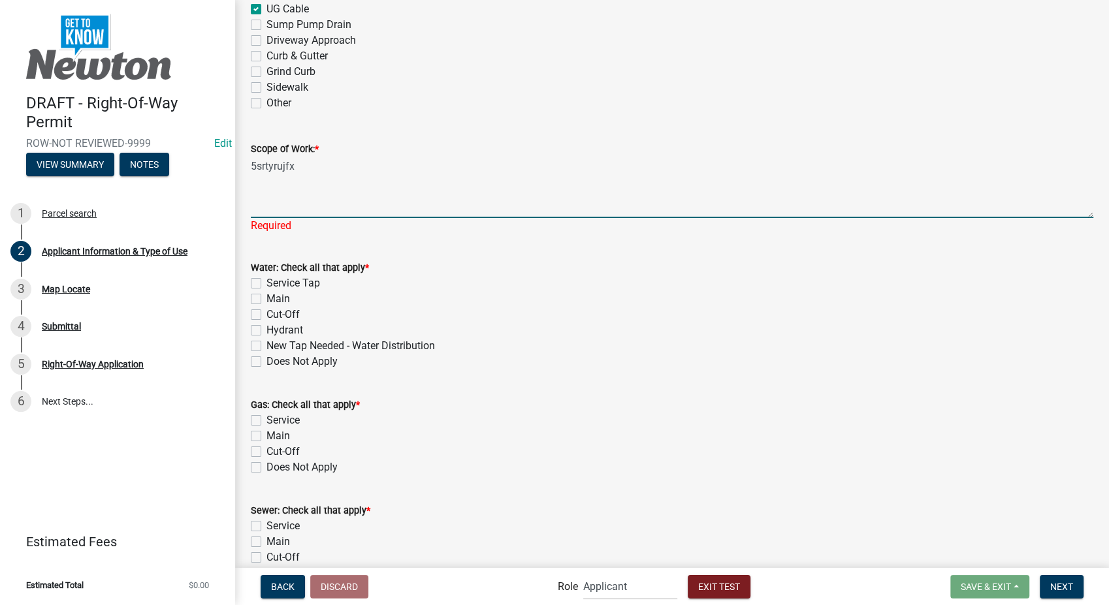
type textarea "5srtyrujfx"
click at [257, 366] on wm-data-entity-input-list "Project Information Owner Name * PARAGON BUILDS LLC (Deed) Owner Phone Contract…" at bounding box center [672, 92] width 843 height 1781
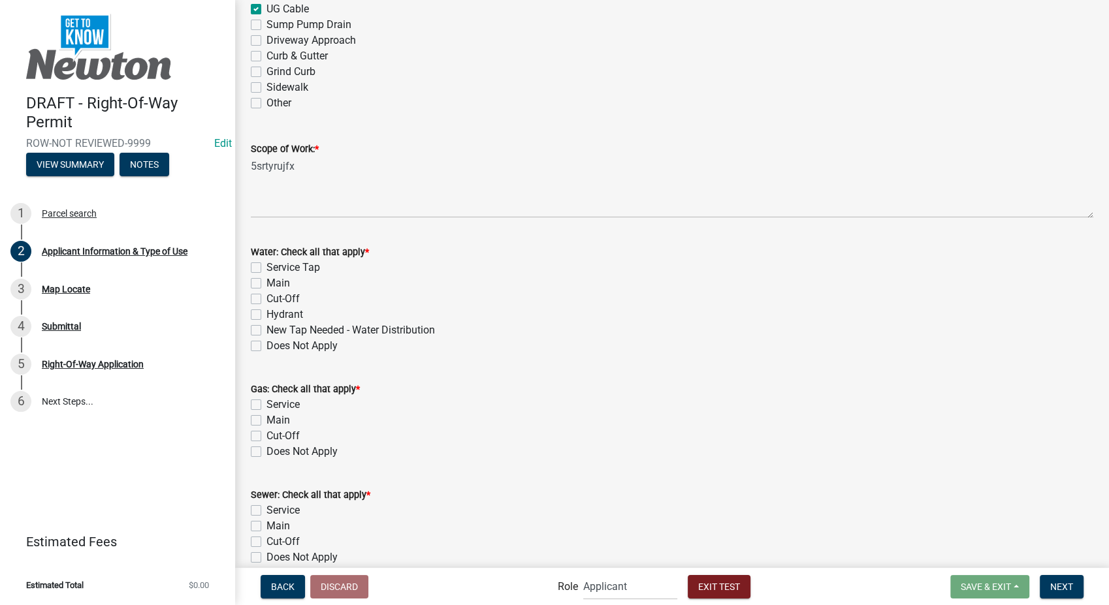
click at [266, 344] on label "Does Not Apply" at bounding box center [301, 346] width 71 height 16
click at [266, 344] on input "Does Not Apply" at bounding box center [270, 342] width 8 height 8
checkbox input "true"
checkbox input "false"
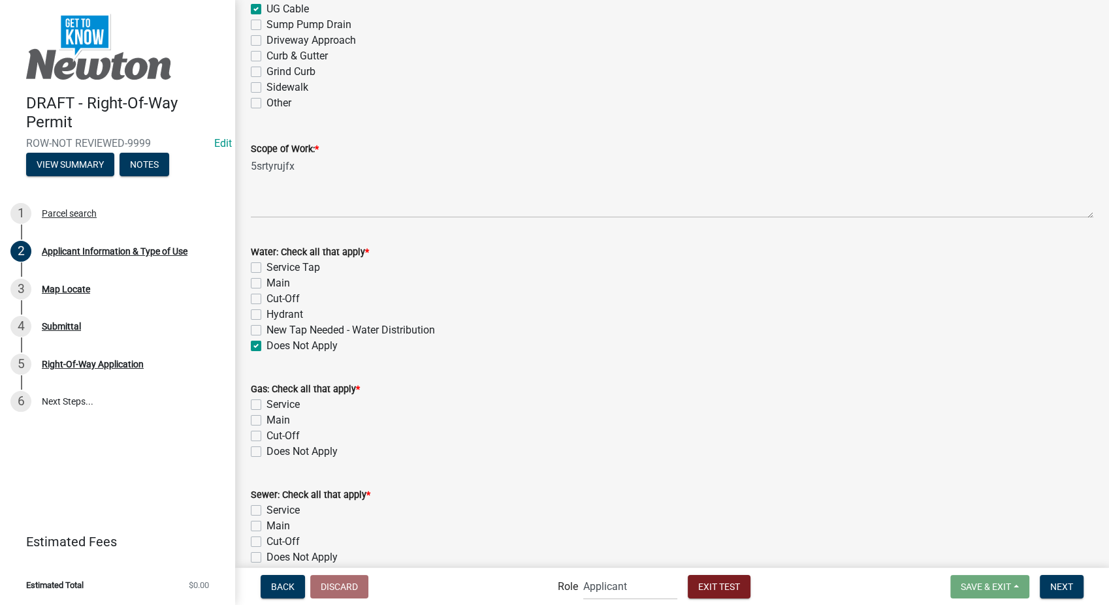
checkbox input "false"
checkbox input "true"
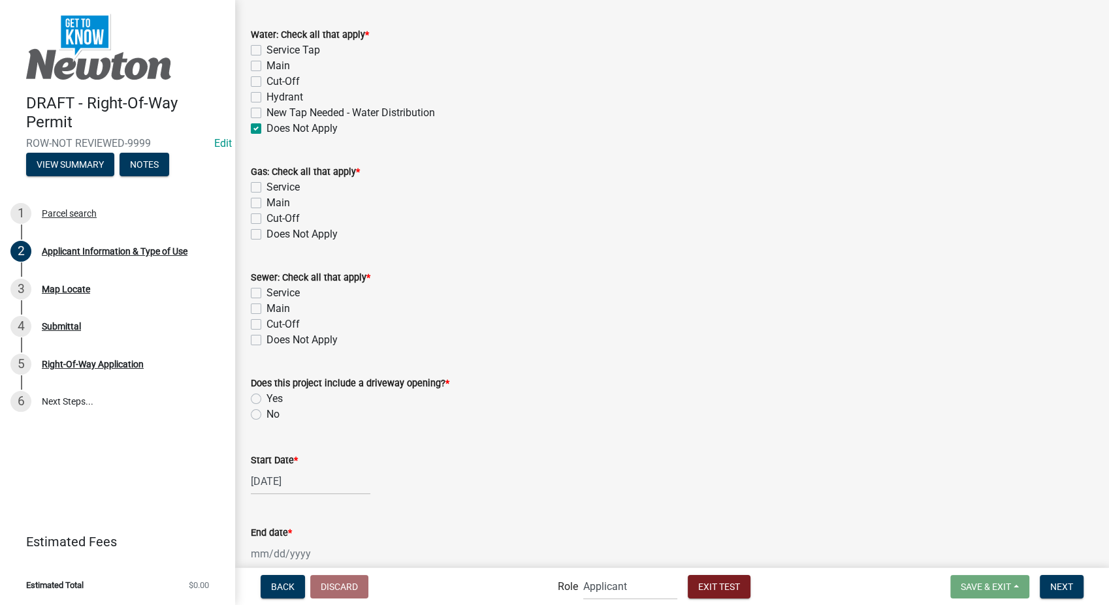
click at [266, 237] on label "Does Not Apply" at bounding box center [301, 235] width 71 height 16
click at [266, 235] on input "Does Not Apply" at bounding box center [270, 231] width 8 height 8
checkbox input "true"
checkbox input "false"
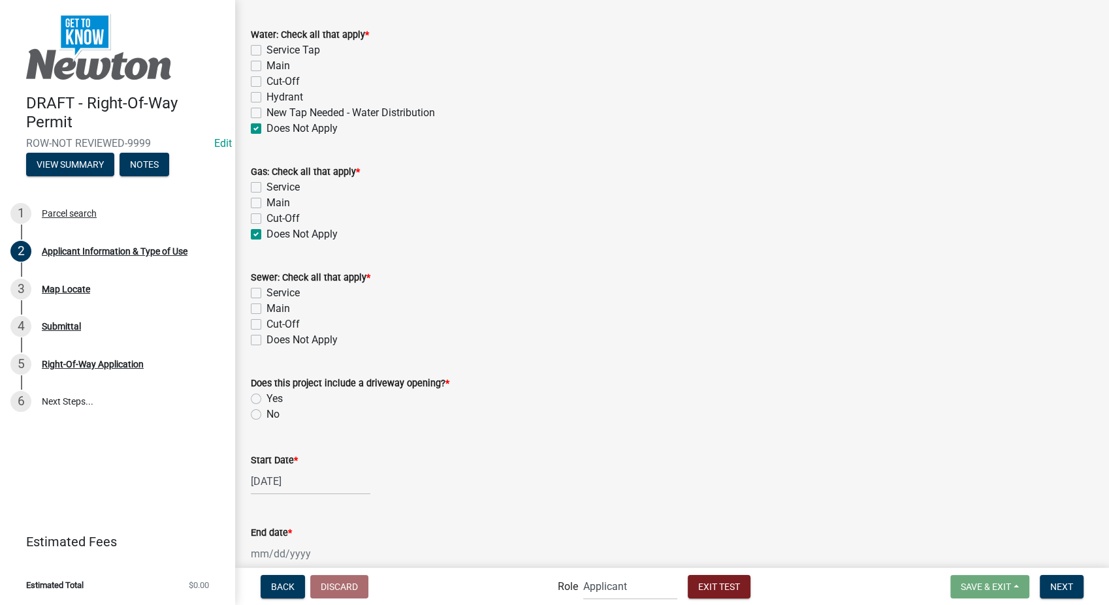
checkbox input "false"
checkbox input "true"
click at [266, 338] on label "Does Not Apply" at bounding box center [301, 340] width 71 height 16
click at [266, 338] on input "Does Not Apply" at bounding box center [270, 336] width 8 height 8
checkbox input "true"
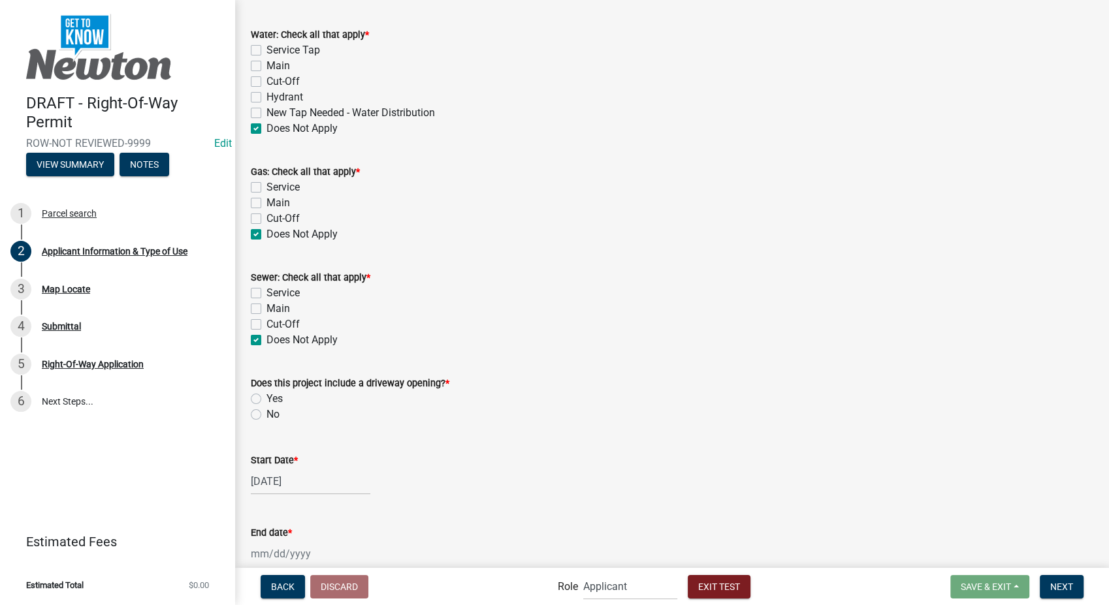
checkbox input "false"
checkbox input "true"
click at [266, 410] on label "No" at bounding box center [272, 415] width 13 height 16
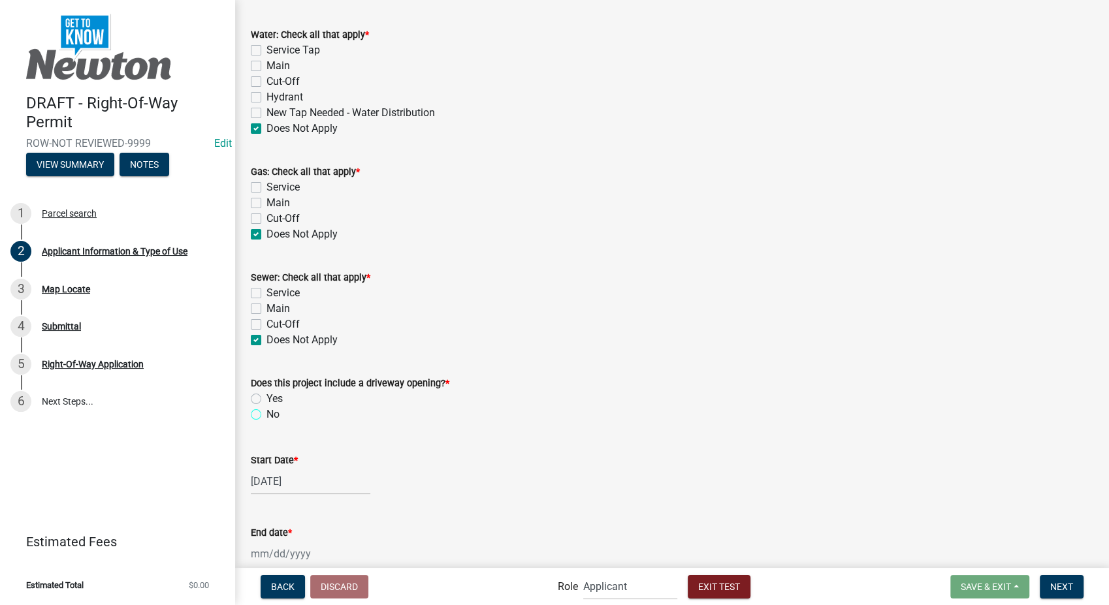
click at [266, 410] on input "No" at bounding box center [270, 411] width 8 height 8
radio input "true"
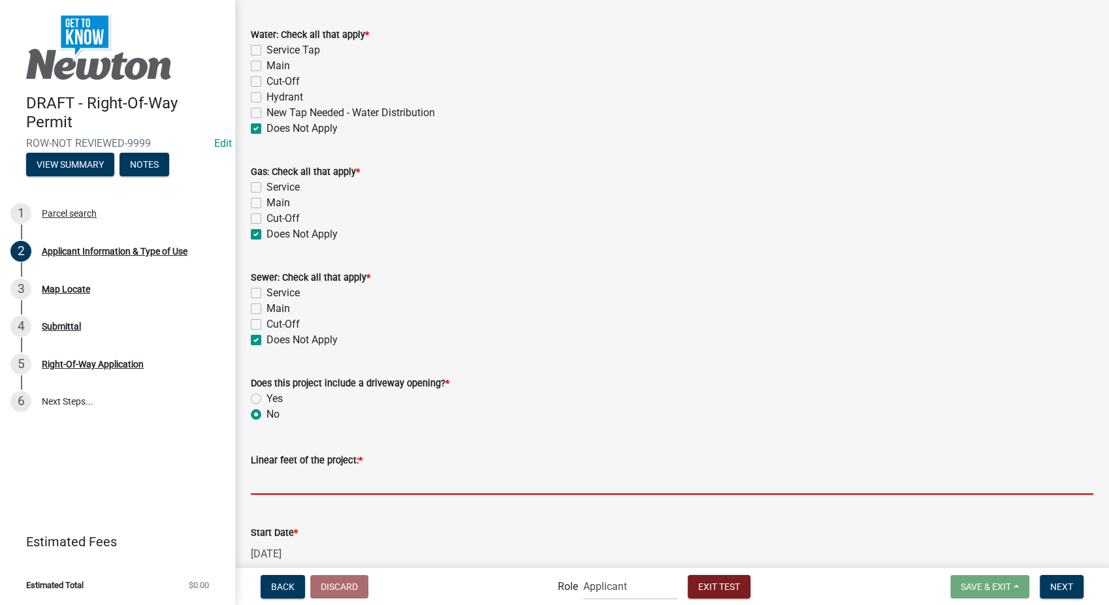
click at [278, 489] on input "text" at bounding box center [672, 481] width 843 height 27
type input "250"
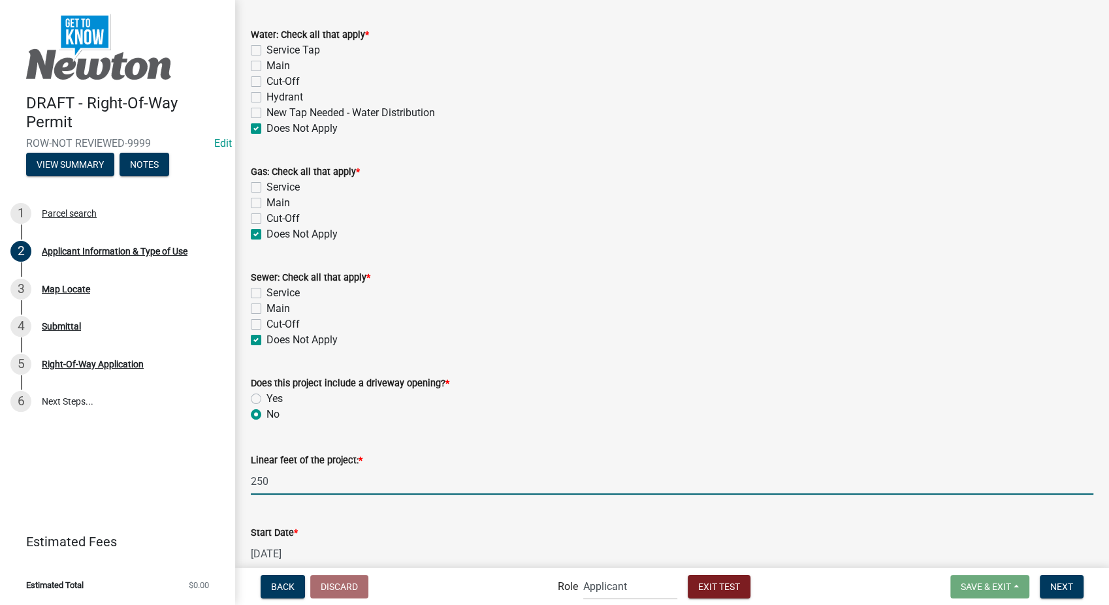
select select "9"
select select "2025"
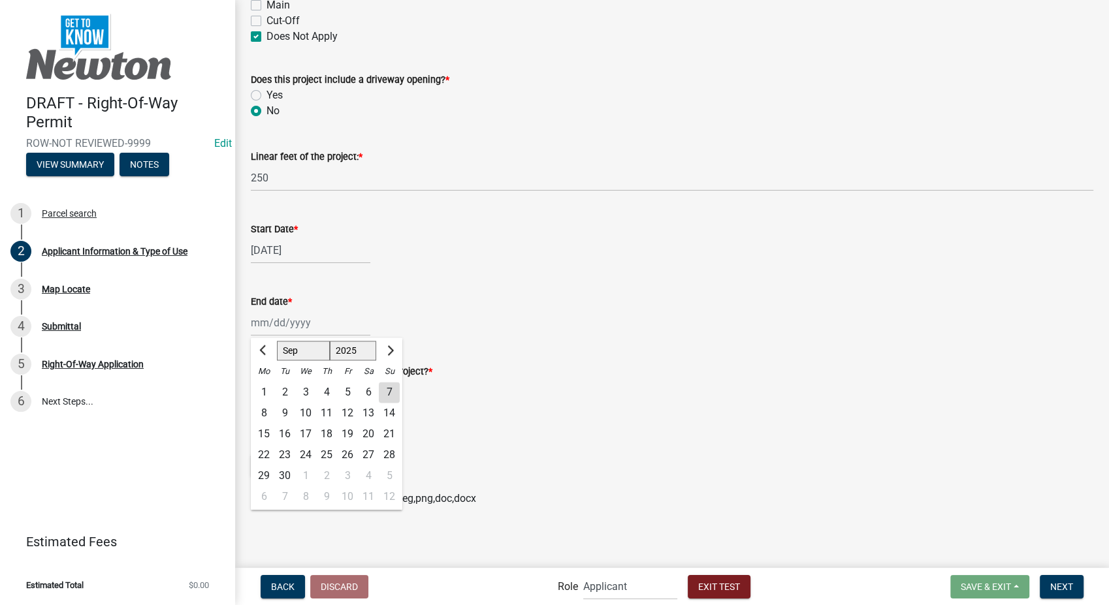
scroll to position [1395, 0]
click at [669, 342] on wm-data-entity-input "End date * Jan Feb Mar Apr May Jun Jul Aug Sep Oct Nov Dec 1525 1526 1527 1528 …" at bounding box center [672, 309] width 843 height 73
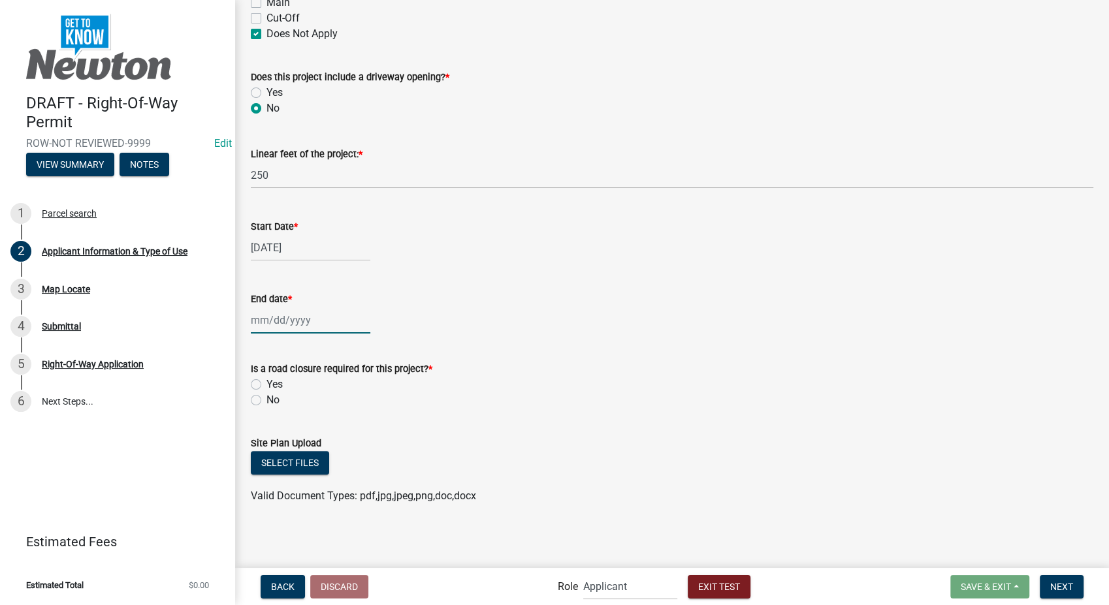
select select "9"
select select "2025"
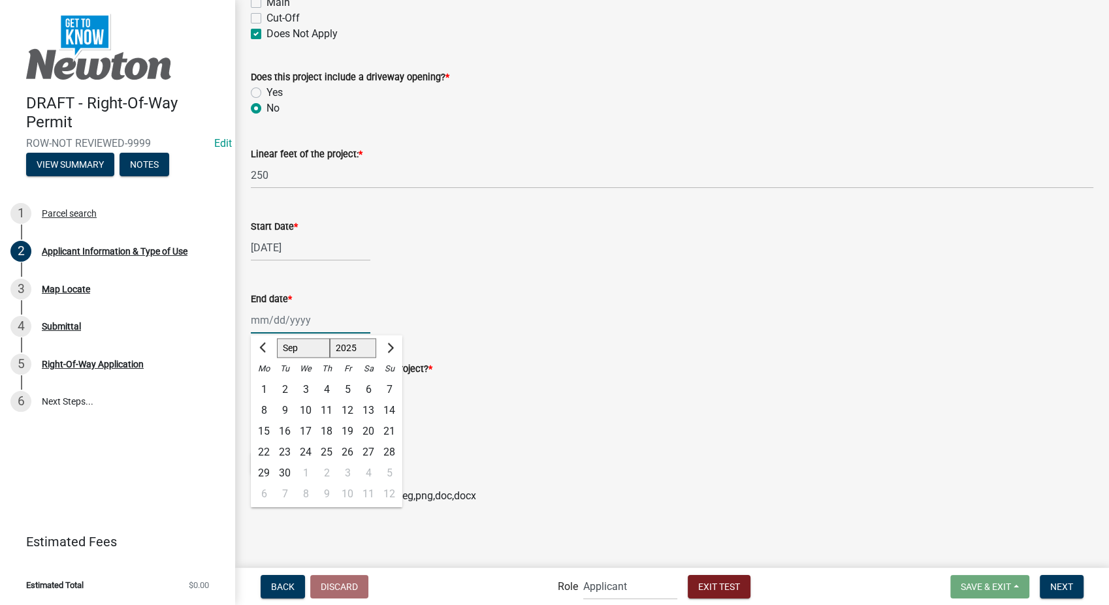
click at [310, 325] on div "Jan Feb Mar Apr May Jun Jul Aug Sep Oct Nov Dec 1525 1526 1527 1528 1529 1530 1…" at bounding box center [311, 320] width 120 height 27
click at [369, 449] on div "27" at bounding box center [368, 452] width 21 height 21
type input "09/27/2025"
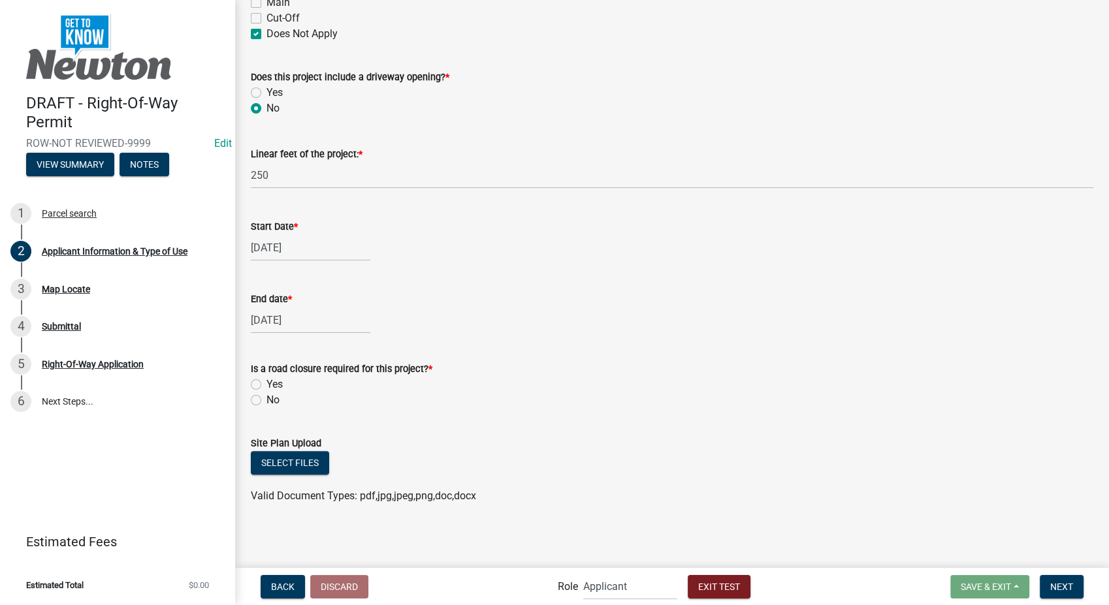
click at [266, 398] on label "No" at bounding box center [272, 401] width 13 height 16
click at [266, 398] on input "No" at bounding box center [270, 397] width 8 height 8
radio input "true"
click at [1057, 582] on span "Next" at bounding box center [1061, 586] width 23 height 10
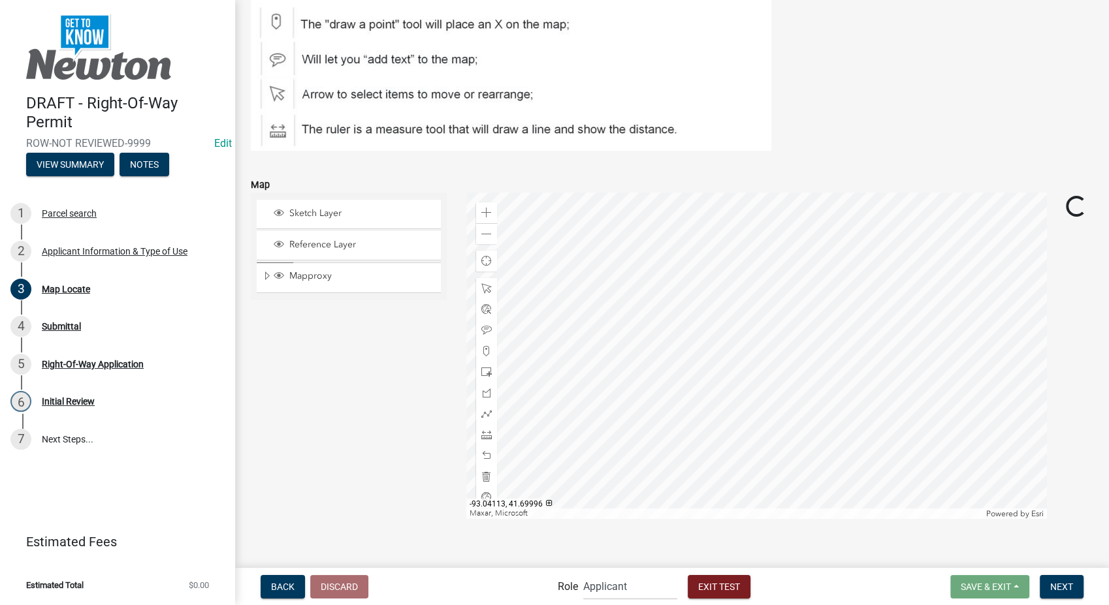
scroll to position [169, 0]
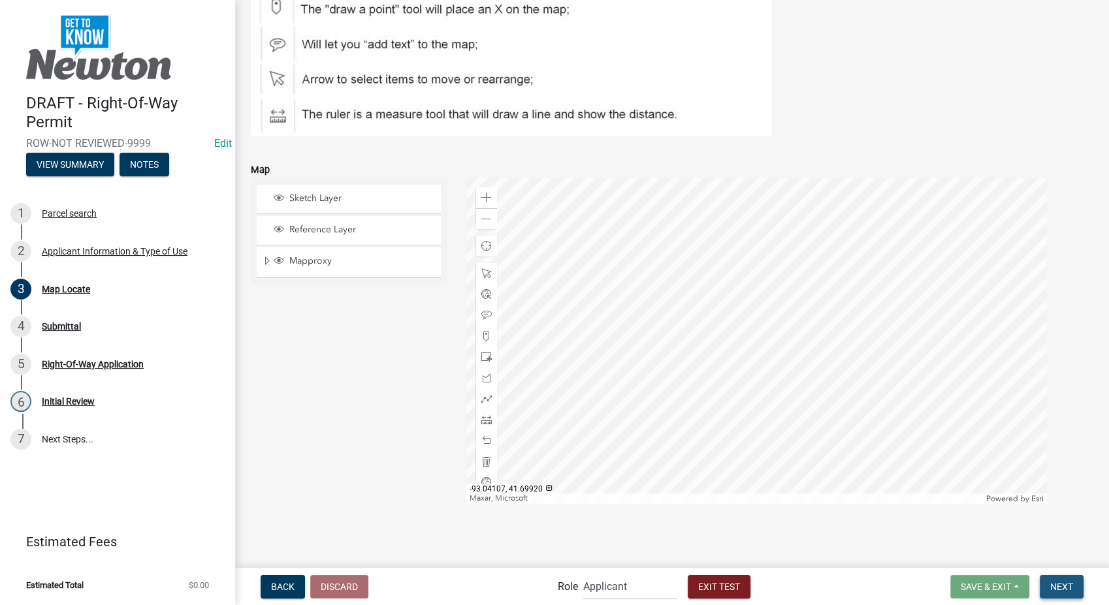
click at [1074, 590] on button "Next" at bounding box center [1062, 587] width 44 height 24
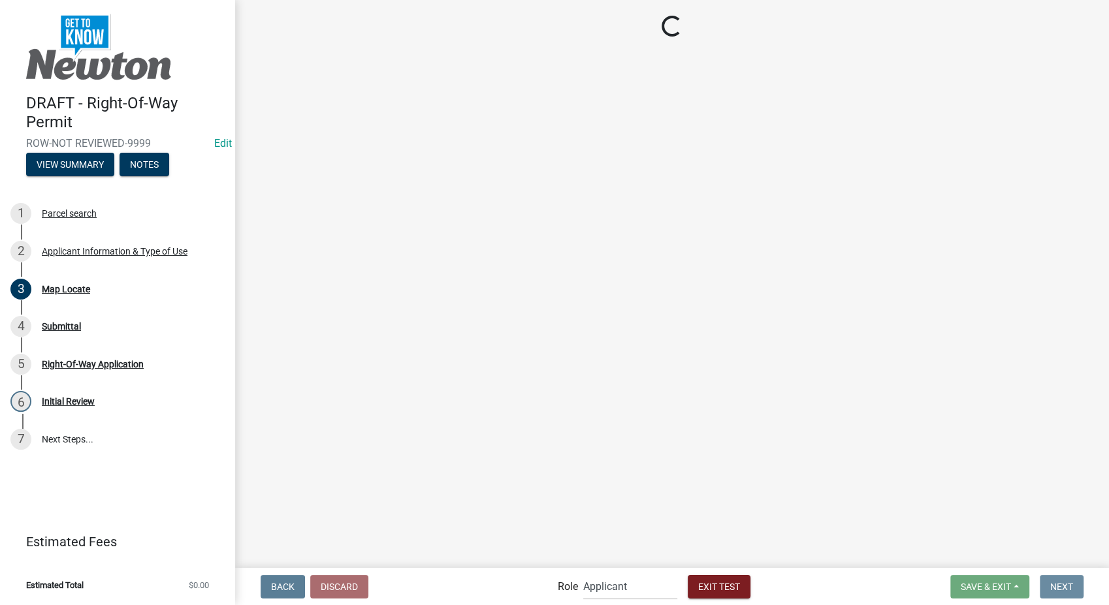
scroll to position [0, 0]
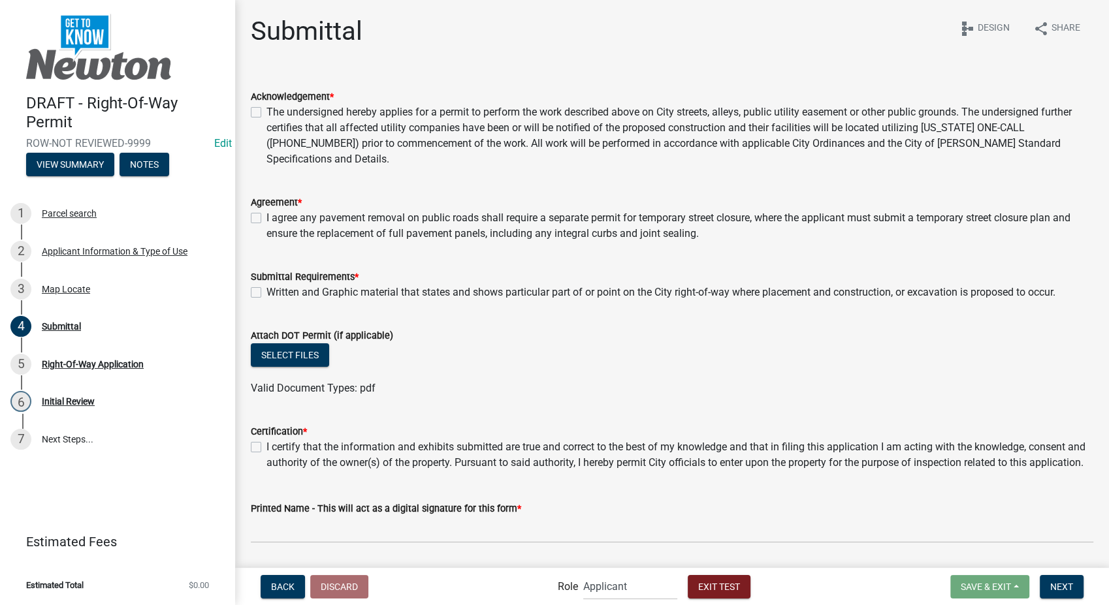
click at [266, 110] on label "The undersigned hereby applies for a permit to perform the work described above…" at bounding box center [679, 136] width 827 height 63
click at [266, 110] on input "The undersigned hereby applies for a permit to perform the work described above…" at bounding box center [270, 109] width 8 height 8
checkbox input "true"
click at [266, 221] on label "I agree any pavement removal on public roads shall require a separate permit fo…" at bounding box center [679, 225] width 827 height 31
click at [266, 219] on input "I agree any pavement removal on public roads shall require a separate permit fo…" at bounding box center [270, 214] width 8 height 8
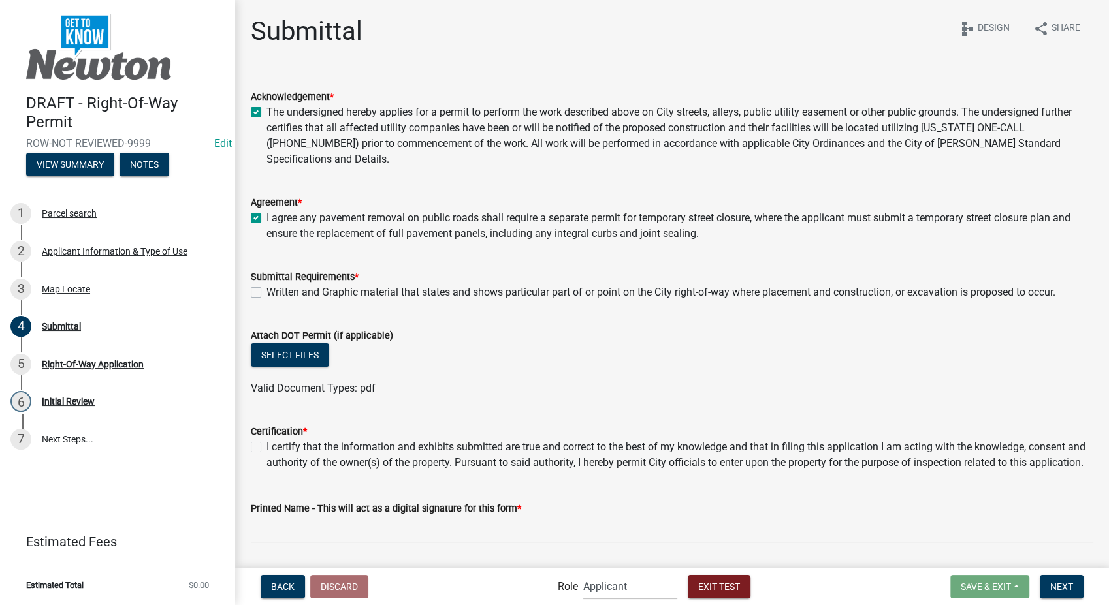
checkbox input "true"
click at [266, 290] on label "Written and Graphic material that states and shows particular part of or point …" at bounding box center [660, 293] width 789 height 16
click at [266, 290] on input "Written and Graphic material that states and shows particular part of or point …" at bounding box center [270, 289] width 8 height 8
checkbox input "true"
click at [266, 445] on label "I certify that the information and exhibits submitted are true and correct to t…" at bounding box center [679, 455] width 827 height 31
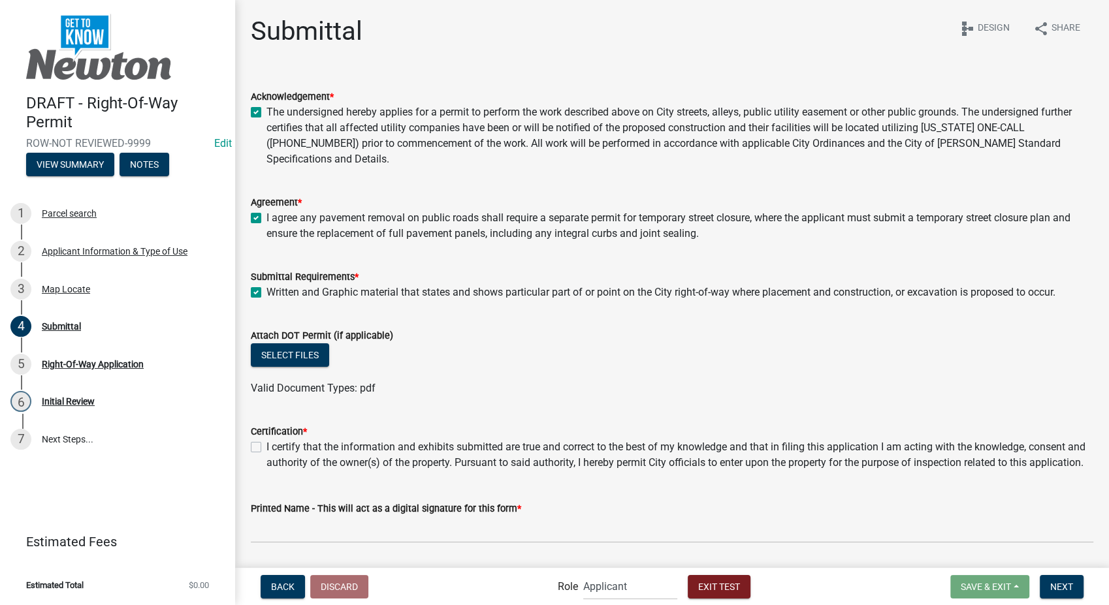
click at [266, 445] on input "I certify that the information and exhibits submitted are true and correct to t…" at bounding box center [270, 444] width 8 height 8
checkbox input "true"
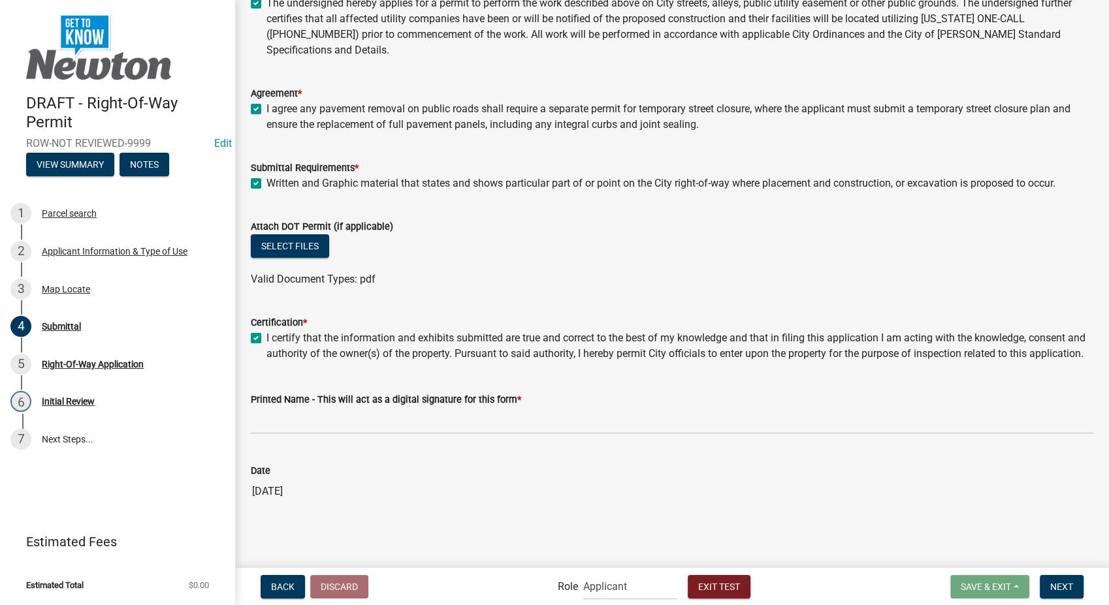
scroll to position [124, 0]
click at [329, 430] on input "Printed Name - This will act as a digital signature for this form *" at bounding box center [672, 421] width 843 height 27
type input "Stacia Franklin"
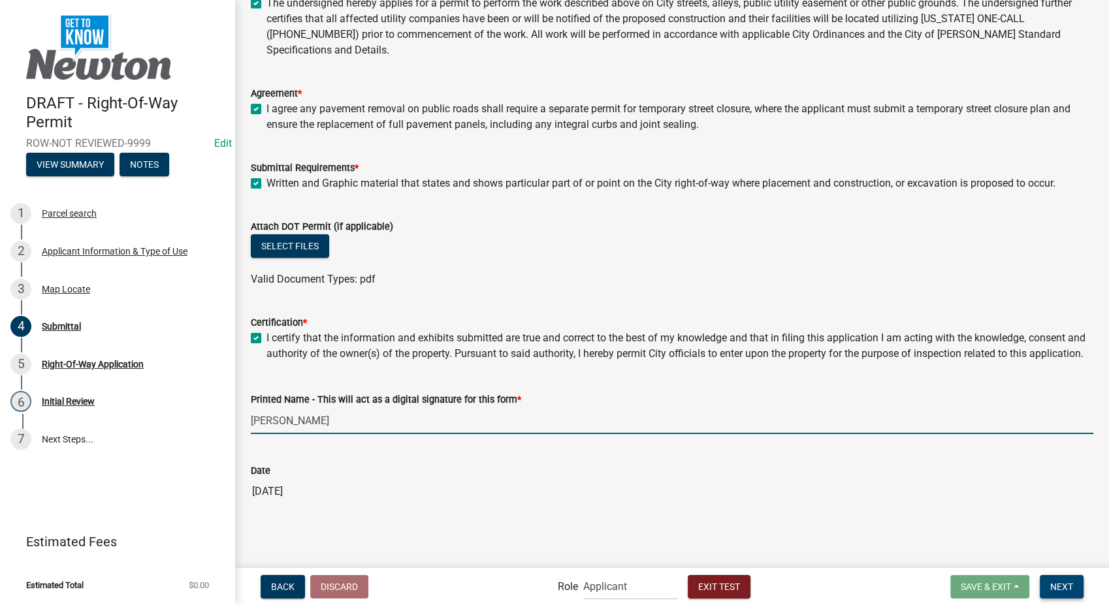
click at [1069, 583] on span "Next" at bounding box center [1061, 586] width 23 height 10
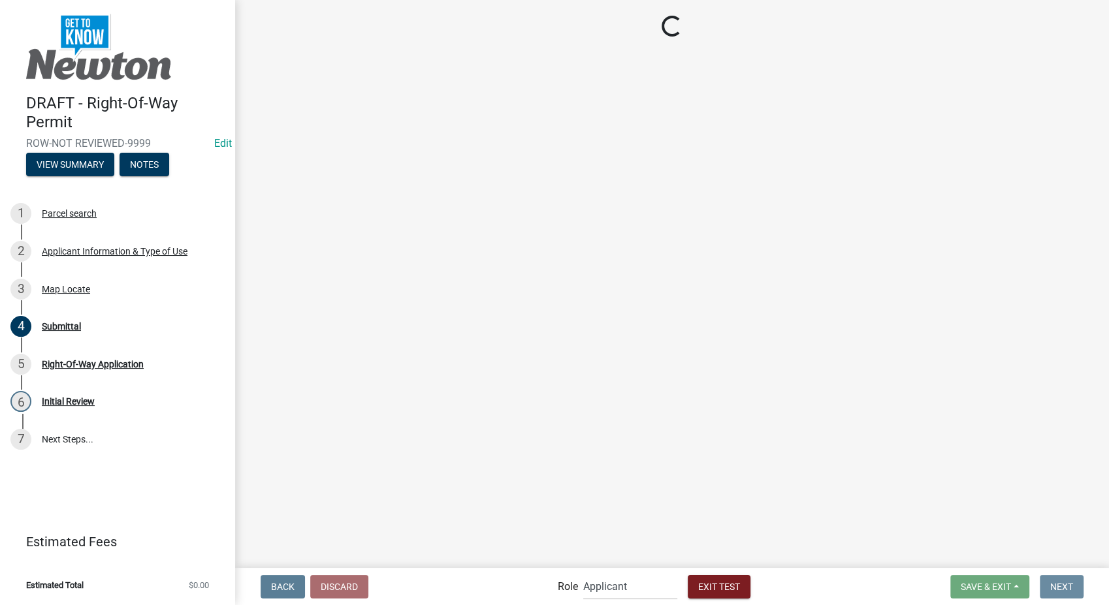
scroll to position [0, 0]
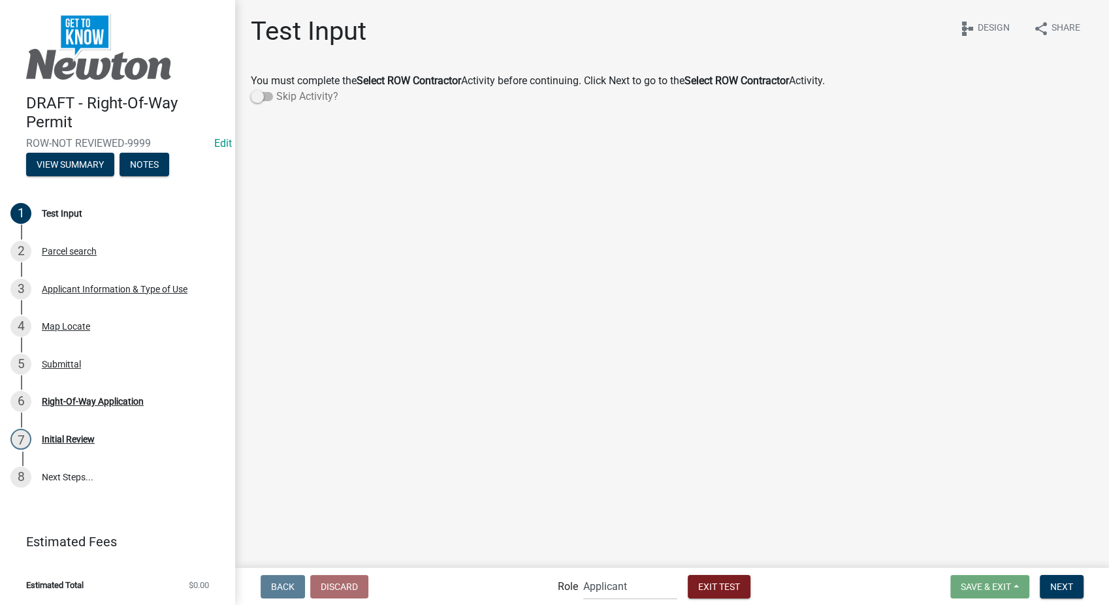
click at [256, 95] on span at bounding box center [262, 96] width 22 height 9
click at [276, 89] on input "Skip Activity?" at bounding box center [276, 89] width 0 height 0
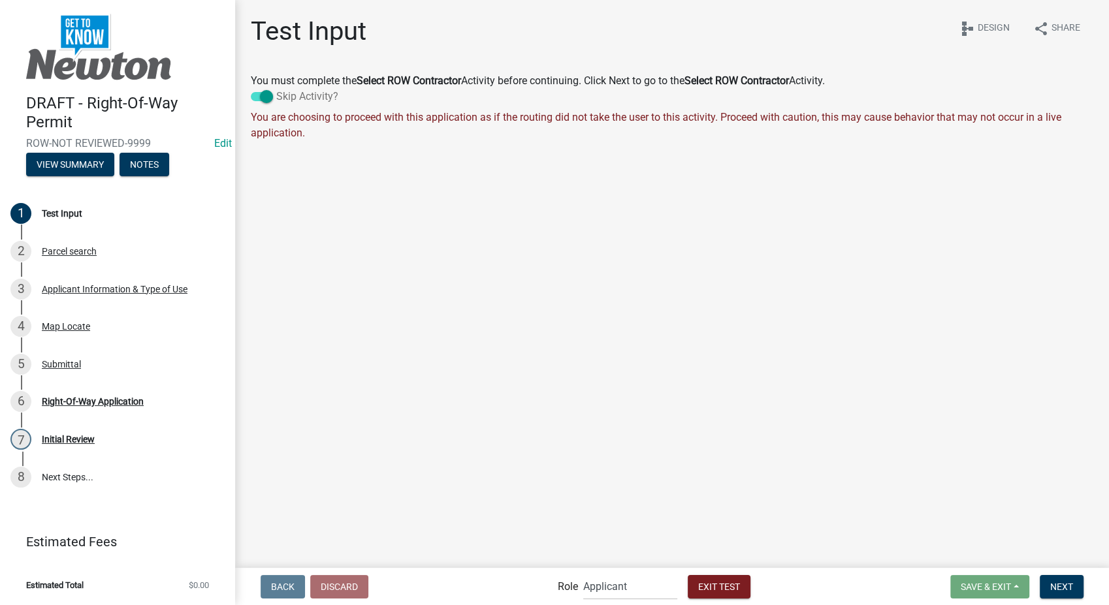
click at [263, 94] on span at bounding box center [262, 96] width 22 height 9
click at [276, 89] on input "Skip Activity?" at bounding box center [276, 89] width 0 height 0
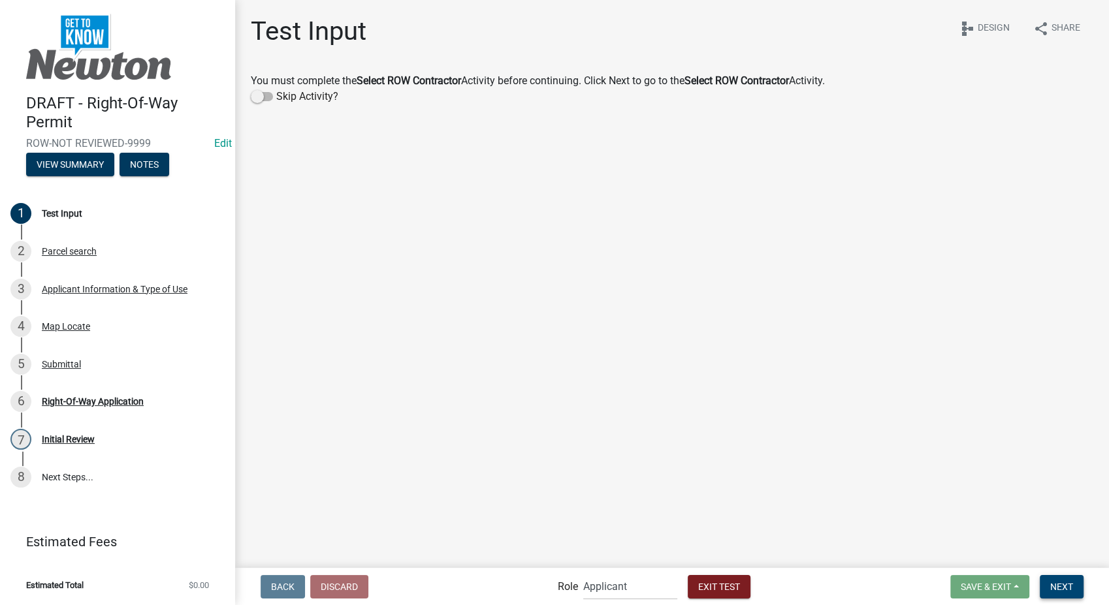
click at [1070, 585] on span "Next" at bounding box center [1061, 586] width 23 height 10
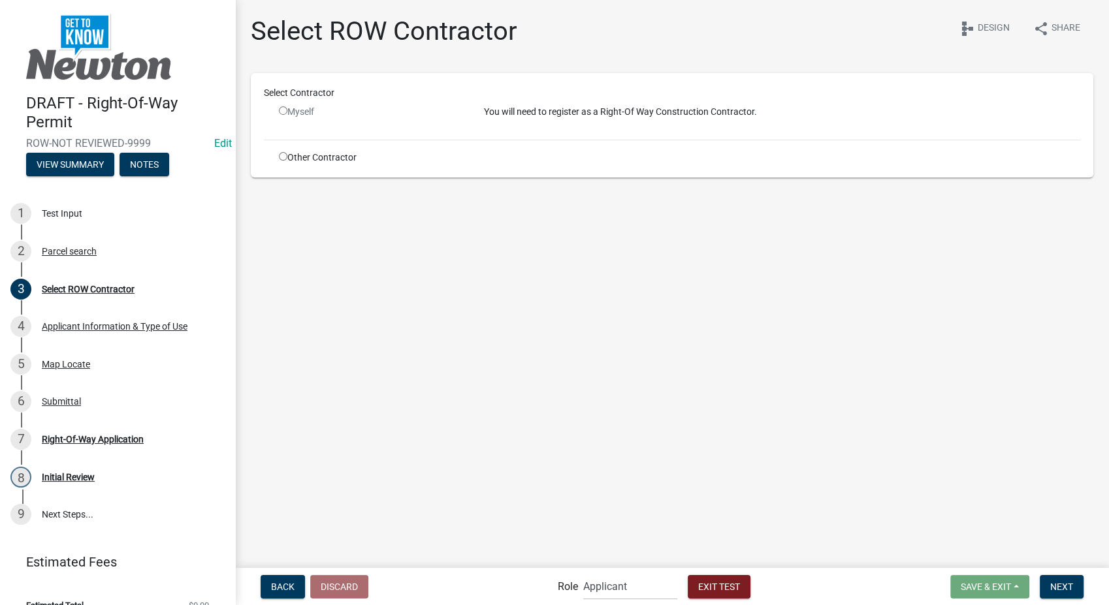
click at [285, 157] on input "radio" at bounding box center [283, 156] width 8 height 8
radio input "true"
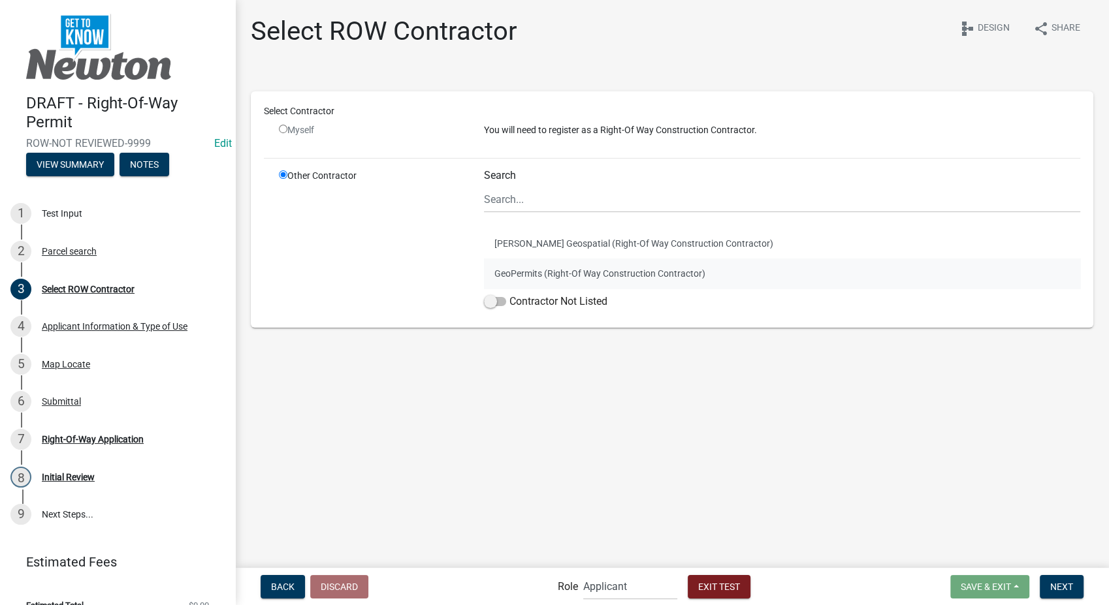
click at [528, 273] on button "GeoPermits (Right-Of Way Construction Contractor)" at bounding box center [782, 274] width 596 height 30
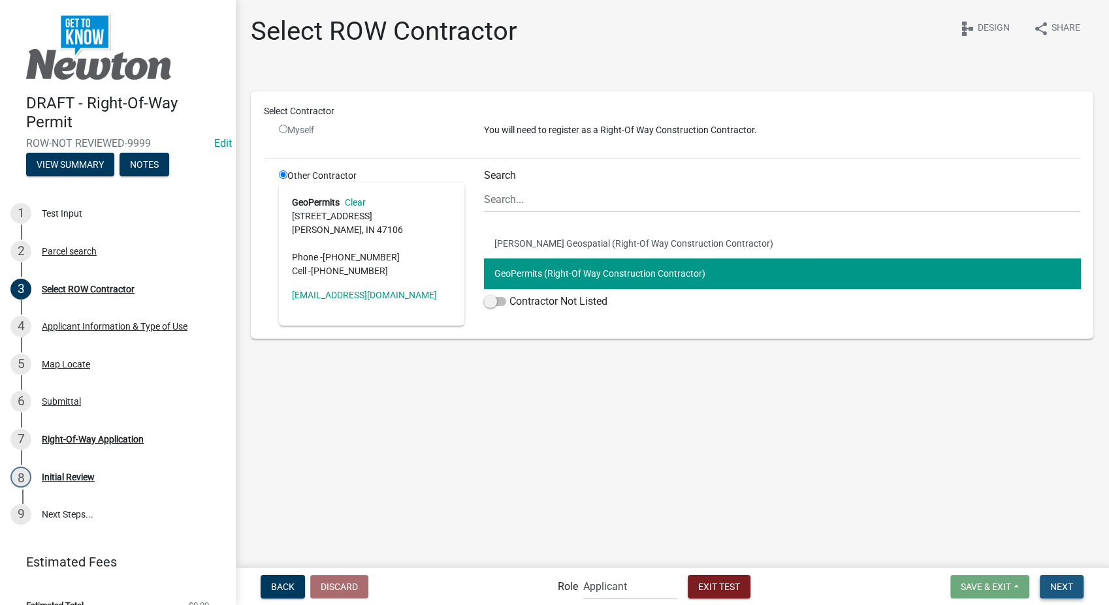
click at [1063, 588] on span "Next" at bounding box center [1061, 586] width 23 height 10
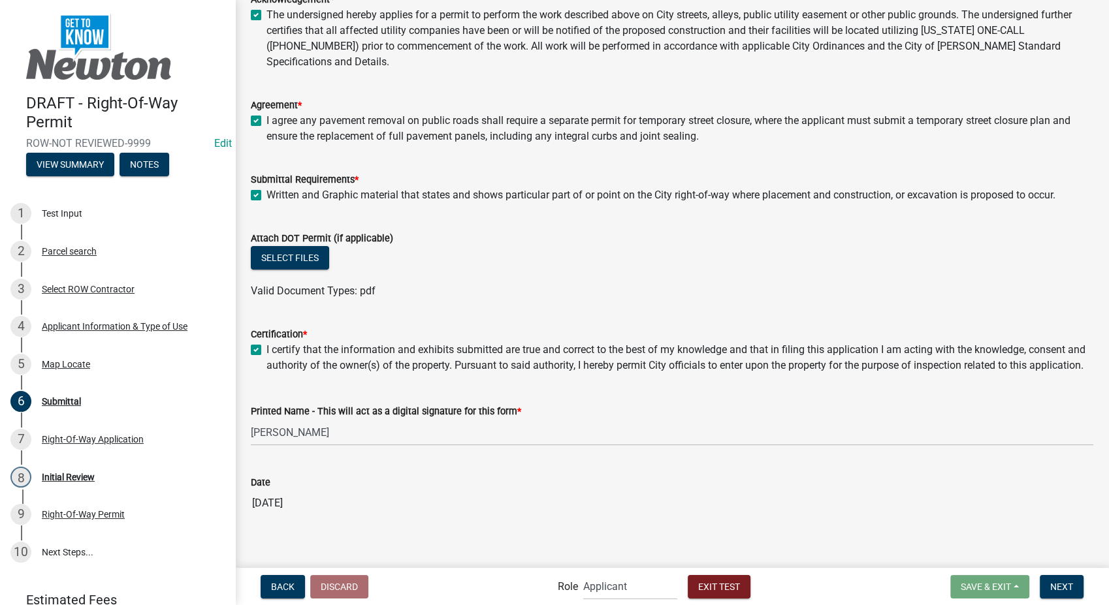
scroll to position [124, 0]
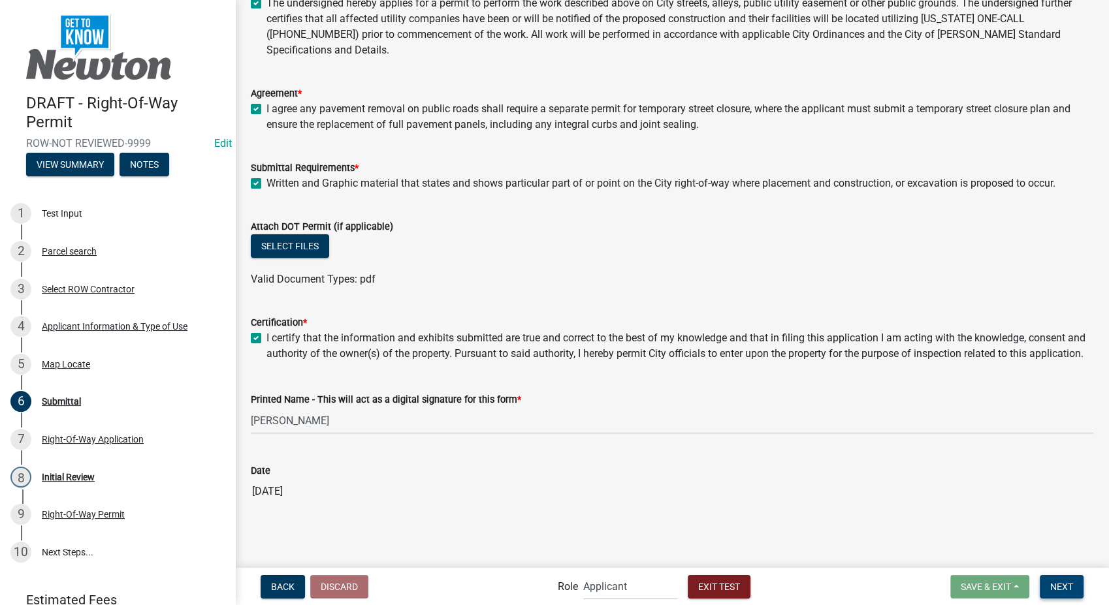
click at [1057, 586] on span "Next" at bounding box center [1061, 586] width 23 height 10
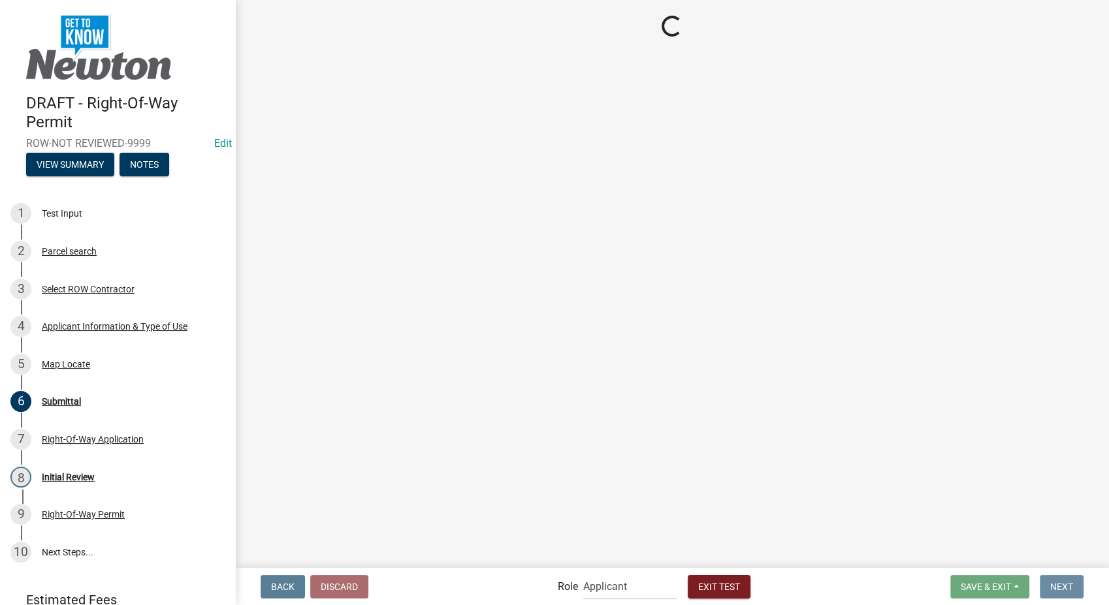
scroll to position [0, 0]
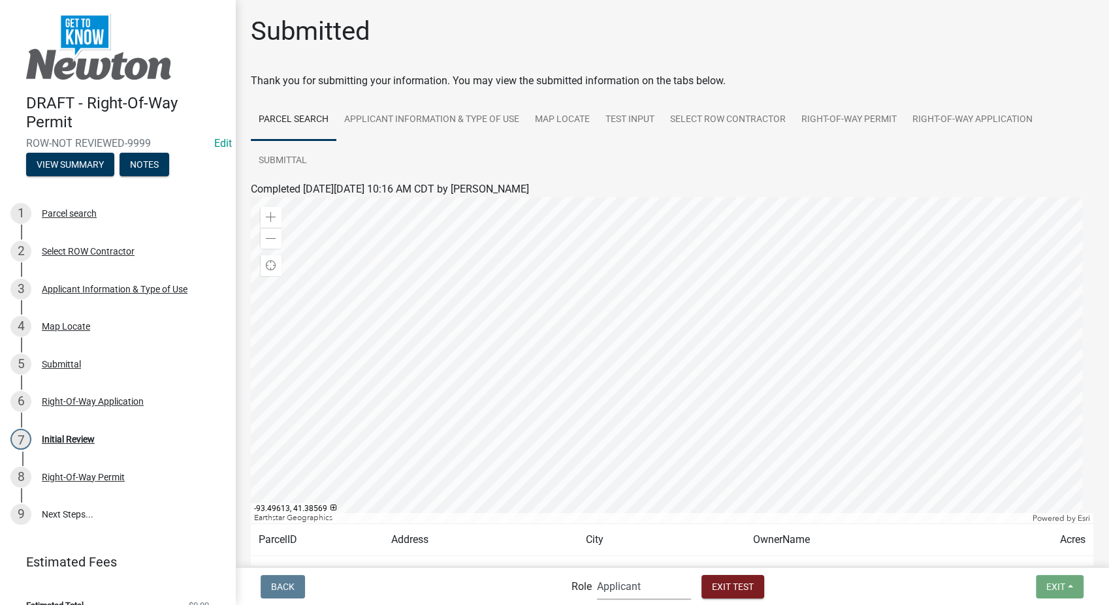
click at [648, 587] on select "Applicant PWD Director Admin Engineering Division" at bounding box center [644, 586] width 94 height 27
select select "2eabd35e-ce6d-461f-ba3b-875f04b0d107"
click at [597, 573] on select "Applicant PWD Director Admin Engineering Division" at bounding box center [644, 586] width 94 height 27
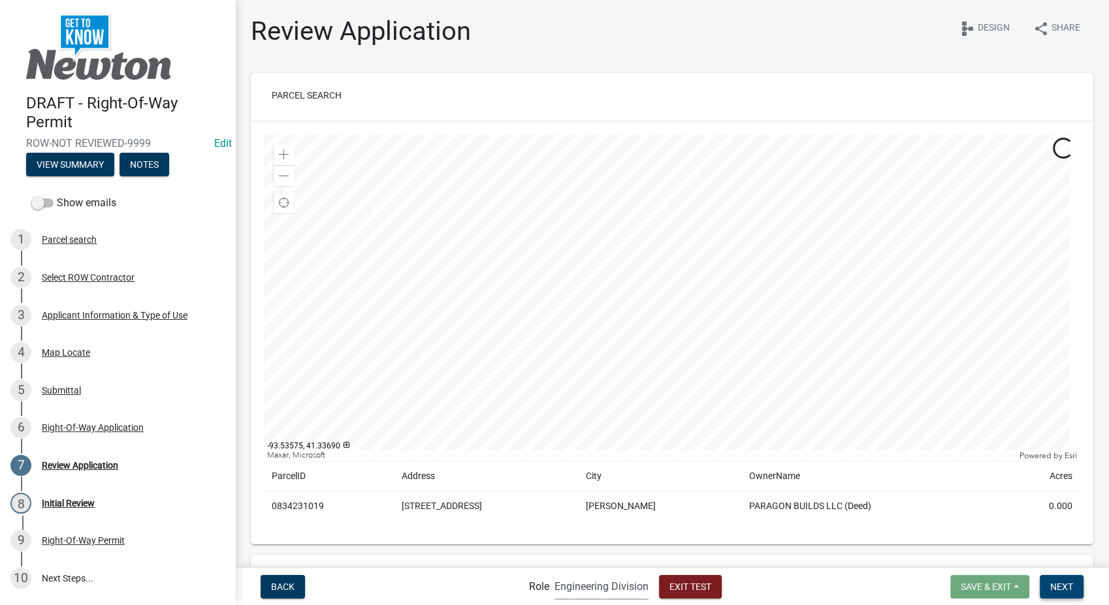
click at [1052, 588] on span "Next" at bounding box center [1061, 586] width 23 height 10
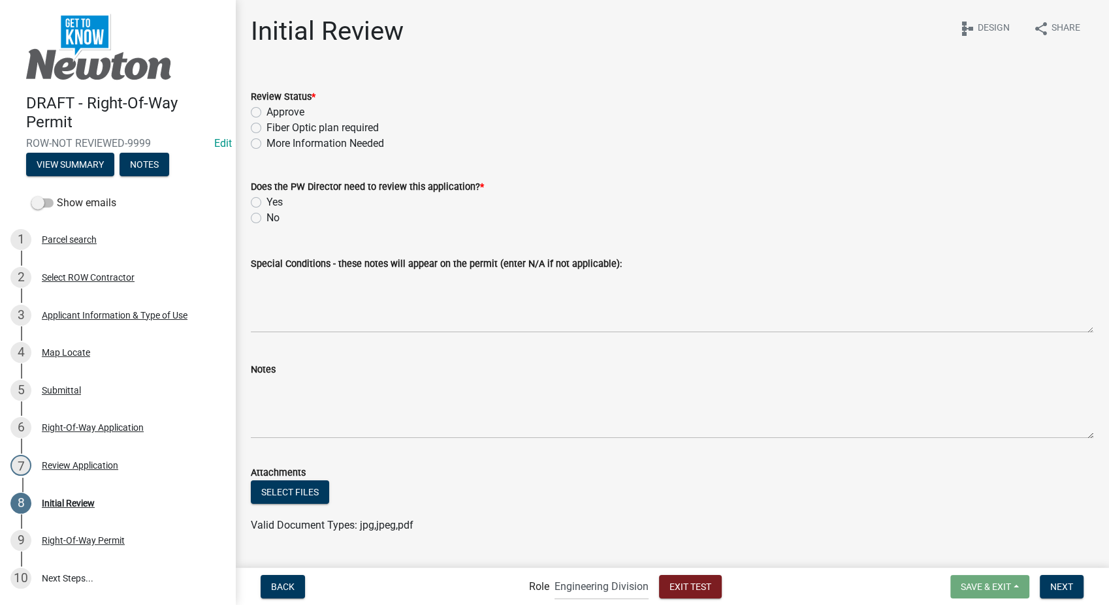
click at [266, 115] on label "Approve" at bounding box center [285, 113] width 38 height 16
click at [266, 113] on input "Approve" at bounding box center [270, 109] width 8 height 8
radio input "true"
click at [266, 220] on label "No" at bounding box center [272, 218] width 13 height 16
click at [266, 219] on input "No" at bounding box center [270, 214] width 8 height 8
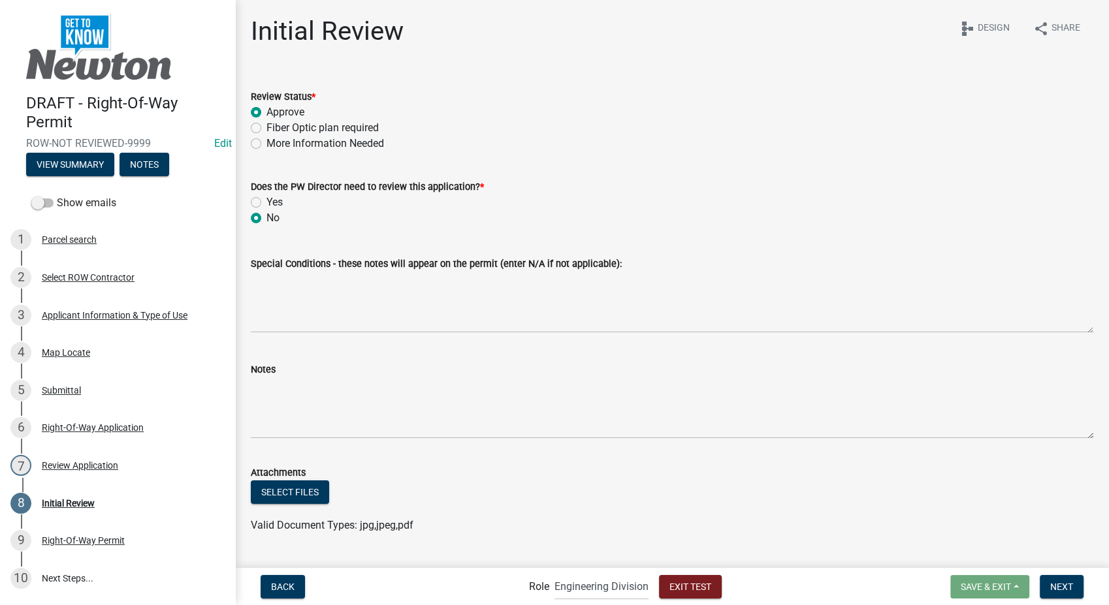
radio input "true"
click at [1066, 594] on button "Next" at bounding box center [1062, 587] width 44 height 24
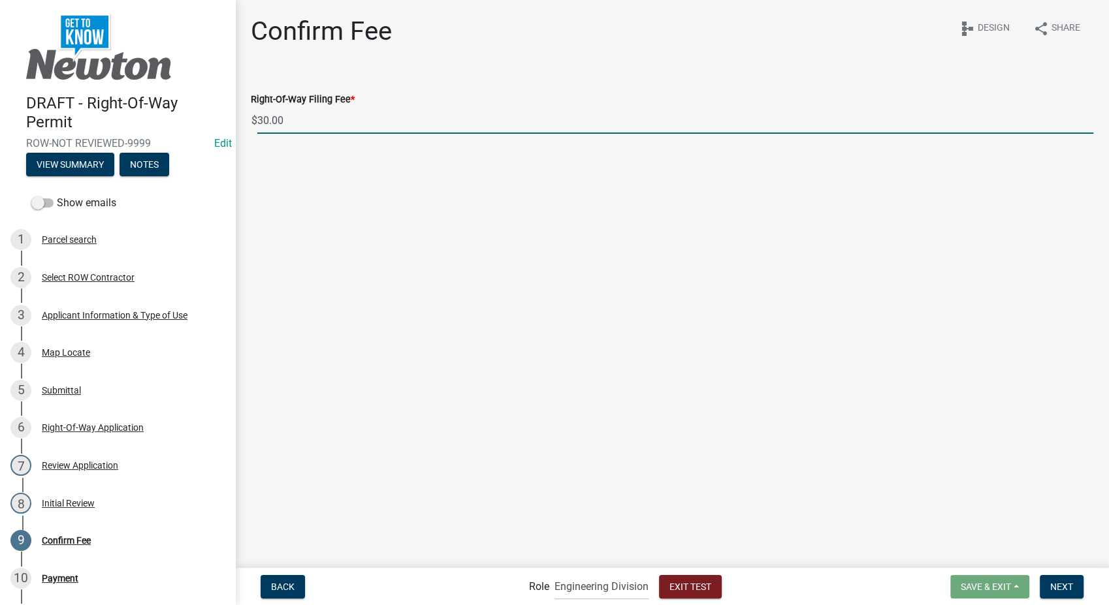
click at [266, 121] on input "30.00" at bounding box center [675, 120] width 836 height 27
type input "75.00"
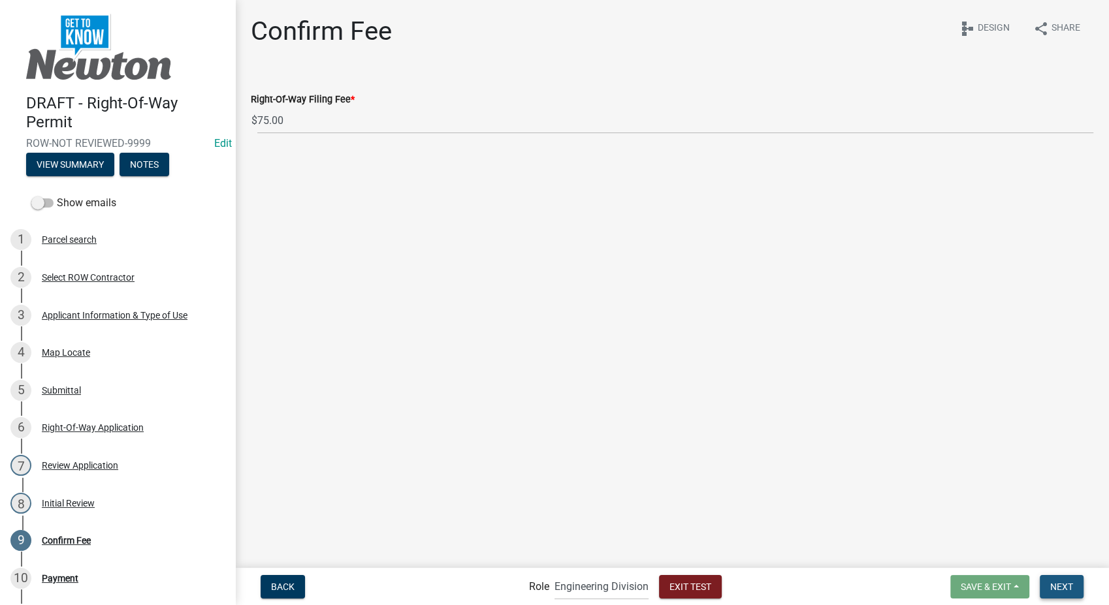
click at [1063, 580] on button "Next" at bounding box center [1062, 587] width 44 height 24
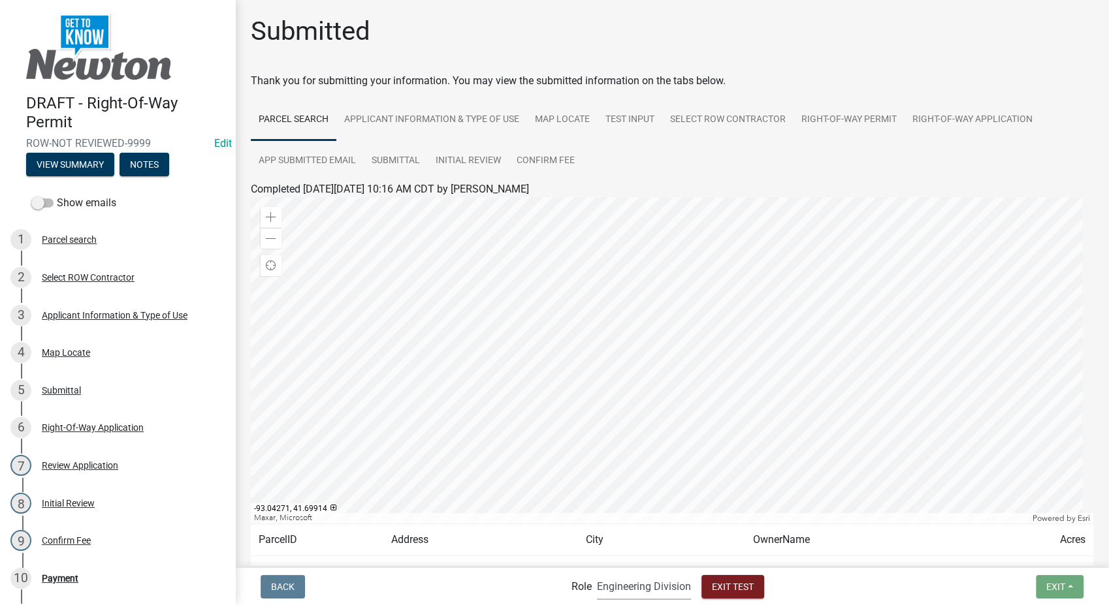
click at [600, 585] on select "Applicant PWD Director Admin Engineering Division" at bounding box center [644, 586] width 94 height 27
select select "5355c76e-d333-4ae7-ad4c-4a073e072dbd"
click at [597, 573] on select "Applicant PWD Director Admin Engineering Division" at bounding box center [644, 586] width 94 height 27
click at [72, 581] on div "Payment" at bounding box center [60, 578] width 37 height 9
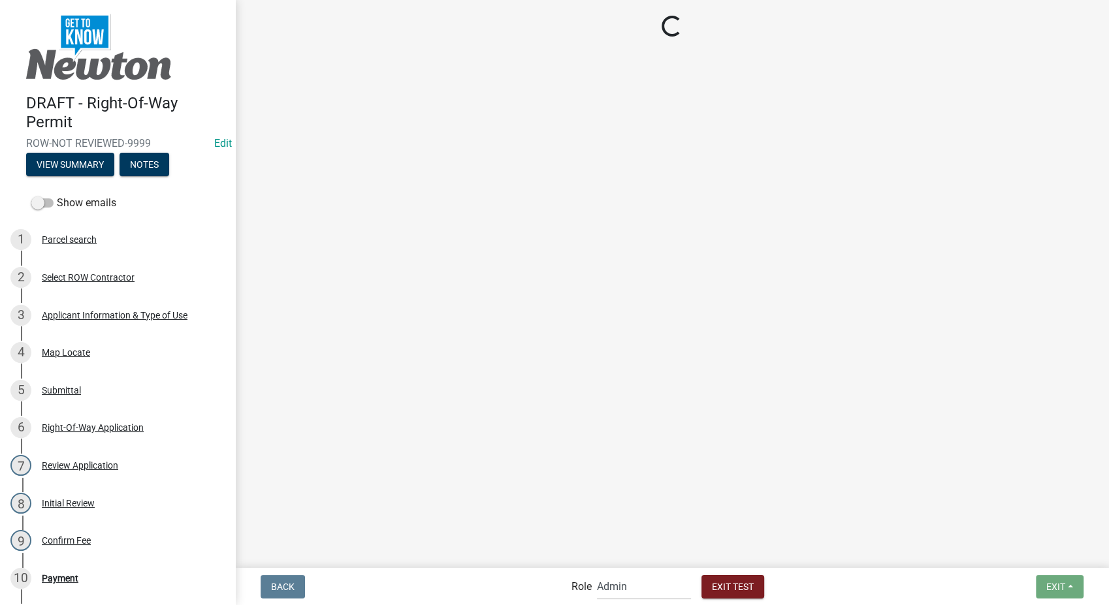
select select "2: 1"
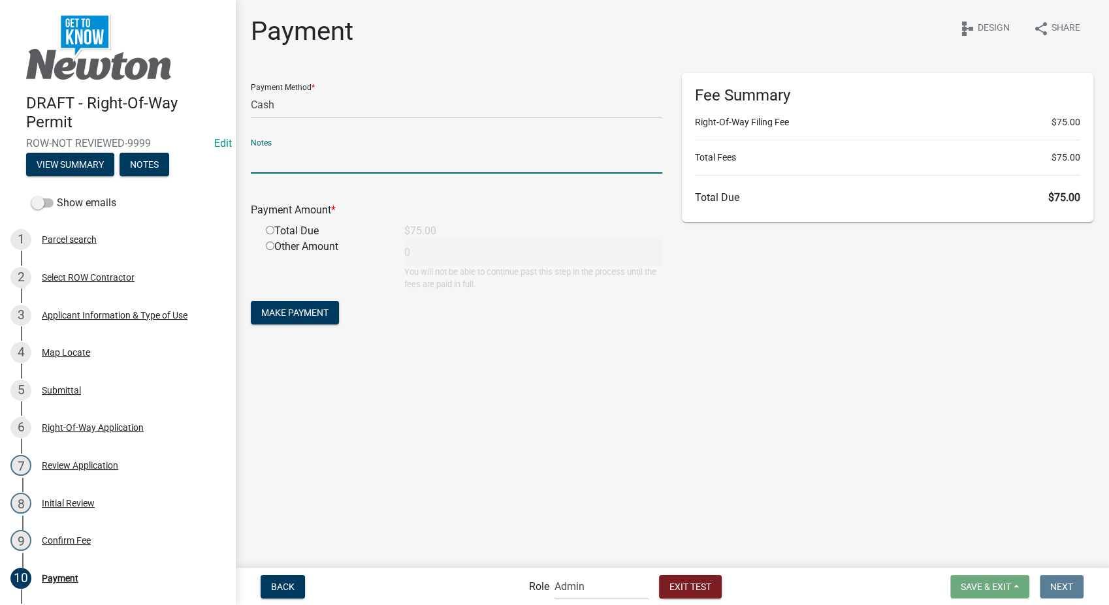
click at [314, 150] on input "text" at bounding box center [456, 160] width 411 height 27
type input "test"
click at [269, 228] on input "radio" at bounding box center [270, 230] width 8 height 8
radio input "true"
type input "75"
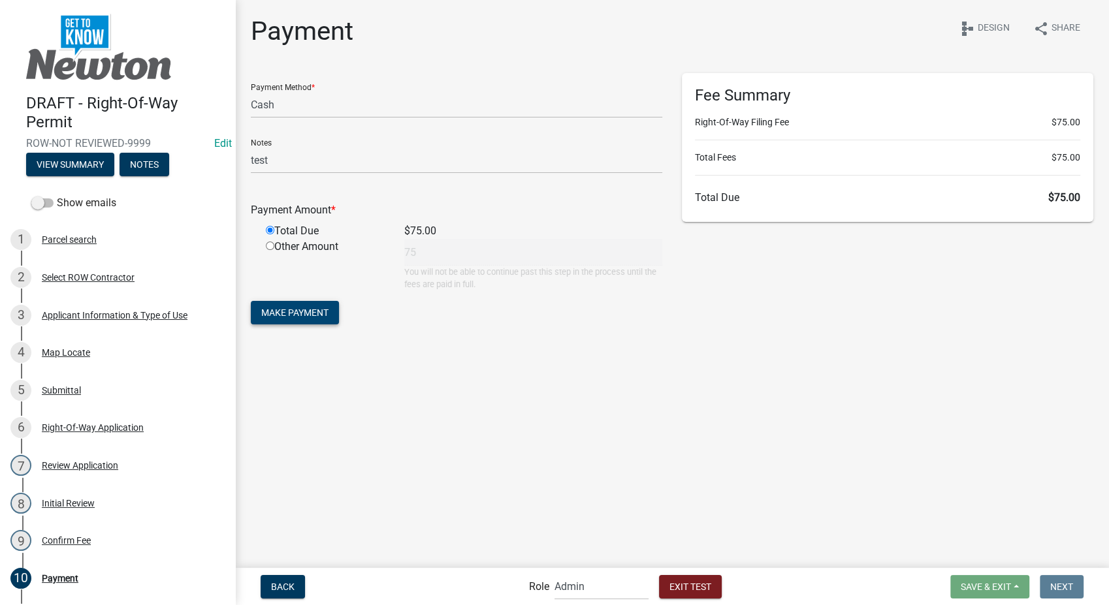
click at [278, 308] on span "Make Payment" at bounding box center [294, 313] width 67 height 10
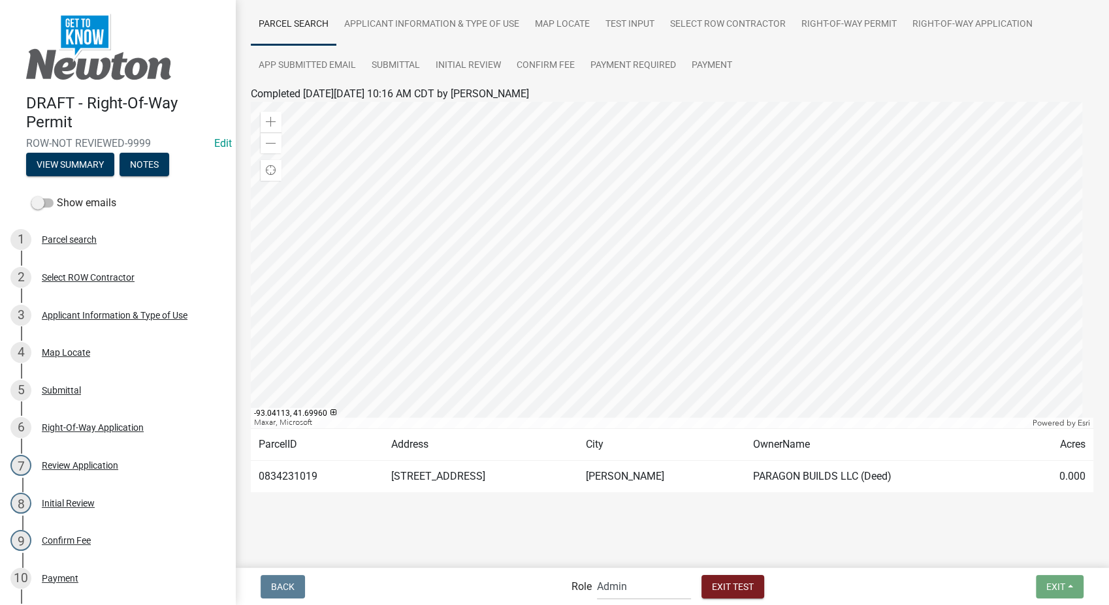
scroll to position [97, 0]
click at [646, 592] on select "Applicant PWD Director Admin Engineering Division" at bounding box center [644, 586] width 94 height 27
click at [597, 573] on select "Applicant PWD Director Admin Engineering Division" at bounding box center [644, 586] width 94 height 27
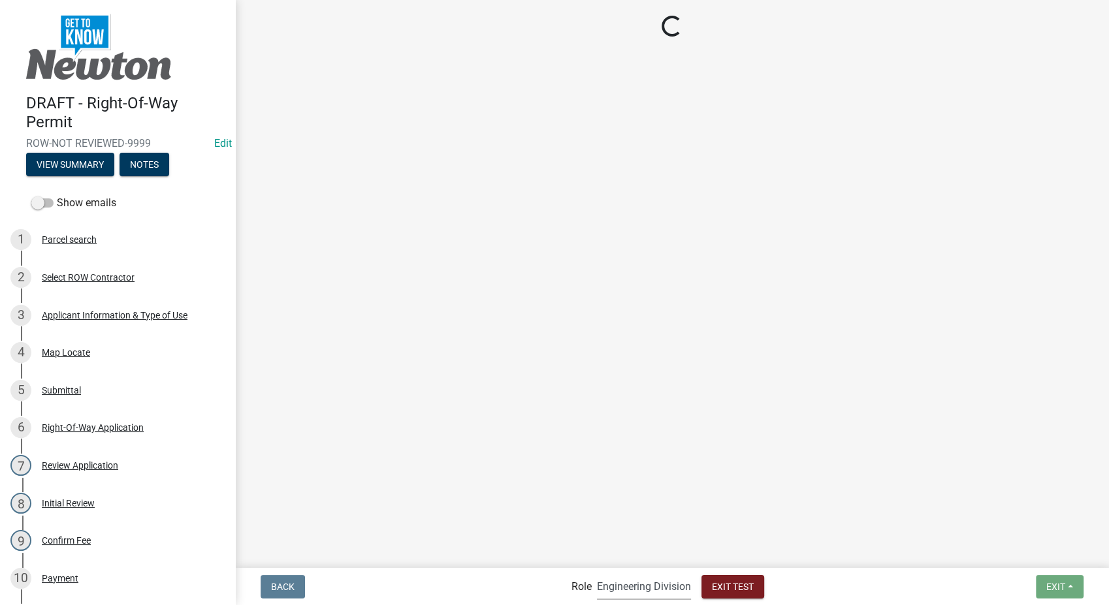
scroll to position [0, 0]
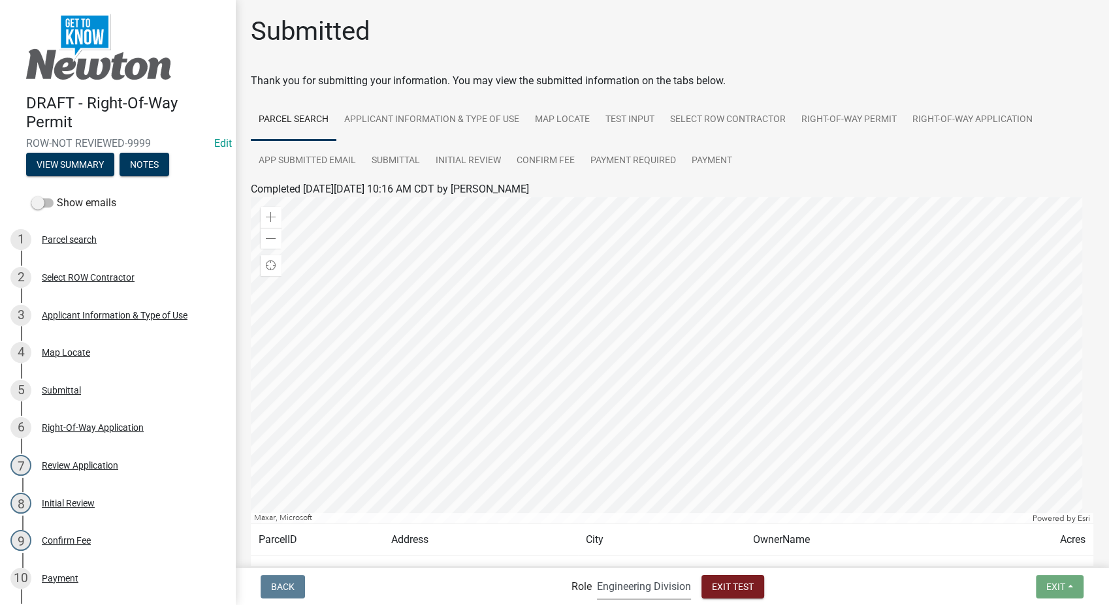
click at [624, 591] on select "Applicant PWD Director Admin Engineering Division" at bounding box center [644, 586] width 94 height 27
select select "46f061d0-ca05-4526-87ad-bae6256f3e47"
click at [597, 573] on select "Applicant PWD Director Admin Engineering Division" at bounding box center [644, 586] width 94 height 27
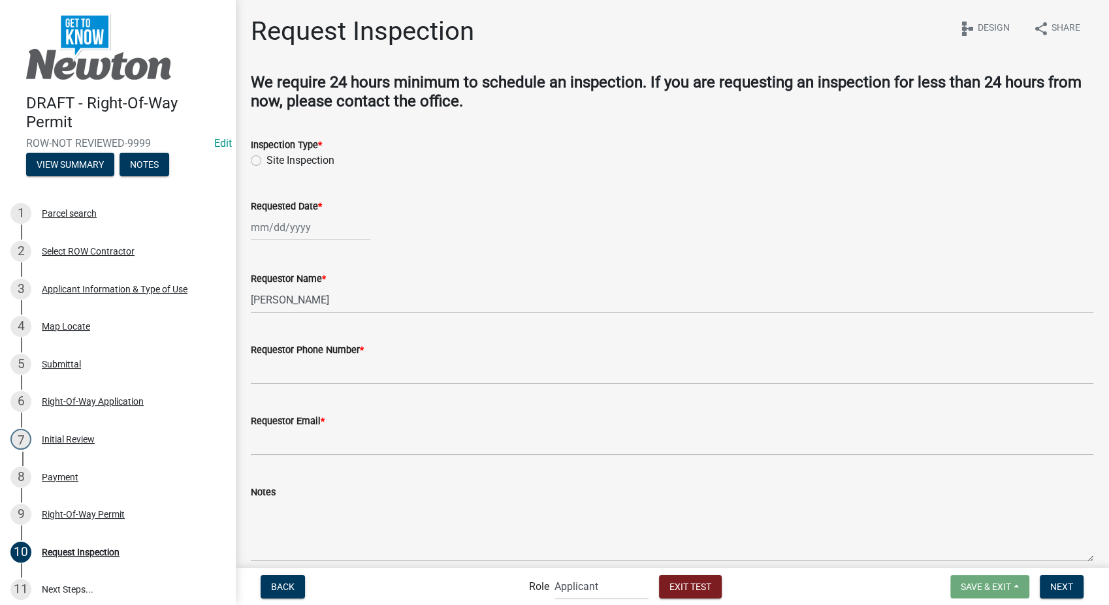
click at [266, 161] on label "Site Inspection" at bounding box center [300, 161] width 68 height 16
click at [266, 161] on input "Site Inspection" at bounding box center [270, 157] width 8 height 8
radio input "true"
click at [275, 226] on div at bounding box center [311, 227] width 120 height 27
select select "9"
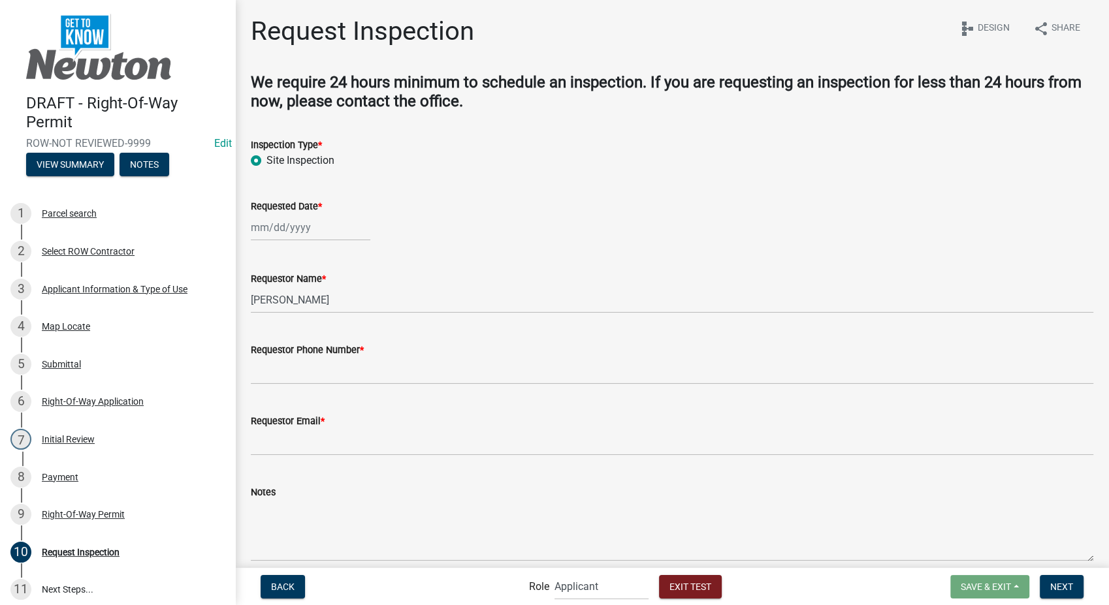
select select "2025"
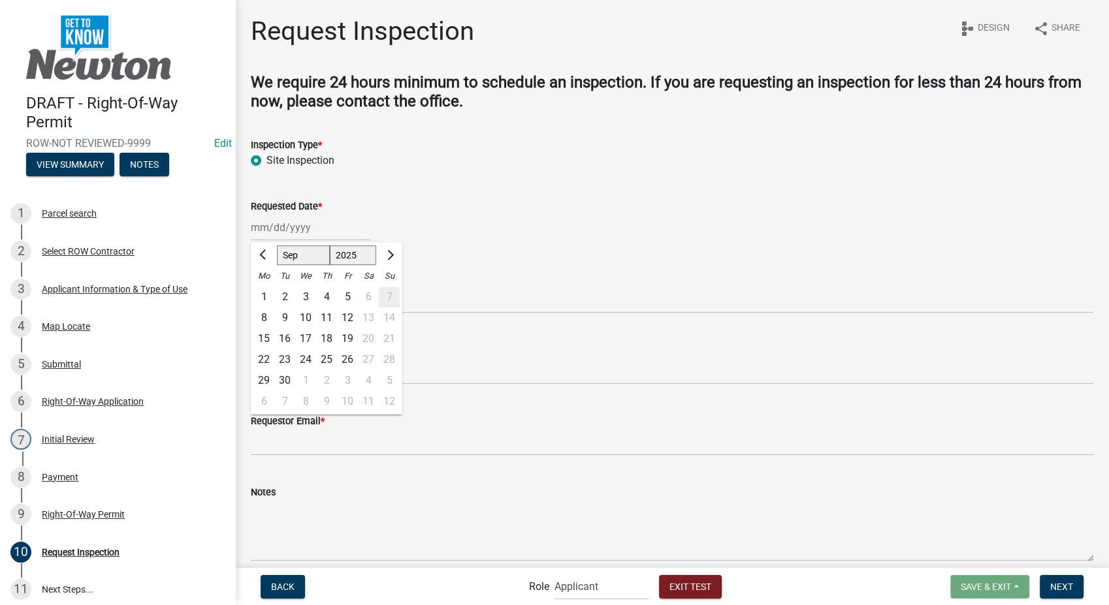
click at [349, 312] on div "12" at bounding box center [347, 318] width 21 height 21
type input "09/12/2025"
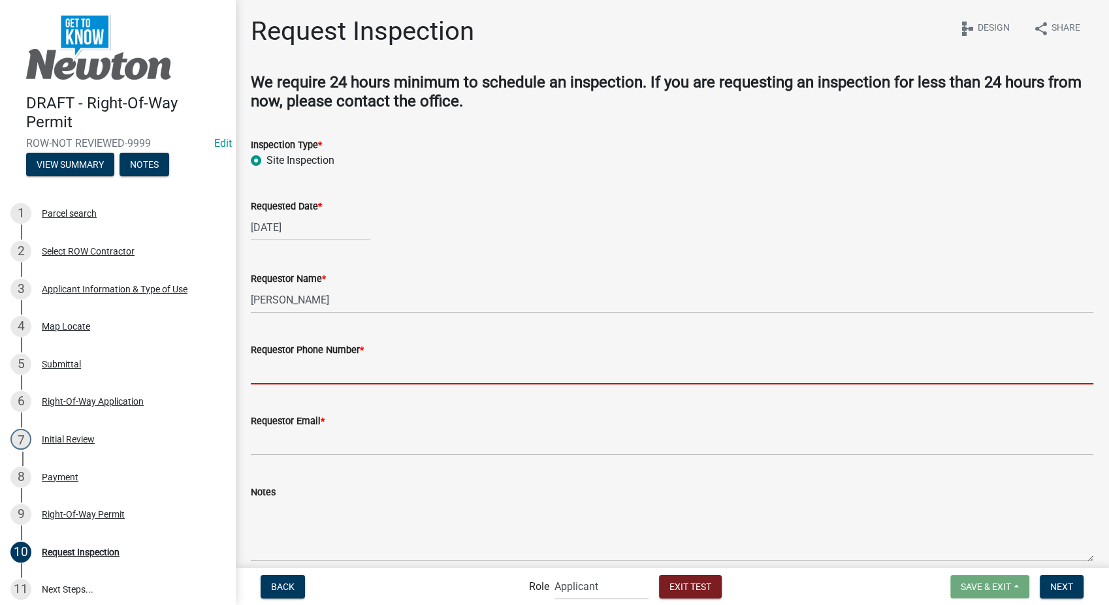
click at [301, 376] on input "Requestor Phone Number *" at bounding box center [672, 371] width 843 height 27
type input "3178267392"
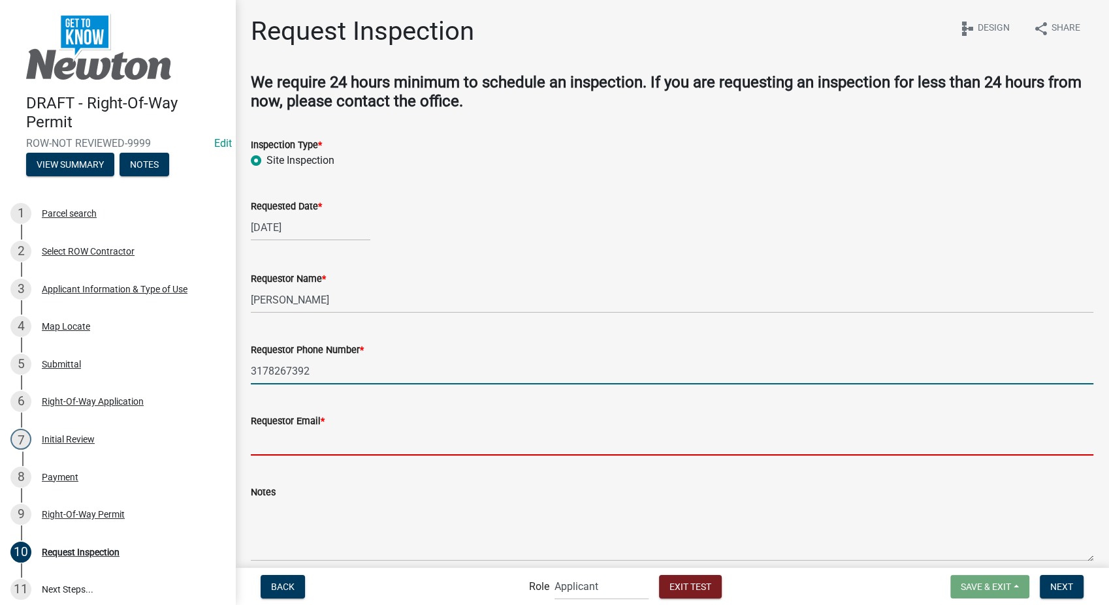
type input "[EMAIL_ADDRESS][DOMAIN_NAME]"
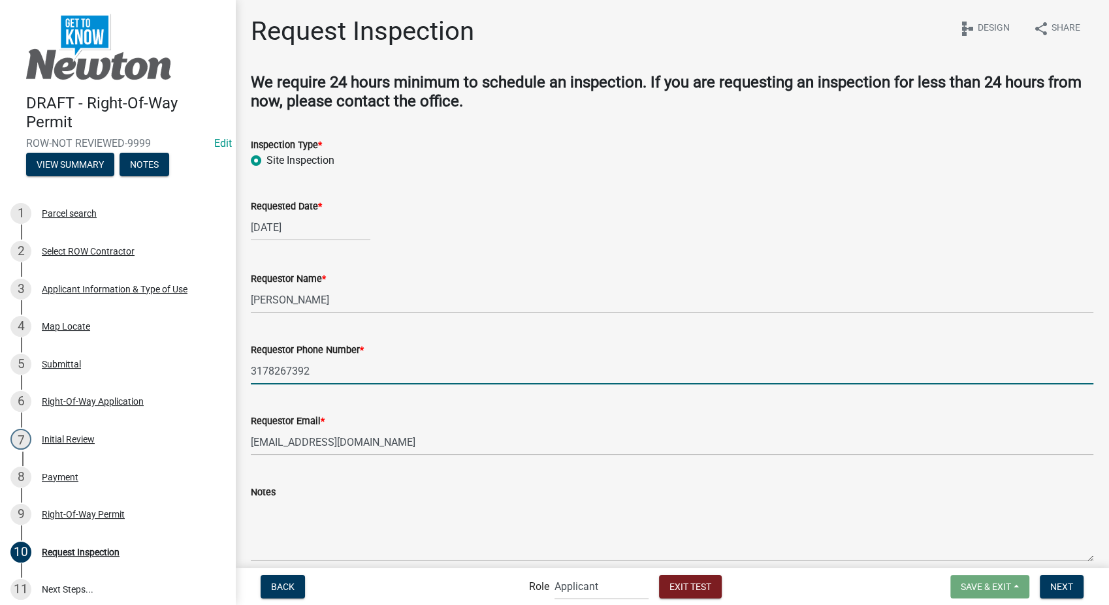
scroll to position [56, 0]
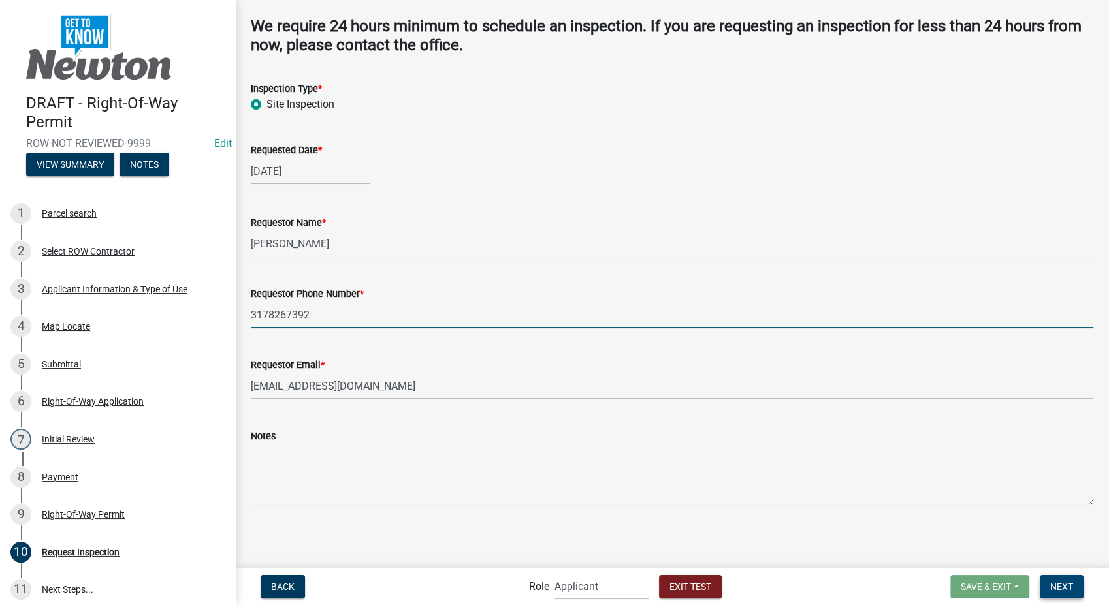
click at [1063, 577] on button "Next" at bounding box center [1062, 587] width 44 height 24
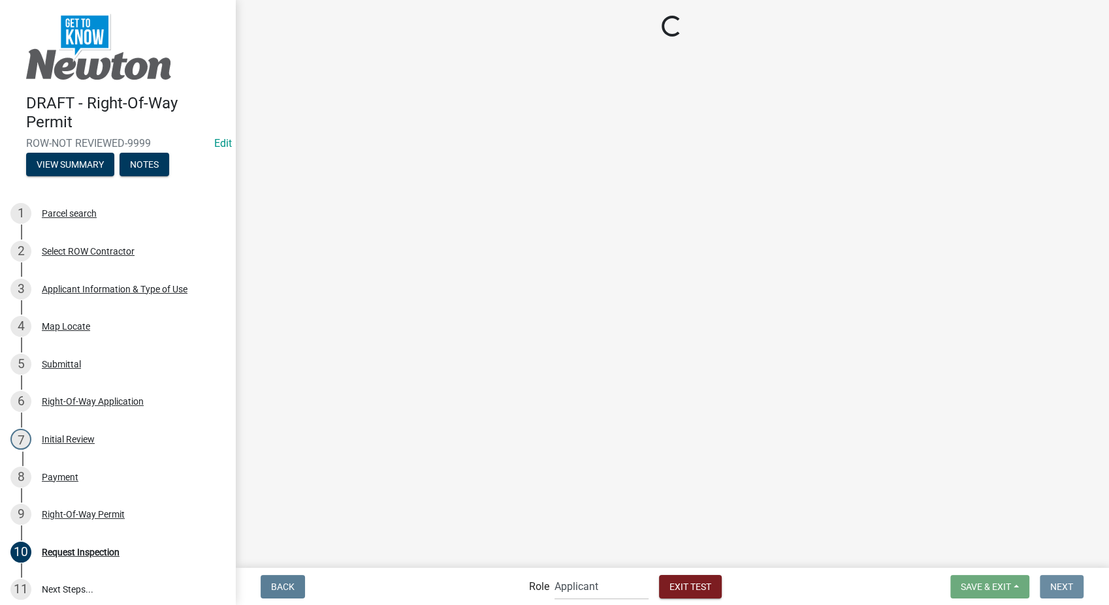
scroll to position [0, 0]
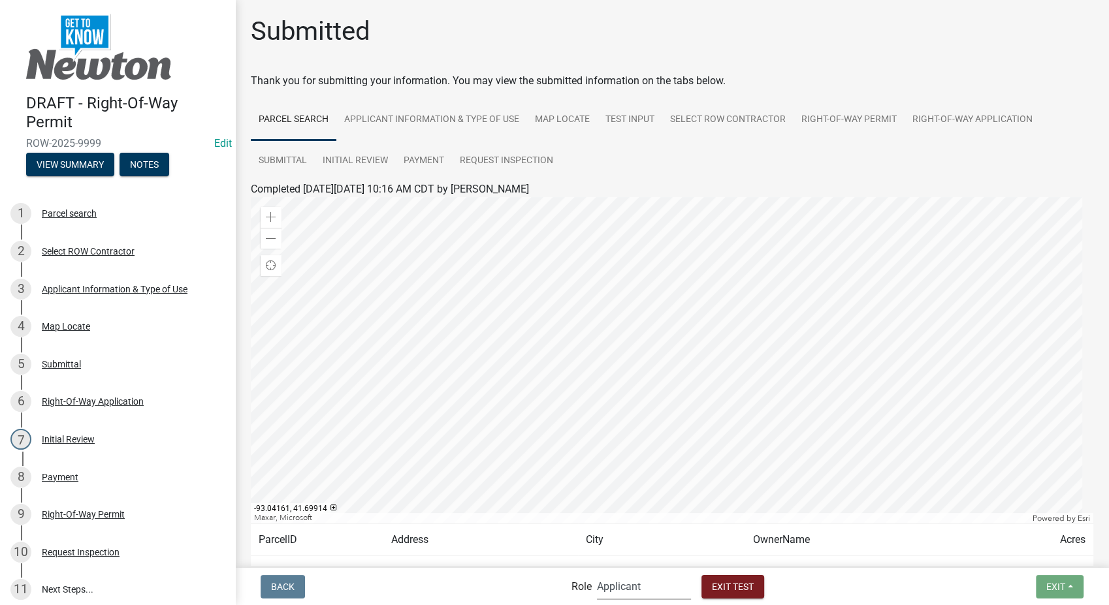
click at [668, 599] on select "Applicant PWD Director Admin Engineering Division" at bounding box center [644, 586] width 94 height 27
select select "2eabd35e-ce6d-461f-ba3b-875f04b0d107"
click at [597, 573] on select "Applicant PWD Director Admin Engineering Division" at bounding box center [644, 586] width 94 height 27
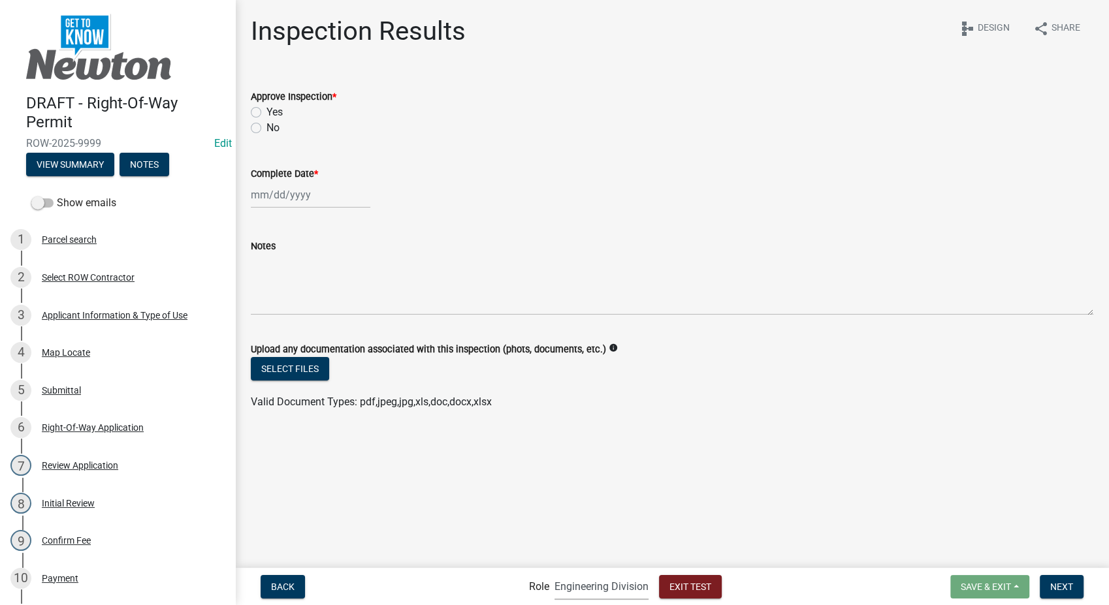
click at [266, 113] on label "Yes" at bounding box center [274, 113] width 16 height 16
click at [266, 113] on input "Yes" at bounding box center [270, 109] width 8 height 8
radio input "true"
click at [265, 187] on div at bounding box center [311, 195] width 120 height 27
select select "9"
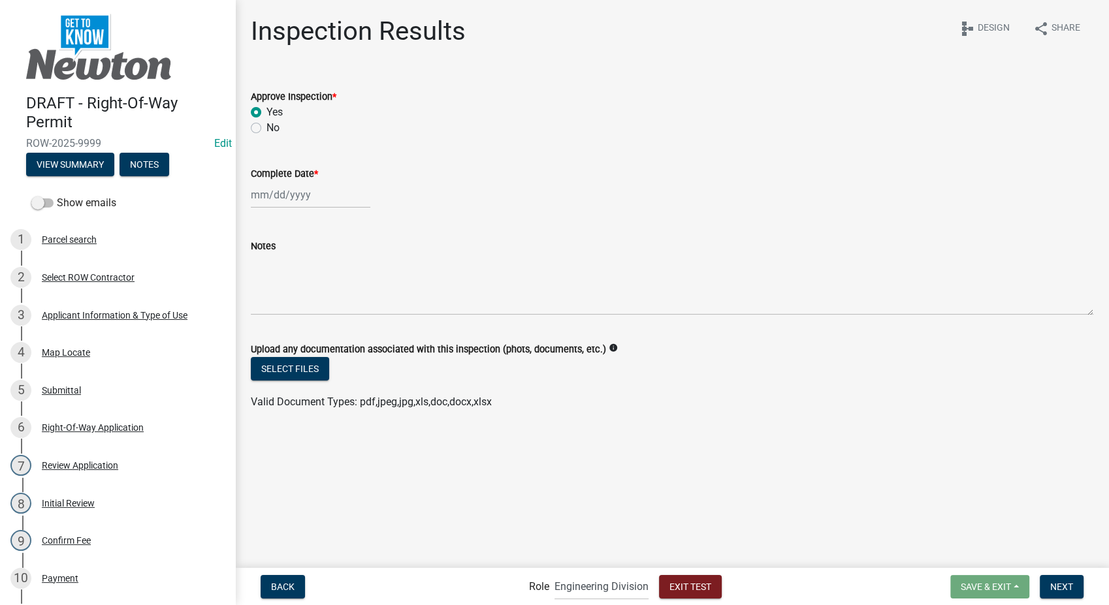
select select "2025"
click at [348, 330] on div "26" at bounding box center [347, 327] width 21 height 21
type input "09/26/2025"
click at [1056, 583] on span "Next" at bounding box center [1061, 586] width 23 height 10
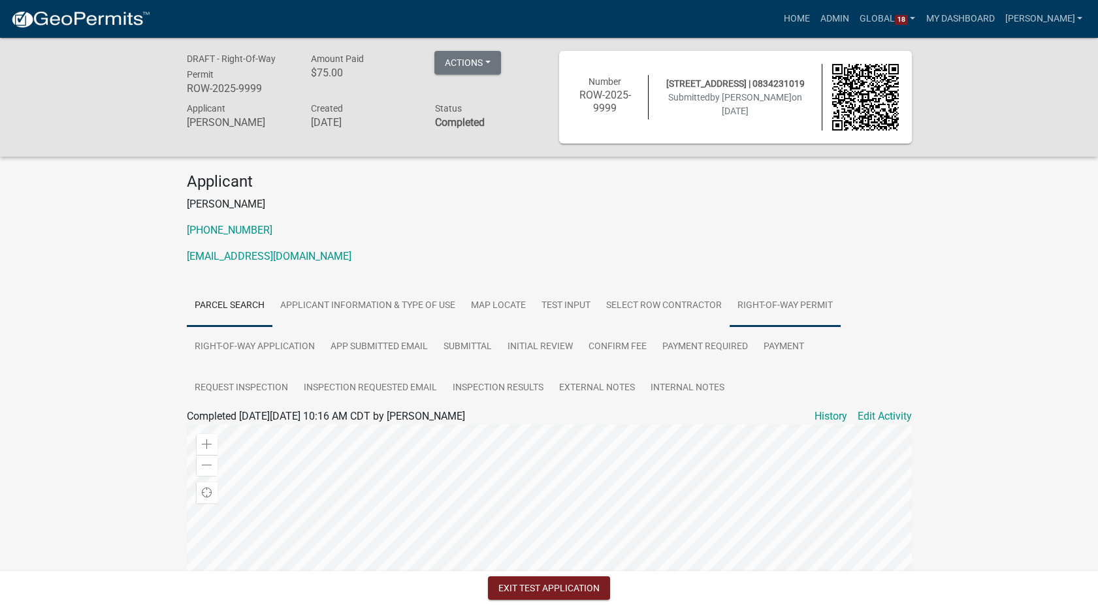
click at [752, 310] on link "Right-Of-Way Permit" at bounding box center [785, 306] width 111 height 42
click at [248, 432] on link "Right-Of-Way Permit" at bounding box center [233, 432] width 93 height 12
click at [1052, 355] on div "DRAFT - Right-Of-Way Permit ROW-2025-9999 Amount Paid $75.00 Actions View recei…" at bounding box center [549, 258] width 1098 height 441
click at [521, 584] on button "Exit Test Application" at bounding box center [549, 589] width 122 height 24
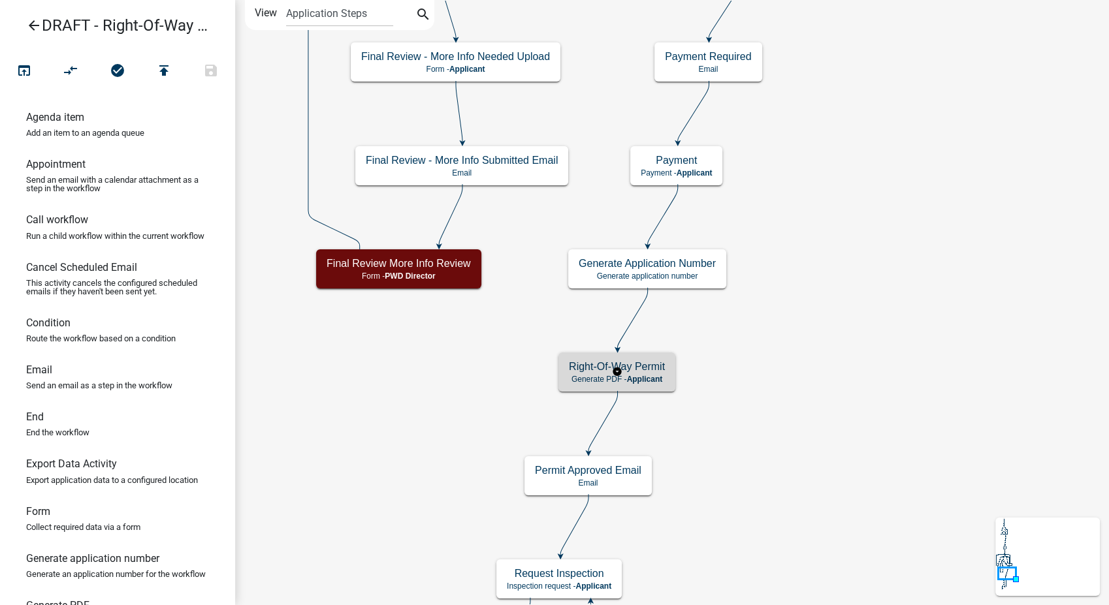
click at [660, 372] on h5 "Right-Of-Way Permit" at bounding box center [617, 367] width 96 height 12
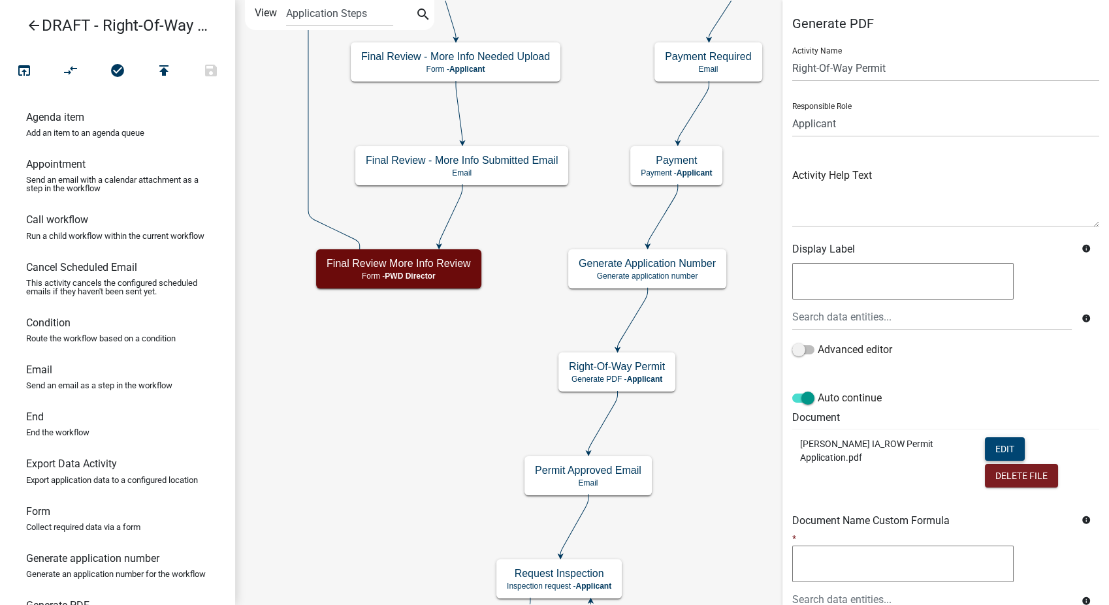
click at [985, 446] on button "Edit" at bounding box center [1005, 450] width 40 height 24
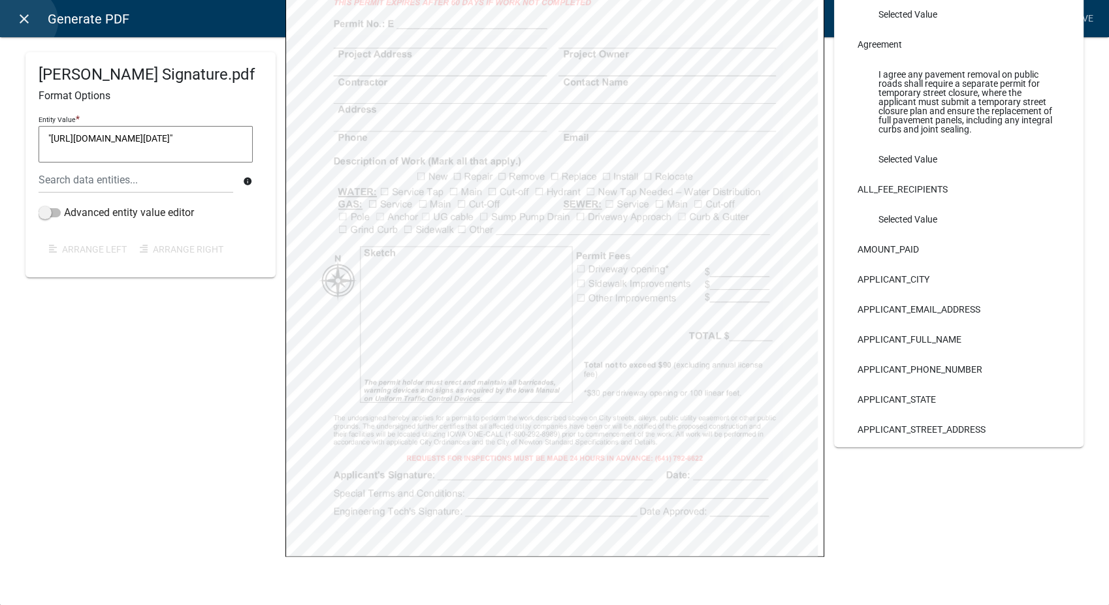
click at [25, 21] on icon "close" at bounding box center [24, 19] width 16 height 16
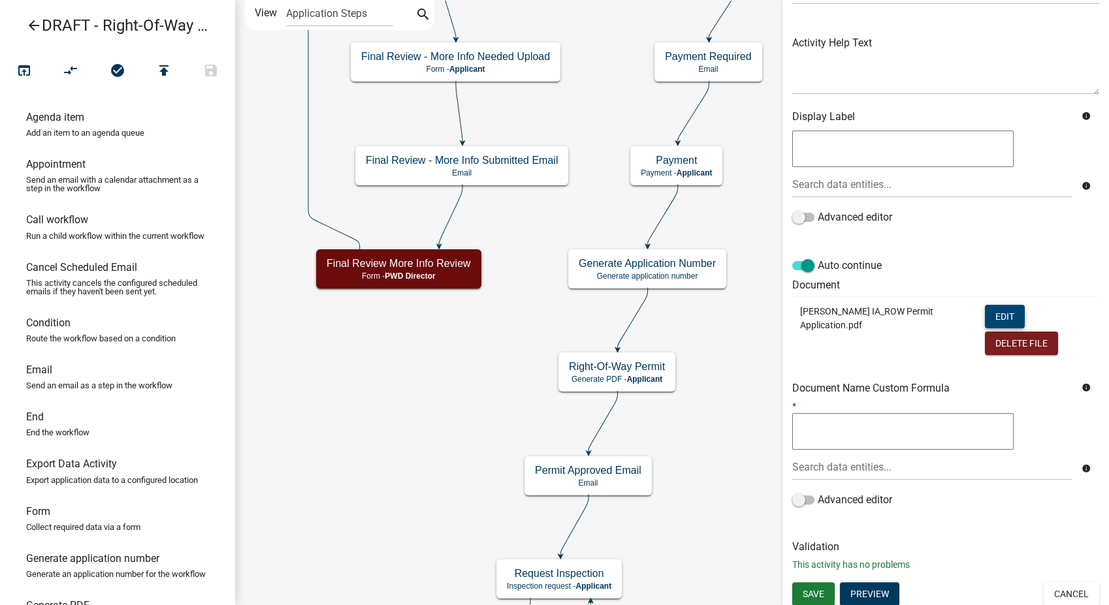
scroll to position [136, 0]
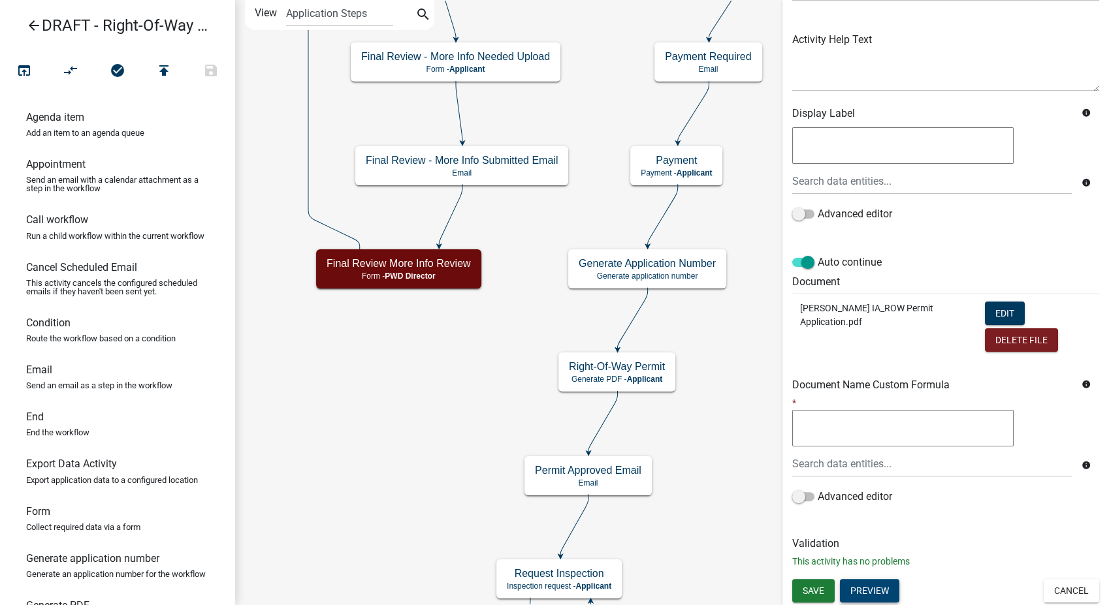
click at [872, 591] on button "Preview" at bounding box center [869, 591] width 59 height 24
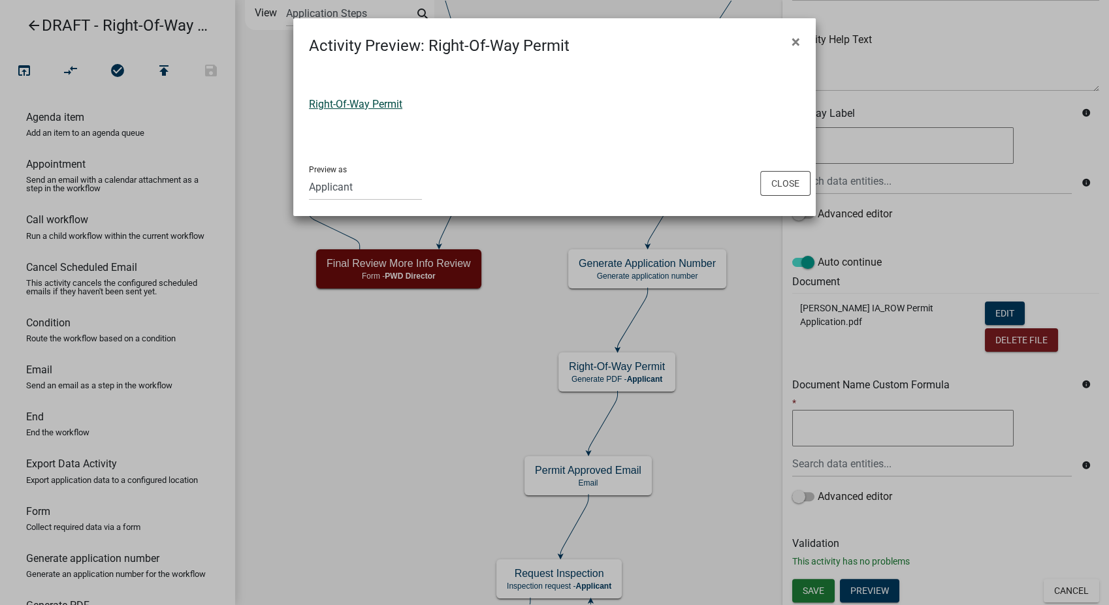
click at [349, 100] on link "Right-Of-Way Permit" at bounding box center [355, 104] width 93 height 12
click at [772, 175] on button "Close" at bounding box center [785, 183] width 50 height 25
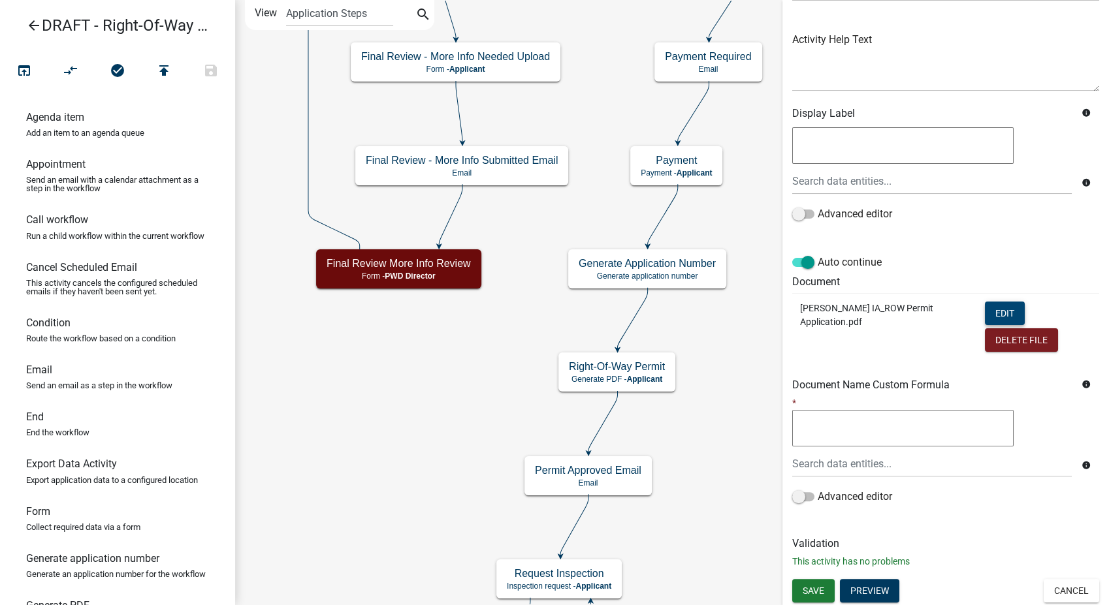
click at [1001, 315] on button "Edit" at bounding box center [1005, 314] width 40 height 24
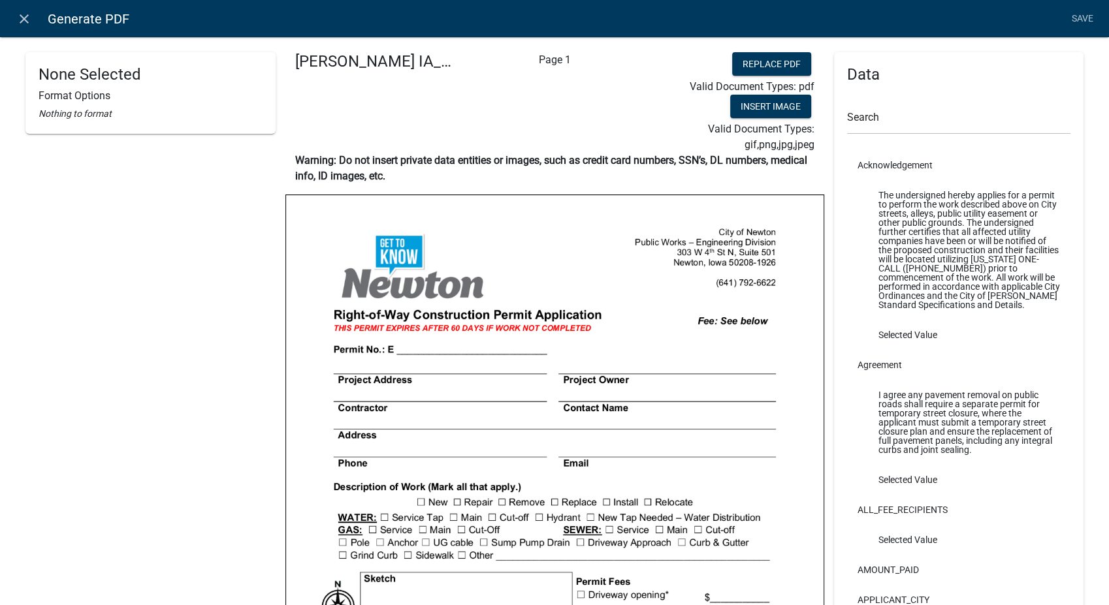
click at [8, 7] on nav "close Generate PDF Save" at bounding box center [554, 18] width 1109 height 37
click at [28, 27] on link "close" at bounding box center [23, 18] width 27 height 27
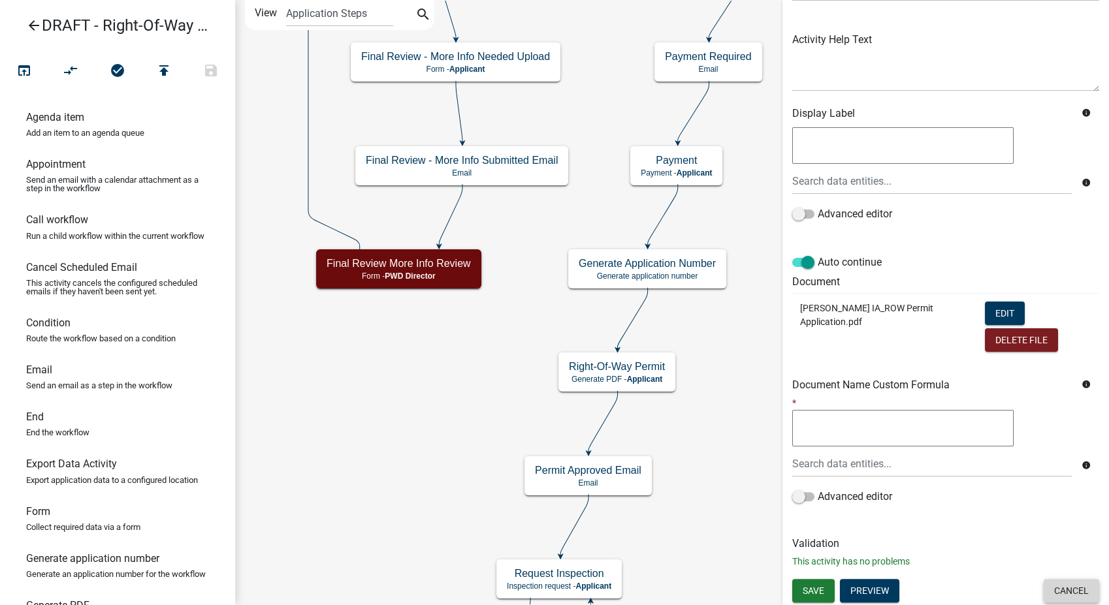
click at [1048, 594] on button "Cancel" at bounding box center [1072, 591] width 56 height 24
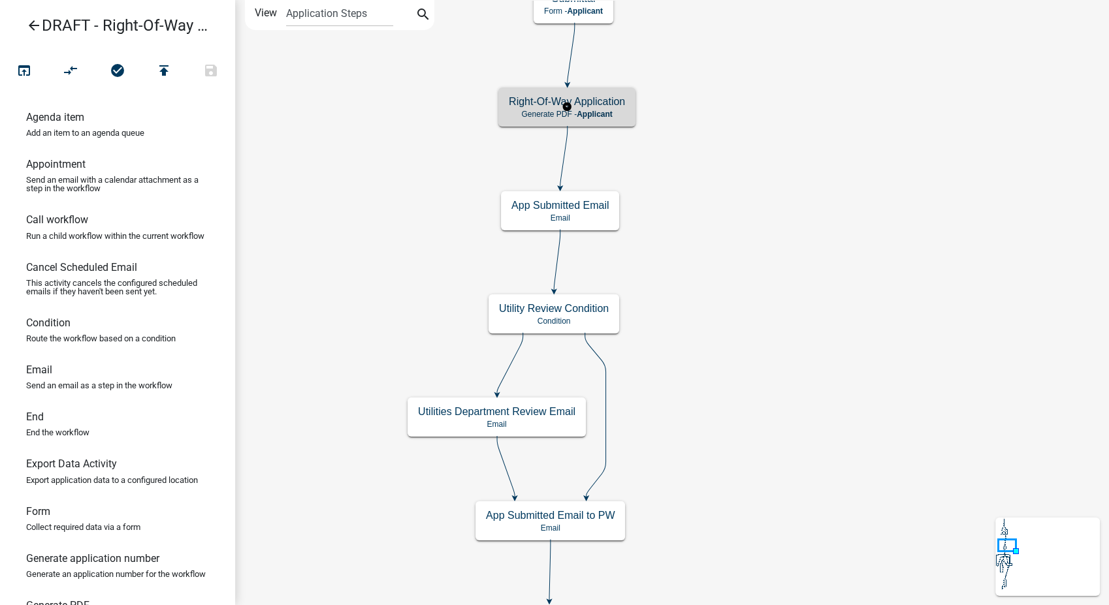
click at [612, 92] on div "Right-Of-Way Application Generate PDF - Applicant" at bounding box center [566, 107] width 137 height 39
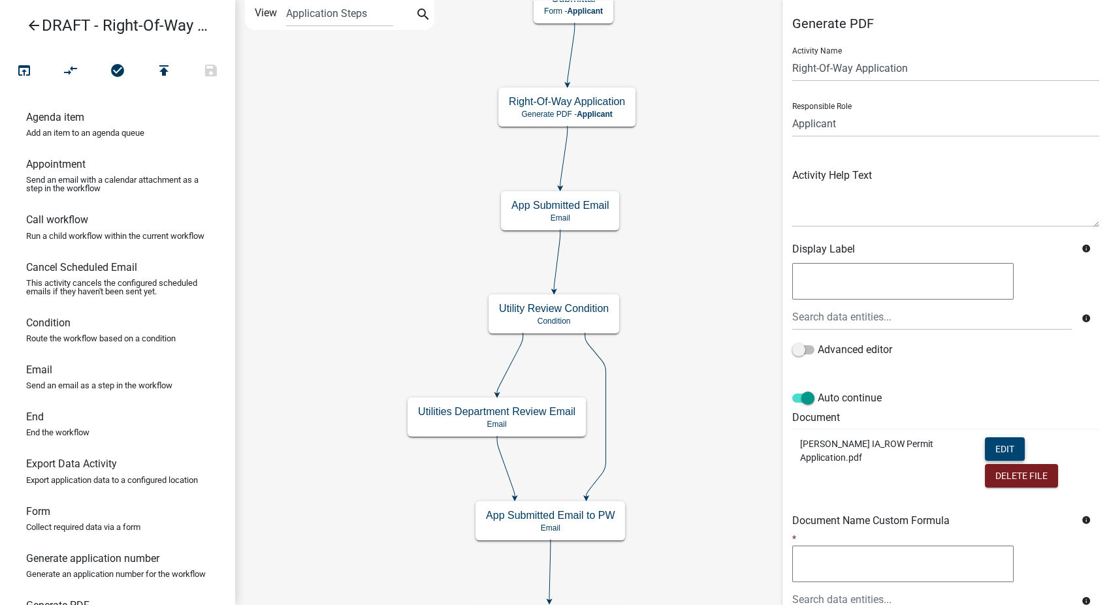
click at [988, 446] on button "Edit" at bounding box center [1005, 450] width 40 height 24
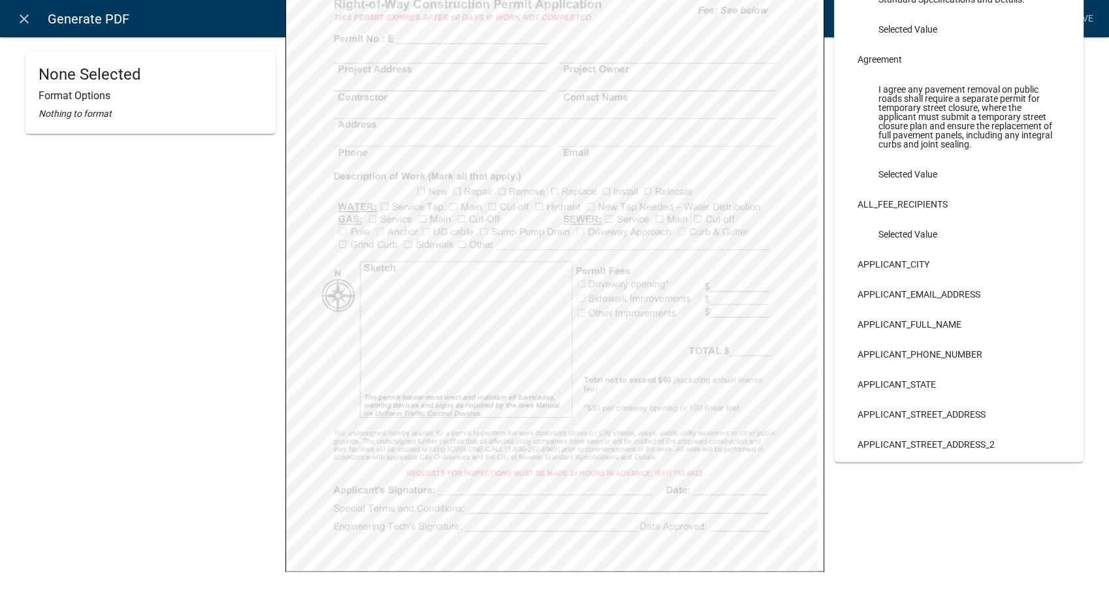
scroll to position [326, 0]
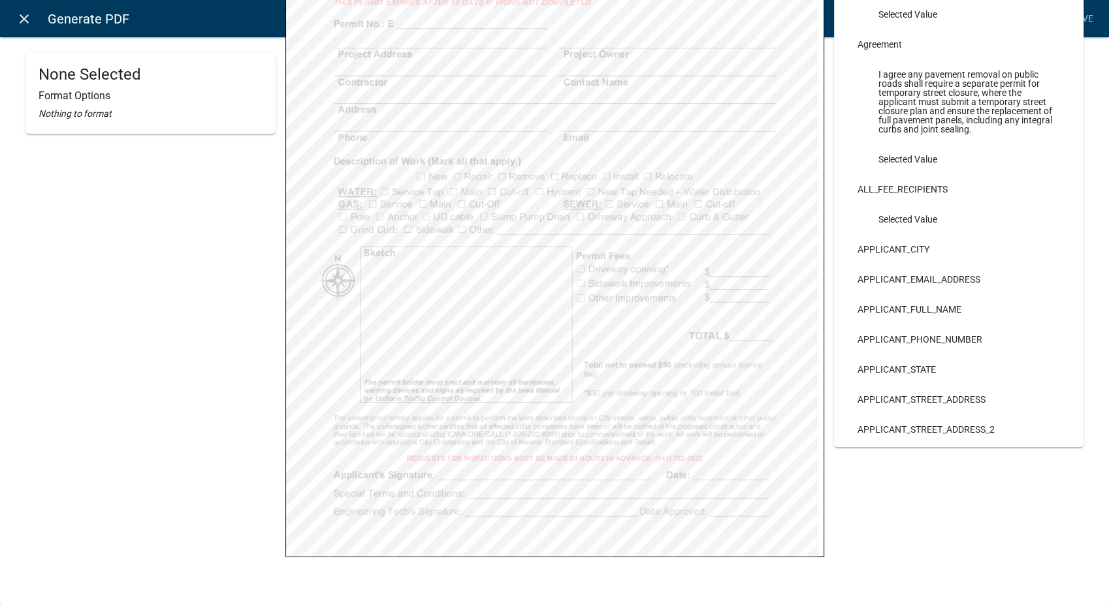
click at [16, 22] on icon "close" at bounding box center [24, 19] width 16 height 16
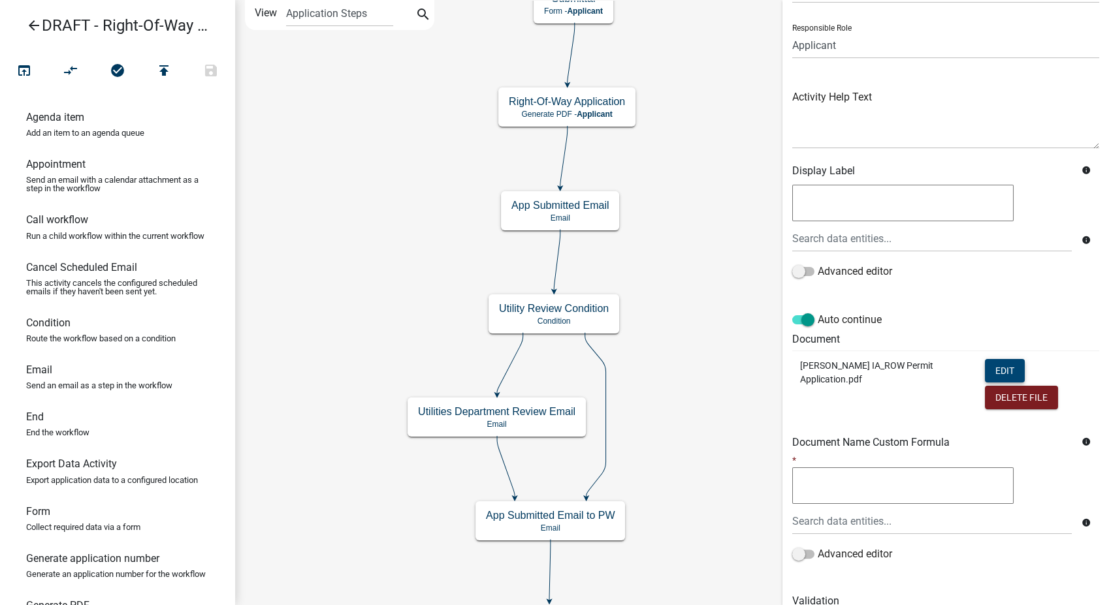
scroll to position [136, 0]
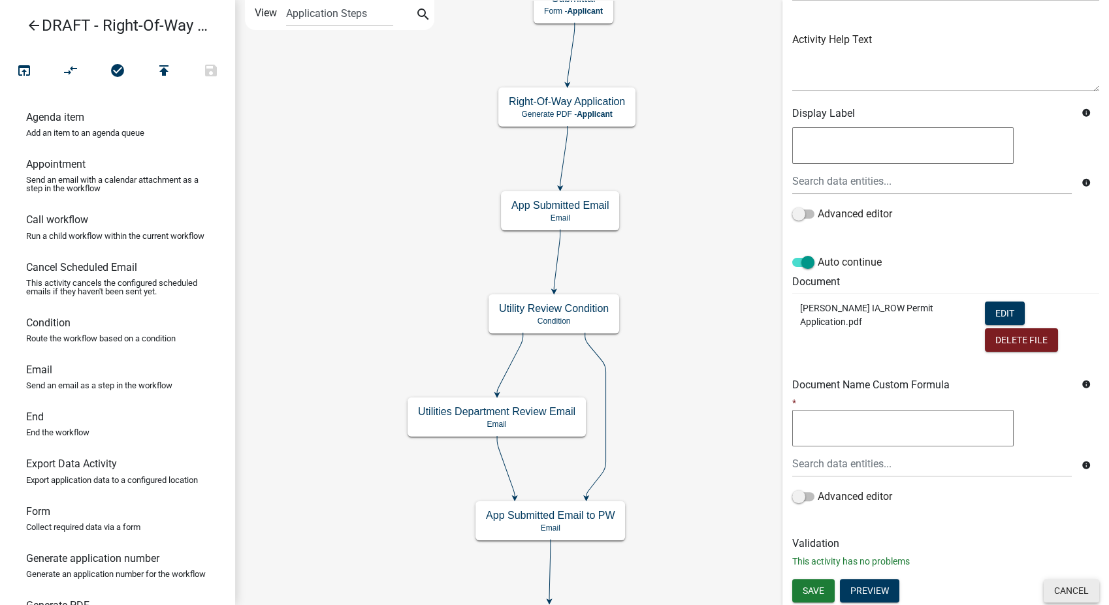
click at [1052, 596] on button "Cancel" at bounding box center [1072, 591] width 56 height 24
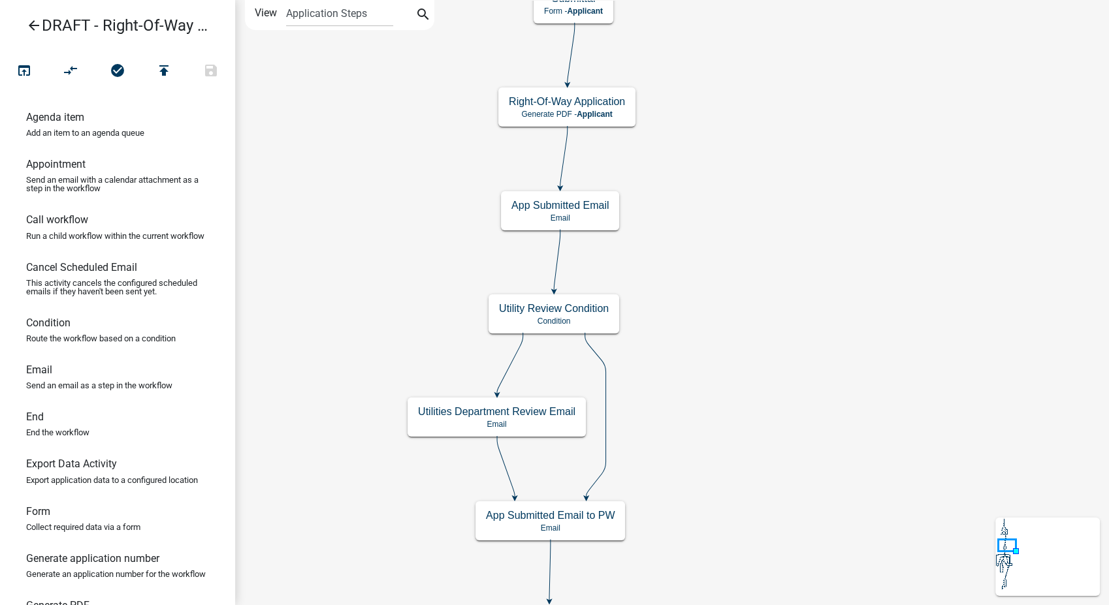
scroll to position [0, 0]
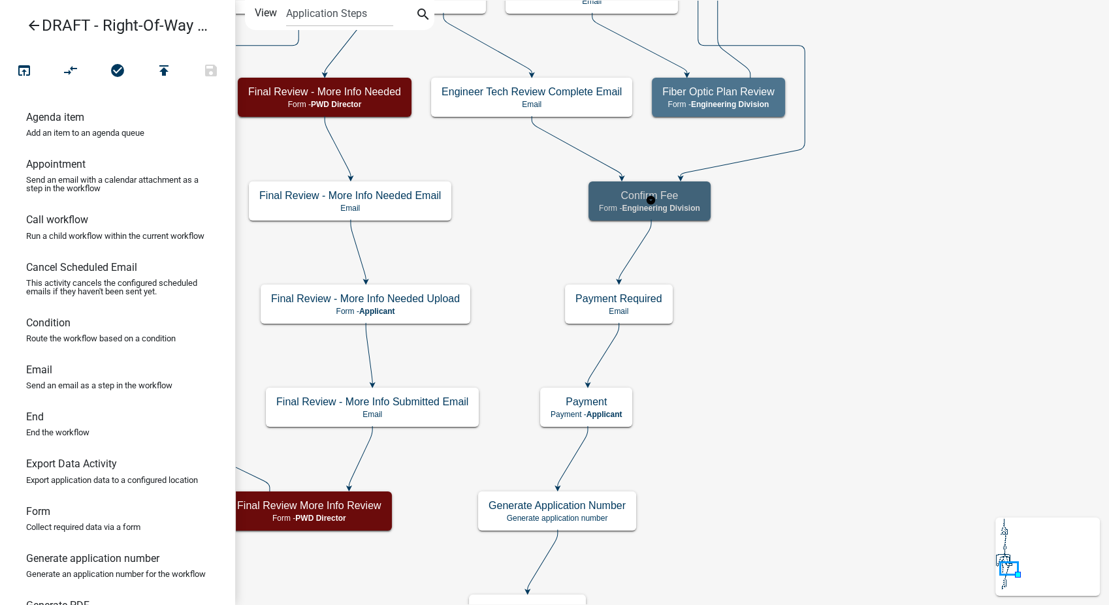
click at [679, 211] on span "Engineering Division" at bounding box center [661, 208] width 78 height 9
select select "2EABD35E-CE6D-461F-BA3B-875F04B0D107"
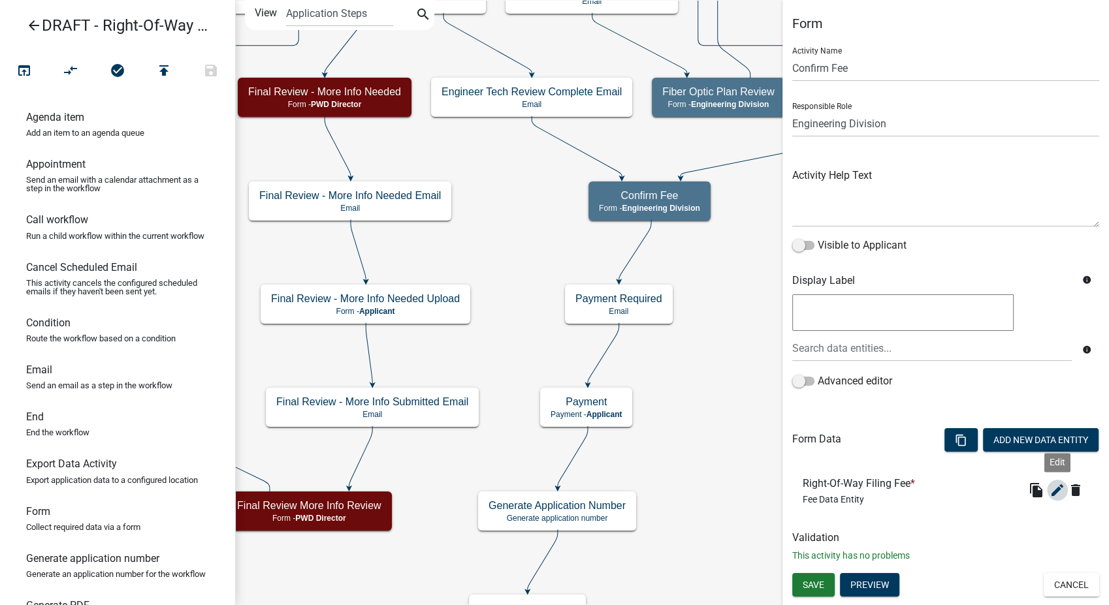
click at [1059, 484] on icon "edit" at bounding box center [1058, 491] width 16 height 16
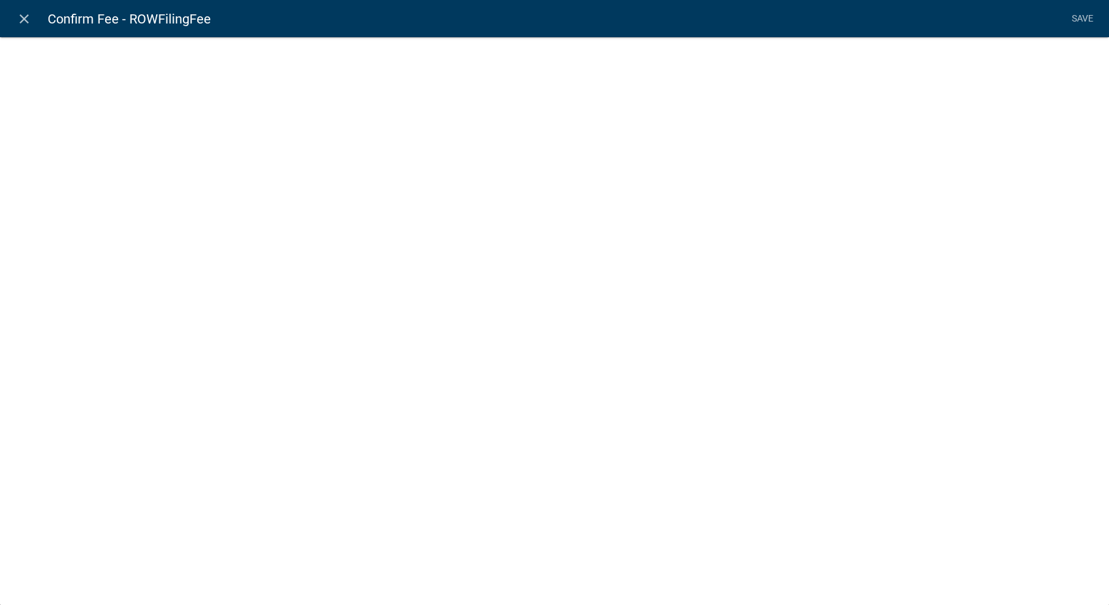
select select "fee"
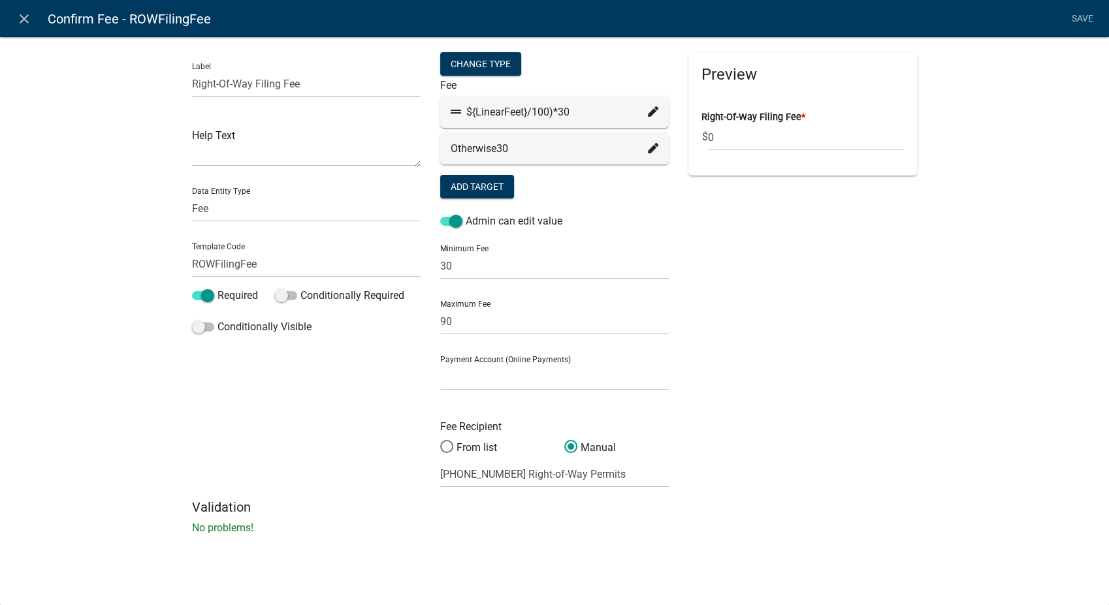
click at [653, 114] on icon at bounding box center [653, 111] width 10 height 10
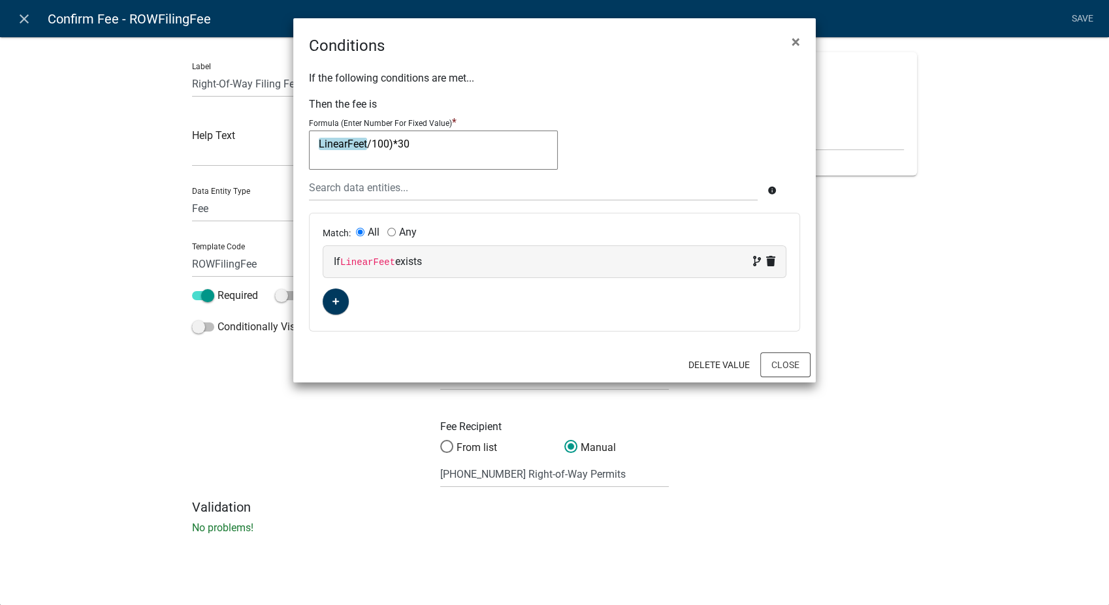
click at [430, 141] on textarea "LinearFeet/100)*30" at bounding box center [433, 150] width 249 height 39
type textarea "LinearFeet"
type textarea "30*("
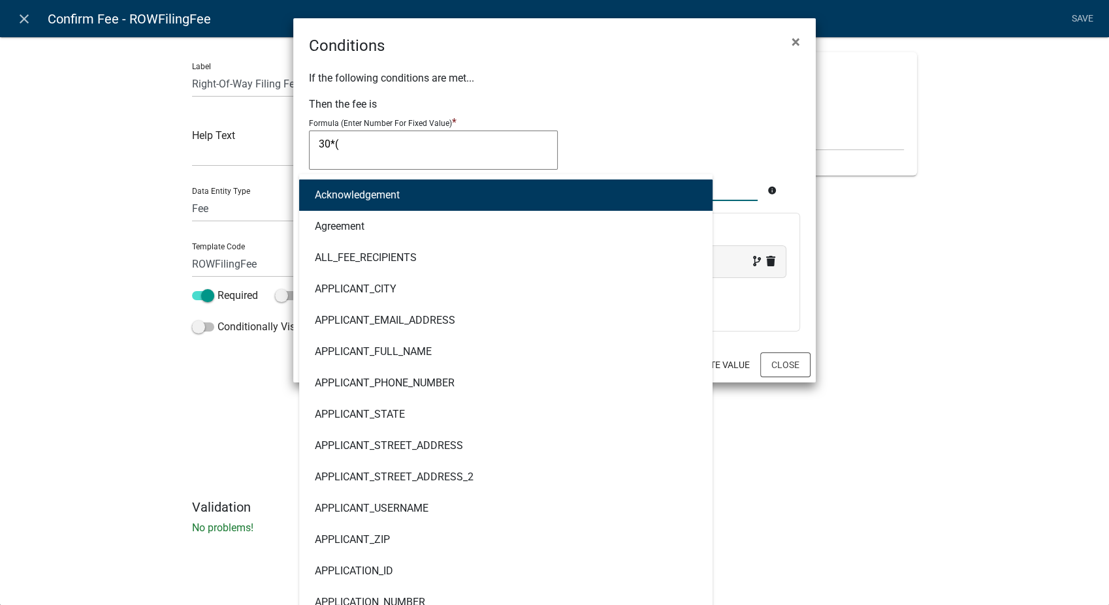
click at [371, 190] on div "Acknowledgement Agreement ALL_FEE_RECIPIENTS APPLICANT_CITY APPLICANT_EMAIL_ADD…" at bounding box center [533, 187] width 468 height 27
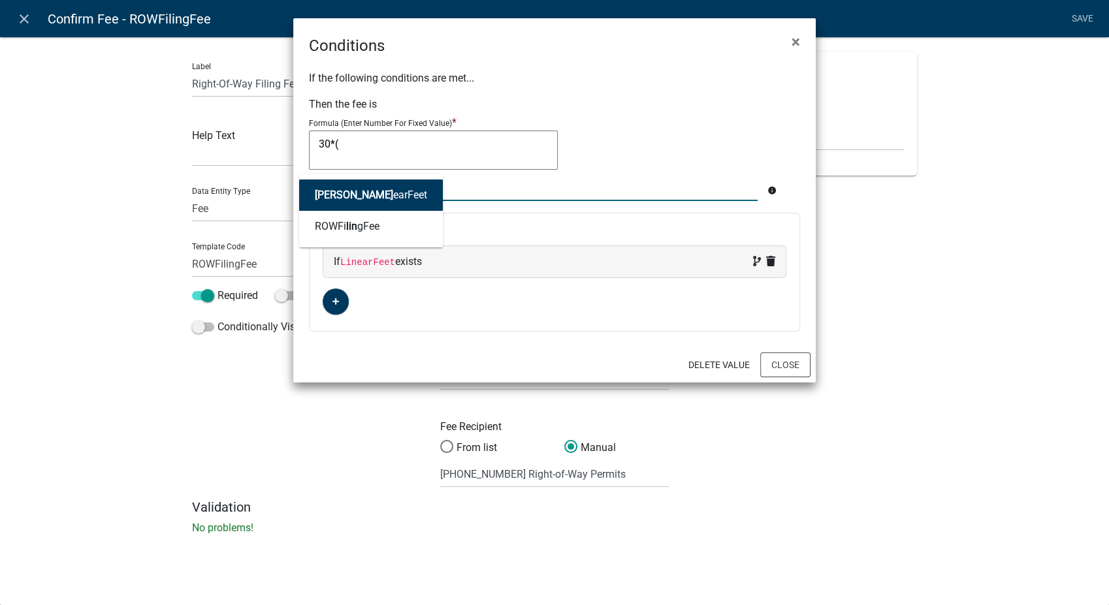
type input "linear"
click at [354, 183] on button "Linear Feet" at bounding box center [351, 195] width 105 height 31
type textarea "30*(LinearFeet"
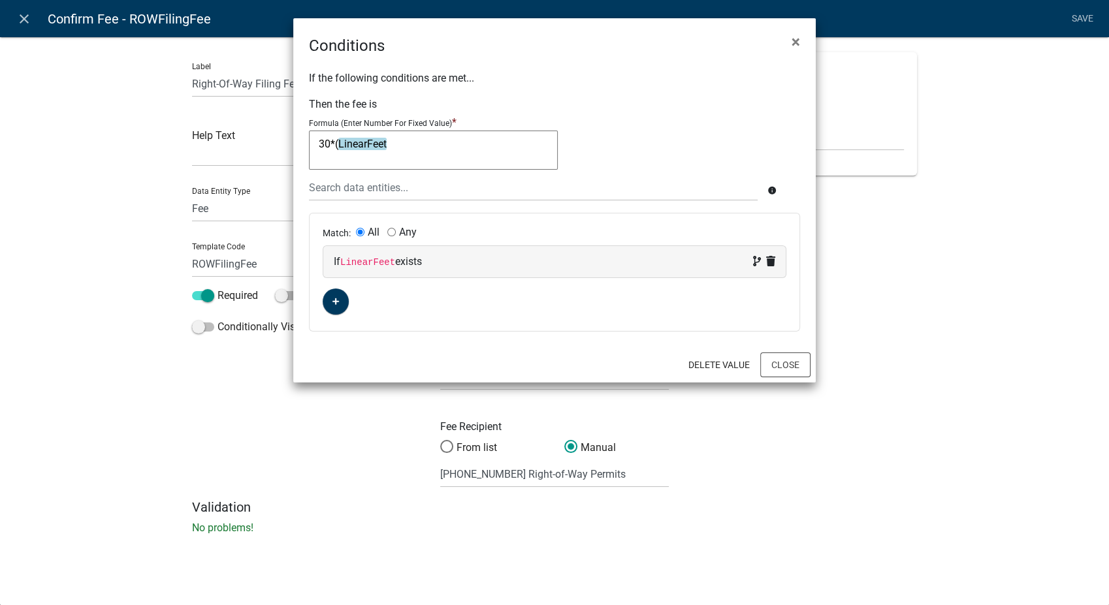
click at [434, 147] on textarea "30*(LinearFeet" at bounding box center [433, 150] width 249 height 39
type textarea "30*(LinearFeet/100)"
click at [793, 366] on button "Close" at bounding box center [785, 365] width 50 height 25
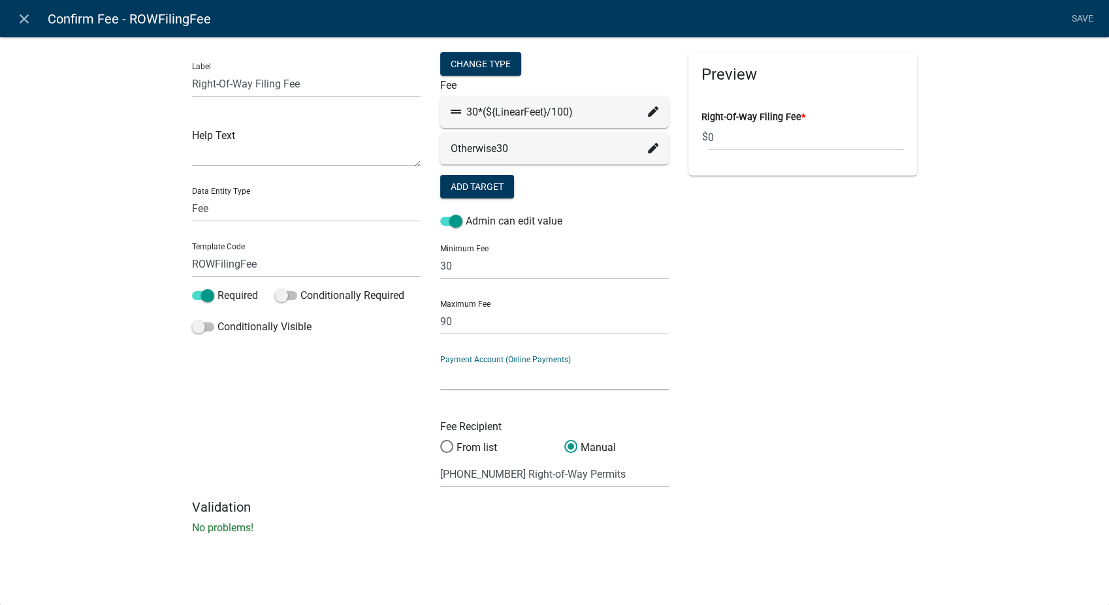
click at [597, 378] on select "City of Newton IA WEB (Certified Payments)" at bounding box center [554, 377] width 229 height 27
select select "4878f9a1-c785-466c-a124-d35ee7d960eb"
click at [440, 364] on select "City of Newton IA WEB (Certified Payments)" at bounding box center [554, 377] width 229 height 27
click at [1080, 16] on link "Save" at bounding box center [1082, 19] width 33 height 25
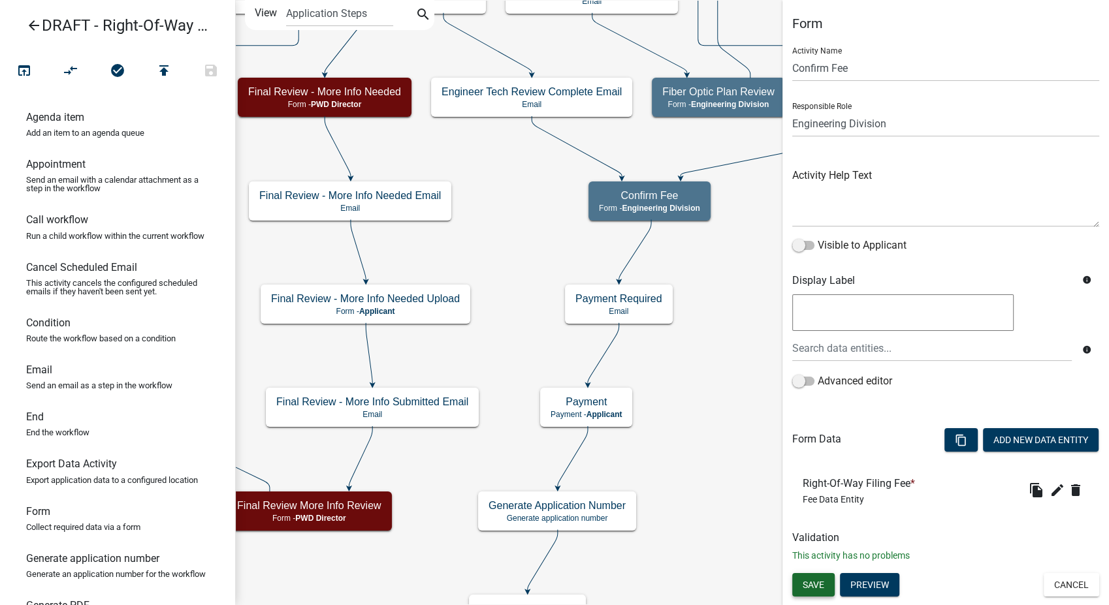
click at [817, 577] on button "Save" at bounding box center [813, 585] width 42 height 24
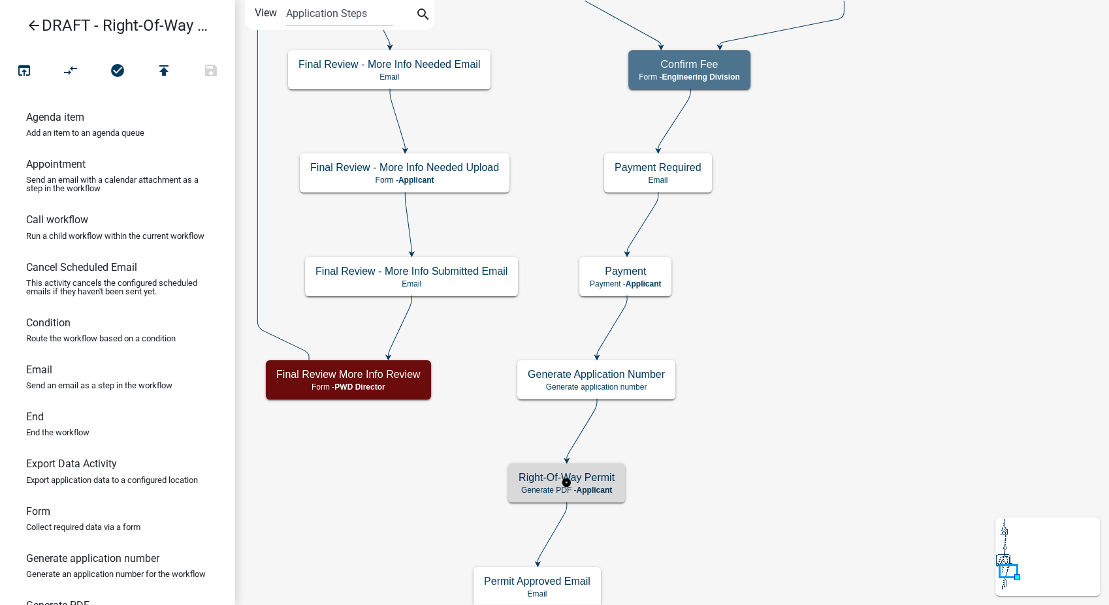
click at [581, 487] on span "Applicant" at bounding box center [595, 490] width 36 height 9
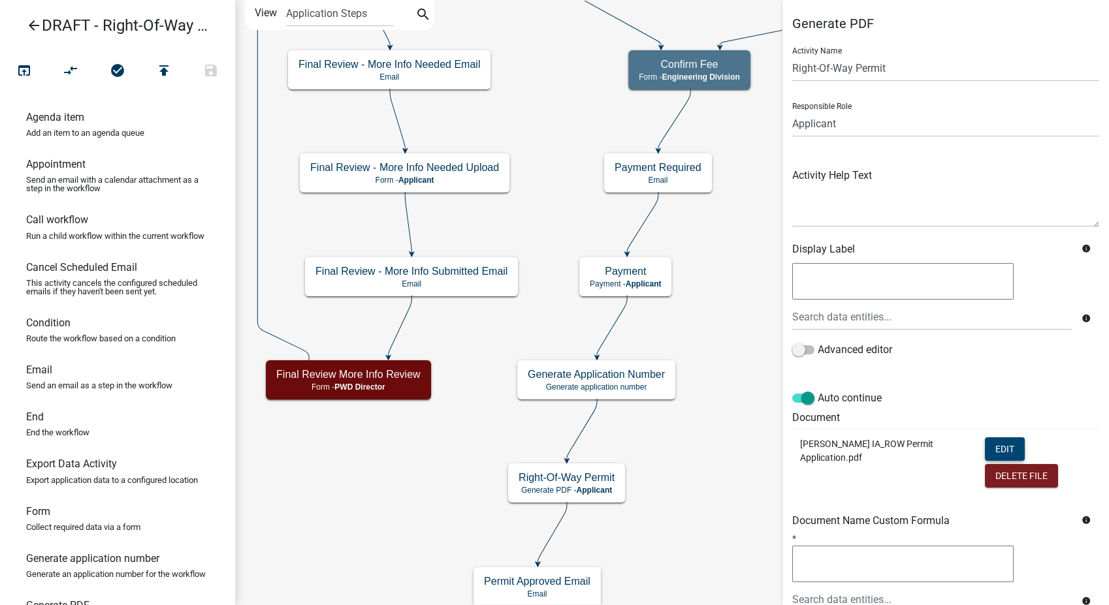
click at [988, 446] on button "Edit" at bounding box center [1005, 450] width 40 height 24
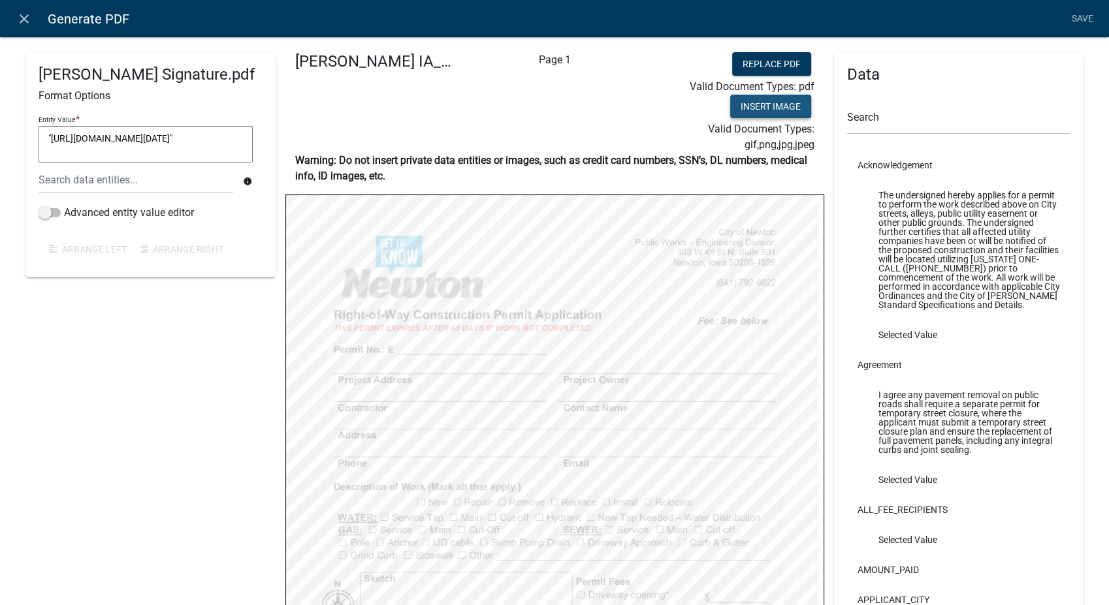
click at [773, 112] on button "Insert Image" at bounding box center [770, 107] width 81 height 24
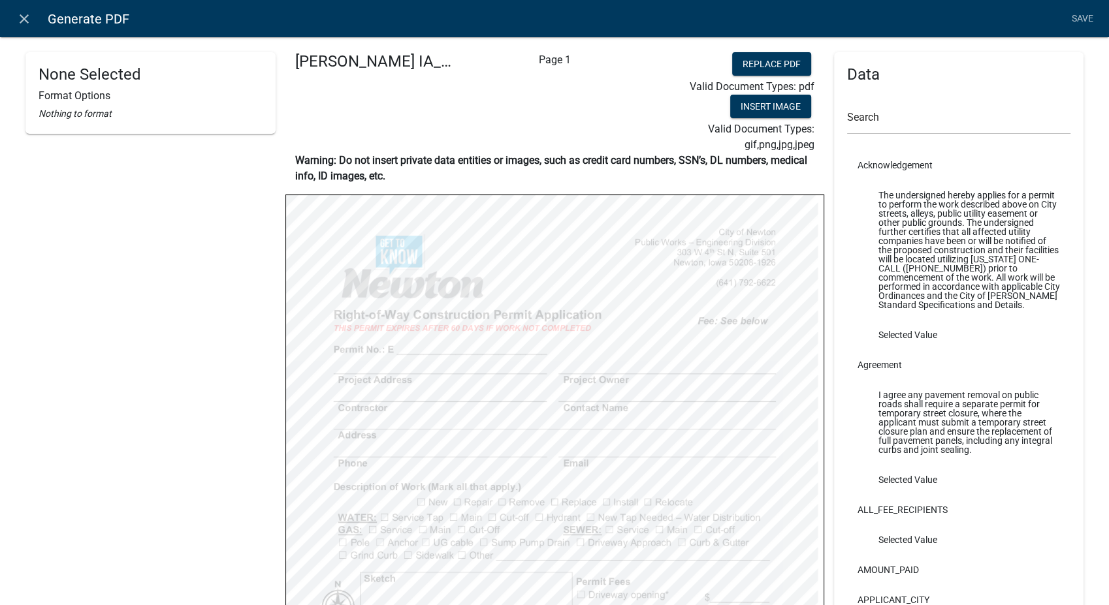
click at [590, 153] on div "Newton IA_ROW Permit Application.pdf Page 1 Replace PDF Valid Document Types: p…" at bounding box center [554, 478] width 539 height 852
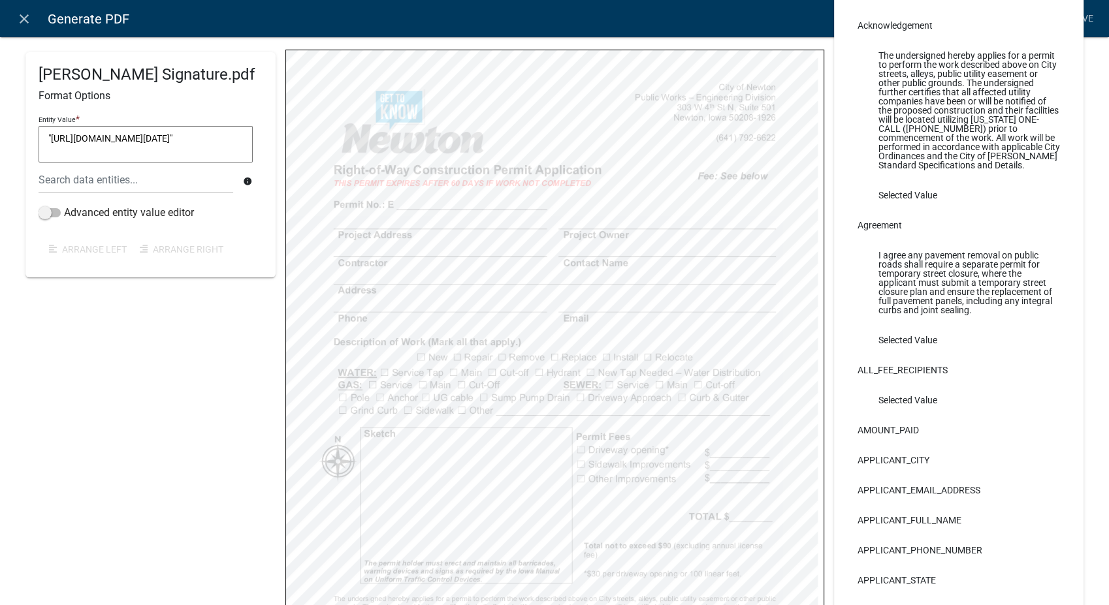
scroll to position [326, 0]
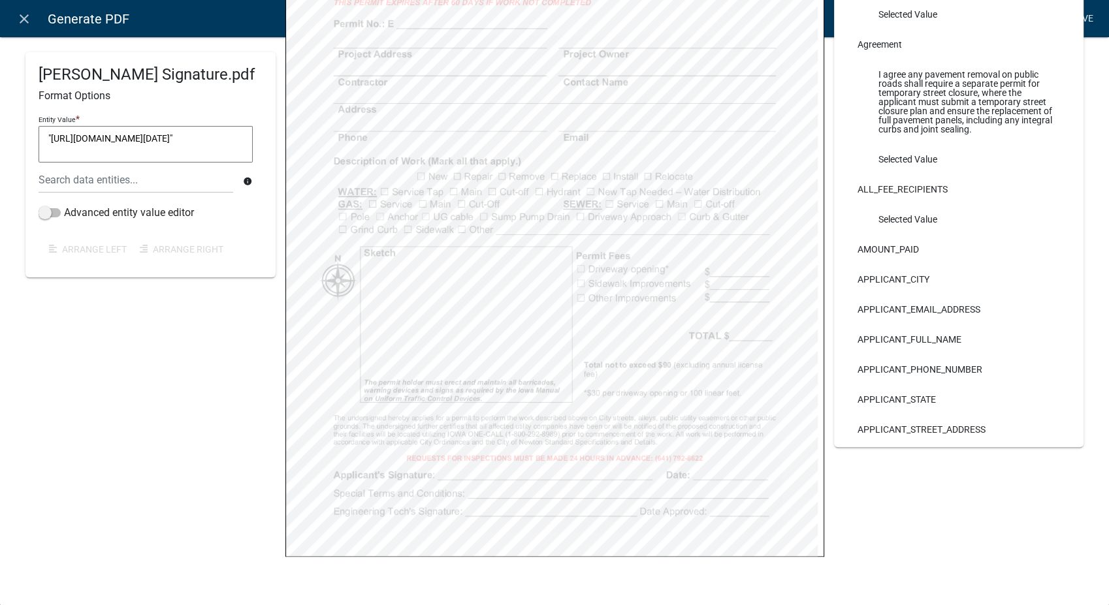
click at [1078, 17] on link "Save" at bounding box center [1082, 19] width 33 height 25
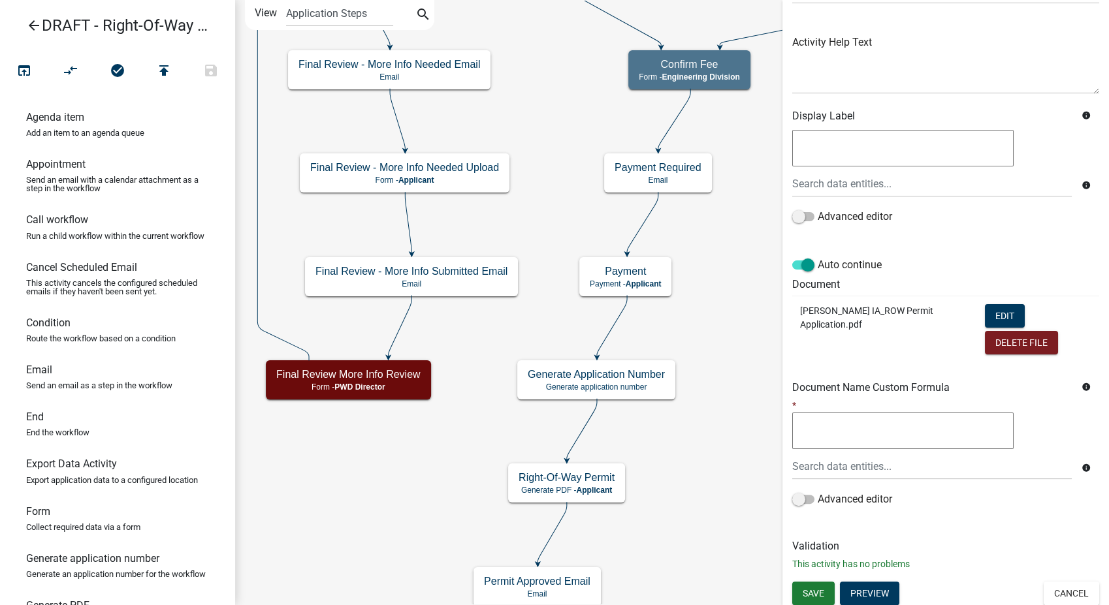
scroll to position [136, 0]
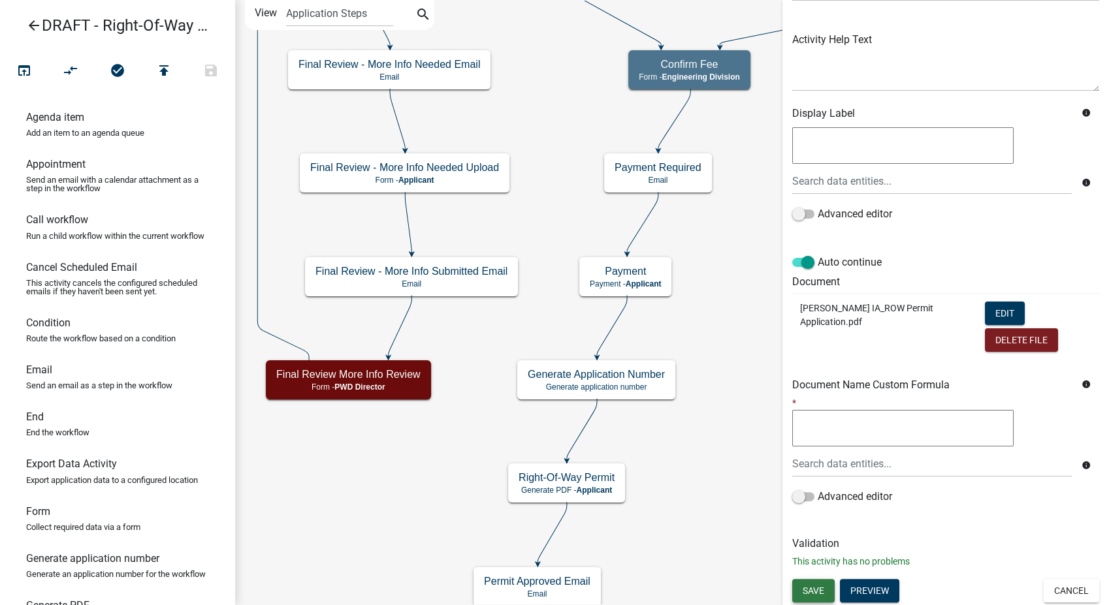
click at [827, 597] on button "Save" at bounding box center [813, 591] width 42 height 24
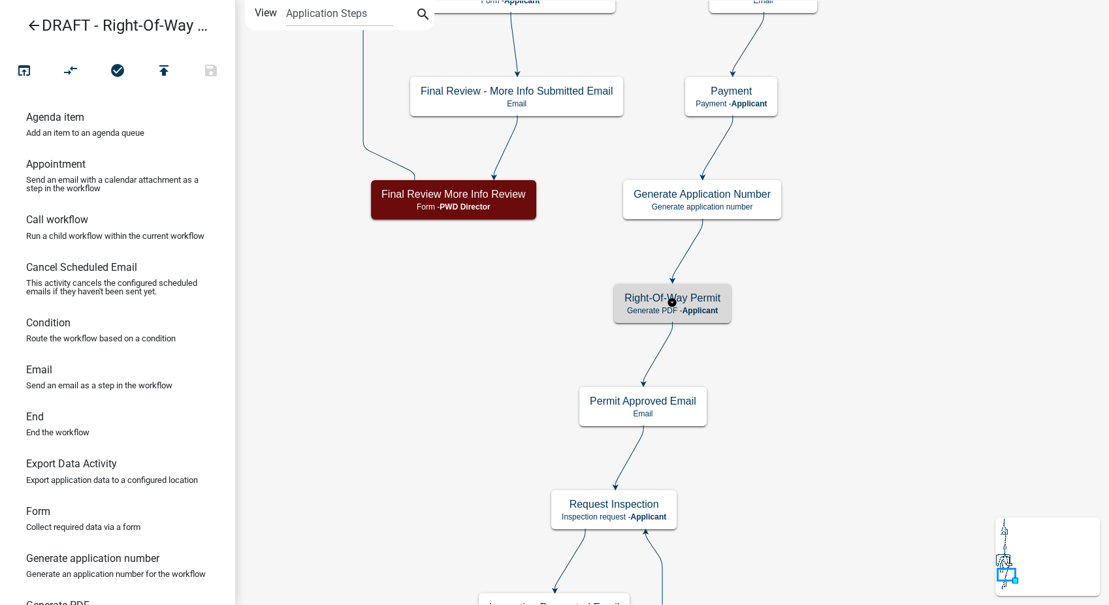
click at [709, 305] on div "Right-Of-Way Permit Generate PDF - Applicant" at bounding box center [672, 303] width 117 height 39
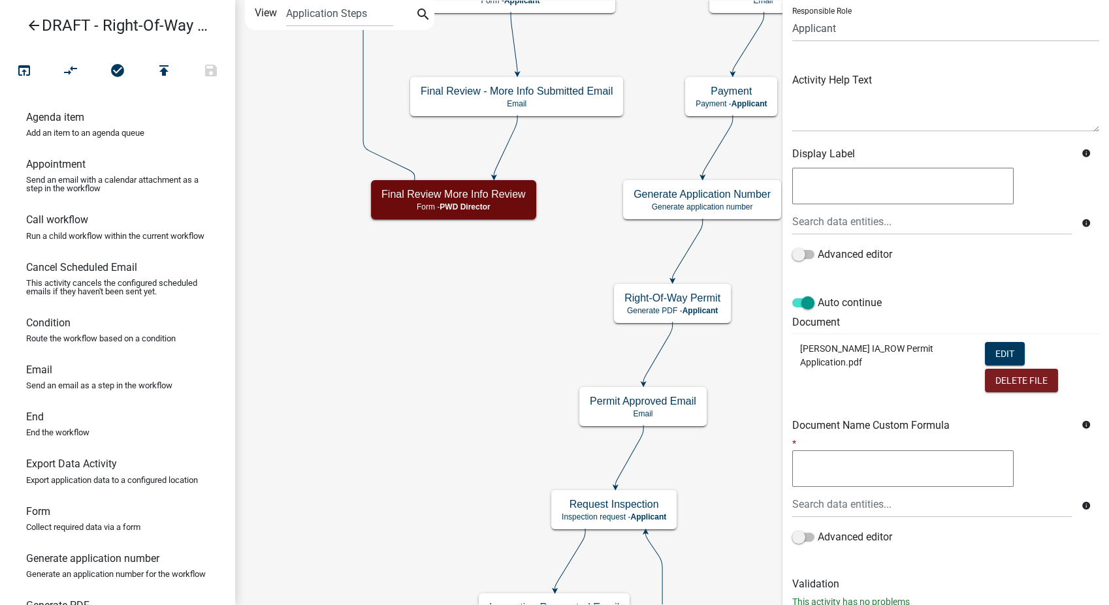
scroll to position [136, 0]
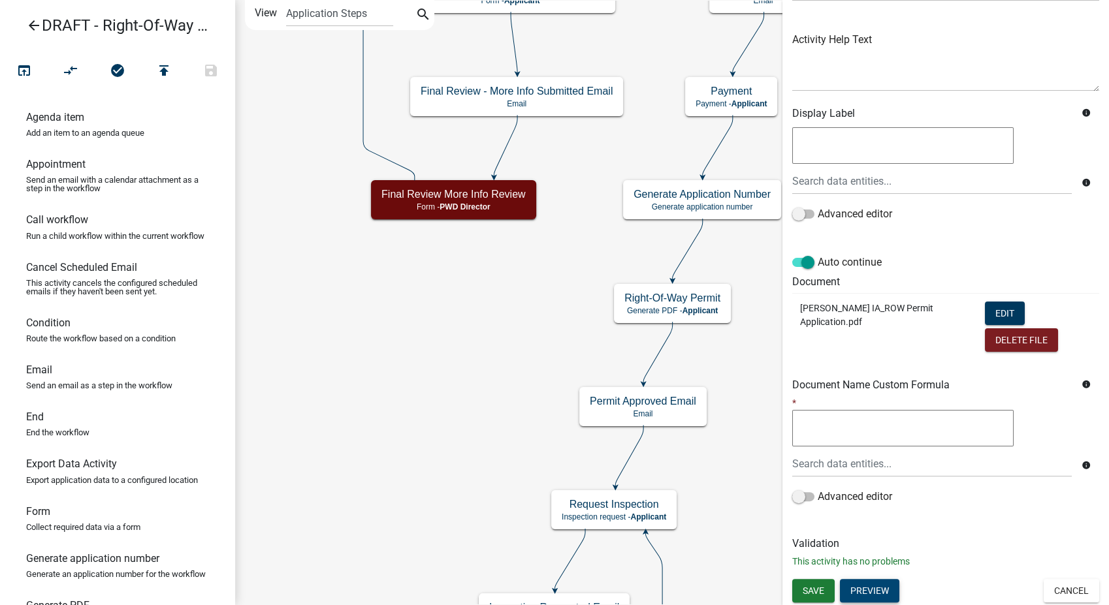
click at [873, 589] on button "Preview" at bounding box center [869, 591] width 59 height 24
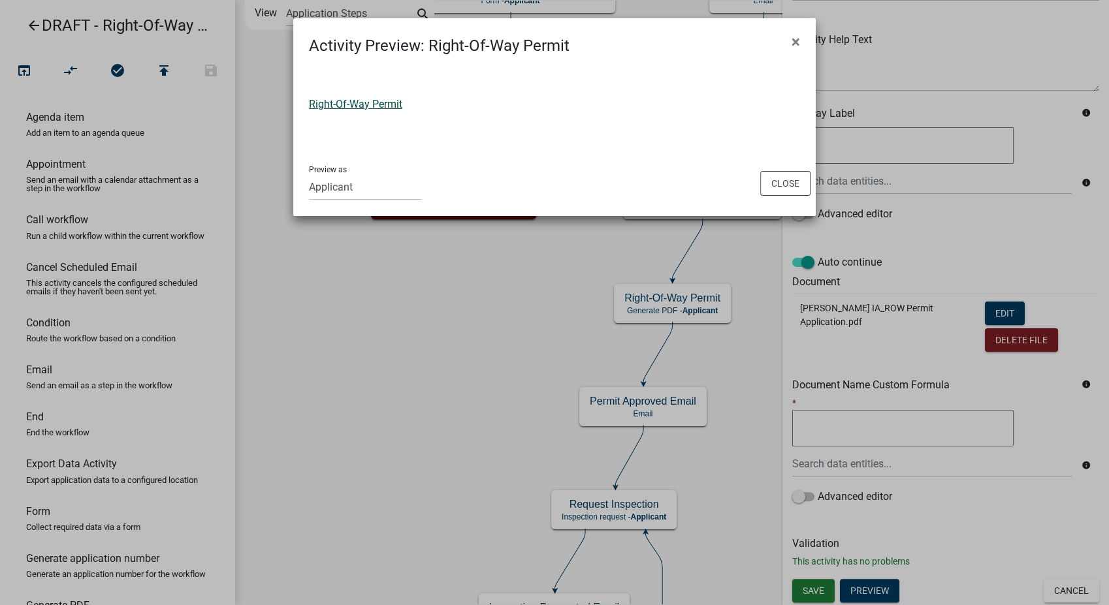
click at [376, 105] on link "Right-Of-Way Permit" at bounding box center [355, 104] width 93 height 12
click at [760, 182] on div "Preview as Applicant PWD Director Permit Technician Fire Department Admin City …" at bounding box center [554, 183] width 523 height 66
click at [781, 180] on button "Close" at bounding box center [785, 183] width 50 height 25
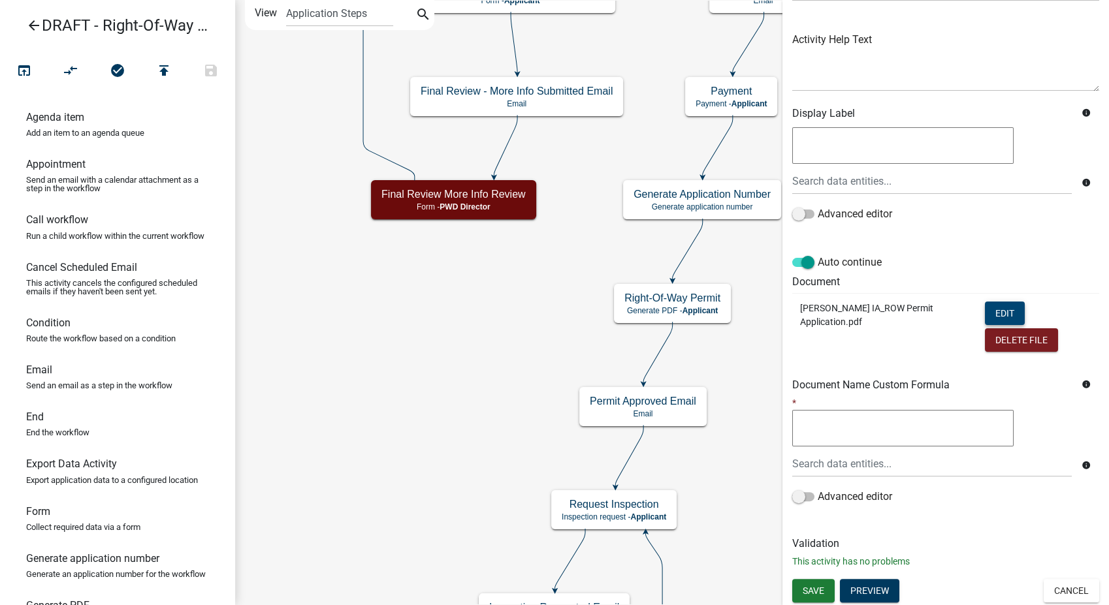
click at [985, 310] on button "Edit" at bounding box center [1005, 314] width 40 height 24
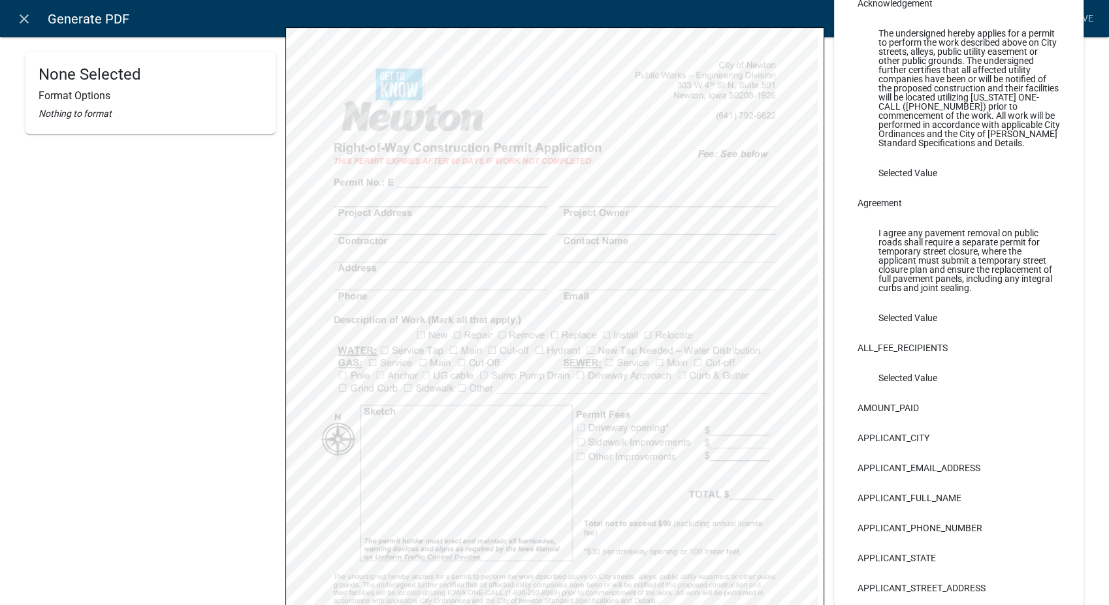
scroll to position [0, 0]
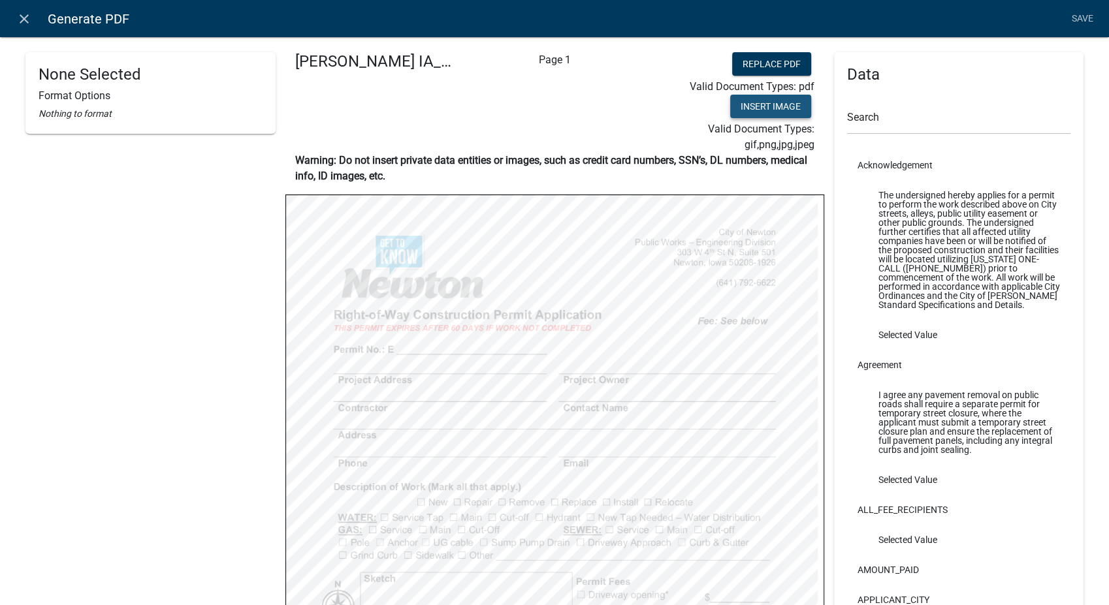
click at [759, 99] on button "Insert Image" at bounding box center [770, 107] width 81 height 24
click at [1085, 23] on link "Save" at bounding box center [1082, 19] width 33 height 25
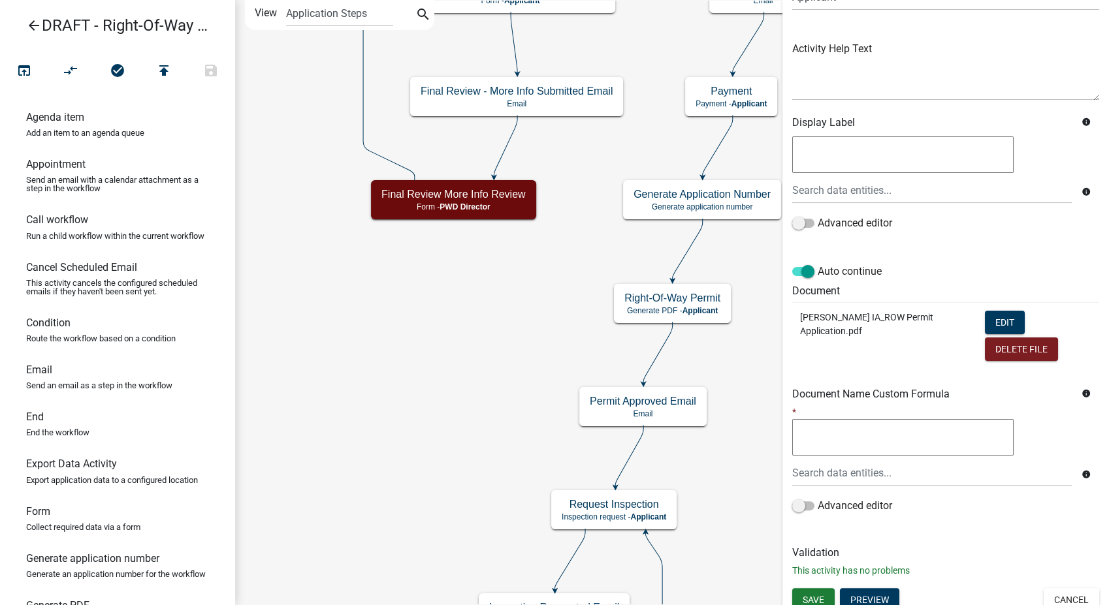
scroll to position [136, 0]
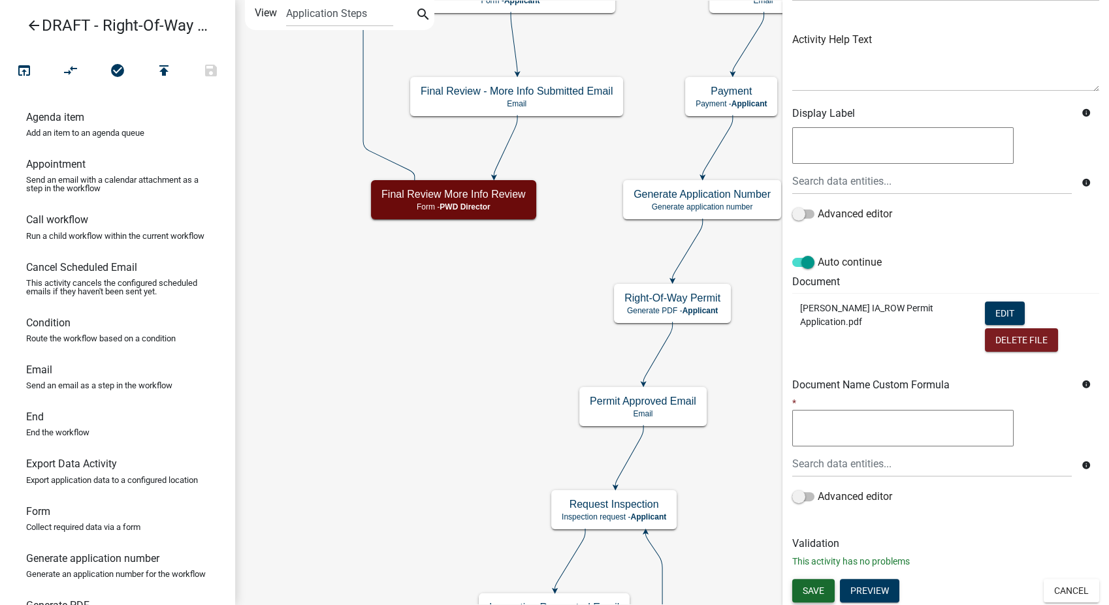
click at [808, 585] on span "Save" at bounding box center [814, 590] width 22 height 10
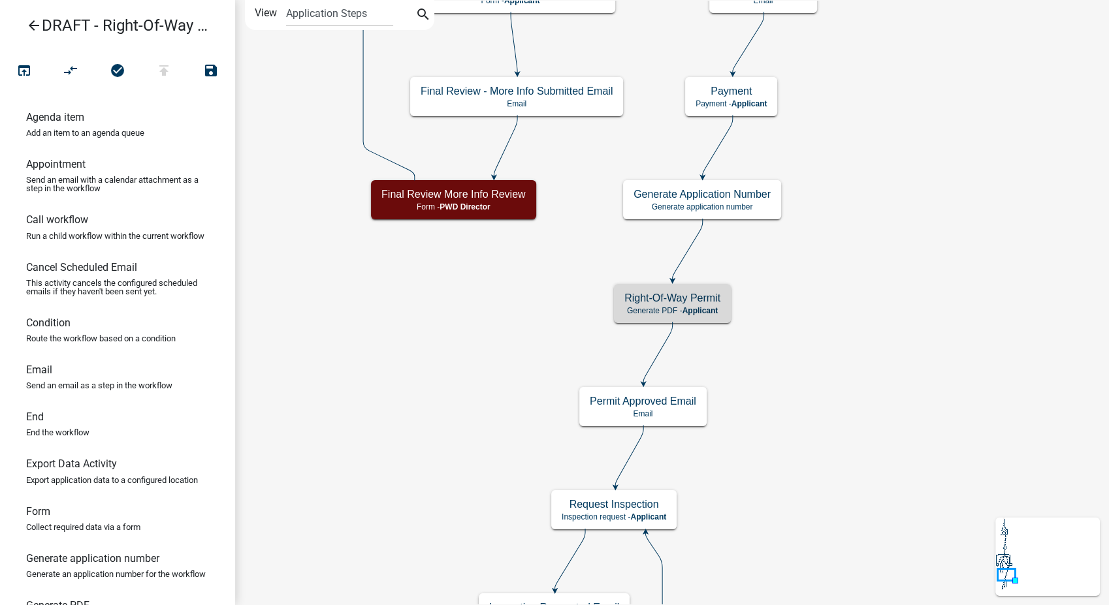
scroll to position [0, 0]
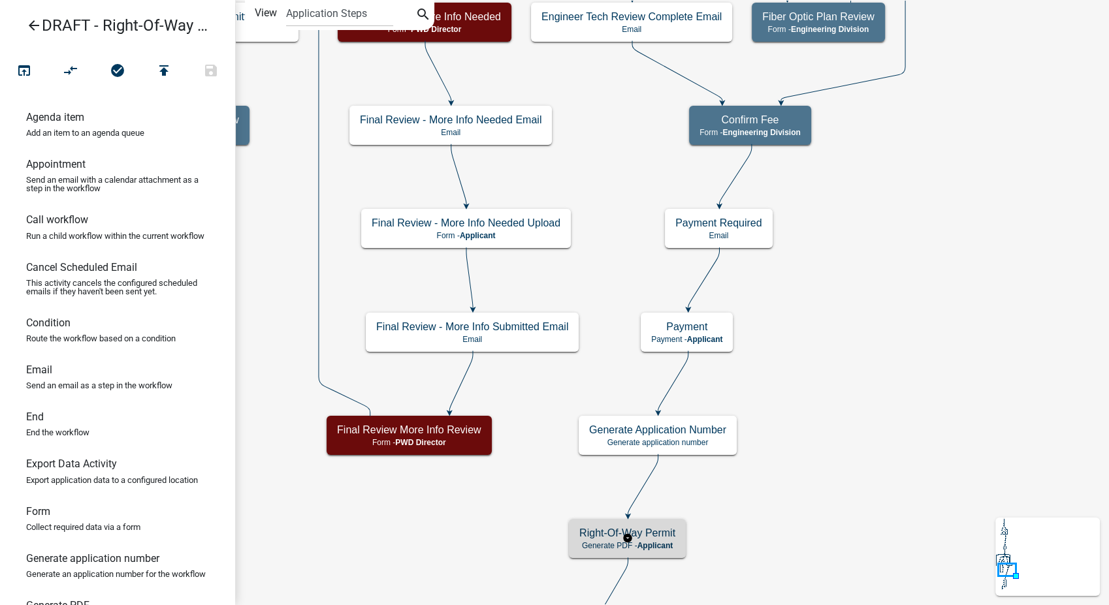
click at [637, 539] on h5 "Right-Of-Way Permit" at bounding box center [627, 533] width 96 height 12
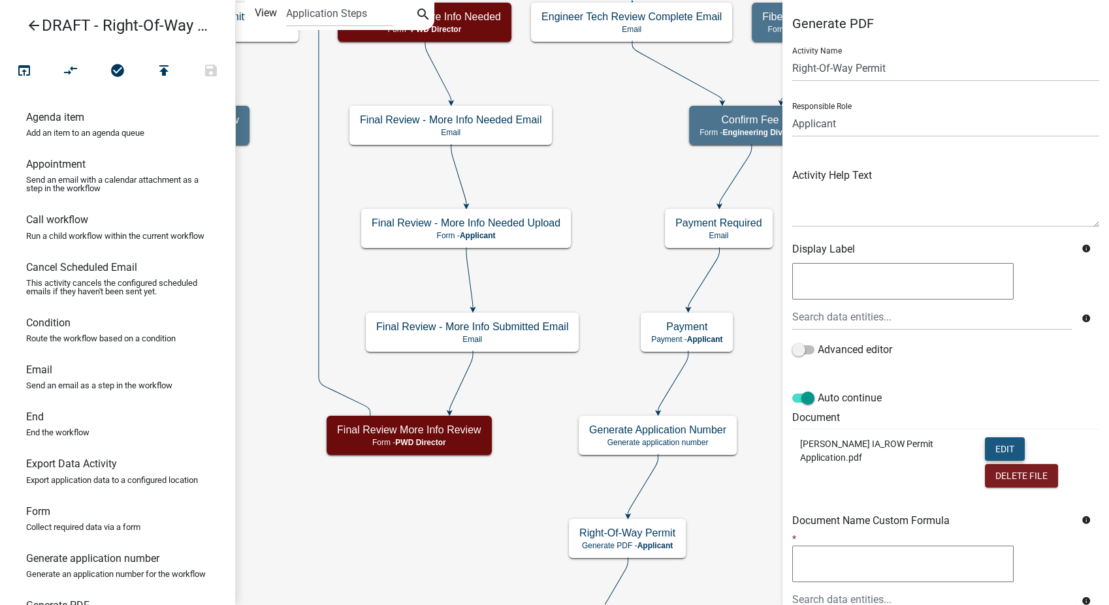
click at [985, 440] on button "Edit" at bounding box center [1005, 450] width 40 height 24
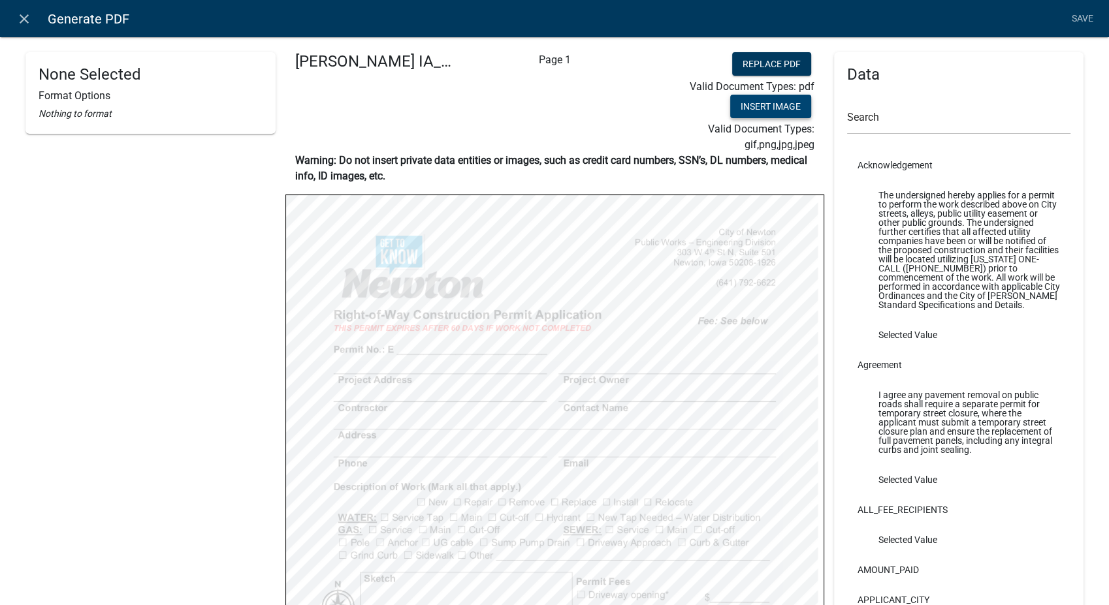
click at [761, 96] on button "Insert Image" at bounding box center [770, 107] width 81 height 24
click at [753, 109] on button "Insert Image" at bounding box center [770, 107] width 81 height 24
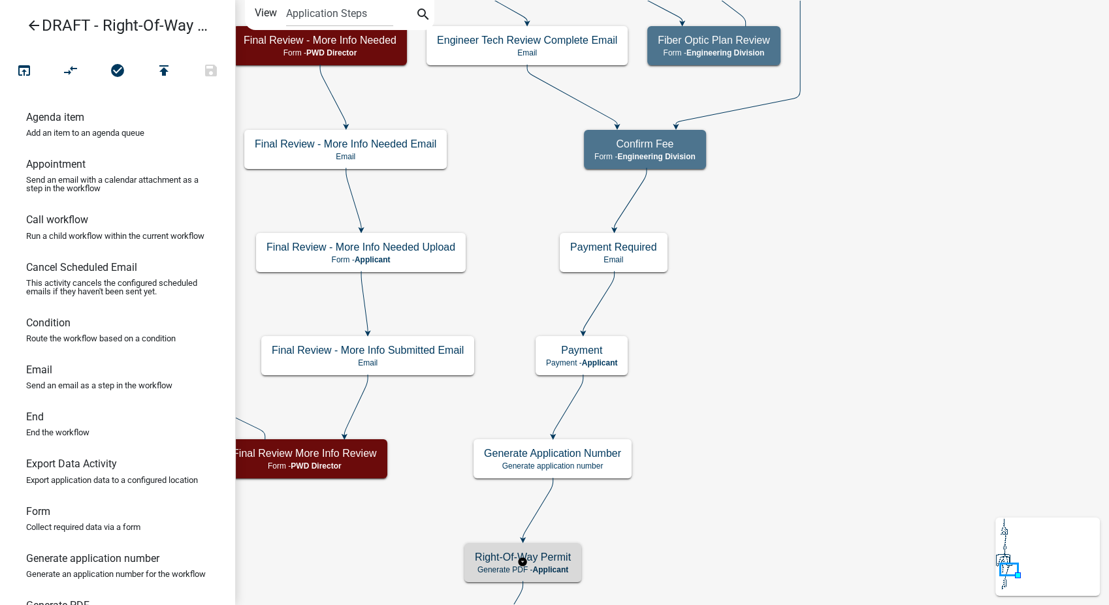
click at [560, 547] on div "Right-Of-Way Permit Generate PDF - Applicant" at bounding box center [522, 562] width 117 height 39
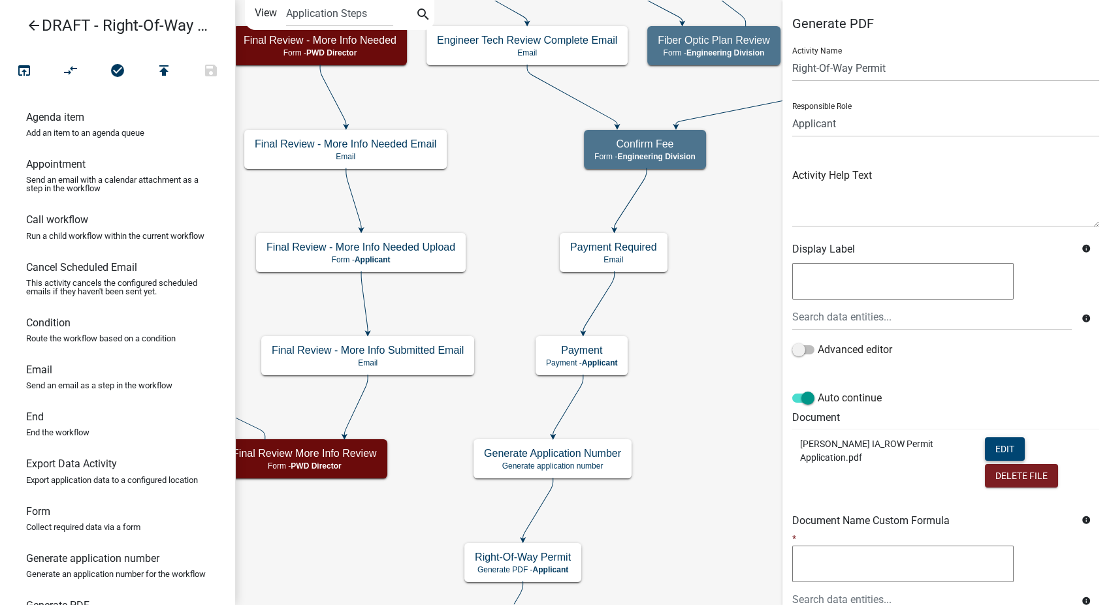
click at [992, 449] on button "Edit" at bounding box center [1005, 450] width 40 height 24
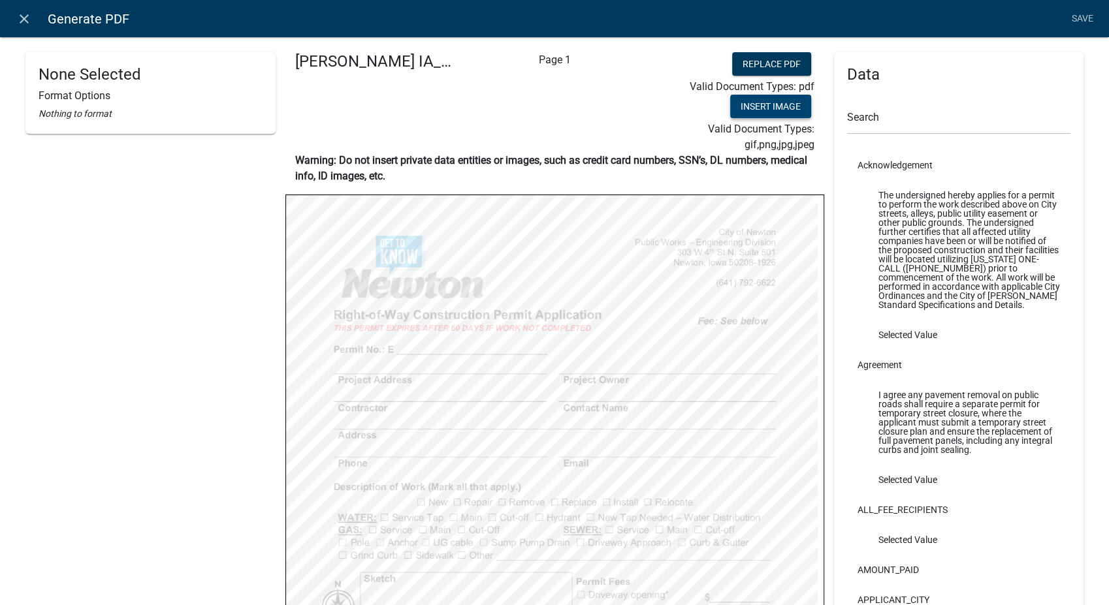
click at [756, 111] on button "Insert Image" at bounding box center [770, 107] width 81 height 24
click at [790, 110] on button "Insert Image" at bounding box center [770, 107] width 81 height 24
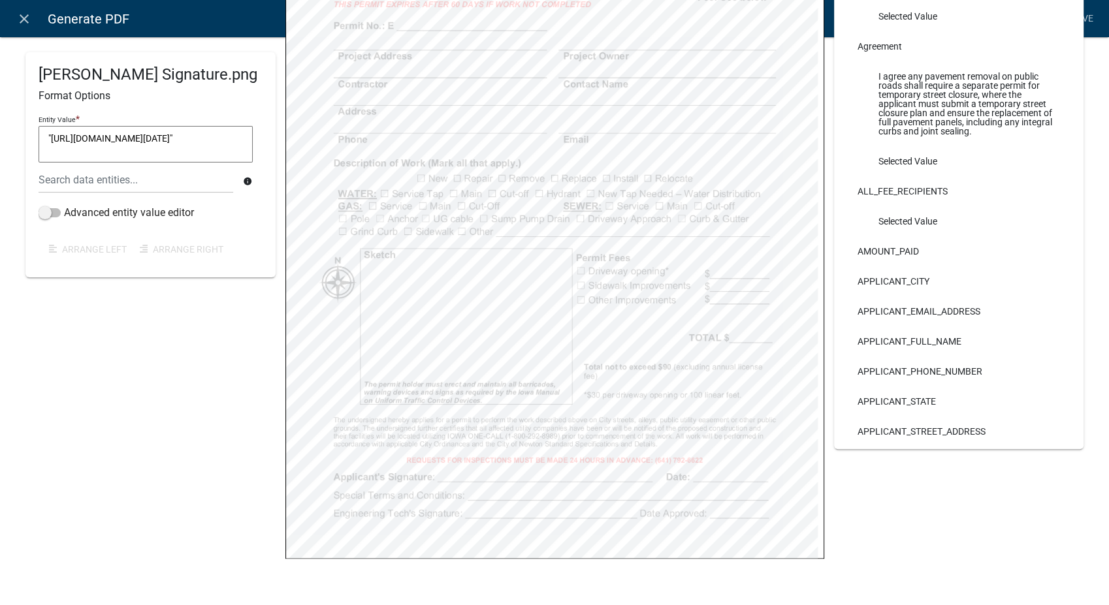
scroll to position [326, 0]
click at [1086, 20] on link "Save" at bounding box center [1082, 19] width 33 height 25
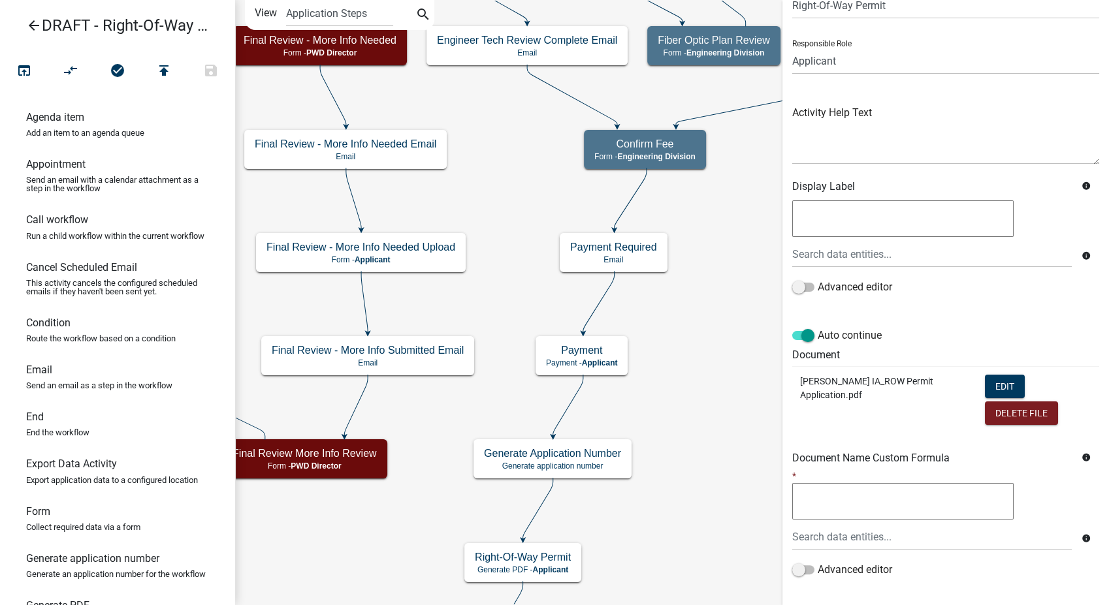
scroll to position [136, 0]
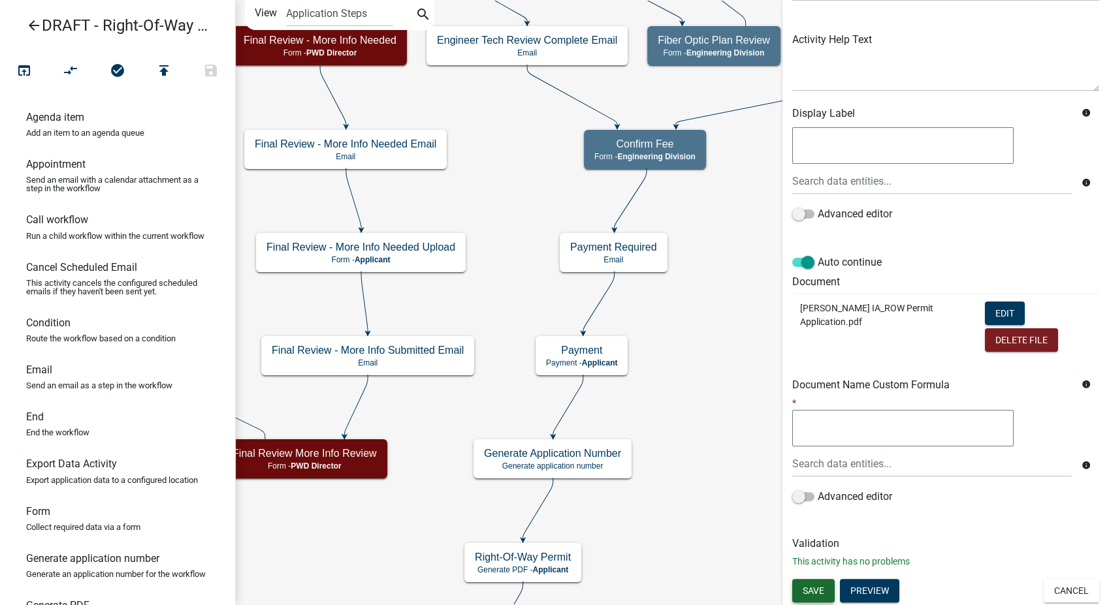
click at [820, 590] on span "Save" at bounding box center [814, 590] width 22 height 10
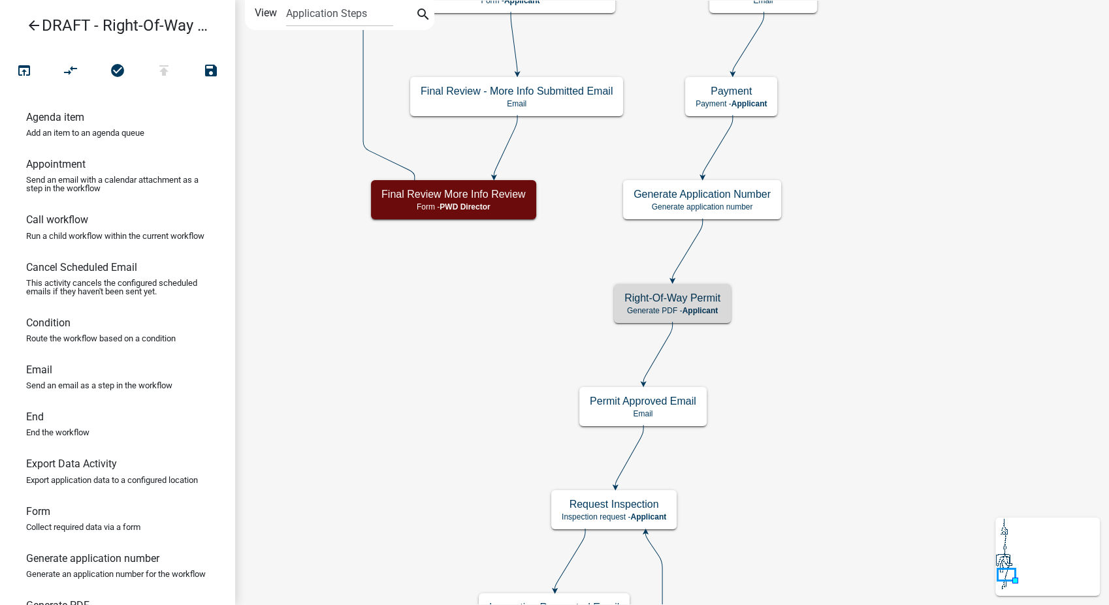
scroll to position [0, 0]
click at [688, 310] on span "Applicant" at bounding box center [701, 310] width 36 height 9
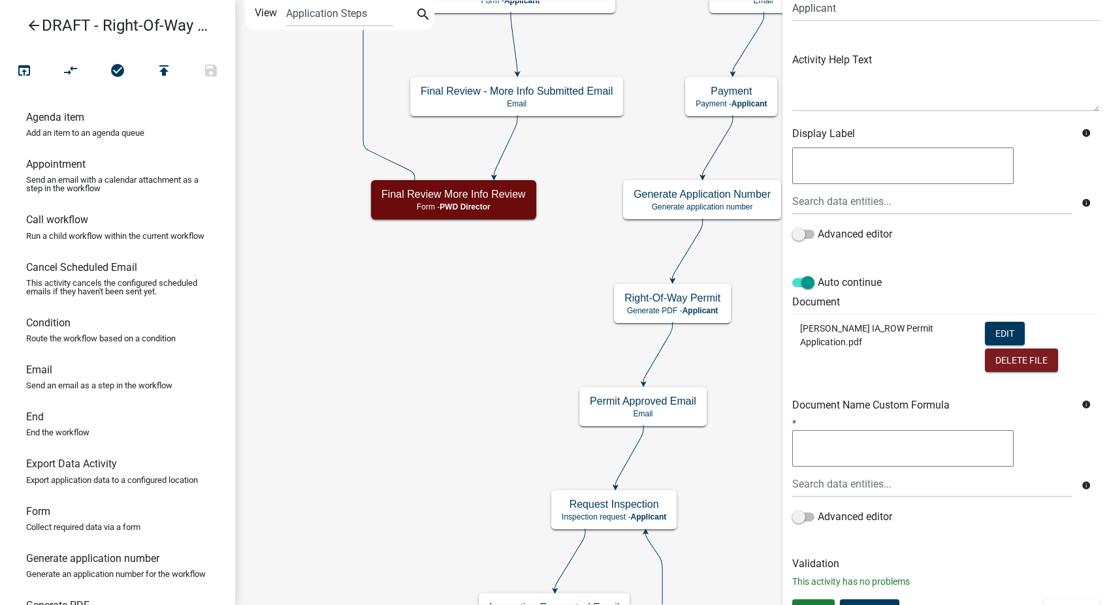
scroll to position [136, 0]
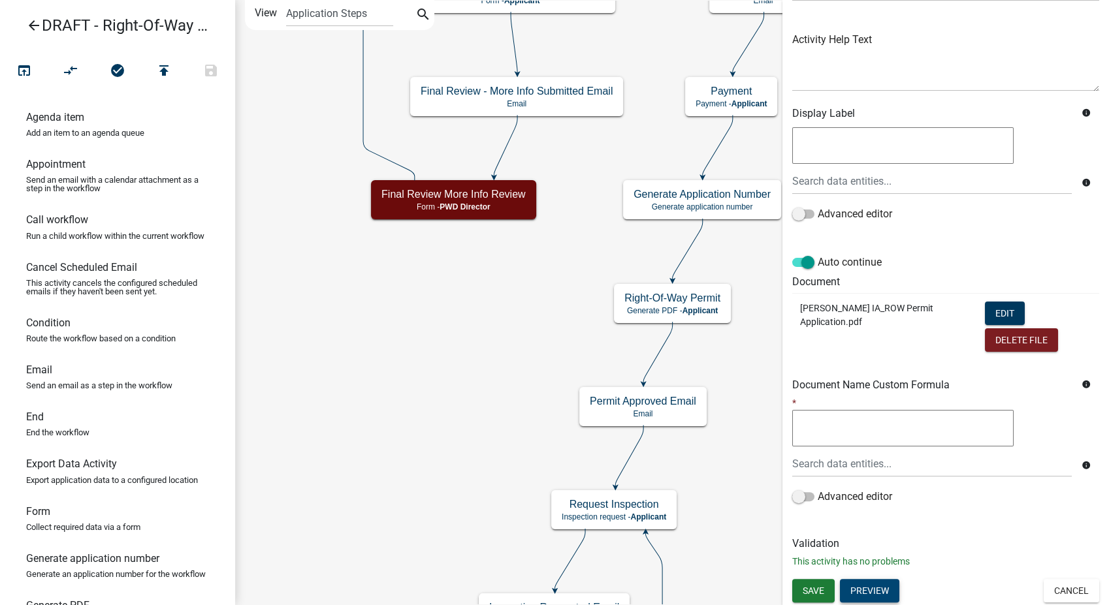
click at [867, 589] on button "Preview" at bounding box center [869, 591] width 59 height 24
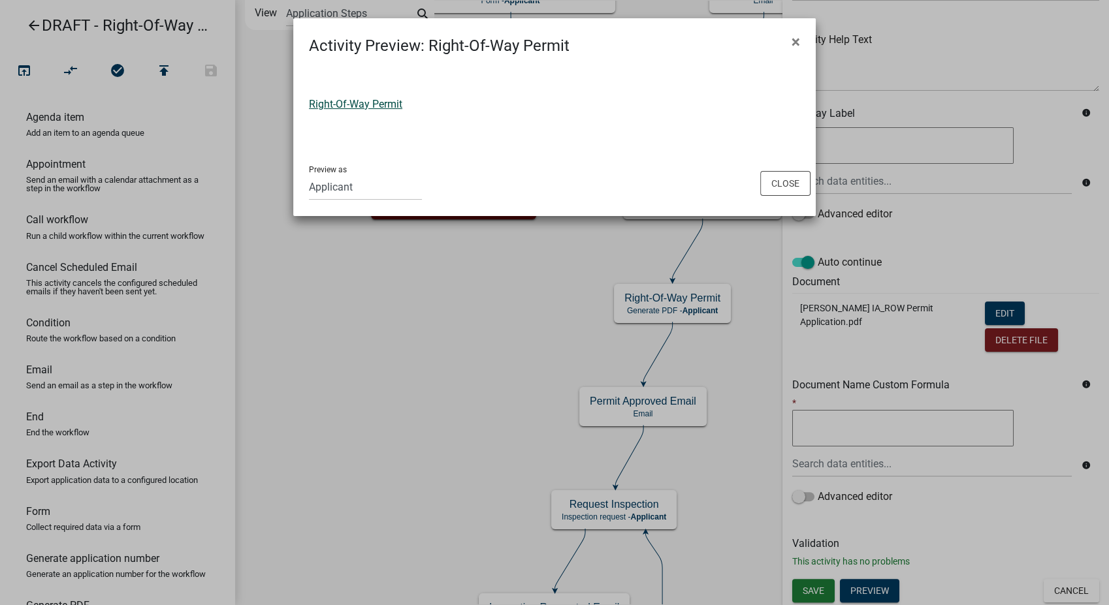
click at [379, 103] on link "Right-Of-Way Permit" at bounding box center [355, 104] width 93 height 12
click at [796, 190] on button "Close" at bounding box center [785, 183] width 50 height 25
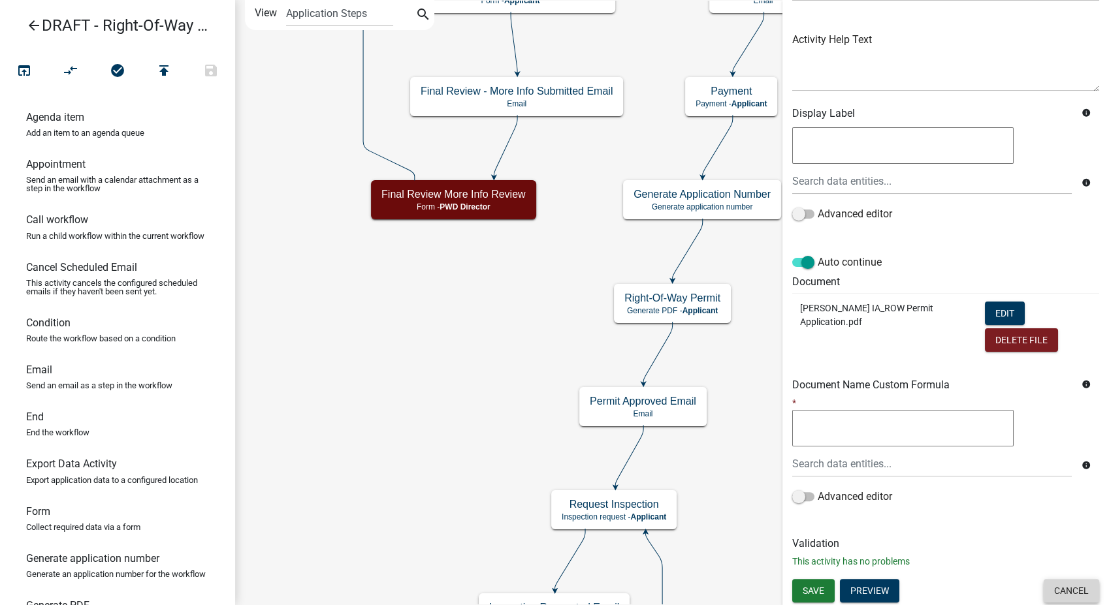
click at [1061, 586] on button "Cancel" at bounding box center [1072, 591] width 56 height 24
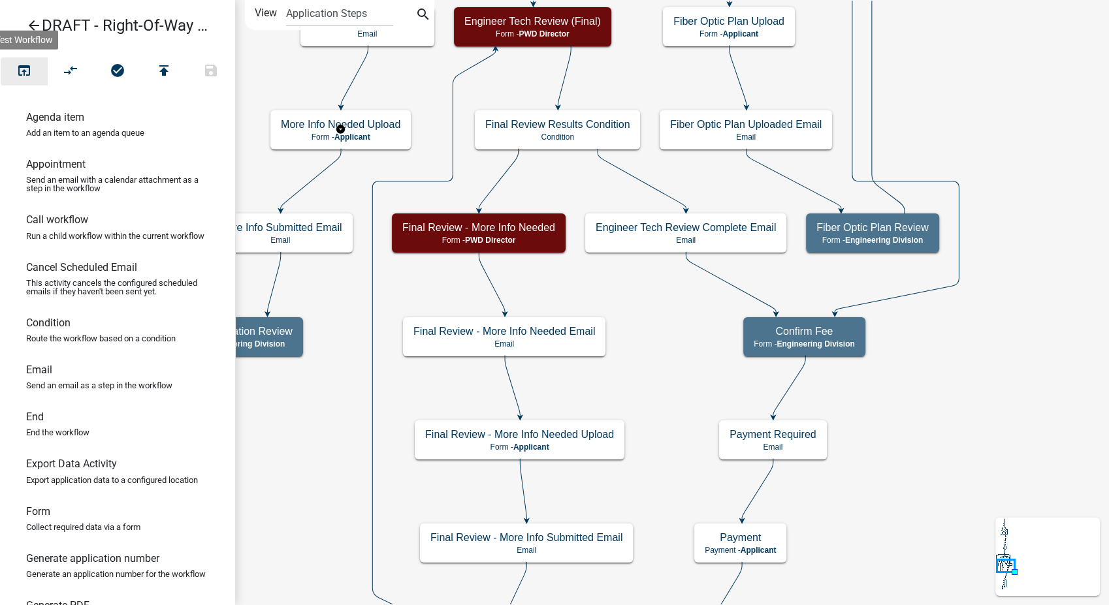
click at [25, 67] on icon "open_in_browser" at bounding box center [24, 72] width 16 height 18
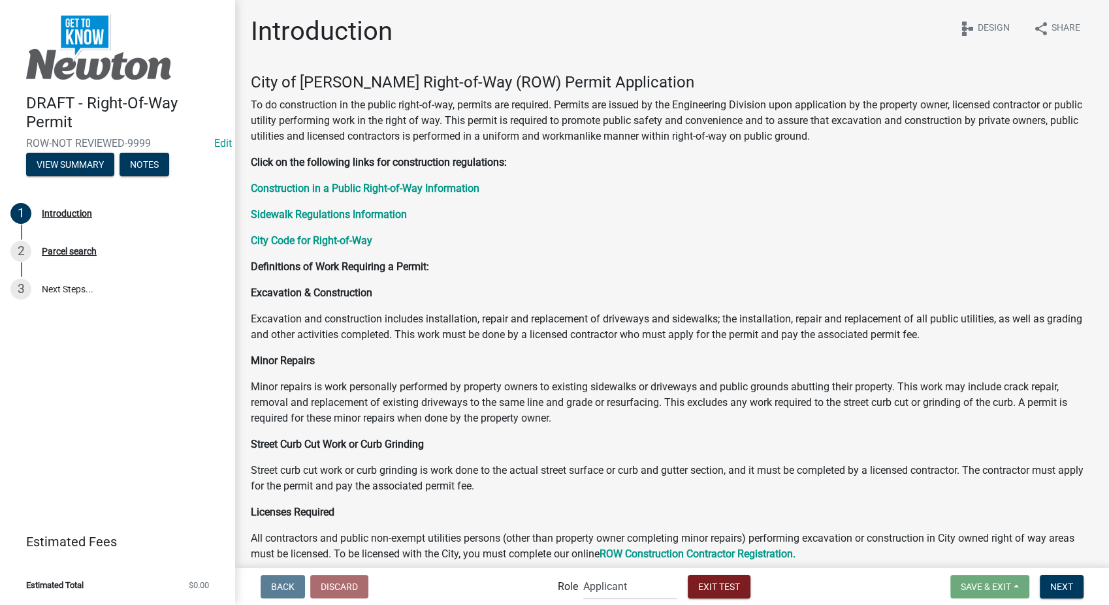
click at [1061, 600] on div "Back Discard Role Applicant PWD Director Admin Engineering Division Exit Test S…" at bounding box center [672, 586] width 853 height 27
click at [1046, 575] on button "Next" at bounding box center [1062, 587] width 44 height 24
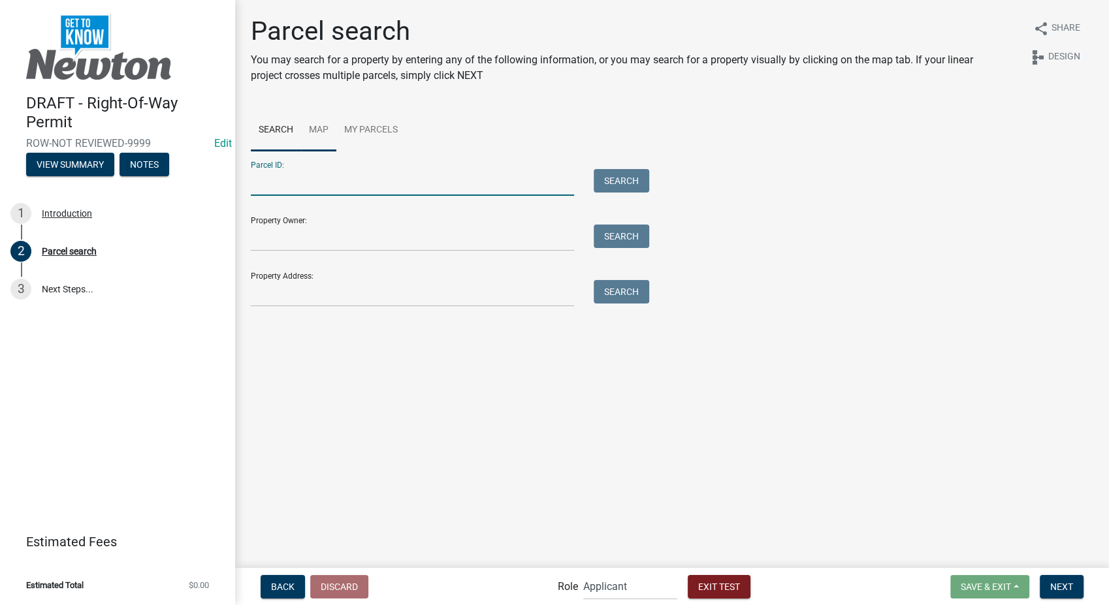
click at [316, 128] on link "Map" at bounding box center [318, 131] width 35 height 42
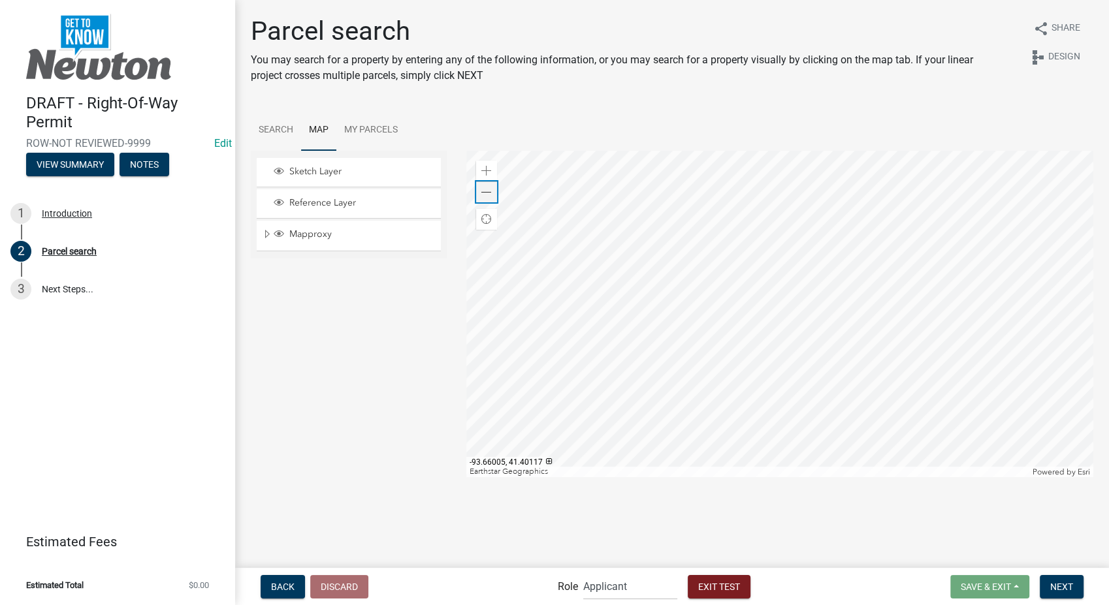
click at [483, 192] on span at bounding box center [486, 192] width 10 height 10
click at [480, 167] on div "Zoom in" at bounding box center [486, 171] width 21 height 21
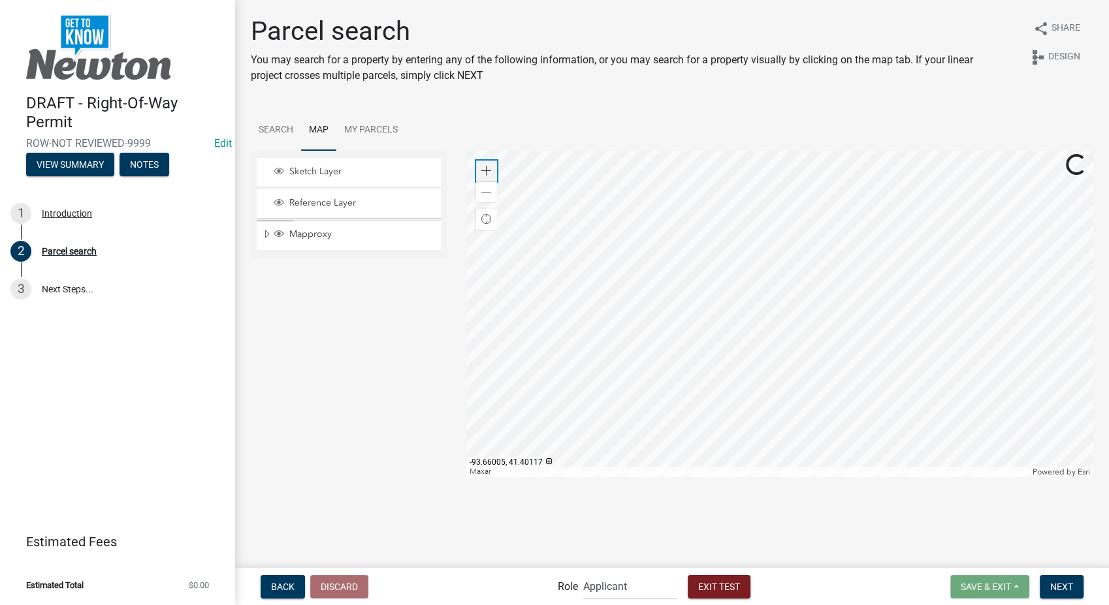
click at [480, 167] on div "Zoom in" at bounding box center [486, 171] width 21 height 21
click at [758, 282] on div at bounding box center [779, 314] width 627 height 327
click at [1074, 591] on button "Next" at bounding box center [1062, 587] width 44 height 24
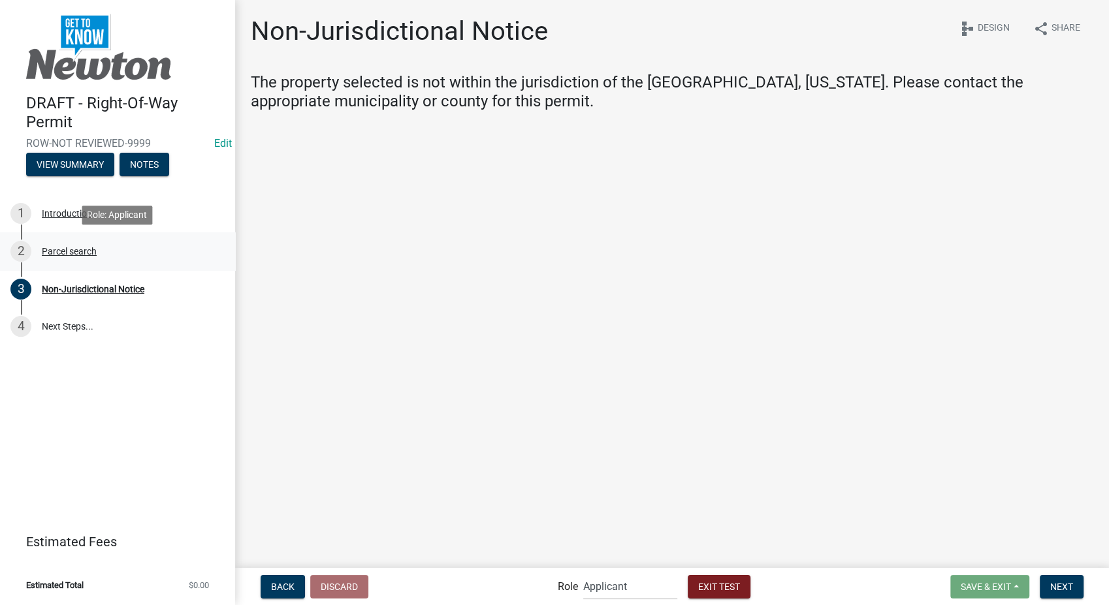
click at [92, 248] on div "Parcel search" at bounding box center [69, 251] width 55 height 9
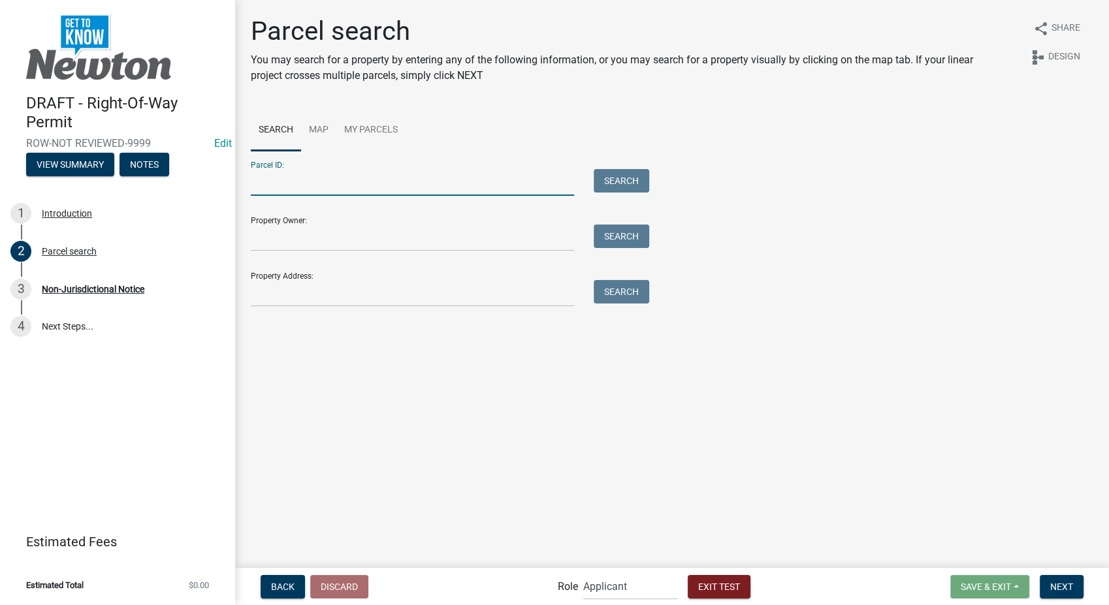
paste input "0834231019"
type input "0834231019"
click at [643, 180] on button "Search" at bounding box center [622, 181] width 56 height 24
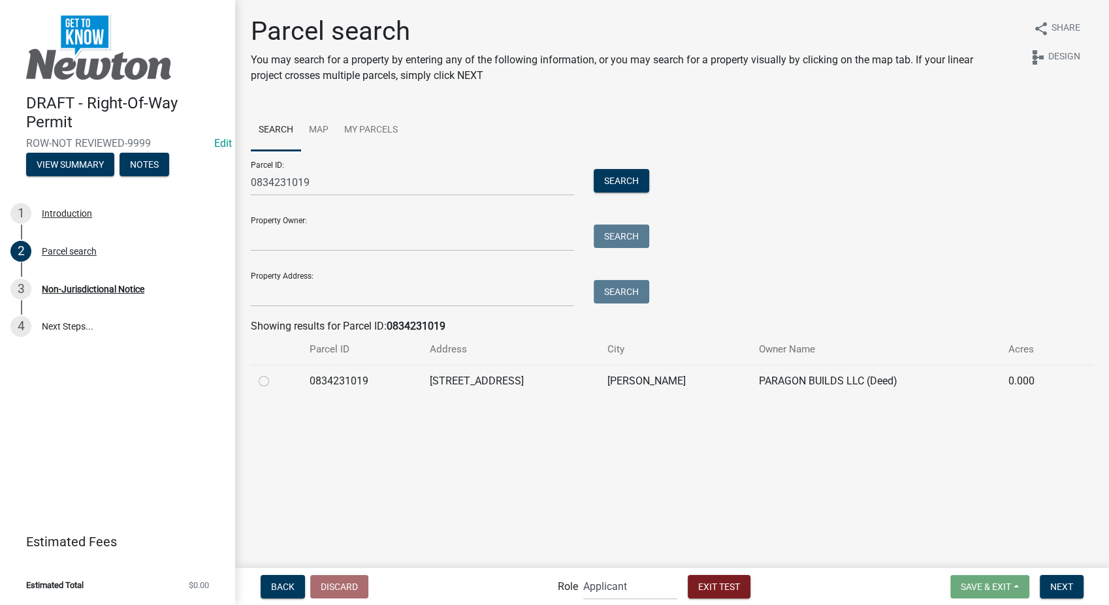
click at [274, 374] on label at bounding box center [274, 374] width 0 height 0
click at [274, 382] on input "radio" at bounding box center [278, 378] width 8 height 8
radio input "true"
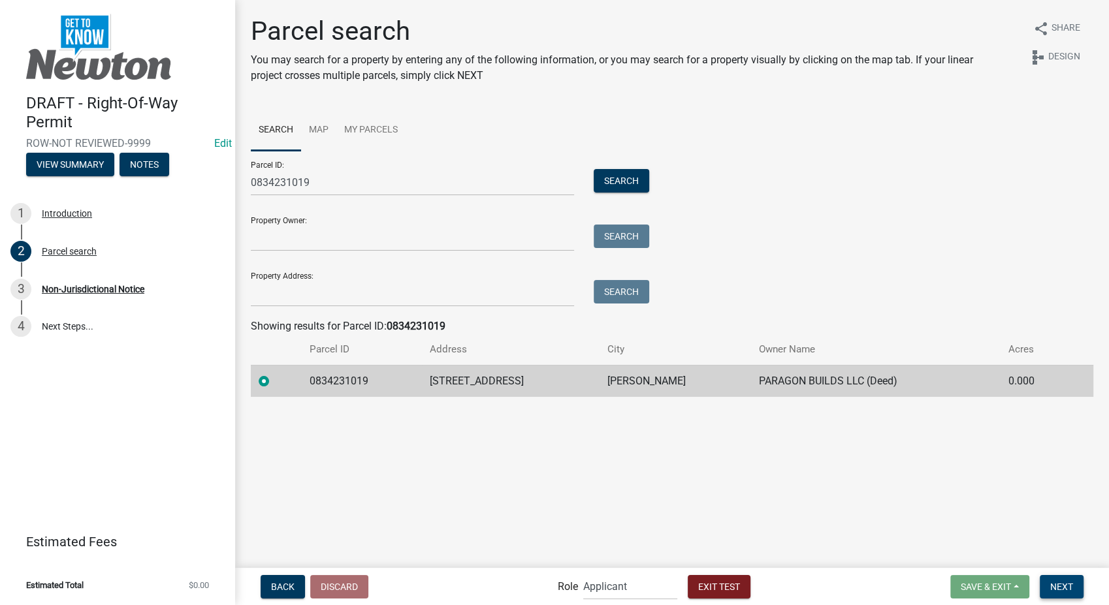
click at [1049, 583] on button "Next" at bounding box center [1062, 587] width 44 height 24
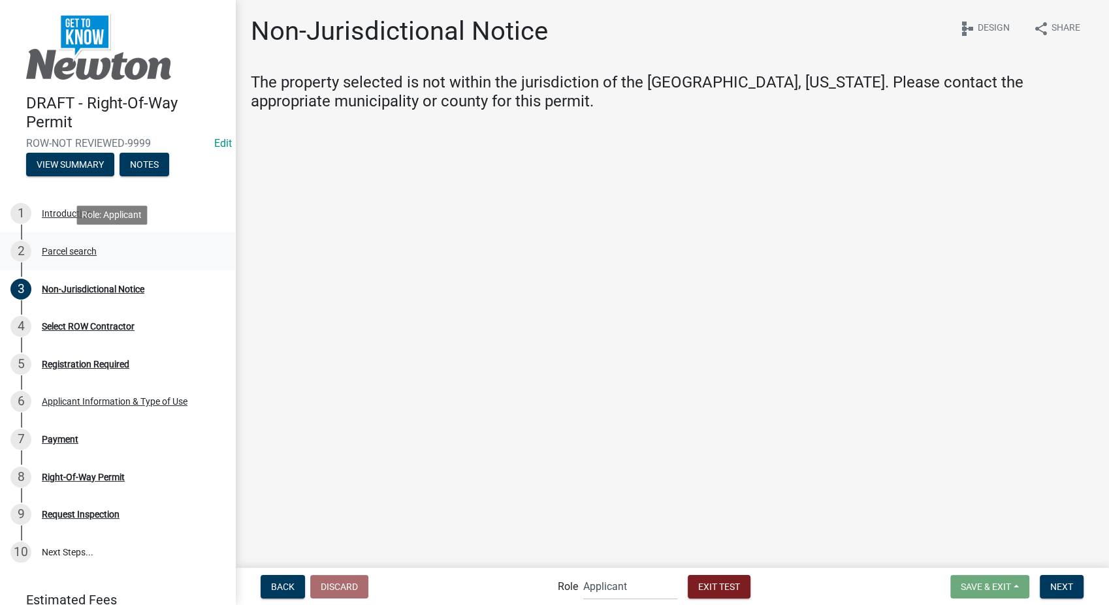
click at [78, 253] on div "Parcel search" at bounding box center [69, 251] width 55 height 9
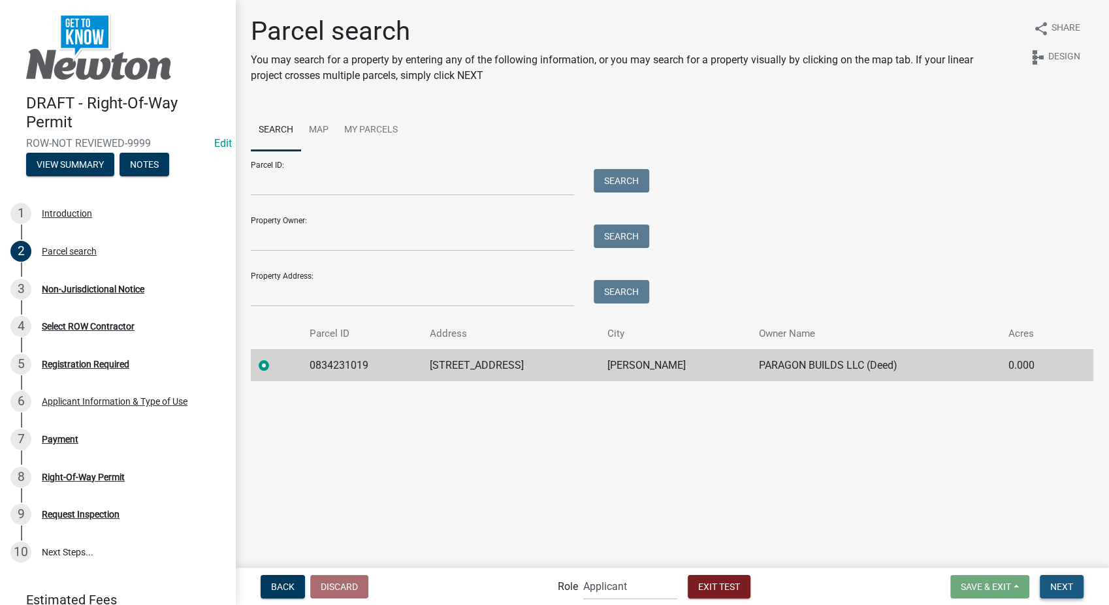
click at [1061, 594] on button "Next" at bounding box center [1062, 587] width 44 height 24
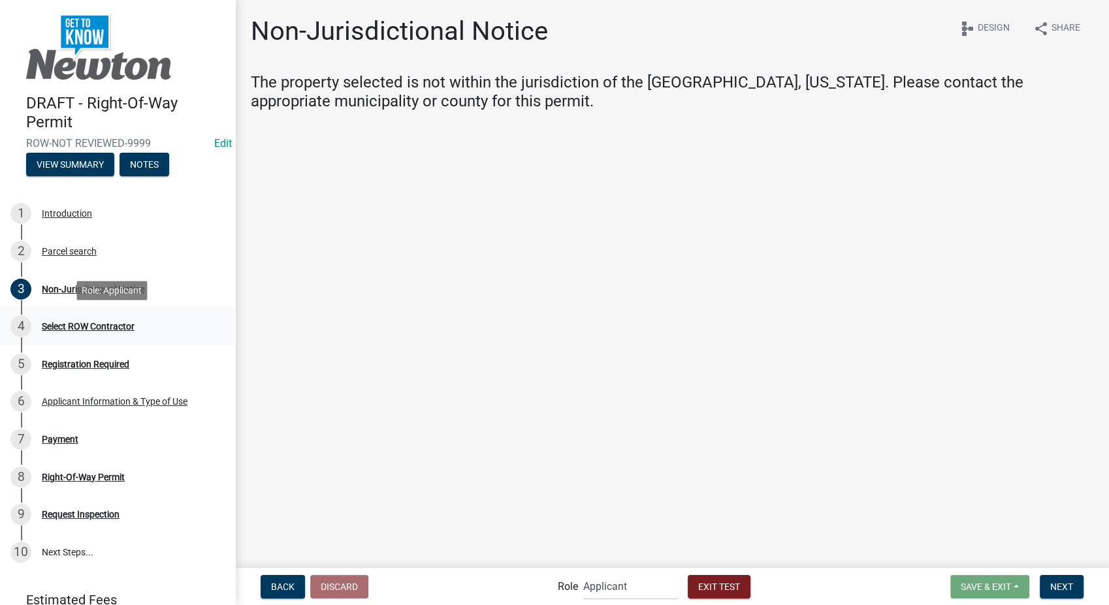
click at [94, 327] on div "Select ROW Contractor" at bounding box center [88, 326] width 93 height 9
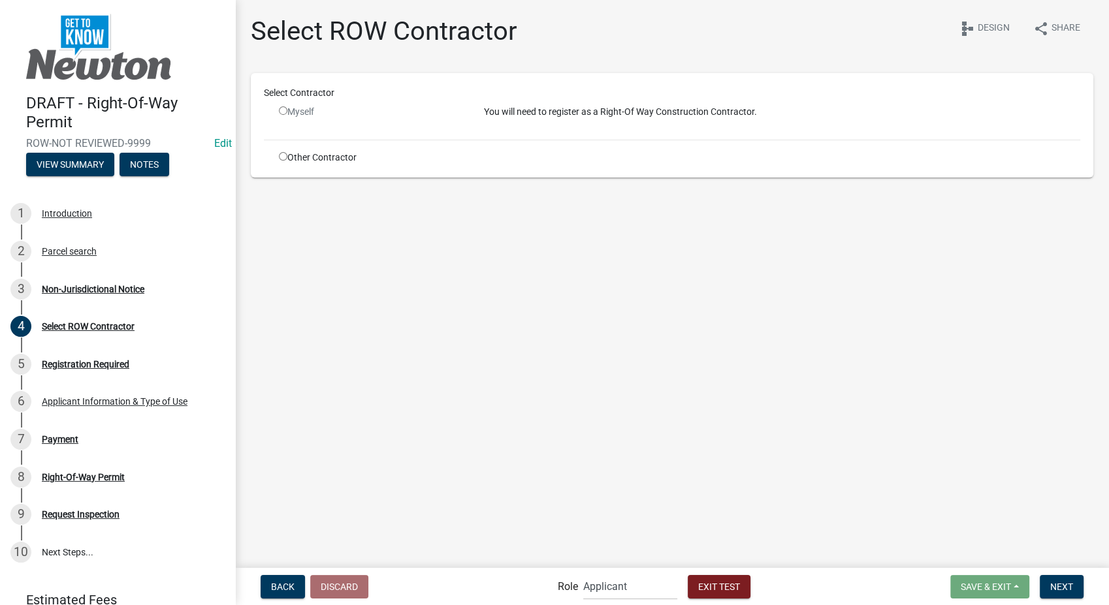
click at [282, 153] on input "radio" at bounding box center [283, 156] width 8 height 8
radio input "true"
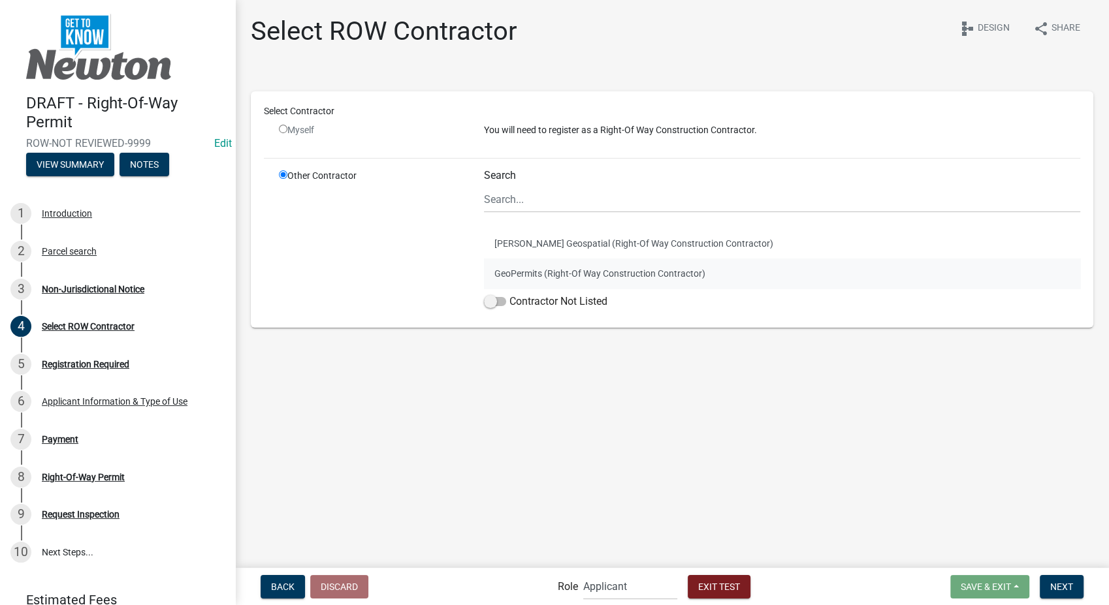
click at [539, 273] on button "GeoPermits (Right-Of Way Construction Contractor)" at bounding box center [782, 274] width 596 height 30
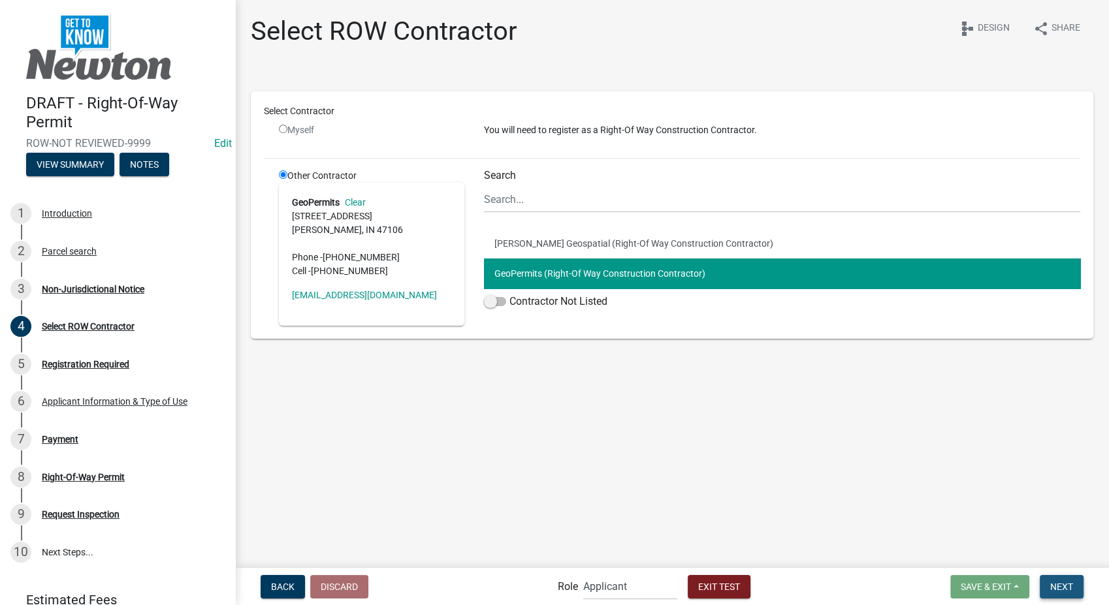
click at [1065, 582] on span "Next" at bounding box center [1061, 586] width 23 height 10
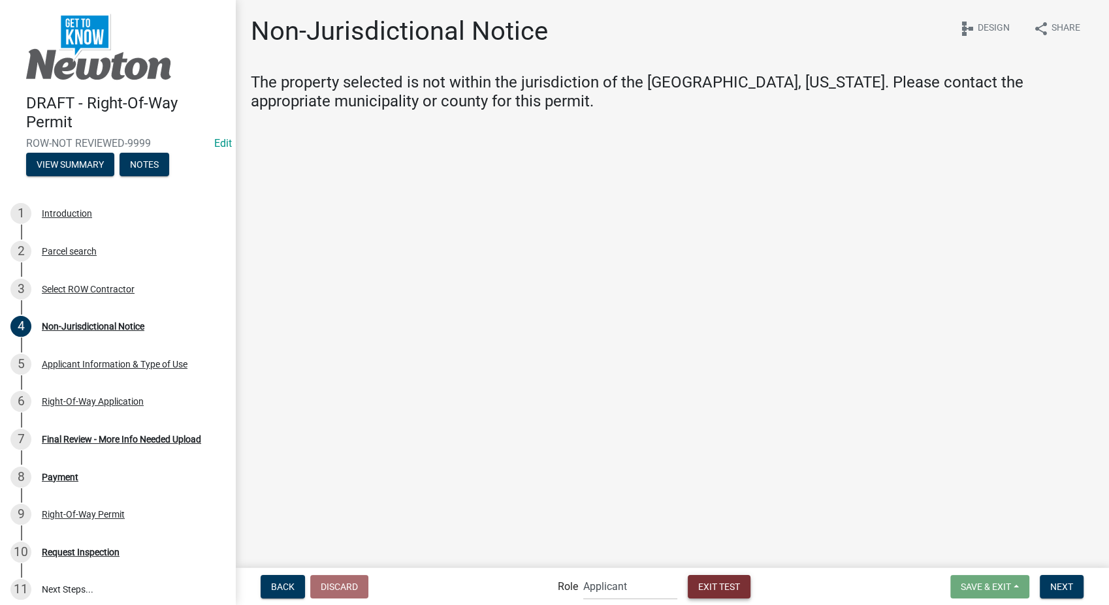
click at [713, 583] on span "Exit Test" at bounding box center [719, 586] width 42 height 10
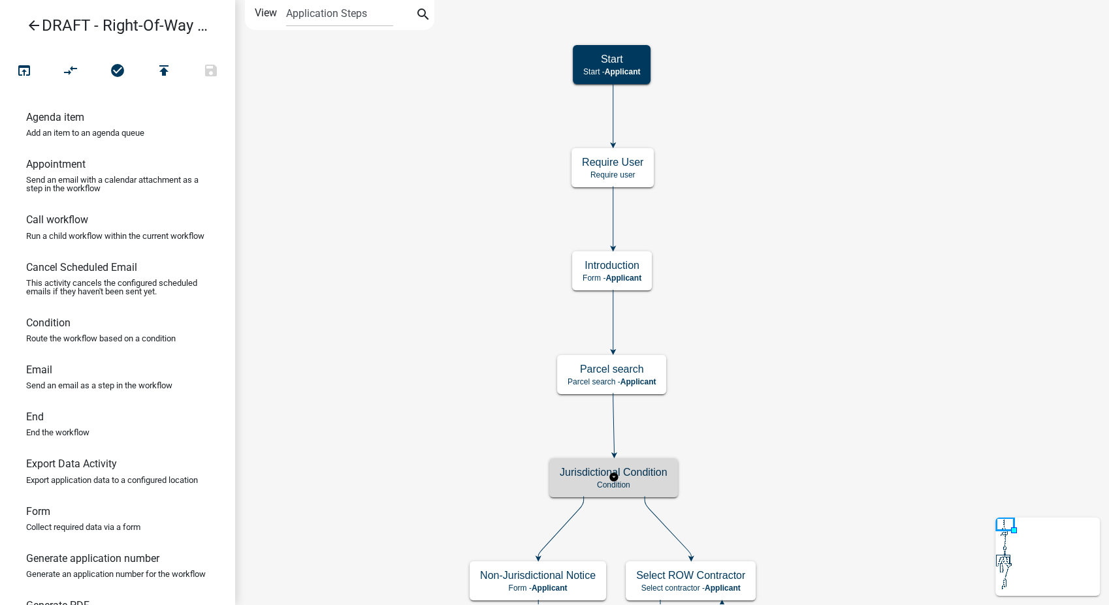
click at [650, 473] on h5 "Jurisdictional Condition" at bounding box center [614, 472] width 108 height 12
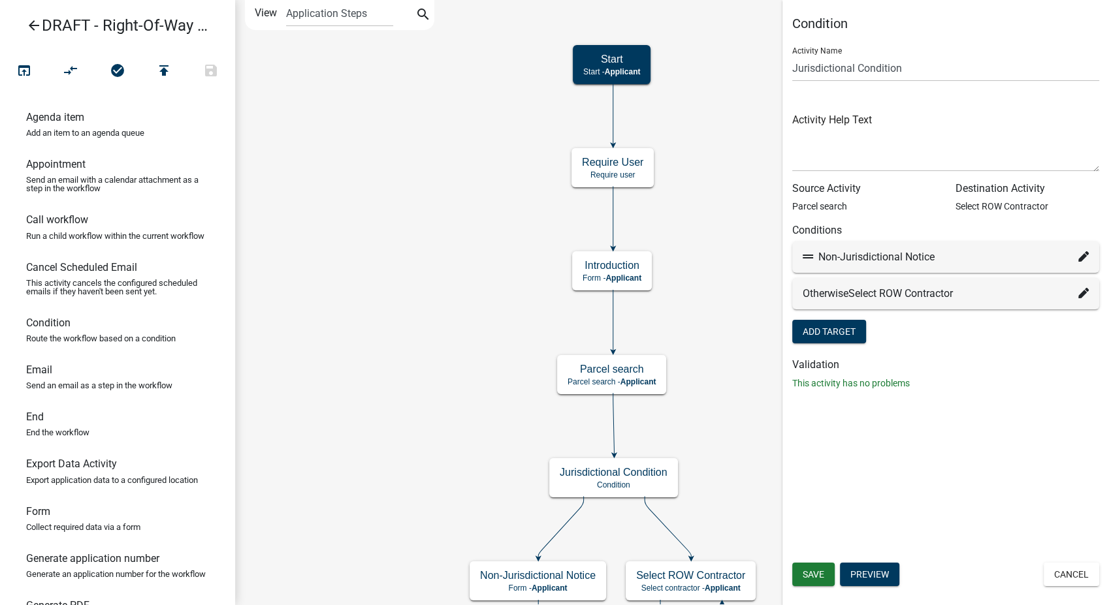
click at [1081, 257] on icon at bounding box center [1083, 256] width 10 height 10
select select "49: bab7aa29-95a0-4716-ab22-86d2bf2f4c36"
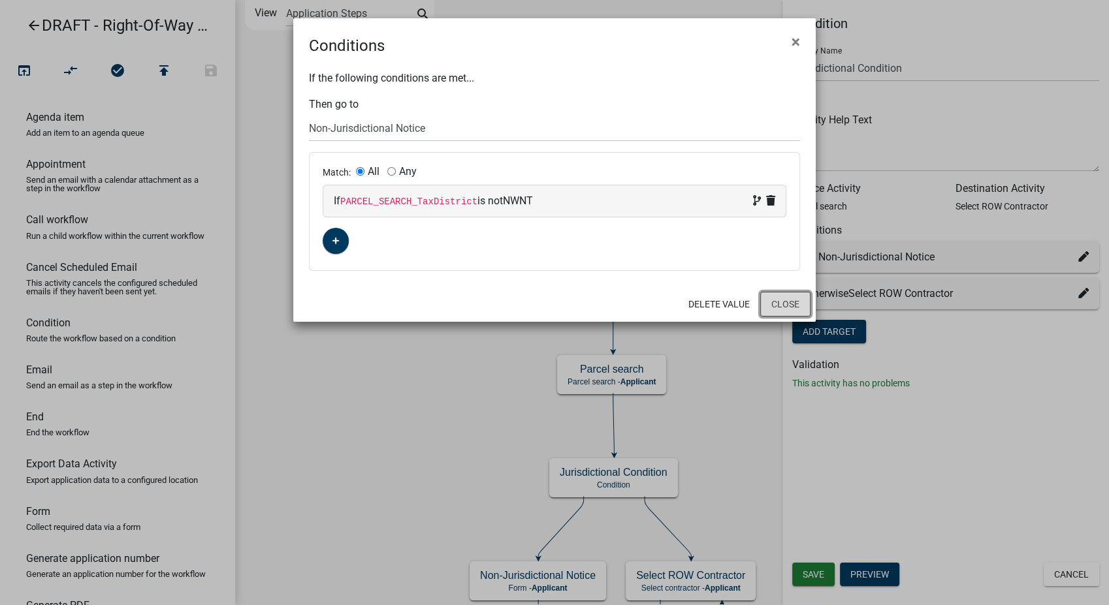
click at [768, 300] on button "Close" at bounding box center [785, 304] width 50 height 25
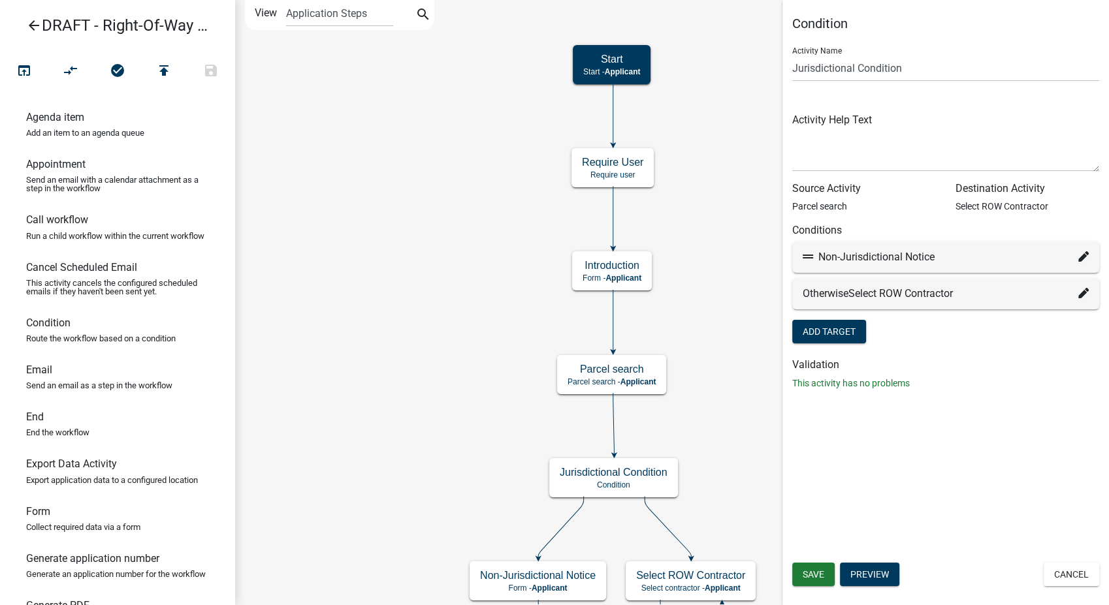
click at [1083, 254] on icon at bounding box center [1083, 256] width 10 height 10
select select "49: bab7aa29-95a0-4716-ab22-86d2bf2f4c36"
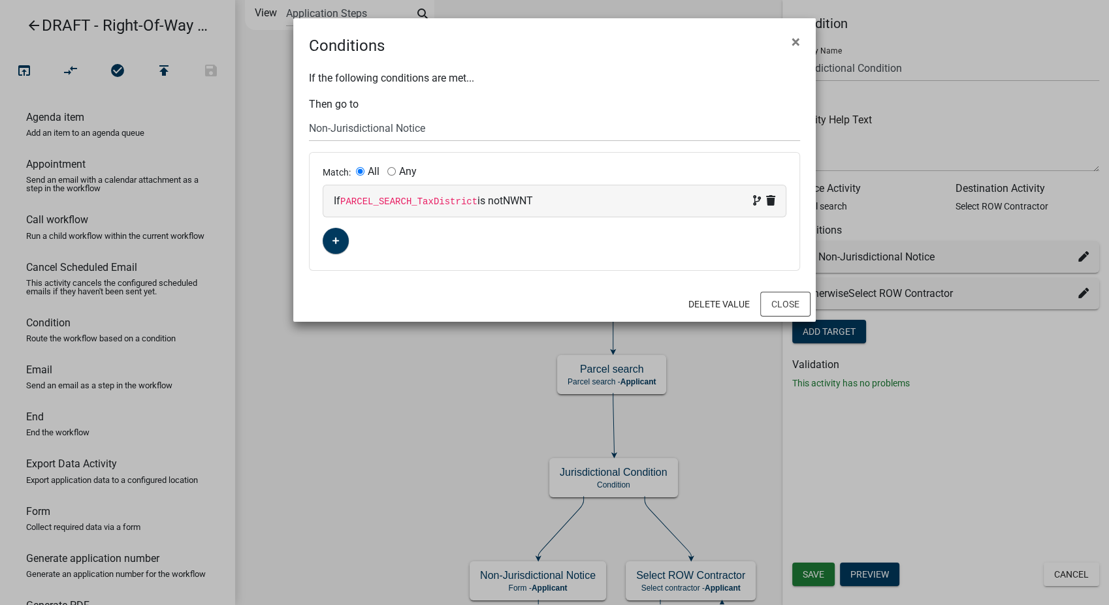
click at [397, 206] on code "PARCEL_SEARCH_TaxDistrict" at bounding box center [408, 202] width 137 height 10
select select "97: PARCEL_SEARCH_TaxDistrict"
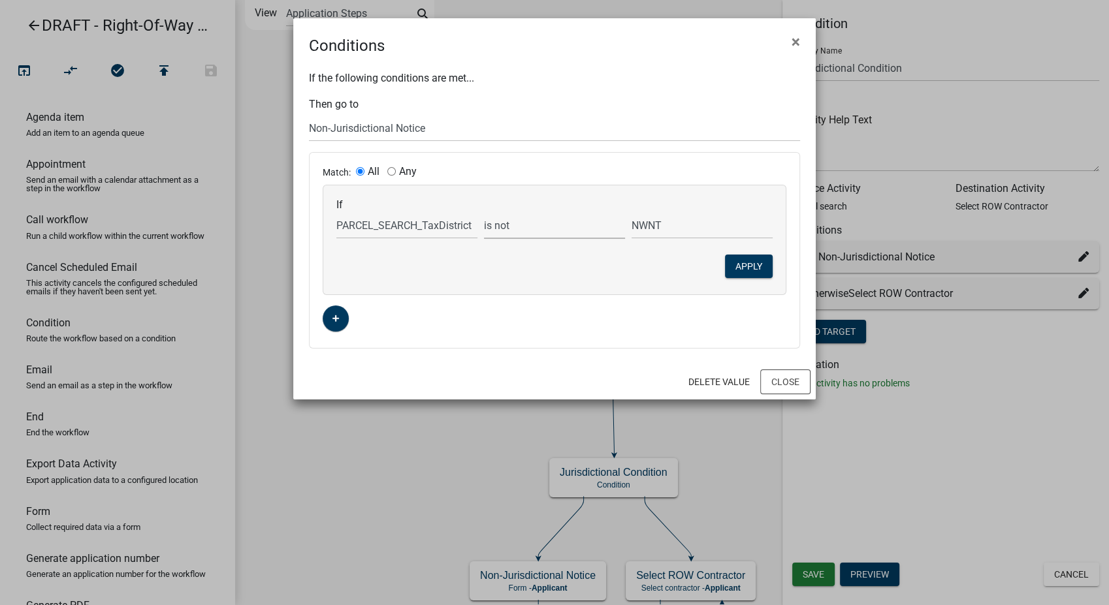
click at [517, 234] on select "is is not exists does not exist is greater than is less than contains does not …" at bounding box center [554, 225] width 141 height 27
select select "0: =="
click at [484, 212] on select "is is not exists does not exist is greater than is less than contains does not …" at bounding box center [554, 225] width 141 height 27
click at [740, 261] on button "Apply" at bounding box center [749, 267] width 48 height 24
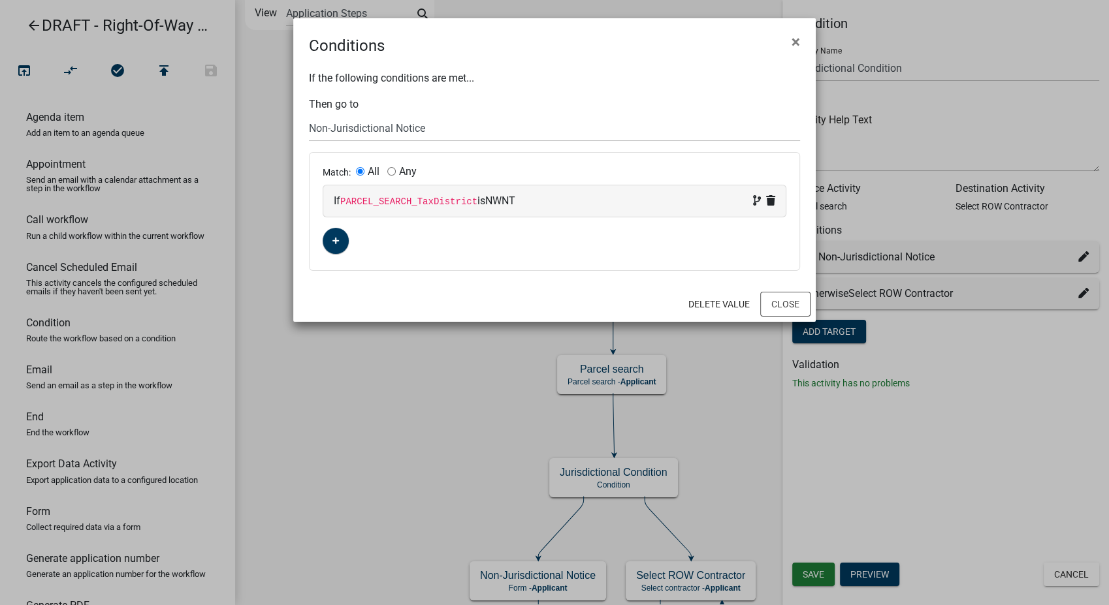
click at [390, 171] on input "Any" at bounding box center [391, 171] width 8 height 8
radio input "true"
radio input "false"
click at [328, 242] on button "button" at bounding box center [336, 241] width 26 height 26
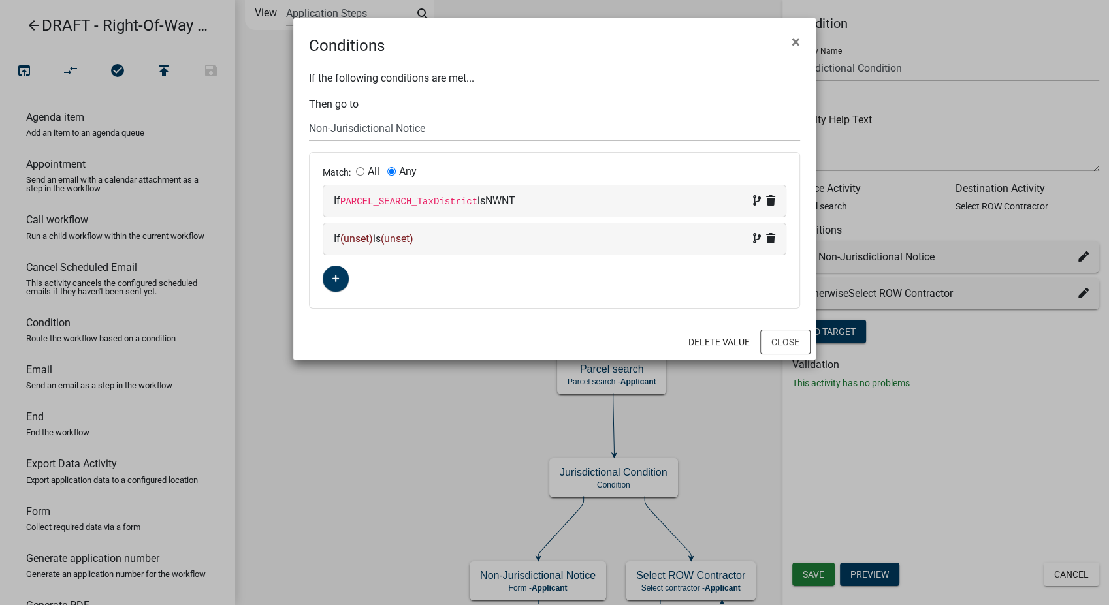
click at [430, 242] on div "If (unset) is (unset)" at bounding box center [555, 239] width 442 height 16
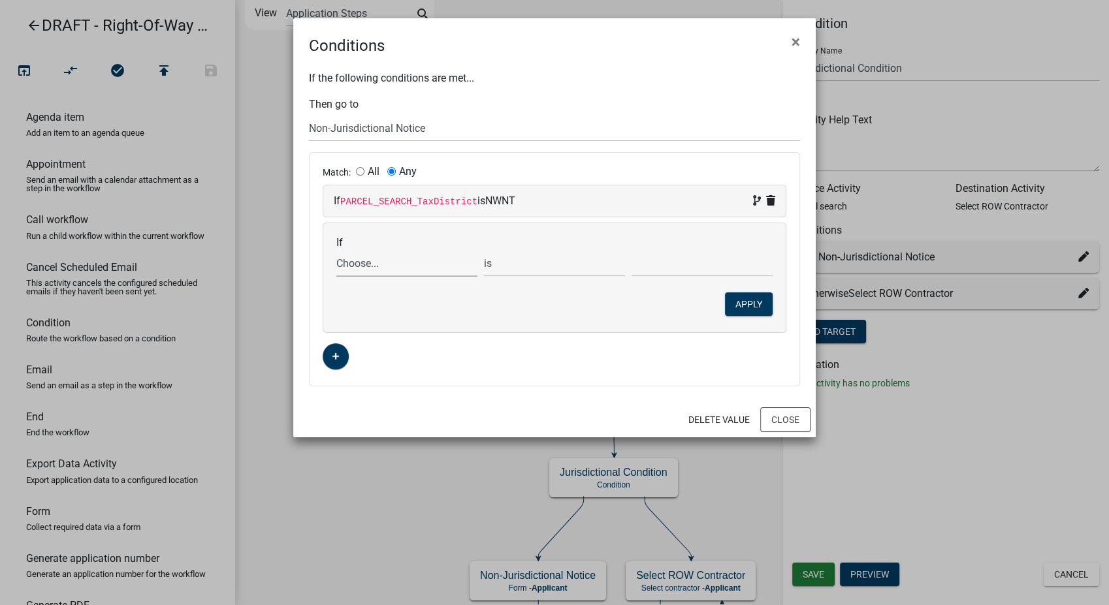
click at [366, 269] on select "Choose... ALL_FEE_RECIPIENTS APPLICANT_CITY APPLICANT_EMAIL_ADDRESS APPLICANT_F…" at bounding box center [406, 263] width 141 height 27
click at [389, 270] on select "Choose... ALL_FEE_RECIPIENTS APPLICANT_CITY APPLICANT_EMAIL_ADDRESS APPLICANT_F…" at bounding box center [406, 263] width 141 height 27
select select "97: PARCEL_SEARCH_TaxDistrict"
click at [336, 250] on select "Choose... ALL_FEE_RECIPIENTS APPLICANT_CITY APPLICANT_EMAIL_ADDRESS APPLICANT_F…" at bounding box center [406, 263] width 141 height 27
click at [667, 269] on input "text" at bounding box center [702, 263] width 141 height 27
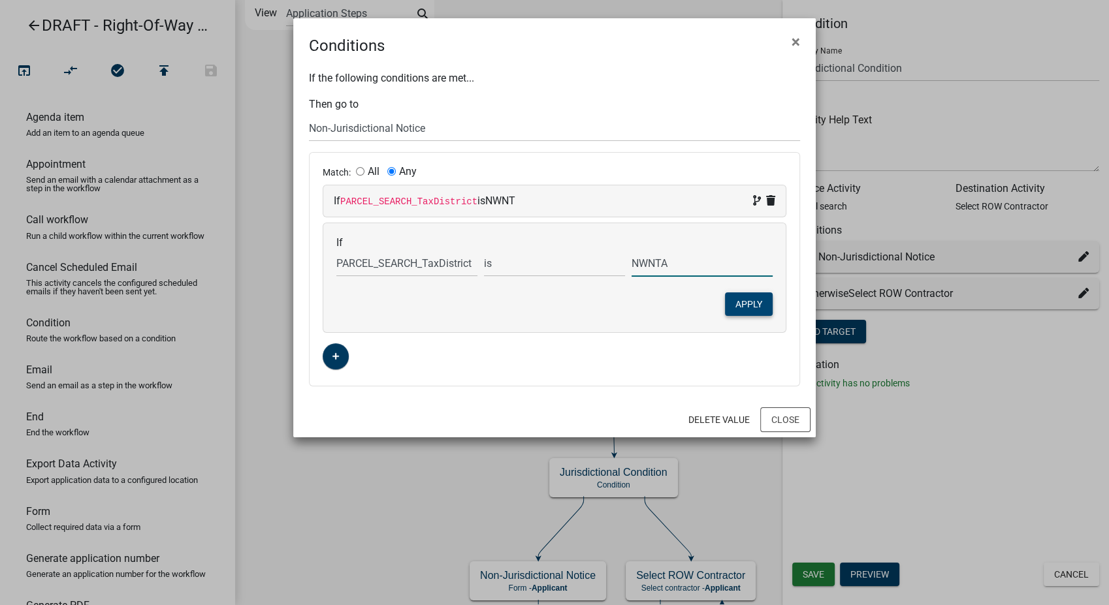
type input "NWNTA"
click at [756, 299] on button "Apply" at bounding box center [749, 305] width 48 height 24
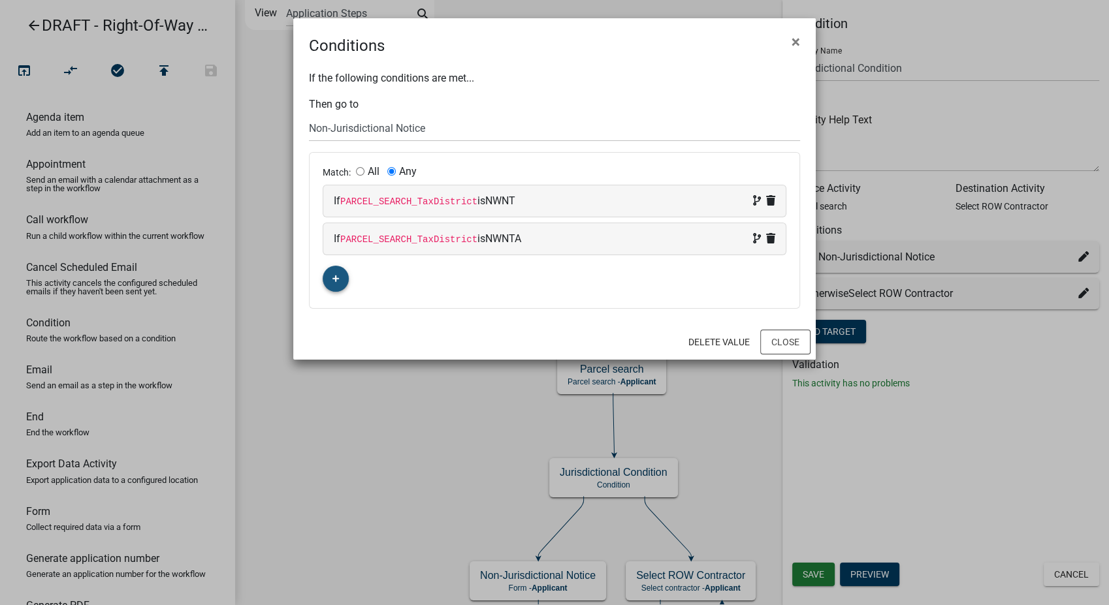
click at [329, 281] on button "button" at bounding box center [336, 279] width 26 height 26
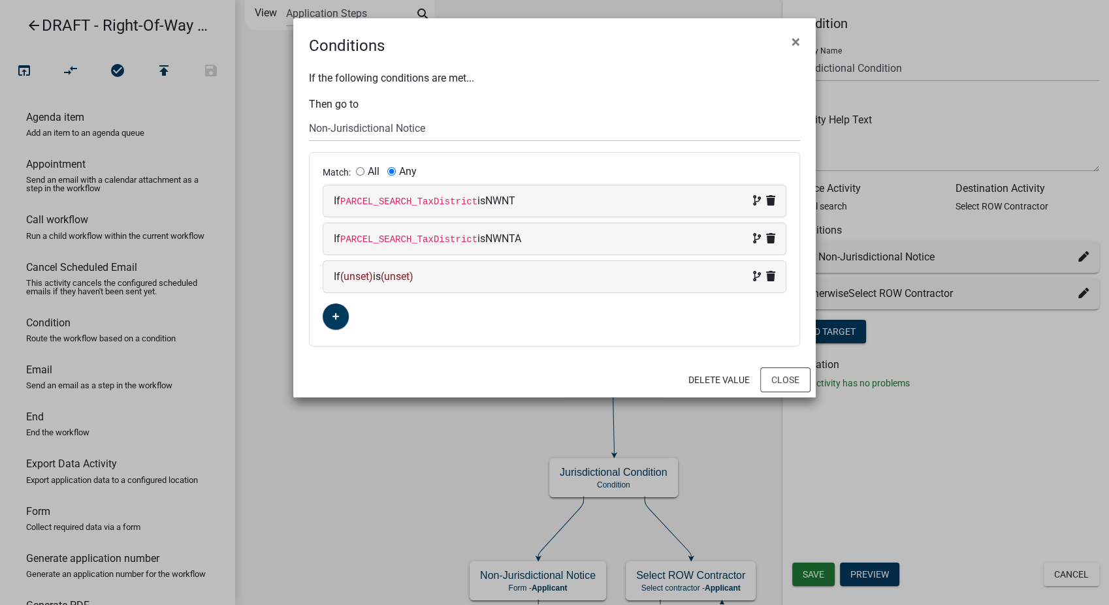
click at [437, 281] on div "If (unset) is (unset)" at bounding box center [555, 277] width 442 height 16
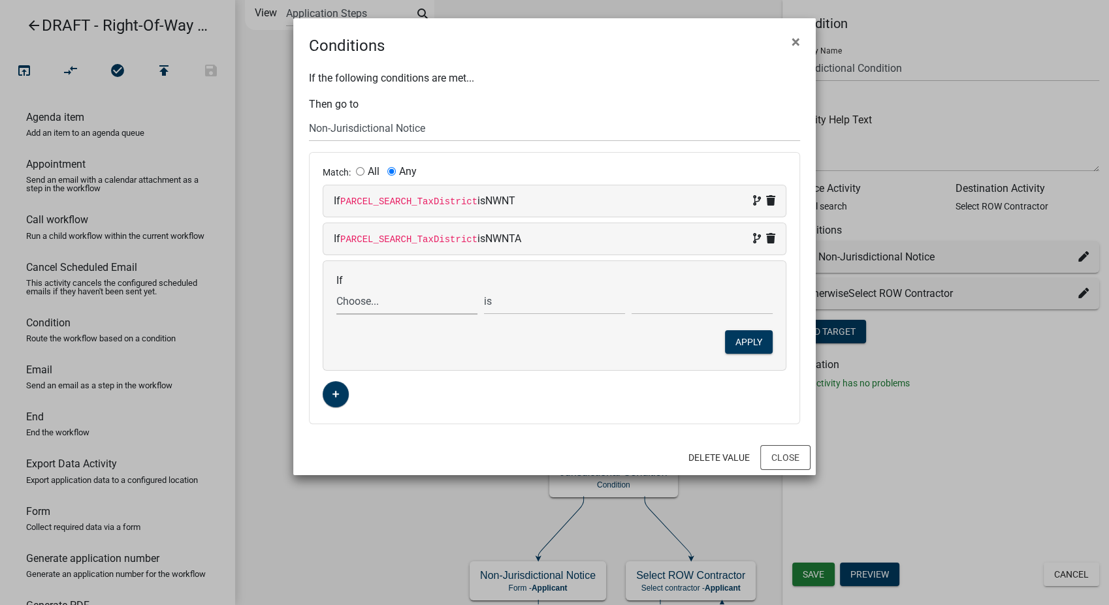
drag, startPoint x: 387, startPoint y: 300, endPoint x: 408, endPoint y: 293, distance: 22.5
click at [391, 300] on select "Choose... ALL_FEE_RECIPIENTS APPLICANT_CITY APPLICANT_EMAIL_ADDRESS APPLICANT_F…" at bounding box center [406, 301] width 141 height 27
select select "97: PARCEL_SEARCH_TaxDistrict"
click at [336, 288] on select "Choose... ALL_FEE_RECIPIENTS APPLICANT_CITY APPLICANT_EMAIL_ADDRESS APPLICANT_F…" at bounding box center [406, 301] width 141 height 27
click at [666, 306] on input "text" at bounding box center [702, 301] width 141 height 27
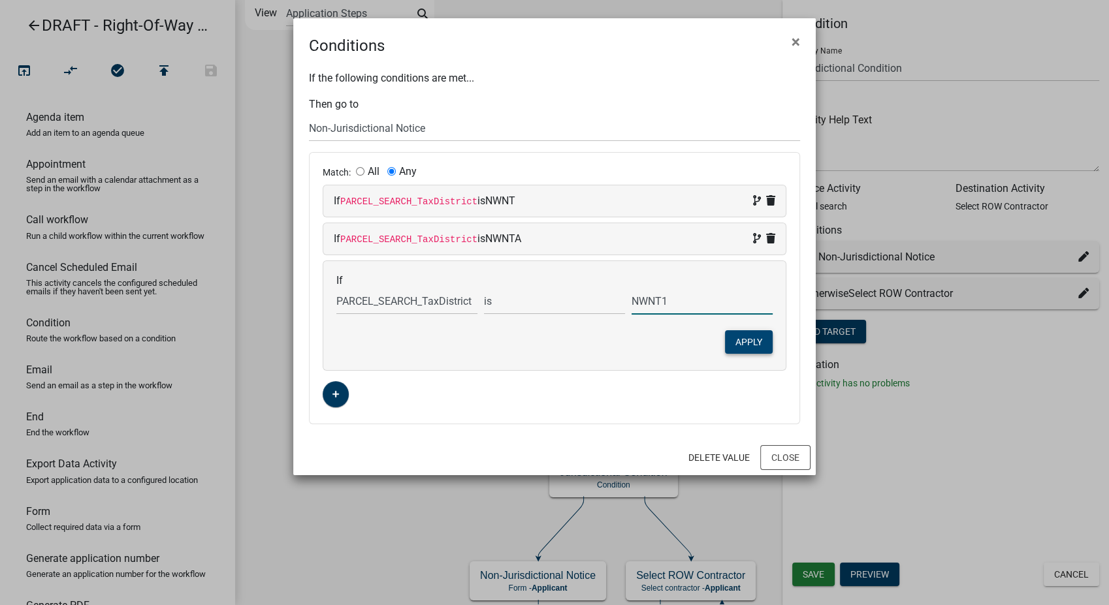
type input "NWNT1"
click at [763, 342] on button "Apply" at bounding box center [749, 343] width 48 height 24
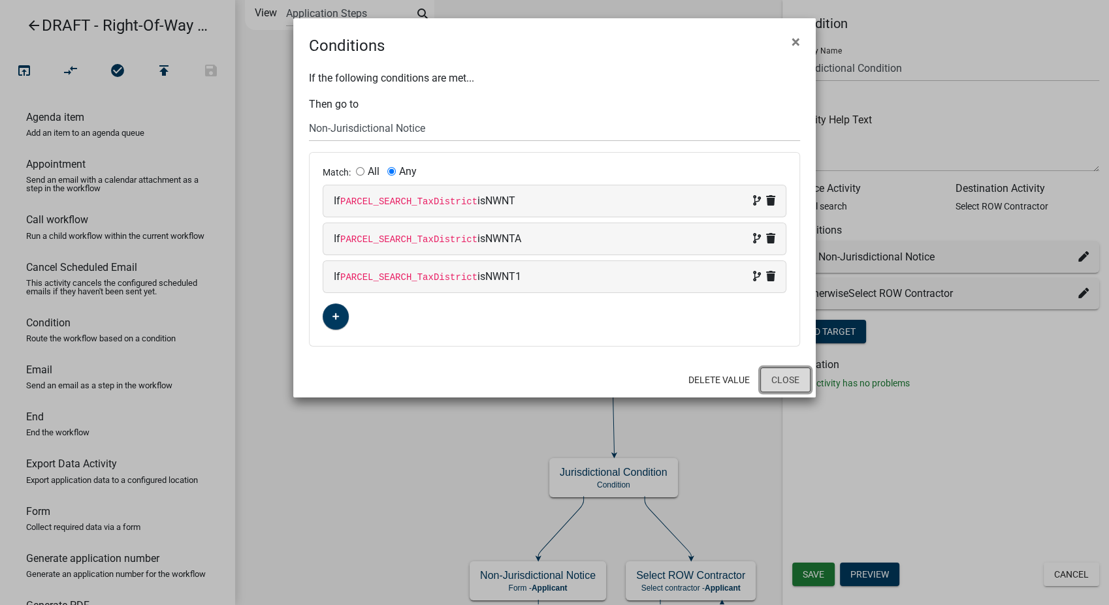
click at [792, 384] on button "Close" at bounding box center [785, 380] width 50 height 25
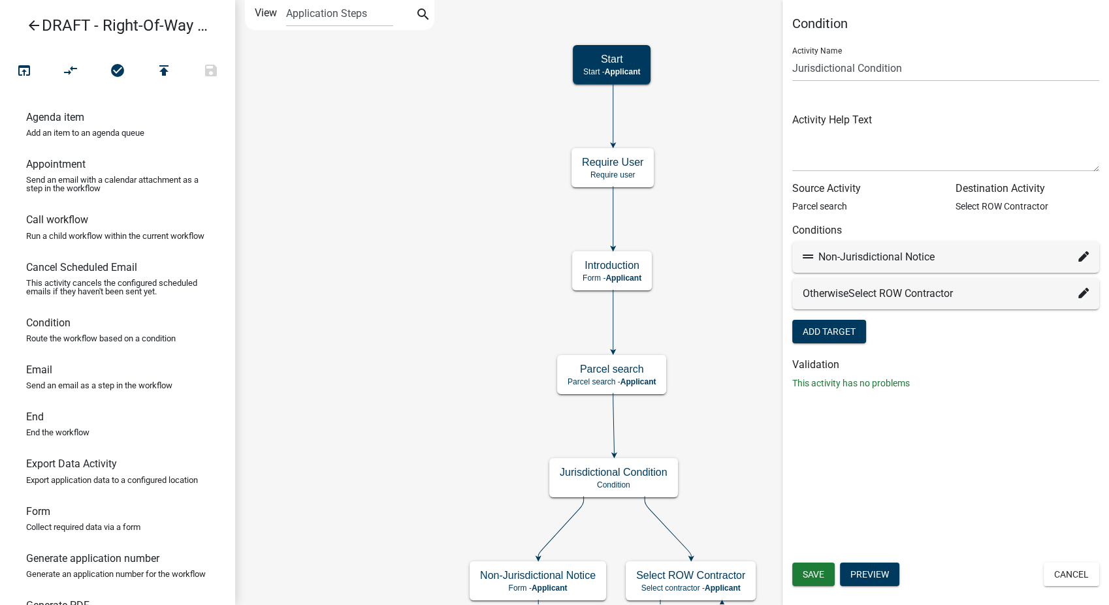
click at [1080, 253] on icon at bounding box center [1083, 256] width 10 height 10
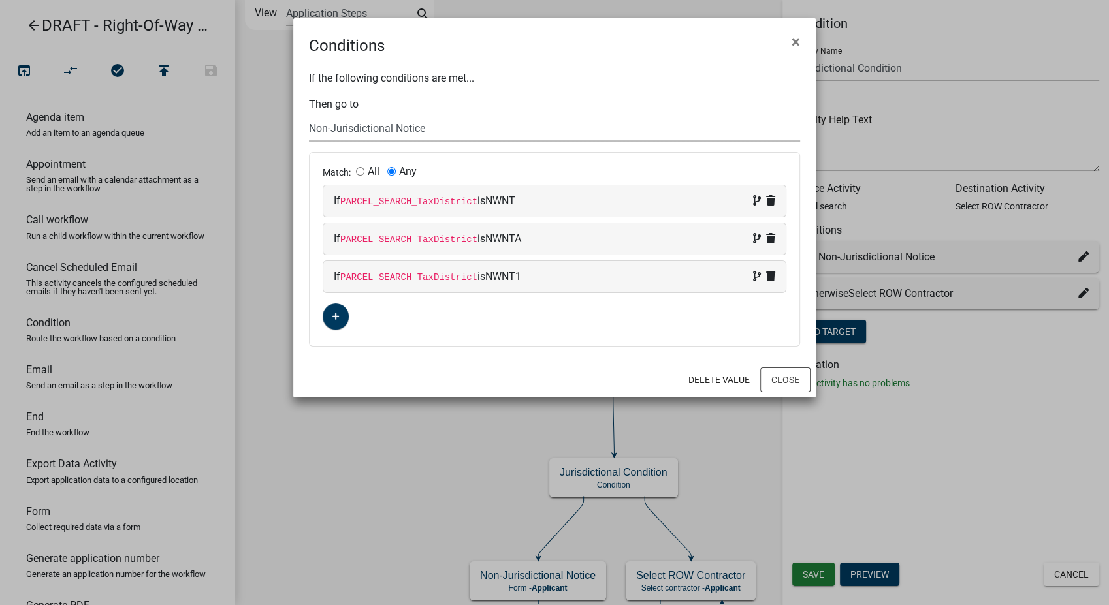
click at [459, 127] on select "Choose... Start End Require User Applicant Information & Type of Use Submittal …" at bounding box center [554, 128] width 491 height 27
select select "18: 2d666308-40c7-47d9-a6f9-feb55080e3ca"
click at [309, 115] on select "Choose... Start End Require User Applicant Information & Type of Use Submittal …" at bounding box center [554, 128] width 491 height 27
click at [786, 376] on button "Close" at bounding box center [785, 380] width 50 height 25
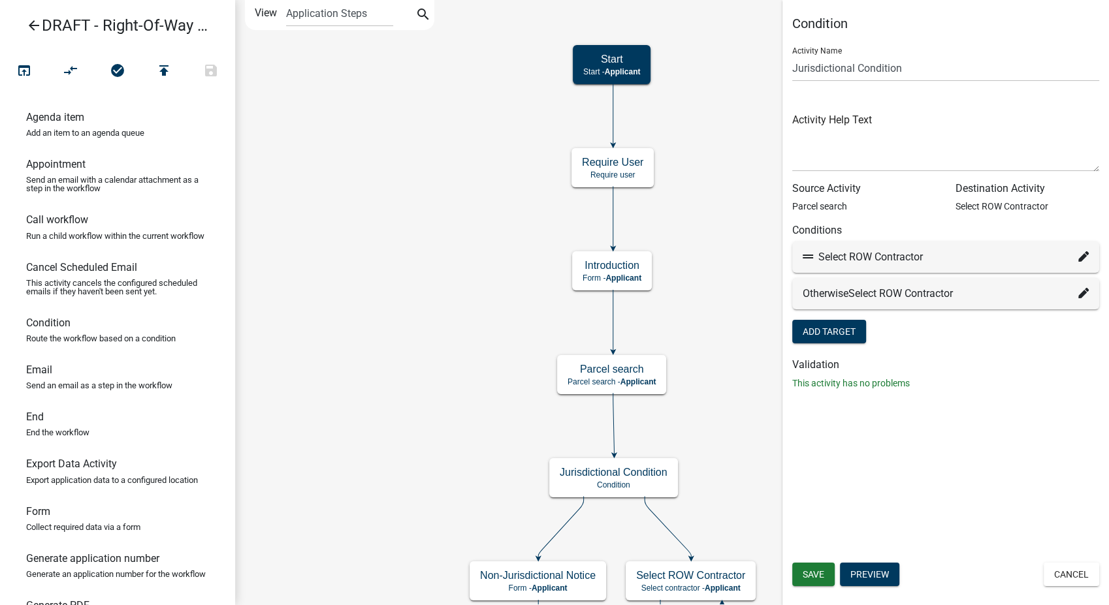
click at [1079, 286] on fa-icon at bounding box center [1083, 294] width 10 height 16
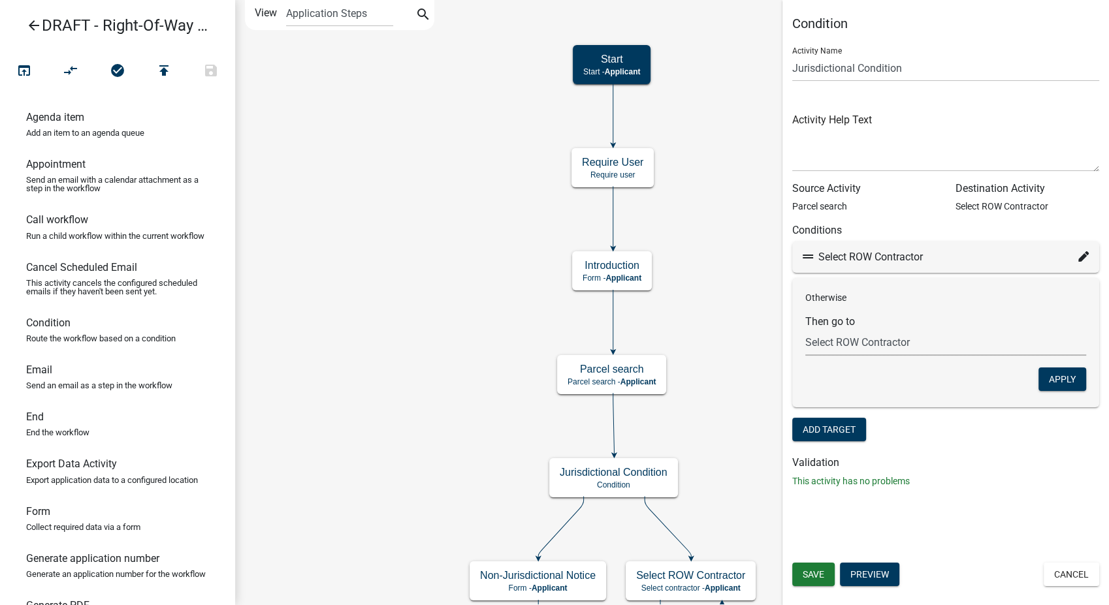
click at [886, 339] on select "Choose... Start End Require User Applicant Information & Type of Use Submittal …" at bounding box center [945, 342] width 281 height 27
select select "49: bab7aa29-95a0-4716-ab22-86d2bf2f4c36"
click at [805, 329] on select "Choose... Start End Require User Applicant Information & Type of Use Submittal …" at bounding box center [945, 342] width 281 height 27
click at [1060, 381] on button "Apply" at bounding box center [1063, 380] width 48 height 24
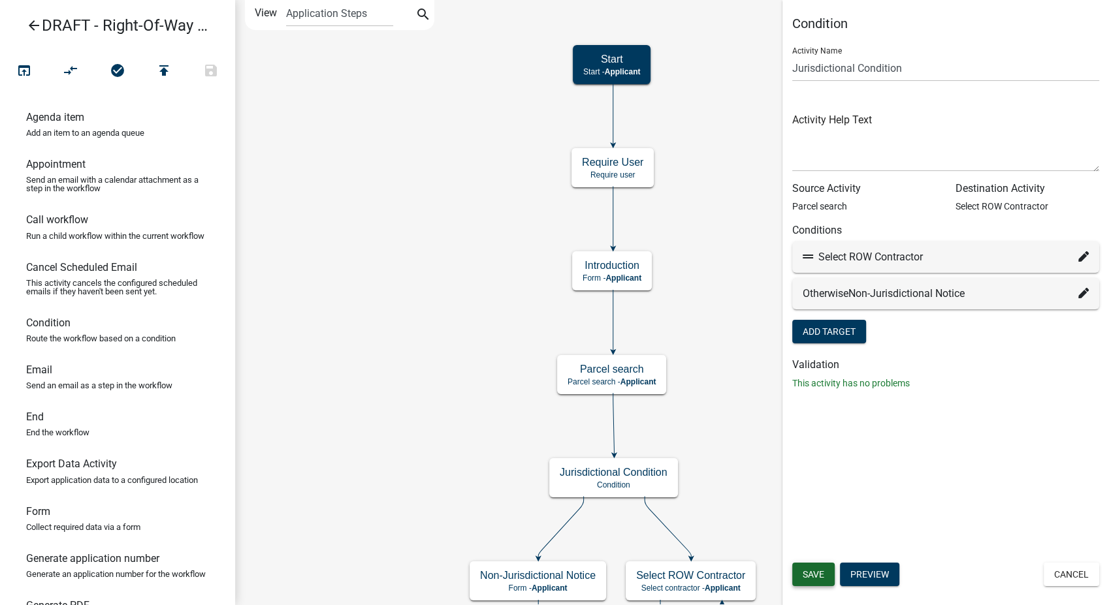
click at [821, 575] on span "Save" at bounding box center [814, 575] width 22 height 10
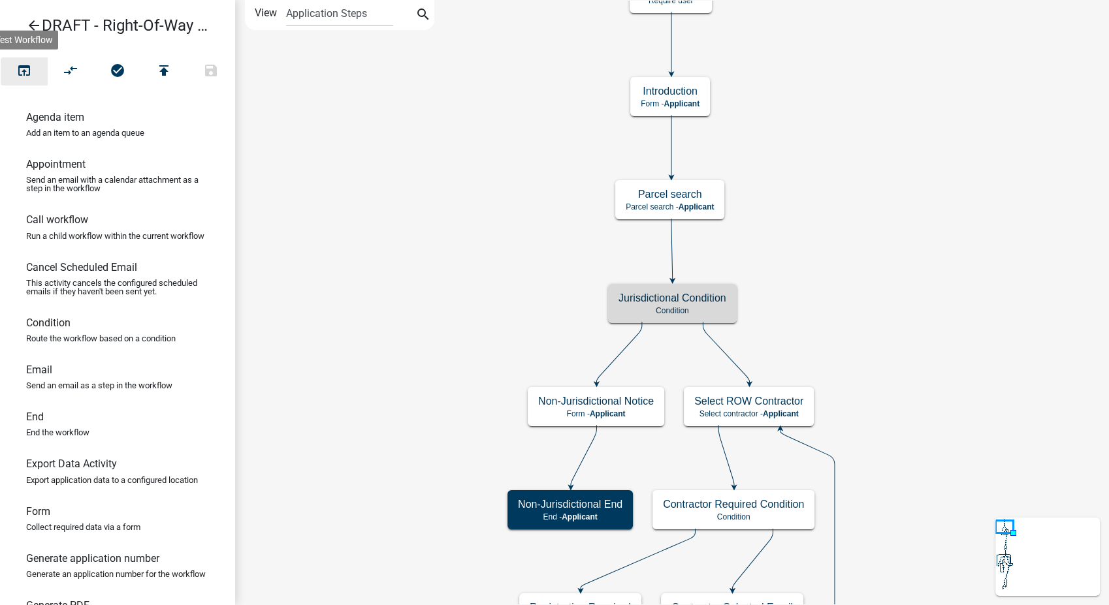
click at [25, 73] on icon "open_in_browser" at bounding box center [24, 72] width 16 height 18
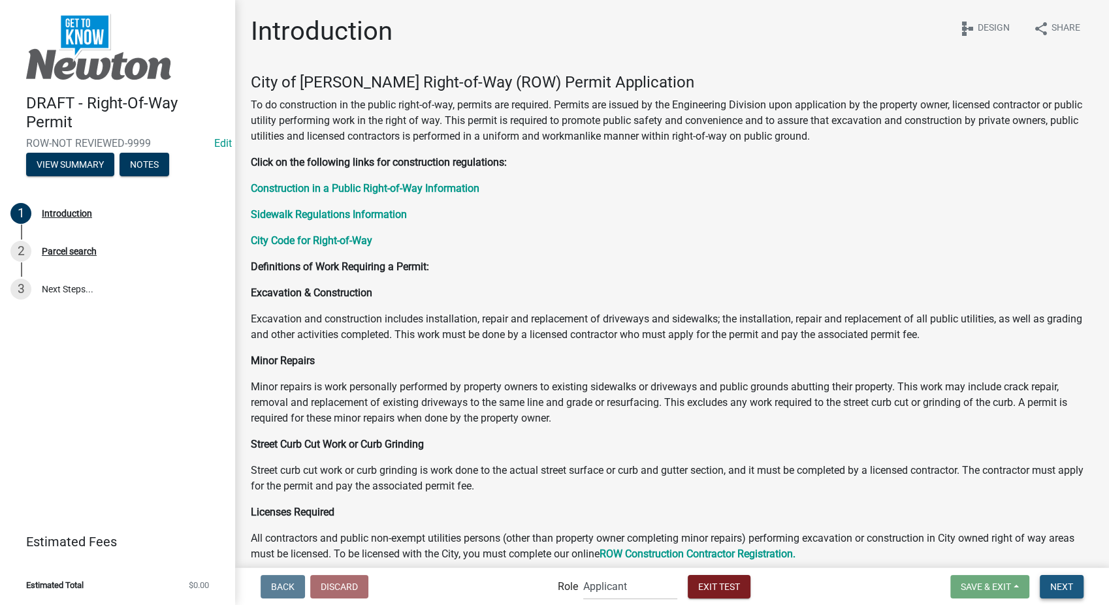
click at [1065, 581] on span "Next" at bounding box center [1061, 586] width 23 height 10
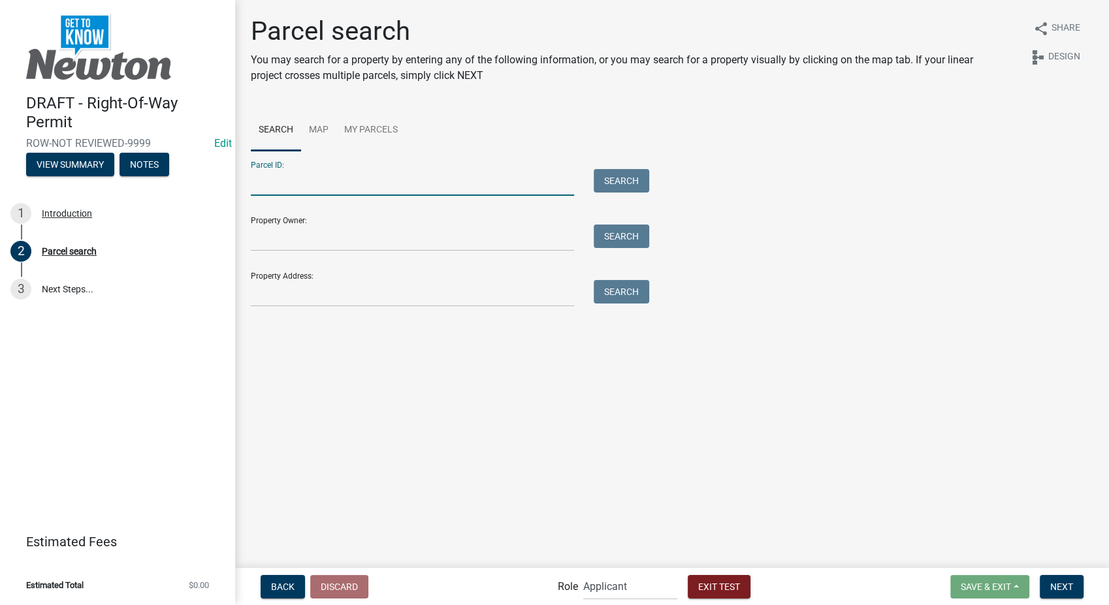
paste input "0834231019"
type input "0834231019"
click at [619, 180] on button "Search" at bounding box center [622, 181] width 56 height 24
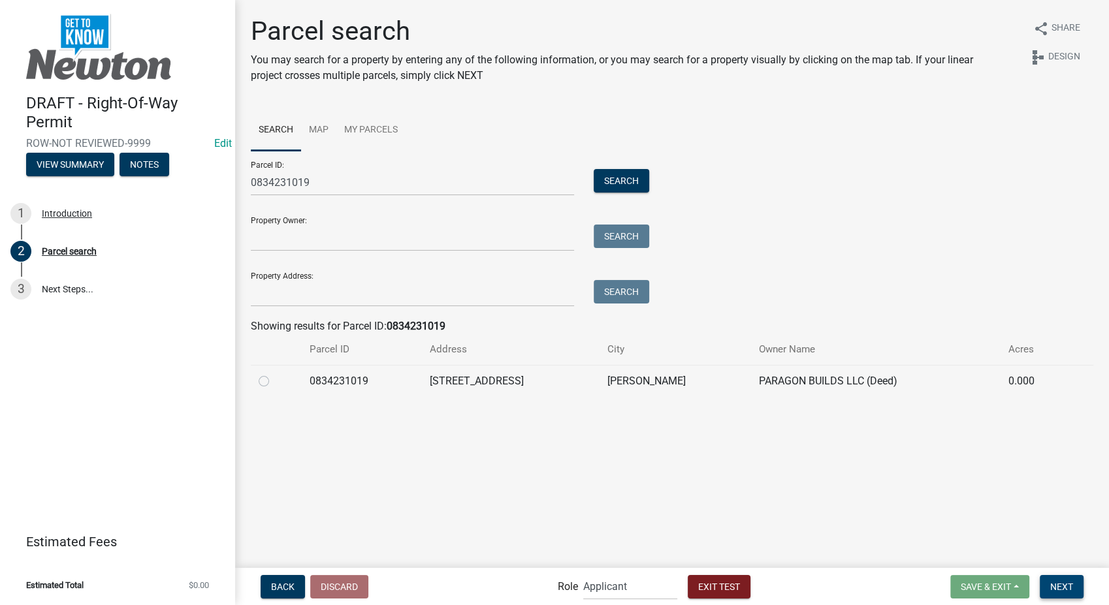
click at [1051, 586] on span "Next" at bounding box center [1061, 586] width 23 height 10
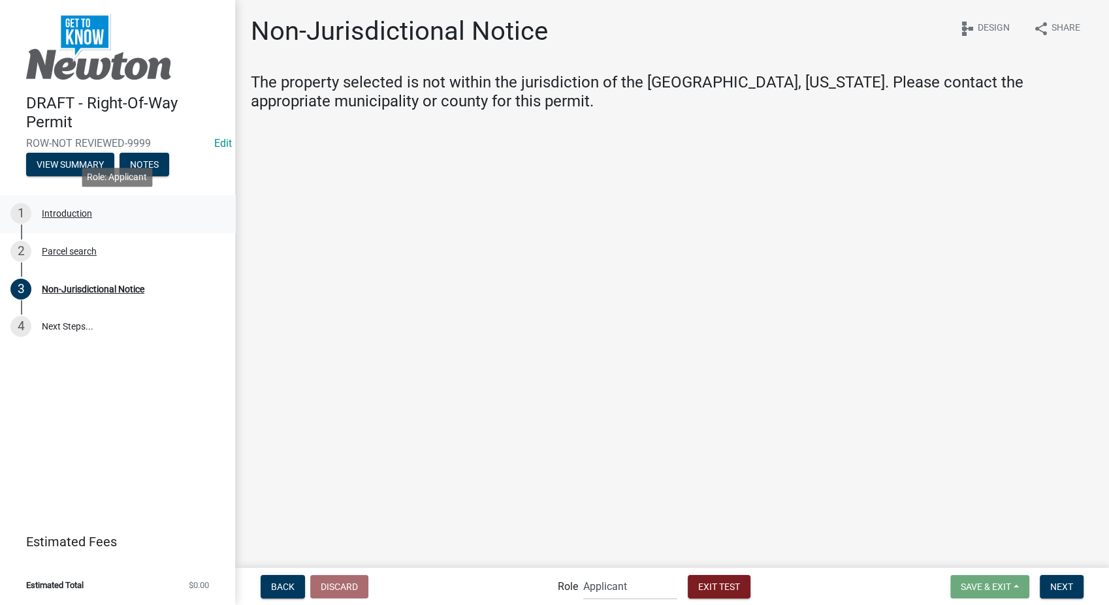
click at [53, 216] on div "Introduction" at bounding box center [67, 213] width 50 height 9
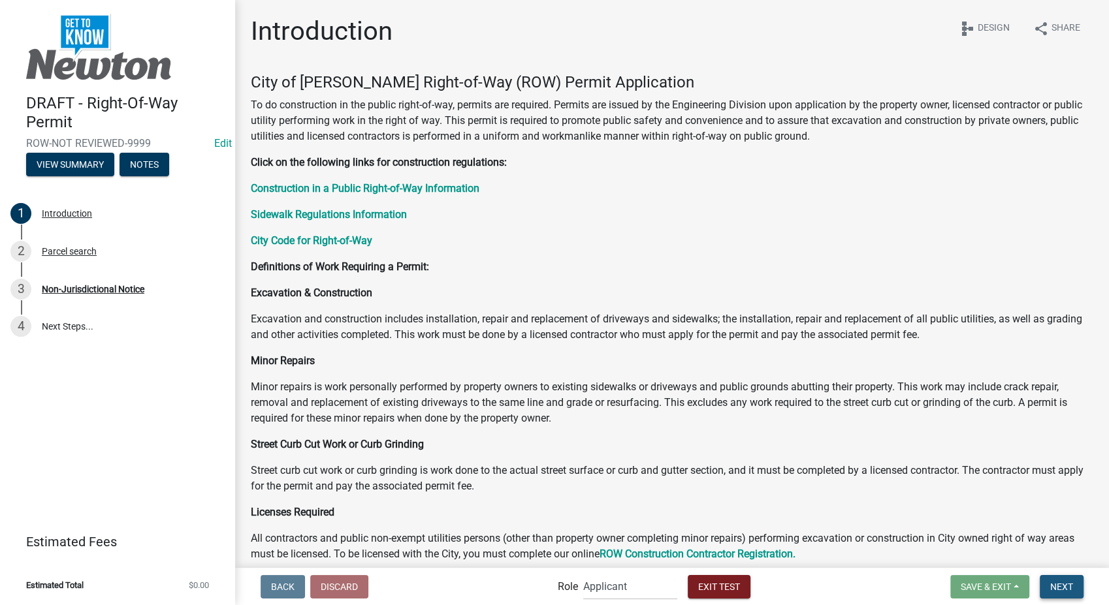
click at [1061, 577] on button "Next" at bounding box center [1062, 587] width 44 height 24
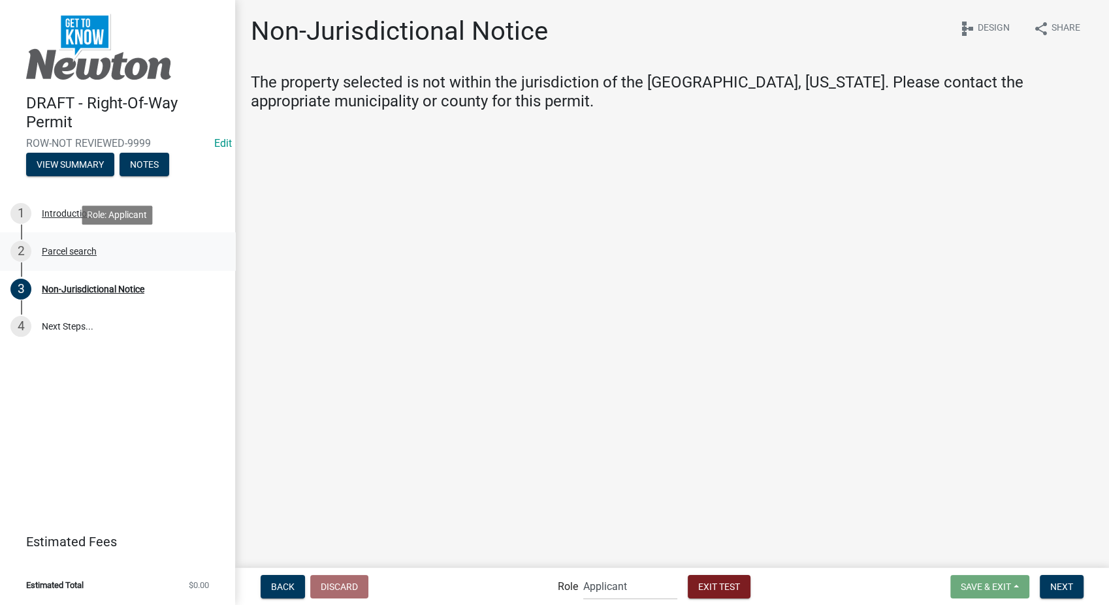
click at [57, 253] on div "Parcel search" at bounding box center [69, 251] width 55 height 9
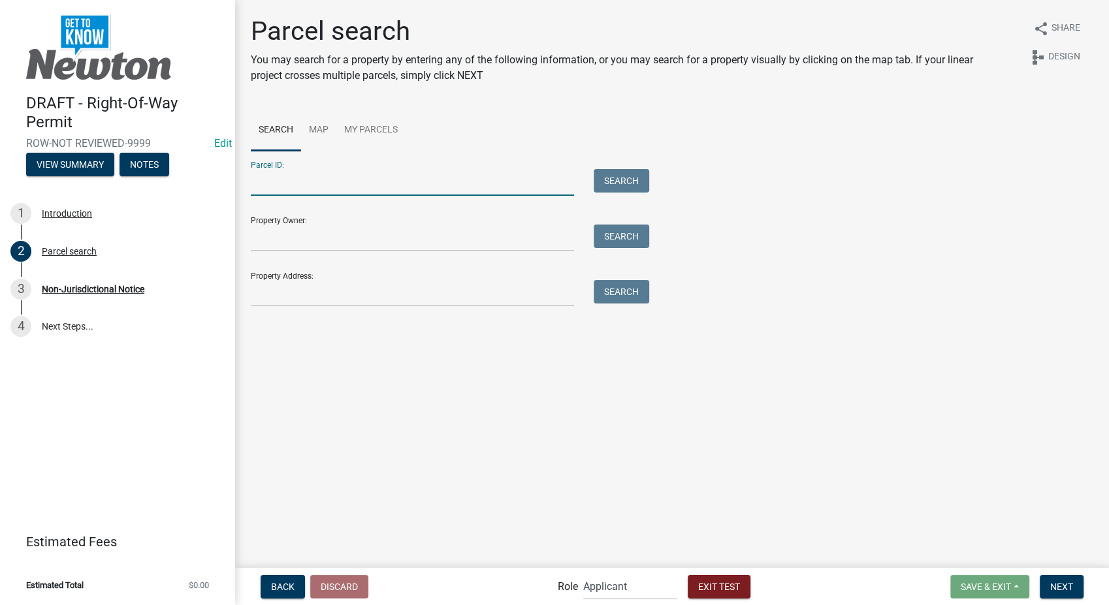
click at [295, 174] on input "Parcel ID:" at bounding box center [412, 182] width 323 height 27
paste input "0834231034"
type input "0834231034"
click at [632, 172] on button "Search" at bounding box center [622, 181] width 56 height 24
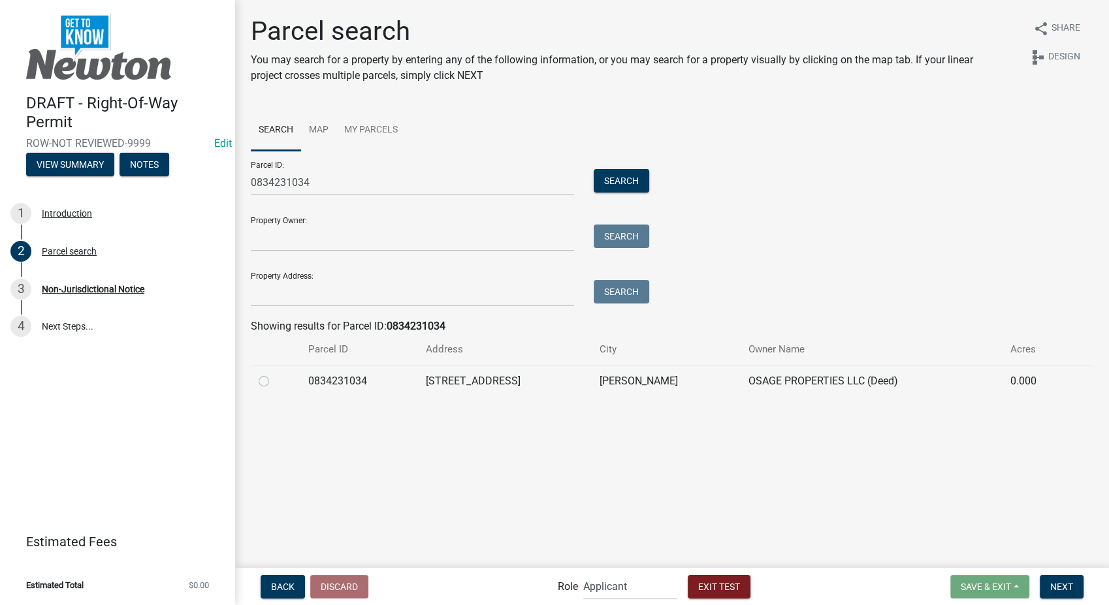
click at [274, 374] on label at bounding box center [274, 374] width 0 height 0
click at [274, 381] on input "radio" at bounding box center [278, 378] width 8 height 8
radio input "true"
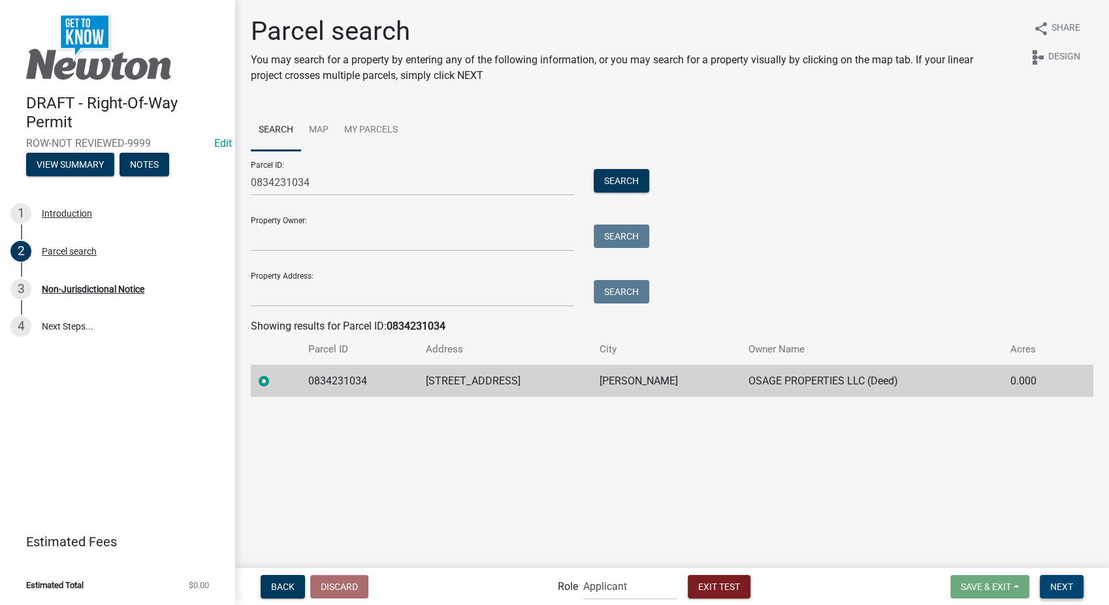
click at [1072, 592] on button "Next" at bounding box center [1062, 587] width 44 height 24
